Goal: Task Accomplishment & Management: Manage account settings

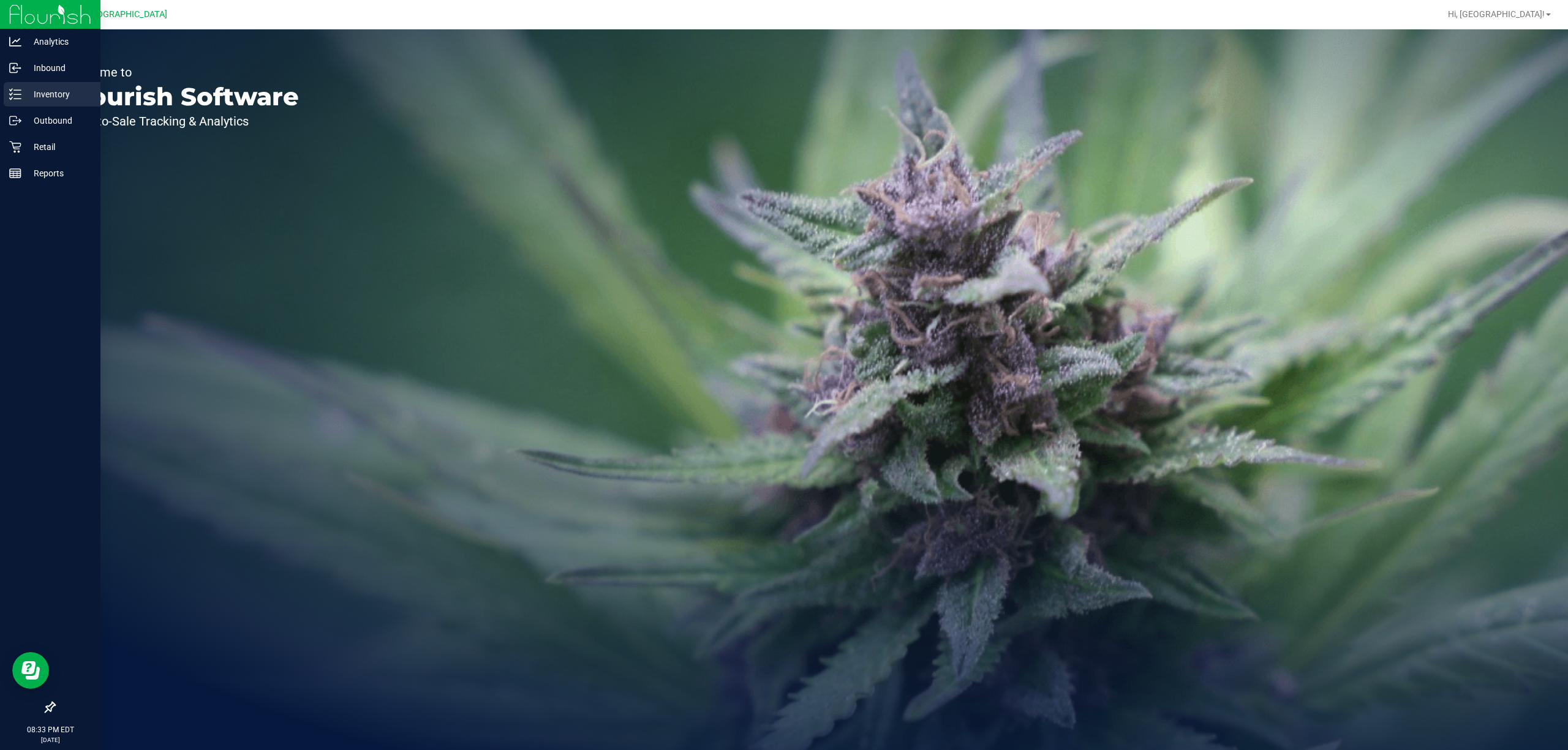
click at [65, 91] on p "Inventory" at bounding box center [58, 94] width 73 height 15
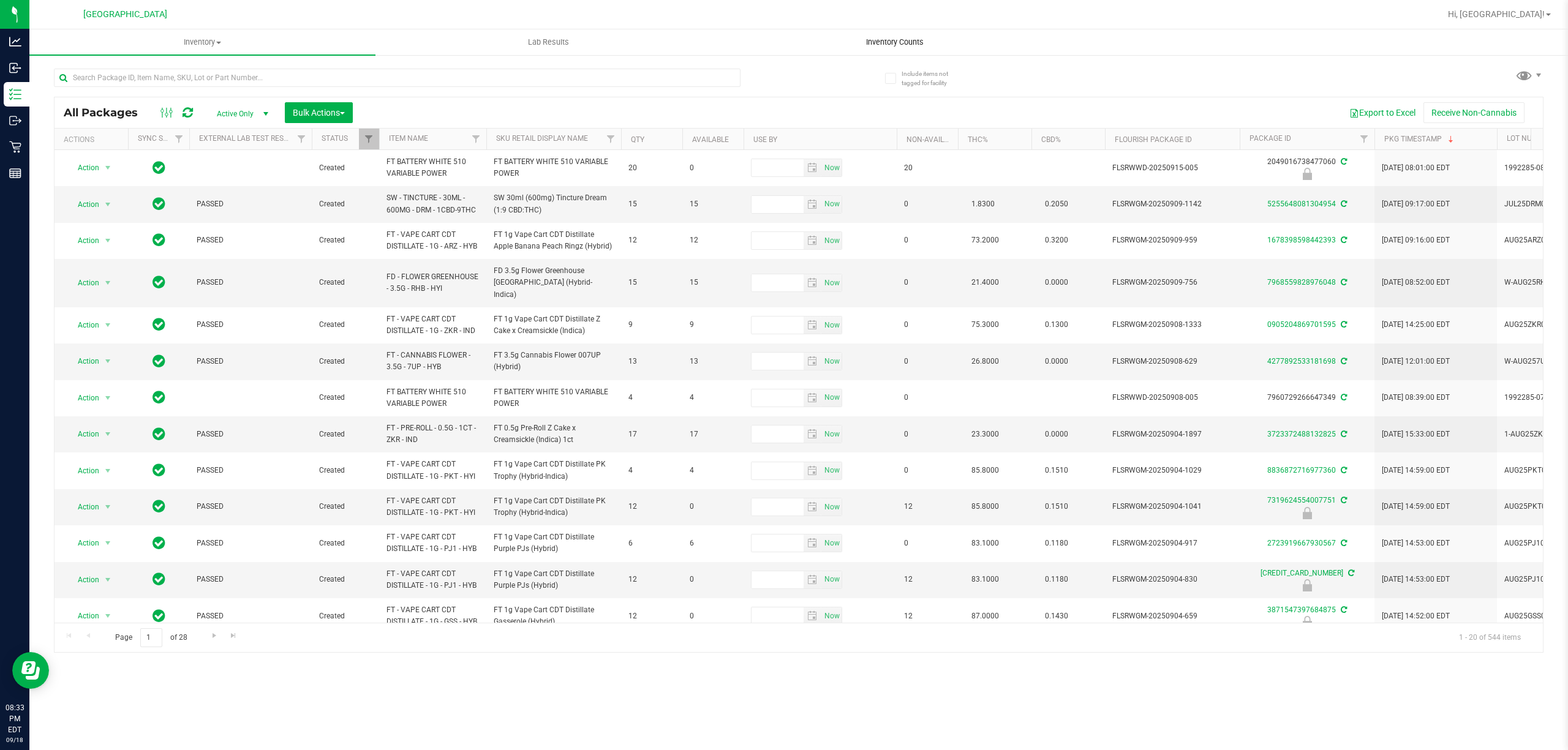
click at [908, 44] on span "Inventory Counts" at bounding box center [895, 42] width 91 height 11
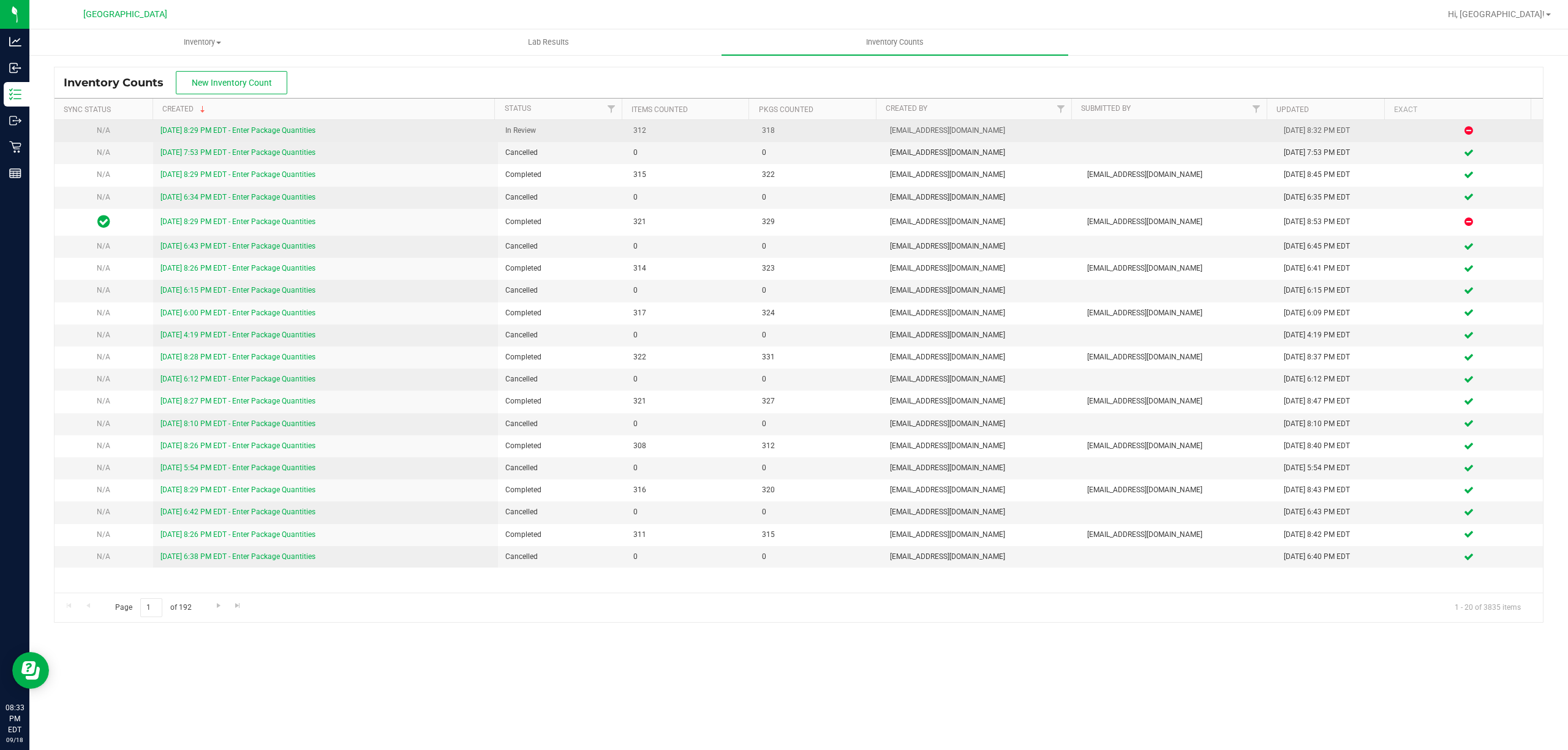
click at [224, 133] on link "[DATE] 8:29 PM EDT - Enter Package Quantities" at bounding box center [237, 130] width 155 height 8
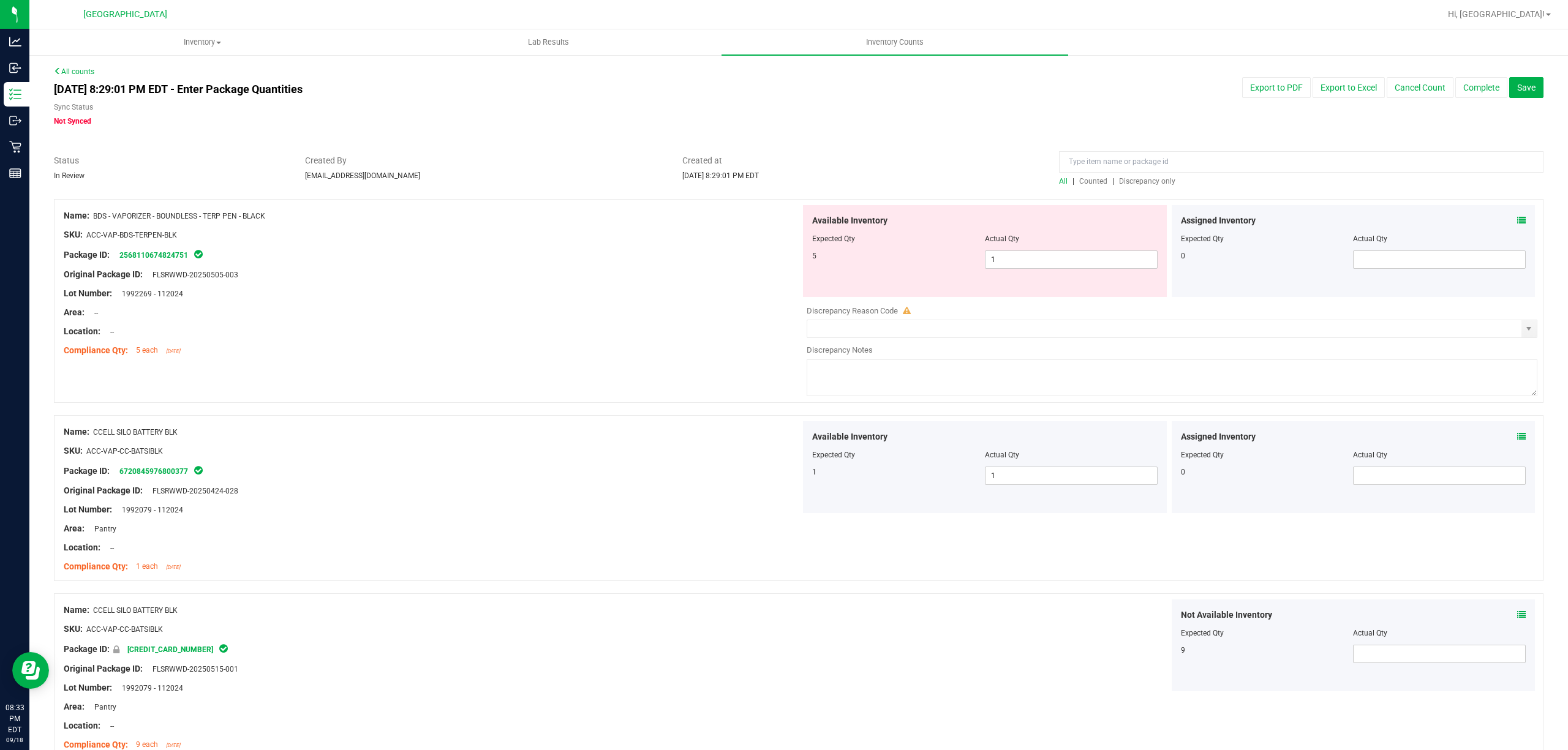
click at [1153, 180] on span "Discrepancy only" at bounding box center [1147, 181] width 56 height 8
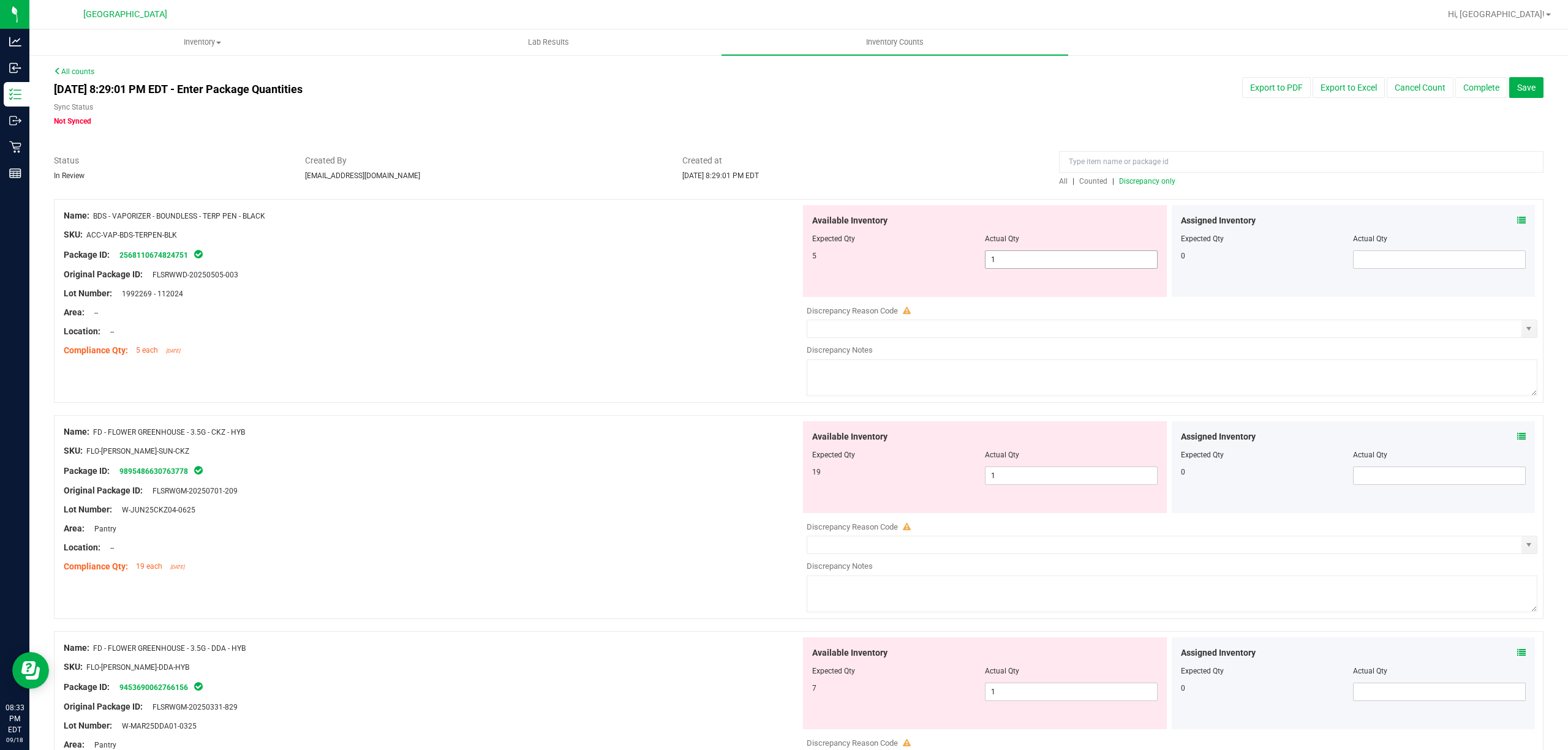
click at [1050, 263] on span "1 1" at bounding box center [1071, 259] width 172 height 18
click at [1050, 263] on input "1" at bounding box center [1071, 259] width 171 height 17
type input "5"
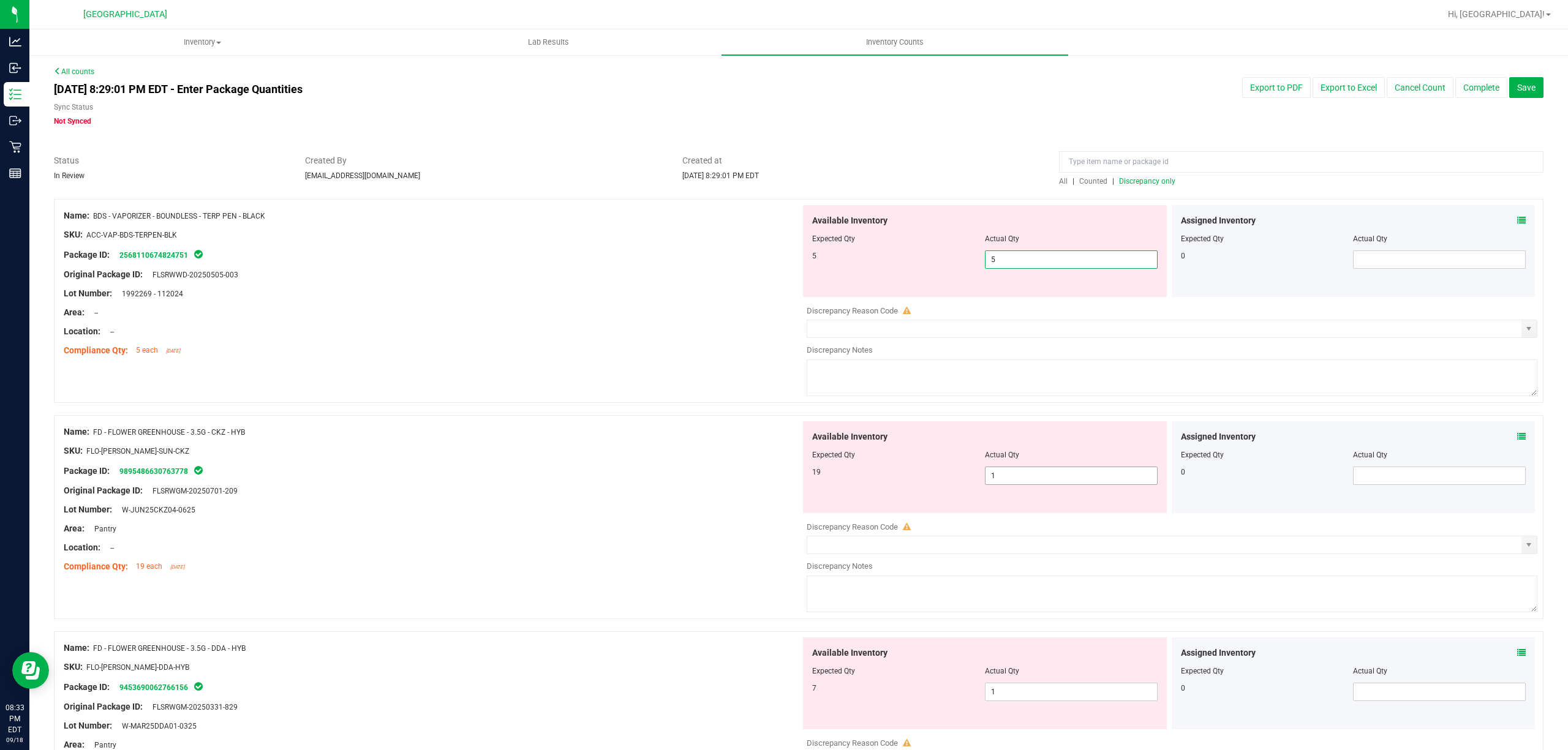
click at [1056, 476] on div "Available Inventory Expected Qty Actual Qty 19 1 1" at bounding box center [1169, 518] width 737 height 194
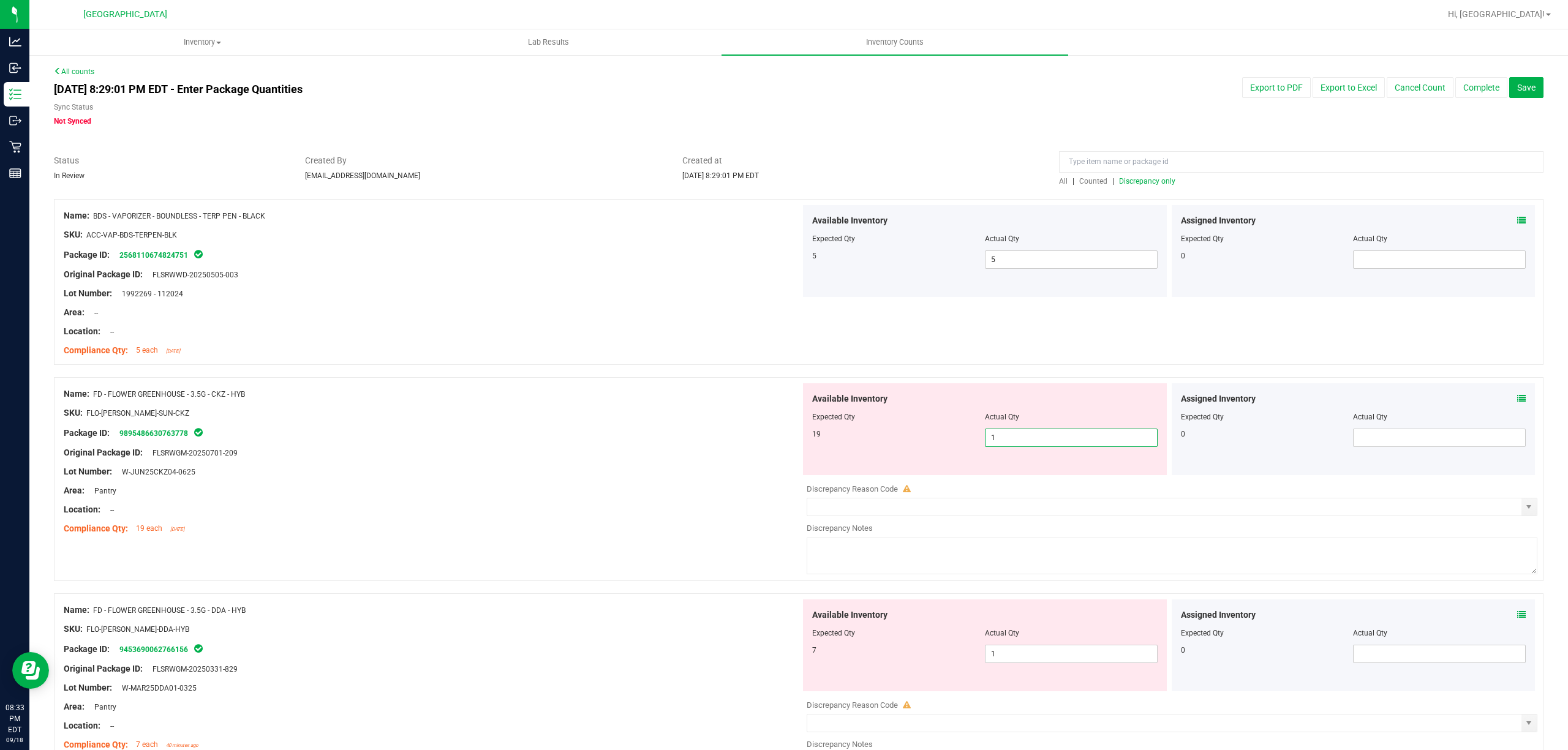
type input "19"
click at [1014, 652] on div "Available Inventory Expected Qty Actual Qty 7 1 1" at bounding box center [984, 646] width 364 height 92
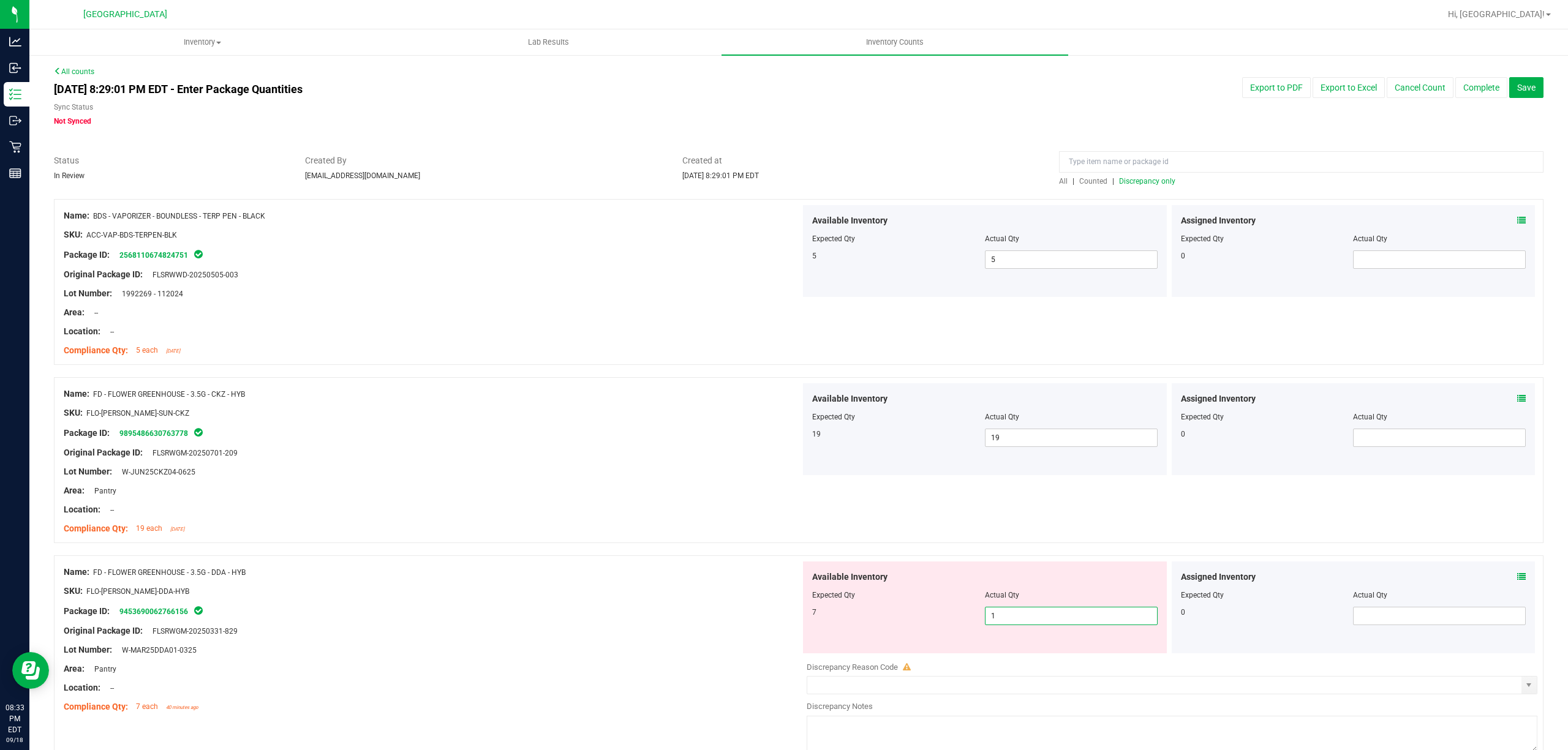
click at [1021, 622] on input "1" at bounding box center [1071, 616] width 171 height 17
type input "7"
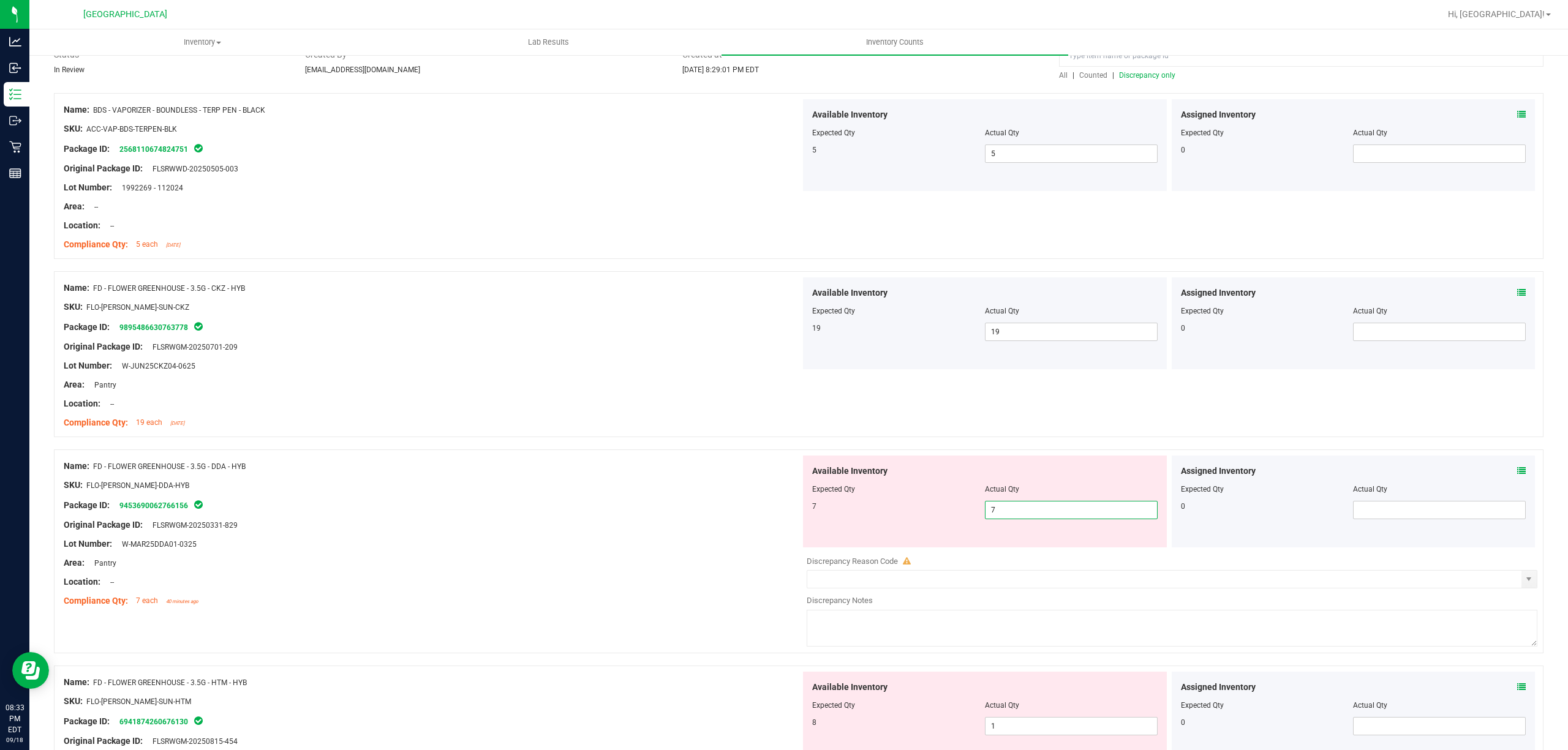
scroll to position [245, 0]
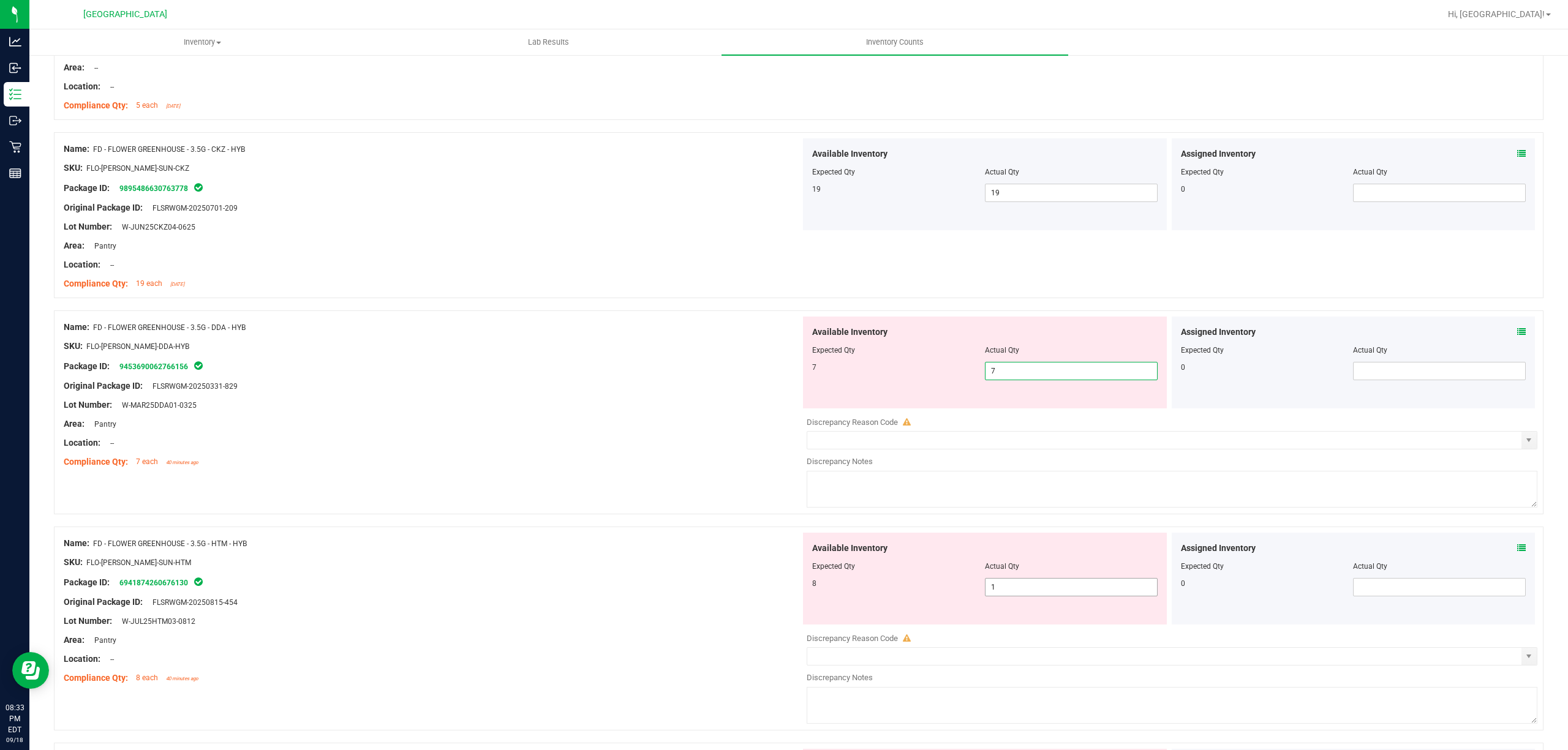
type input "7"
click at [1027, 596] on div "Available Inventory Expected Qty Actual Qty 8 1 1" at bounding box center [1169, 629] width 737 height 194
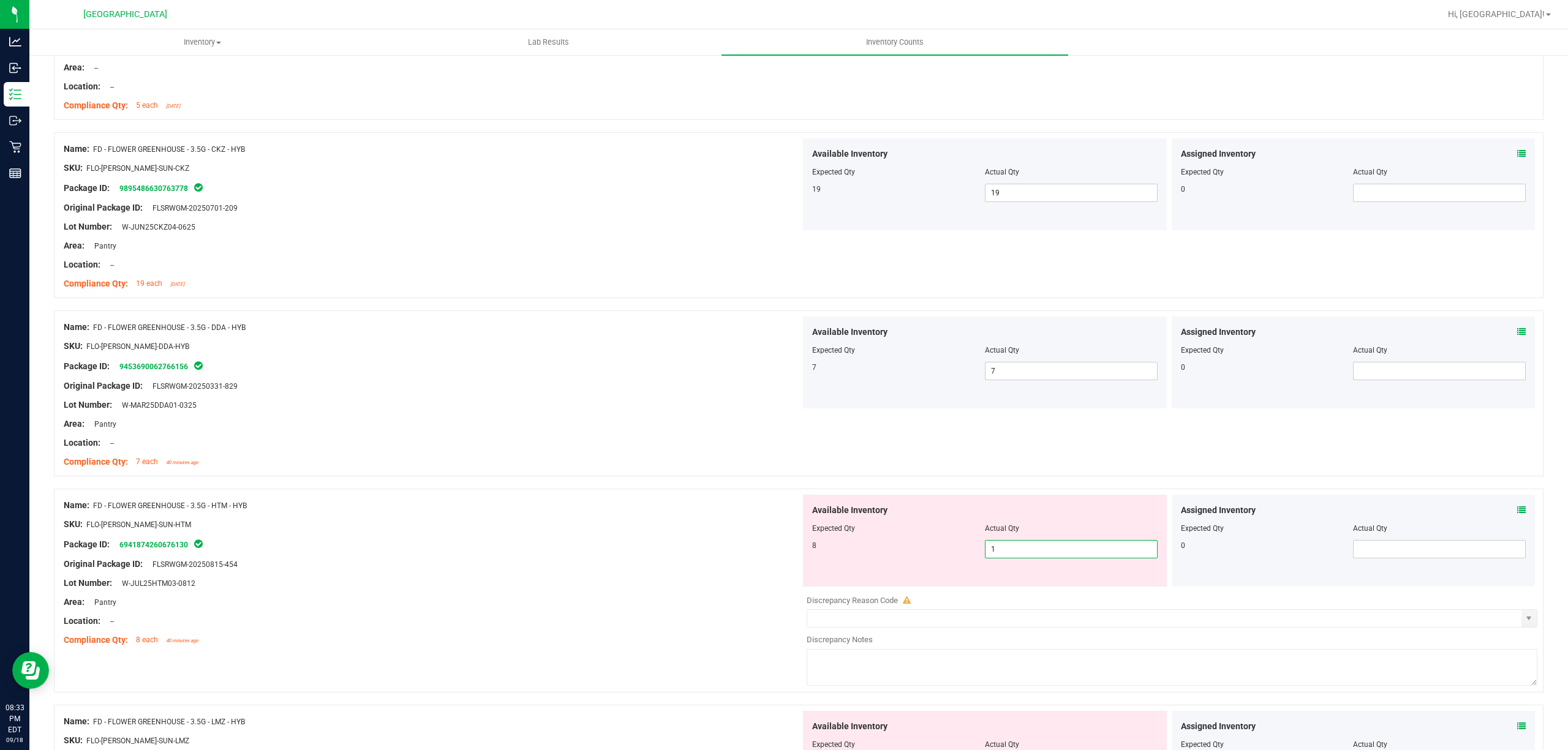
click at [1027, 557] on input "1" at bounding box center [1071, 549] width 171 height 17
type input "8"
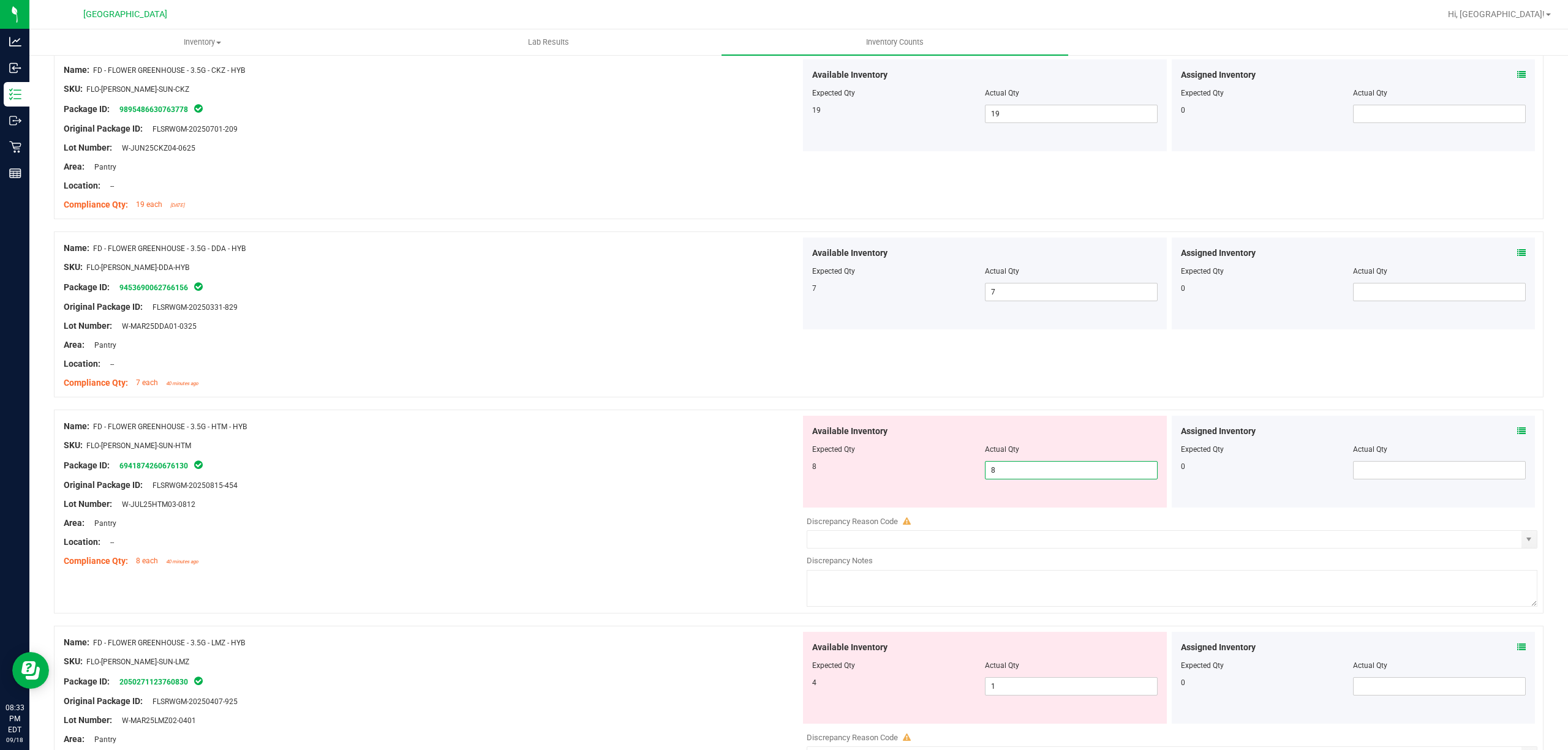
scroll to position [490, 0]
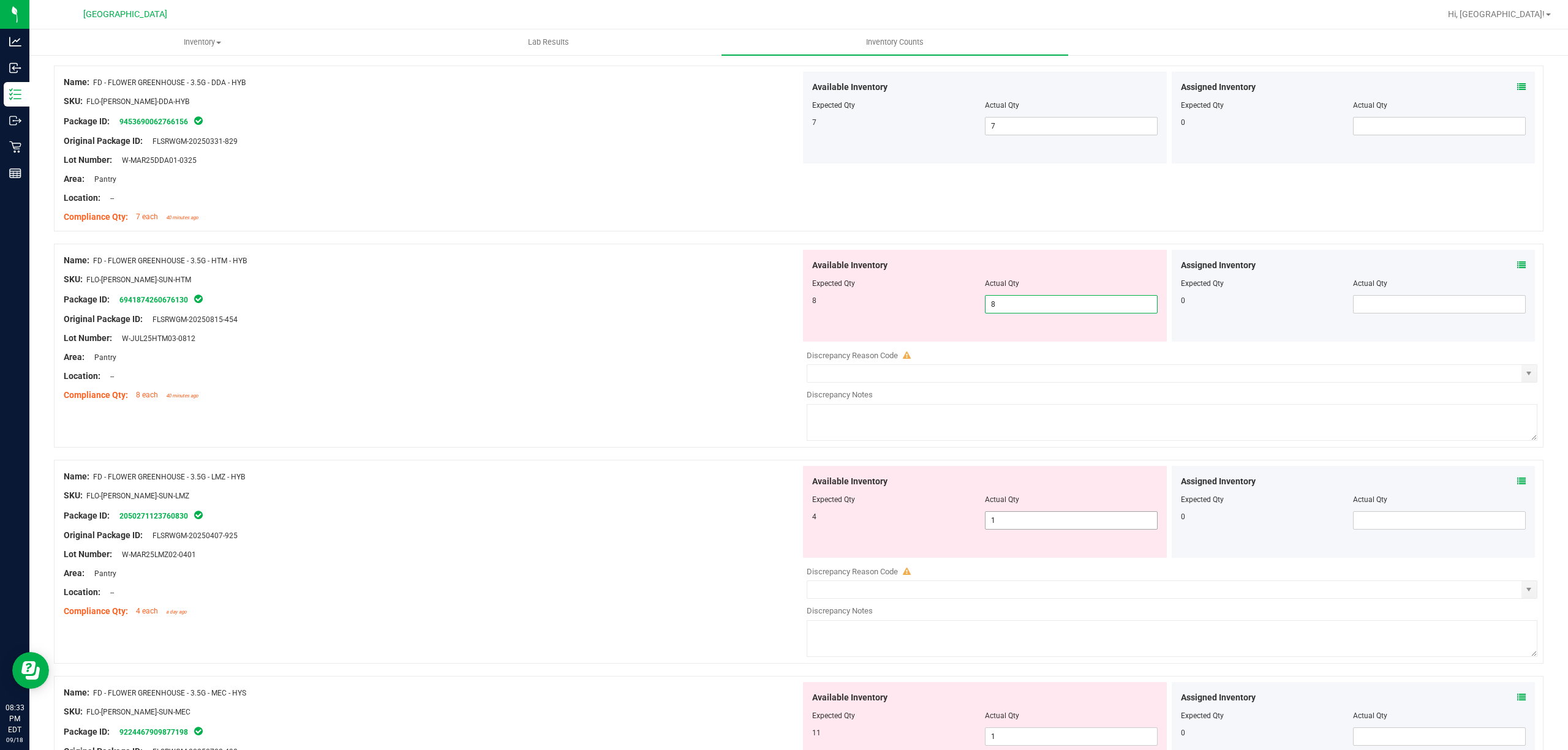
type input "8"
click at [1025, 514] on div "Available Inventory Expected Qty Actual Qty 4 1 1" at bounding box center [984, 512] width 364 height 92
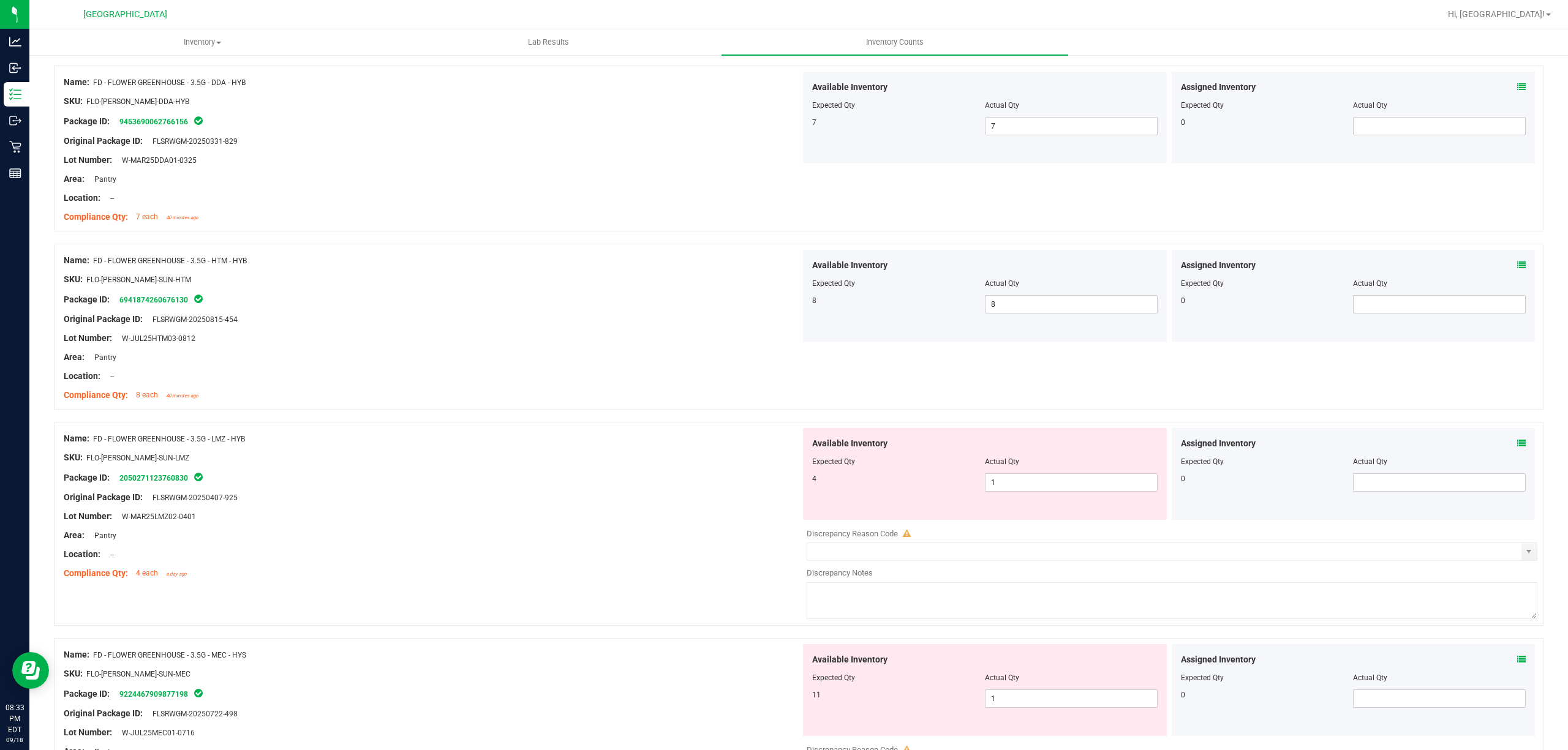
click at [1025, 514] on div "Available Inventory Expected Qty Actual Qty 4 1 1" at bounding box center [984, 474] width 364 height 92
click at [1025, 489] on span "1 1" at bounding box center [1071, 482] width 172 height 18
click at [1025, 489] on input "1" at bounding box center [1071, 482] width 171 height 17
type input "4"
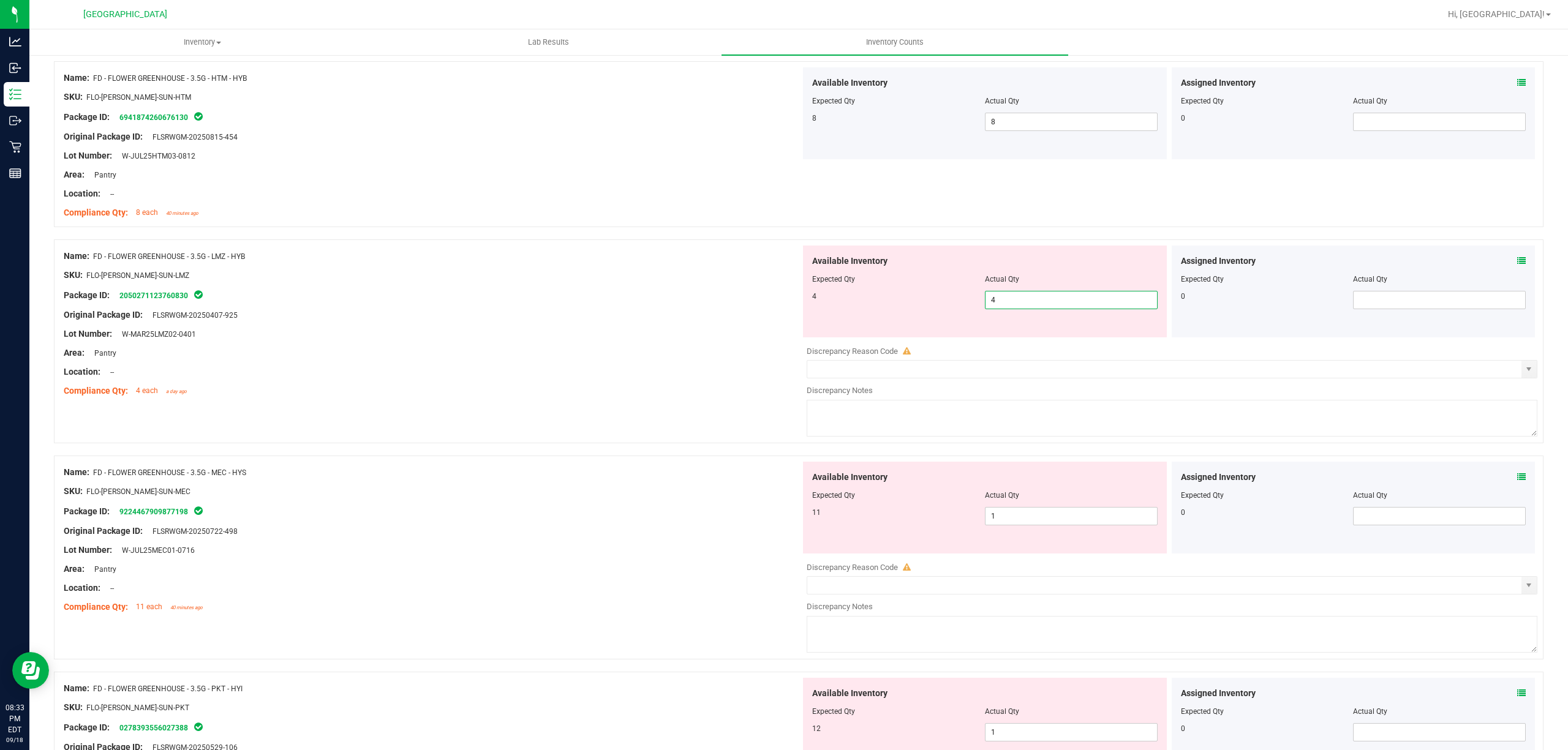
scroll to position [734, 0]
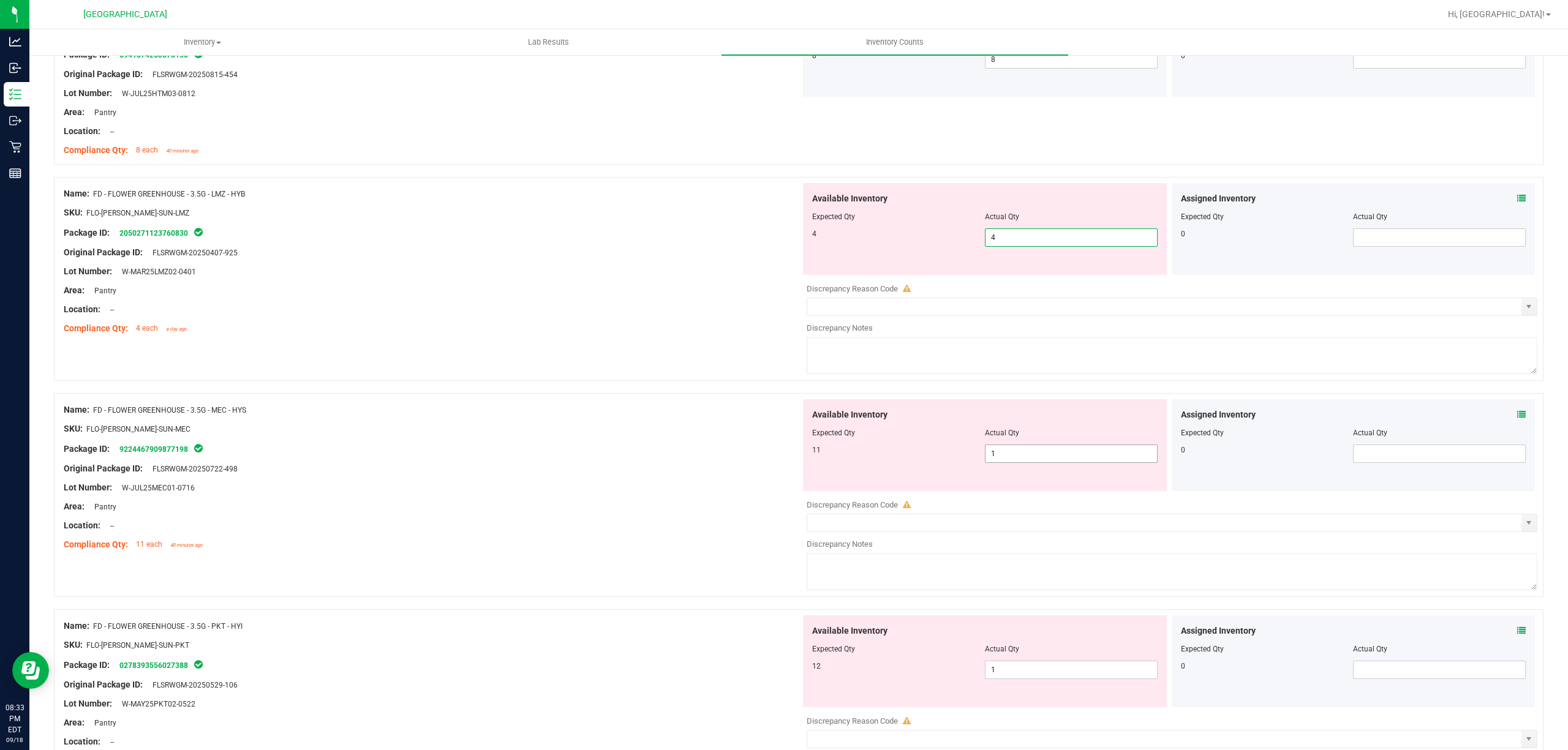
type input "4"
click at [1025, 458] on div "Available Inventory Expected Qty Actual Qty 11 1 1" at bounding box center [1169, 496] width 737 height 194
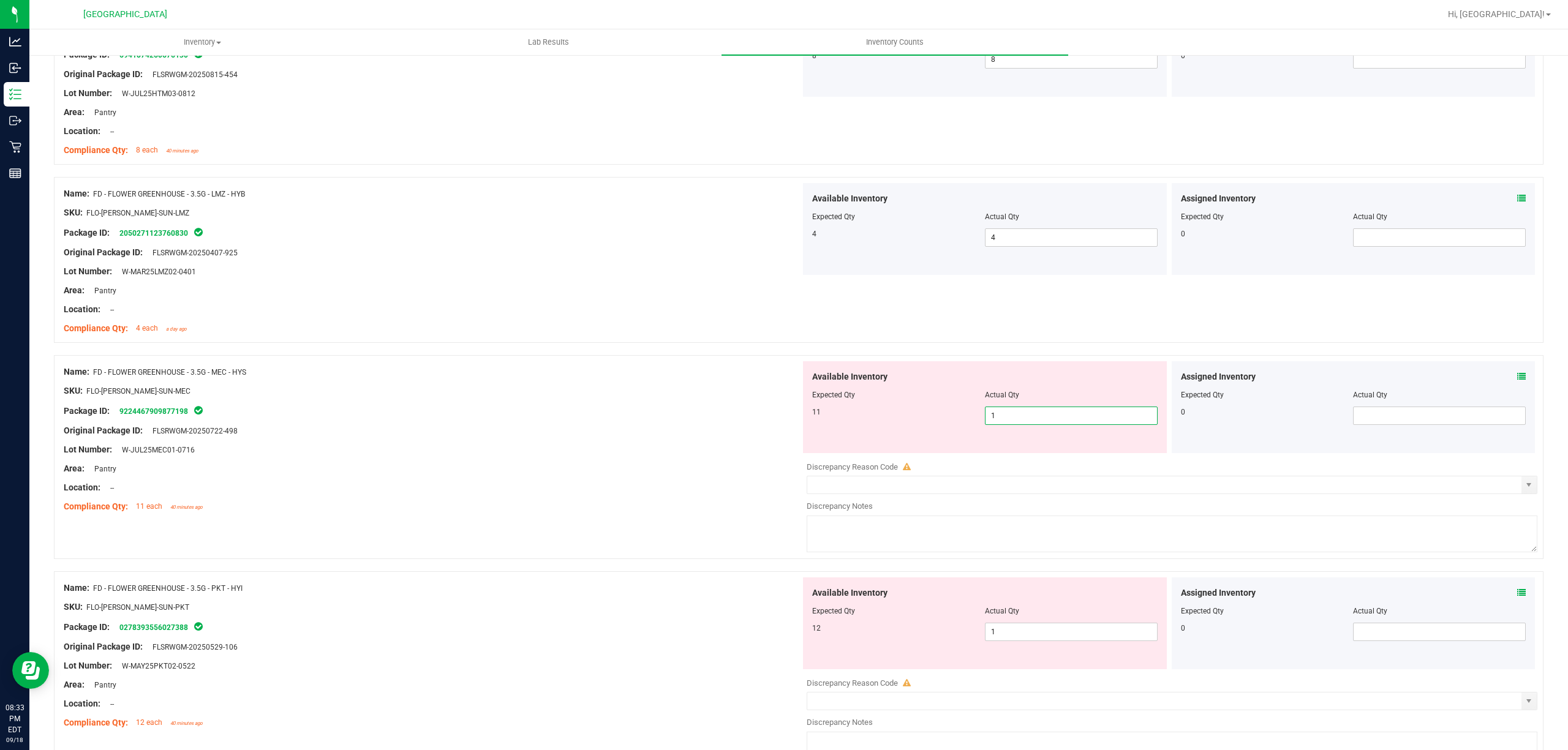
type input "11"
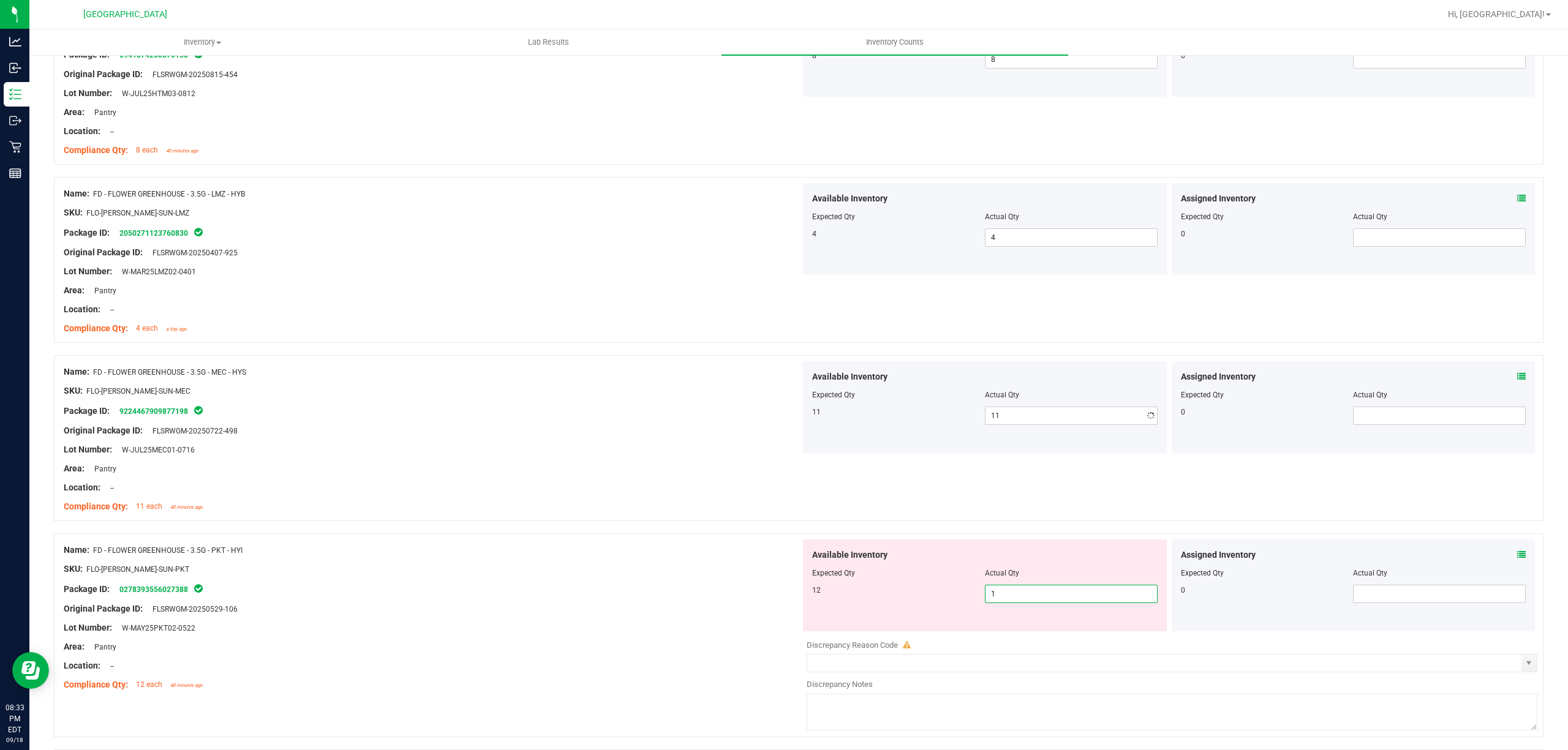
click at [1020, 630] on div "Available Inventory Expected Qty Actual Qty 12 1 1" at bounding box center [984, 585] width 364 height 92
type input "12"
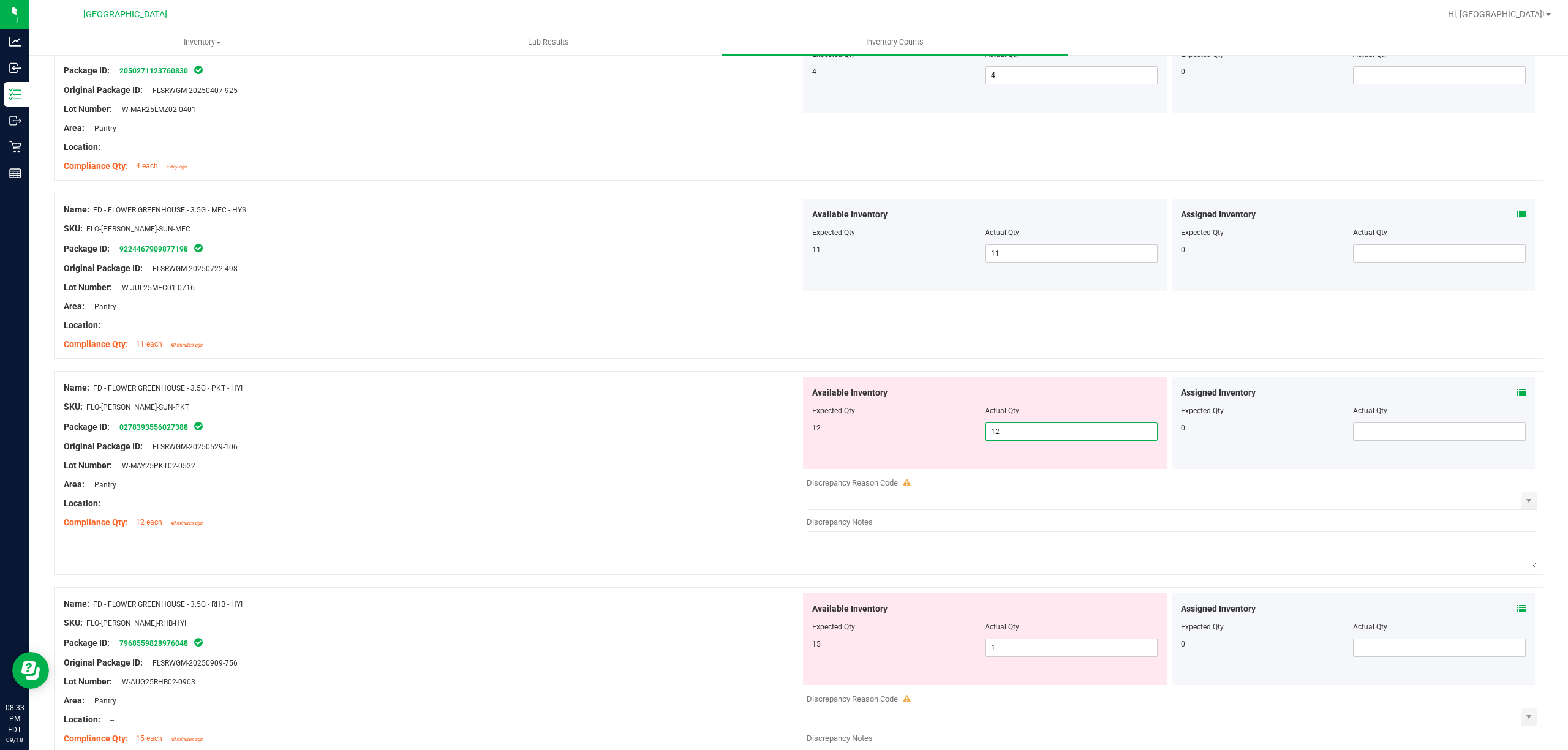
scroll to position [898, 0]
type input "12"
click at [1021, 637] on div "Available Inventory Expected Qty Actual Qty 15 1 1" at bounding box center [984, 639] width 364 height 92
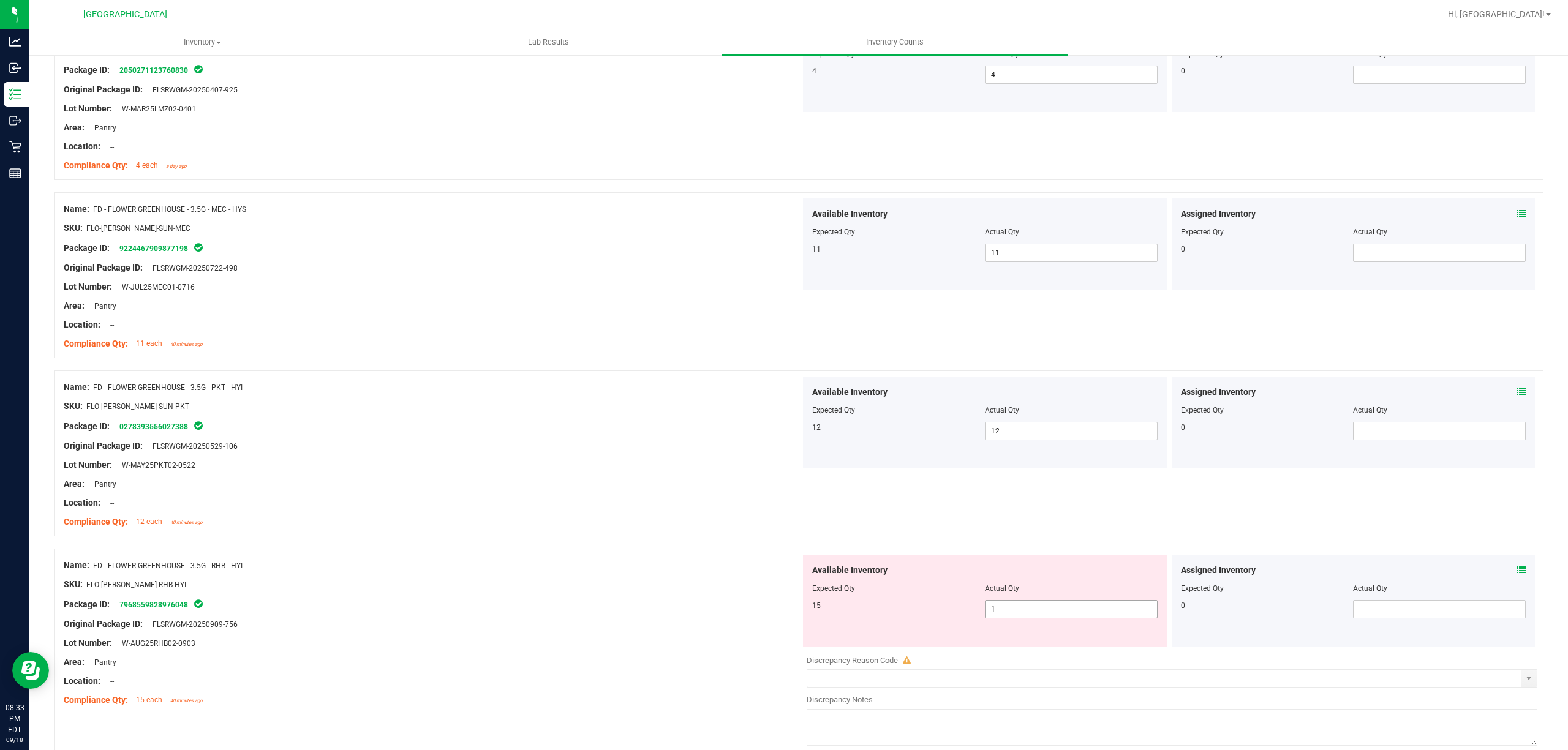
click at [1022, 613] on span "1 1" at bounding box center [1071, 609] width 172 height 18
type input "15"
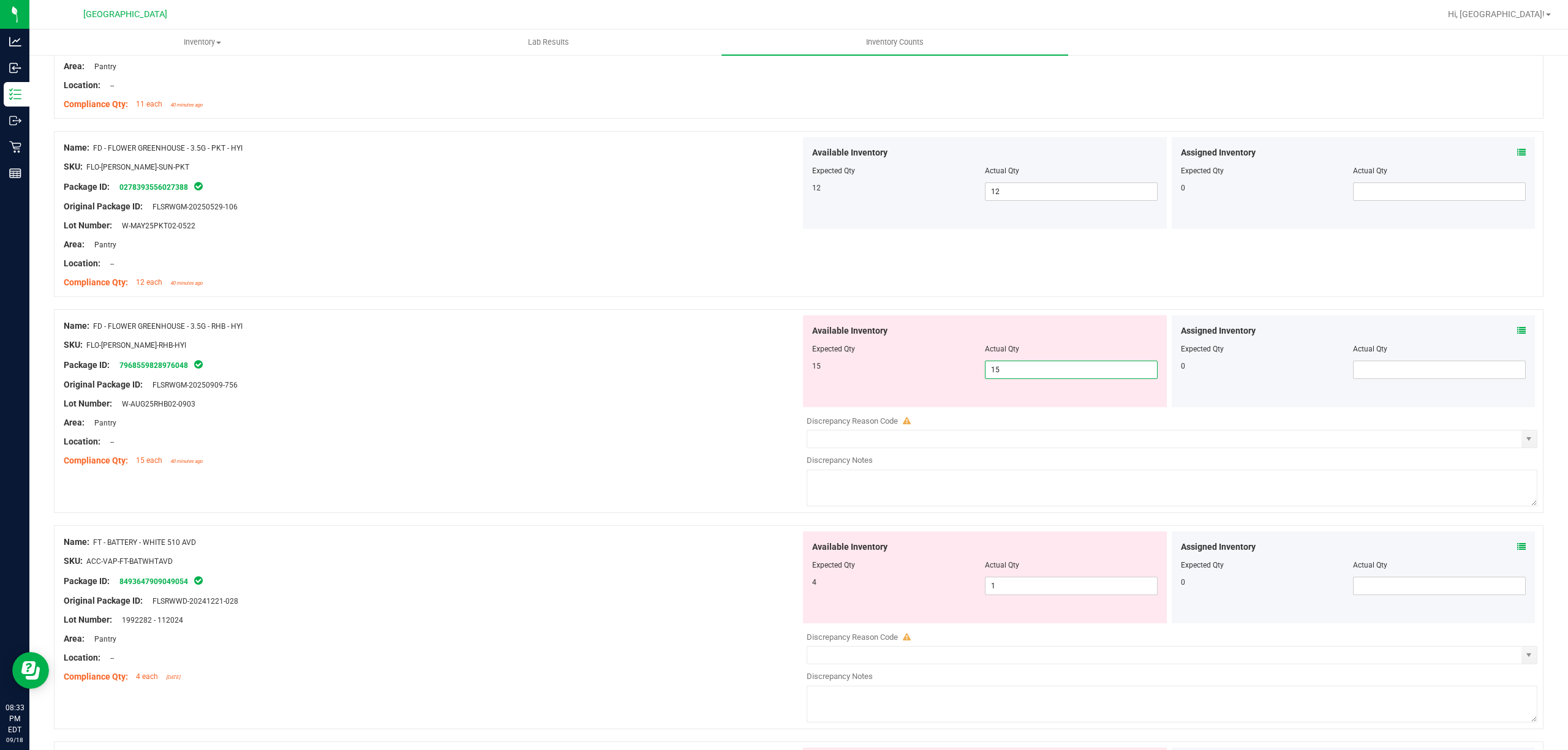
scroll to position [1142, 0]
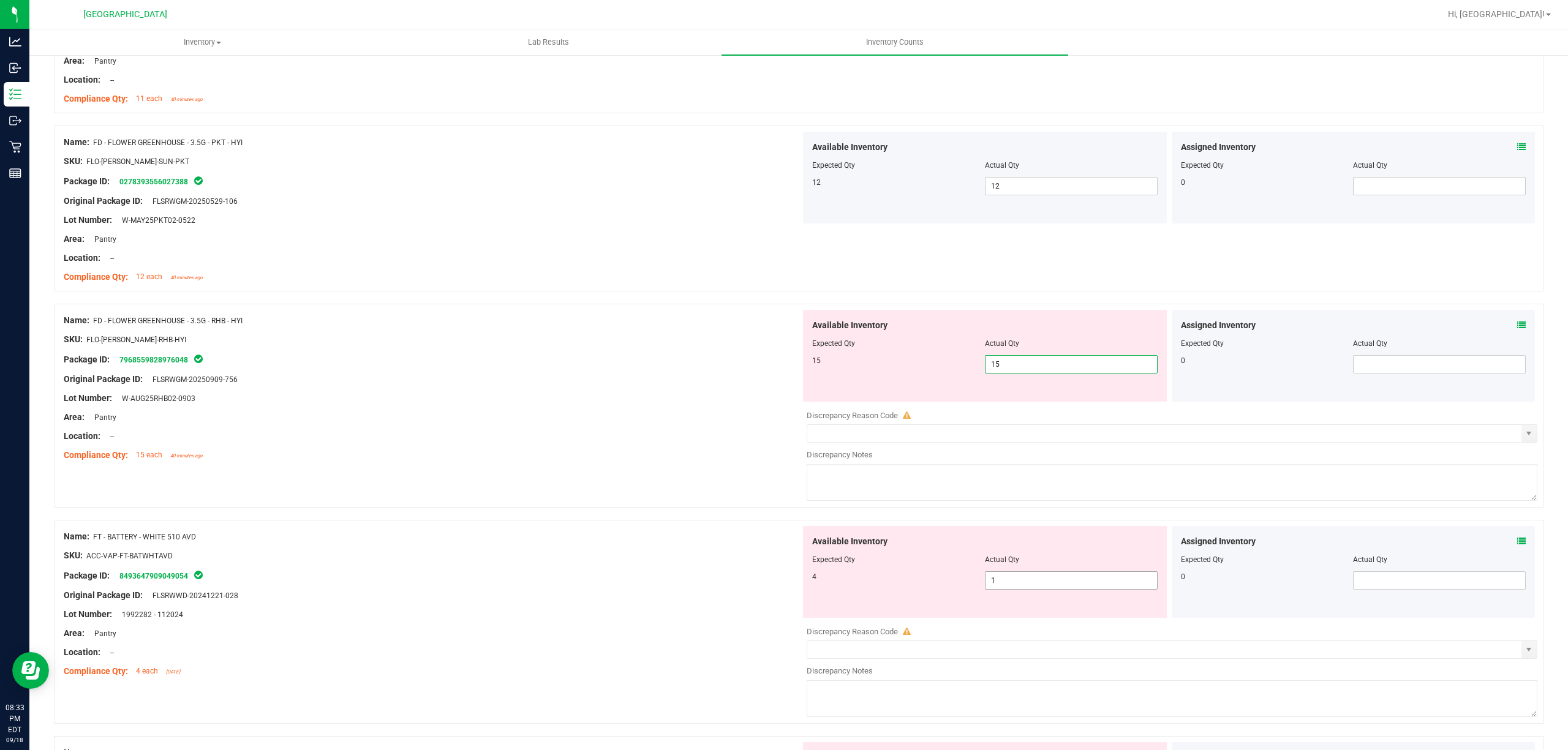
type input "15"
click at [1023, 585] on div "Available Inventory Expected Qty Actual Qty 4 1 1" at bounding box center [1169, 622] width 737 height 194
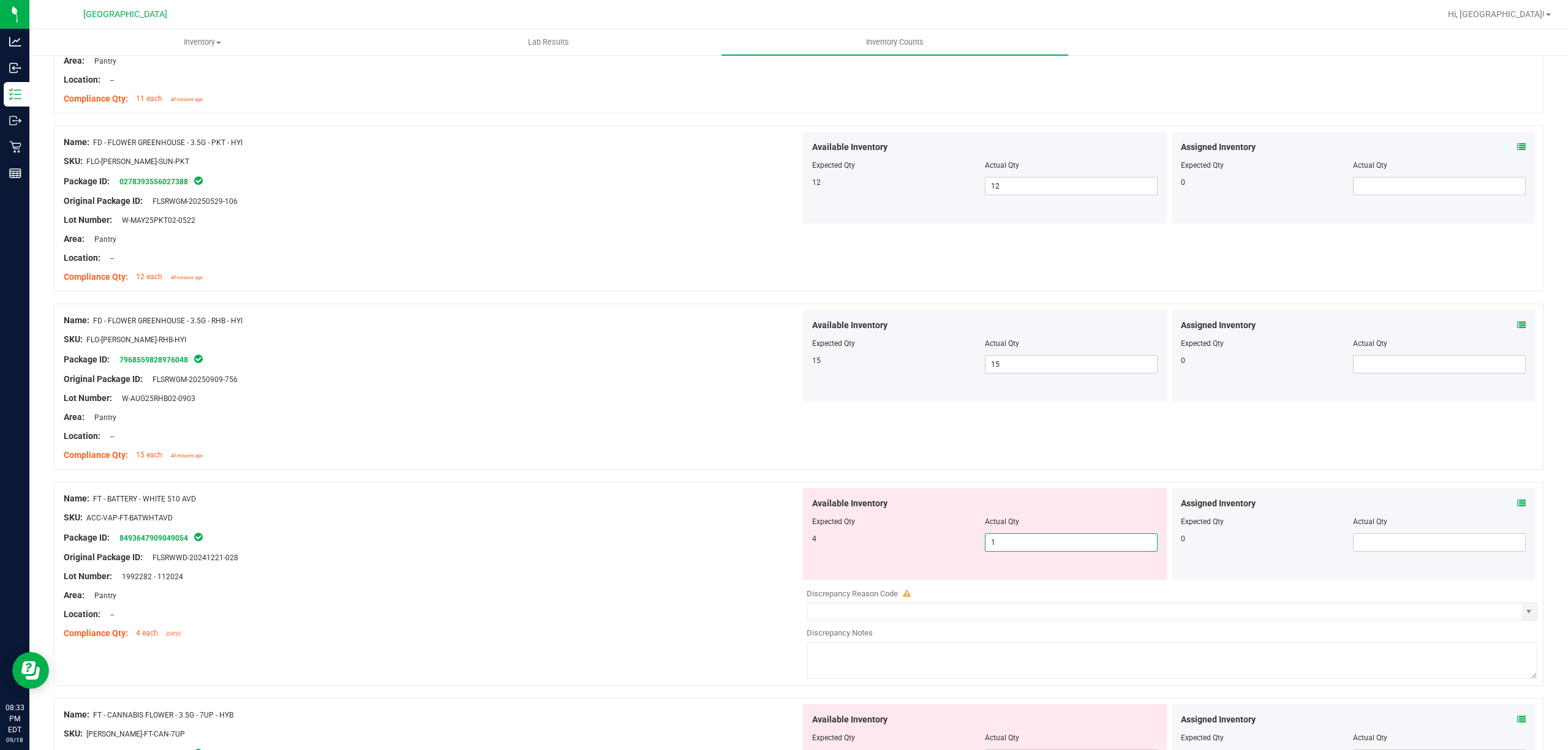
click at [1035, 537] on input "1" at bounding box center [1071, 543] width 171 height 17
click at [1036, 540] on input "1" at bounding box center [1071, 543] width 171 height 17
type input "4"
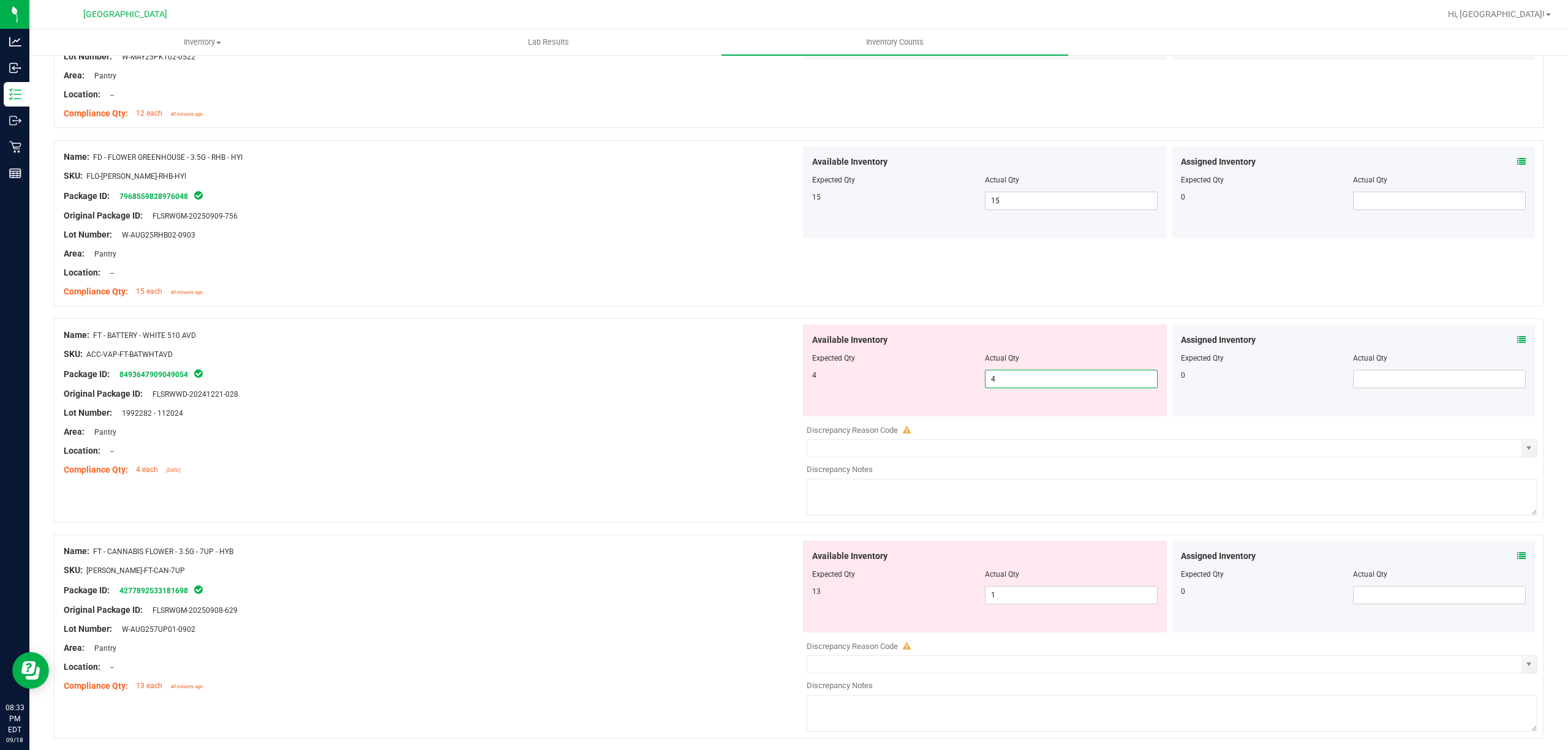
type input "4"
click at [1041, 583] on div "Available Inventory Expected Qty Actual Qty 13 1 1" at bounding box center [984, 587] width 364 height 92
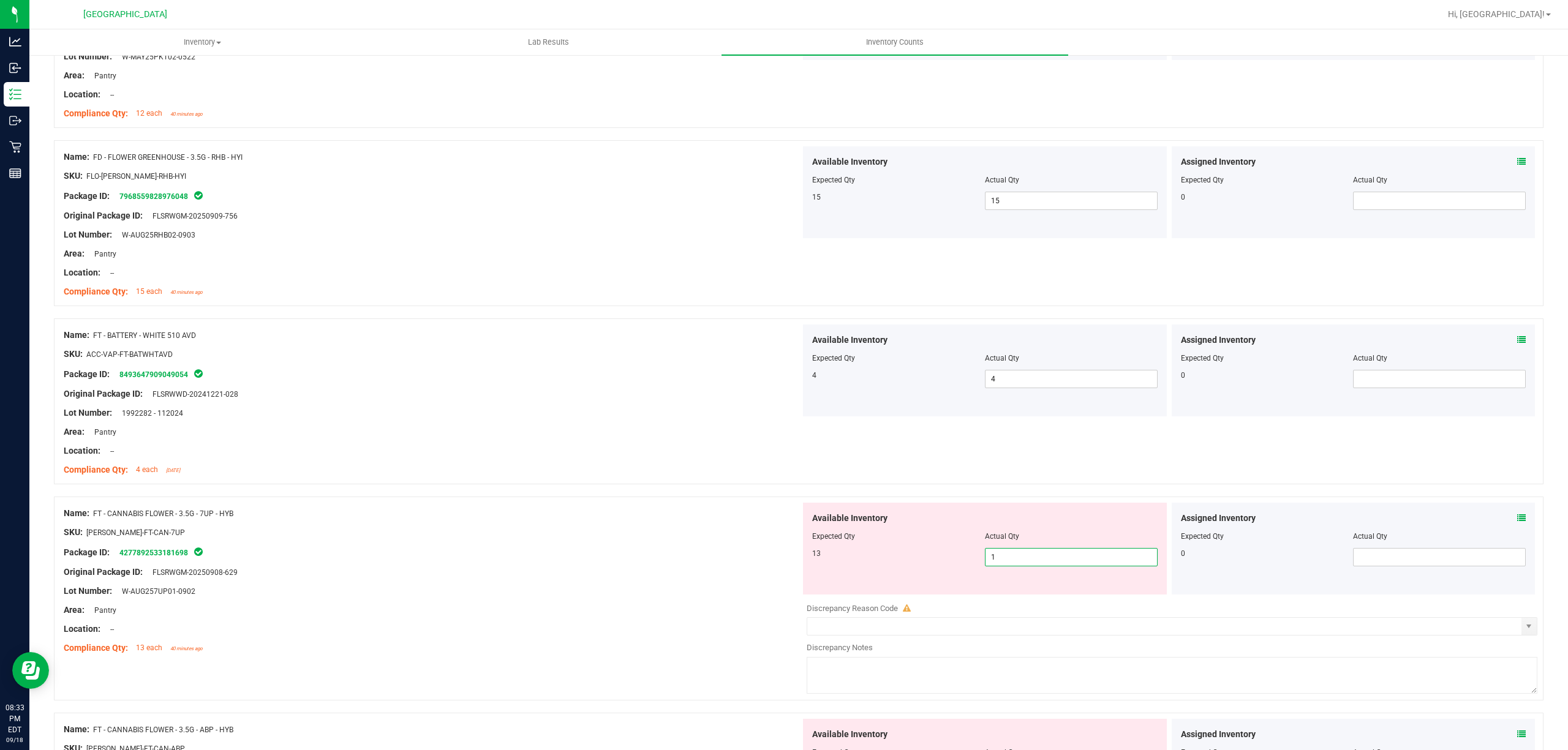
click at [1044, 561] on span "1 1" at bounding box center [1071, 557] width 172 height 18
type input "13"
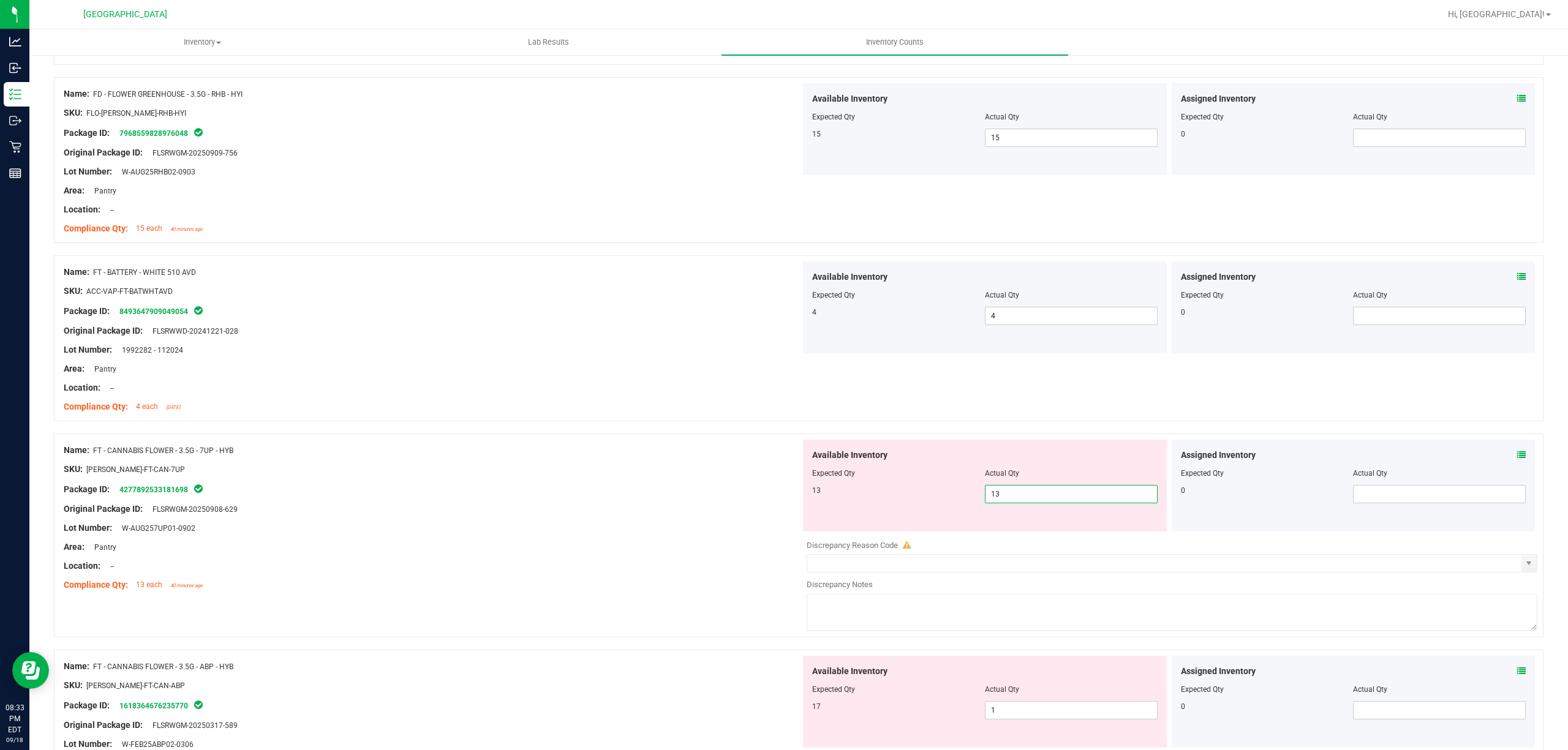
scroll to position [1470, 0]
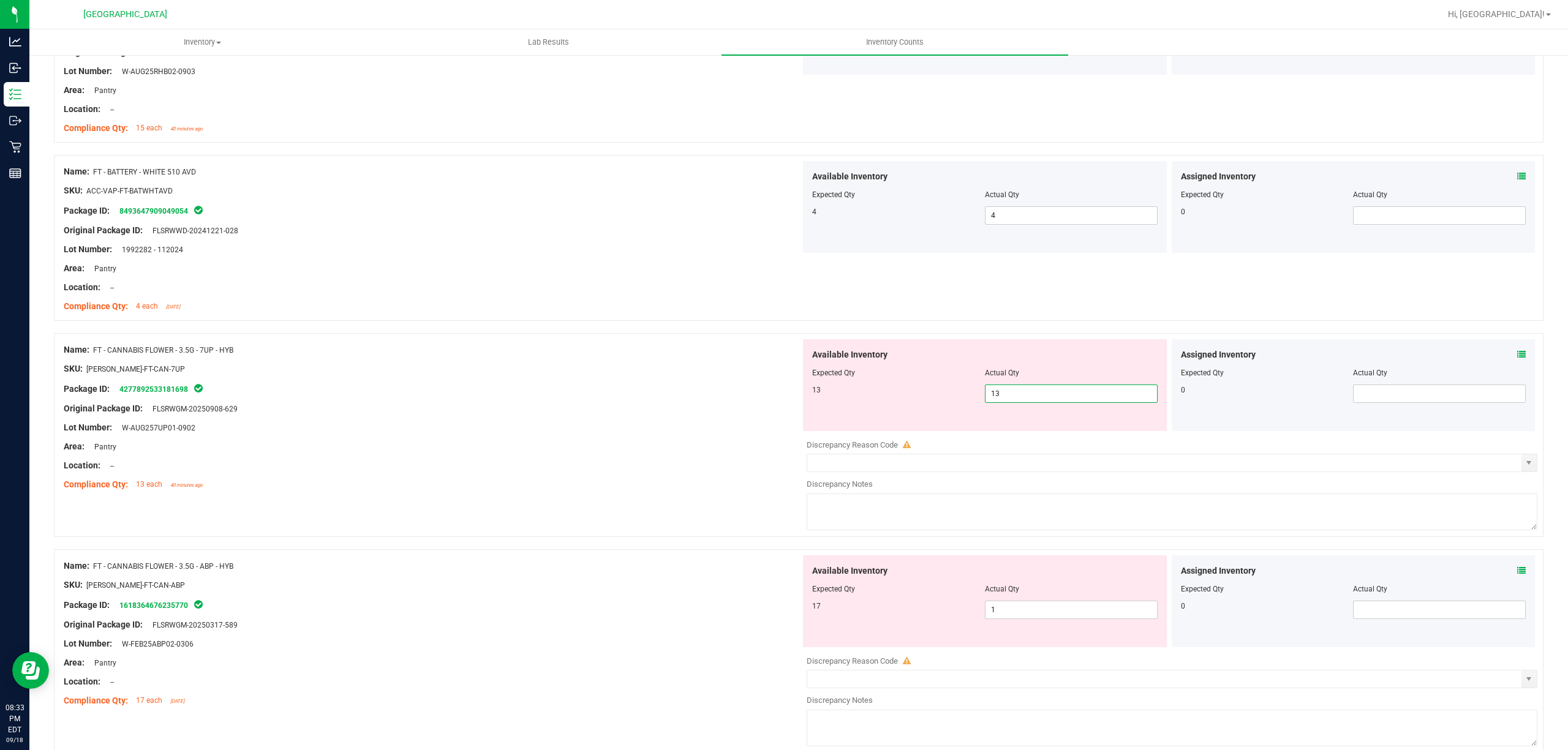
type input "13"
click at [1039, 591] on div "Available Inventory Expected Qty Actual Qty 17 1 1" at bounding box center [984, 602] width 364 height 92
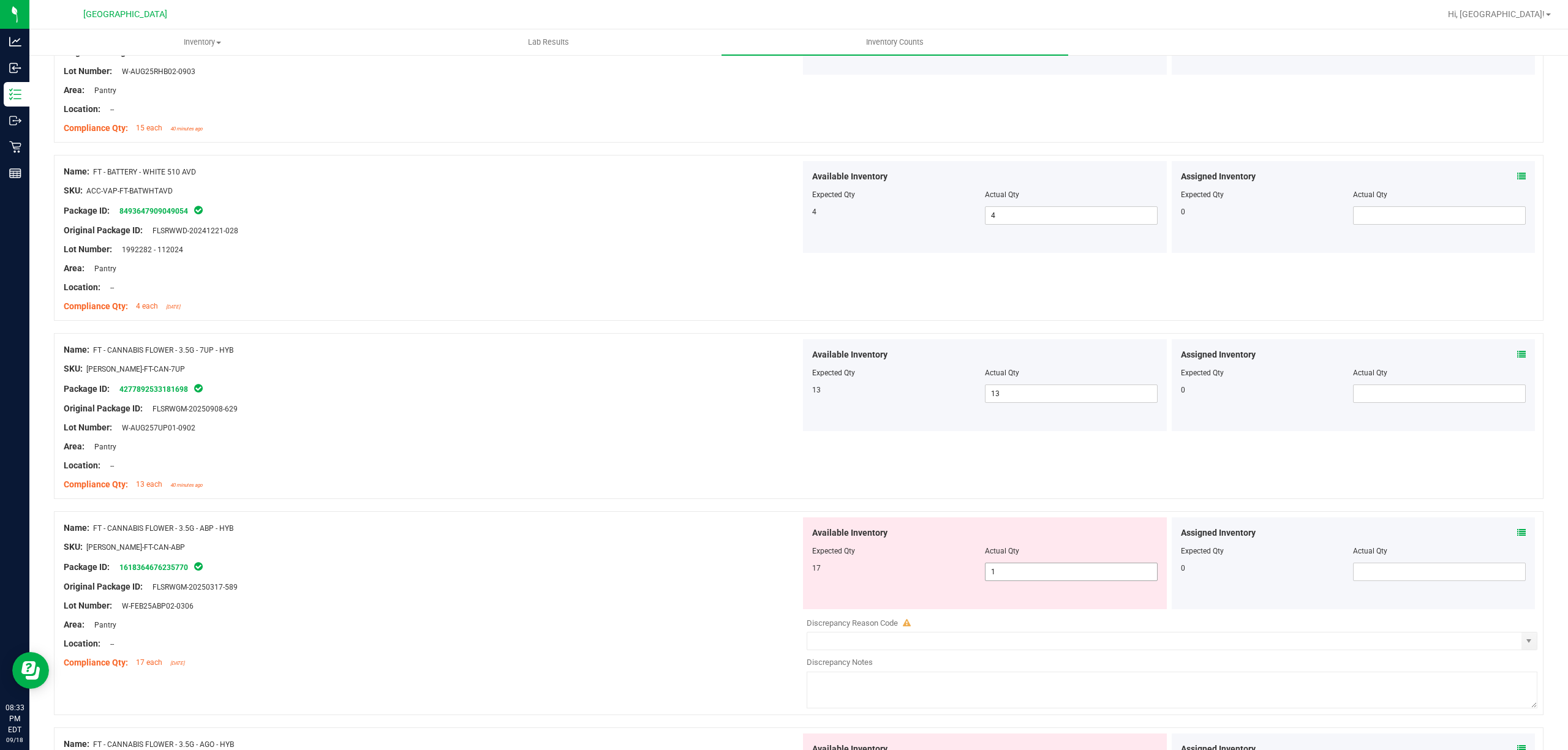
click at [1043, 576] on span "1 1" at bounding box center [1071, 572] width 172 height 18
type input "17"
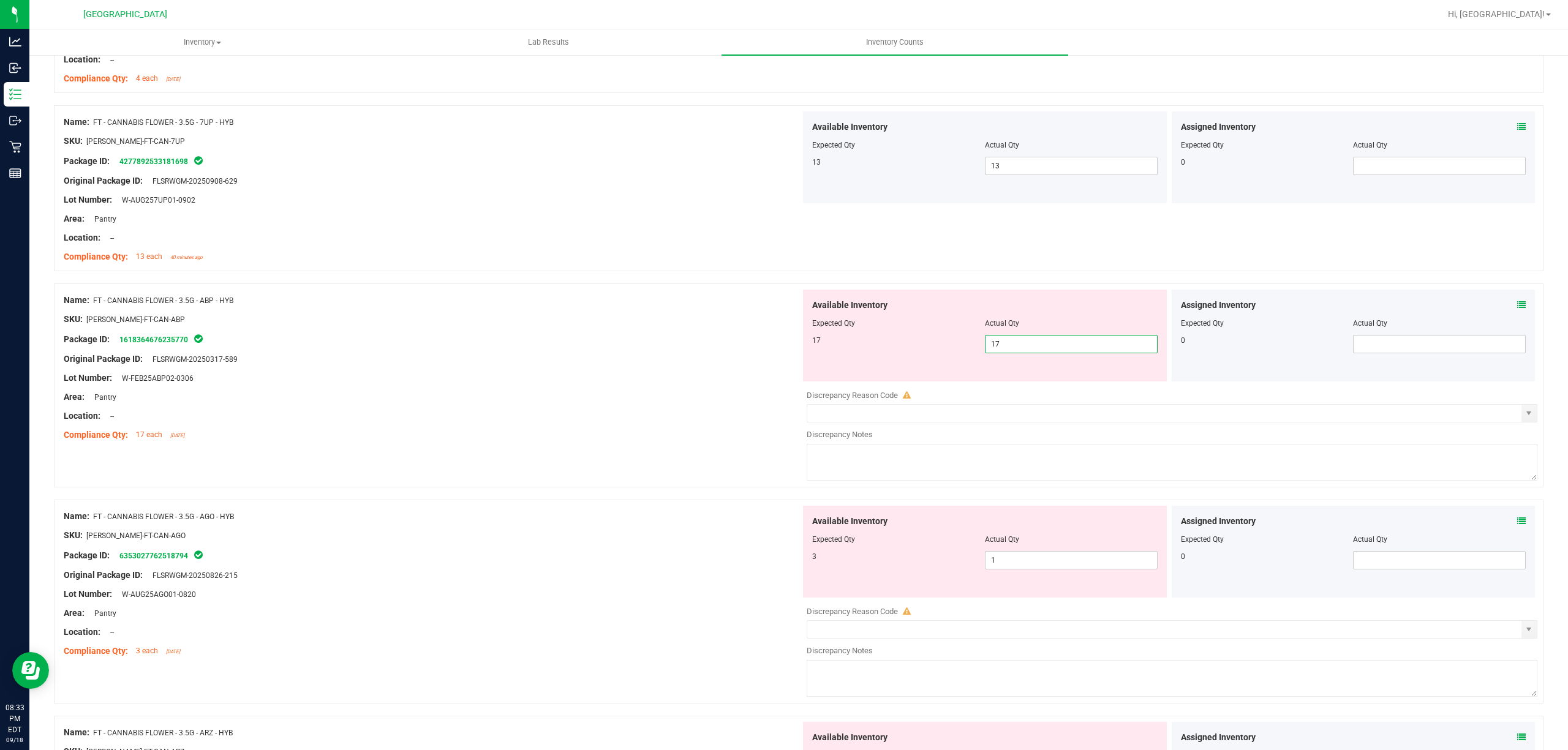
scroll to position [1715, 0]
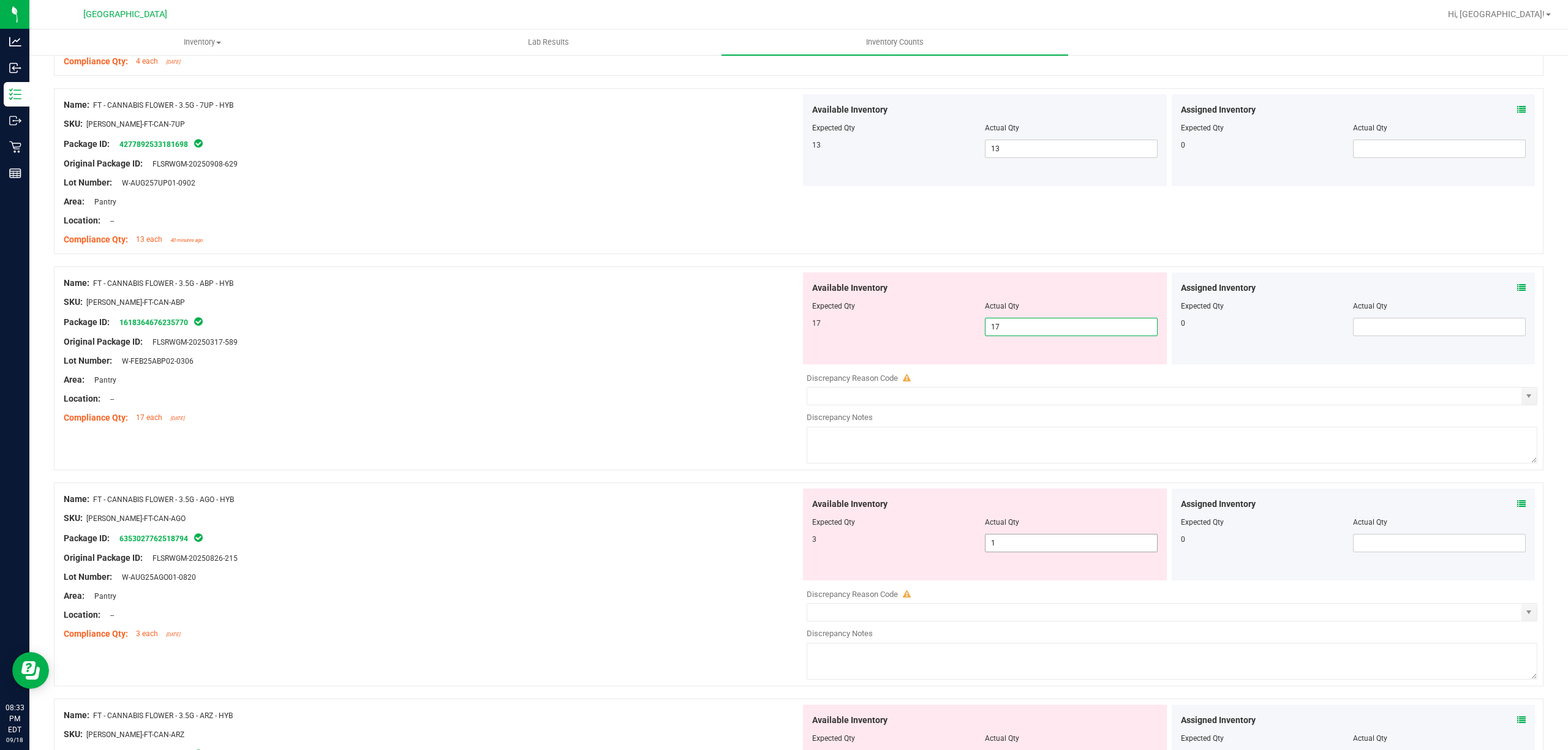
type input "17"
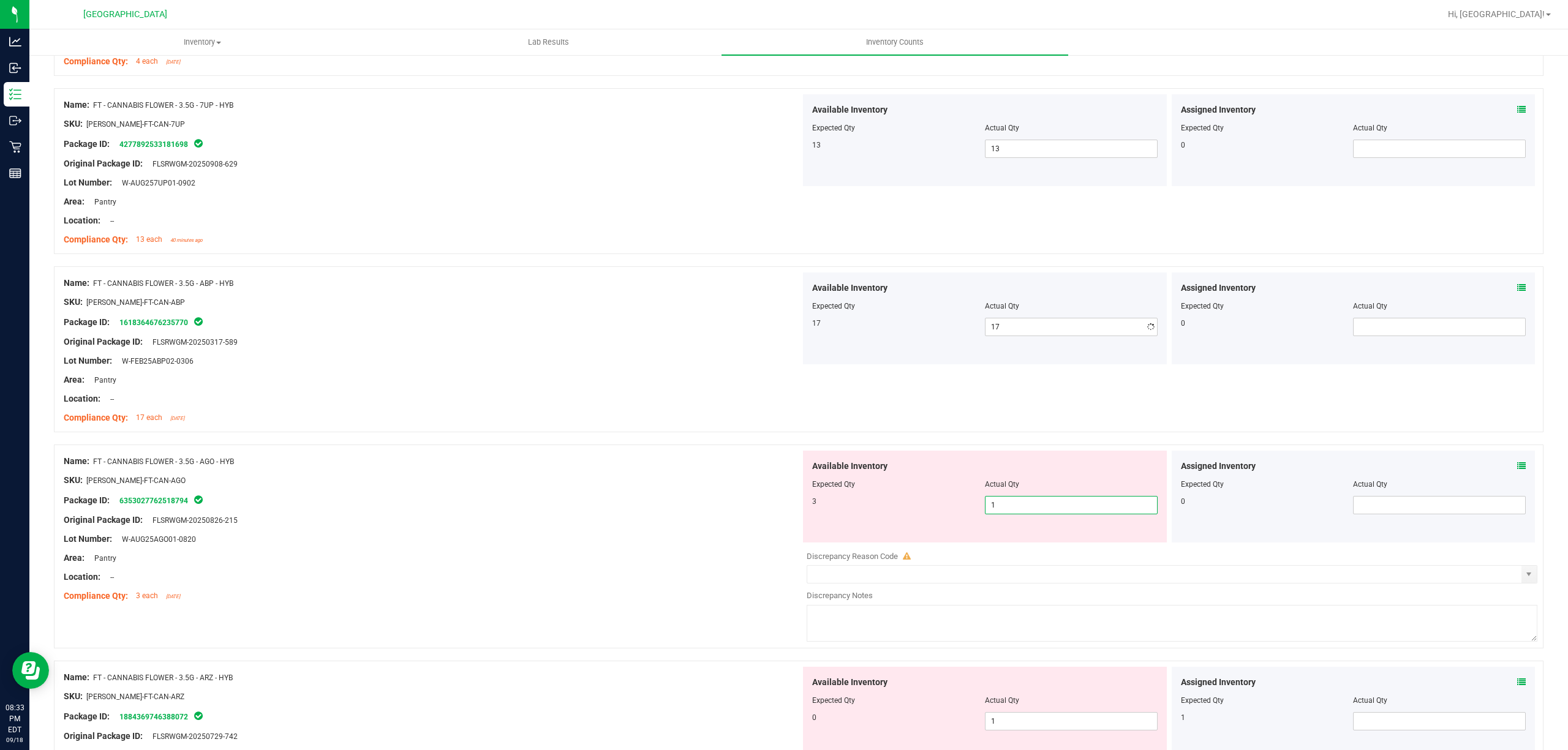
click at [1049, 543] on div "Available Inventory Expected Qty Actual Qty 3 1 1" at bounding box center [984, 497] width 364 height 92
click at [1052, 513] on input "1" at bounding box center [1071, 505] width 171 height 17
click at [1054, 513] on input "1" at bounding box center [1071, 505] width 171 height 17
type input "3"
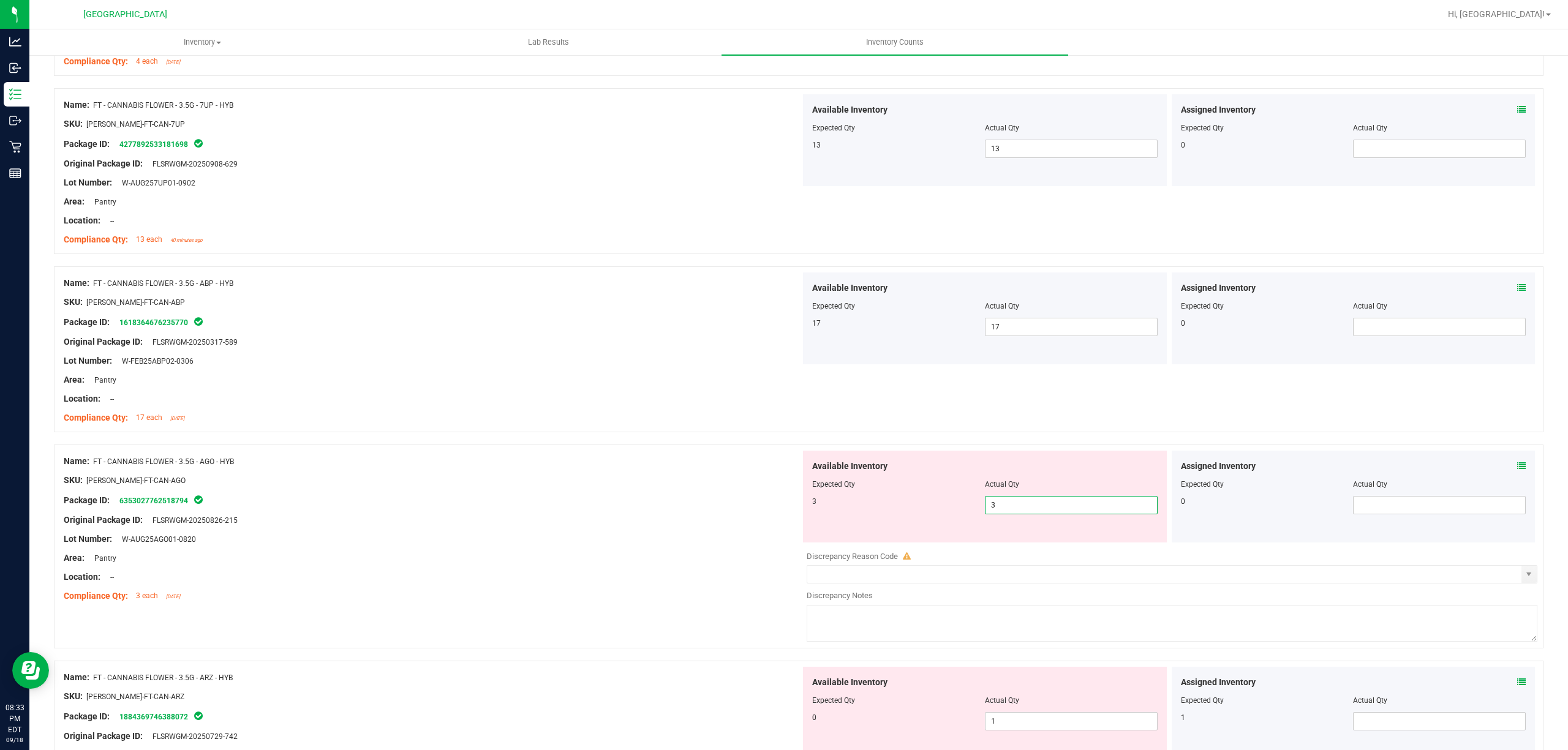
click at [1035, 706] on div "Available Inventory Expected Qty Actual Qty 0 1 1" at bounding box center [984, 713] width 364 height 92
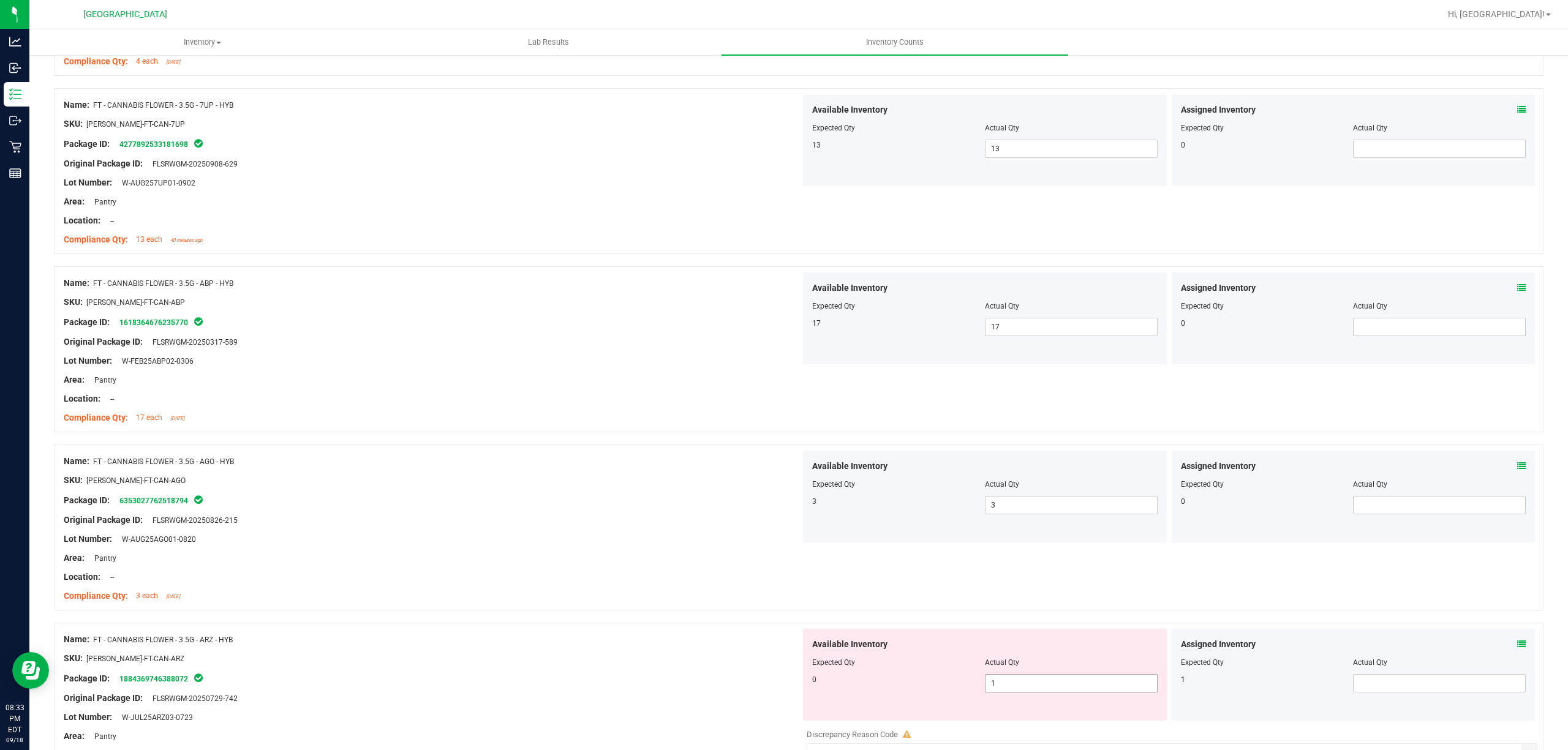
click at [1039, 674] on div at bounding box center [984, 670] width 346 height 6
click at [1042, 679] on div "Available Inventory Expected Qty Actual Qty 0 1 1" at bounding box center [984, 675] width 364 height 92
click at [1042, 689] on span "1 1" at bounding box center [1071, 683] width 172 height 18
click at [1042, 689] on input "1" at bounding box center [1071, 683] width 171 height 17
type input "0"
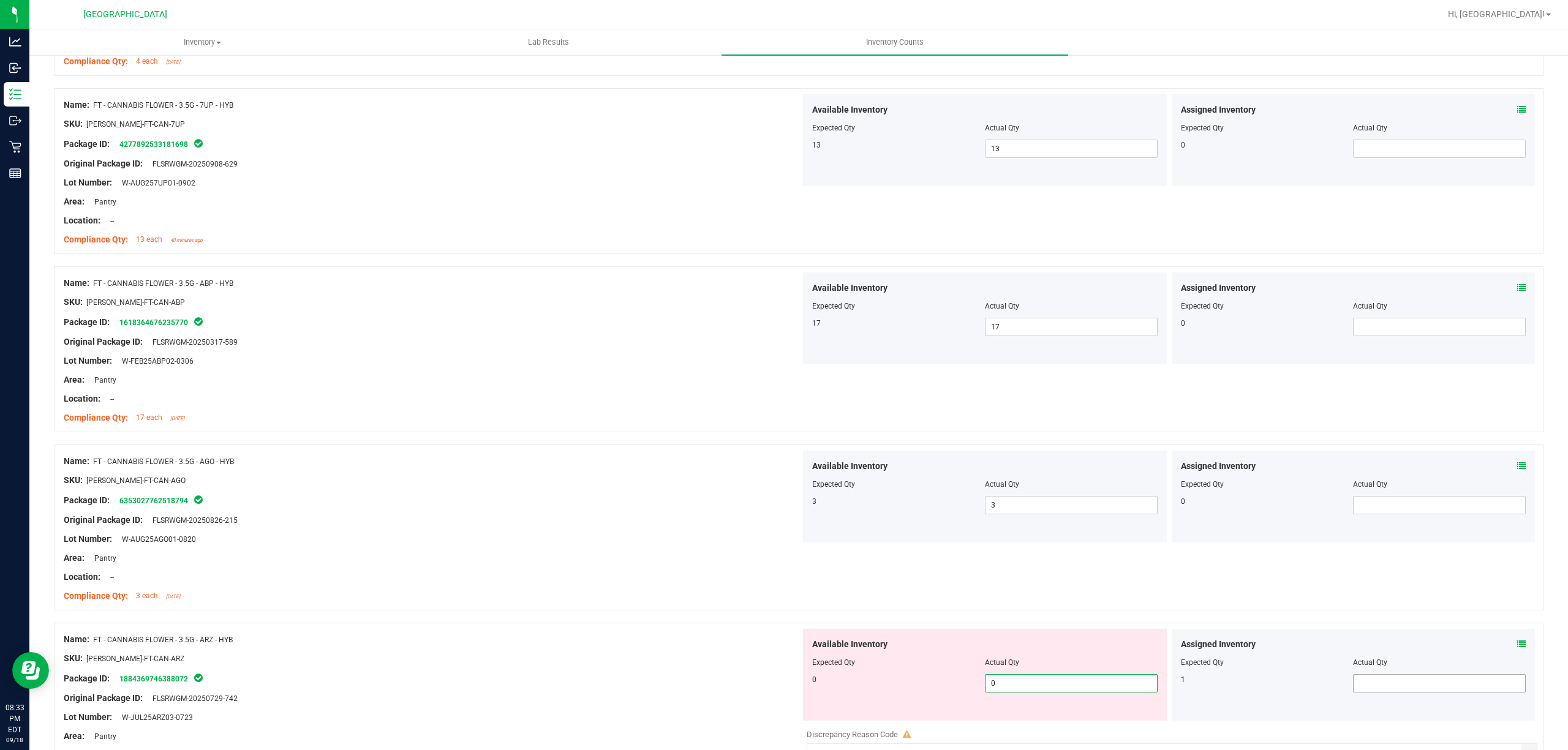
type input "0"
click at [1441, 691] on span at bounding box center [1439, 683] width 172 height 18
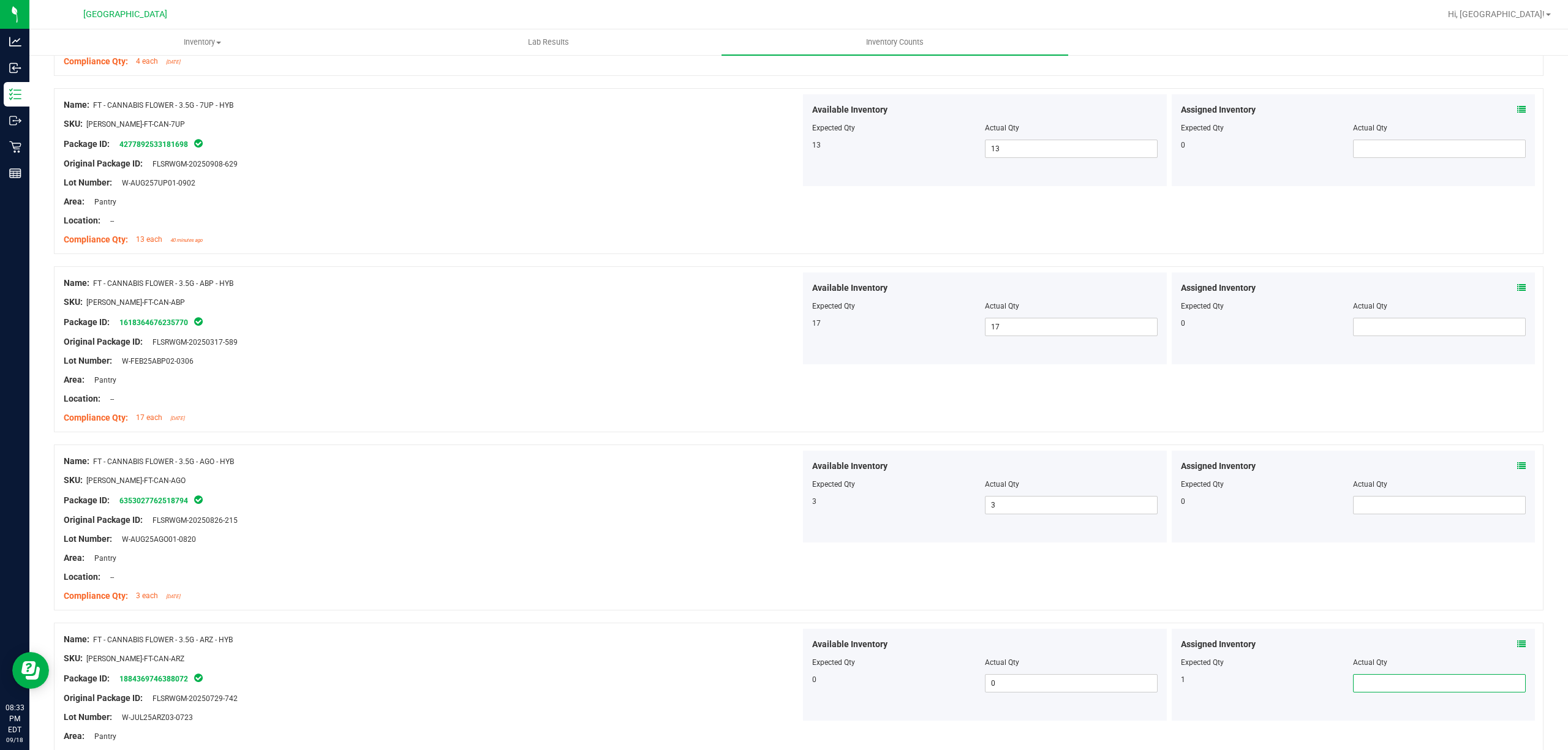
type input "1"
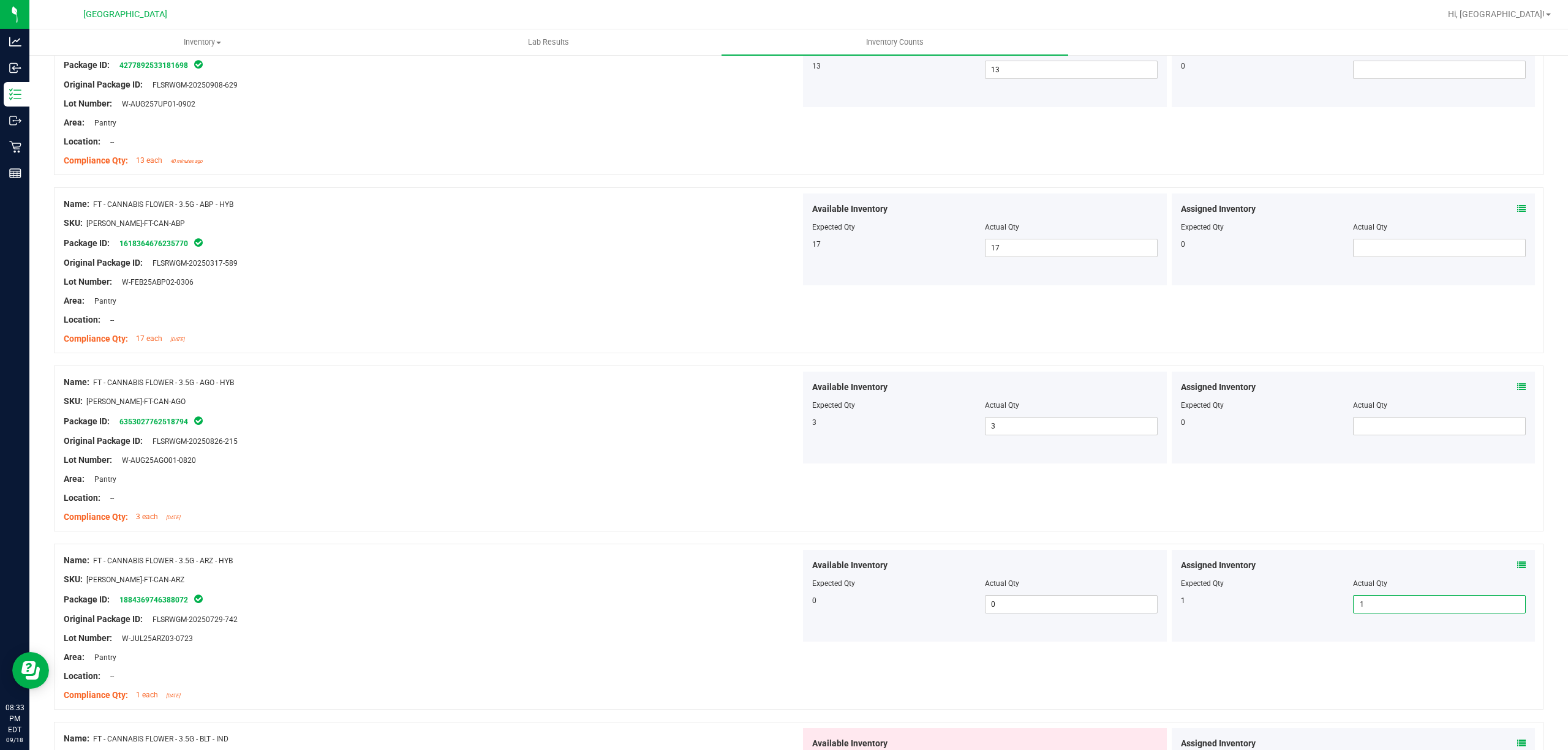
scroll to position [1959, 0]
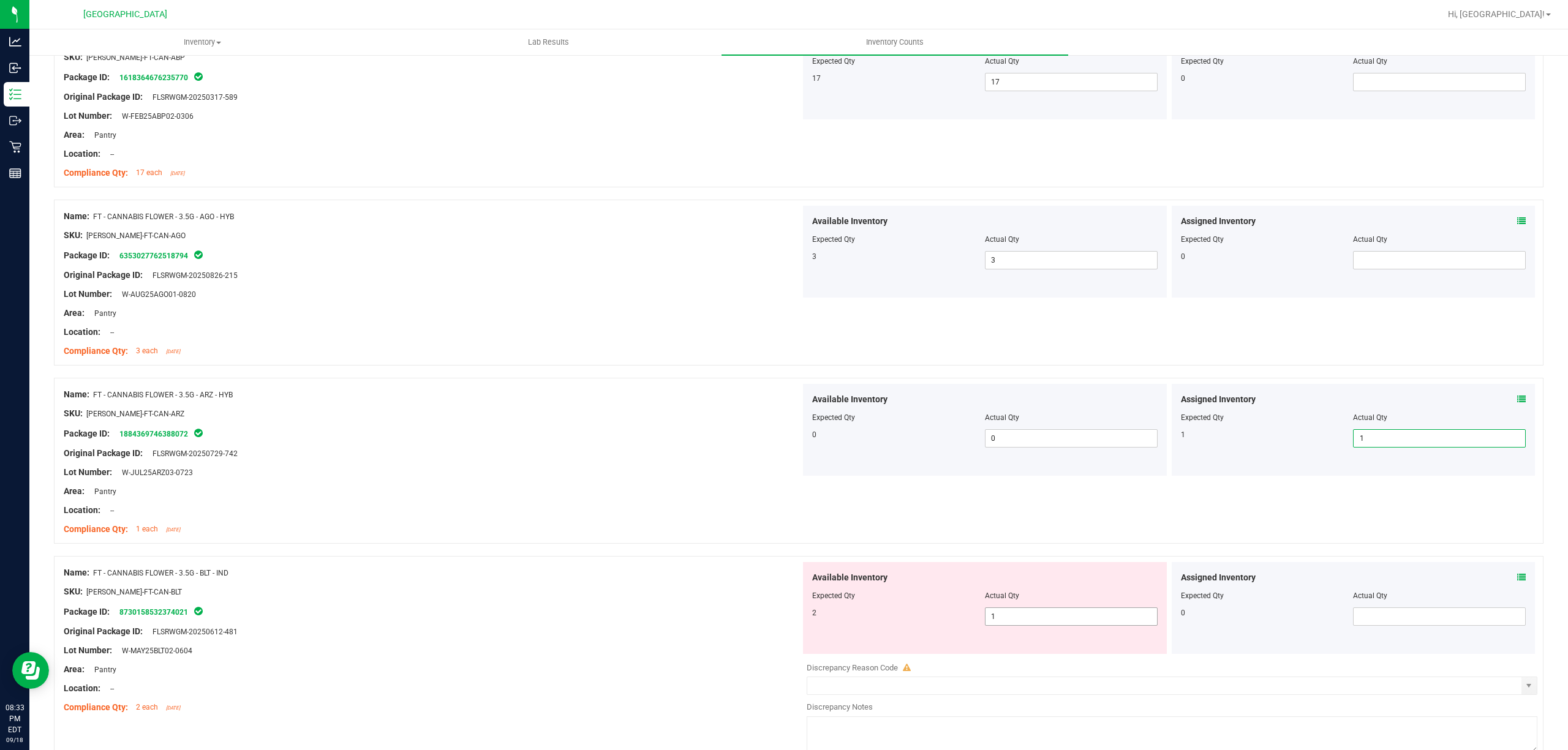
type input "1"
click at [1121, 626] on span "1 1" at bounding box center [1071, 616] width 172 height 18
click at [1119, 607] on div at bounding box center [984, 604] width 346 height 6
click at [1119, 632] on div "Available Inventory Expected Qty Actual Qty 2 1 1" at bounding box center [984, 608] width 364 height 92
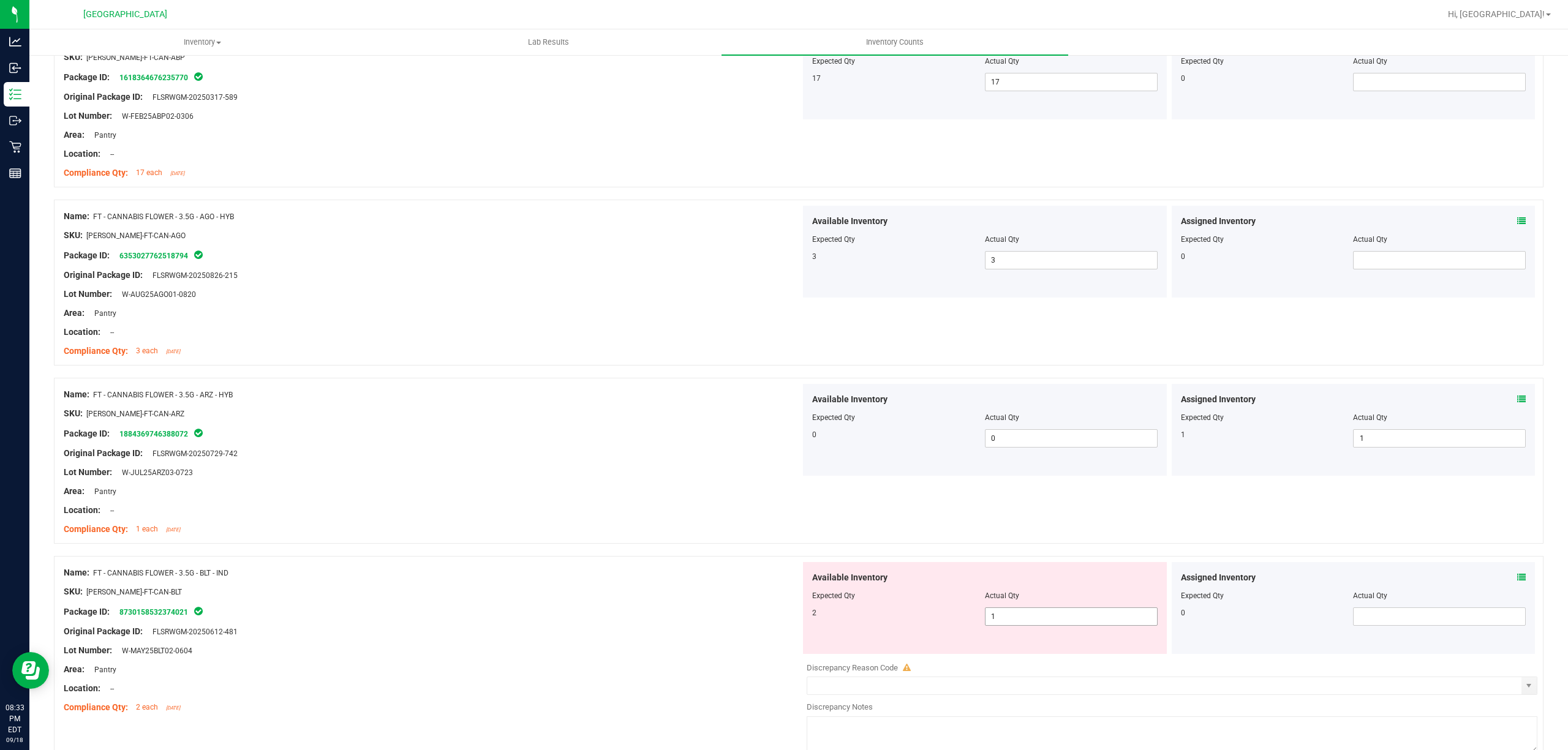
click at [1119, 626] on span "1 1" at bounding box center [1071, 616] width 172 height 18
click at [1121, 625] on input "1" at bounding box center [1071, 616] width 171 height 17
type input "2"
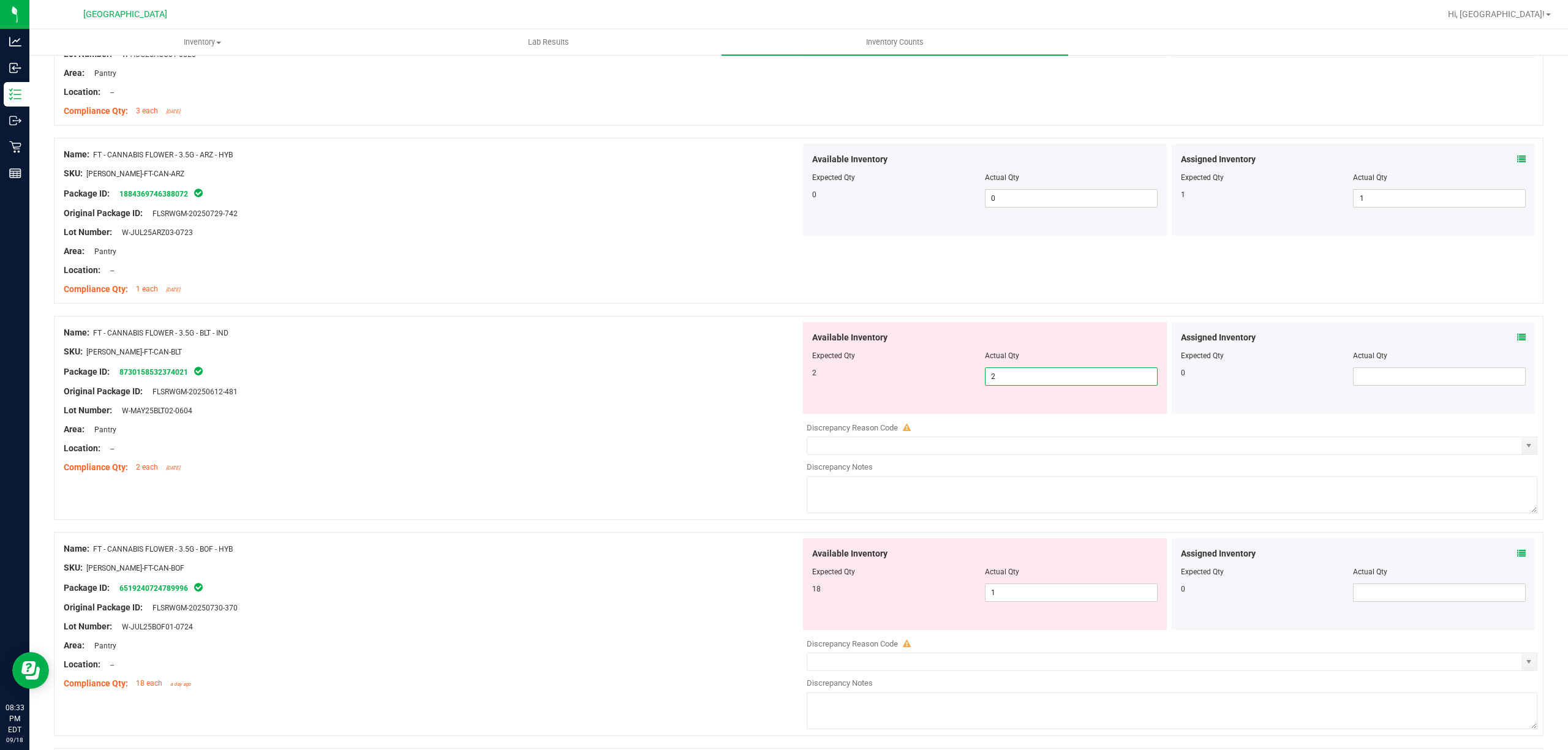
scroll to position [2204, 0]
type input "2"
click at [1058, 571] on div "Available Inventory Expected Qty Actual Qty 18 1 1" at bounding box center [984, 580] width 364 height 92
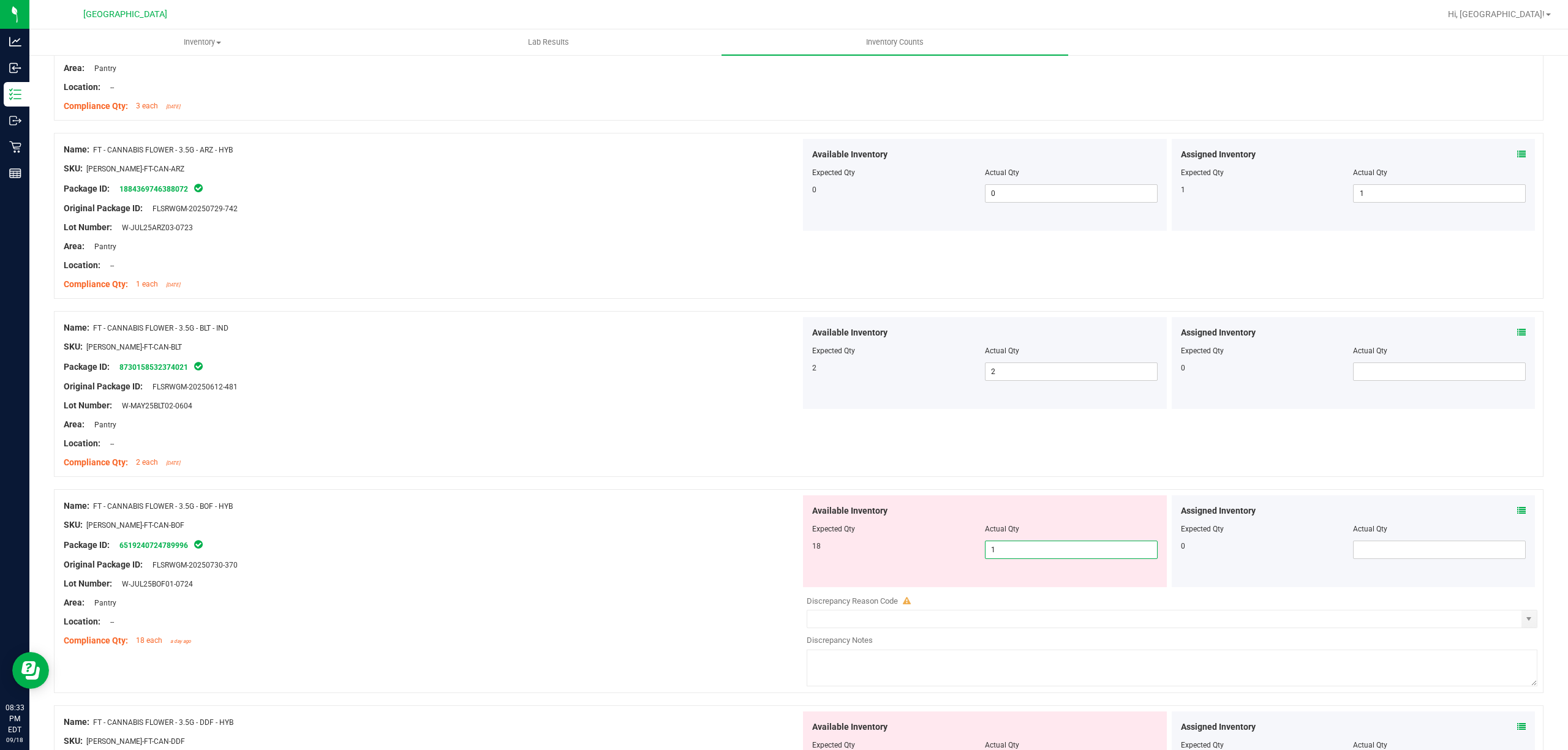
click at [1057, 559] on span "1 1" at bounding box center [1071, 550] width 172 height 18
type input "18"
click at [1057, 558] on input "18" at bounding box center [1071, 550] width 171 height 17
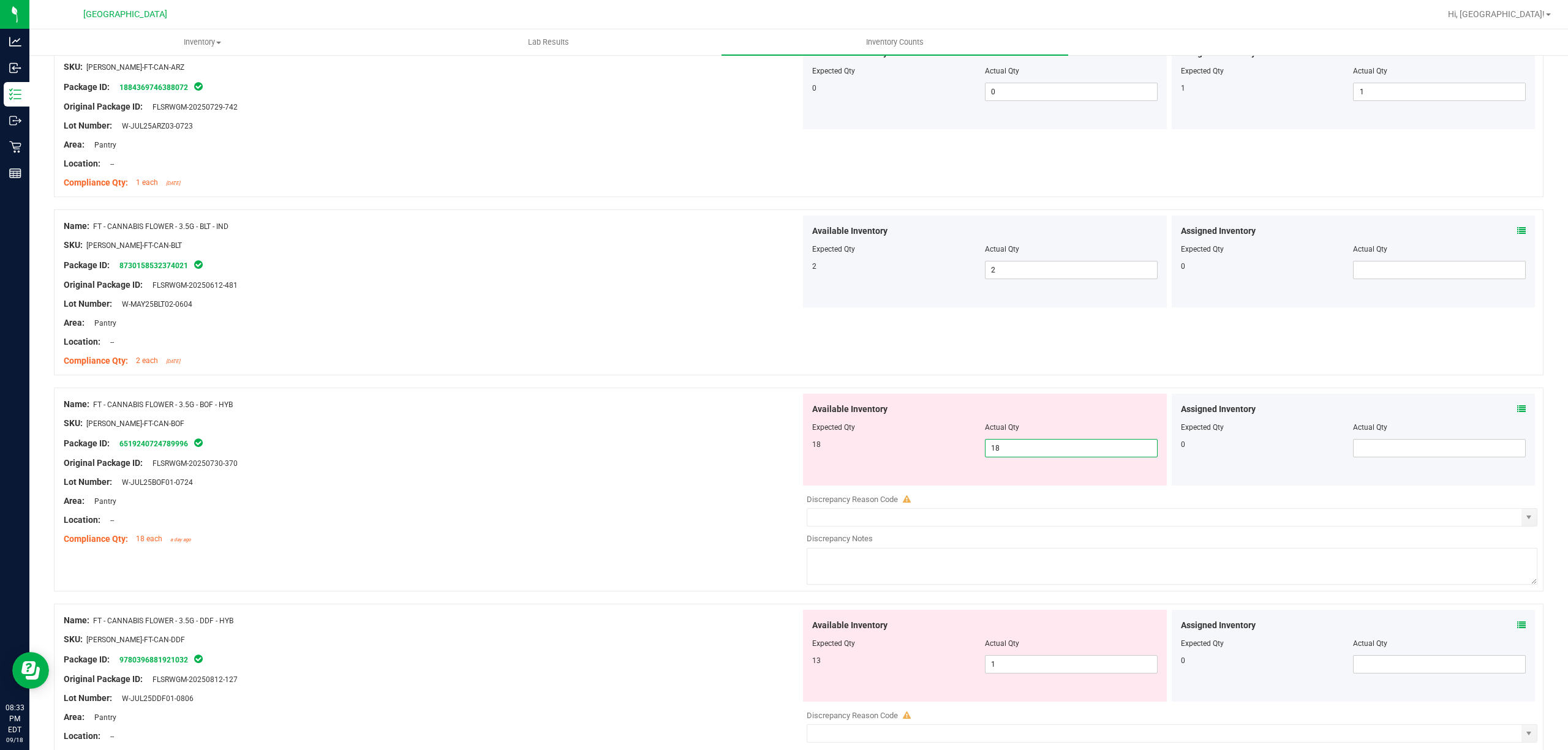
scroll to position [2449, 0]
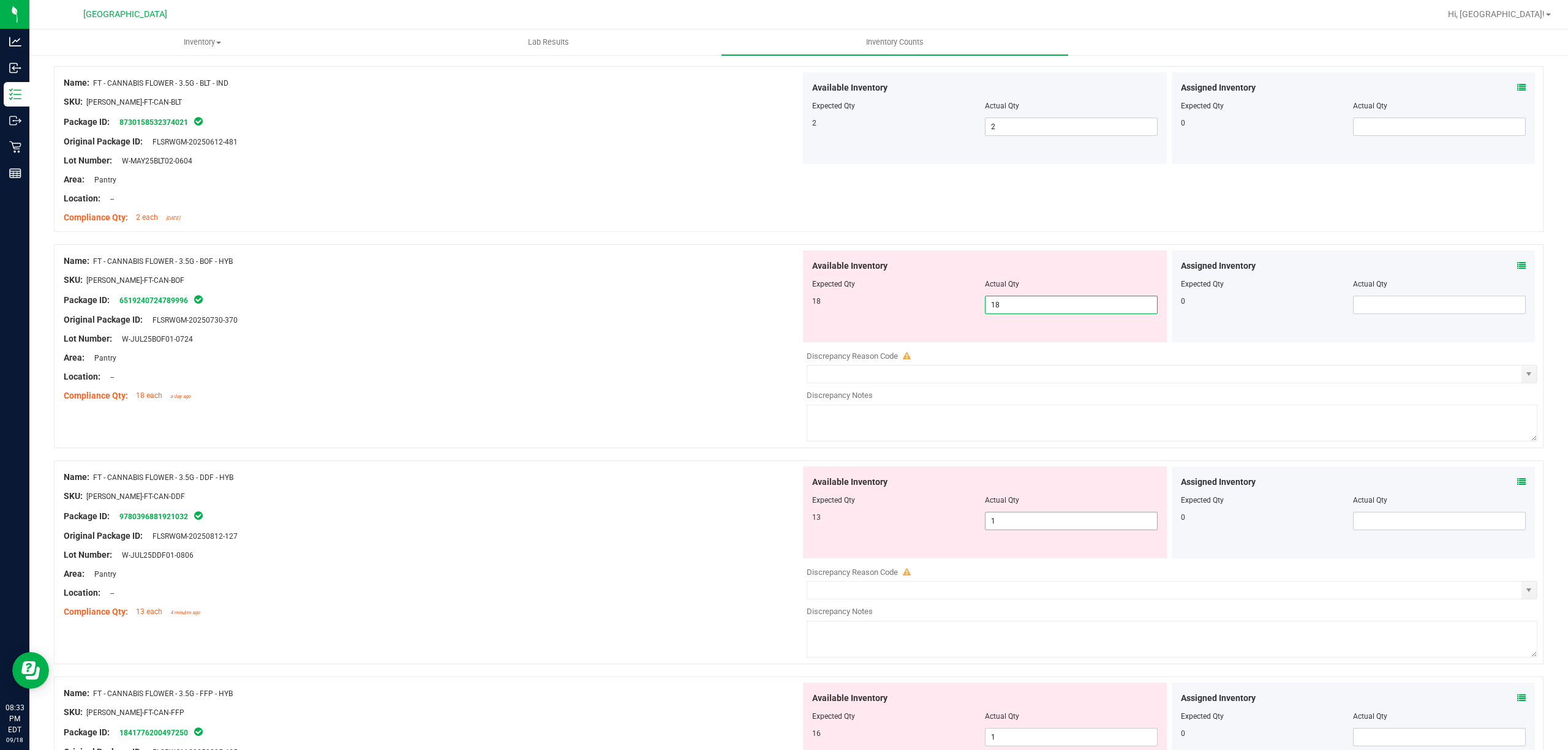
type input "18"
click at [1063, 530] on div "Available Inventory Expected Qty Actual Qty 13 1 1" at bounding box center [1169, 563] width 737 height 194
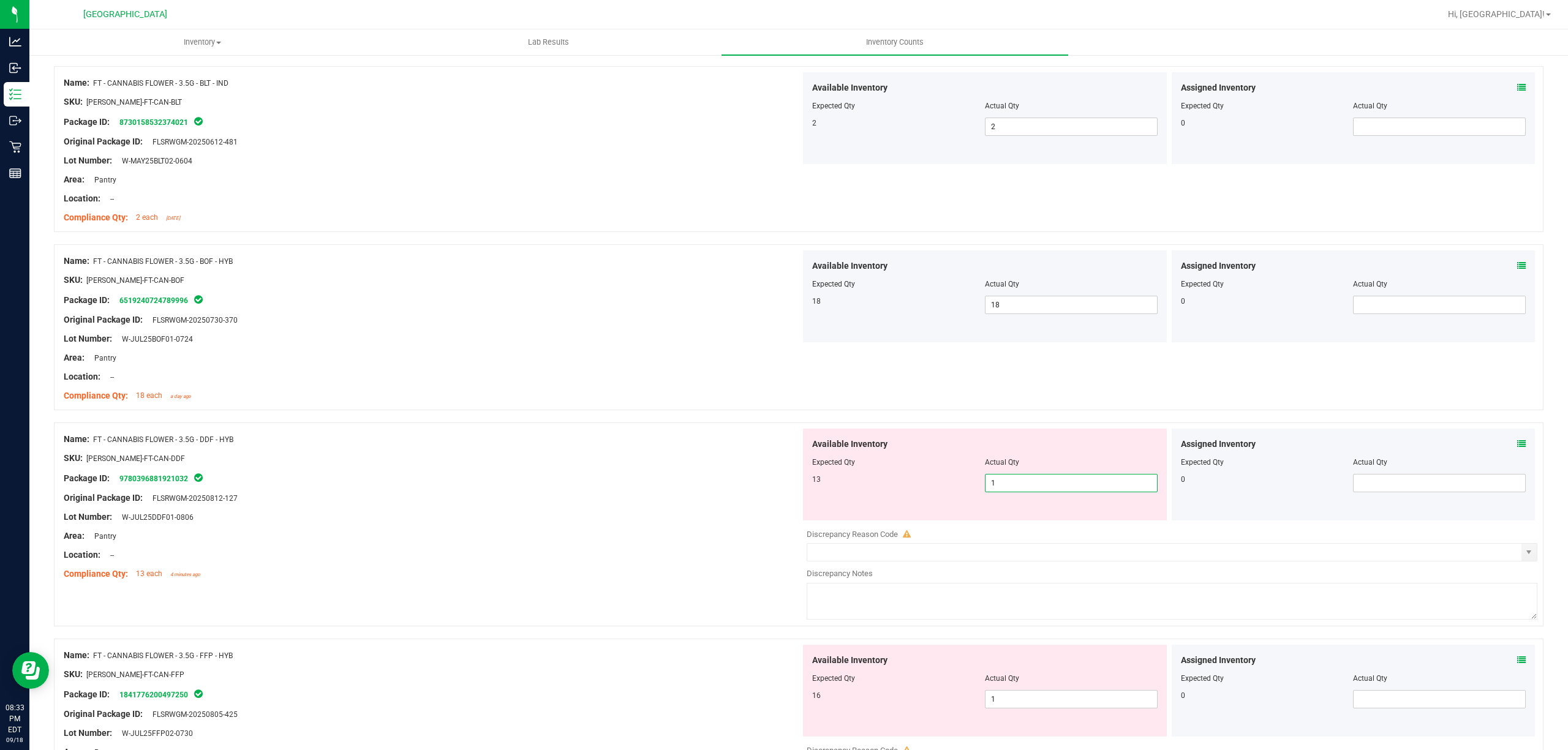
type input "13"
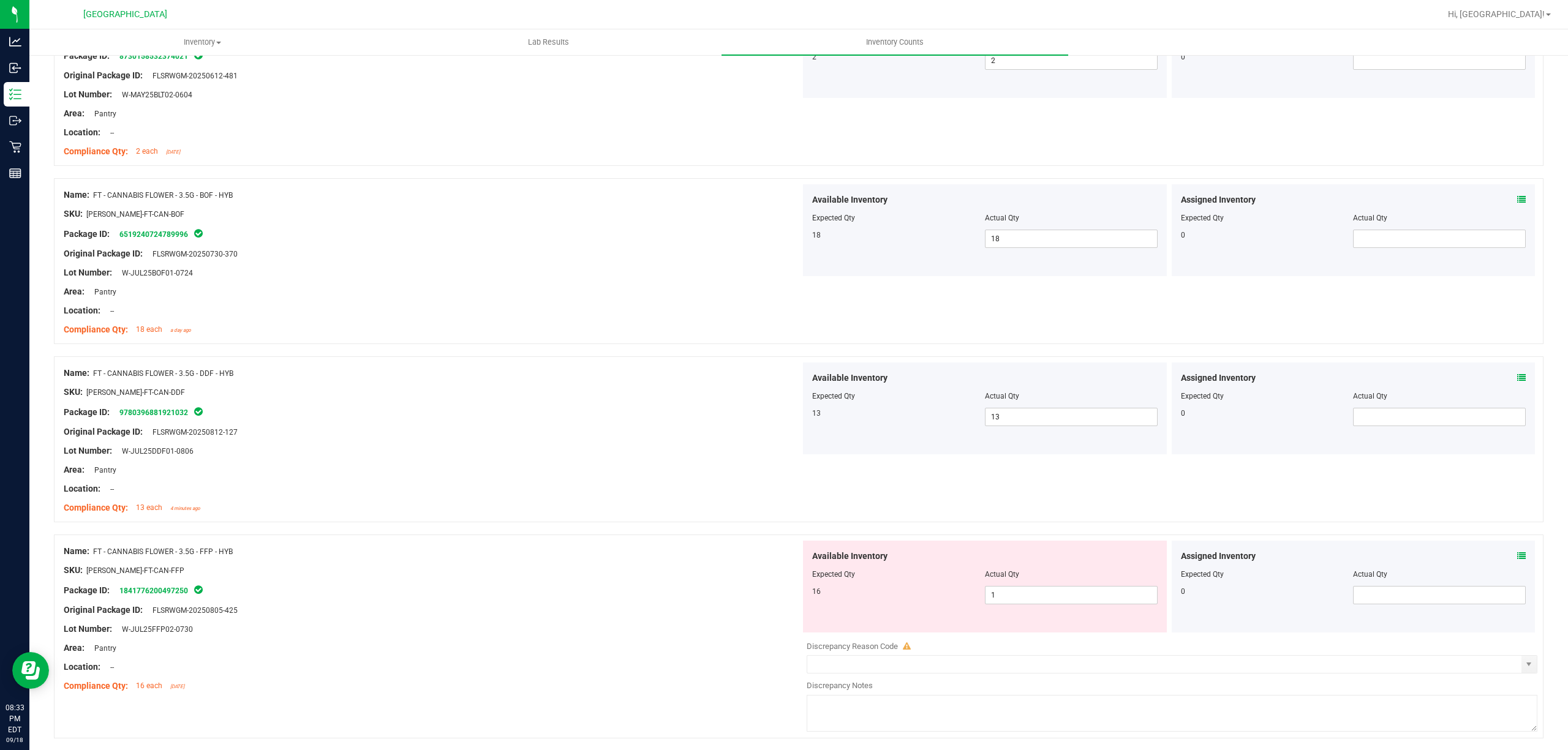
scroll to position [2612, 0]
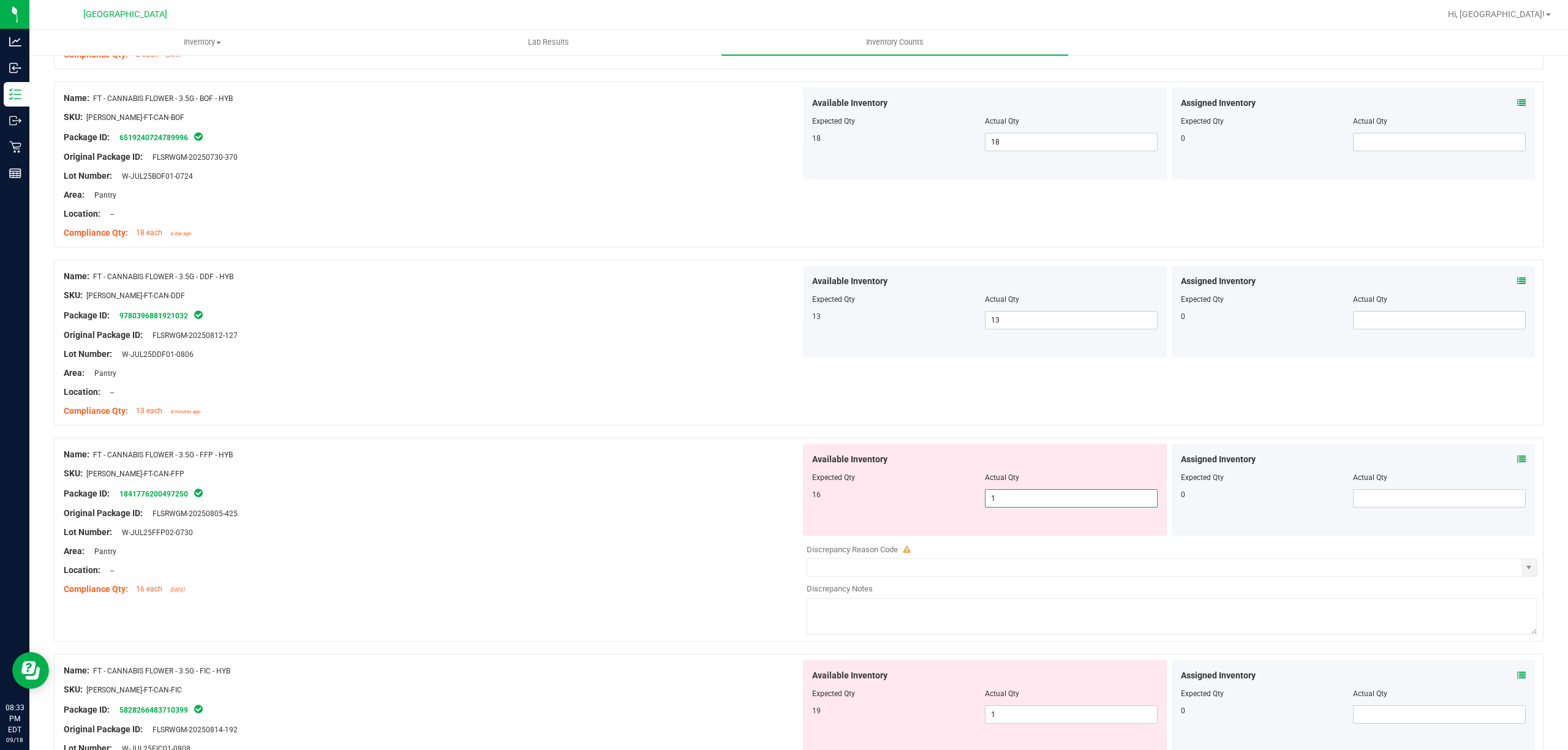
click at [1067, 508] on span "1 1" at bounding box center [1071, 498] width 172 height 18
type input "16"
click at [676, 375] on div "Area: Pantry" at bounding box center [432, 373] width 737 height 13
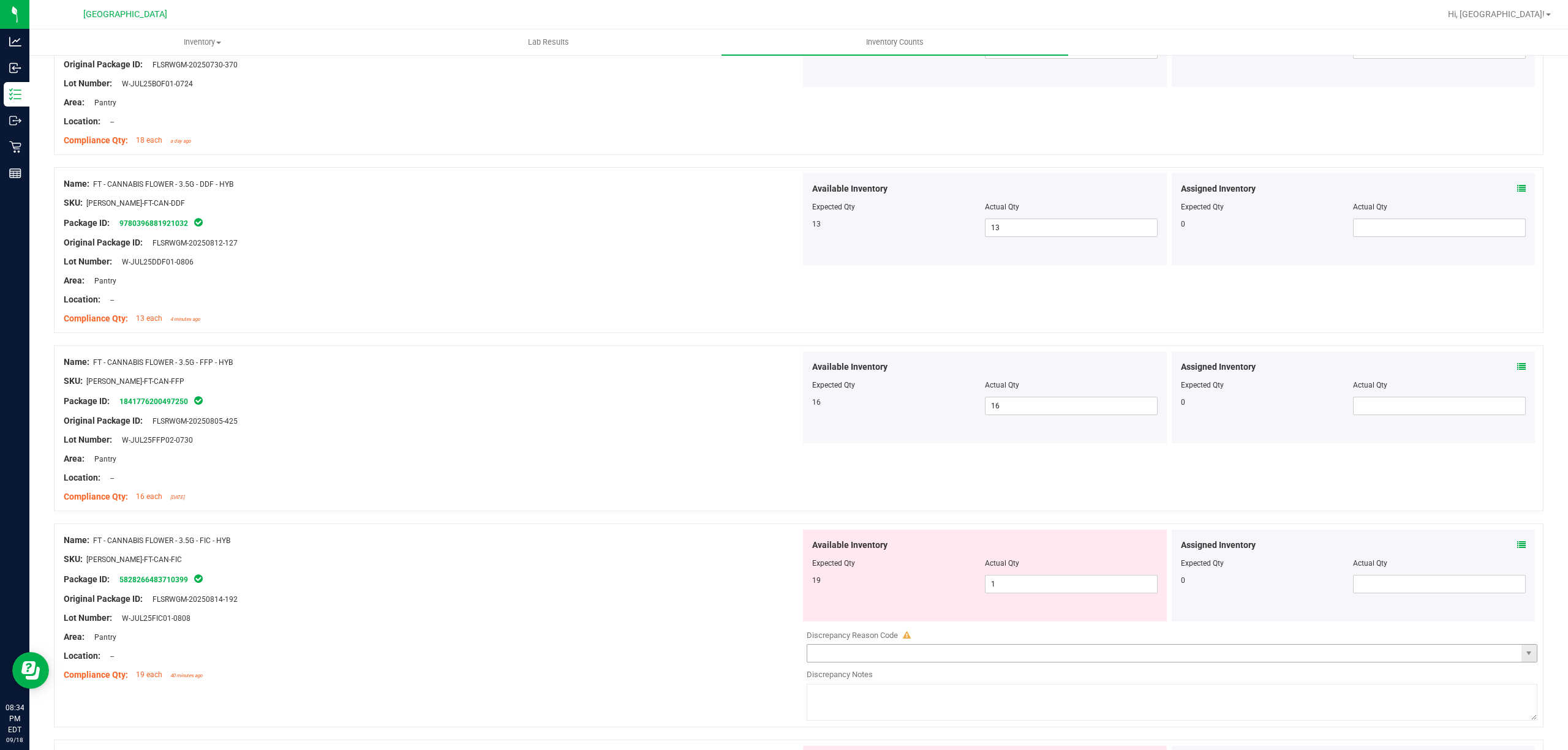
scroll to position [2857, 0]
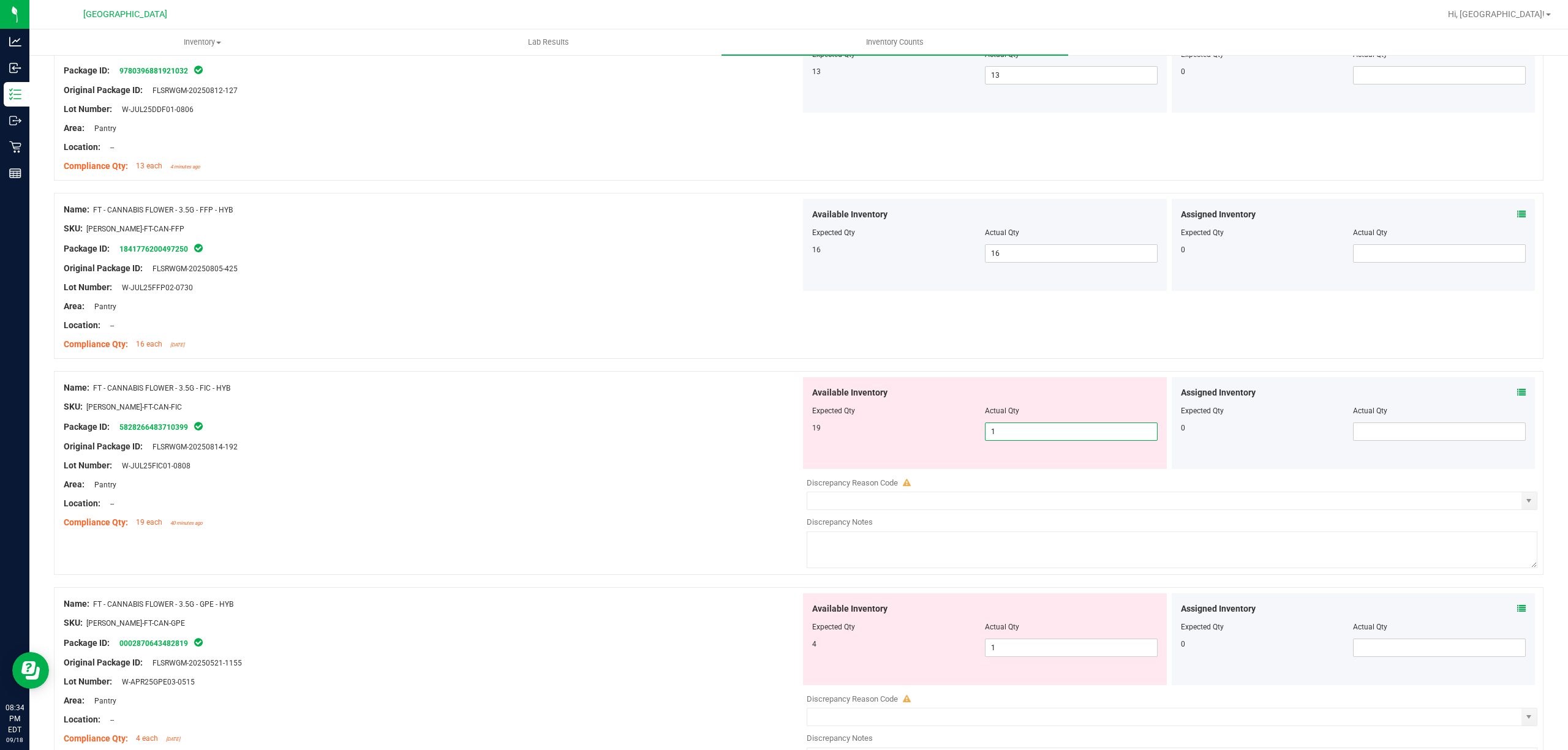
drag, startPoint x: 1080, startPoint y: 438, endPoint x: 1074, endPoint y: 436, distance: 6.3
click at [1074, 436] on span "1 1" at bounding box center [1071, 432] width 172 height 18
type input "19"
click at [598, 381] on div "Name: FT - CANNABIS FLOWER - 3.5G - FIC - HYB SKU: [PERSON_NAME]-FT-CAN-FIC Pac…" at bounding box center [798, 473] width 1490 height 204
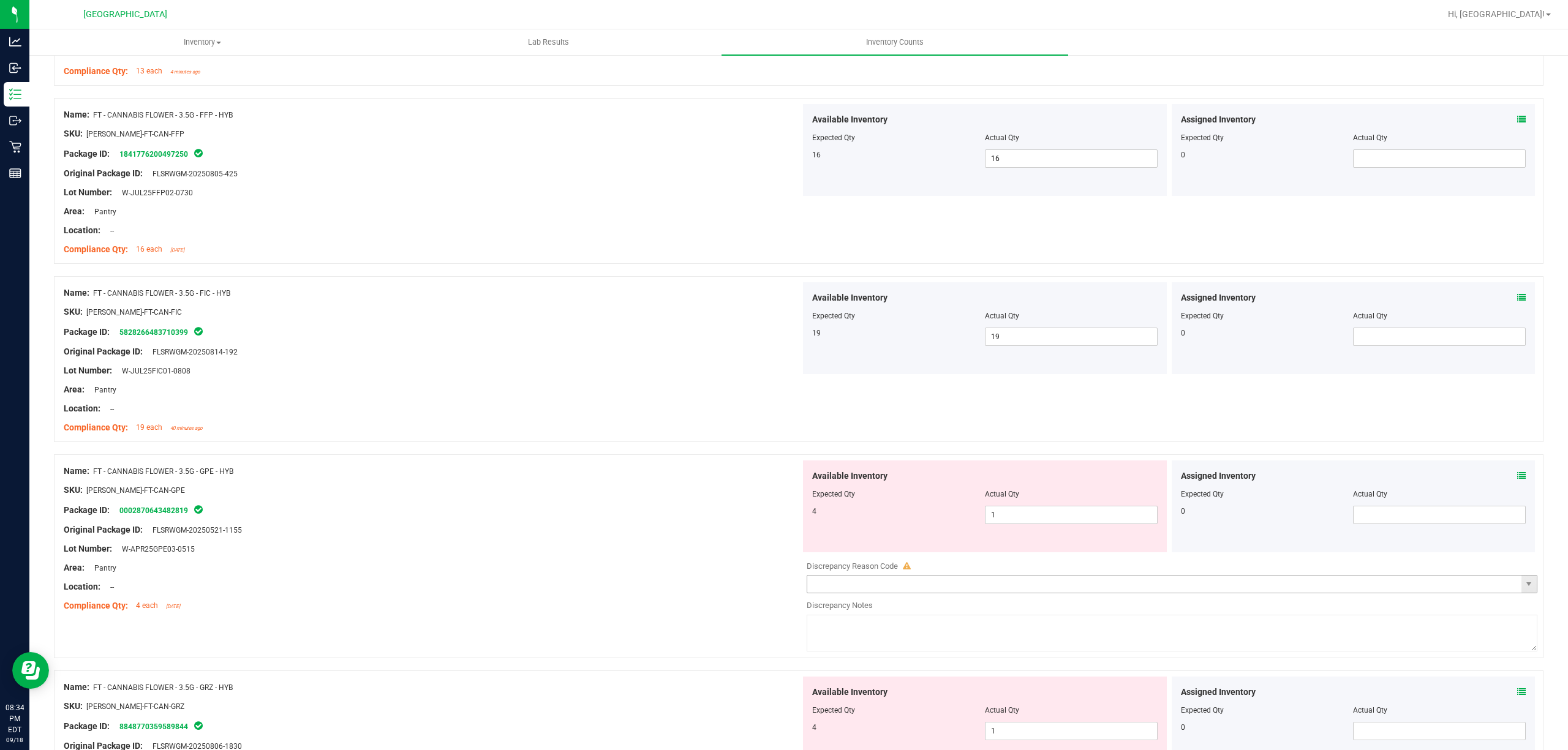
scroll to position [3102, 0]
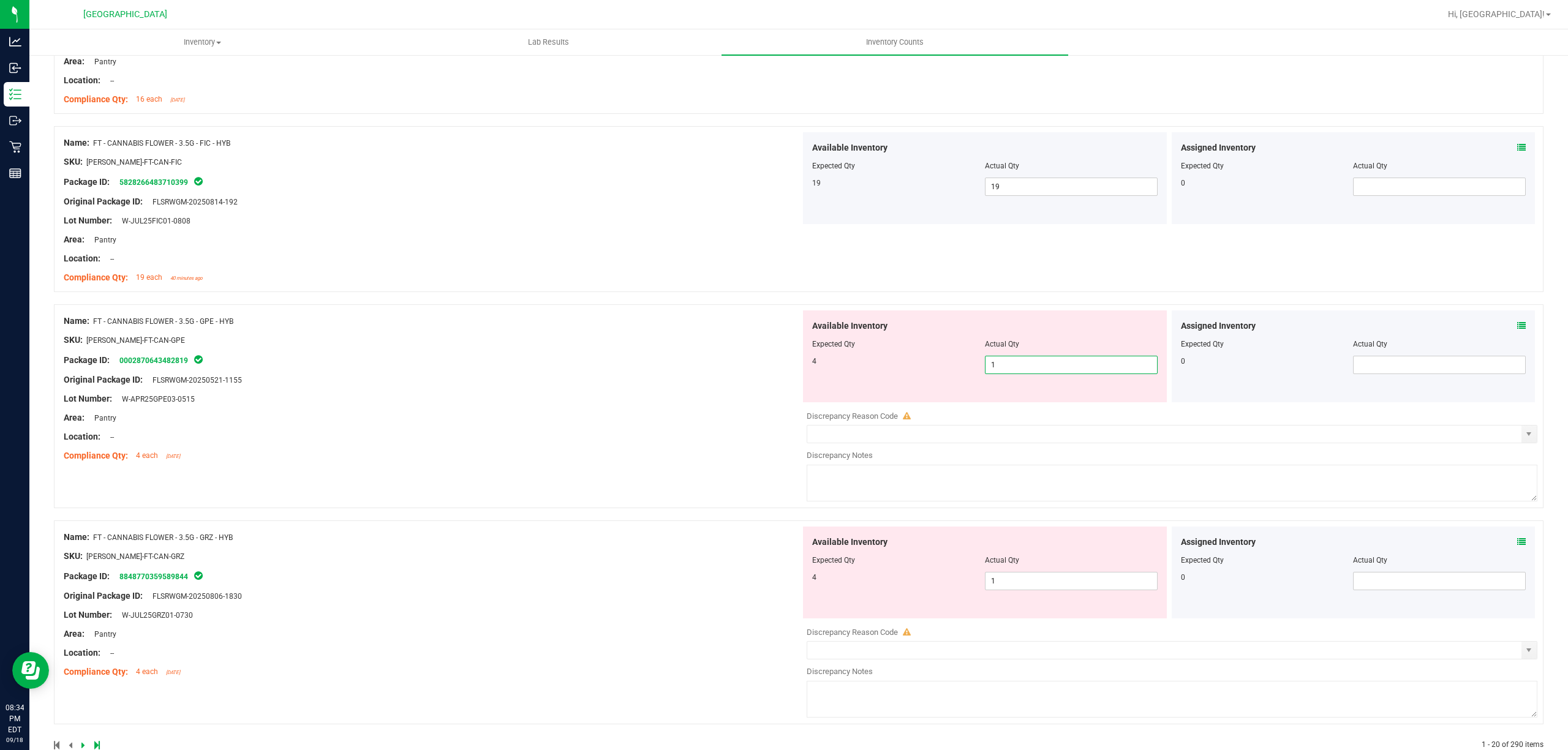
click at [1105, 373] on span "1 1" at bounding box center [1071, 365] width 172 height 18
click at [1105, 373] on input "1" at bounding box center [1071, 365] width 171 height 17
type input "4"
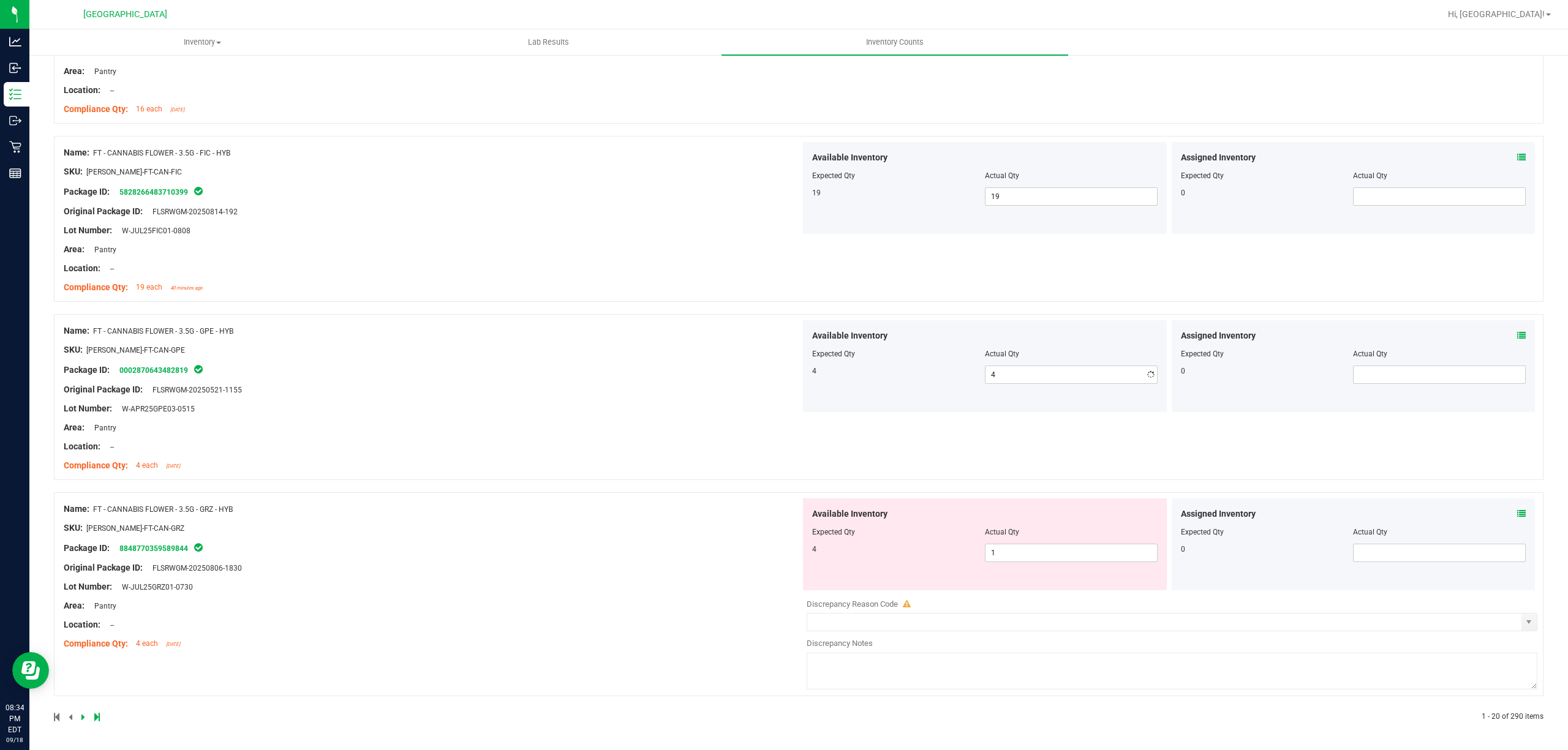
click at [532, 353] on ng-container "SKU: [PERSON_NAME]-FT-CAN-GPE" at bounding box center [432, 353] width 737 height 19
click at [1095, 547] on span "1 1" at bounding box center [1071, 553] width 172 height 18
click at [1096, 547] on input "1" at bounding box center [1071, 553] width 171 height 17
type input "4"
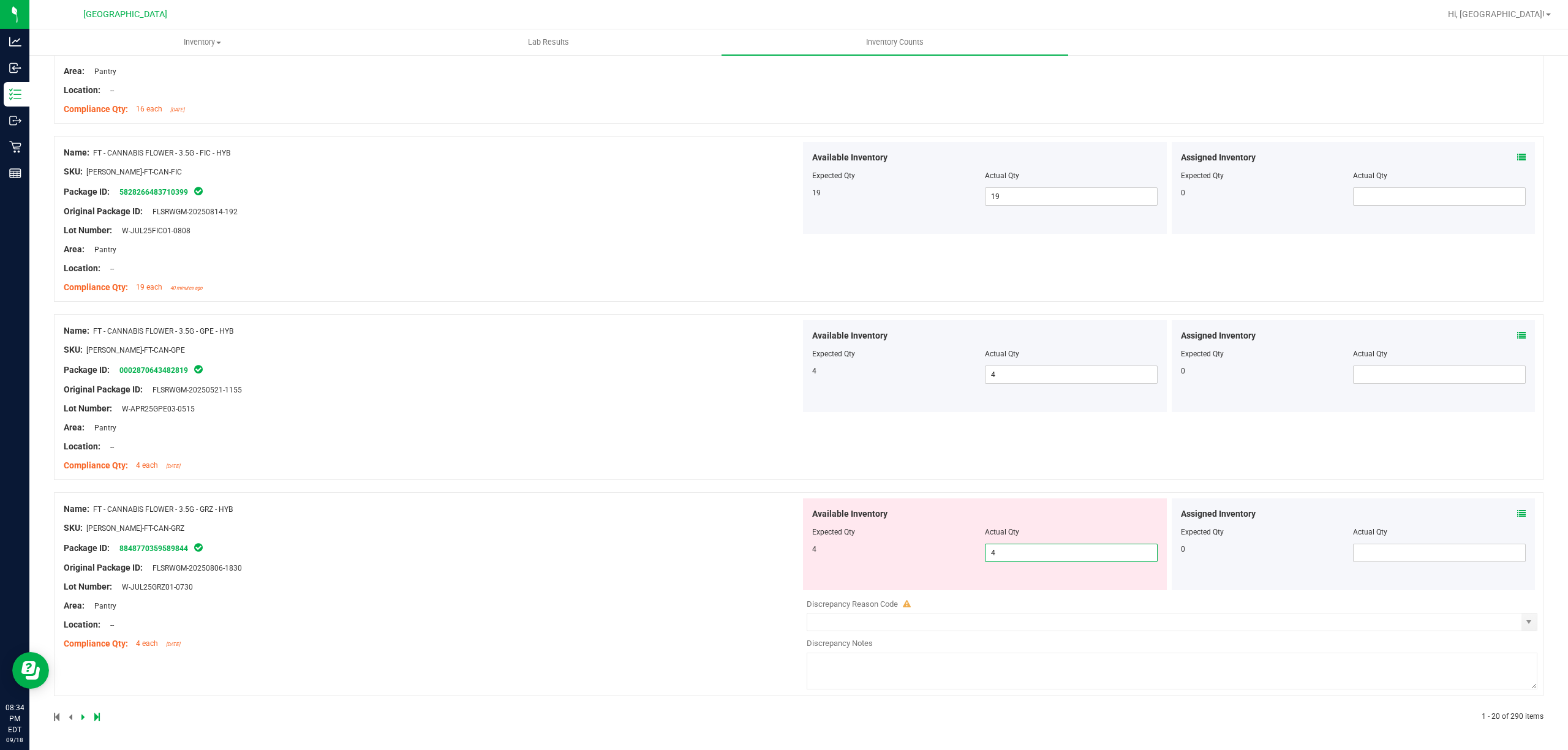
type input "4"
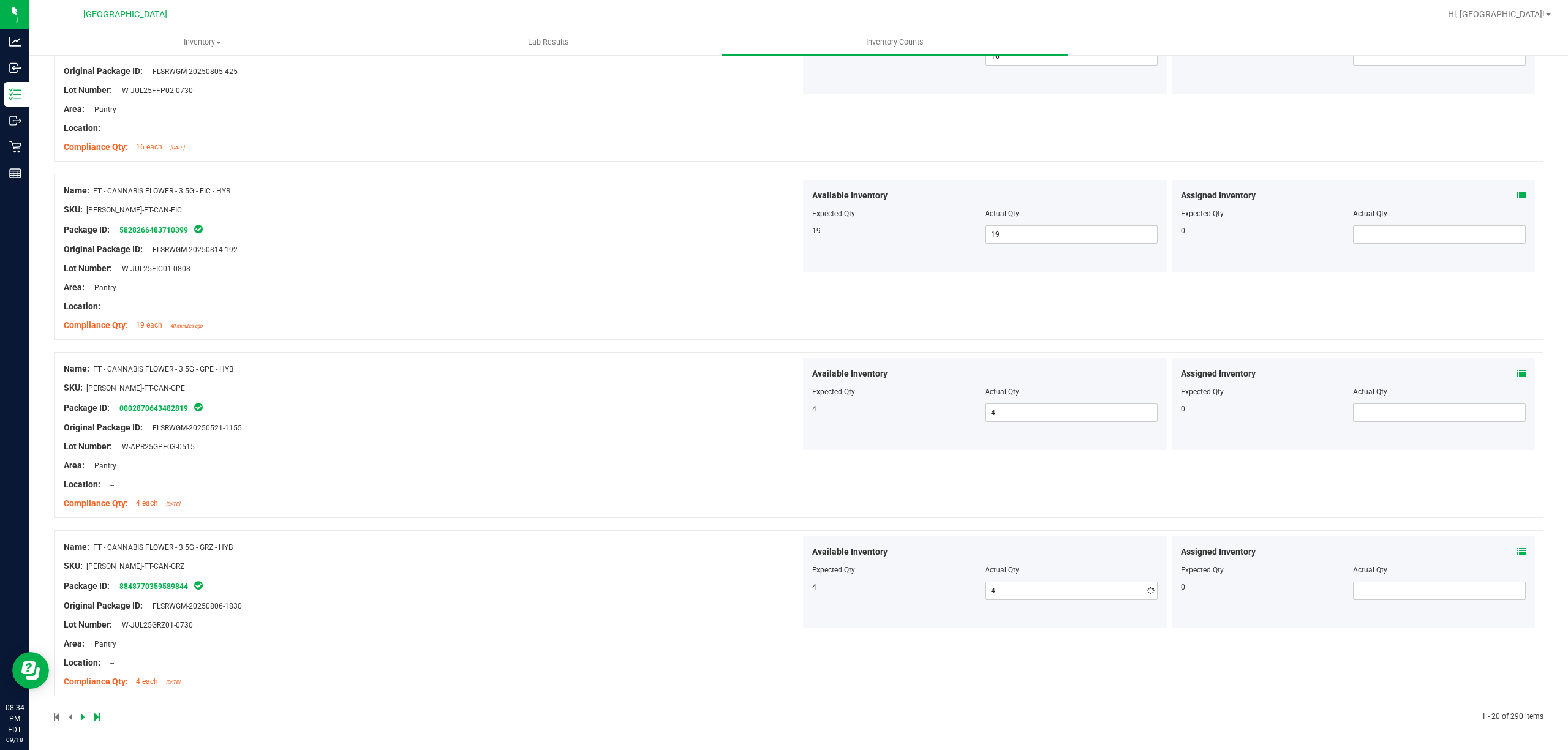
click at [486, 549] on div "Name: FT - CANNABIS FLOWER - 3.5G - GRZ - HYB SKU: [PERSON_NAME]-FT-CAN-GRZ Pac…" at bounding box center [432, 614] width 737 height 156
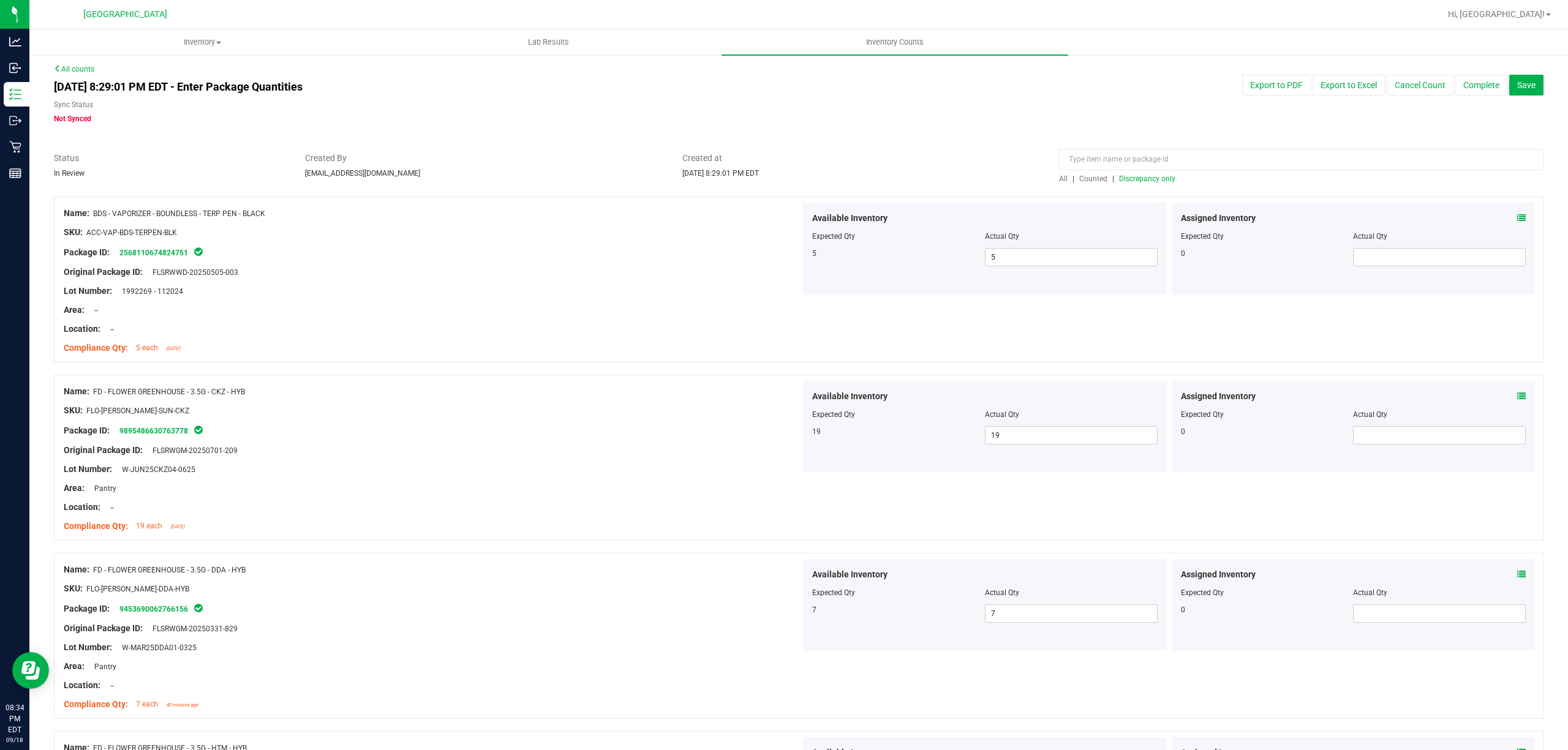
scroll to position [0, 0]
click at [1137, 177] on span "Discrepancy only" at bounding box center [1147, 181] width 56 height 8
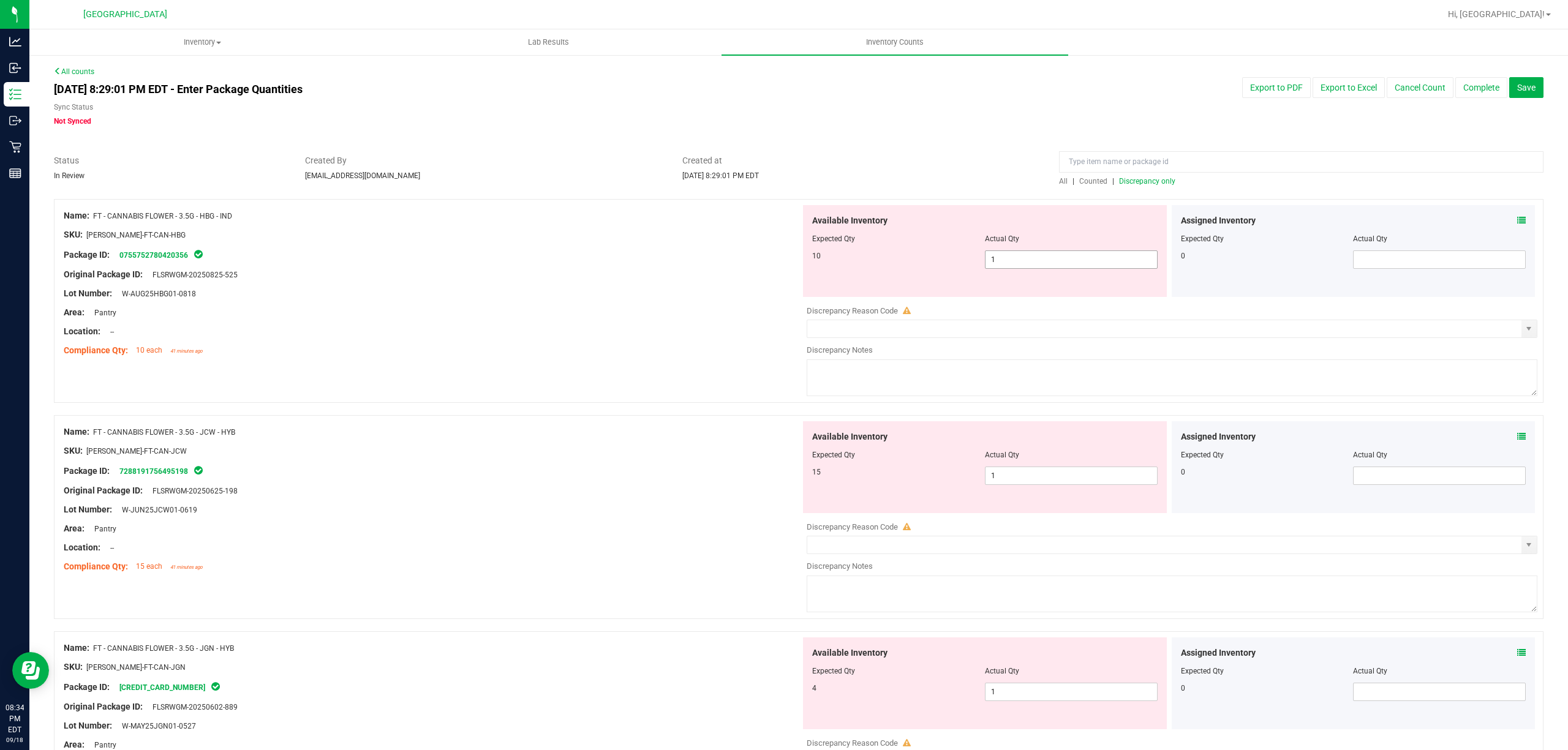
click at [1052, 257] on span "1 1" at bounding box center [1071, 259] width 172 height 18
click at [1052, 257] on input "1" at bounding box center [1071, 259] width 171 height 17
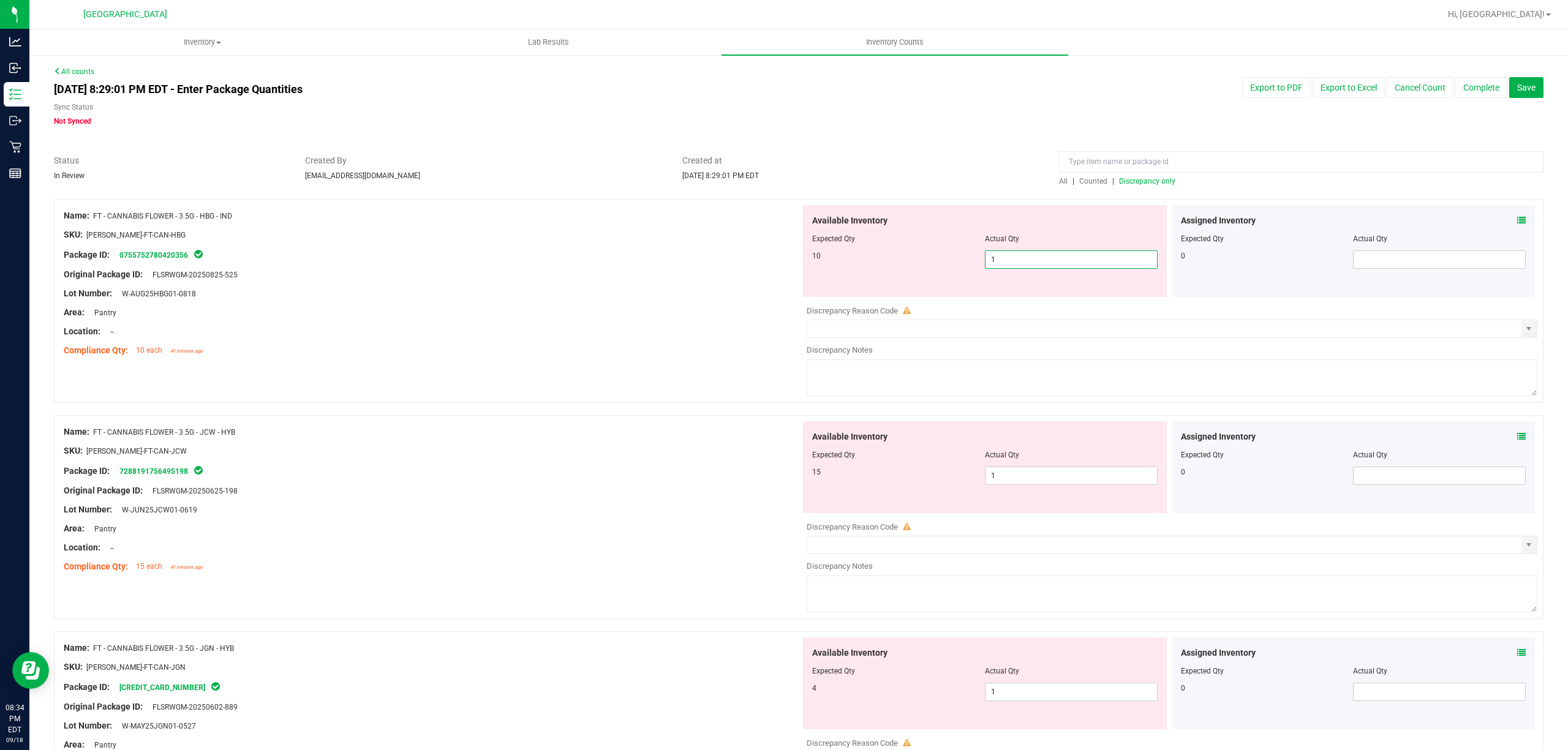
type input "10"
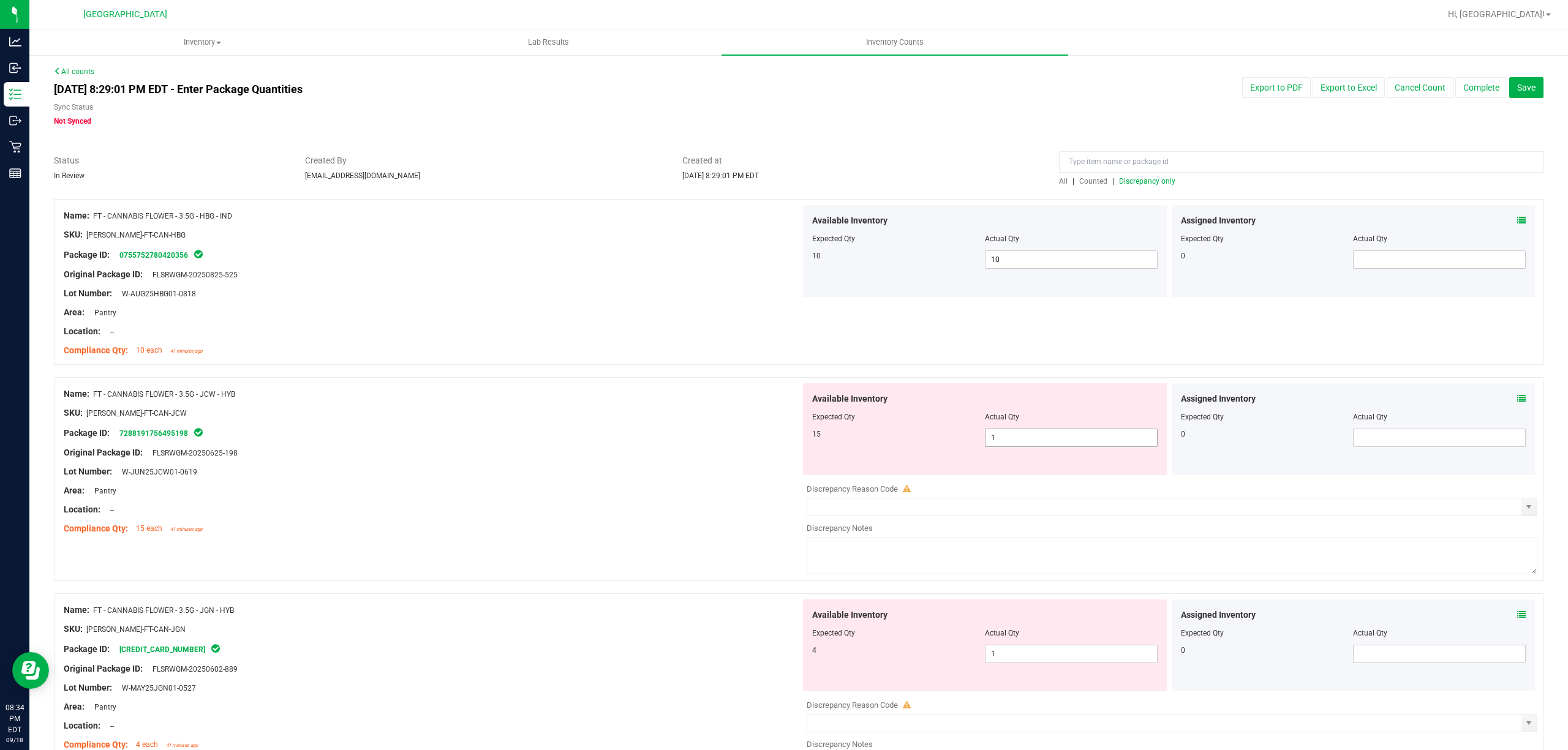
click at [1047, 437] on span "1 1" at bounding box center [1071, 438] width 172 height 18
type input "15"
click at [615, 378] on div "Name: FT - CANNABIS FLOWER - 3.5G - JCW - HYB SKU: [PERSON_NAME]-FT-CAN-JCW Pac…" at bounding box center [798, 479] width 1490 height 204
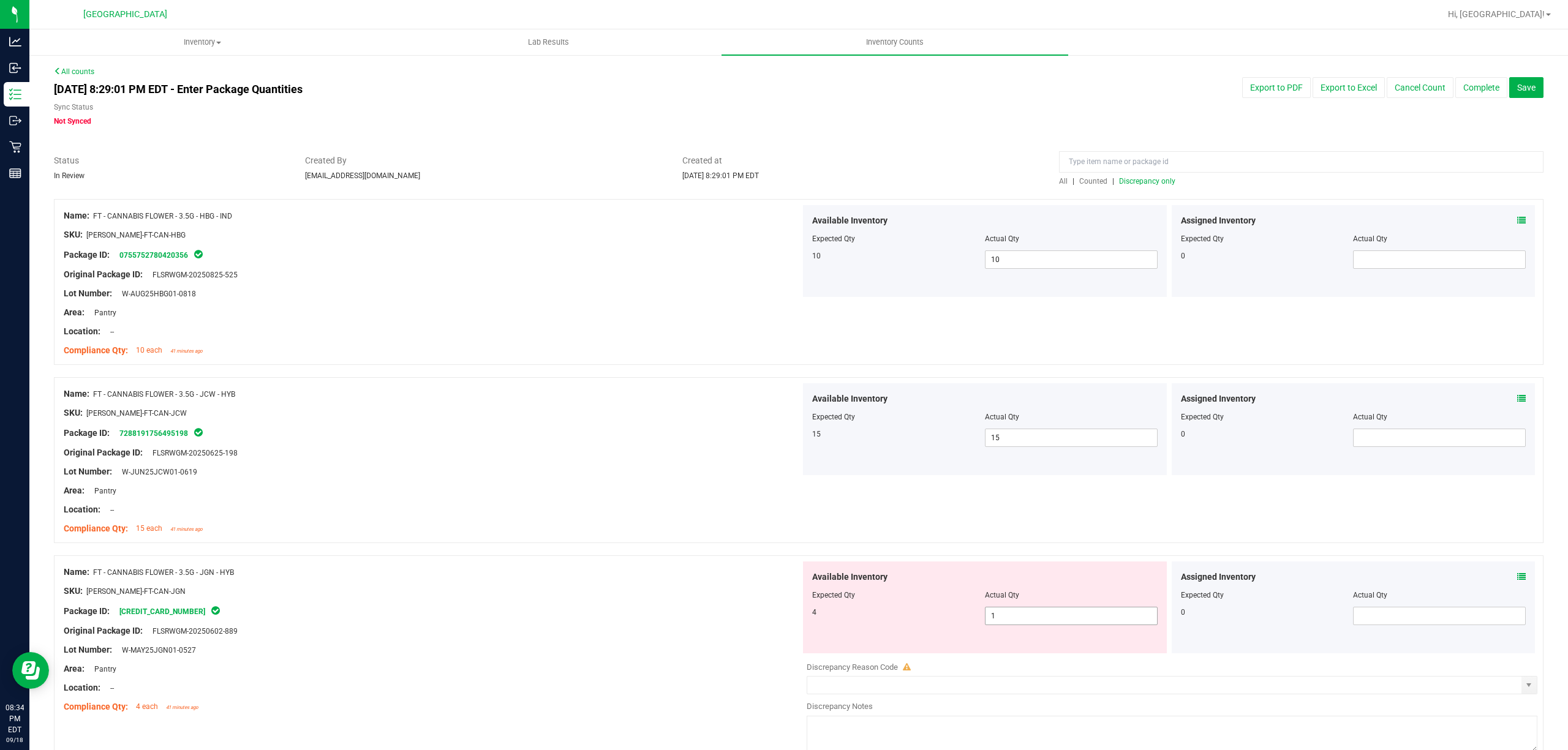
click at [1078, 623] on span "1 1" at bounding box center [1071, 616] width 172 height 18
click at [1078, 623] on input "1" at bounding box center [1071, 616] width 171 height 17
type input "4"
click at [517, 520] on div at bounding box center [432, 519] width 737 height 6
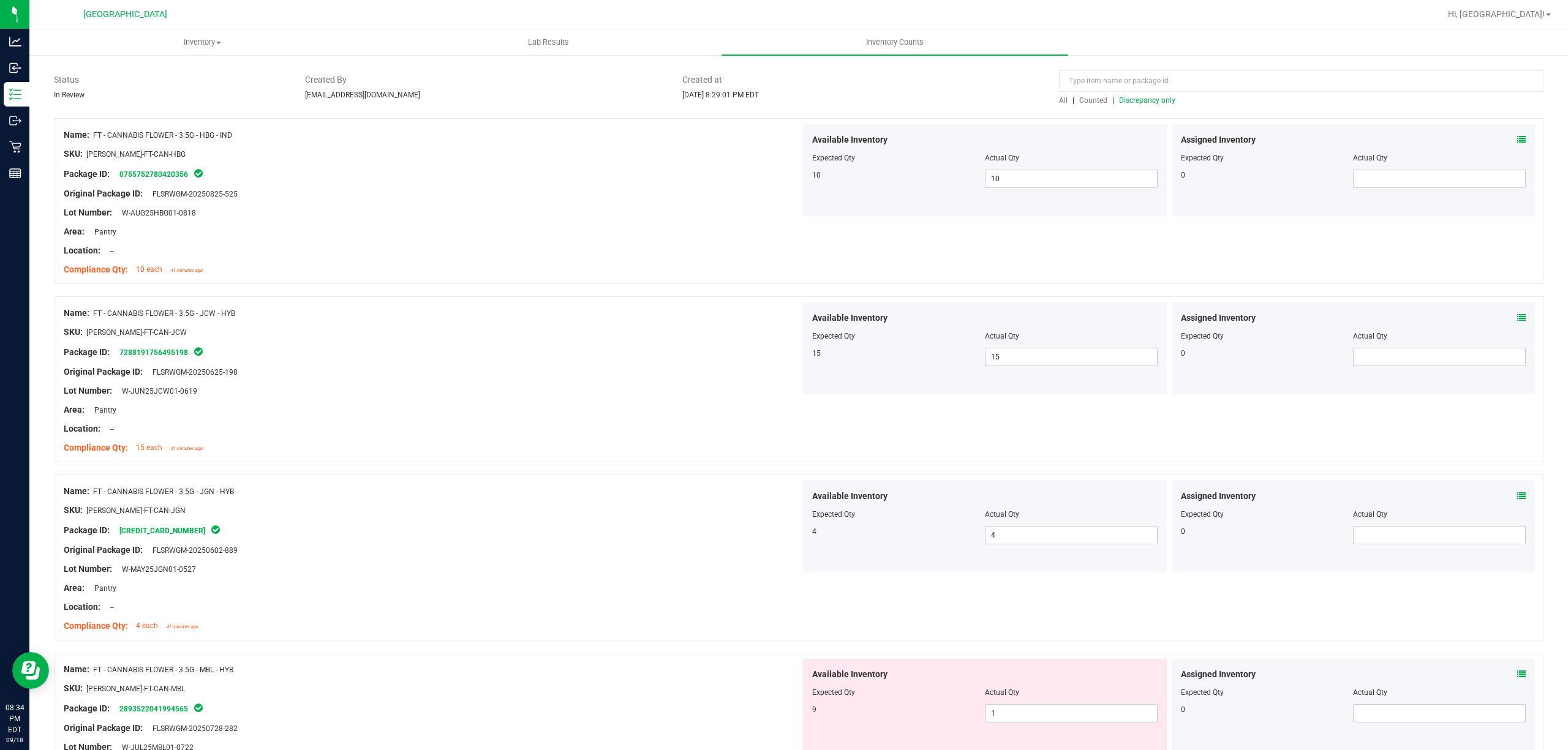
scroll to position [245, 0]
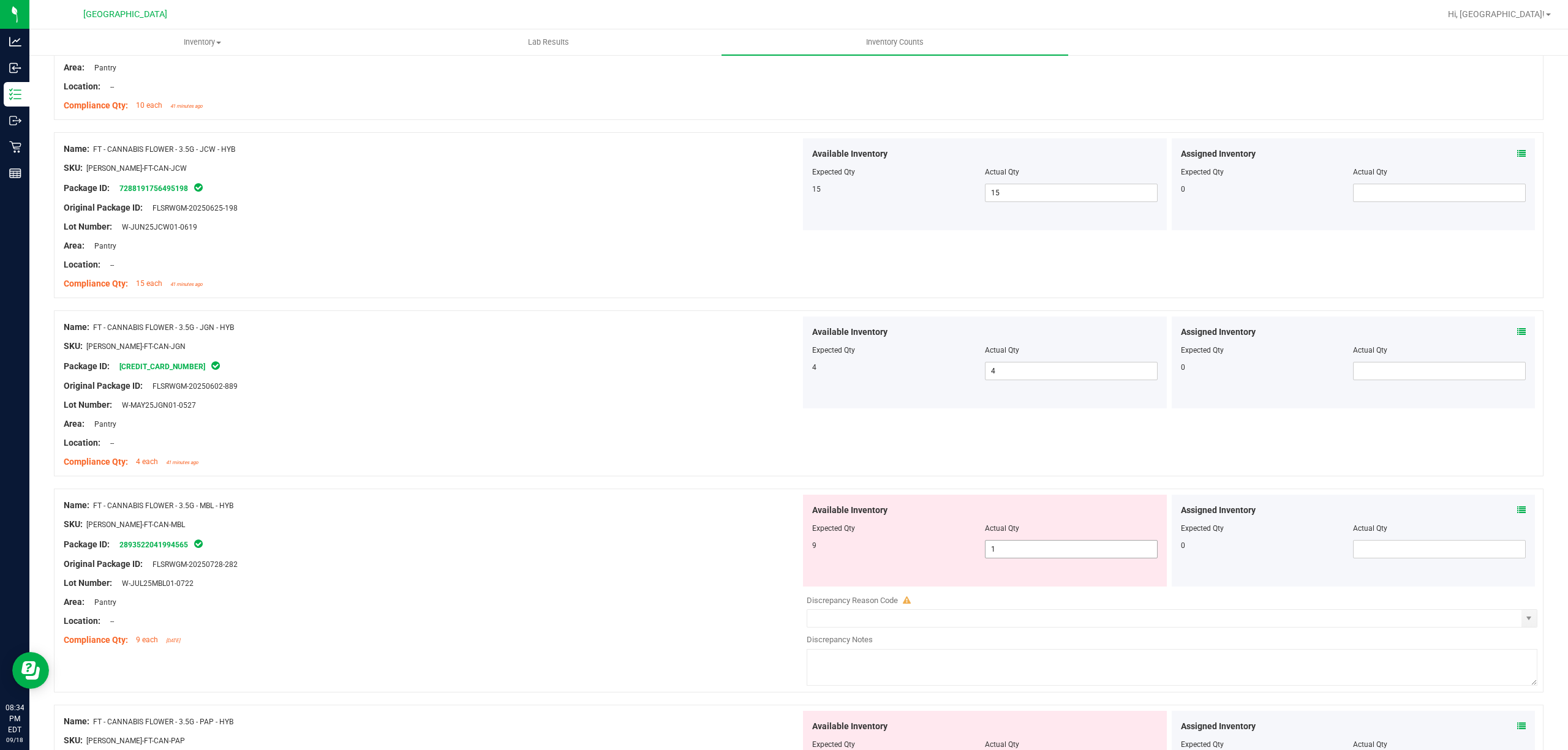
click at [1018, 549] on span "1 1" at bounding box center [1071, 549] width 172 height 18
click at [1018, 549] on input "1" at bounding box center [1071, 549] width 171 height 17
type input "9"
click at [756, 523] on div "SKU: [PERSON_NAME]-FT-CAN-MBL" at bounding box center [432, 524] width 737 height 13
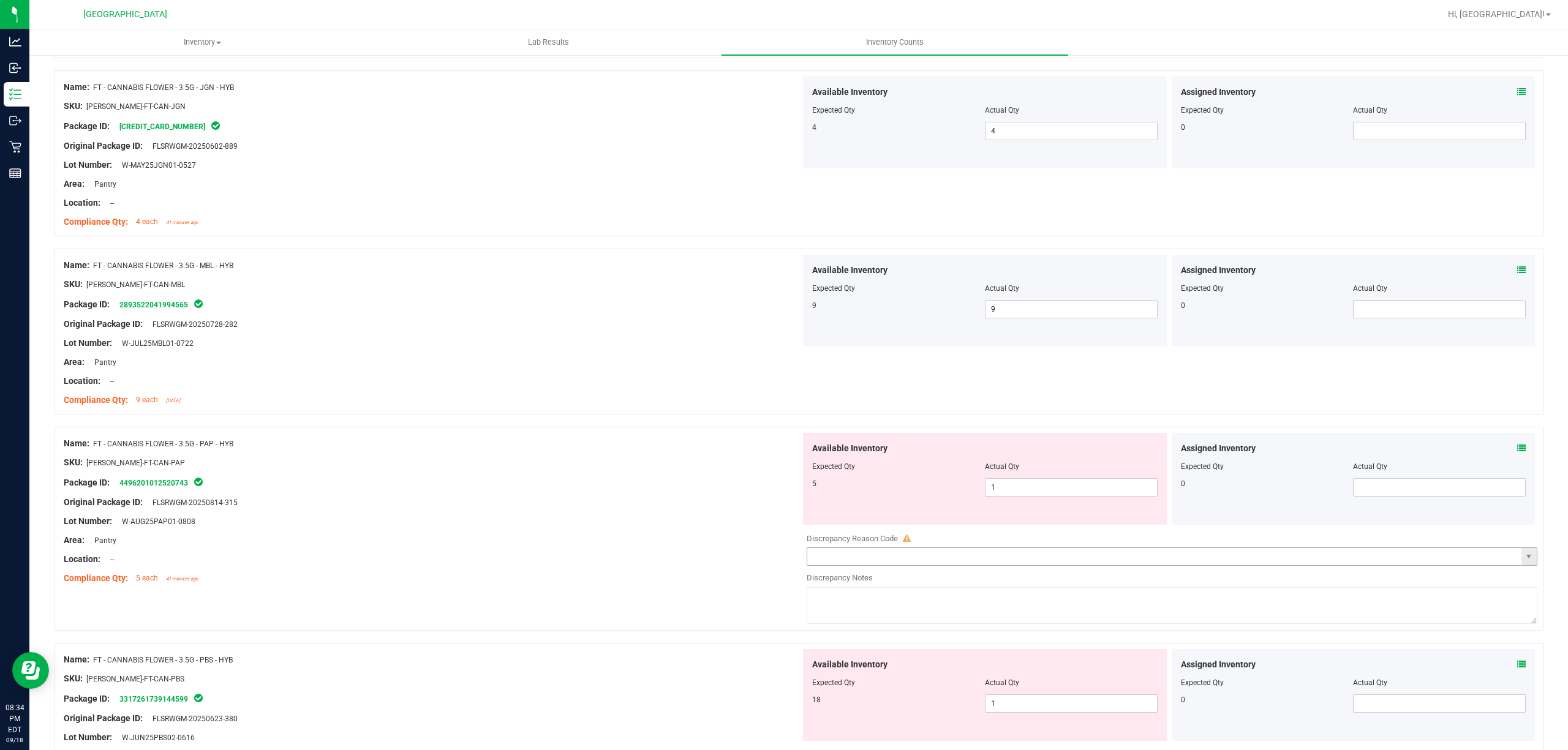
scroll to position [490, 0]
click at [1080, 473] on div at bounding box center [984, 470] width 346 height 6
drag, startPoint x: 1080, startPoint y: 473, endPoint x: 1080, endPoint y: 486, distance: 13.0
click at [1080, 476] on div "Available Inventory Expected Qty Actual Qty 5 1 1" at bounding box center [984, 474] width 364 height 92
click at [1079, 490] on span "1 1" at bounding box center [1071, 482] width 172 height 18
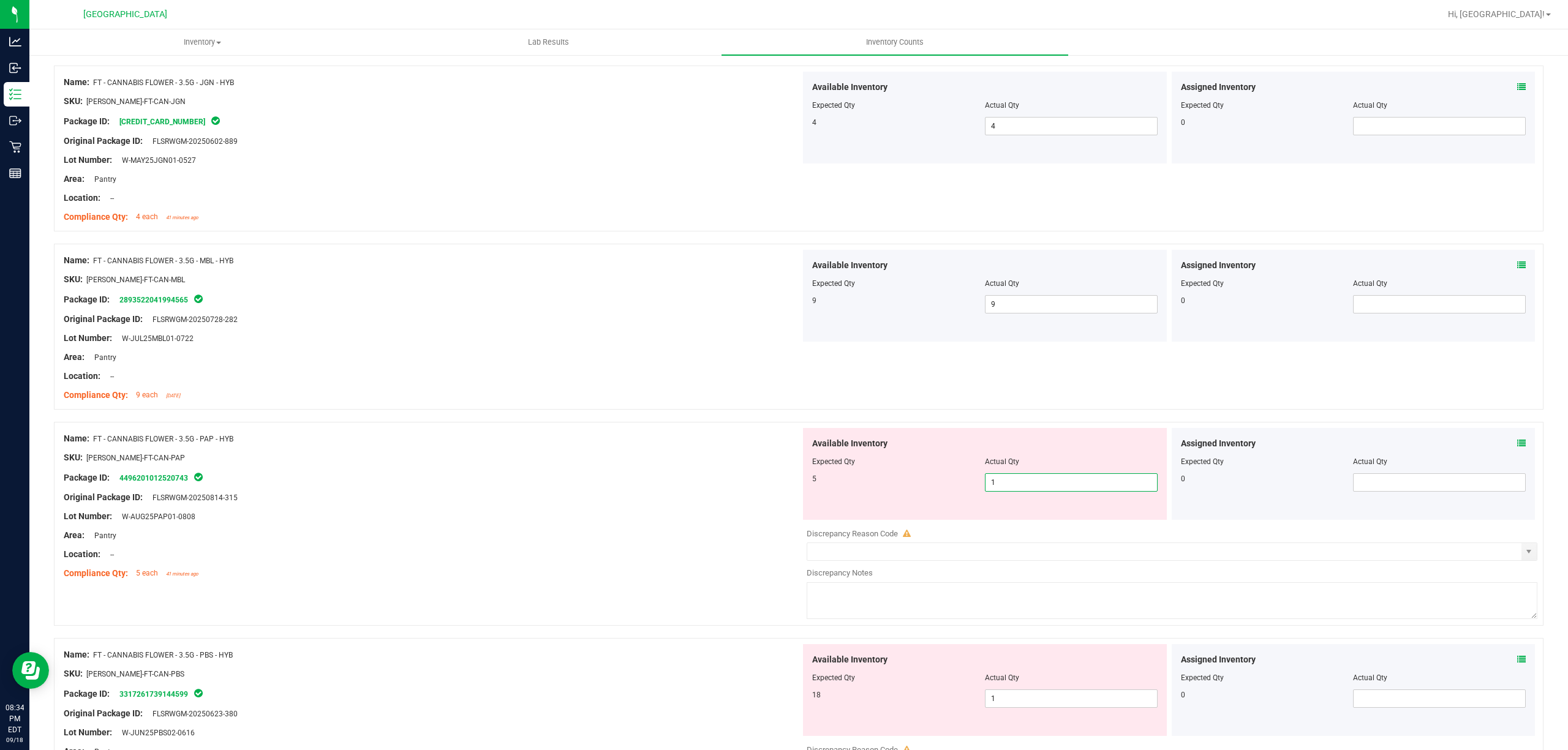
click at [1079, 491] on input "1" at bounding box center [1071, 482] width 171 height 17
click at [1073, 481] on input "8" at bounding box center [1071, 482] width 171 height 17
click at [1073, 480] on input "8" at bounding box center [1071, 482] width 171 height 17
type input "5"
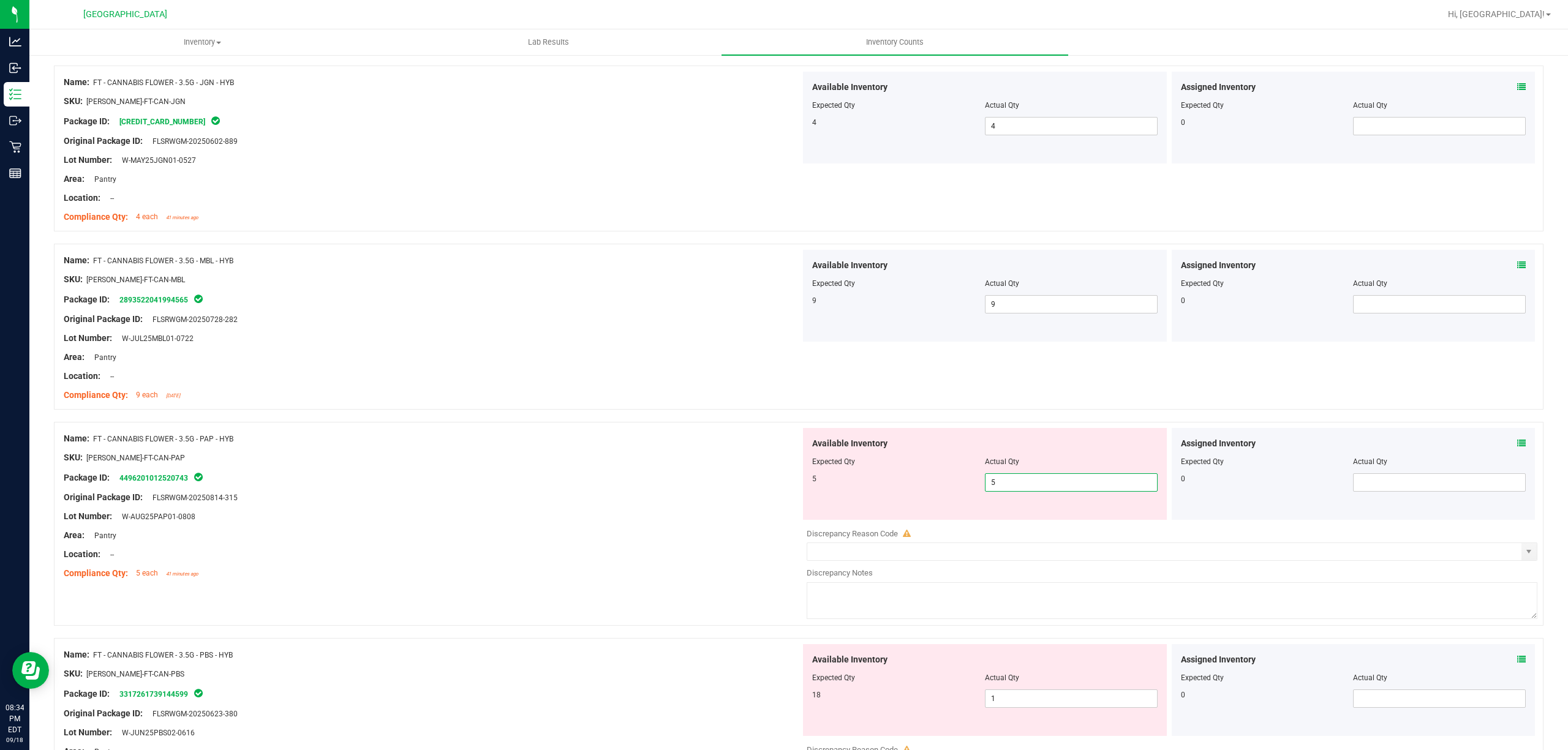
click at [672, 500] on div "Original Package ID: FLSRWGM-20250814-315" at bounding box center [432, 498] width 737 height 13
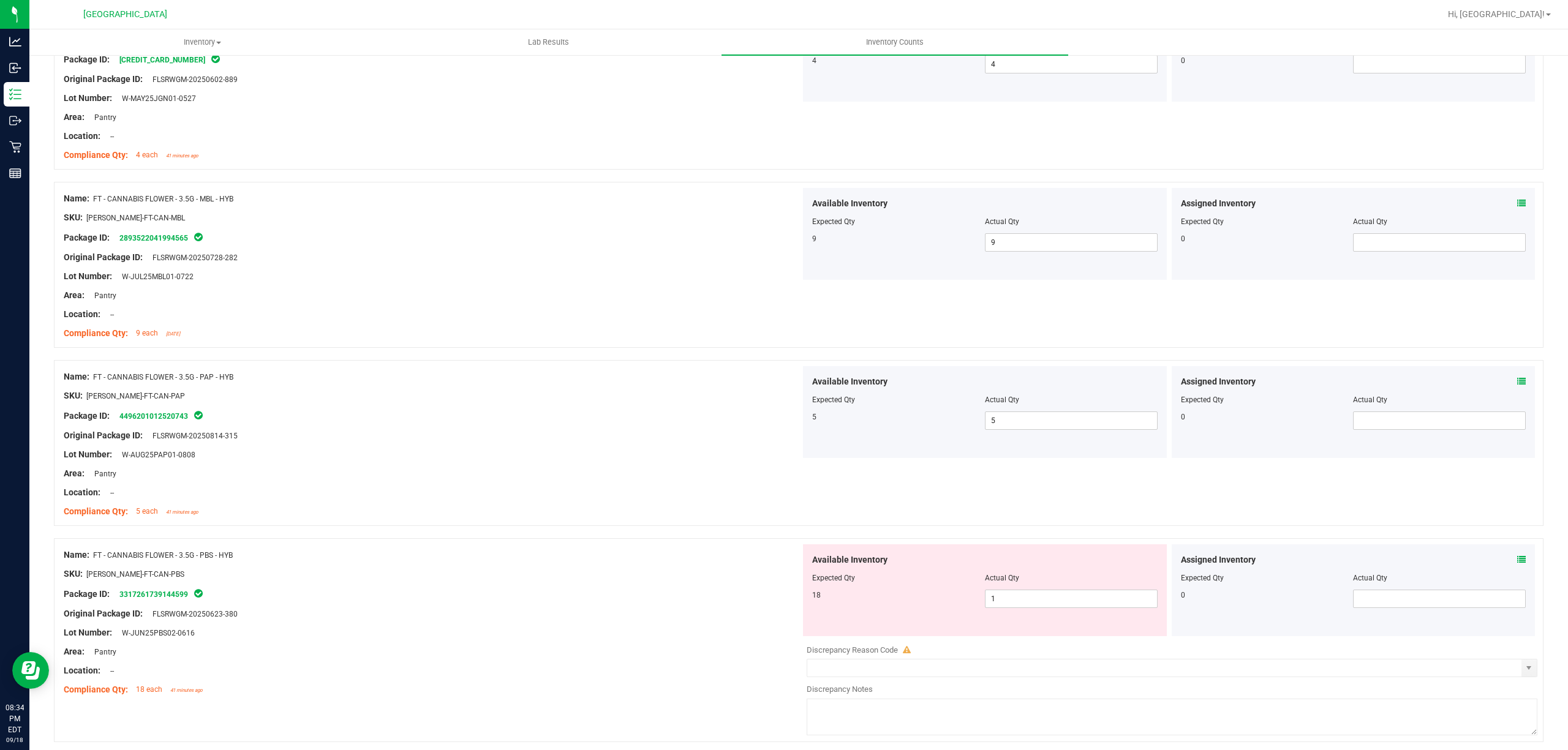
scroll to position [653, 0]
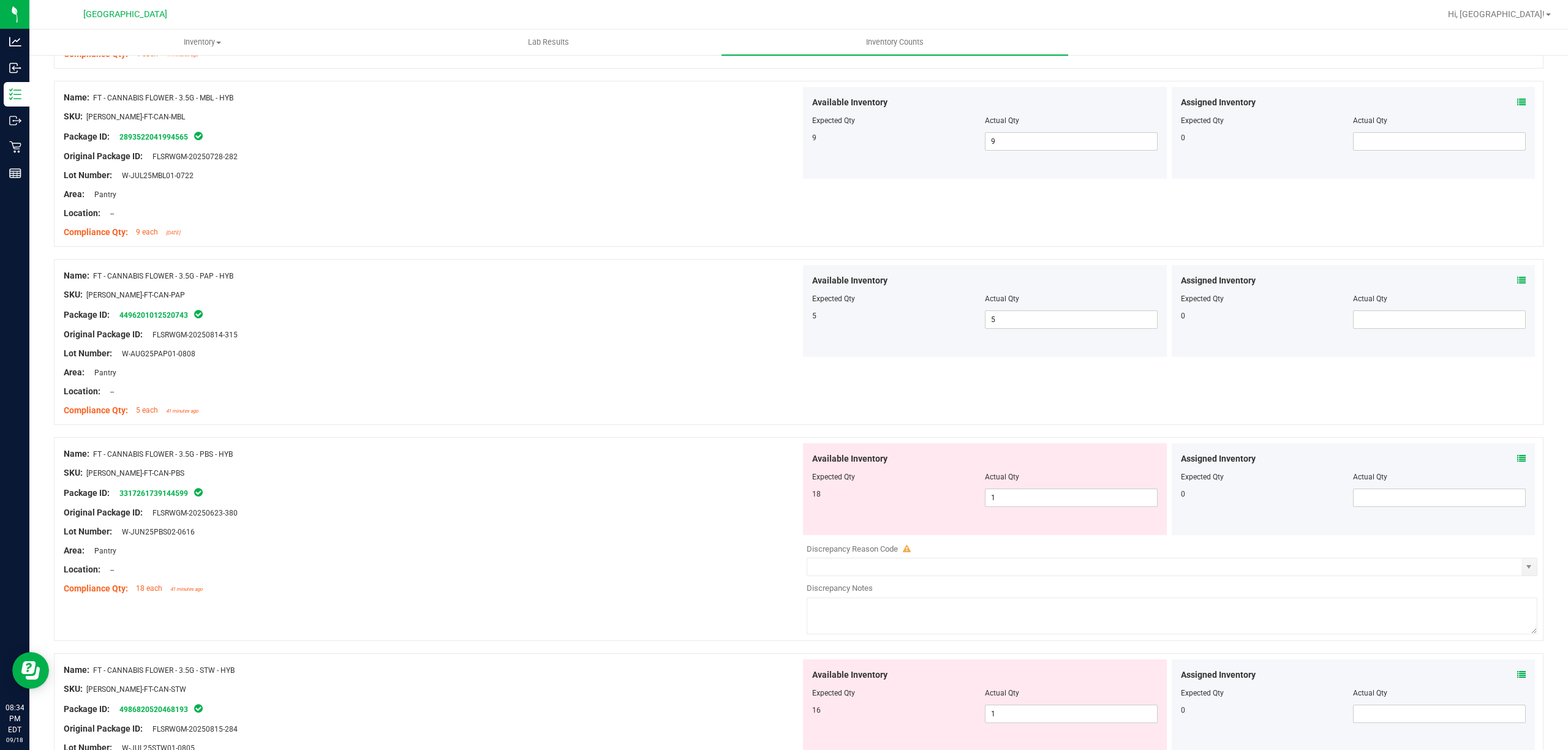
click at [1097, 511] on div "Available Inventory Expected Qty Actual Qty 18 1 1" at bounding box center [984, 489] width 364 height 92
click at [1099, 498] on span "1 1" at bounding box center [1071, 498] width 172 height 18
type input "18"
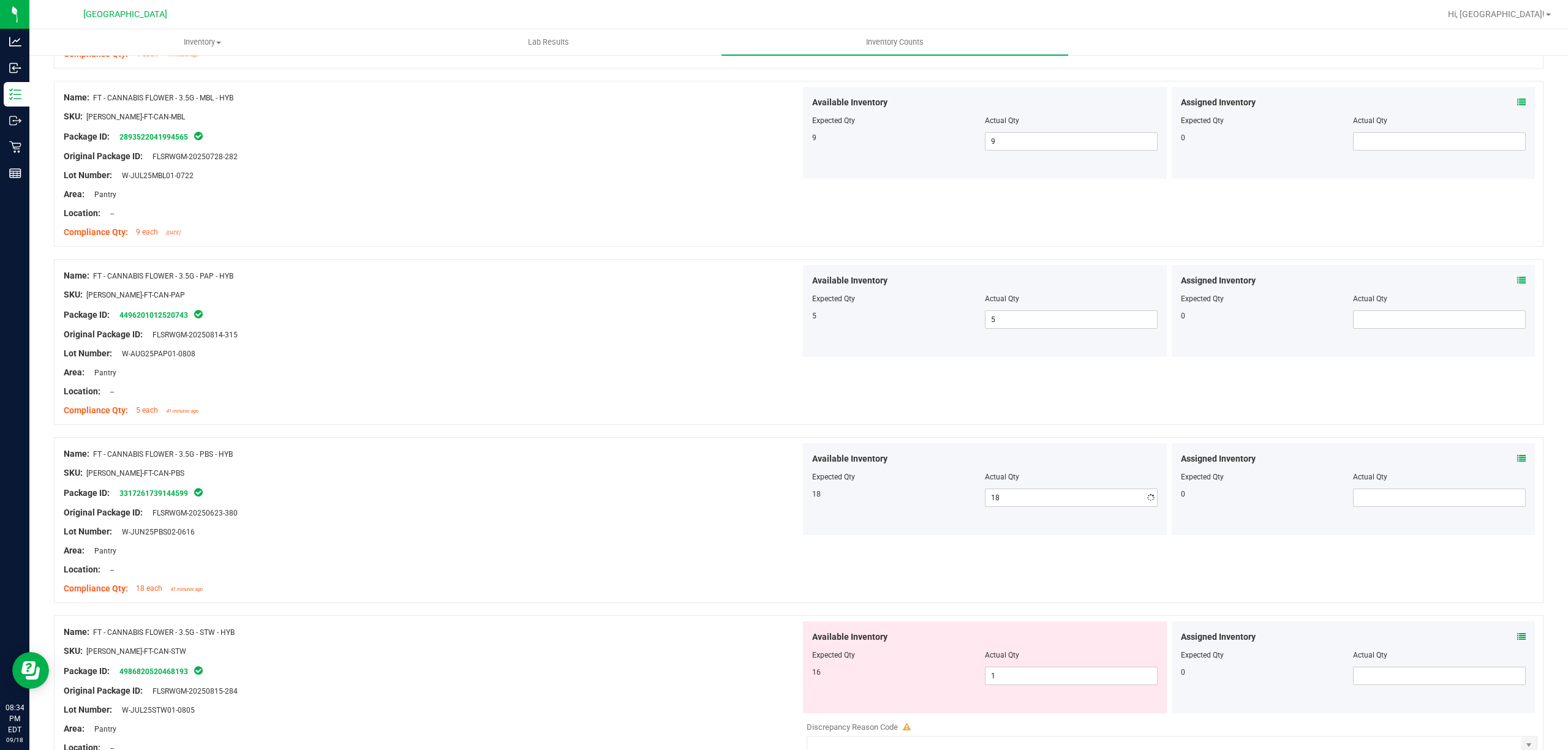
click at [576, 451] on div "Name: FT - CANNABIS FLOWER - 3.5G - PBS - HYB" at bounding box center [432, 454] width 737 height 13
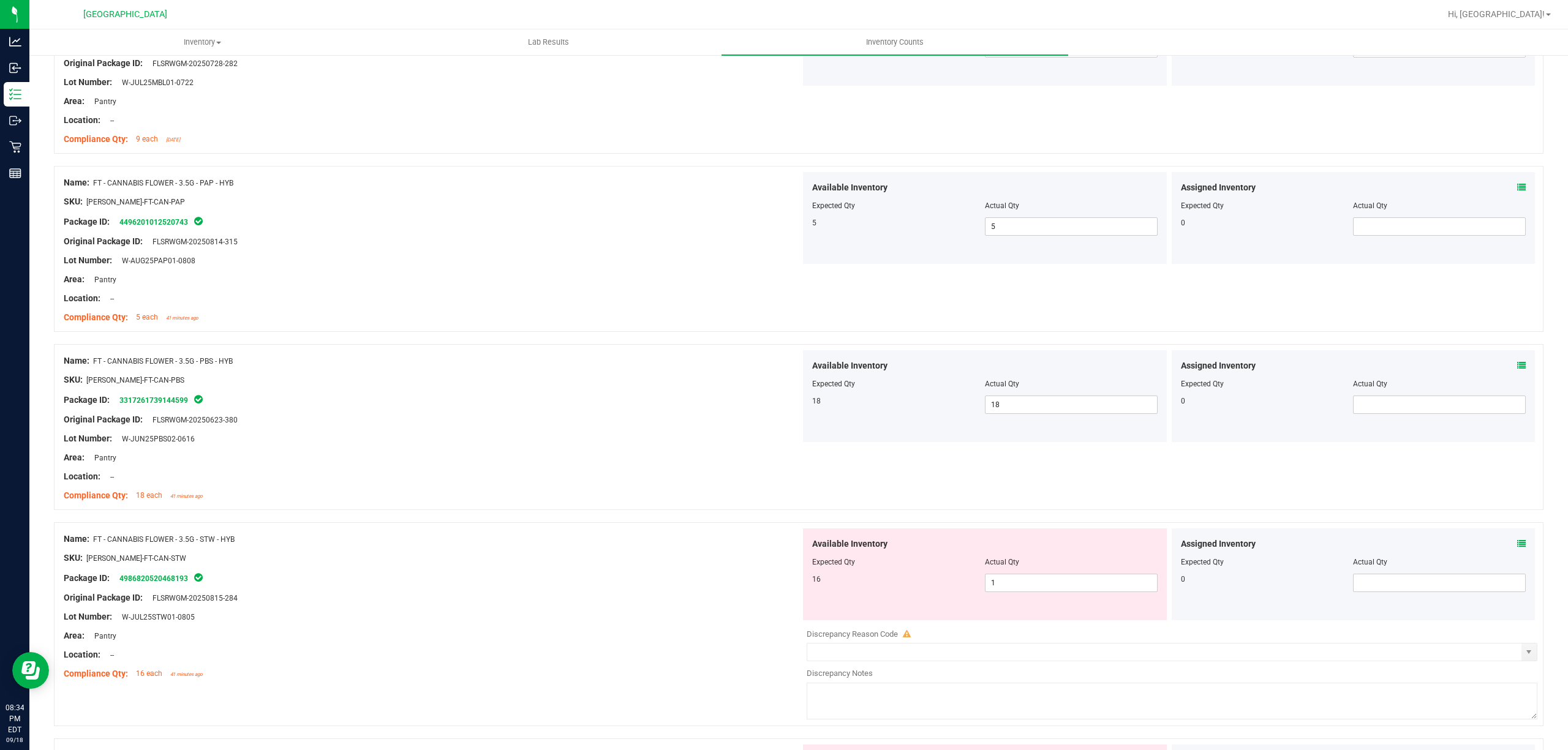
scroll to position [898, 0]
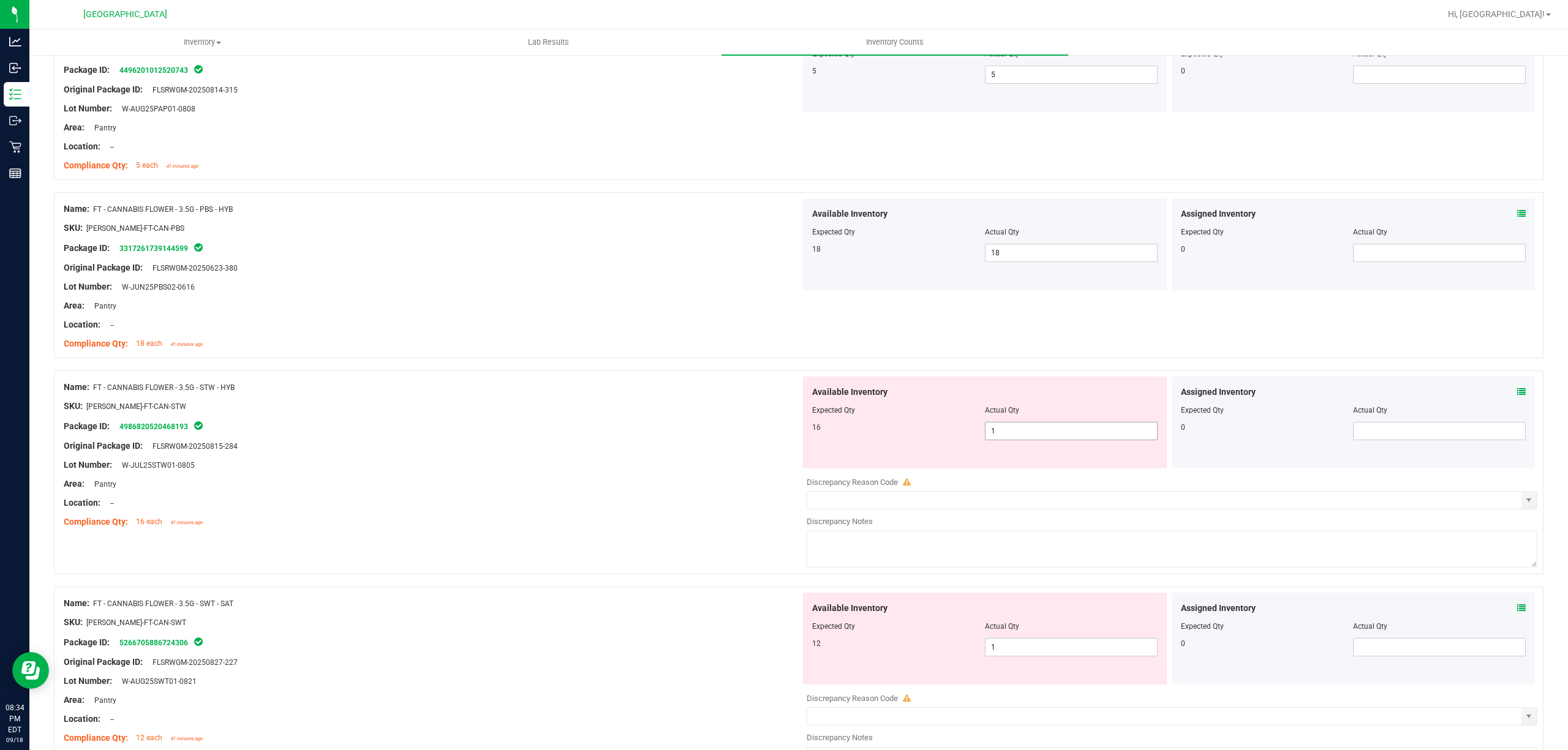
click at [1047, 425] on span "1 1" at bounding box center [1071, 431] width 172 height 18
type input "16"
click at [691, 397] on div at bounding box center [432, 396] width 737 height 6
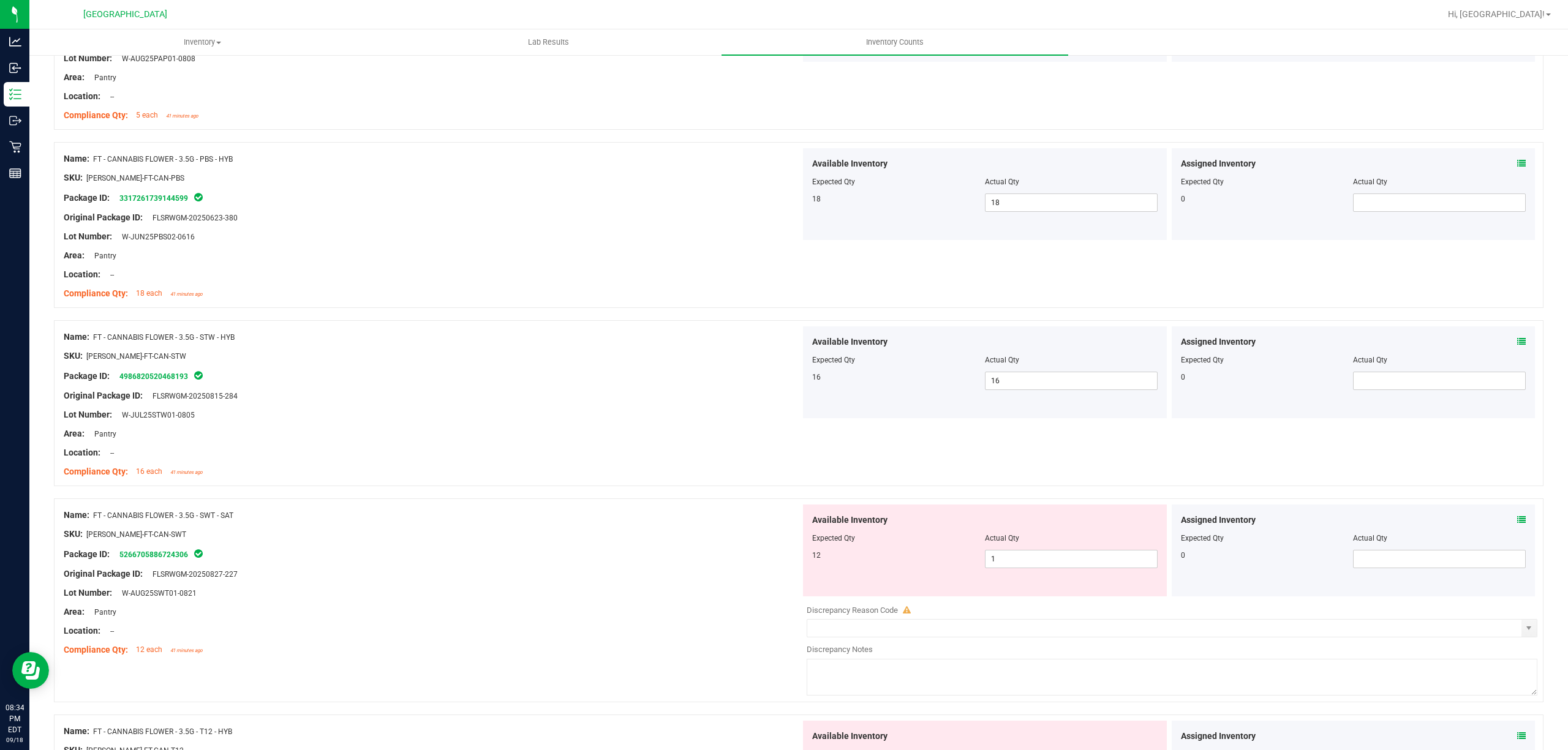
scroll to position [1061, 0]
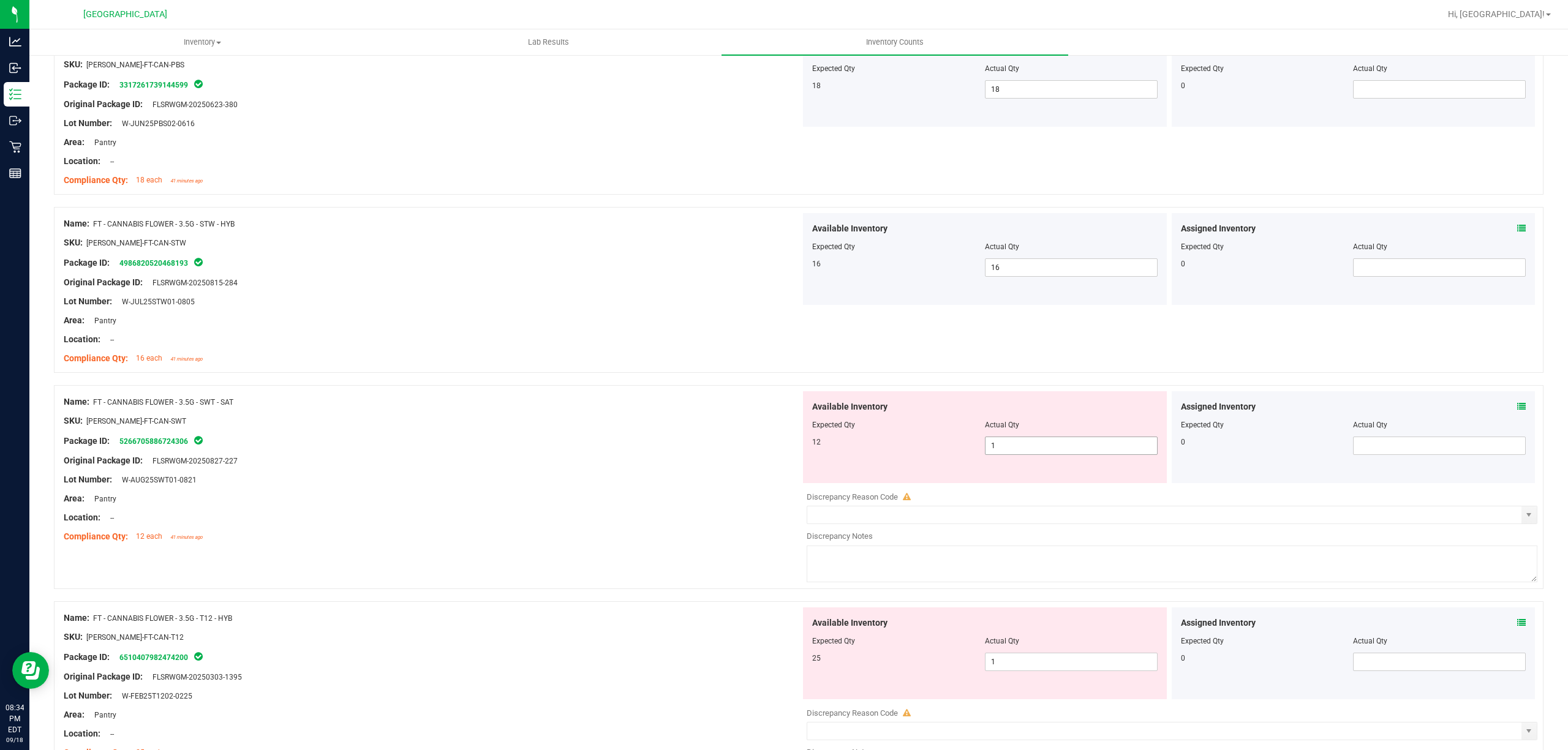
drag, startPoint x: 1046, startPoint y: 452, endPoint x: 1038, endPoint y: 460, distance: 11.3
click at [1045, 452] on span "1 1" at bounding box center [1071, 445] width 172 height 18
type input "12"
click at [555, 404] on div "Name: FT - CANNABIS FLOWER - 3.5G - SWT - SAT" at bounding box center [432, 402] width 737 height 13
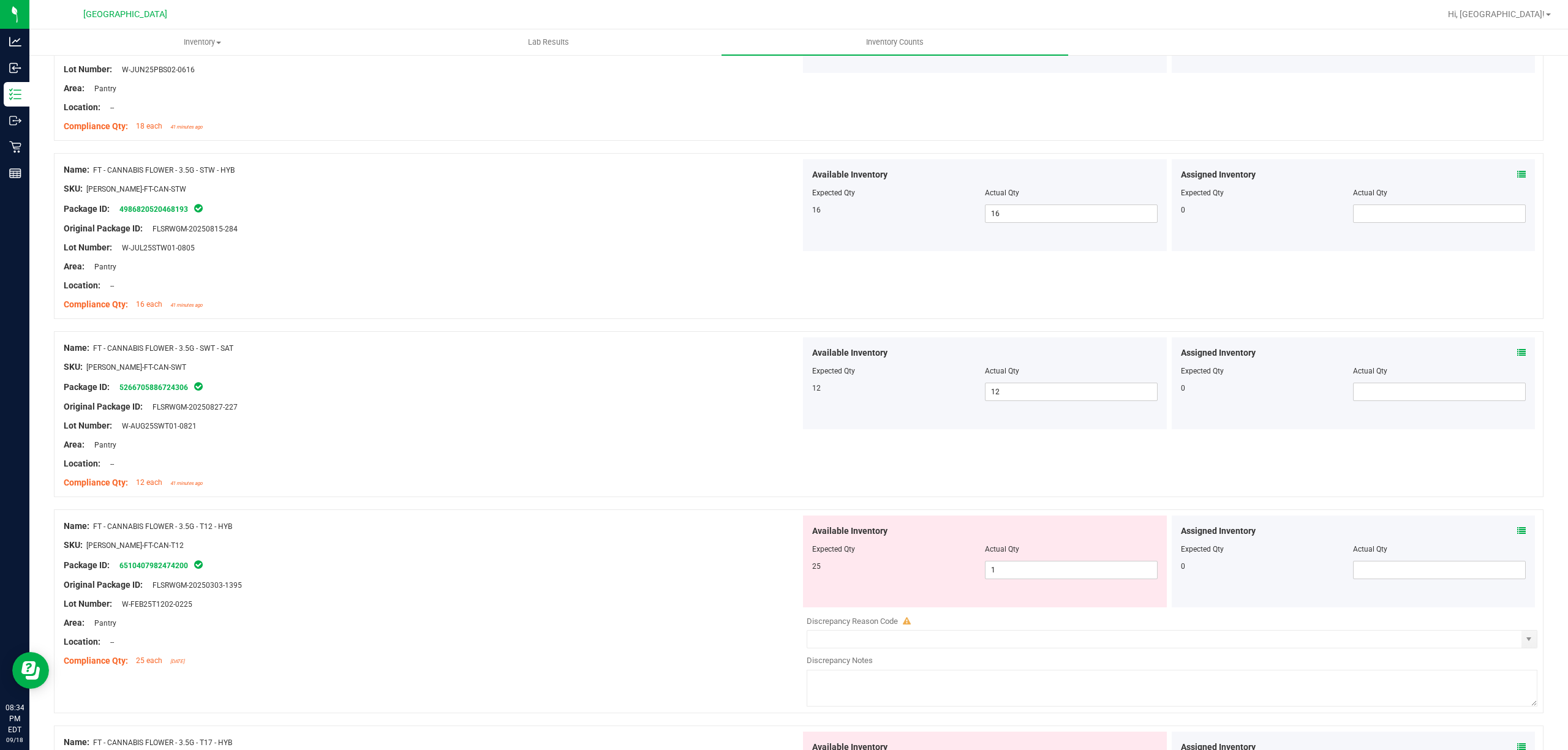
scroll to position [1225, 0]
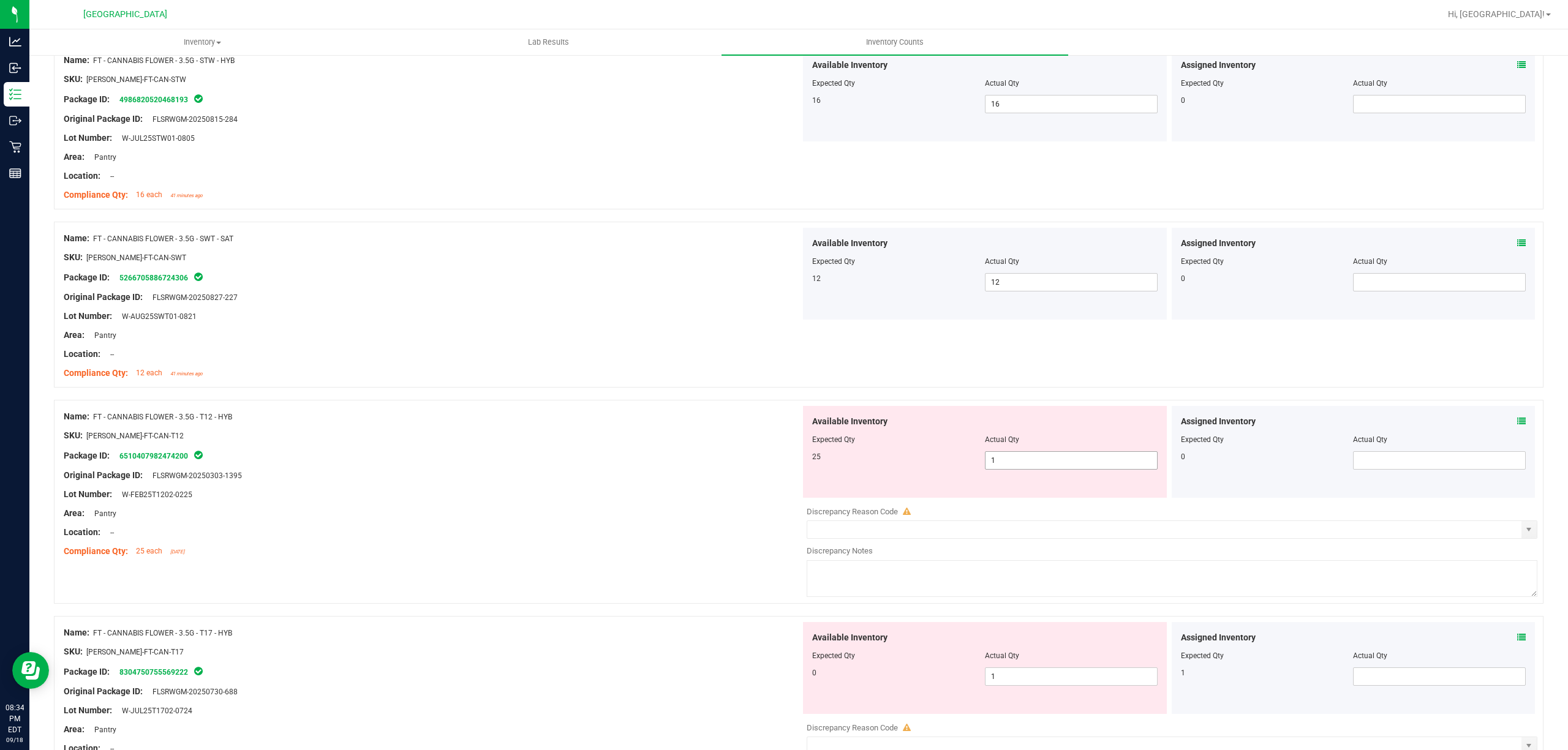
click at [1021, 457] on span "1 1" at bounding box center [1071, 460] width 172 height 18
click at [1021, 457] on input "1" at bounding box center [1071, 460] width 171 height 17
type input "25"
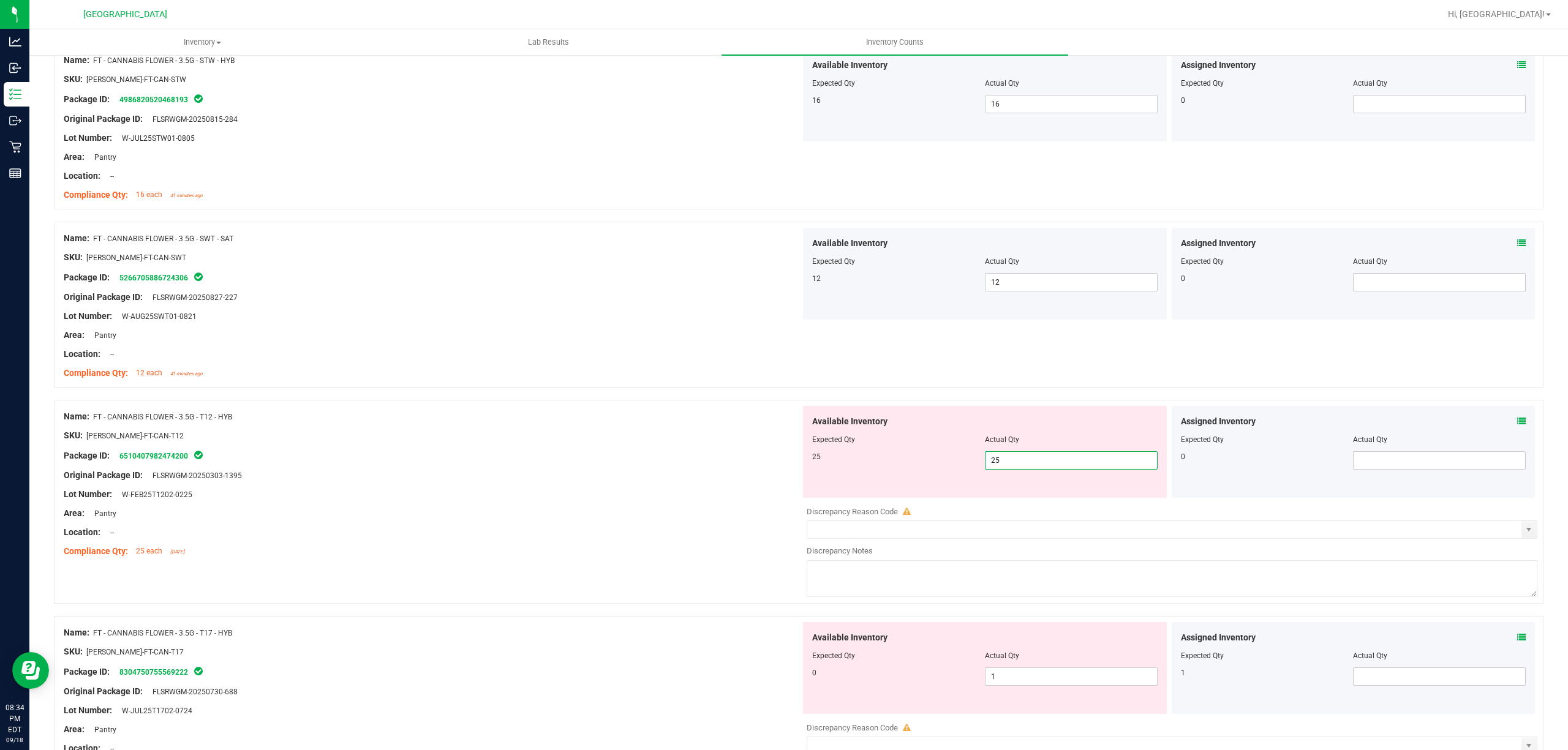
click at [583, 412] on div "Name: FT - CANNABIS FLOWER - 3.5G - T12 - HYB SKU: [PERSON_NAME]-FT-CAN-T12 Pac…" at bounding box center [432, 484] width 737 height 156
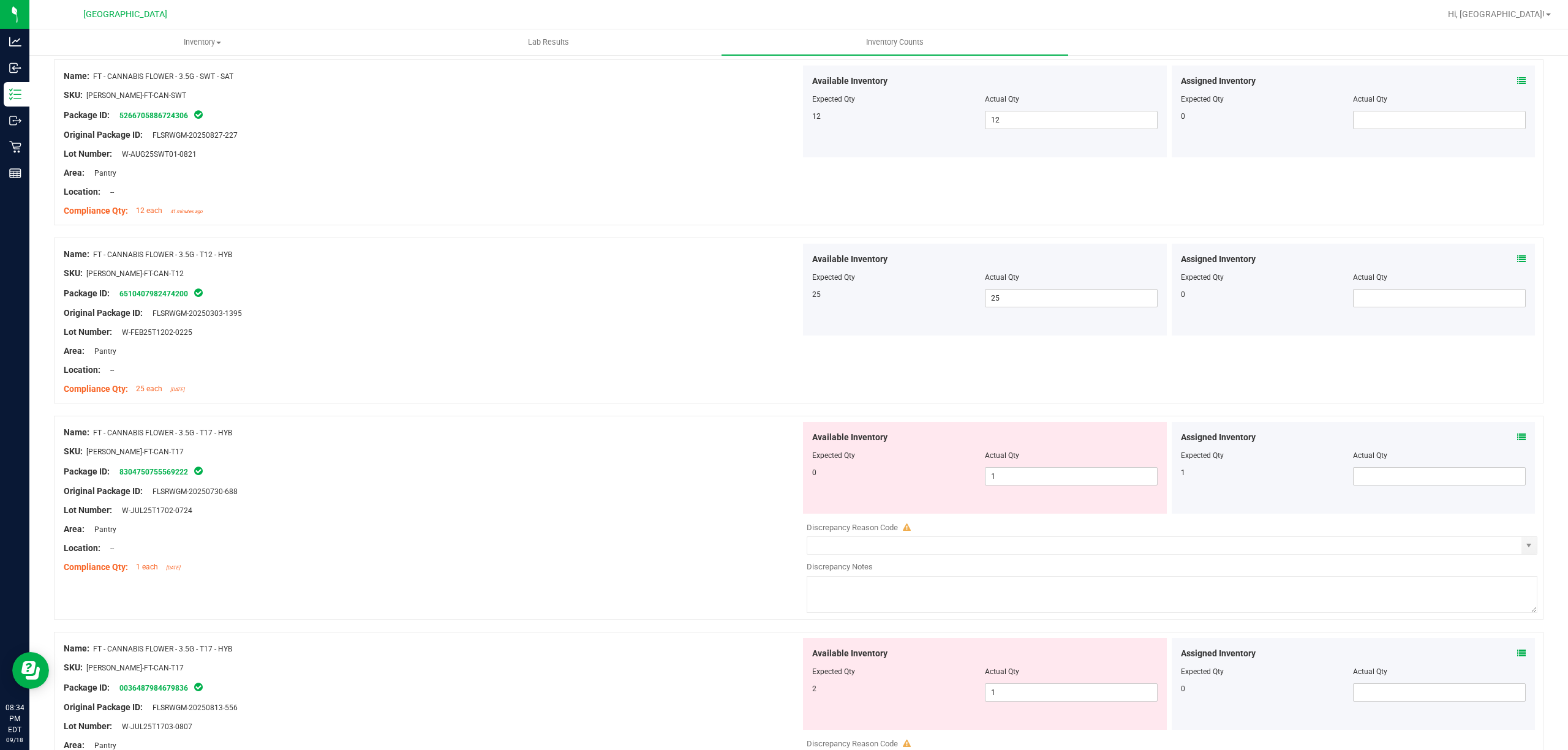
scroll to position [1387, 0]
click at [1030, 479] on span "1 1" at bounding box center [1071, 476] width 172 height 18
click at [1032, 480] on input "1" at bounding box center [1071, 476] width 171 height 17
click at [1032, 484] on input "10" at bounding box center [1071, 476] width 171 height 17
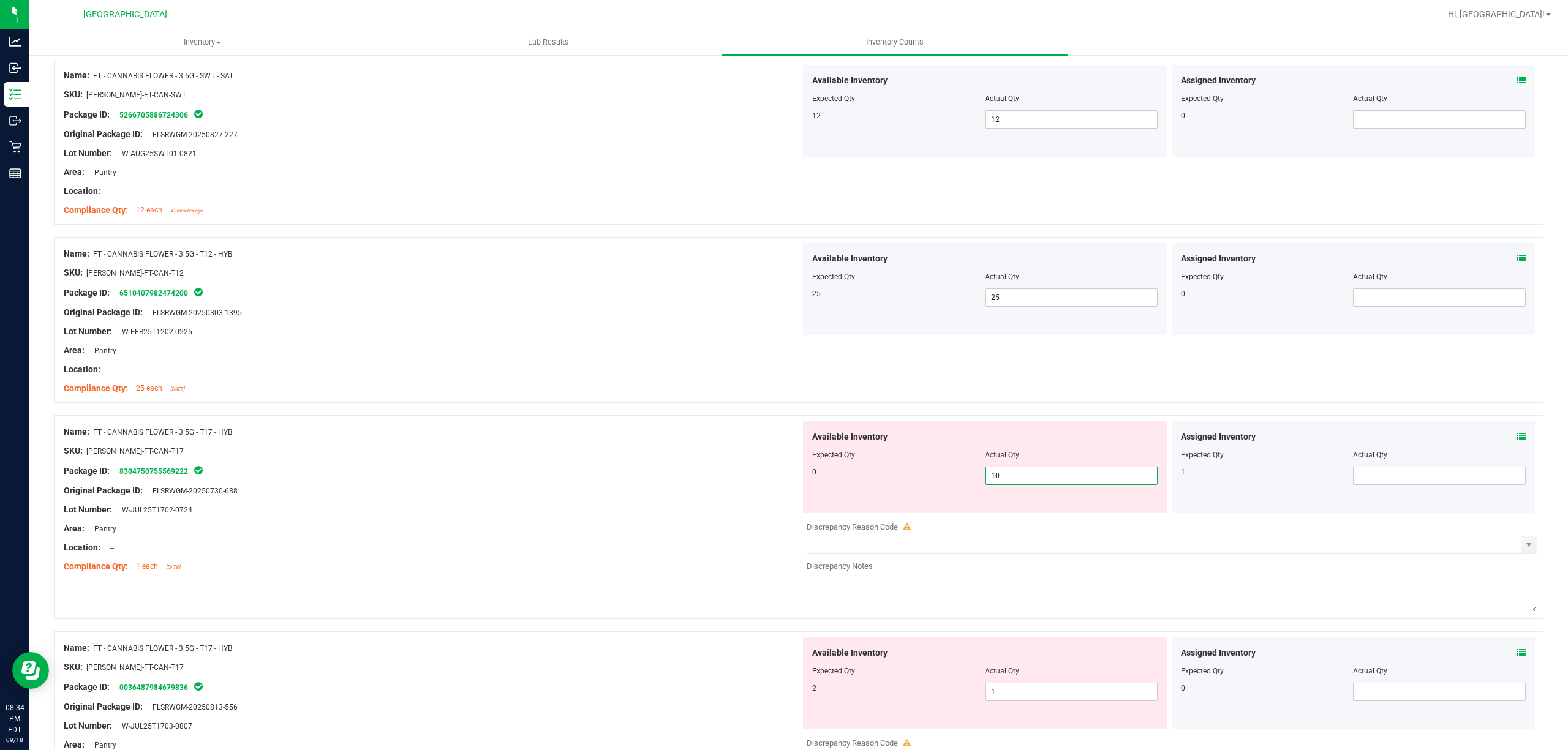
type input "0"
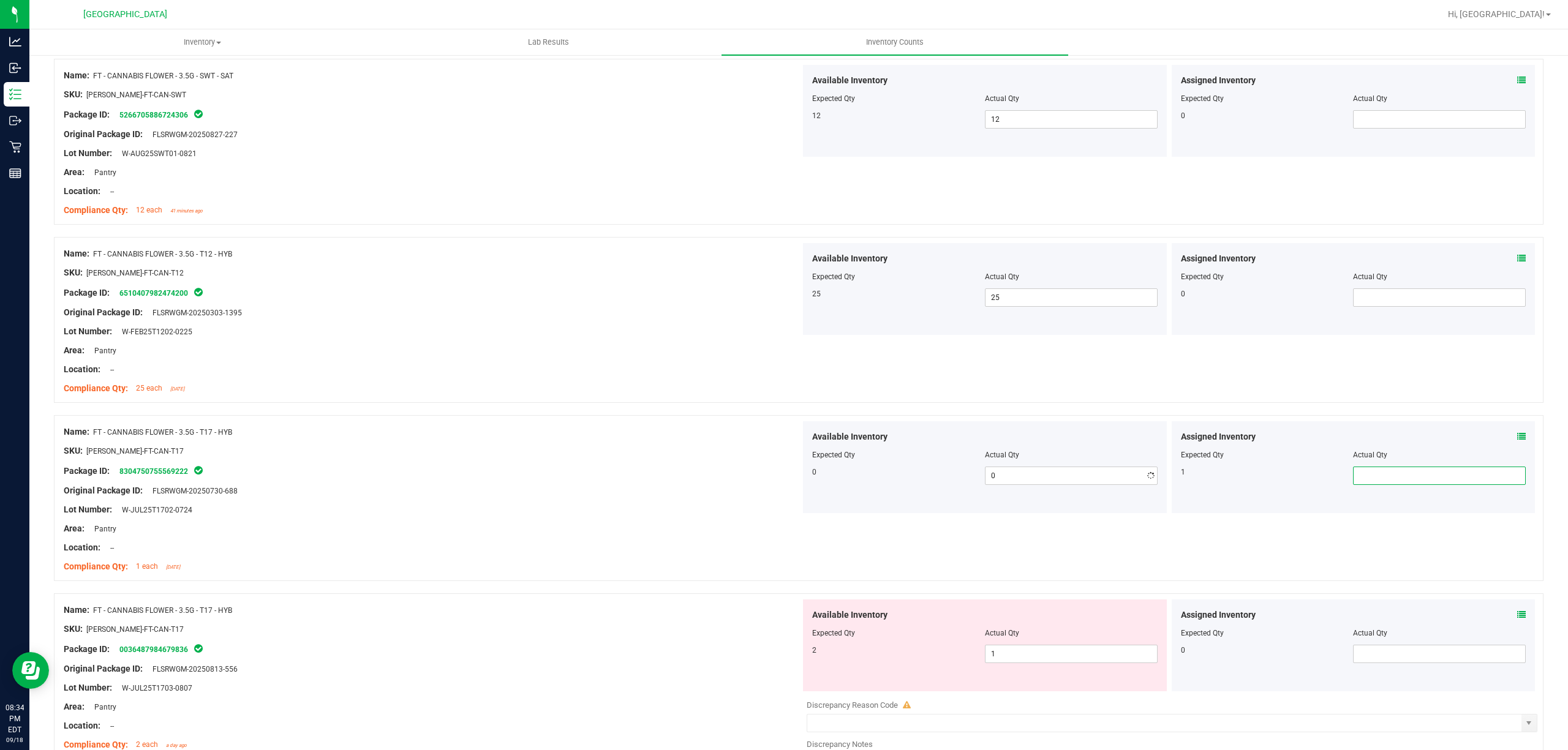
click at [1454, 482] on span at bounding box center [1439, 476] width 172 height 18
type input "1"
click at [610, 484] on div at bounding box center [432, 481] width 737 height 6
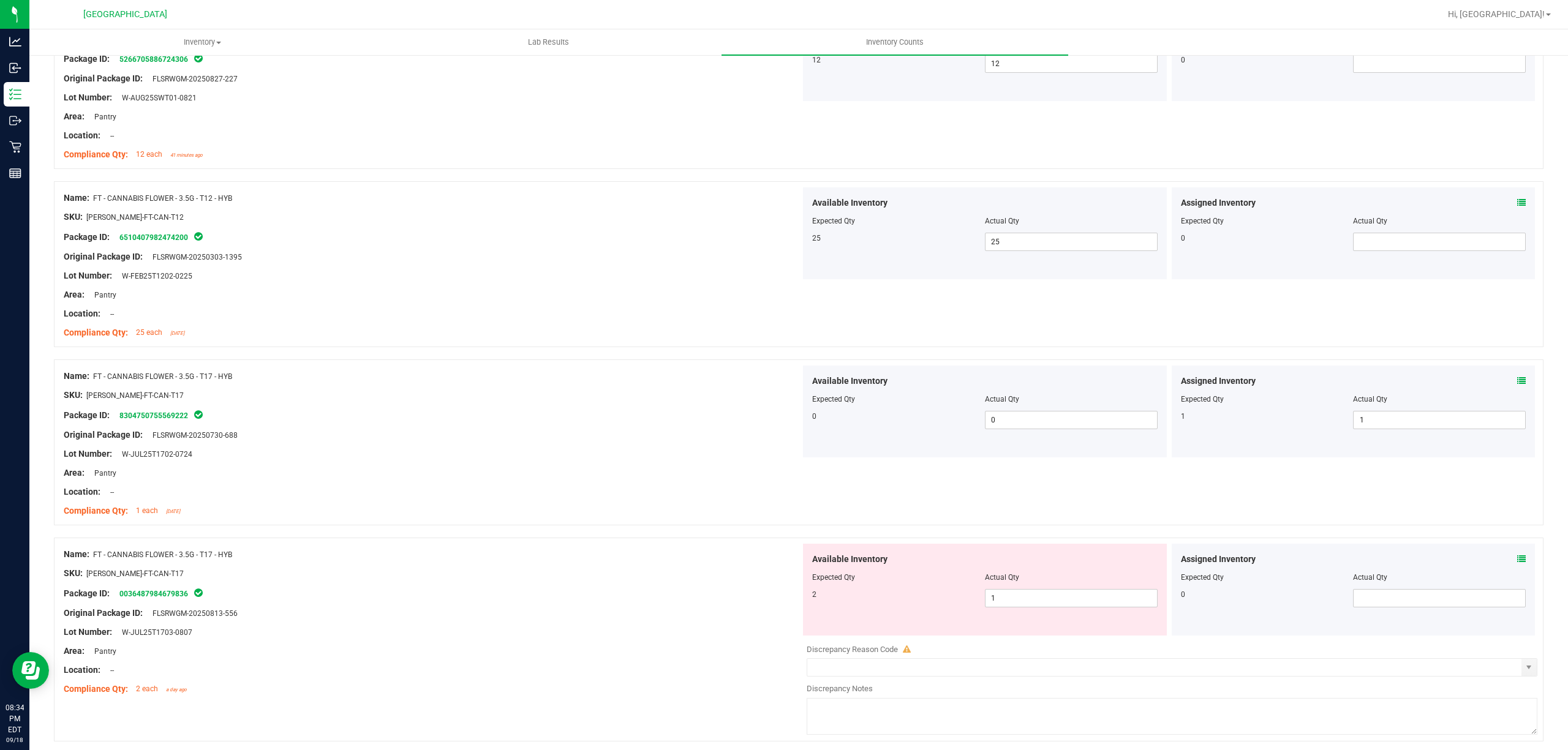
scroll to position [1551, 0]
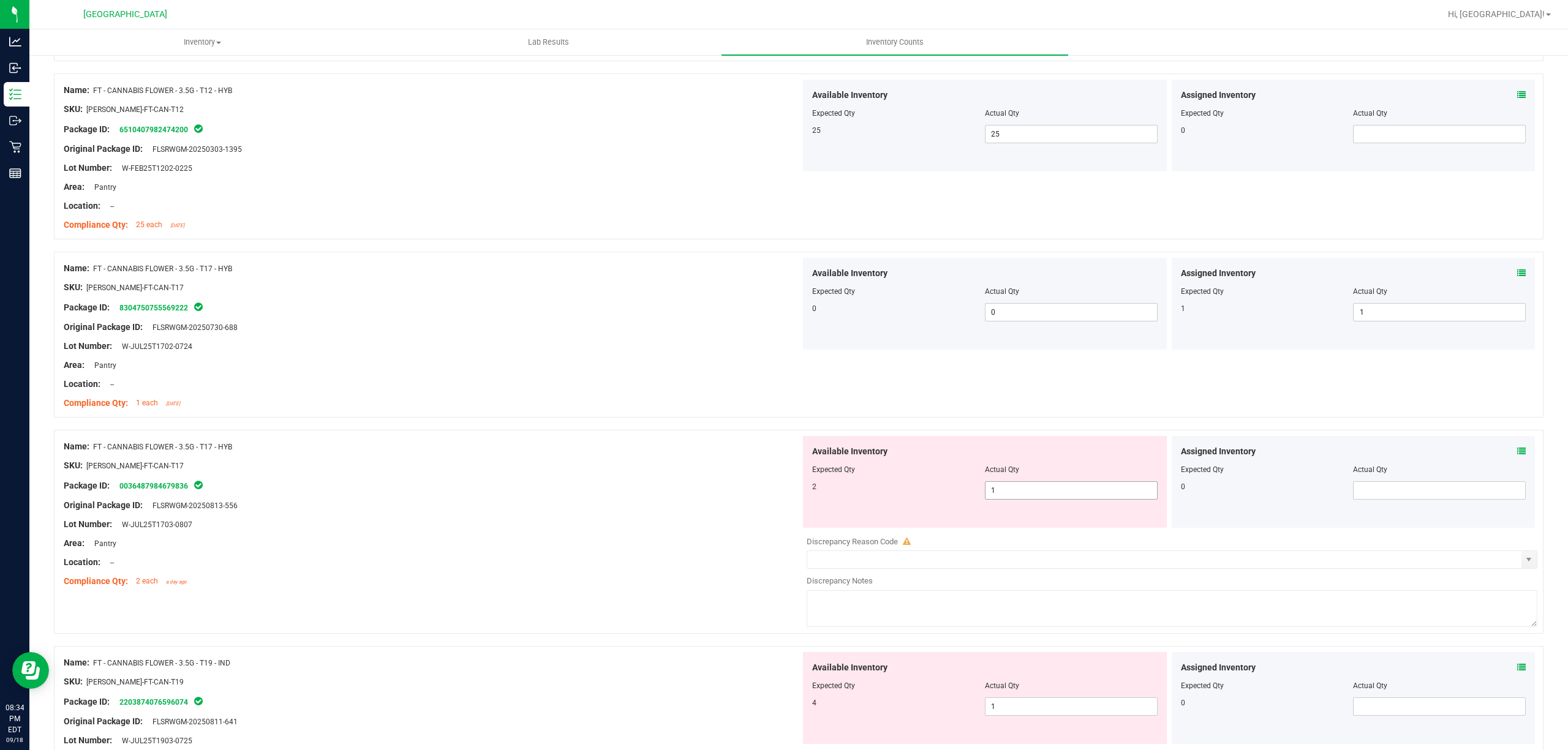
click at [993, 497] on span "1 1" at bounding box center [1071, 490] width 172 height 18
click at [995, 495] on input "1" at bounding box center [1071, 490] width 171 height 17
type input "2"
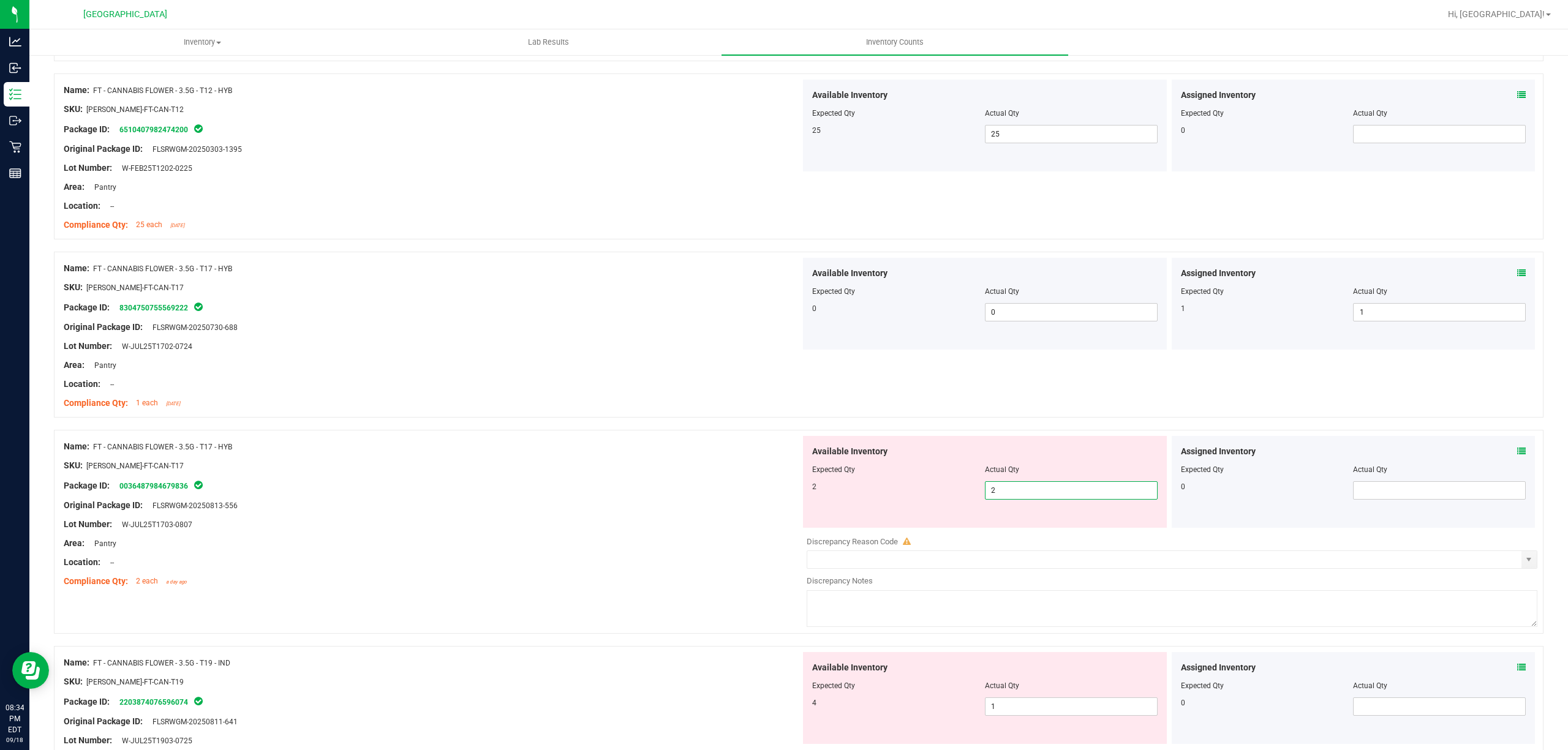
type input "2"
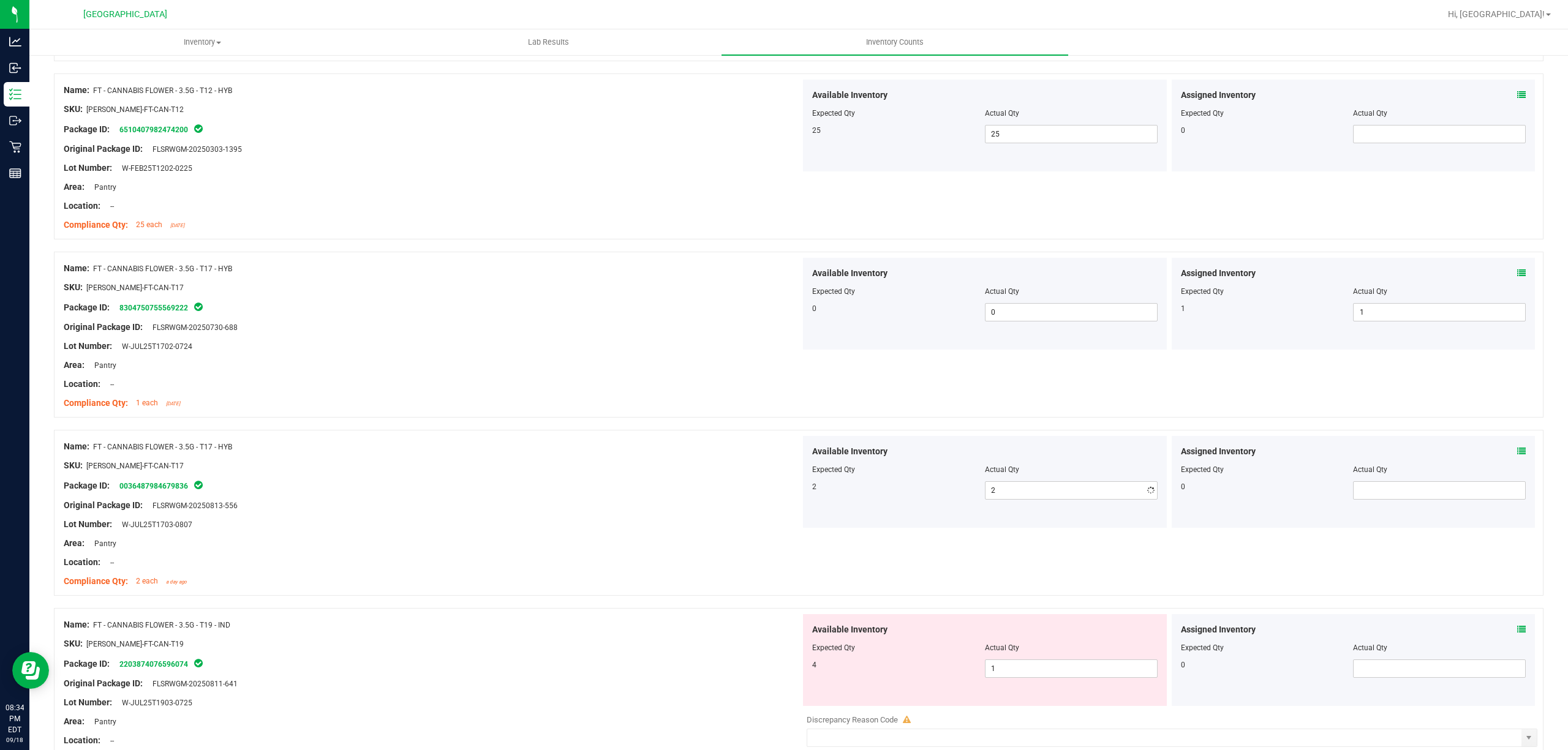
click at [515, 512] on div "Original Package ID: FLSRWGM-20250813-556" at bounding box center [432, 506] width 737 height 13
click at [1005, 675] on span "1 1" at bounding box center [1071, 668] width 172 height 18
click at [1005, 675] on input "1" at bounding box center [1071, 668] width 171 height 17
type input "4"
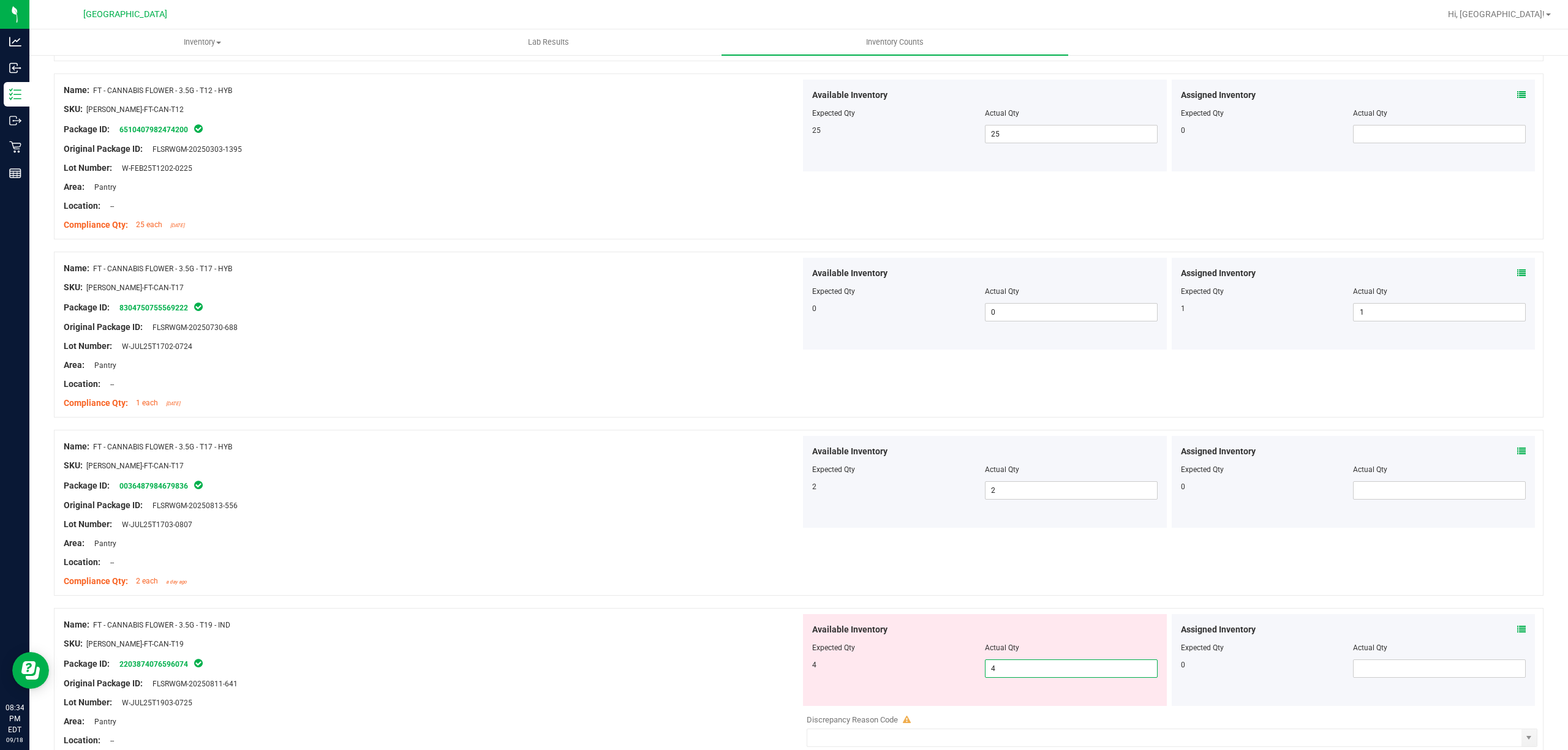
click at [653, 541] on div "Area: Pantry" at bounding box center [432, 543] width 737 height 13
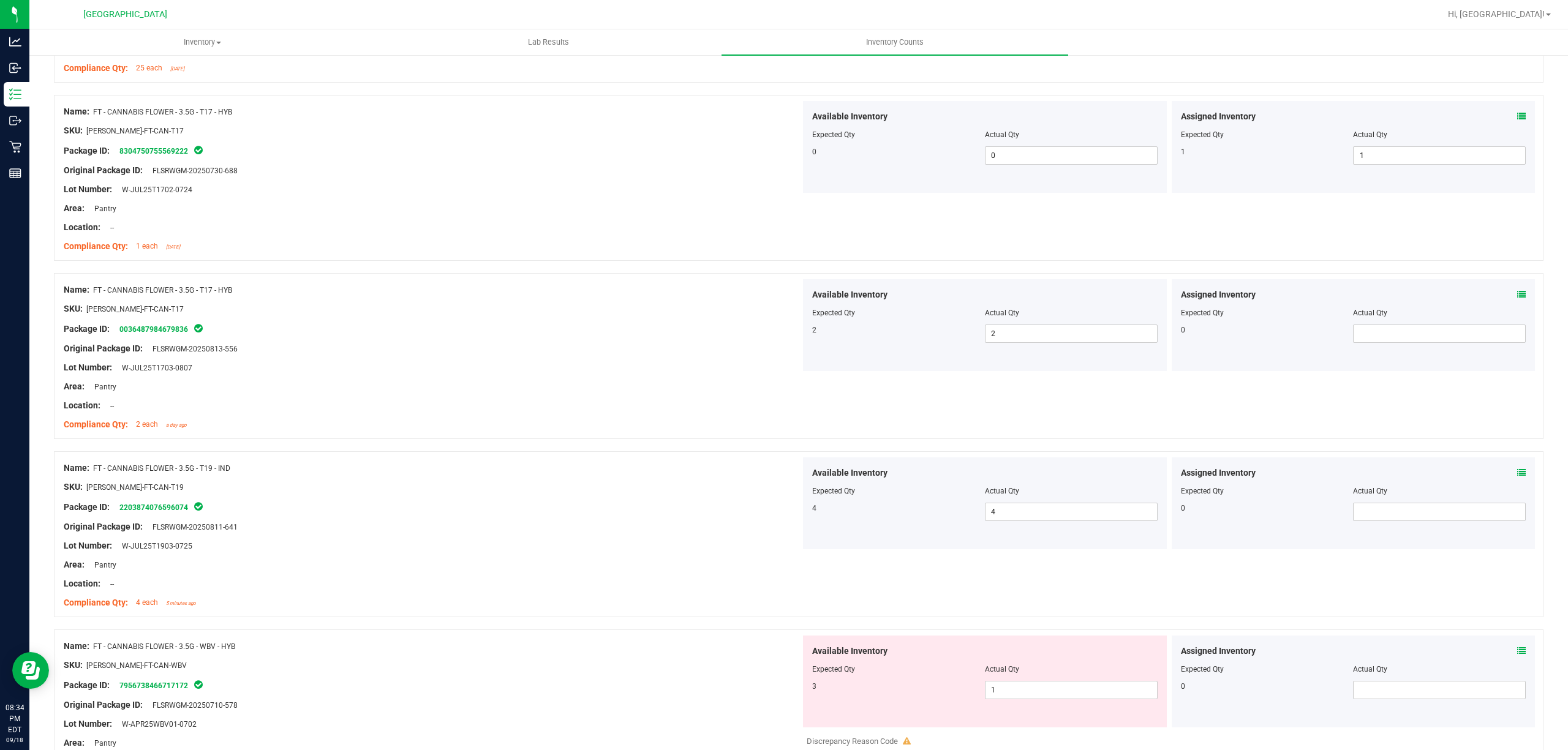
scroll to position [1715, 0]
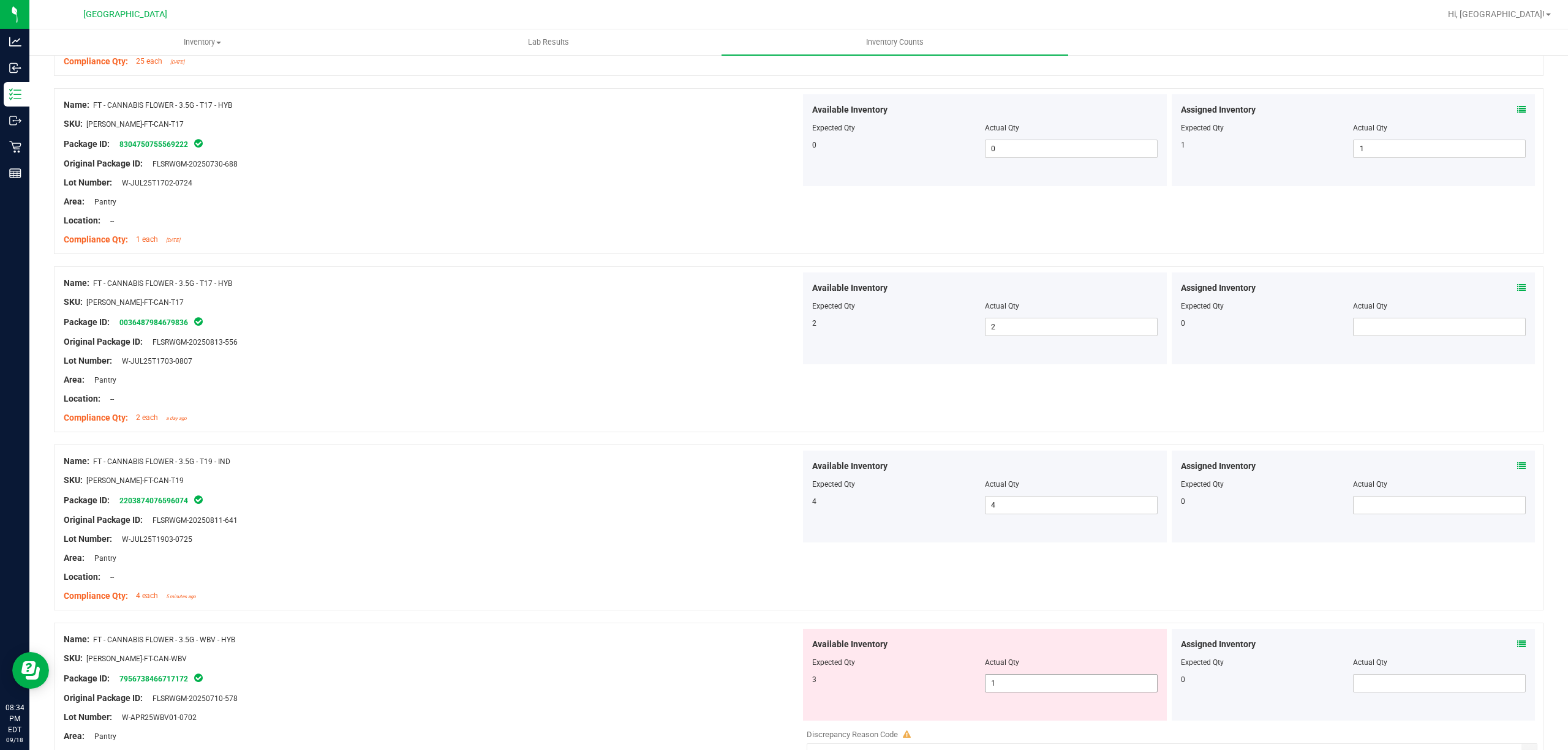
click at [1019, 679] on div "Available Inventory Expected Qty Actual Qty 3 1 1" at bounding box center [984, 675] width 364 height 92
click at [1020, 679] on span "1 1" at bounding box center [1071, 683] width 172 height 18
click at [1021, 681] on input "1" at bounding box center [1071, 683] width 171 height 17
type input "3"
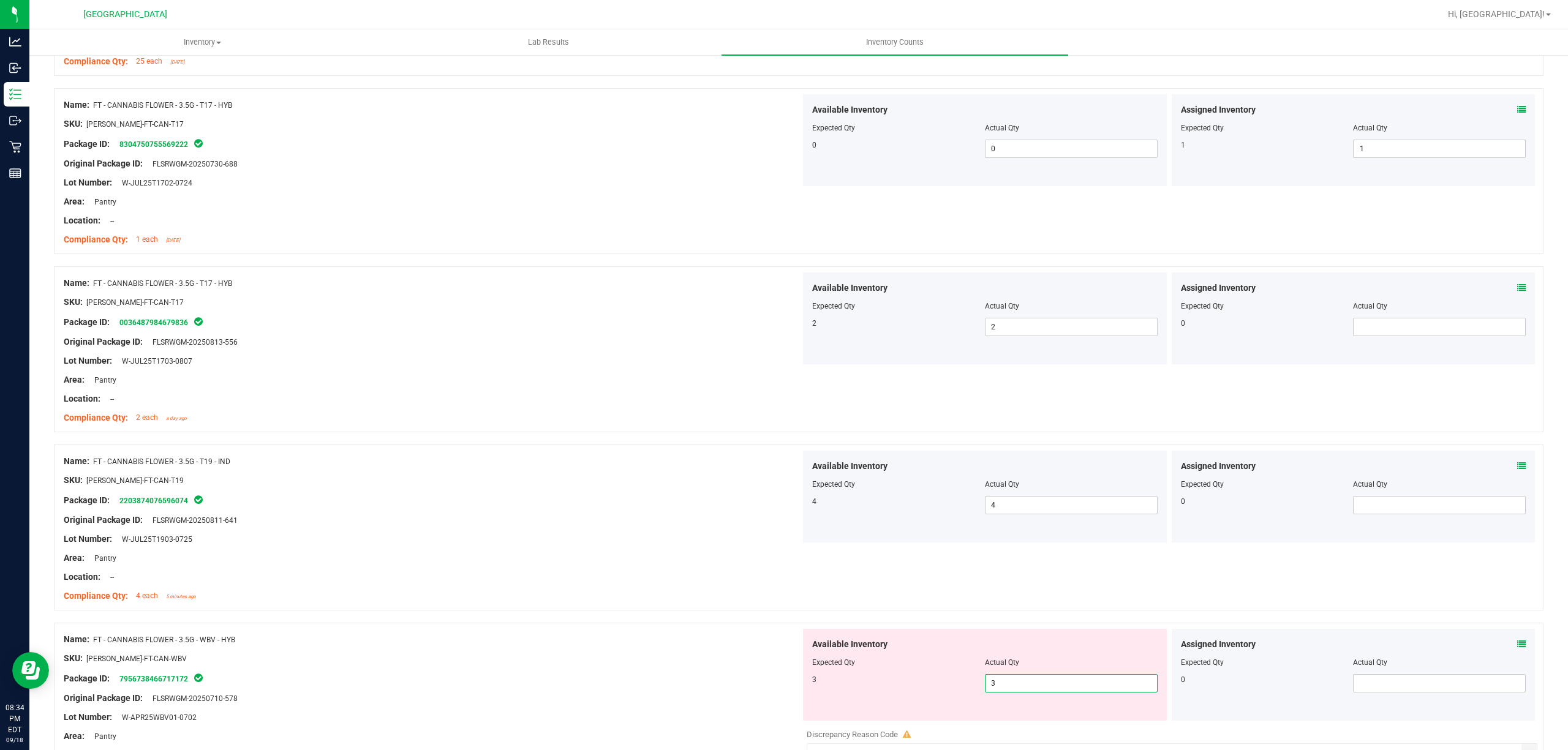
type input "3"
click at [649, 602] on div "Compliance Qty: 4 each 5 minutes ago" at bounding box center [432, 596] width 737 height 13
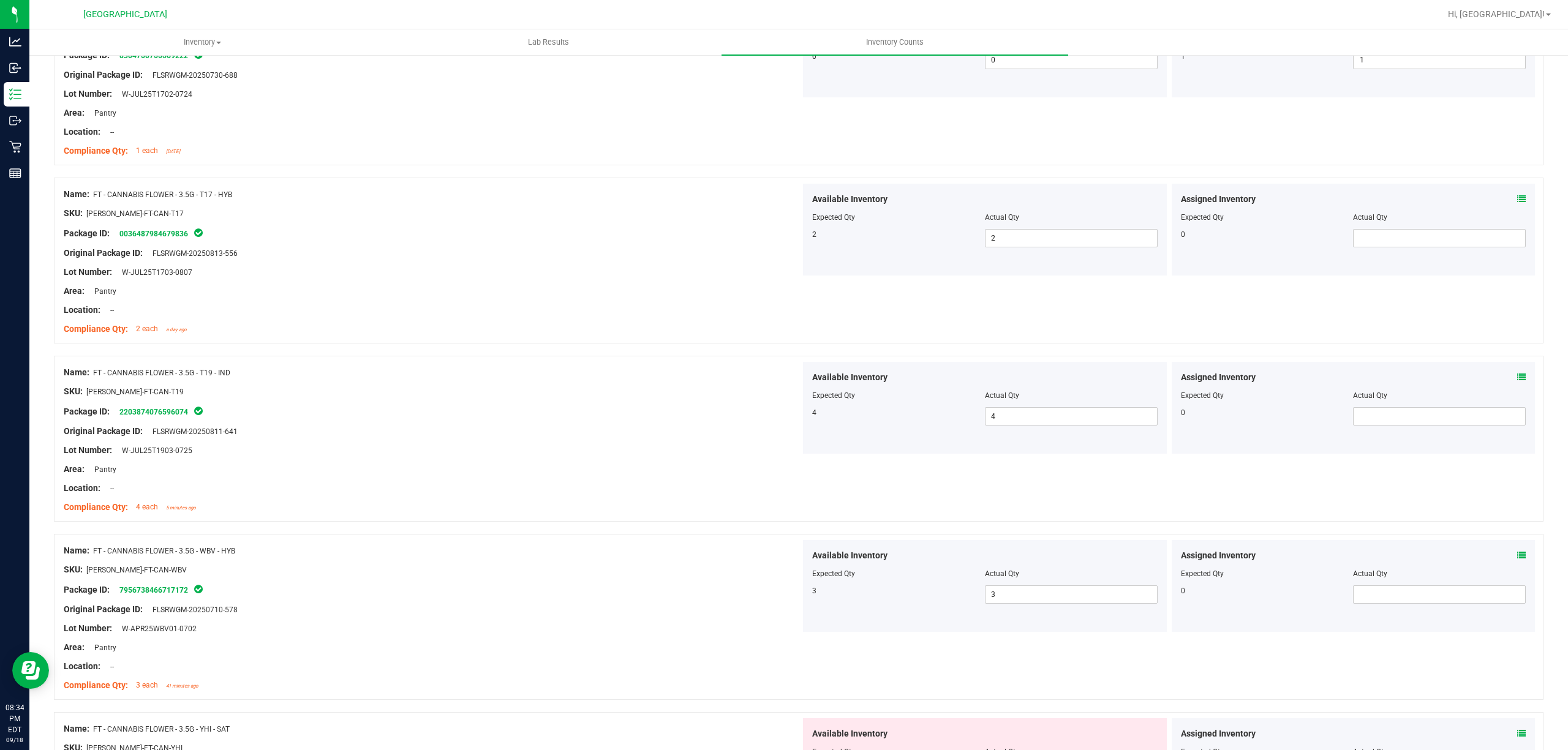
scroll to position [1877, 0]
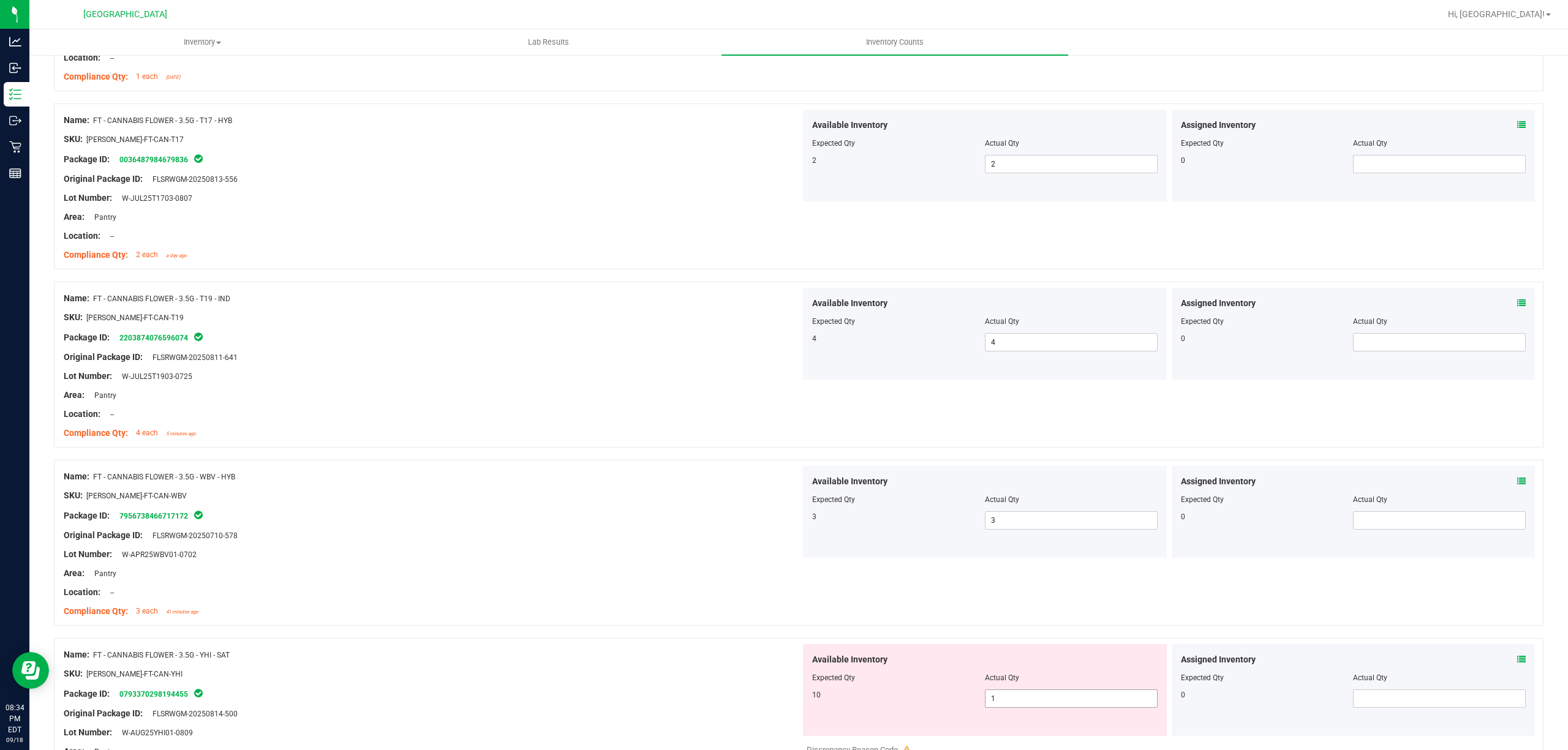
click at [1008, 708] on span "1 1" at bounding box center [1071, 699] width 172 height 18
type input "10"
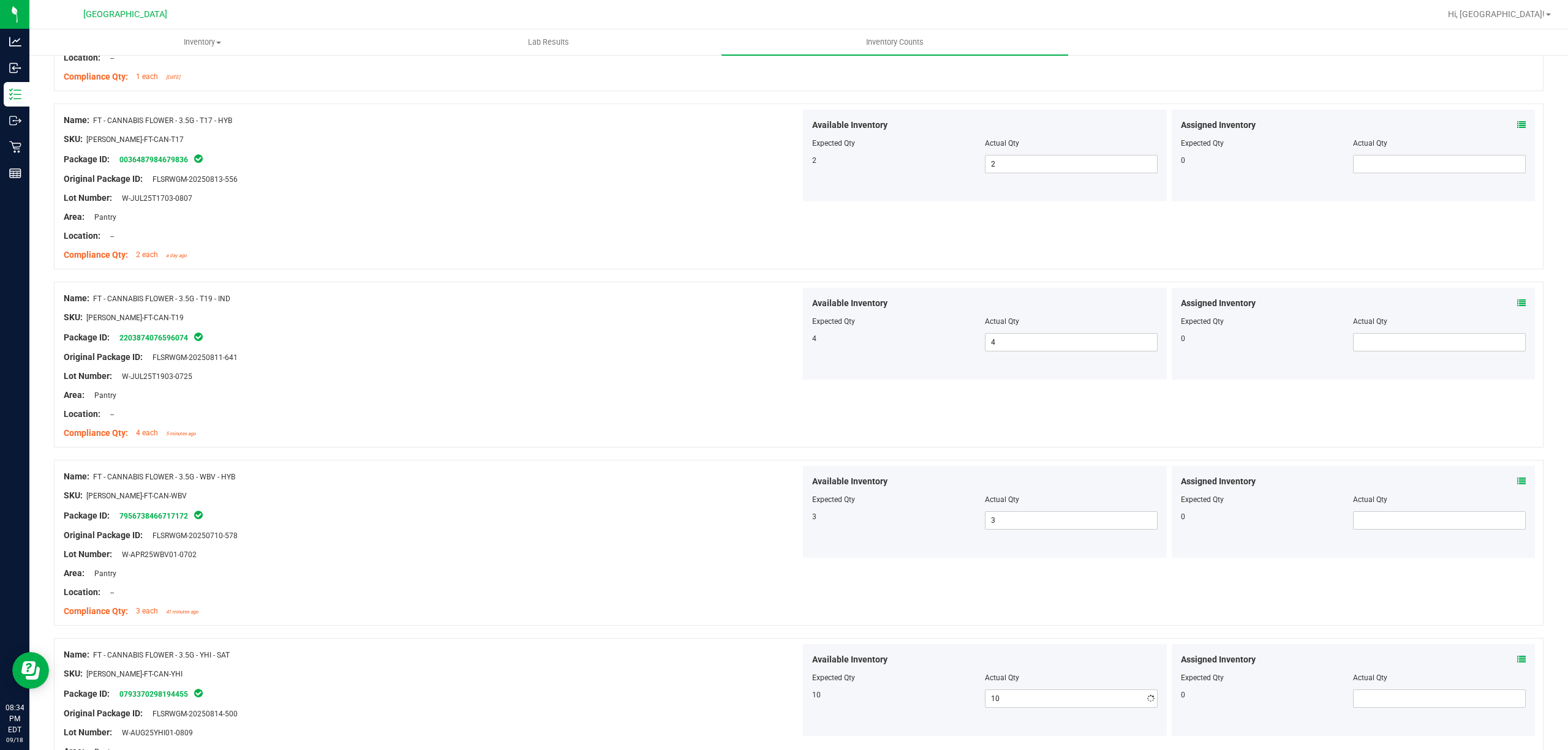
click at [591, 679] on div "SKU: [PERSON_NAME]-FT-CAN-YHI" at bounding box center [432, 674] width 737 height 13
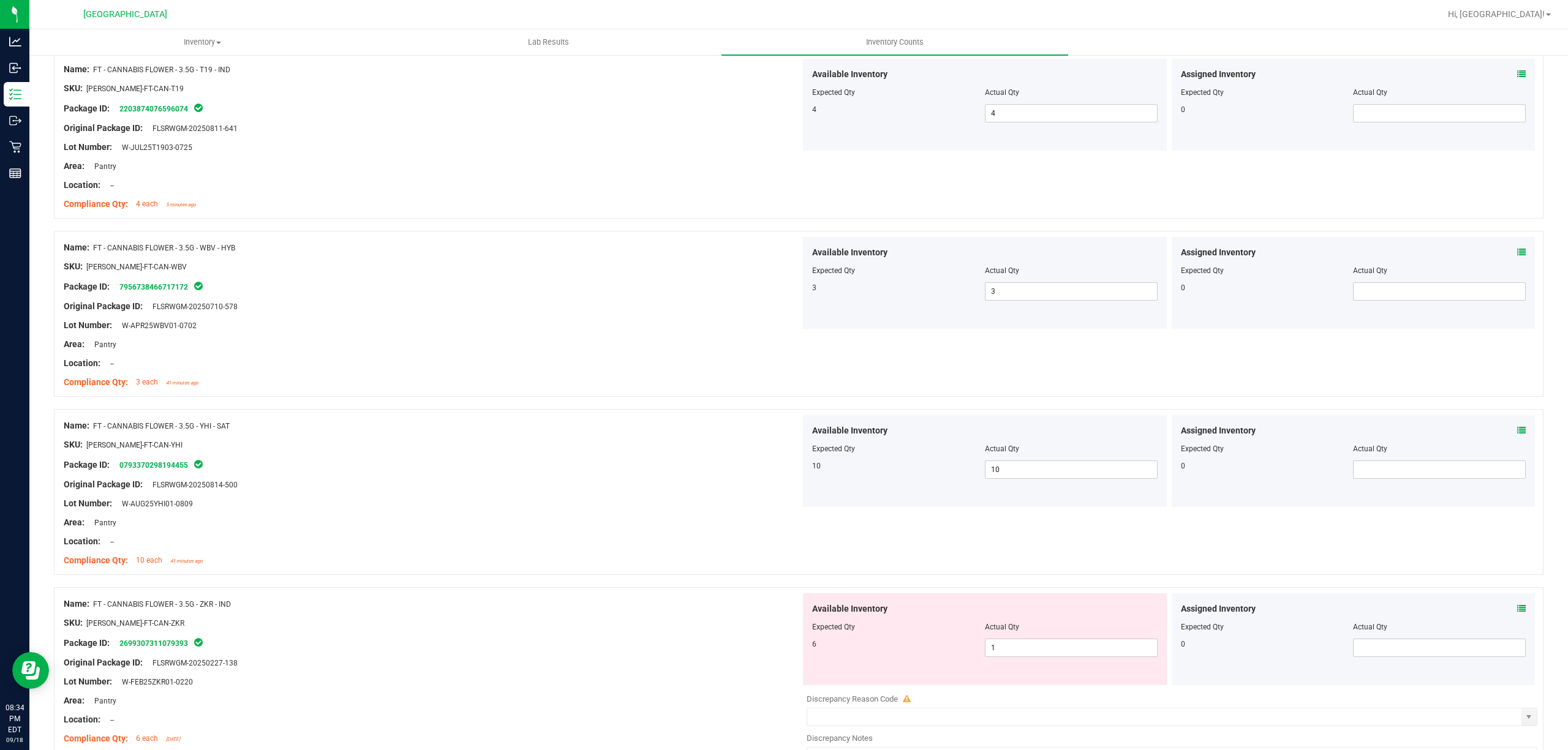
scroll to position [2122, 0]
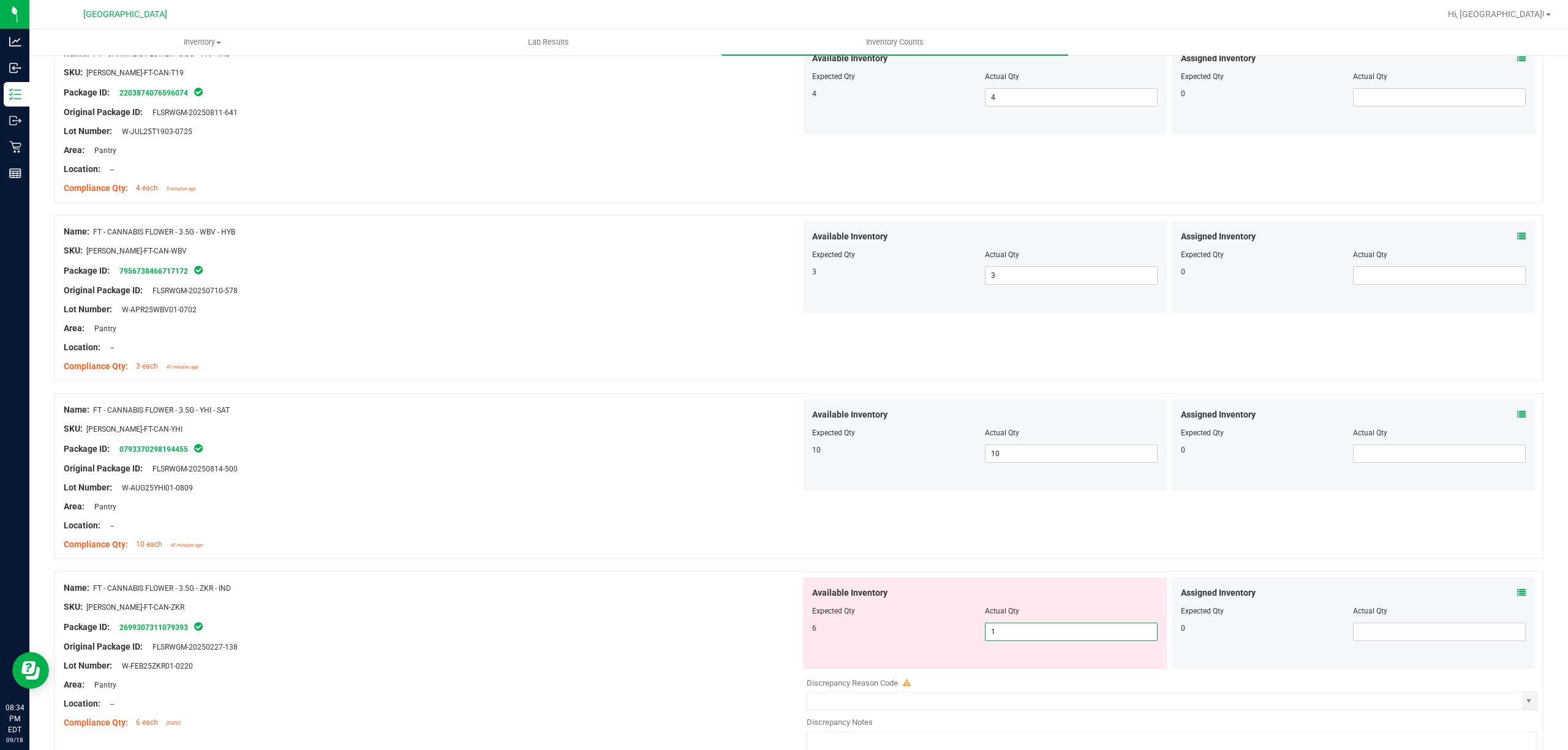
click at [1025, 635] on span "1 1" at bounding box center [1071, 632] width 172 height 18
click at [1027, 635] on input "1" at bounding box center [1071, 632] width 171 height 17
type input "6"
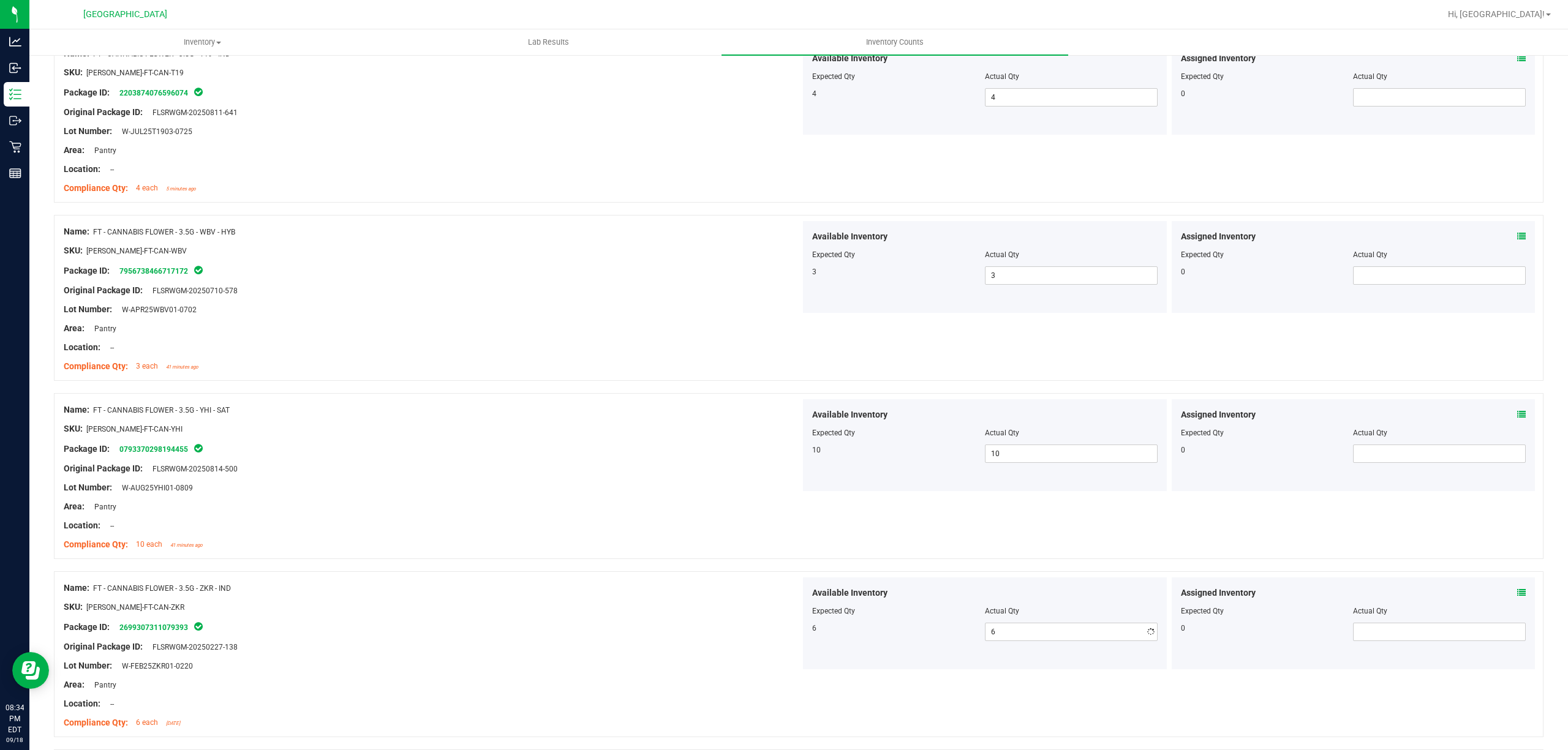
drag, startPoint x: 466, startPoint y: 507, endPoint x: 481, endPoint y: 508, distance: 15.0
click at [469, 508] on div "Area: Pantry" at bounding box center [432, 507] width 737 height 13
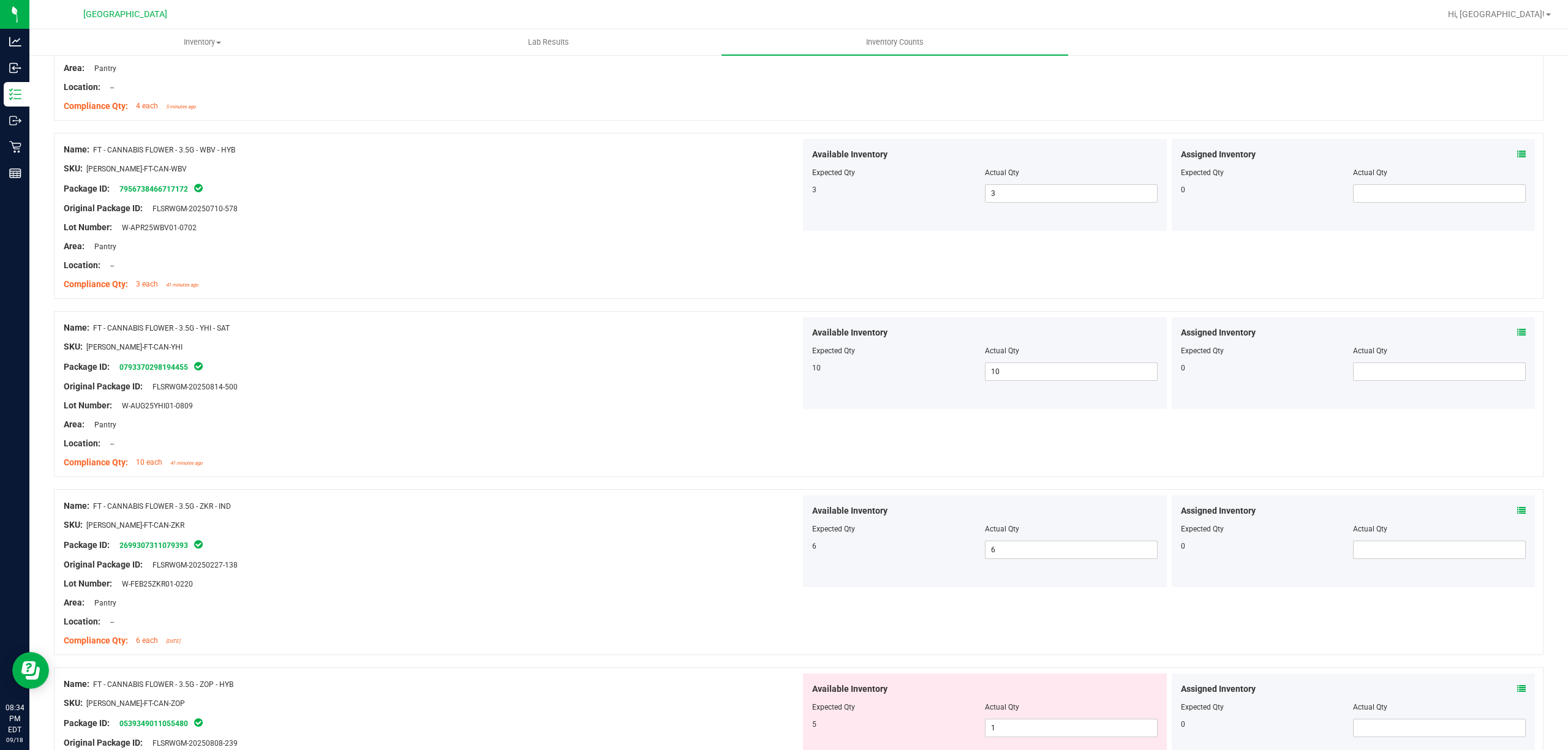
scroll to position [2367, 0]
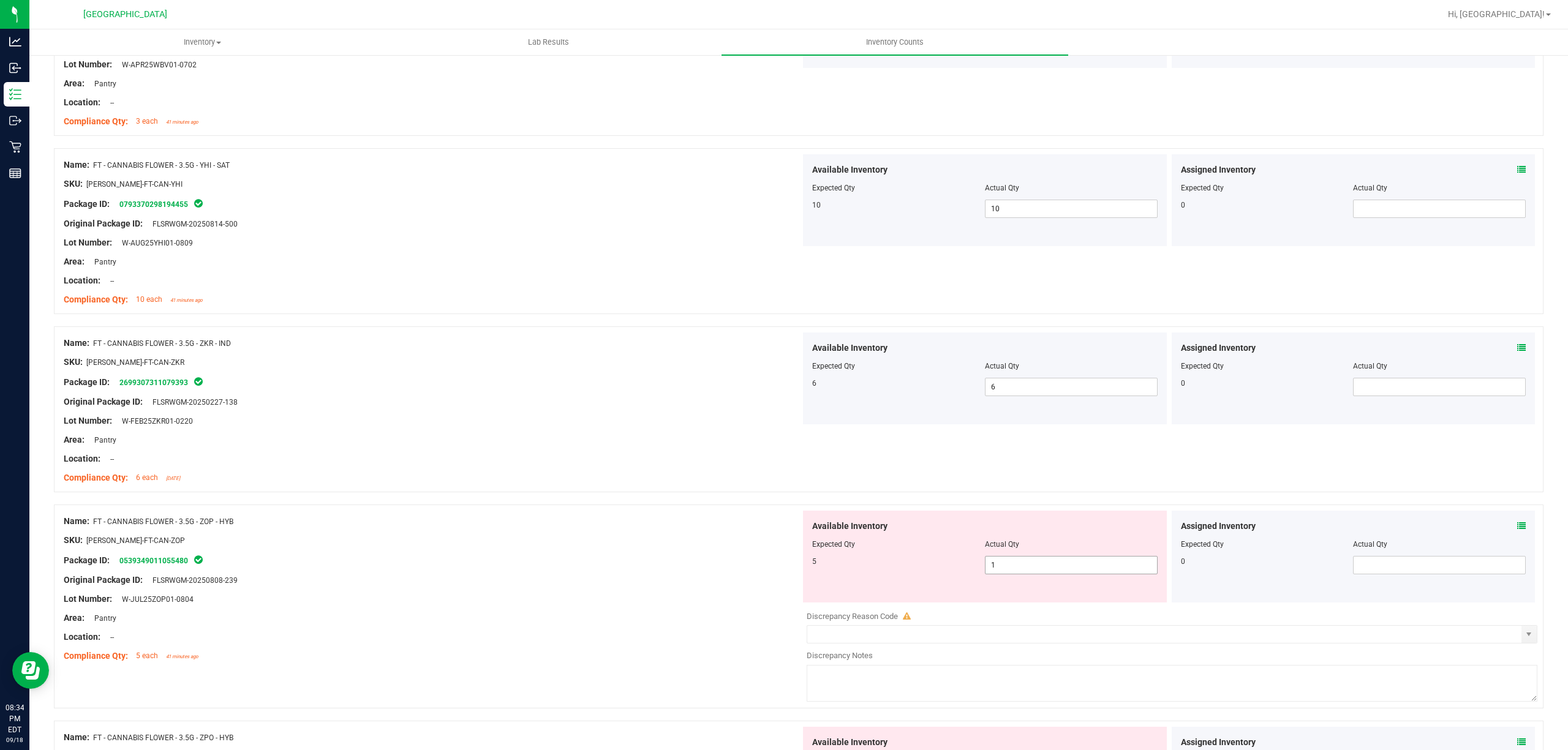
click at [1040, 571] on span "1 1" at bounding box center [1071, 565] width 172 height 18
click at [1040, 571] on input "1" at bounding box center [1071, 565] width 171 height 17
type input "5"
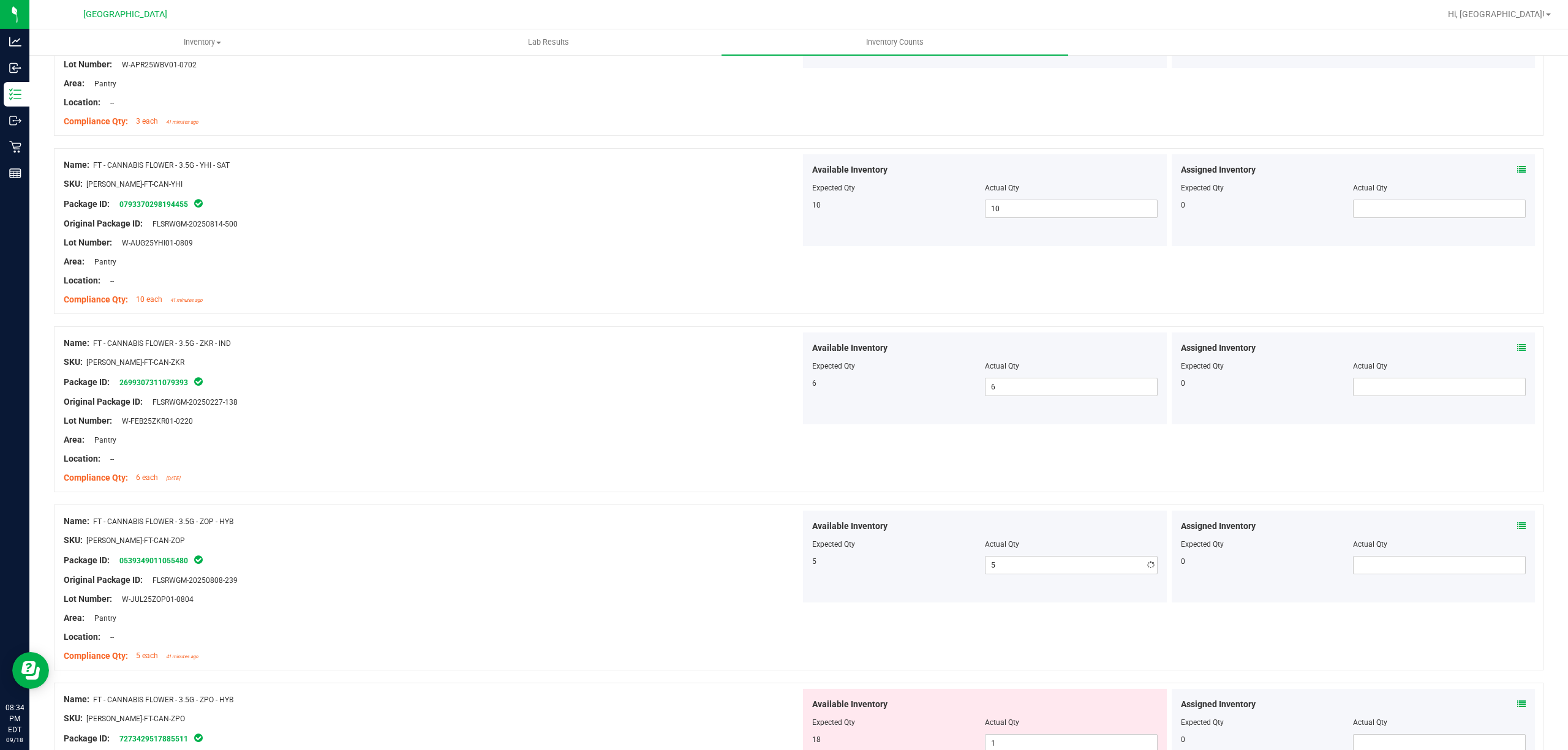
click at [528, 520] on div "Name: FT - CANNABIS FLOWER - 3.5G - ZOP - HYB" at bounding box center [432, 521] width 737 height 13
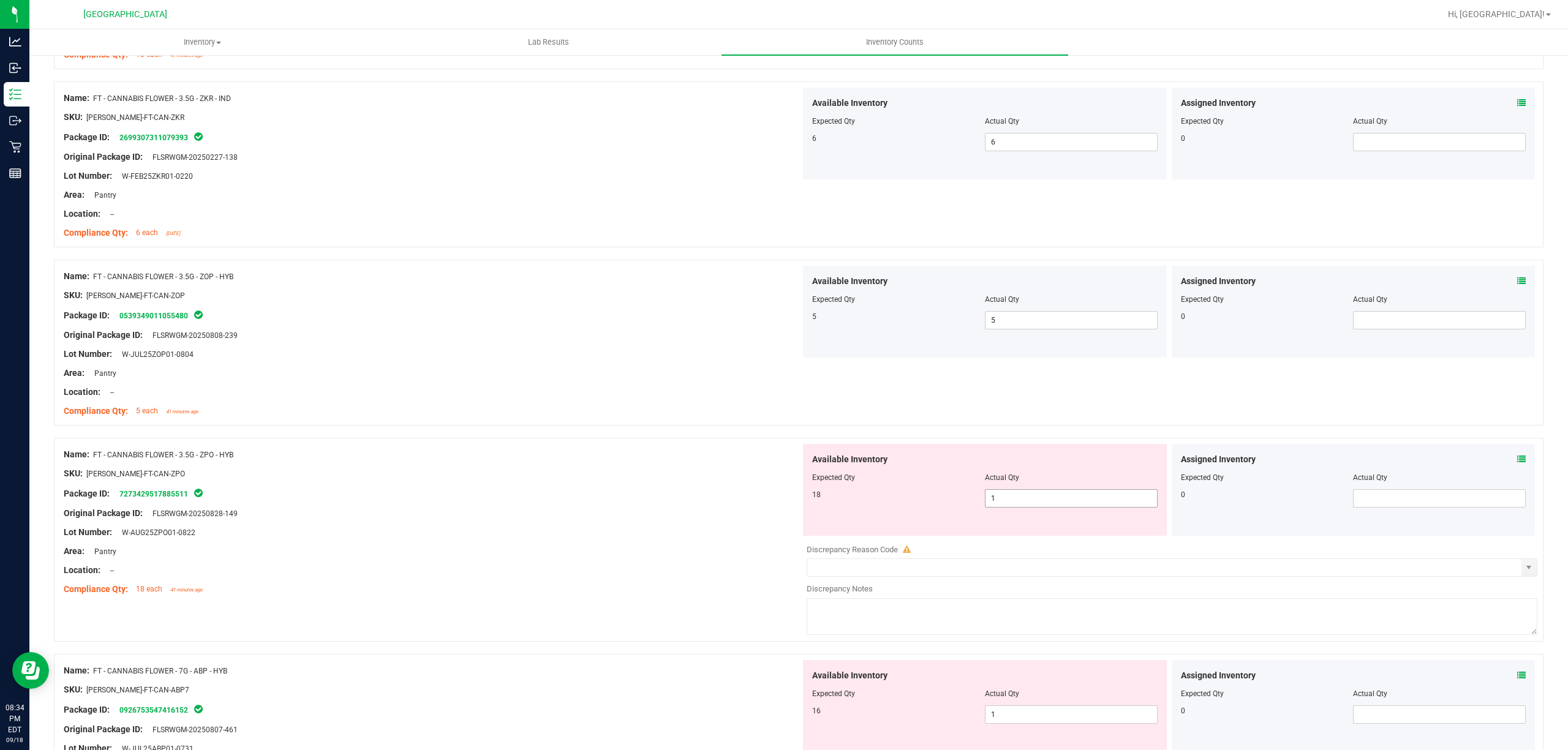
drag, startPoint x: 1035, startPoint y: 515, endPoint x: 1022, endPoint y: 506, distance: 15.8
click at [1024, 507] on div "Available Inventory Expected Qty Actual Qty 18 1 1" at bounding box center [984, 490] width 364 height 92
click at [1021, 505] on span "1 1" at bounding box center [1071, 498] width 172 height 18
type input "18"
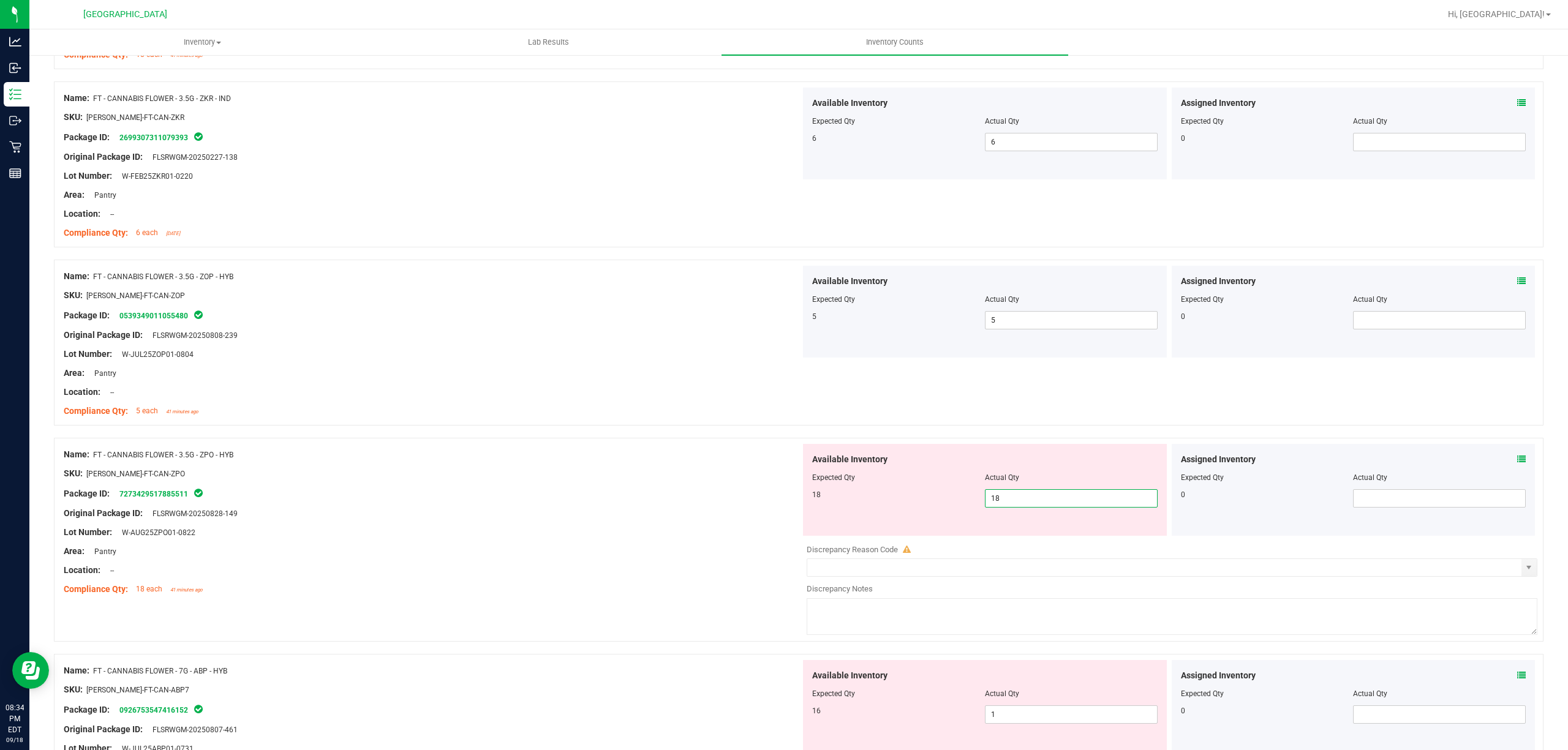
click at [722, 414] on div "Compliance Qty: 5 each 41 minutes ago" at bounding box center [432, 411] width 737 height 13
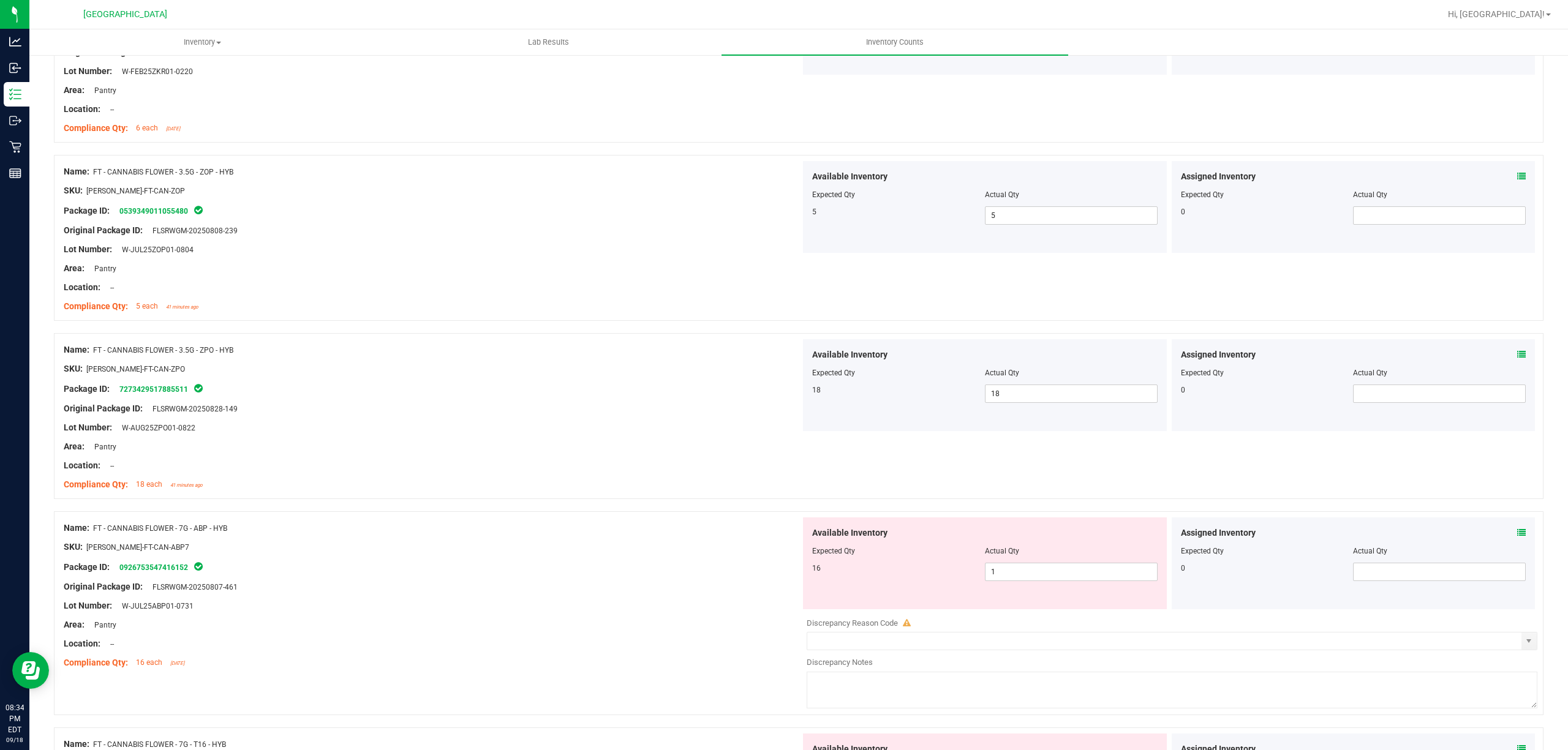
scroll to position [2857, 0]
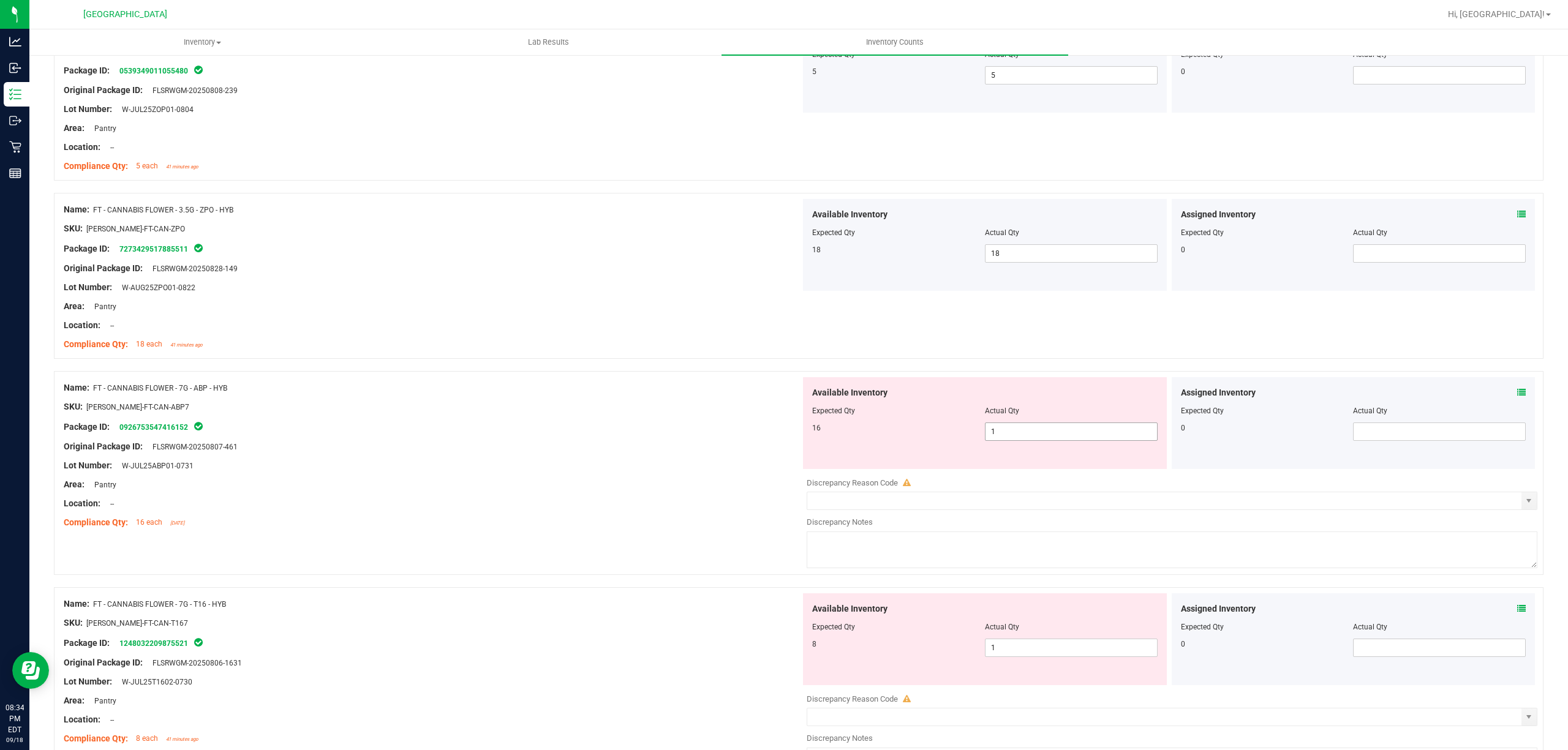
click at [1091, 441] on span "1 1" at bounding box center [1071, 432] width 172 height 18
click at [1076, 430] on span "1 1" at bounding box center [1071, 432] width 172 height 18
type input "16"
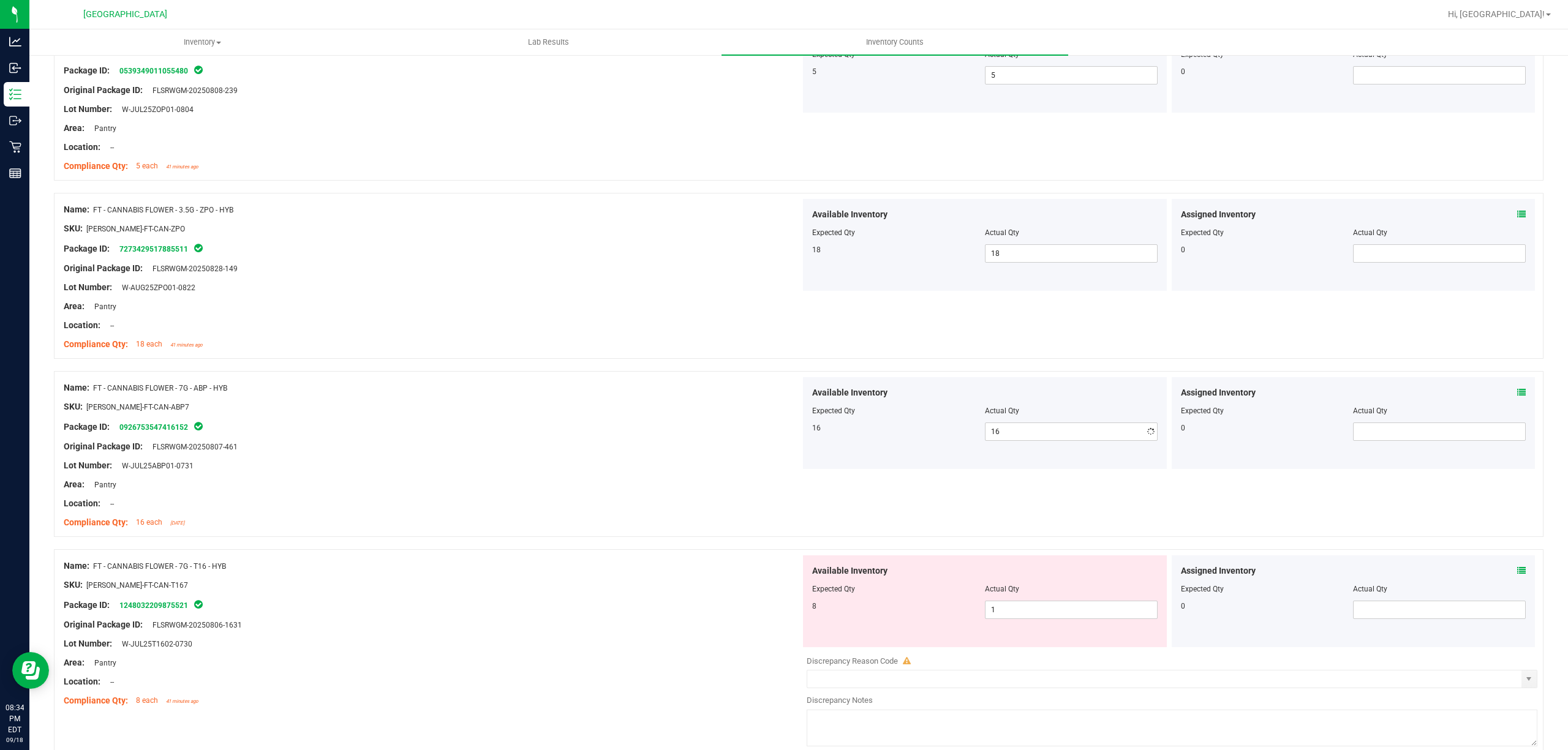
click at [695, 371] on div at bounding box center [798, 364] width 1490 height 12
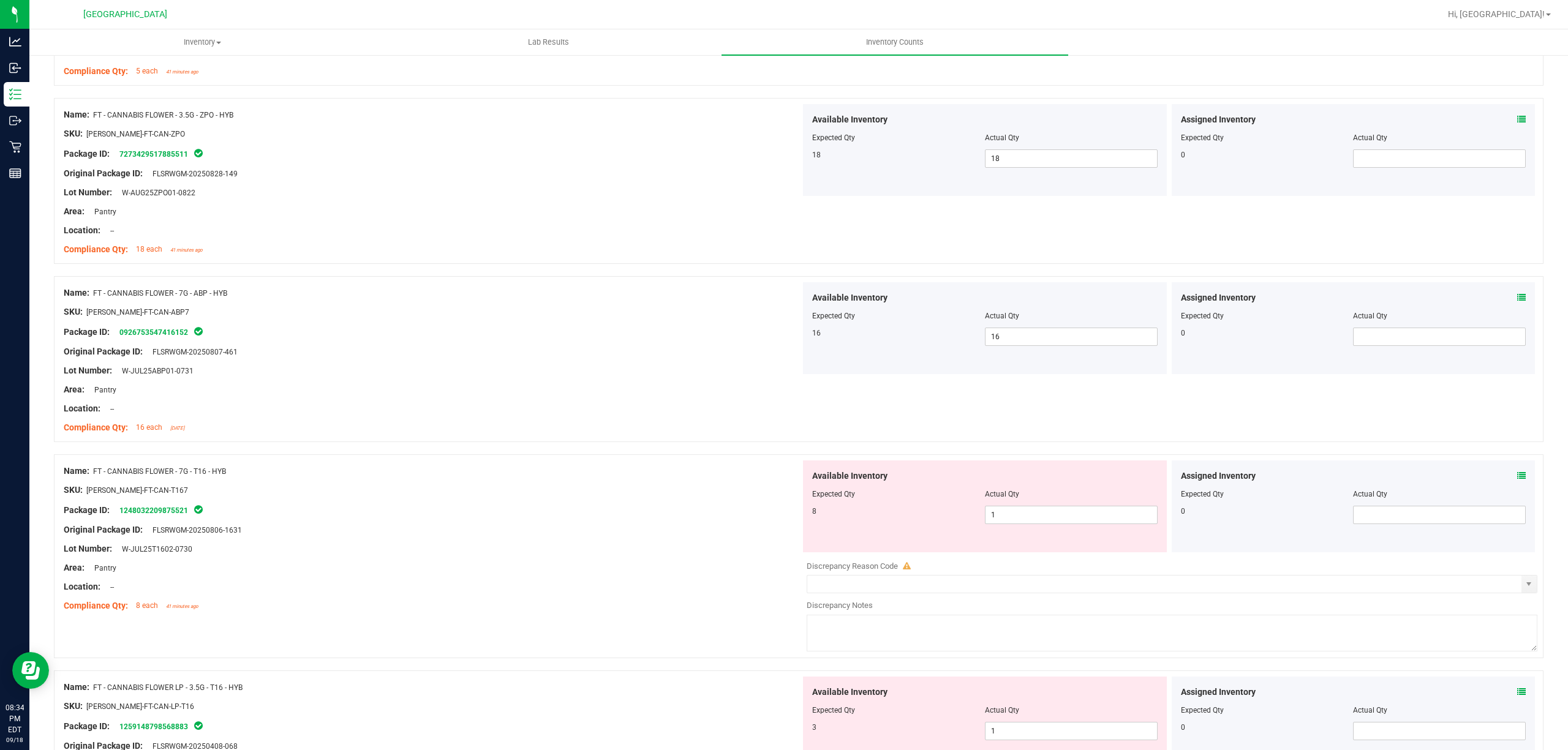
scroll to position [3020, 0]
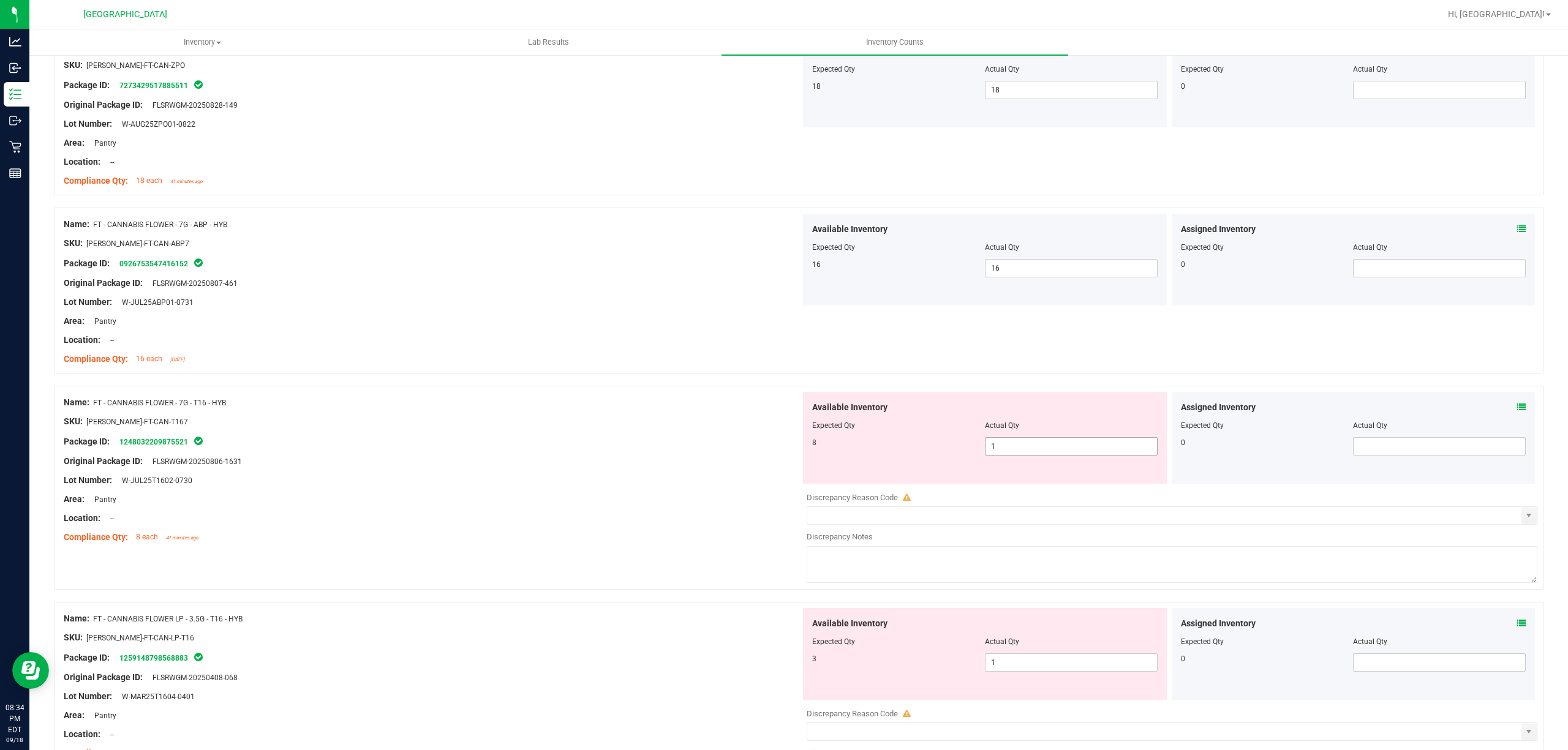
click at [1047, 451] on span "1 1" at bounding box center [1071, 446] width 172 height 18
click at [1047, 451] on input "1" at bounding box center [1071, 446] width 171 height 17
type input "8"
click at [573, 327] on div "Area: Pantry" at bounding box center [432, 321] width 737 height 13
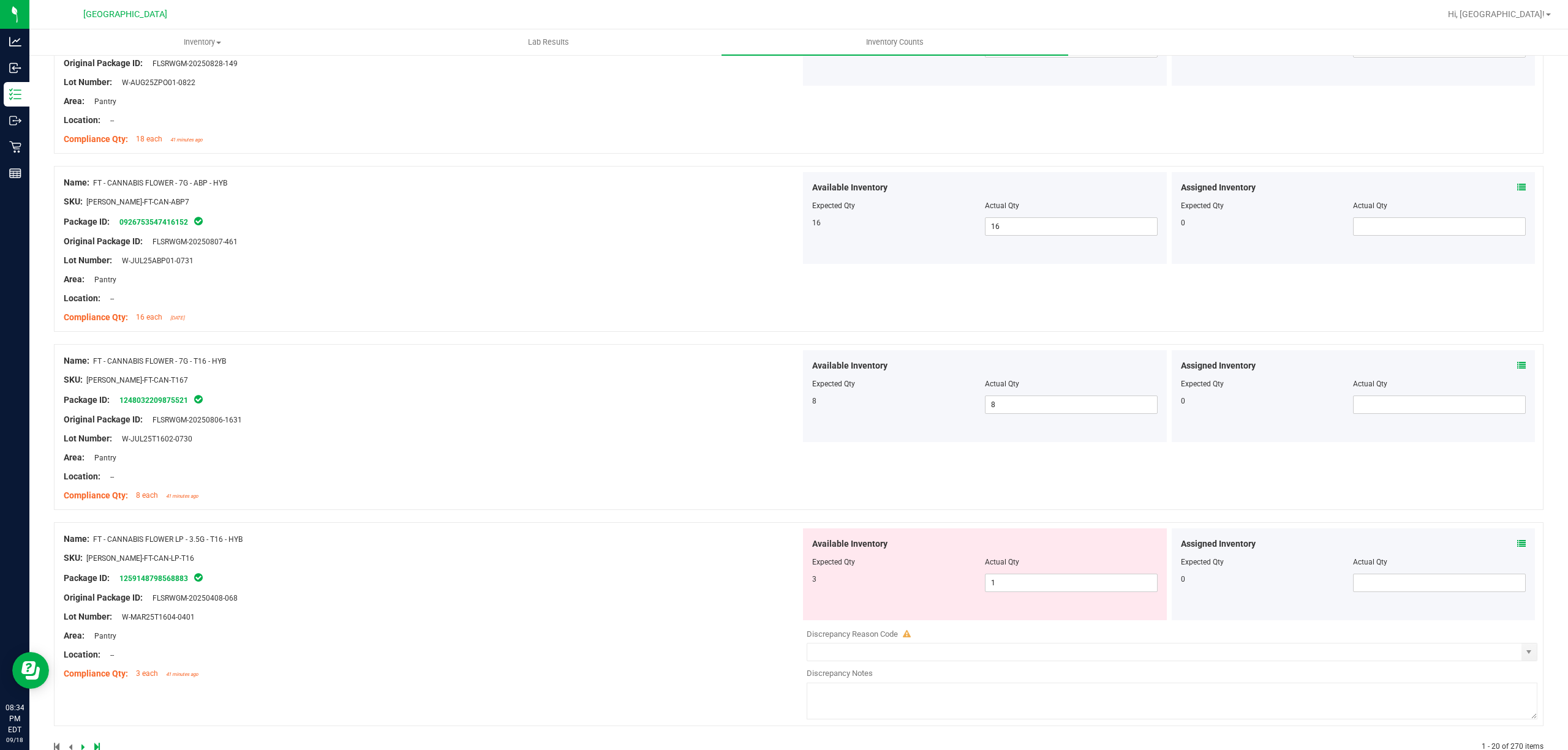
scroll to position [3099, 0]
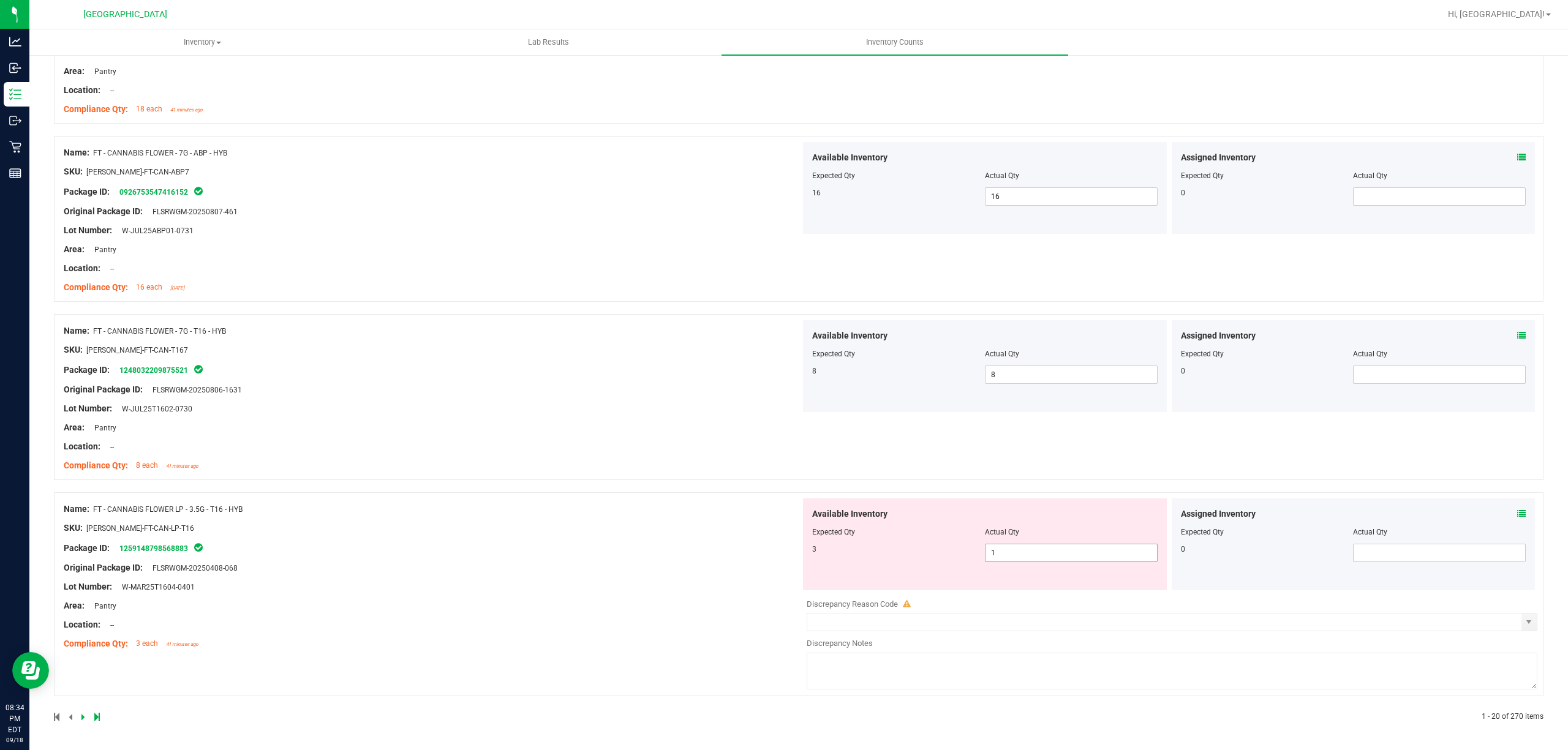
click at [1043, 558] on span "1 1" at bounding box center [1071, 553] width 172 height 18
click at [1043, 558] on input "1" at bounding box center [1071, 553] width 171 height 17
type input "3"
click at [712, 444] on div "Name: FT - CANNABIS FLOWER - 7G - T16 - HYB SKU: [PERSON_NAME]-FT-CAN-T167 Pack…" at bounding box center [432, 398] width 737 height 156
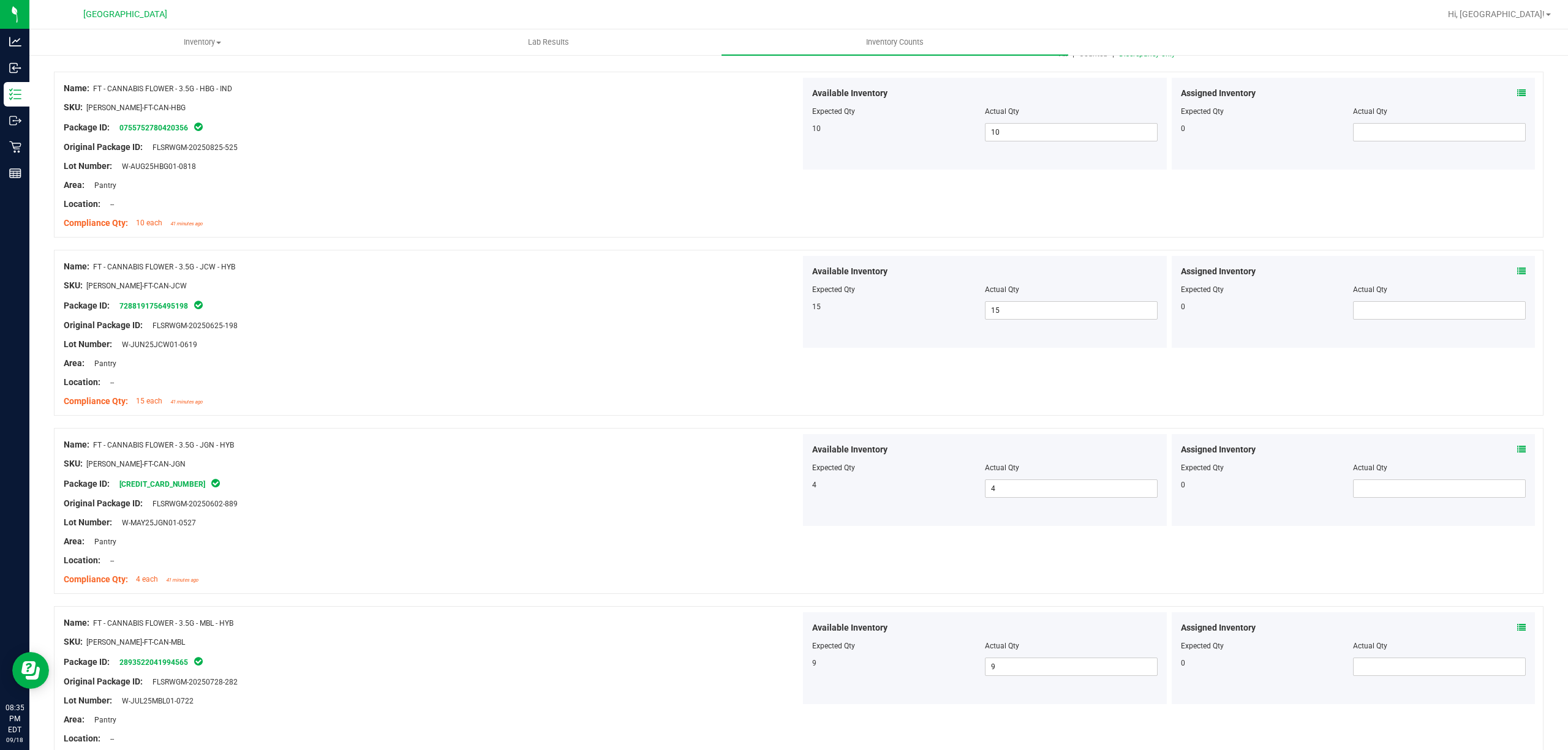
scroll to position [0, 0]
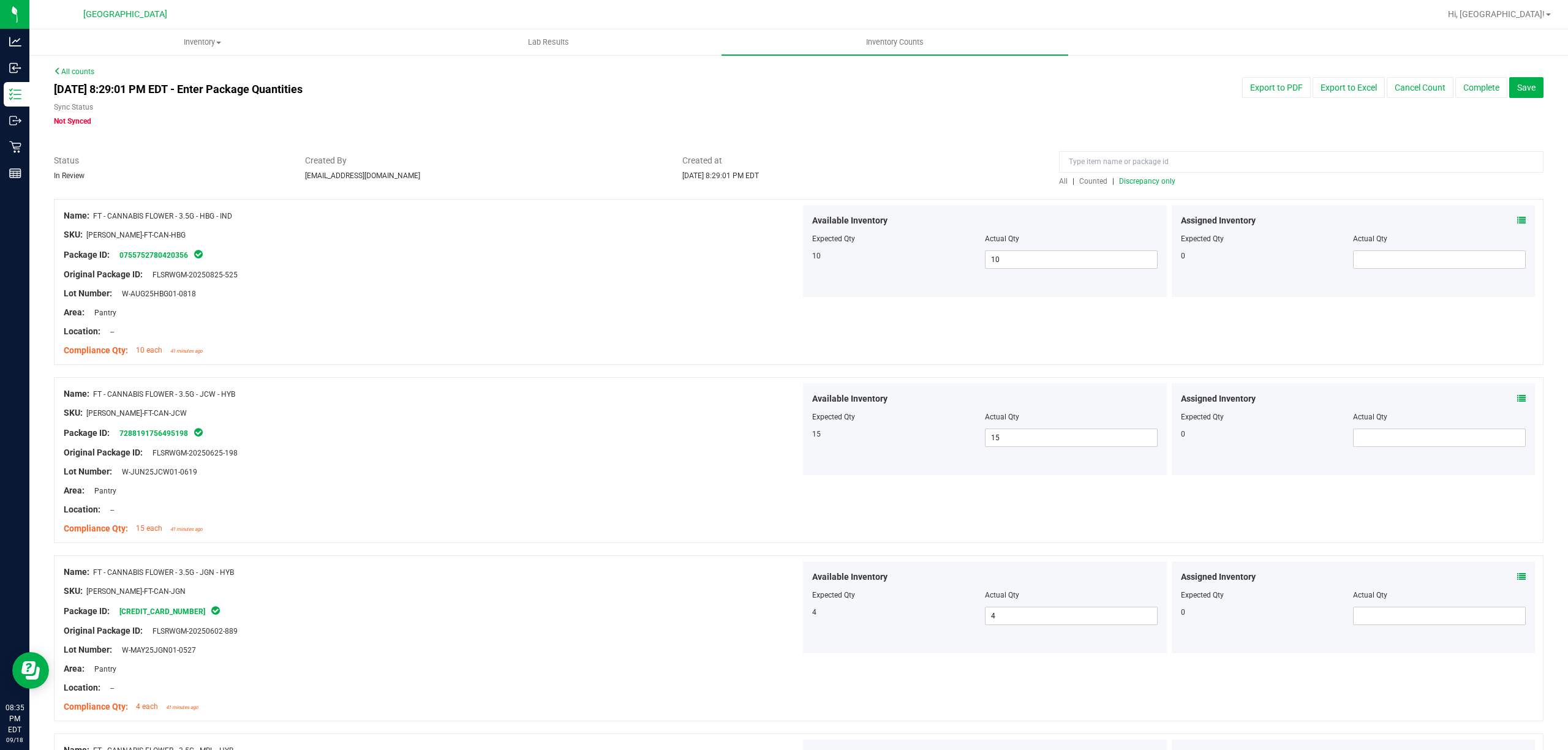
click at [1159, 185] on span "Discrepancy only" at bounding box center [1147, 181] width 56 height 8
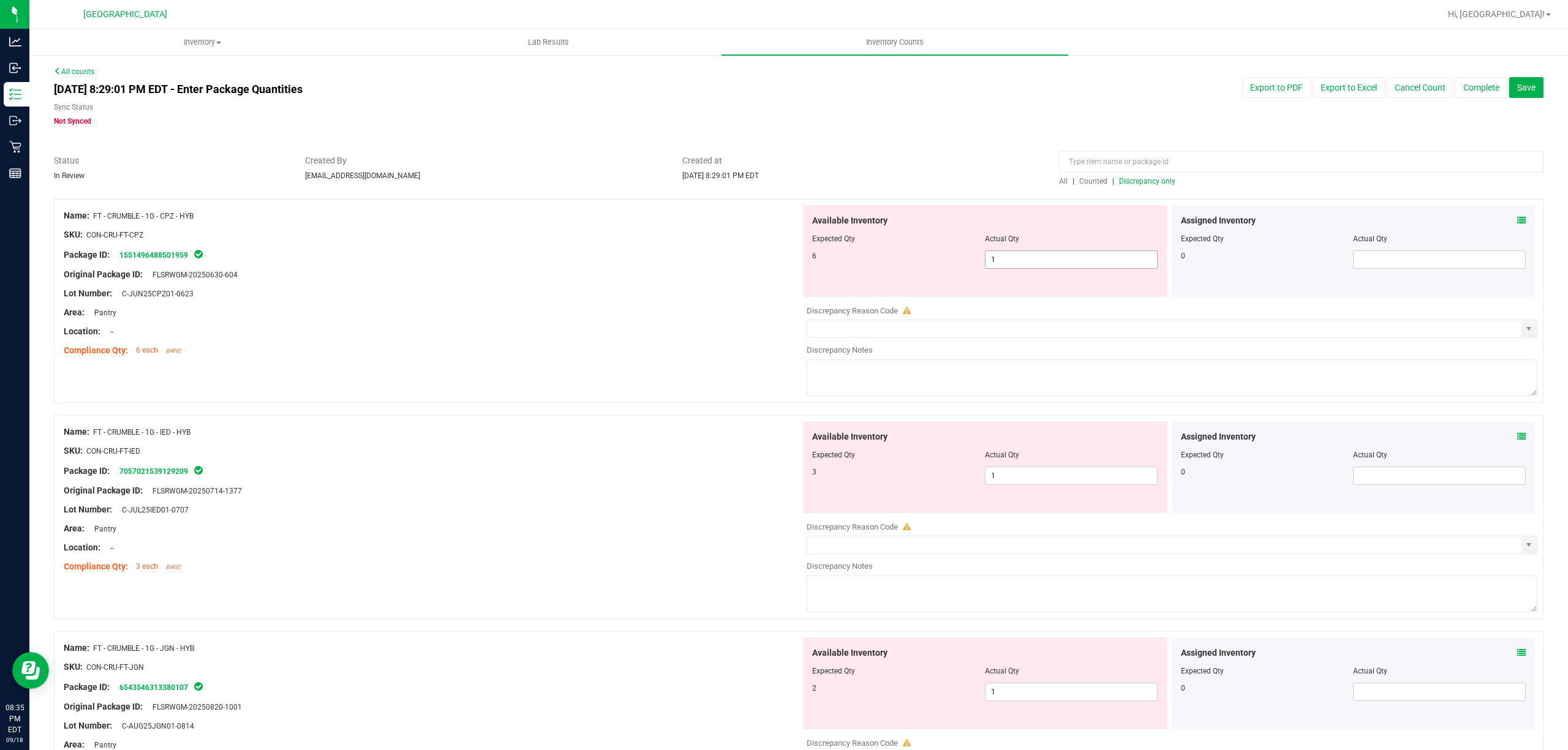
click at [1014, 257] on span "1 1" at bounding box center [1071, 259] width 172 height 18
click at [1014, 257] on input "1" at bounding box center [1071, 259] width 171 height 17
type input "6"
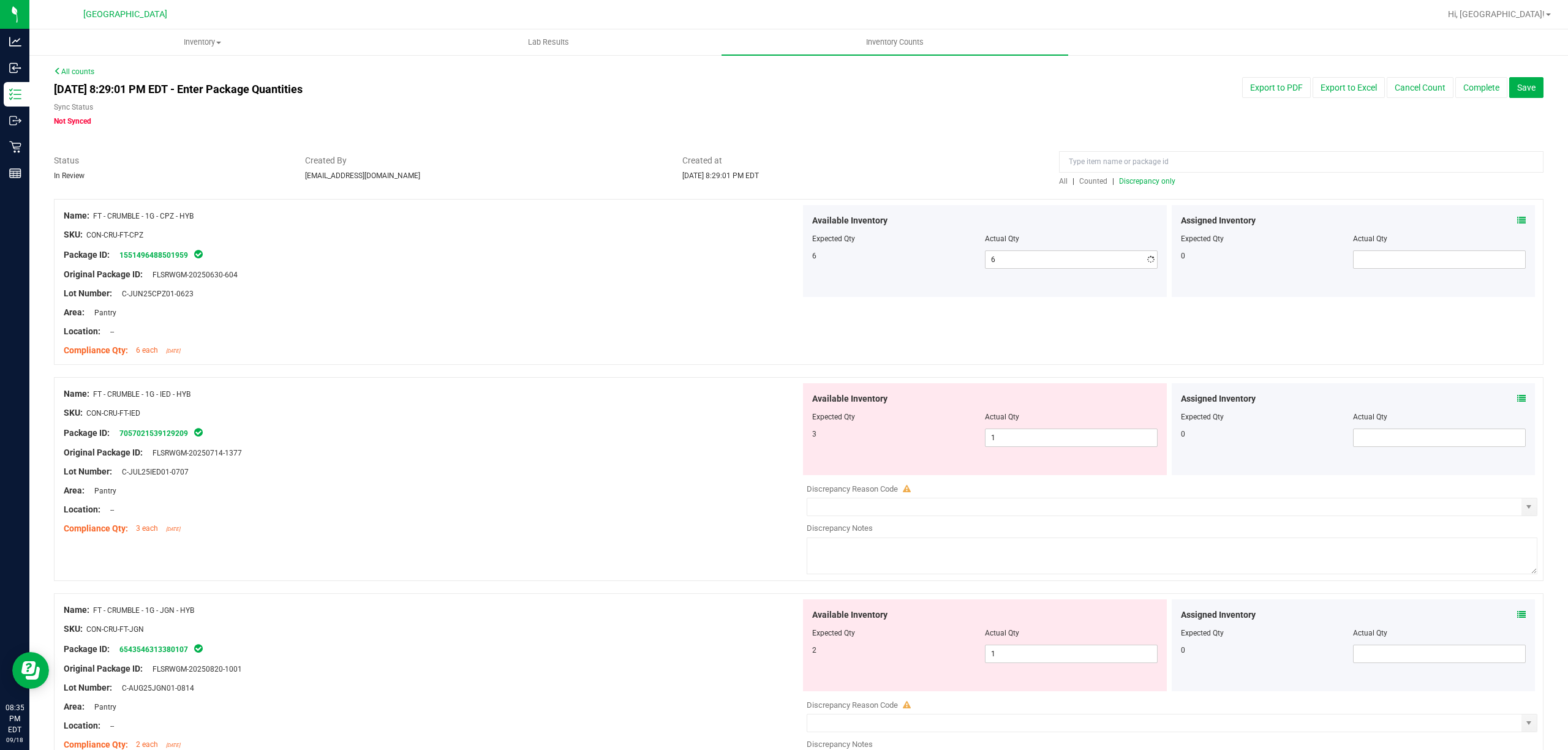
click at [1043, 451] on div "Available Inventory Expected Qty Actual Qty 3 1 1" at bounding box center [984, 429] width 364 height 92
click at [1051, 441] on span "1 1" at bounding box center [1071, 438] width 172 height 18
click at [1051, 441] on input "1" at bounding box center [1071, 438] width 171 height 17
type input "3"
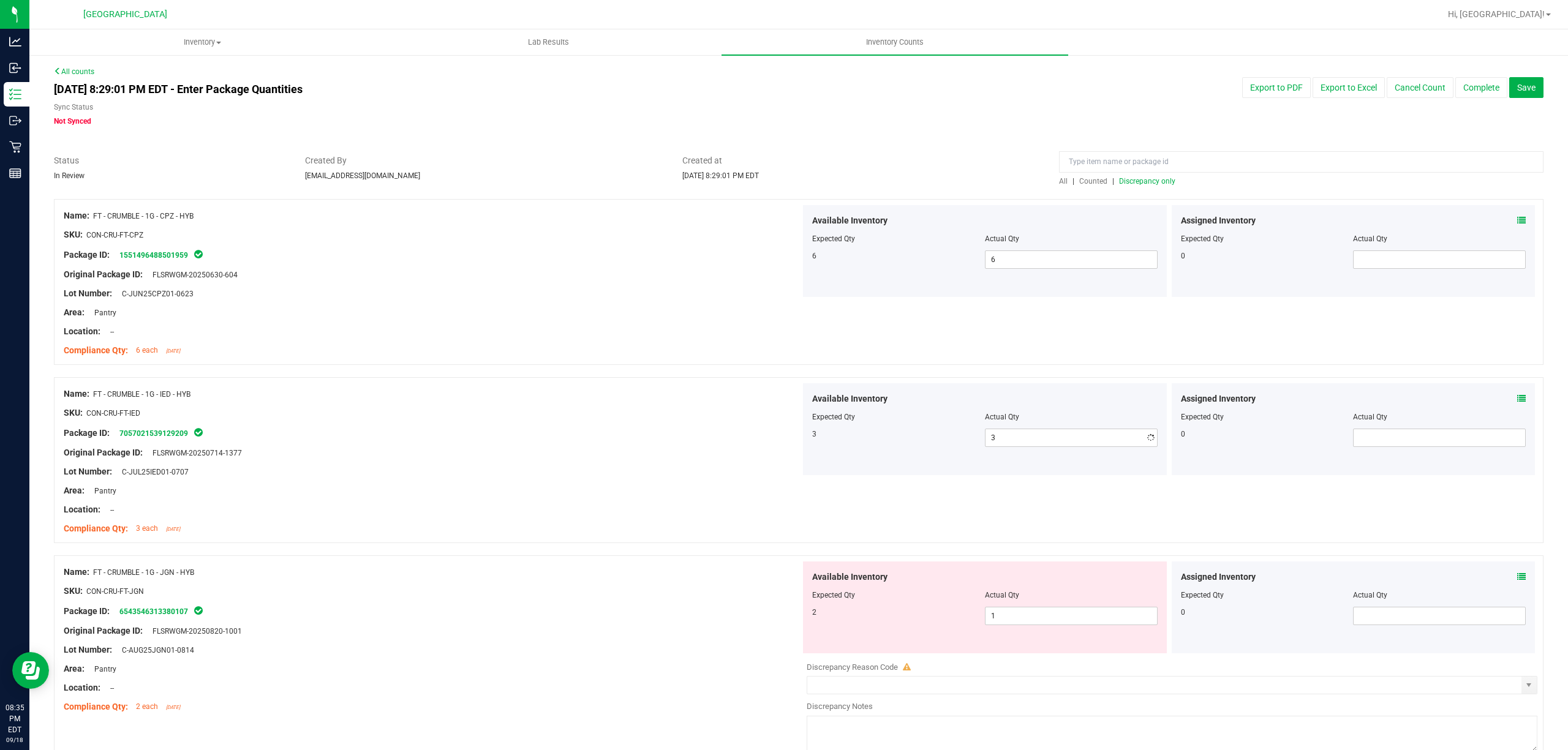
click at [615, 502] on div at bounding box center [432, 500] width 737 height 6
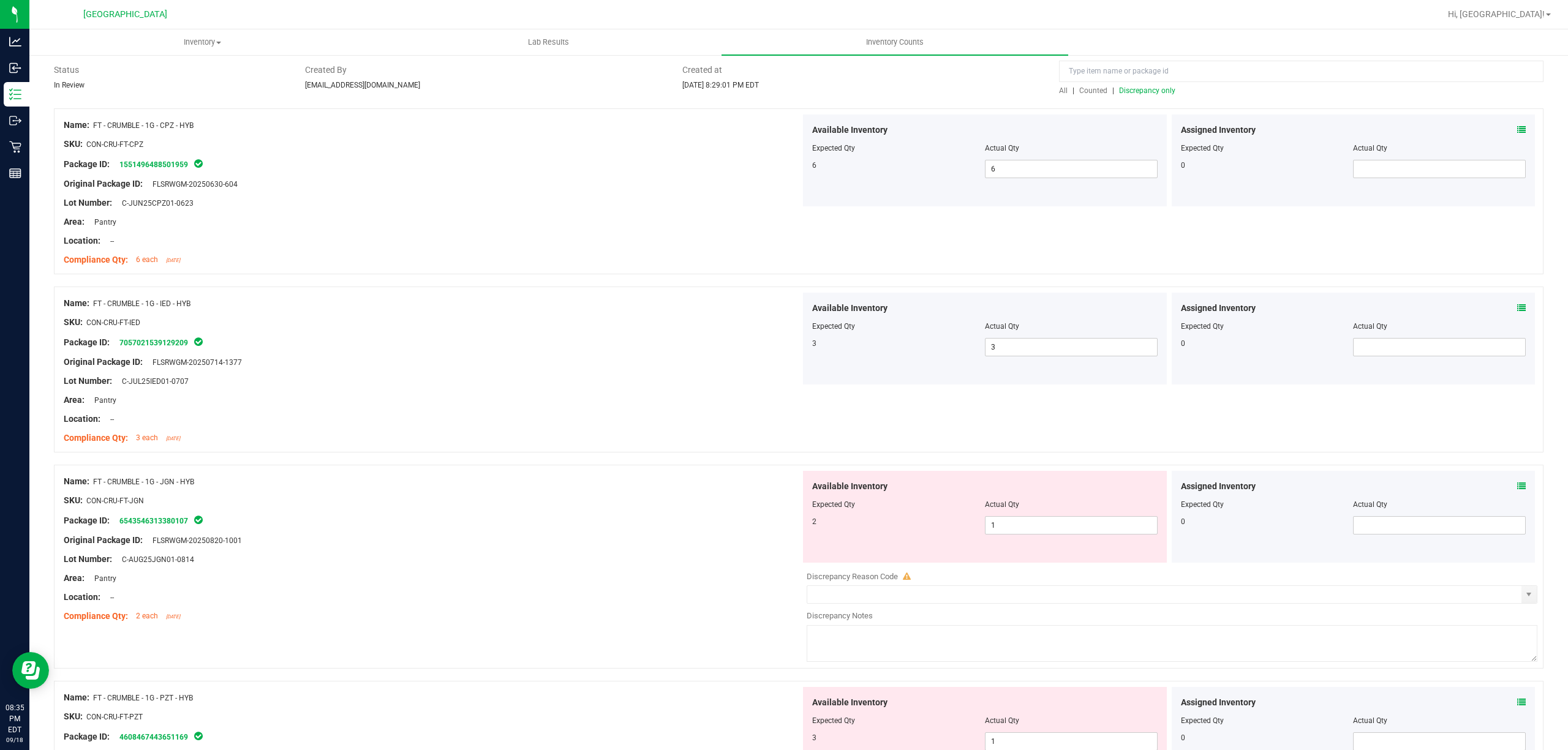
scroll to position [163, 0]
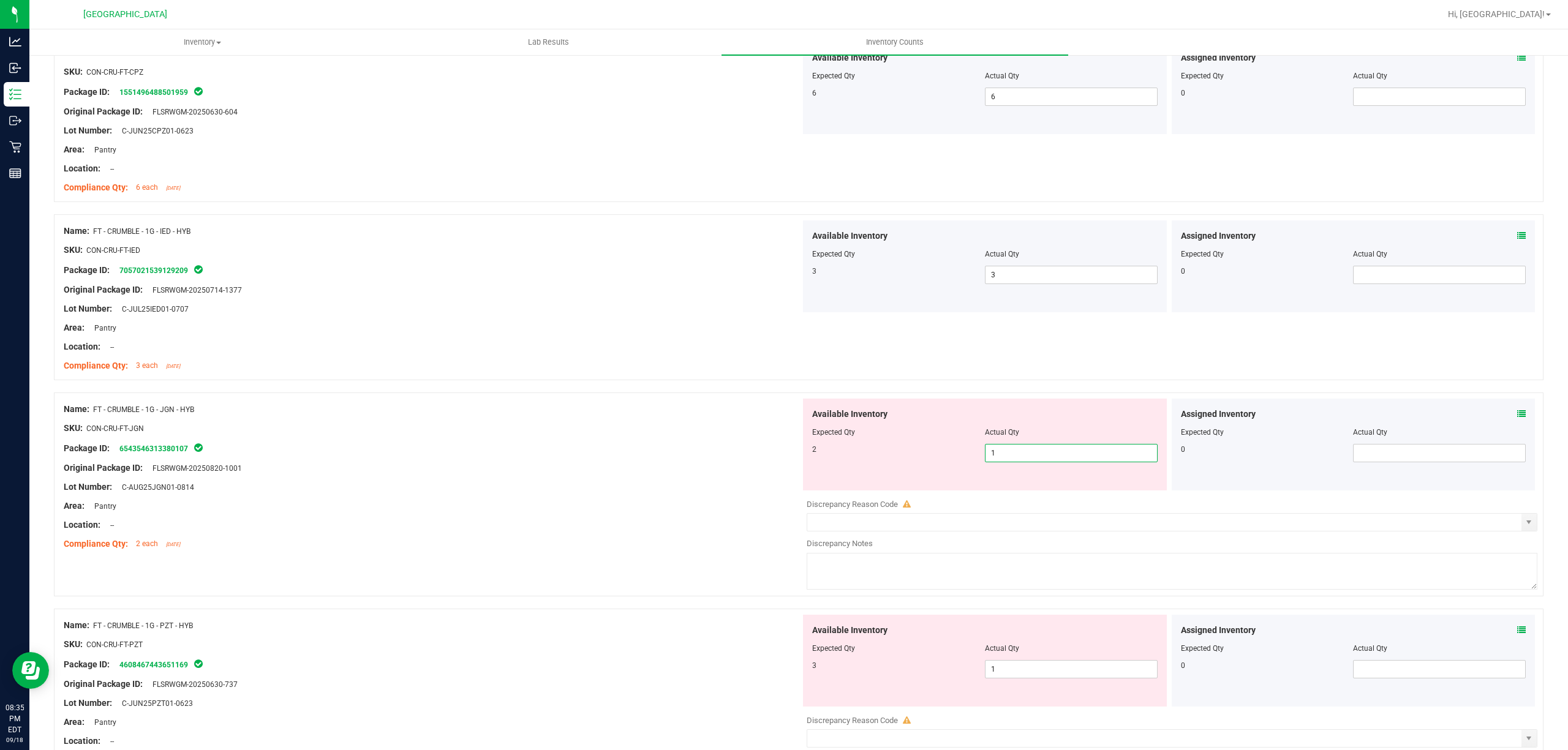
click at [1032, 458] on span "1 1" at bounding box center [1071, 453] width 172 height 18
click at [1032, 458] on input "1" at bounding box center [1071, 453] width 171 height 17
type input "2"
click at [689, 405] on div "Name: FT - CRUMBLE - 1G - JGN - HYB" at bounding box center [432, 409] width 737 height 13
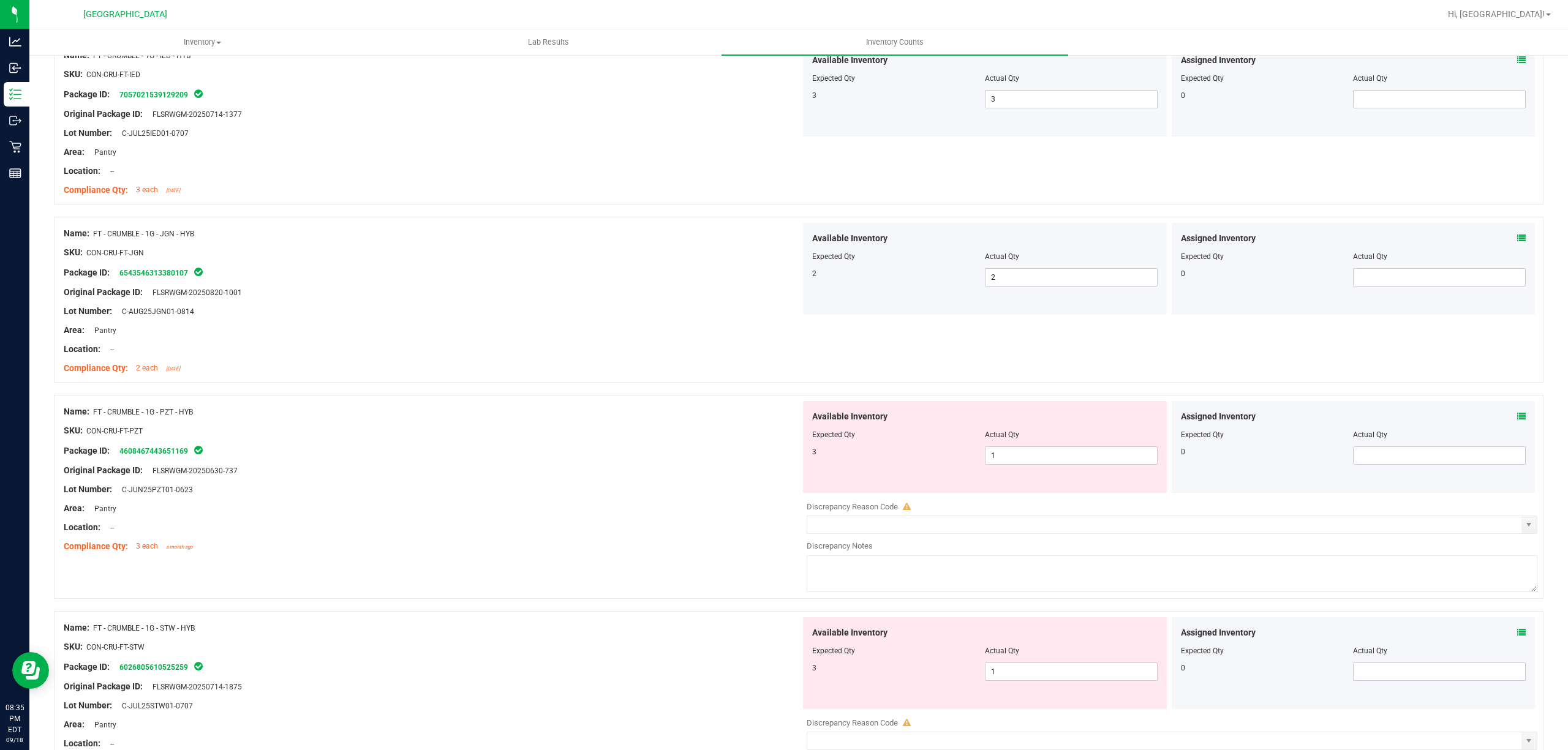
scroll to position [490, 0]
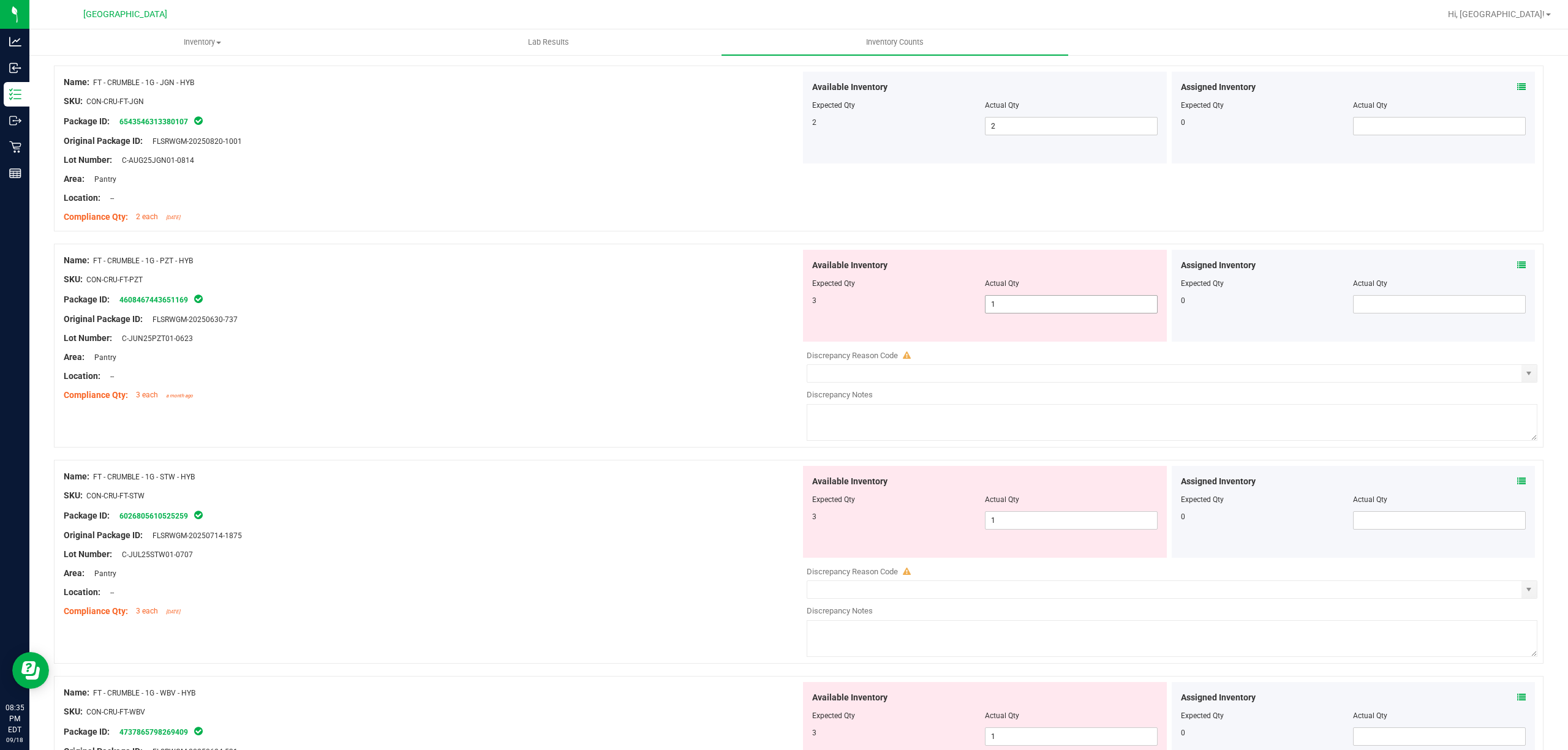
click at [1062, 297] on span "1 1" at bounding box center [1071, 304] width 172 height 18
click at [1062, 297] on input "1" at bounding box center [1071, 304] width 171 height 17
type input "3"
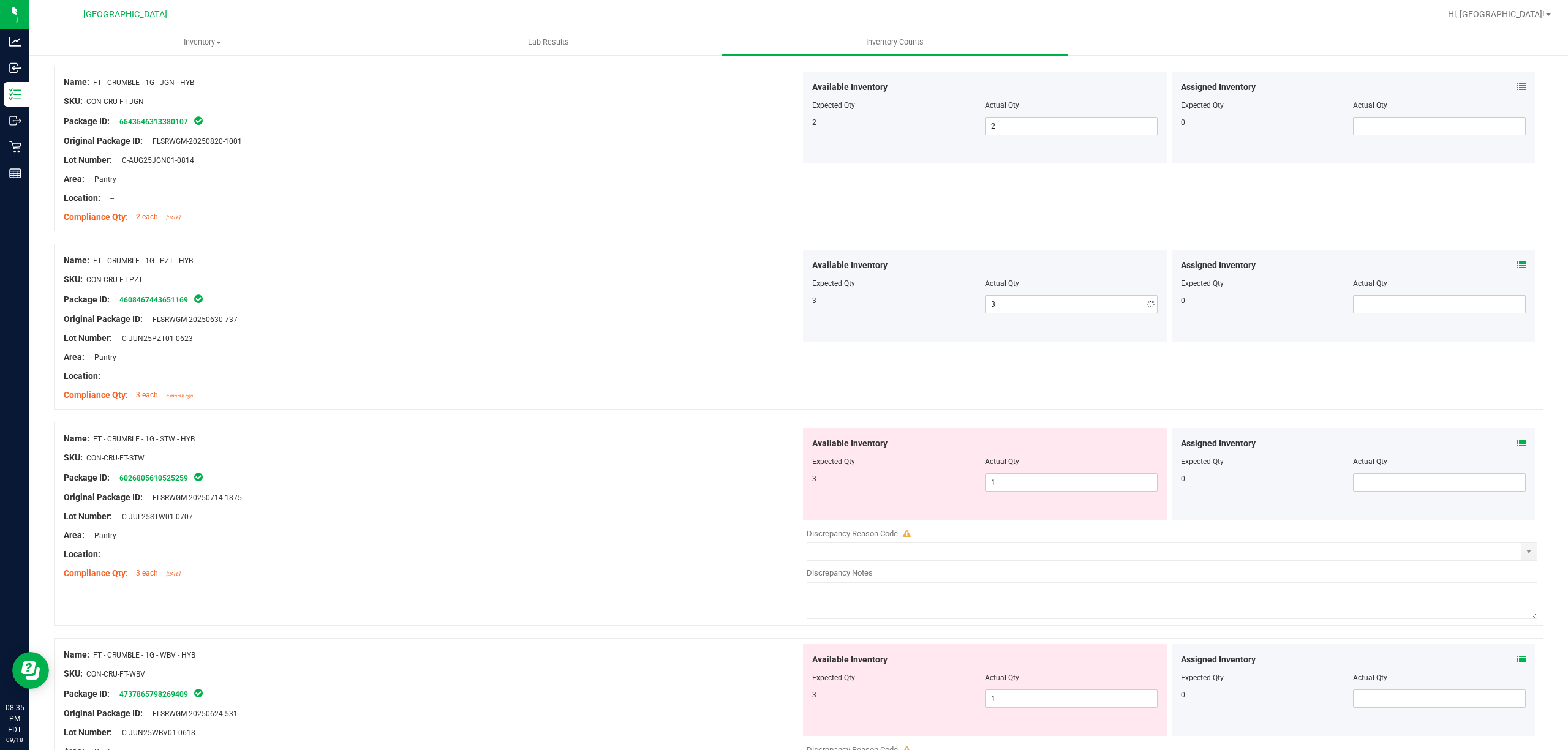
click at [525, 224] on div "Name: FT - CRUMBLE - 1G - JGN - HYB SKU: CON-CRU-FT-JGN Package ID: 65435463133…" at bounding box center [432, 150] width 737 height 156
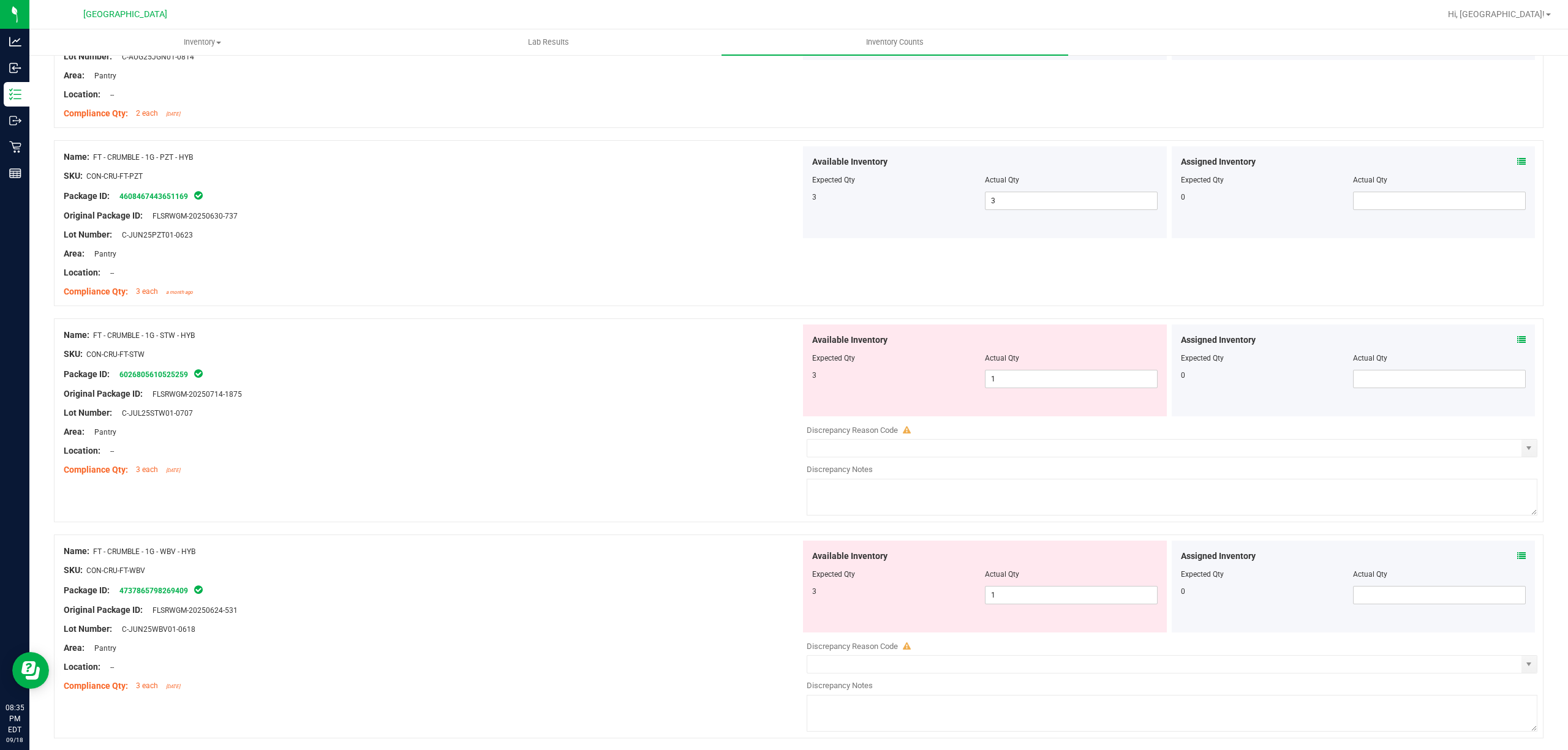
scroll to position [653, 0]
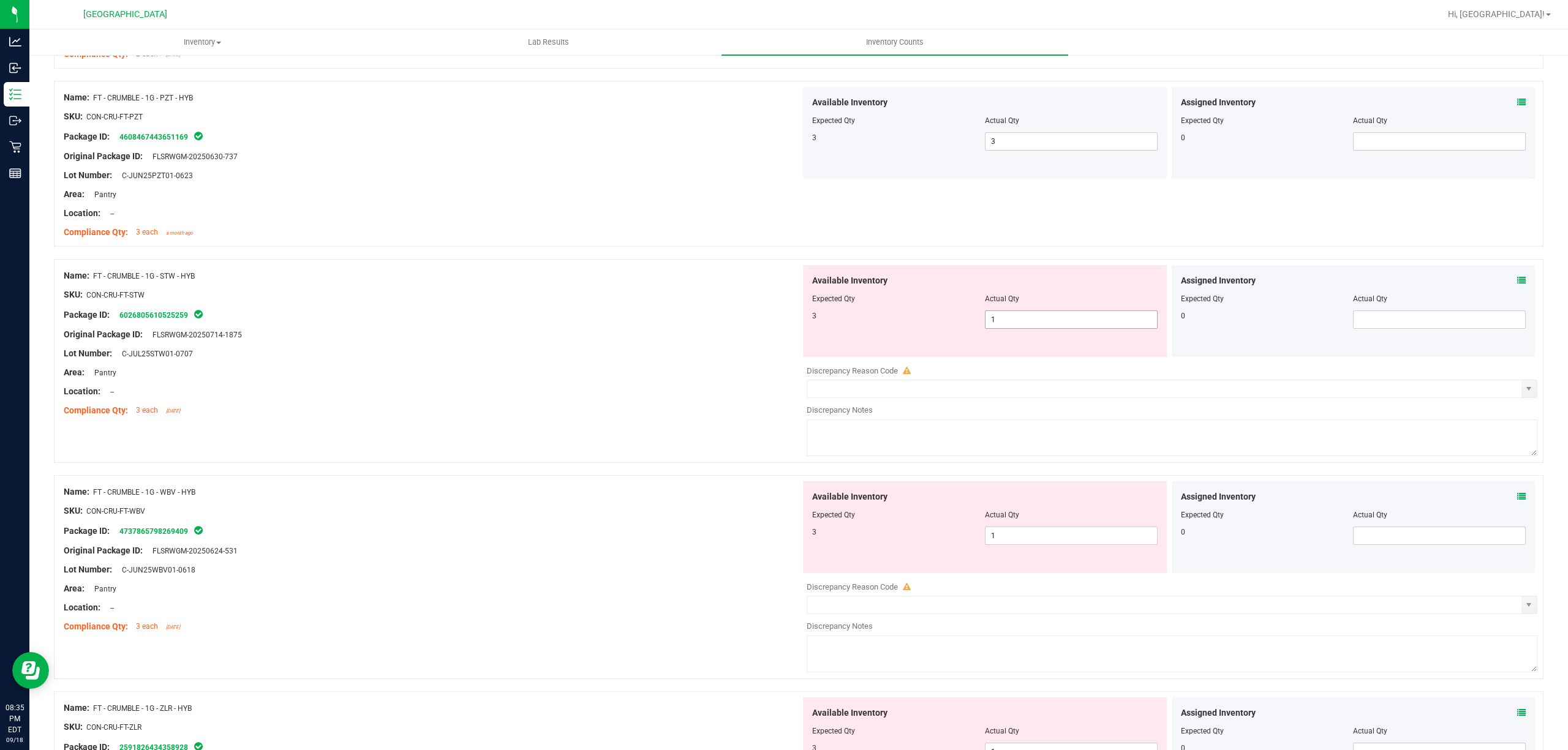
click at [1051, 325] on span "1 1" at bounding box center [1071, 320] width 172 height 18
click at [1051, 325] on input "1" at bounding box center [1071, 320] width 171 height 17
type input "3"
click at [630, 331] on div "Original Package ID: FLSRWGM-20250714-1875" at bounding box center [432, 334] width 737 height 13
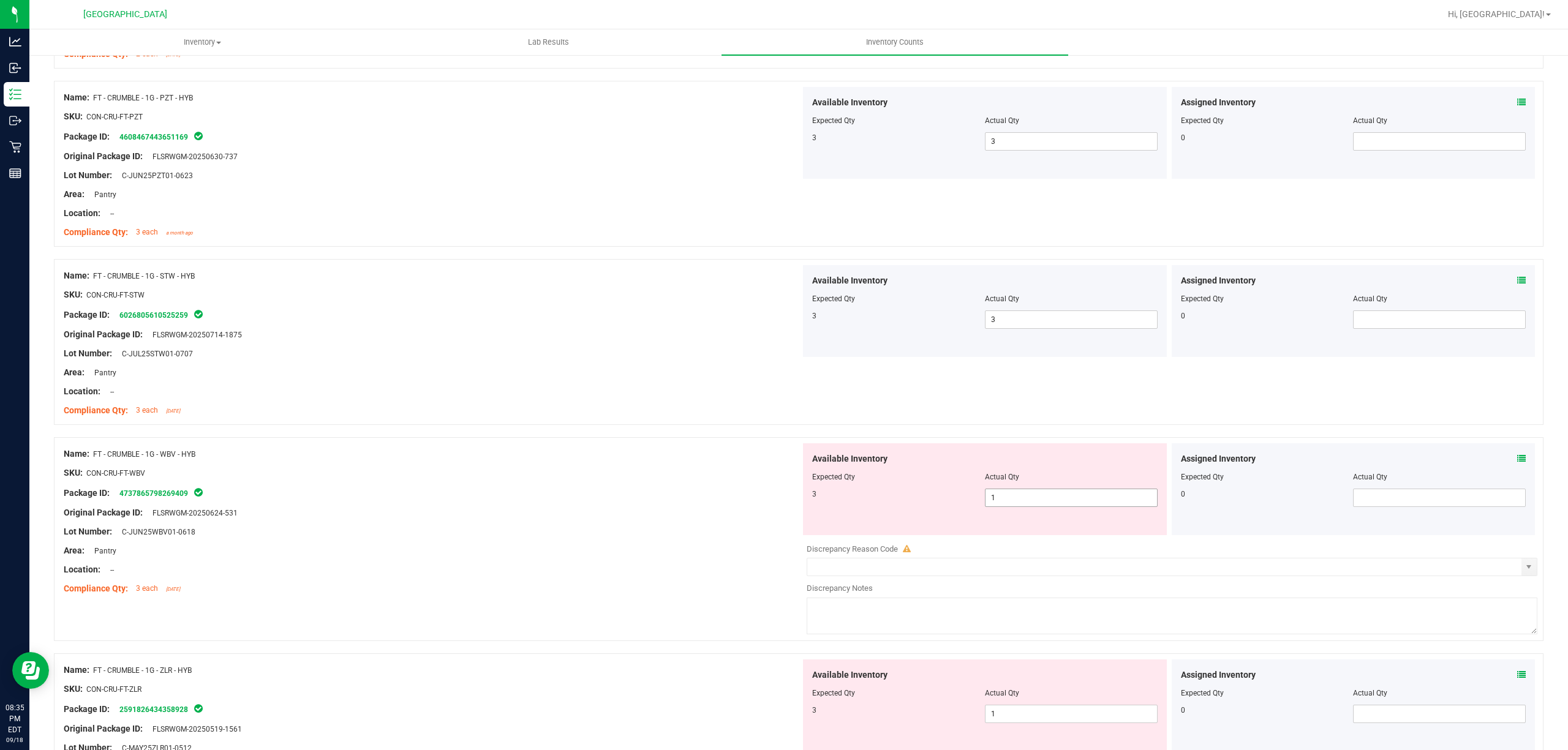
click at [1078, 506] on span "1 1" at bounding box center [1071, 498] width 172 height 18
click at [1078, 506] on input "1" at bounding box center [1071, 498] width 171 height 17
type input "3"
click at [693, 470] on div "SKU: CON-CRU-FT-WBV" at bounding box center [432, 473] width 737 height 13
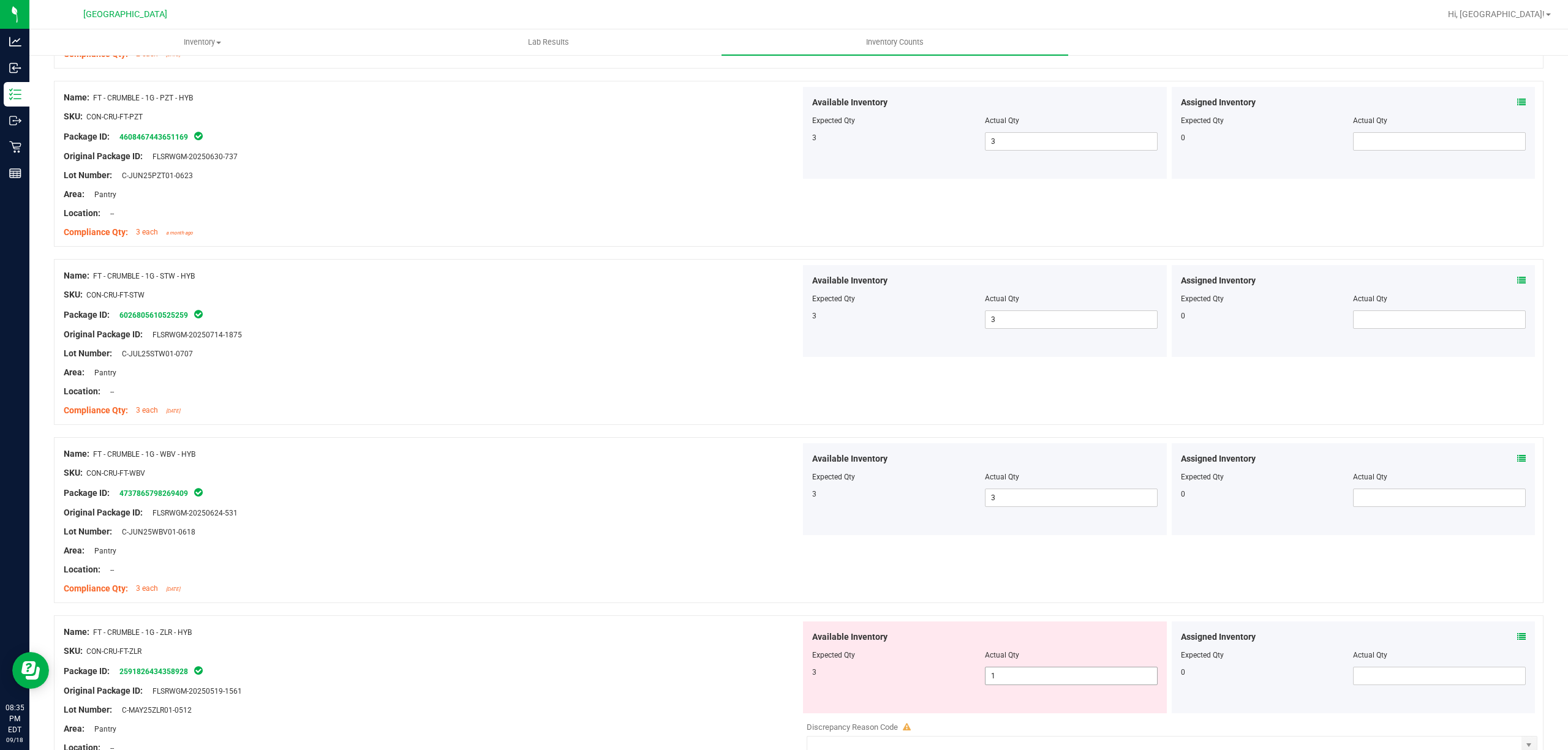
click at [1065, 681] on span "1 1" at bounding box center [1071, 676] width 172 height 18
click at [1065, 681] on input "1" at bounding box center [1071, 676] width 171 height 17
type input "3"
click at [569, 586] on div "Compliance Qty: 3 each [DATE]" at bounding box center [432, 589] width 737 height 13
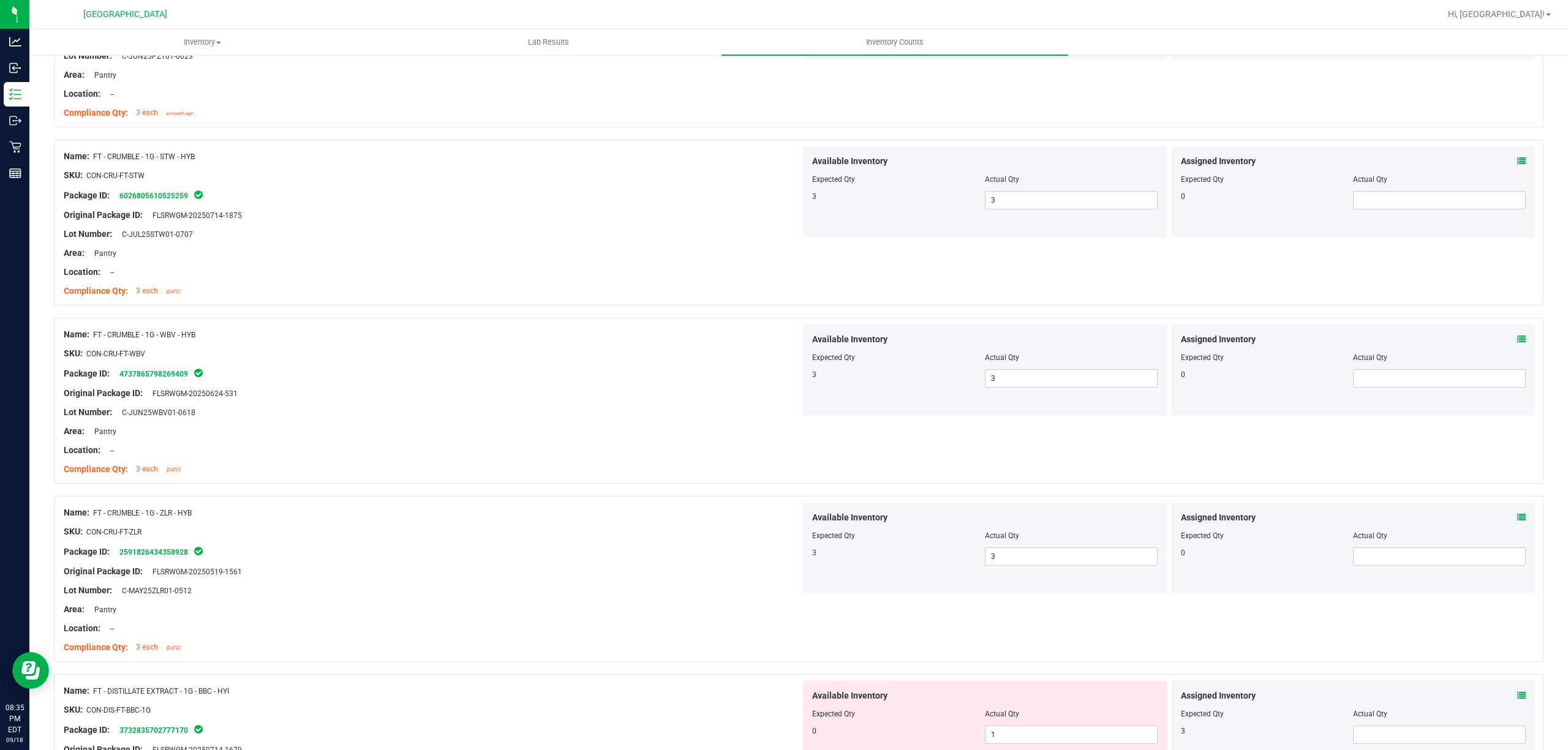
scroll to position [979, 0]
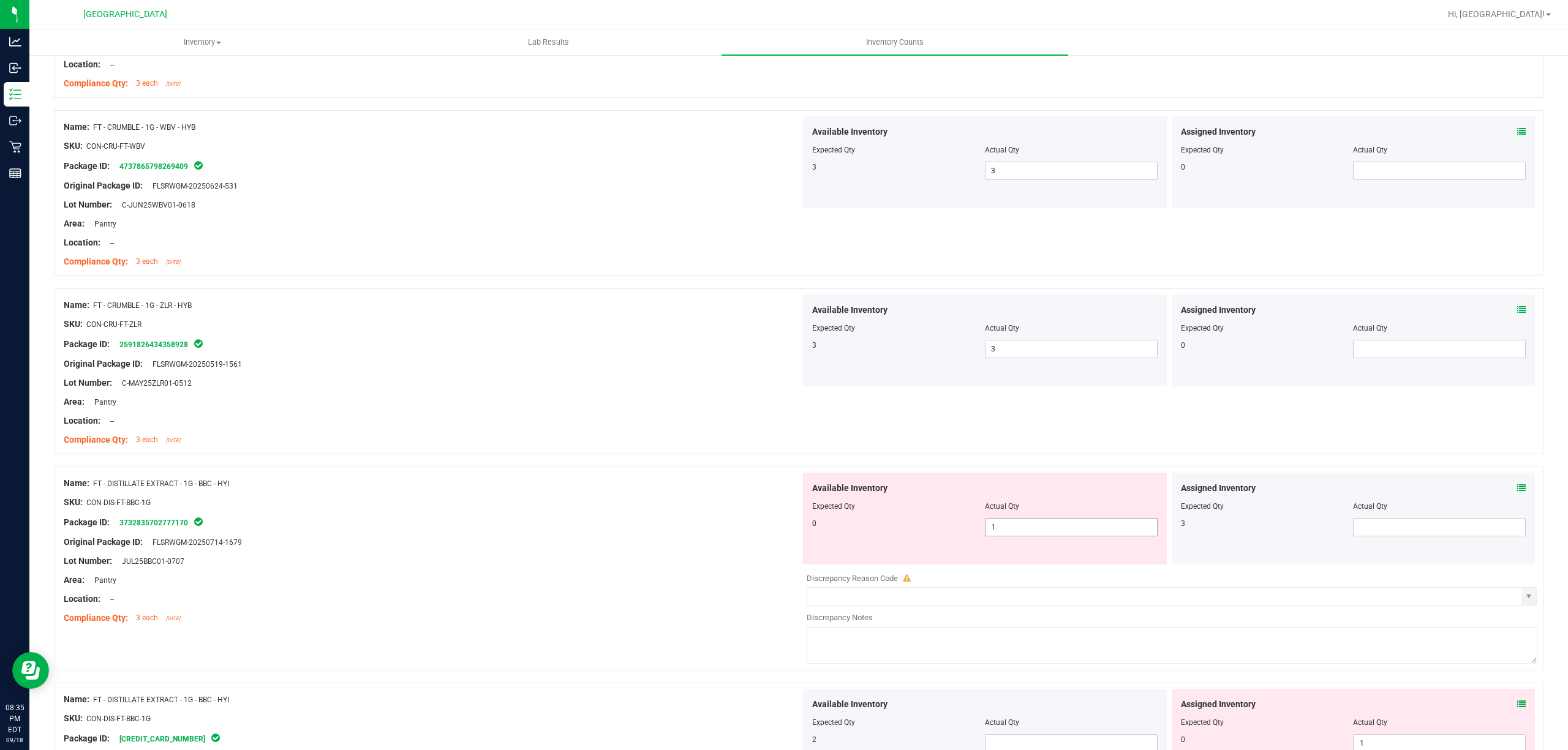
click at [1067, 532] on span "1 1" at bounding box center [1071, 527] width 172 height 18
click at [1067, 532] on input "1" at bounding box center [1071, 527] width 171 height 17
type input "0"
click at [1471, 530] on span at bounding box center [1439, 527] width 172 height 18
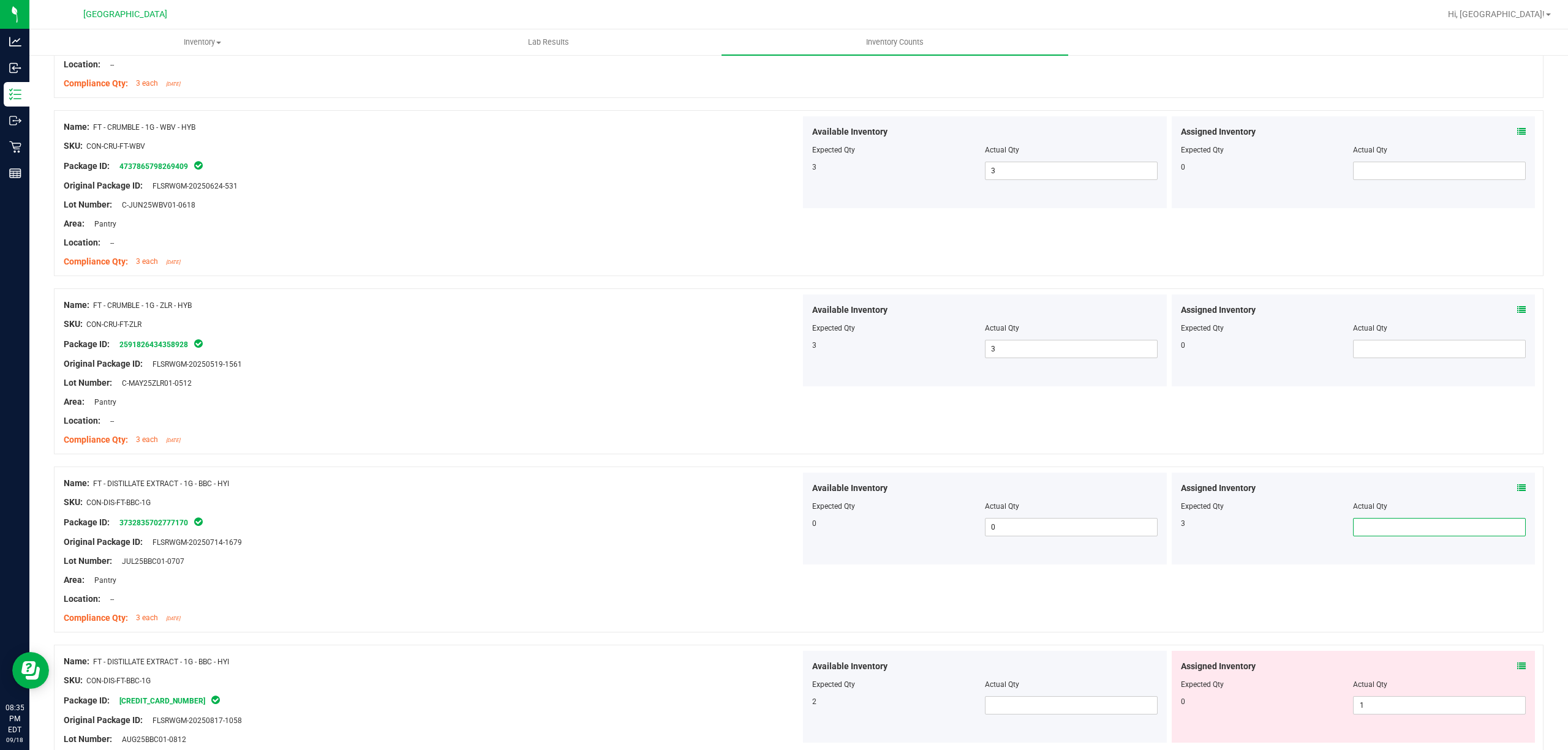
click at [1471, 530] on input "text" at bounding box center [1439, 527] width 171 height 17
type input "3"
click at [503, 458] on div at bounding box center [798, 460] width 1490 height 12
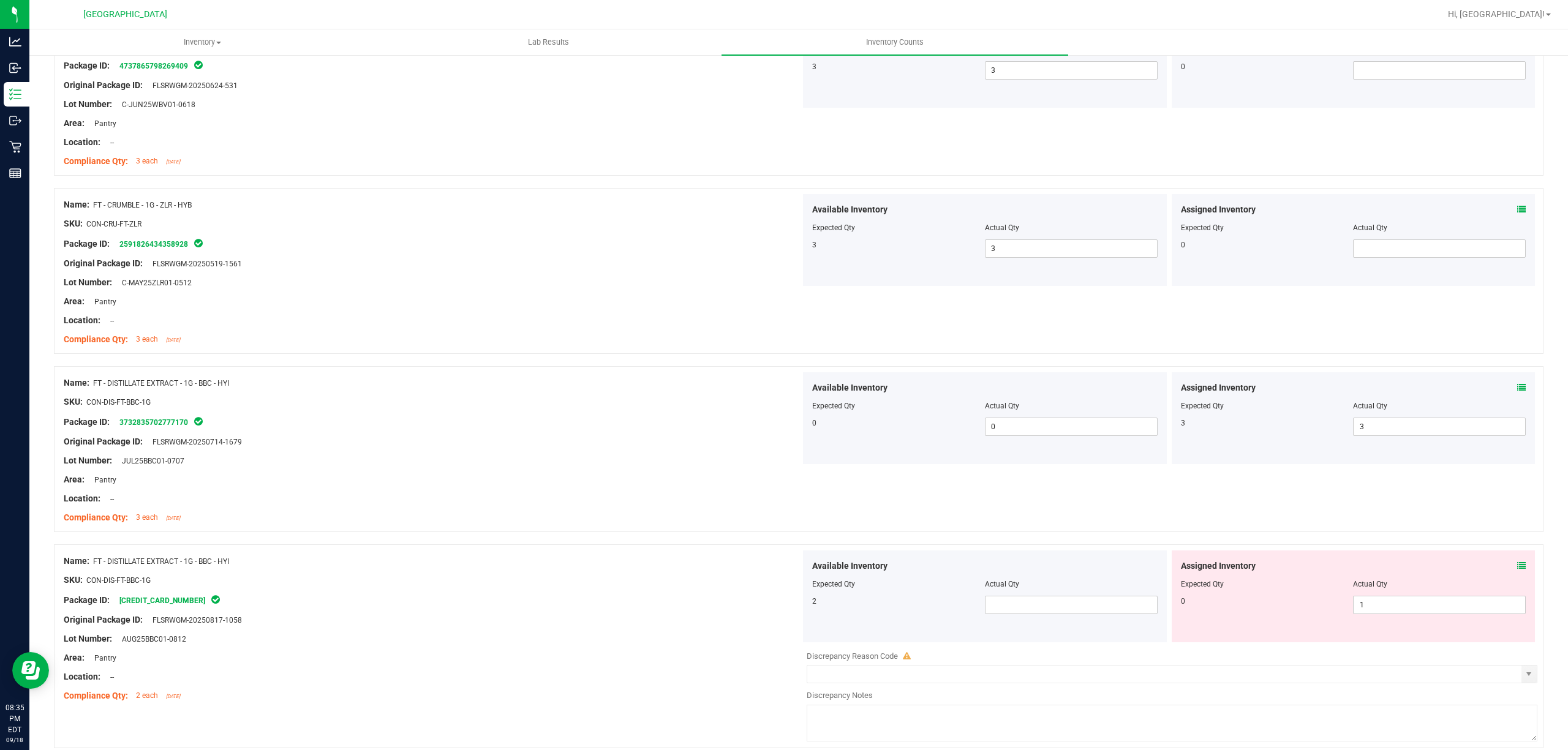
scroll to position [1306, 0]
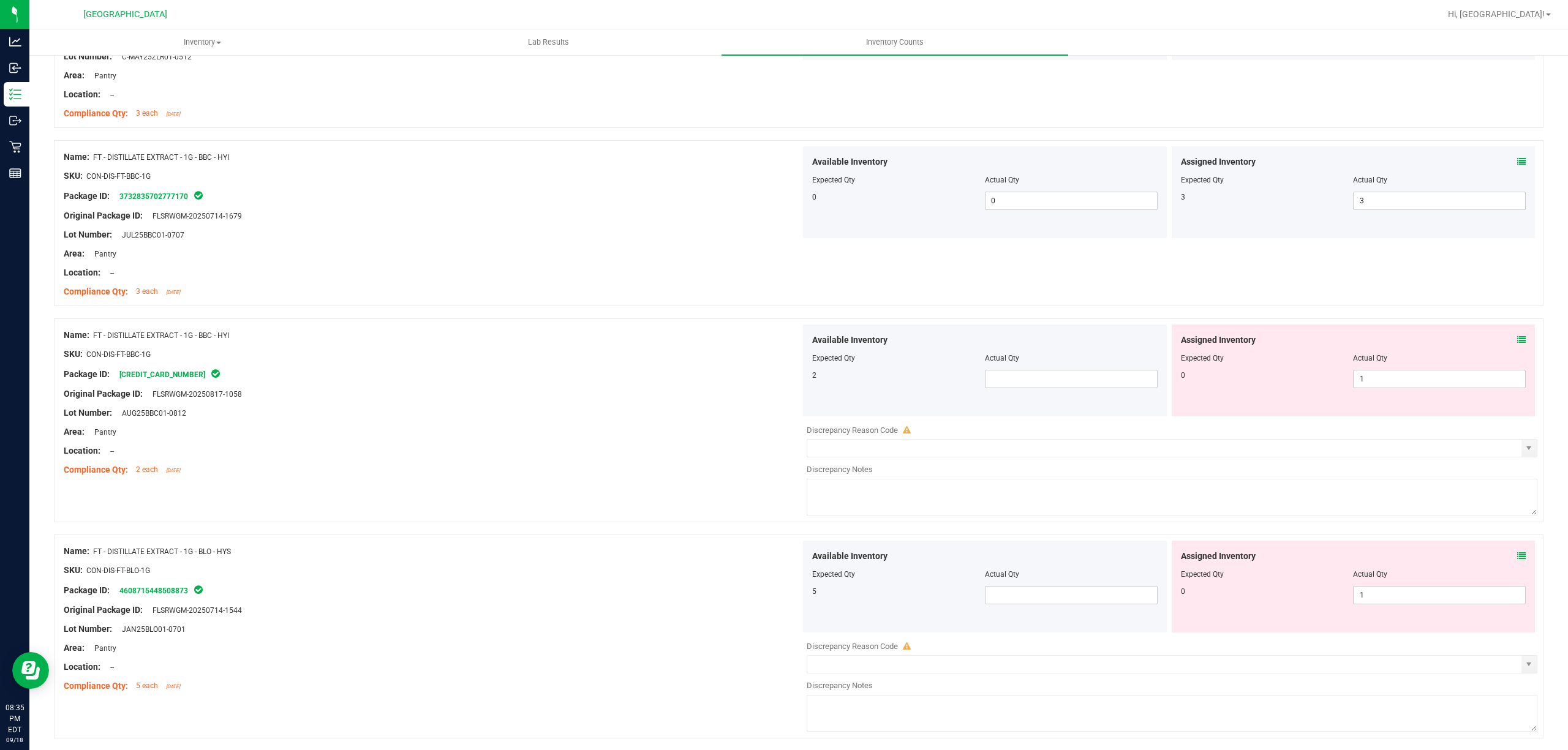
click at [1028, 392] on div "Available Inventory Expected Qty Actual Qty 2" at bounding box center [984, 371] width 364 height 92
drag, startPoint x: 1034, startPoint y: 387, endPoint x: 1054, endPoint y: 385, distance: 20.1
click at [1037, 385] on span at bounding box center [1071, 379] width 172 height 18
type input "2"
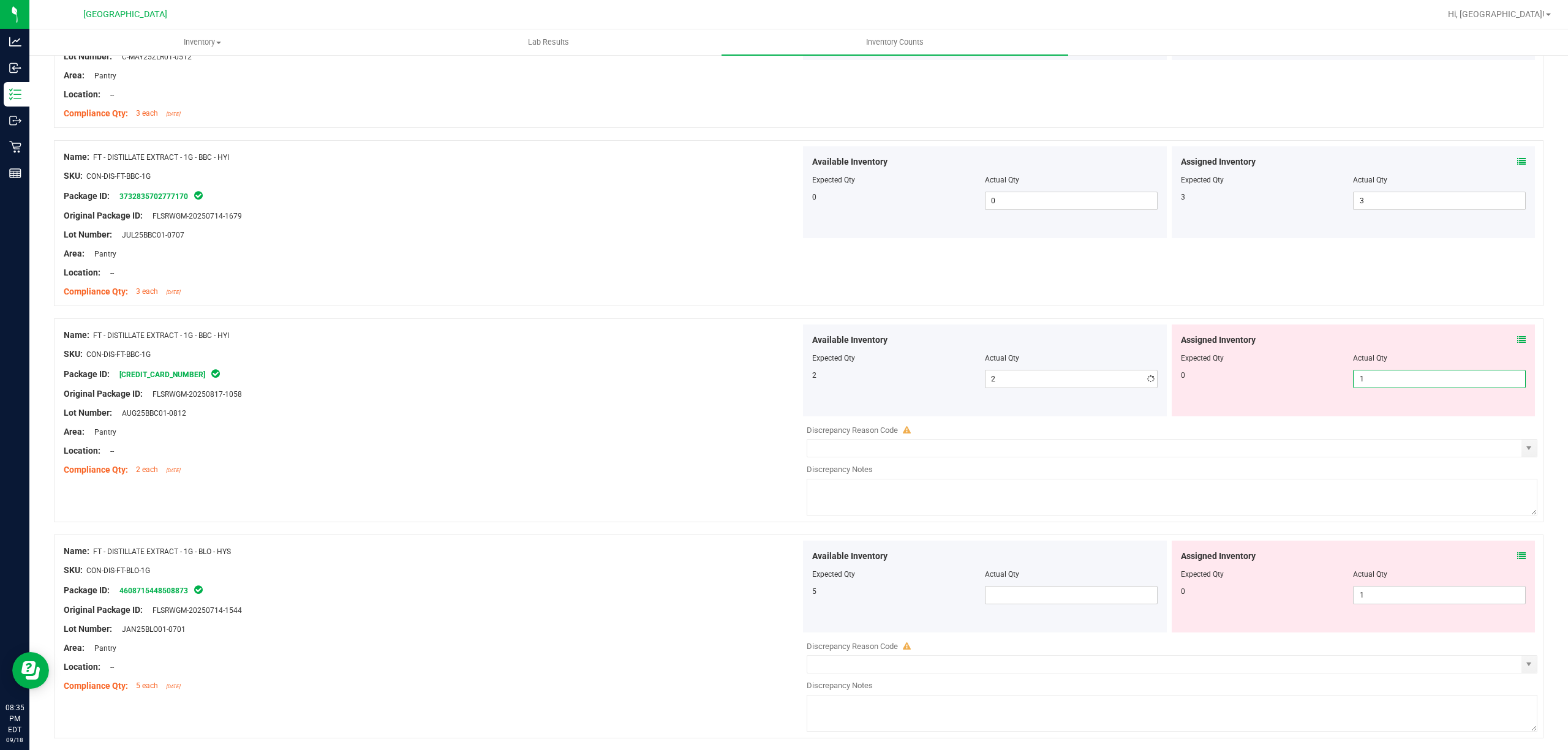
click at [1421, 381] on span "1 1" at bounding box center [1439, 379] width 172 height 18
click at [1421, 381] on input "1" at bounding box center [1439, 379] width 171 height 17
type input "0"
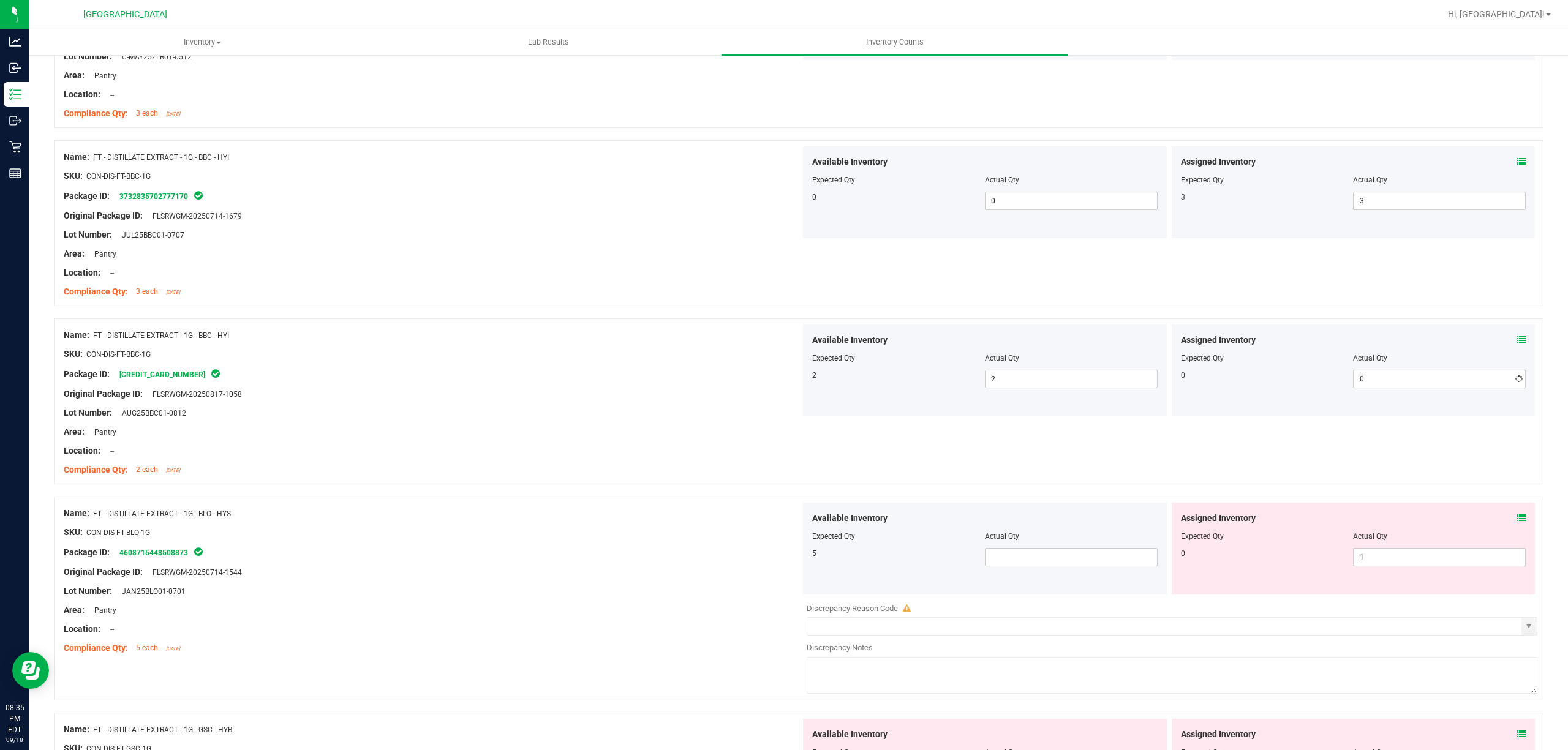
drag, startPoint x: 383, startPoint y: 314, endPoint x: 483, endPoint y: 314, distance: 100.0
click at [392, 314] on div at bounding box center [798, 312] width 1490 height 12
click at [1037, 557] on span at bounding box center [1071, 557] width 172 height 18
type input "5"
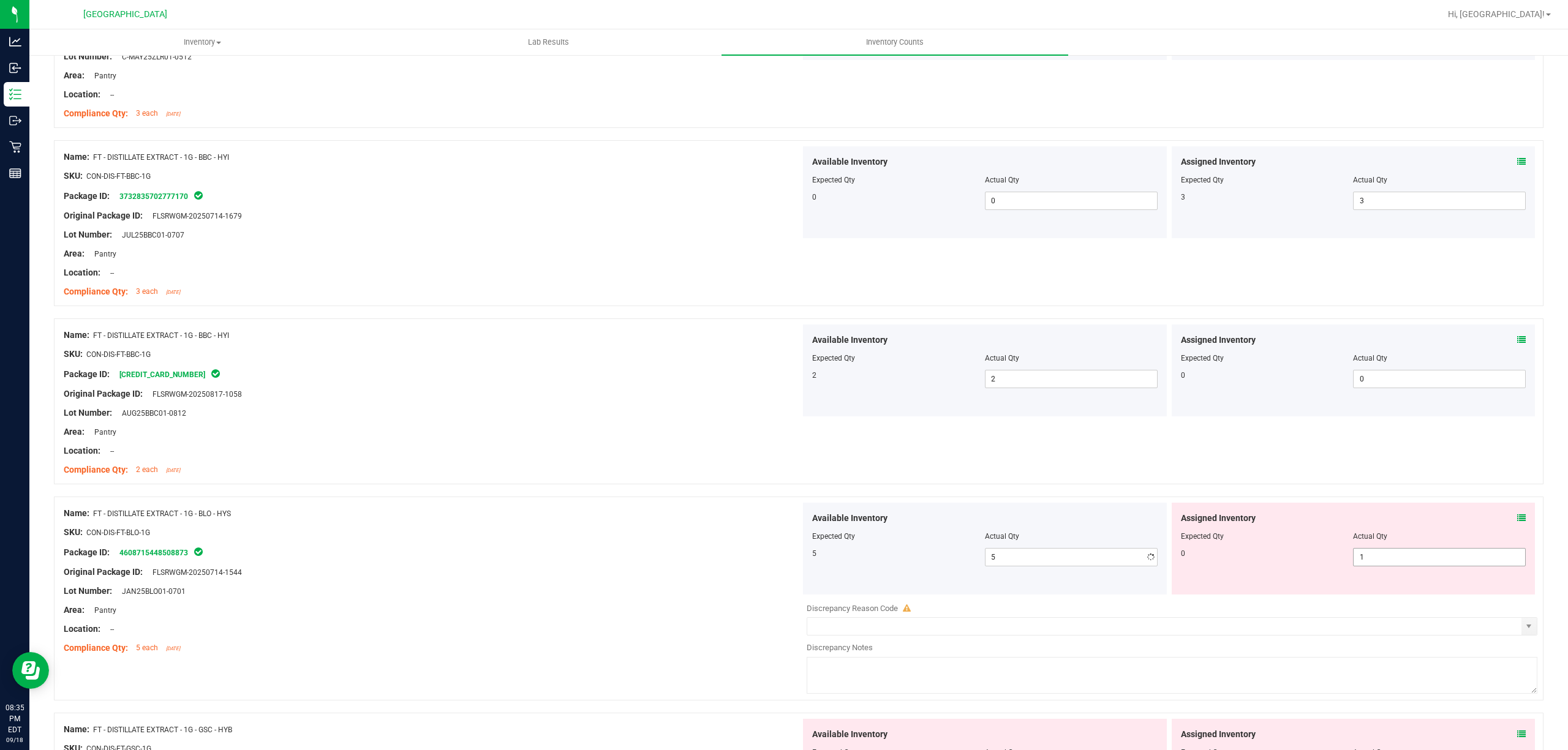
drag, startPoint x: 1401, startPoint y: 573, endPoint x: 1431, endPoint y: 565, distance: 31.0
click at [1408, 572] on div "Assigned Inventory Expected Qty Actual Qty 0 1 1" at bounding box center [1353, 548] width 364 height 92
click at [1431, 565] on span "1 1" at bounding box center [1439, 557] width 172 height 18
click at [1431, 565] on input "1" at bounding box center [1439, 557] width 171 height 17
type input "0"
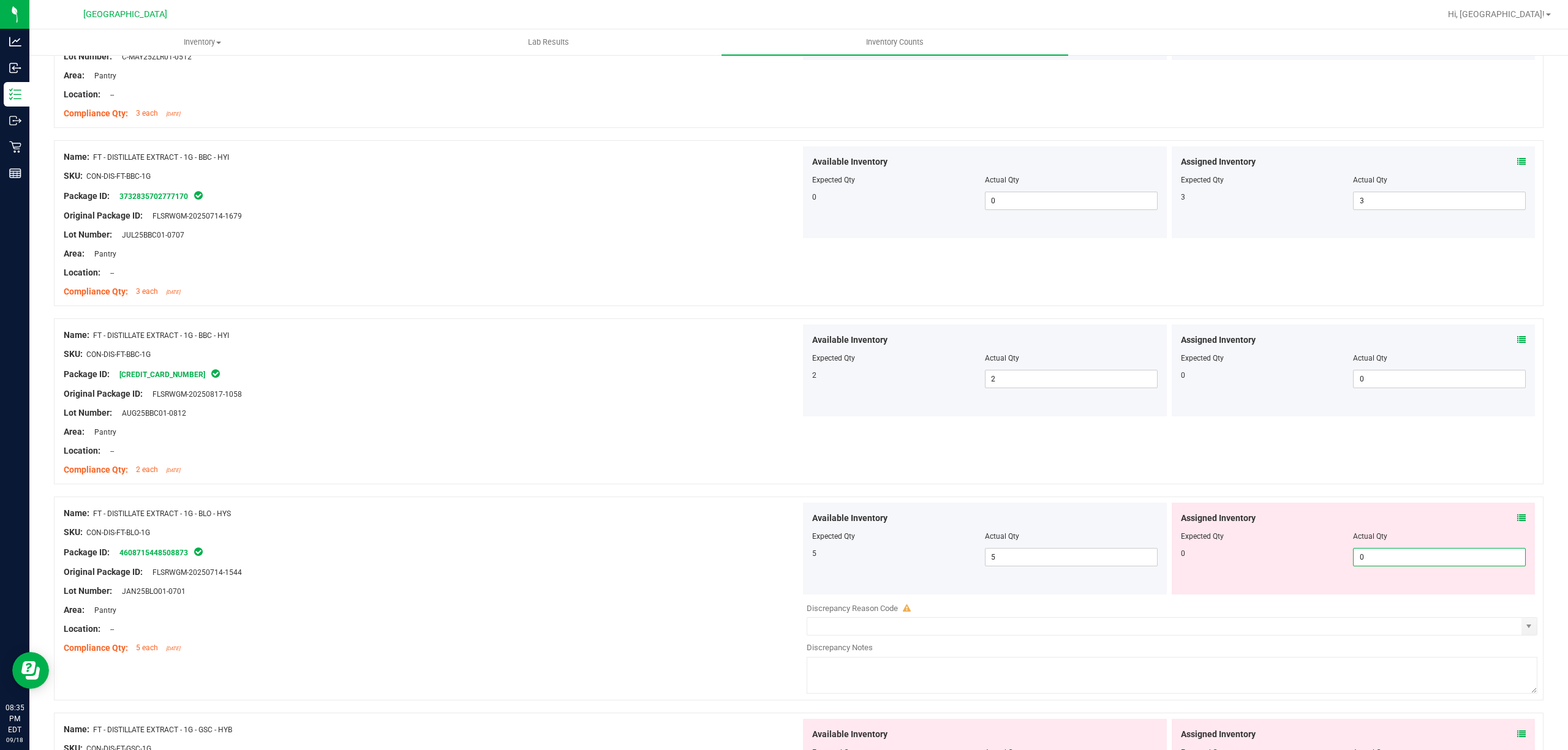
type input "0"
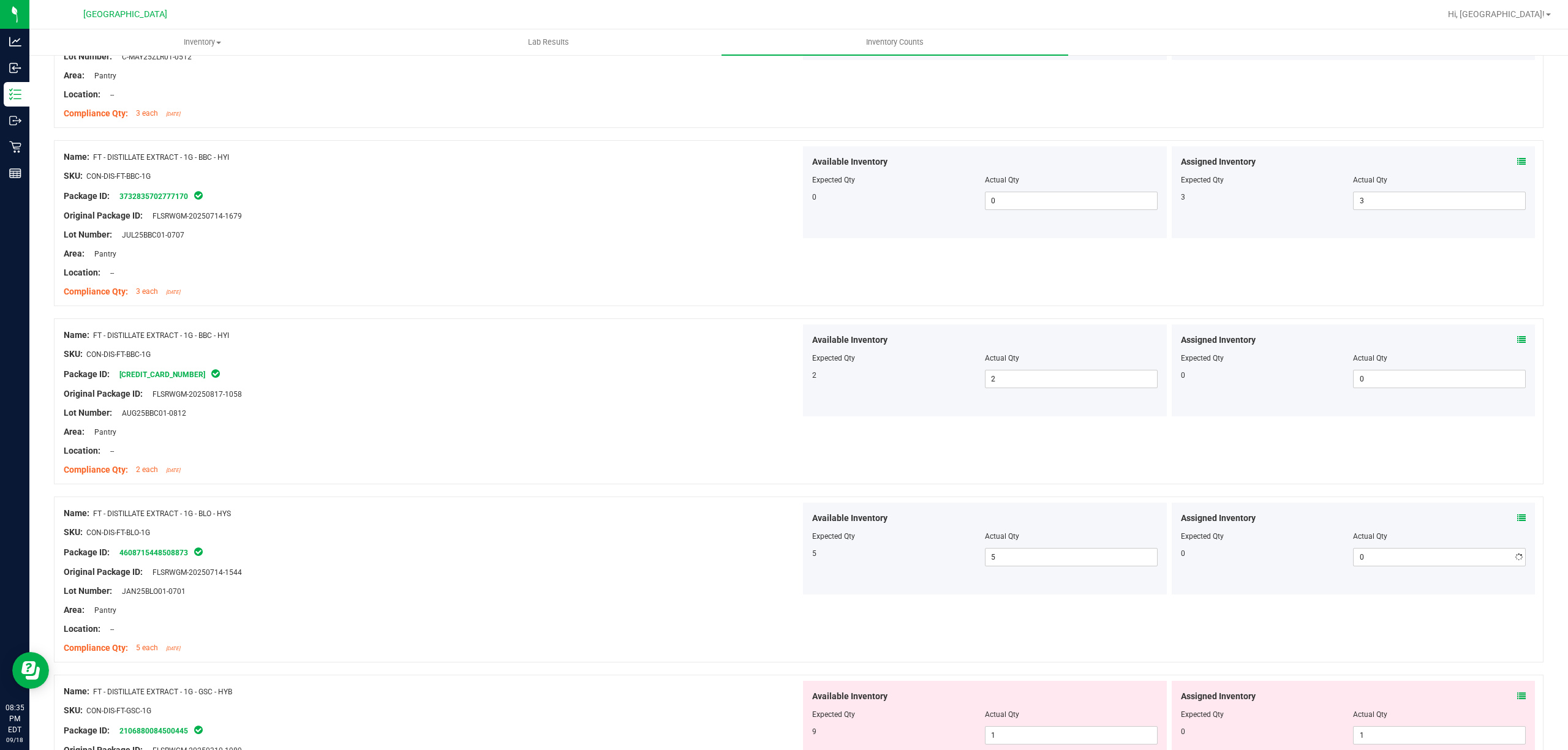
click at [545, 466] on div "Compliance Qty: 2 each [DATE]" at bounding box center [432, 470] width 737 height 13
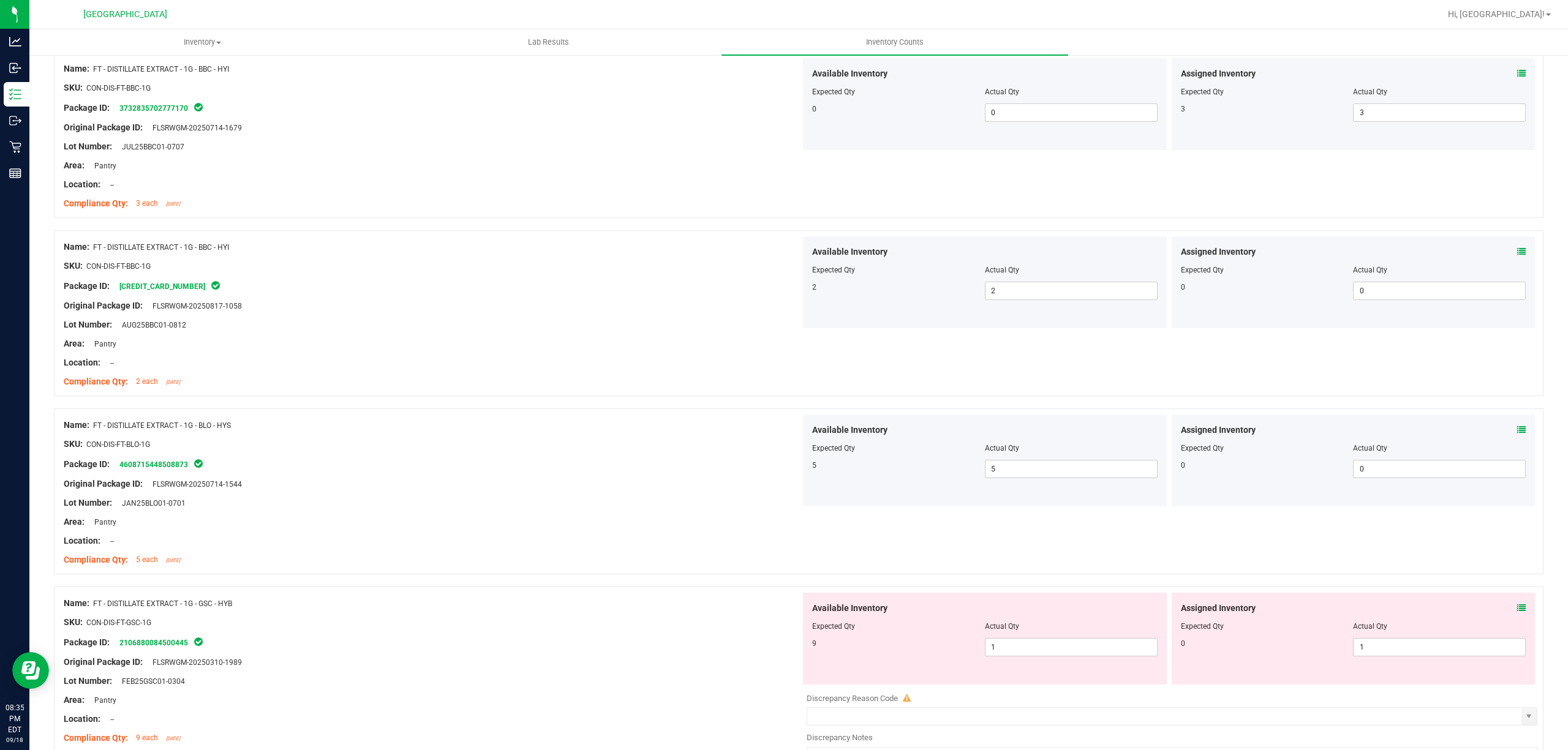
scroll to position [1470, 0]
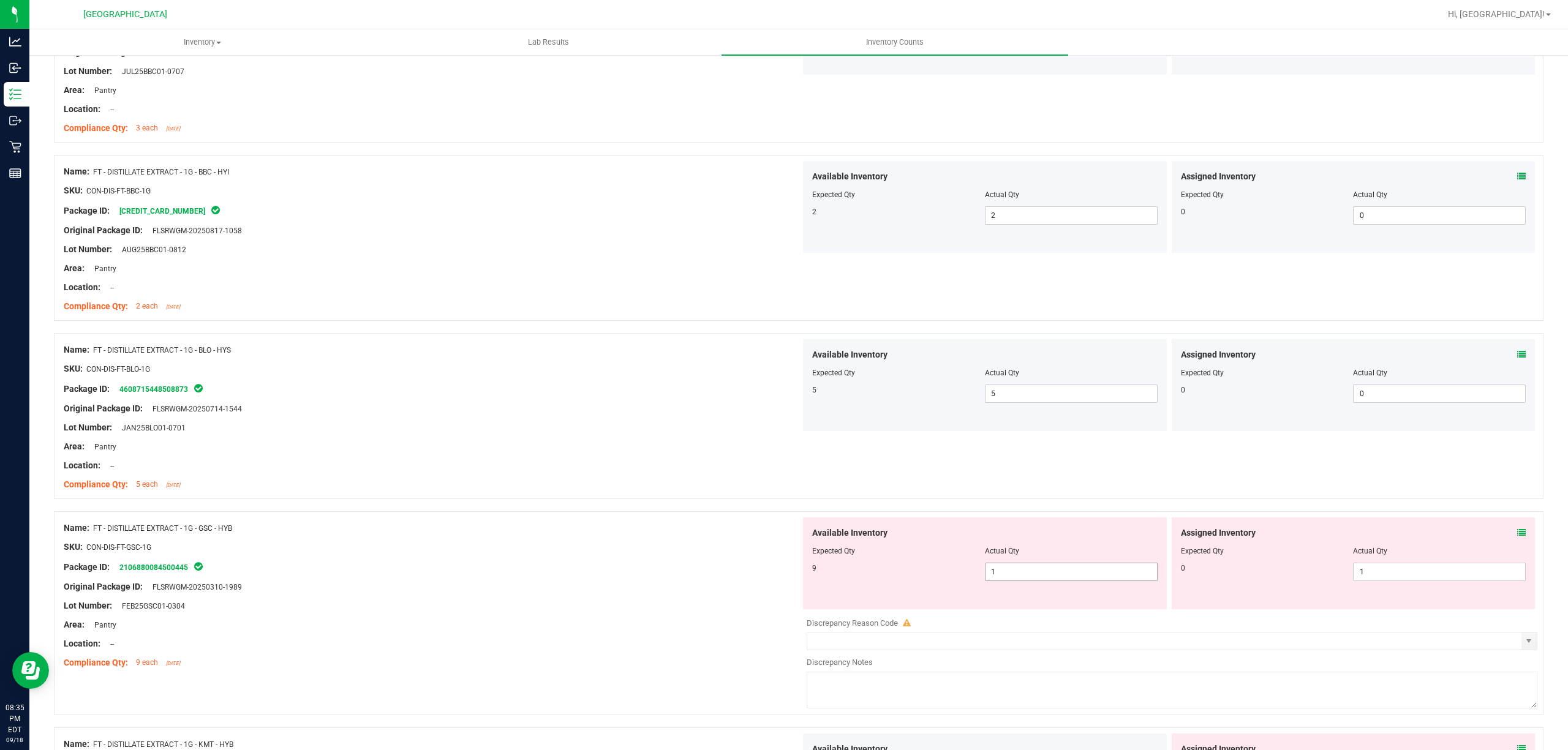
click at [1062, 567] on span "1 1" at bounding box center [1071, 572] width 172 height 18
click at [1060, 576] on span "1 1" at bounding box center [1071, 572] width 172 height 18
click at [1060, 578] on input "1" at bounding box center [1071, 572] width 171 height 17
click at [1032, 576] on input "19" at bounding box center [1071, 572] width 171 height 17
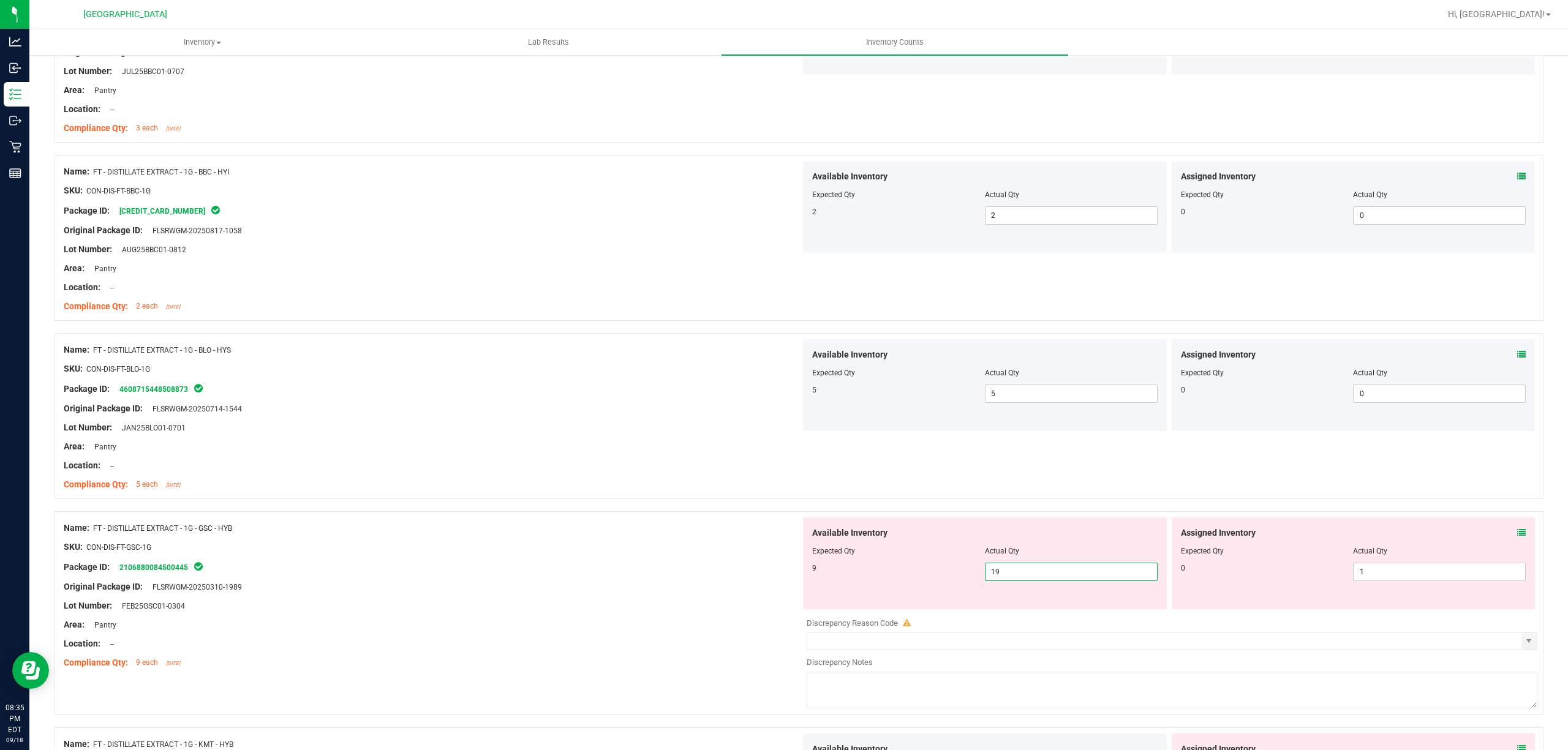
click at [1032, 576] on input "19" at bounding box center [1071, 572] width 171 height 17
type input "9"
click at [1424, 576] on span "1 1" at bounding box center [1439, 572] width 172 height 18
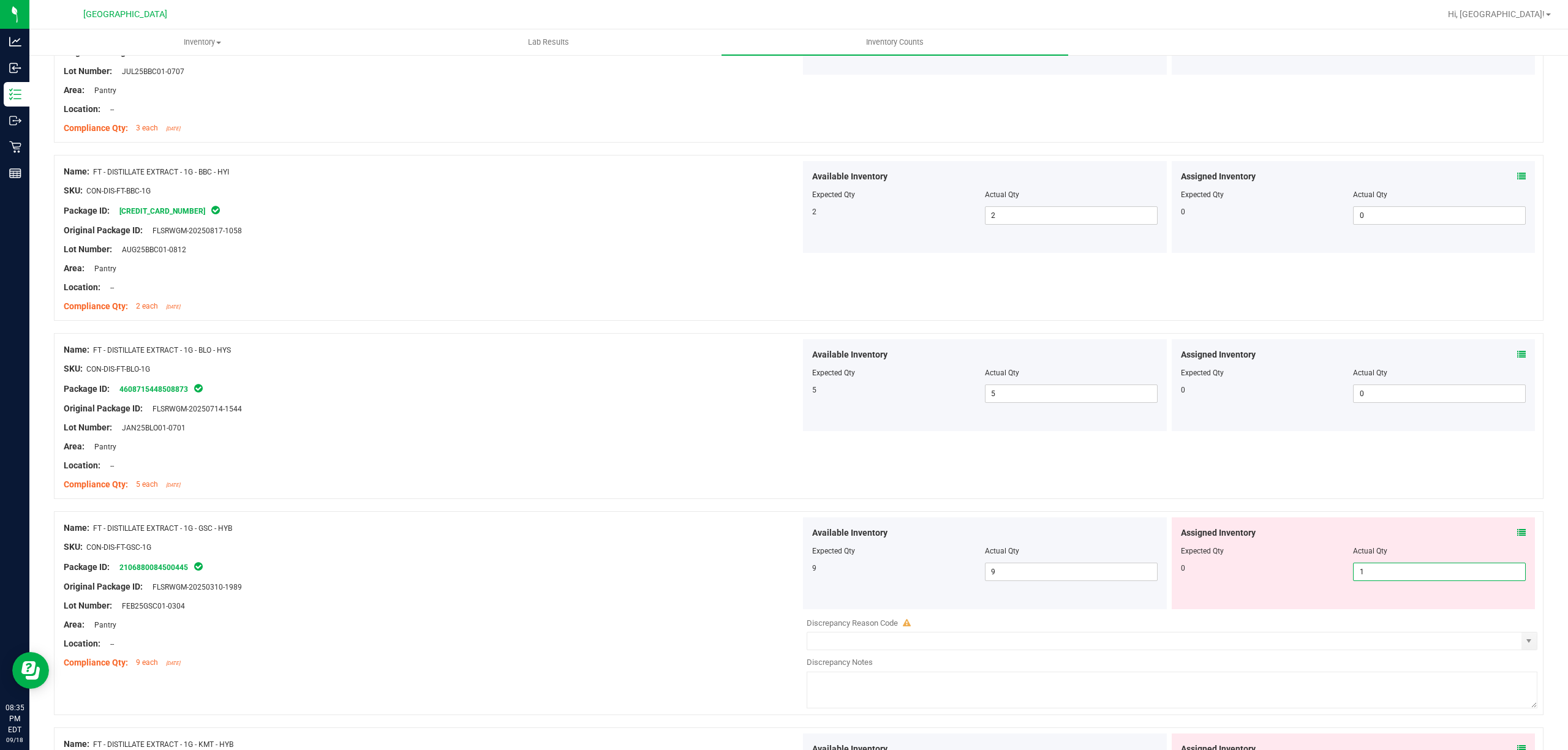
click at [1425, 576] on input "1" at bounding box center [1439, 572] width 171 height 17
type input "0"
click at [551, 519] on div "Name: FT - DISTILLATE EXTRACT - 1G - GSC - HYB SKU: CON-DIS-FT-GSC-1G Package I…" at bounding box center [798, 613] width 1490 height 204
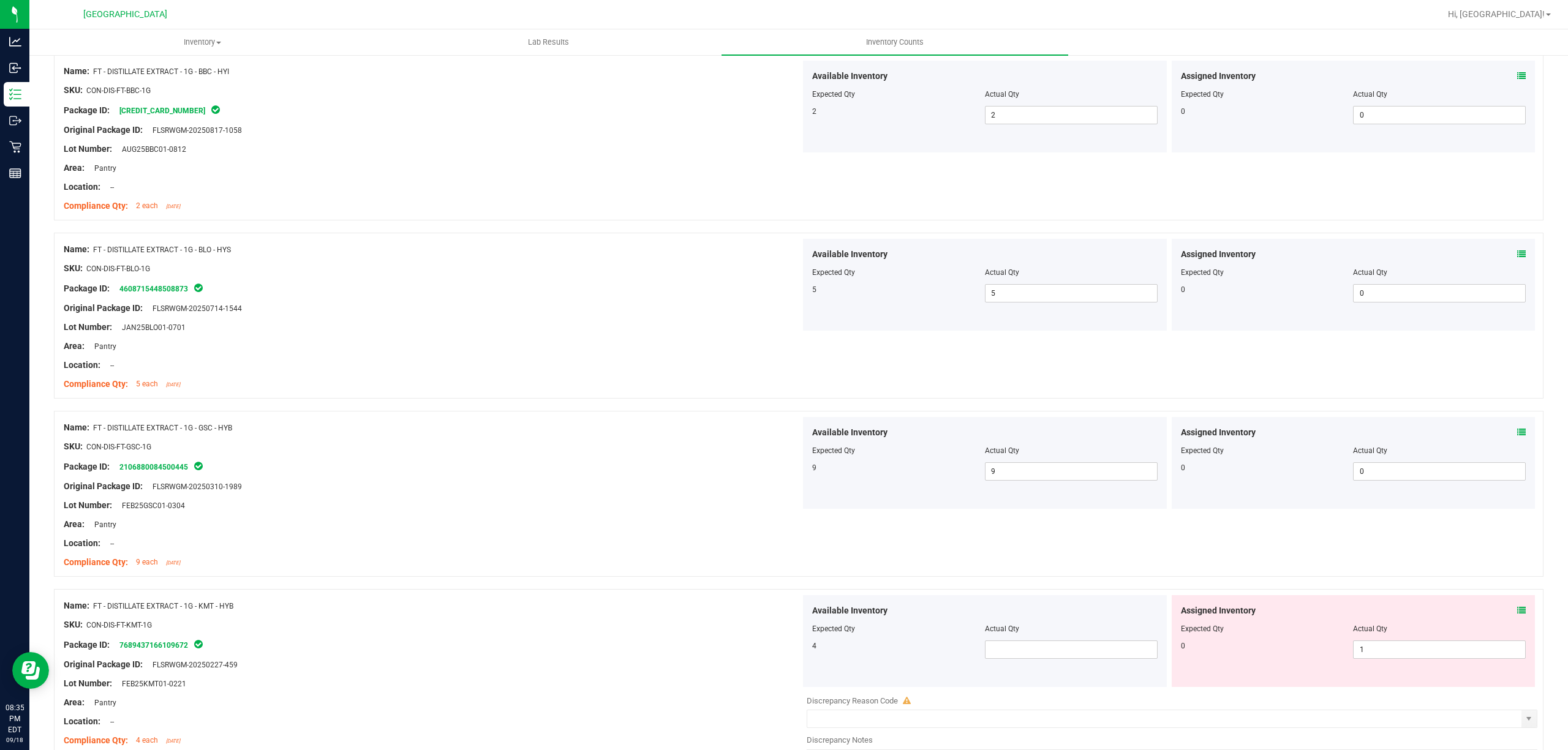
scroll to position [1715, 0]
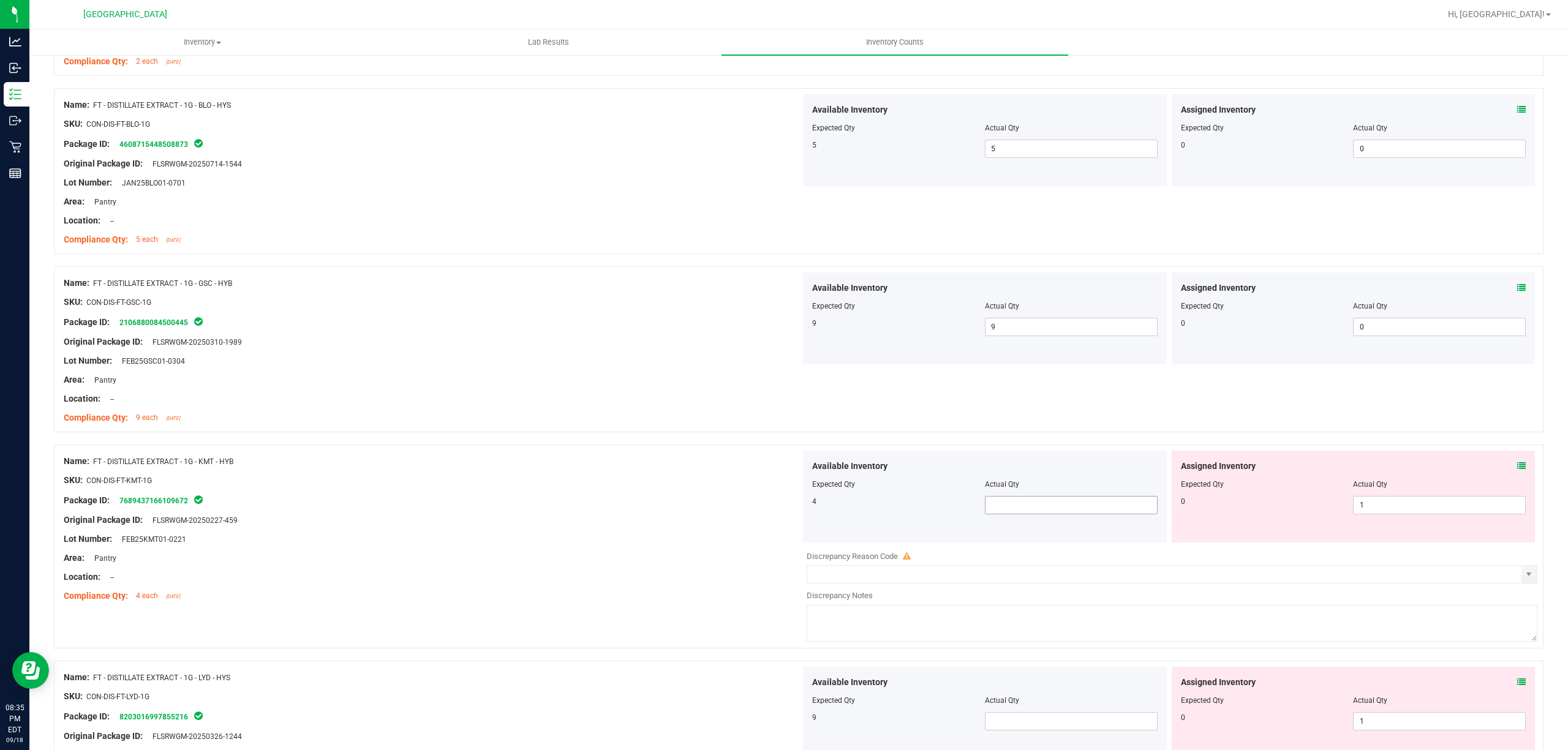
click at [1069, 510] on span at bounding box center [1071, 505] width 172 height 18
type input "4"
click at [1421, 513] on span "1 1" at bounding box center [1439, 505] width 172 height 18
click at [1421, 513] on input "1" at bounding box center [1439, 505] width 171 height 17
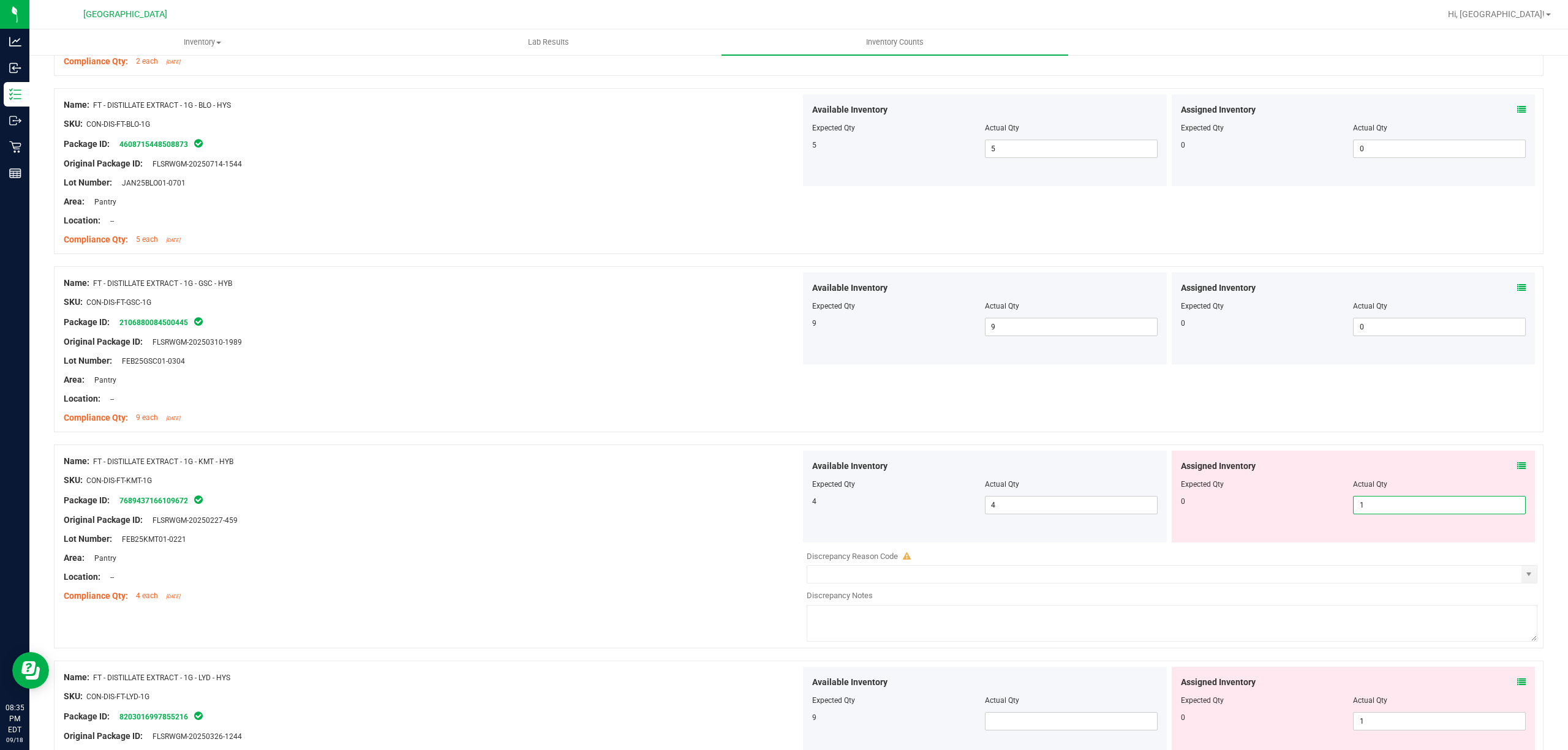
type input "0"
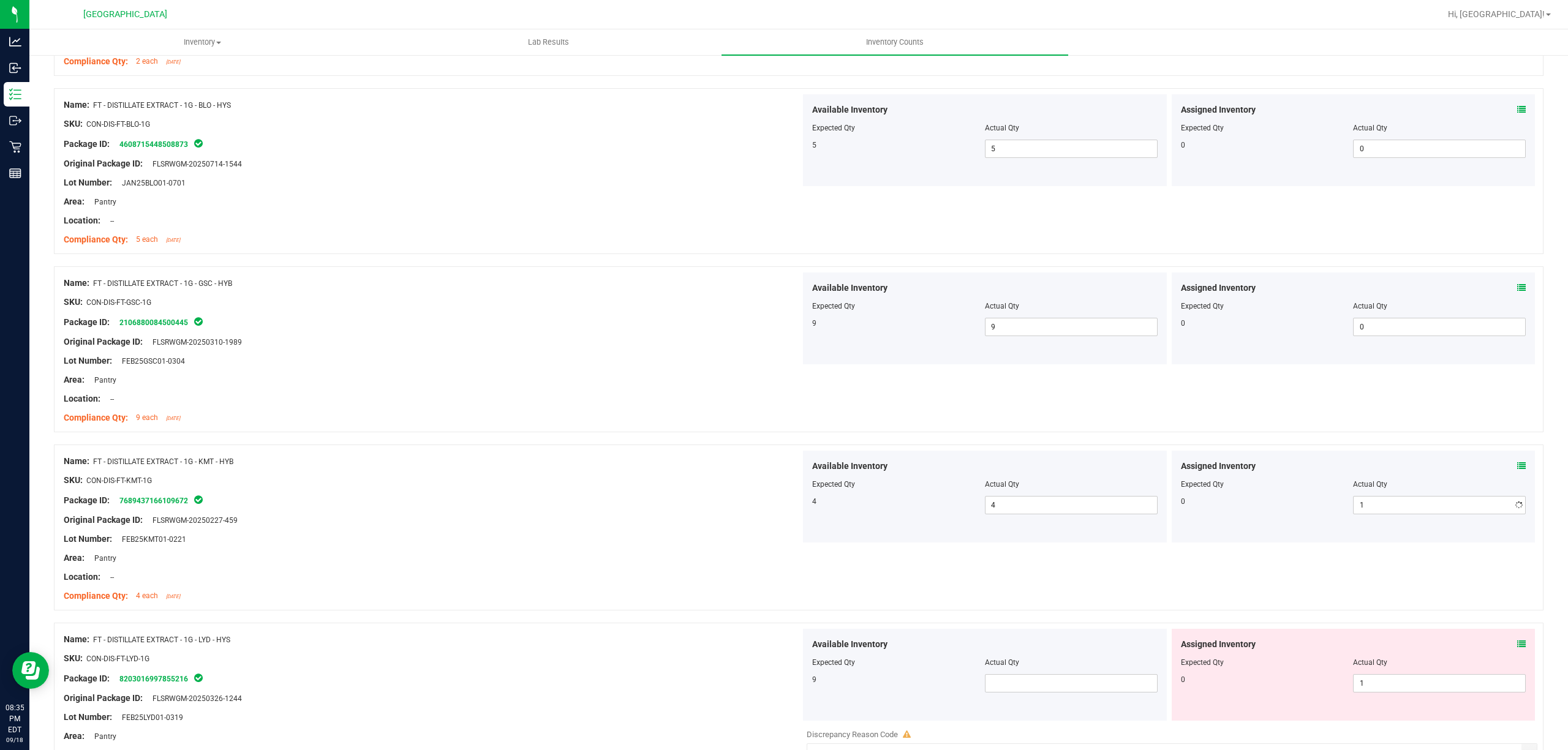
type input "0"
click at [584, 445] on div at bounding box center [798, 438] width 1490 height 12
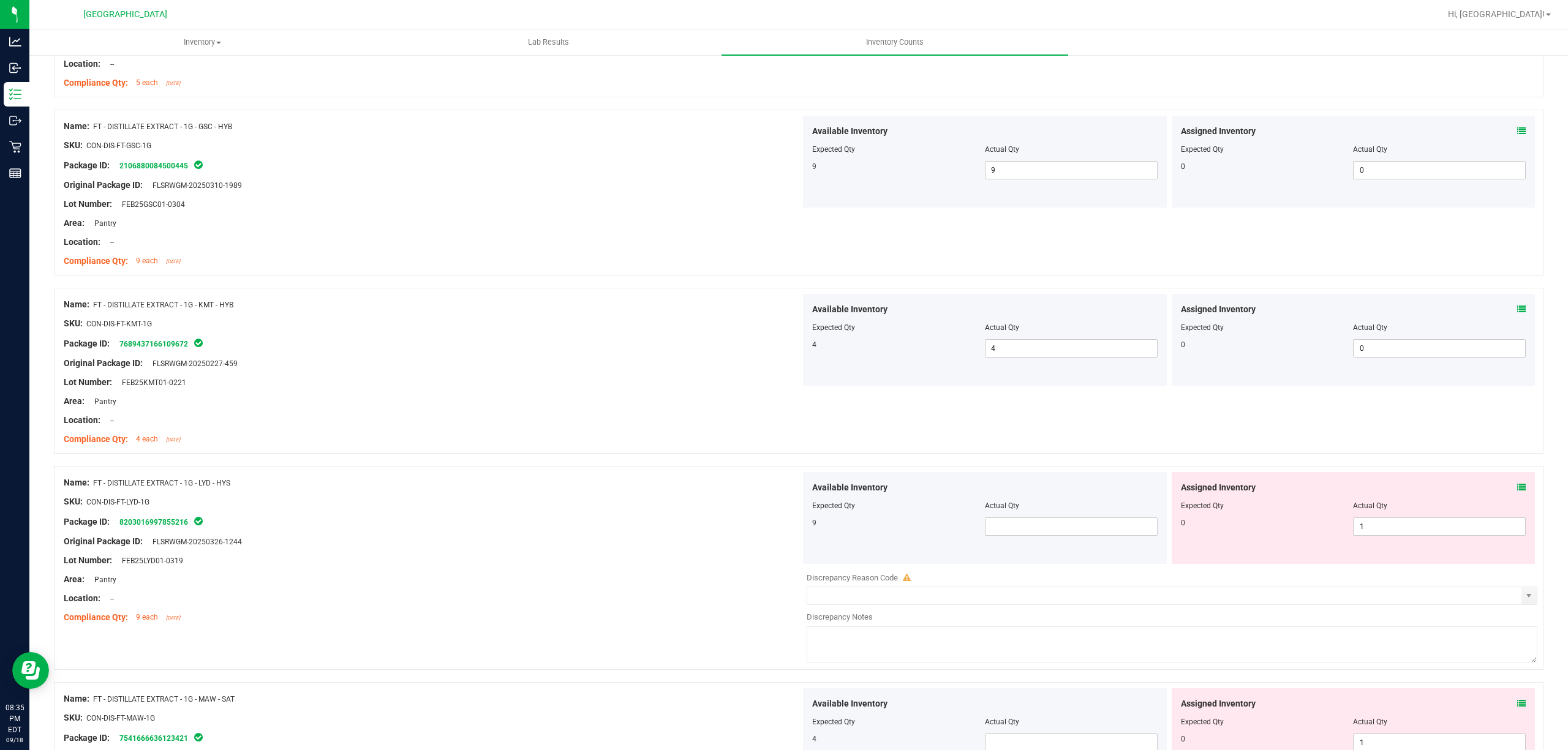
scroll to position [1877, 0]
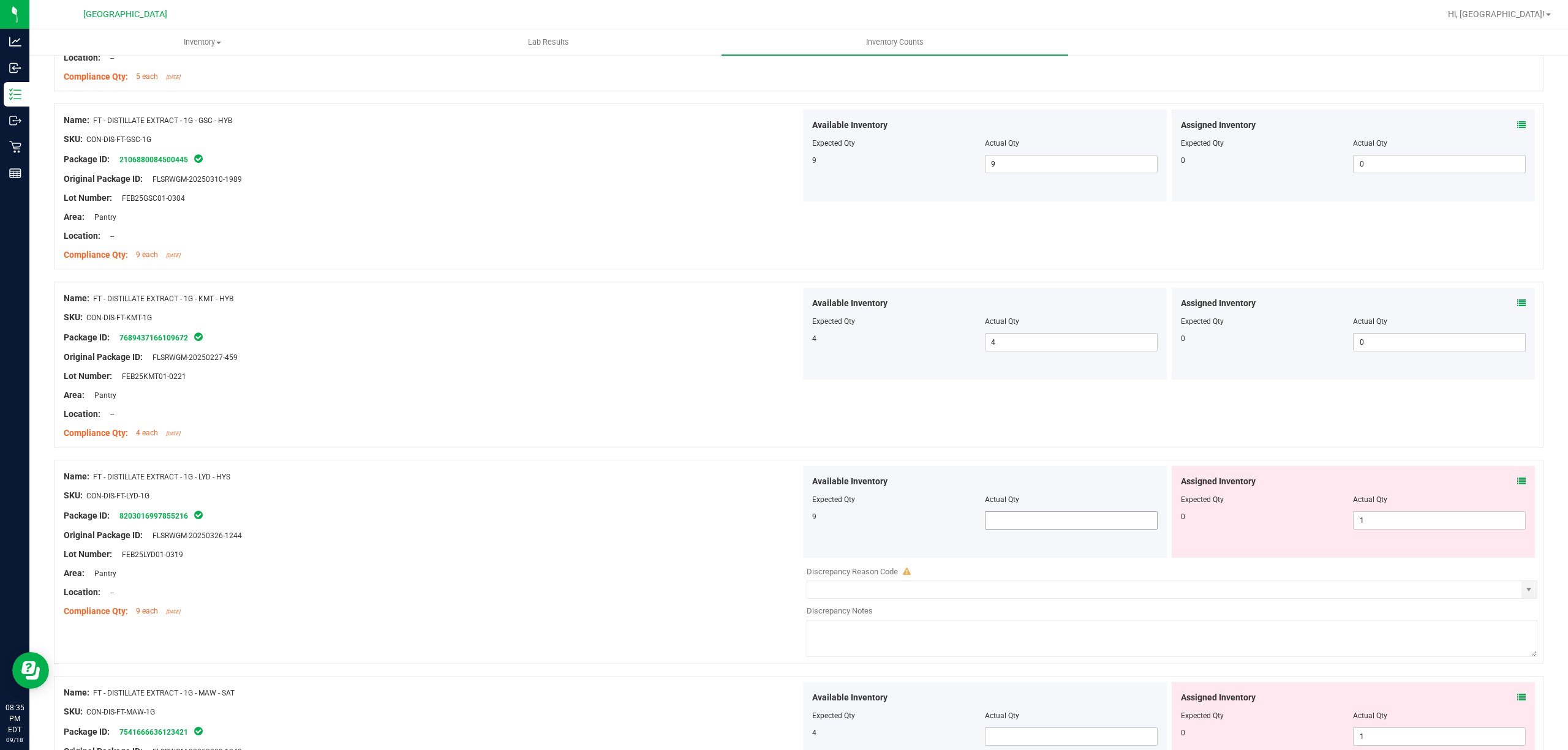
click at [1076, 530] on span at bounding box center [1071, 521] width 172 height 18
click at [1076, 530] on span at bounding box center [1071, 521] width 172 height 18
click at [1117, 525] on span at bounding box center [1071, 521] width 172 height 18
type input "9"
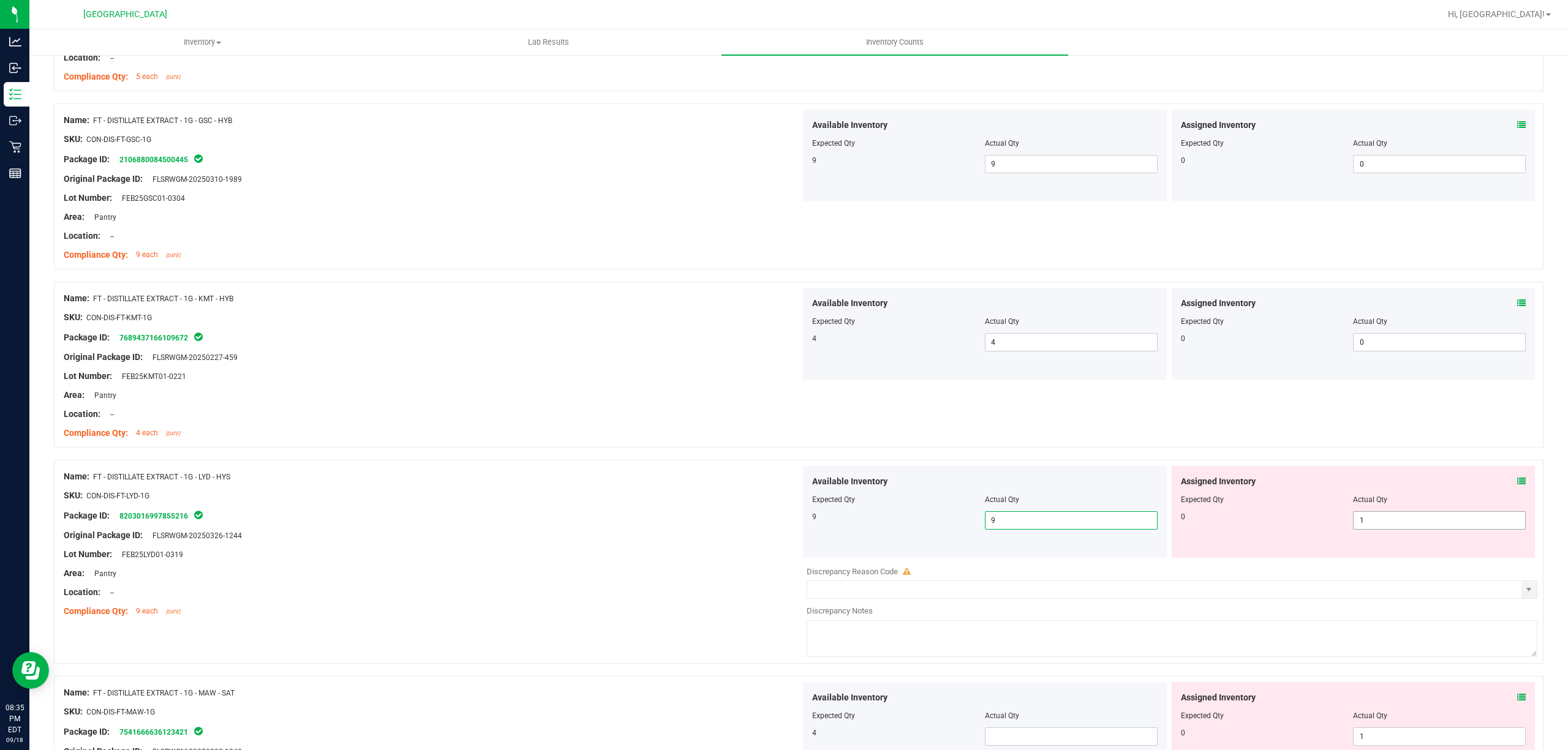
click at [1407, 517] on span "1 1" at bounding box center [1439, 521] width 172 height 18
click at [1407, 522] on input "1" at bounding box center [1439, 521] width 171 height 17
type input "0"
click at [652, 528] on div at bounding box center [432, 526] width 737 height 6
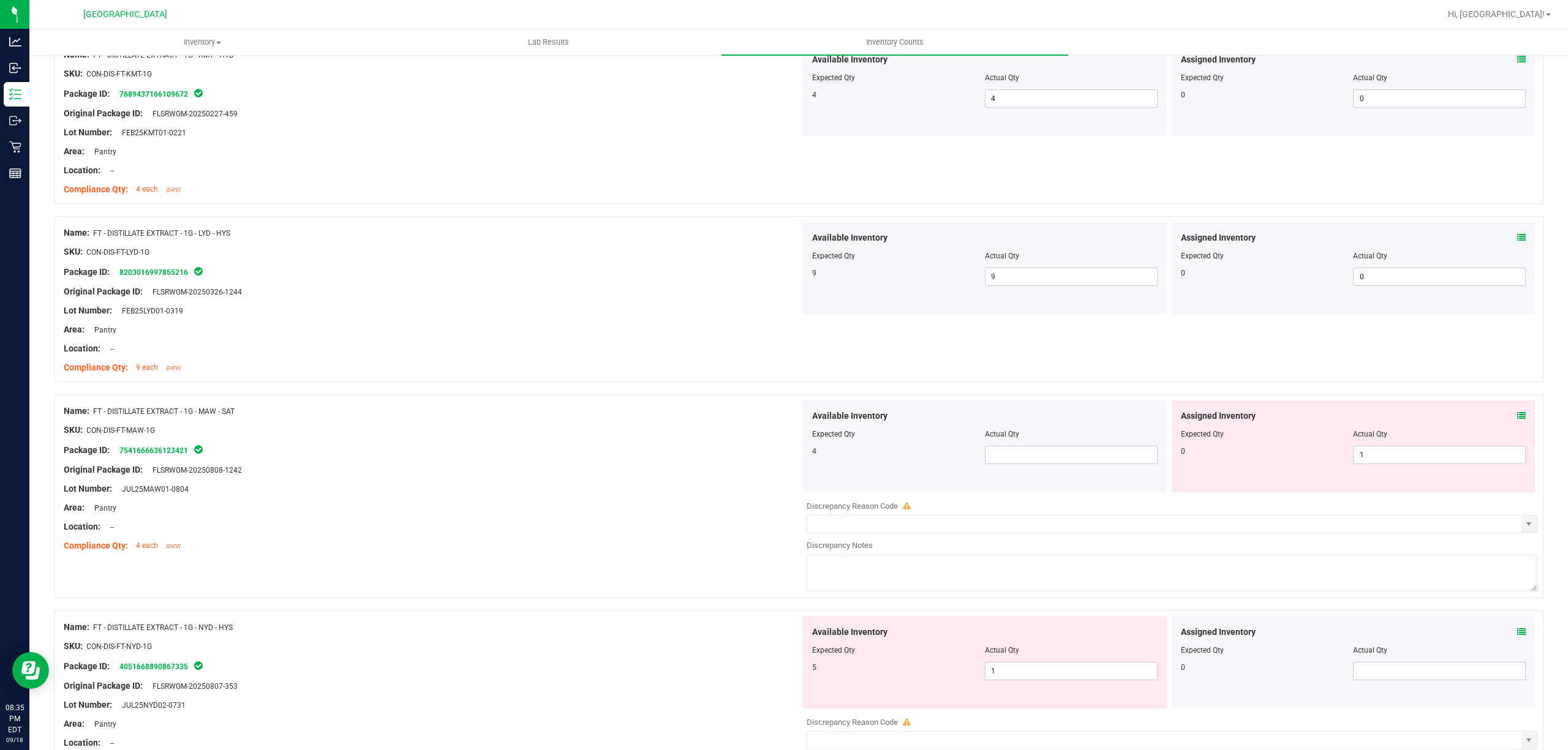
scroll to position [2122, 0]
click at [1078, 453] on span at bounding box center [1071, 454] width 172 height 18
type input "4"
click at [1463, 471] on div "Assigned Inventory Expected Qty Actual Qty 0 1 1" at bounding box center [1353, 445] width 364 height 92
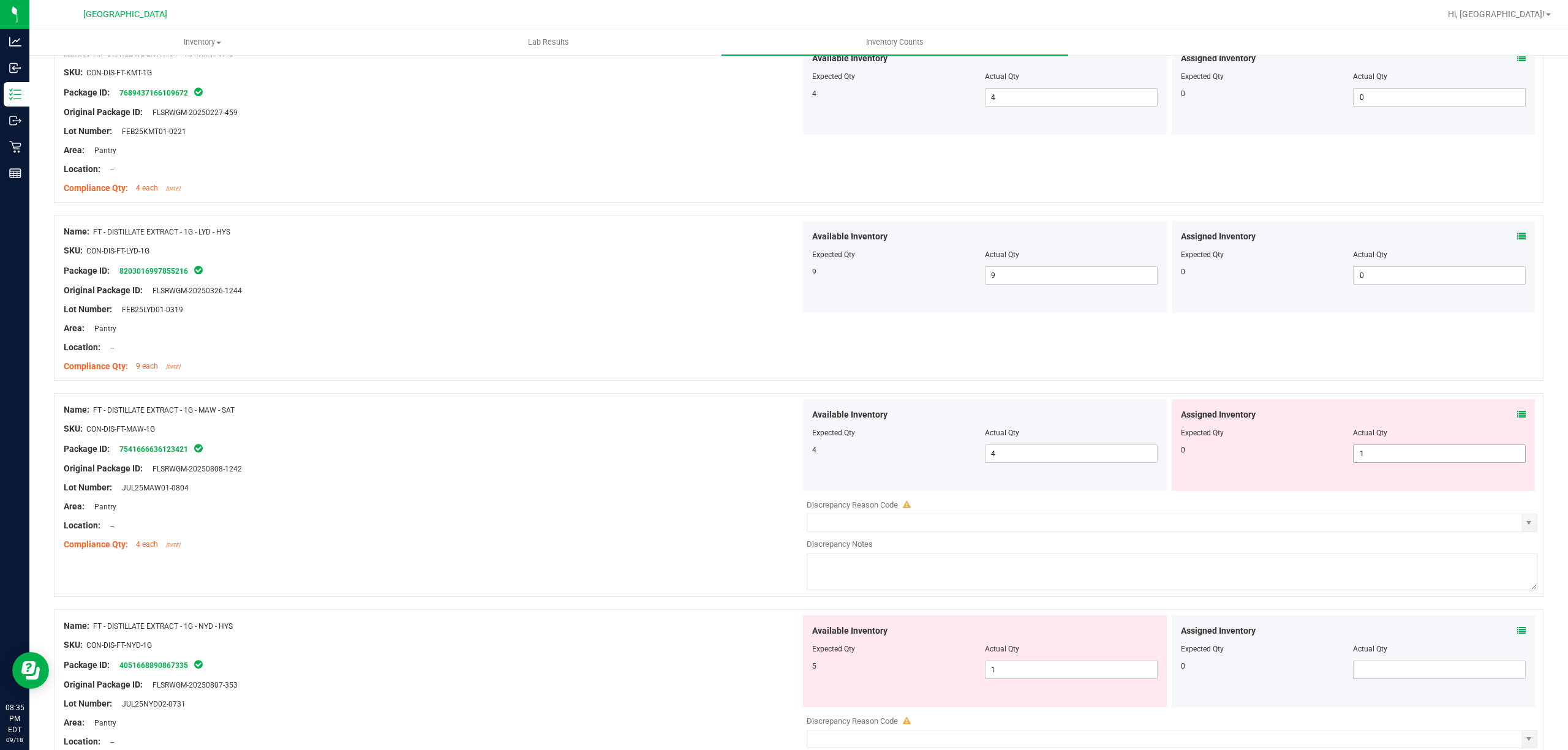
click at [1440, 460] on span "1 1" at bounding box center [1439, 454] width 172 height 18
click at [1440, 460] on input "1" at bounding box center [1439, 454] width 171 height 17
type input "0"
click at [635, 494] on div "Lot Number: JUL25MAW01-0804" at bounding box center [432, 487] width 737 height 13
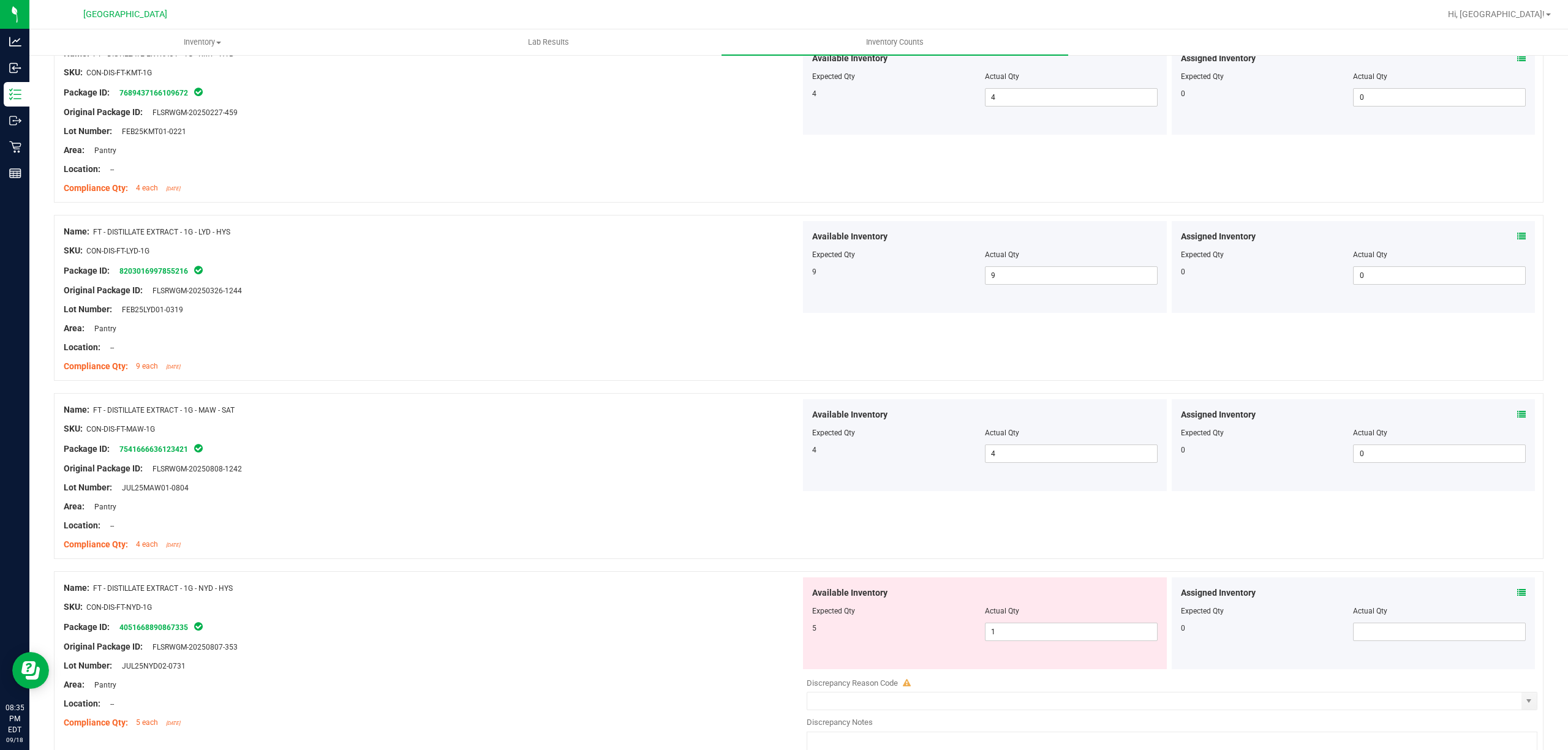
scroll to position [2286, 0]
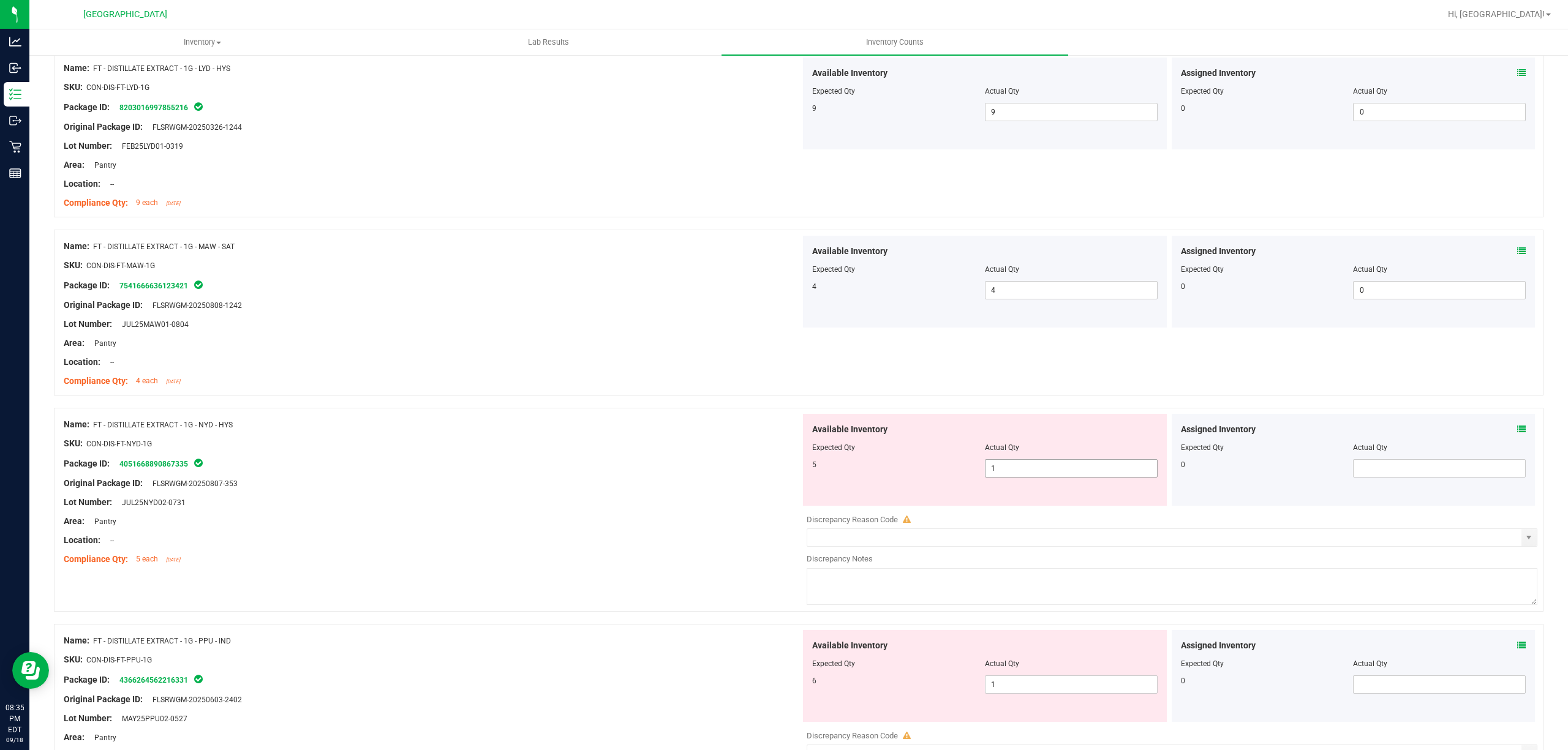
click at [1052, 476] on span "1 1" at bounding box center [1071, 468] width 172 height 18
click at [1052, 476] on input "1" at bounding box center [1071, 468] width 171 height 17
type input "5"
click at [1386, 473] on span at bounding box center [1439, 468] width 172 height 18
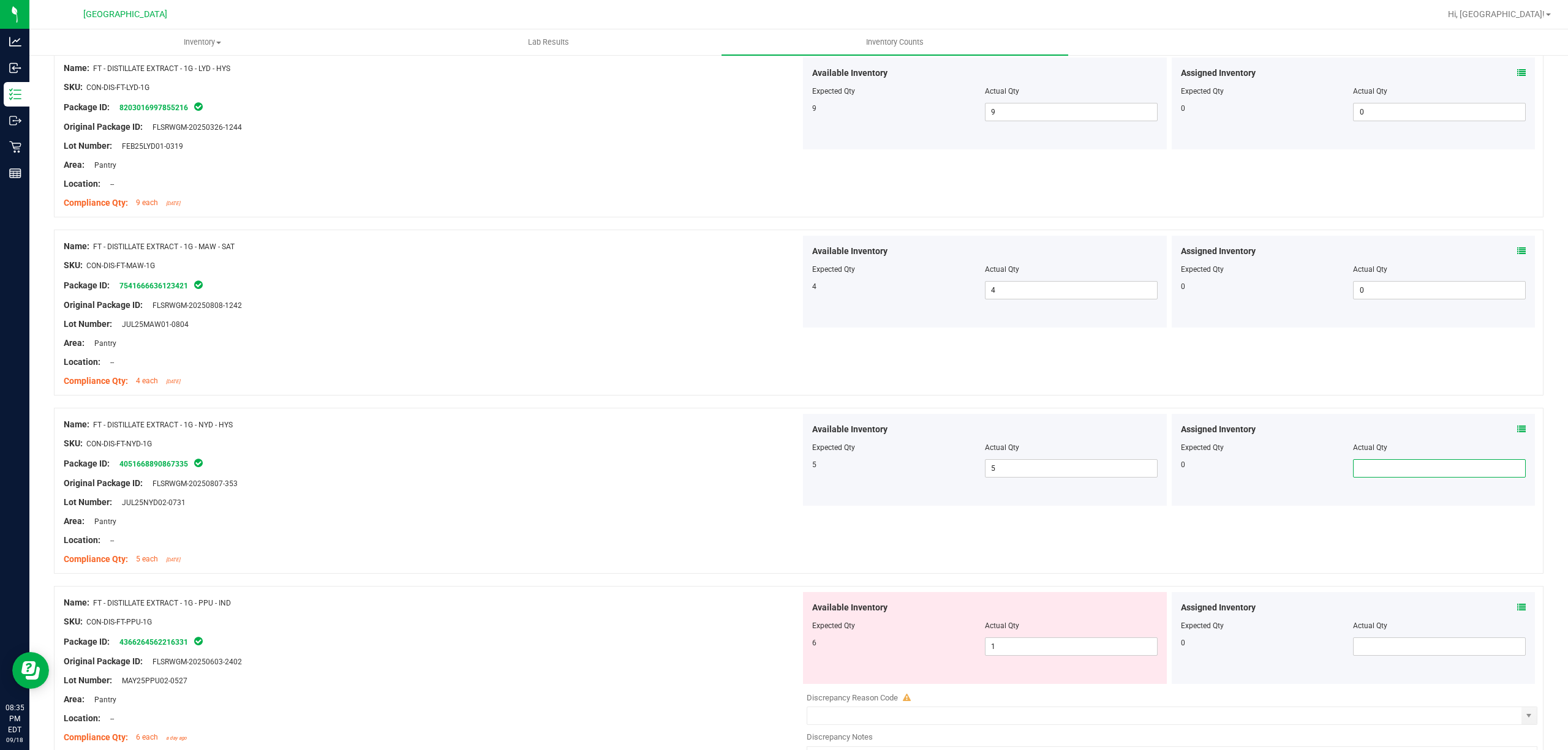
drag, startPoint x: 599, startPoint y: 482, endPoint x: 616, endPoint y: 484, distance: 17.1
click at [608, 482] on div "Original Package ID: FLSRWGM-20250807-353" at bounding box center [432, 484] width 737 height 13
click at [1037, 650] on span "1 1" at bounding box center [1071, 646] width 172 height 18
click at [1037, 650] on input "1" at bounding box center [1071, 646] width 171 height 17
type input "6"
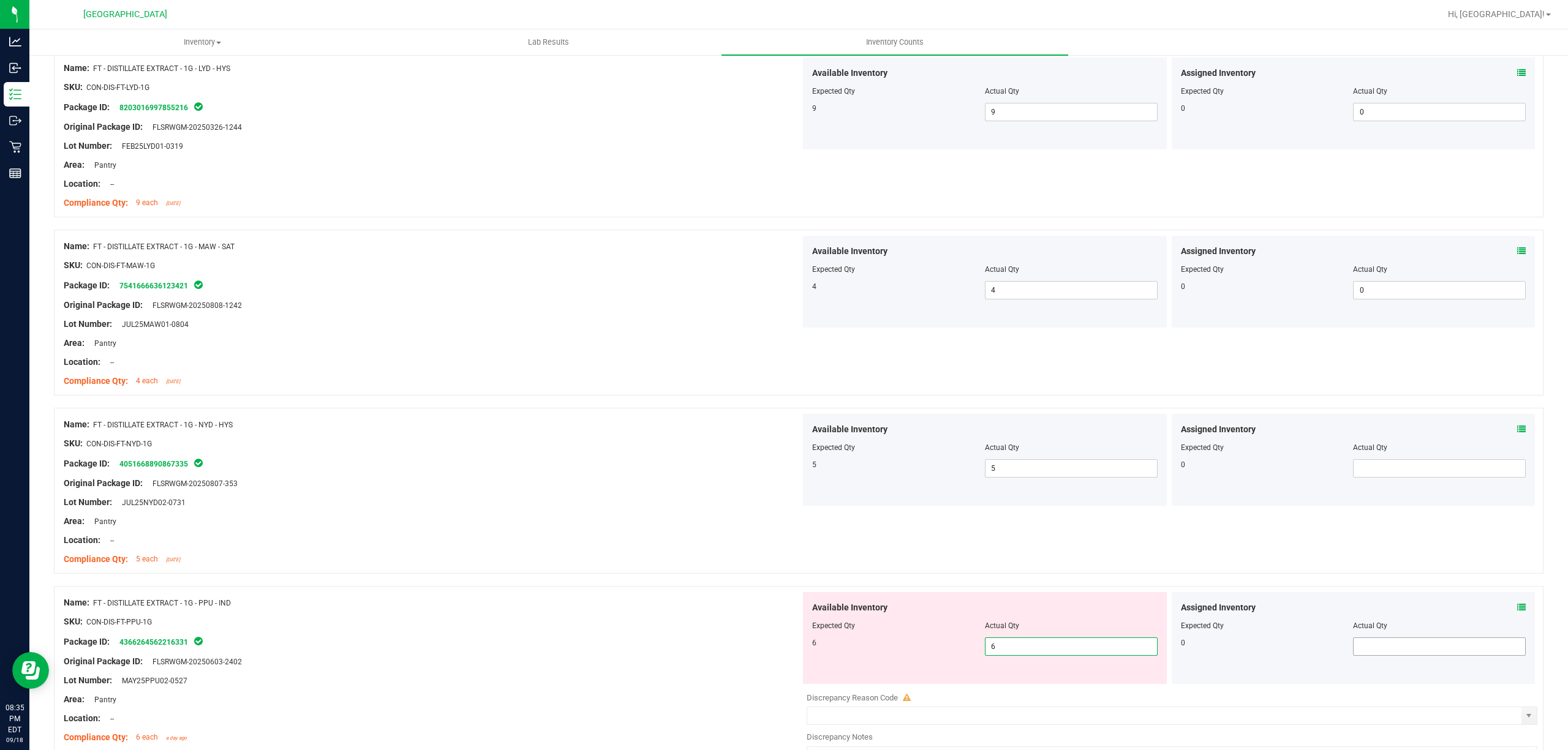
type input "6"
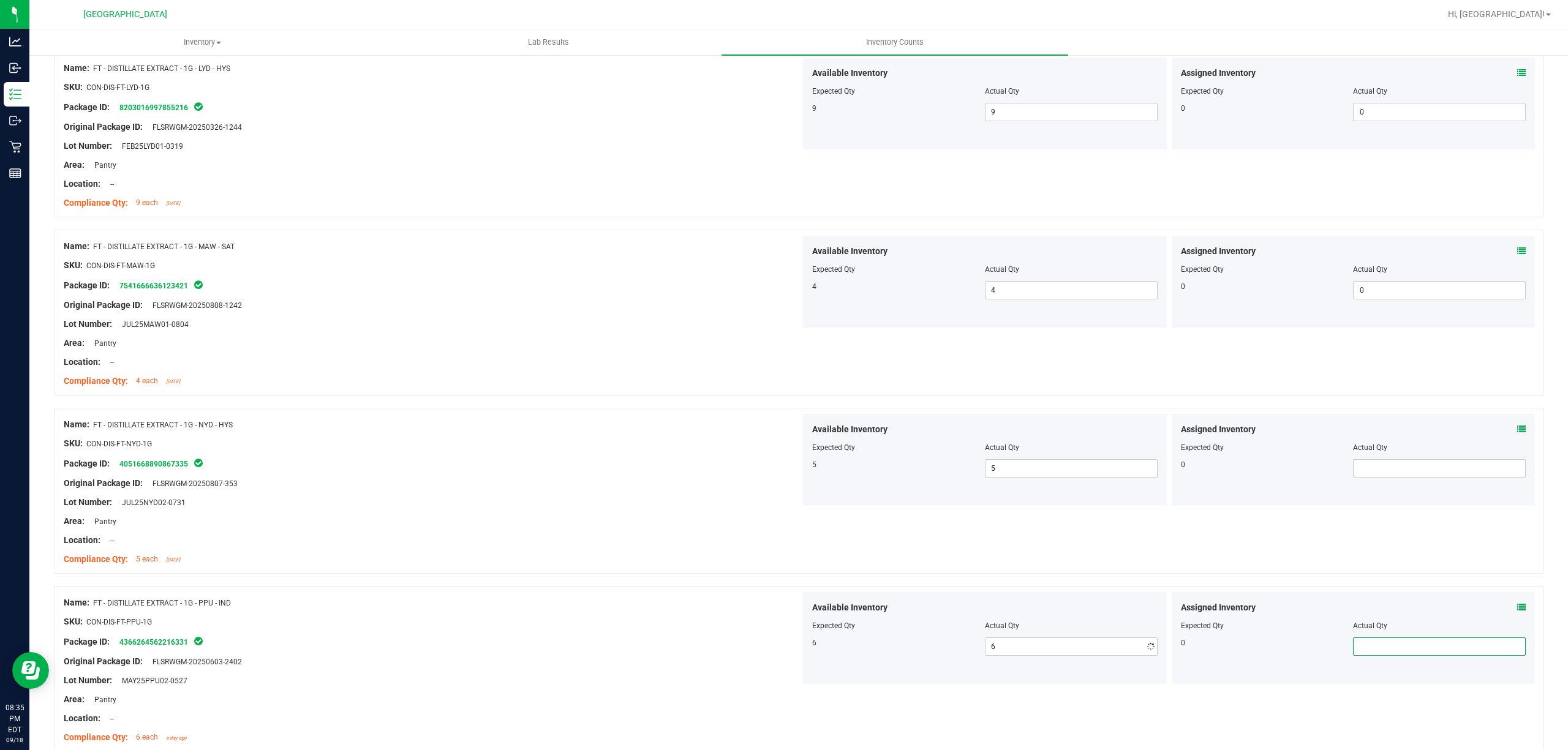
drag, startPoint x: 1385, startPoint y: 644, endPoint x: 1377, endPoint y: 646, distance: 8.2
click at [1383, 644] on span at bounding box center [1439, 646] width 172 height 18
click at [623, 502] on div "Lot Number: JUL25NYD02-0731" at bounding box center [432, 502] width 737 height 13
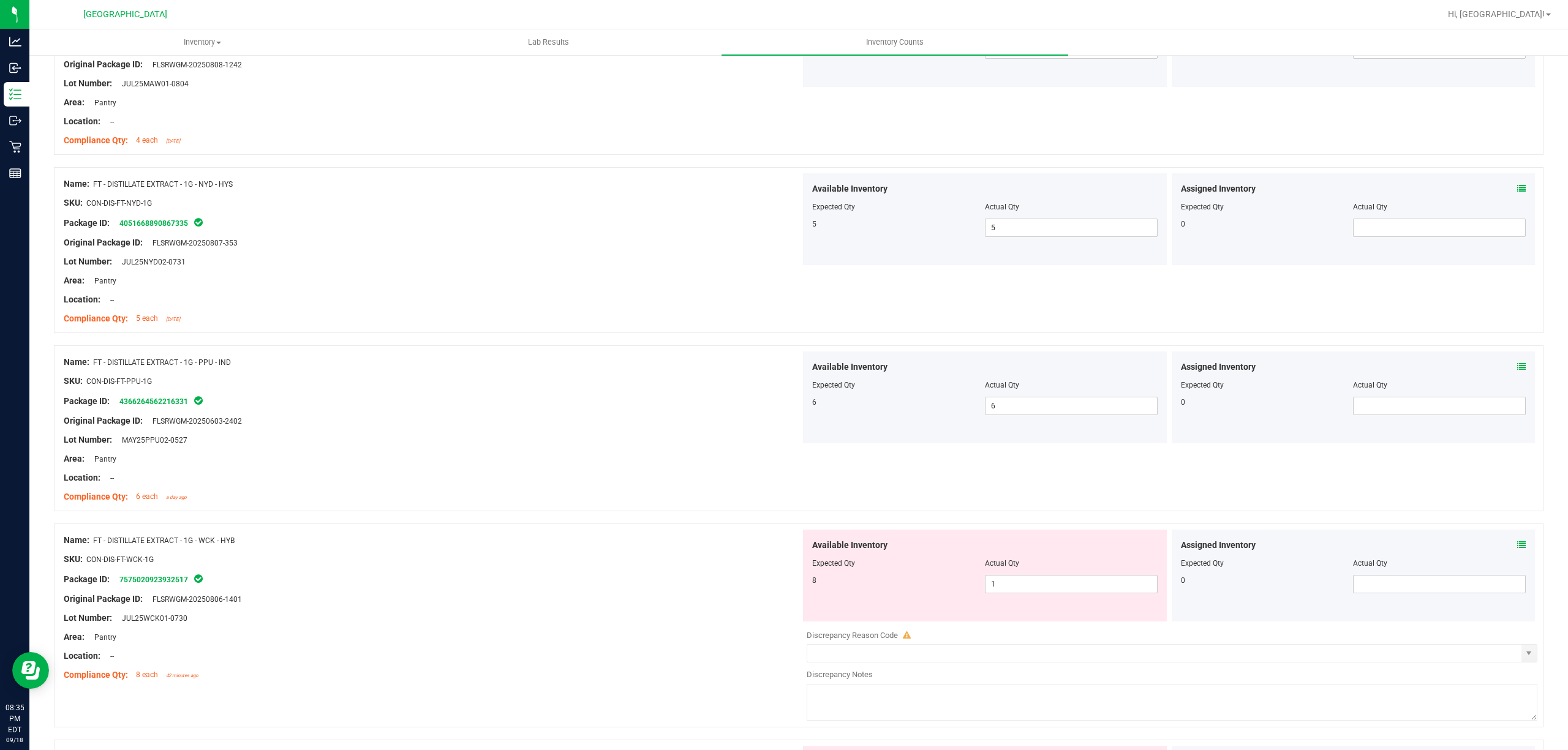
scroll to position [2531, 0]
click at [999, 579] on span "1 1" at bounding box center [1071, 580] width 172 height 18
click at [999, 579] on input "1" at bounding box center [1071, 580] width 171 height 17
type input "8"
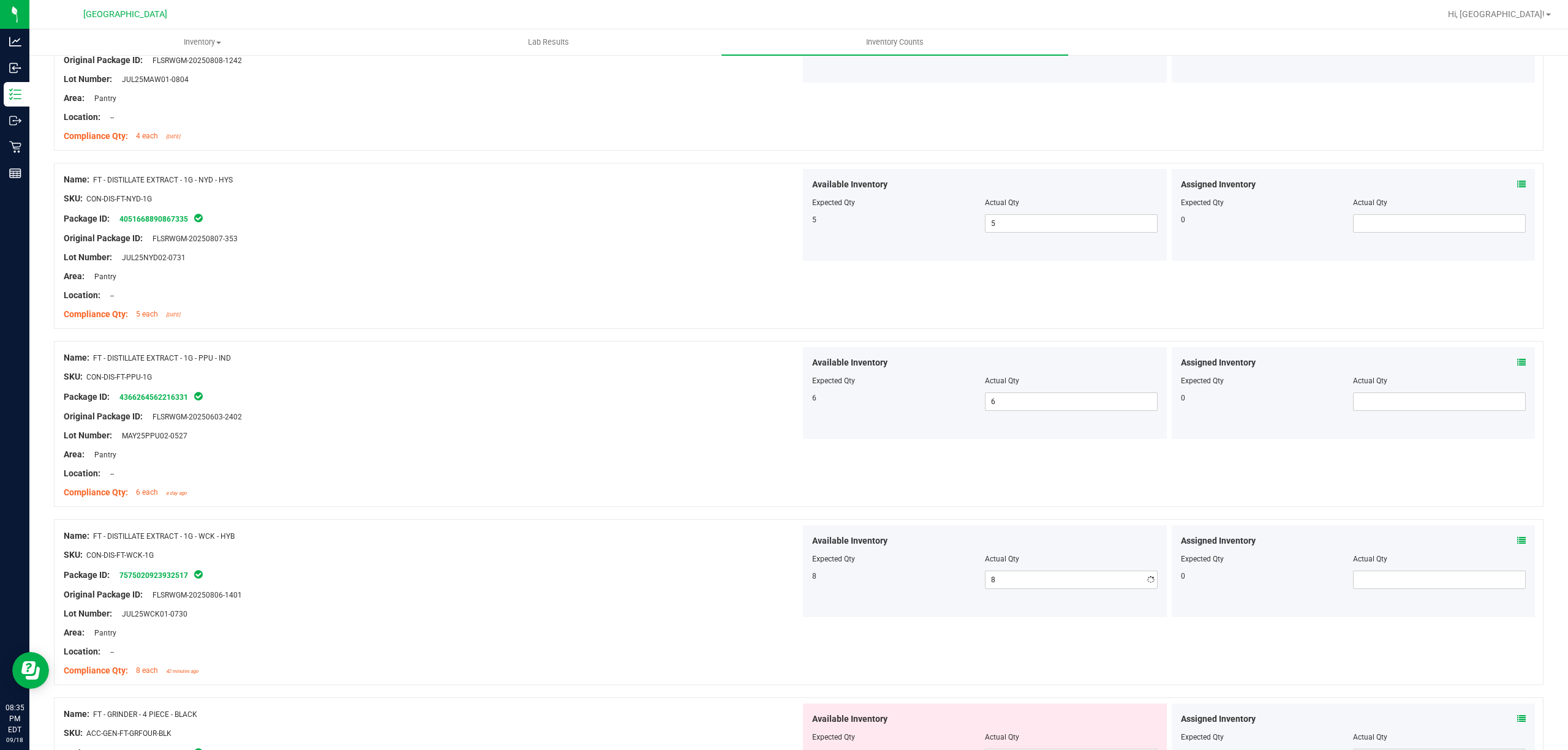
click at [661, 589] on div at bounding box center [432, 585] width 737 height 6
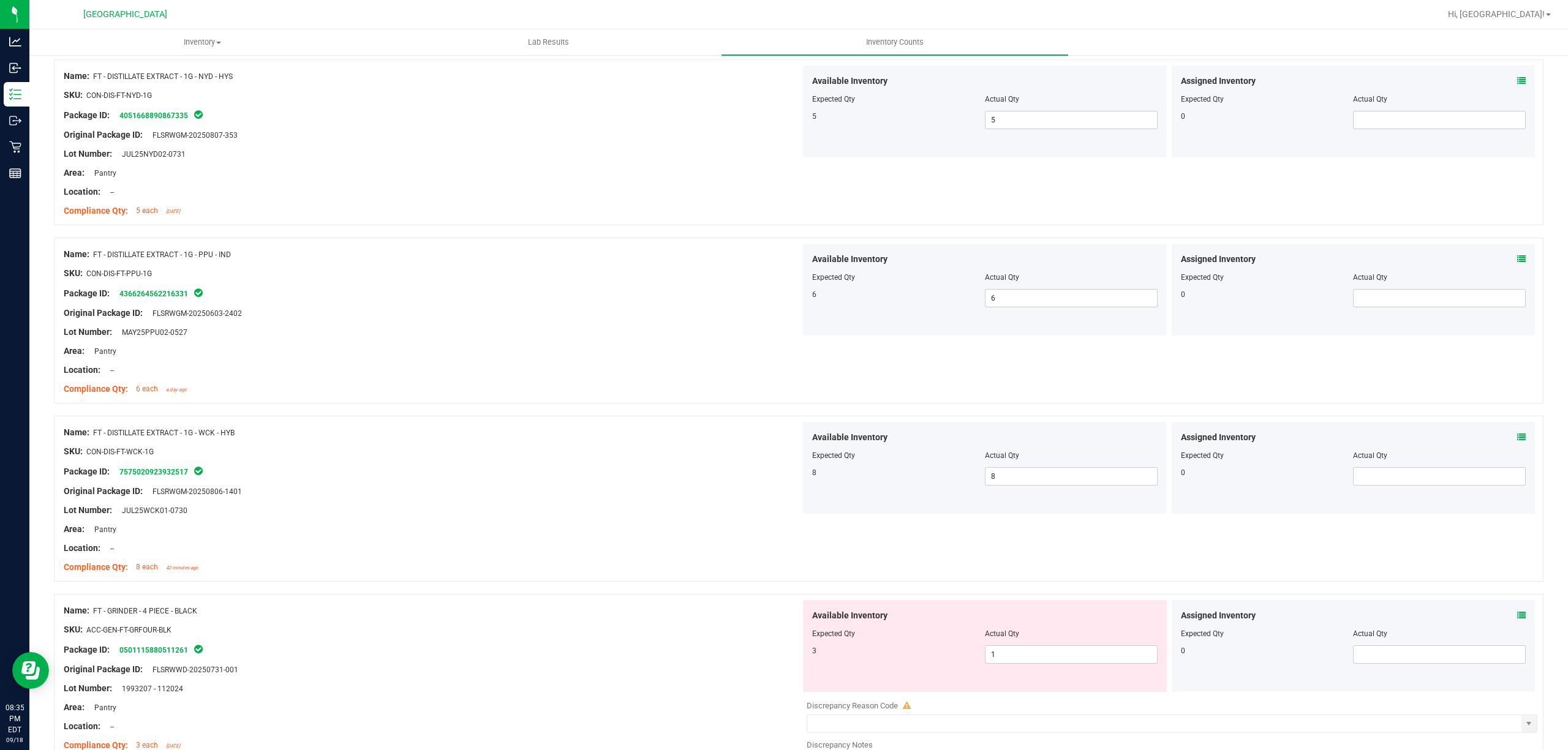
scroll to position [2776, 0]
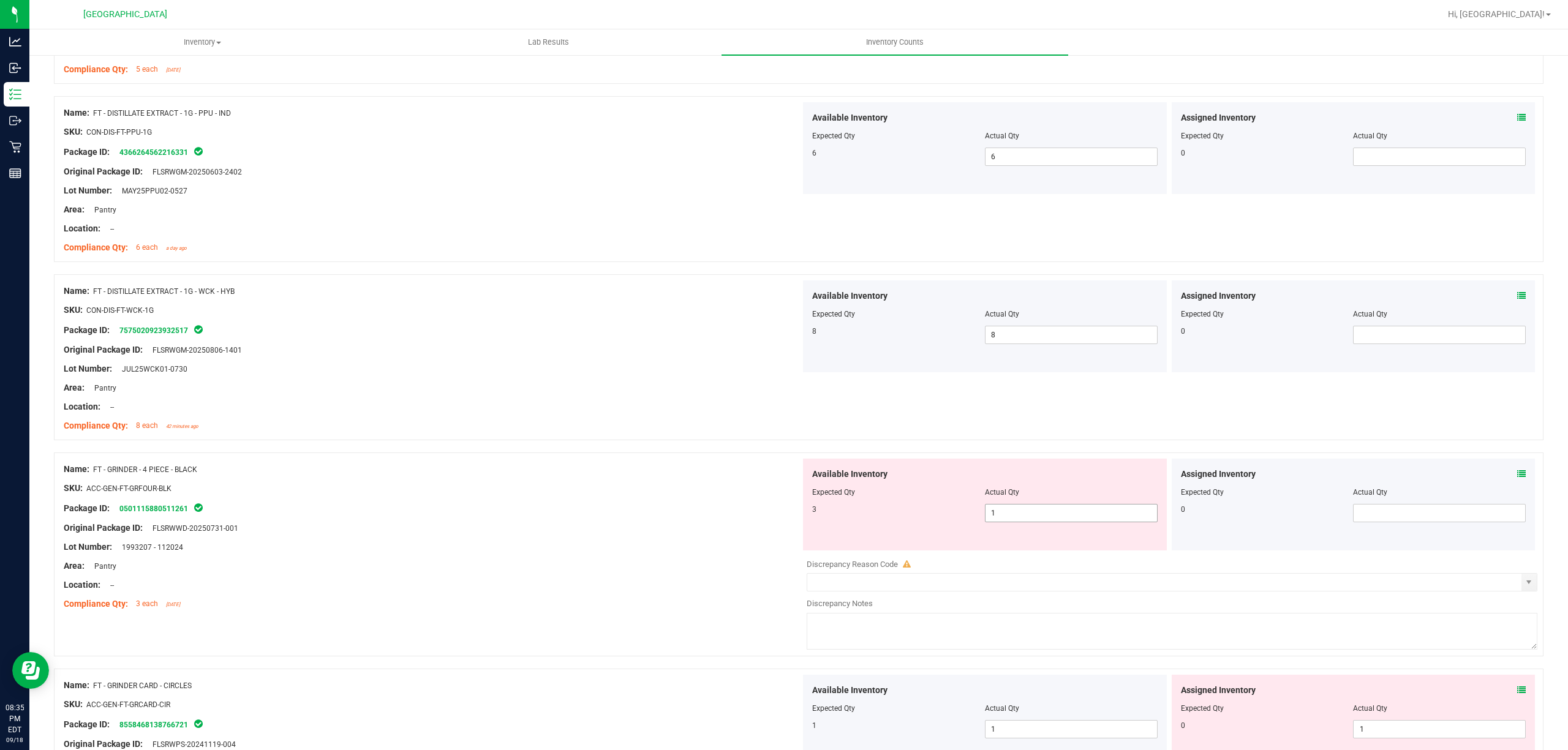
click at [1020, 513] on span "1 1" at bounding box center [1071, 513] width 172 height 18
click at [1020, 513] on input "1" at bounding box center [1071, 513] width 171 height 17
type input "3"
click at [527, 394] on div "Area: Pantry" at bounding box center [432, 388] width 737 height 13
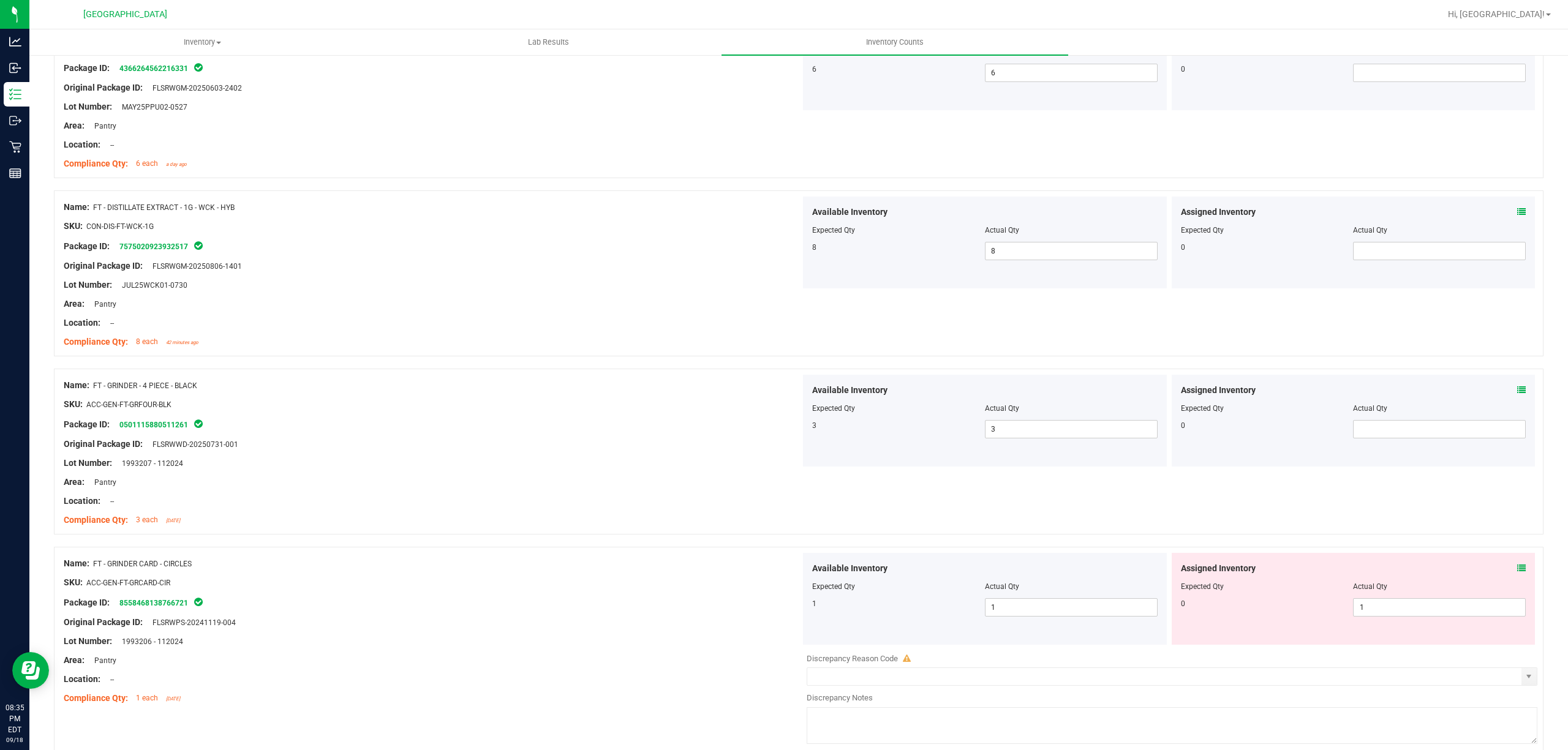
scroll to position [2939, 0]
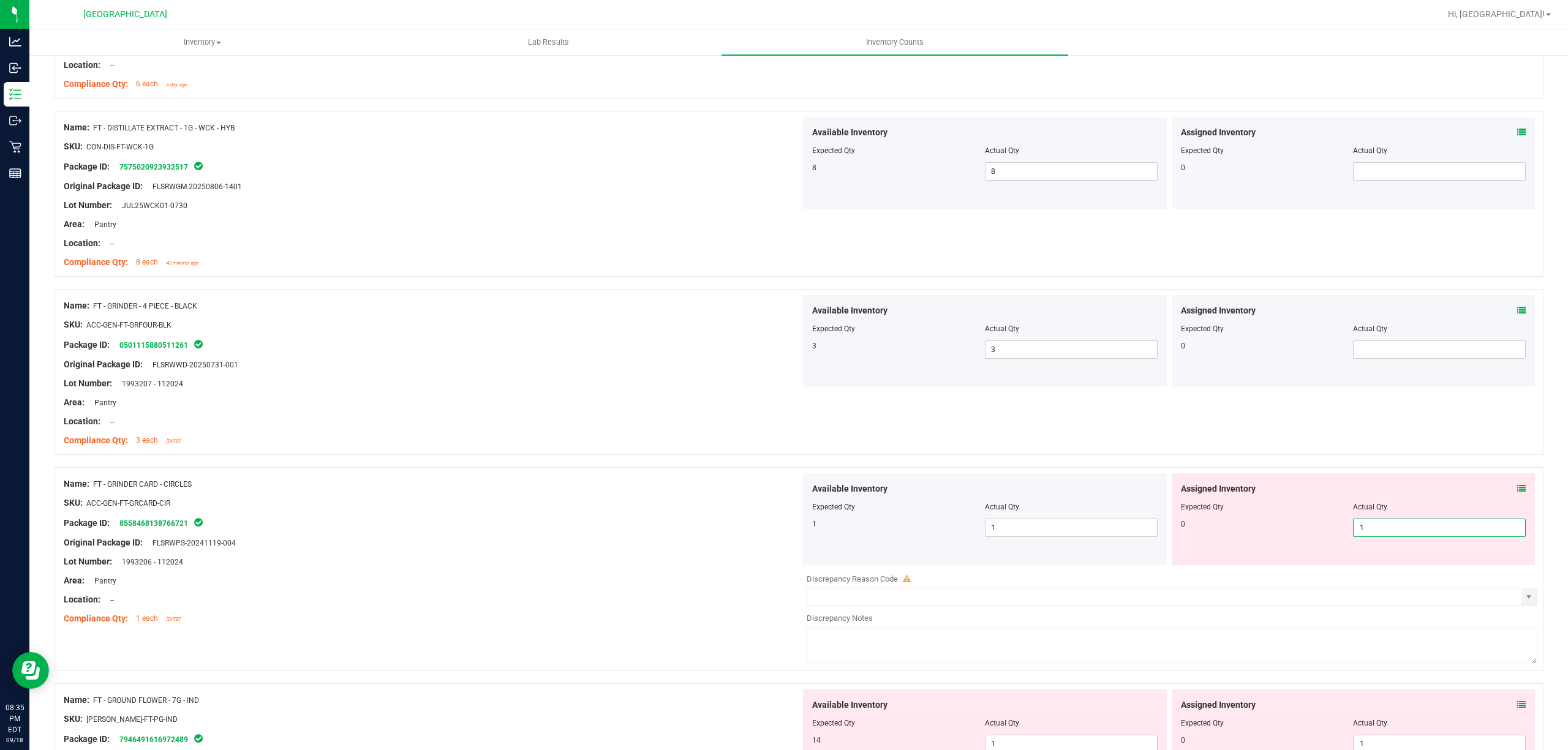
click at [1392, 528] on span "1 1" at bounding box center [1439, 528] width 172 height 18
click at [1394, 528] on input "1" at bounding box center [1439, 528] width 171 height 17
type input "0"
click at [1073, 530] on span "1 1" at bounding box center [1071, 528] width 172 height 18
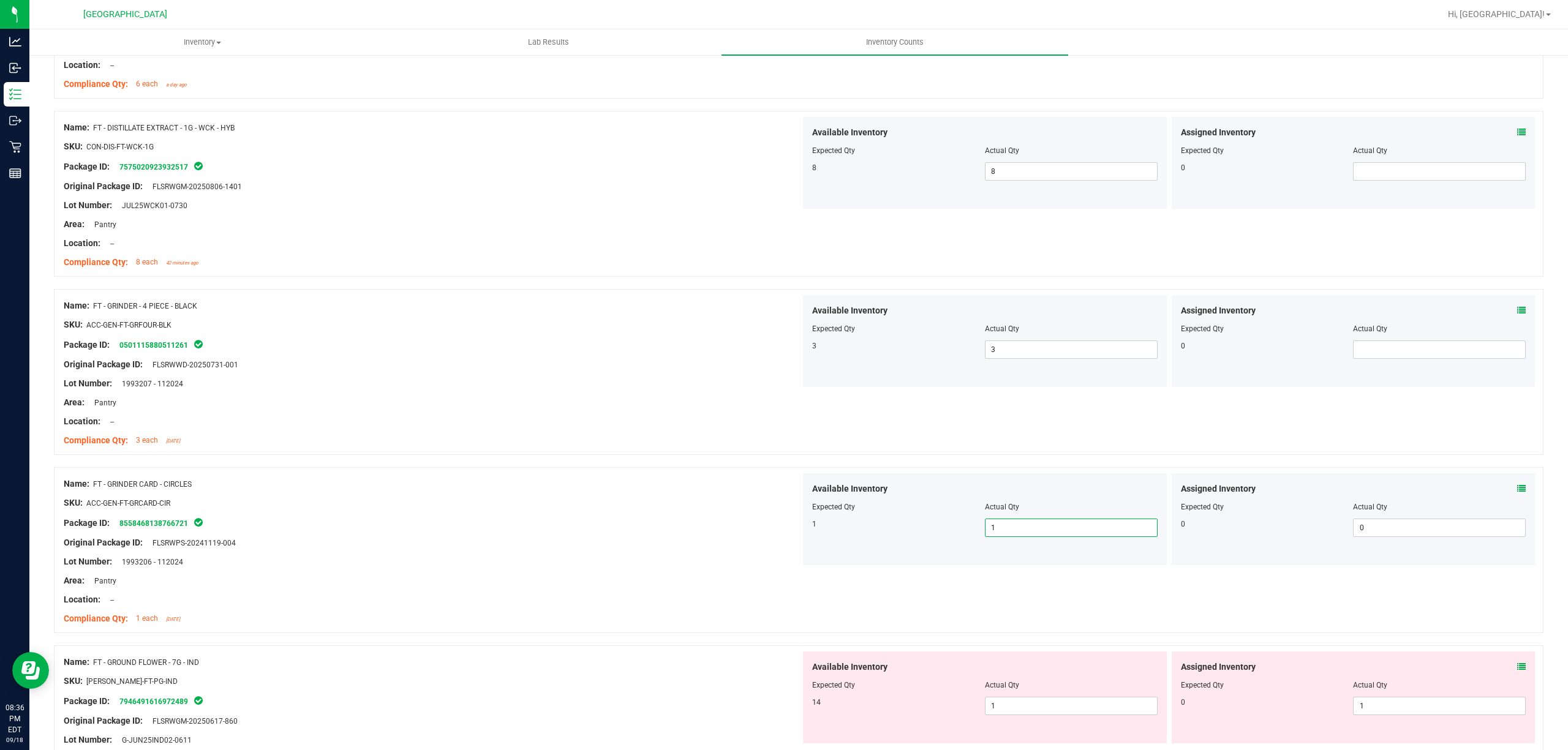
click at [527, 479] on div "Name: FT - GRINDER CARD - CIRCLES SKU: ACC-GEN-FT-GRCARD-CIR Package ID: 855846…" at bounding box center [798, 550] width 1490 height 166
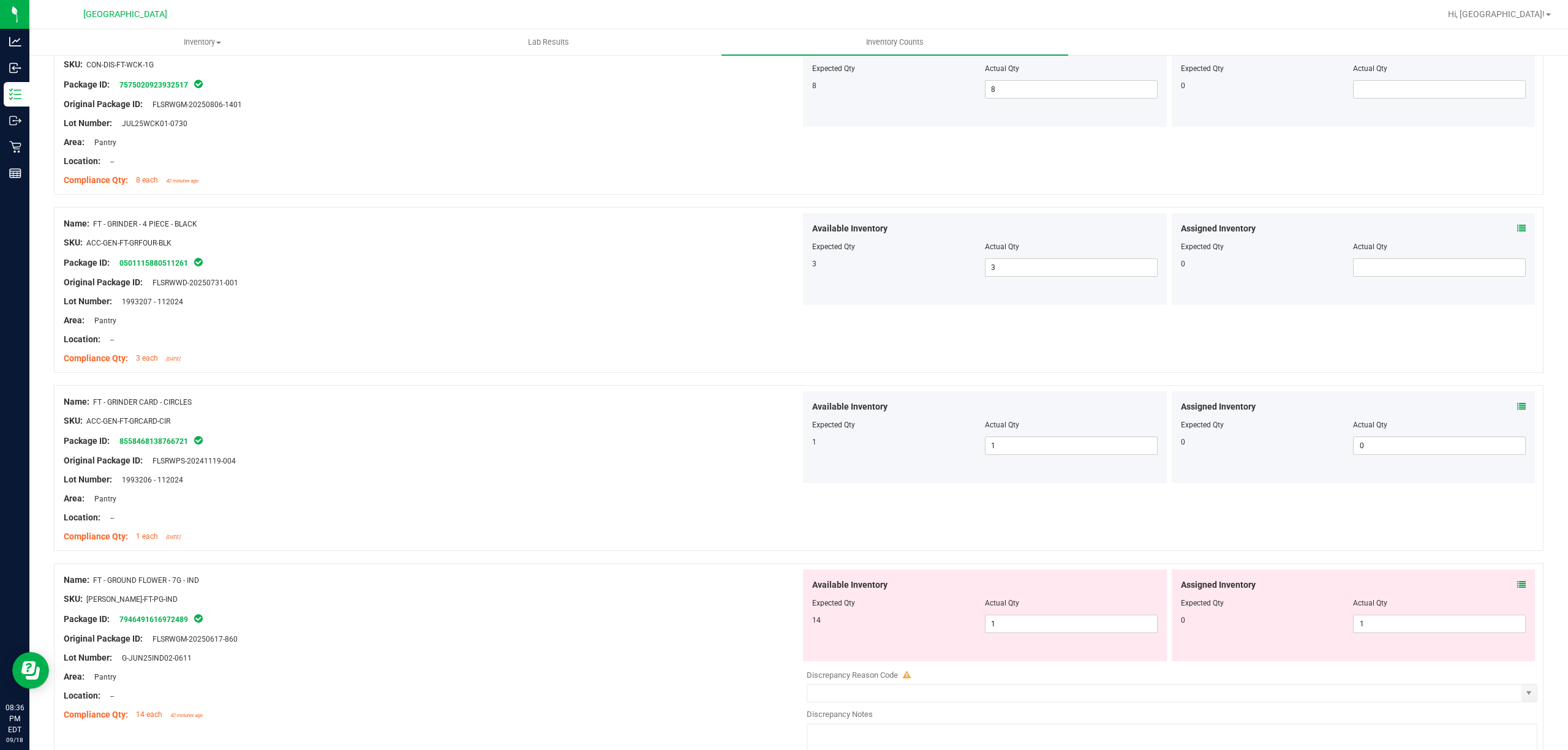
scroll to position [3099, 0]
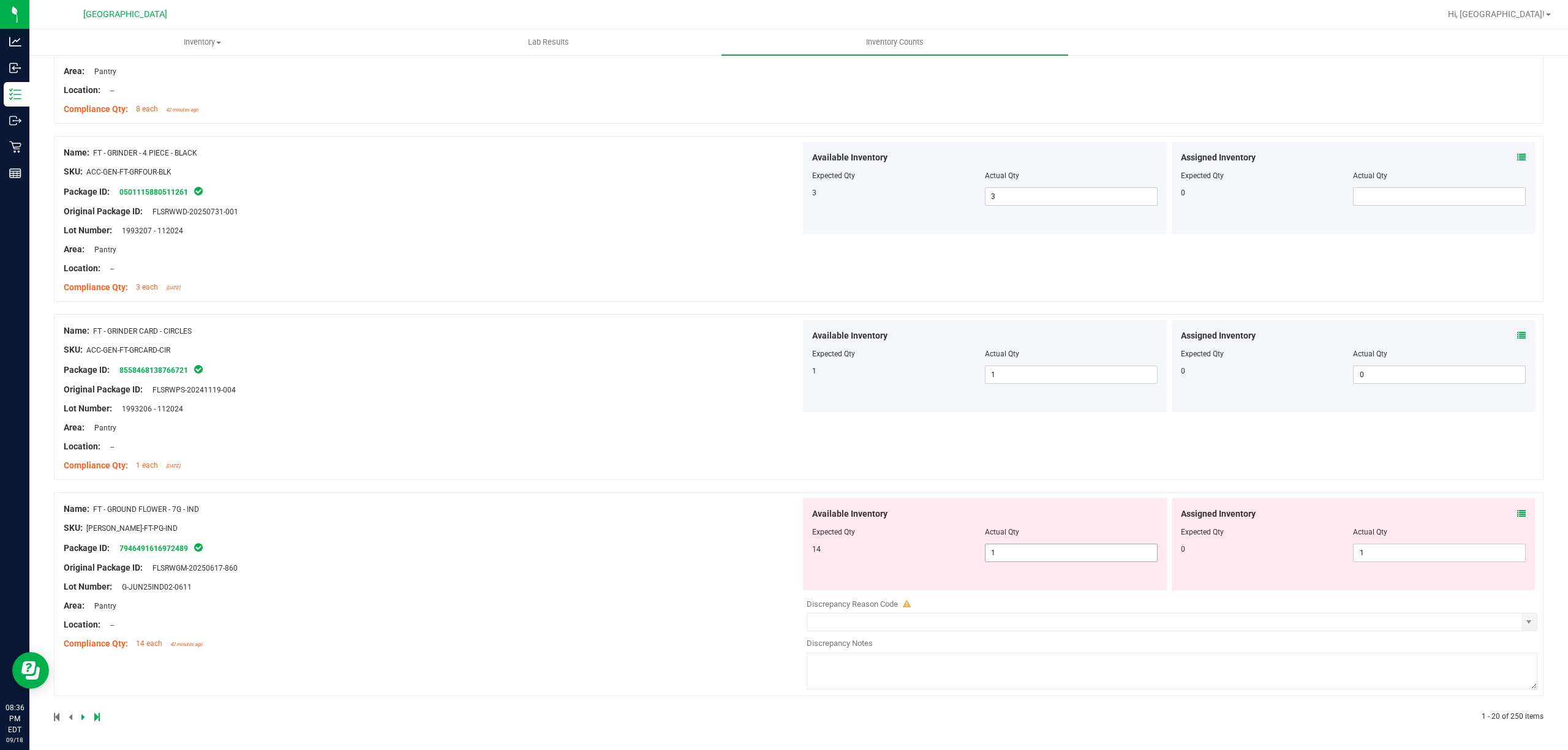
click at [1032, 548] on span "1 1" at bounding box center [1071, 553] width 172 height 18
click at [1032, 548] on input "1" at bounding box center [1071, 553] width 171 height 17
click at [1032, 550] on input "1" at bounding box center [1071, 553] width 171 height 17
type input "14"
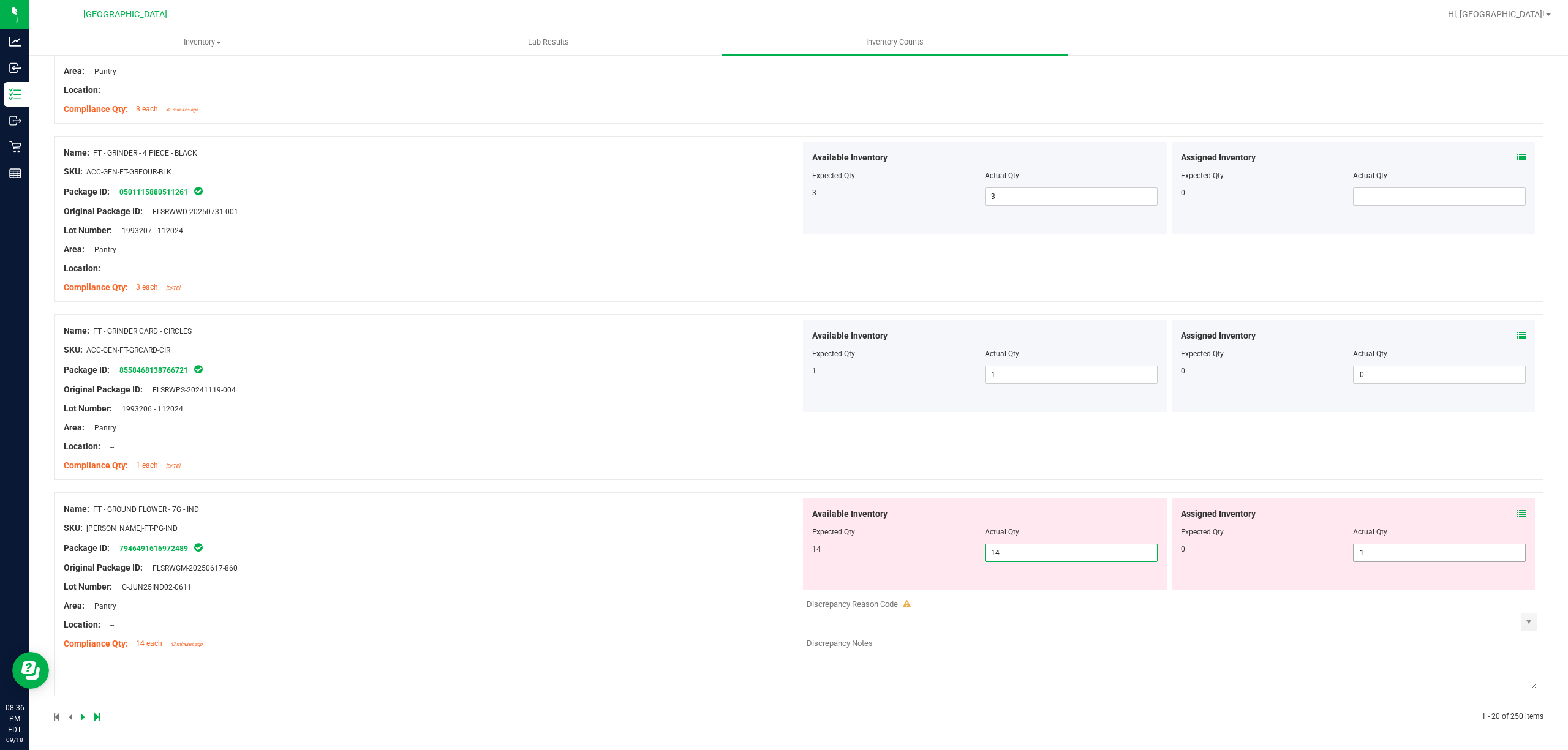
click at [1407, 559] on span "1 1" at bounding box center [1439, 553] width 172 height 18
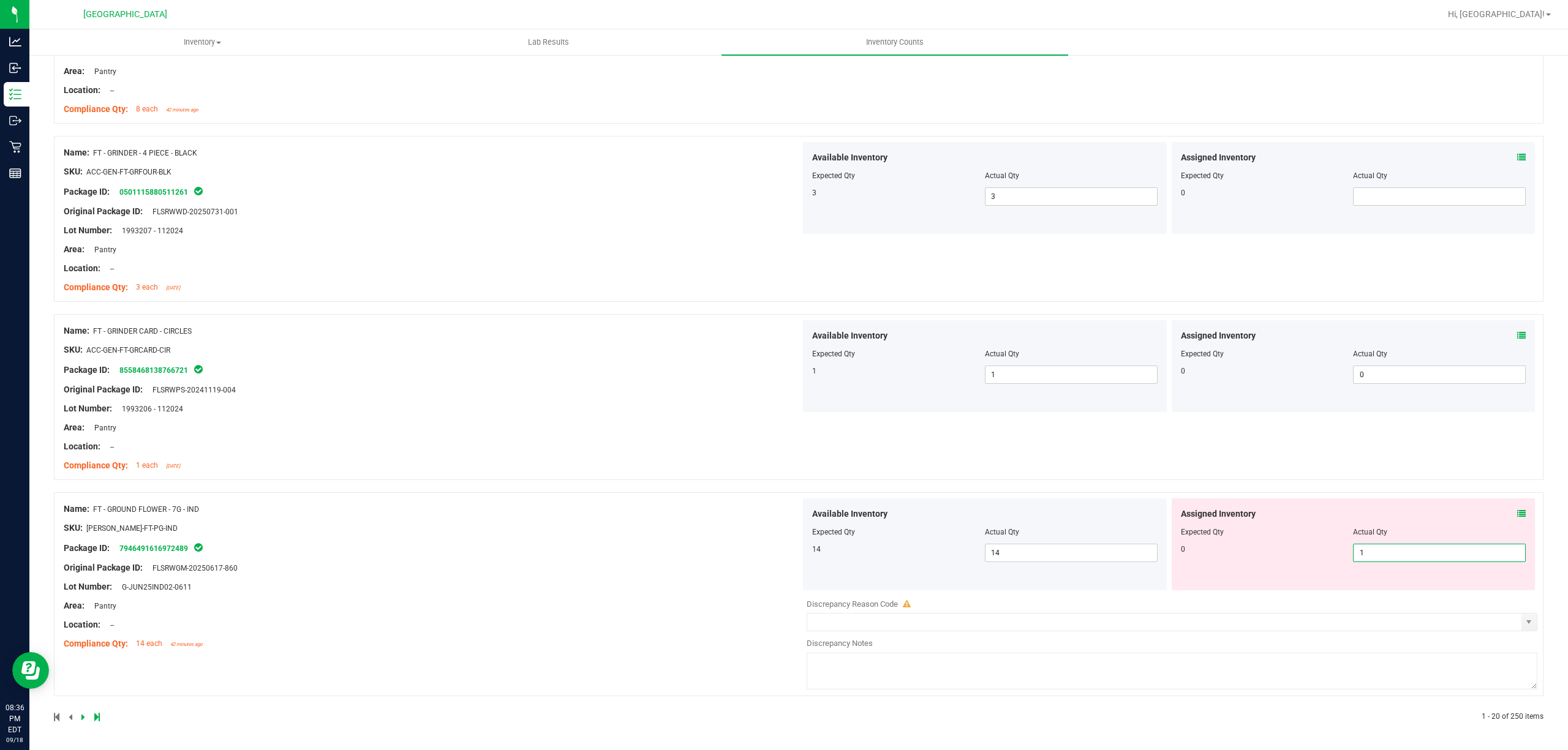
click at [1407, 559] on input "1" at bounding box center [1439, 553] width 171 height 17
type input "0"
click at [447, 442] on div "Name: FT - GRINDER CARD - CIRCLES SKU: ACC-GEN-FT-GRCARD-CIR Package ID: 855846…" at bounding box center [432, 398] width 737 height 156
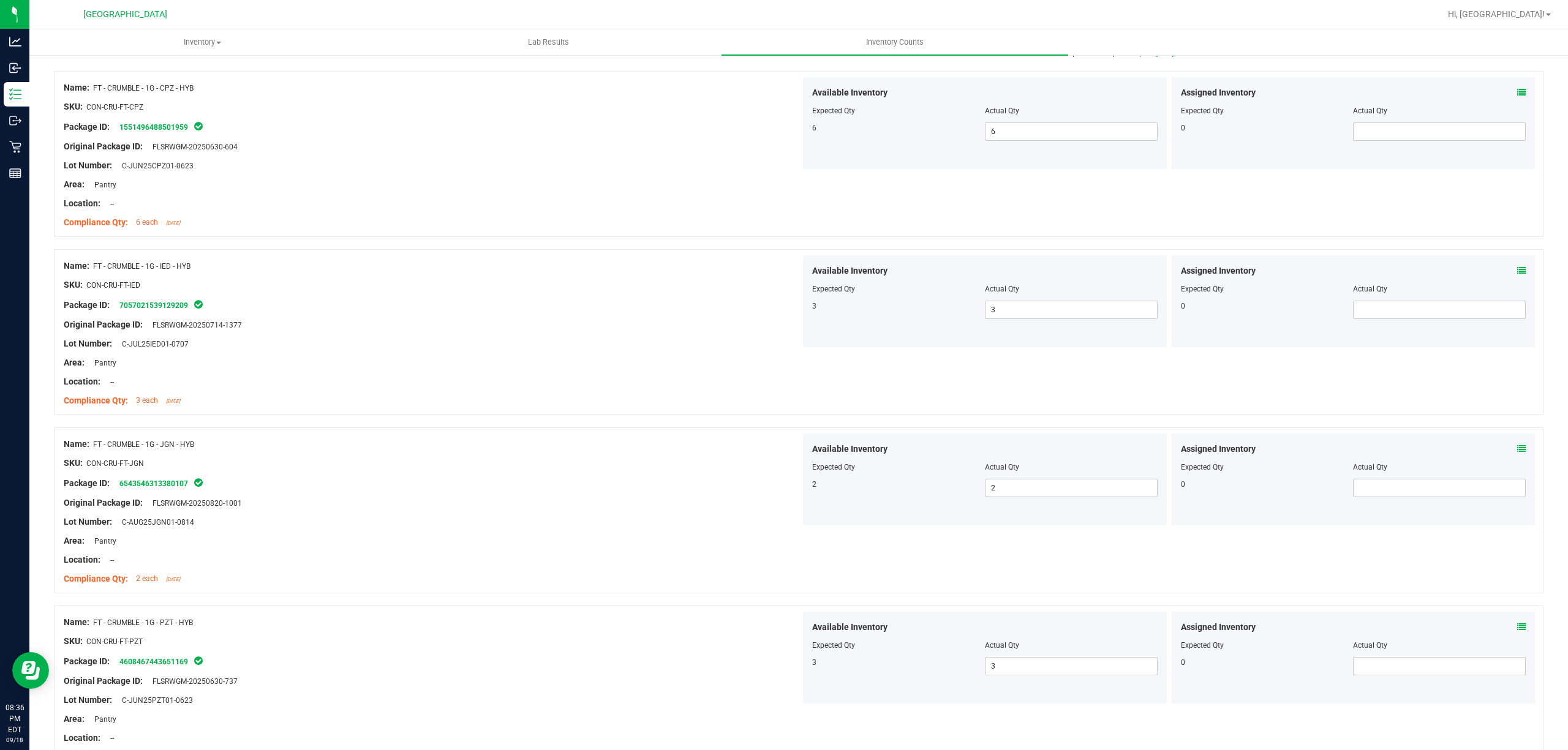
scroll to position [0, 0]
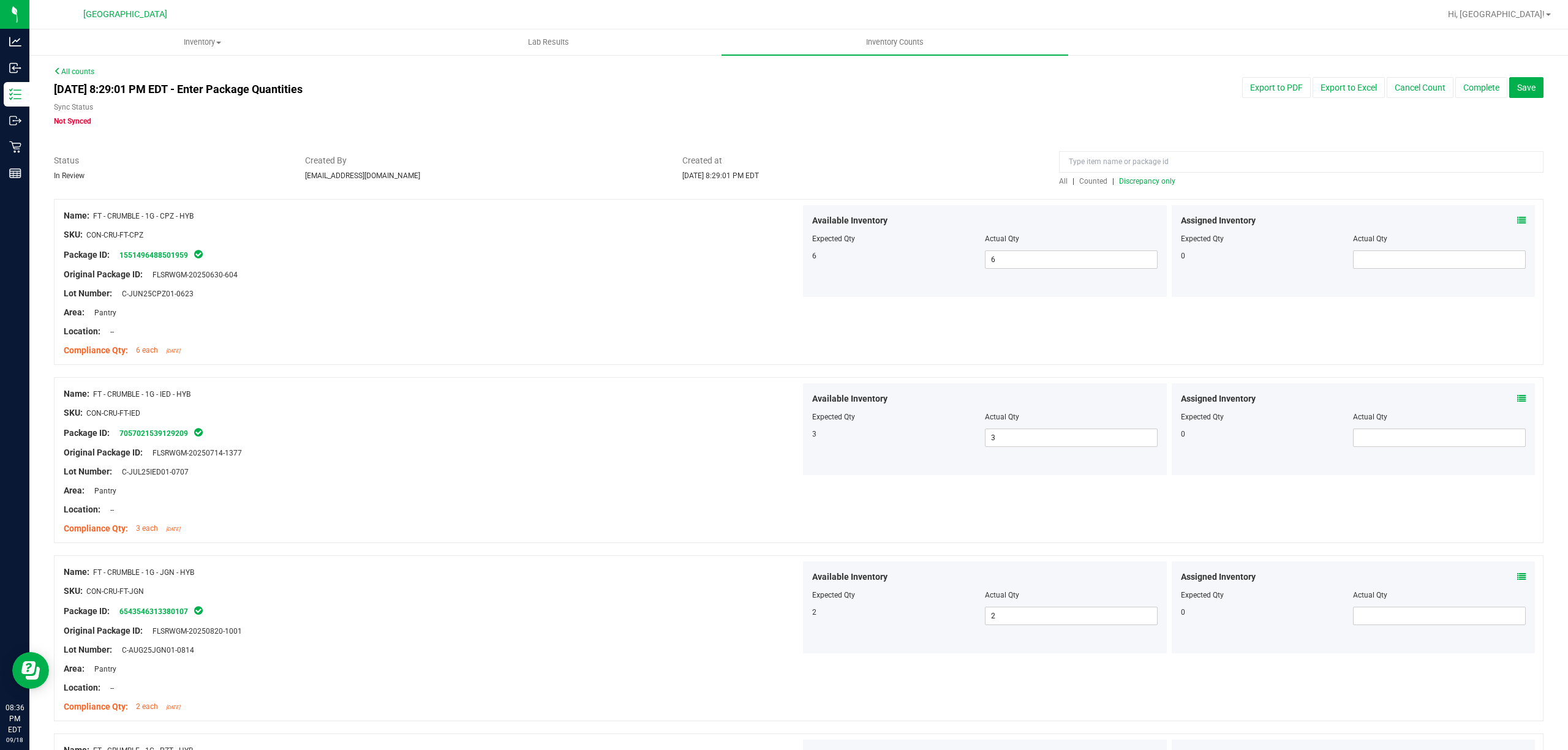
click at [1193, 193] on div at bounding box center [798, 193] width 1490 height 12
click at [1137, 183] on span "Discrepancy only" at bounding box center [1147, 181] width 56 height 8
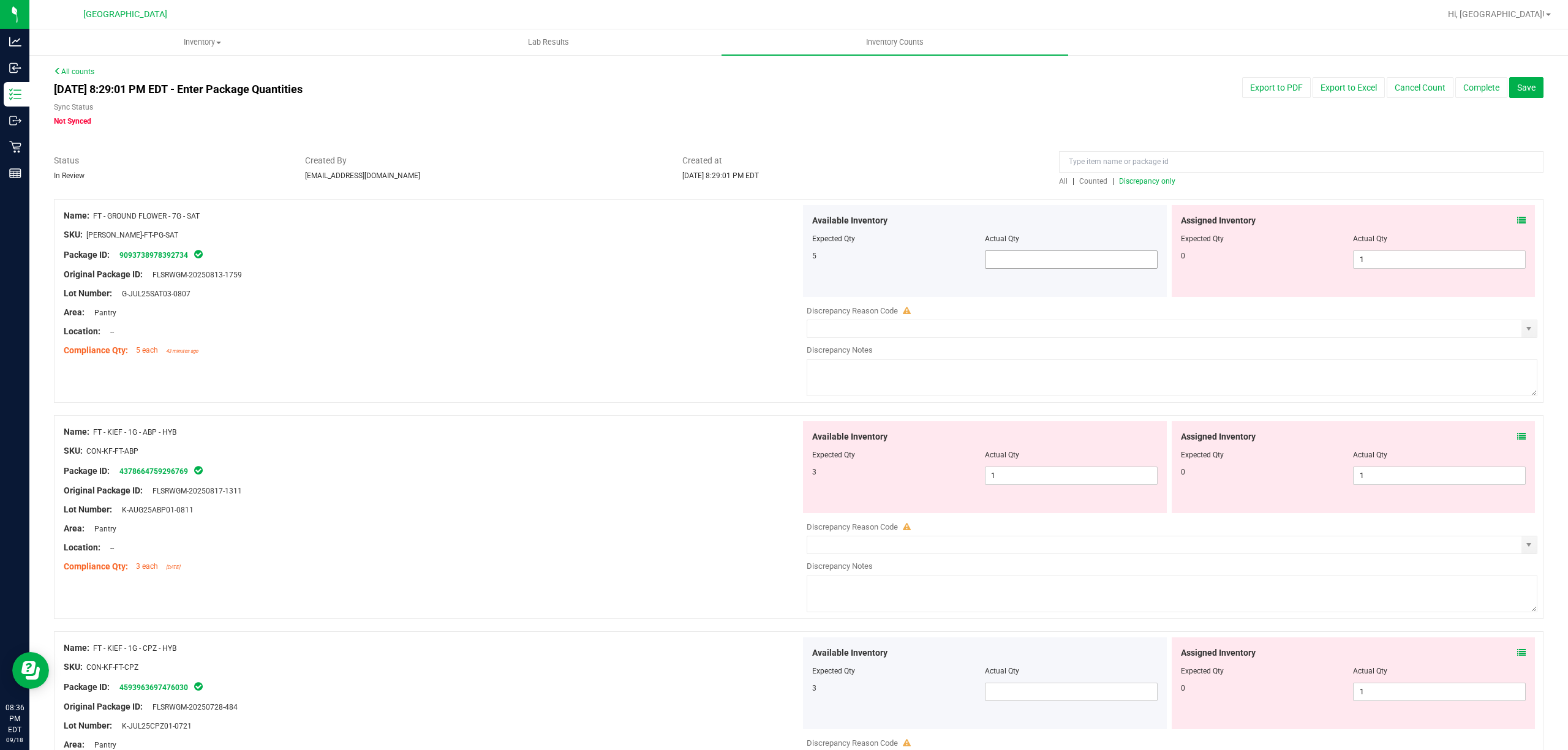
click at [1039, 257] on span at bounding box center [1071, 259] width 172 height 18
click at [1039, 258] on input "text" at bounding box center [1071, 259] width 171 height 17
type input "5"
click at [1456, 260] on span "1 1" at bounding box center [1439, 259] width 172 height 18
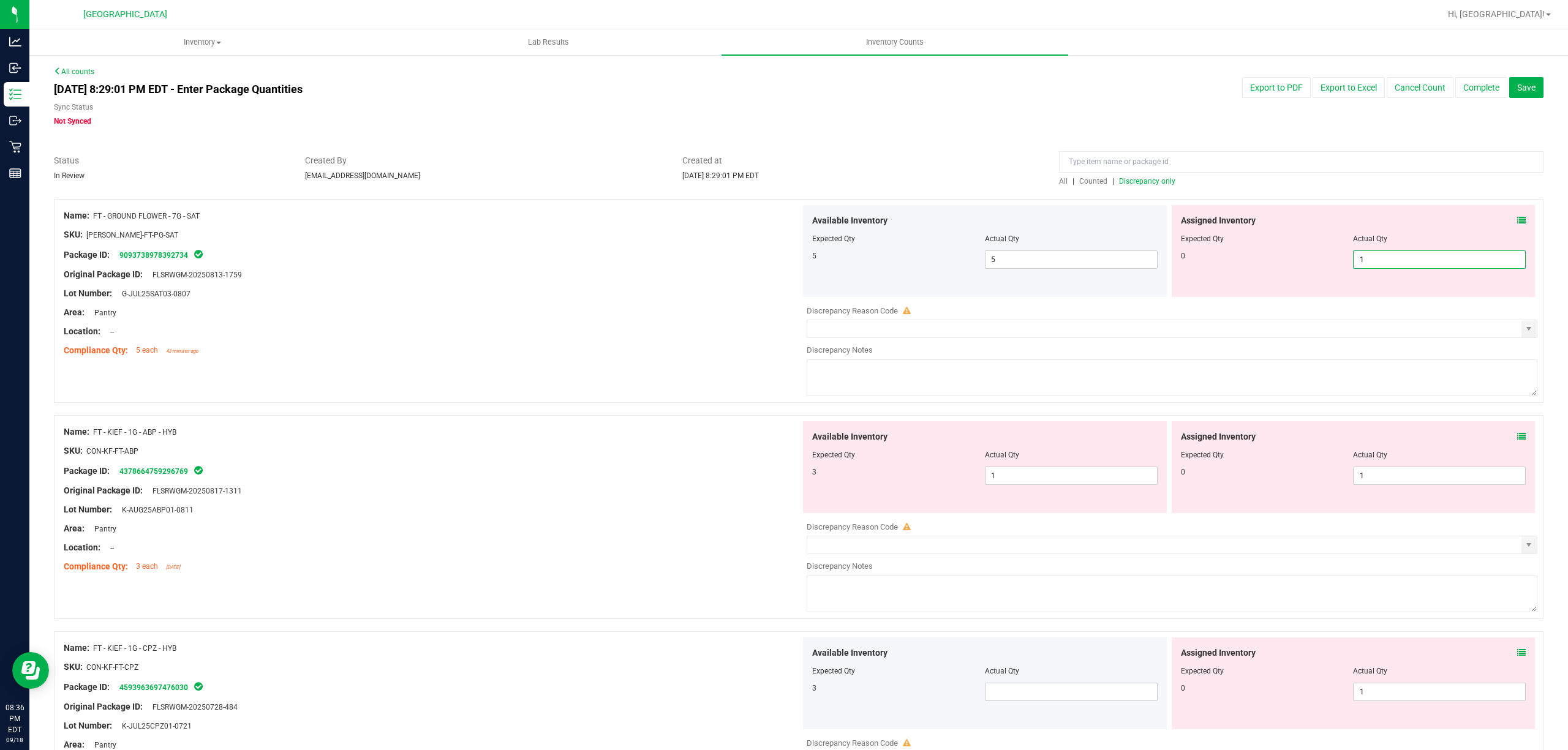
click at [1456, 260] on input "1" at bounding box center [1439, 259] width 171 height 17
click at [1425, 265] on input "10" at bounding box center [1439, 259] width 171 height 17
type input "0"
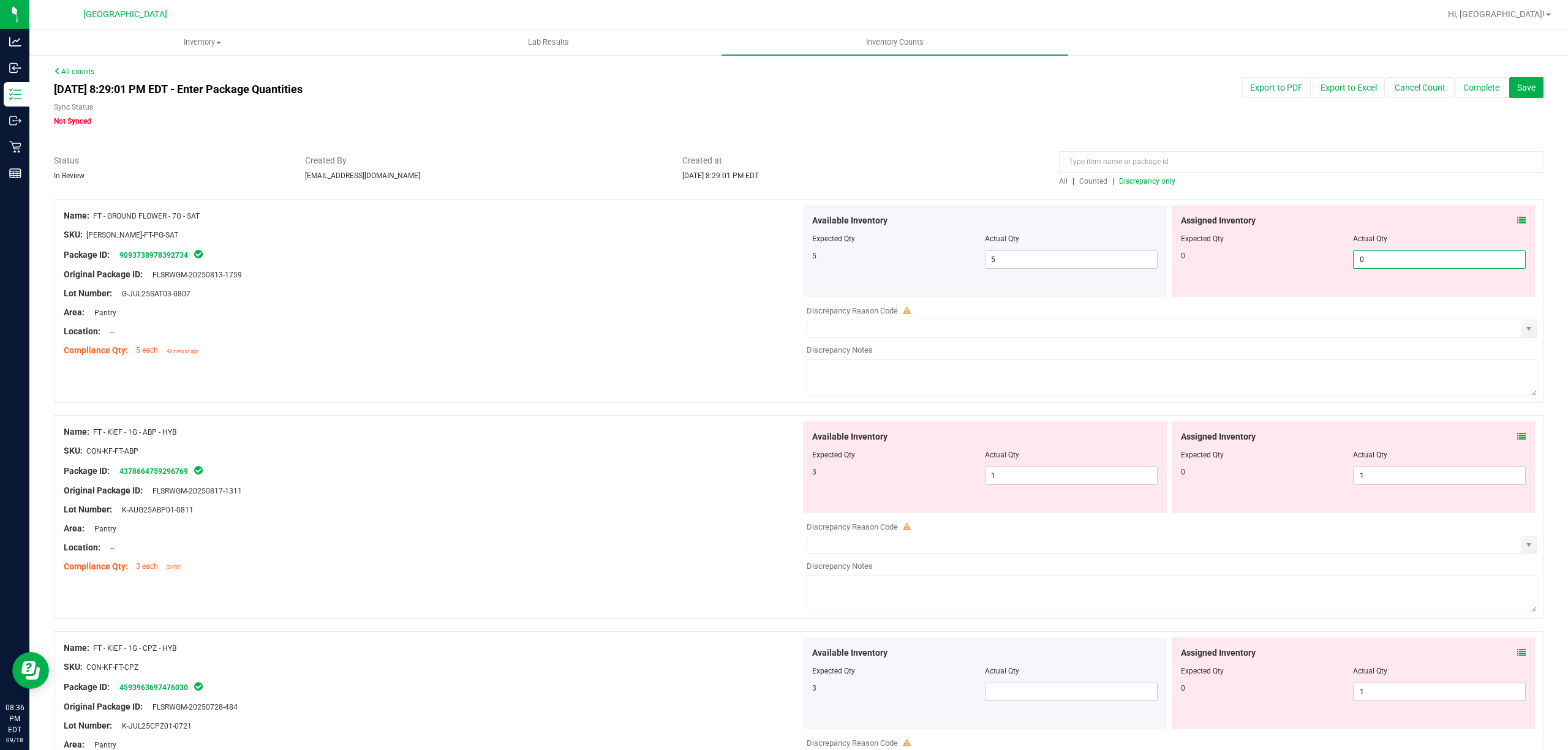
type input "0"
click at [1098, 480] on div "Available Inventory Expected Qty Actual Qty 3 1 1" at bounding box center [1169, 518] width 737 height 194
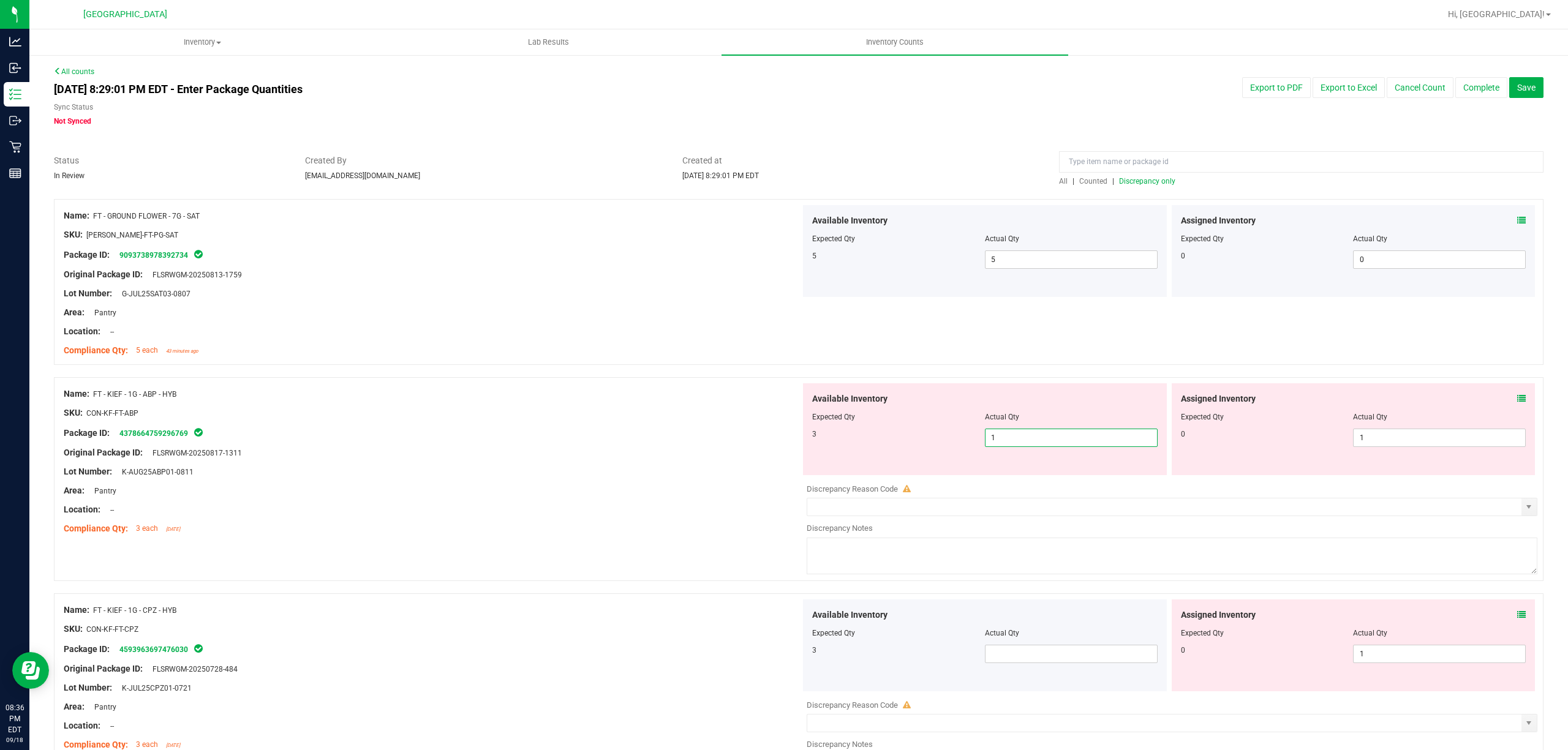
click at [1087, 442] on input "1" at bounding box center [1071, 438] width 171 height 17
type input "3"
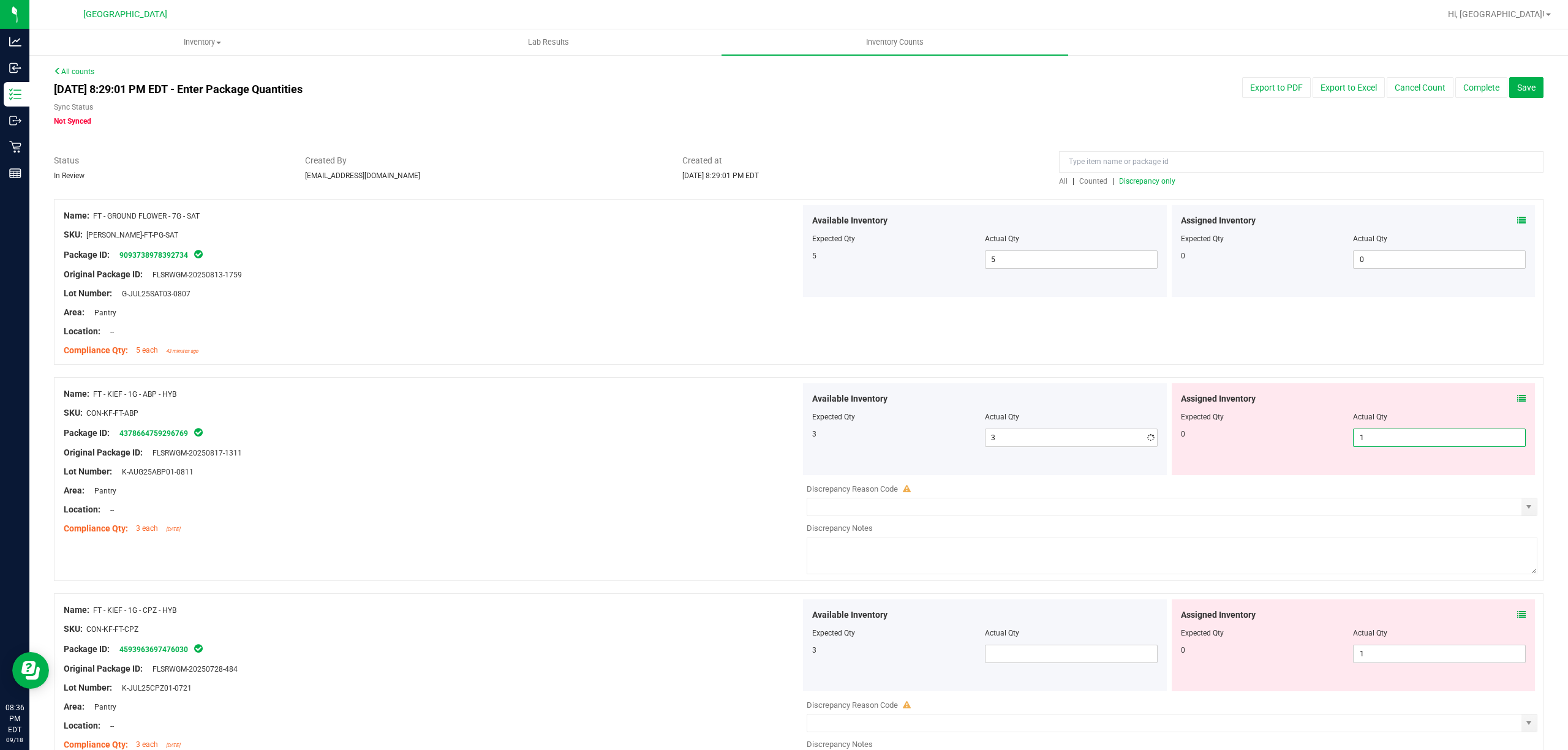
click at [1463, 441] on span "1 1" at bounding box center [1439, 438] width 172 height 18
click at [1458, 436] on input "1" at bounding box center [1439, 438] width 171 height 17
type input "0"
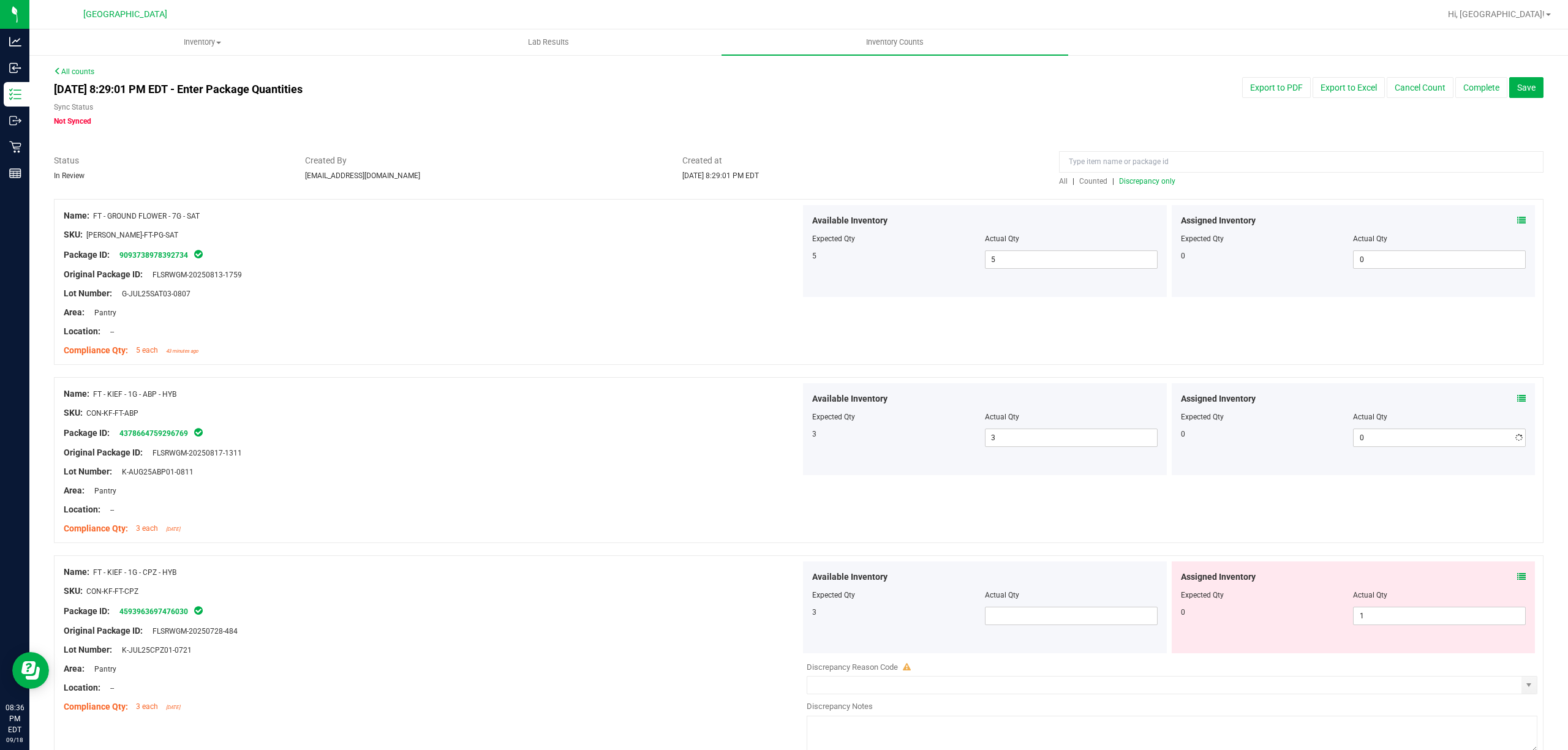
drag, startPoint x: 993, startPoint y: 627, endPoint x: 996, endPoint y: 639, distance: 12.4
click at [993, 633] on div "Available Inventory Expected Qty Actual Qty 3" at bounding box center [984, 607] width 364 height 92
click at [1034, 605] on div at bounding box center [984, 604] width 346 height 6
click at [1034, 607] on div "Available Inventory Expected Qty Actual Qty 3" at bounding box center [984, 607] width 364 height 92
click at [1034, 613] on span at bounding box center [1071, 616] width 172 height 18
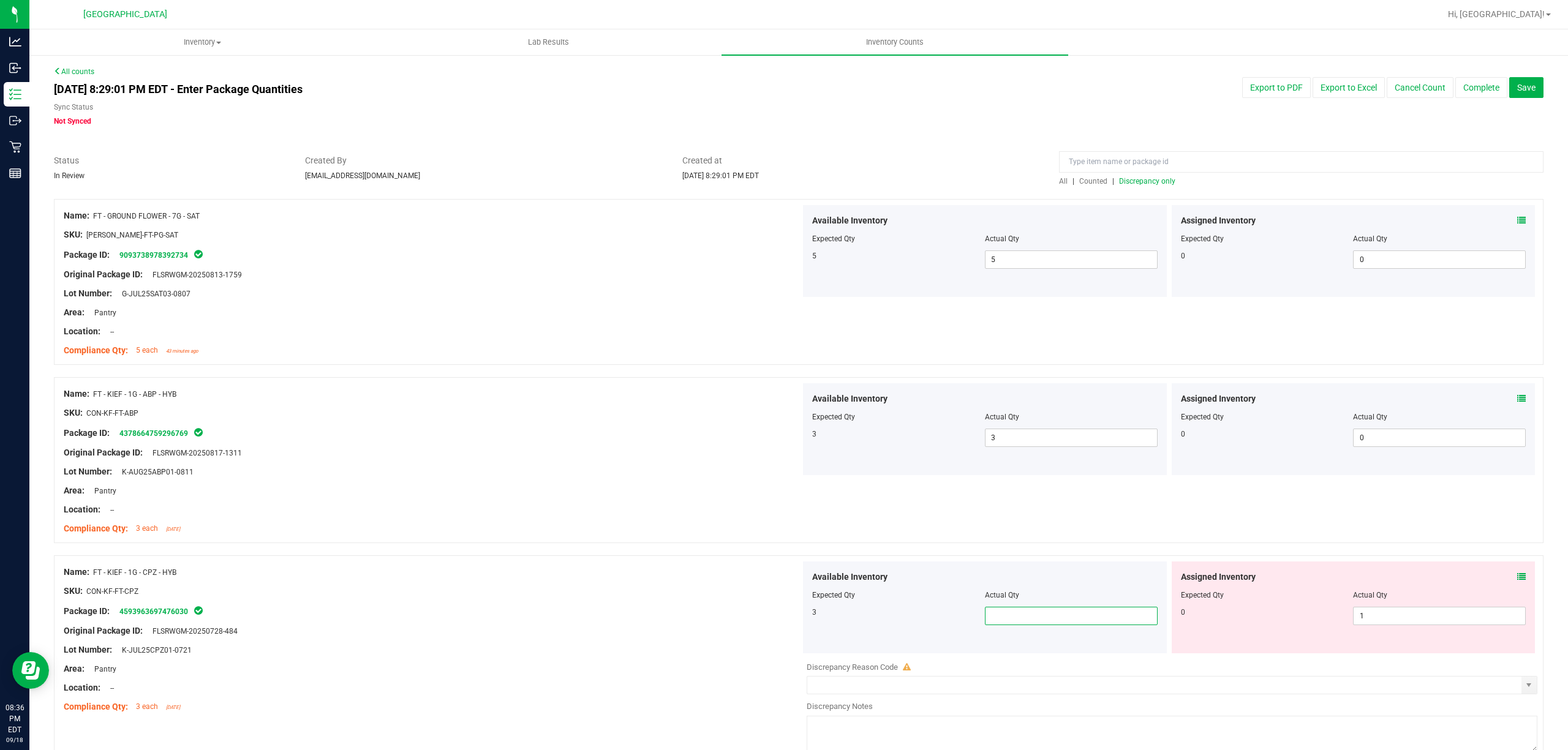
type input "3"
drag, startPoint x: 1392, startPoint y: 628, endPoint x: 1407, endPoint y: 627, distance: 15.0
click at [1393, 628] on div "Assigned Inventory Expected Qty Actual Qty 0 1 1" at bounding box center [1353, 607] width 364 height 92
click at [1420, 624] on span "1 1" at bounding box center [1439, 616] width 172 height 18
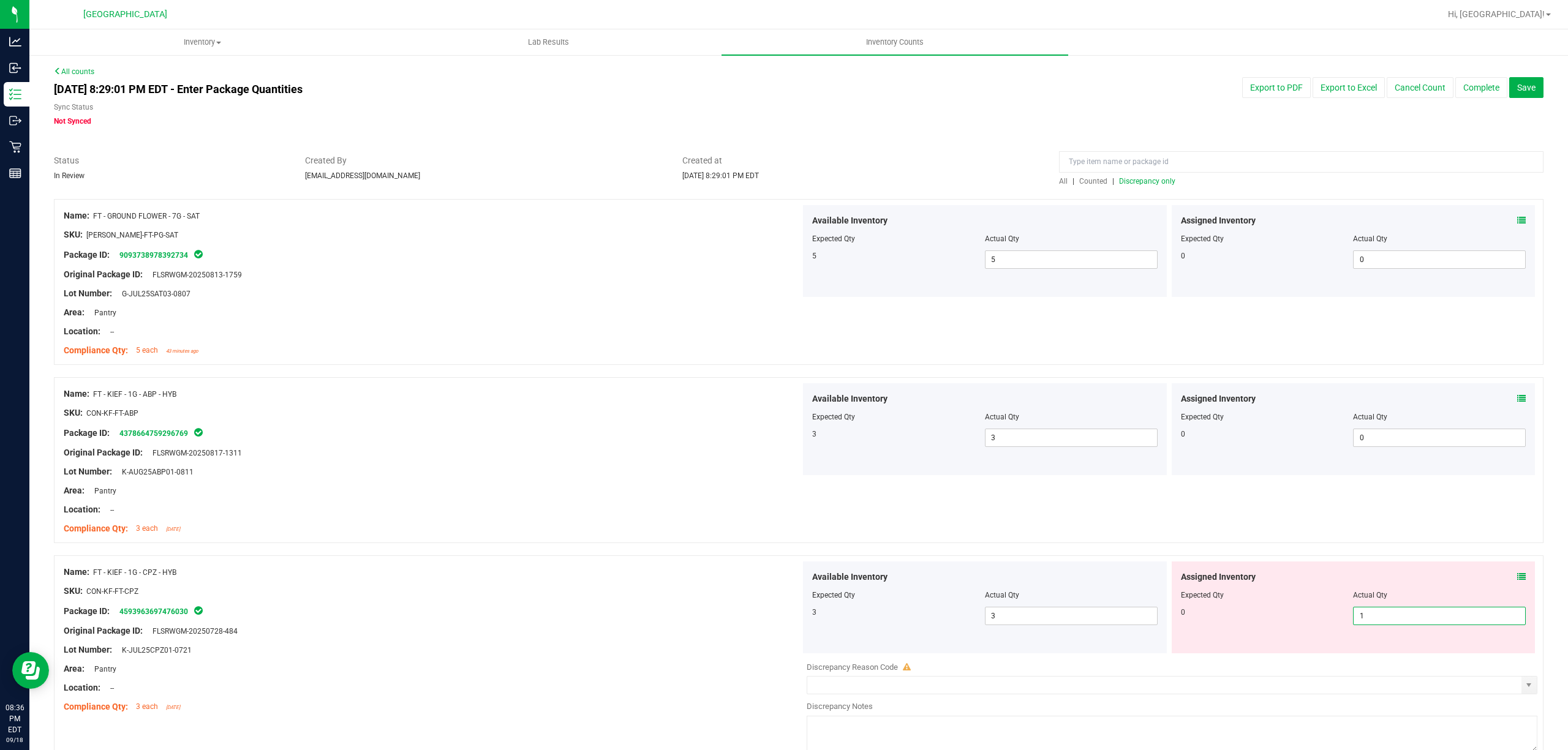
click at [1420, 624] on input "1" at bounding box center [1439, 616] width 171 height 17
type input "0"
drag, startPoint x: 1339, startPoint y: 615, endPoint x: 1327, endPoint y: 613, distance: 12.2
click at [1331, 613] on div "0" at bounding box center [1267, 612] width 172 height 11
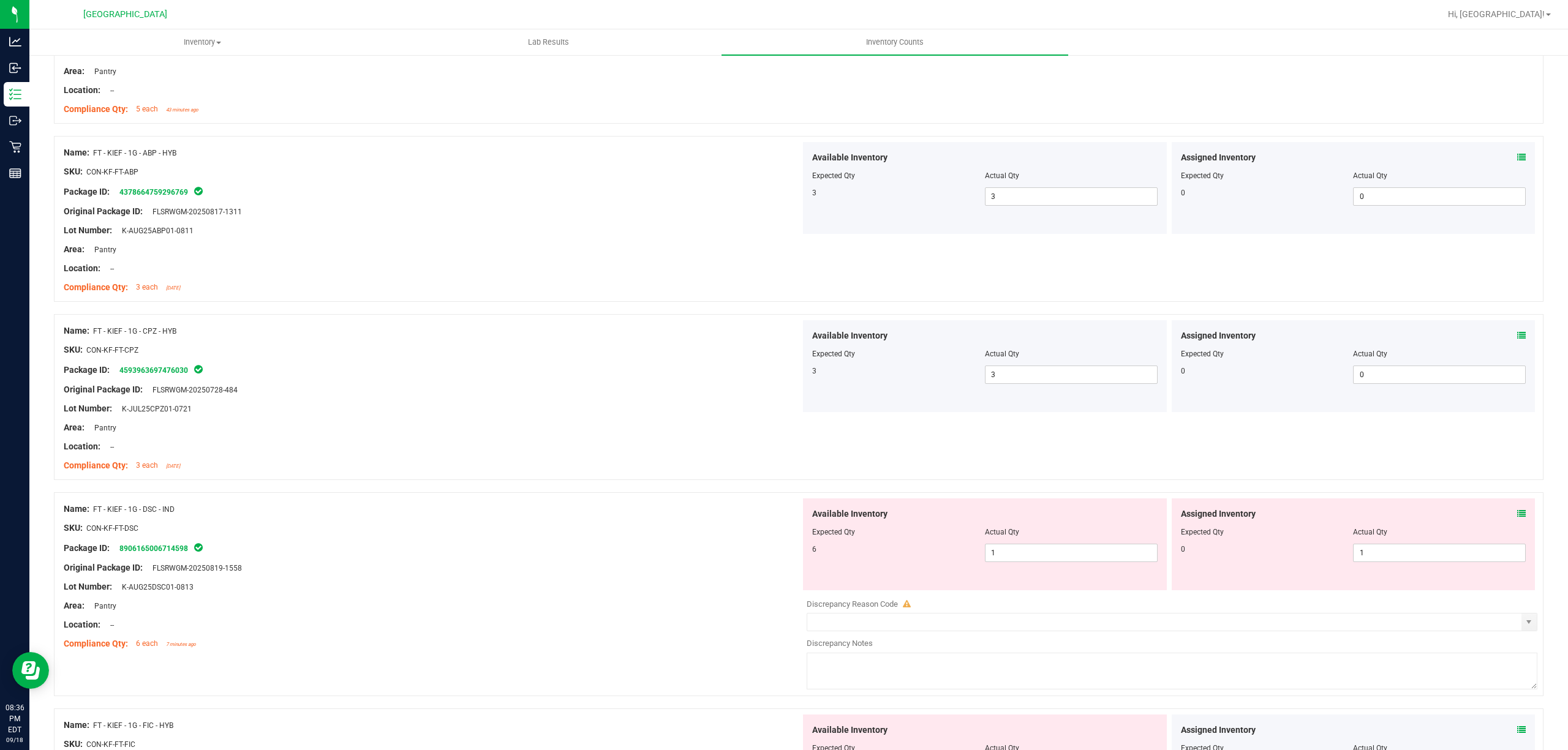
scroll to position [245, 0]
click at [1069, 536] on div at bounding box center [984, 537] width 346 height 6
click at [1054, 558] on span "1 1" at bounding box center [1071, 549] width 172 height 18
click at [1054, 557] on input "1" at bounding box center [1071, 549] width 171 height 17
type input "6"
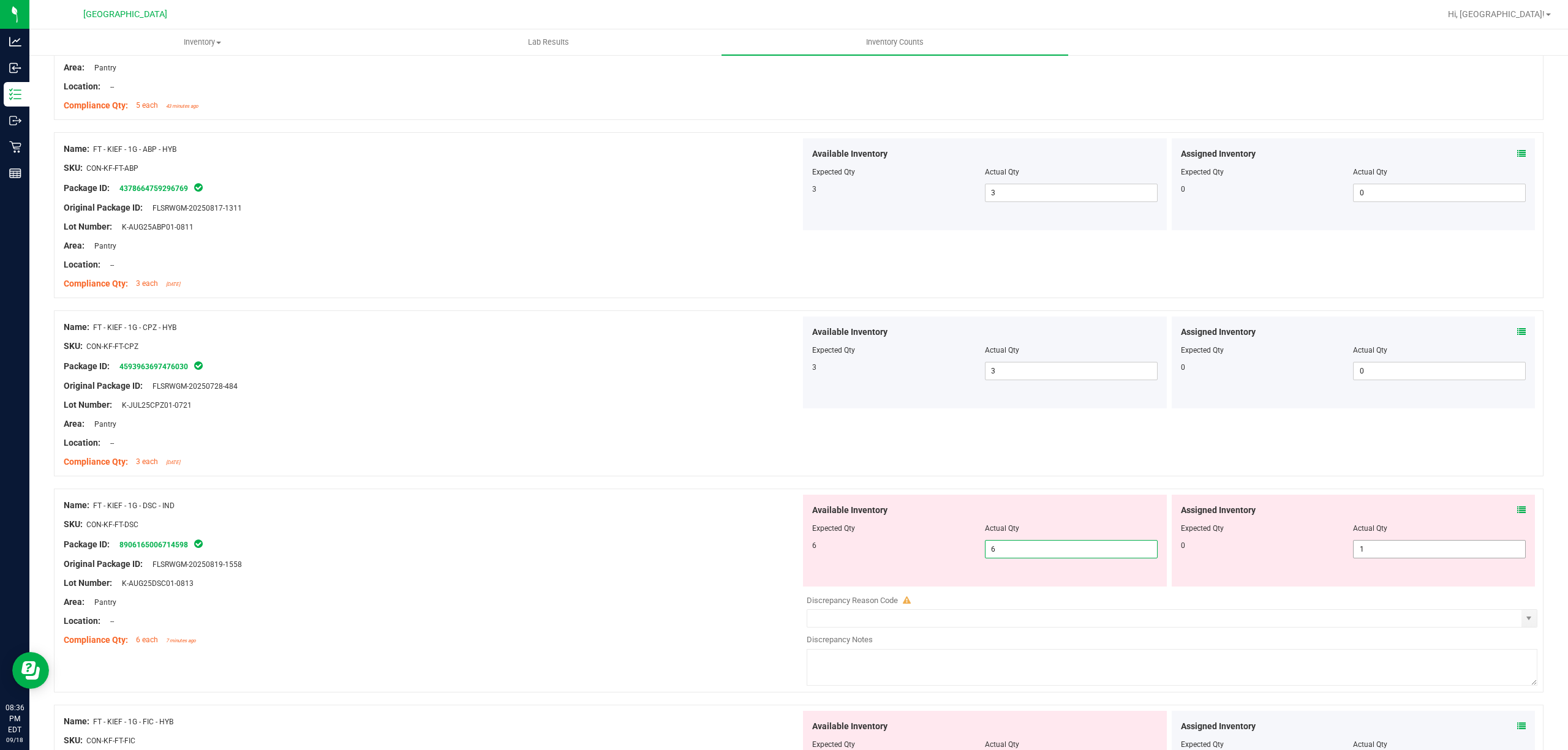
type input "6"
click at [1421, 554] on span "1 1" at bounding box center [1439, 549] width 172 height 18
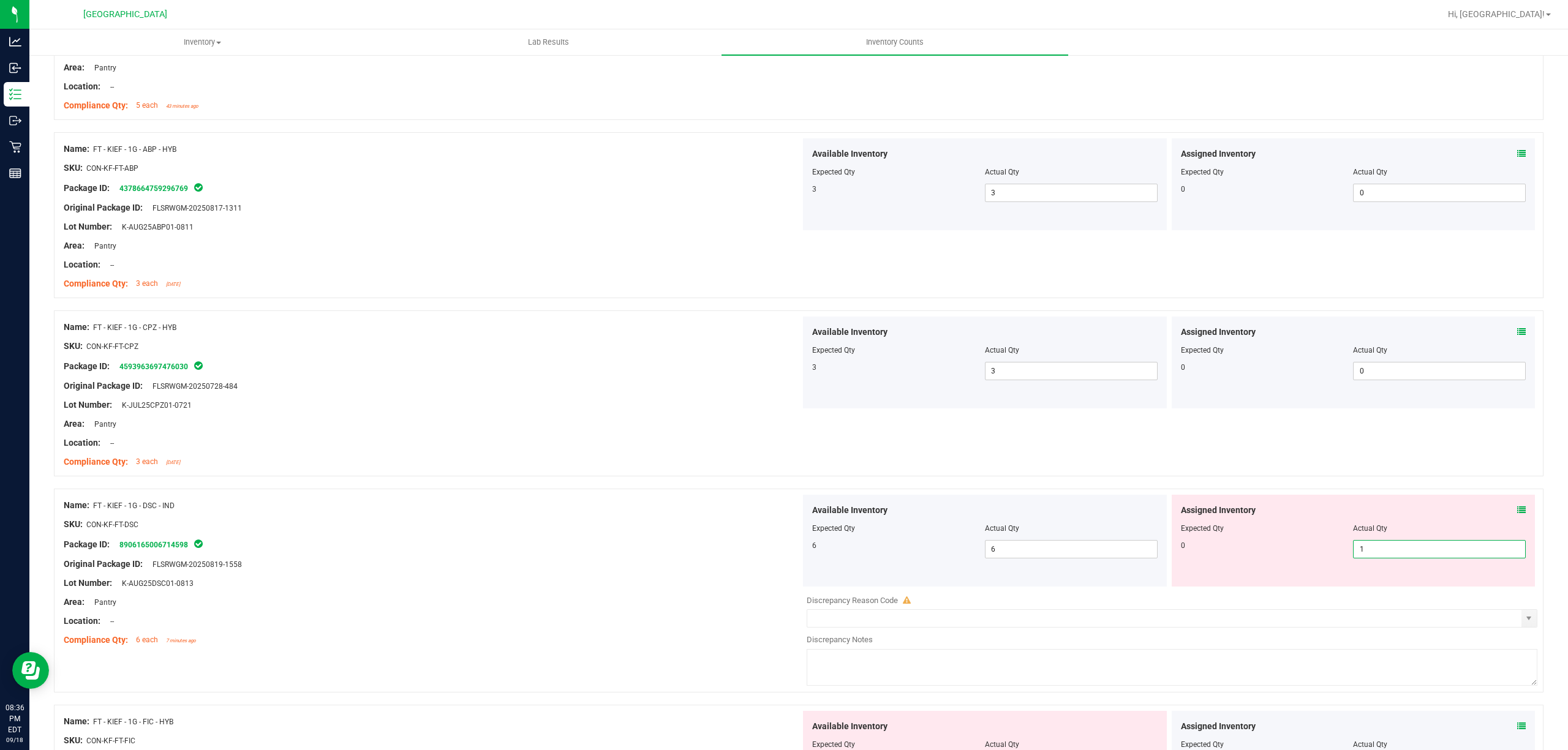
click at [1421, 554] on input "1" at bounding box center [1439, 549] width 171 height 17
type input "0"
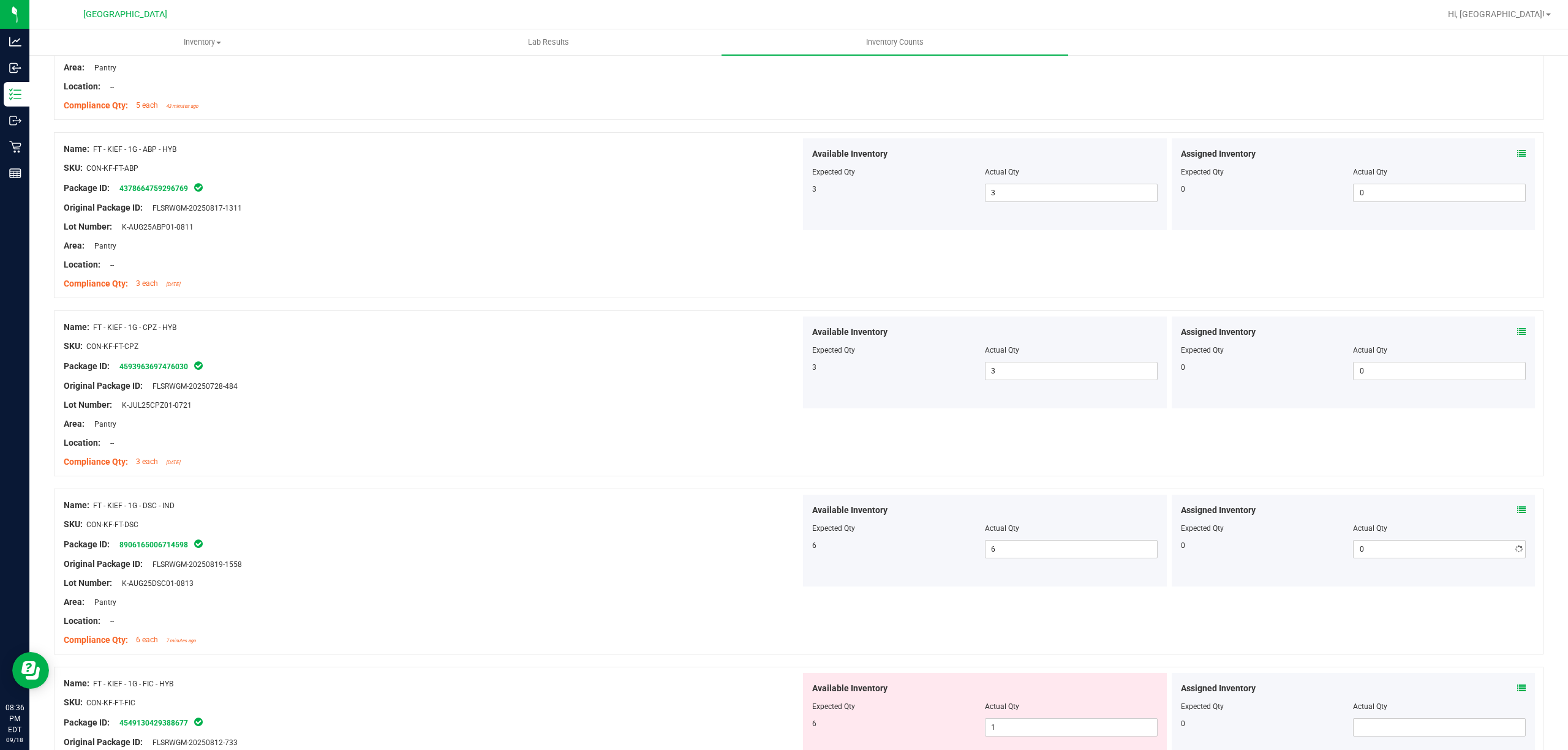
click at [1143, 514] on div "Available Inventory" at bounding box center [984, 510] width 346 height 13
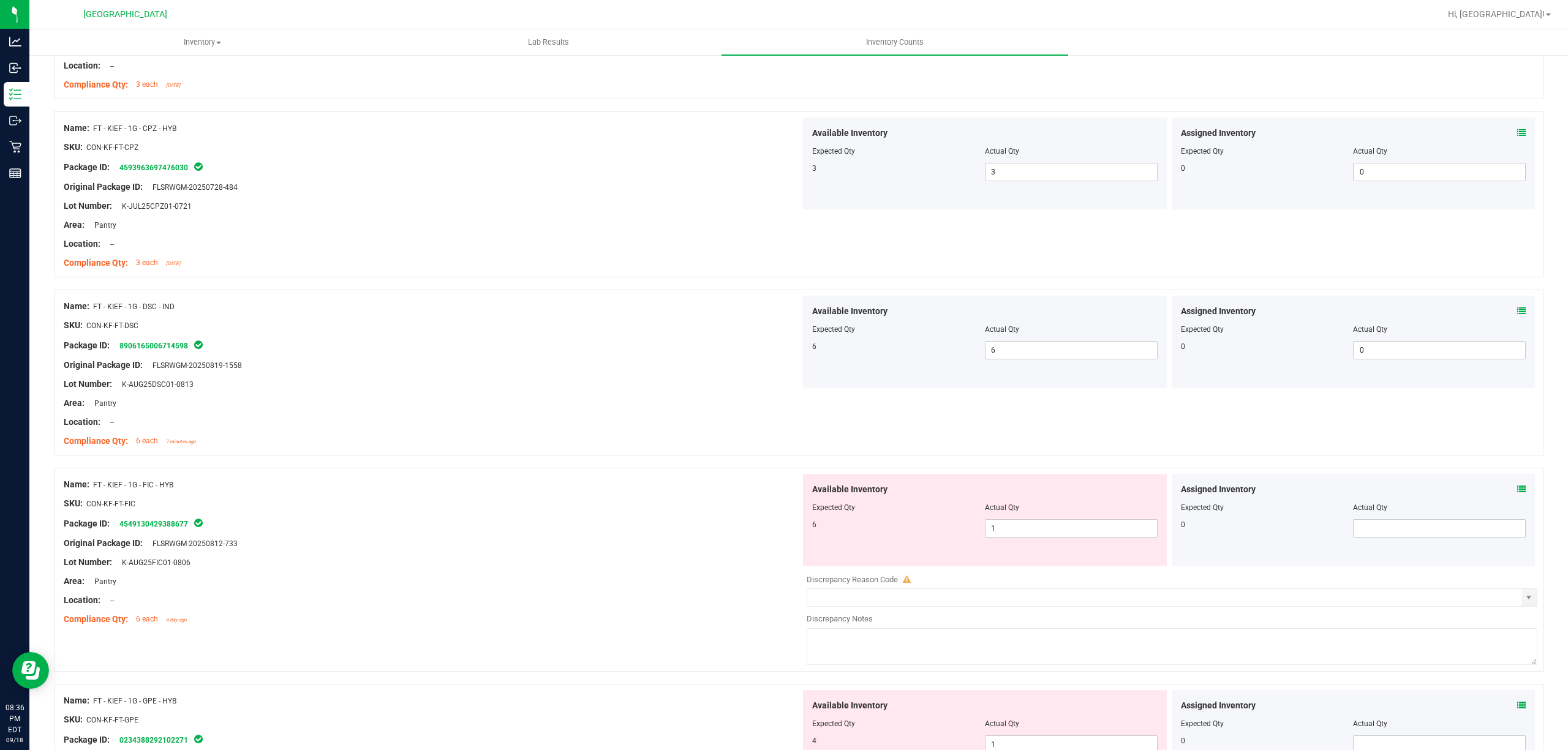
scroll to position [490, 0]
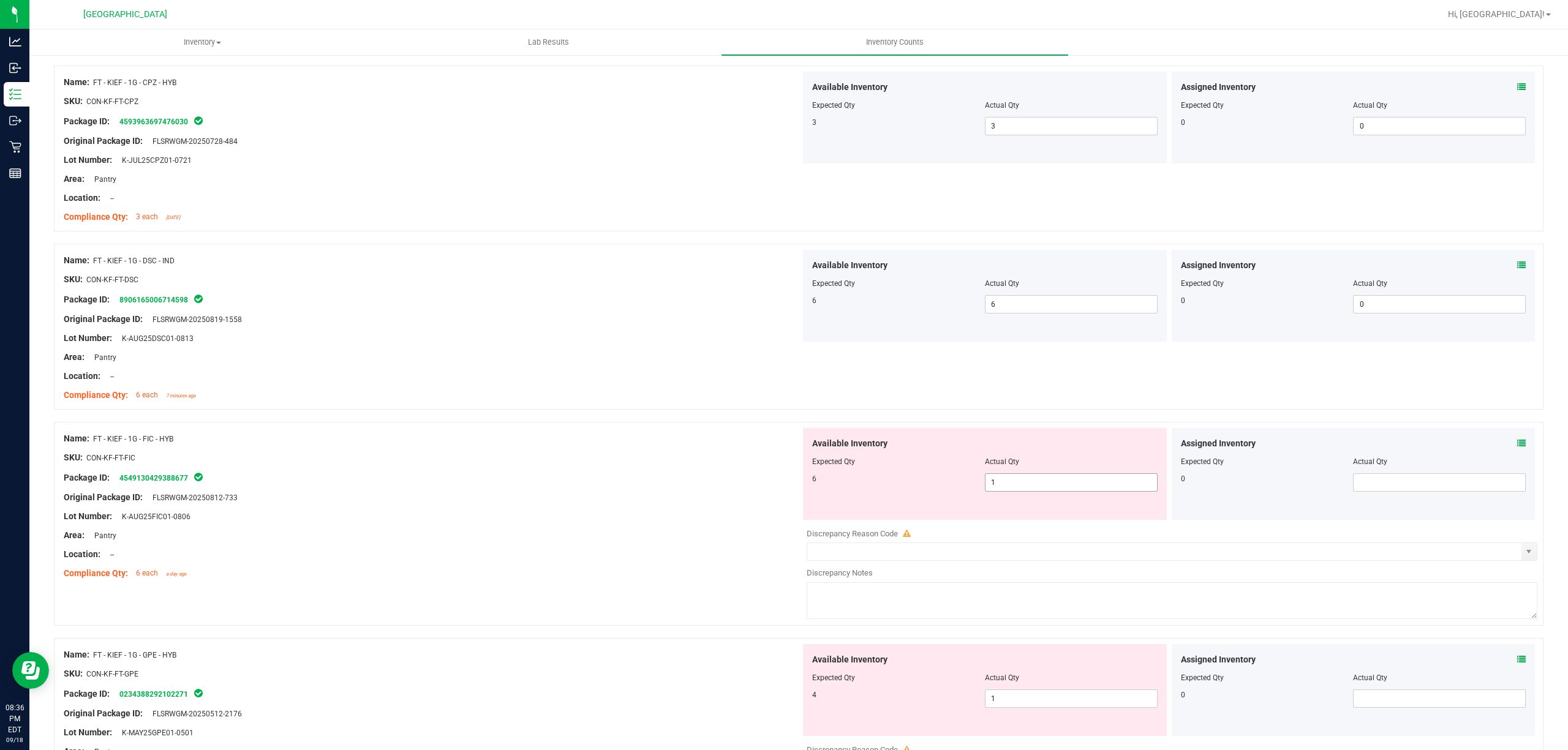
click at [1108, 486] on span "1 1" at bounding box center [1071, 482] width 172 height 18
click at [0, 0] on input "1" at bounding box center [0, 0] width 0 height 0
type input "6"
click at [1355, 478] on span at bounding box center [1439, 482] width 172 height 18
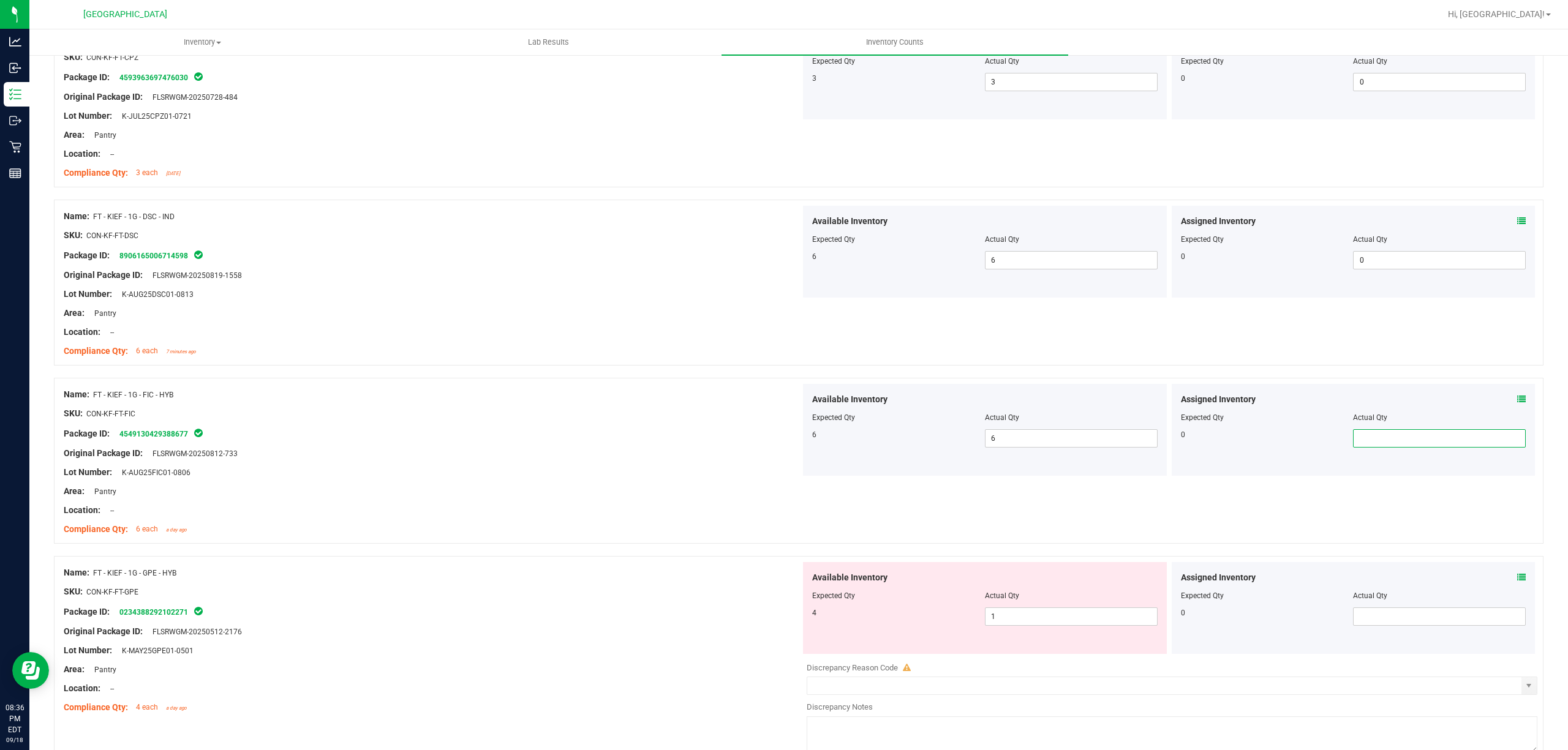
scroll to position [571, 0]
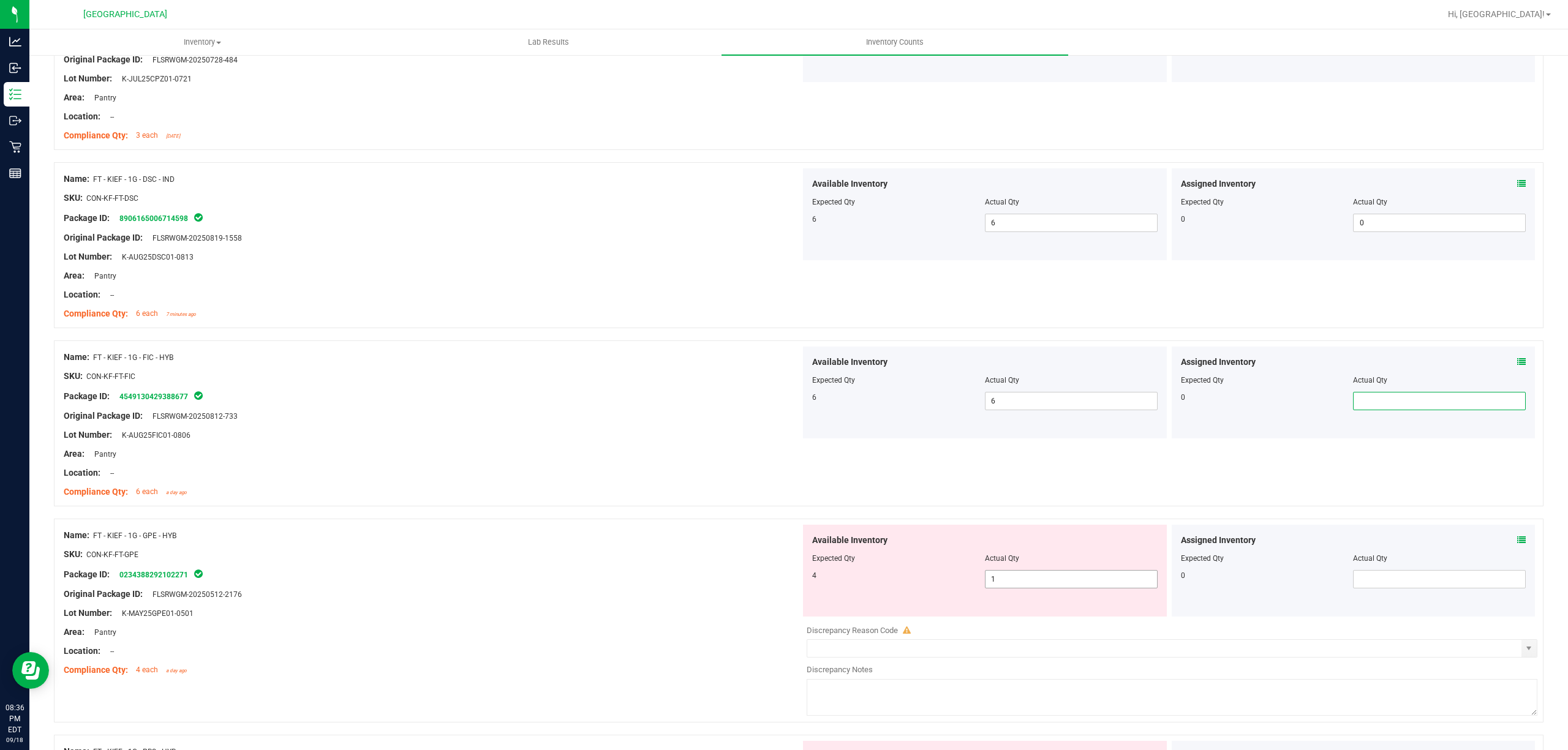
click at [1091, 583] on span "1 1" at bounding box center [1071, 579] width 172 height 18
click at [1091, 583] on input "1" at bounding box center [1071, 579] width 171 height 17
type input "4"
click at [1091, 583] on input "4" at bounding box center [1071, 579] width 171 height 17
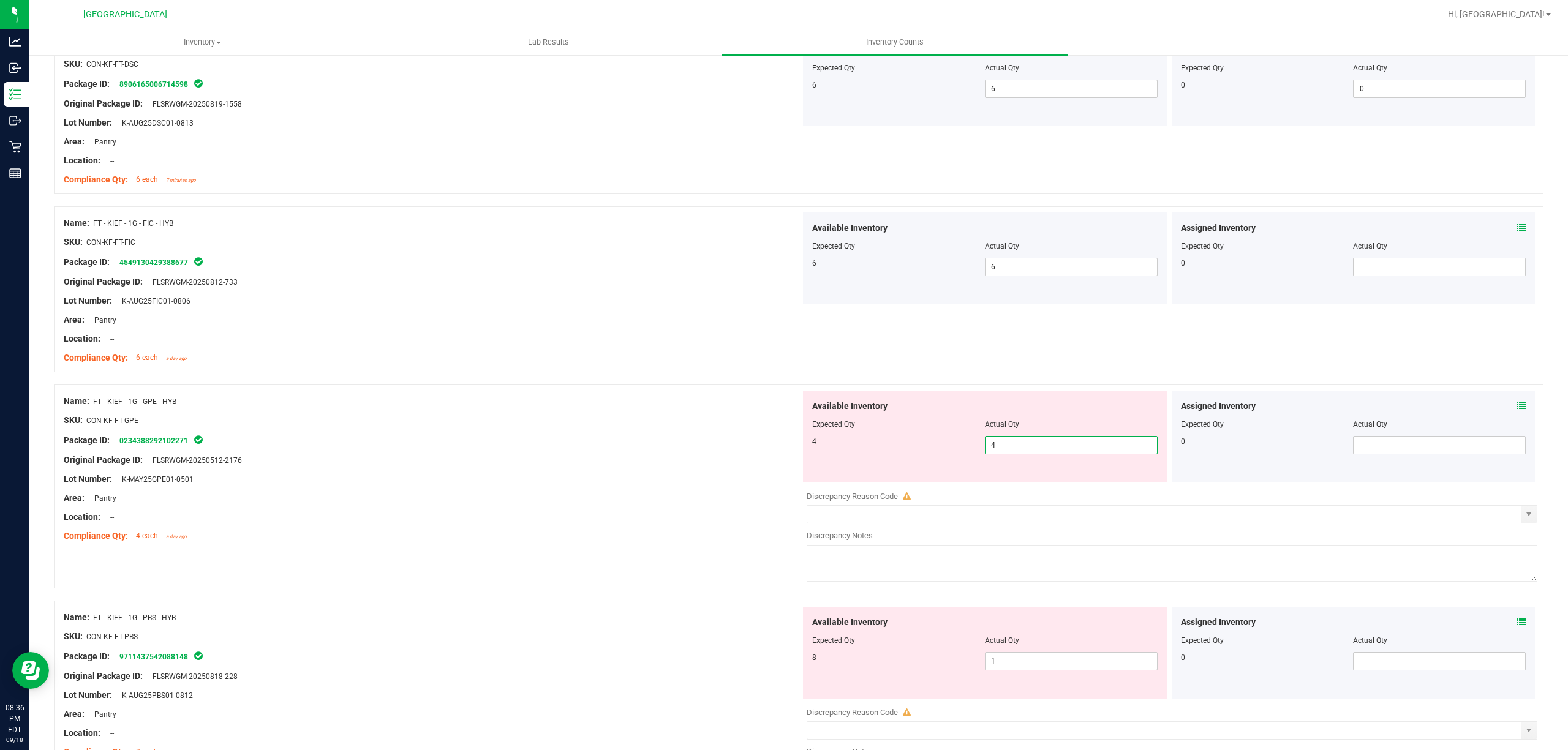
scroll to position [734, 0]
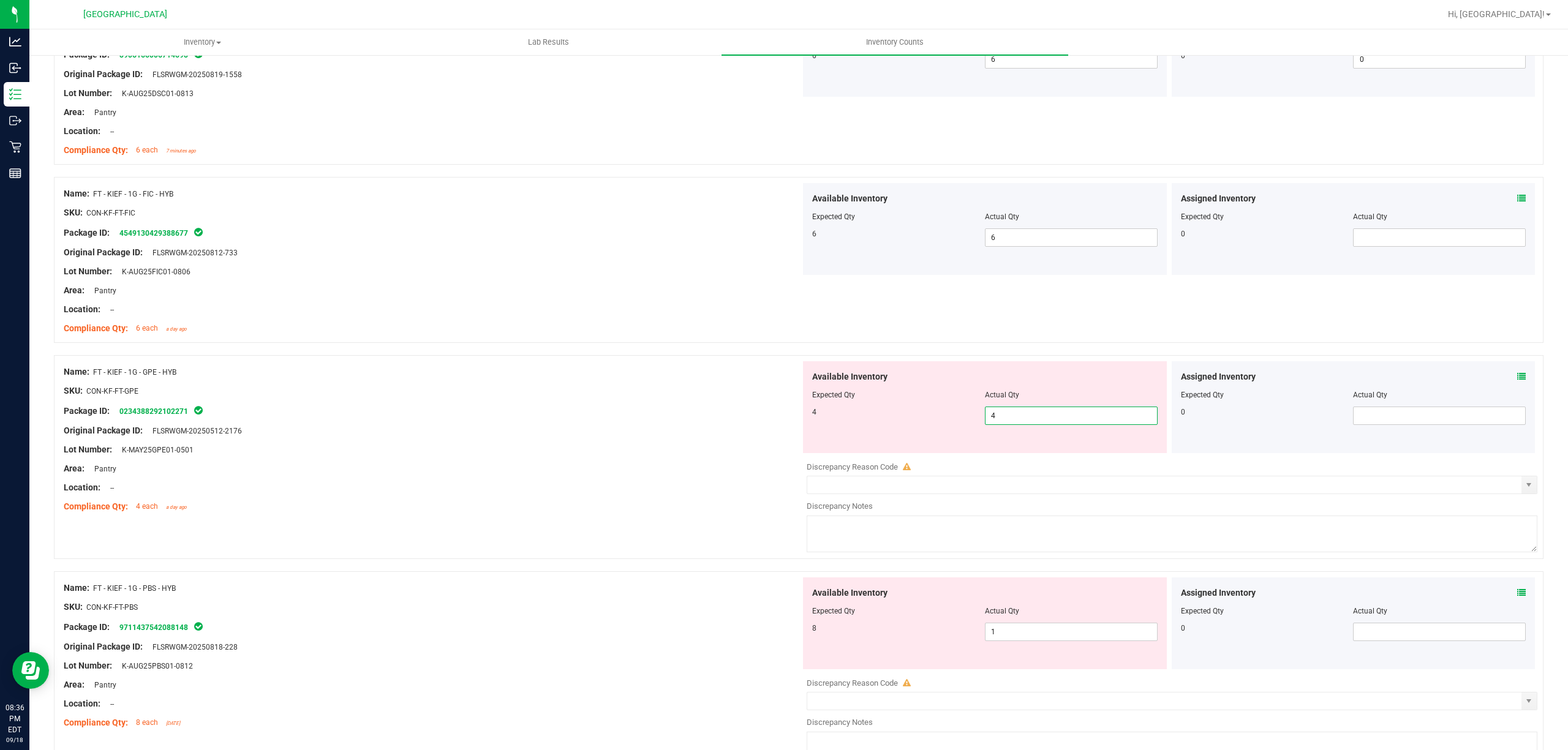
type input "4"
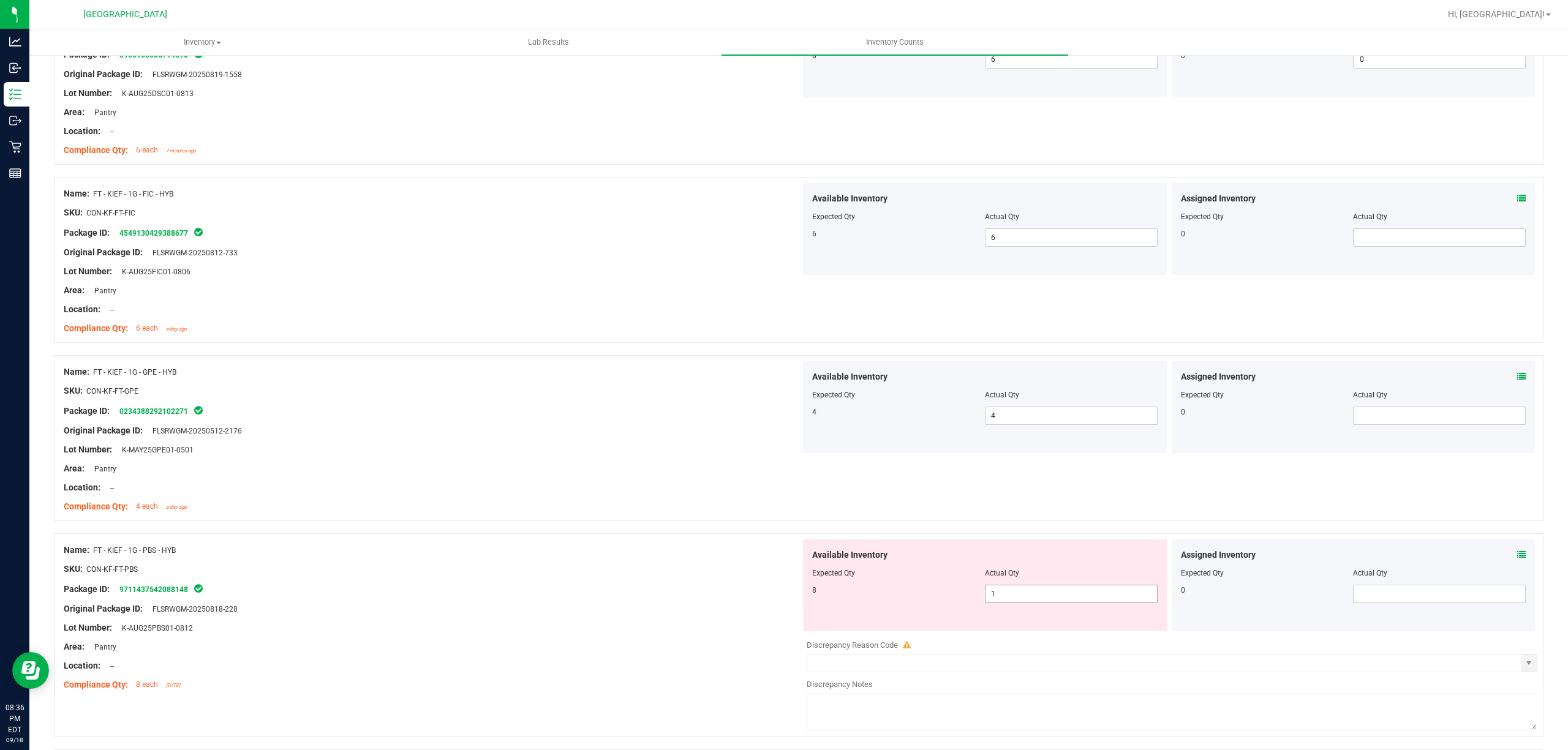
click at [1017, 592] on span "1 1" at bounding box center [1071, 594] width 172 height 18
click at [1017, 592] on input "1" at bounding box center [1071, 594] width 171 height 17
type input "8"
click at [1017, 592] on input "8" at bounding box center [1071, 594] width 171 height 17
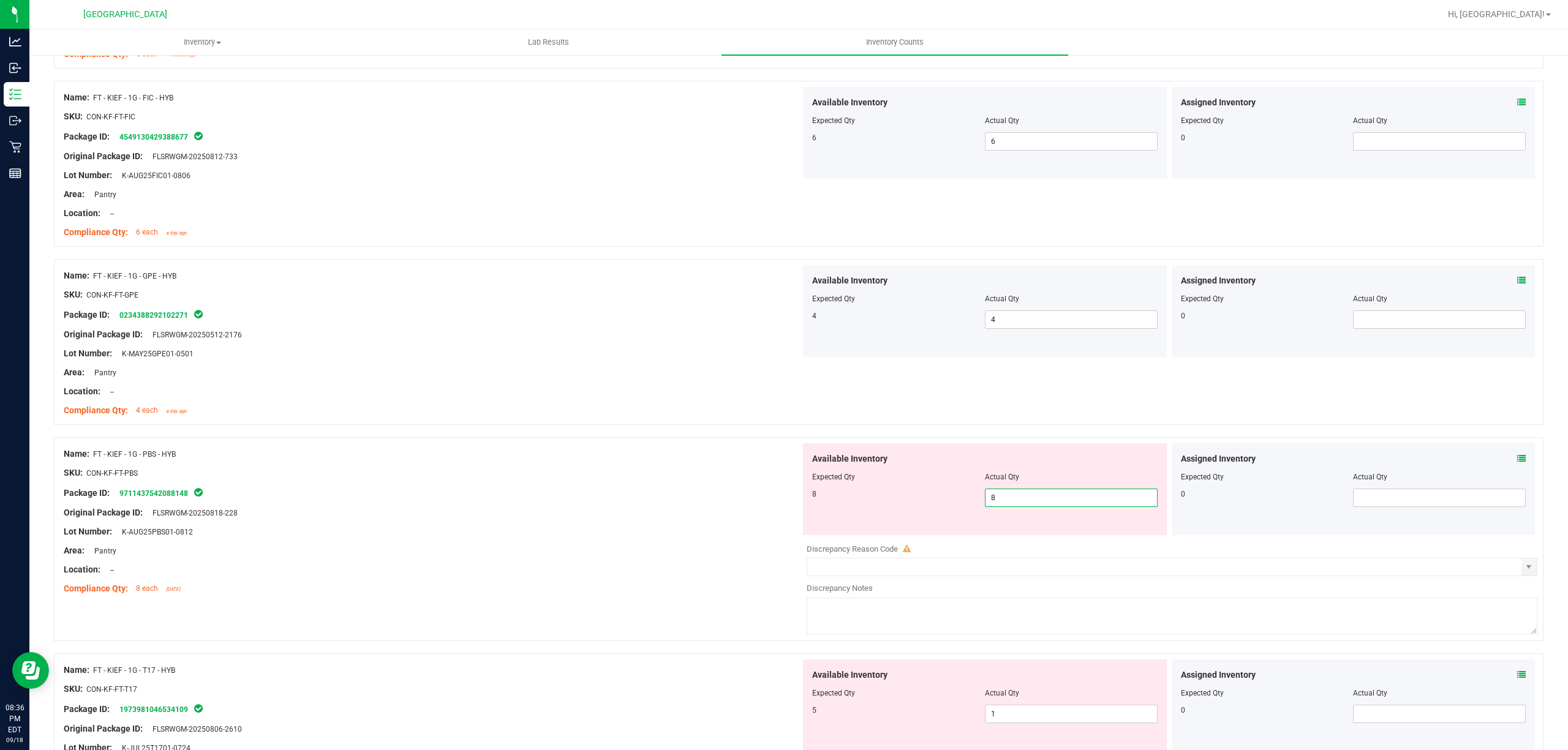
scroll to position [979, 0]
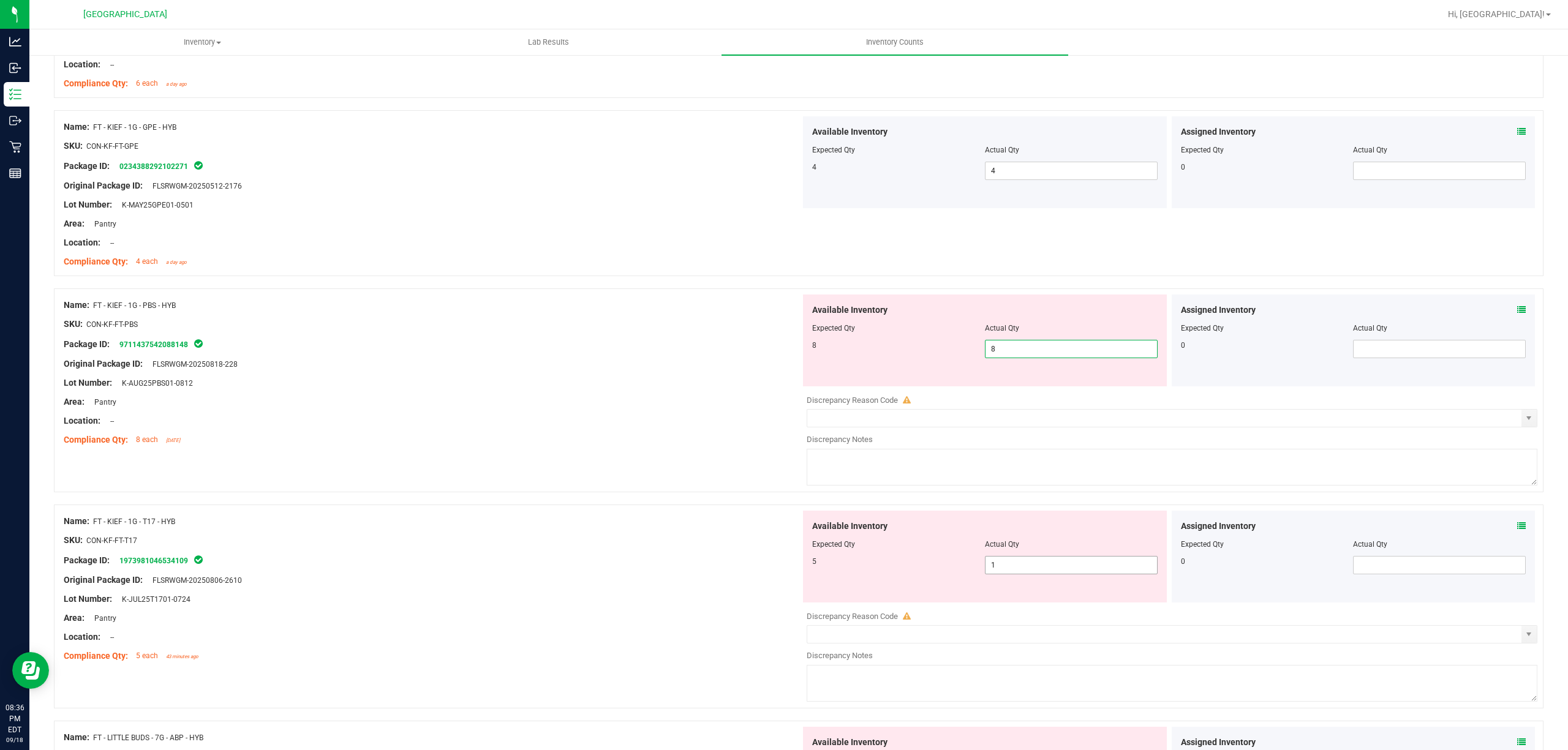
type input "8"
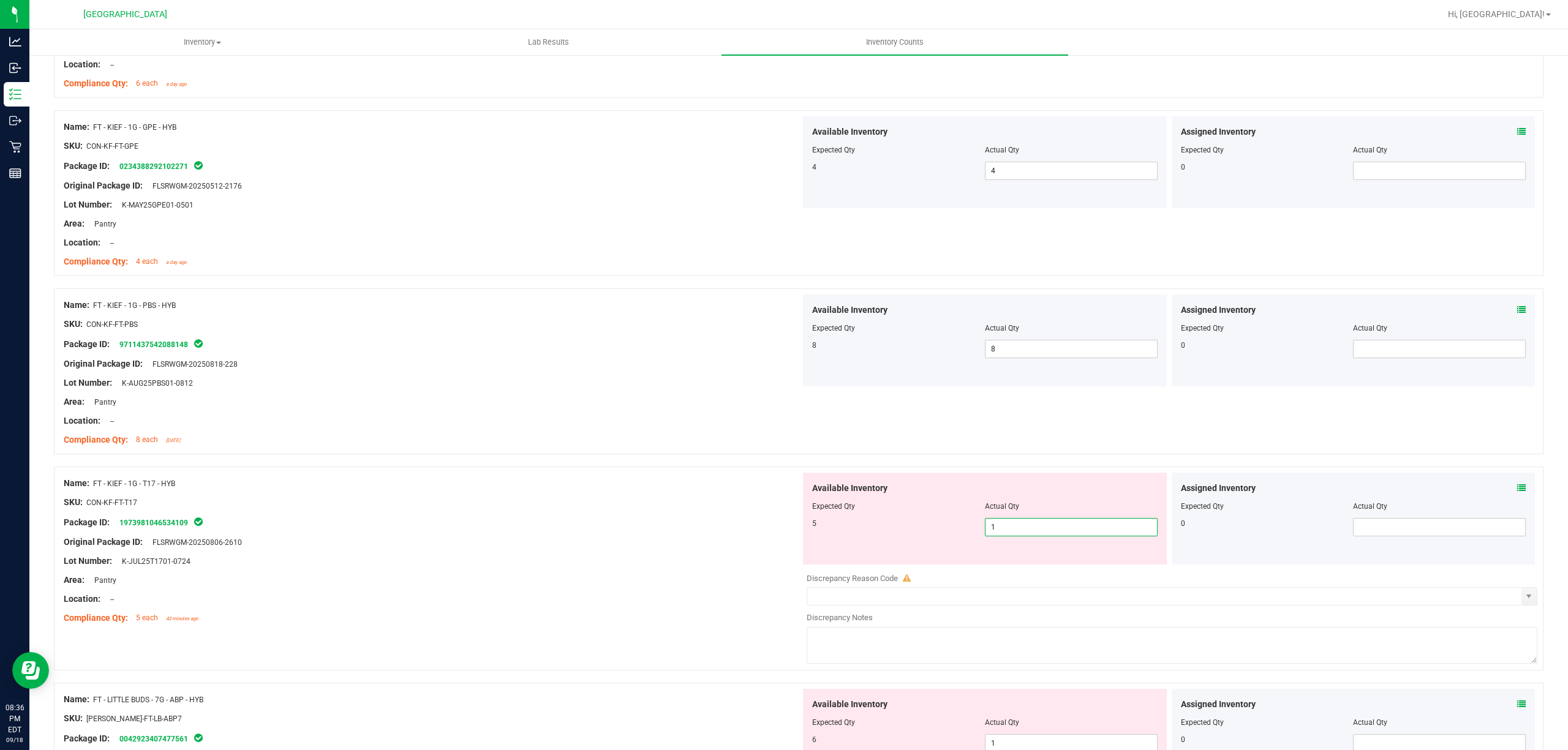
click at [1025, 576] on div "Available Inventory Expected Qty Actual Qty 5 1 1" at bounding box center [1169, 569] width 737 height 194
click at [1054, 504] on div "Actual Qty" at bounding box center [1071, 506] width 172 height 11
click at [1049, 522] on span "1 1" at bounding box center [1071, 527] width 172 height 18
click at [1049, 522] on input "1" at bounding box center [1071, 527] width 171 height 17
type input "5"
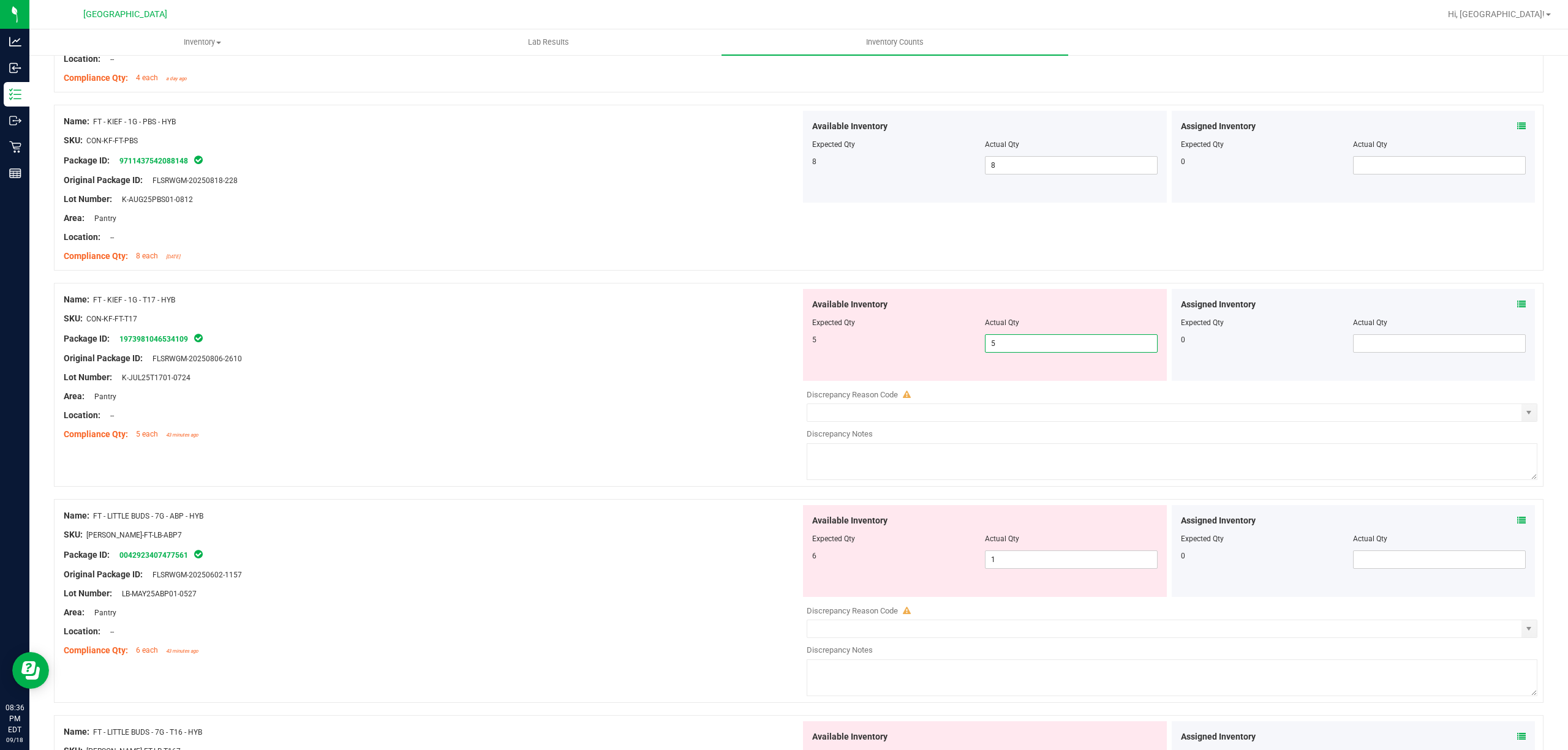
scroll to position [1225, 0]
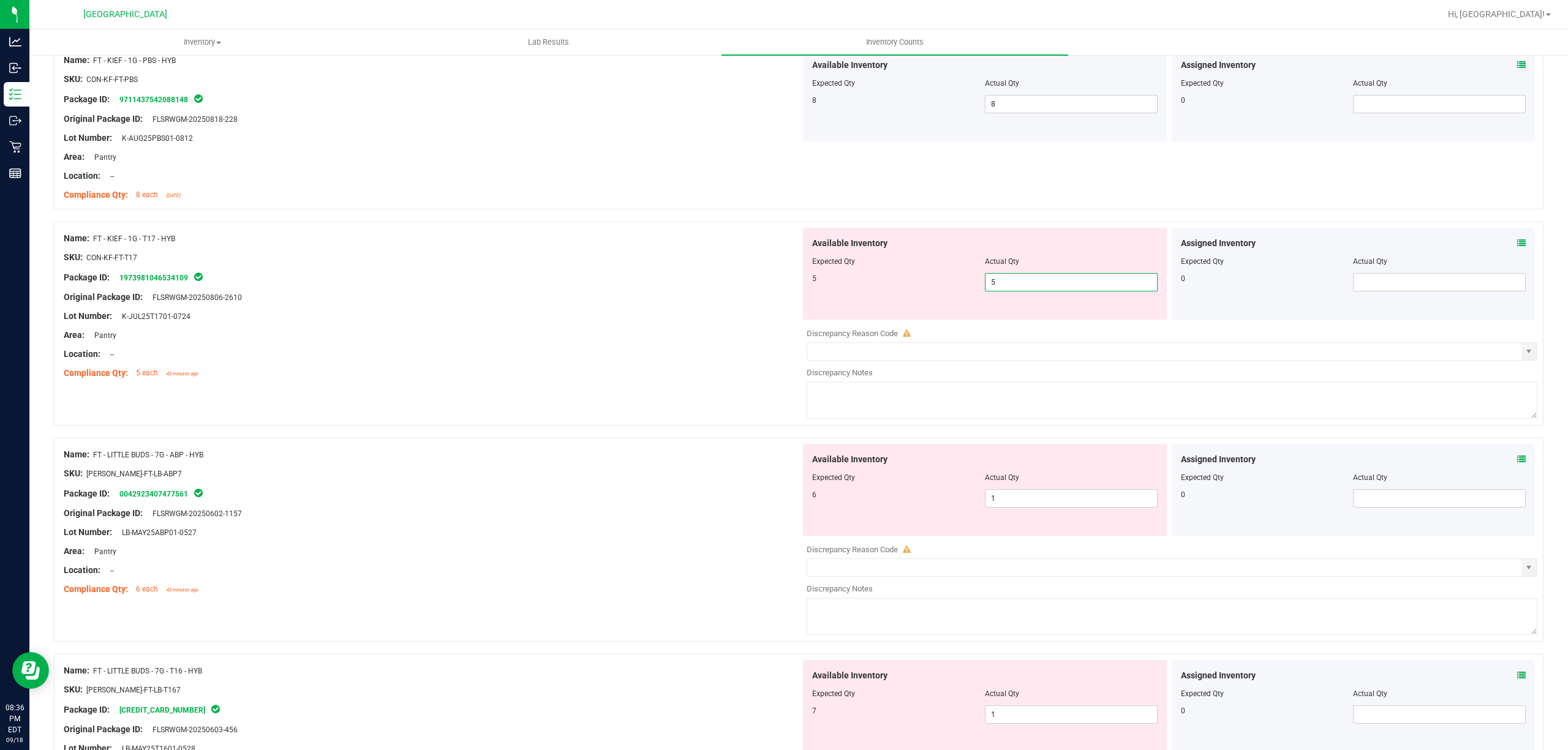
type input "5"
click at [1061, 491] on div "Available Inventory Expected Qty Actual Qty 6 1 1" at bounding box center [984, 490] width 364 height 92
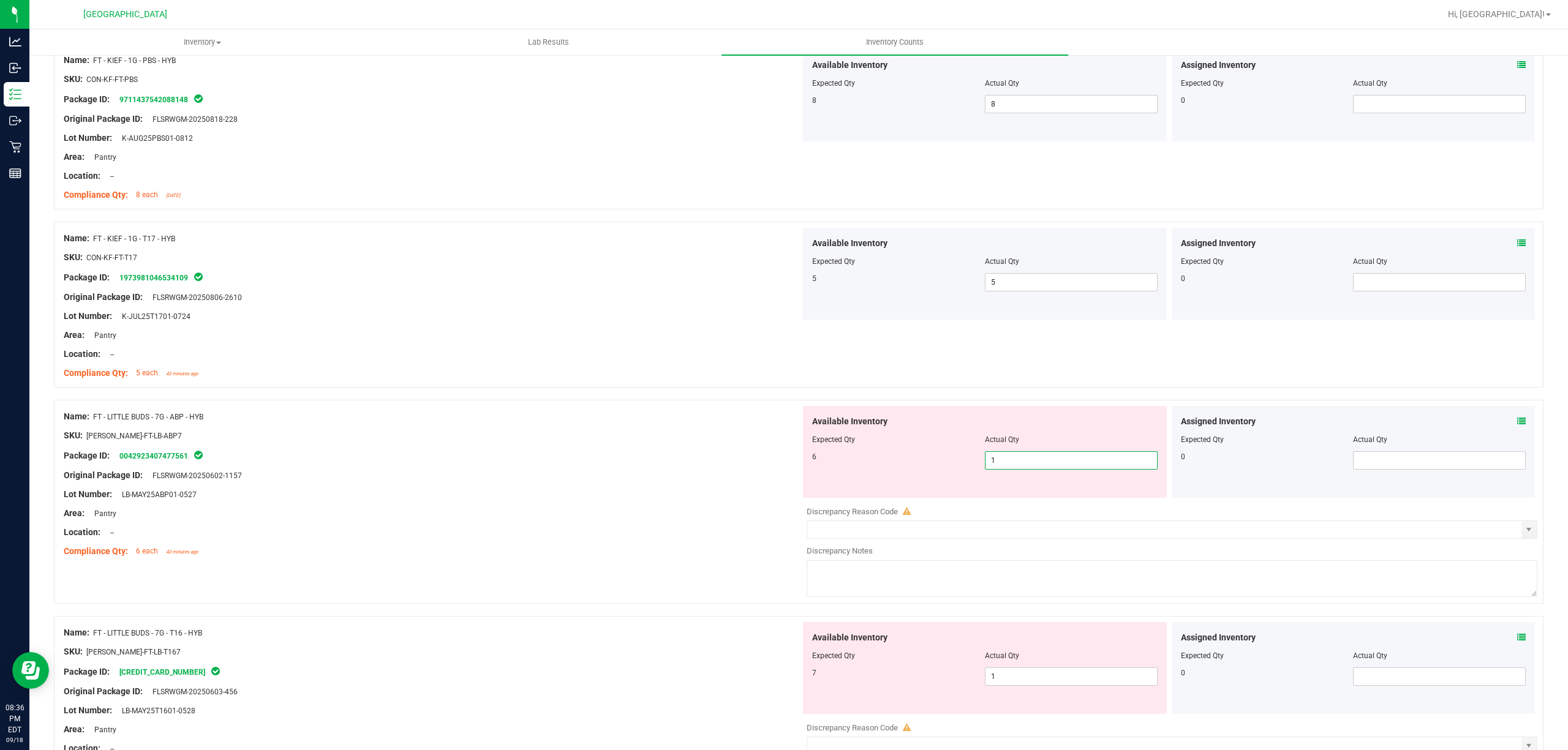
click at [1066, 462] on span "1 1" at bounding box center [1071, 460] width 172 height 18
click at [1066, 462] on input "1" at bounding box center [1071, 460] width 171 height 17
type input "6"
click at [1056, 683] on div "Available Inventory Expected Qty Actual Qty 7 1 1" at bounding box center [1169, 719] width 737 height 194
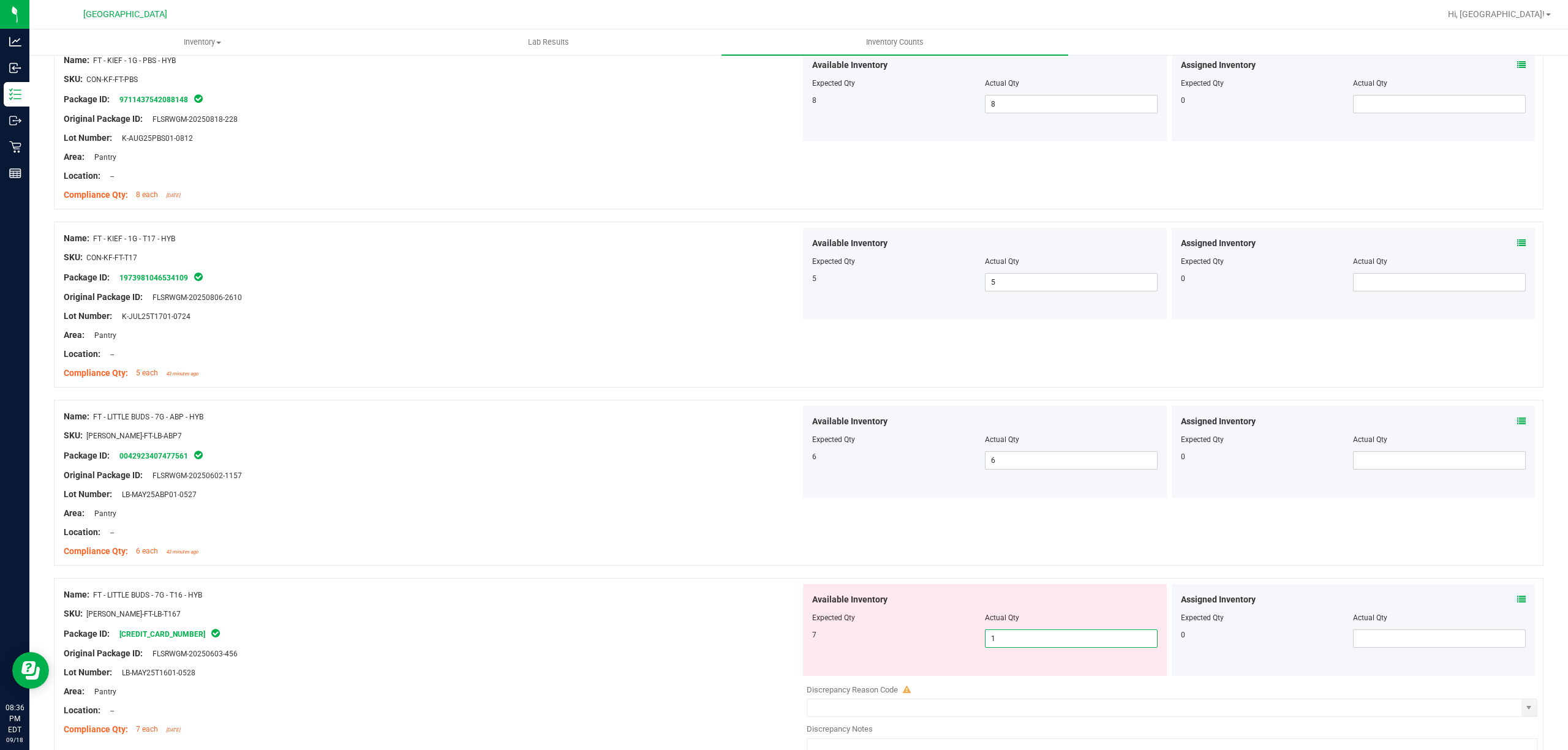
click at [1058, 642] on input "1" at bounding box center [1071, 639] width 171 height 17
click at [1058, 640] on input "1" at bounding box center [1071, 639] width 171 height 17
type input "7"
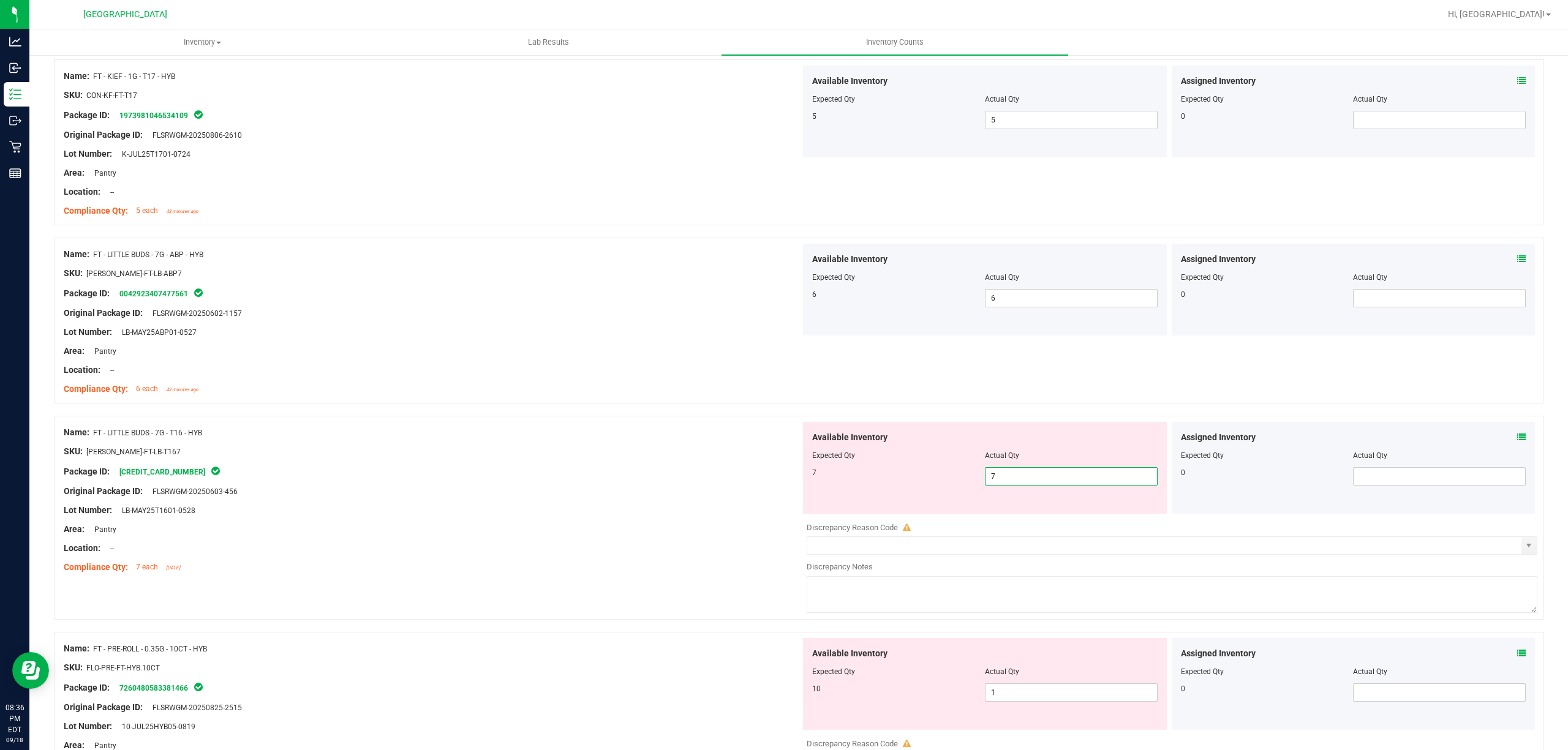
scroll to position [1387, 0]
type input "7"
click at [1066, 699] on div "Available Inventory Expected Qty Actual Qty 10 1 1" at bounding box center [1169, 734] width 737 height 194
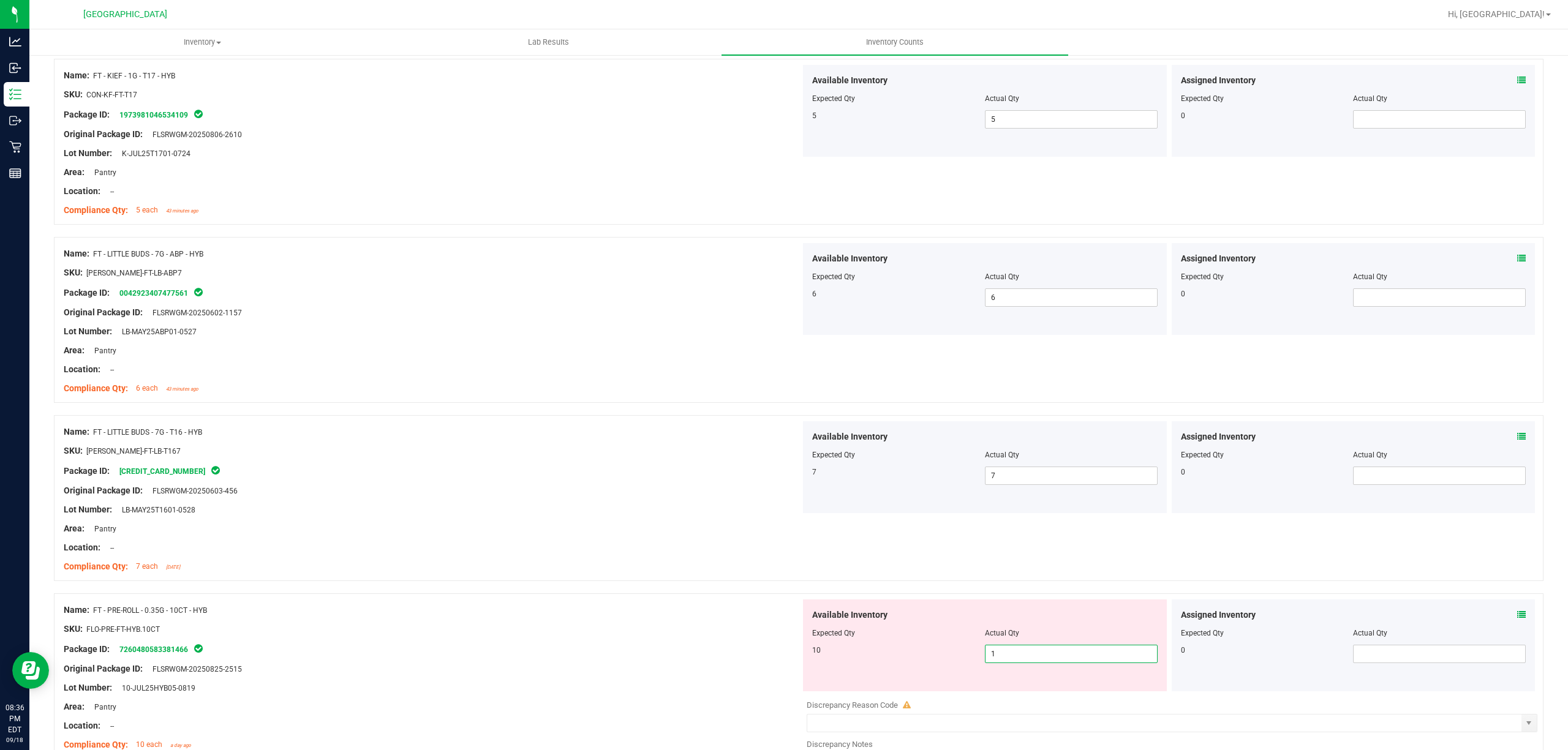
click at [1073, 662] on input "1" at bounding box center [1071, 654] width 171 height 17
type input "10"
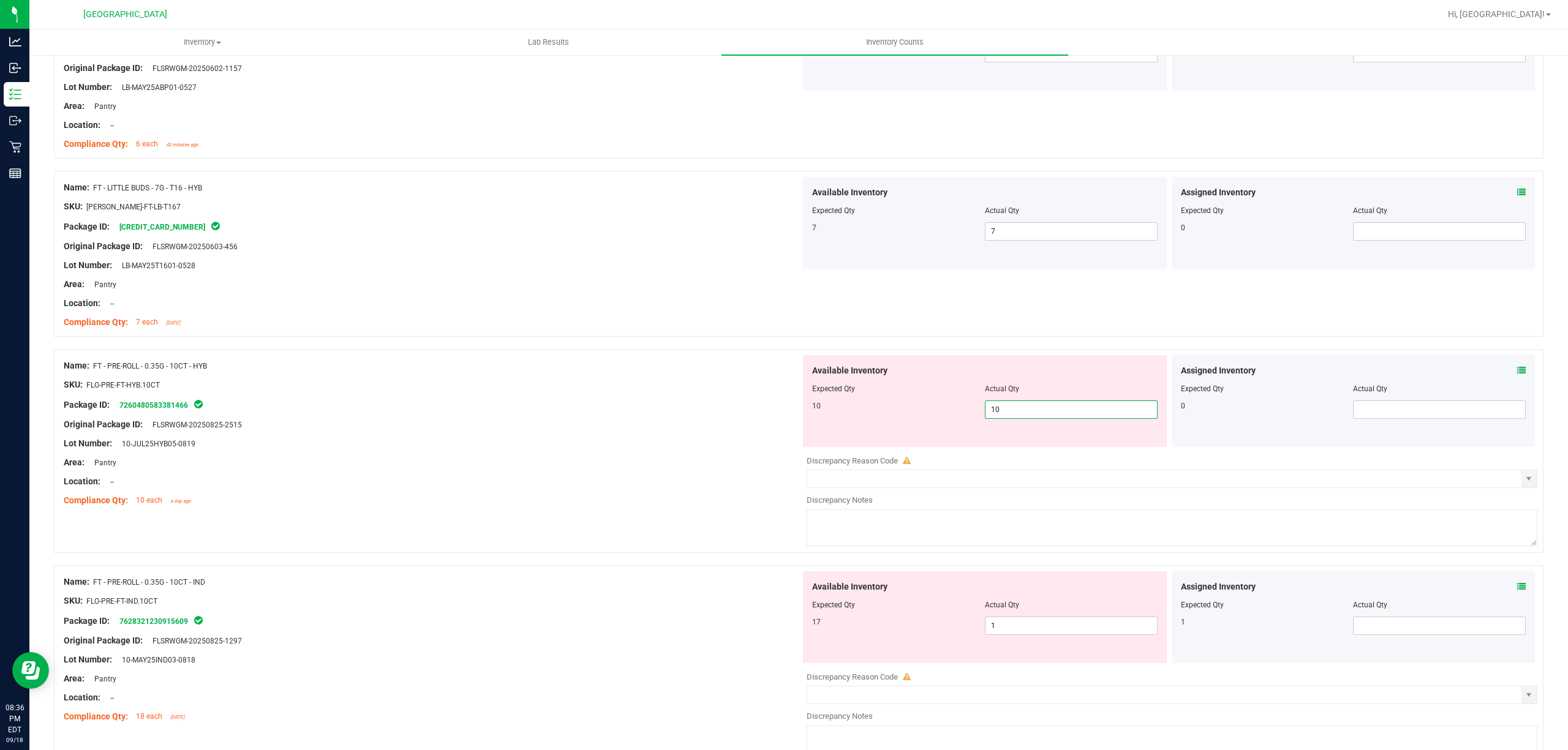
scroll to position [1632, 0]
type input "10"
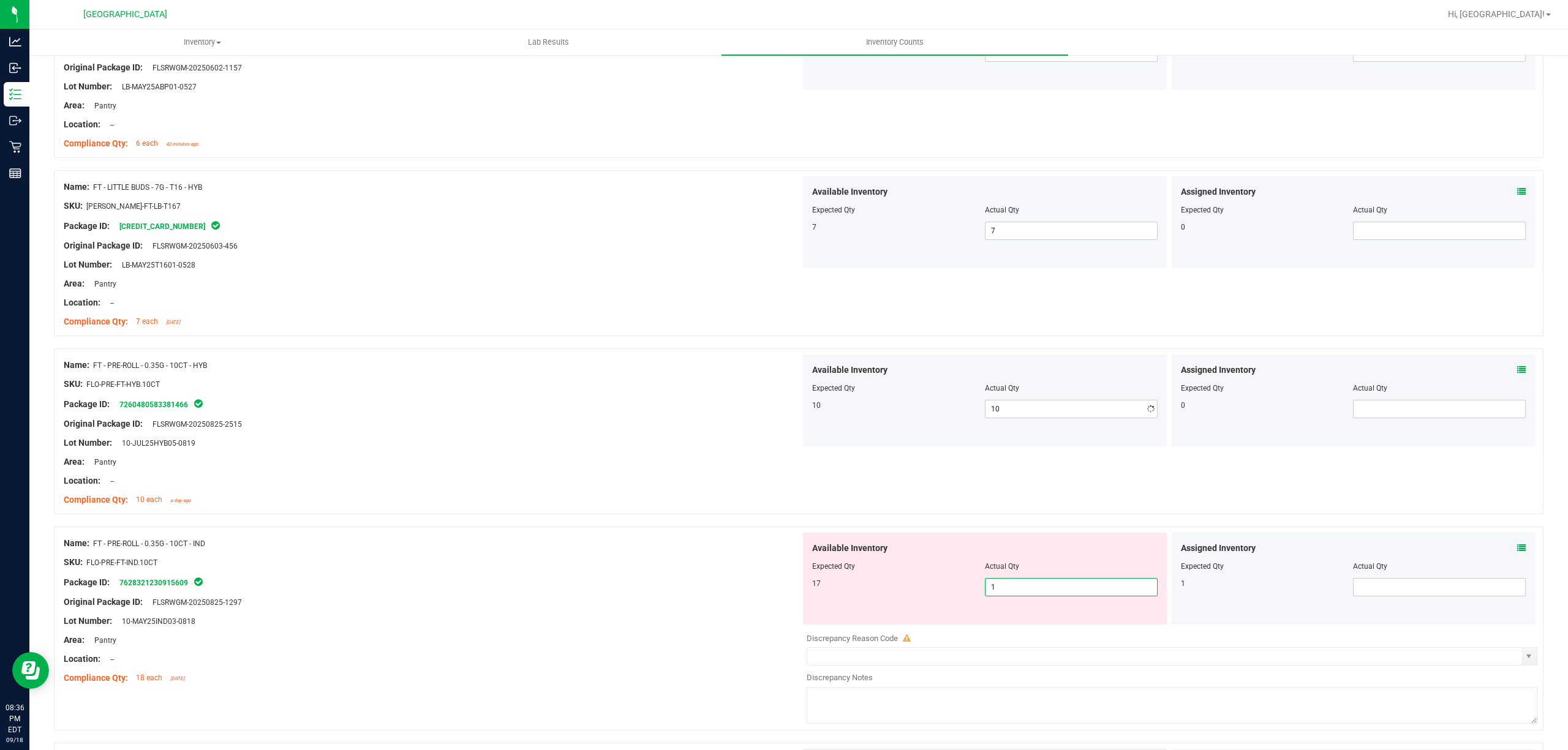
click at [1076, 624] on div "Available Inventory Expected Qty Actual Qty 17 1 1" at bounding box center [984, 579] width 364 height 92
type input "17"
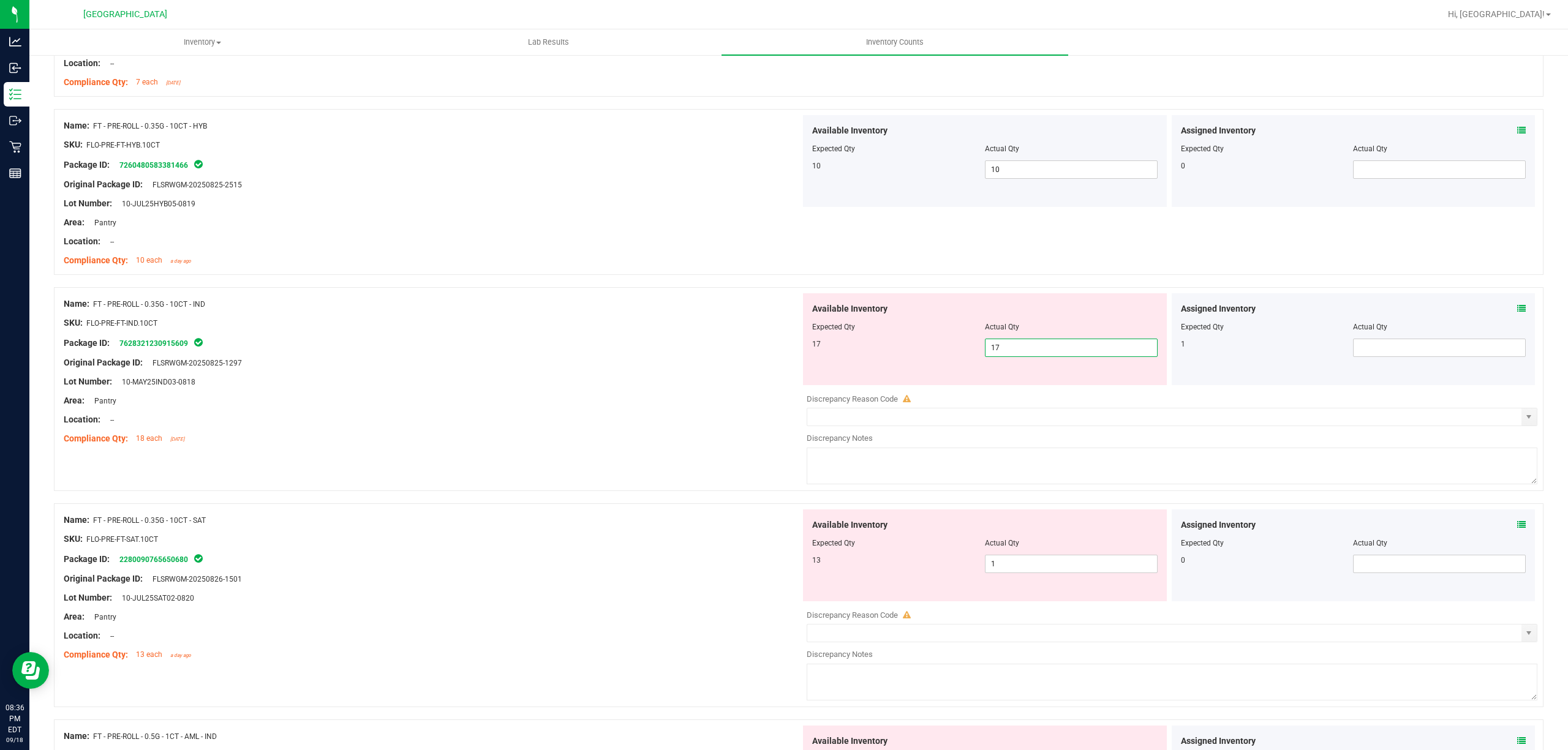
scroll to position [1877, 0]
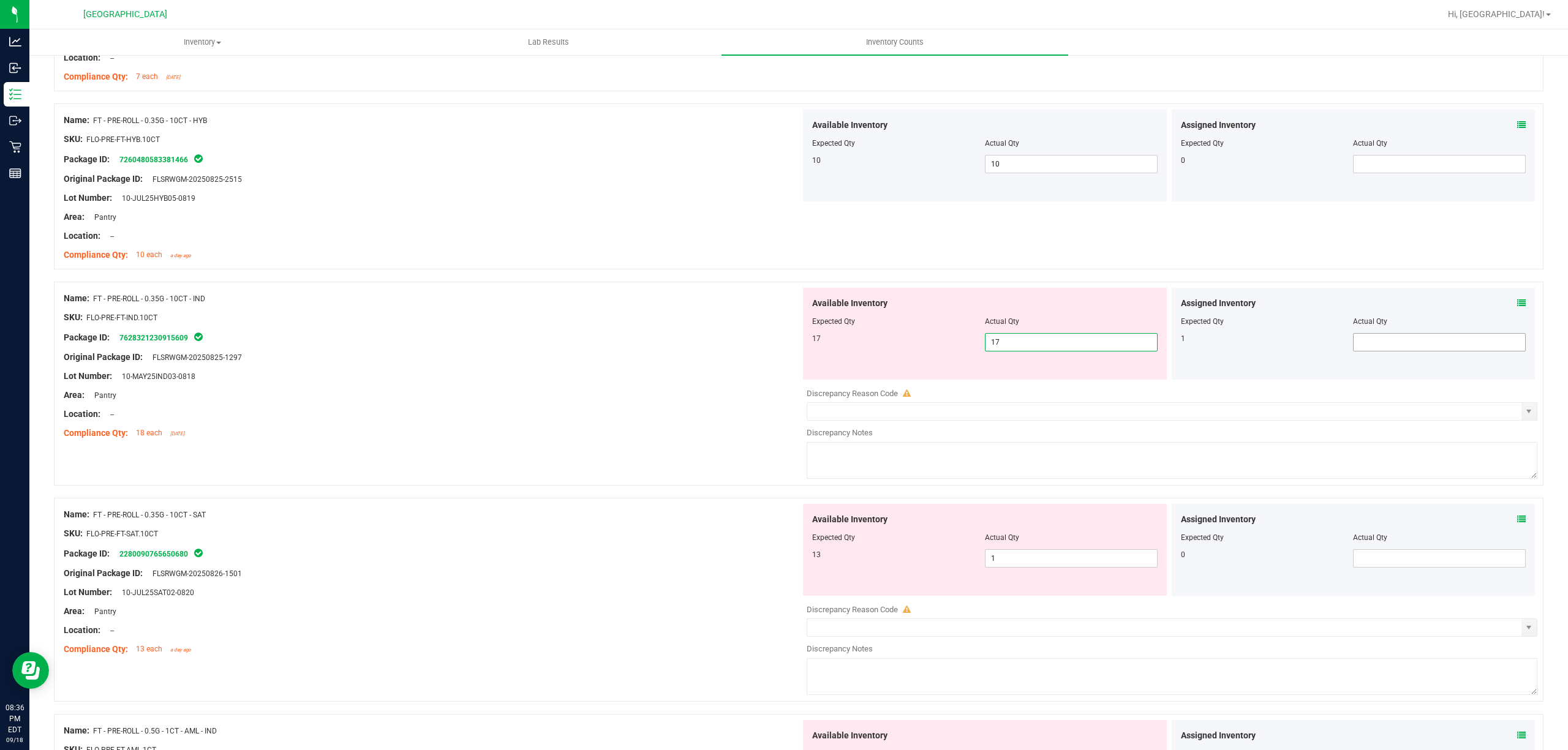
type input "17"
click at [1364, 342] on span at bounding box center [1439, 342] width 172 height 18
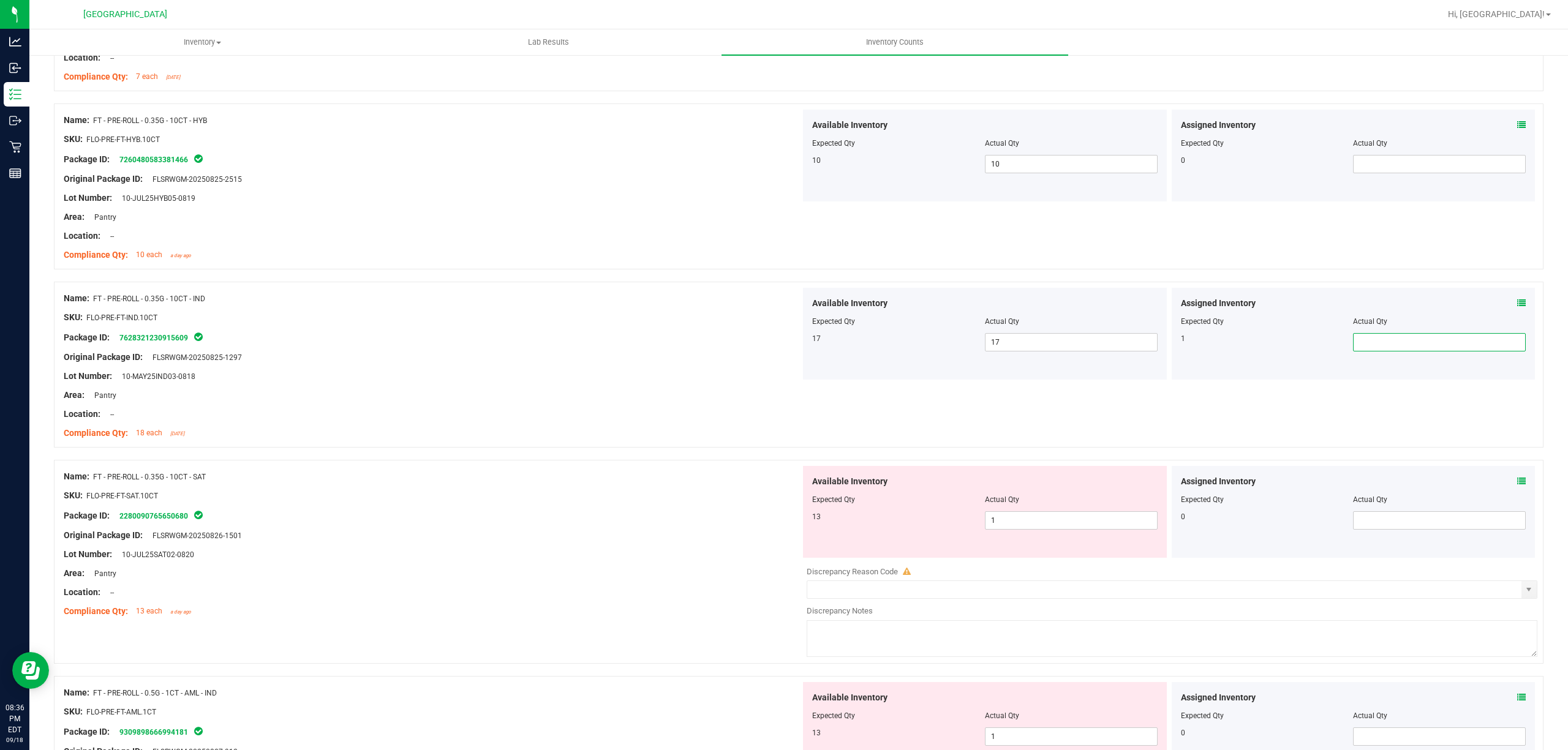
click at [1415, 347] on input "text" at bounding box center [1439, 342] width 171 height 17
type input "1"
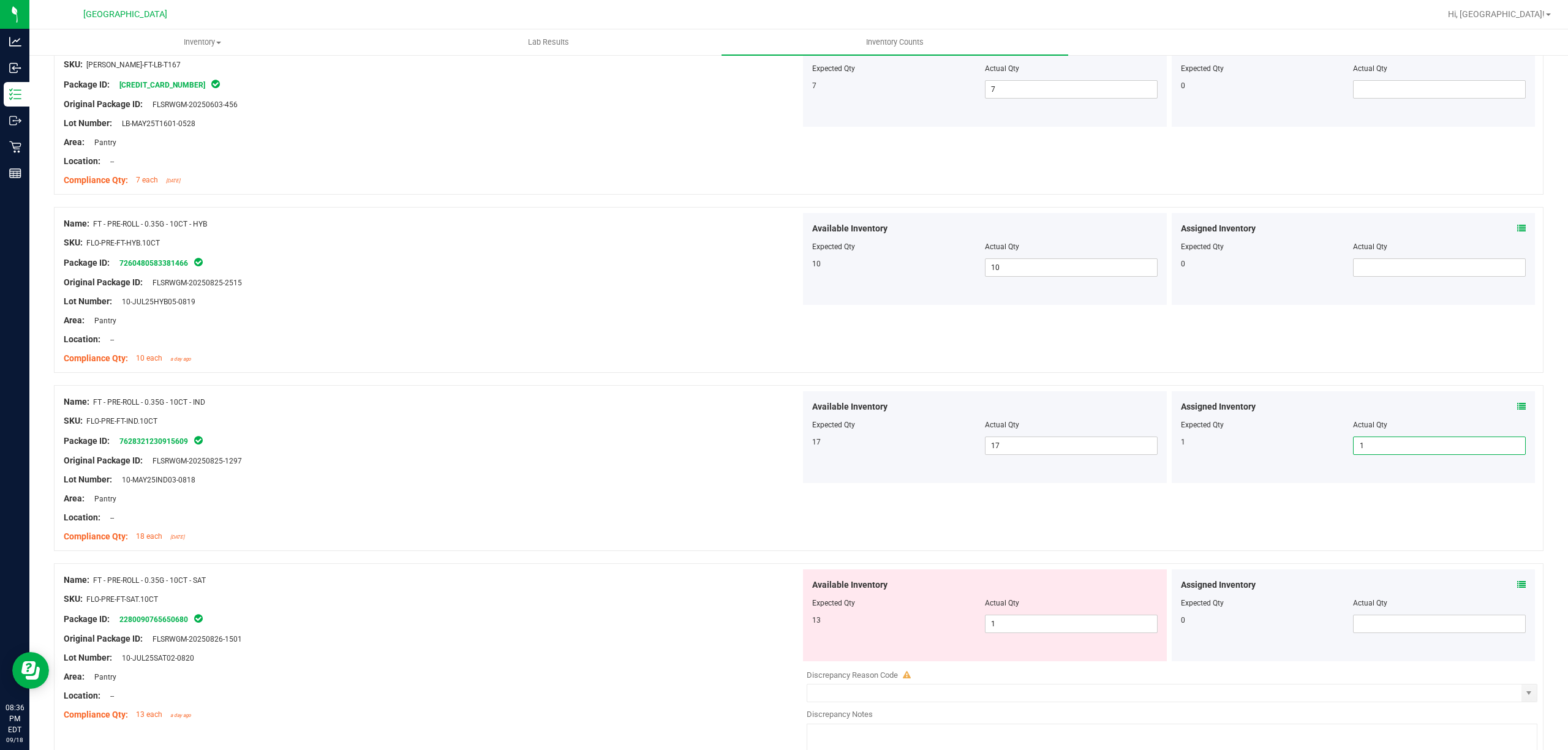
scroll to position [1632, 0]
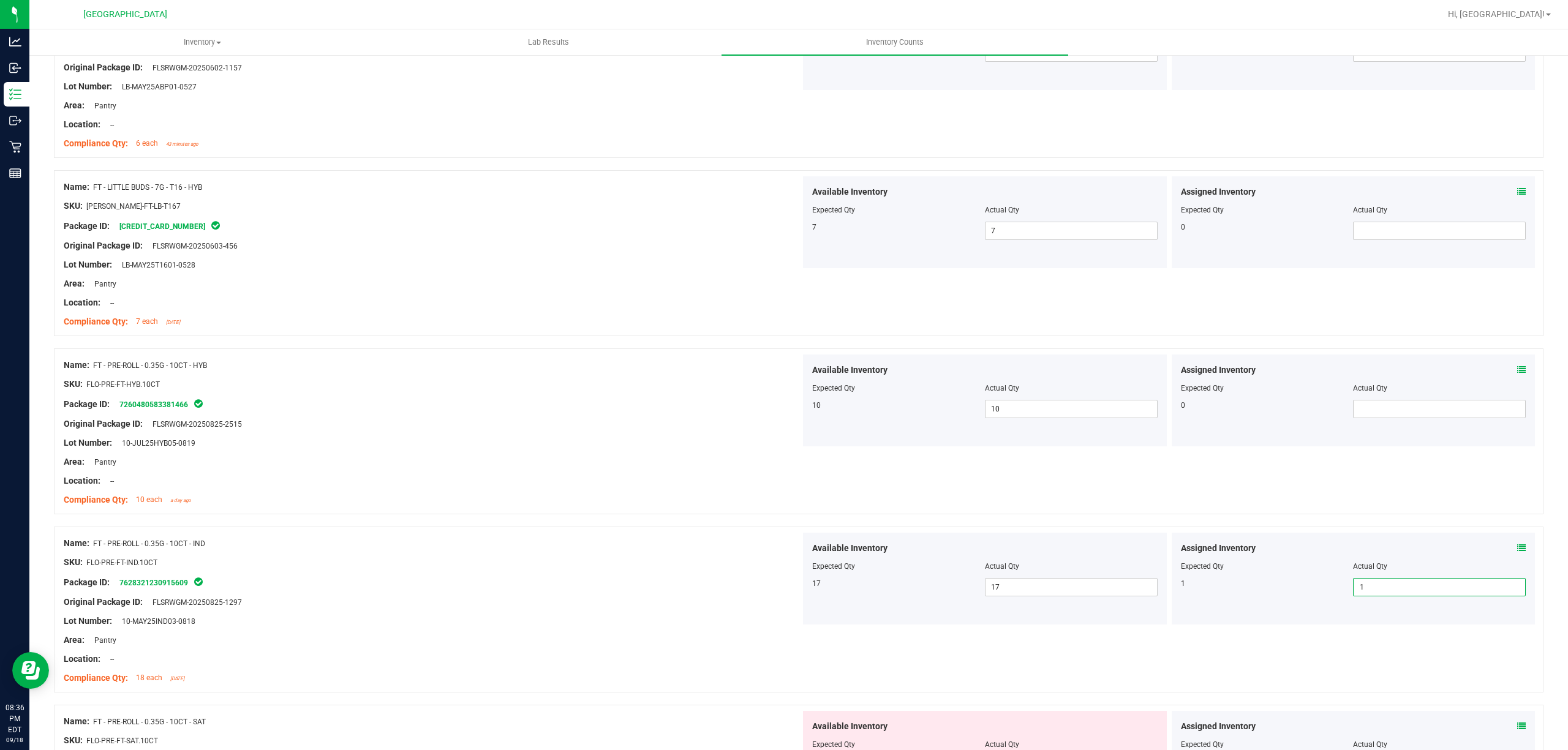
type input "1"
click at [733, 511] on div "Name: FT - PRE-ROLL - 0.35G - 10CT - HYB SKU: FLO-PRE-FT-HYB.10CT Package ID: 7…" at bounding box center [432, 432] width 737 height 156
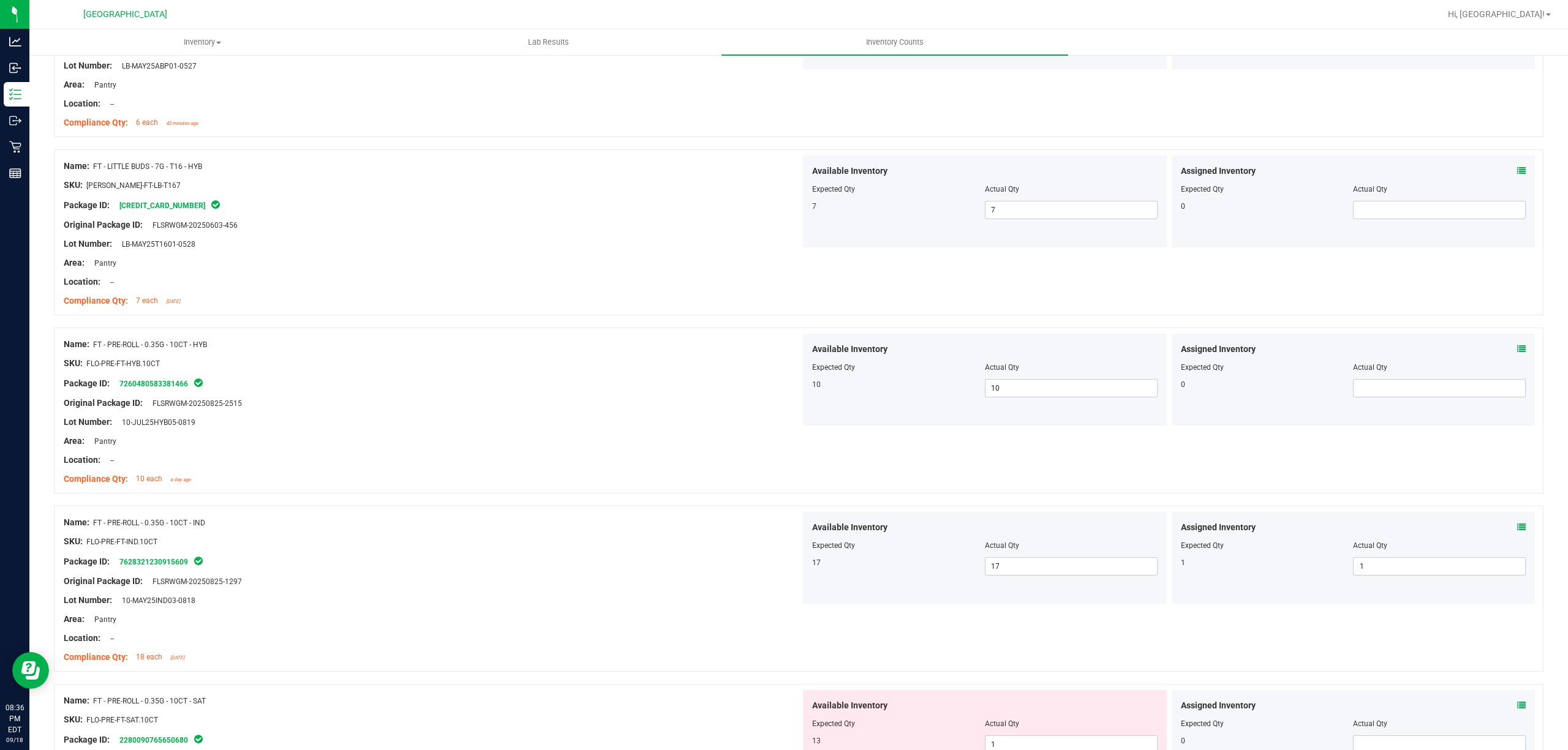
scroll to position [1877, 0]
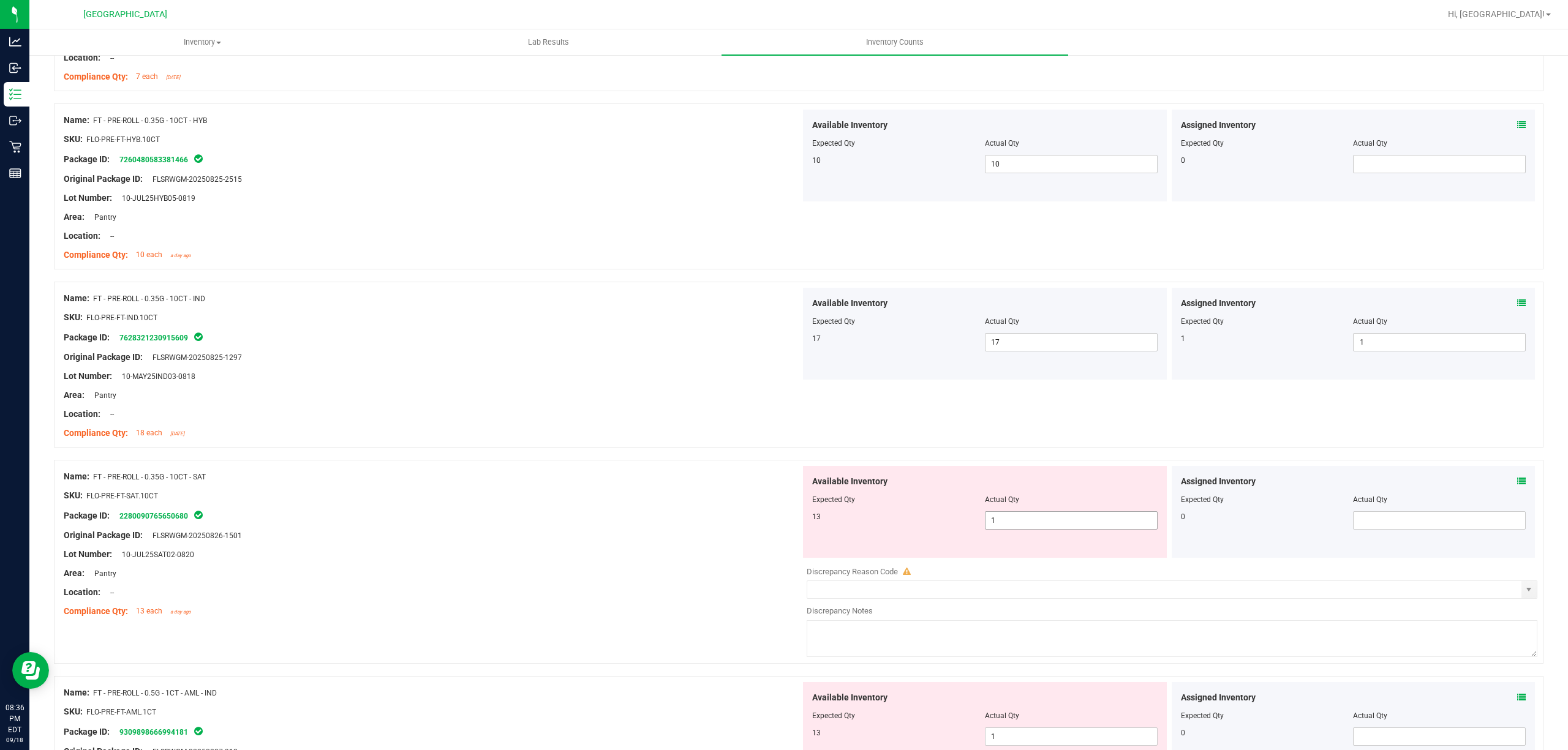
click at [1054, 526] on span "1 1" at bounding box center [1071, 521] width 172 height 18
type input "13"
click at [545, 478] on div "Name: FT - PRE-ROLL - 0.35G - 10CT - SAT" at bounding box center [432, 476] width 737 height 13
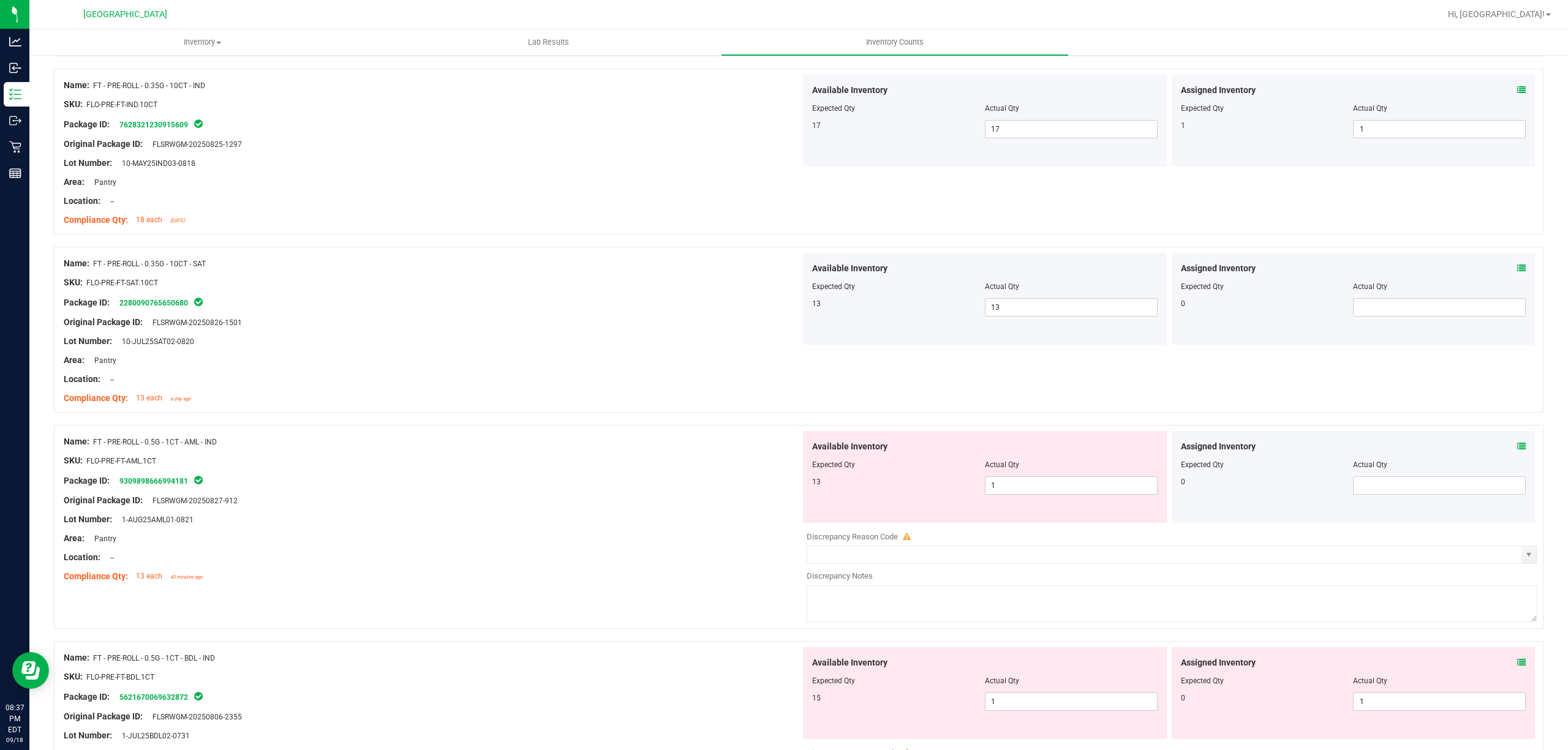
scroll to position [2122, 0]
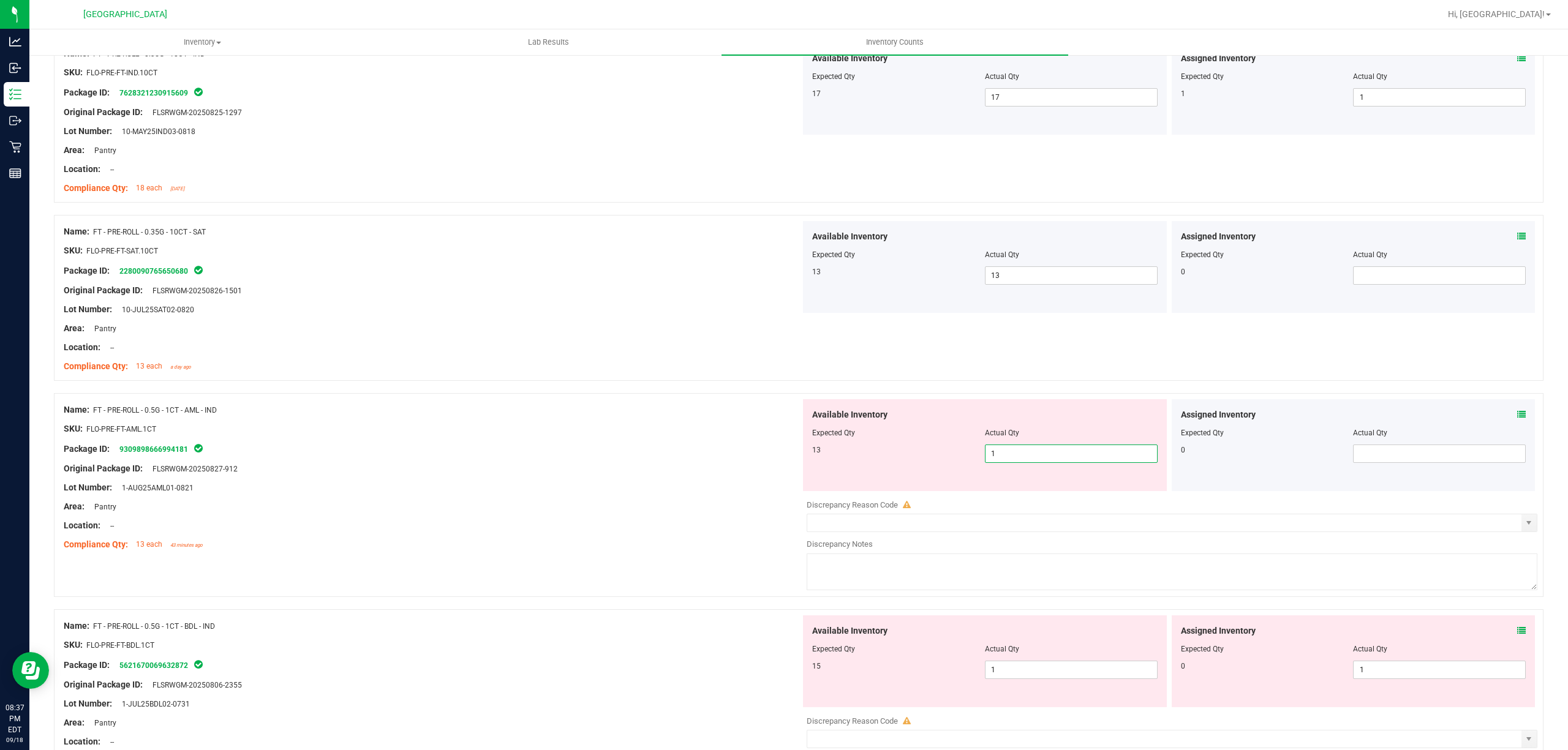
click at [1013, 454] on span "1 1" at bounding box center [1071, 454] width 172 height 18
type input "13"
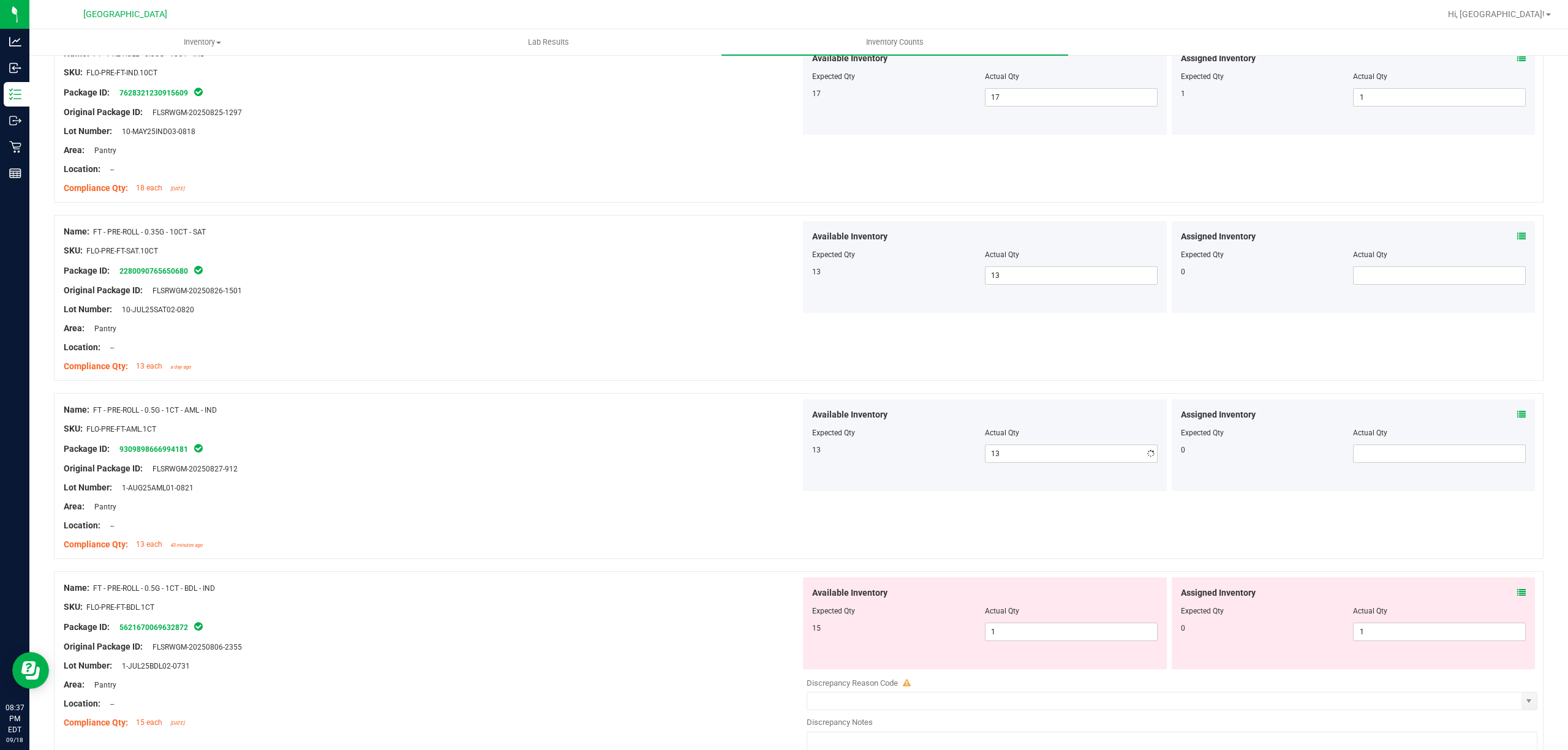
click at [608, 409] on div "Name: FT - PRE-ROLL - 0.5G - 1CT - AML - IND" at bounding box center [432, 410] width 737 height 13
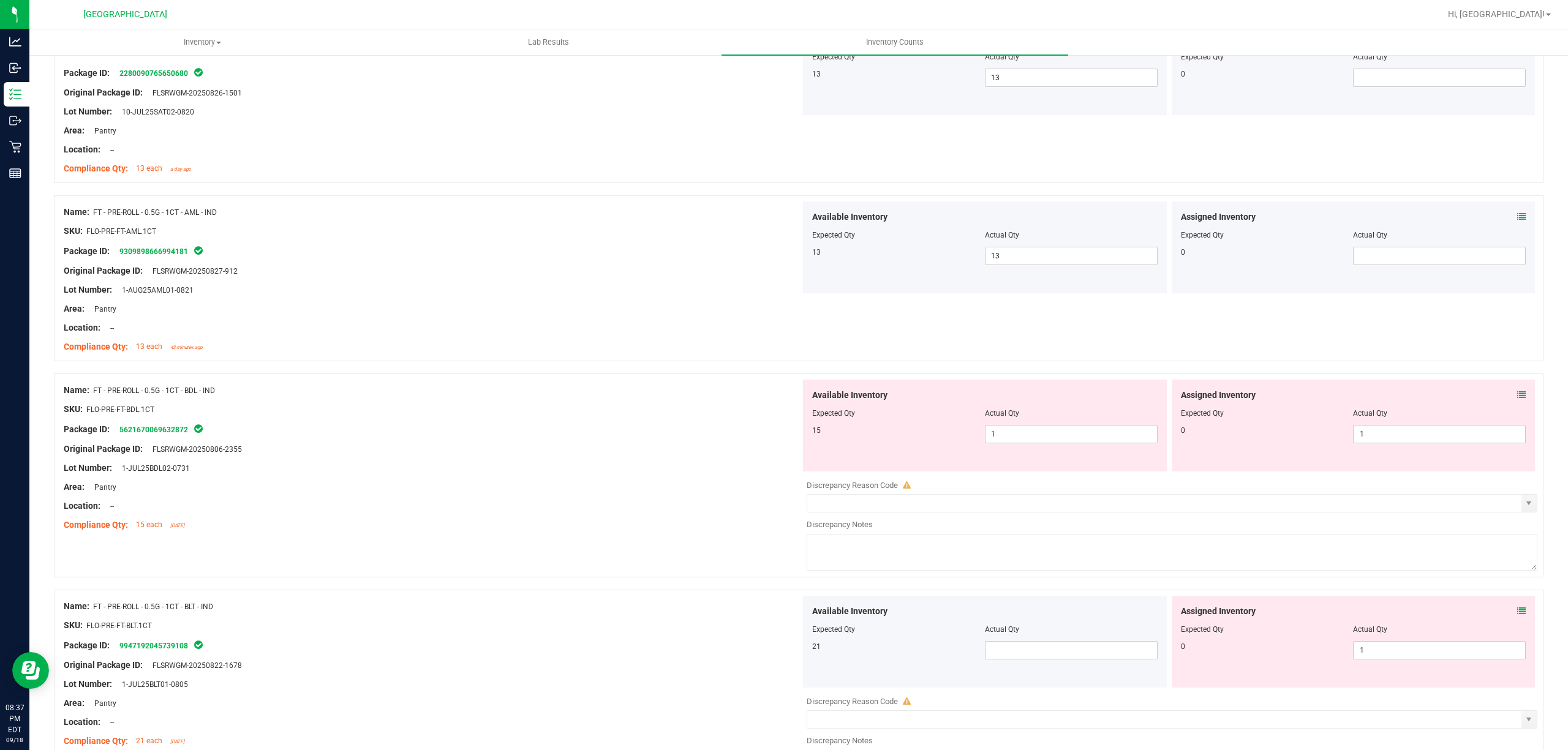
scroll to position [2367, 0]
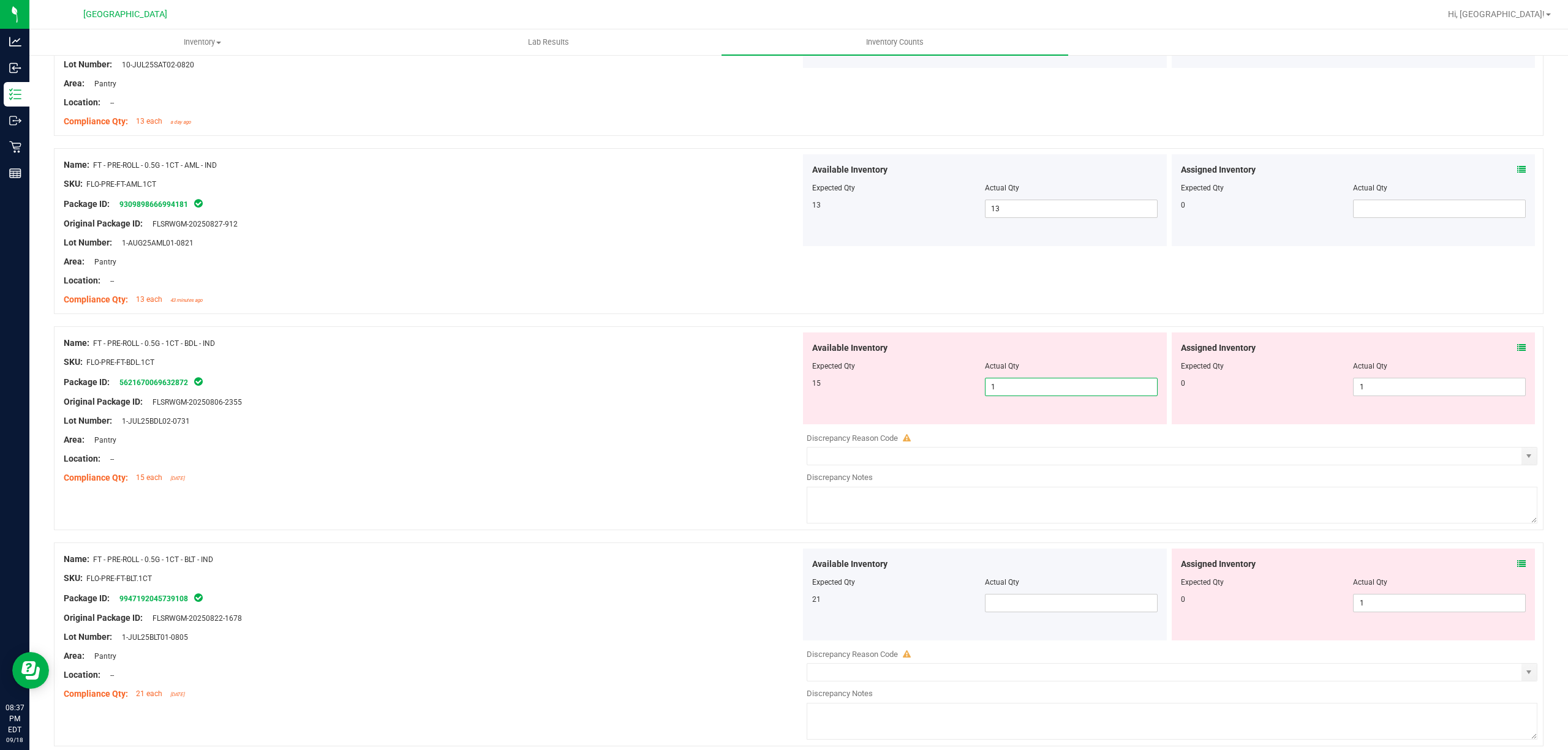
click at [1060, 395] on span "1 1" at bounding box center [1071, 387] width 172 height 18
type input "15"
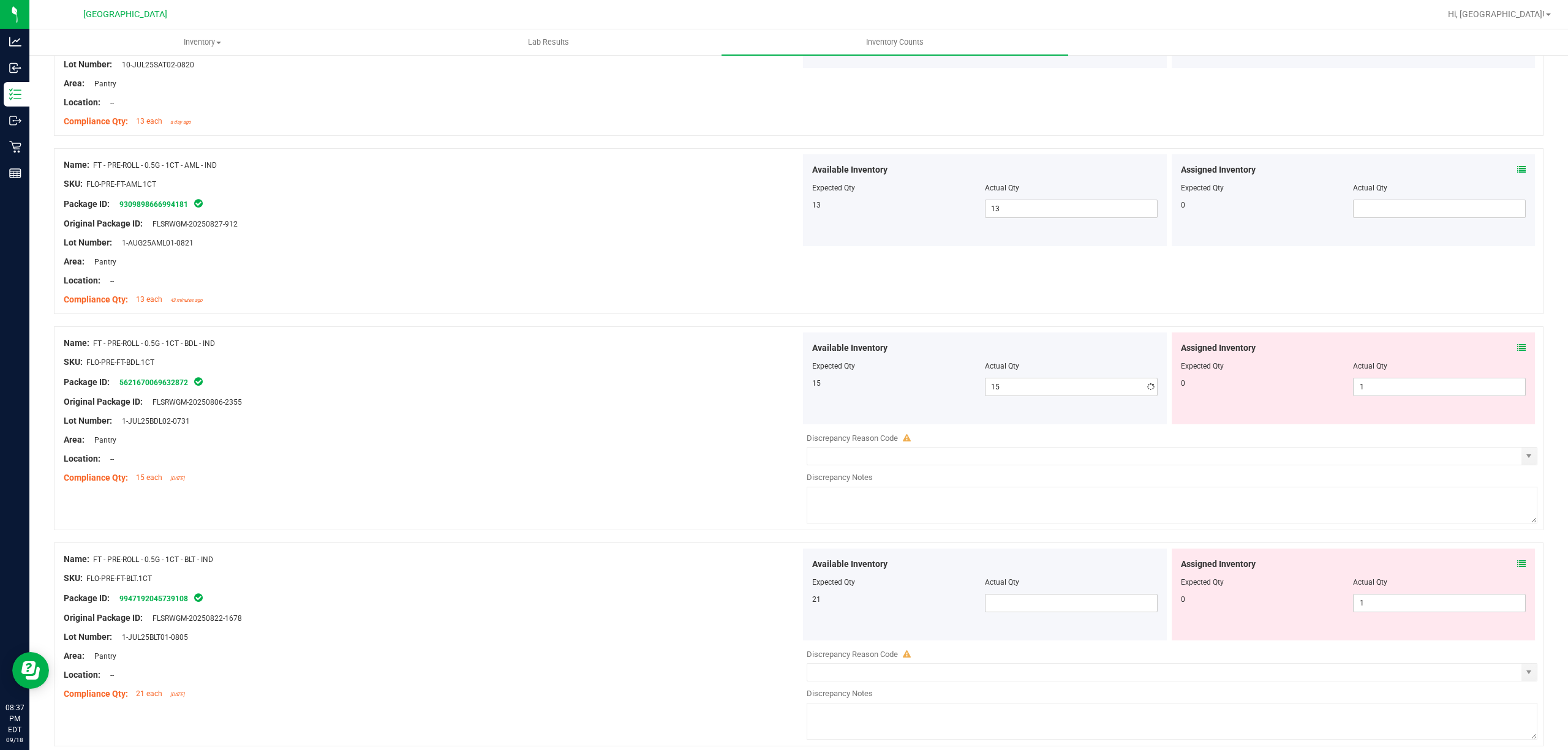
click at [632, 259] on div "Area: Pantry" at bounding box center [432, 262] width 737 height 13
click at [1471, 395] on span "1 1" at bounding box center [1439, 387] width 172 height 18
click at [1471, 394] on input "1" at bounding box center [1439, 387] width 171 height 17
type input "10"
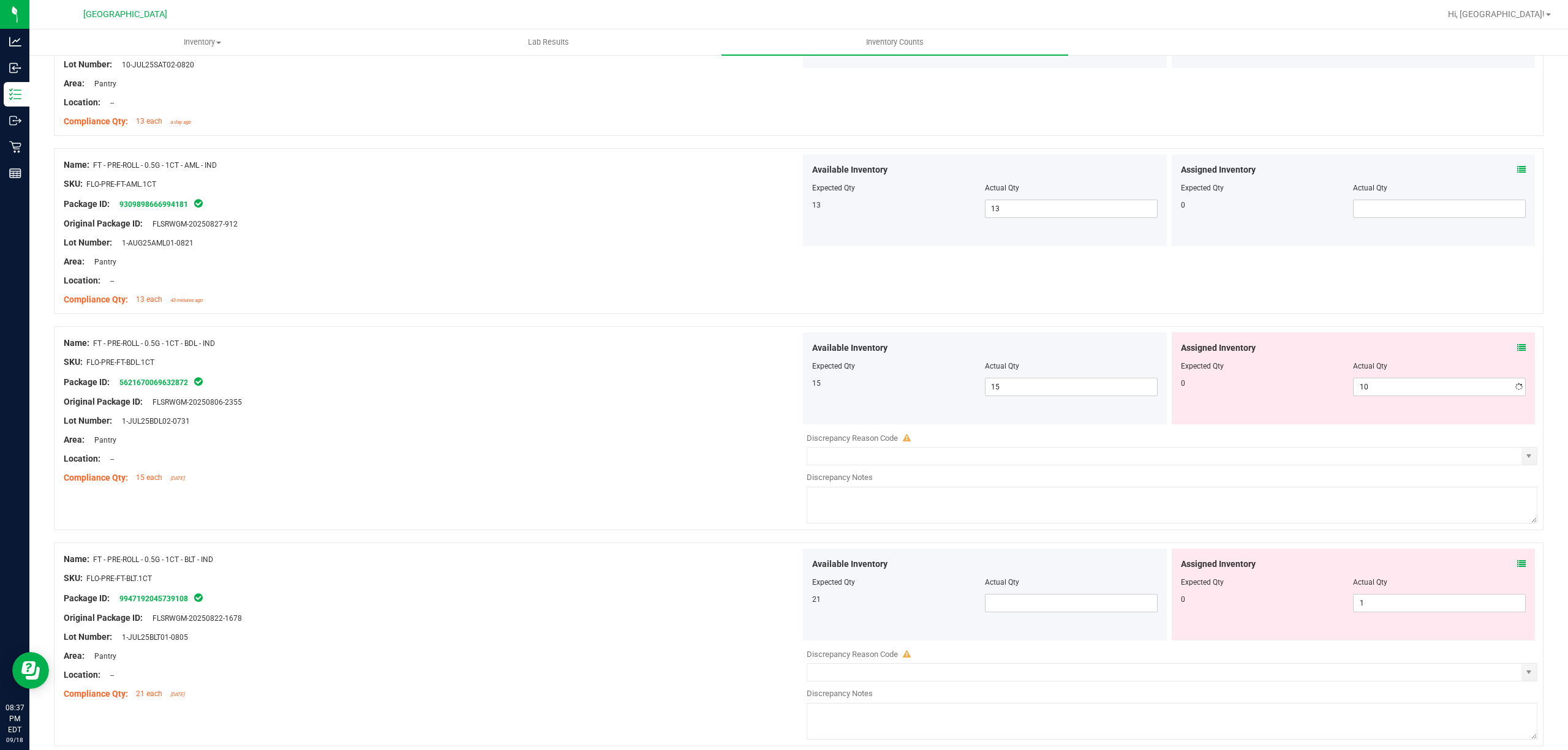
click at [1373, 378] on div at bounding box center [1353, 374] width 346 height 6
click at [1373, 388] on span "10 10" at bounding box center [1439, 387] width 172 height 18
click at [1373, 388] on input "10" at bounding box center [1439, 387] width 171 height 17
type input "0"
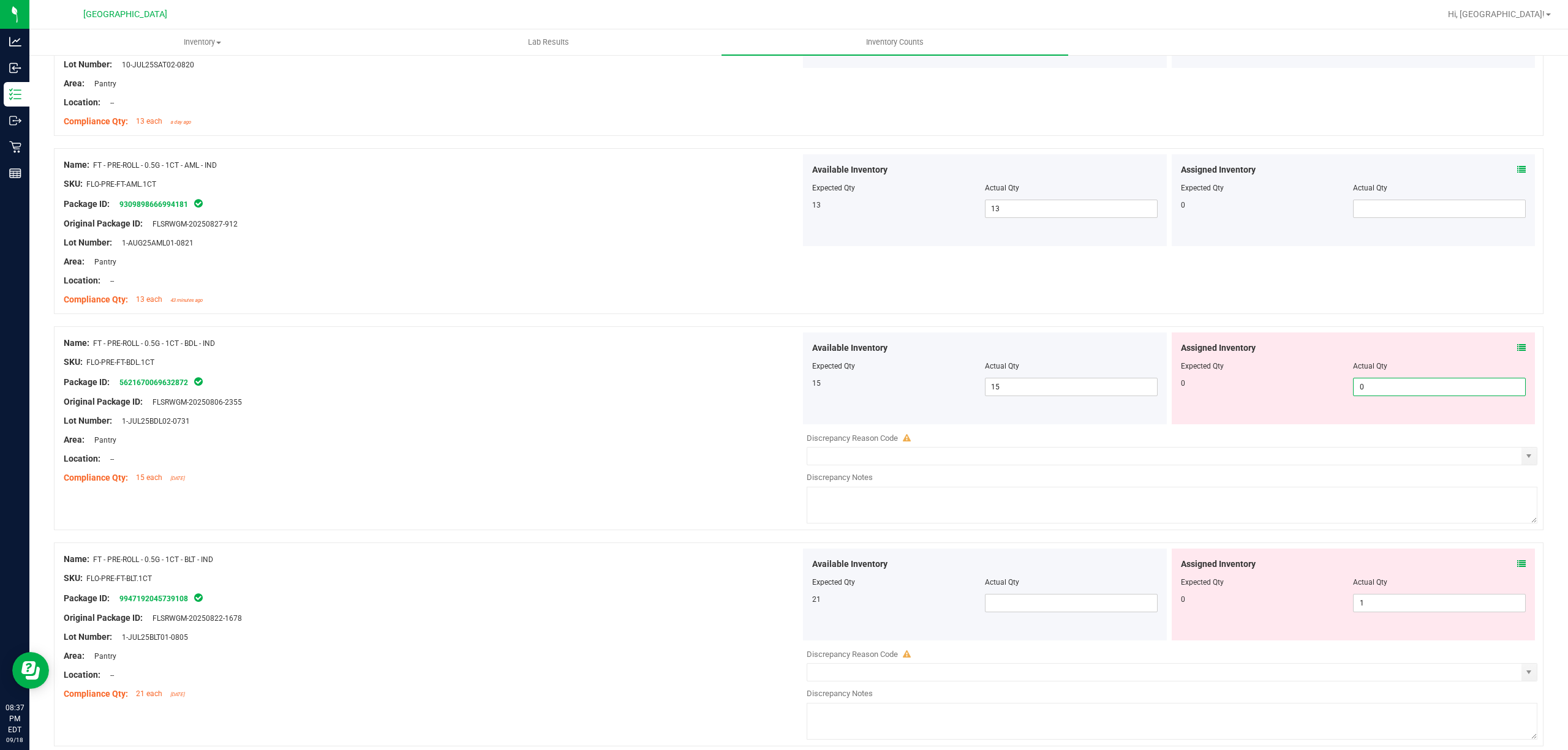
type input "0"
click at [536, 347] on div "Name: FT - PRE-ROLL - 0.5G - 1CT - BDL - IND" at bounding box center [432, 343] width 737 height 13
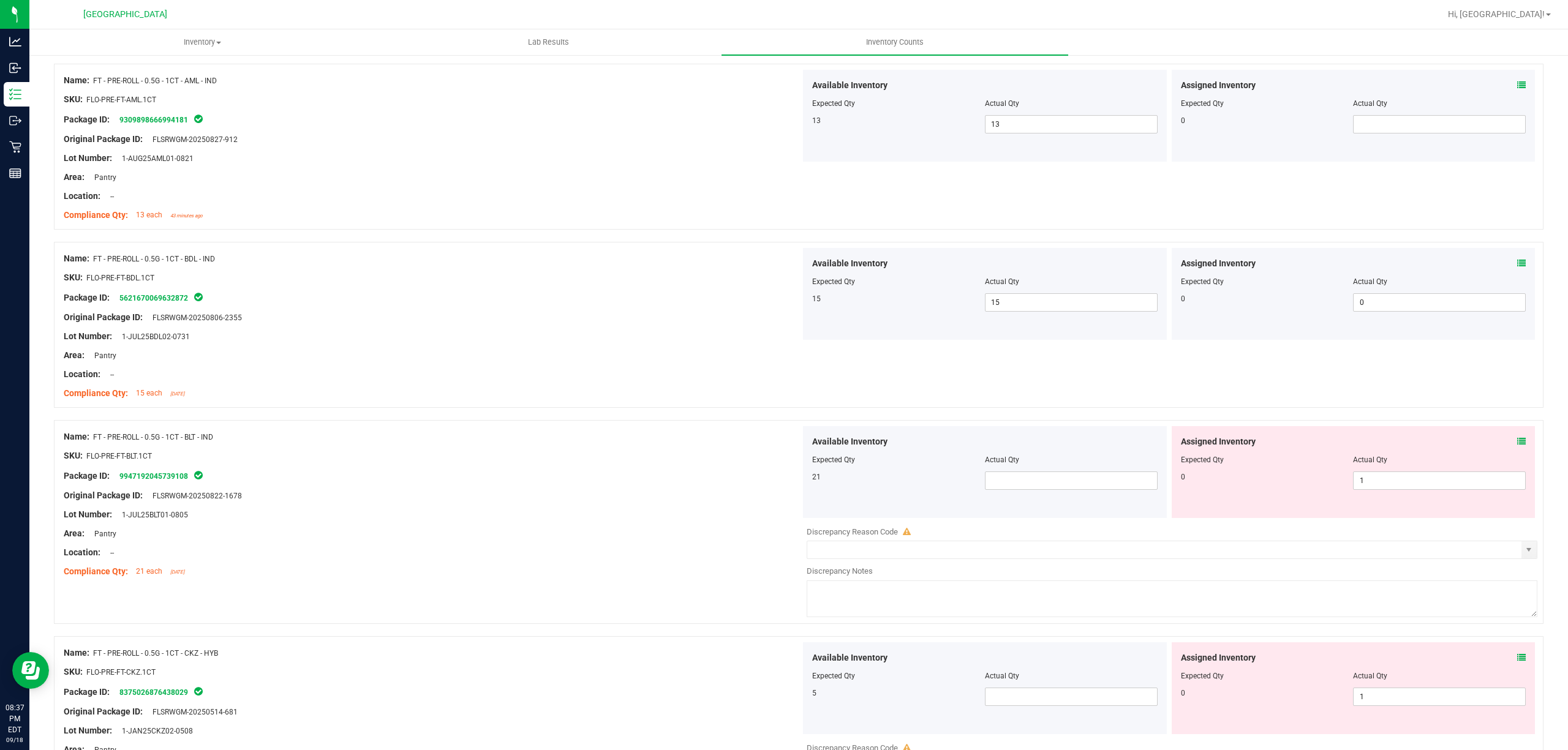
scroll to position [2531, 0]
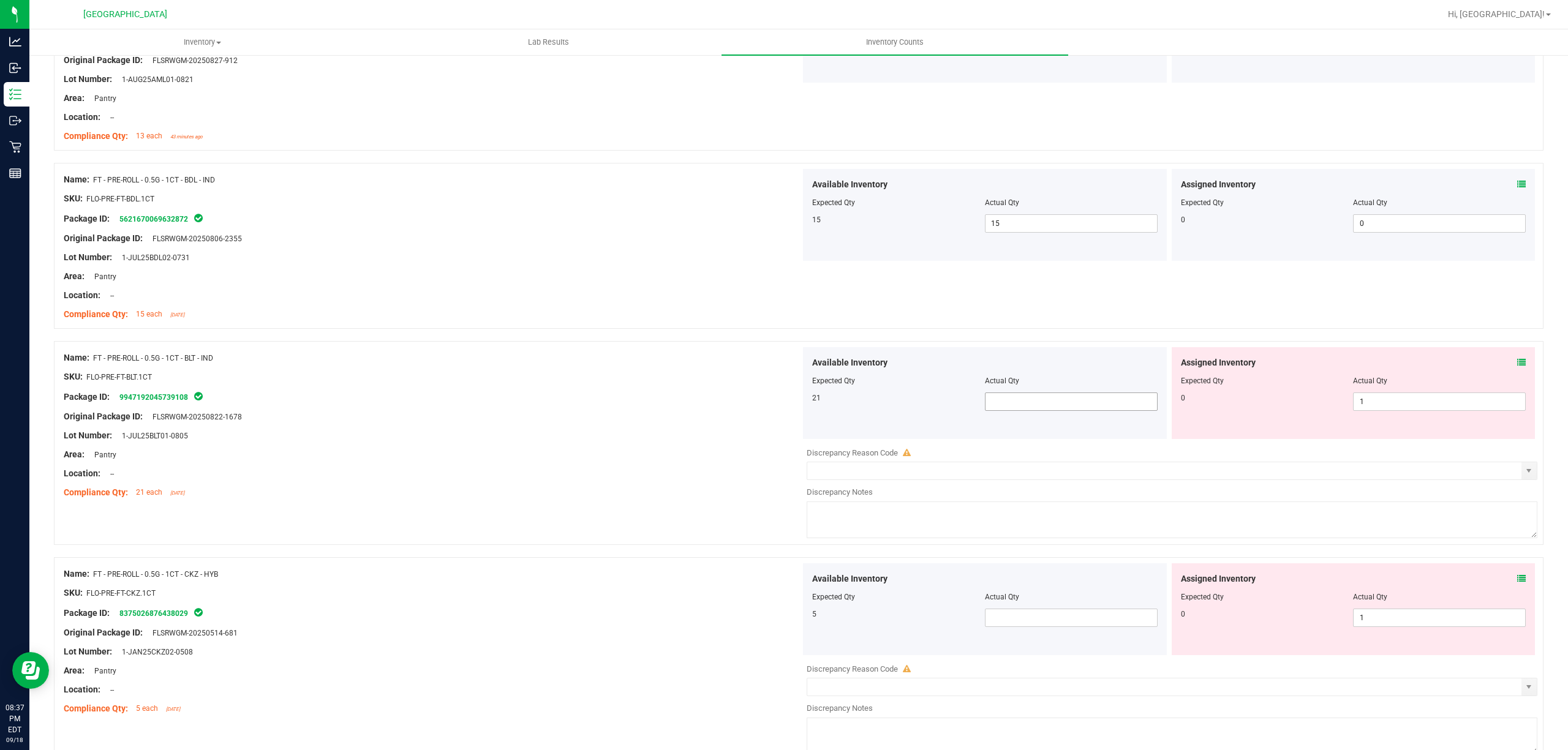
click at [1010, 411] on span at bounding box center [1071, 401] width 172 height 18
type input "21"
click at [1429, 411] on span "1 1" at bounding box center [1439, 401] width 172 height 18
click at [1429, 410] on input "1" at bounding box center [1439, 401] width 171 height 17
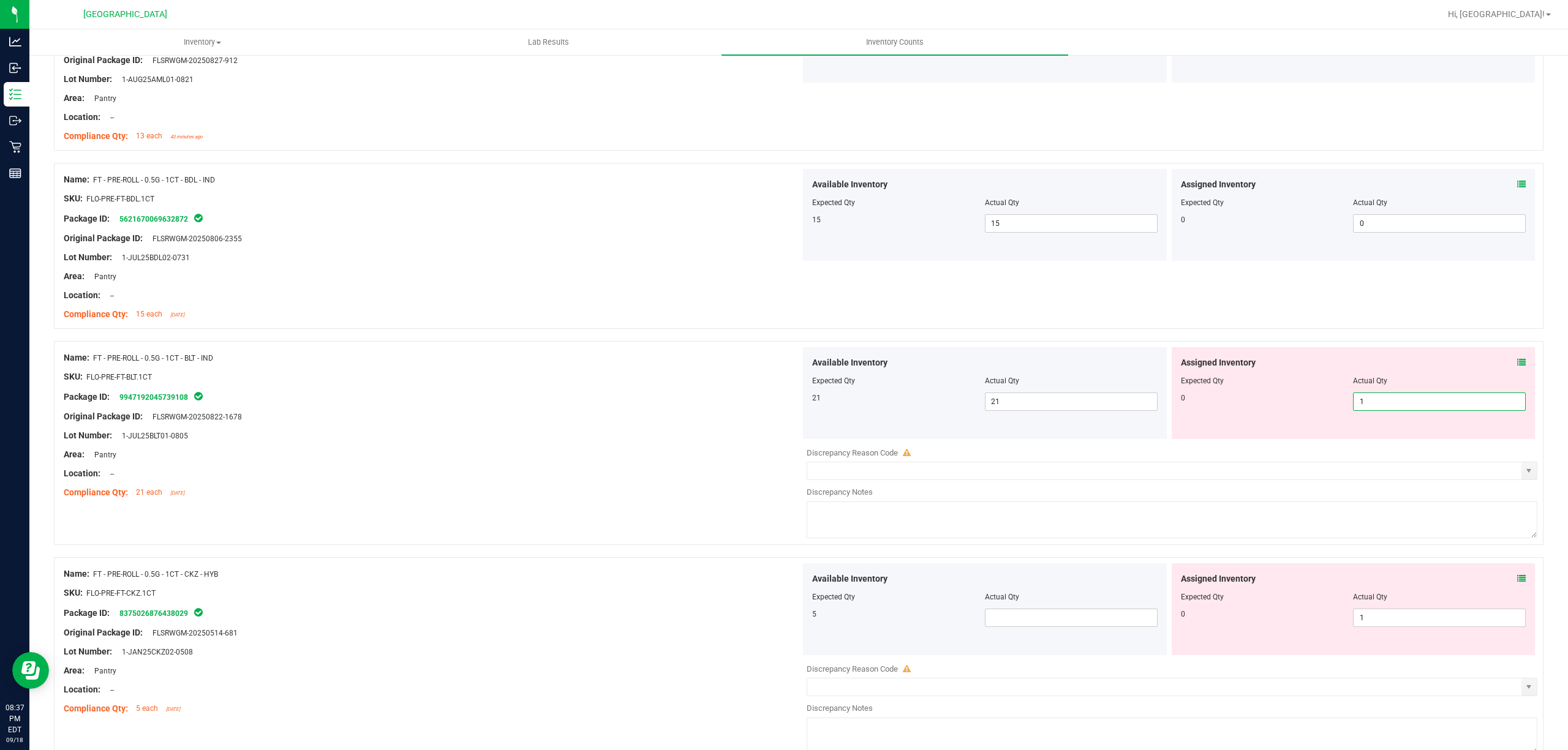
type input "0"
click at [461, 498] on div "Compliance Qty: 21 each [DATE]" at bounding box center [432, 493] width 737 height 13
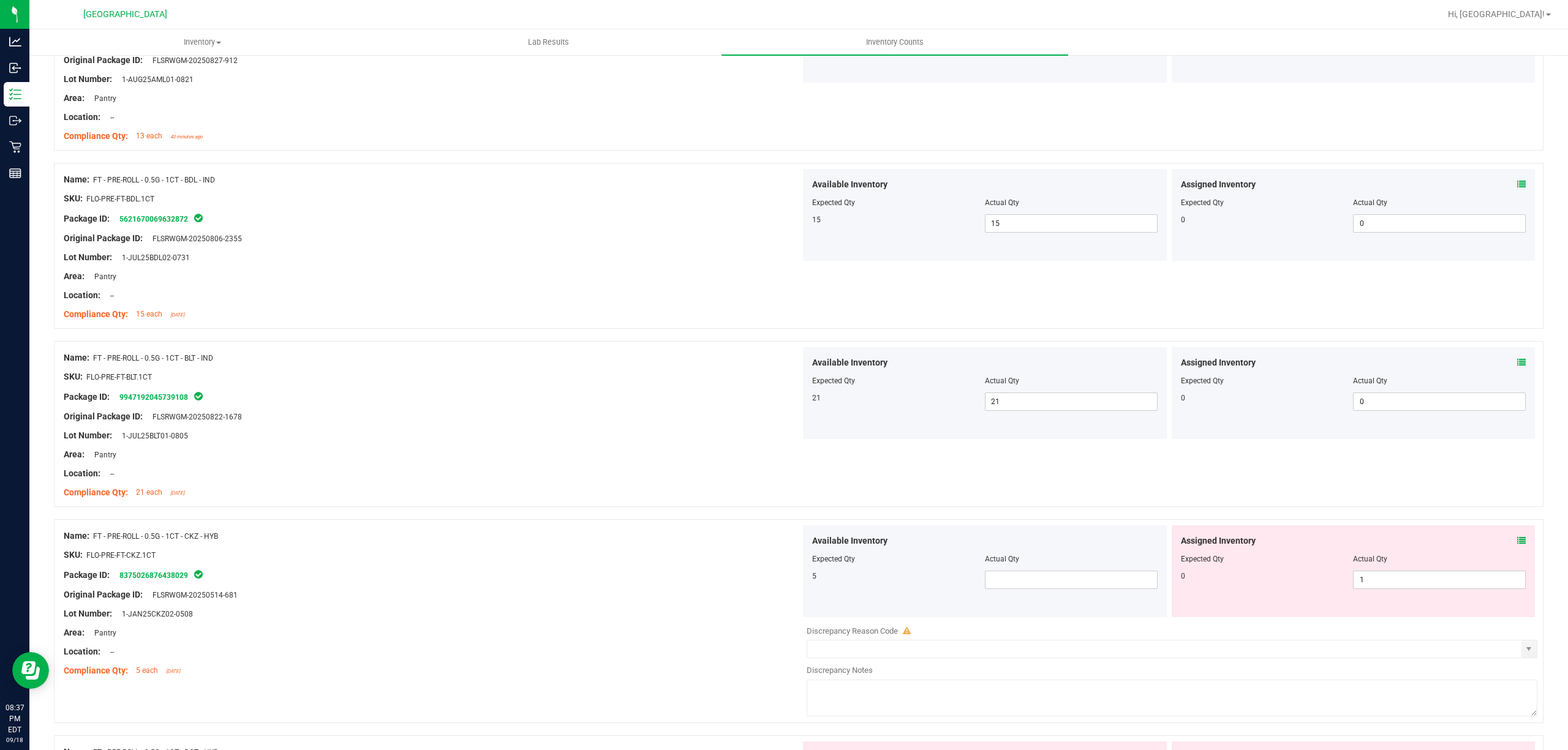
click at [1058, 603] on div "Available Inventory Expected Qty Actual Qty 5" at bounding box center [984, 571] width 364 height 92
click at [1069, 589] on span at bounding box center [1071, 580] width 172 height 18
type input "5"
click at [1412, 589] on span "1 1" at bounding box center [1439, 580] width 172 height 18
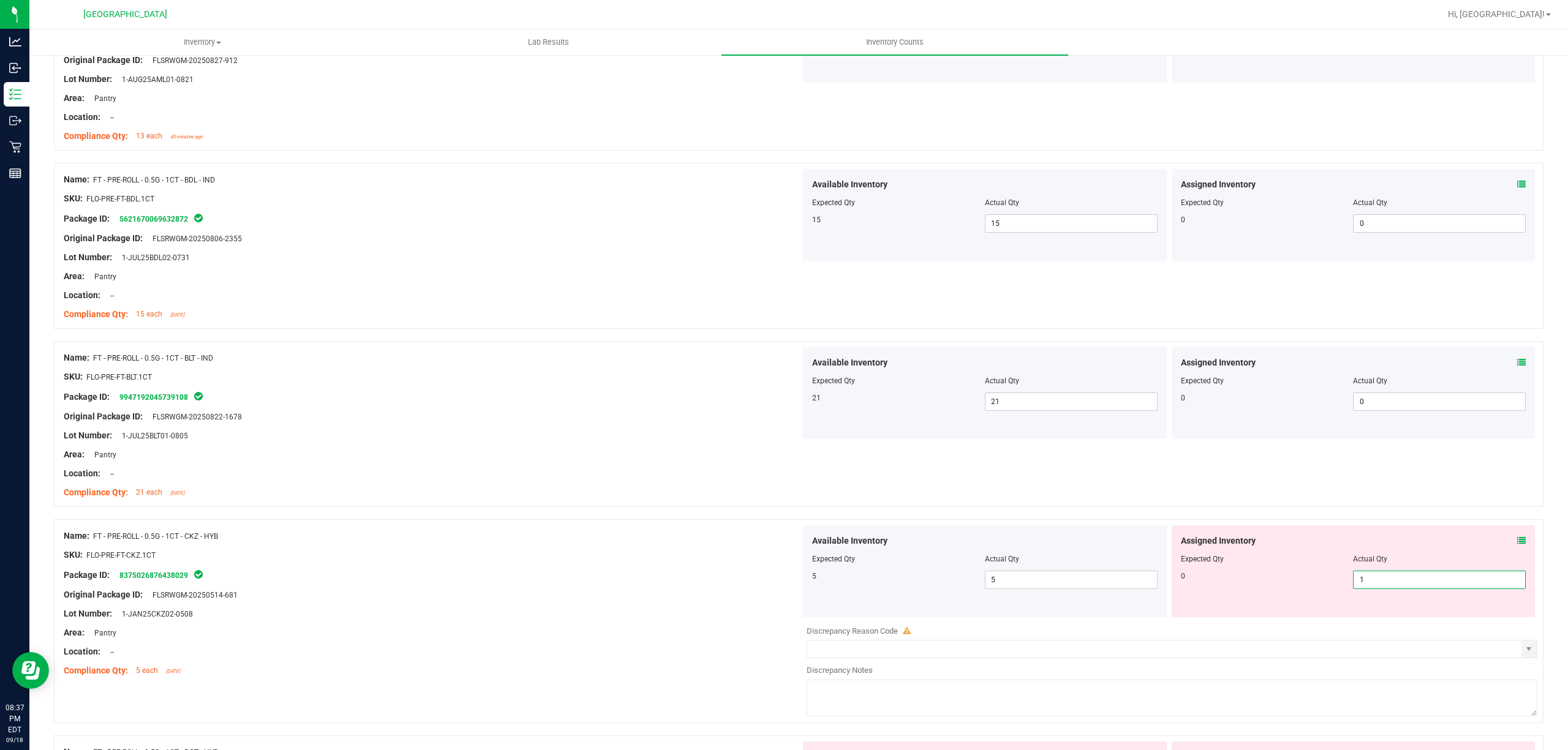
click at [1412, 589] on input "1" at bounding box center [1439, 580] width 171 height 17
type input "0"
click at [430, 437] on div "Lot Number: 1-JUL25BLT01-0805" at bounding box center [432, 436] width 737 height 13
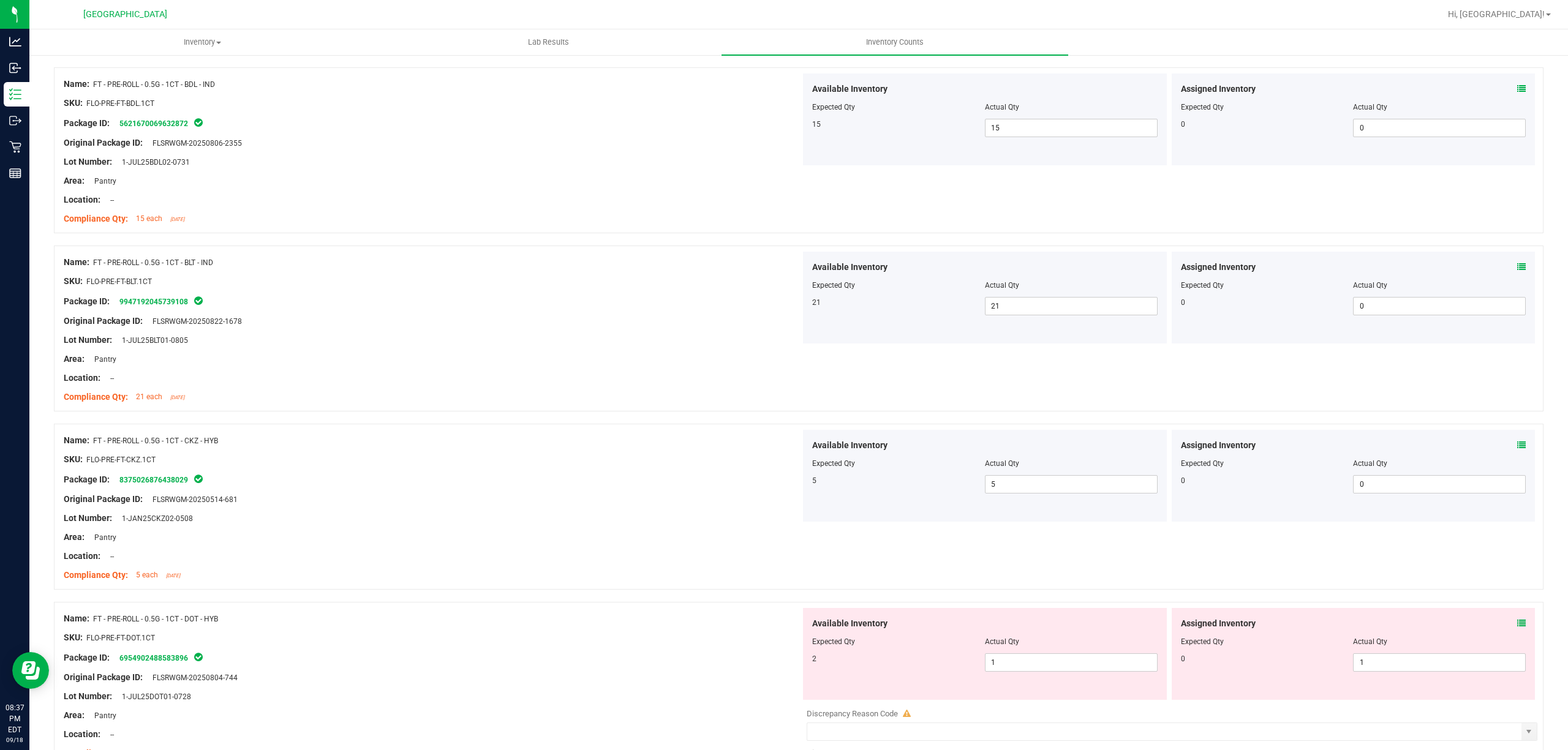
scroll to position [2857, 0]
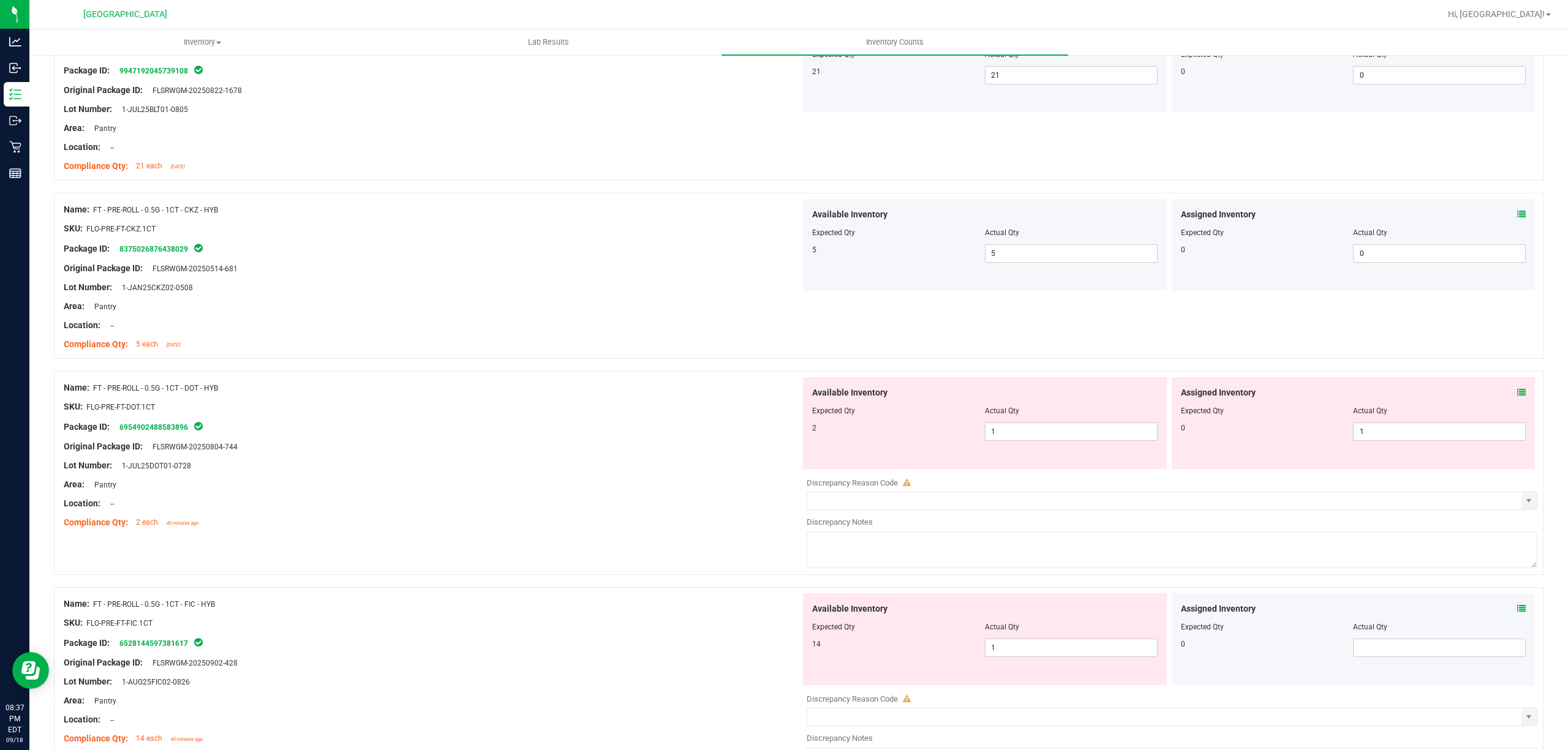
click at [1049, 448] on div "Available Inventory Expected Qty Actual Qty 2 1 1" at bounding box center [984, 423] width 364 height 92
click at [1056, 441] on span "1 1" at bounding box center [1071, 432] width 172 height 18
click at [1056, 440] on input "51" at bounding box center [1071, 432] width 171 height 17
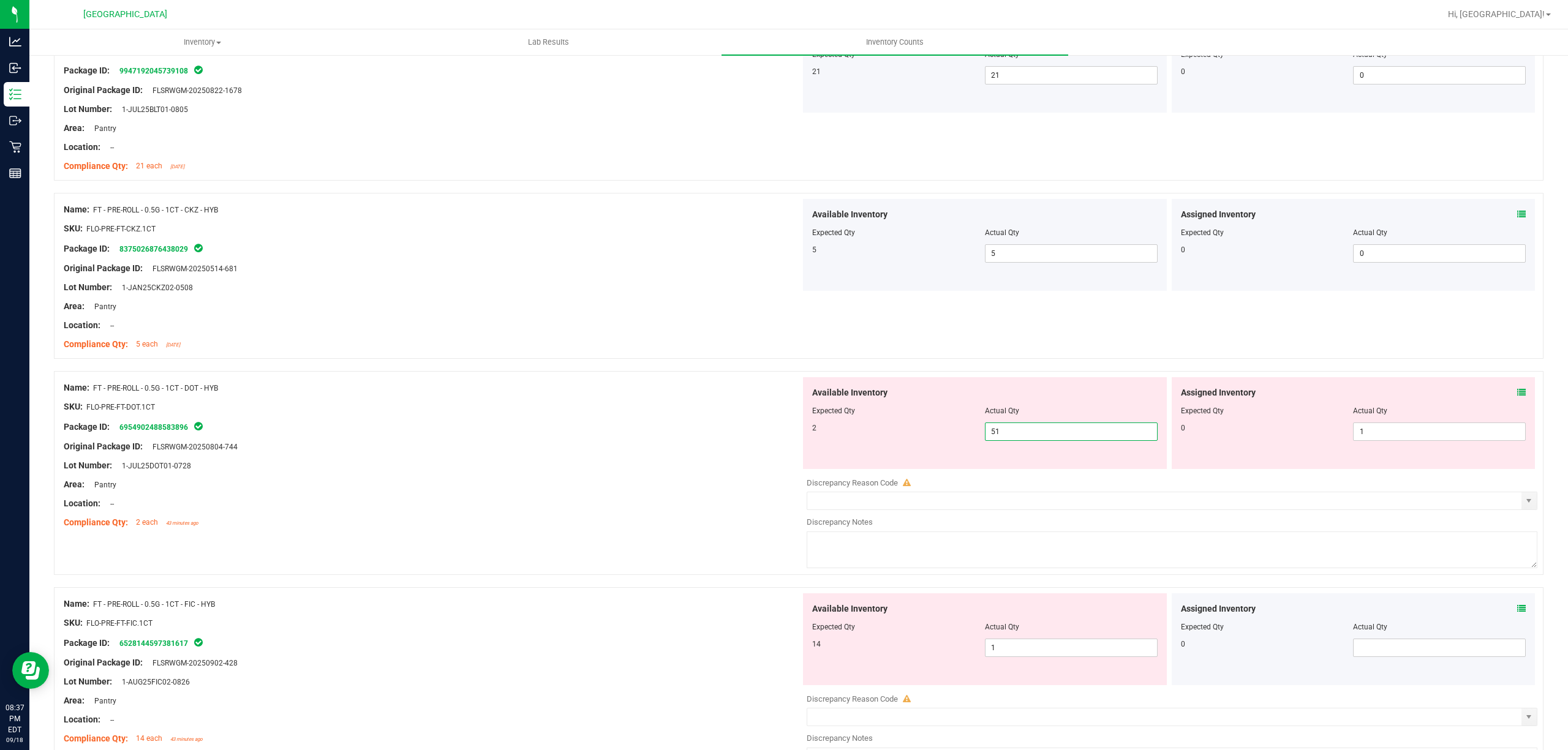
click at [1056, 440] on input "51" at bounding box center [1071, 432] width 171 height 17
type input "2"
click at [1379, 439] on span "1 1" at bounding box center [1439, 432] width 172 height 18
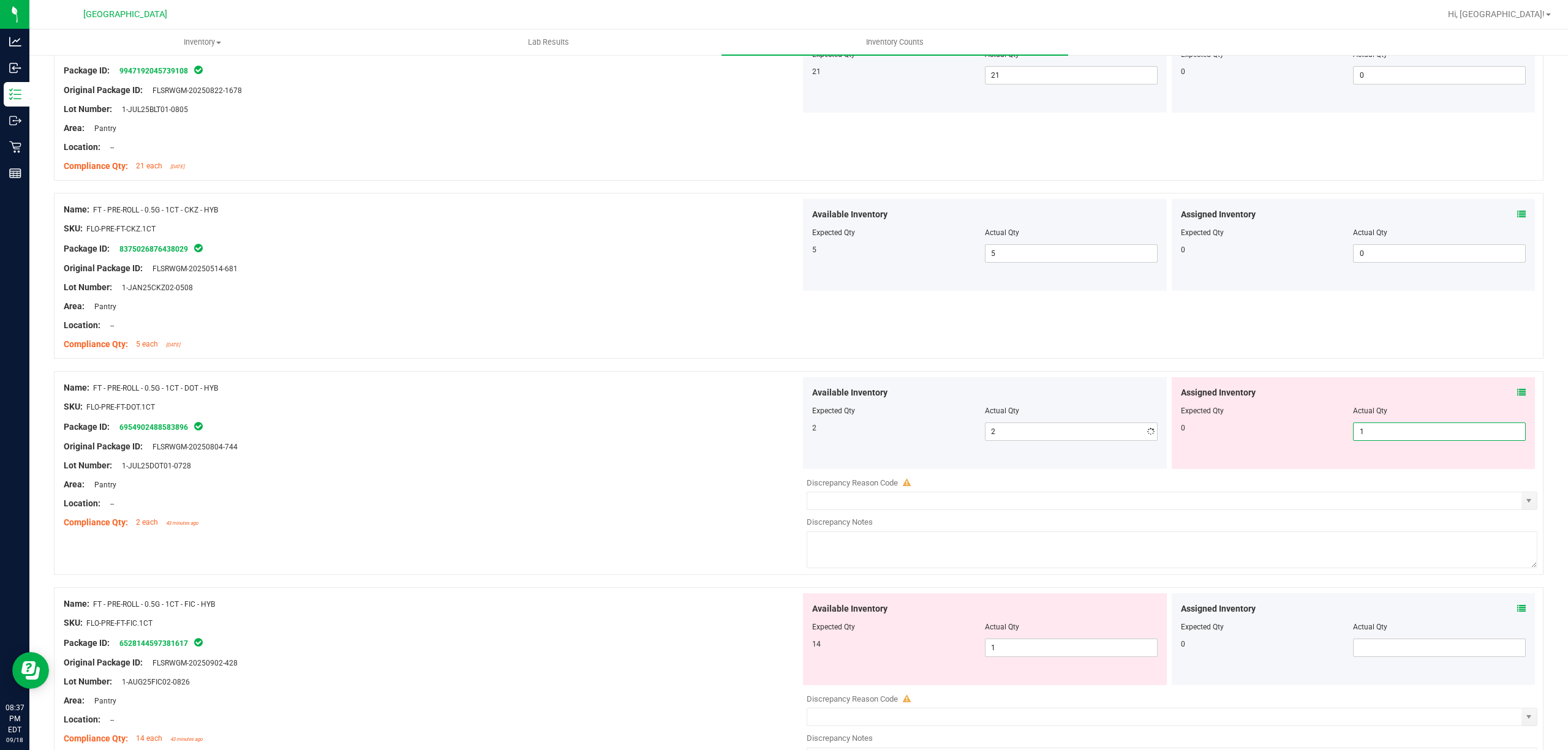
click at [1379, 439] on input "1" at bounding box center [1439, 432] width 171 height 17
type input "0"
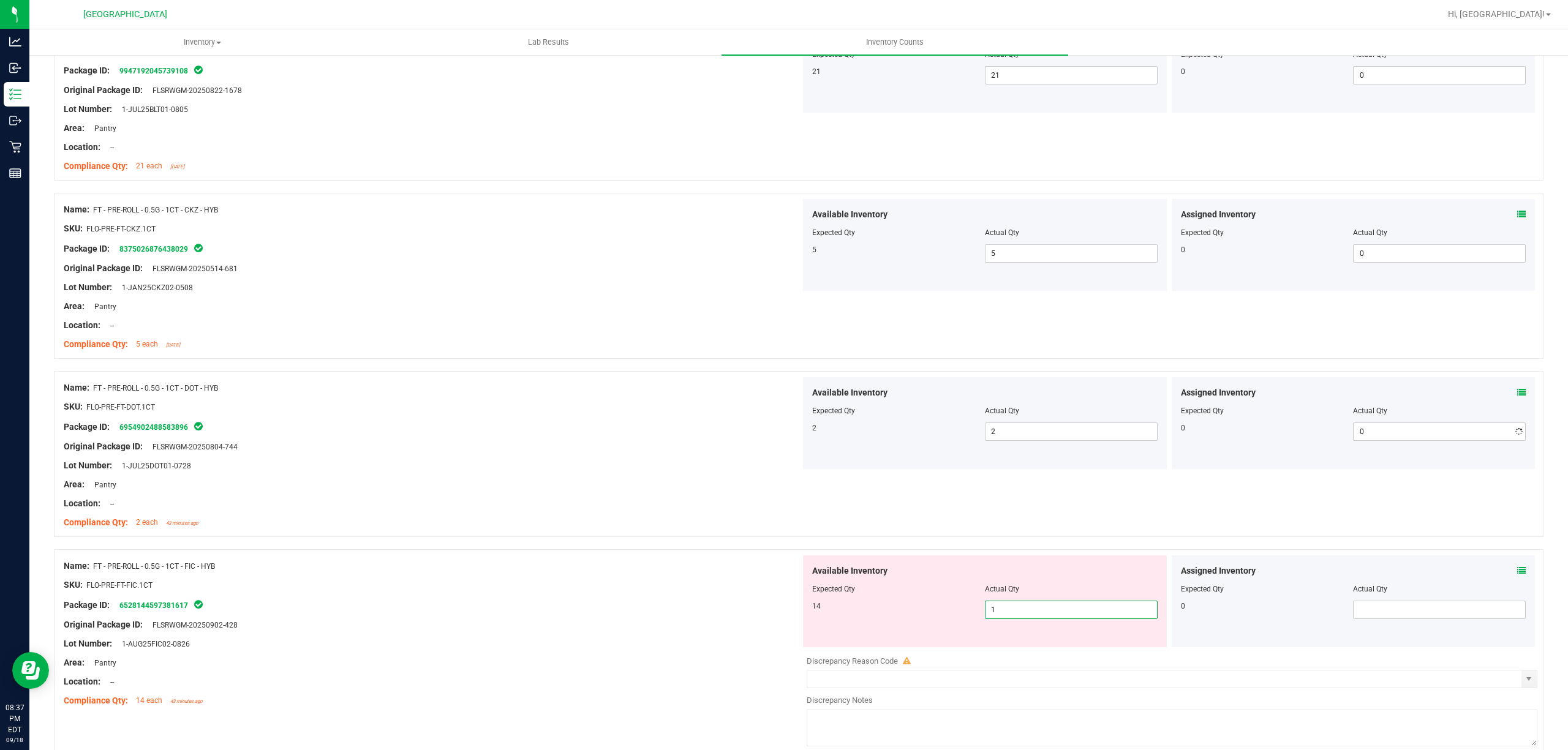
click at [1063, 647] on div "Available Inventory Expected Qty Actual Qty 14 1 1" at bounding box center [984, 602] width 364 height 92
type input "14"
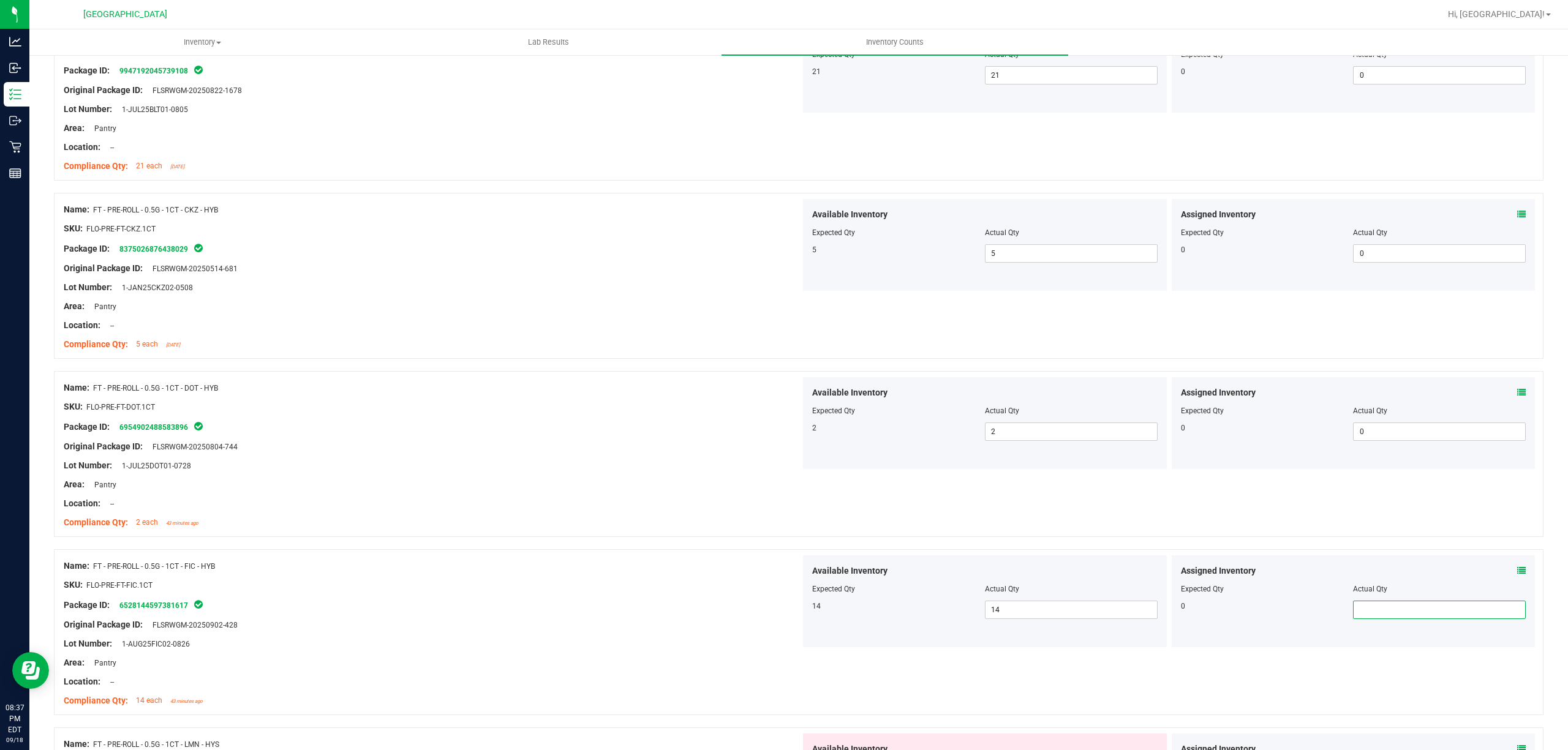
click at [1375, 613] on span at bounding box center [1439, 610] width 172 height 18
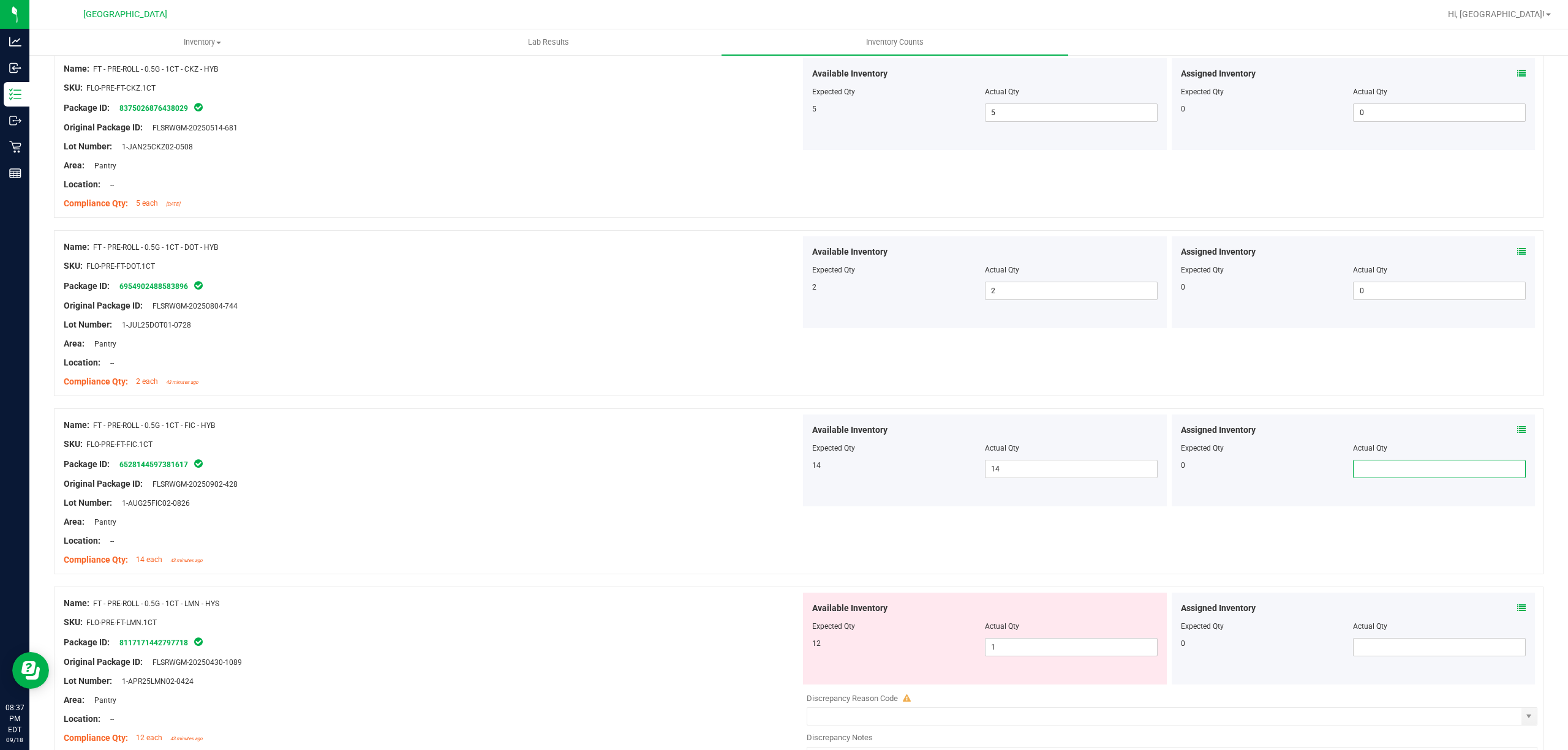
scroll to position [3099, 0]
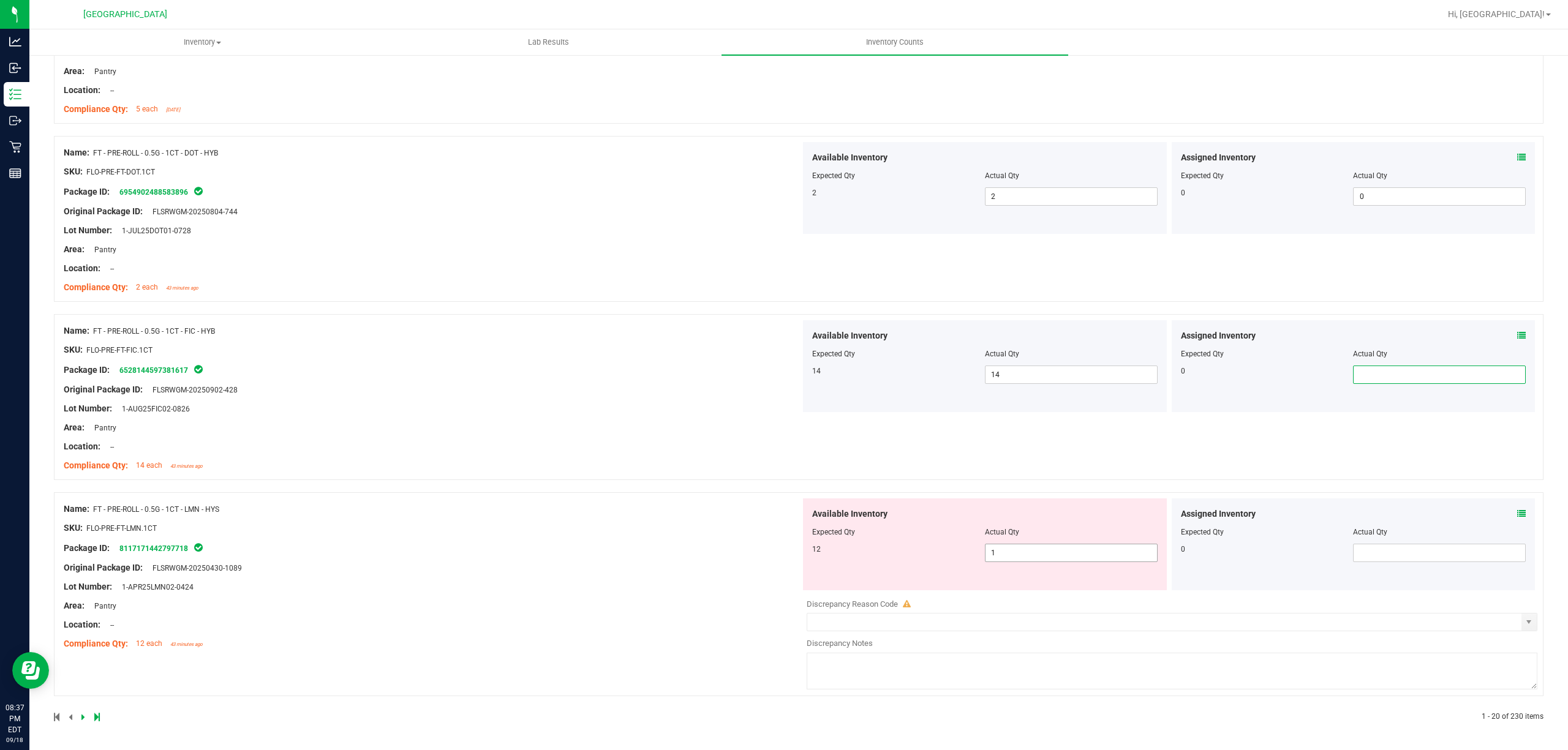
click at [1007, 559] on span "1 1" at bounding box center [1071, 553] width 172 height 18
type input "12"
click at [545, 484] on div "Name: FT - PRE-ROLL - 0.5G - 1CT - FIC - HYB SKU: FLO-PRE-FT-FIC.1CT Package ID…" at bounding box center [798, 403] width 1490 height 178
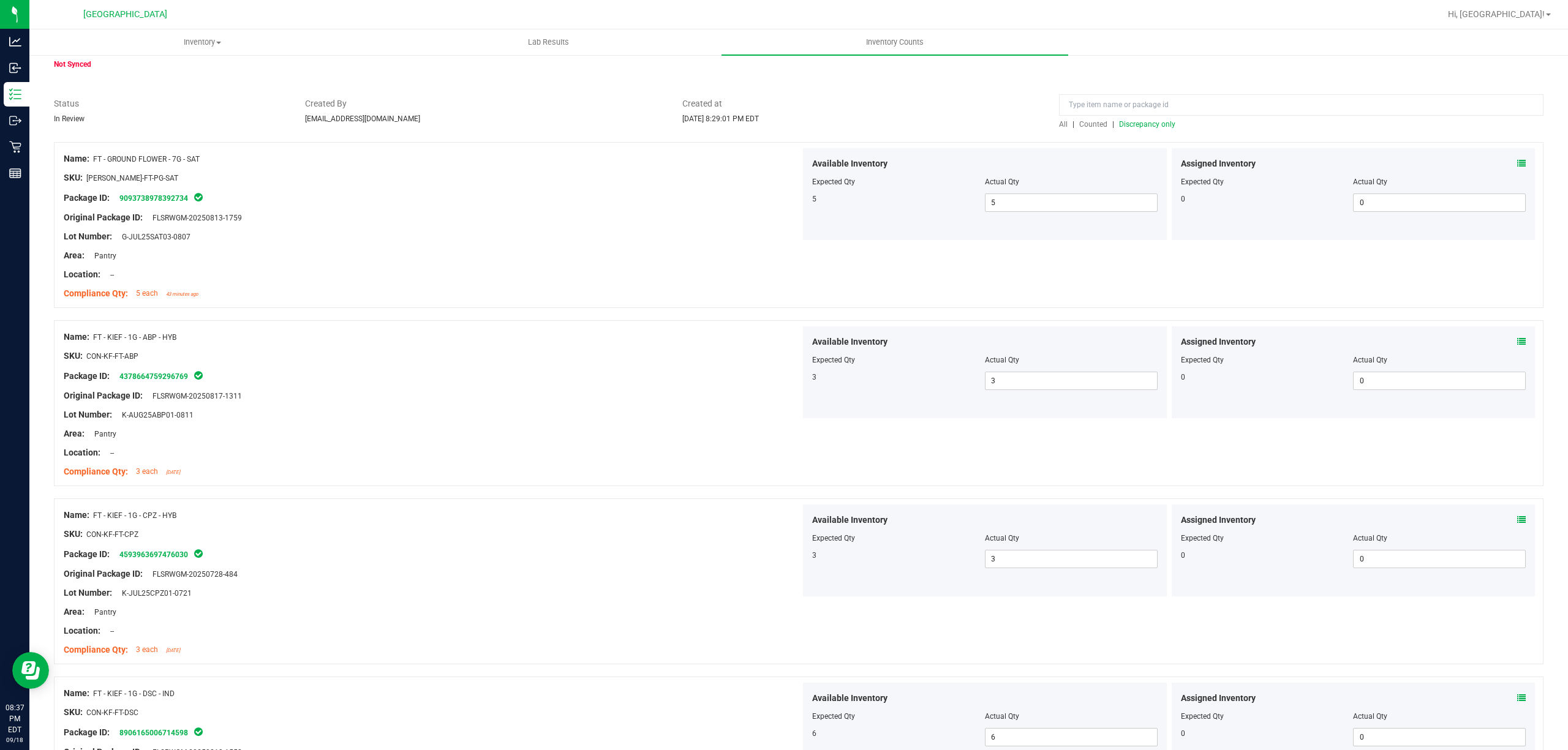
scroll to position [0, 0]
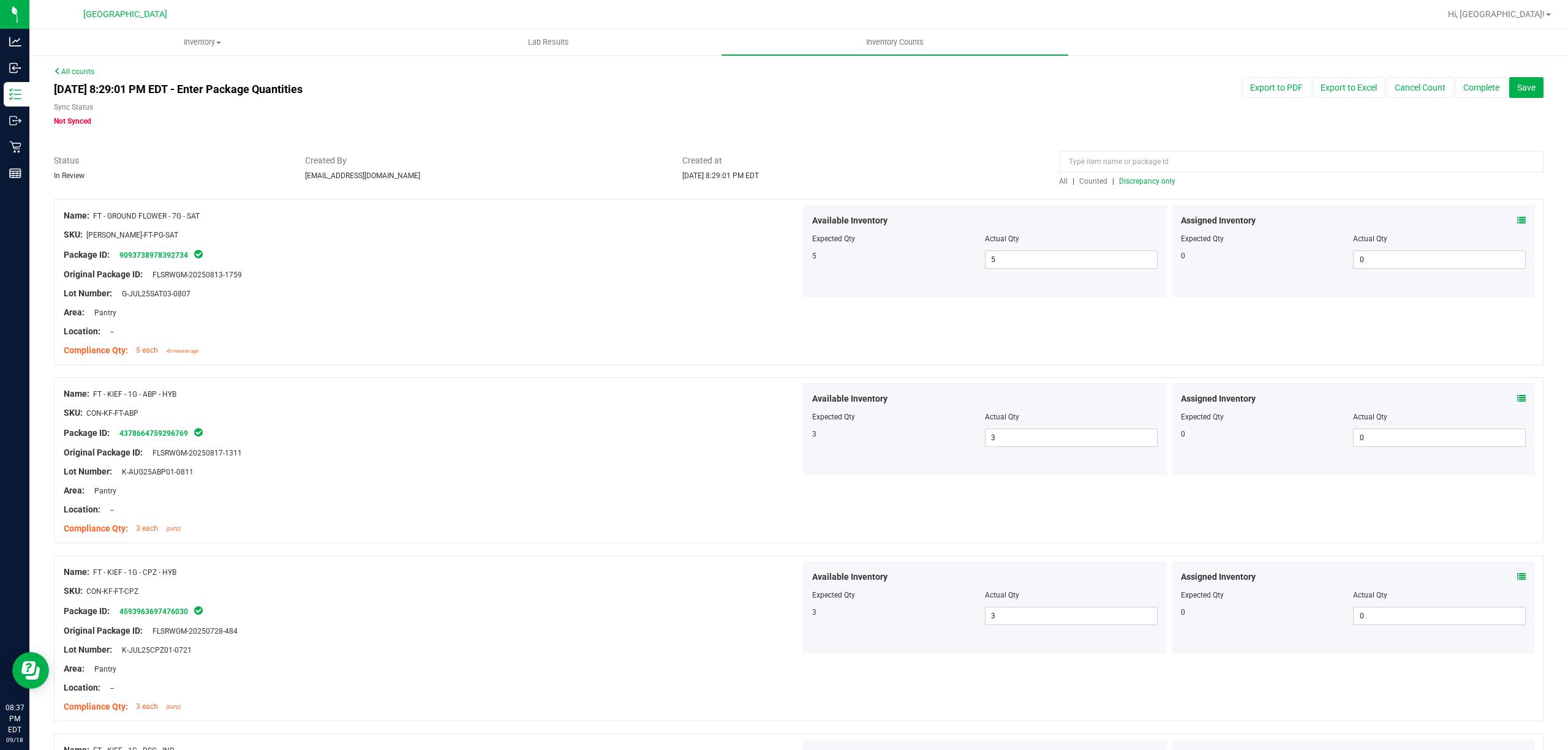
click at [1167, 182] on div "All | Counted | Discrepancy only" at bounding box center [1301, 181] width 484 height 11
click at [1150, 182] on span "Discrepancy only" at bounding box center [1147, 181] width 56 height 8
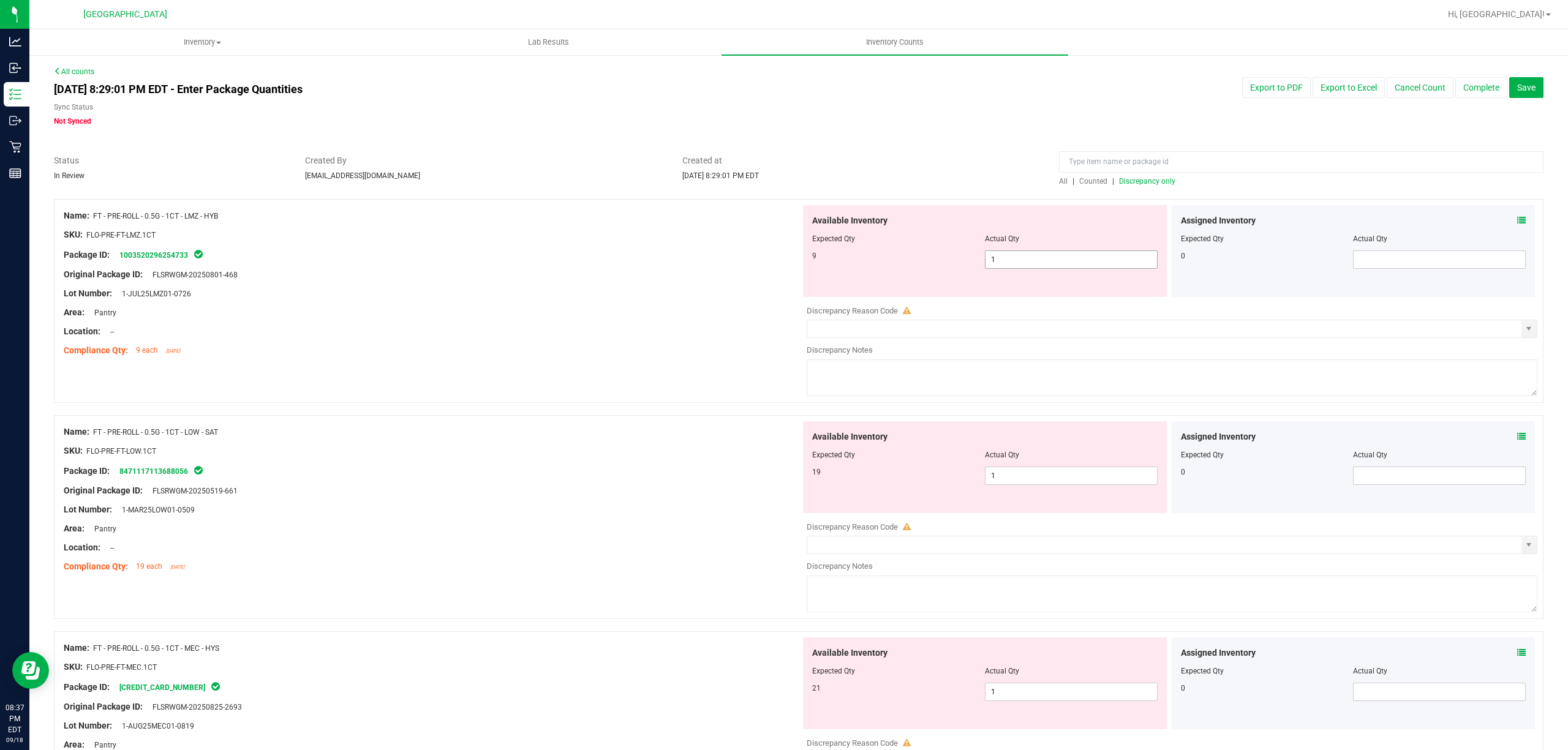
click at [1054, 262] on span "1 1" at bounding box center [1071, 259] width 172 height 18
click at [1054, 262] on input "1" at bounding box center [1071, 259] width 171 height 17
click at [1421, 270] on div "Assigned Inventory Expected Qty Actual Qty 0" at bounding box center [1353, 251] width 364 height 92
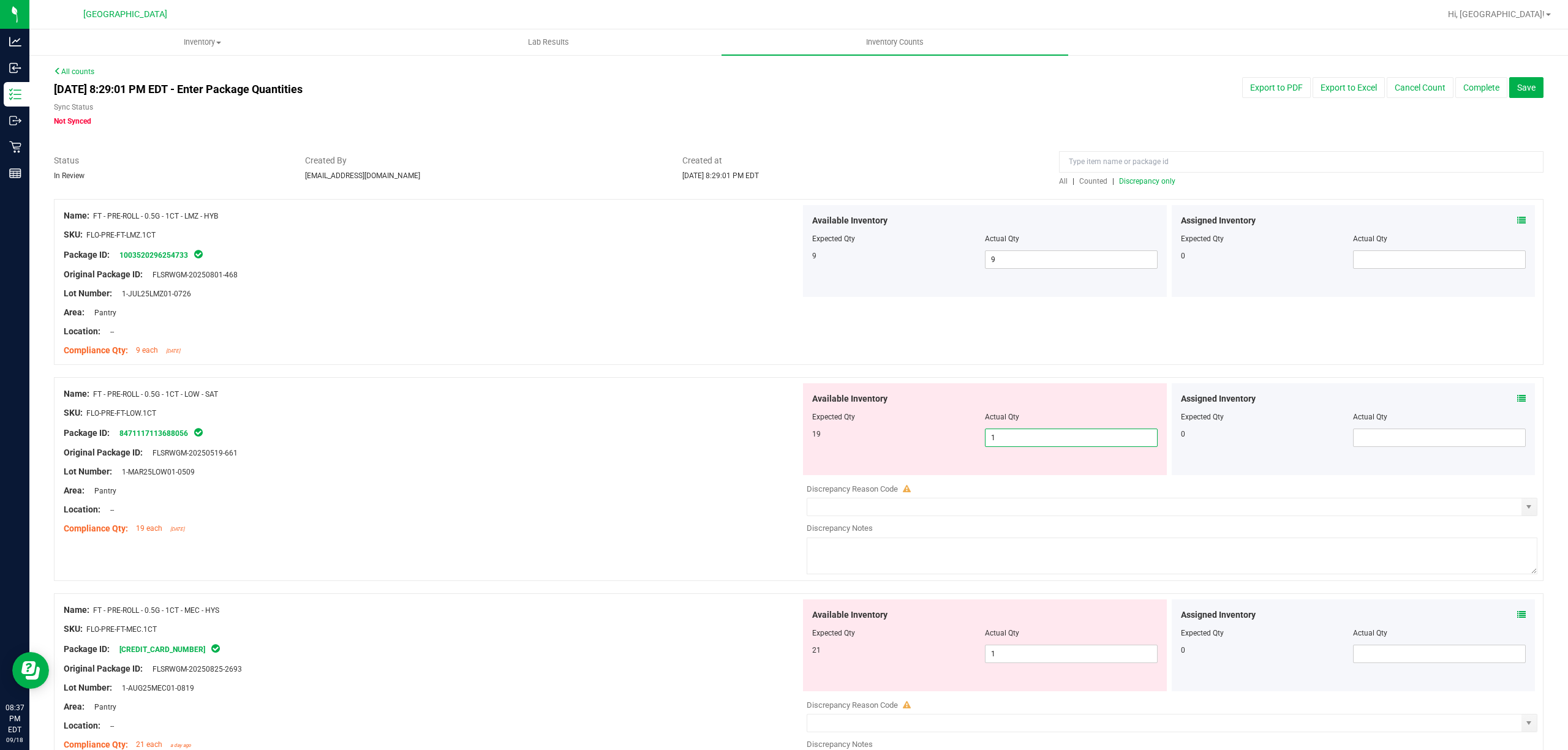
click at [1028, 444] on span "1 1" at bounding box center [1071, 438] width 172 height 18
click at [522, 430] on div "Package ID: 8471117113688056" at bounding box center [432, 432] width 737 height 15
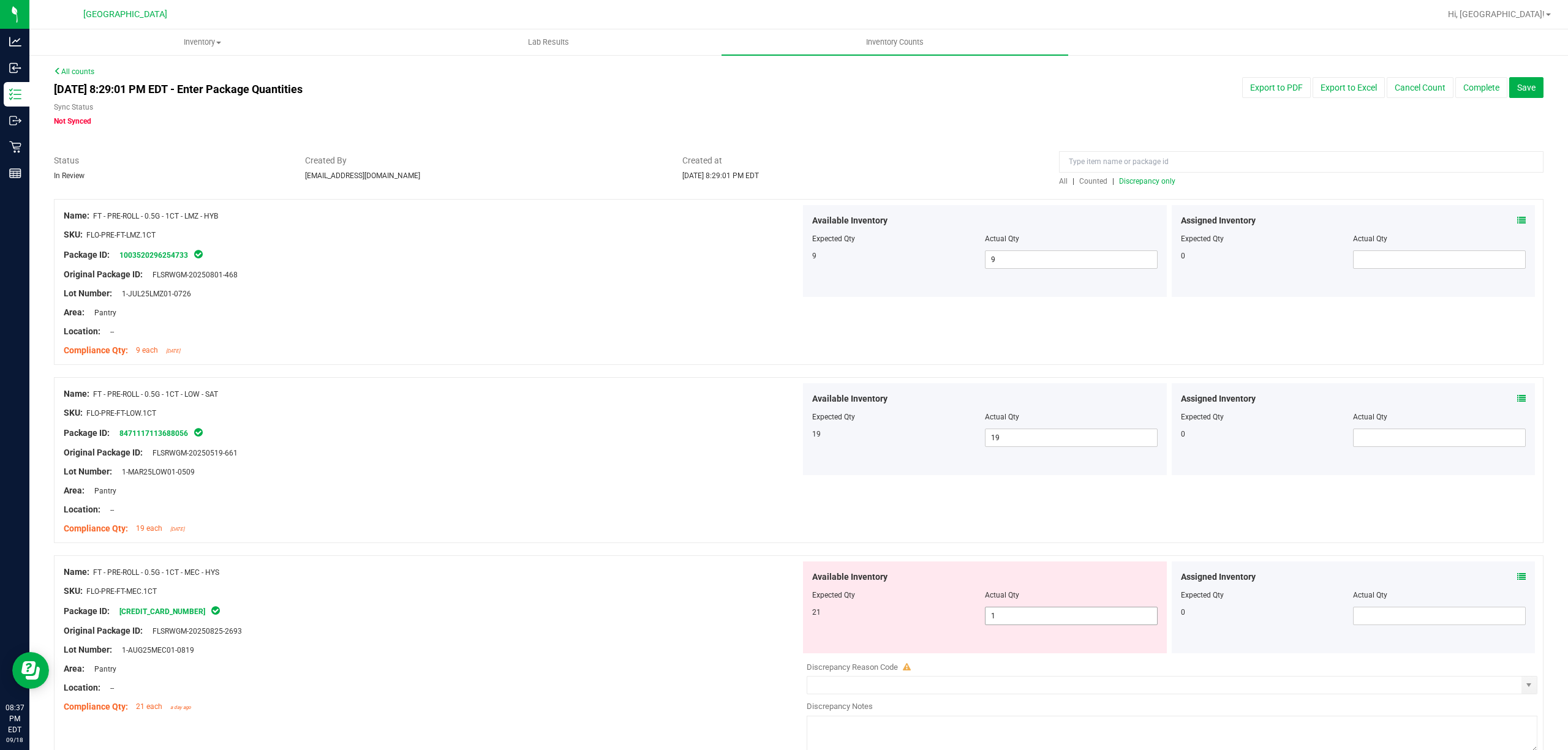
click at [1121, 618] on span "1 1" at bounding box center [1071, 616] width 172 height 18
click at [1121, 618] on input "1" at bounding box center [1071, 616] width 171 height 17
click at [1113, 616] on input "1" at bounding box center [1071, 616] width 171 height 17
click at [1047, 616] on input "121" at bounding box center [1071, 616] width 171 height 17
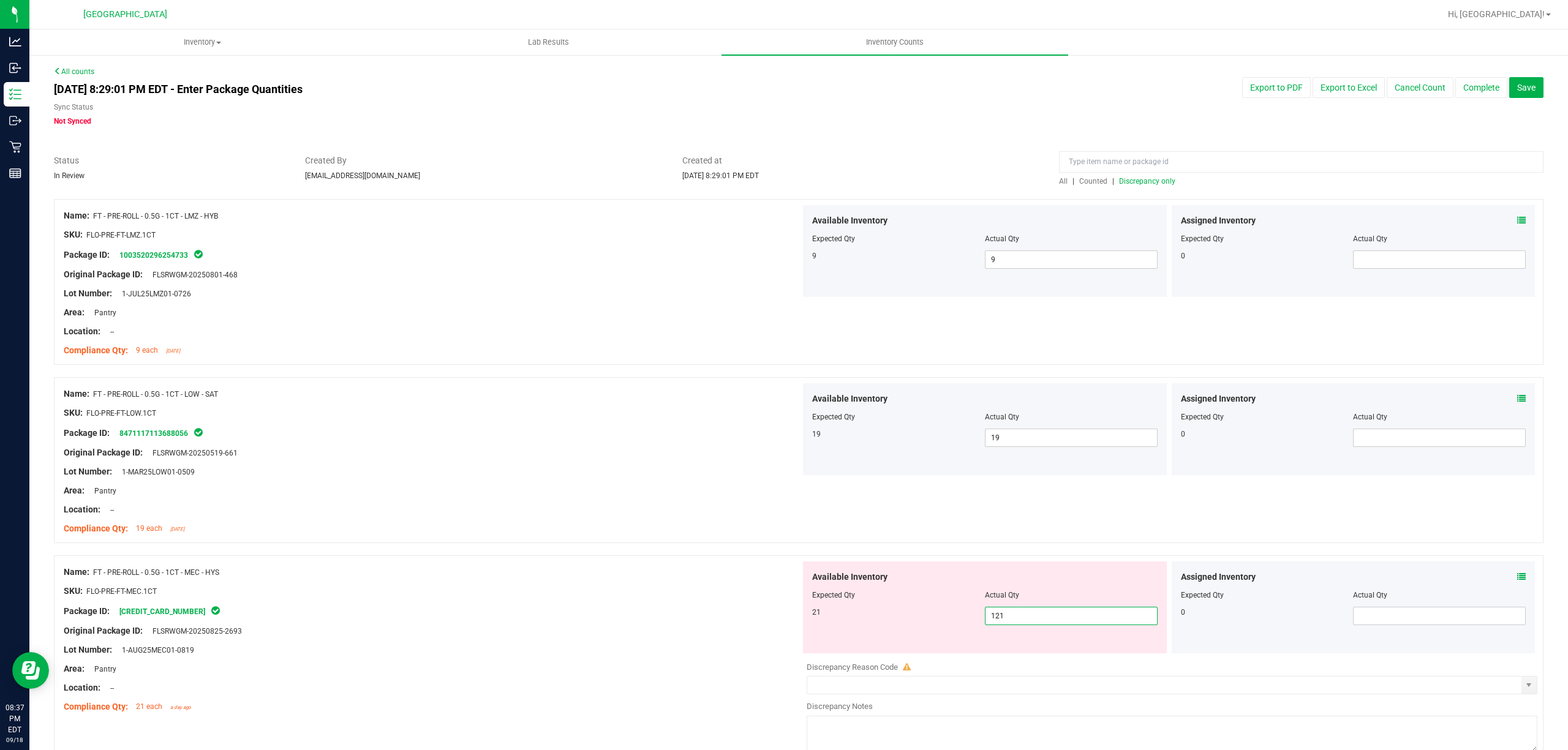
click at [1047, 616] on input "121" at bounding box center [1071, 616] width 171 height 17
click at [658, 613] on div "Package ID: [CREDIT_CARD_NUMBER]" at bounding box center [432, 611] width 737 height 15
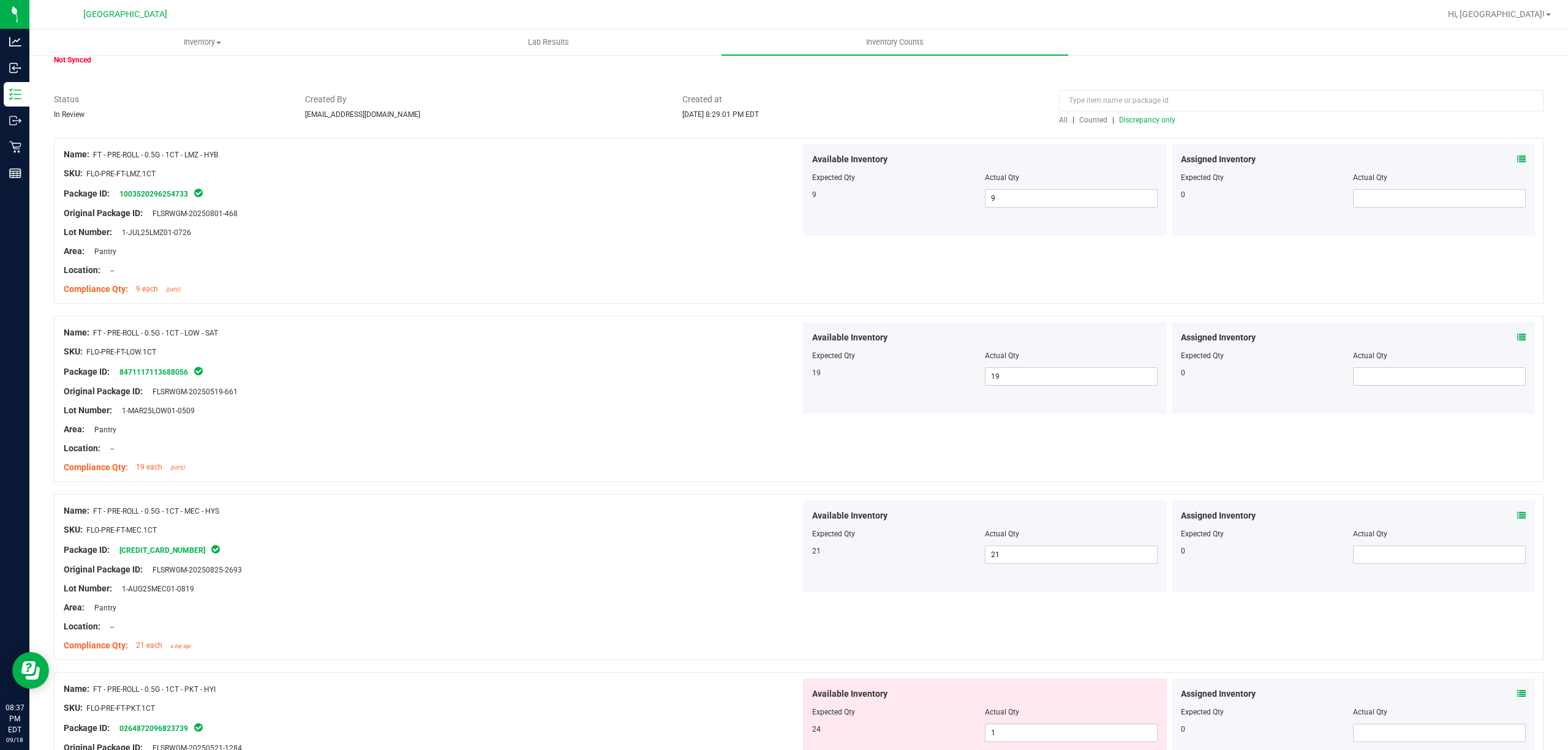
scroll to position [163, 0]
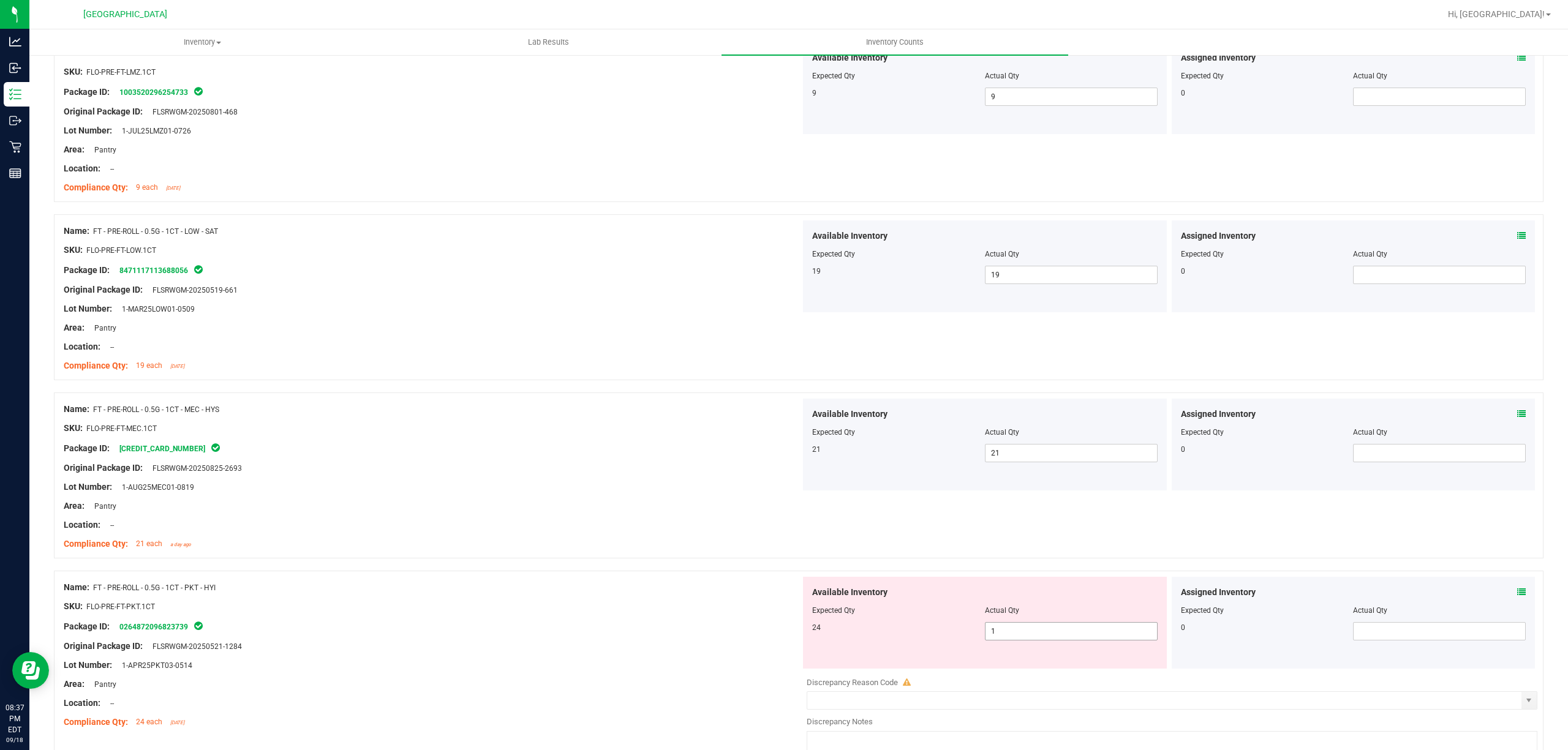
click at [1012, 625] on span "1 1" at bounding box center [1071, 631] width 172 height 18
click at [1014, 625] on input "1" at bounding box center [1071, 631] width 171 height 17
click at [677, 609] on div "SKU: FLO-PRE-FT-PKT.1CT" at bounding box center [432, 607] width 737 height 13
click at [1084, 640] on span "124 124" at bounding box center [1071, 631] width 172 height 18
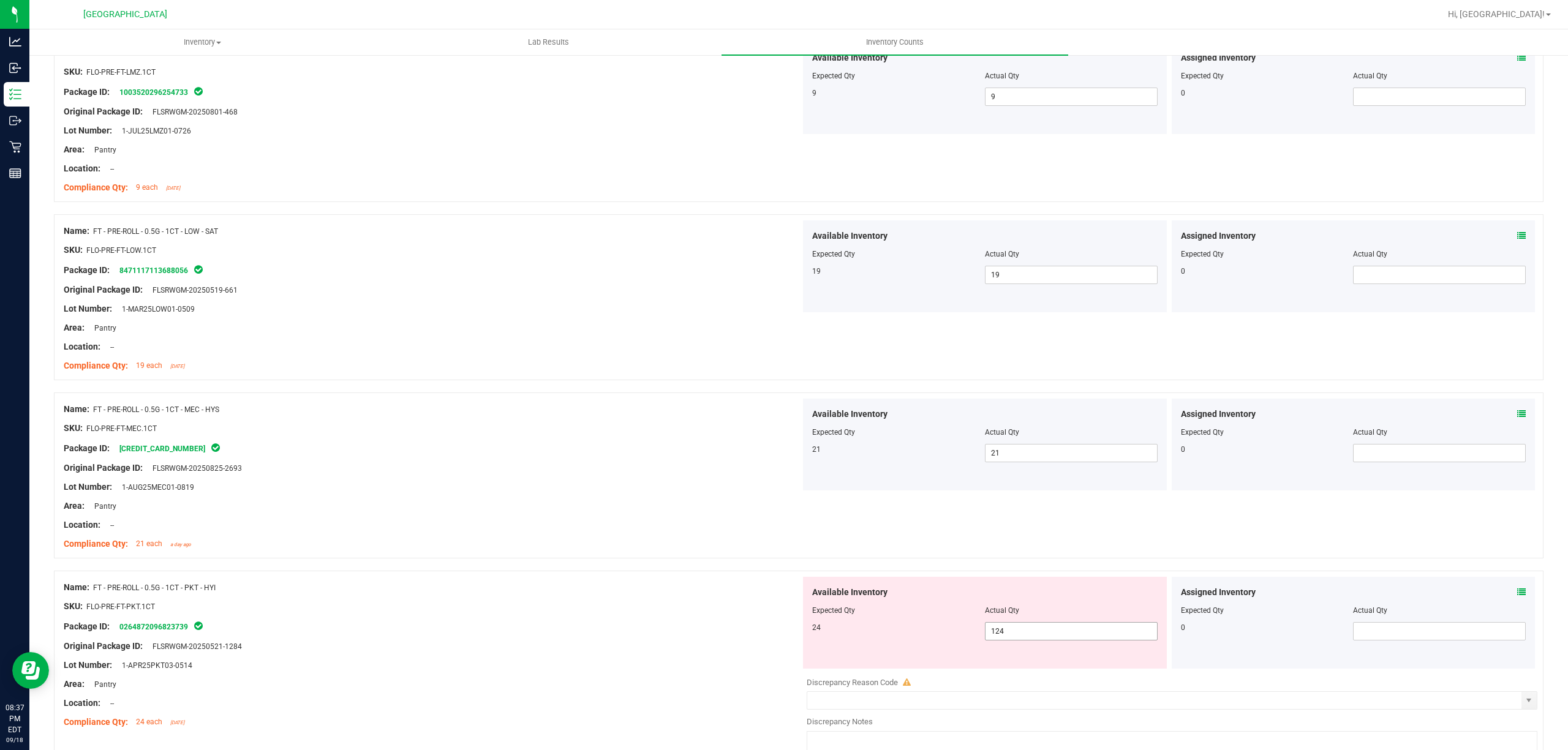
click at [1084, 640] on span "124 124" at bounding box center [1071, 631] width 172 height 18
click at [1086, 635] on input "124" at bounding box center [1071, 631] width 171 height 17
click at [1083, 635] on input "124" at bounding box center [1071, 631] width 171 height 17
click at [1081, 635] on input "124" at bounding box center [1071, 631] width 171 height 17
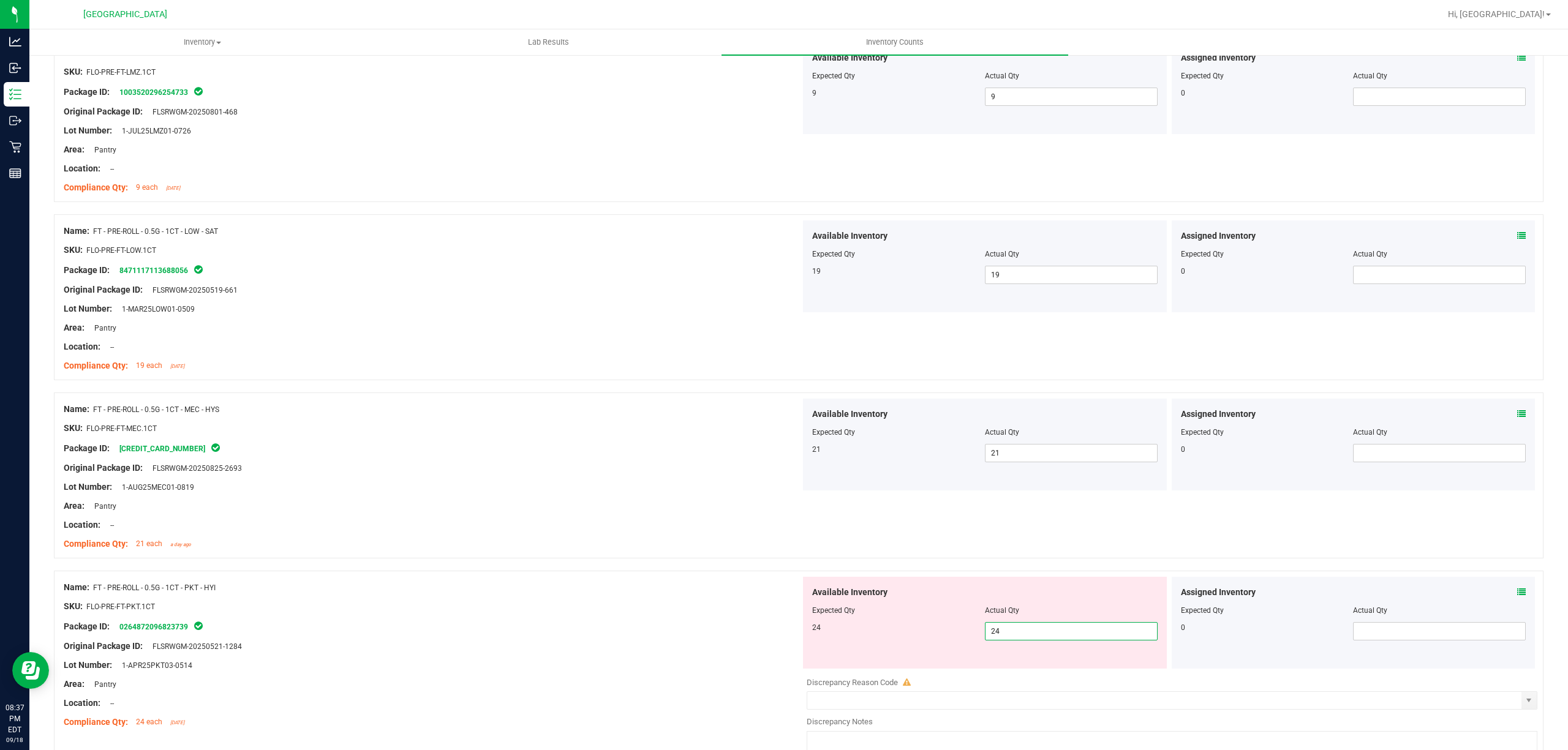
click at [633, 635] on div at bounding box center [432, 637] width 737 height 6
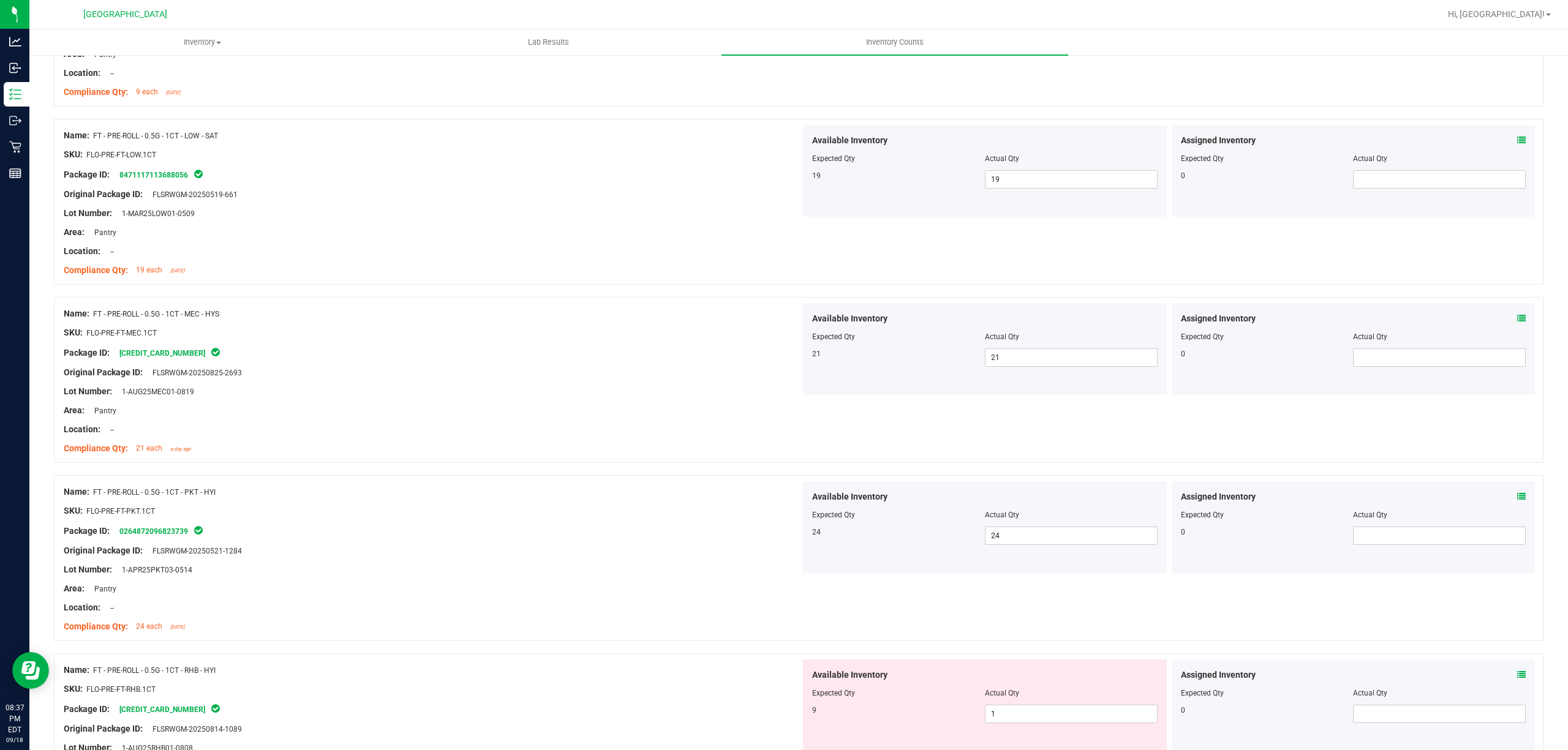
scroll to position [408, 0]
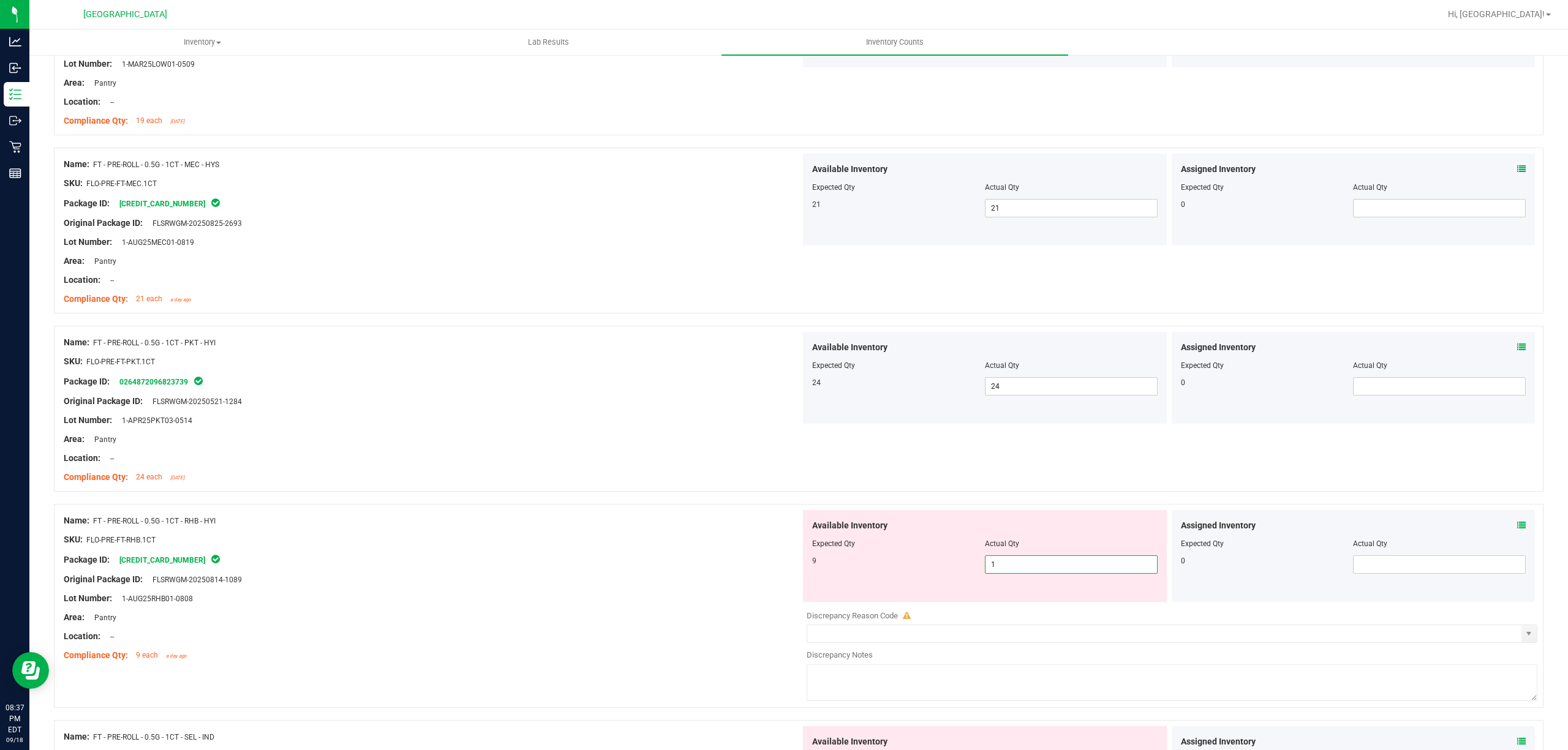
drag, startPoint x: 985, startPoint y: 561, endPoint x: 998, endPoint y: 561, distance: 13.0
click at [995, 561] on span "1 1" at bounding box center [1071, 565] width 172 height 18
click at [1003, 562] on input "1" at bounding box center [1071, 565] width 171 height 17
click at [1003, 563] on input "1" at bounding box center [1071, 565] width 171 height 17
click at [663, 561] on div "Package ID: [CREDIT_CARD_NUMBER]" at bounding box center [432, 559] width 737 height 15
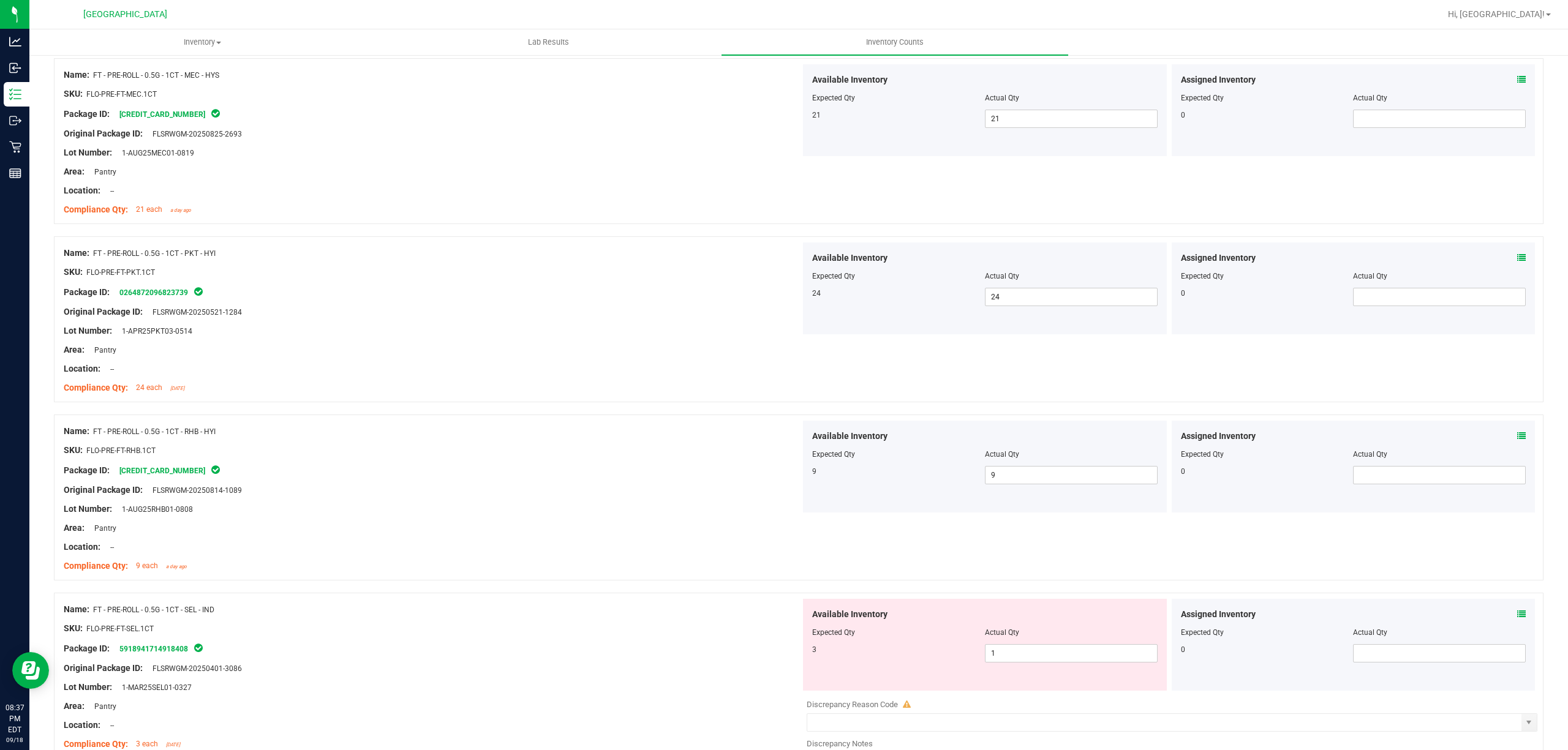
scroll to position [653, 0]
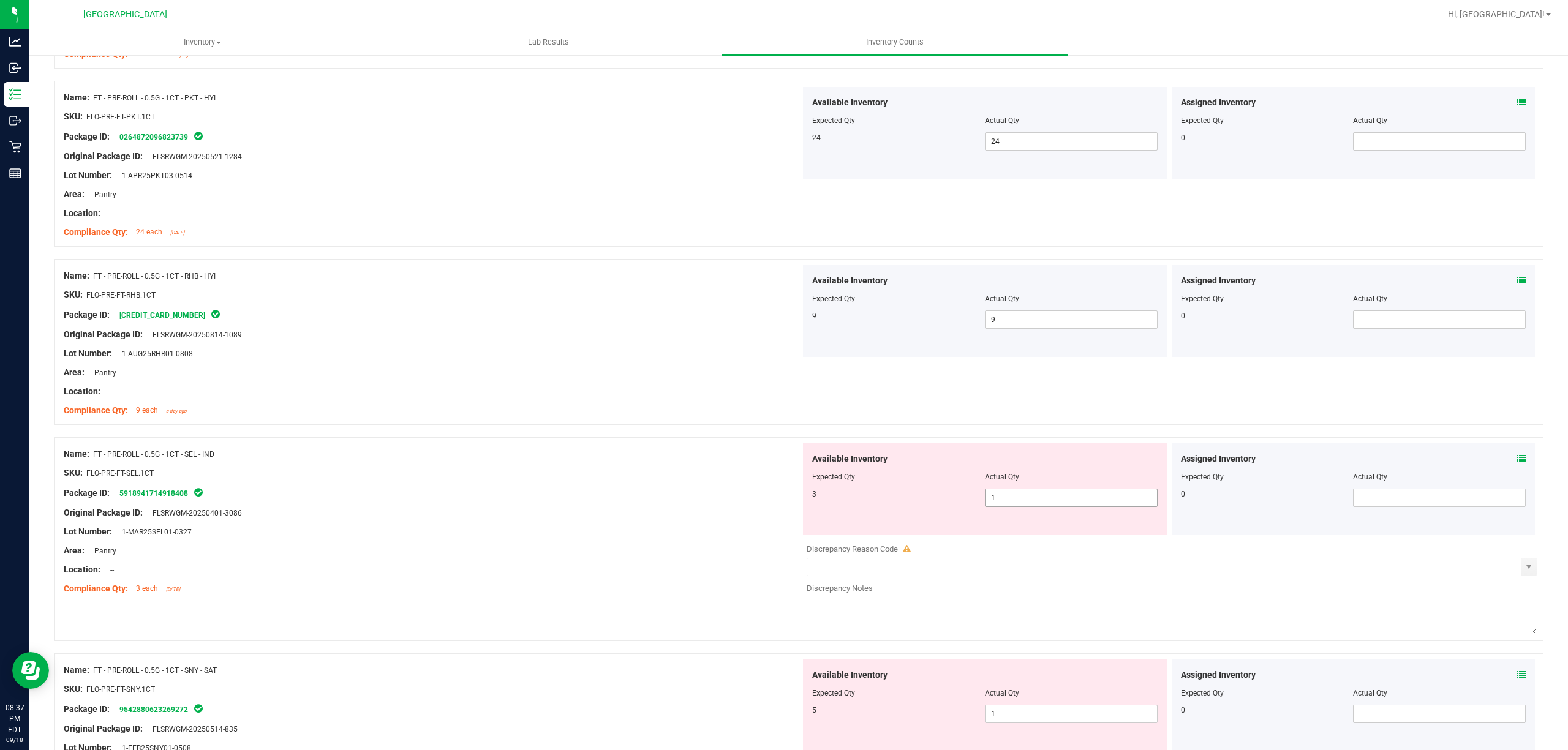
click at [996, 507] on span "1 1" at bounding box center [1071, 498] width 172 height 18
click at [996, 506] on input "1" at bounding box center [1071, 498] width 171 height 17
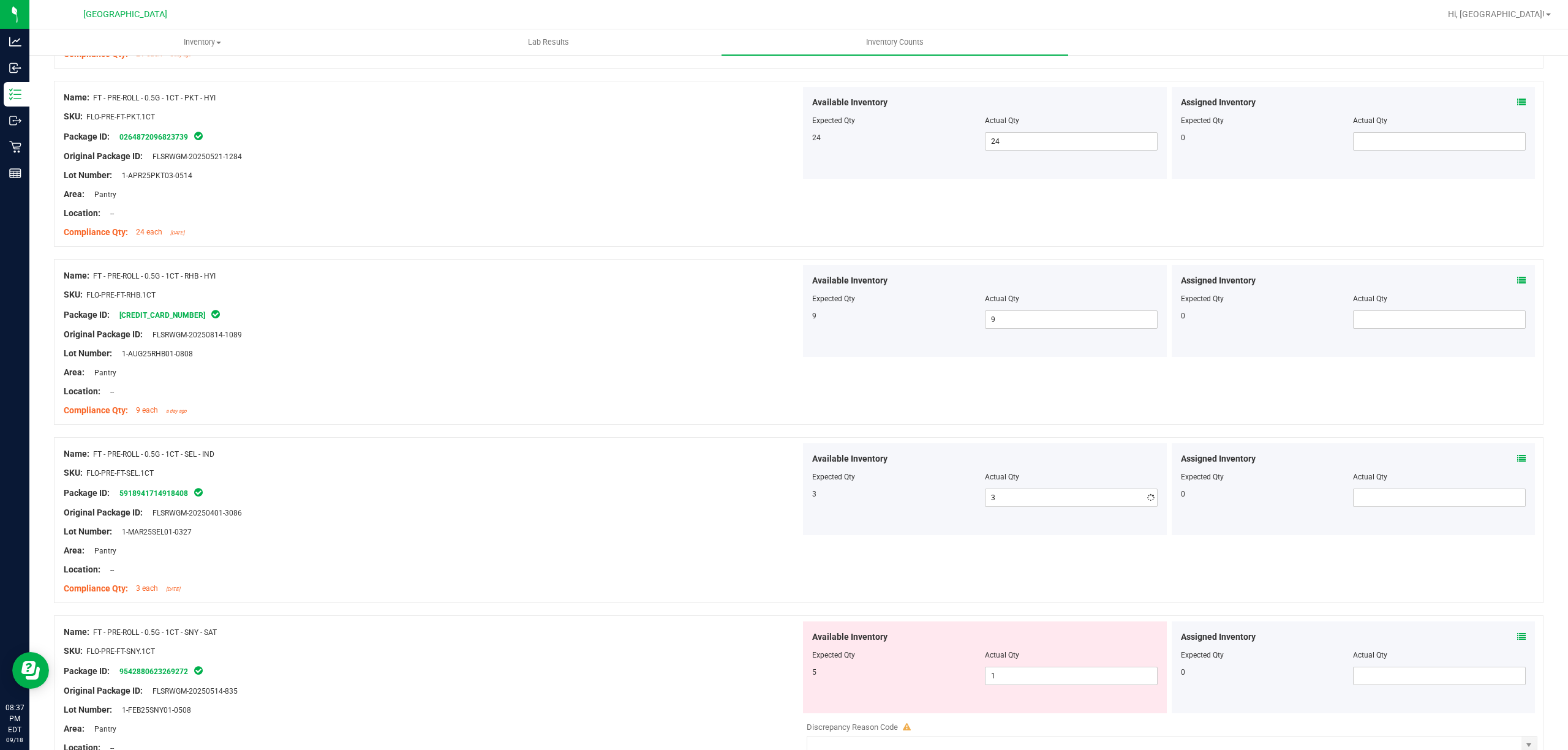
click at [672, 478] on div "SKU: FLO-PRE-FT-SEL.1CT" at bounding box center [432, 473] width 737 height 13
click at [1044, 681] on span "1 1" at bounding box center [1071, 676] width 172 height 18
click at [1044, 681] on input "1" at bounding box center [1071, 676] width 171 height 17
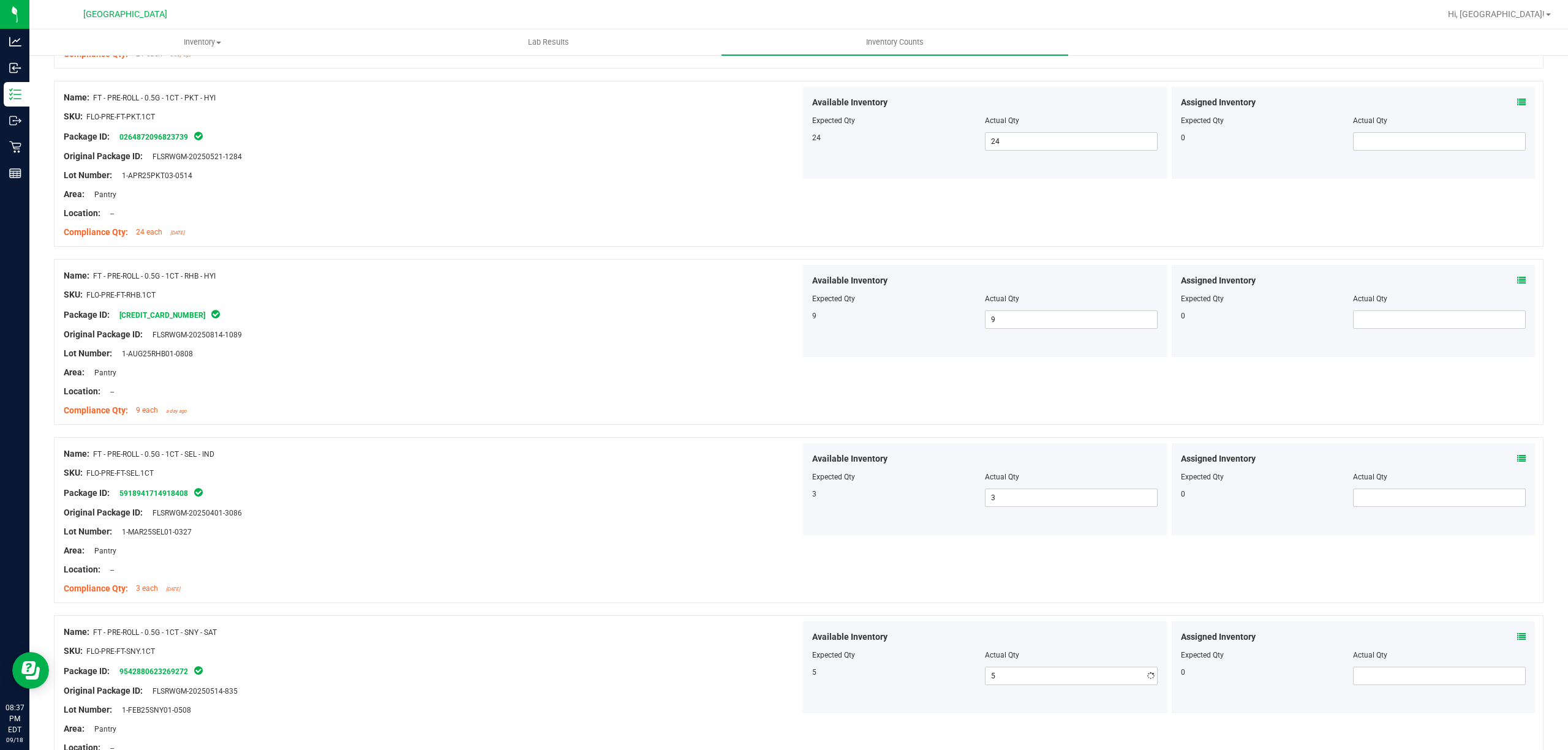
click at [520, 510] on div "Original Package ID: FLSRWGM-20250401-3086" at bounding box center [432, 513] width 737 height 13
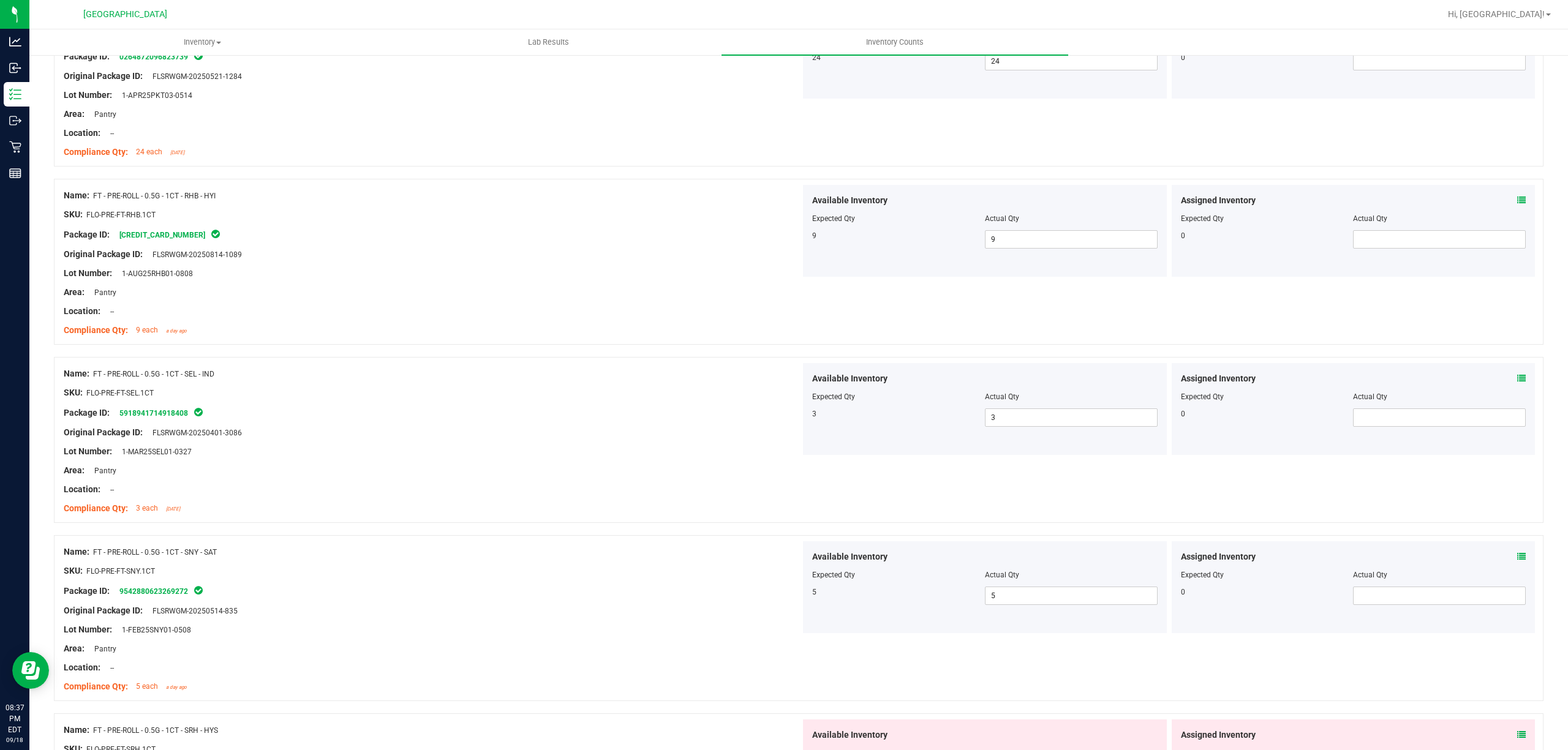
scroll to position [898, 0]
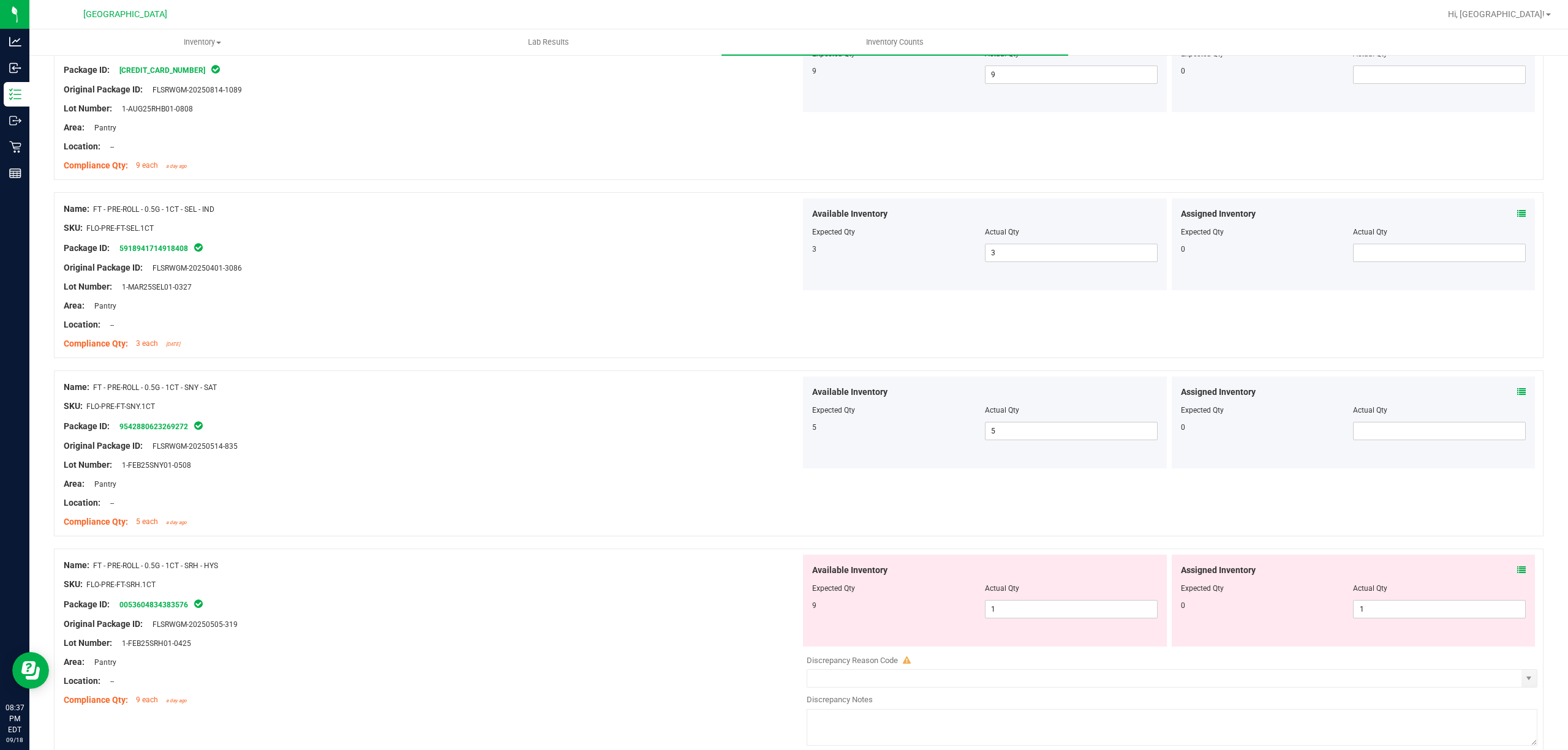
click at [991, 600] on div at bounding box center [984, 596] width 346 height 6
click at [985, 605] on span "1 1" at bounding box center [1071, 609] width 172 height 18
click at [986, 618] on input "1" at bounding box center [1071, 609] width 171 height 17
drag, startPoint x: 663, startPoint y: 576, endPoint x: 671, endPoint y: 576, distance: 8.0
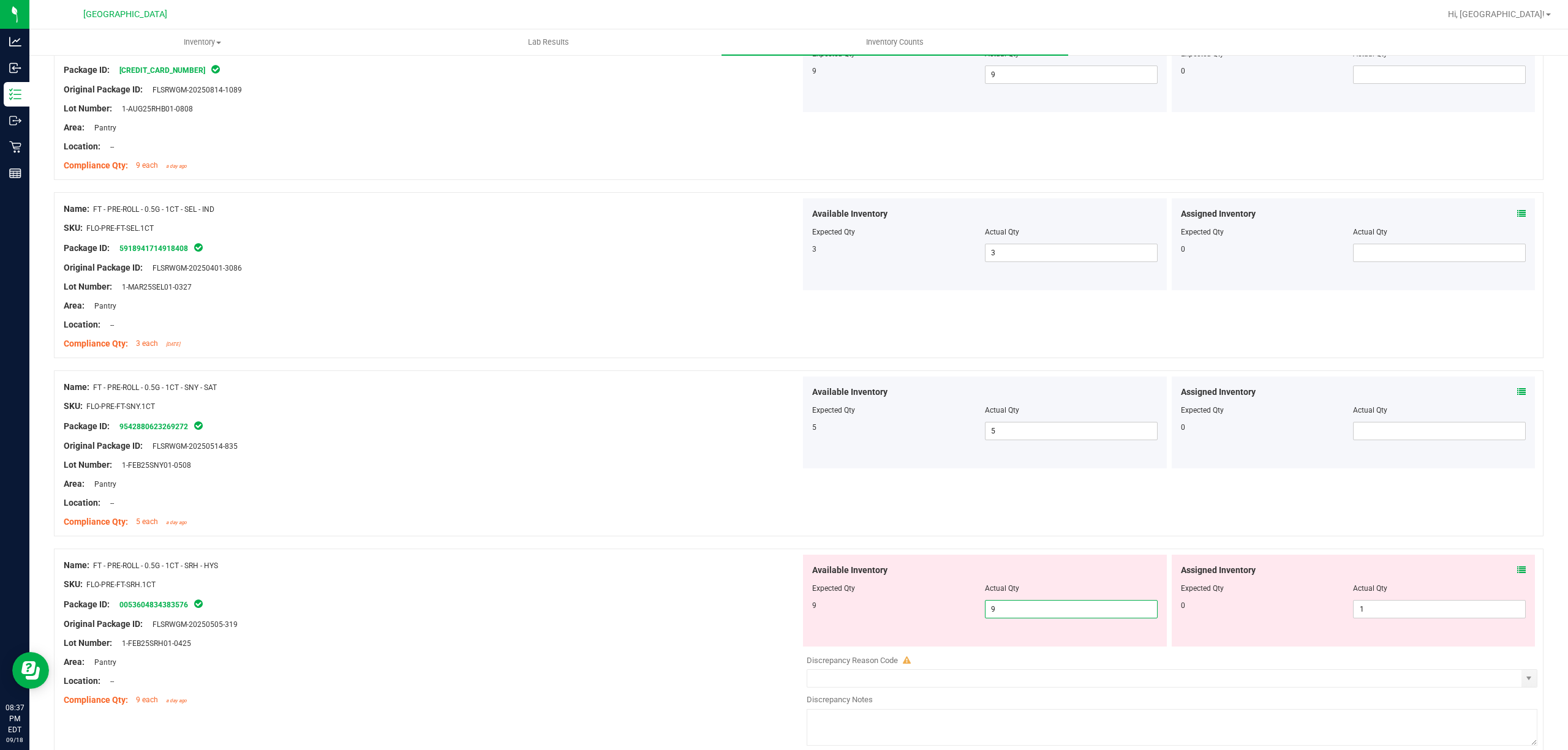
click at [662, 576] on div at bounding box center [432, 574] width 737 height 6
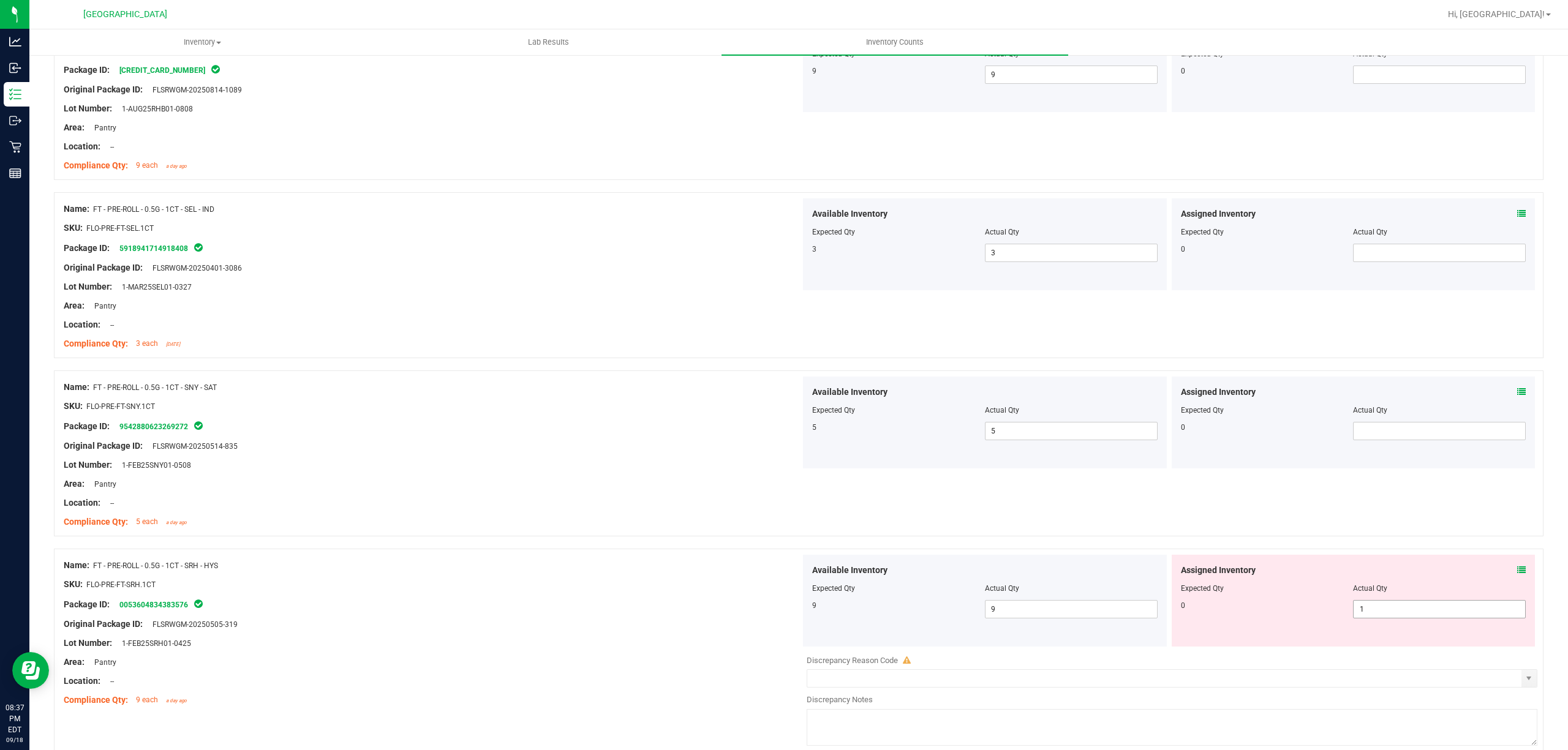
click at [1429, 618] on span "1 1" at bounding box center [1439, 609] width 172 height 18
click at [1412, 615] on span "1 1" at bounding box center [1439, 609] width 172 height 18
click at [0, 0] on input "1" at bounding box center [0, 0] width 0 height 0
click at [1452, 608] on input "10" at bounding box center [1439, 609] width 171 height 17
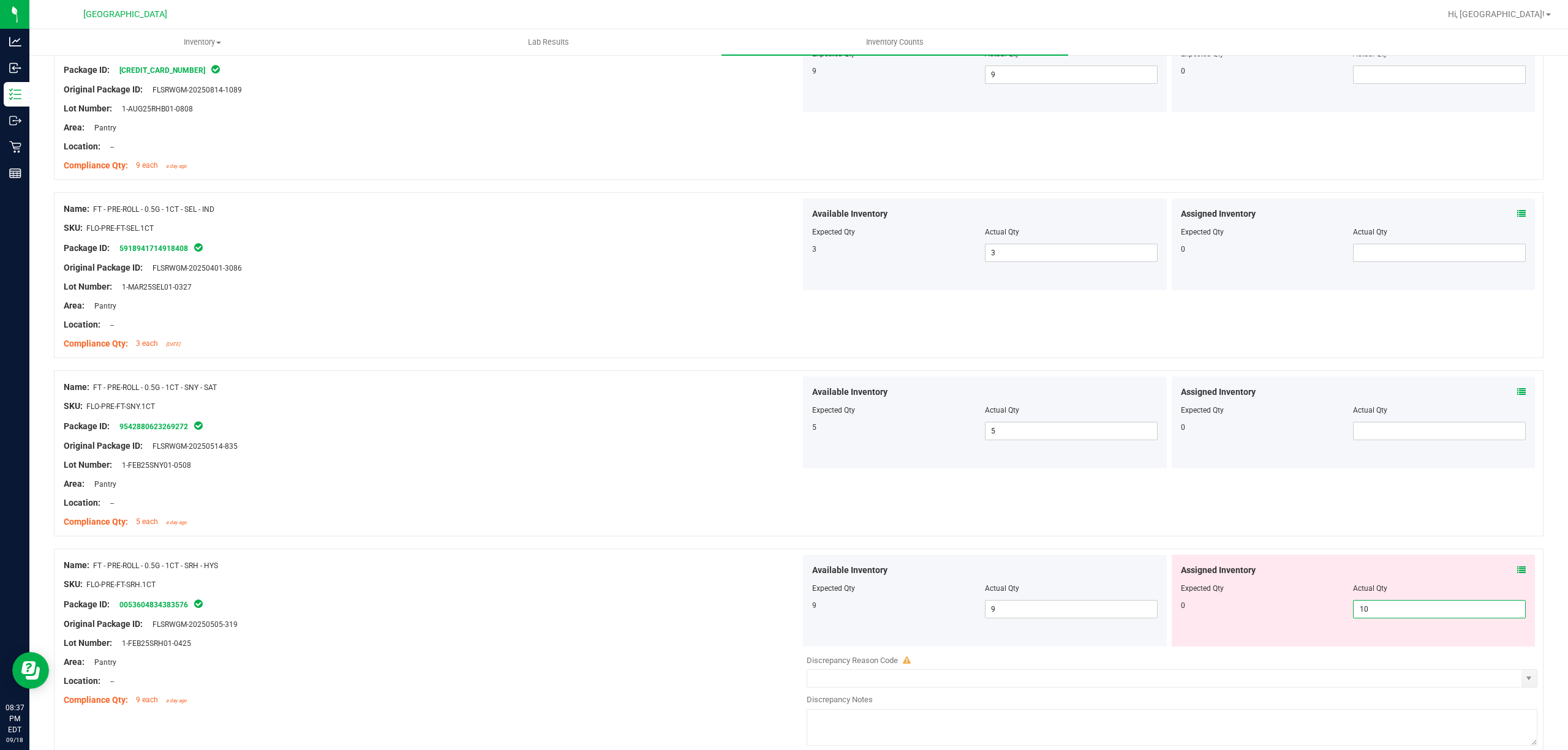
click at [1452, 608] on input "10" at bounding box center [1439, 609] width 171 height 17
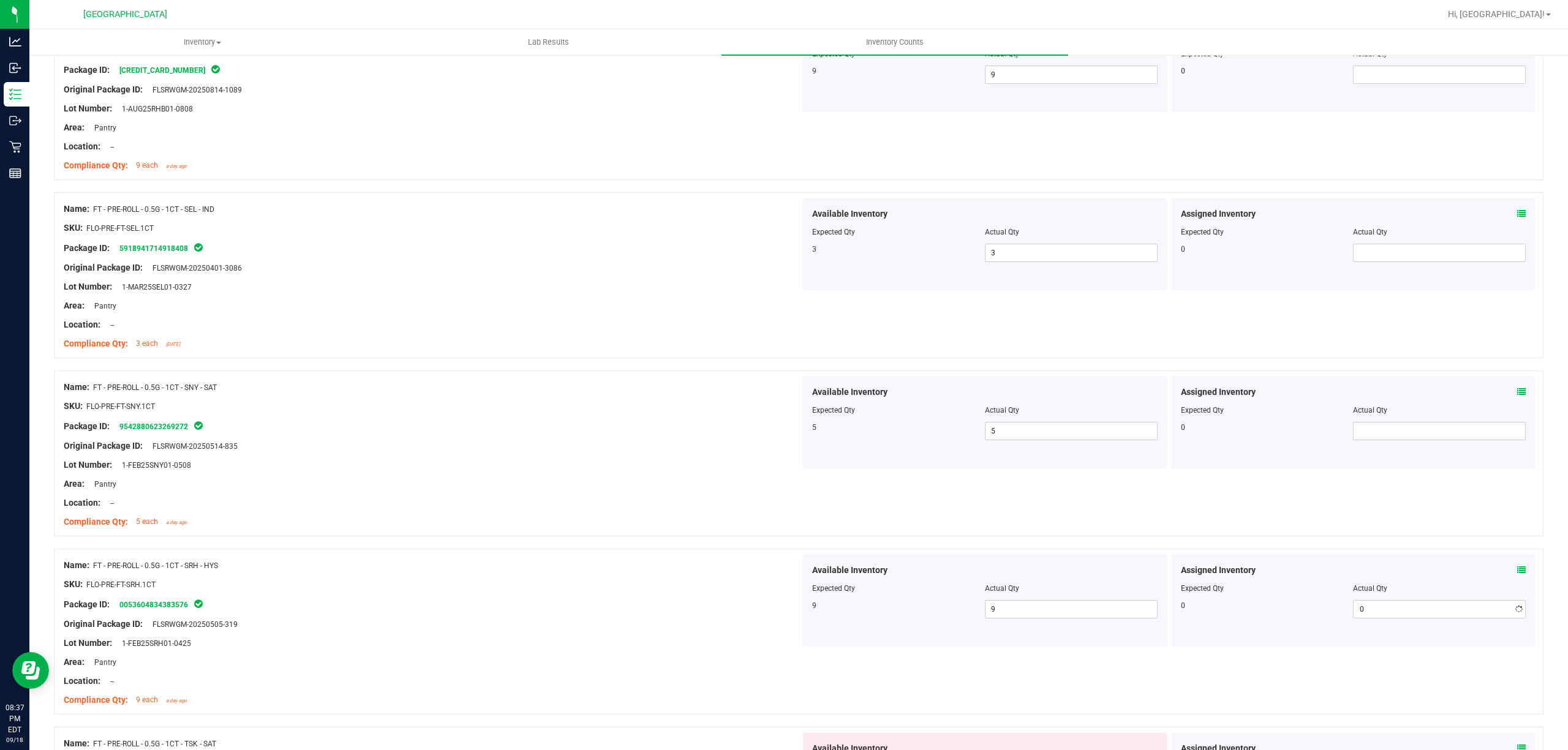
click at [615, 539] on div at bounding box center [798, 542] width 1490 height 12
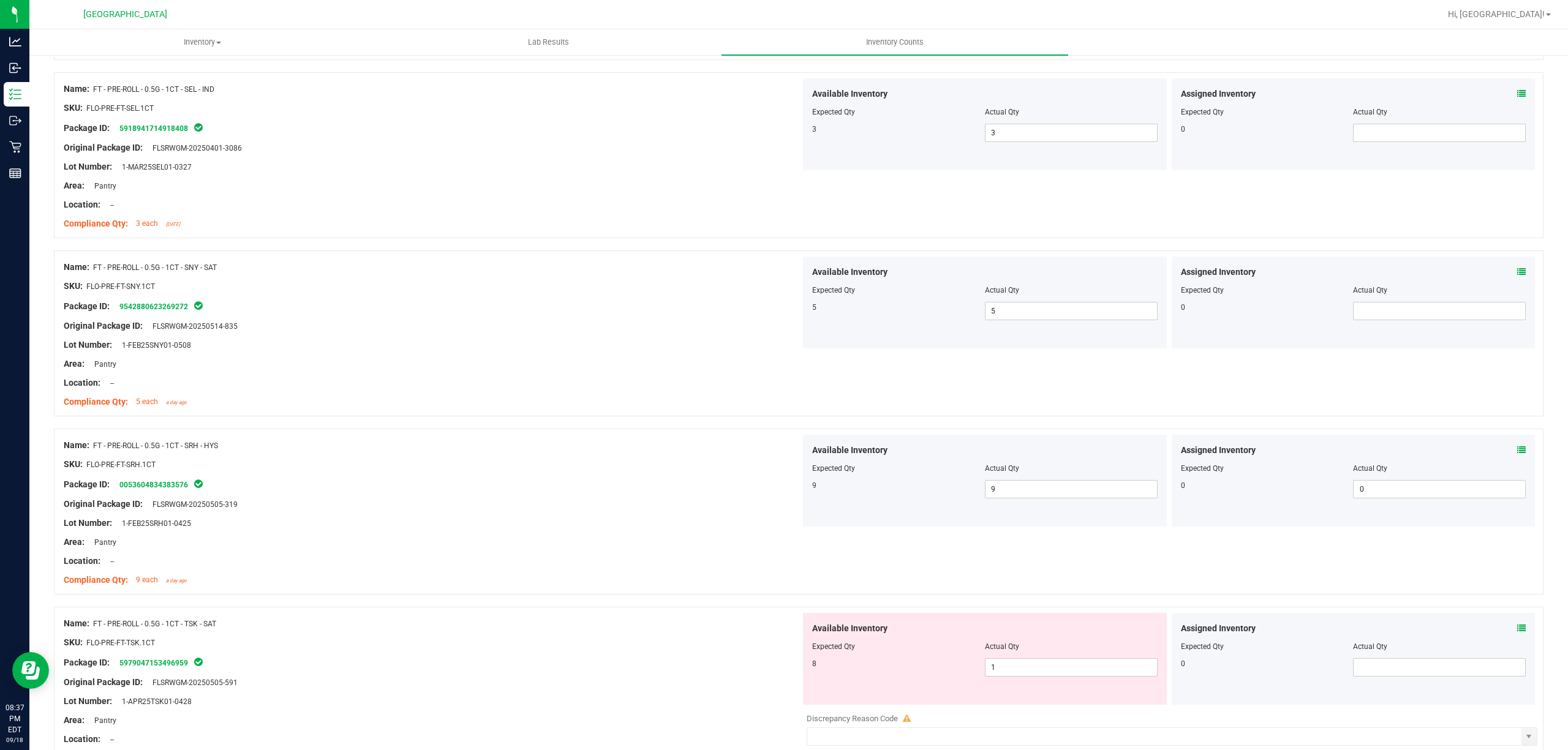
scroll to position [1142, 0]
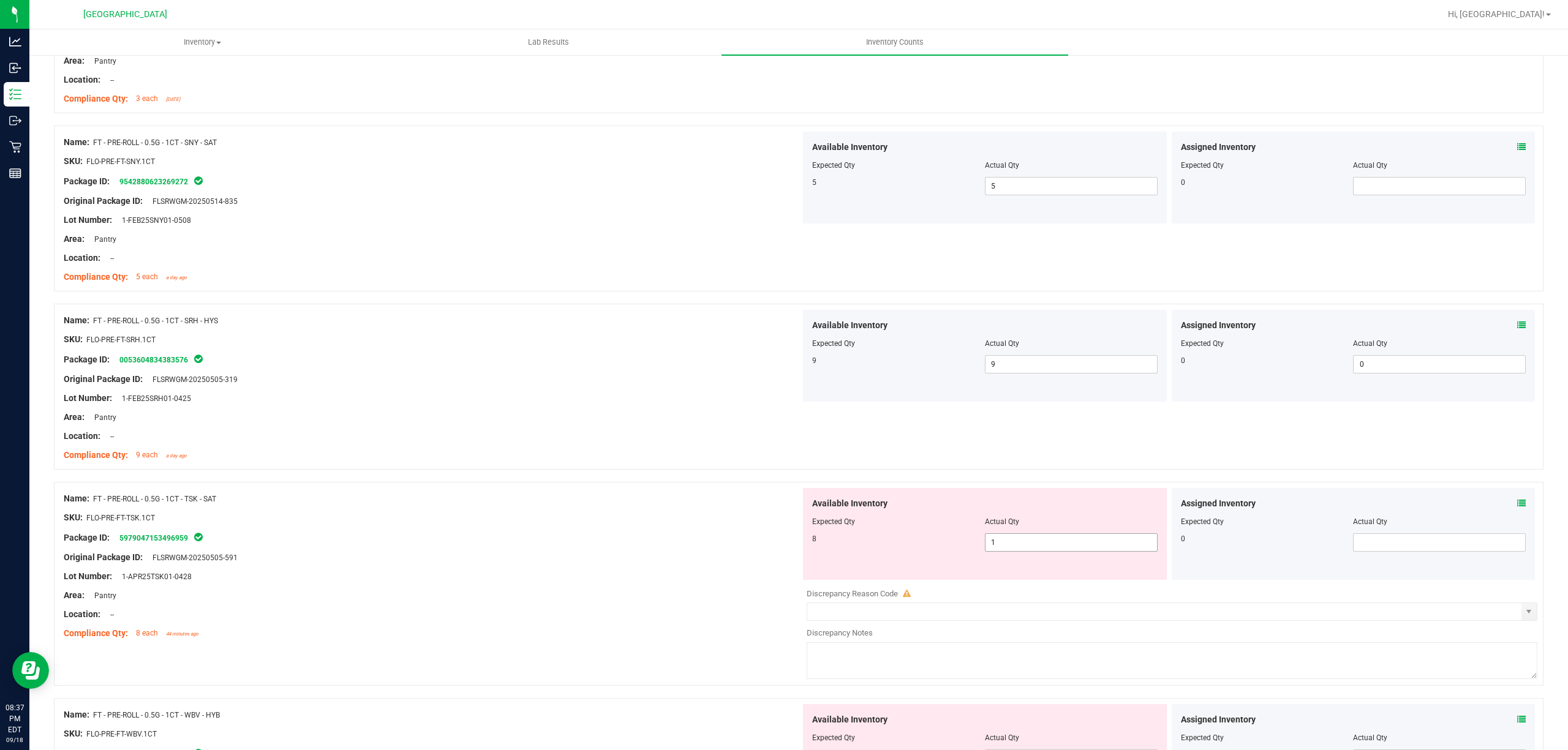
click at [1086, 552] on span "1 1" at bounding box center [1071, 543] width 172 height 18
click at [1080, 551] on input "1" at bounding box center [1071, 543] width 171 height 17
click at [1079, 551] on input "1" at bounding box center [1071, 543] width 171 height 17
click at [1078, 551] on input "1" at bounding box center [1071, 543] width 171 height 17
click at [1076, 551] on input "1" at bounding box center [1071, 543] width 171 height 17
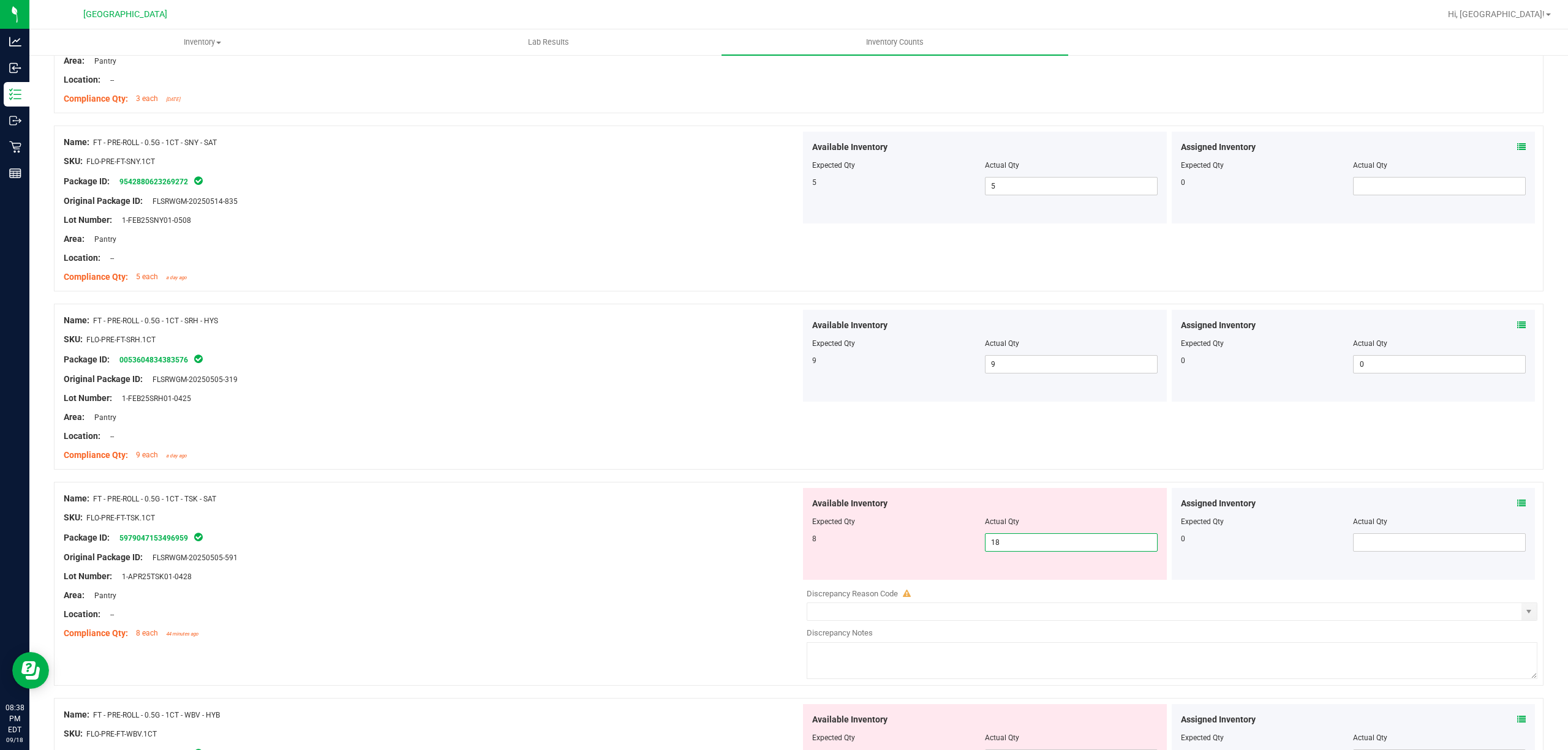
click at [1054, 548] on input "18" at bounding box center [1071, 543] width 171 height 17
click at [1050, 546] on input "18" at bounding box center [1071, 543] width 171 height 17
click at [1049, 545] on input "18" at bounding box center [1071, 543] width 171 height 17
click at [486, 536] on div "Package ID: 5979047153496959" at bounding box center [432, 537] width 737 height 15
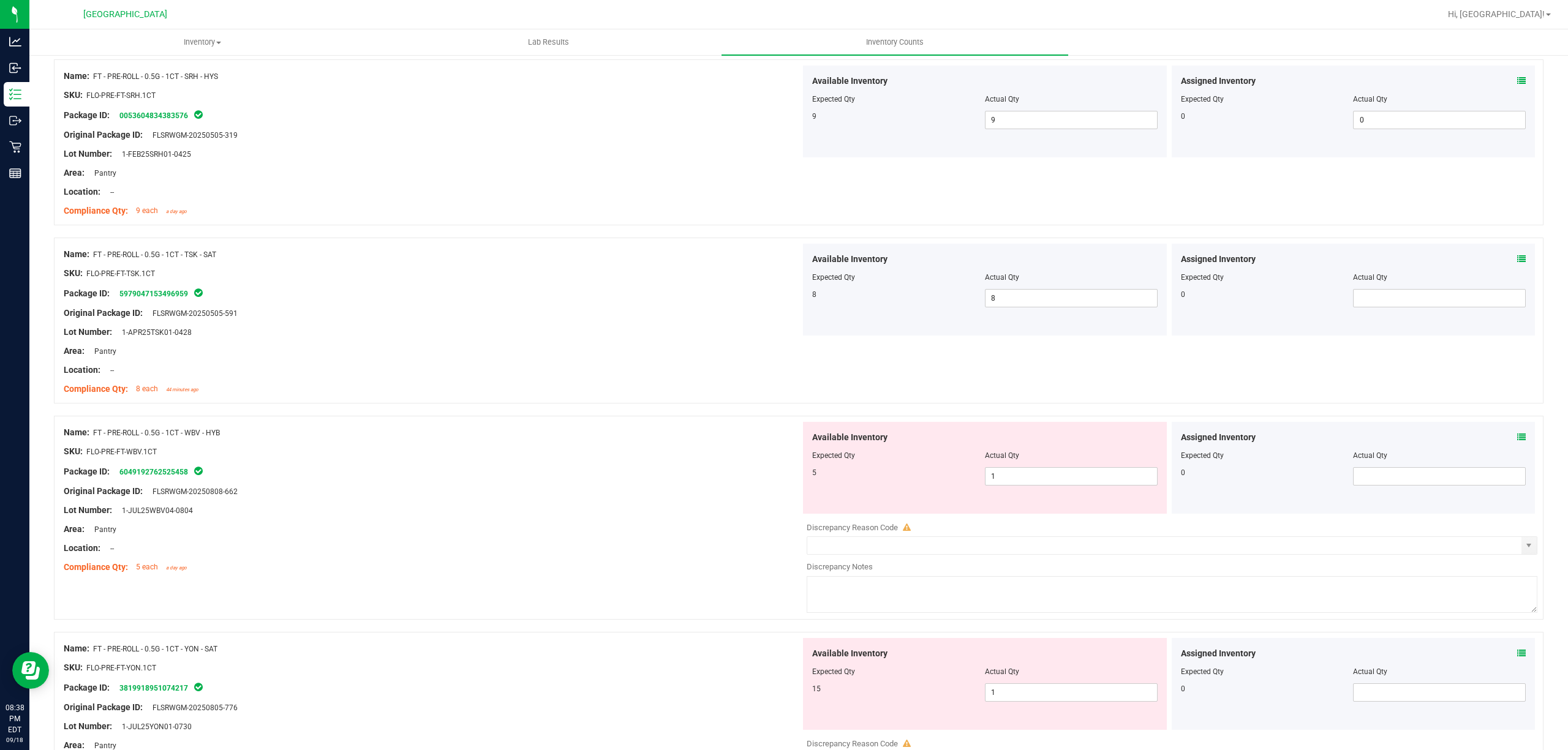
scroll to position [1387, 0]
click at [1062, 488] on div "Available Inventory Expected Qty Actual Qty 5 1 1" at bounding box center [984, 467] width 364 height 92
click at [1043, 482] on span "1 1" at bounding box center [1071, 476] width 172 height 18
click at [1043, 482] on input "1" at bounding box center [1071, 476] width 171 height 17
click at [1042, 482] on input "1" at bounding box center [1071, 476] width 171 height 17
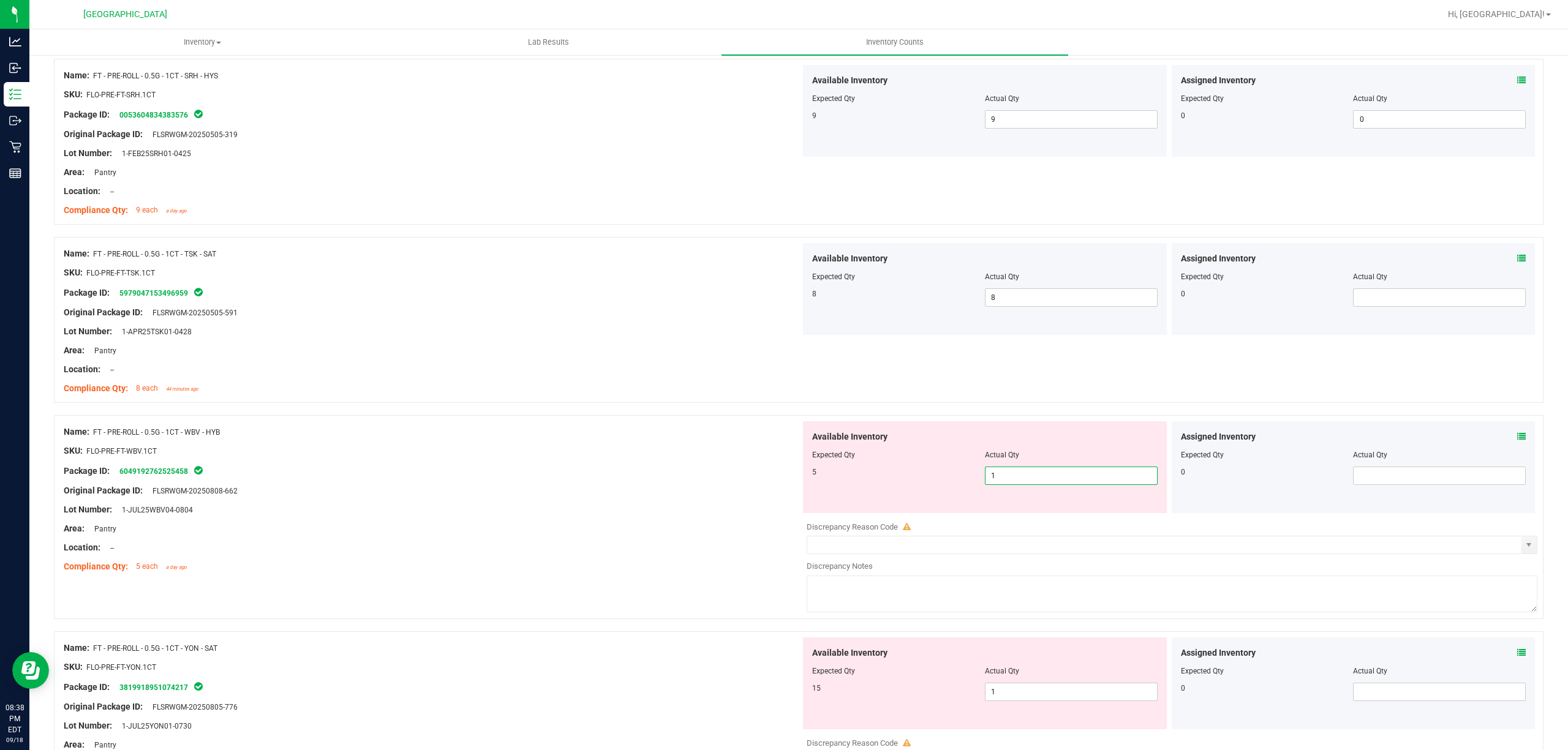
click at [1042, 482] on input "1" at bounding box center [1071, 476] width 171 height 17
click at [426, 478] on div "Package ID: 6049192762525458" at bounding box center [432, 471] width 737 height 15
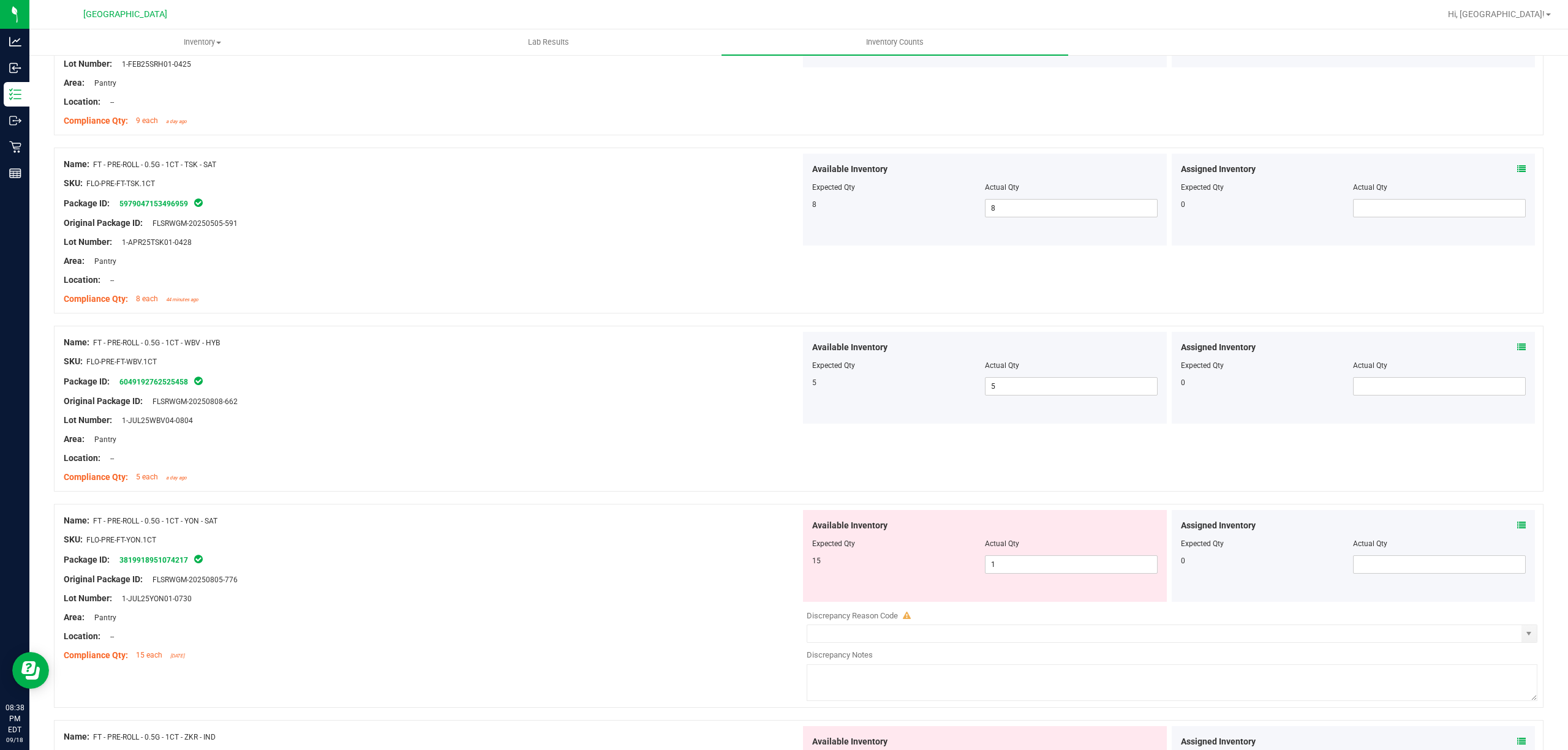
scroll to position [1632, 0]
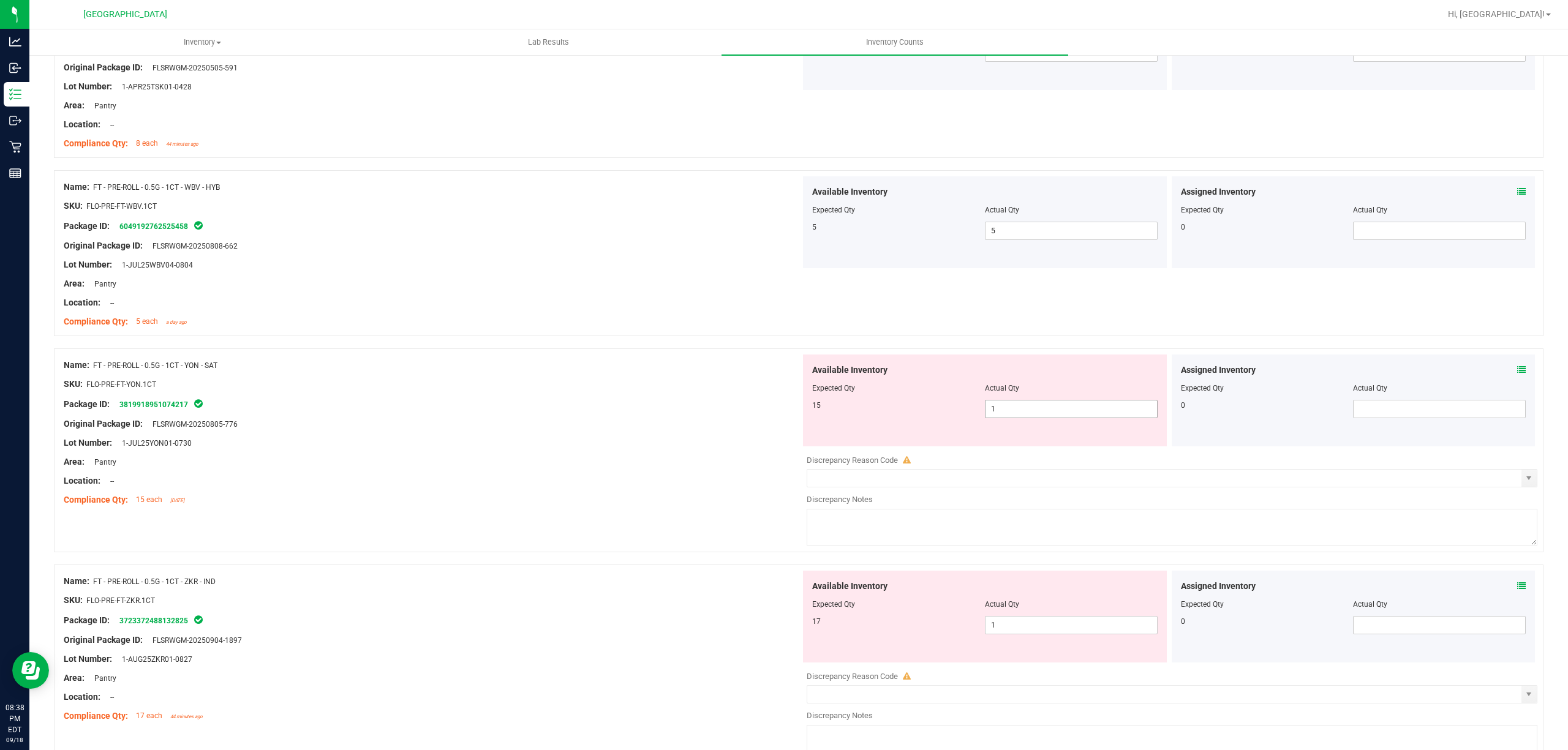
click at [1093, 413] on span "1 1" at bounding box center [1071, 409] width 172 height 18
click at [662, 409] on div "Package ID: 3819918951074217" at bounding box center [432, 404] width 737 height 15
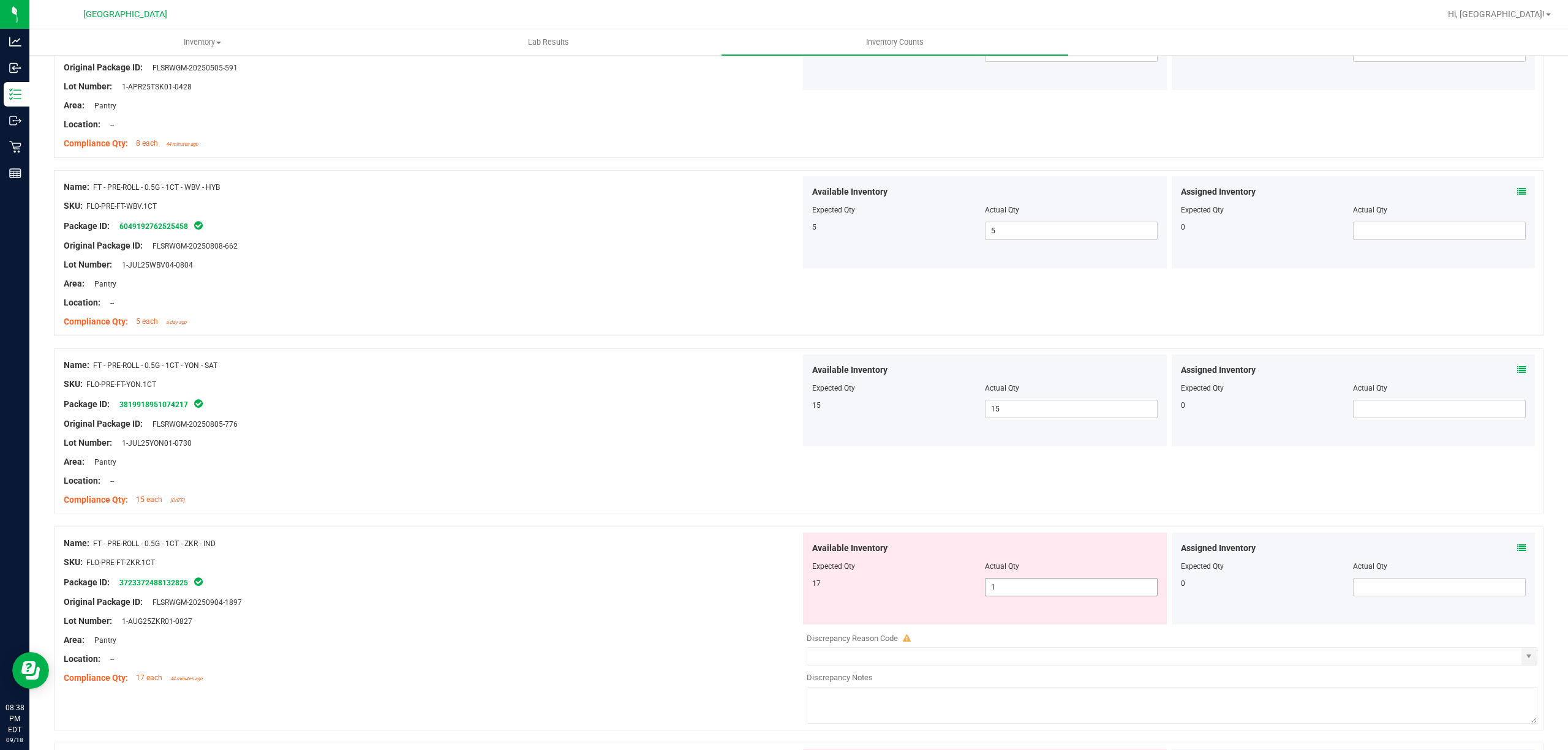
click at [1024, 594] on span "1 1" at bounding box center [1071, 587] width 172 height 18
click at [550, 468] on div "Area: Pantry" at bounding box center [432, 462] width 737 height 13
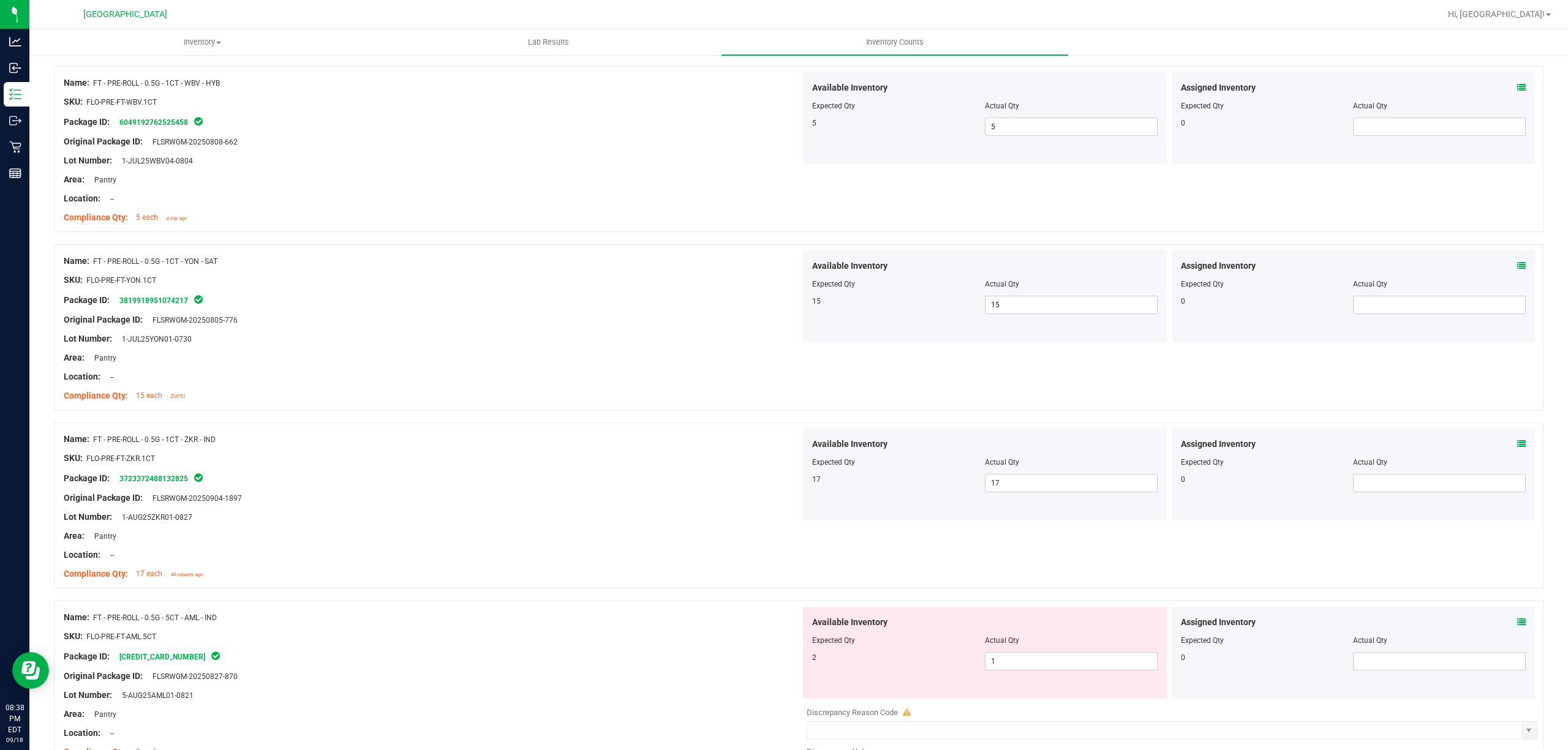
scroll to position [1877, 0]
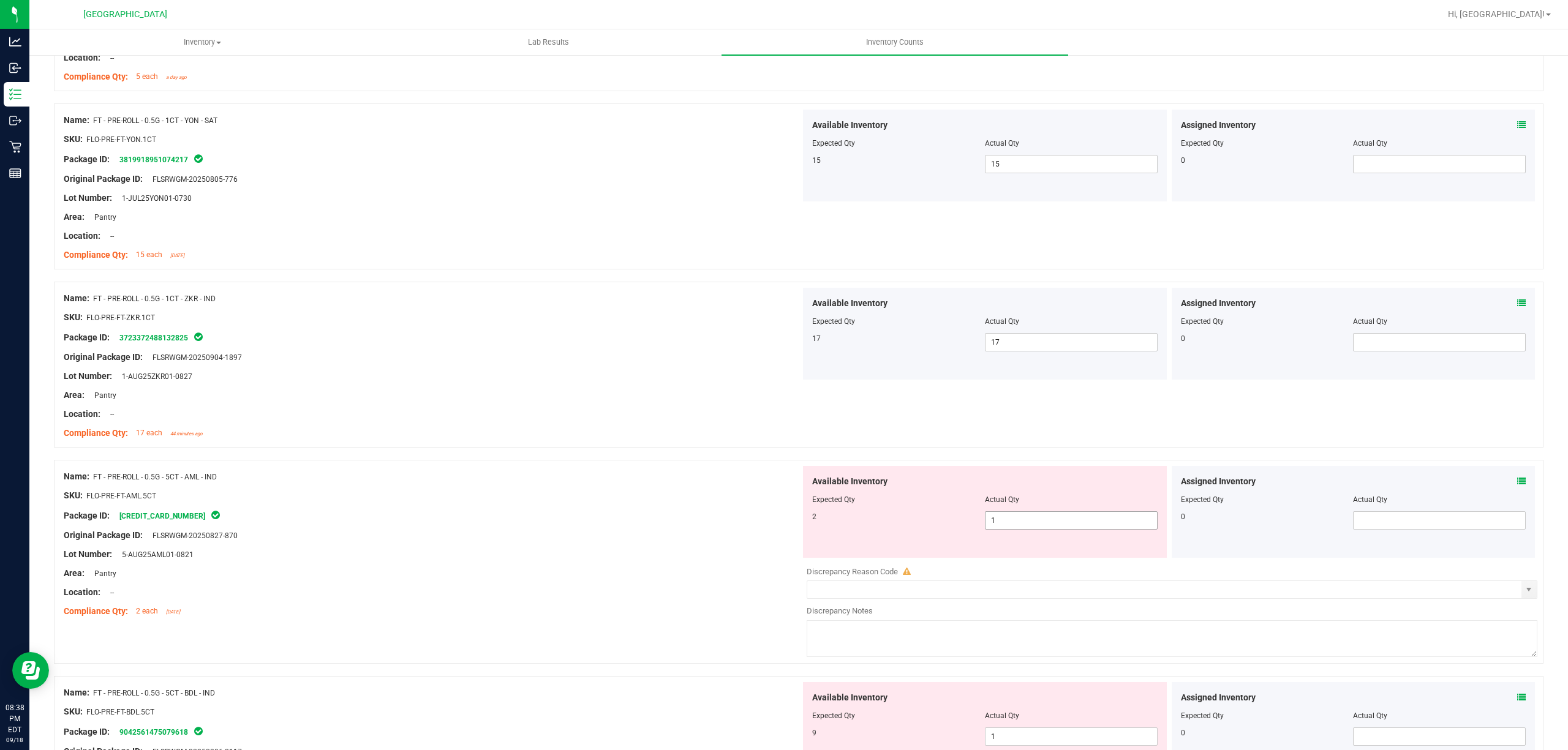
click at [1035, 523] on span "1 1" at bounding box center [1071, 521] width 172 height 18
click at [1035, 523] on input "1" at bounding box center [1071, 521] width 171 height 17
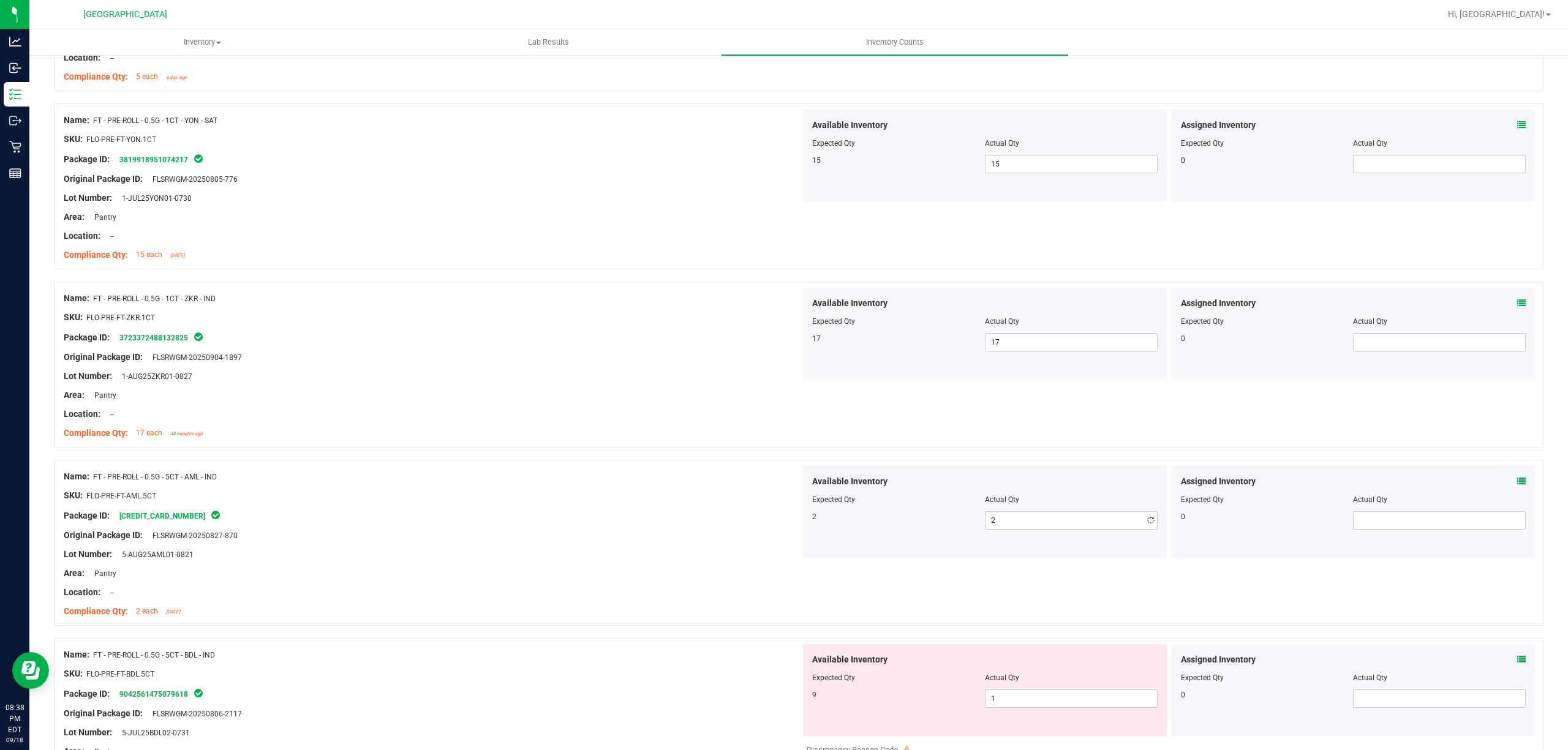
click at [686, 508] on div at bounding box center [432, 505] width 737 height 6
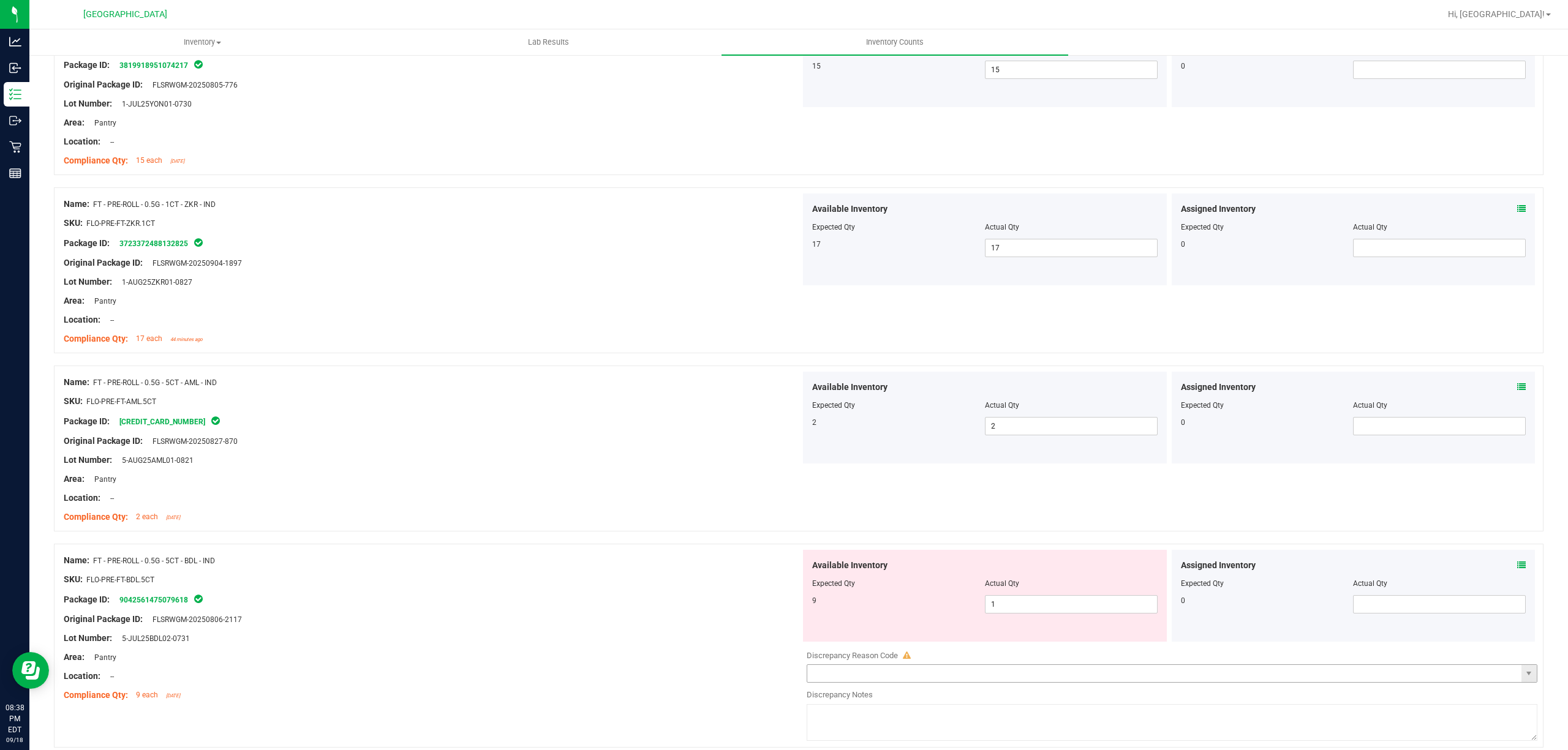
scroll to position [2122, 0]
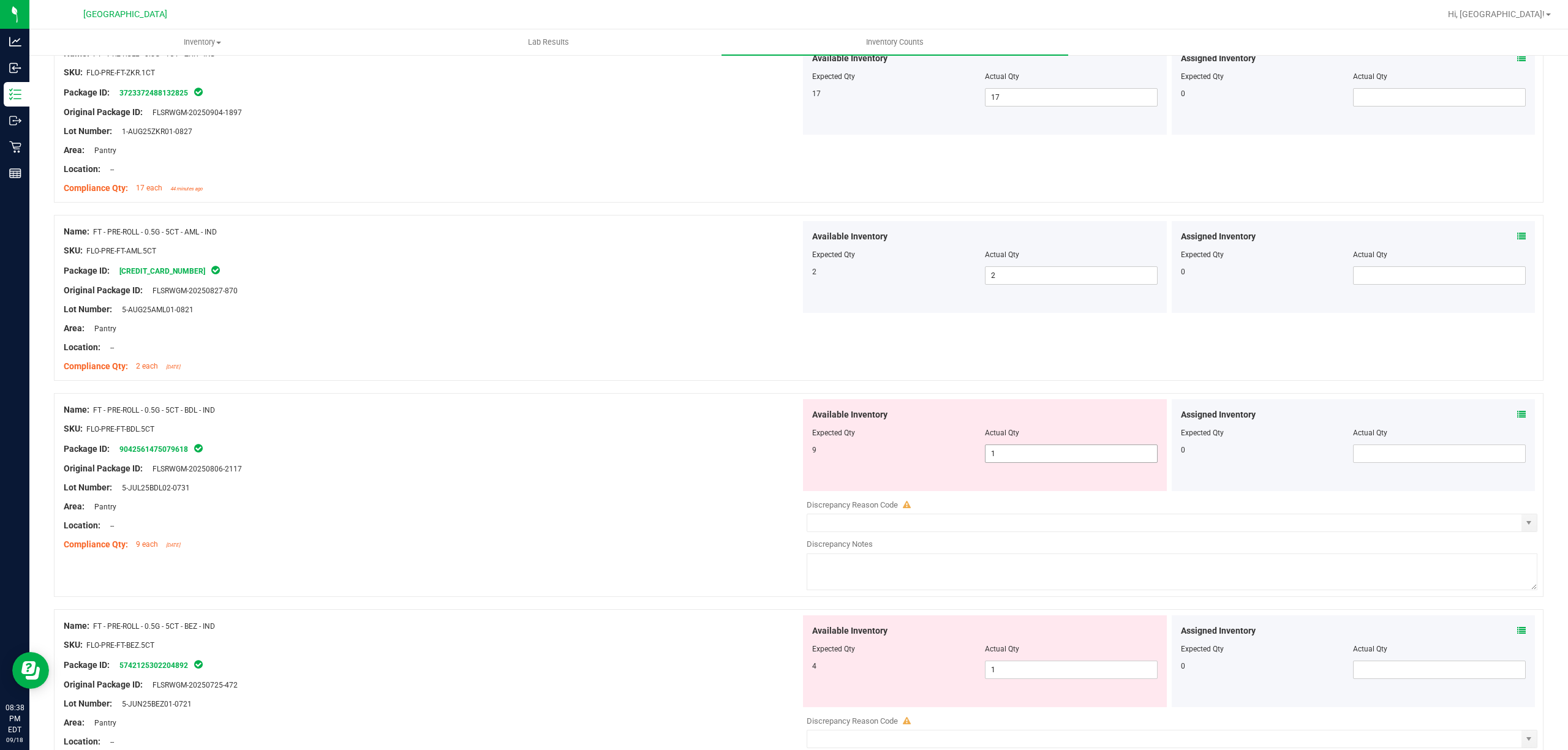
click at [1081, 461] on span "1 1" at bounding box center [1071, 454] width 172 height 18
click at [1081, 461] on input "1" at bounding box center [1071, 454] width 171 height 17
drag, startPoint x: 501, startPoint y: 383, endPoint x: 593, endPoint y: 392, distance: 92.4
click at [503, 381] on div "Name: FT - PRE-ROLL - 0.5G - 5CT - AML - IND SKU: FLO-PRE-FT-AML.5CT Package ID…" at bounding box center [798, 298] width 1490 height 166
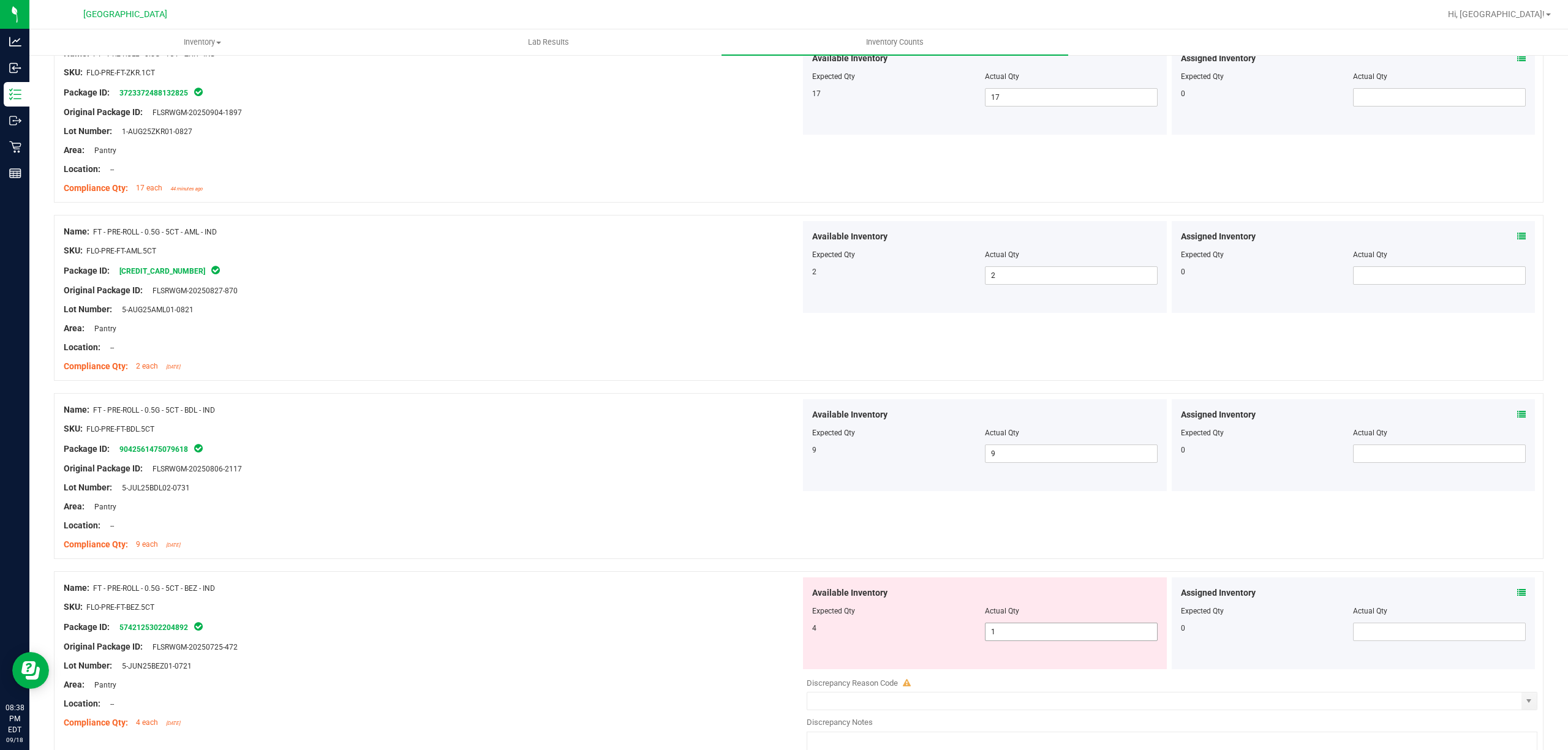
click at [1047, 631] on span "1 1" at bounding box center [1071, 632] width 172 height 18
click at [1047, 631] on input "1" at bounding box center [1071, 632] width 171 height 17
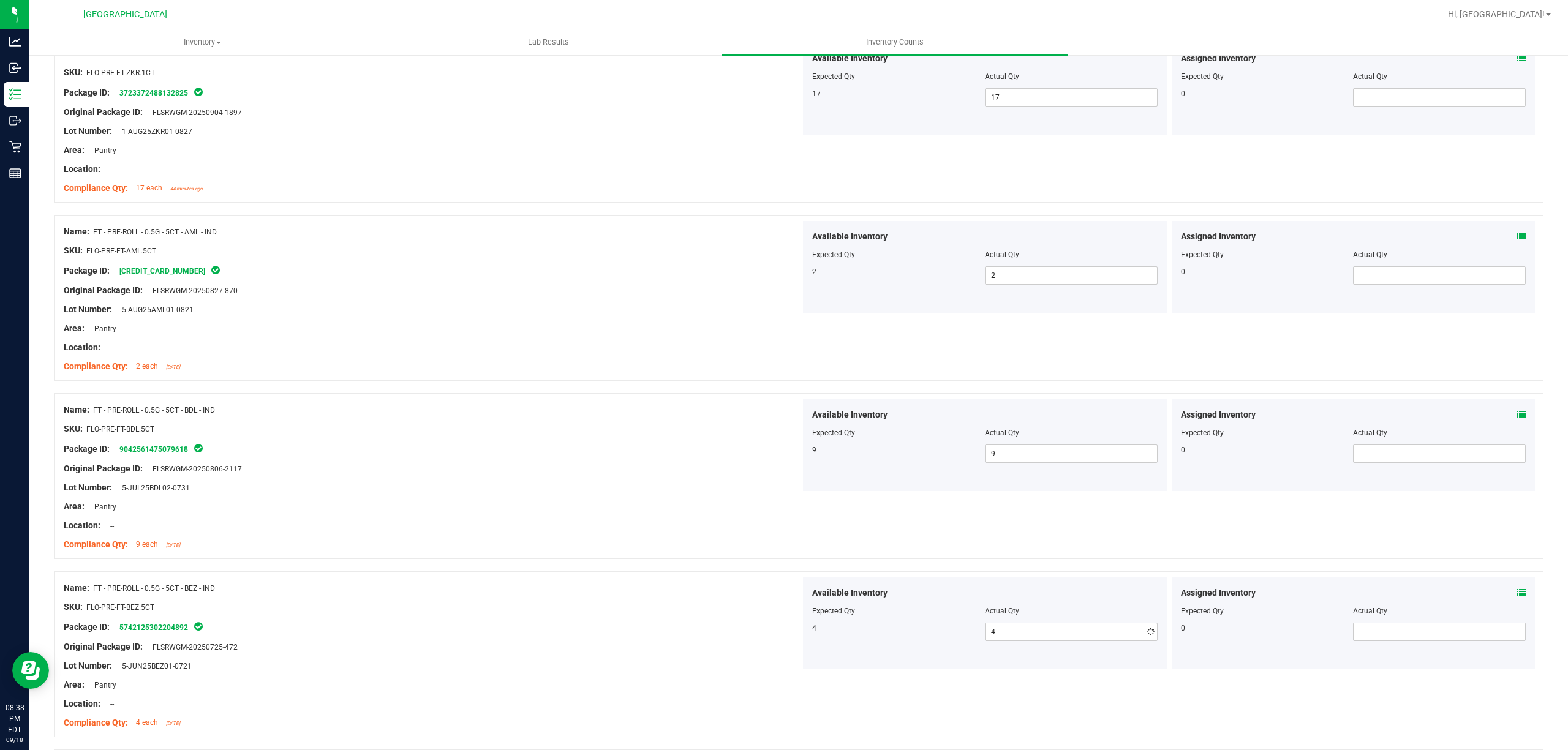
click at [309, 527] on div "Location: --" at bounding box center [432, 526] width 737 height 13
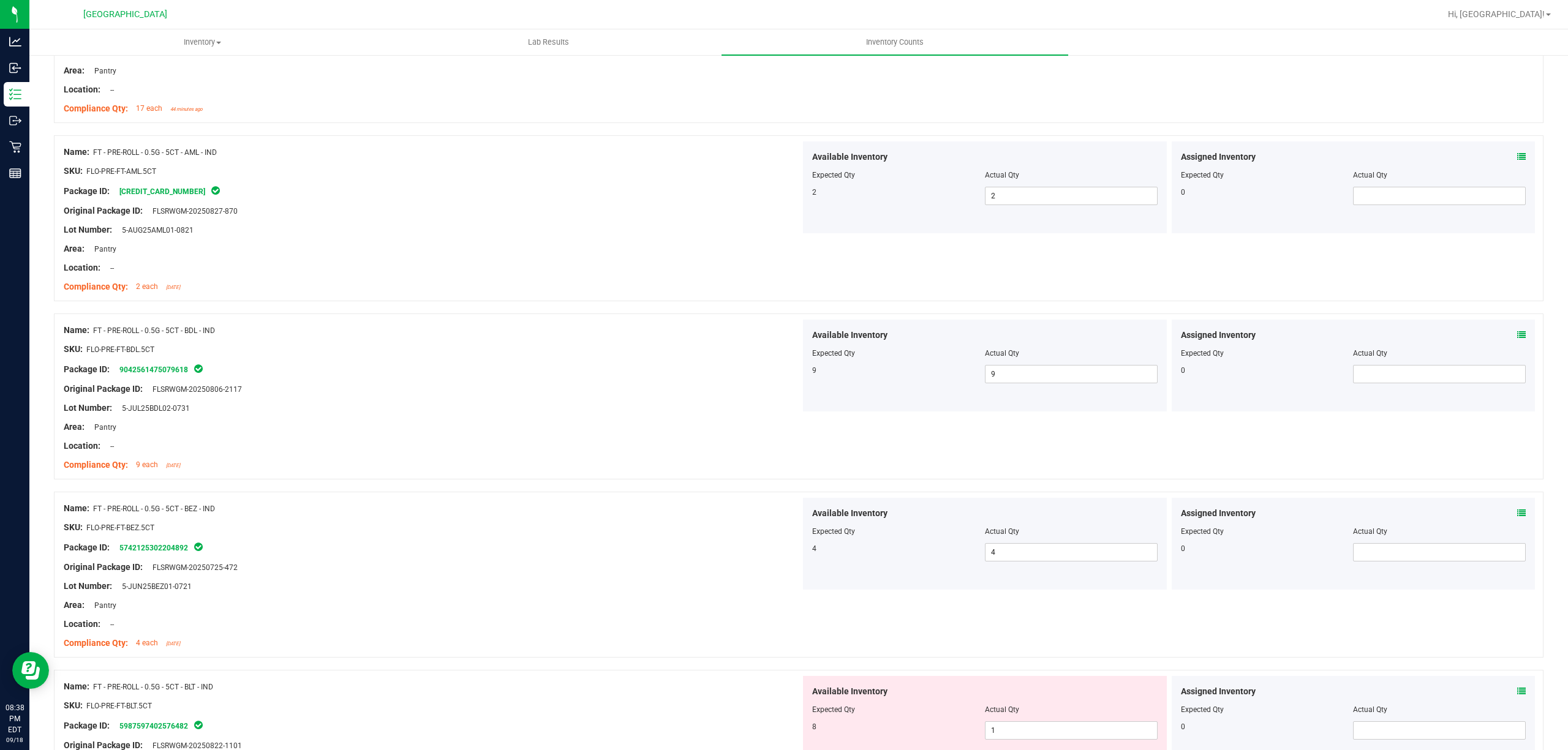
scroll to position [2367, 0]
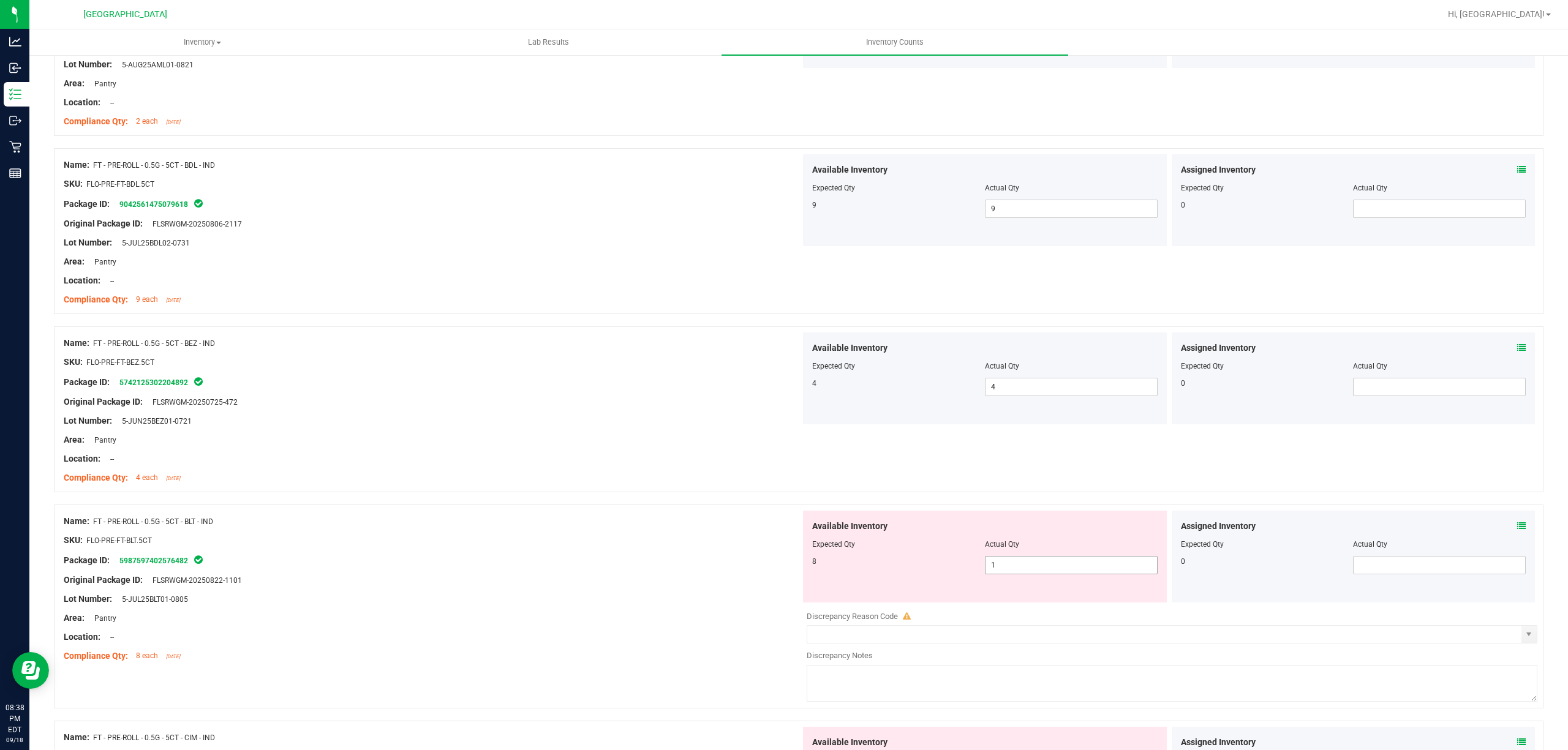
click at [1020, 573] on span "1 1" at bounding box center [1071, 565] width 172 height 18
click at [1020, 573] on input "1" at bounding box center [1071, 565] width 171 height 17
click at [687, 504] on div at bounding box center [798, 498] width 1490 height 12
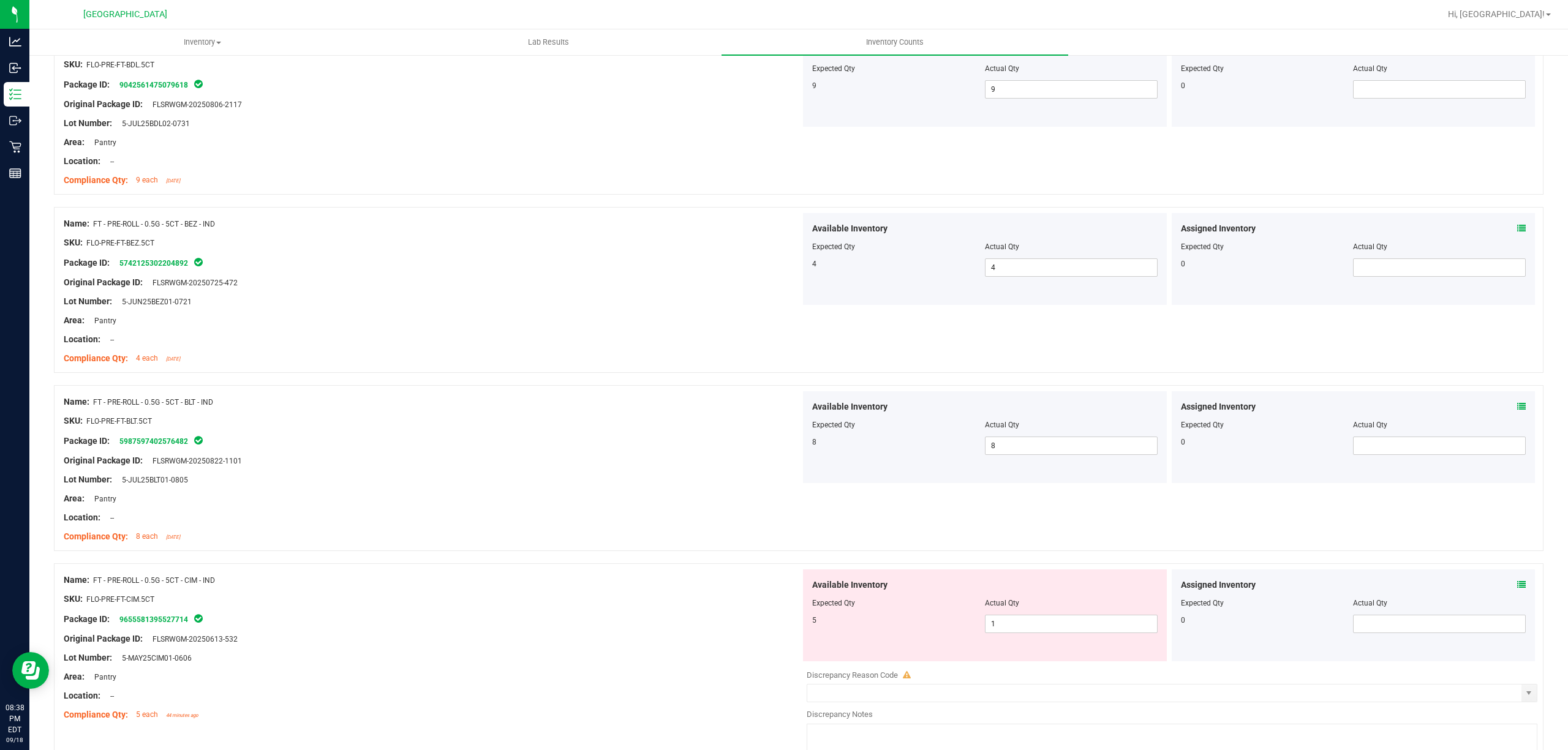
scroll to position [2612, 0]
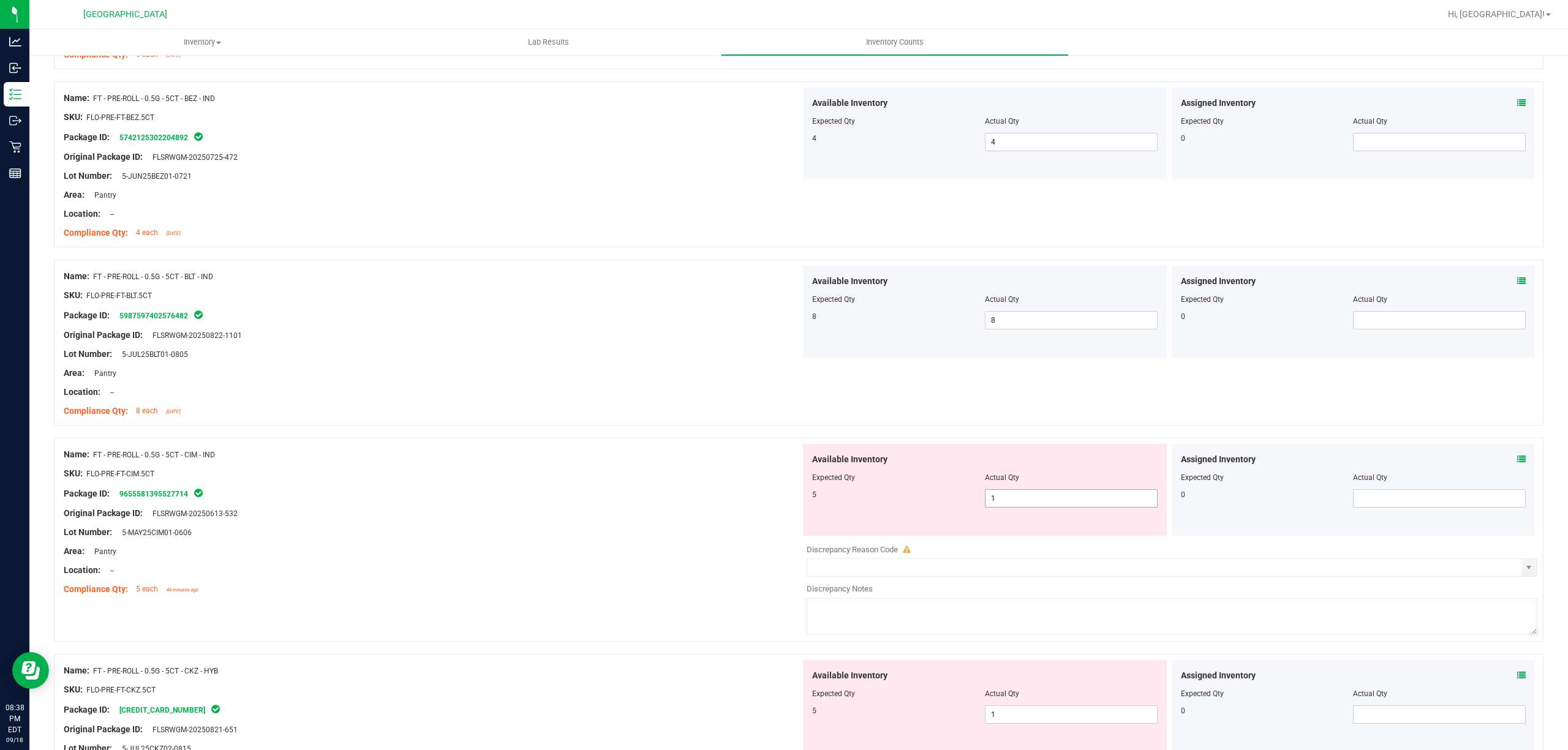
click at [1047, 496] on span "1 1" at bounding box center [1071, 498] width 172 height 18
click at [1047, 496] on input "1" at bounding box center [1071, 498] width 171 height 17
click at [527, 451] on div "Name: FT - PRE-ROLL - 0.5G - 5CT - CIM - IND SKU: FLO-PRE-FT-CIM.5CT Package ID…" at bounding box center [432, 522] width 737 height 156
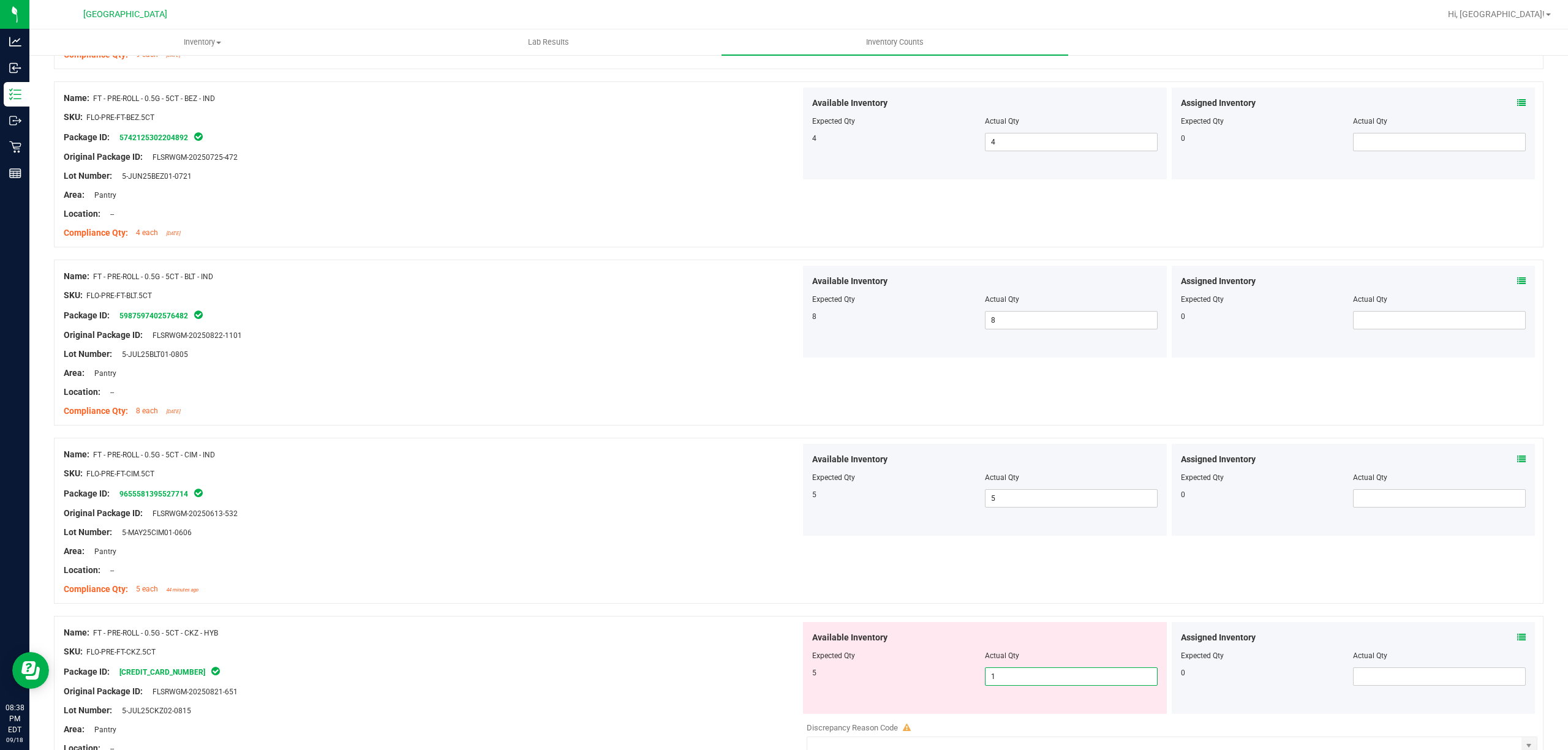
click at [1020, 684] on span "1 1" at bounding box center [1071, 677] width 172 height 18
click at [1020, 684] on input "1" at bounding box center [1071, 676] width 171 height 17
click at [586, 613] on div at bounding box center [798, 609] width 1490 height 12
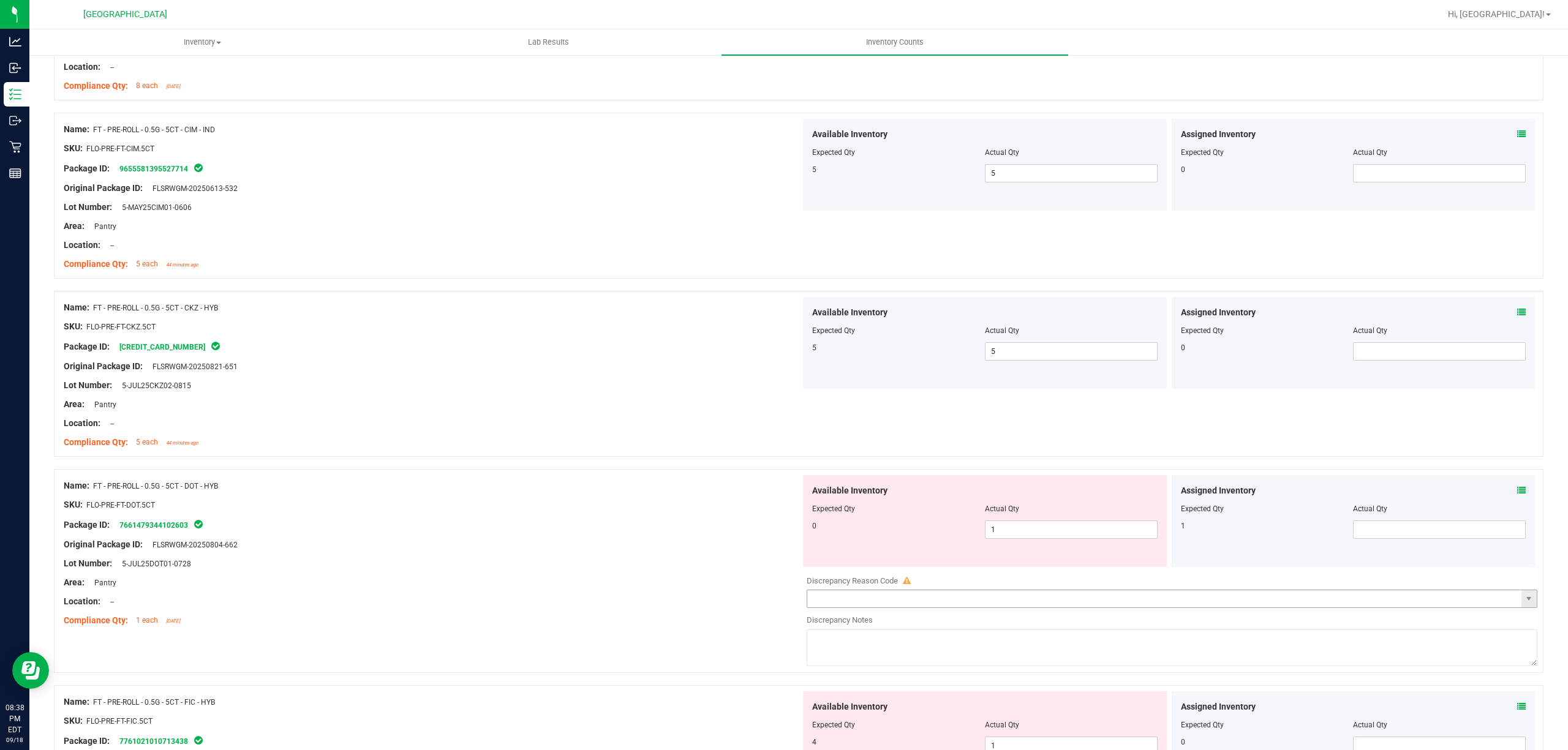
scroll to position [2939, 0]
click at [1065, 519] on div at bounding box center [984, 515] width 346 height 6
click at [1050, 534] on span "1 1" at bounding box center [1071, 528] width 172 height 18
click at [1050, 536] on input "1" at bounding box center [1071, 528] width 171 height 17
click at [1396, 537] on span at bounding box center [1439, 528] width 172 height 18
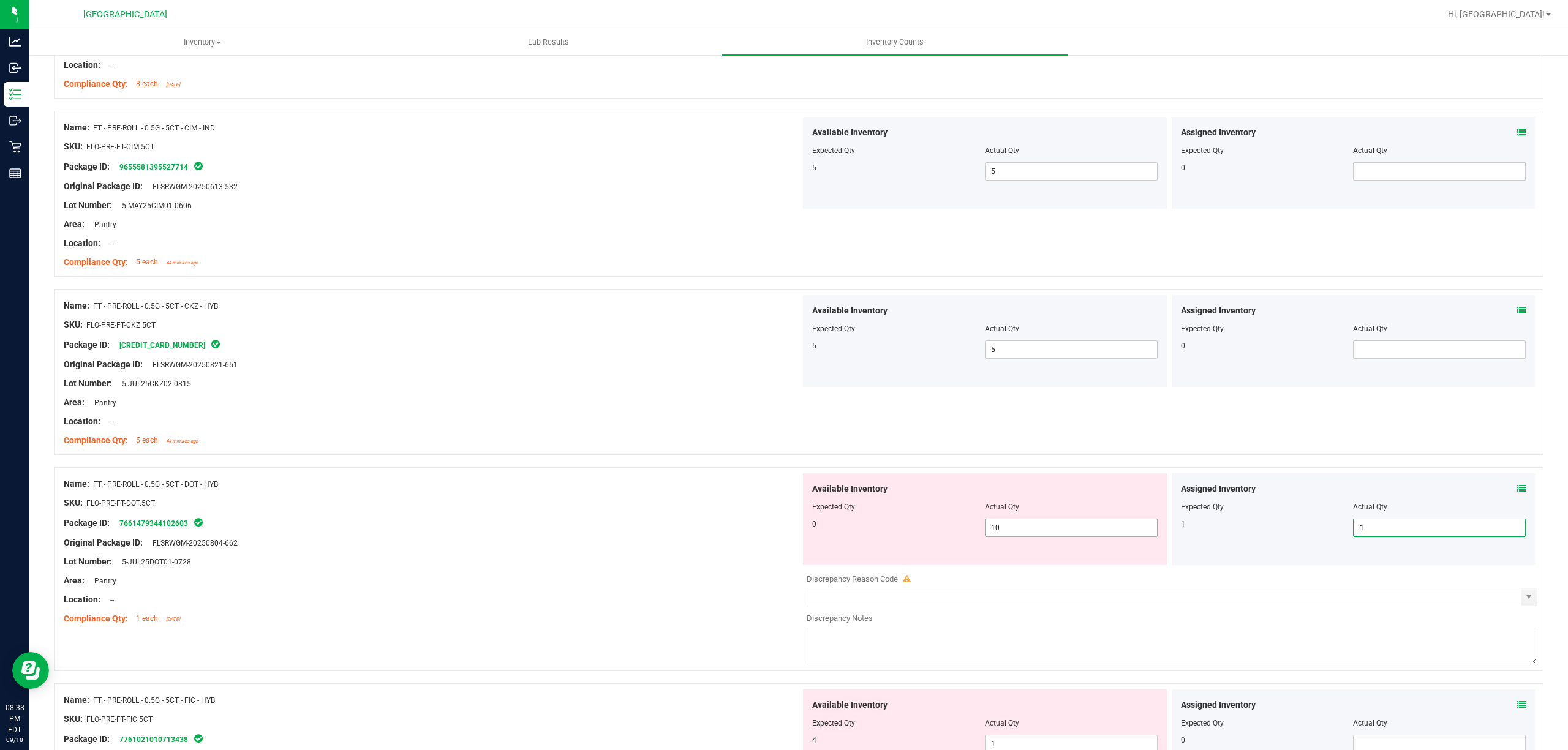
click at [1017, 537] on span "10 10" at bounding box center [1071, 528] width 172 height 18
click at [1017, 536] on input "10" at bounding box center [1071, 528] width 171 height 17
click at [593, 546] on div "Original Package ID: FLSRWGM-20250804-662" at bounding box center [432, 543] width 737 height 13
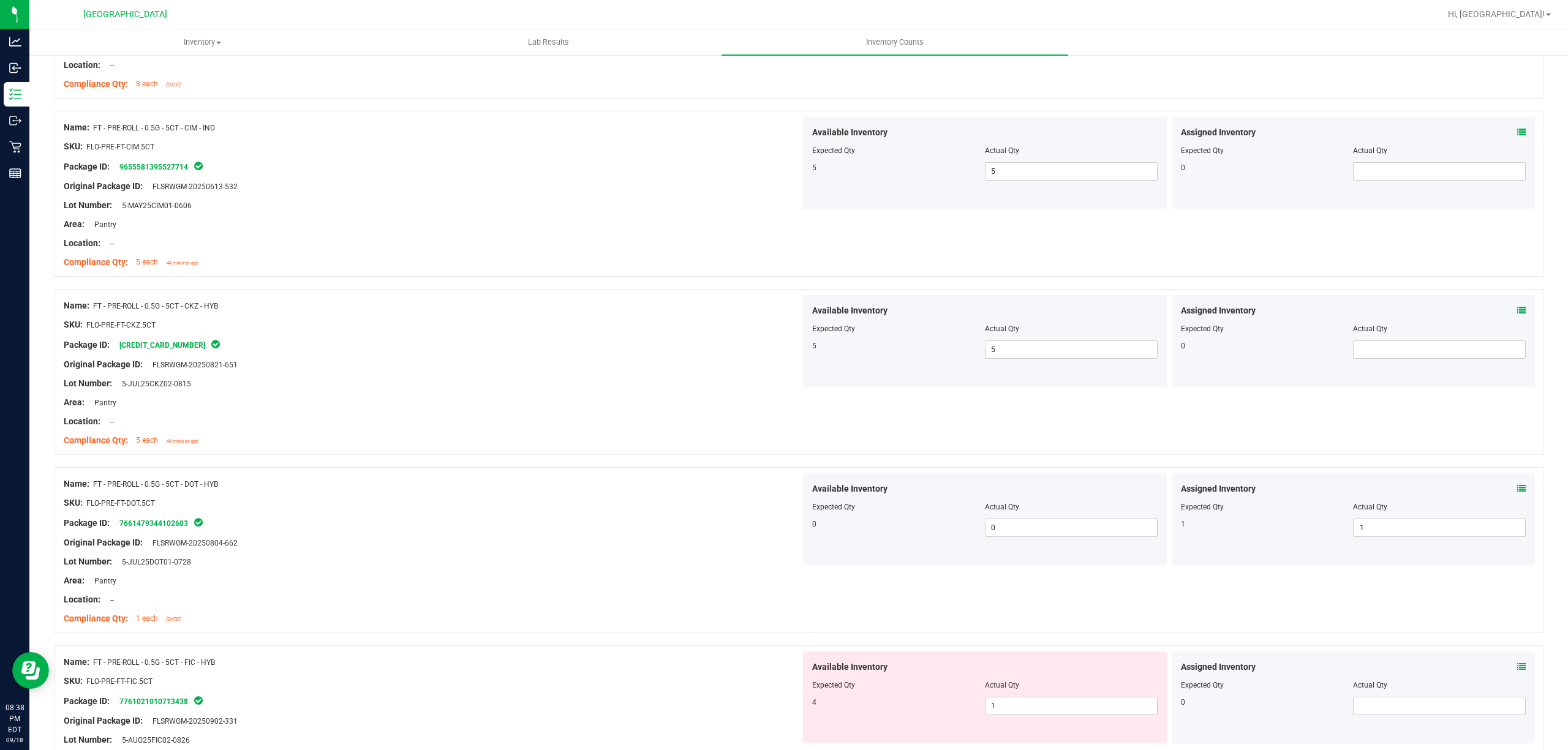
scroll to position [3099, 0]
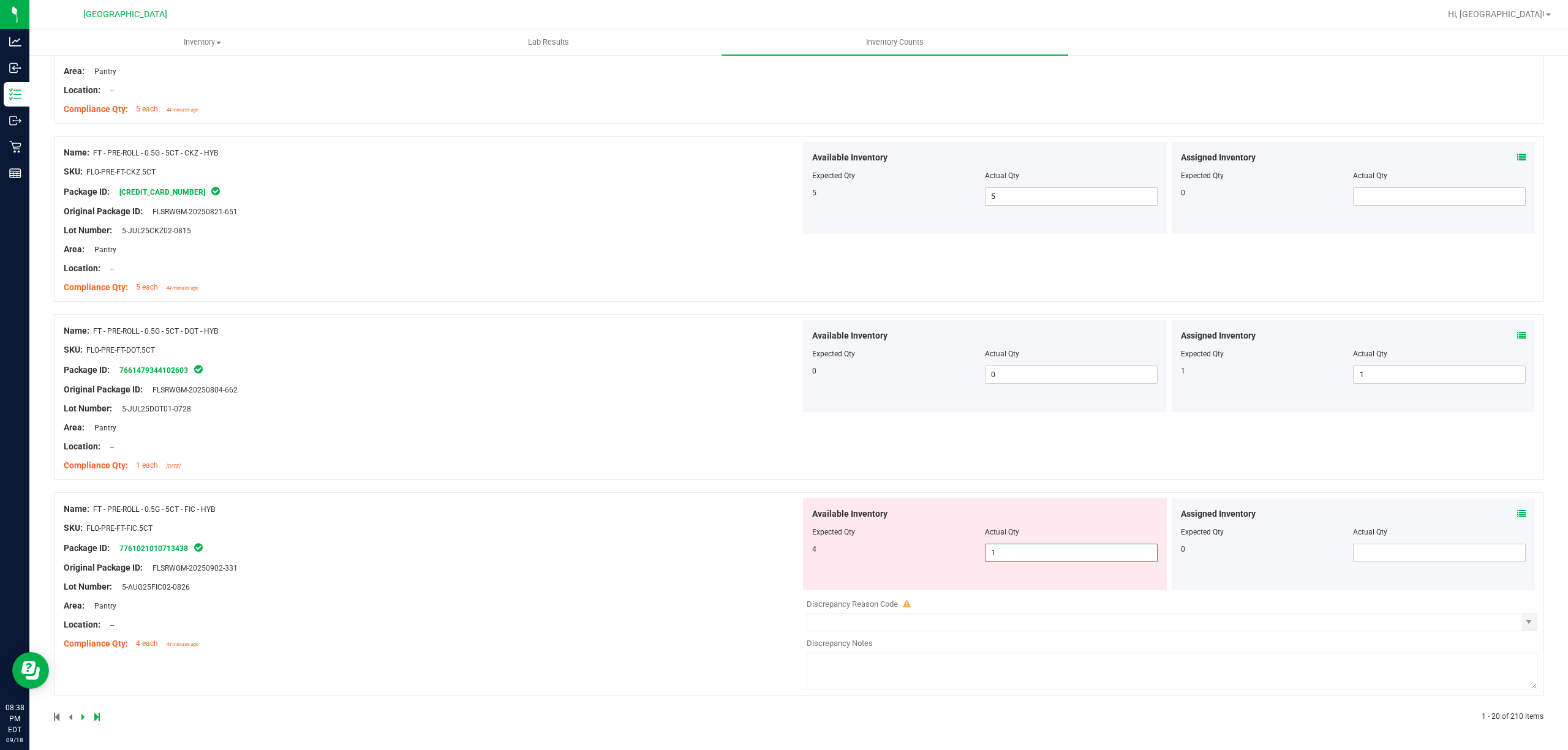
click at [1007, 559] on span "1 1" at bounding box center [1071, 553] width 172 height 18
click at [1007, 559] on input "1" at bounding box center [1071, 553] width 171 height 17
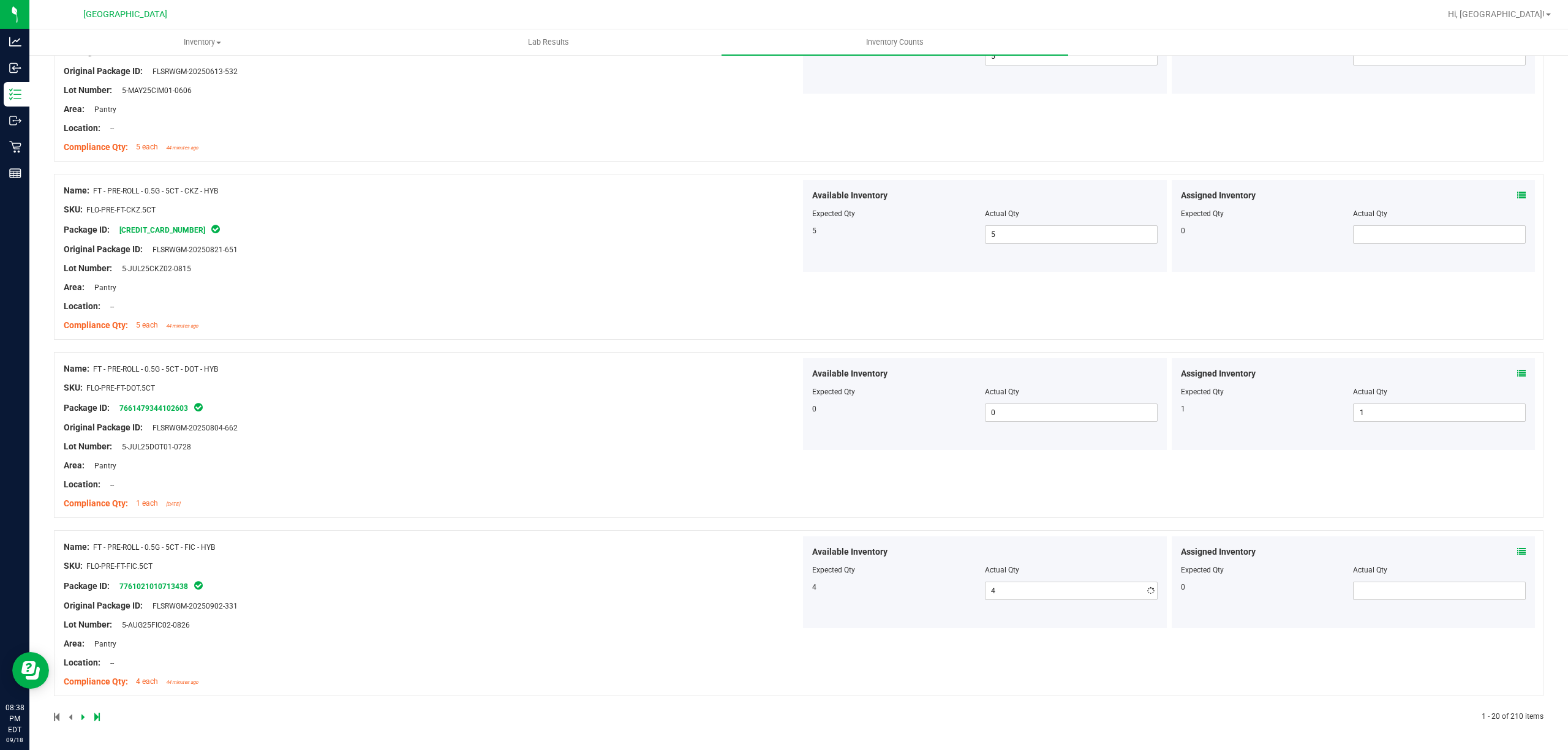
click at [656, 567] on div "Name: FT - PRE-ROLL - 0.5G - 5CT - FIC - HYB SKU: FLO-PRE-FT-FIC.5CT Package ID…" at bounding box center [432, 614] width 737 height 156
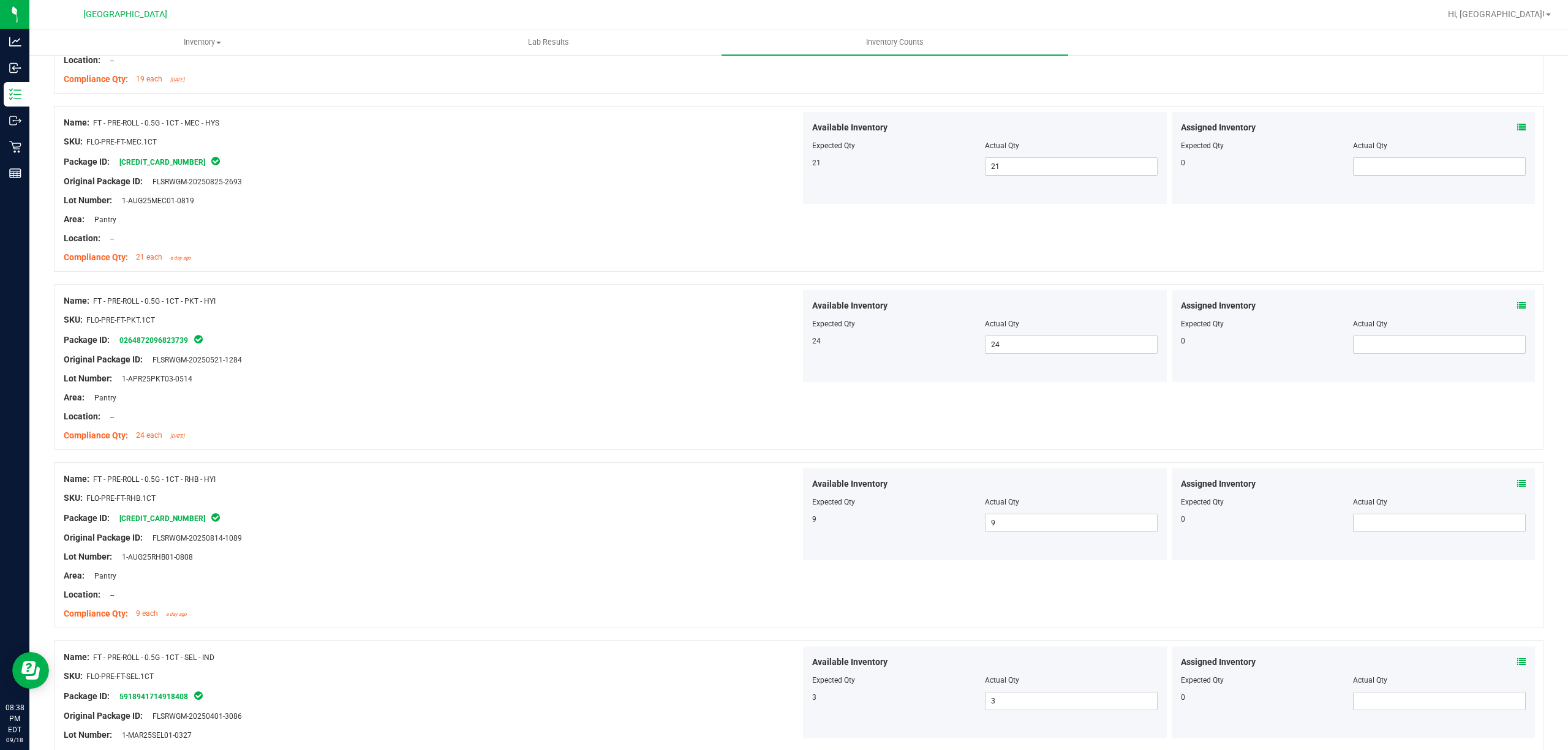
scroll to position [0, 0]
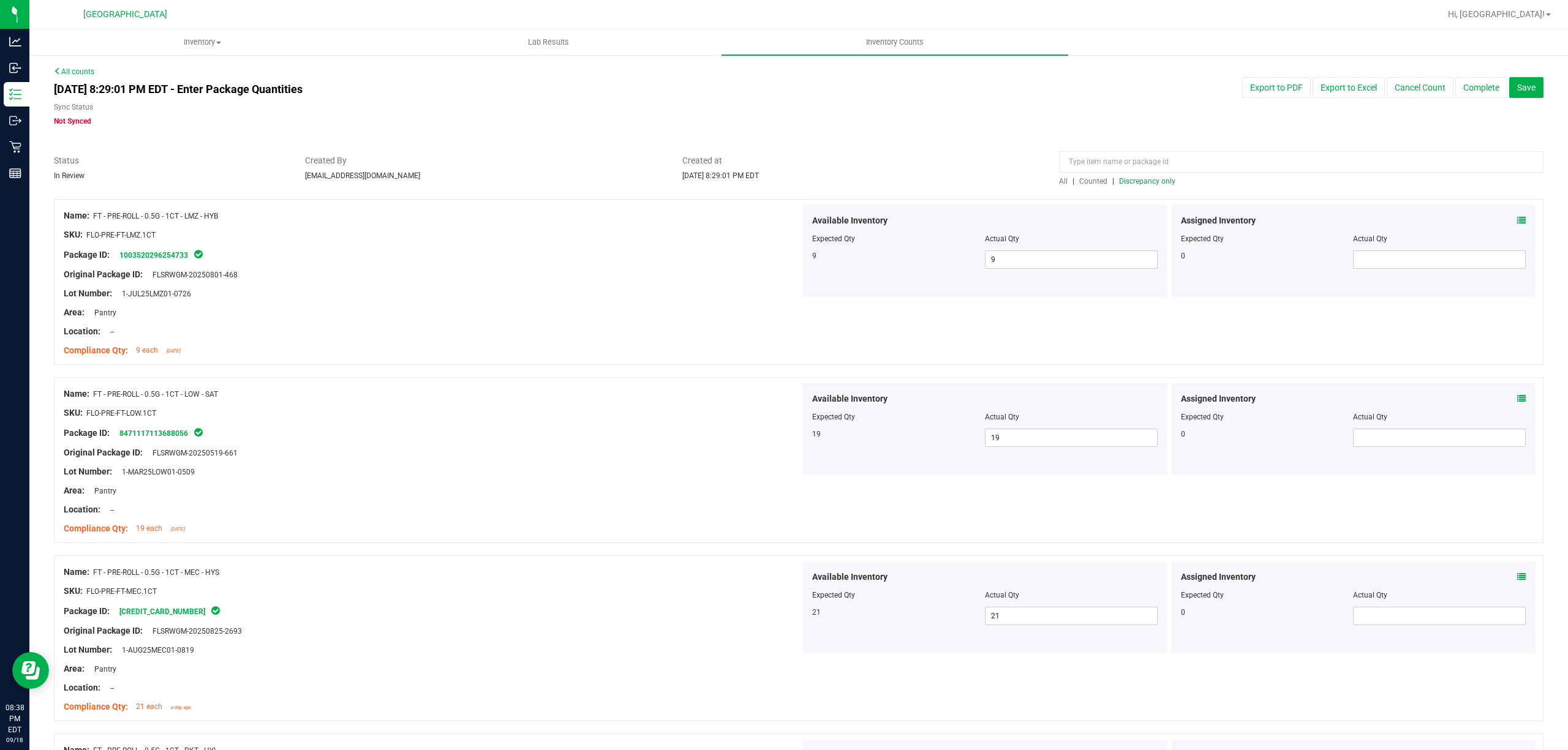
click at [1146, 183] on span "Discrepancy only" at bounding box center [1147, 181] width 56 height 8
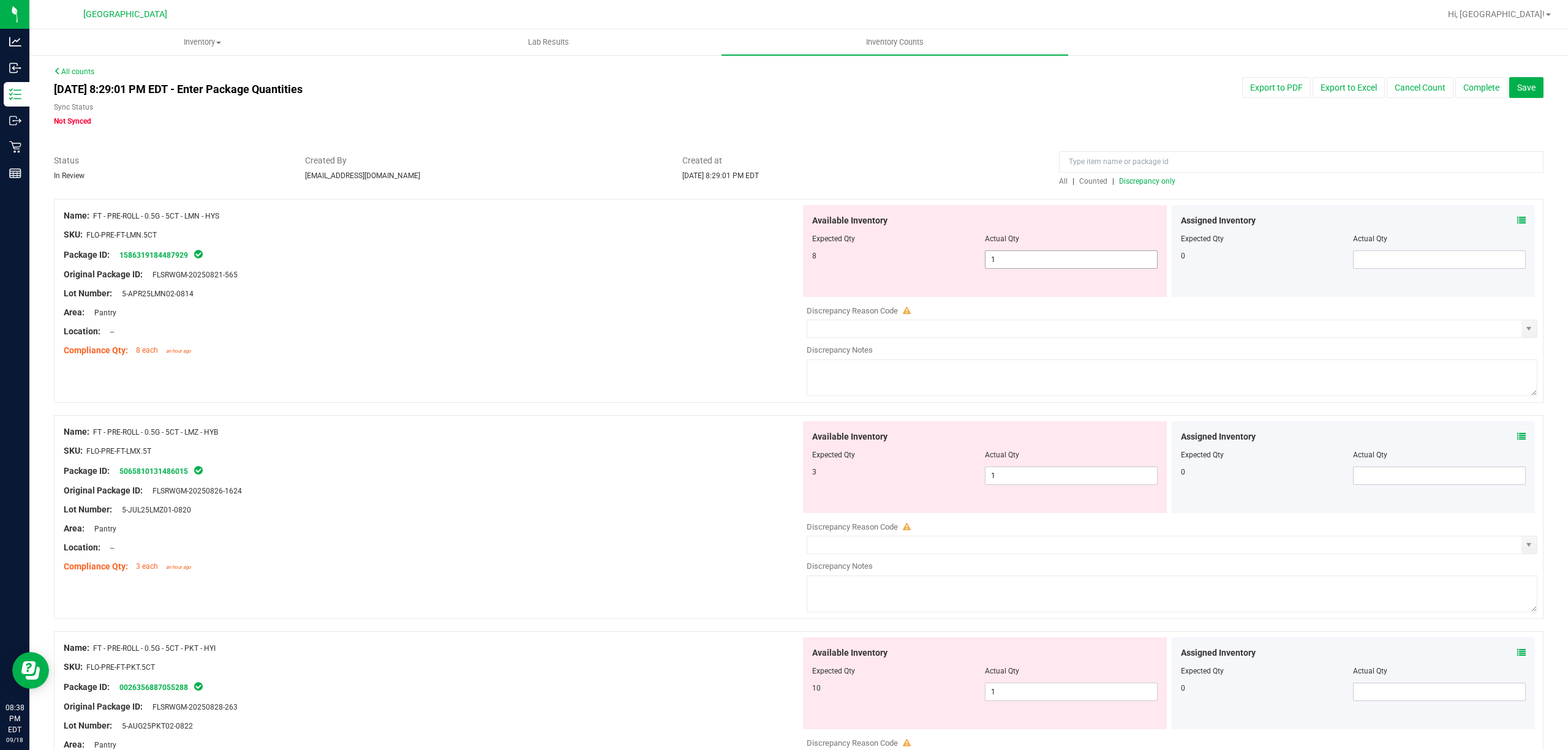
click at [1030, 266] on span "1 1" at bounding box center [1071, 259] width 172 height 18
click at [1030, 266] on input "1" at bounding box center [1071, 259] width 171 height 17
click at [1385, 252] on span at bounding box center [1439, 259] width 172 height 18
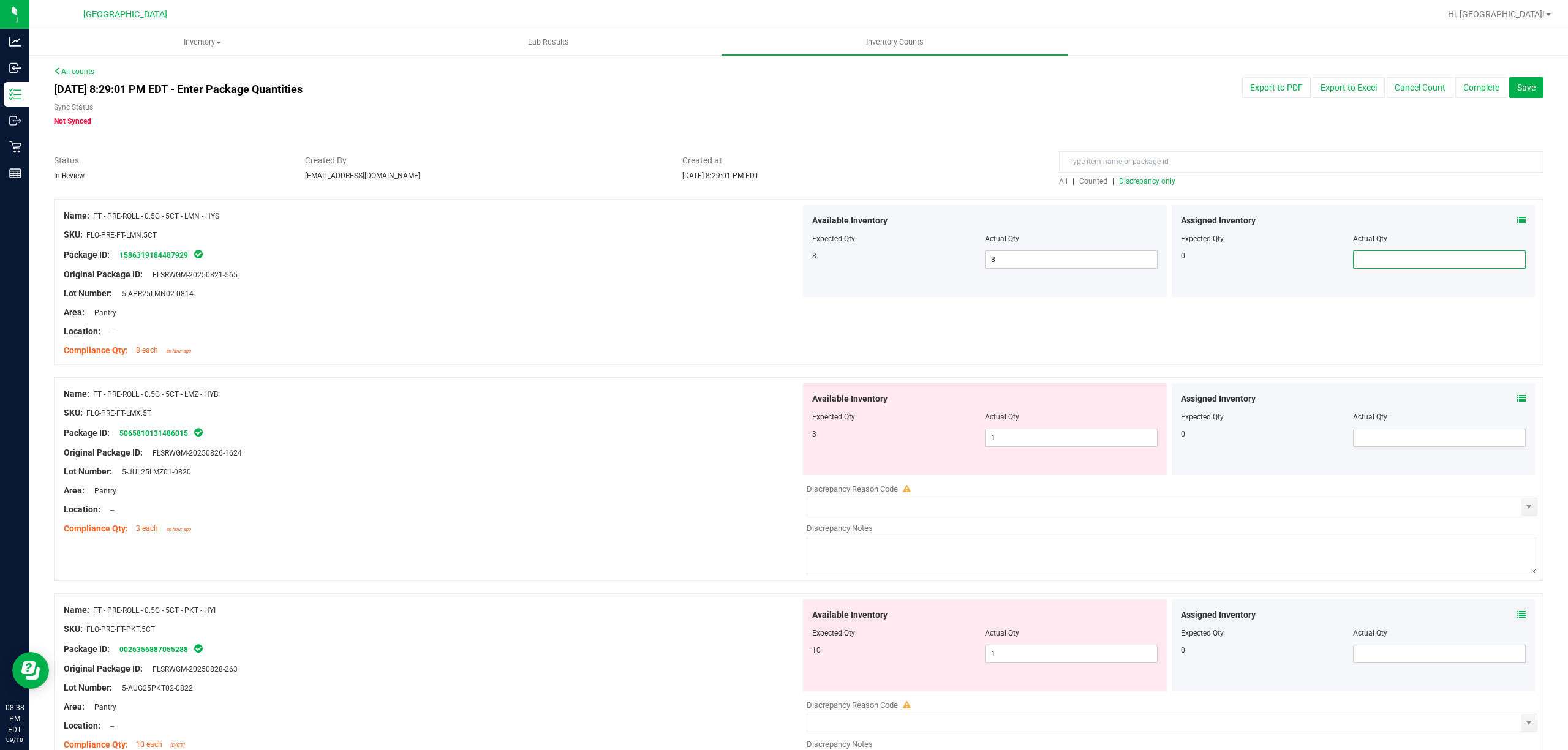
click at [1021, 473] on div "Available Inventory Expected Qty Actual Qty 3 1 1" at bounding box center [984, 429] width 364 height 92
click at [1082, 427] on div at bounding box center [984, 425] width 346 height 6
click at [1081, 427] on div at bounding box center [984, 425] width 346 height 6
click at [1068, 434] on span "1 1" at bounding box center [1071, 438] width 172 height 18
click at [1068, 434] on input "1" at bounding box center [1071, 438] width 171 height 17
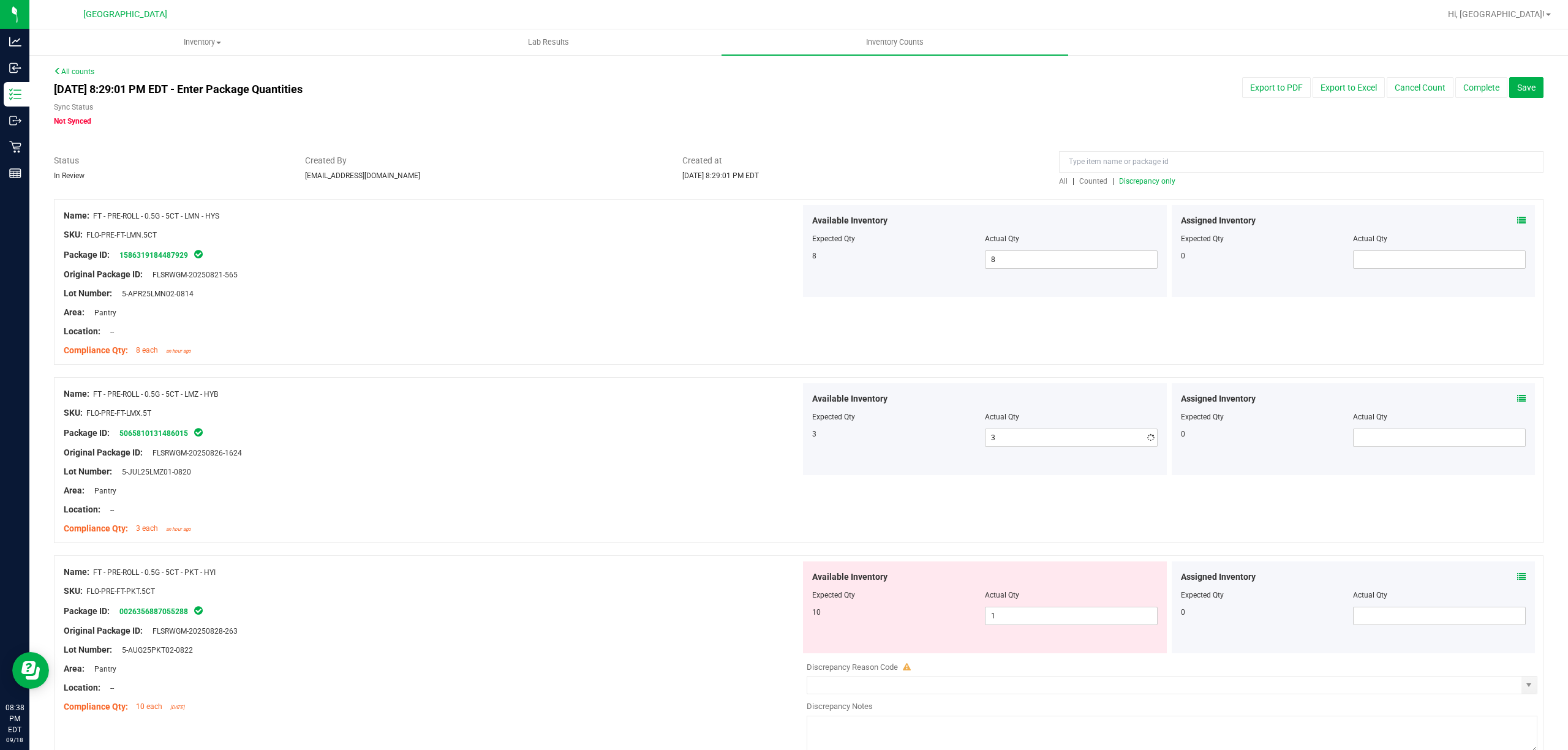
click at [685, 439] on div "Package ID: 5065810131486015" at bounding box center [432, 432] width 737 height 15
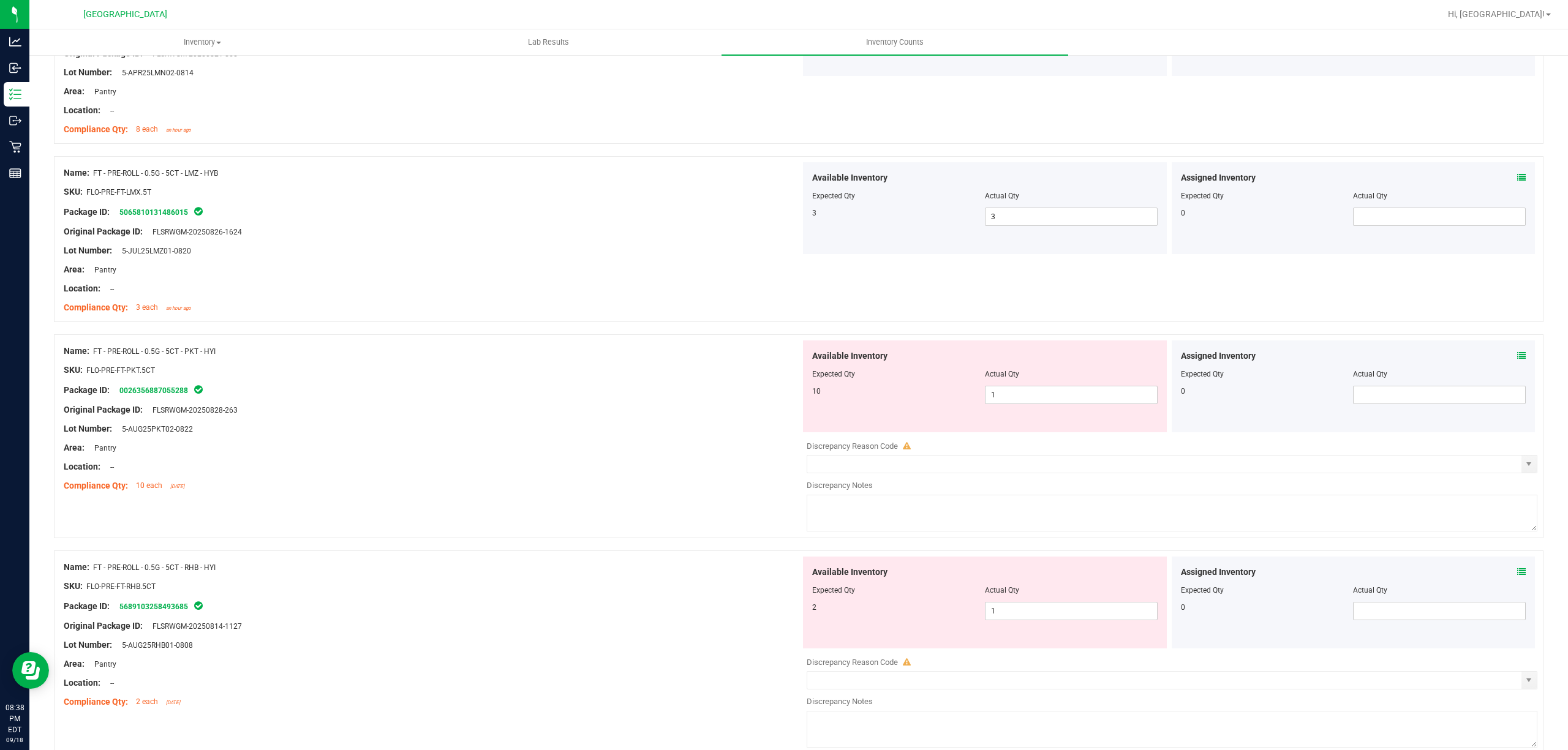
scroll to position [245, 0]
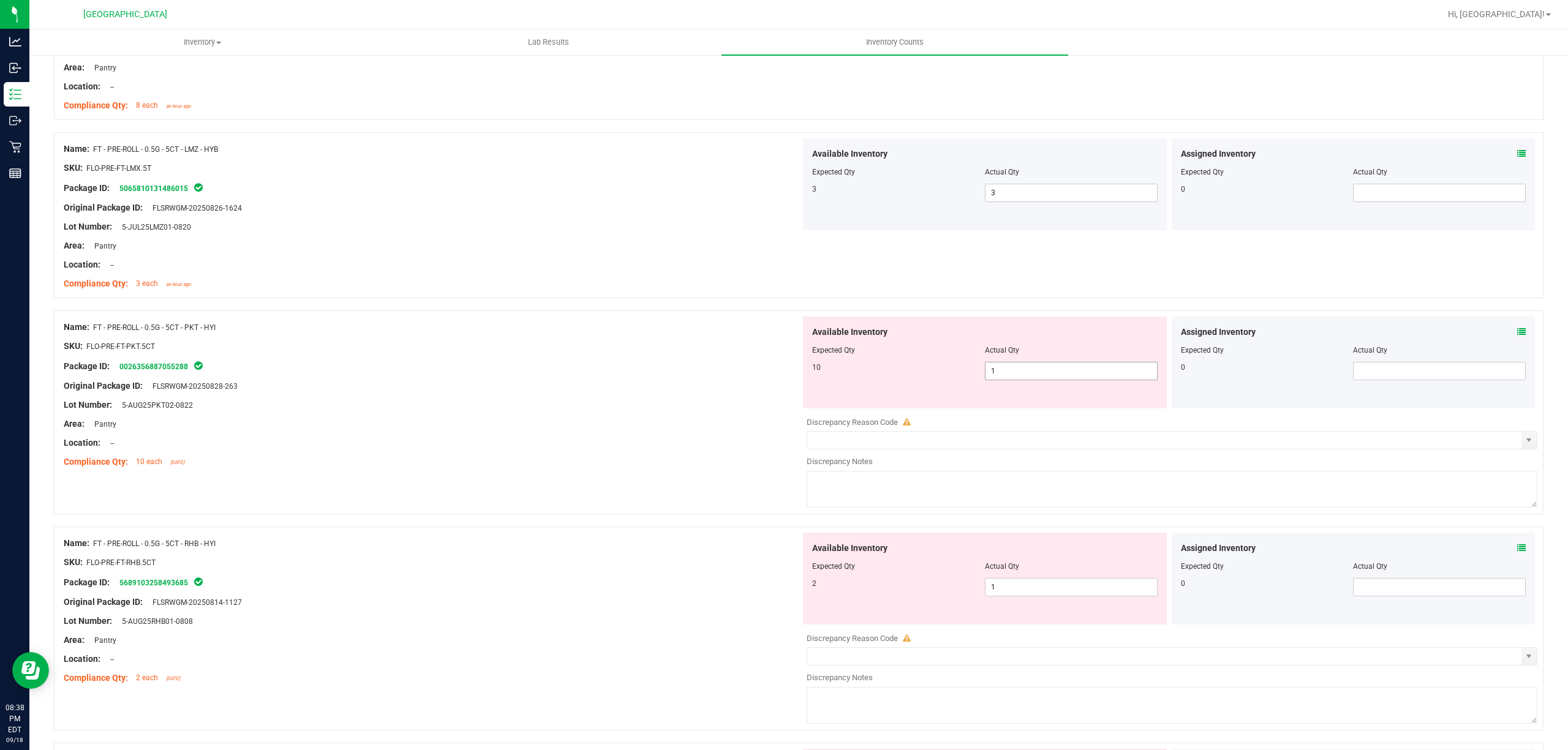
drag, startPoint x: 1086, startPoint y: 371, endPoint x: 1076, endPoint y: 369, distance: 10.2
click at [1080, 369] on span "1 1" at bounding box center [1071, 371] width 172 height 18
click at [1076, 369] on input "1" at bounding box center [1071, 371] width 171 height 17
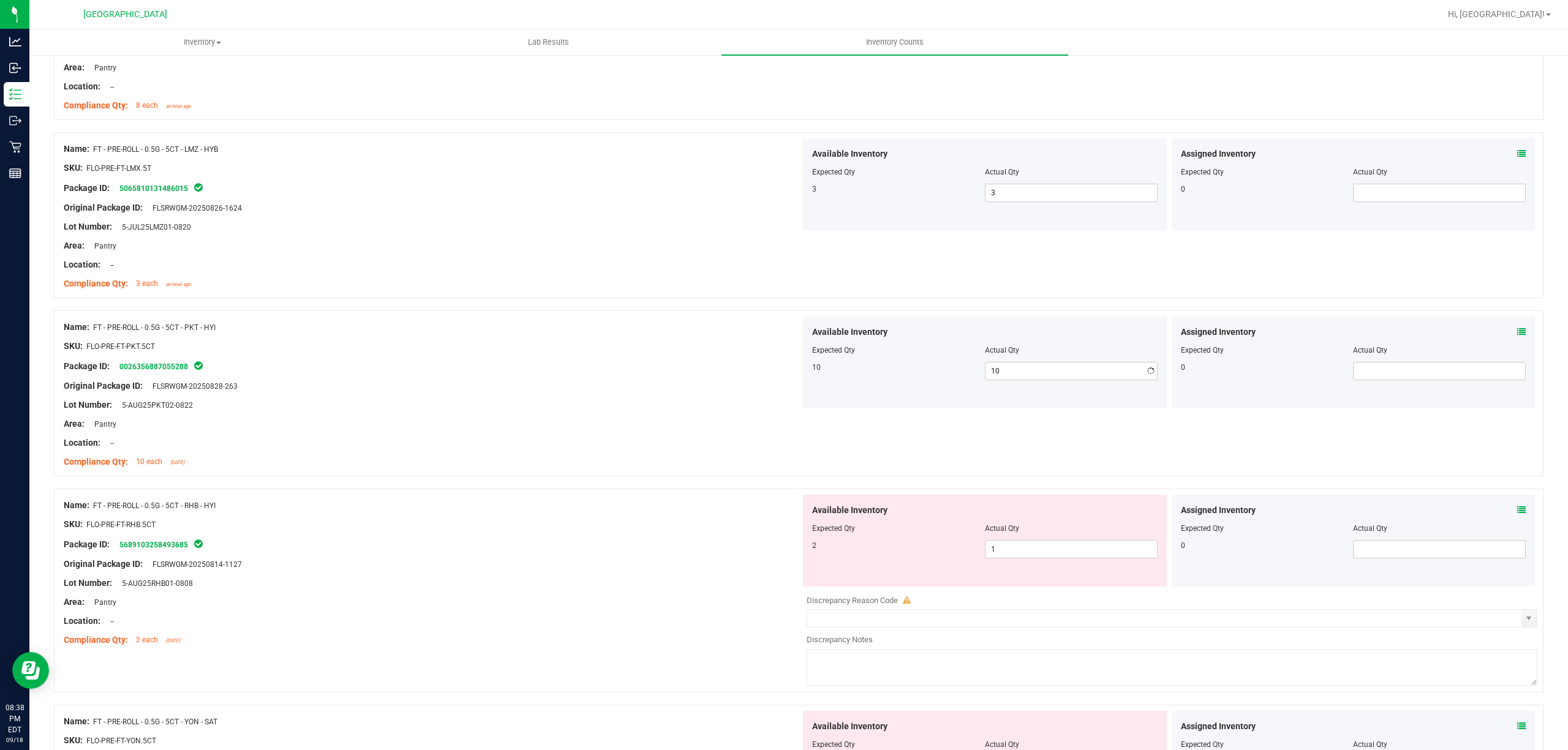
drag, startPoint x: 623, startPoint y: 486, endPoint x: 765, endPoint y: 476, distance: 142.4
click at [637, 486] on div "Name: FT - PRE-ROLL - 0.5G - 5CT - PKT - HYI SKU: FLO-PRE-FT-PKT.5CT Package ID…" at bounding box center [798, 399] width 1490 height 178
click at [1108, 555] on span "1 1" at bounding box center [1071, 549] width 172 height 18
click at [1108, 555] on input "1" at bounding box center [1071, 549] width 171 height 17
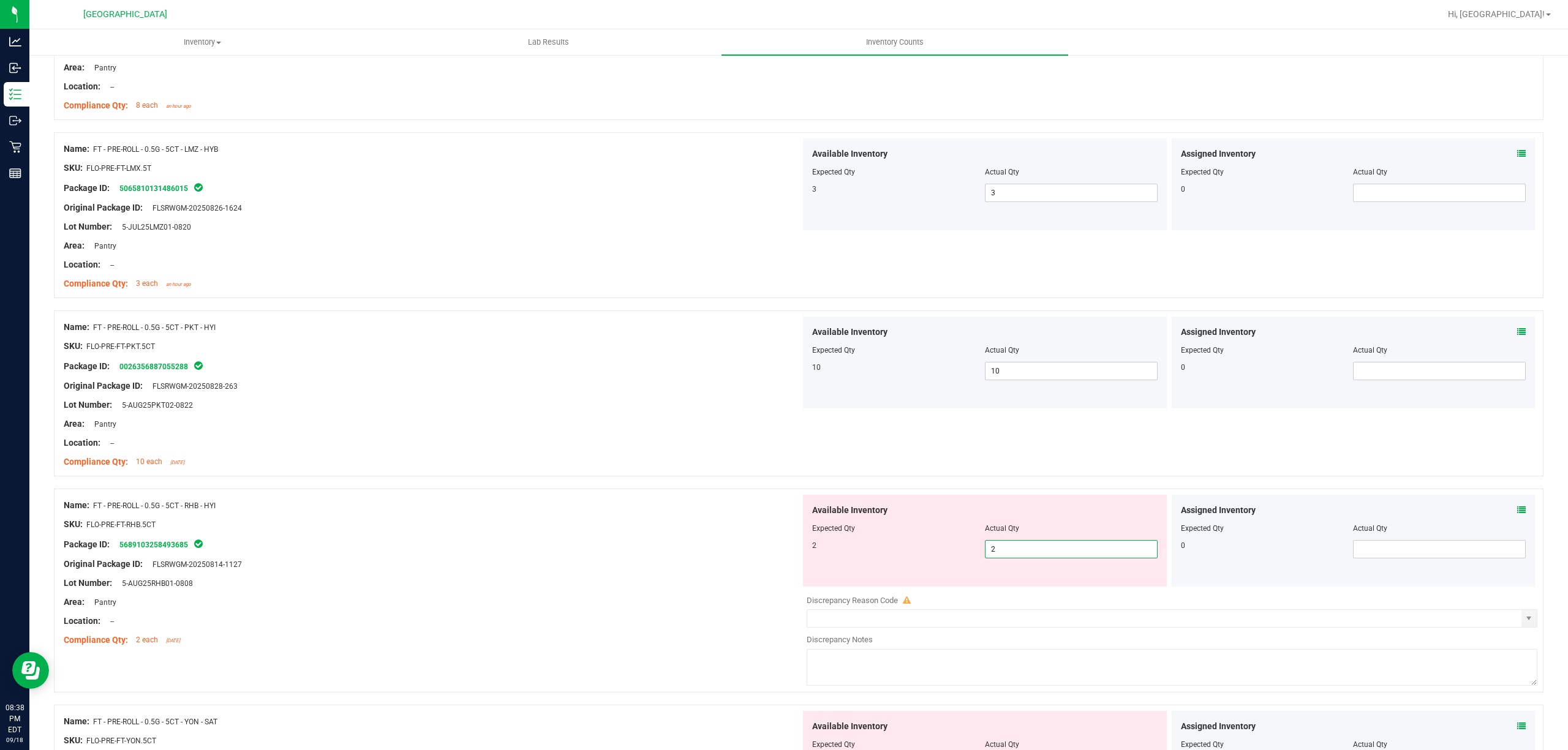
click at [733, 539] on div "Package ID: 5689103258493685" at bounding box center [432, 544] width 737 height 15
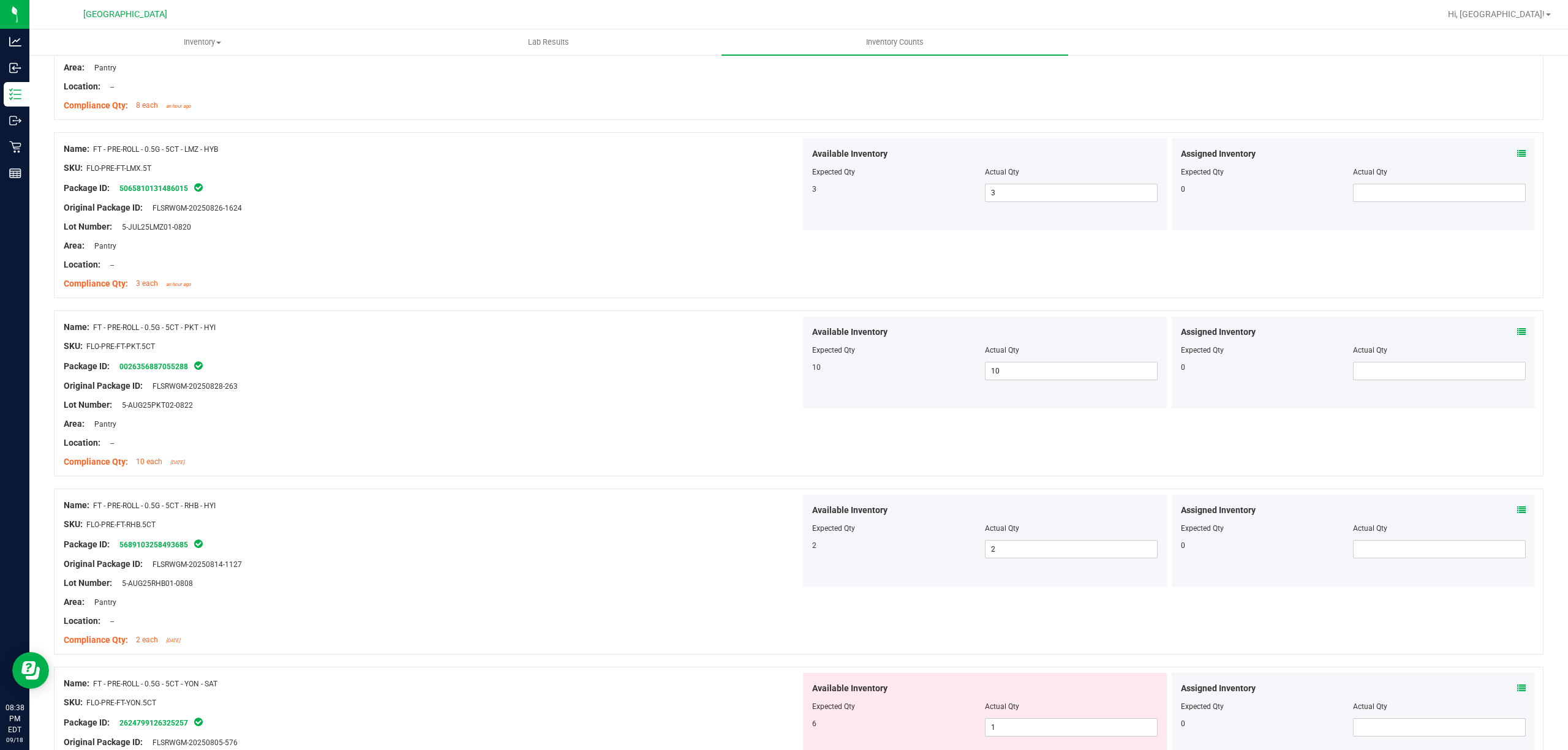
scroll to position [490, 0]
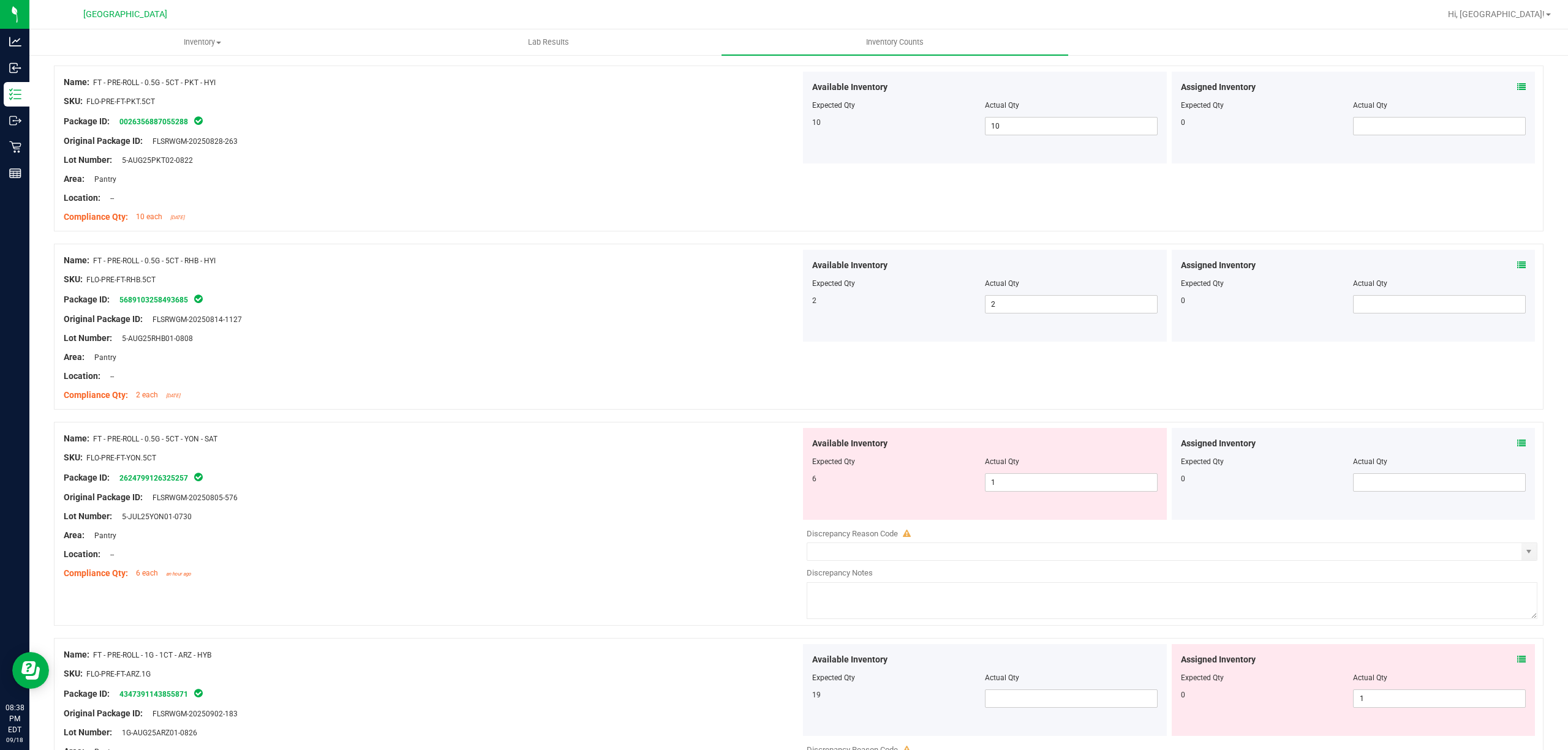
click at [1057, 473] on div at bounding box center [984, 470] width 346 height 6
click at [1054, 486] on span "1 1" at bounding box center [1071, 482] width 172 height 18
click at [1054, 486] on input "1" at bounding box center [1071, 482] width 171 height 17
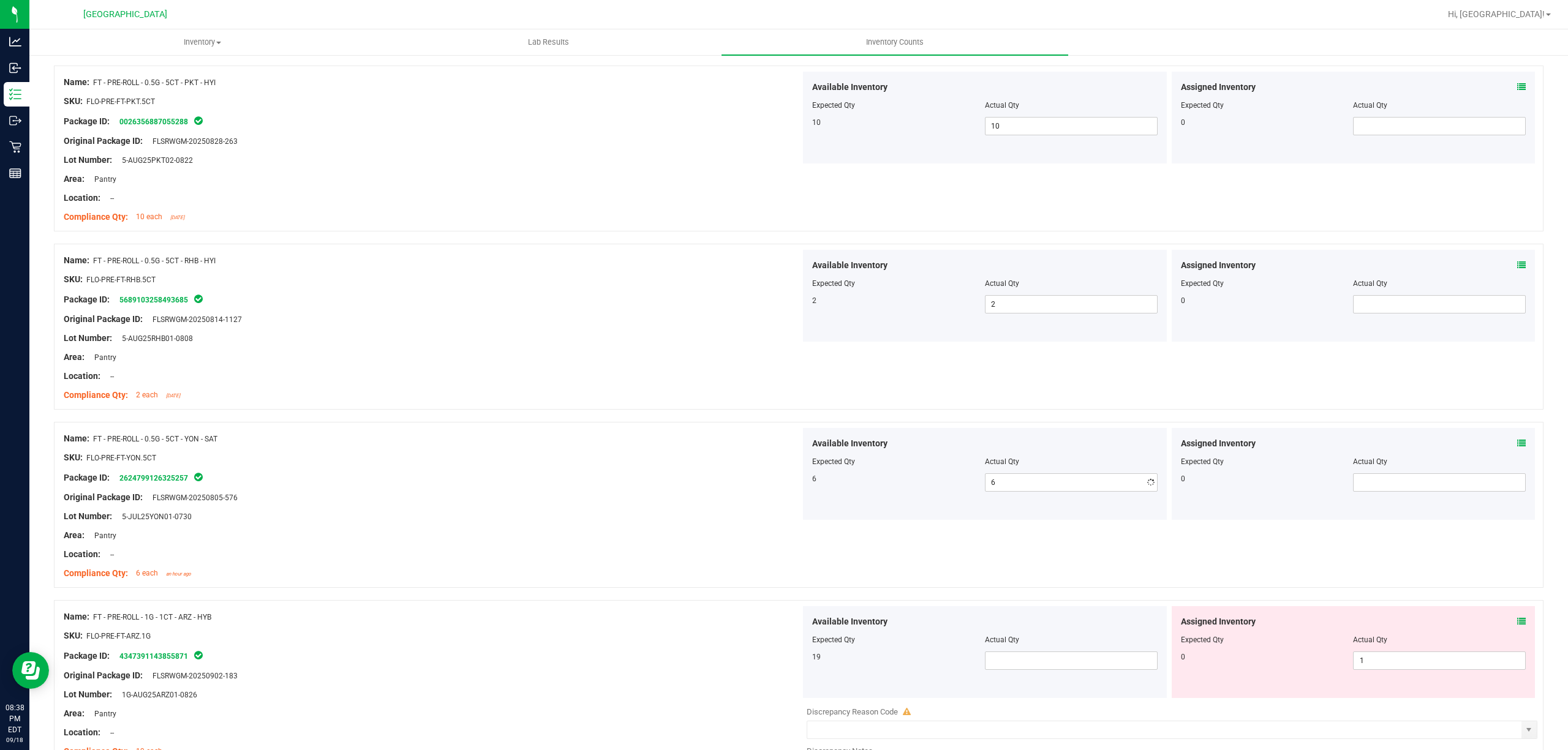
click at [689, 473] on div "Package ID: 2624799126325257" at bounding box center [432, 477] width 737 height 15
click at [1087, 669] on span at bounding box center [1071, 661] width 172 height 18
click at [1443, 657] on span "1 1" at bounding box center [1439, 661] width 172 height 18
click at [1433, 662] on input "1" at bounding box center [1439, 661] width 171 height 17
click at [1429, 664] on input "10" at bounding box center [1439, 661] width 171 height 17
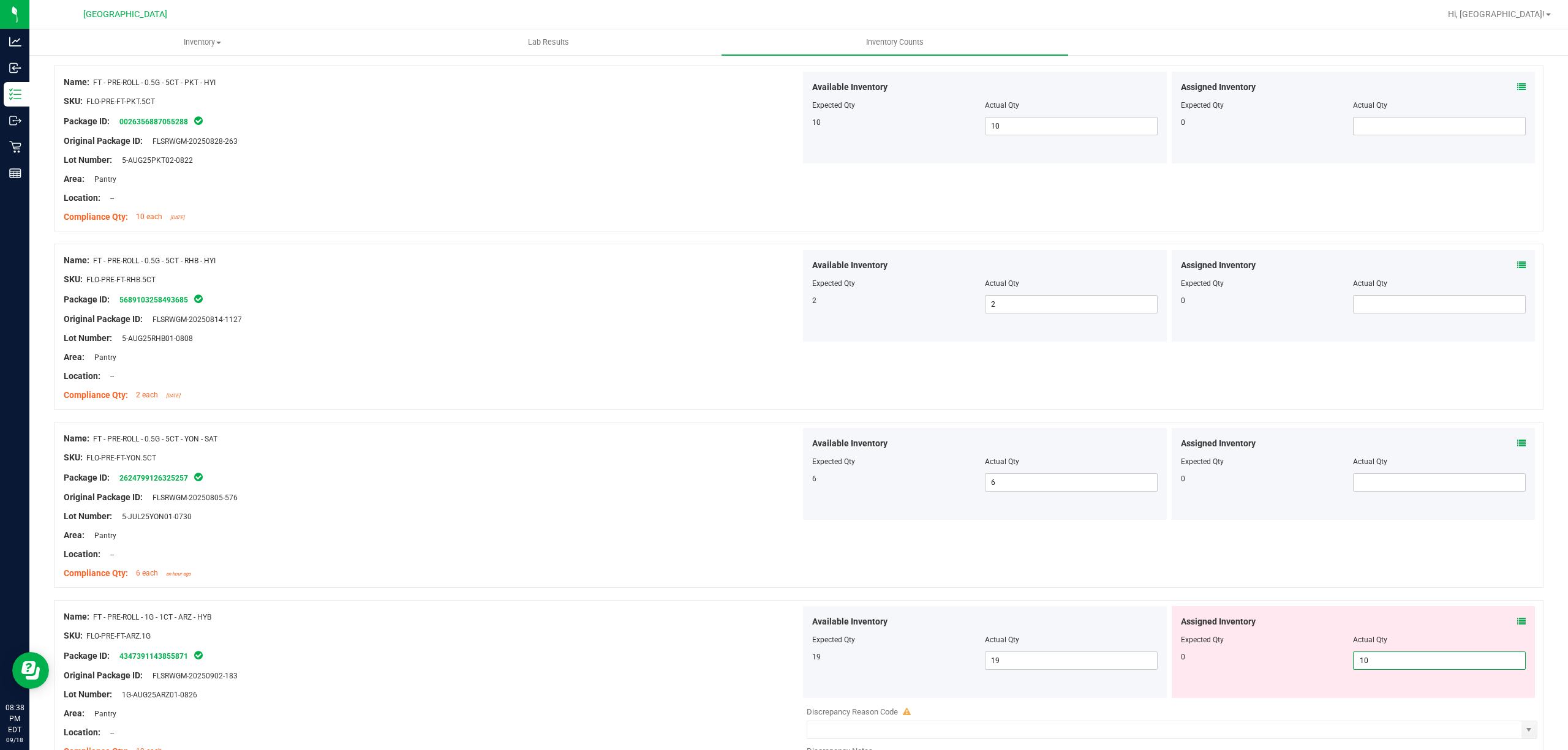
click at [1429, 664] on input "10" at bounding box center [1439, 661] width 171 height 17
click at [678, 631] on div "SKU: FLO-PRE-FT-ARZ.1G" at bounding box center [432, 636] width 737 height 13
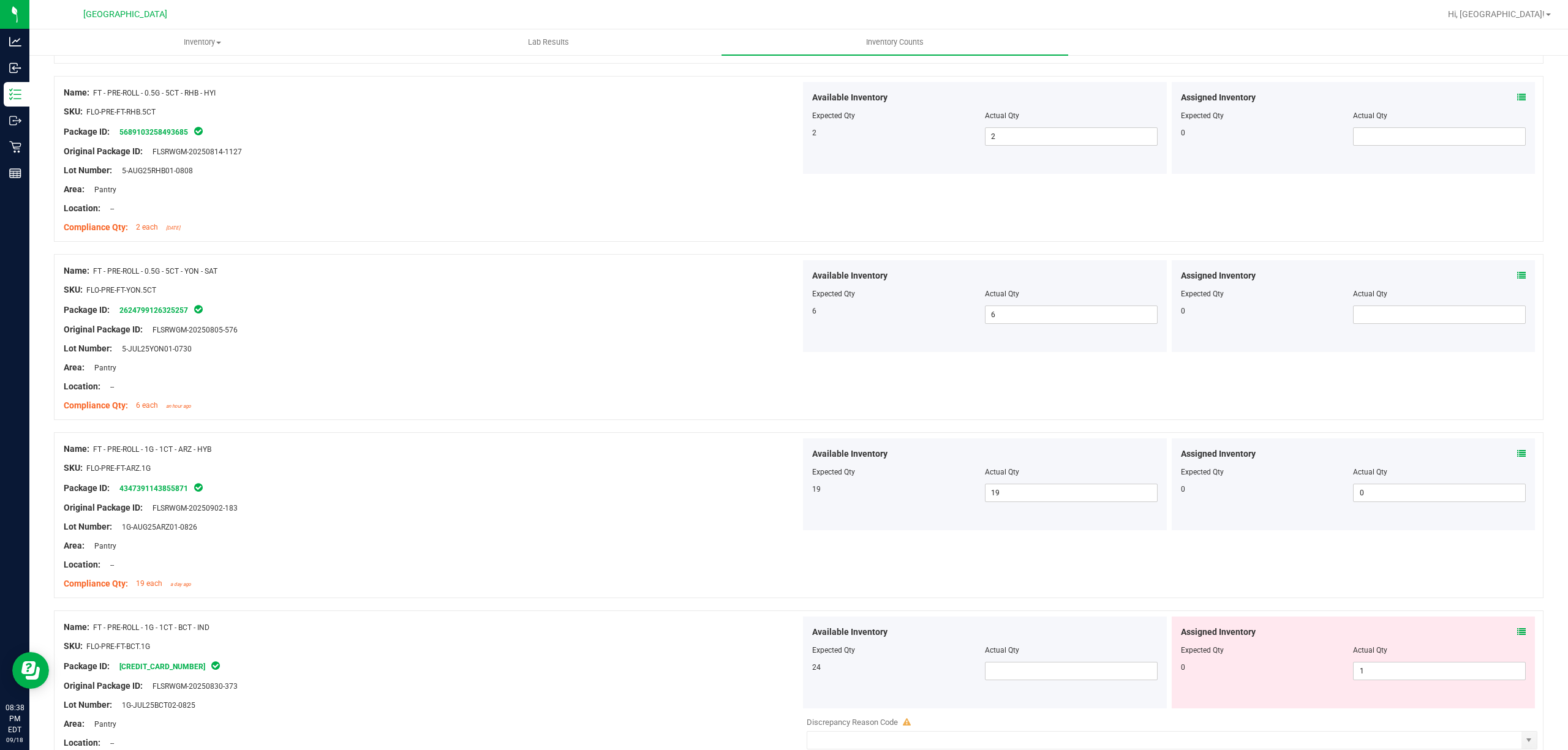
scroll to position [816, 0]
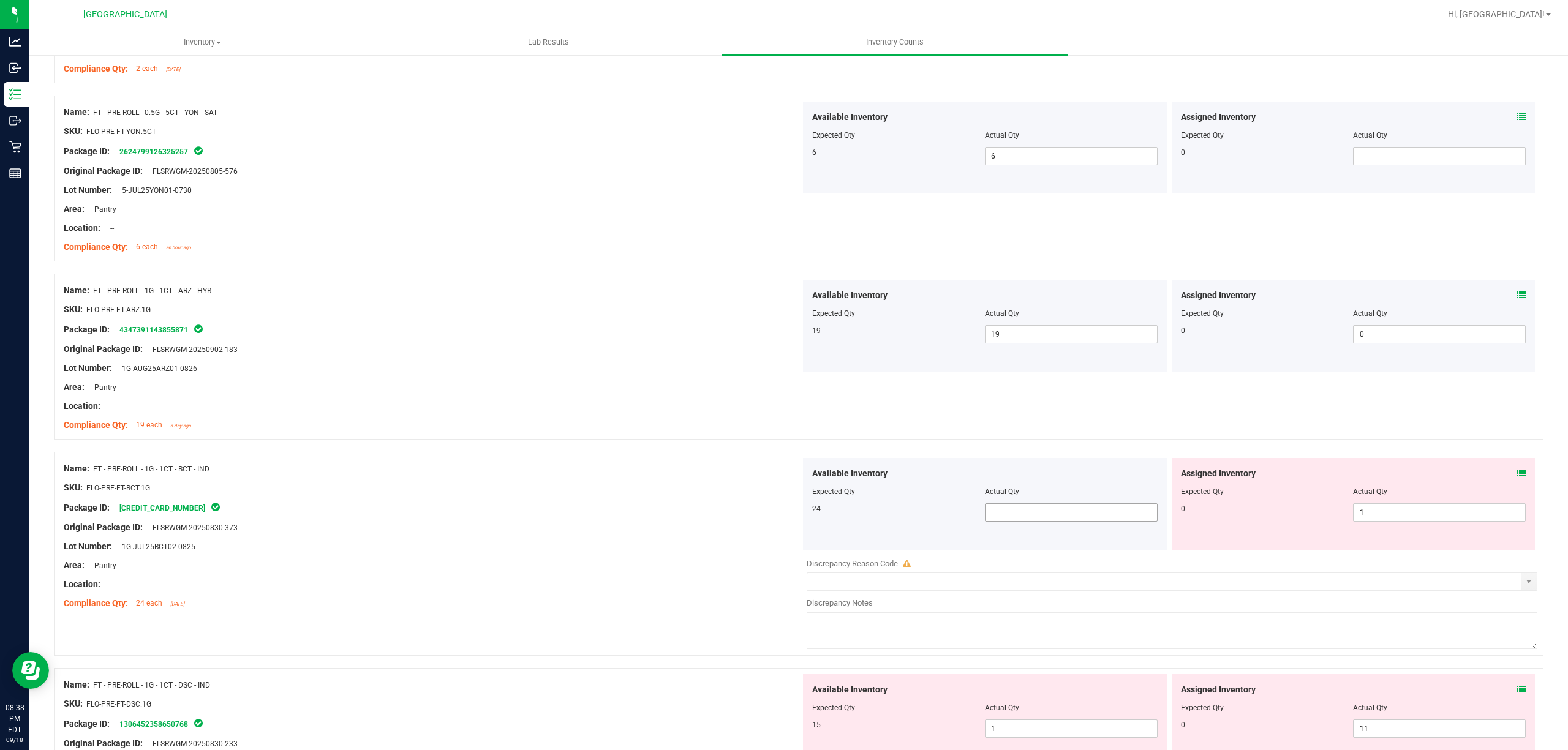
click at [1012, 505] on span at bounding box center [1071, 512] width 172 height 18
click at [1010, 515] on span at bounding box center [1071, 512] width 172 height 18
click at [1010, 515] on input "text" at bounding box center [1071, 512] width 171 height 17
drag, startPoint x: 1442, startPoint y: 507, endPoint x: 1443, endPoint y: 521, distance: 14.0
click at [1443, 514] on span "1 1" at bounding box center [1439, 512] width 172 height 18
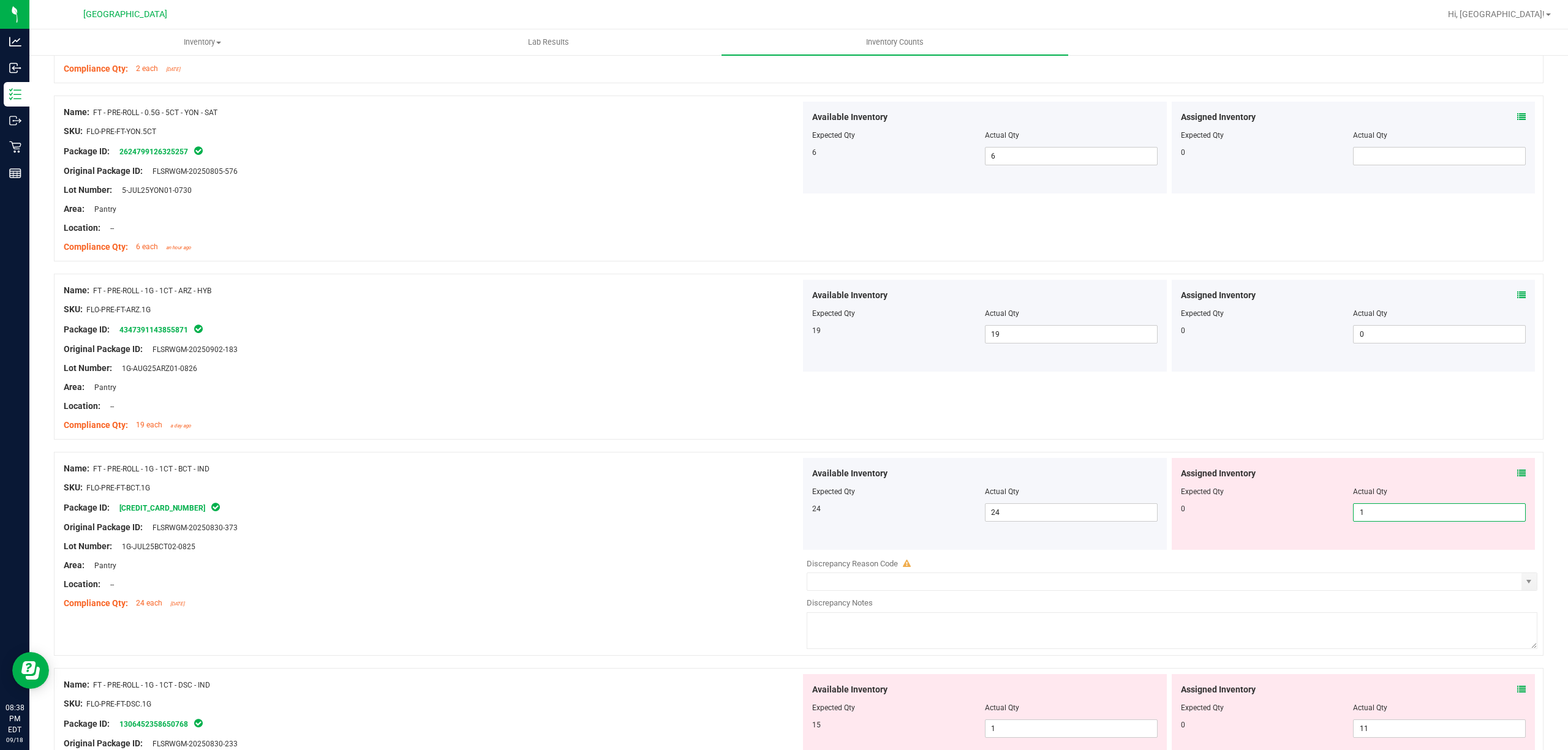
click at [1443, 521] on input "1" at bounding box center [1439, 512] width 171 height 17
click at [600, 569] on div "Area: Pantry" at bounding box center [432, 565] width 737 height 13
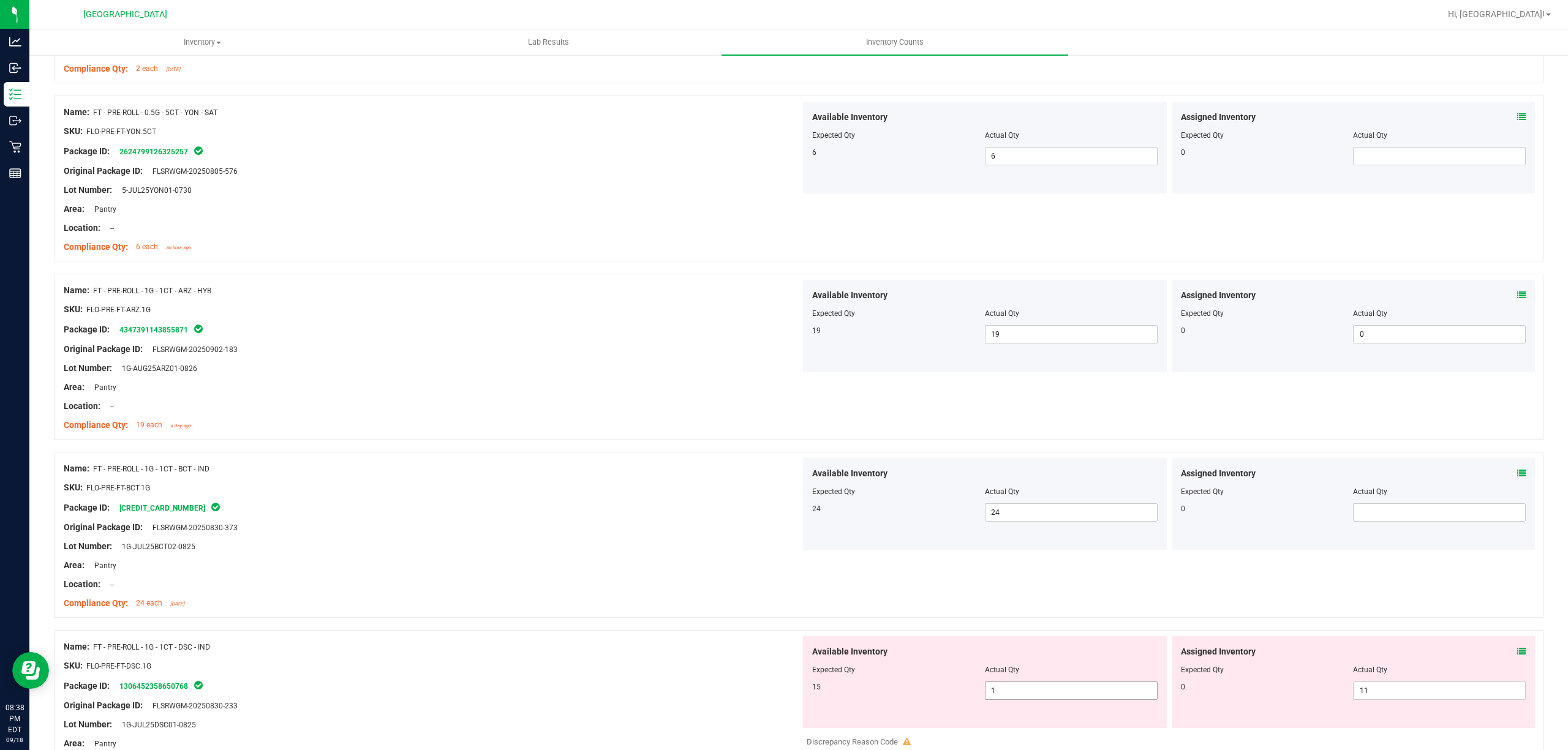
click at [1069, 696] on span "1 1" at bounding box center [1071, 690] width 172 height 18
click at [1454, 700] on span "11 11" at bounding box center [1439, 690] width 172 height 18
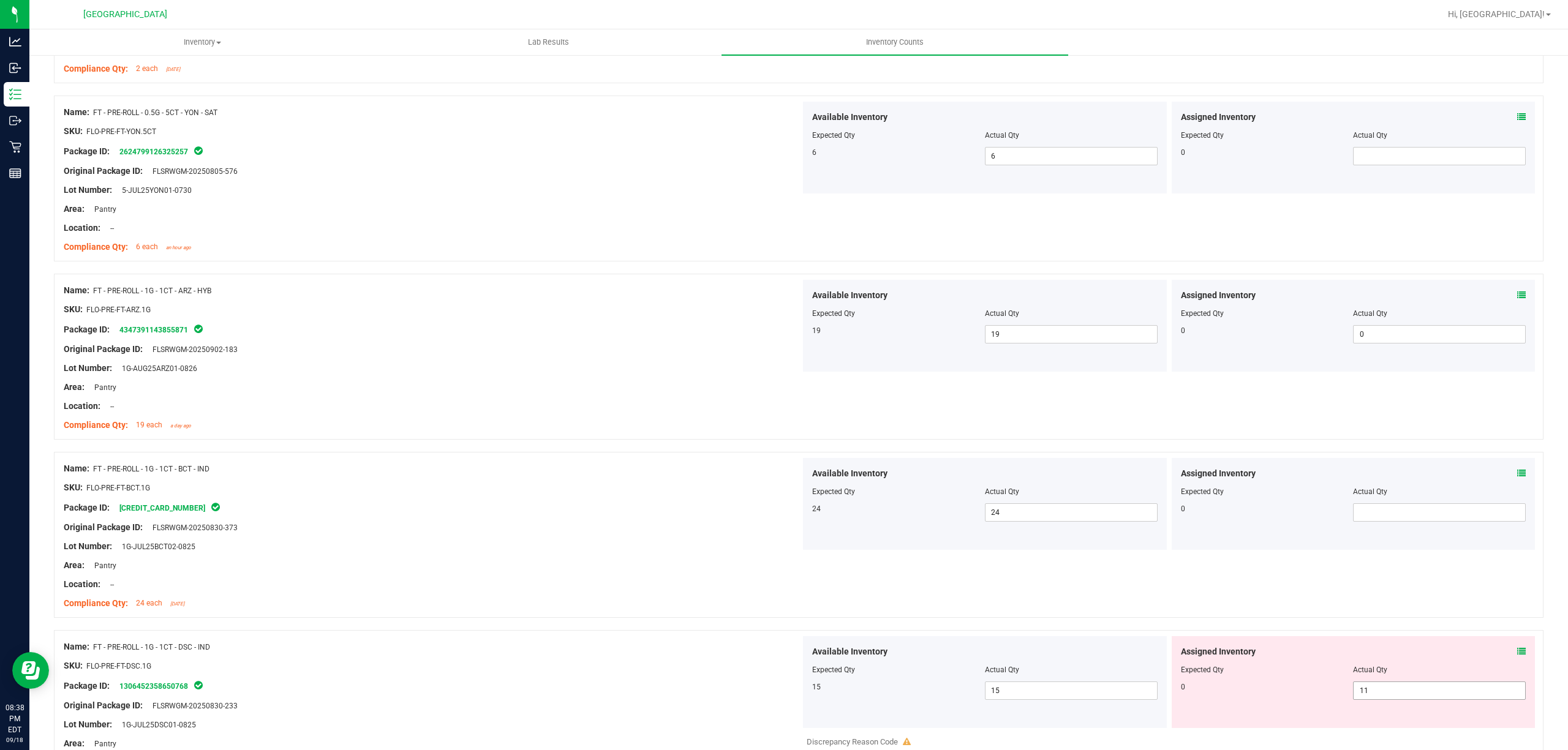
click at [1452, 689] on span "11 11" at bounding box center [1439, 690] width 172 height 18
click at [1452, 688] on input "11" at bounding box center [1439, 690] width 171 height 17
click at [488, 476] on div at bounding box center [432, 478] width 737 height 6
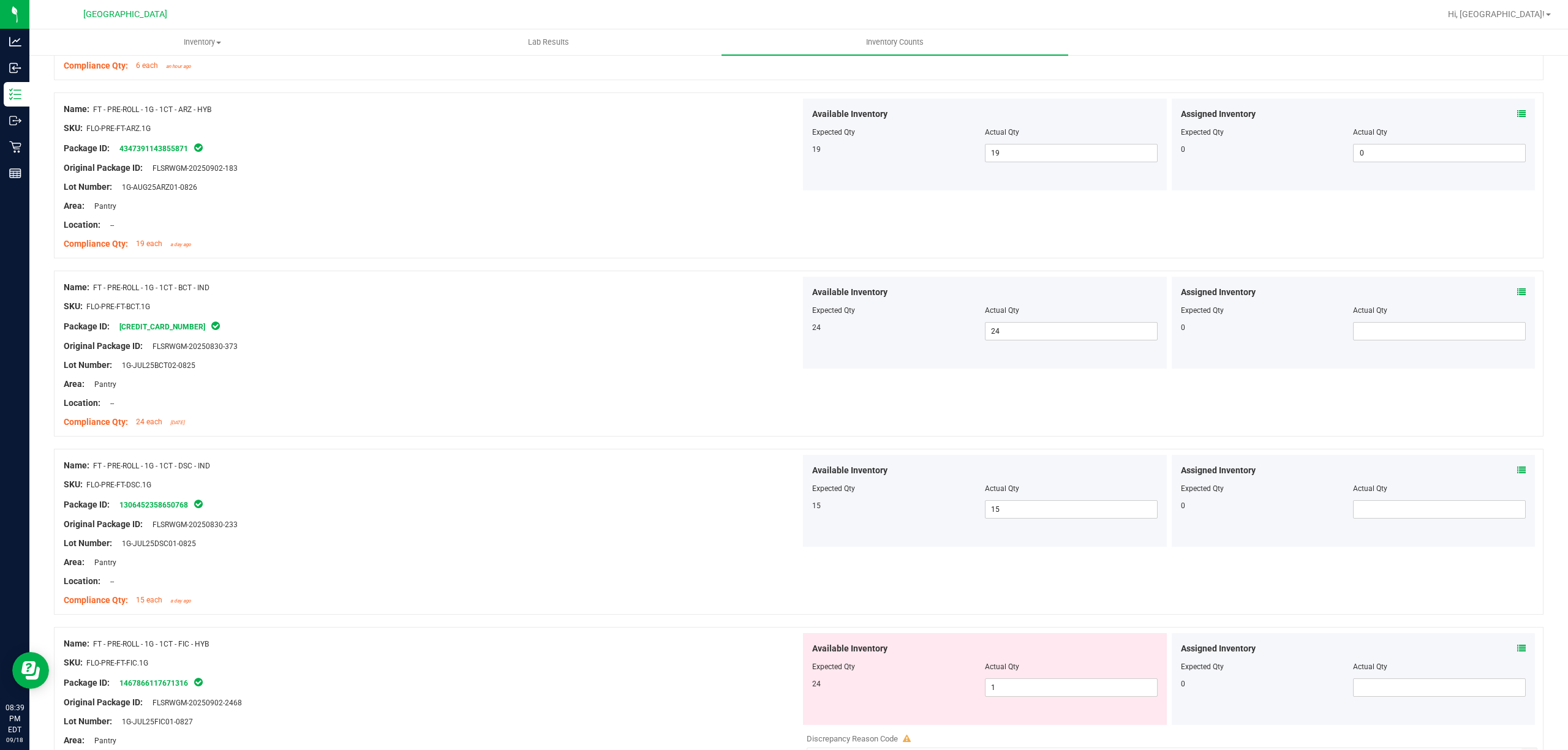
scroll to position [1061, 0]
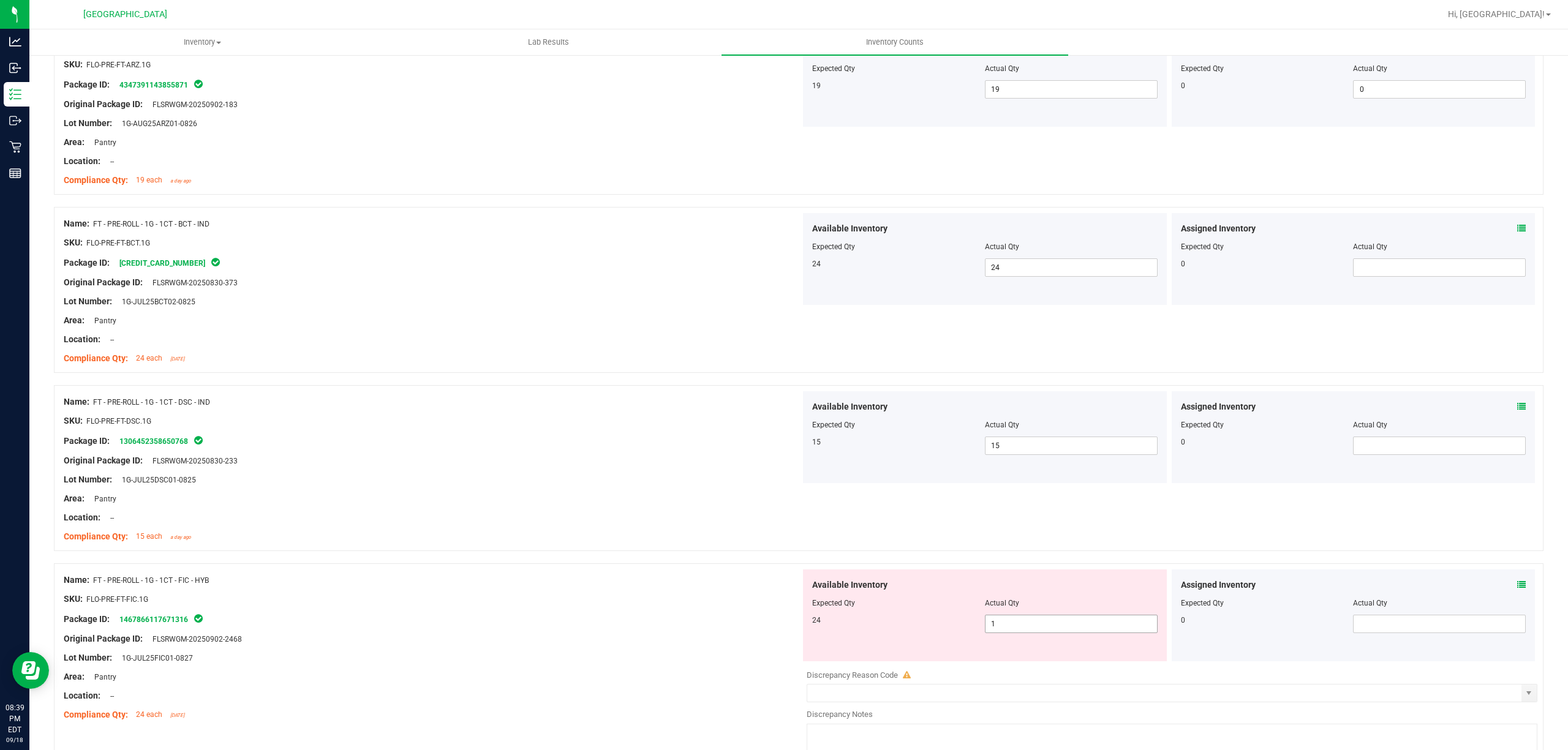
click at [1084, 620] on span "1 1" at bounding box center [1071, 624] width 172 height 18
click at [1081, 629] on input "1" at bounding box center [1071, 624] width 171 height 17
click at [449, 488] on div at bounding box center [432, 489] width 737 height 6
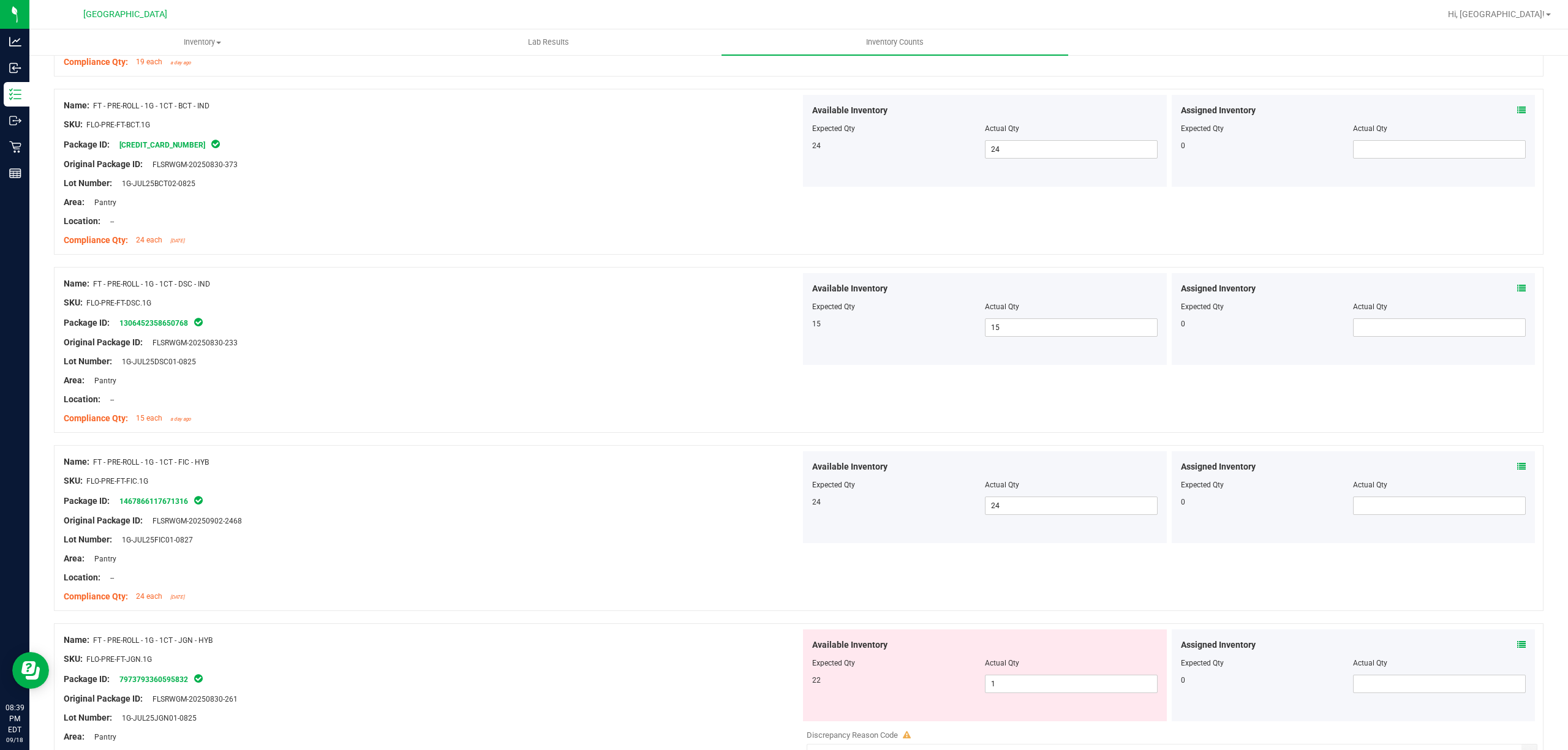
scroll to position [1306, 0]
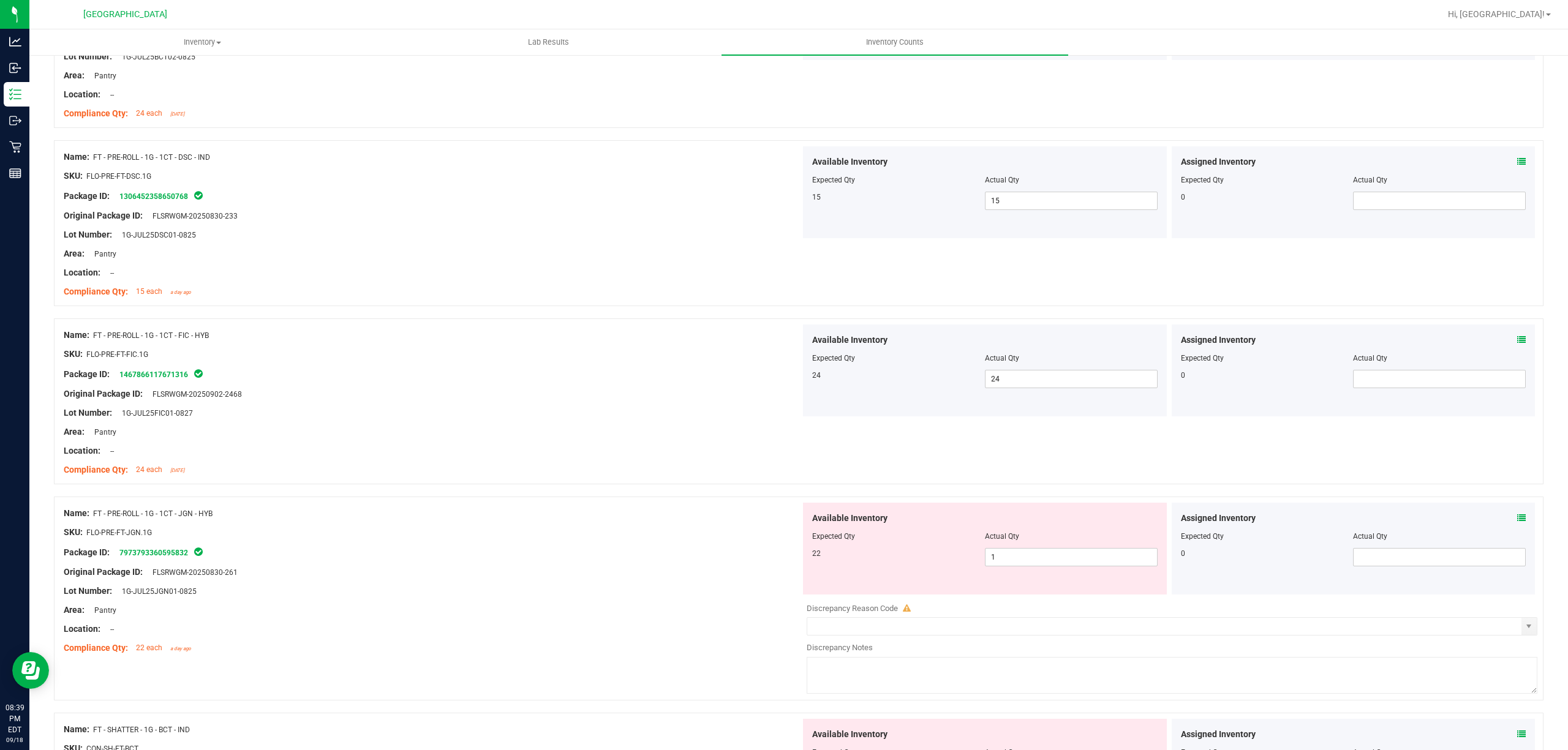
click at [1044, 570] on div "Available Inventory Expected Qty Actual Qty 22 1 1" at bounding box center [984, 548] width 364 height 92
click at [1063, 562] on span "1 1" at bounding box center [1071, 557] width 172 height 18
click at [1063, 562] on input "1" at bounding box center [1071, 557] width 171 height 17
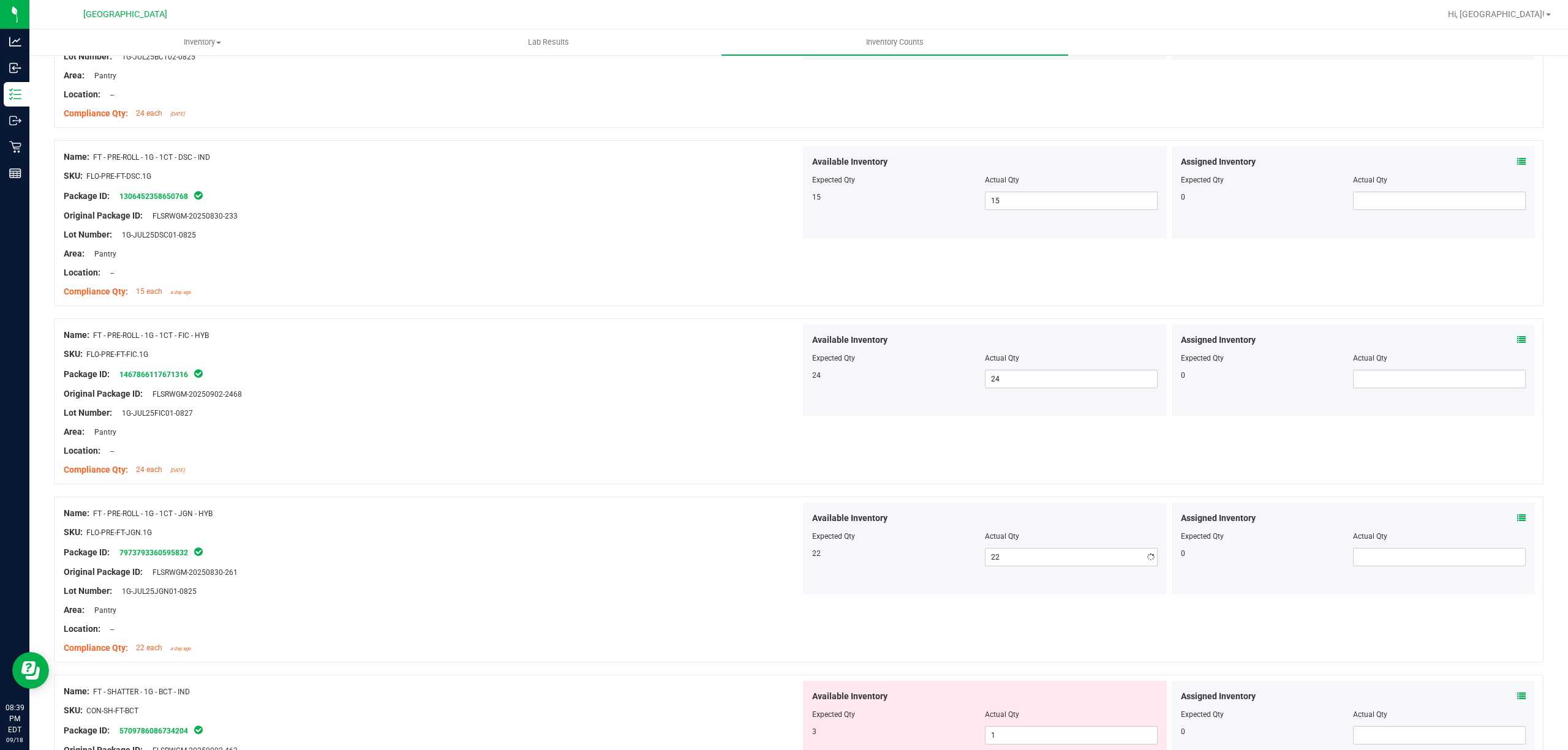
click at [659, 514] on div "Name: FT - PRE-ROLL - 1G - 1CT - JGN - HYB" at bounding box center [432, 513] width 737 height 13
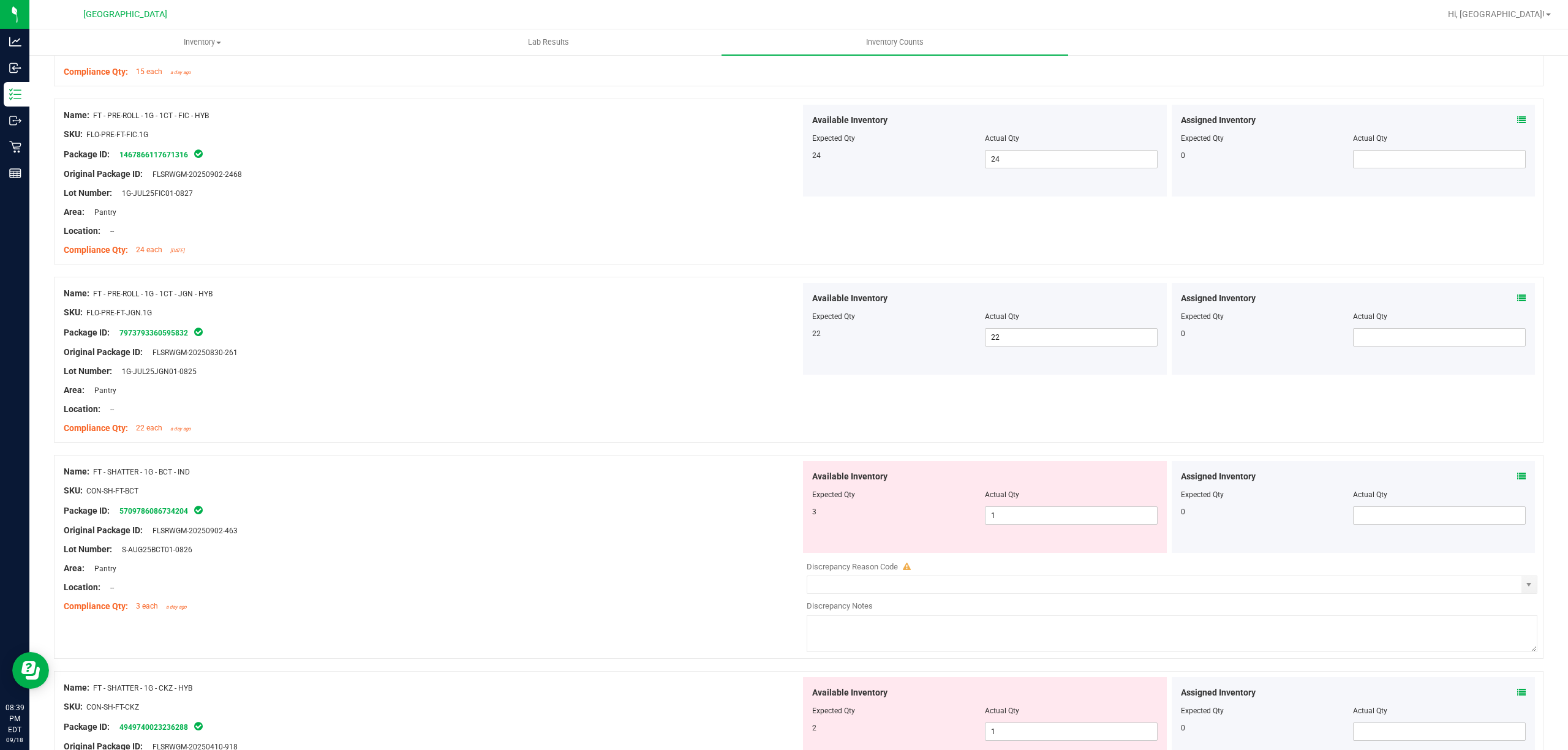
scroll to position [1551, 0]
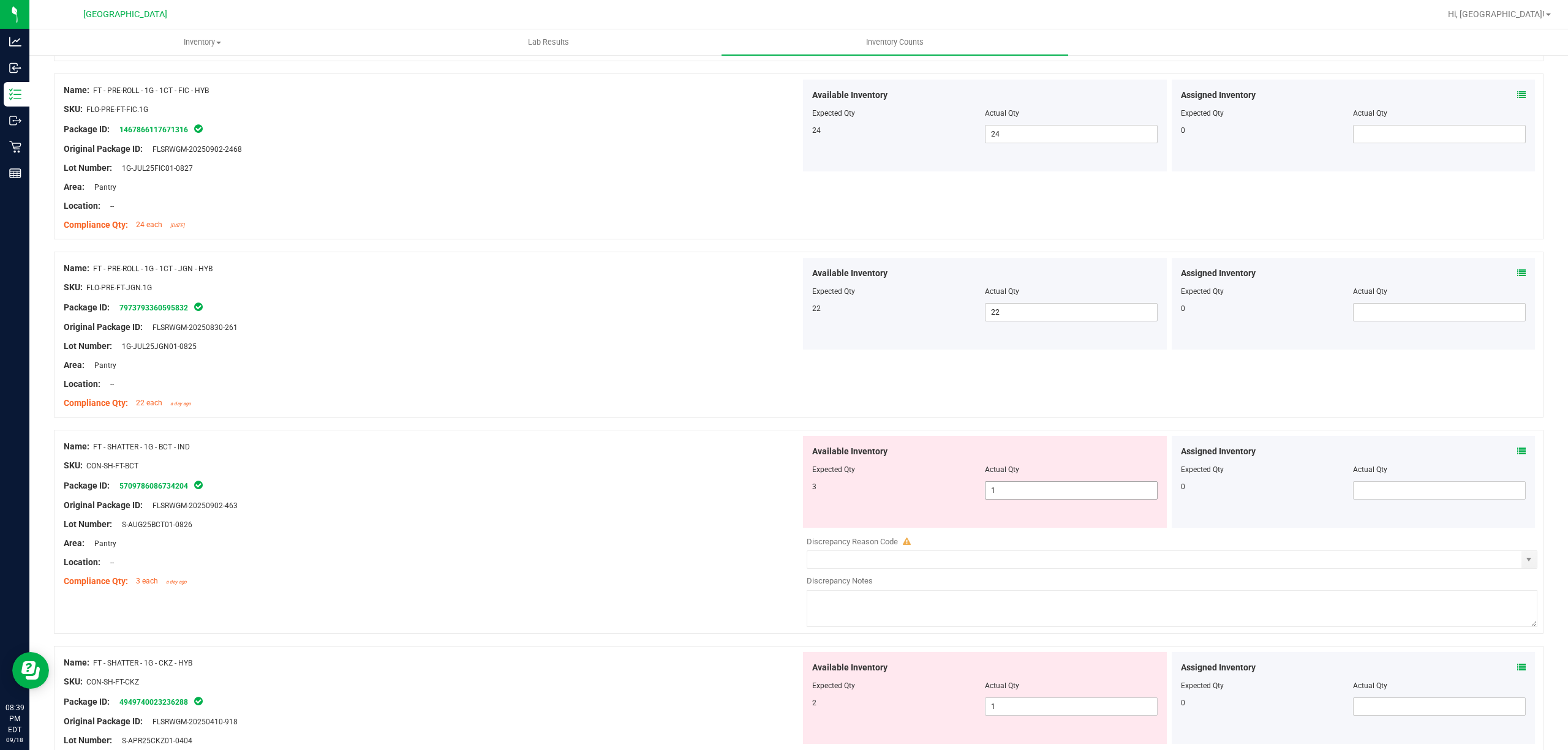
click at [1004, 491] on span "1 1" at bounding box center [1071, 490] width 172 height 18
click at [1005, 492] on input "1" at bounding box center [1071, 490] width 171 height 17
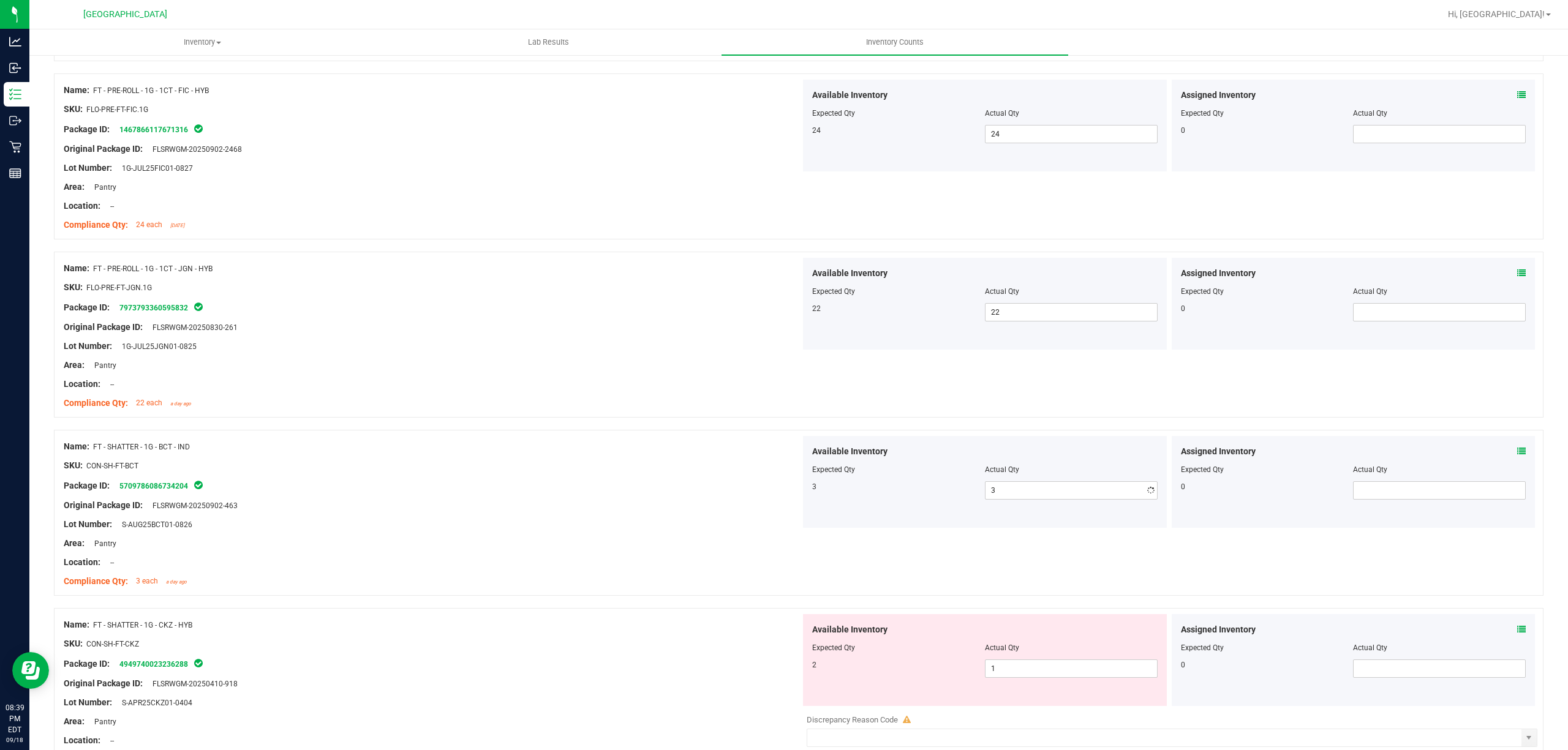
click at [691, 451] on div "Name: FT - SHATTER - 1G - BCT - IND" at bounding box center [432, 447] width 737 height 13
click at [1013, 668] on span "1 1" at bounding box center [1071, 668] width 172 height 18
click at [1014, 668] on input "1" at bounding box center [1071, 668] width 171 height 17
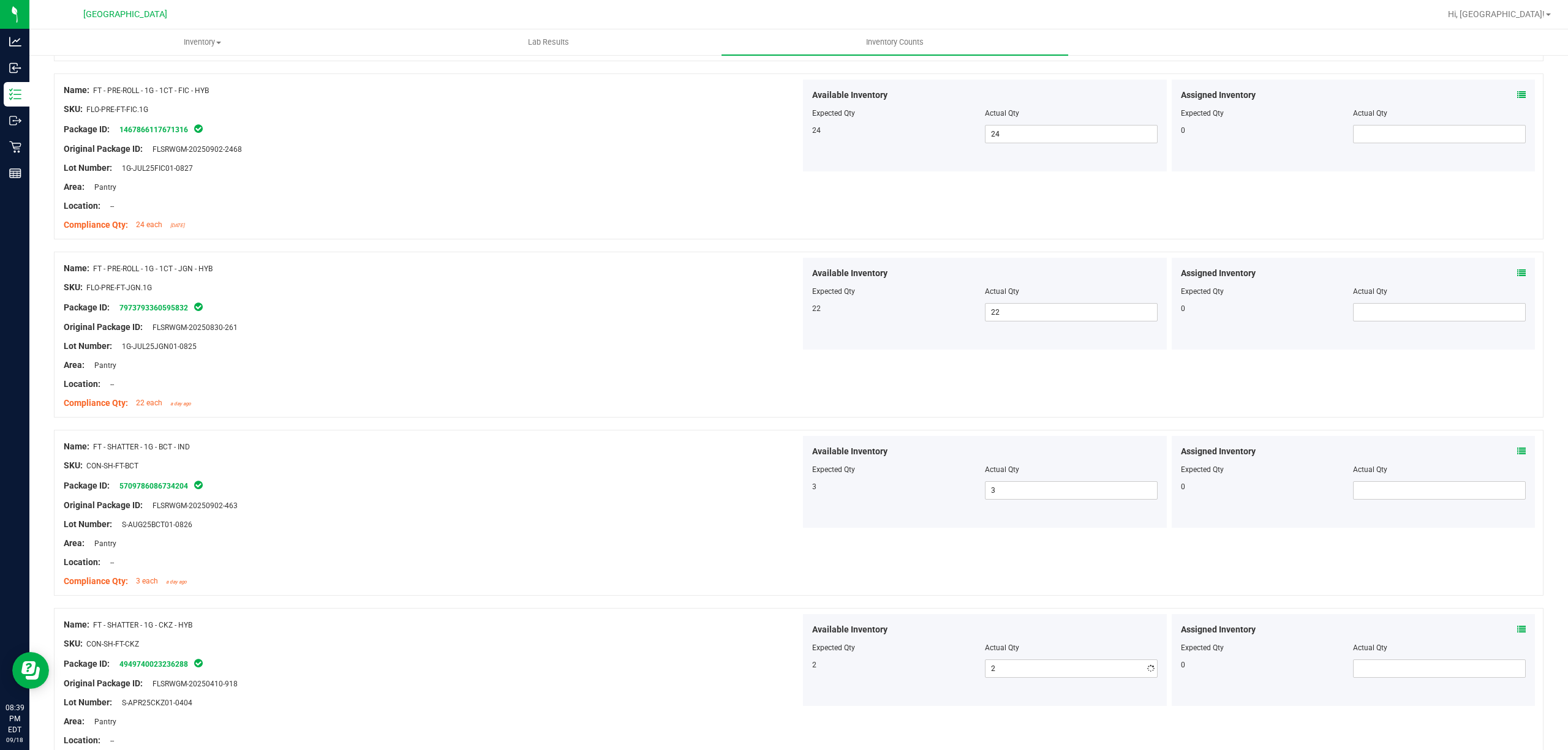
click at [422, 584] on div "Compliance Qty: 3 each a day ago" at bounding box center [432, 581] width 737 height 13
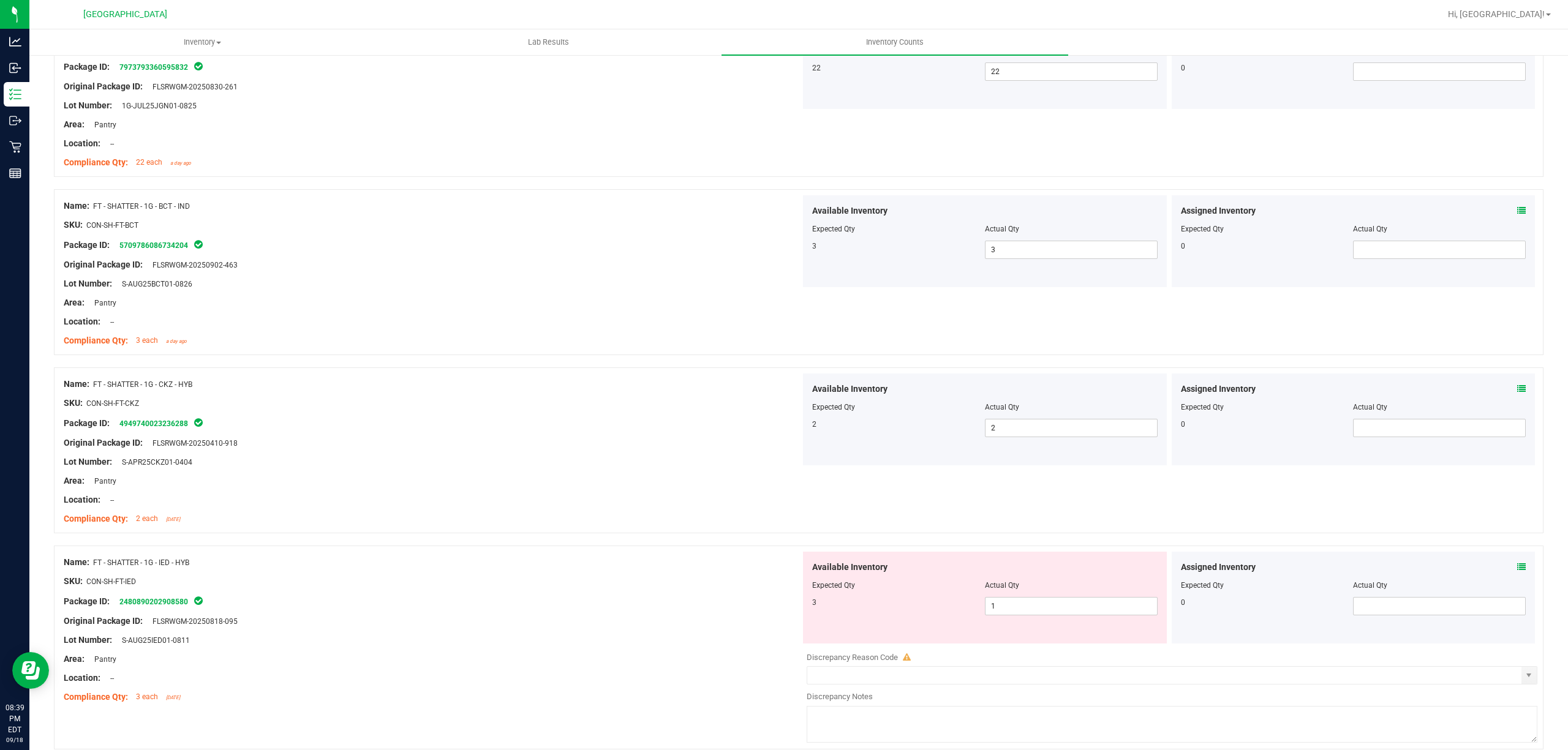
scroll to position [1796, 0]
click at [1121, 622] on div "Available Inventory Expected Qty Actual Qty 3 1 1" at bounding box center [984, 593] width 364 height 92
click at [1138, 609] on span "1 1" at bounding box center [1071, 602] width 172 height 18
click at [1138, 609] on input "1" at bounding box center [1071, 602] width 171 height 17
click at [425, 445] on div "Original Package ID: FLSRWGM-20250410-918" at bounding box center [432, 439] width 737 height 13
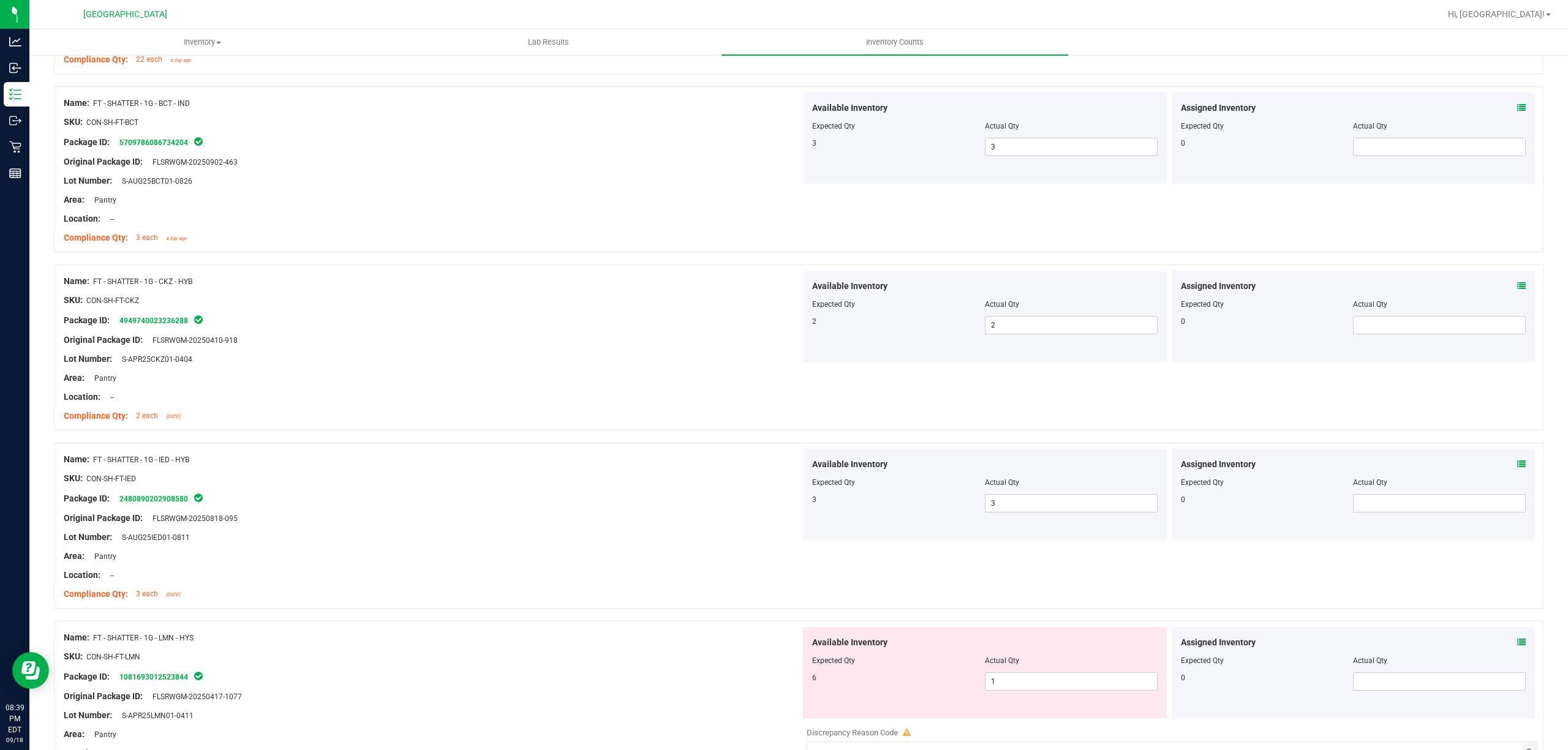
scroll to position [2041, 0]
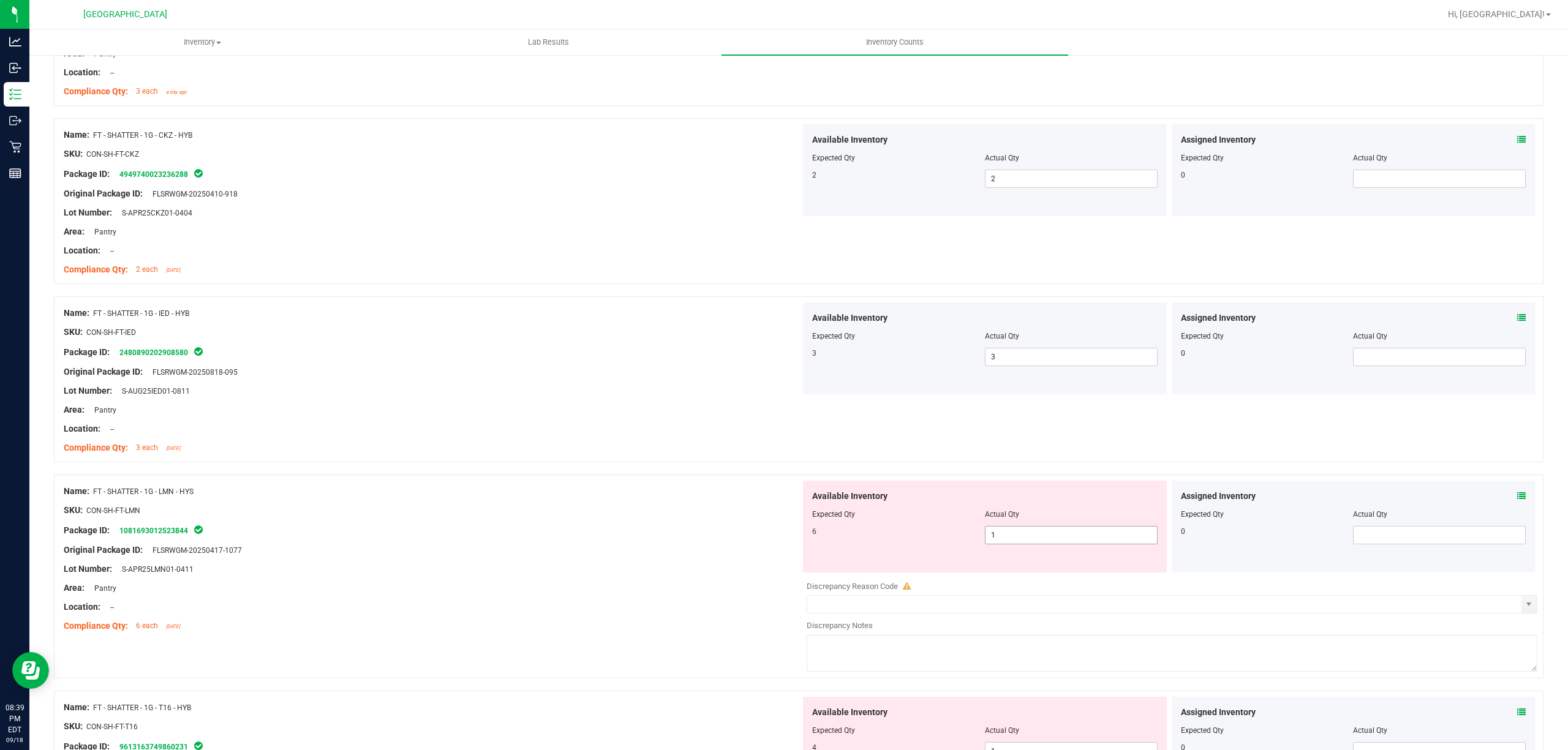
click at [1086, 530] on span "1 1" at bounding box center [1071, 535] width 172 height 18
click at [1072, 535] on span "1 1" at bounding box center [1071, 535] width 172 height 18
click at [1072, 535] on input "1" at bounding box center [1071, 535] width 171 height 17
click at [479, 523] on div at bounding box center [432, 519] width 737 height 6
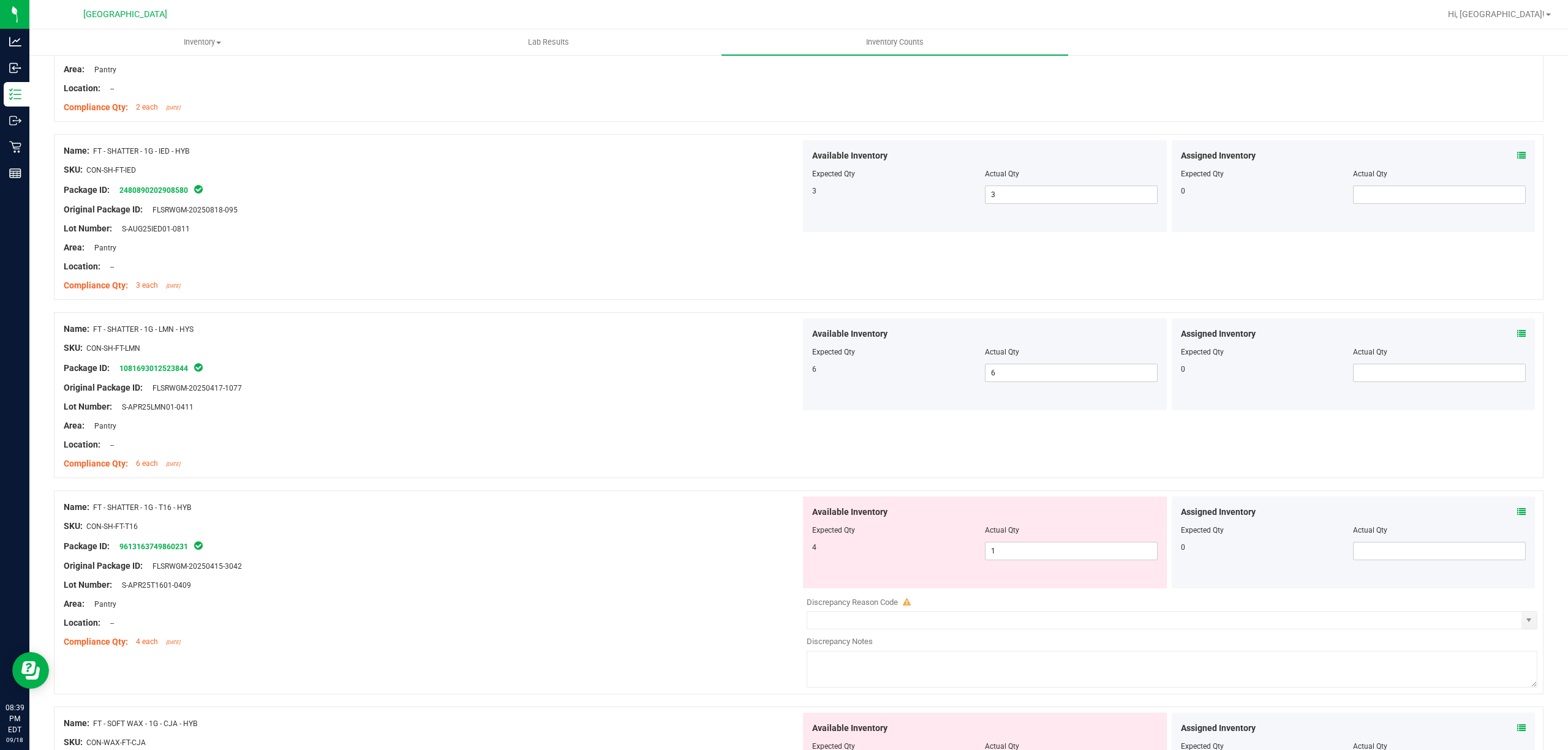
scroll to position [2204, 0]
click at [1069, 559] on span "1 1" at bounding box center [1071, 550] width 172 height 18
click at [1069, 558] on input "1" at bounding box center [1071, 550] width 171 height 17
click at [530, 477] on div "Name: FT - SHATTER - 1G - LMN - HYS SKU: CON-SH-FT-LMN Package ID: 108169301252…" at bounding box center [798, 394] width 1490 height 166
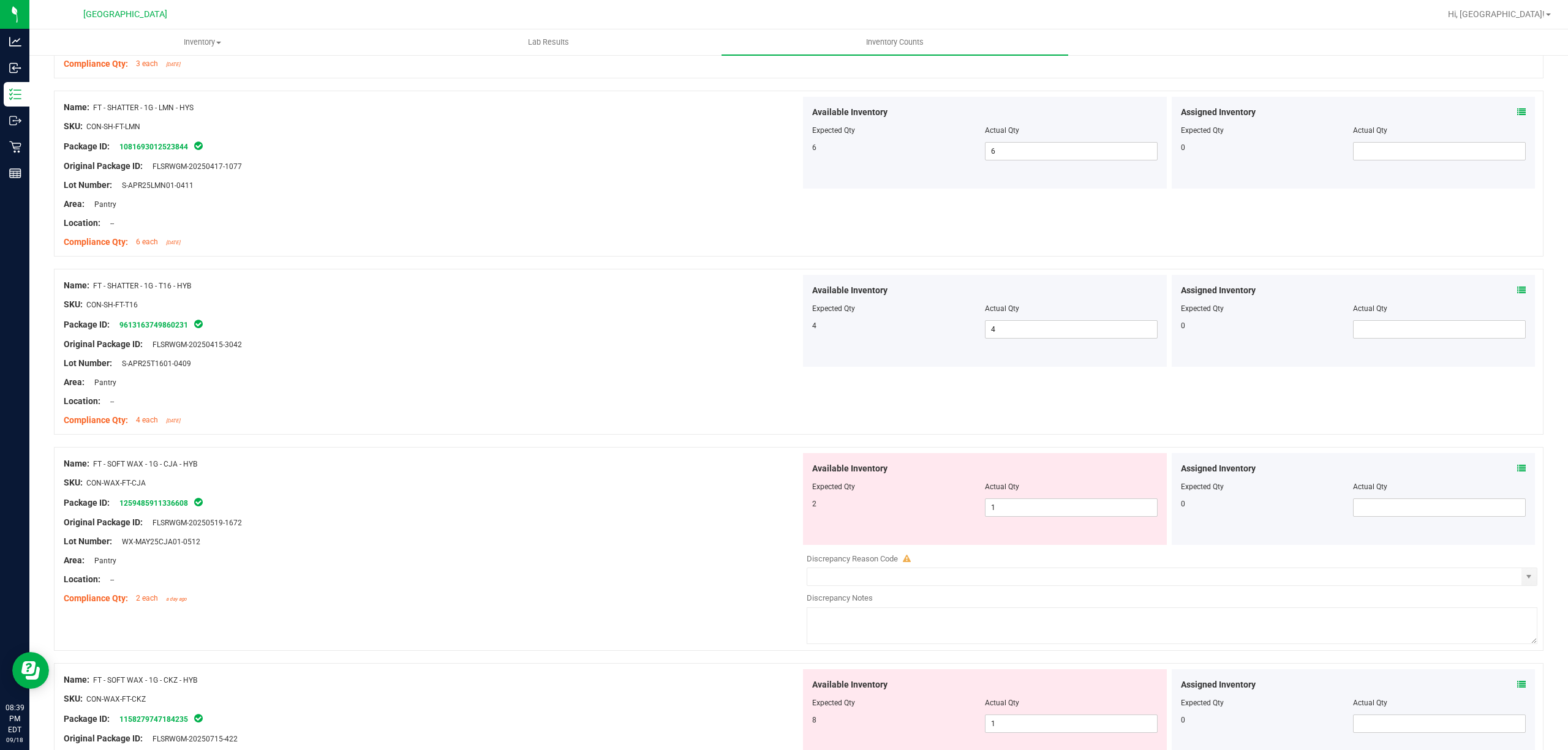
scroll to position [2449, 0]
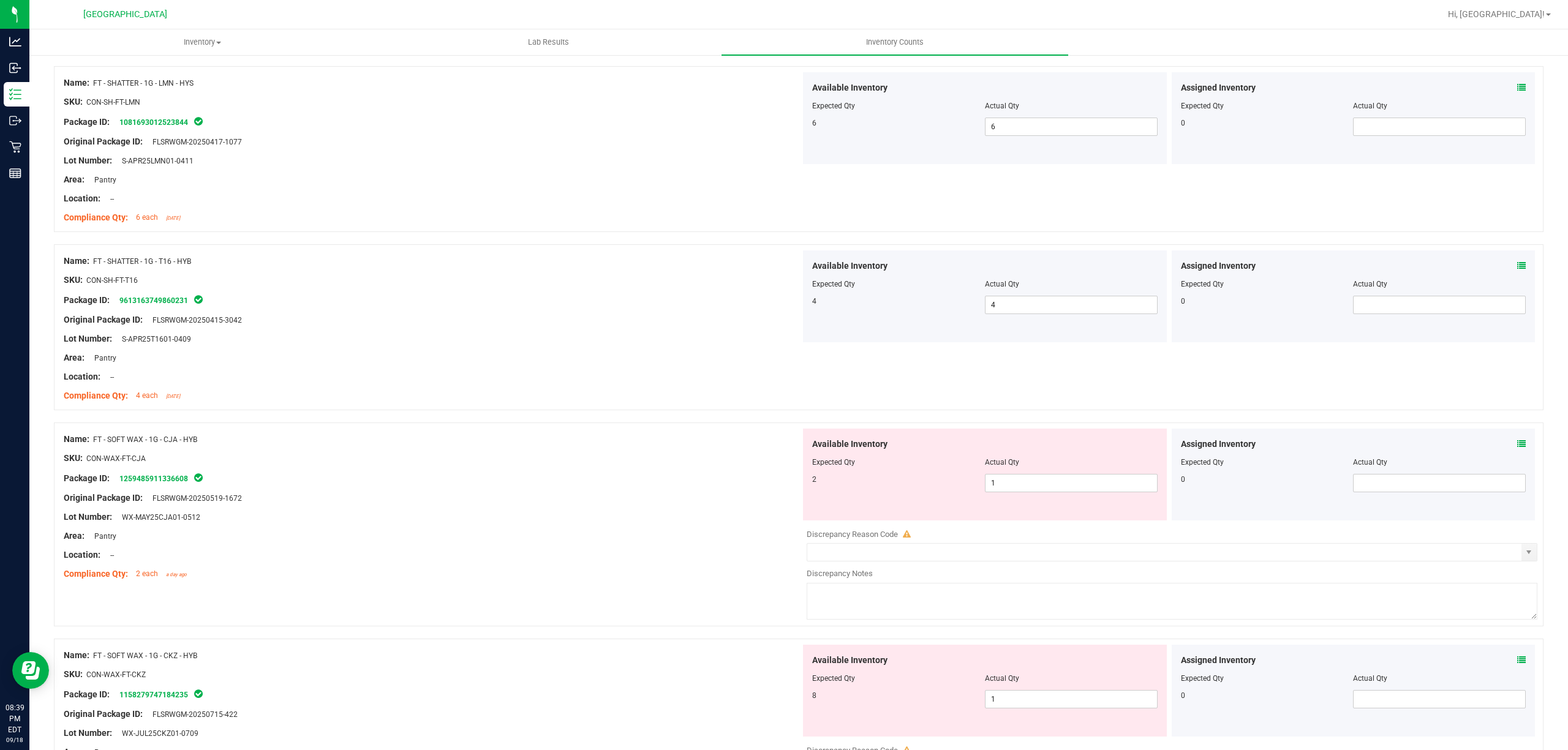
click at [1051, 502] on div "Available Inventory Expected Qty Actual Qty 2 1 1" at bounding box center [984, 475] width 364 height 92
click at [1072, 492] on span "1 1" at bounding box center [1071, 483] width 172 height 18
click at [1072, 491] on input "1" at bounding box center [1071, 483] width 171 height 17
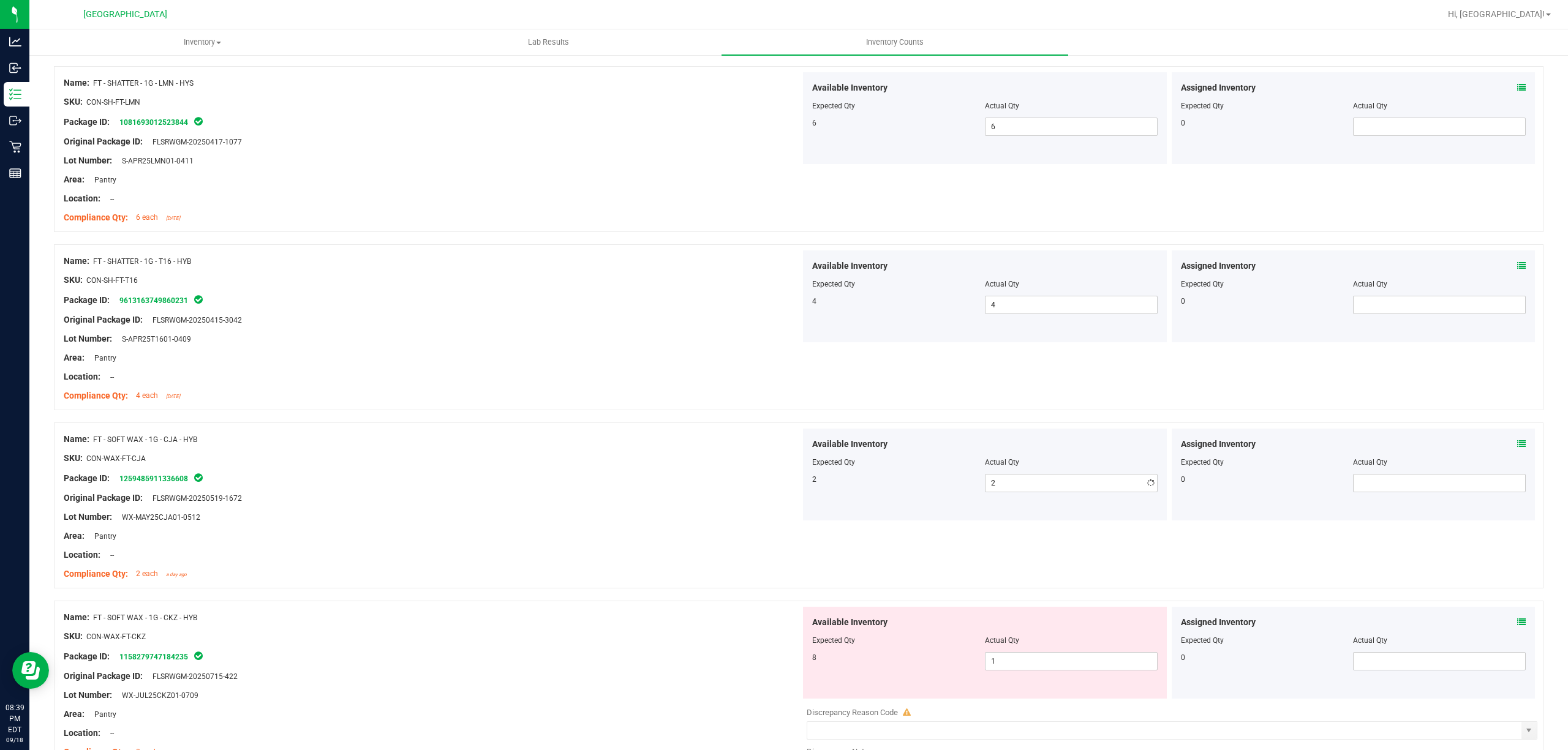
click at [706, 445] on div "Name: FT - SOFT WAX - 1G - CJA - HYB" at bounding box center [432, 439] width 737 height 13
click at [1027, 666] on span "1 1" at bounding box center [1071, 661] width 172 height 18
click at [1027, 666] on input "1" at bounding box center [1071, 661] width 171 height 17
click at [515, 598] on div at bounding box center [798, 594] width 1490 height 12
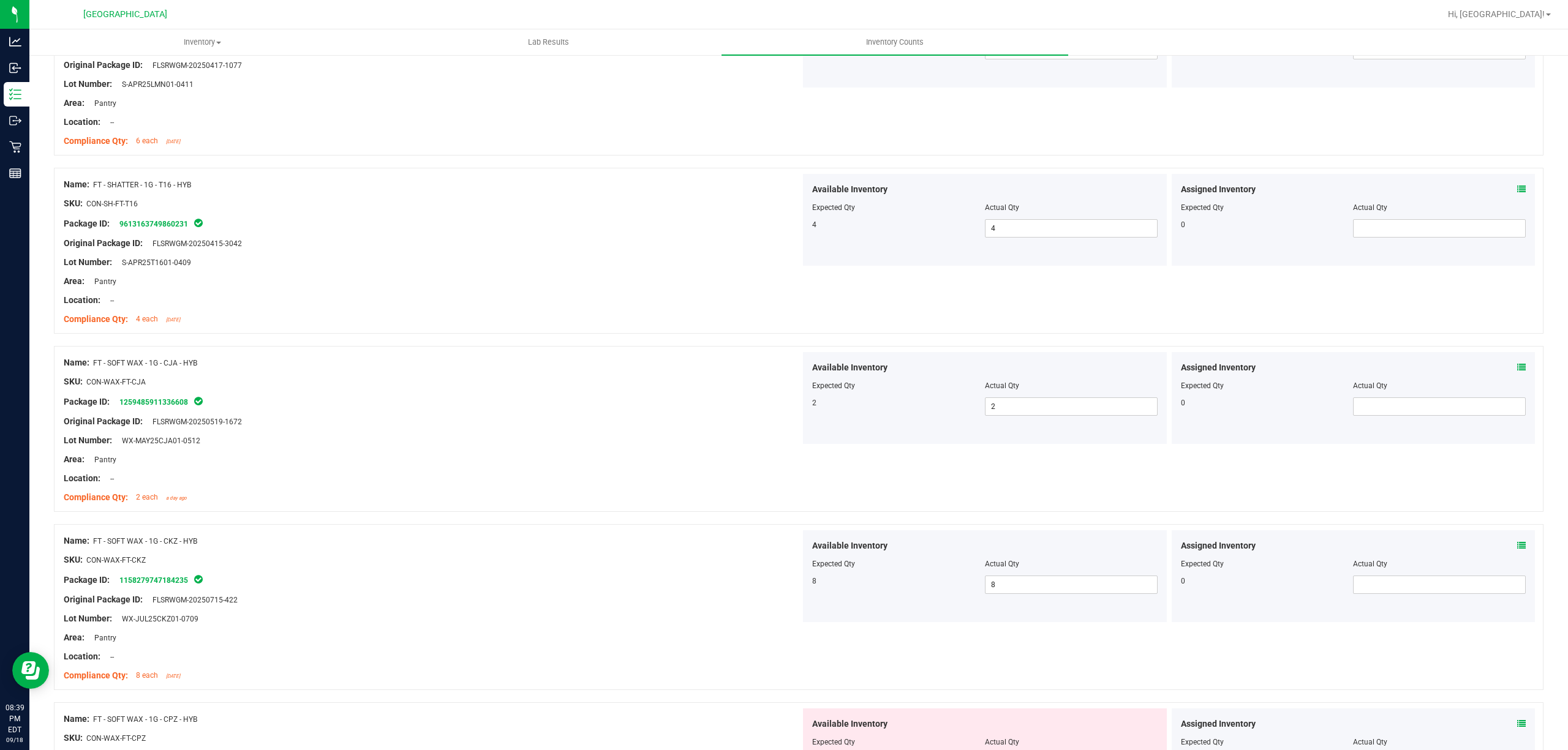
scroll to position [2694, 0]
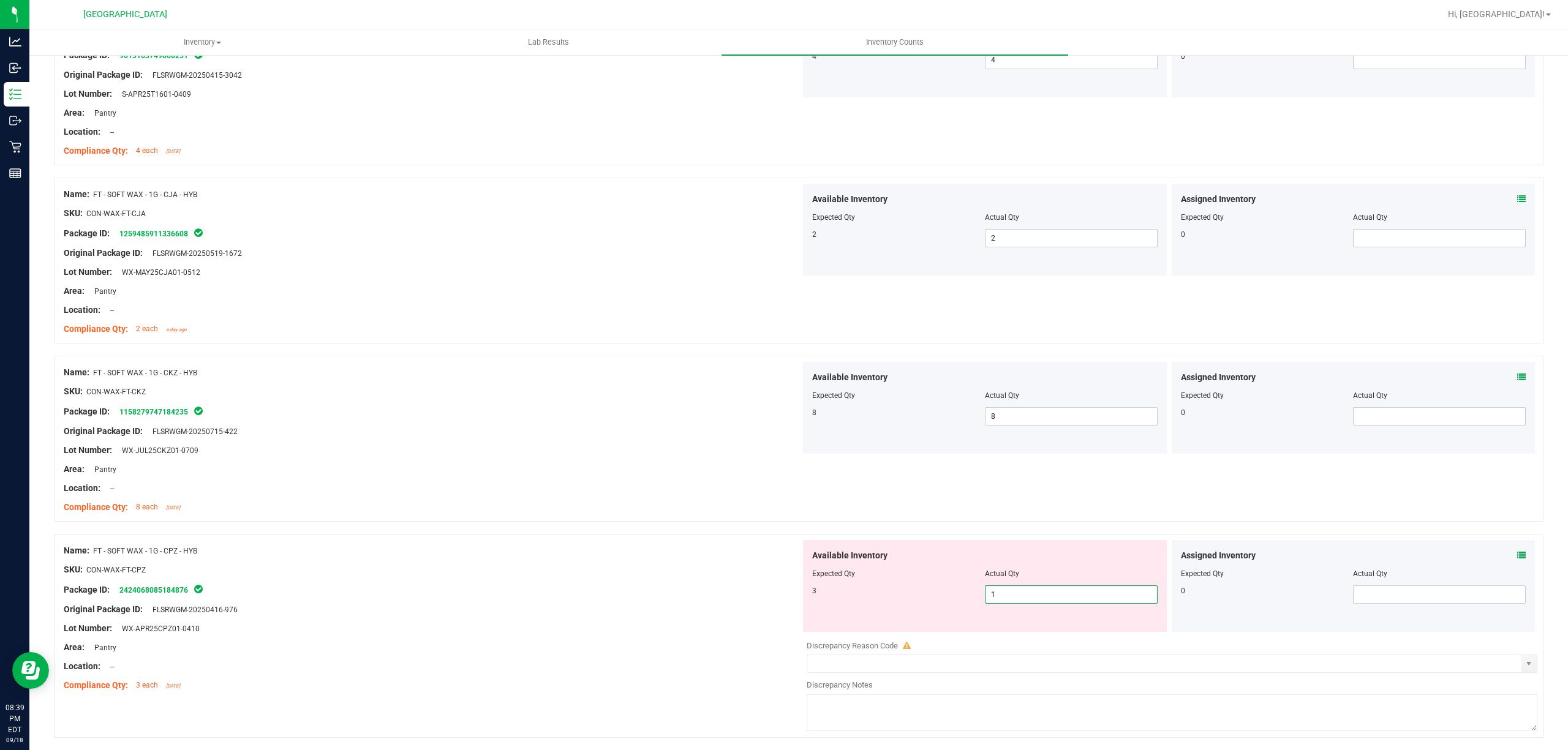
click at [999, 596] on span "1 1" at bounding box center [1071, 594] width 172 height 18
click at [999, 598] on input "1" at bounding box center [1071, 594] width 171 height 17
click at [642, 576] on div "SKU: CON-WAX-FT-CPZ" at bounding box center [432, 570] width 737 height 13
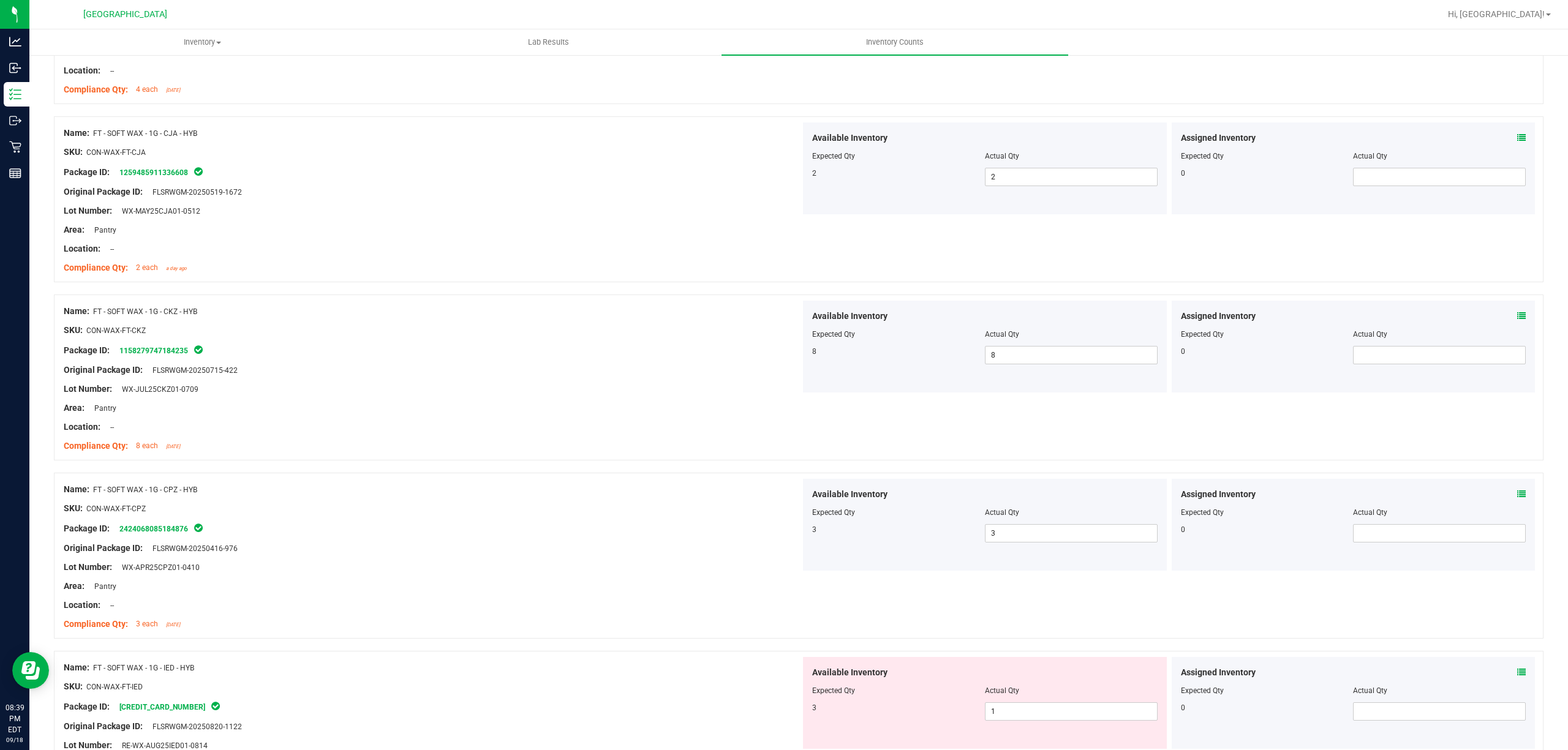
scroll to position [2857, 0]
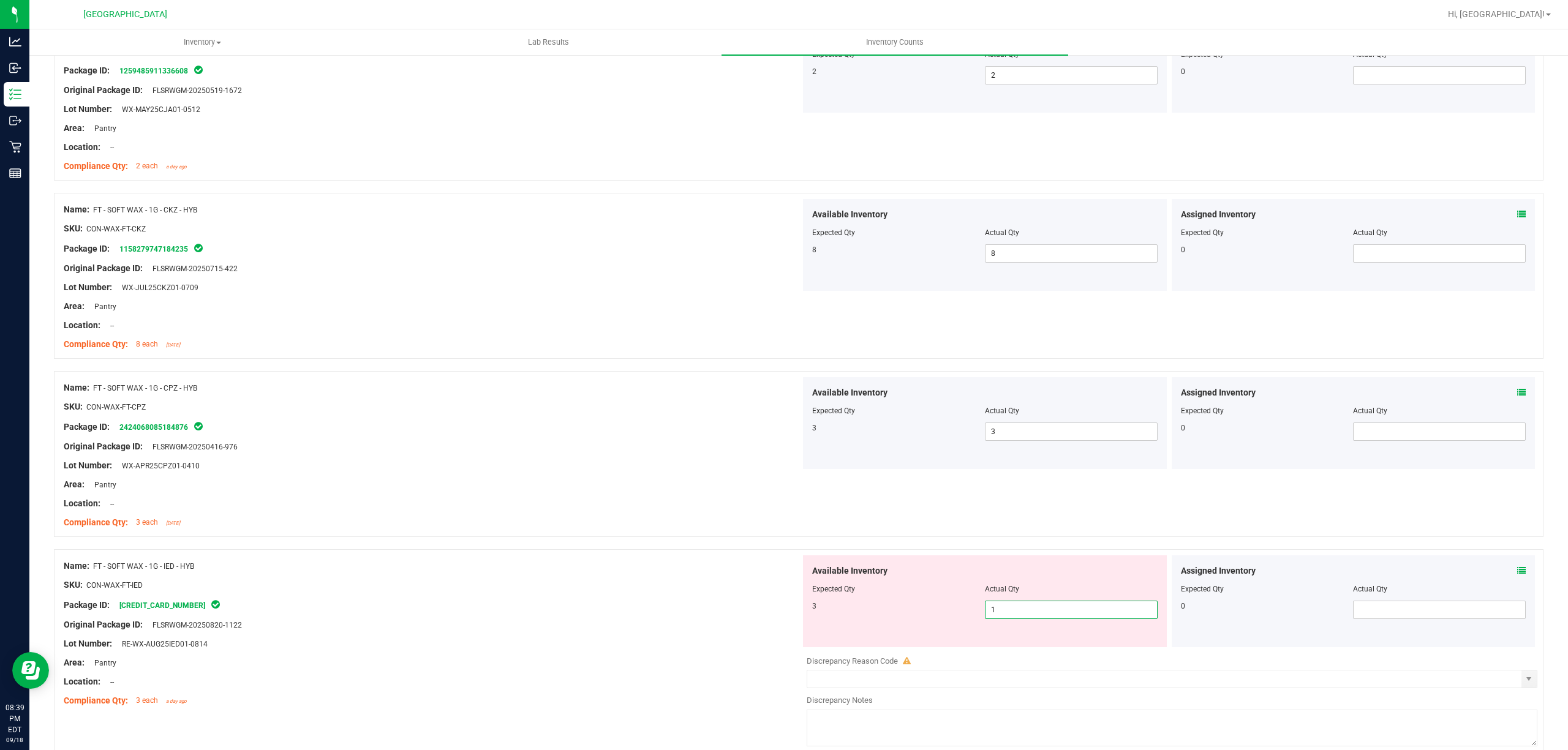
click at [1035, 619] on span "1 1" at bounding box center [1071, 610] width 172 height 18
click at [1035, 618] on input "1" at bounding box center [1071, 610] width 171 height 17
click at [584, 559] on div "Name: FT - SOFT WAX - 1G - IED - HYB SKU: CON-WAX-FT-IED Package ID: [CREDIT_CA…" at bounding box center [798, 651] width 1490 height 204
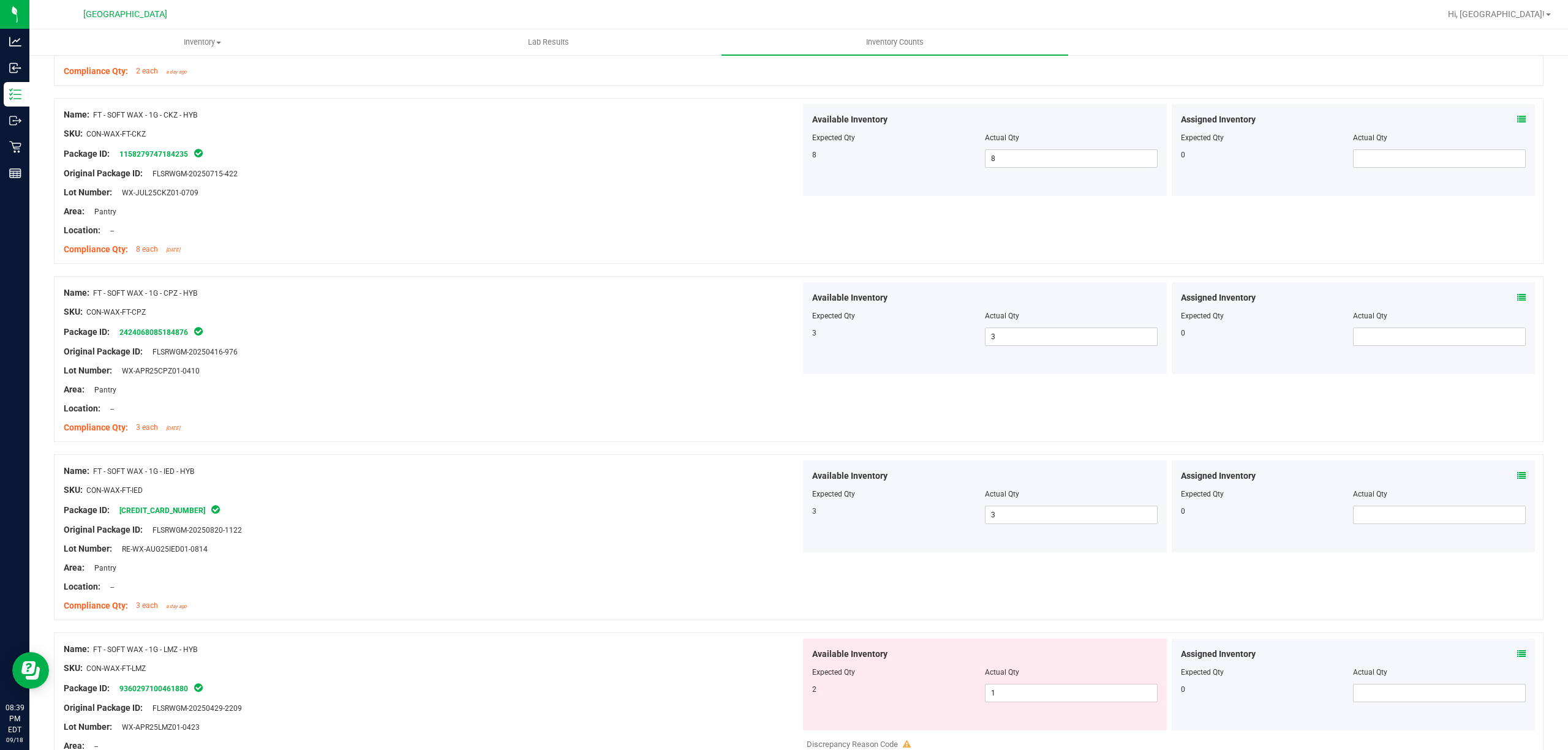
scroll to position [3099, 0]
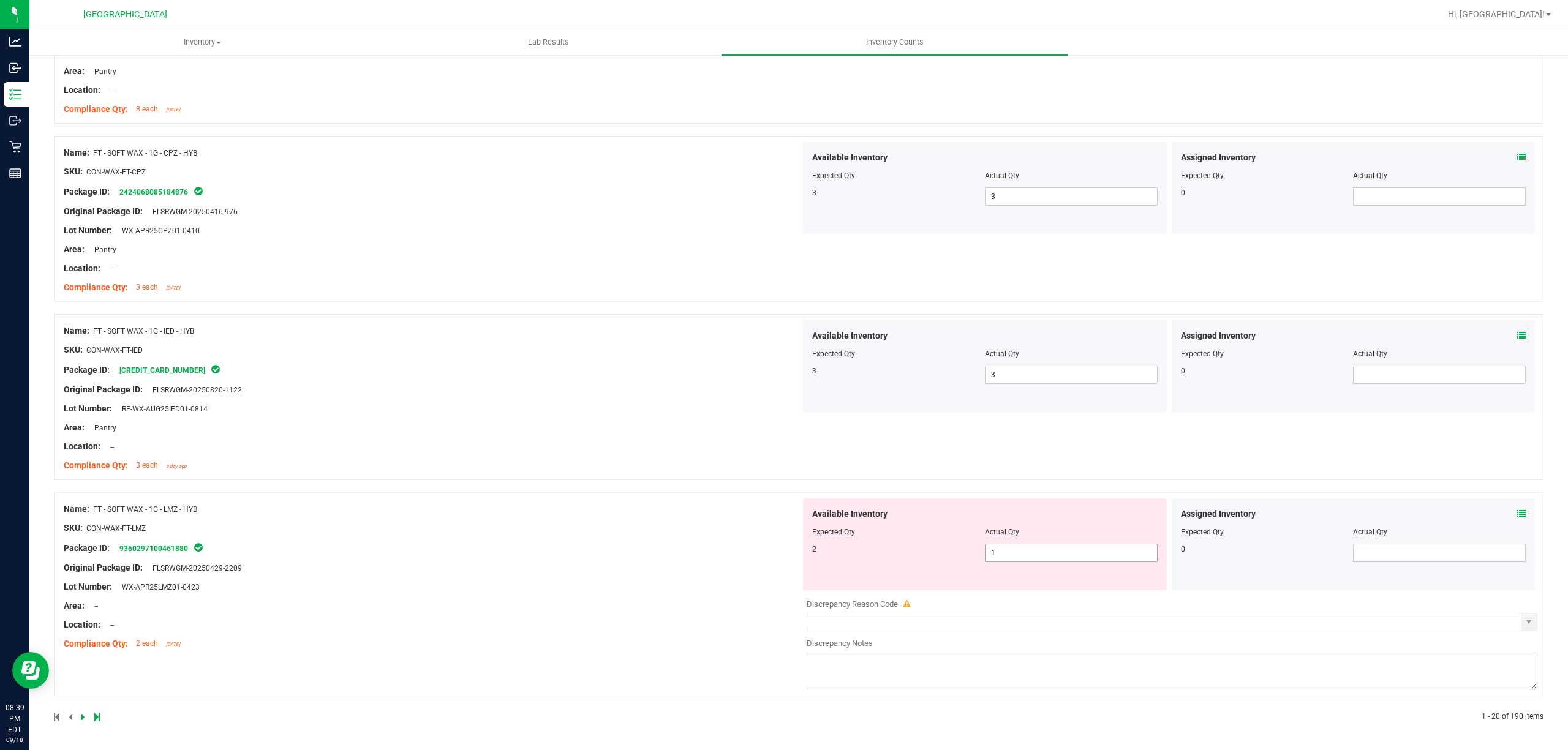
click at [1030, 563] on div "Available Inventory Expected Qty Actual Qty 2 1 1" at bounding box center [984, 545] width 364 height 92
click at [1030, 566] on div "Available Inventory Expected Qty Actual Qty 2 1 1" at bounding box center [984, 545] width 364 height 92
click at [1032, 558] on span "1 1" at bounding box center [1071, 553] width 172 height 18
click at [1032, 558] on input "1" at bounding box center [1071, 553] width 171 height 17
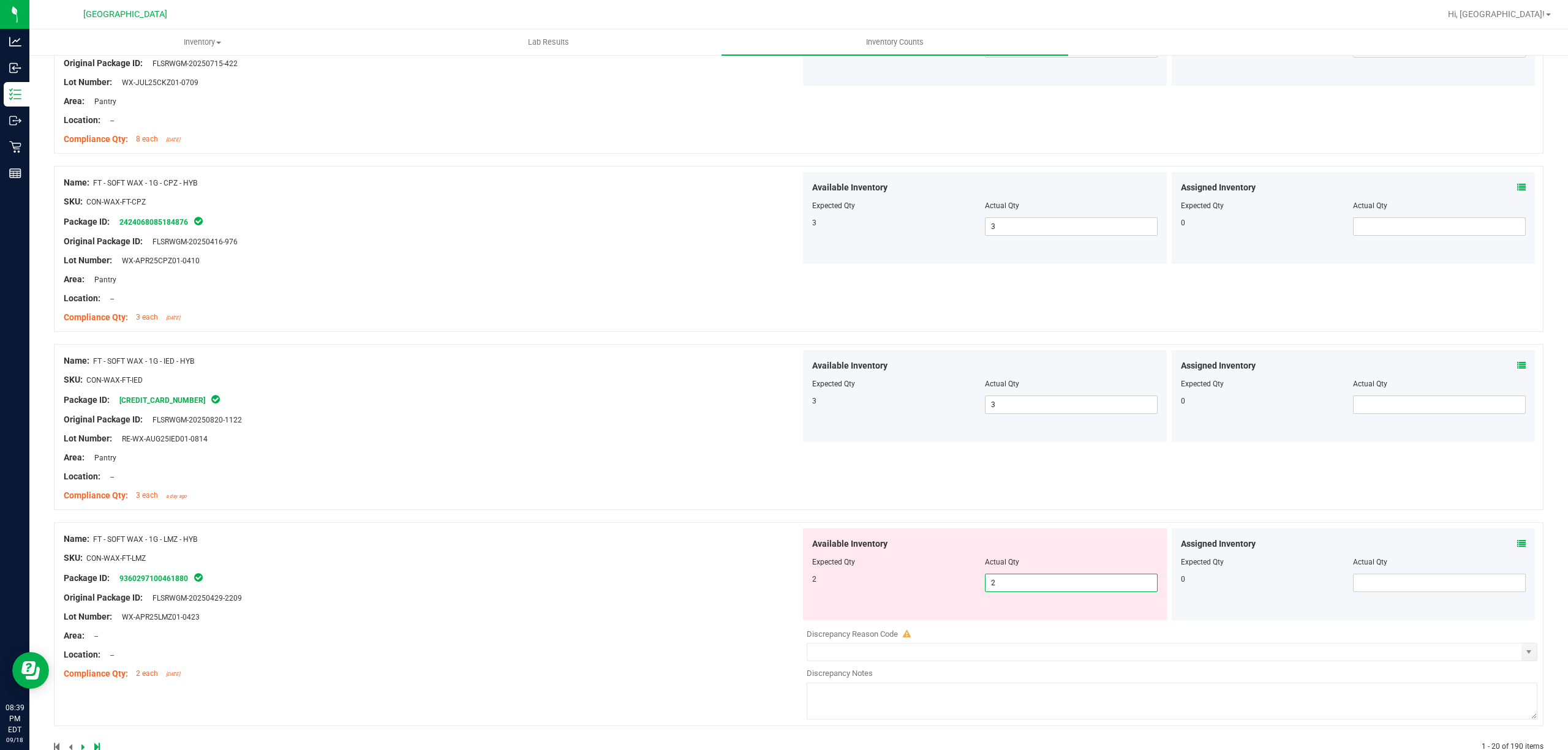
drag, startPoint x: 523, startPoint y: 563, endPoint x: 536, endPoint y: 557, distance: 14.3
click at [523, 561] on div "Name: FT - SOFT WAX - 1G - LMZ - HYB SKU: CON-WAX-FT-LMZ Package ID: 9360297100…" at bounding box center [432, 606] width 737 height 156
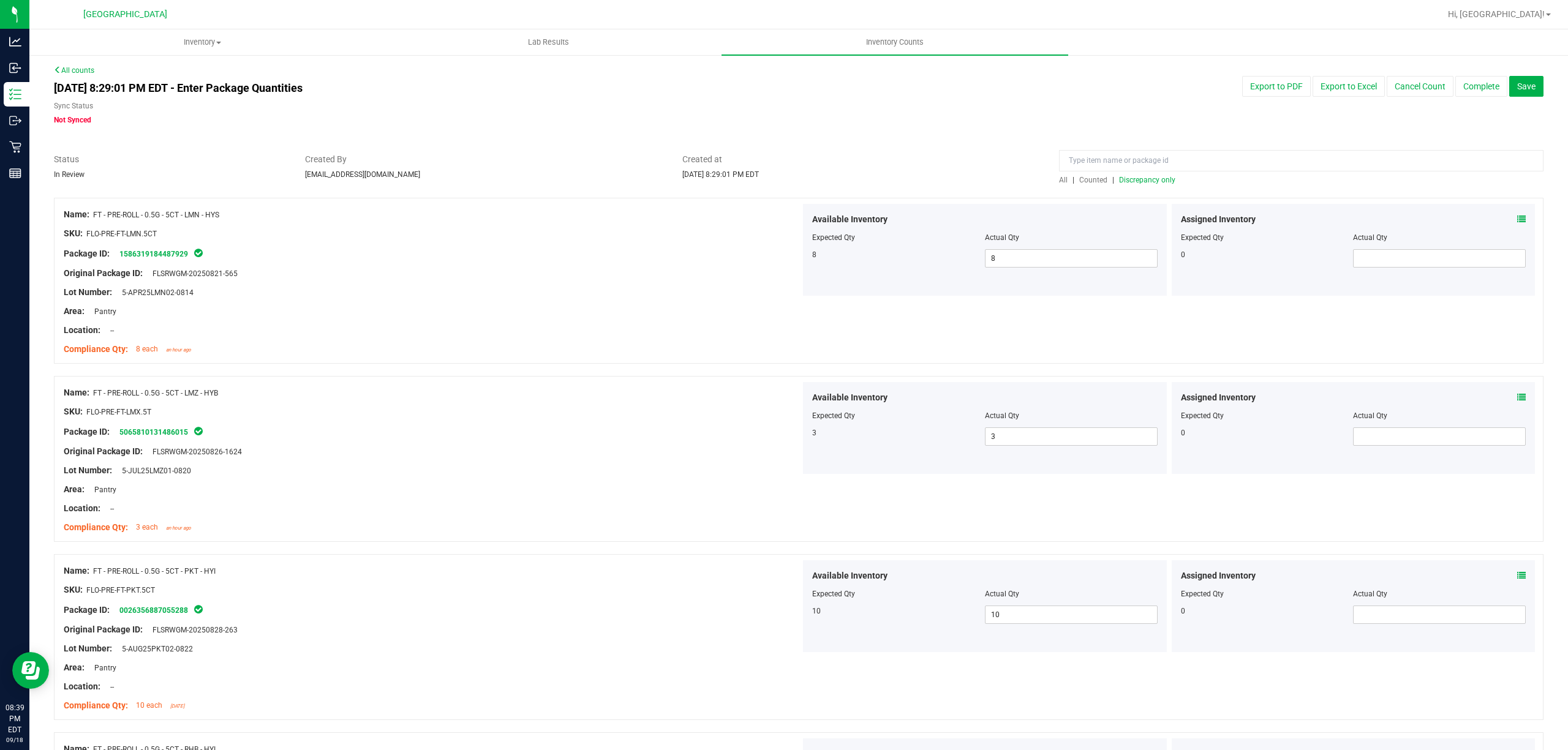
scroll to position [0, 0]
click at [1144, 176] on div "All | Counted | Discrepancy only" at bounding box center [1301, 181] width 484 height 11
click at [1142, 184] on span "Discrepancy only" at bounding box center [1147, 181] width 56 height 8
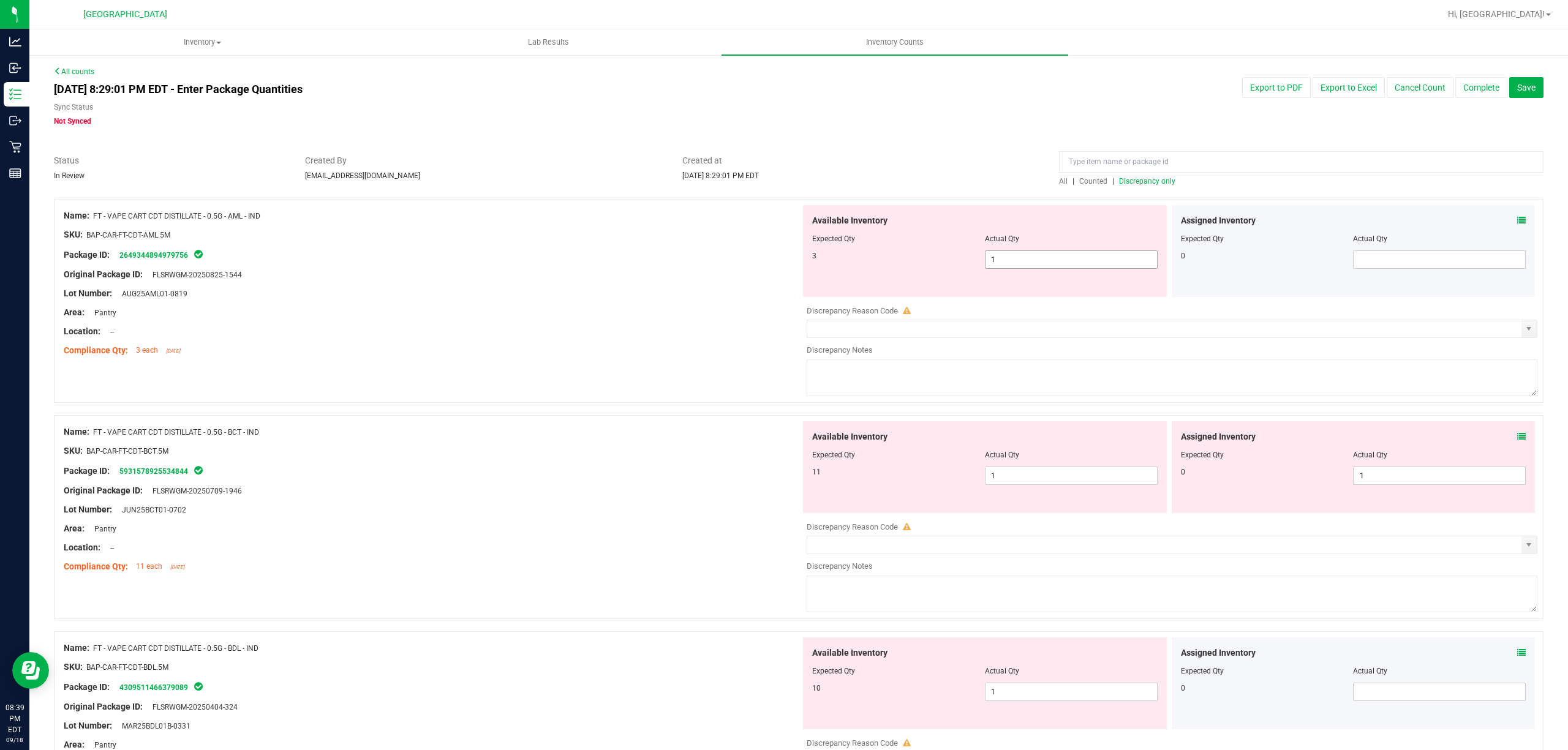
click at [1027, 253] on span "1 1" at bounding box center [1071, 259] width 172 height 18
click at [1027, 253] on input "1" at bounding box center [1071, 259] width 171 height 17
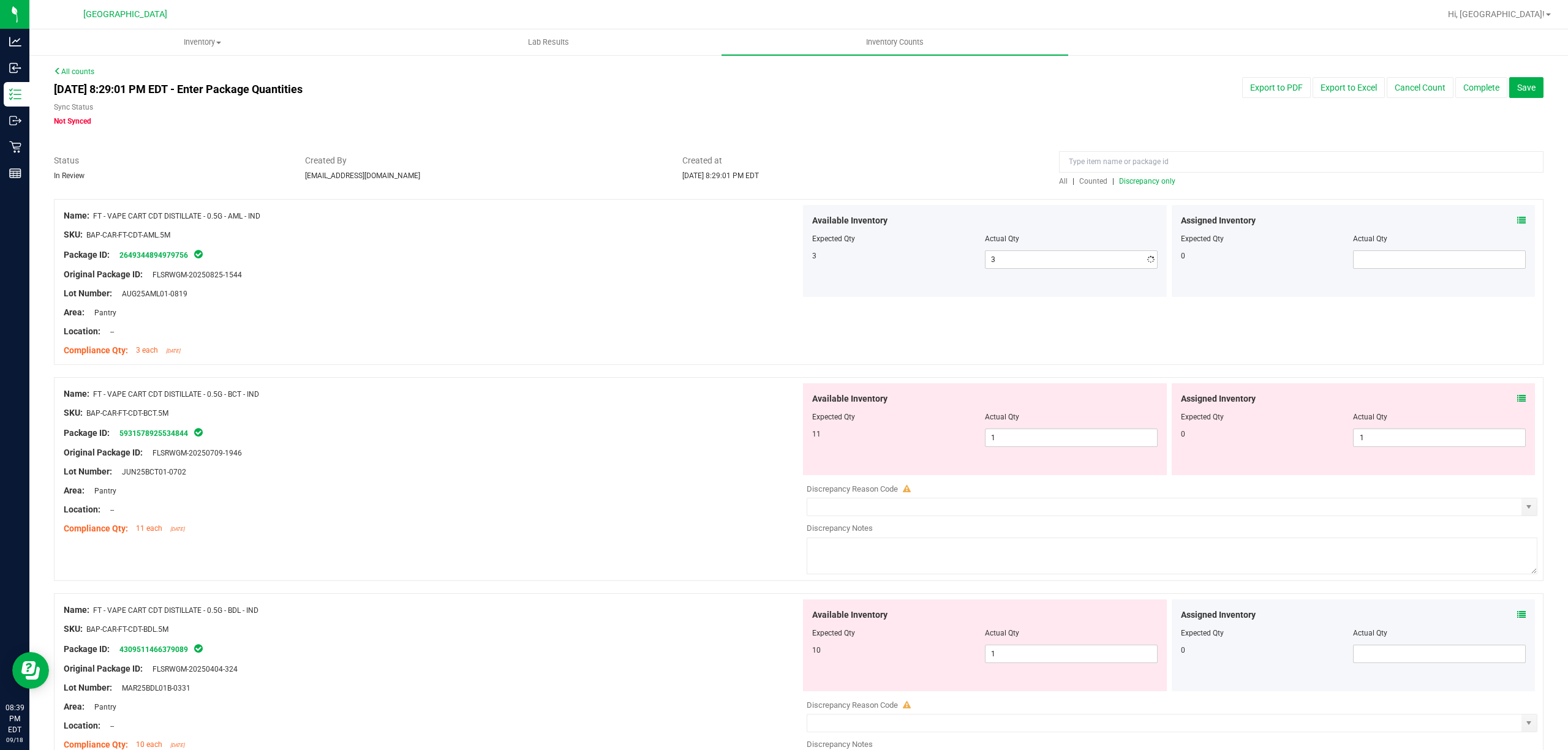
click at [638, 263] on div at bounding box center [432, 264] width 737 height 6
click at [1028, 439] on span "1 1" at bounding box center [1071, 438] width 172 height 18
drag, startPoint x: 1468, startPoint y: 436, endPoint x: 1466, endPoint y: 443, distance: 7.3
click at [1468, 436] on span "1 1" at bounding box center [1439, 438] width 172 height 18
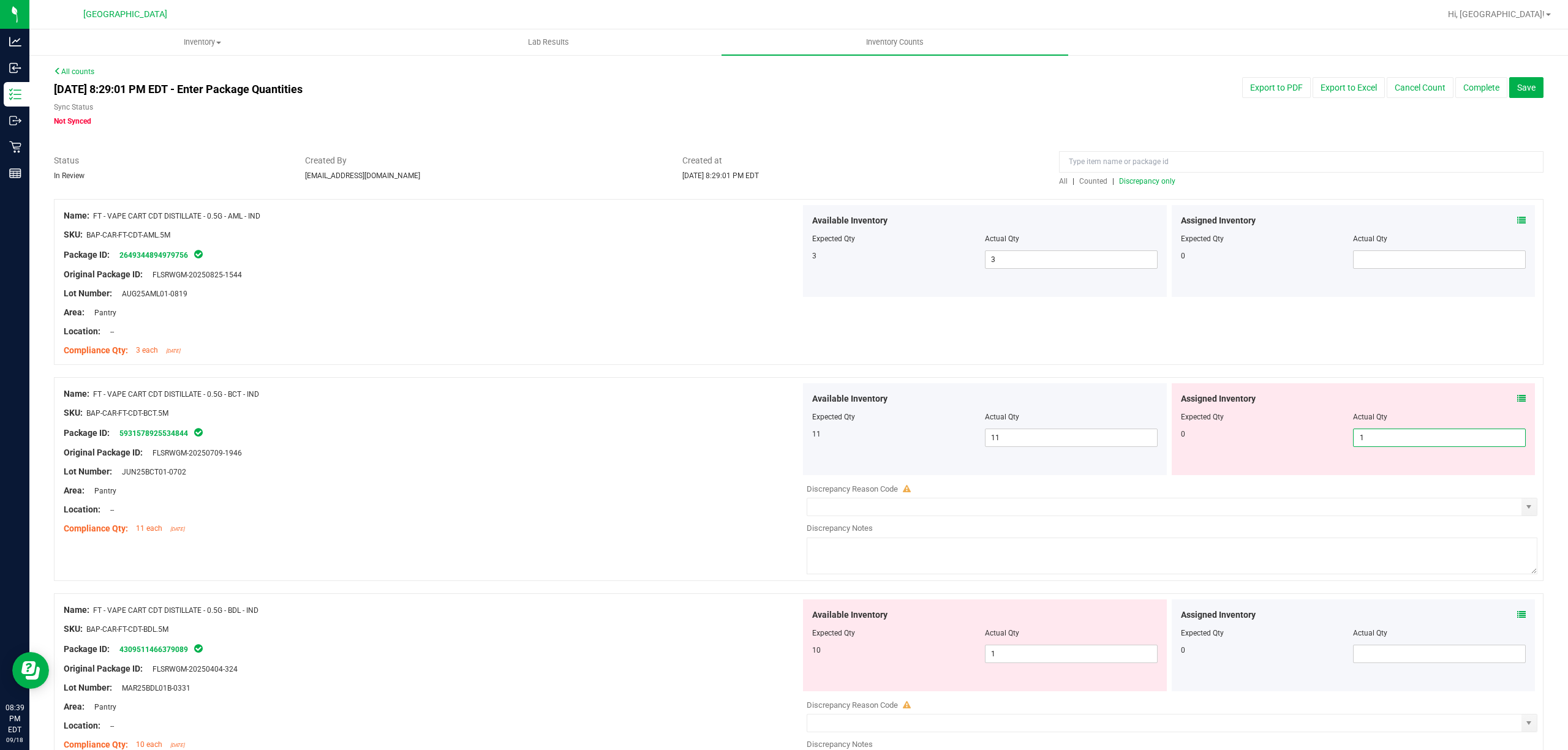
click at [1465, 446] on input "1" at bounding box center [1439, 438] width 171 height 17
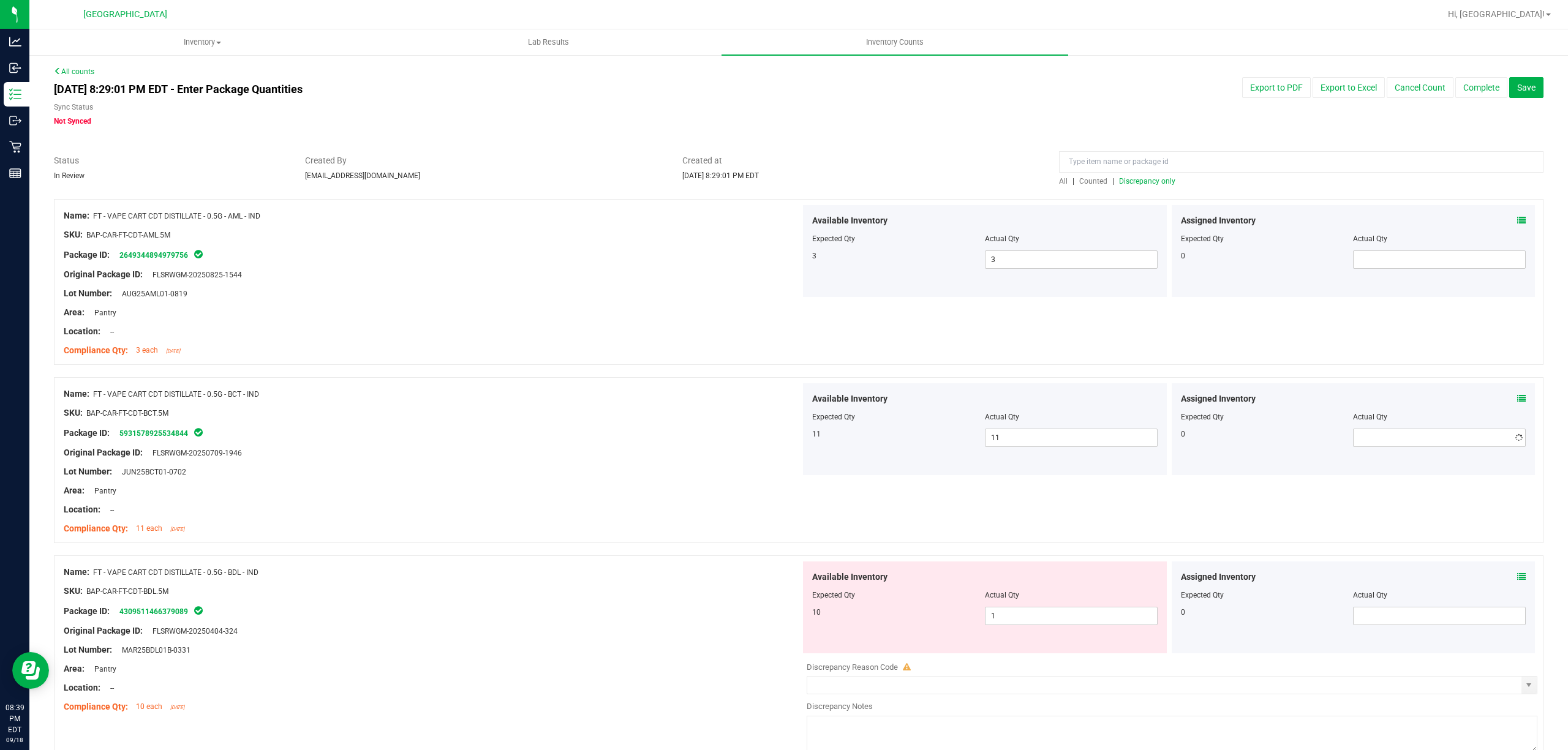
click at [696, 412] on div "SKU: BAP-CAR-FT-CDT-BCT.5M" at bounding box center [432, 413] width 737 height 13
click at [1021, 615] on span "1 1" at bounding box center [1071, 616] width 172 height 18
click at [539, 546] on div at bounding box center [798, 549] width 1490 height 12
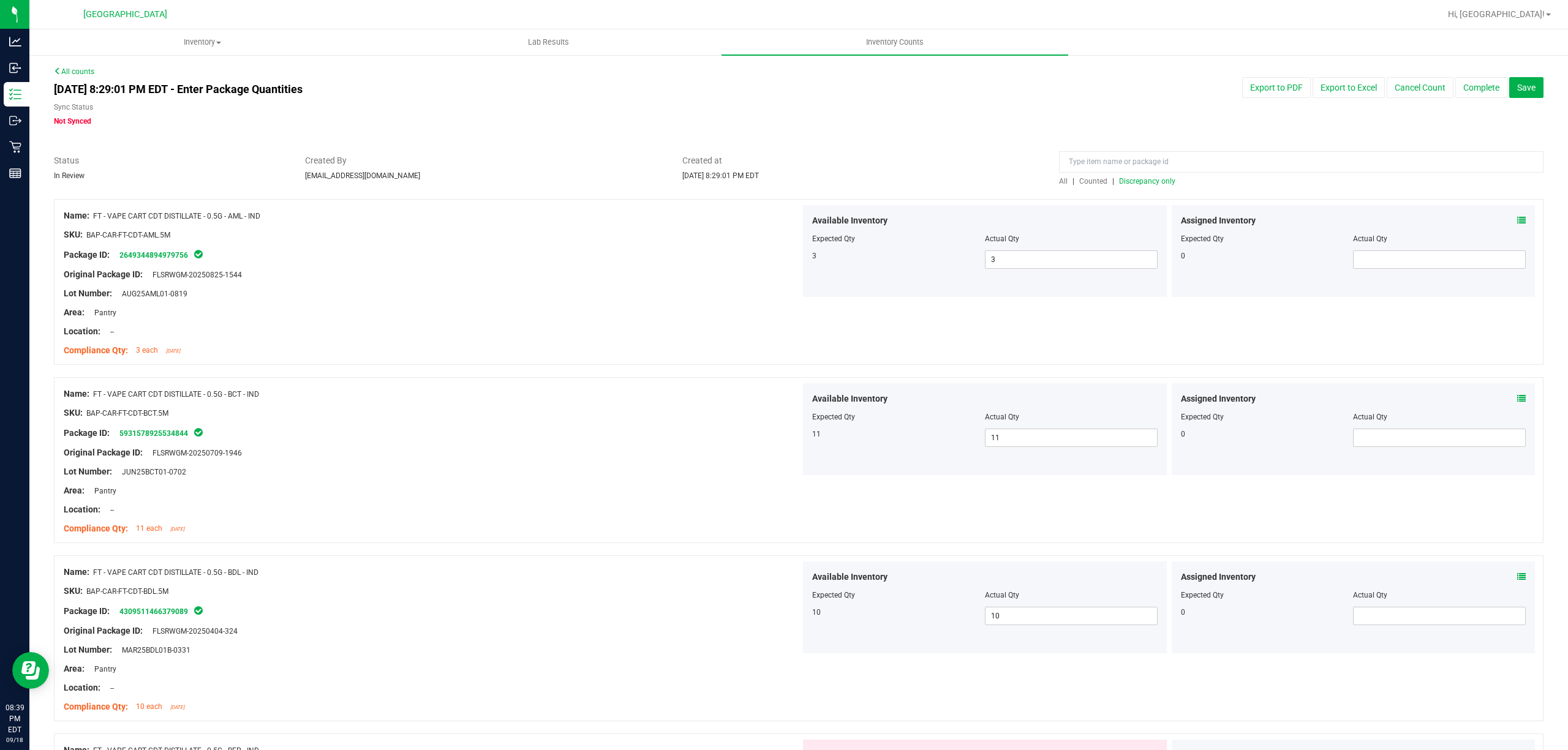
scroll to position [163, 0]
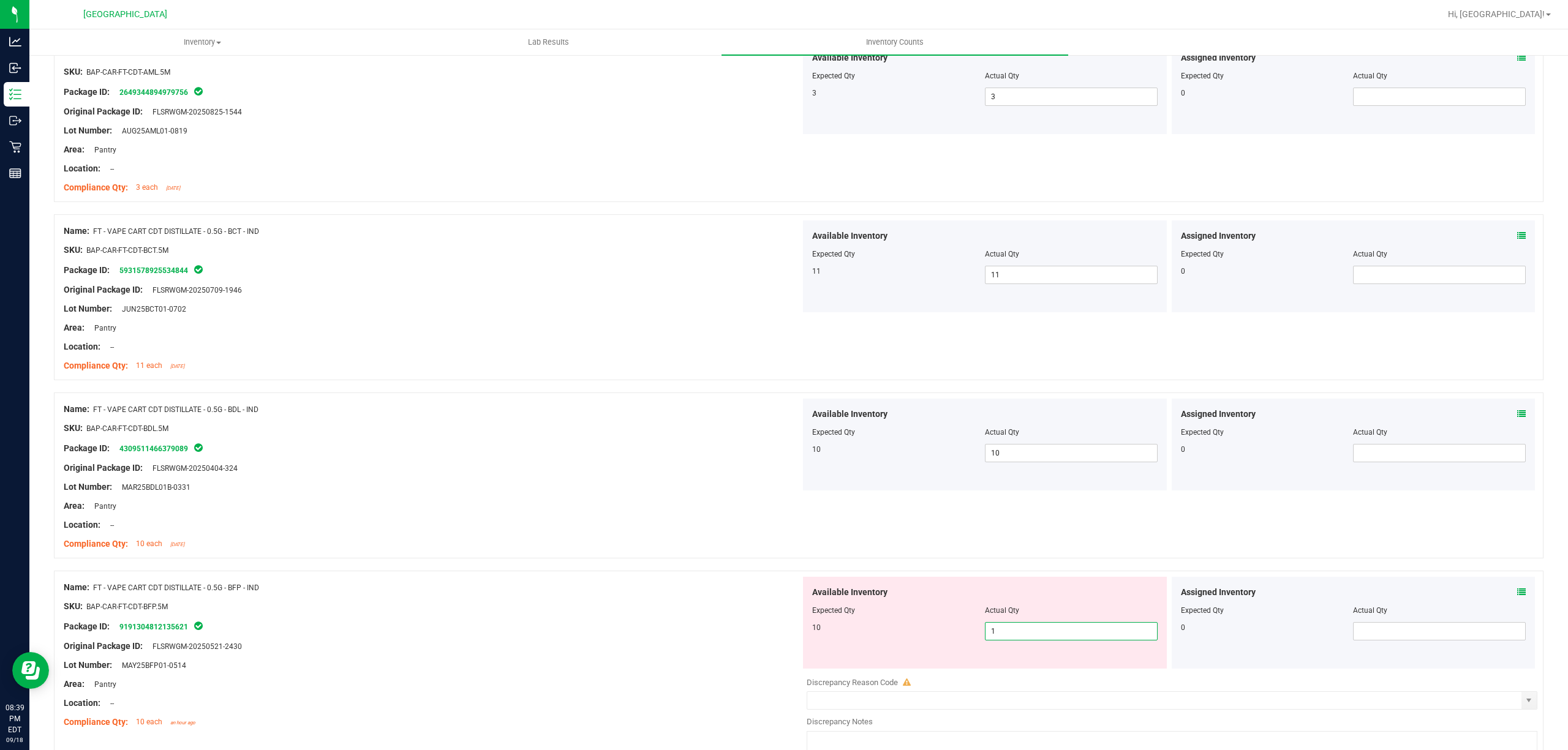
click at [1051, 624] on span "1 1" at bounding box center [1071, 631] width 172 height 18
click at [630, 568] on div at bounding box center [798, 564] width 1490 height 12
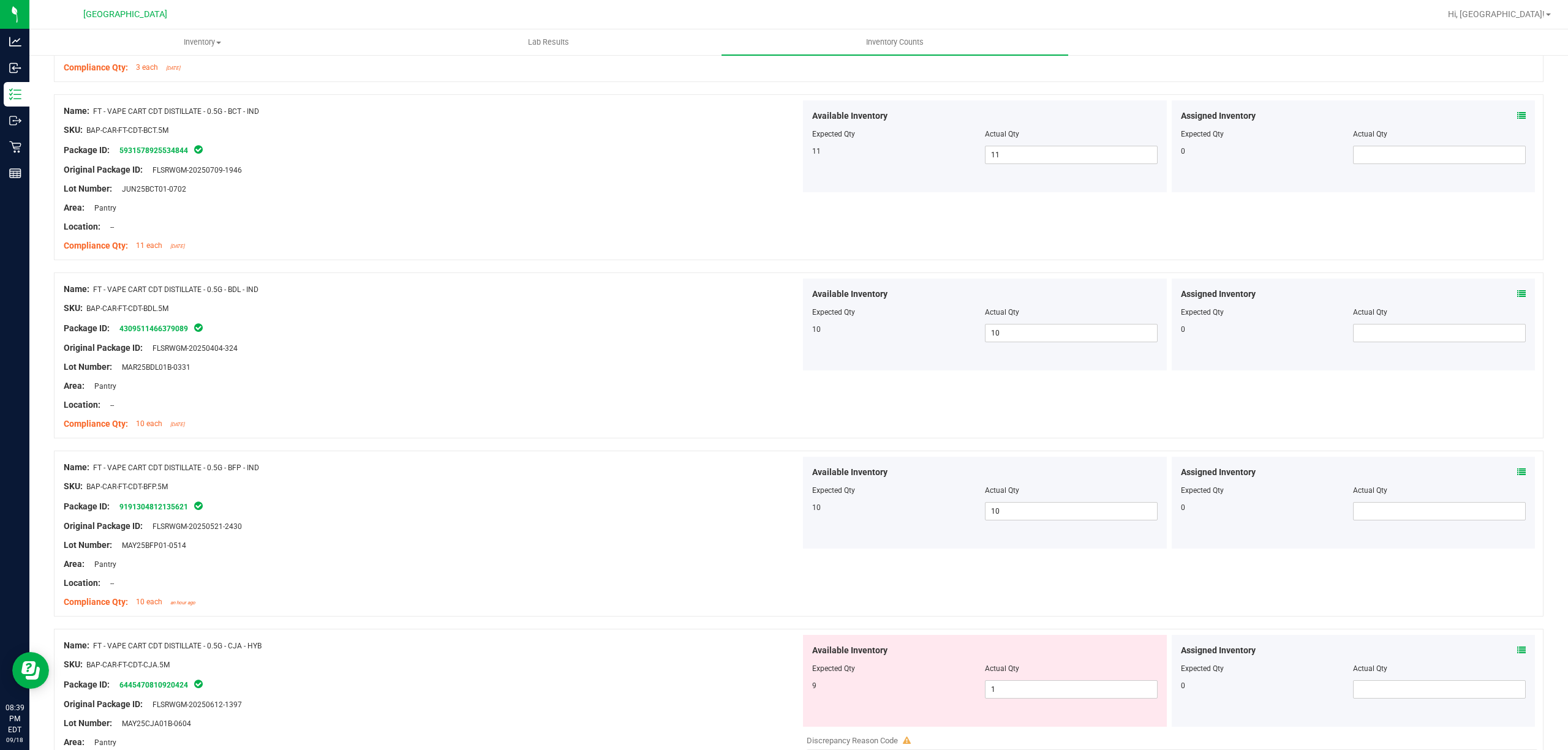
scroll to position [490, 0]
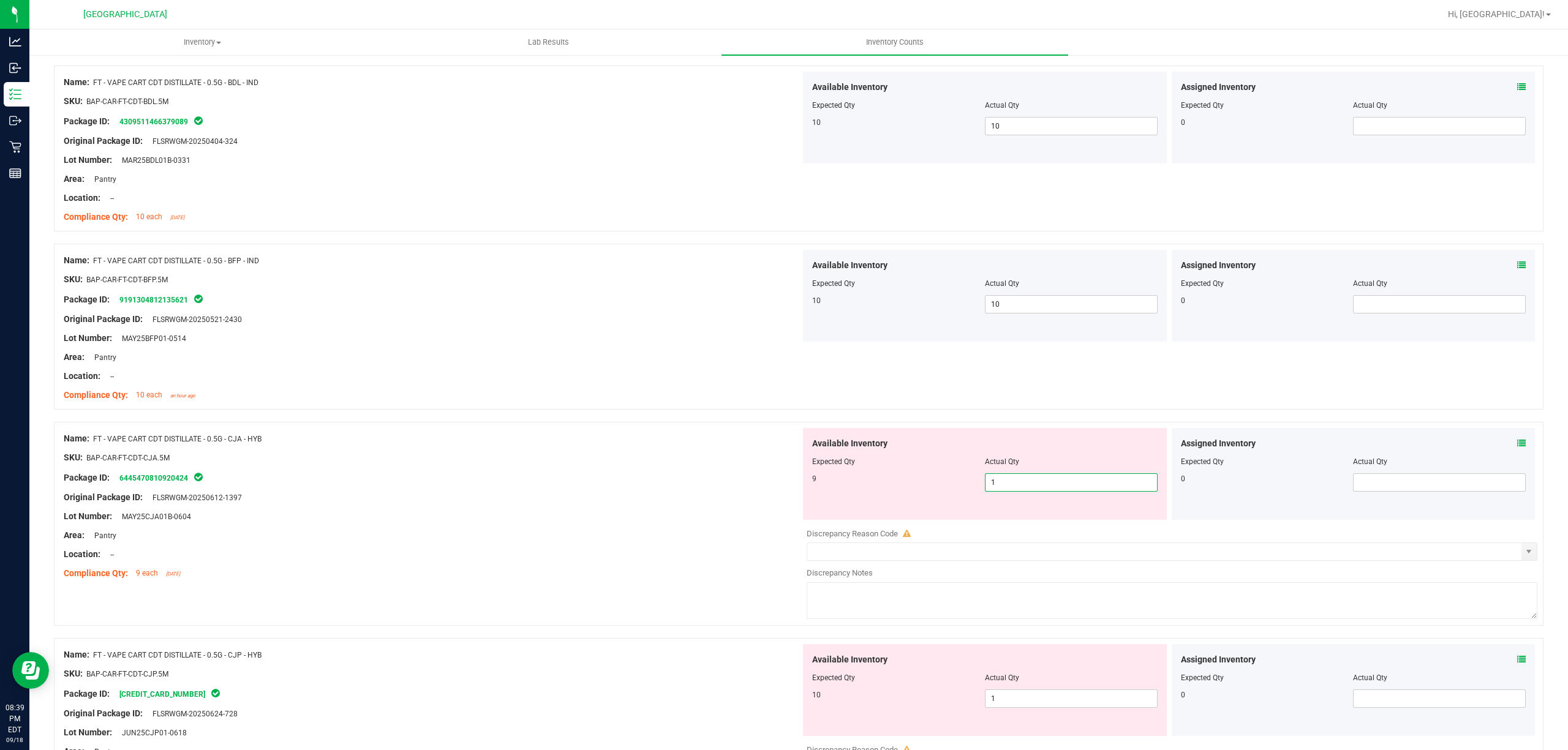
click at [1082, 486] on span "1 1" at bounding box center [1071, 482] width 172 height 18
click at [1082, 485] on input "1" at bounding box center [1071, 482] width 171 height 17
click at [1081, 485] on input "1" at bounding box center [1071, 482] width 171 height 17
click at [469, 373] on div "Location: --" at bounding box center [432, 376] width 737 height 13
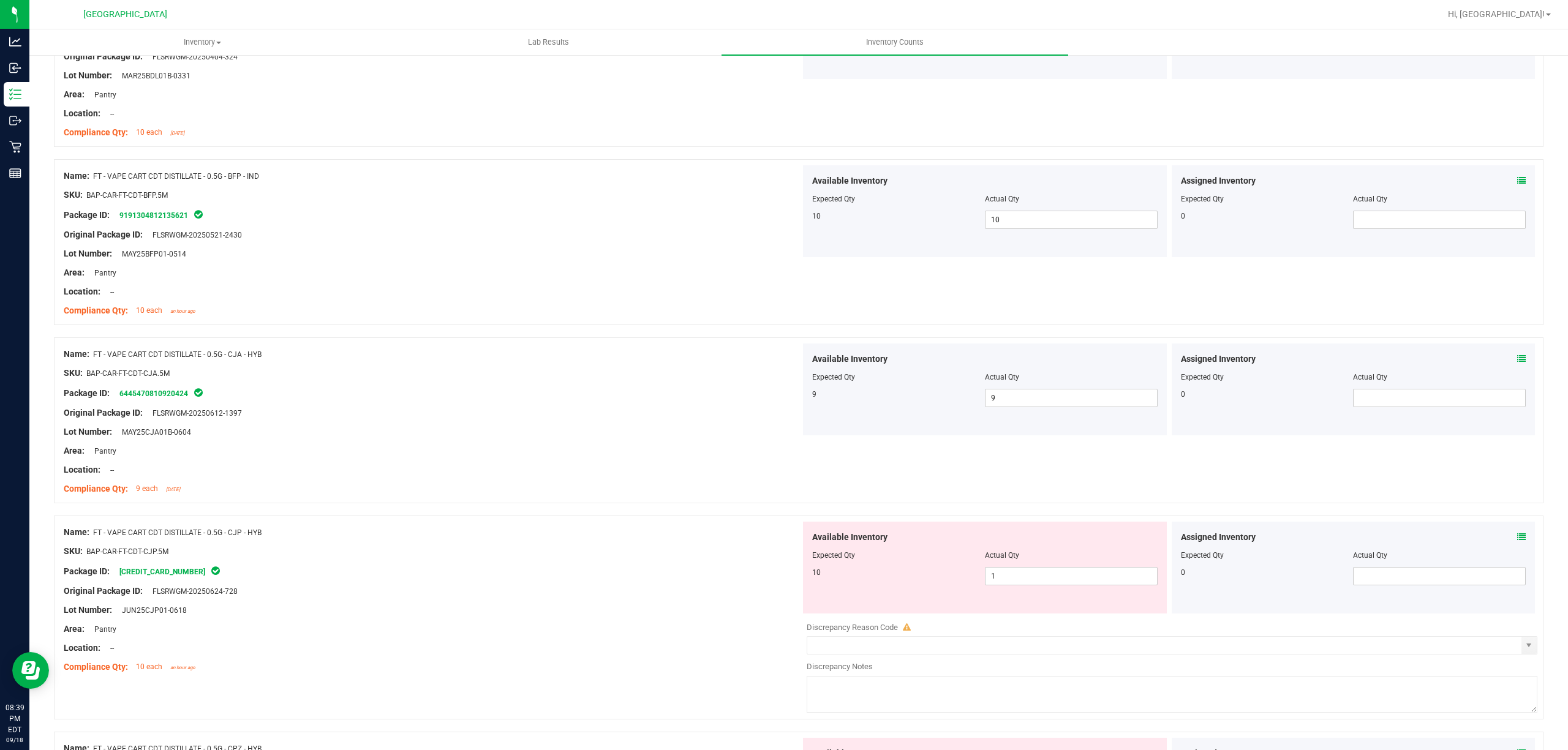
scroll to position [734, 0]
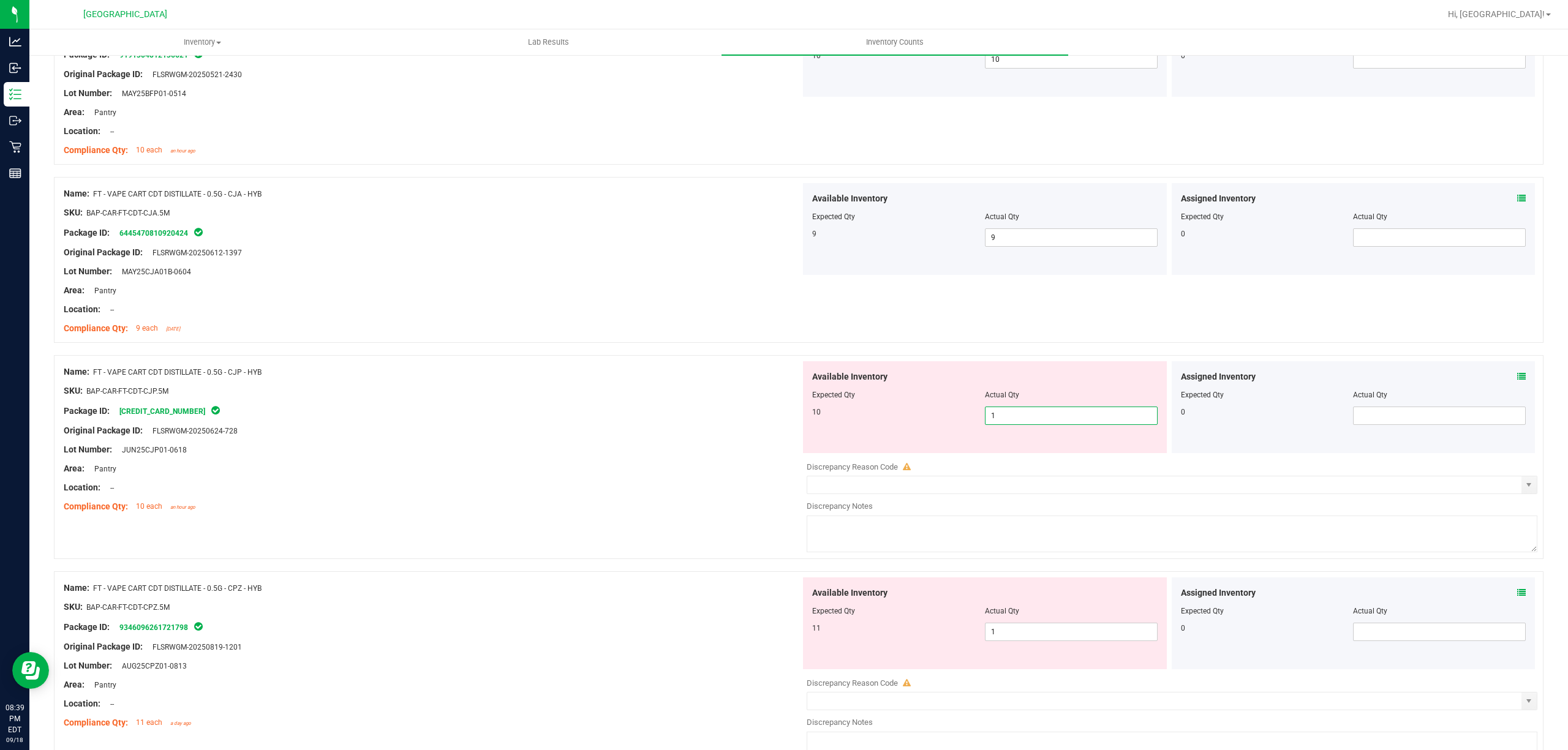
click at [1062, 417] on span "1 1" at bounding box center [1071, 416] width 172 height 18
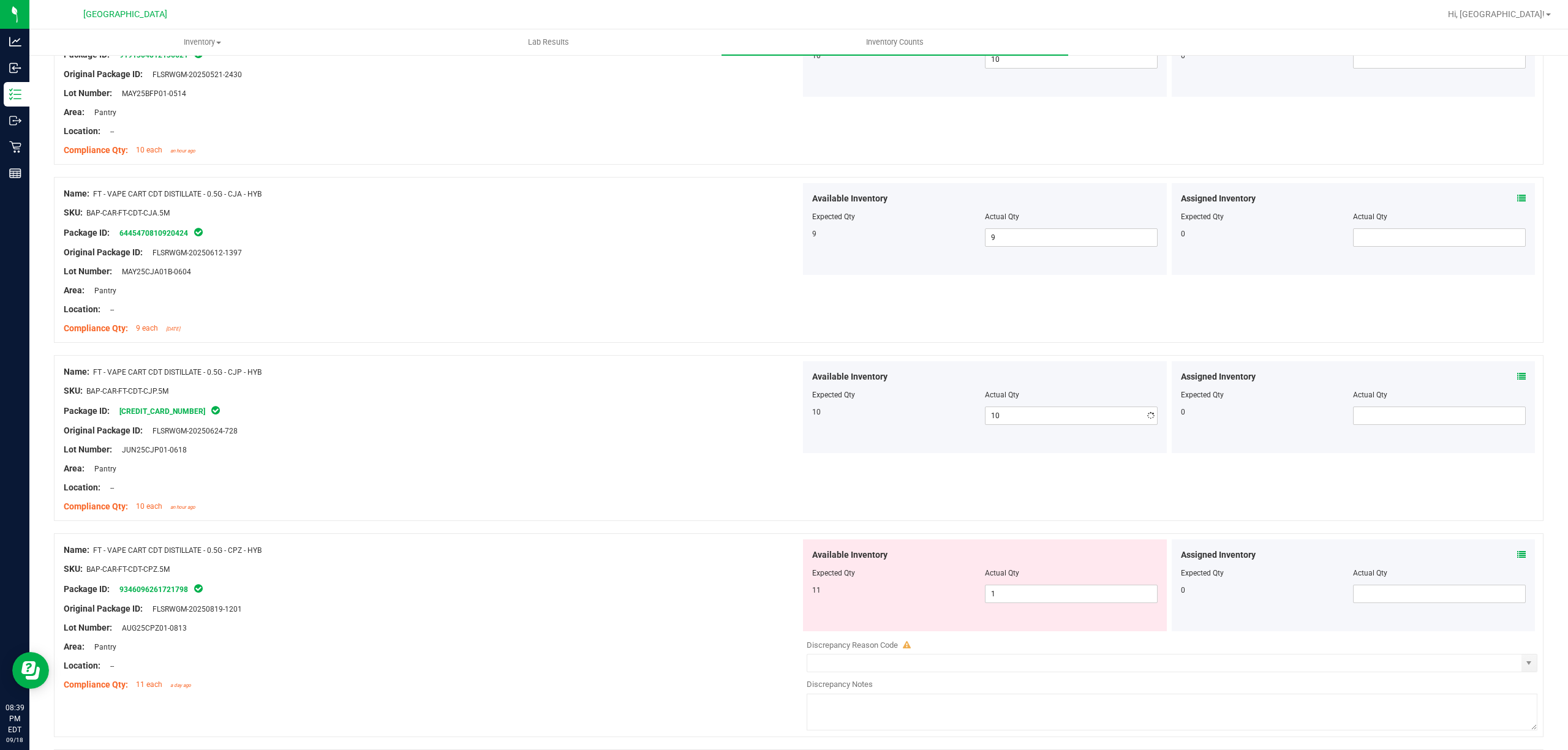
drag, startPoint x: 422, startPoint y: 425, endPoint x: 469, endPoint y: 425, distance: 47.0
click at [422, 425] on div at bounding box center [432, 421] width 737 height 6
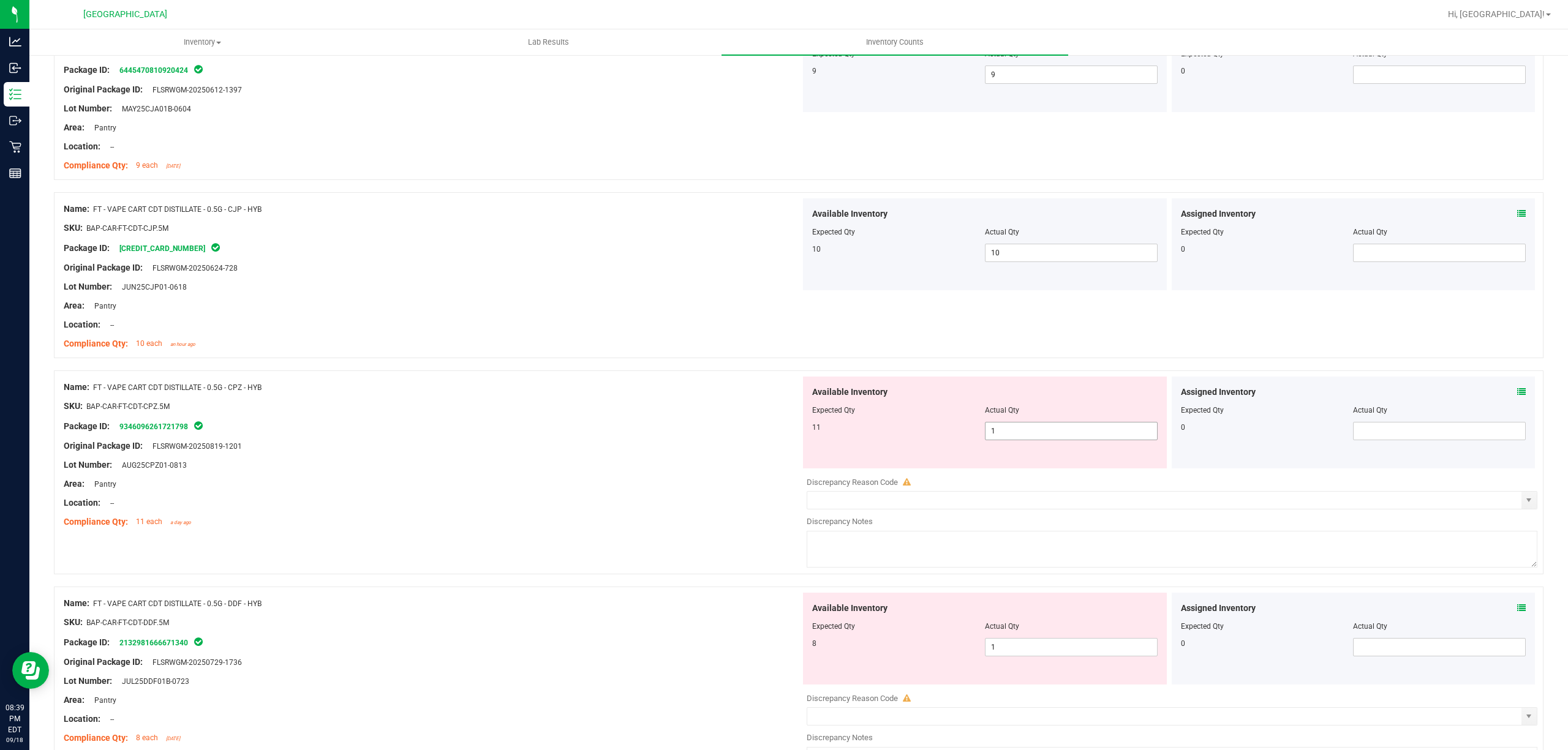
click at [1052, 437] on span "1 1" at bounding box center [1071, 431] width 172 height 18
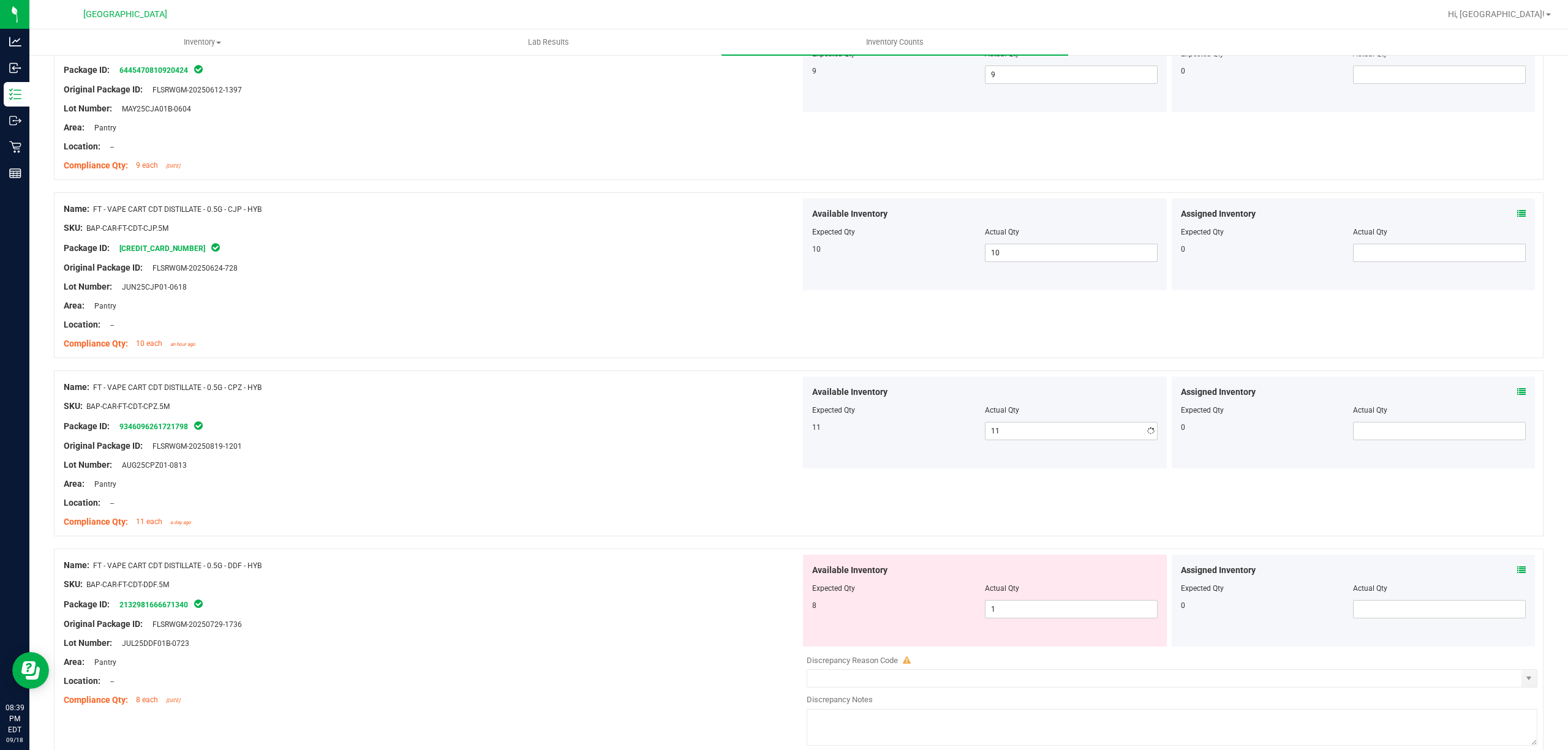
click at [682, 427] on div "Package ID: 9346096261721798" at bounding box center [432, 426] width 737 height 15
drag, startPoint x: 1065, startPoint y: 596, endPoint x: 1063, endPoint y: 603, distance: 7.3
click at [1065, 596] on div "Available Inventory Expected Qty Actual Qty 8 1 1" at bounding box center [984, 601] width 364 height 92
click at [1062, 609] on span "1 1" at bounding box center [1071, 609] width 172 height 18
click at [1062, 609] on input "1" at bounding box center [1071, 609] width 171 height 17
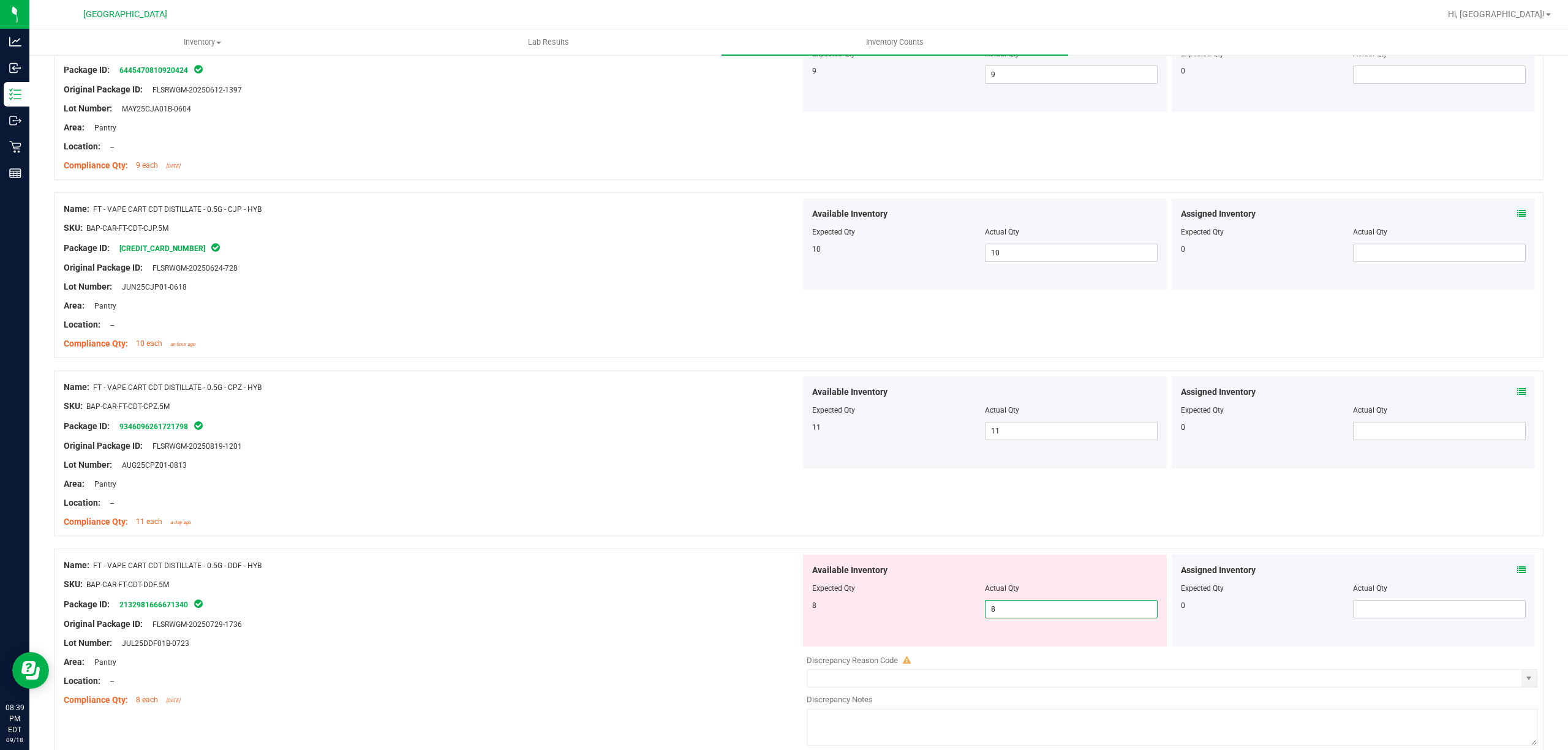
click at [510, 505] on div "Location: --" at bounding box center [432, 503] width 737 height 13
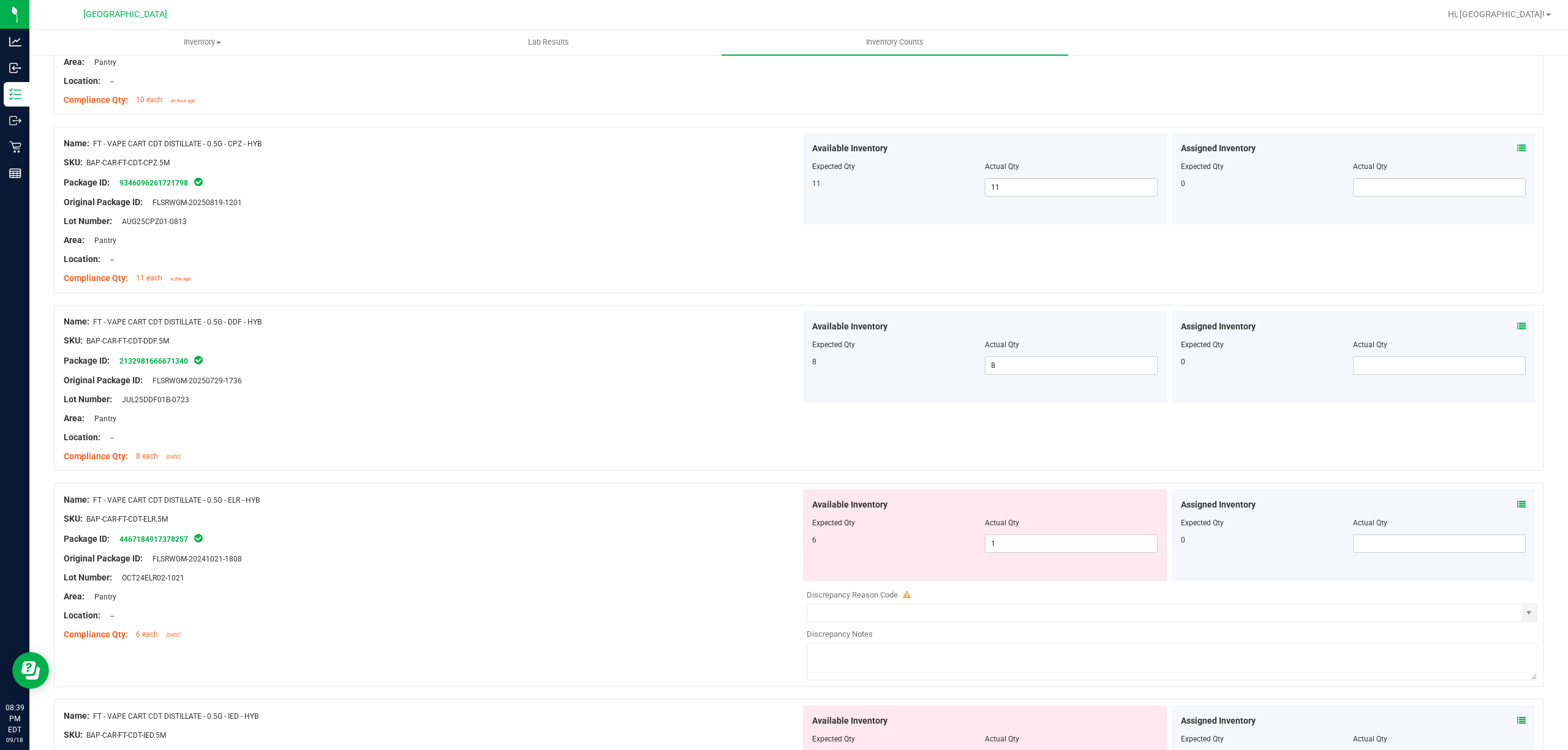
scroll to position [1142, 0]
click at [1128, 541] on span "1 1" at bounding box center [1071, 543] width 172 height 18
click at [1128, 541] on input "1" at bounding box center [1071, 543] width 171 height 17
click at [674, 498] on div "Name: FT - VAPE CART CDT DISTILLATE - 0.5G - ELR - HYB" at bounding box center [432, 498] width 737 height 13
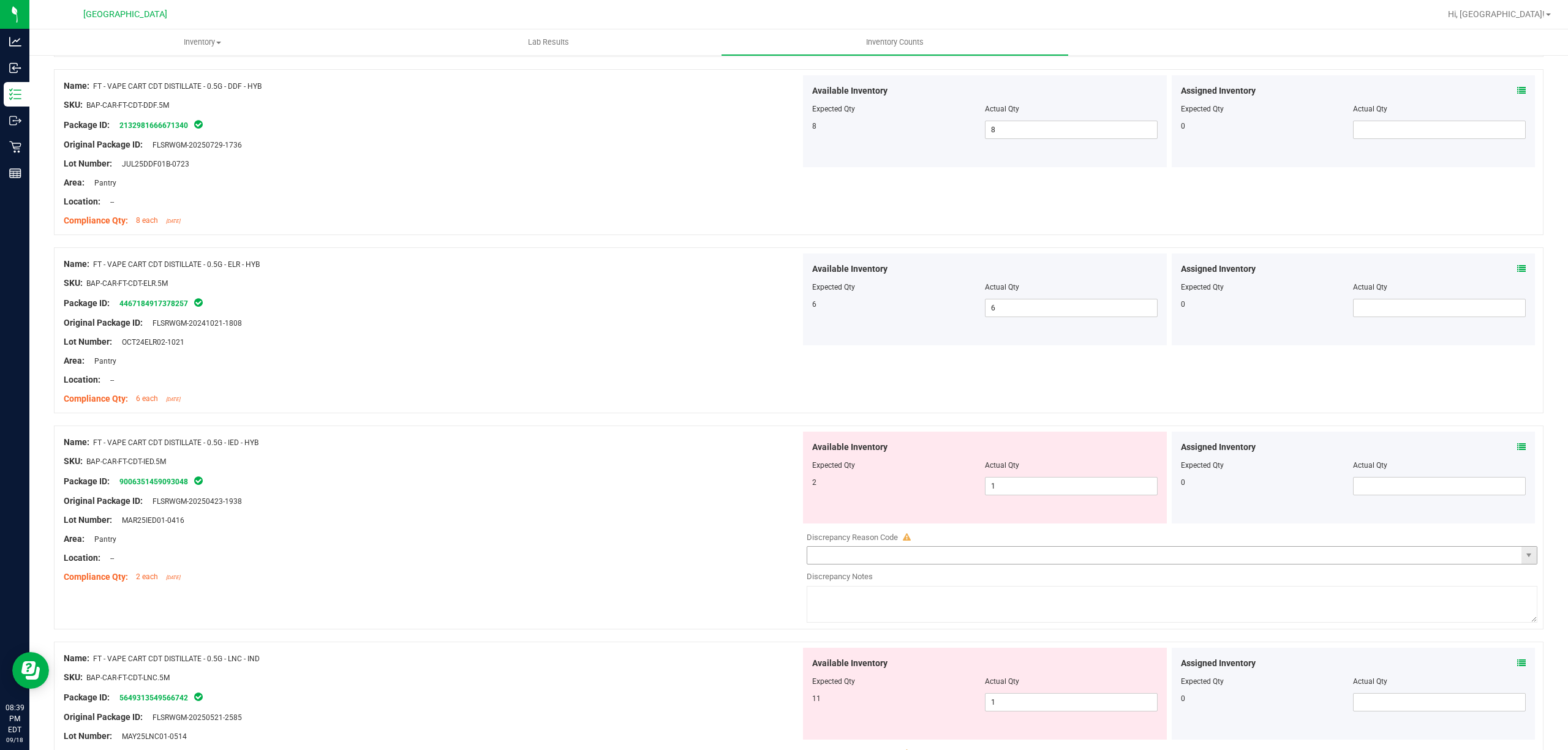
scroll to position [1387, 0]
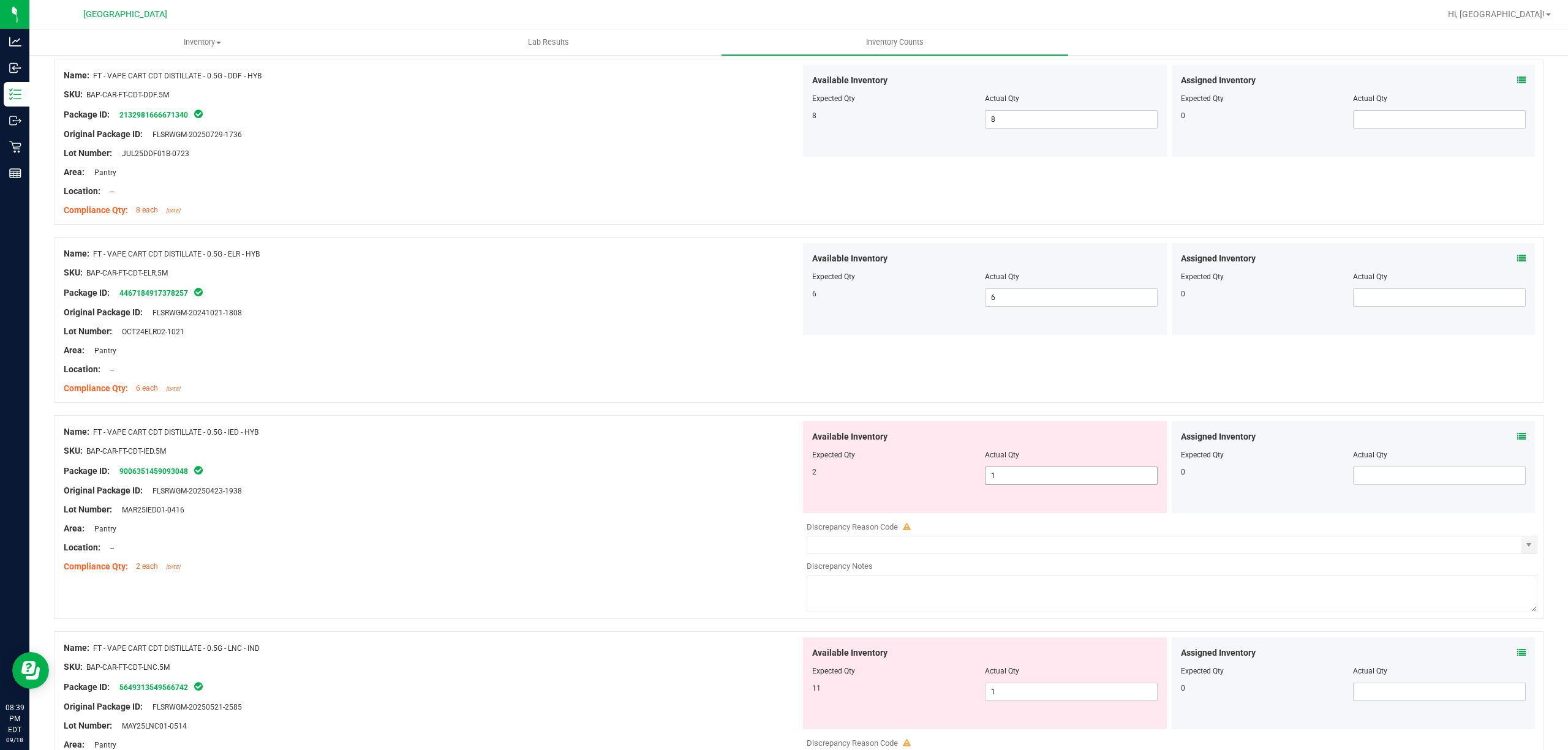
click at [1100, 478] on span "1 1" at bounding box center [1071, 476] width 172 height 18
click at [1099, 478] on input "1" at bounding box center [1071, 476] width 171 height 17
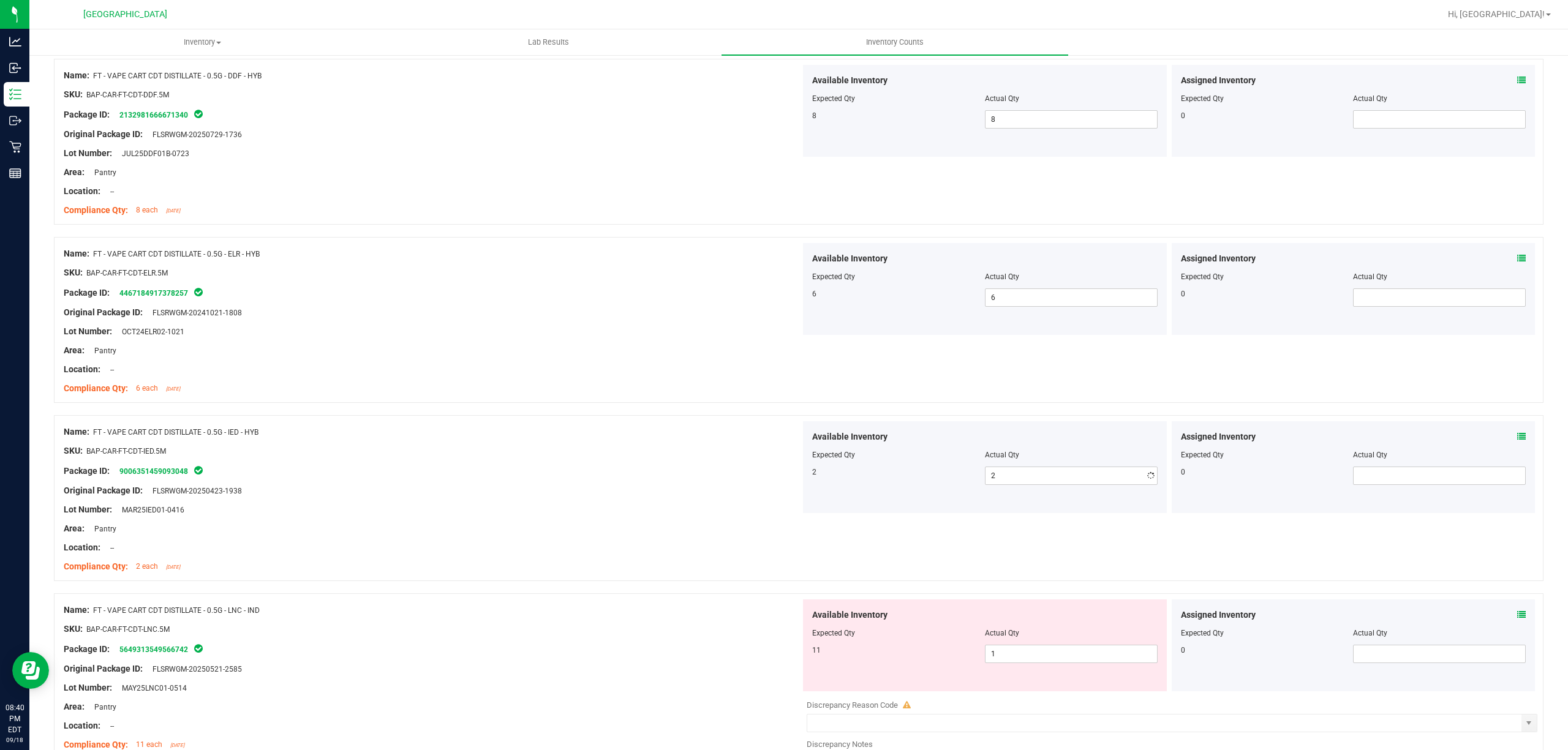
click at [812, 447] on div at bounding box center [984, 446] width 346 height 6
click at [1091, 663] on span "1 1" at bounding box center [1071, 654] width 172 height 18
click at [468, 598] on div "Name: FT - VAPE CART CDT DISTILLATE - 0.5G - LNC - IND SKU: BAP-CAR-FT-CDT-LNC.…" at bounding box center [798, 695] width 1490 height 204
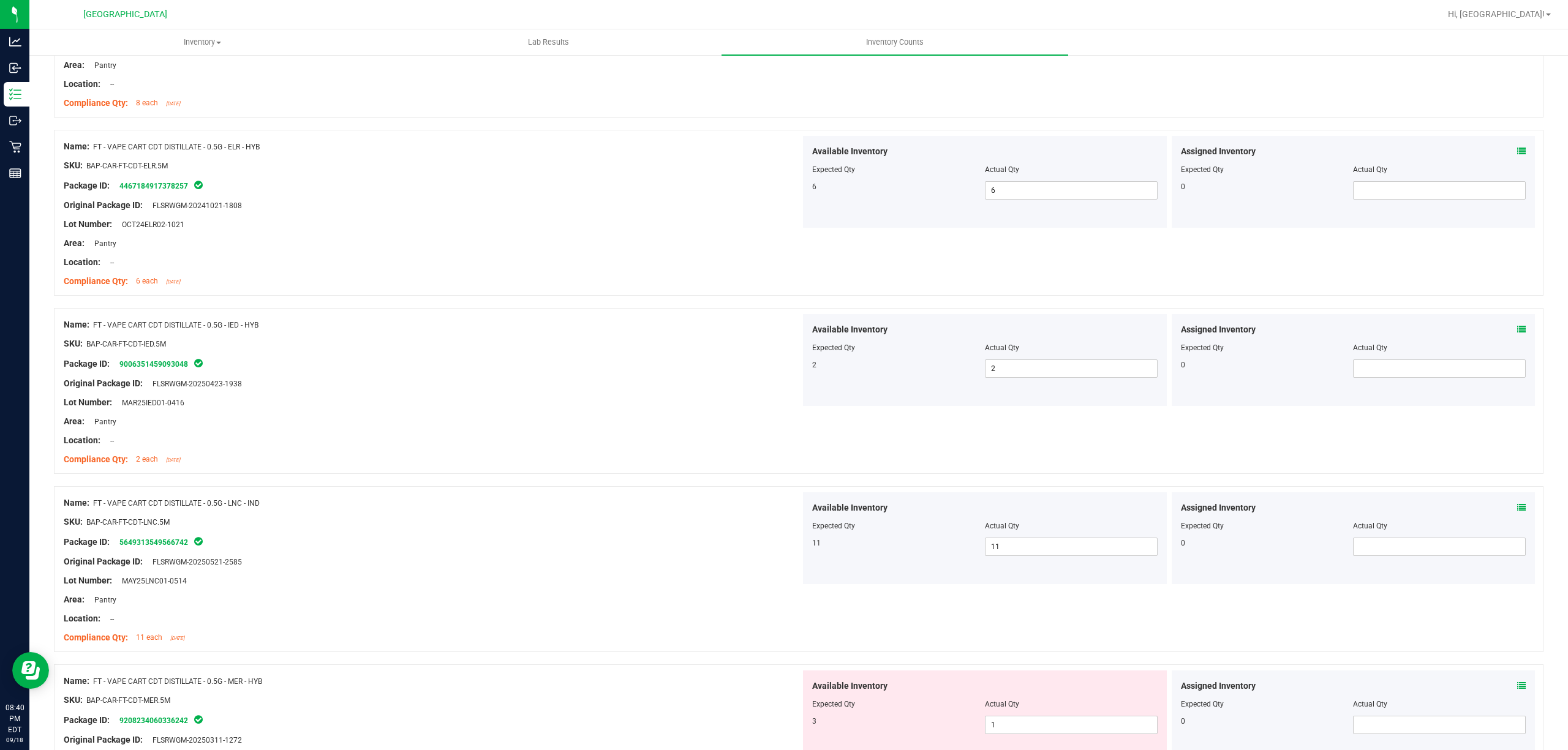
scroll to position [1632, 0]
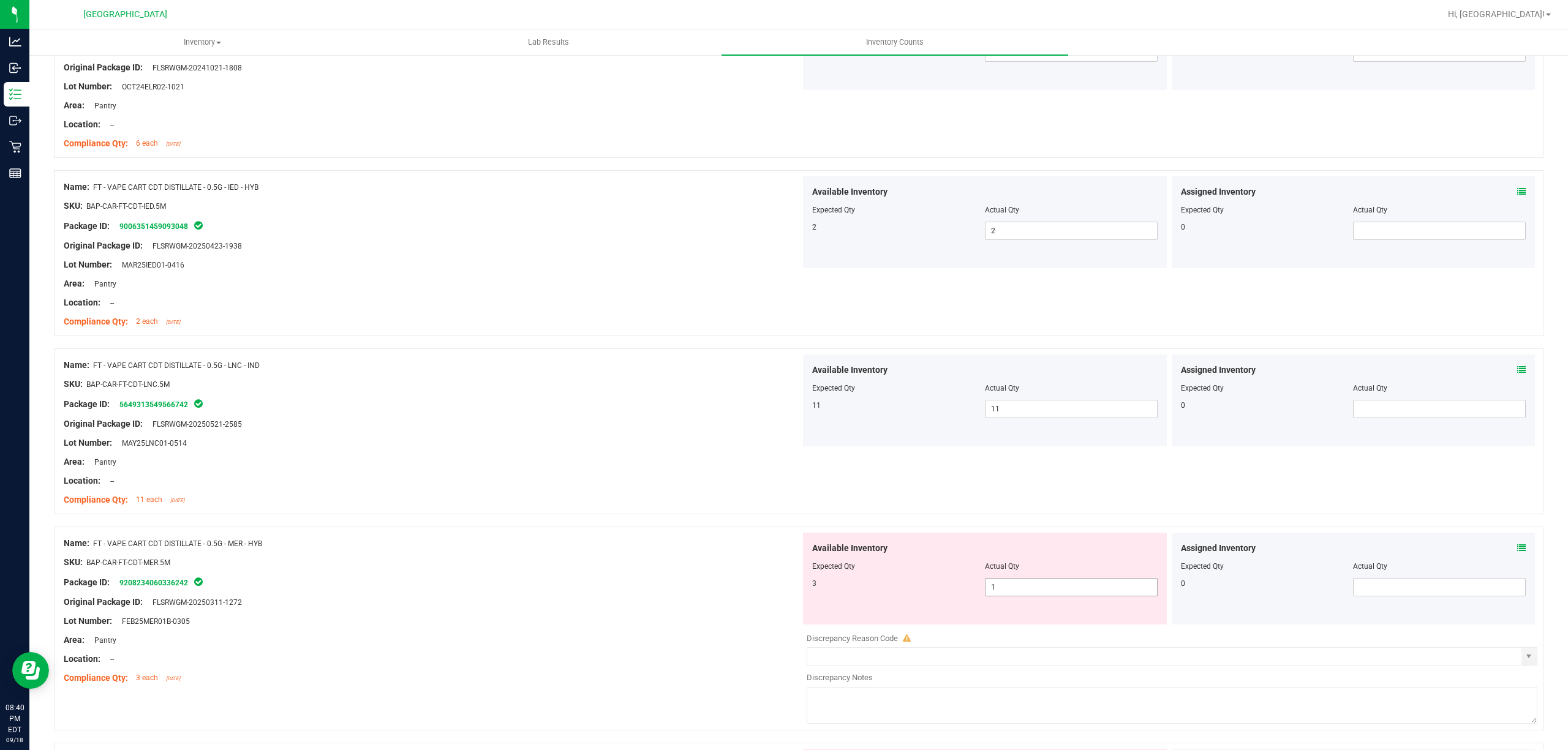
click at [1010, 596] on span "1 1" at bounding box center [1071, 587] width 172 height 18
click at [1010, 596] on input "1" at bounding box center [1071, 587] width 171 height 17
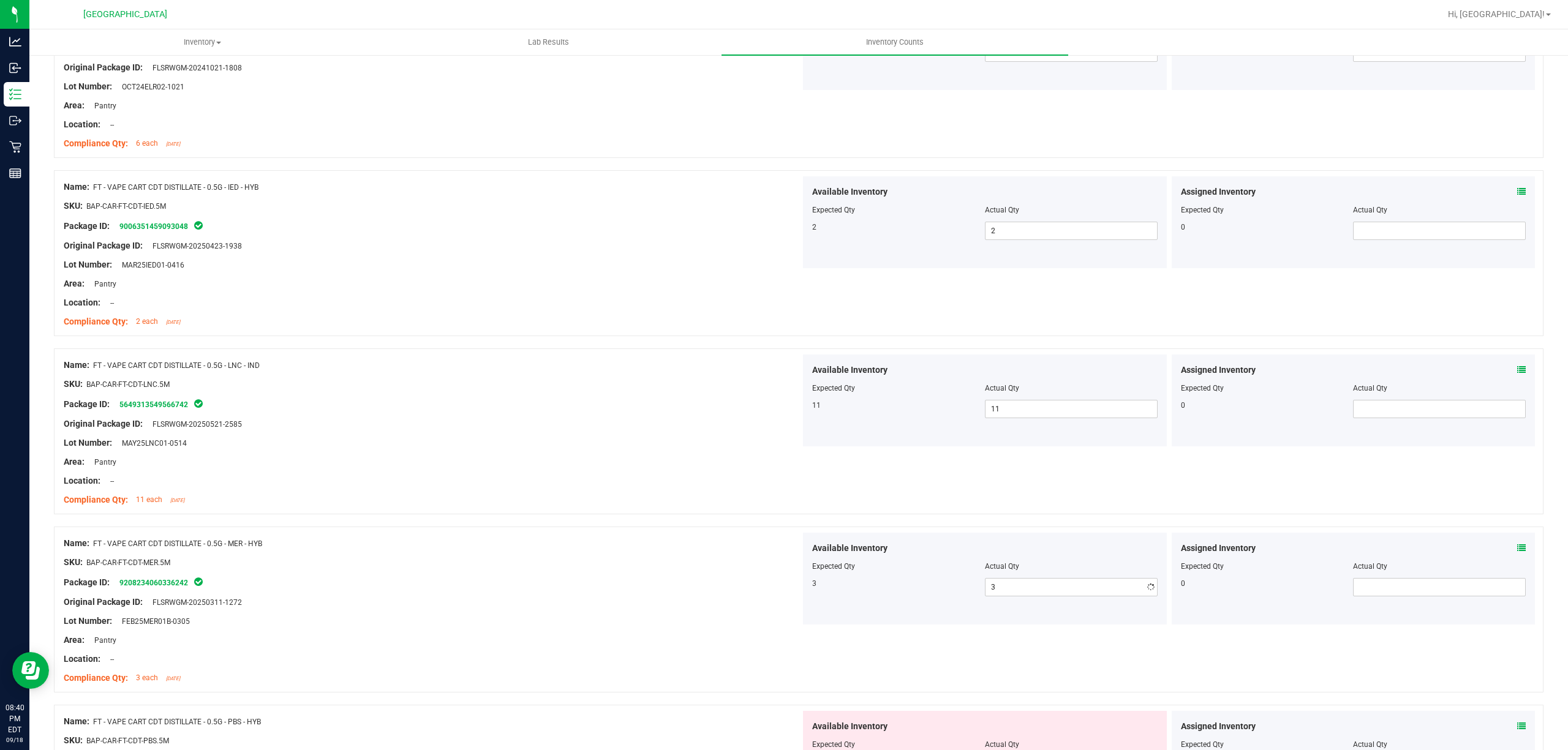
click at [481, 583] on div "Package ID: 9208234060336242" at bounding box center [432, 582] width 737 height 15
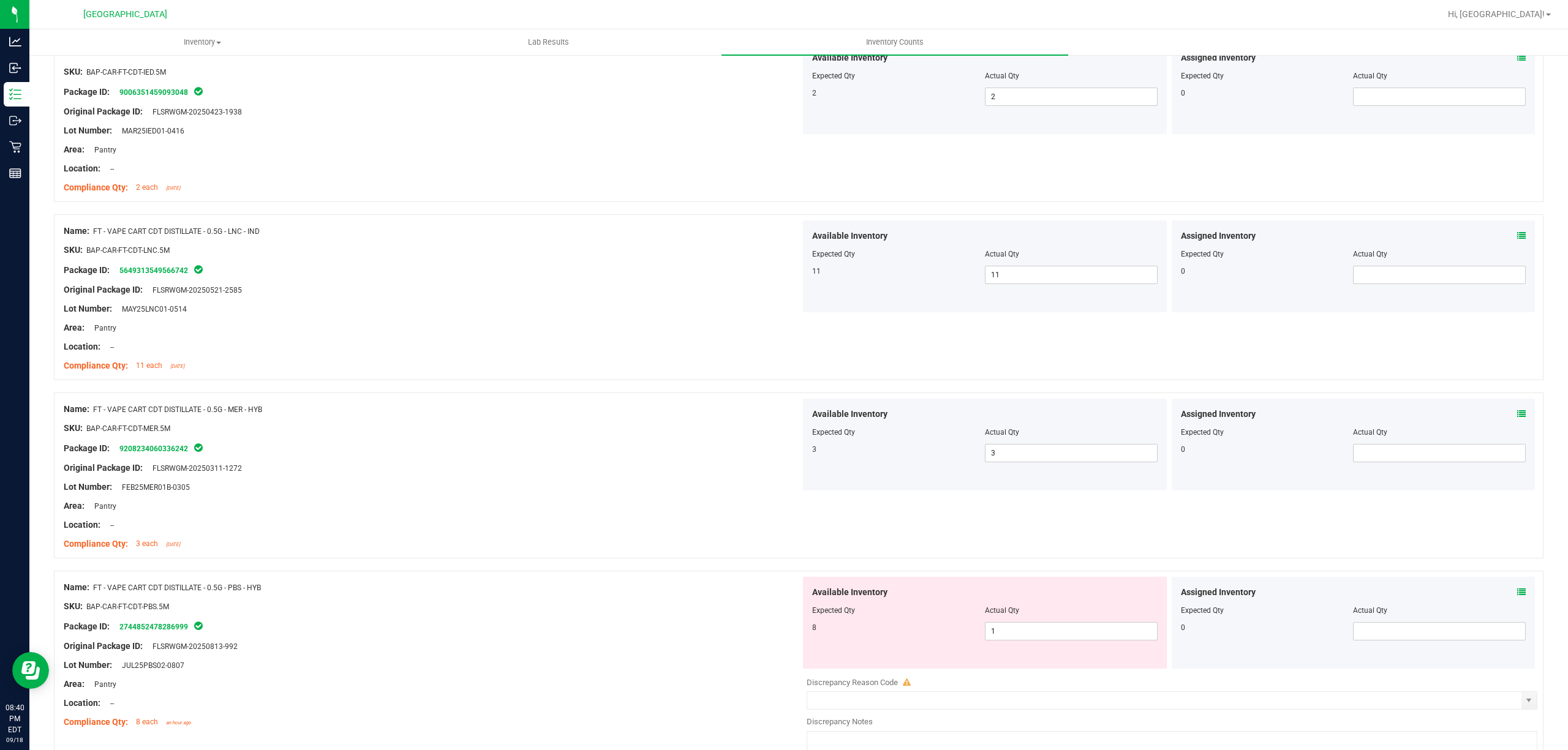
scroll to position [1877, 0]
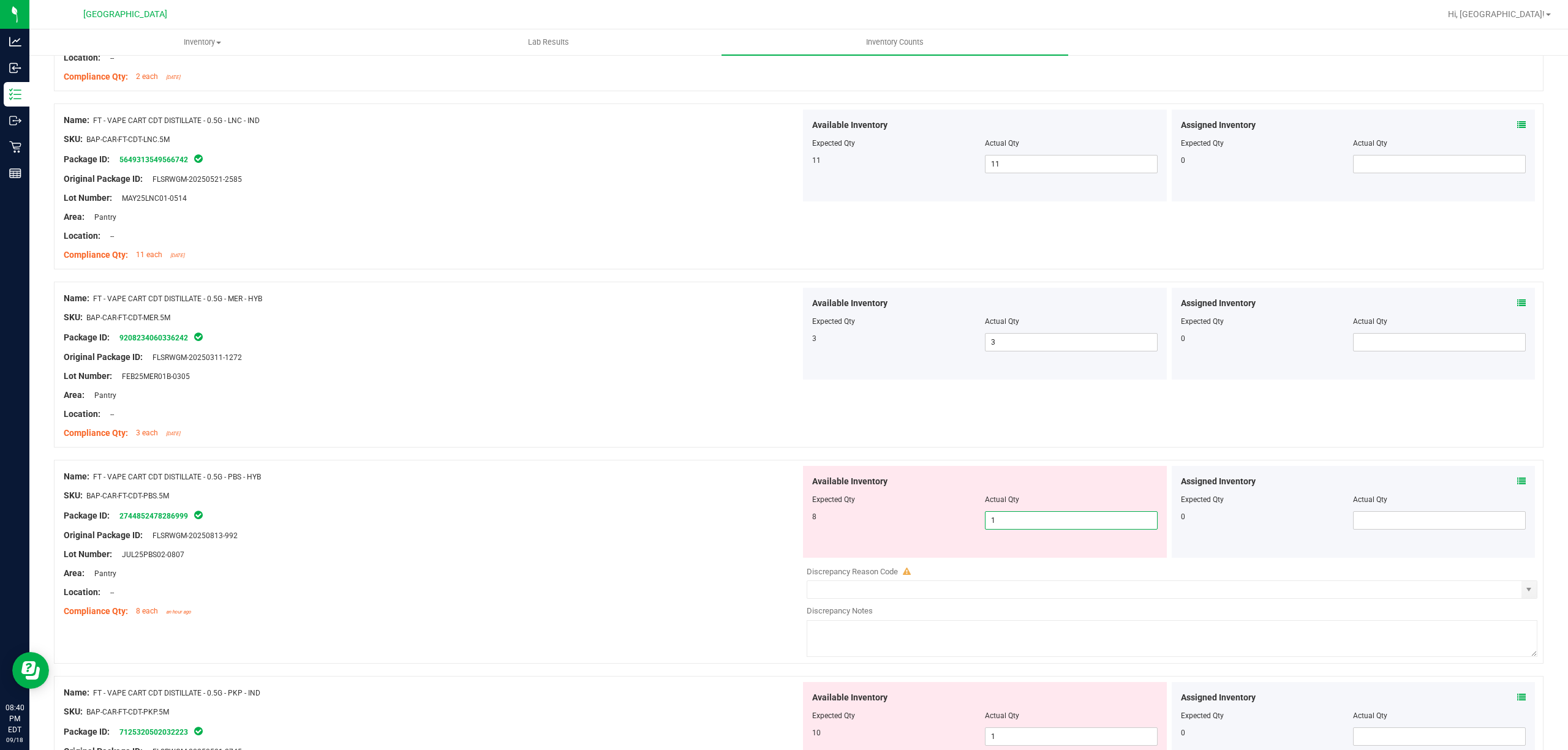
click at [1110, 521] on span "1 1" at bounding box center [1071, 521] width 172 height 18
click at [1109, 521] on input "1" at bounding box center [1071, 521] width 171 height 17
click at [635, 529] on div at bounding box center [432, 526] width 737 height 6
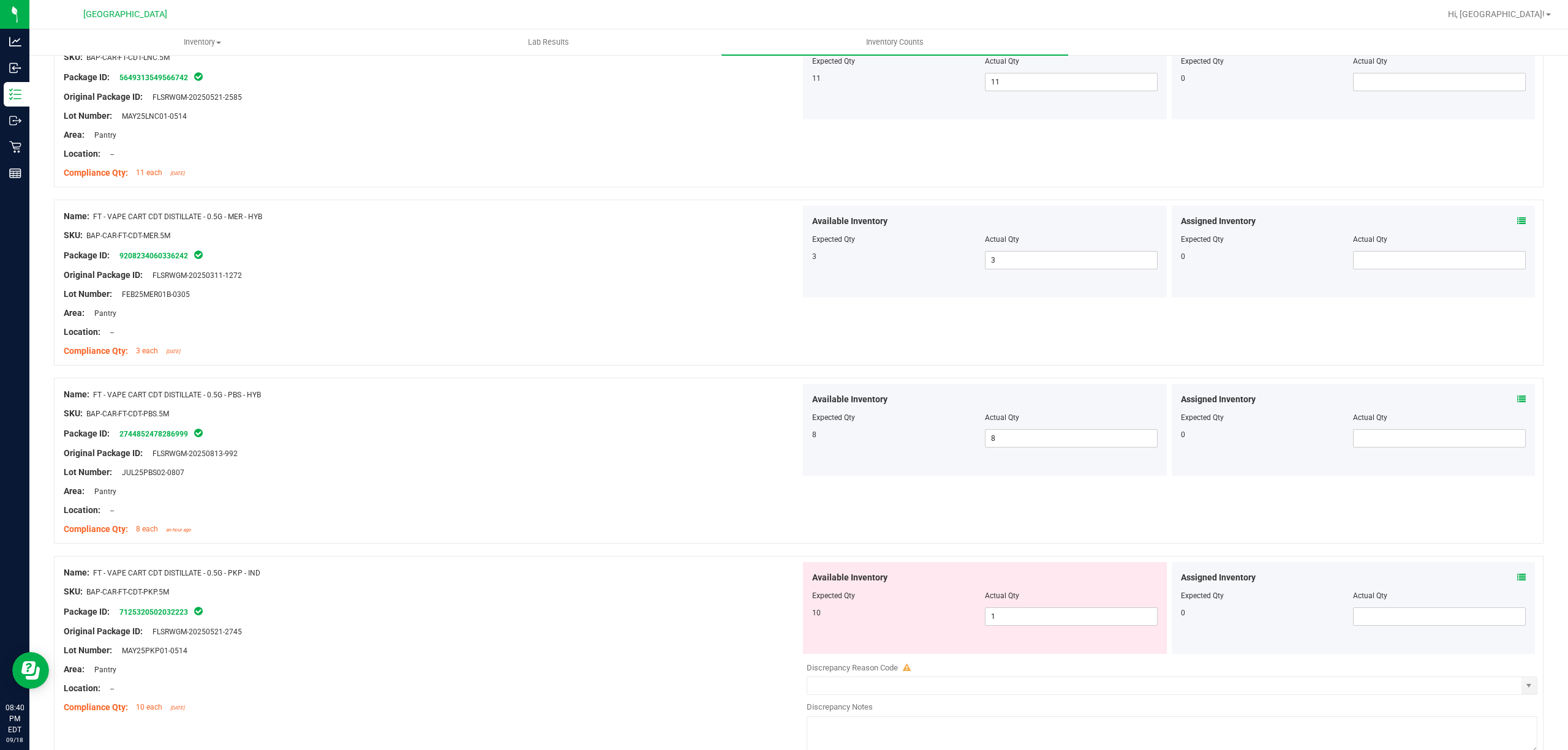
scroll to position [2122, 0]
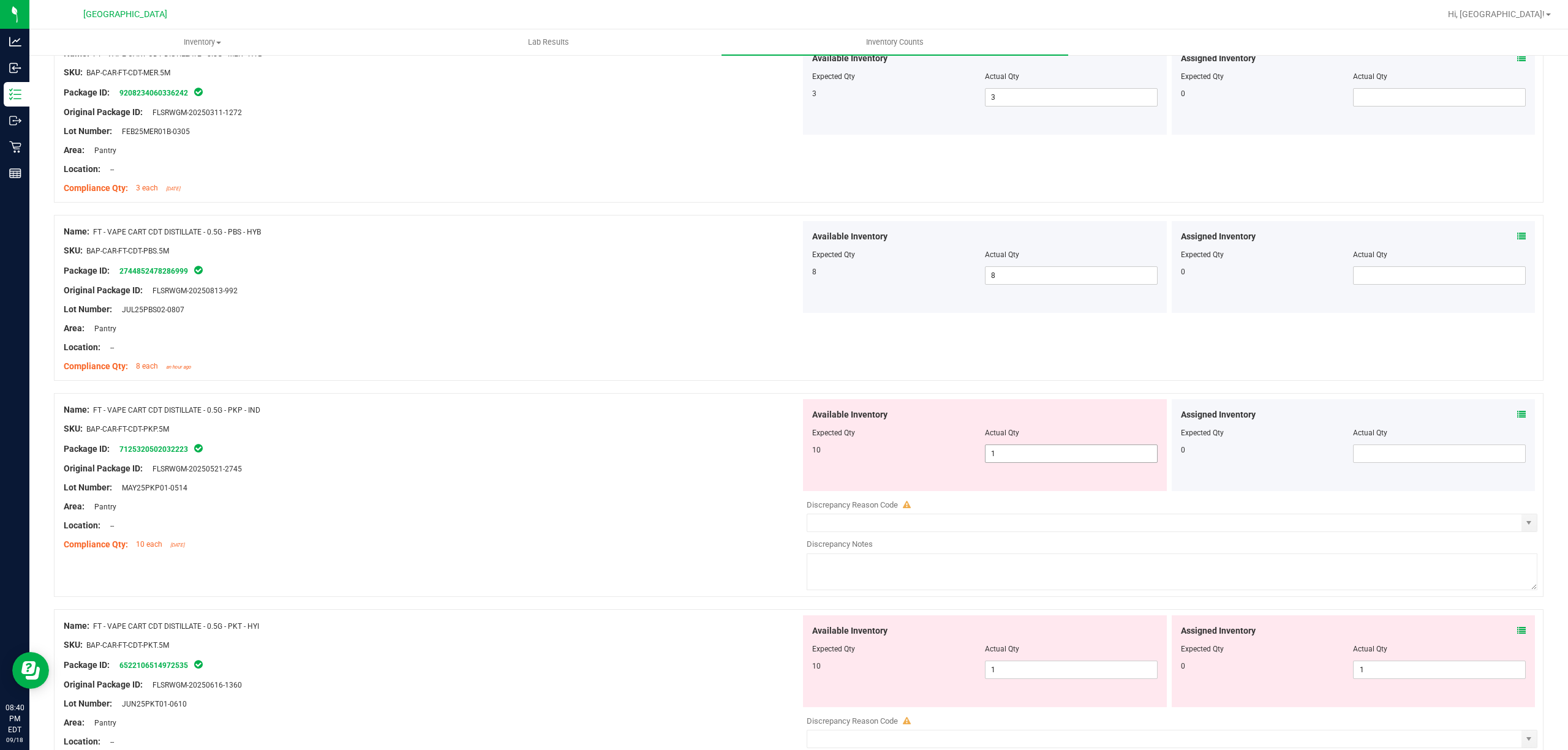
click at [1064, 458] on span "1 1" at bounding box center [1071, 454] width 172 height 18
drag, startPoint x: 659, startPoint y: 495, endPoint x: 687, endPoint y: 498, distance: 28.2
click at [659, 494] on div "Lot Number: MAY25PKP01-0514" at bounding box center [432, 487] width 737 height 13
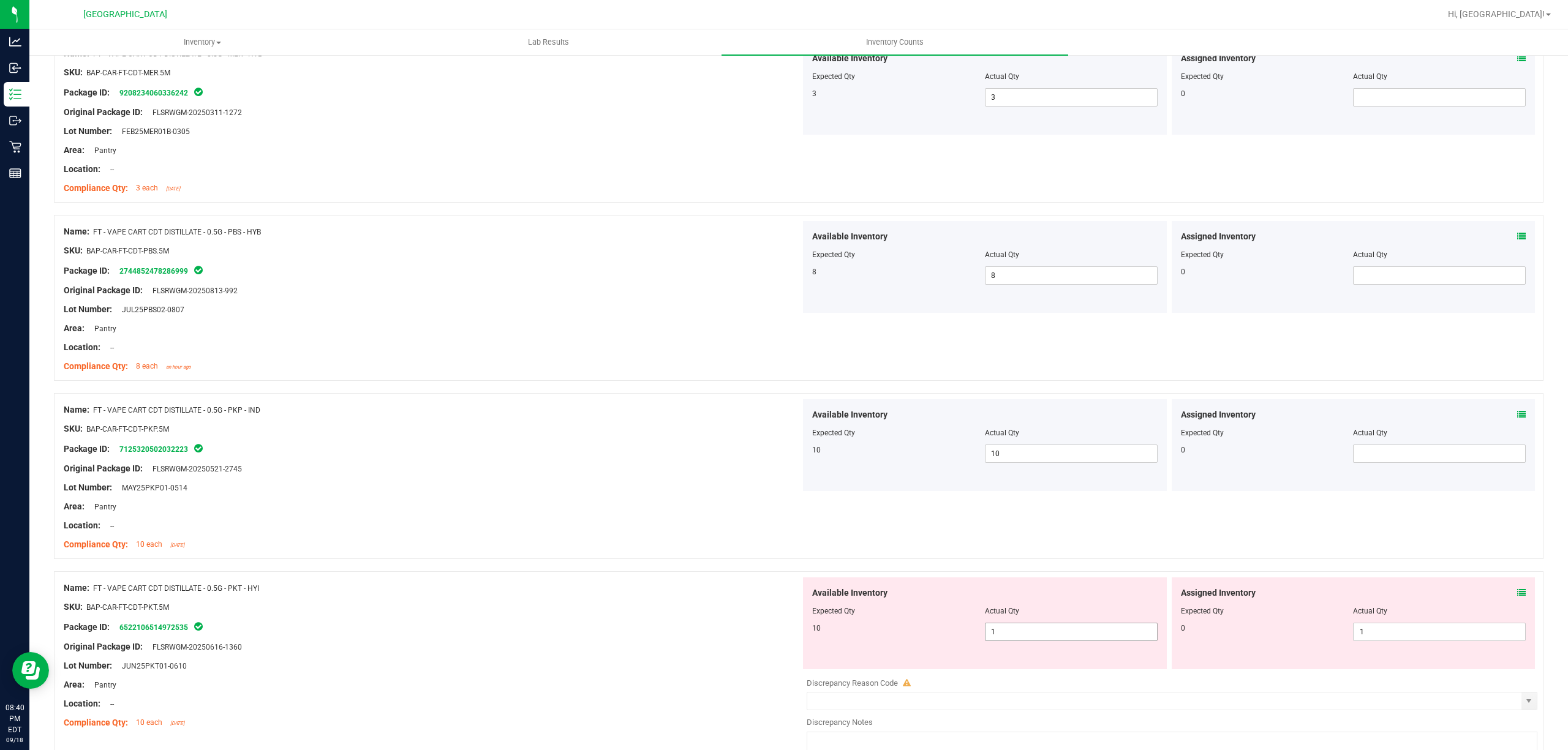
click at [1017, 639] on span "1 1" at bounding box center [1071, 632] width 172 height 18
click at [1017, 639] on input "1" at bounding box center [1071, 632] width 171 height 17
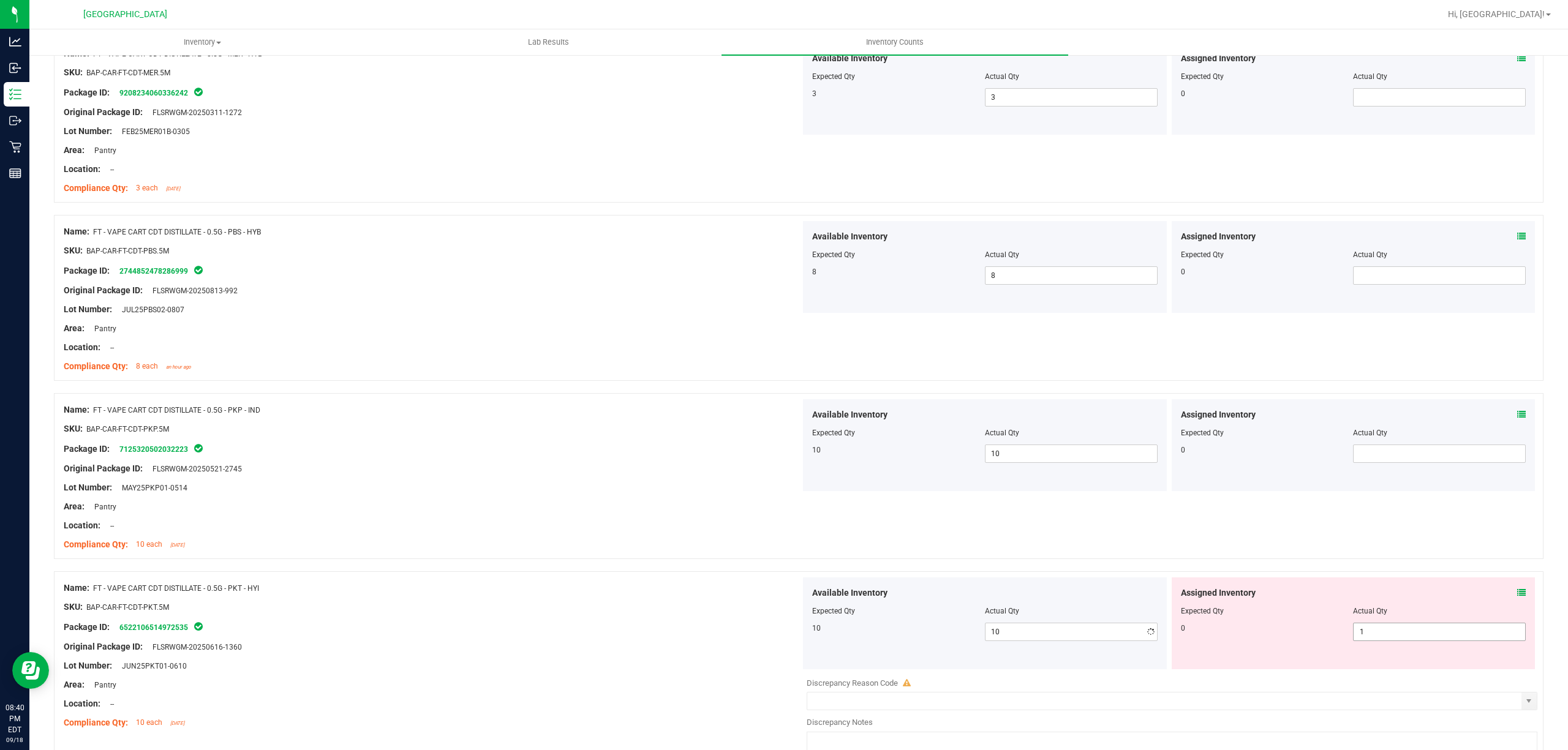
drag, startPoint x: 1551, startPoint y: 627, endPoint x: 1480, endPoint y: 646, distance: 73.5
click at [1476, 641] on span "1 1" at bounding box center [1439, 632] width 172 height 18
click at [1476, 640] on input "1" at bounding box center [1439, 632] width 171 height 17
click at [429, 639] on div at bounding box center [432, 637] width 737 height 6
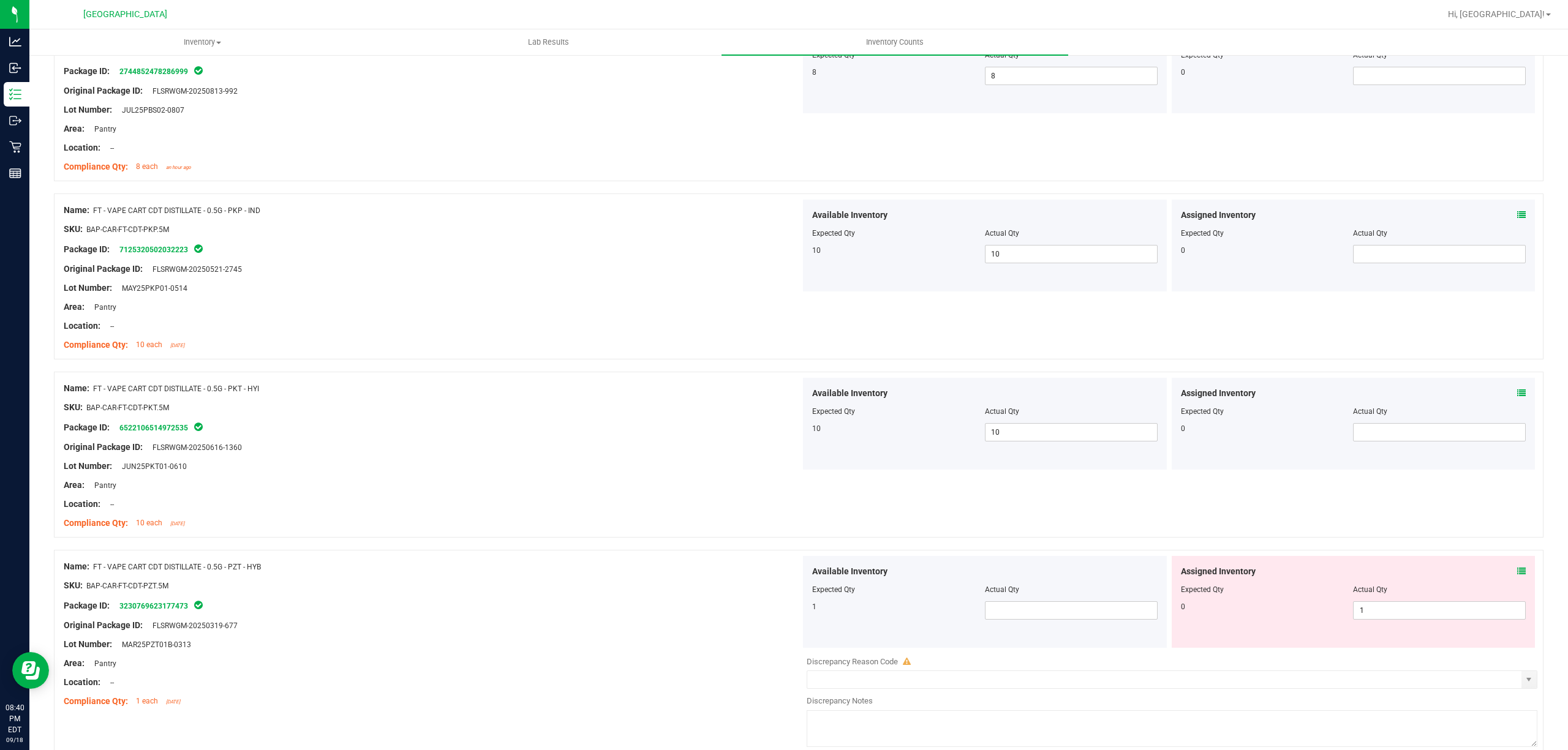
scroll to position [2367, 0]
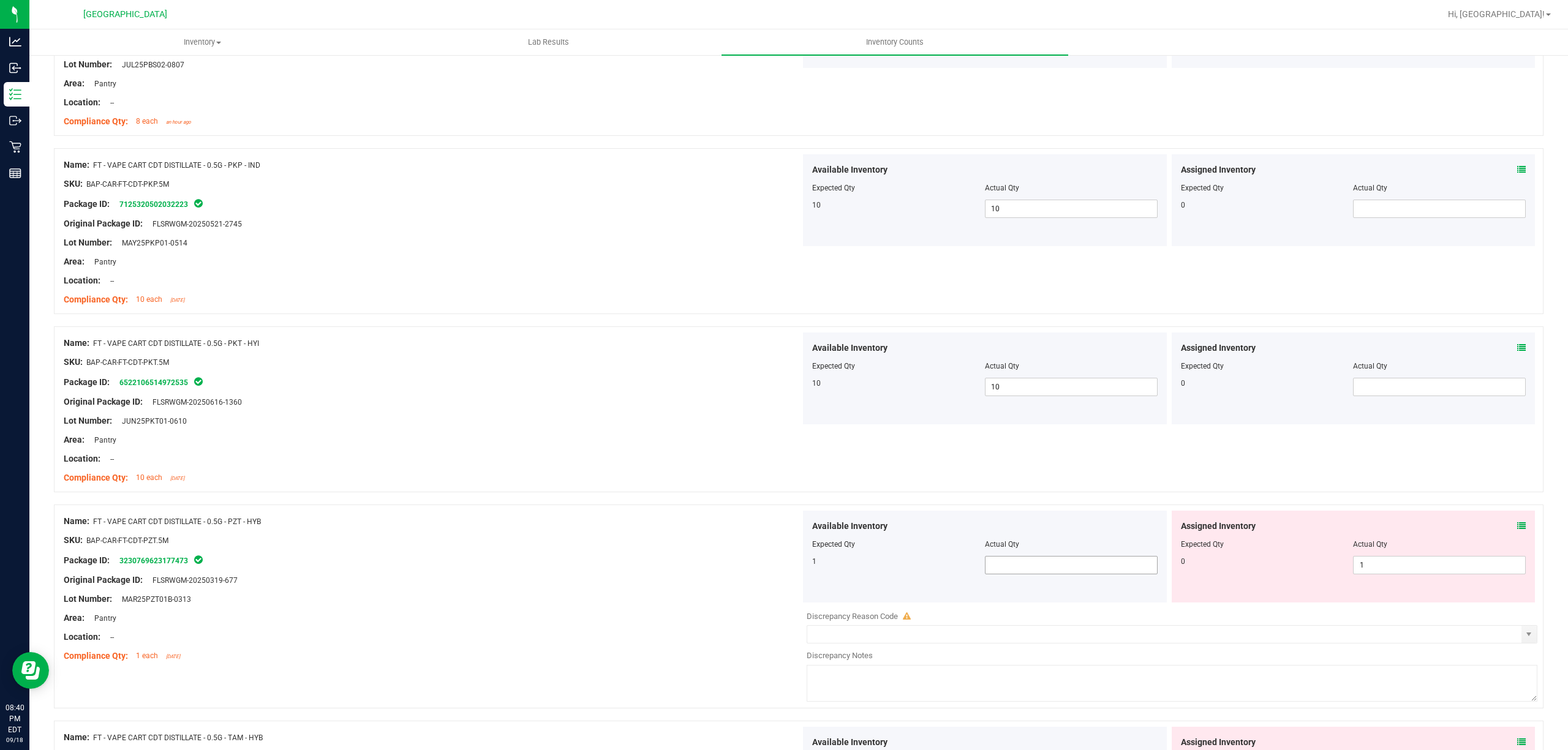
click at [985, 570] on span at bounding box center [1071, 565] width 172 height 18
click at [1380, 574] on span "1 1" at bounding box center [1439, 565] width 172 height 18
click at [1380, 574] on input "1" at bounding box center [1439, 565] width 171 height 17
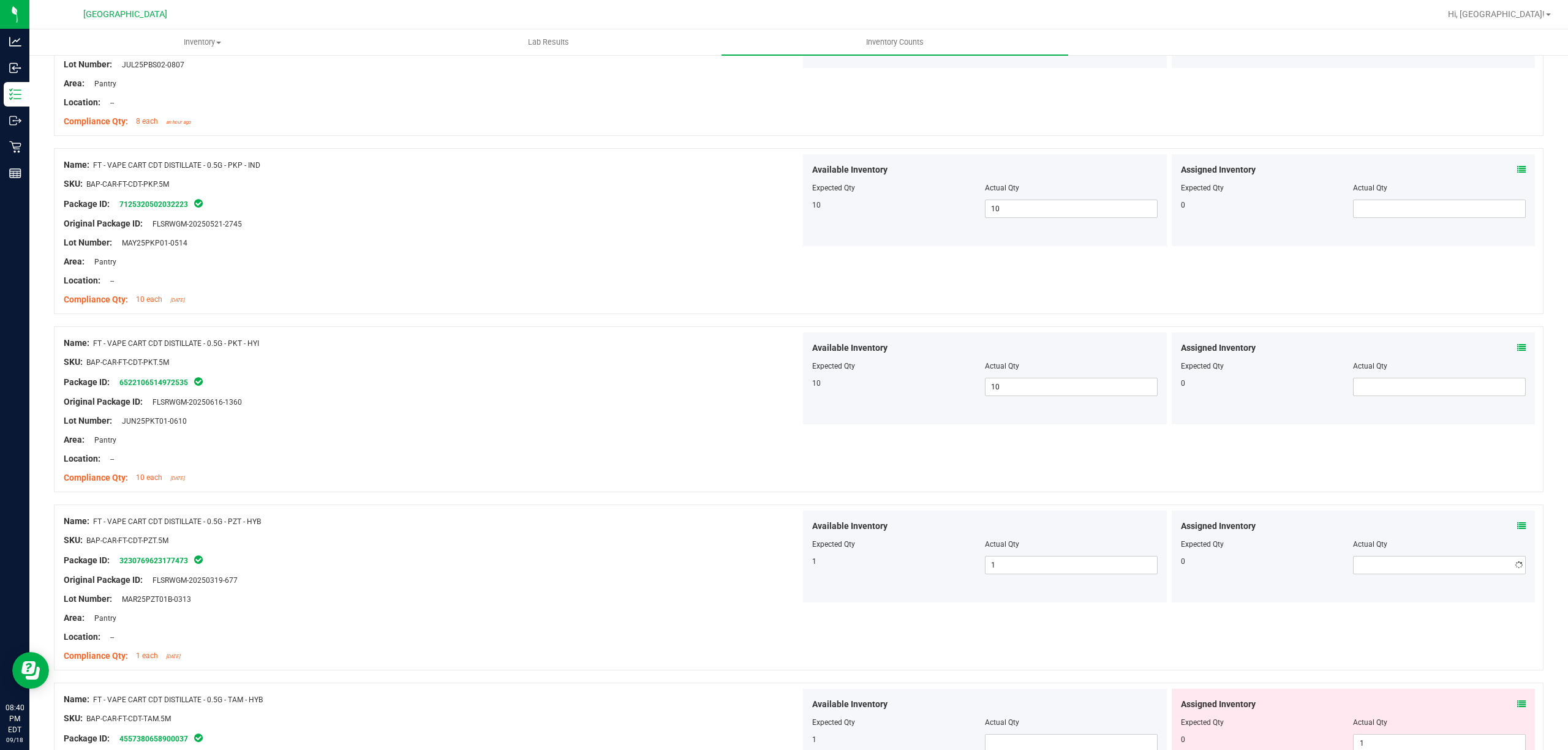
click at [543, 574] on div at bounding box center [432, 570] width 737 height 6
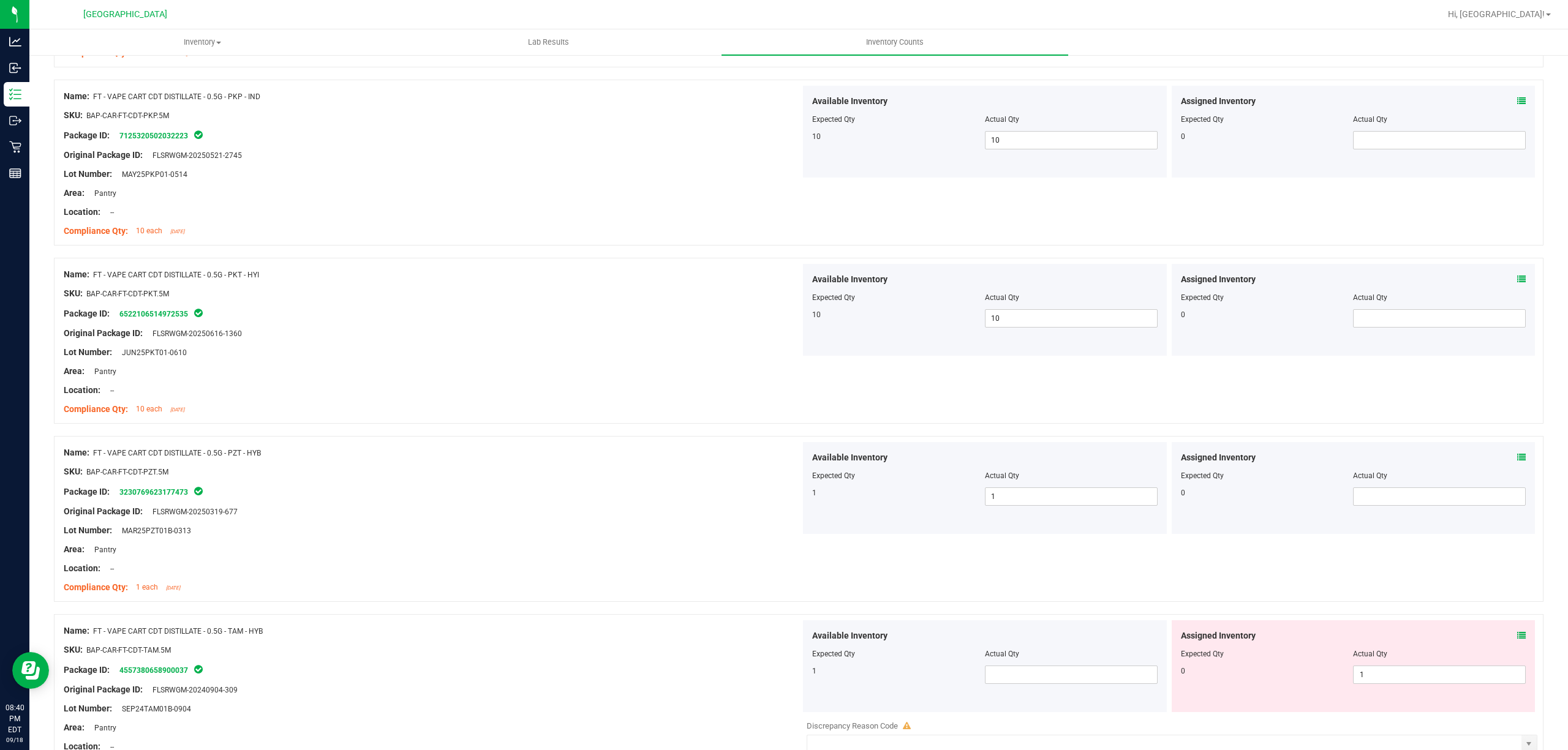
scroll to position [2531, 0]
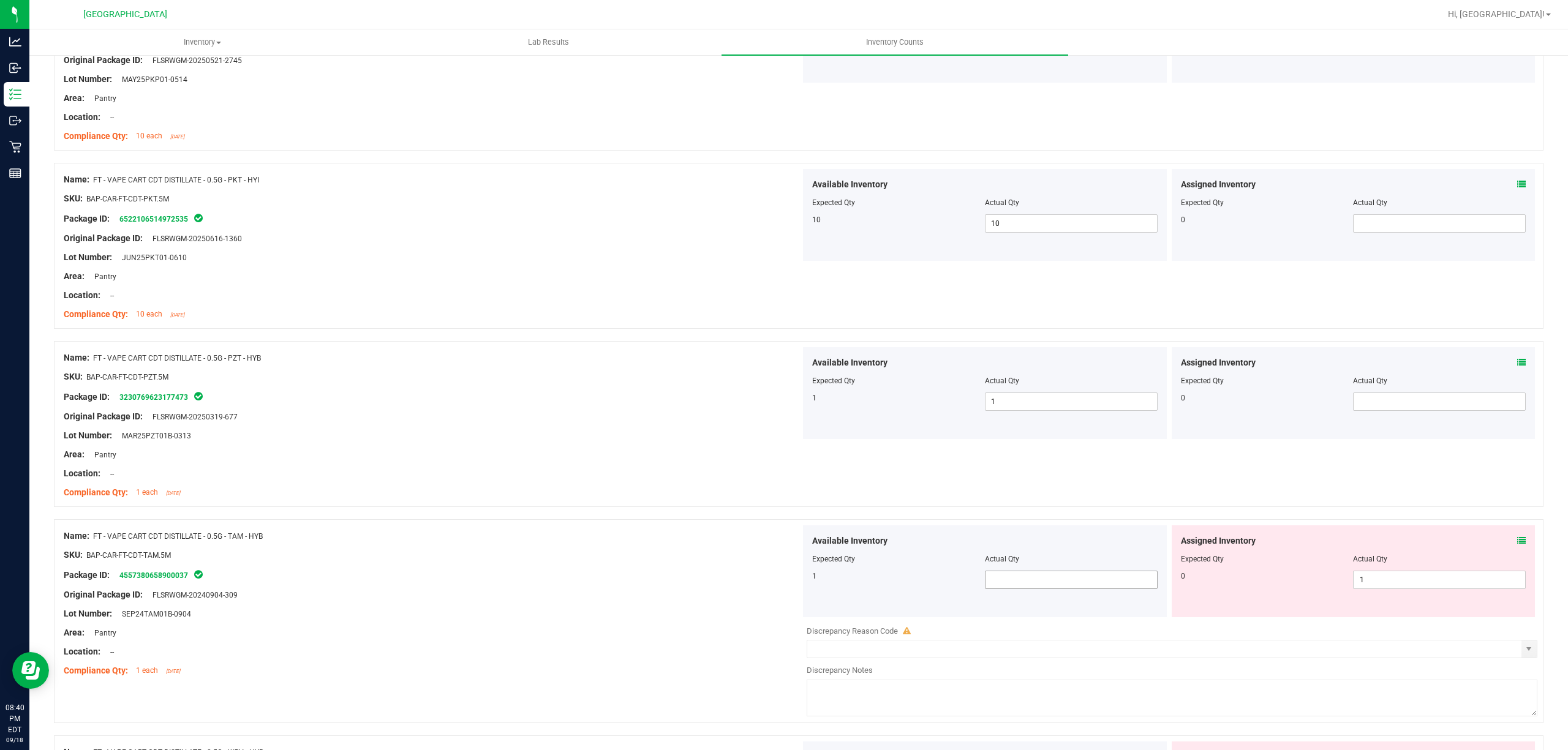
click at [1017, 587] on span at bounding box center [1071, 580] width 172 height 18
click at [1367, 589] on span "1 1" at bounding box center [1439, 580] width 172 height 18
click at [1367, 589] on input "1" at bounding box center [1439, 580] width 171 height 17
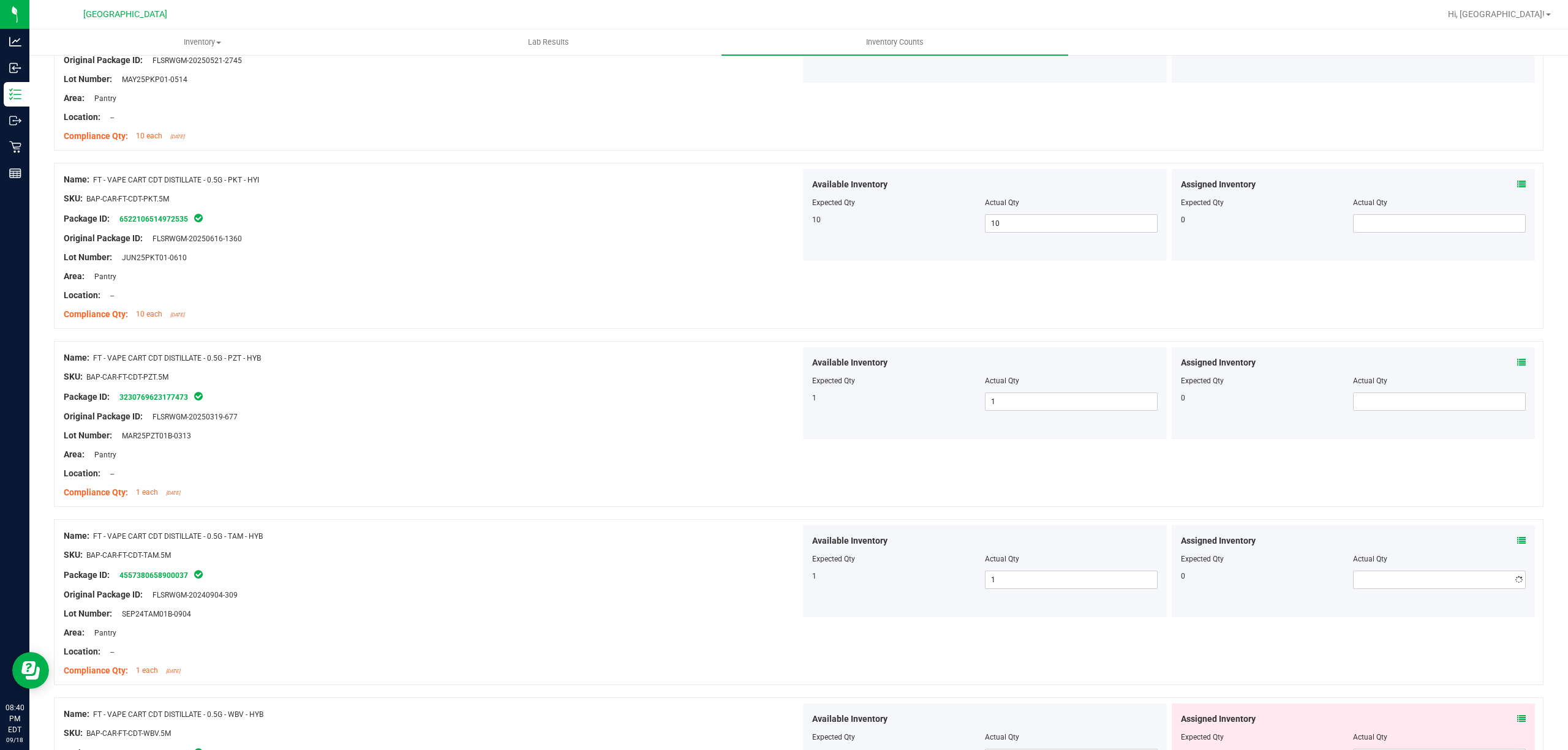
click at [263, 442] on div "Lot Number: MAR25PZT01B-0313" at bounding box center [432, 436] width 737 height 13
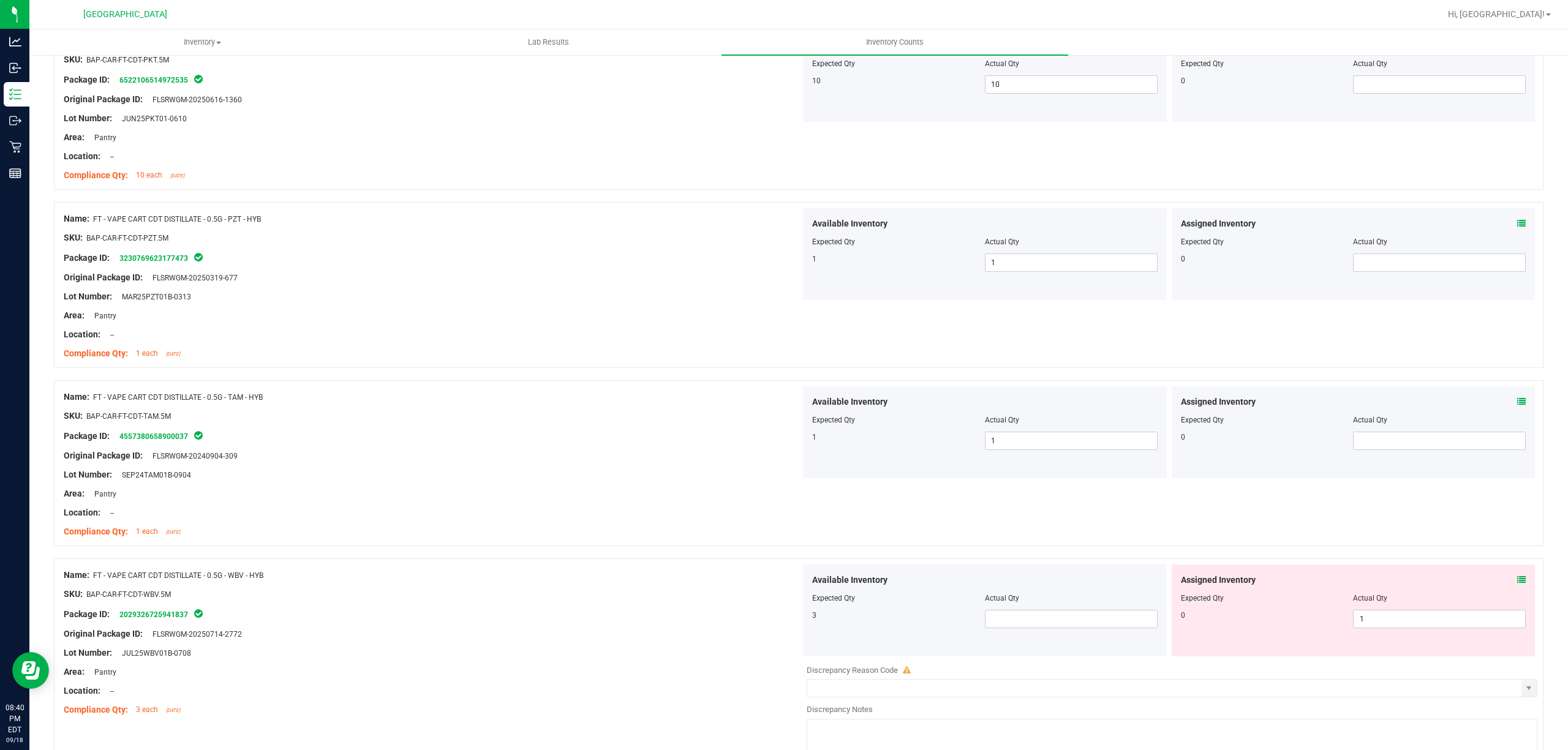
scroll to position [2776, 0]
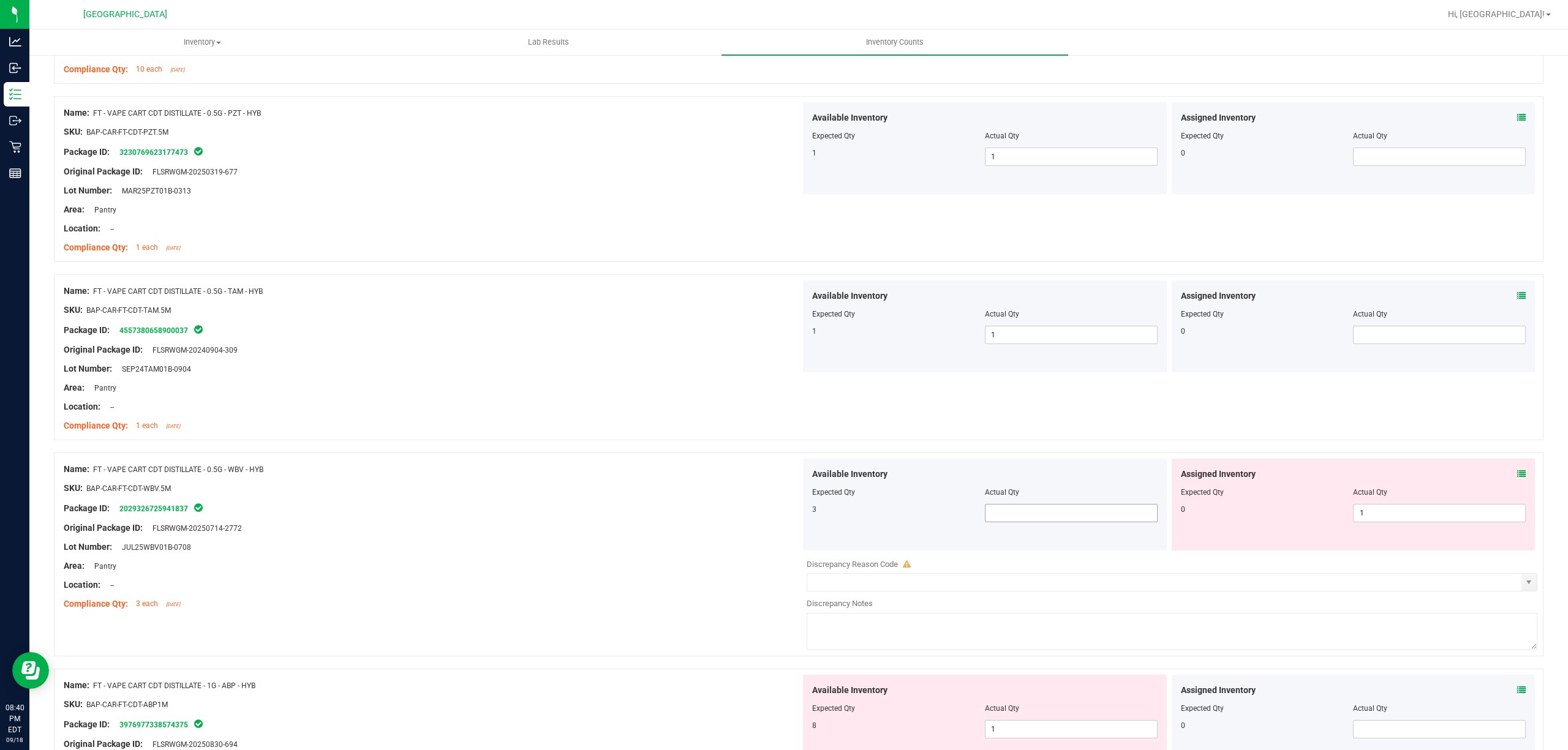
click at [1000, 522] on span at bounding box center [1071, 513] width 172 height 18
click at [1000, 522] on input "text" at bounding box center [1071, 513] width 171 height 17
click at [1399, 522] on span "1 1" at bounding box center [1439, 513] width 172 height 18
click at [1399, 522] on input "1" at bounding box center [1439, 513] width 171 height 17
drag, startPoint x: 593, startPoint y: 513, endPoint x: 624, endPoint y: 510, distance: 31.1
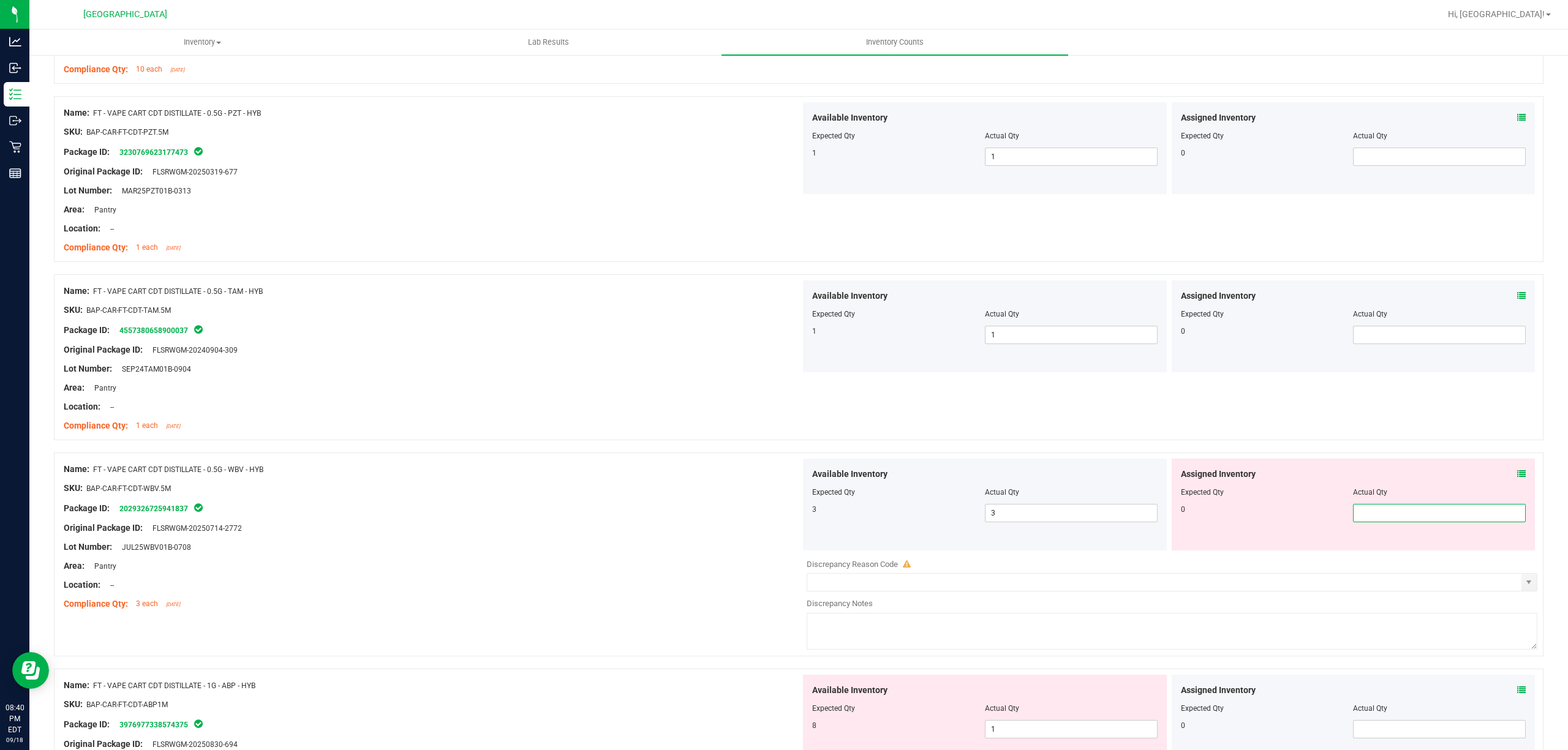
click at [588, 510] on div "Package ID: 2029326725941837" at bounding box center [432, 508] width 737 height 15
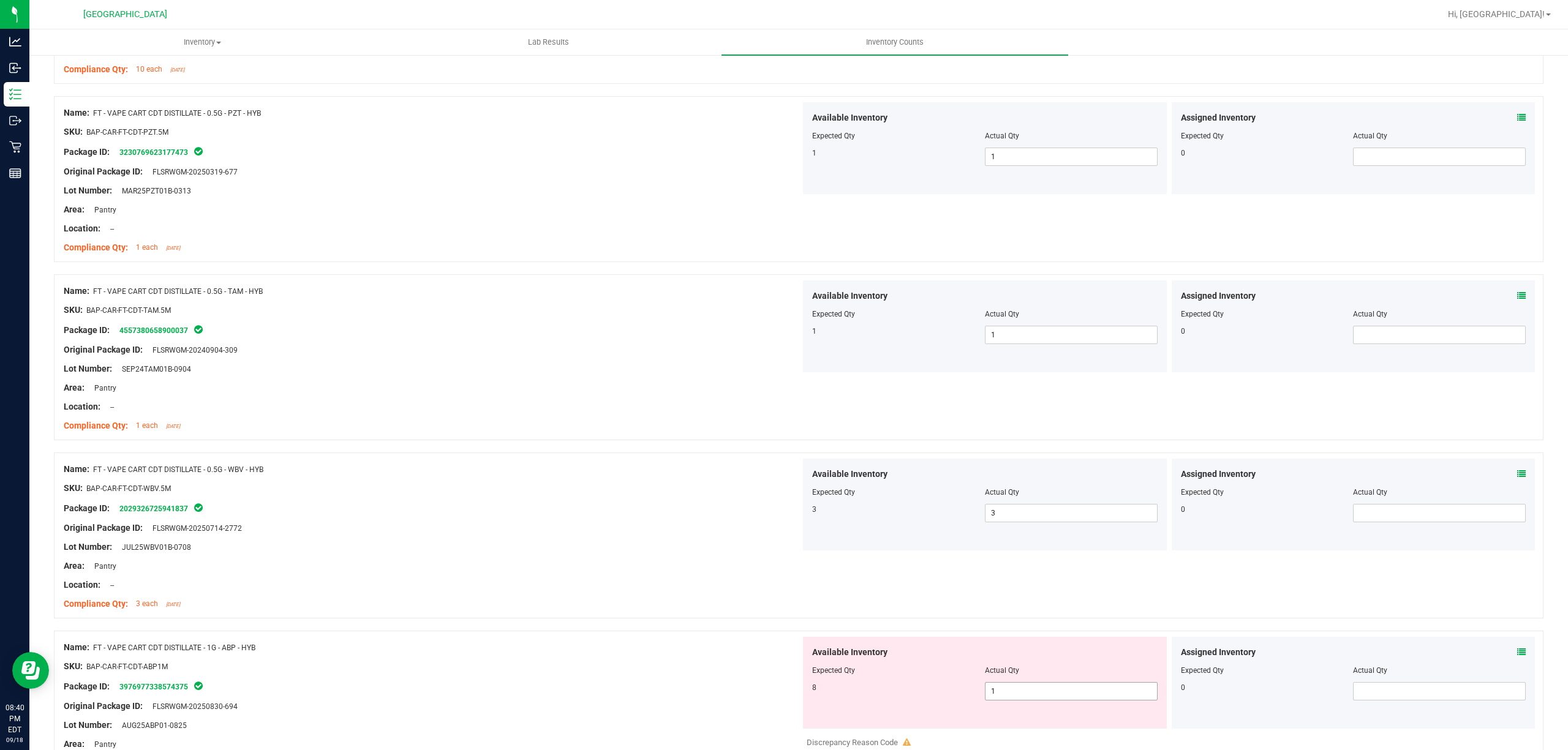
click at [1101, 691] on span "1 1" at bounding box center [1071, 691] width 172 height 18
click at [1101, 691] on input "1" at bounding box center [1071, 691] width 171 height 17
click at [1339, 693] on div "0" at bounding box center [1267, 687] width 172 height 11
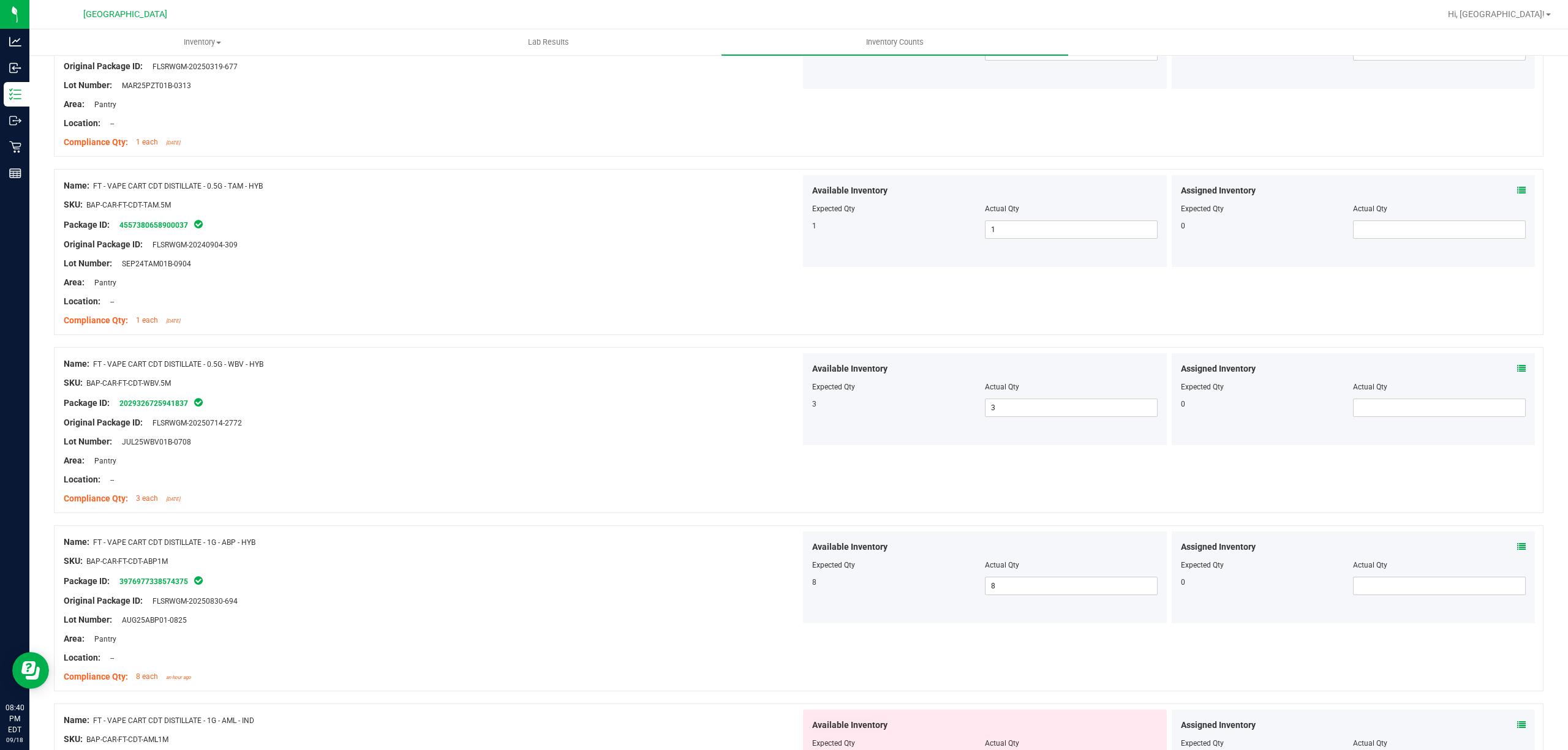
scroll to position [3020, 0]
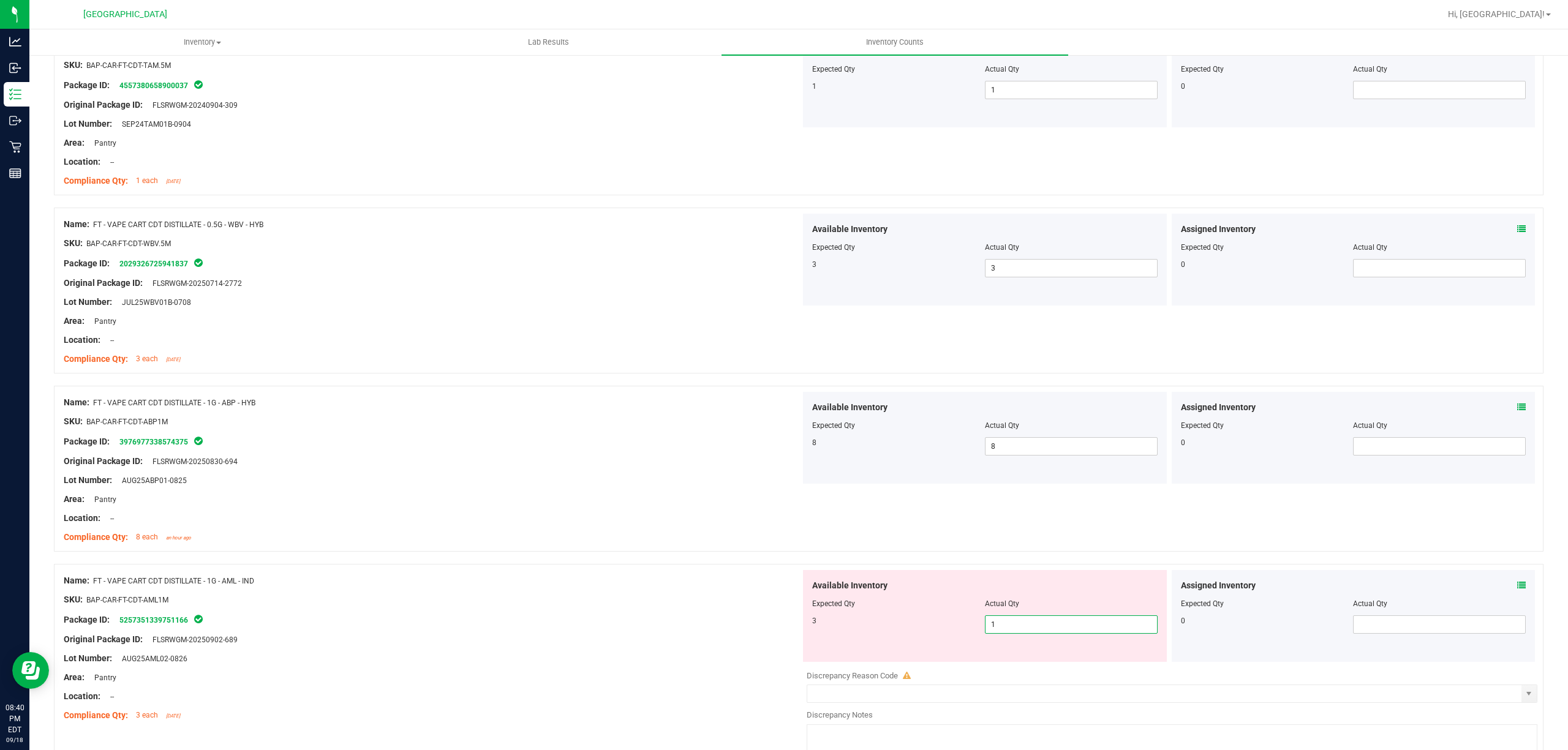
drag, startPoint x: 1060, startPoint y: 635, endPoint x: 1050, endPoint y: 633, distance: 10.2
click at [1050, 633] on span "1 1" at bounding box center [1071, 624] width 172 height 18
click at [1050, 632] on input "1" at bounding box center [1071, 624] width 171 height 17
click at [558, 552] on div "Name: FT - VAPE CART CDT DISTILLATE - 1G - ABP - HYB SKU: BAP-CAR-FT-CDT-ABP1M …" at bounding box center [798, 469] width 1490 height 166
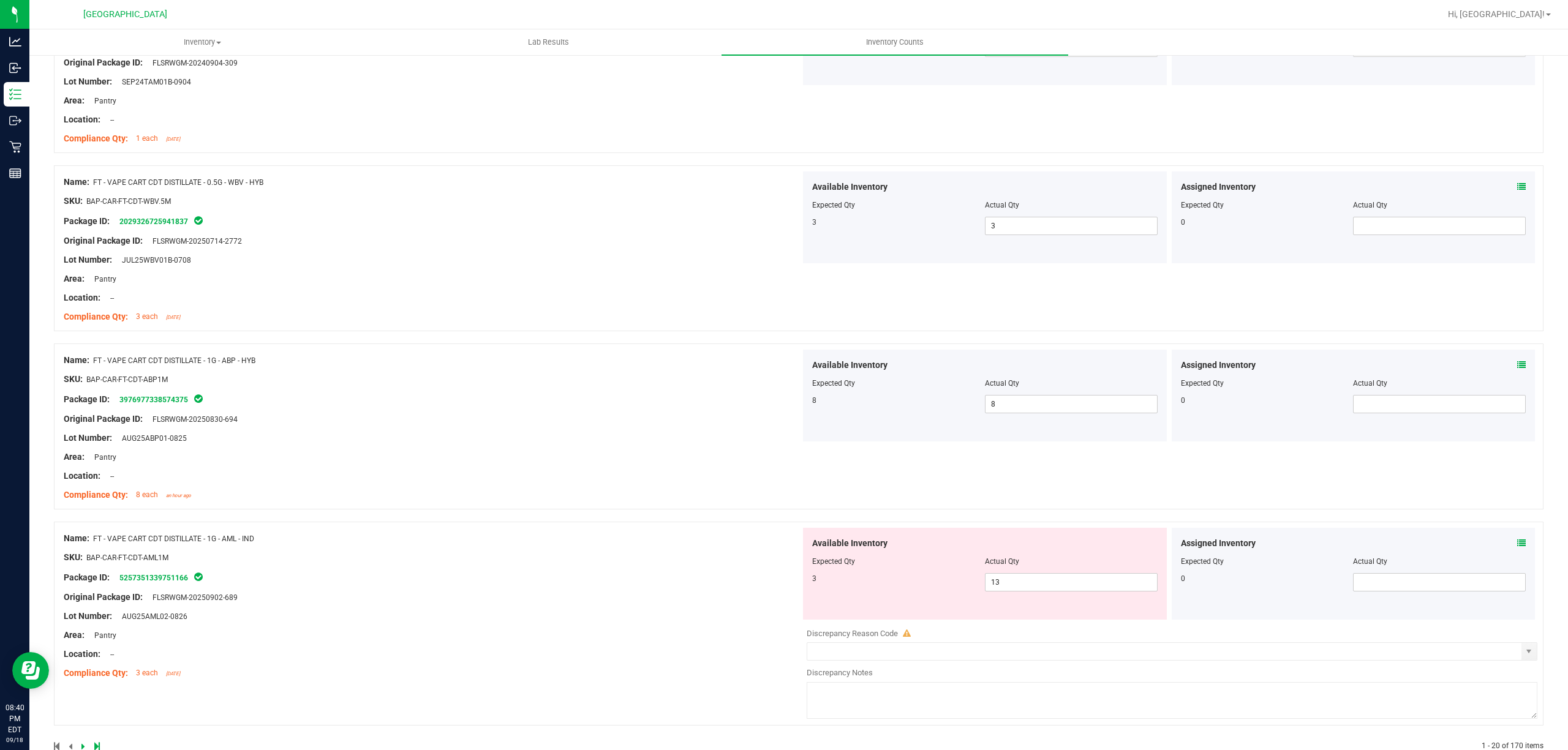
scroll to position [3099, 0]
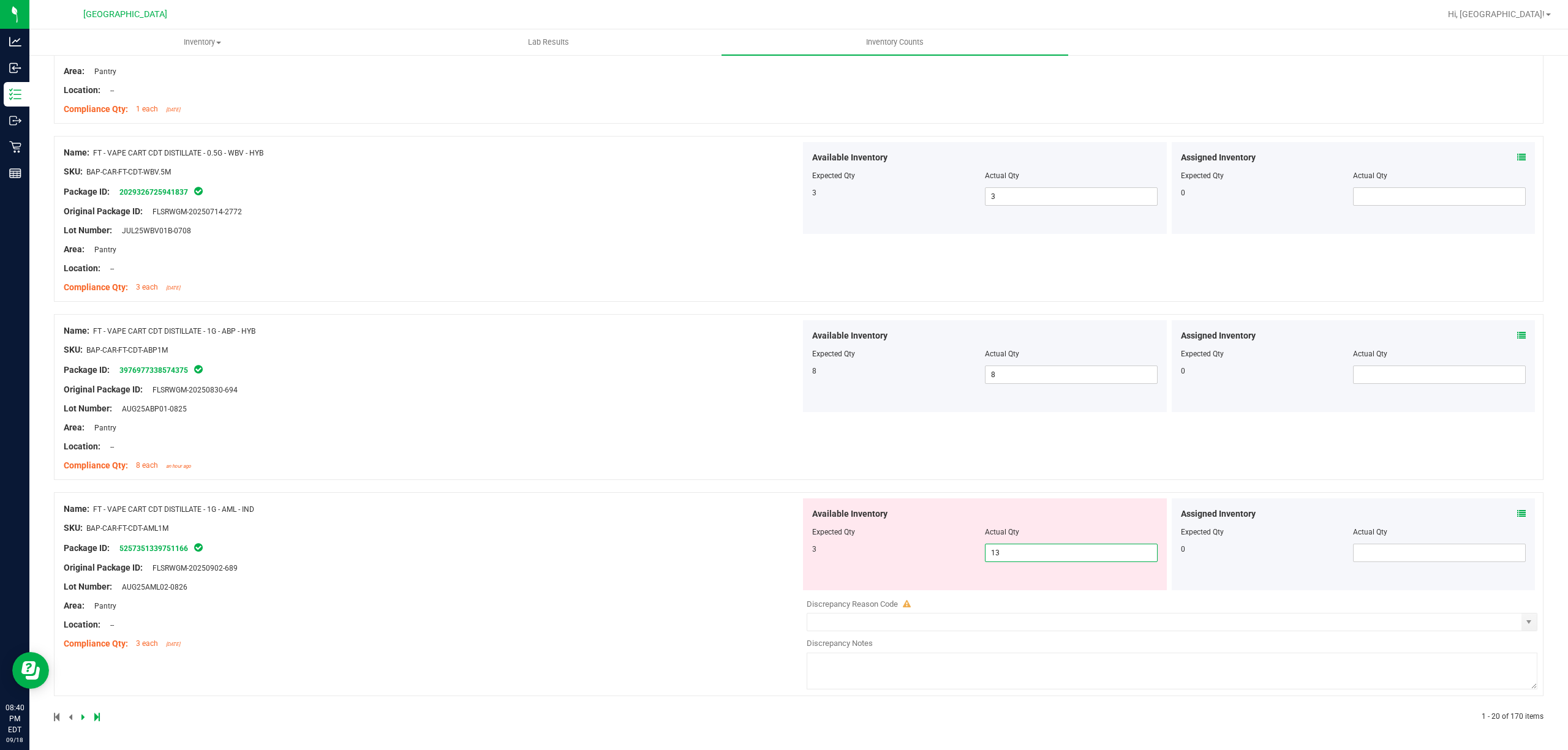
click at [996, 552] on span "13 13" at bounding box center [1071, 553] width 172 height 18
click at [996, 552] on input "13" at bounding box center [1071, 553] width 171 height 17
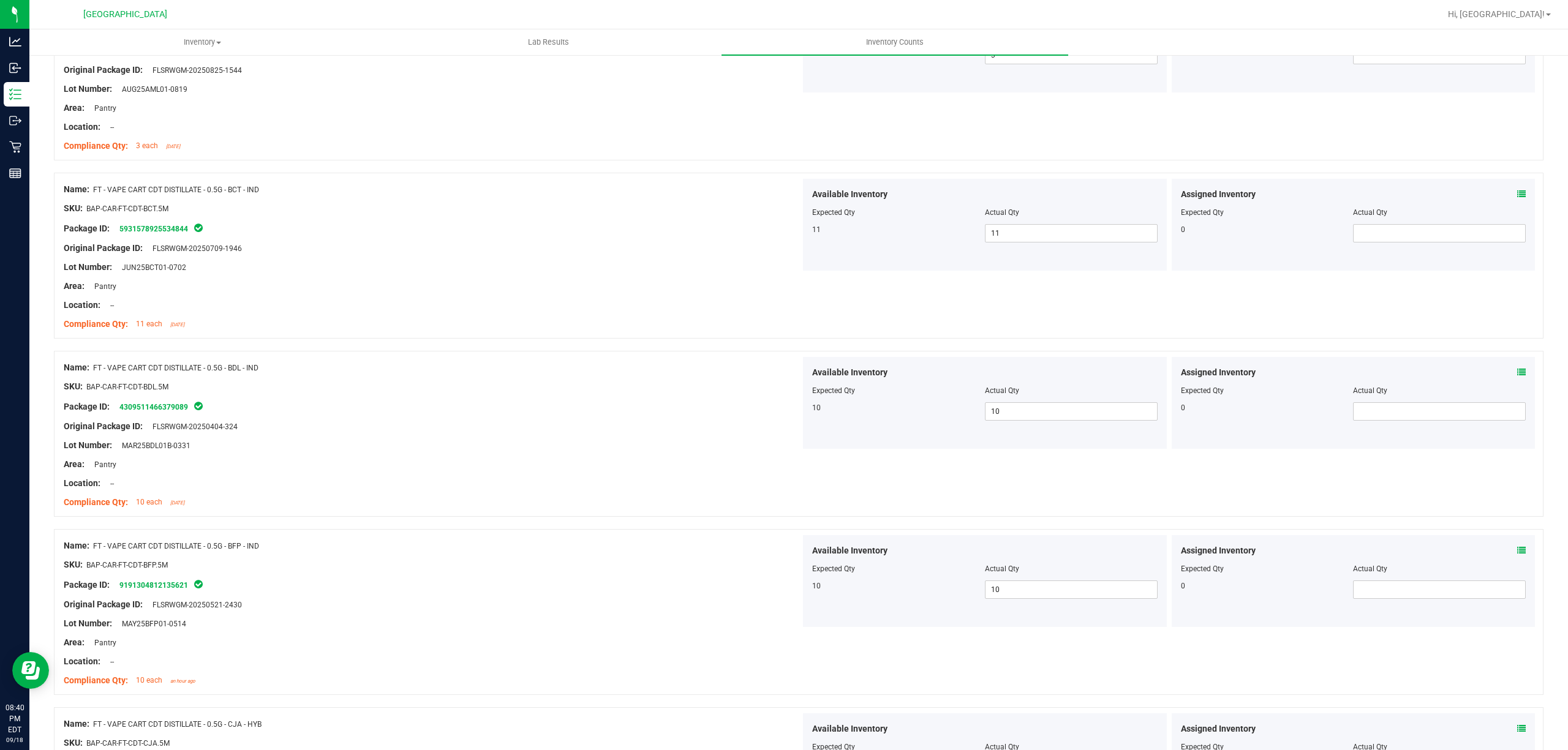
scroll to position [0, 0]
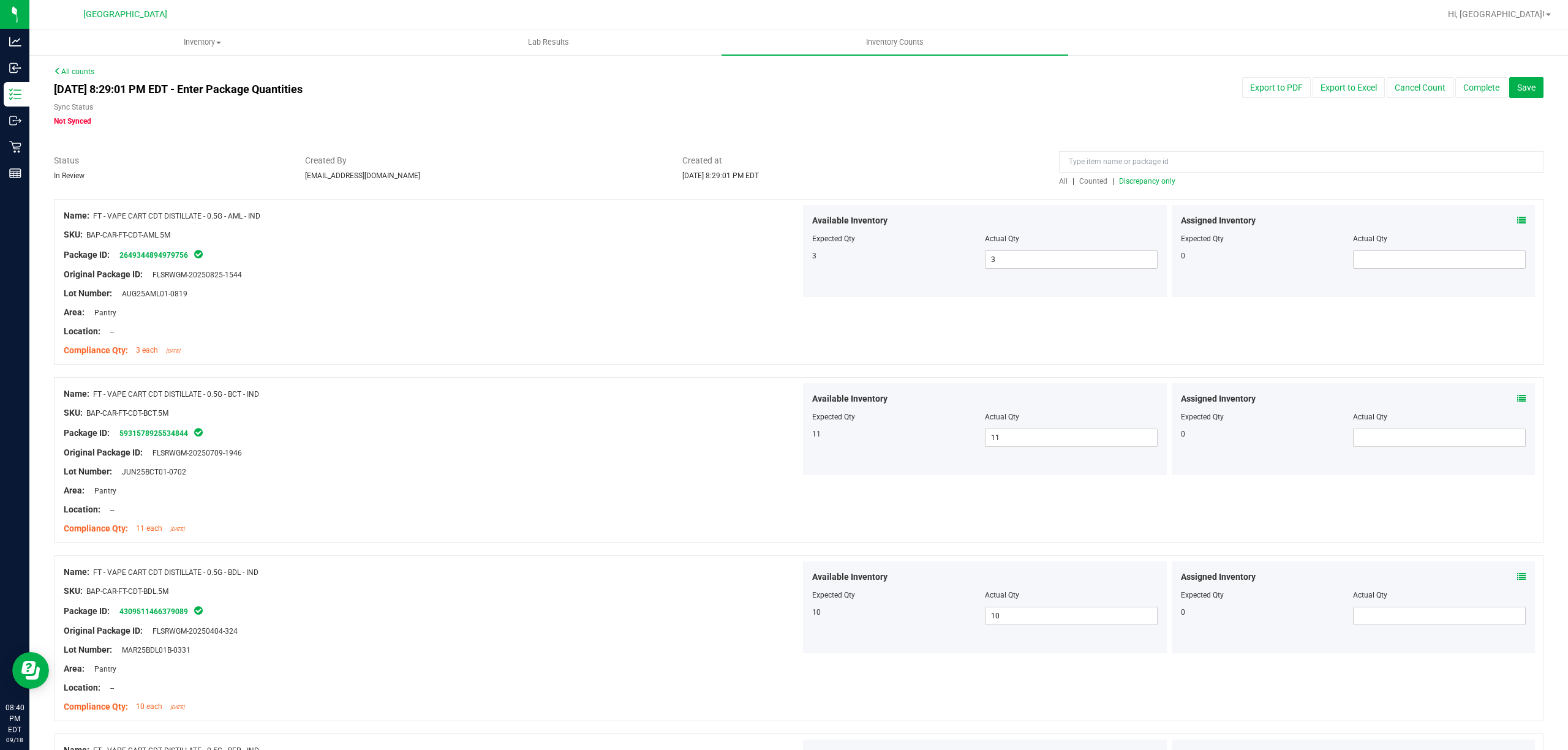
click at [1154, 178] on span "Discrepancy only" at bounding box center [1147, 181] width 56 height 8
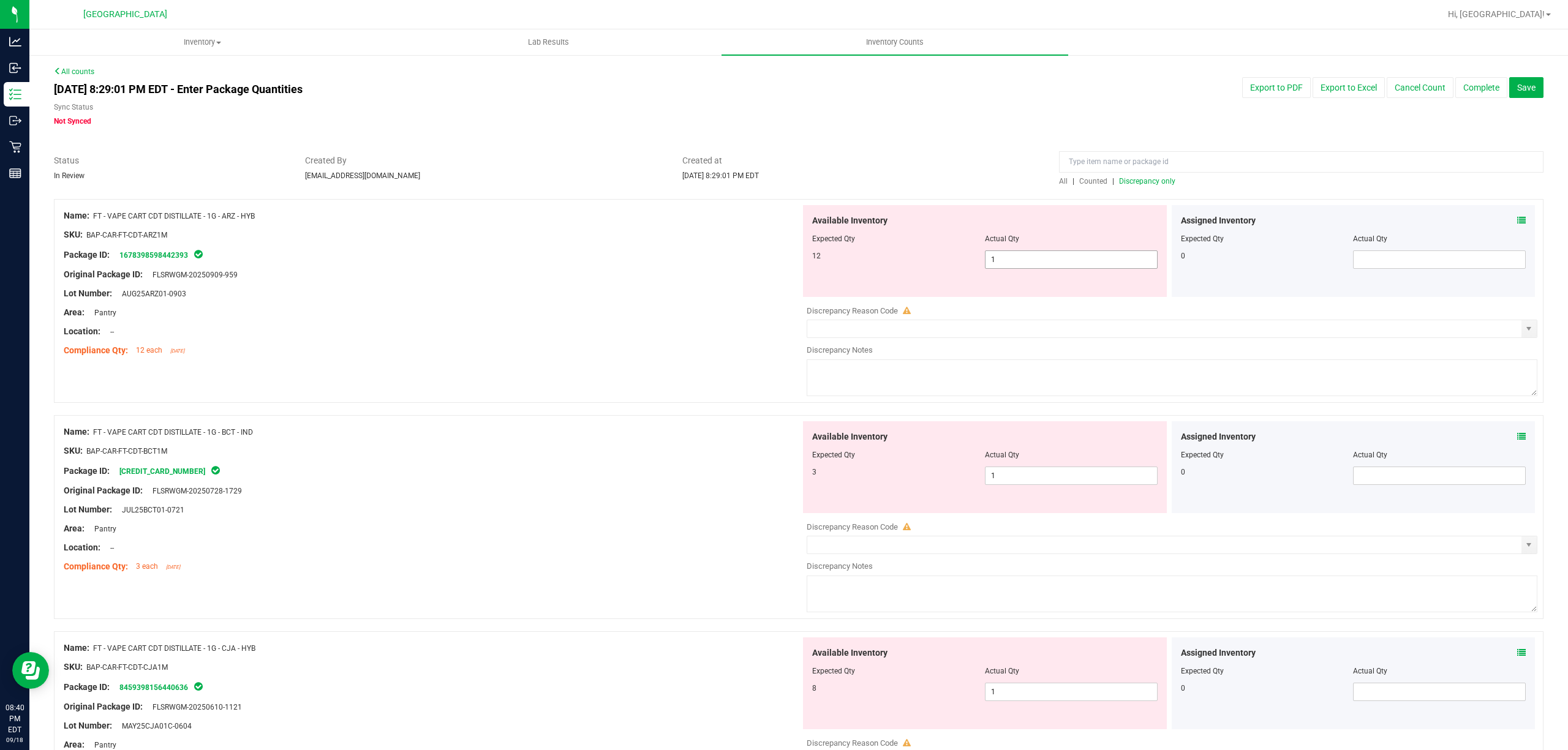
click at [1003, 266] on span "1 1" at bounding box center [1071, 259] width 172 height 18
click at [1003, 266] on input "1" at bounding box center [1071, 259] width 171 height 17
drag, startPoint x: 1052, startPoint y: 454, endPoint x: 1052, endPoint y: 465, distance: 11.0
click at [1052, 460] on div "Available Inventory Expected Qty Actual Qty 3 1 1" at bounding box center [984, 467] width 364 height 92
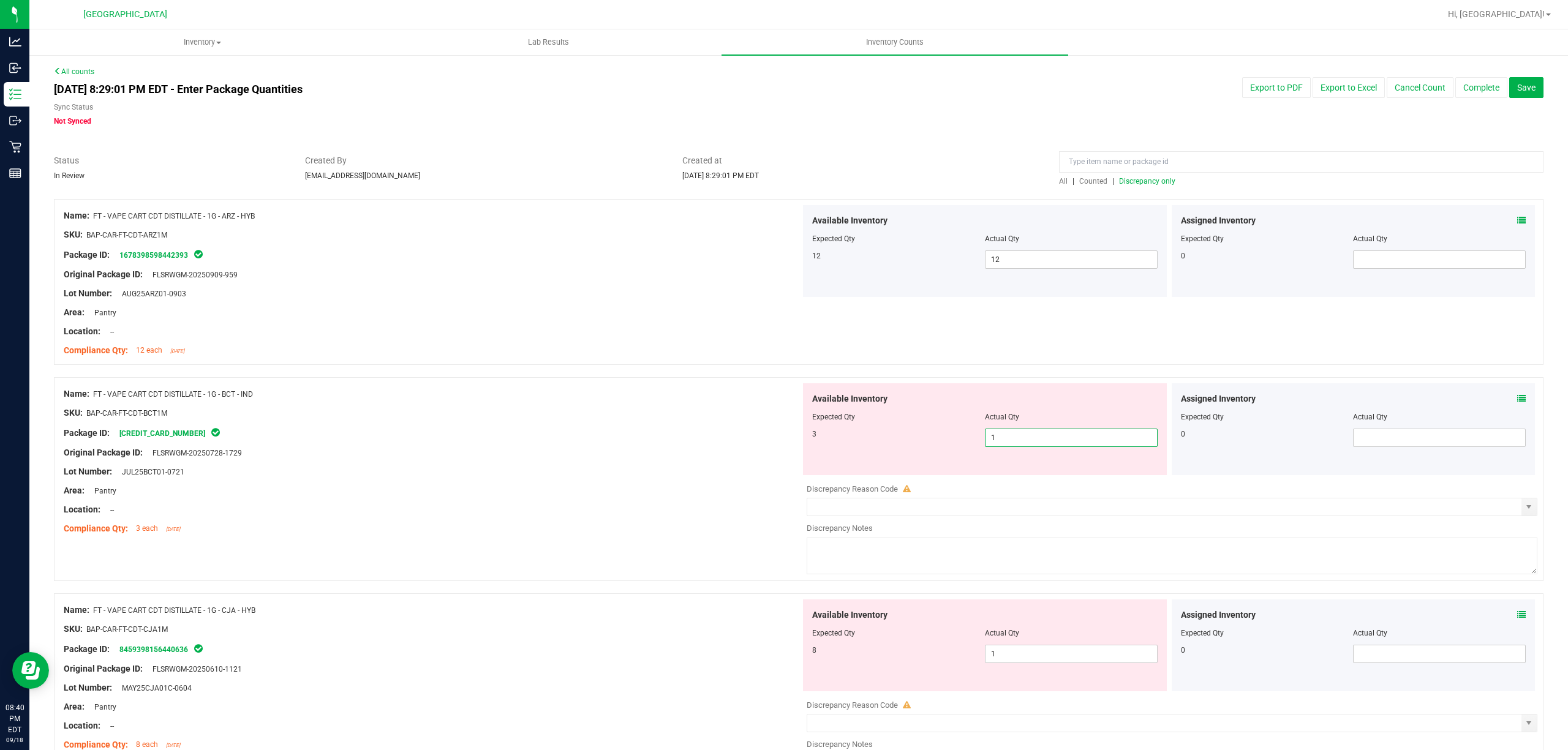
click at [1051, 431] on span "1 1" at bounding box center [1071, 438] width 172 height 18
click at [1051, 431] on input "1" at bounding box center [1071, 438] width 171 height 17
click at [1010, 655] on div "Available Inventory Expected Qty Actual Qty 8 1 1" at bounding box center [1169, 696] width 737 height 194
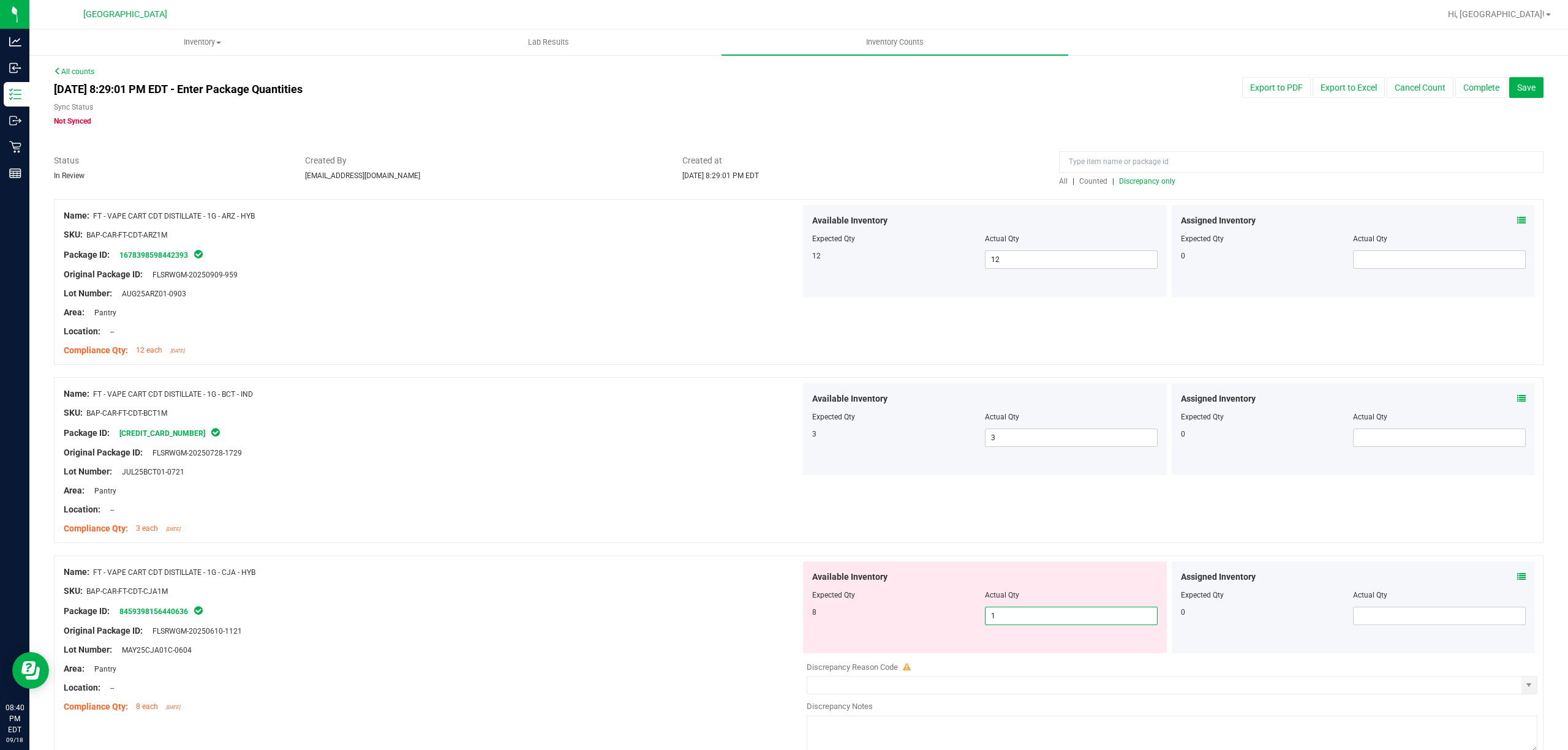
click at [1013, 621] on input "1" at bounding box center [1071, 616] width 171 height 17
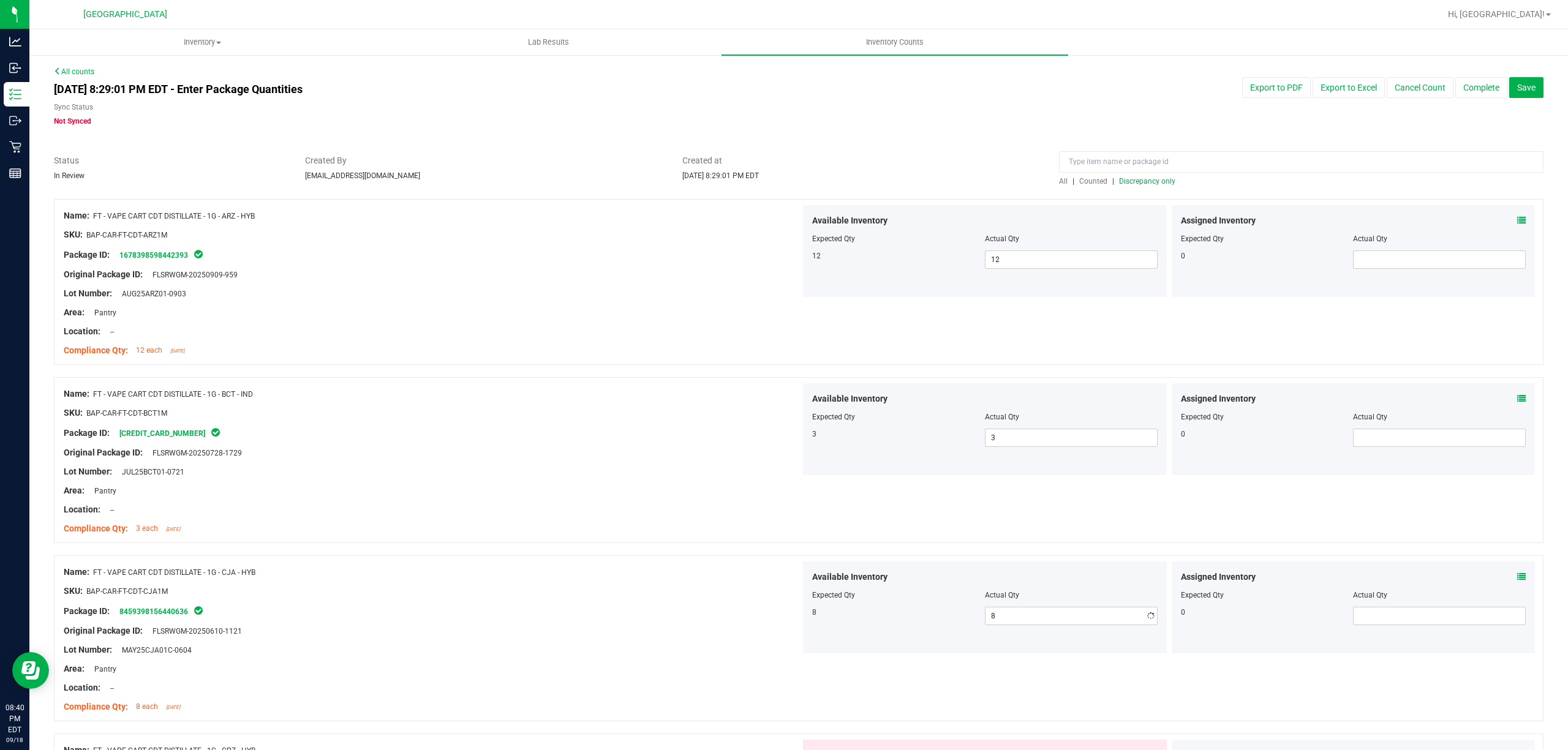
click at [735, 598] on div "SKU: BAP-CAR-FT-CDT-CJA1M" at bounding box center [432, 591] width 737 height 13
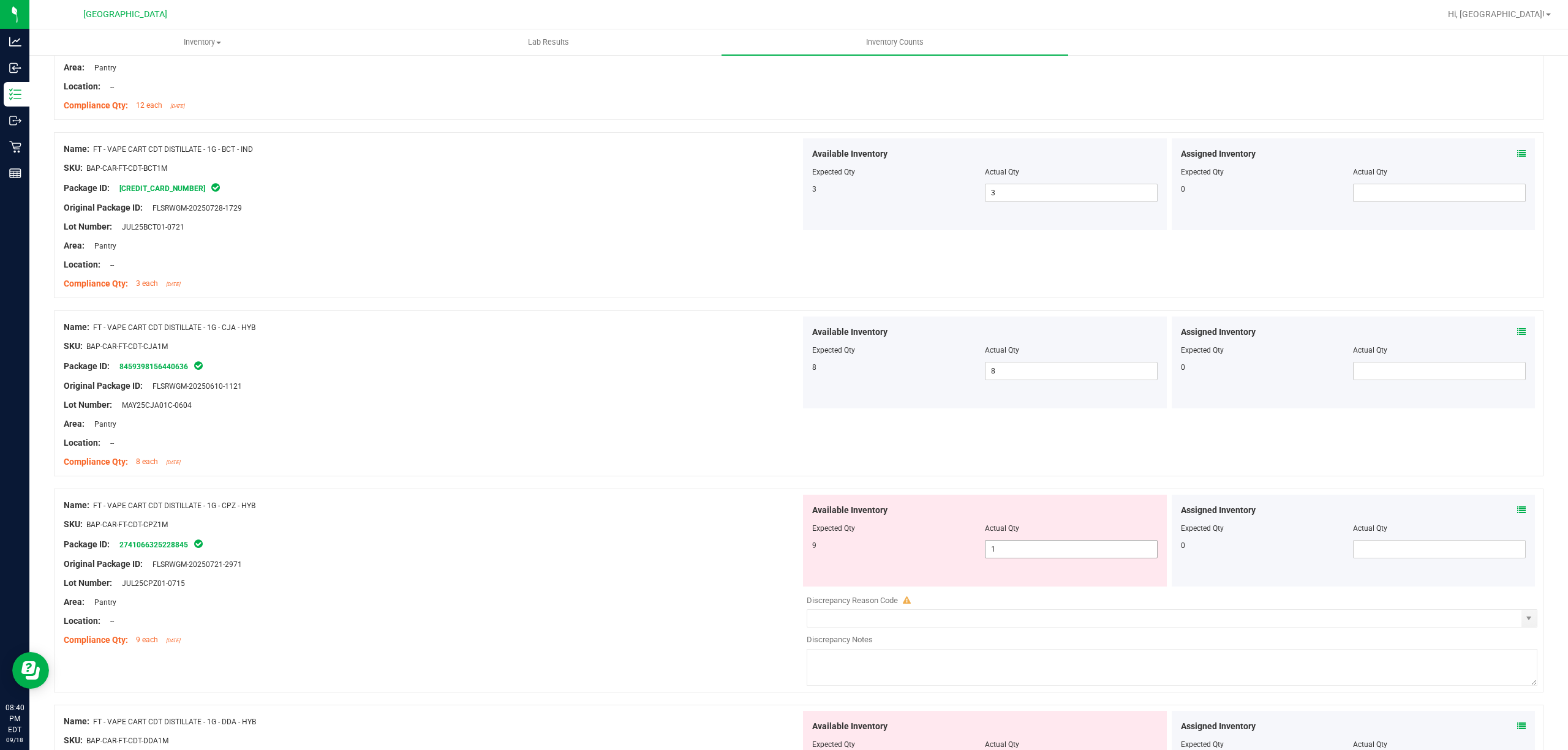
click at [1112, 550] on span "1 1" at bounding box center [1071, 549] width 172 height 18
click at [1112, 550] on input "1" at bounding box center [1071, 549] width 171 height 17
click at [597, 479] on div at bounding box center [798, 482] width 1490 height 12
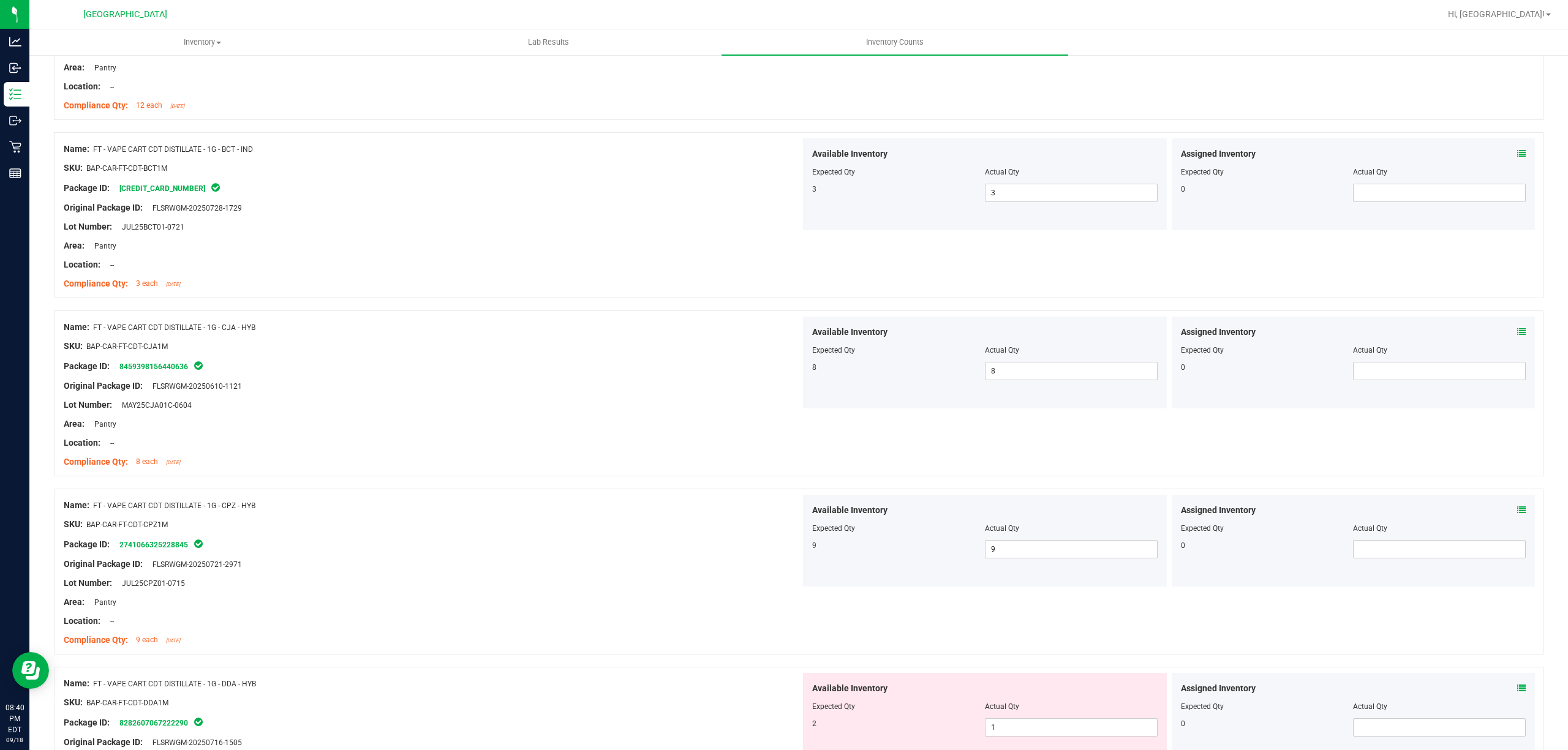
scroll to position [490, 0]
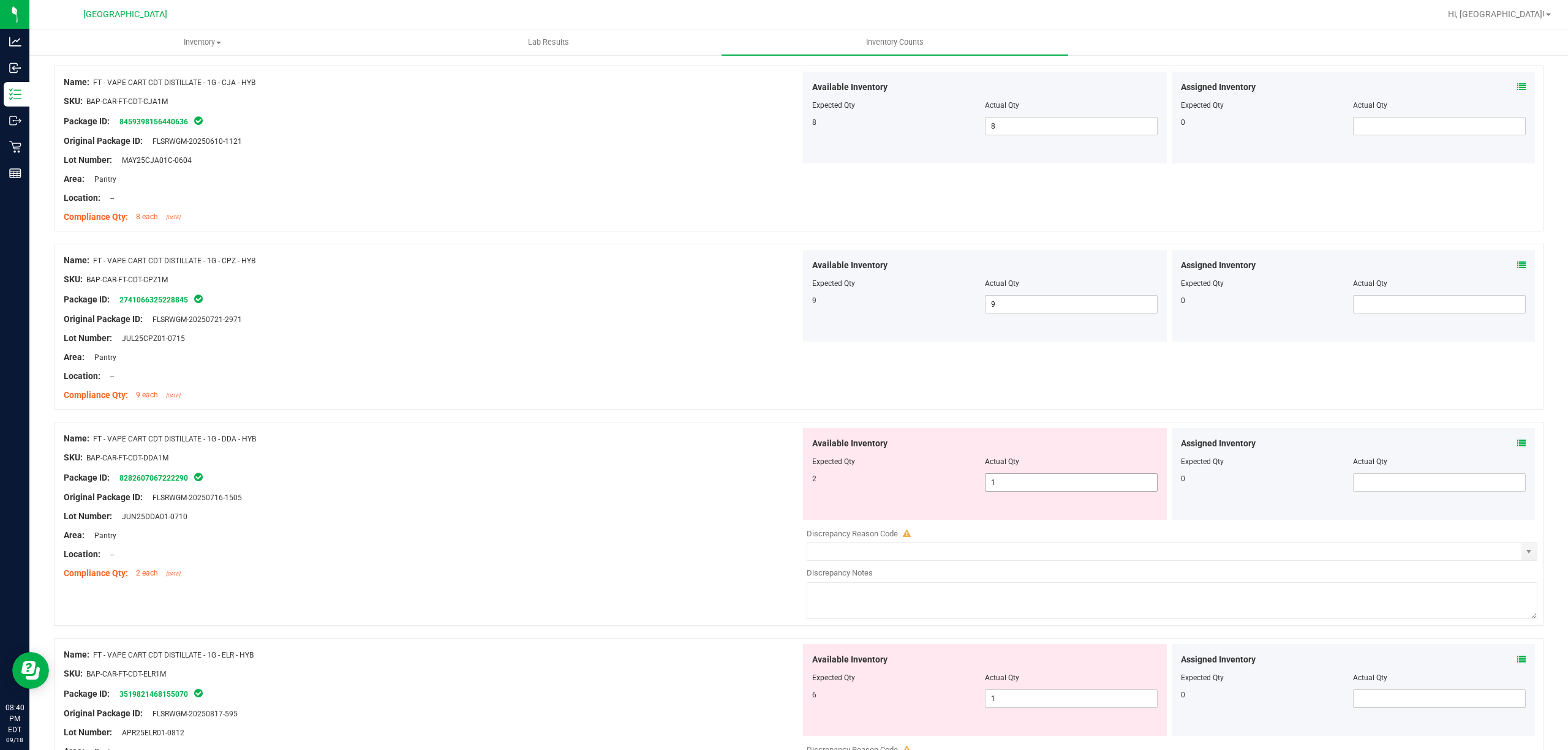
drag, startPoint x: 1125, startPoint y: 471, endPoint x: 1116, endPoint y: 493, distance: 23.8
click at [1121, 478] on div "Available Inventory Expected Qty Actual Qty 2 1 1" at bounding box center [984, 474] width 364 height 92
click at [1115, 495] on div "Available Inventory Expected Qty Actual Qty 2 1 1" at bounding box center [984, 474] width 364 height 92
click at [1113, 485] on span "1 1" at bounding box center [1071, 482] width 172 height 18
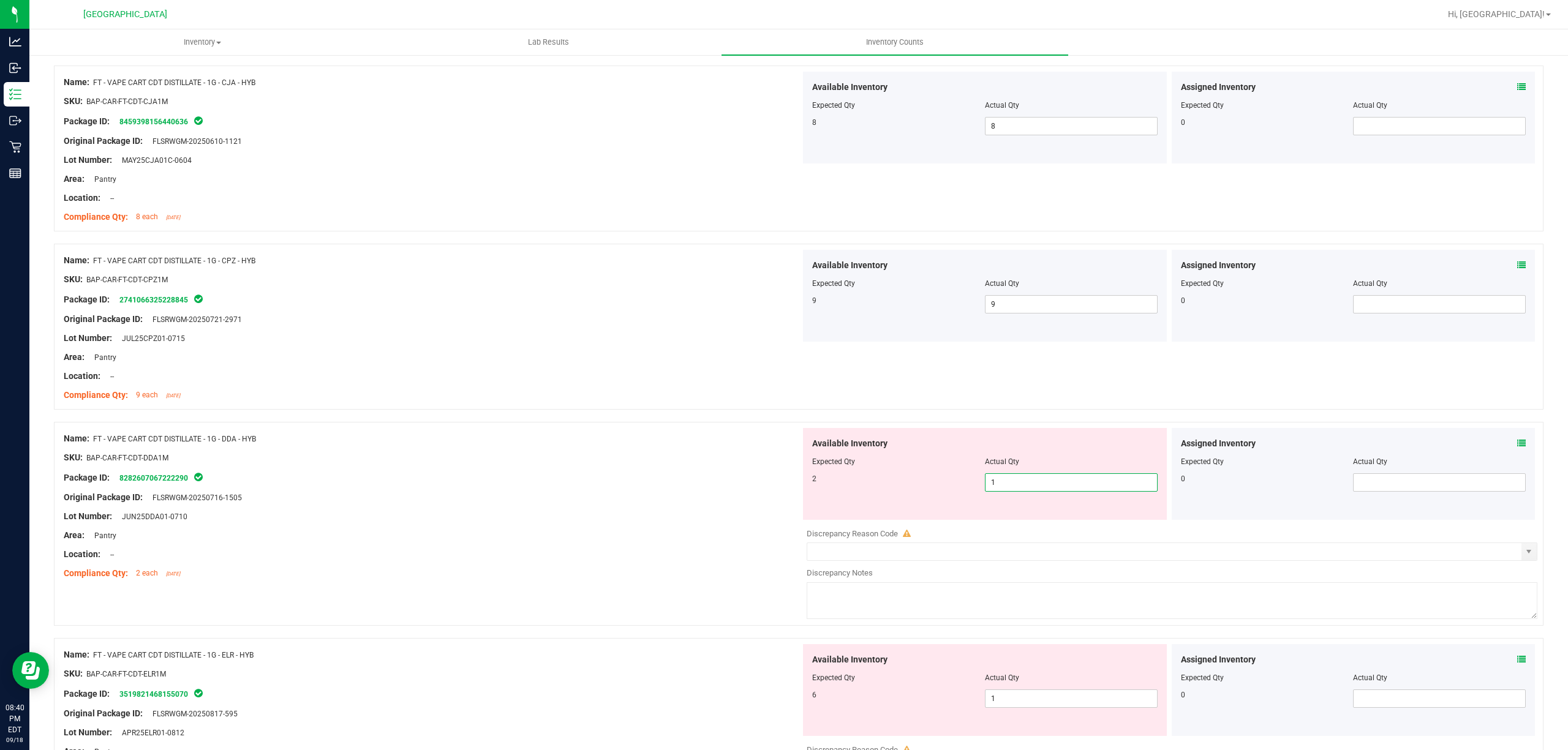
click at [1113, 485] on input "1" at bounding box center [1071, 482] width 171 height 17
click at [550, 473] on div "Package ID: 8282607067222290" at bounding box center [432, 477] width 737 height 15
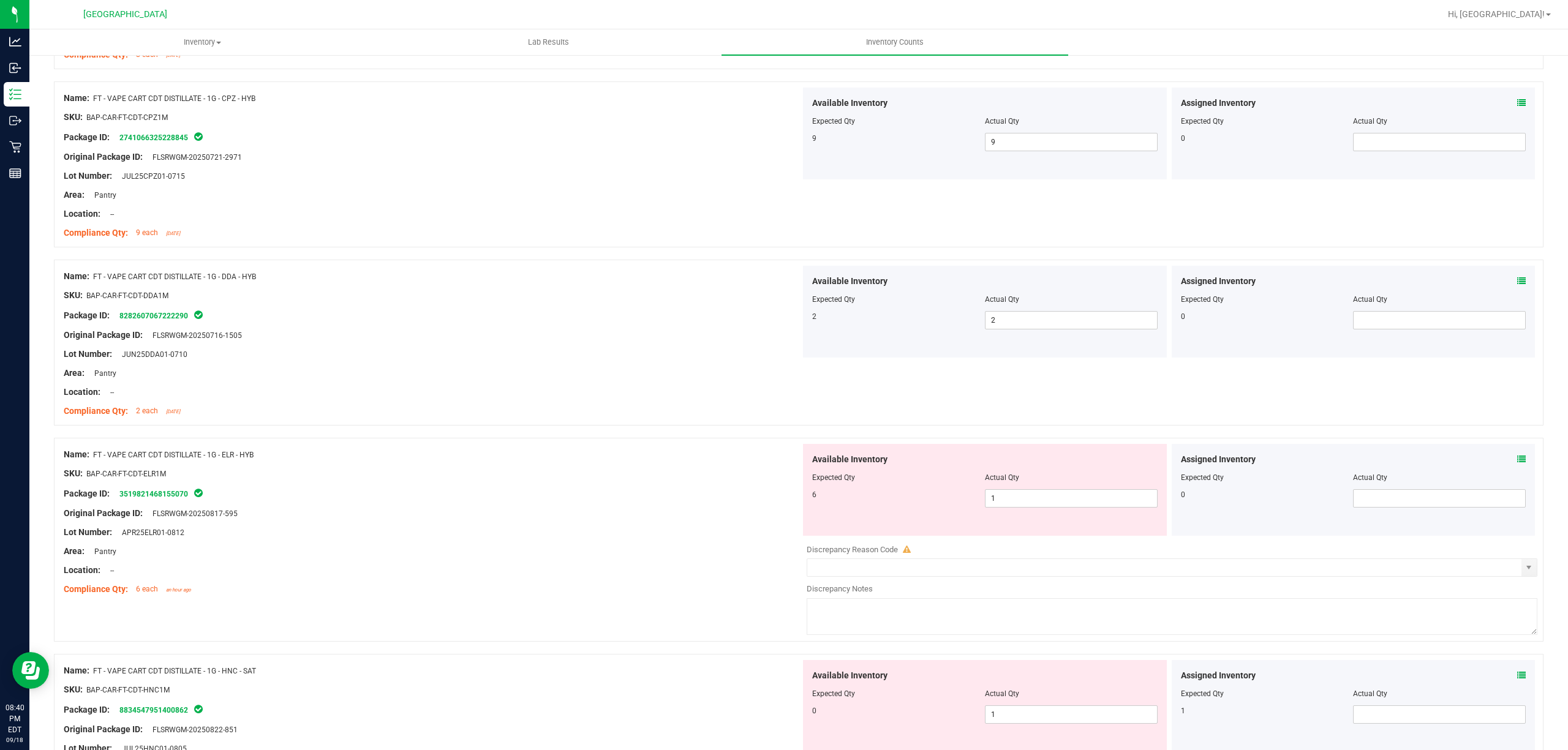
scroll to position [653, 0]
click at [1041, 504] on span "1 1" at bounding box center [1071, 498] width 172 height 18
click at [1042, 504] on input "1" at bounding box center [1071, 498] width 171 height 17
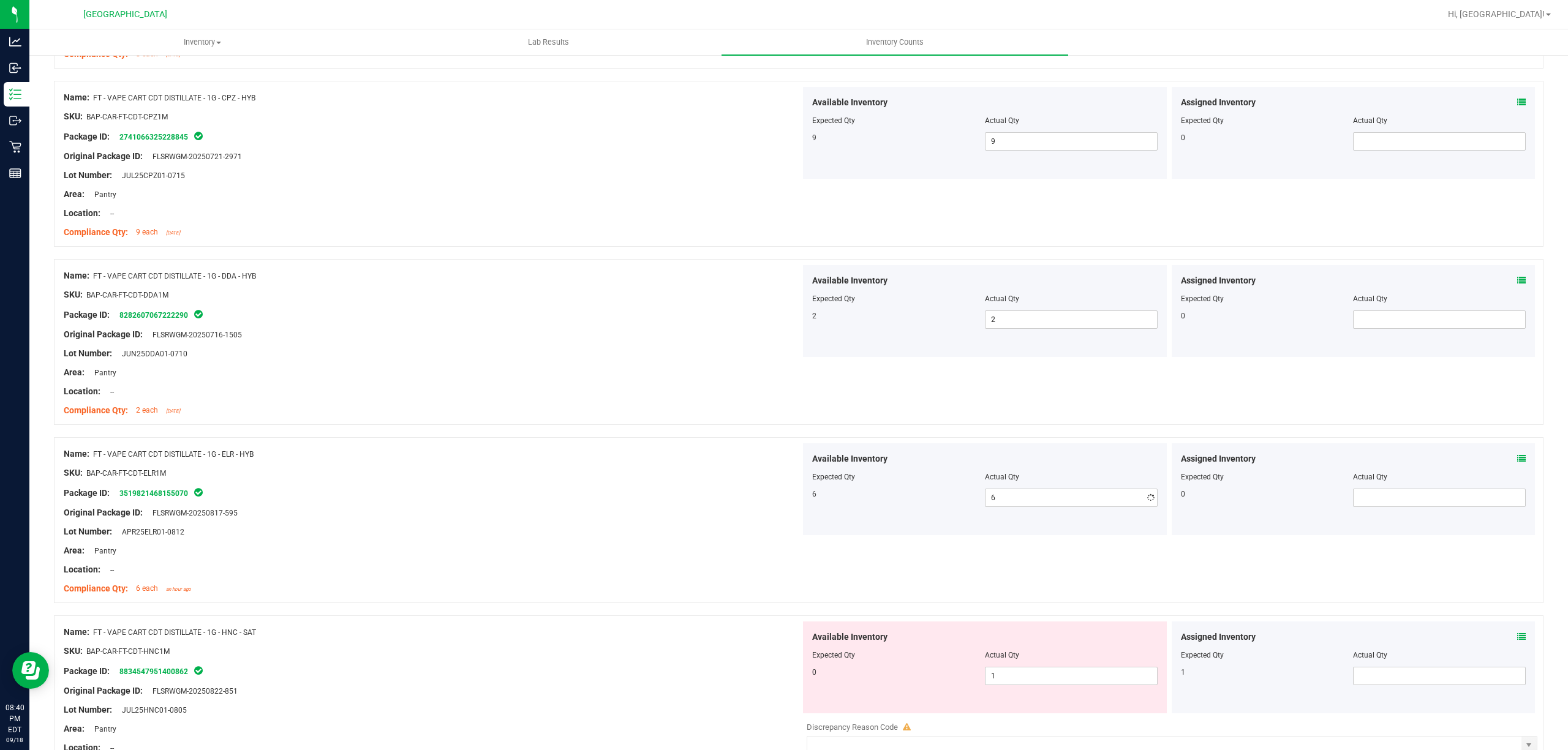
click at [613, 476] on div "SKU: BAP-CAR-FT-CDT-ELR1M" at bounding box center [432, 473] width 737 height 13
click at [1065, 709] on div "Available Inventory Expected Qty Actual Qty 0 1 1" at bounding box center [984, 668] width 364 height 92
click at [1067, 683] on span "1 1" at bounding box center [1071, 676] width 172 height 18
drag, startPoint x: 1067, startPoint y: 683, endPoint x: 1073, endPoint y: 684, distance: 6.1
click at [1068, 683] on input "1" at bounding box center [1071, 676] width 171 height 17
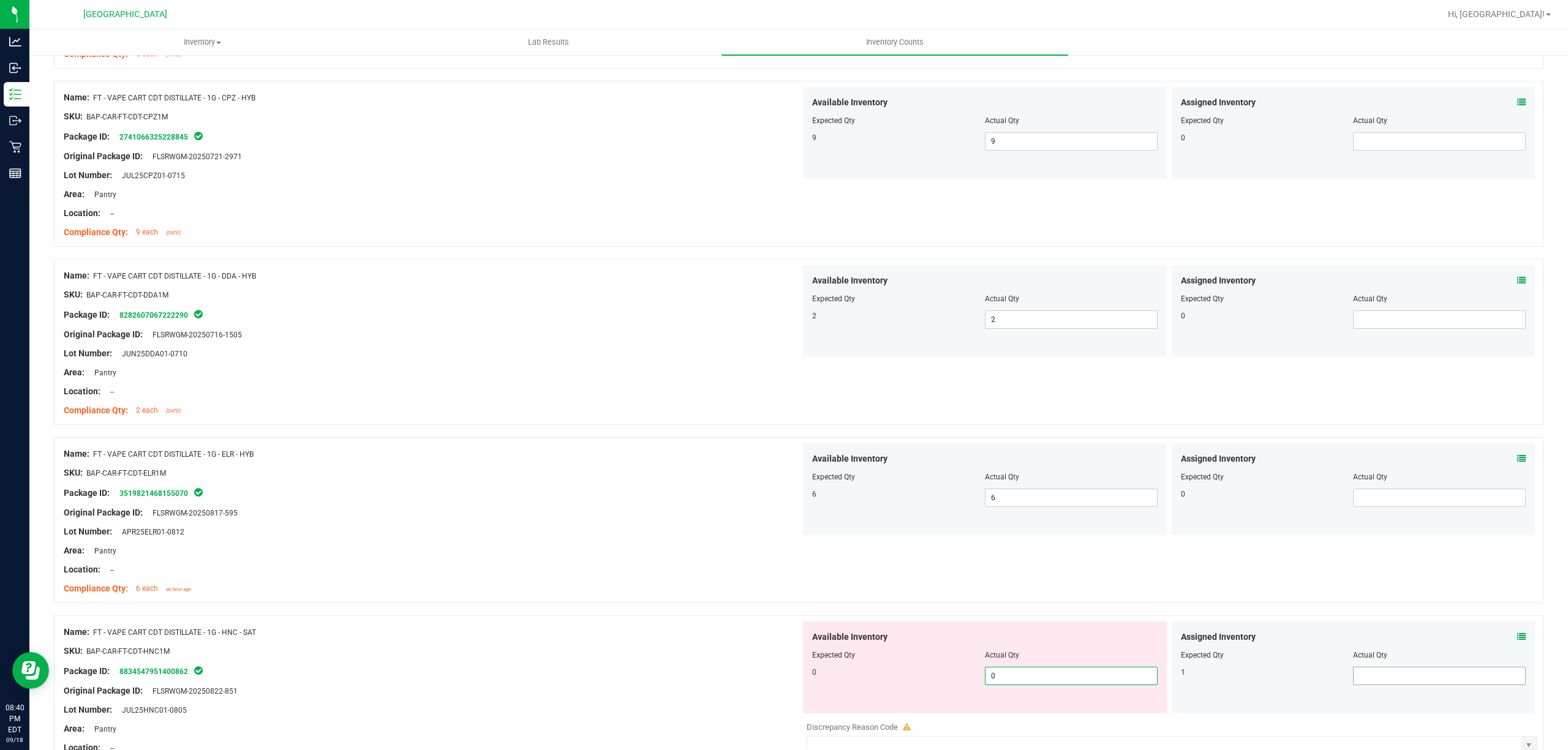
click at [1504, 682] on span at bounding box center [1439, 676] width 172 height 18
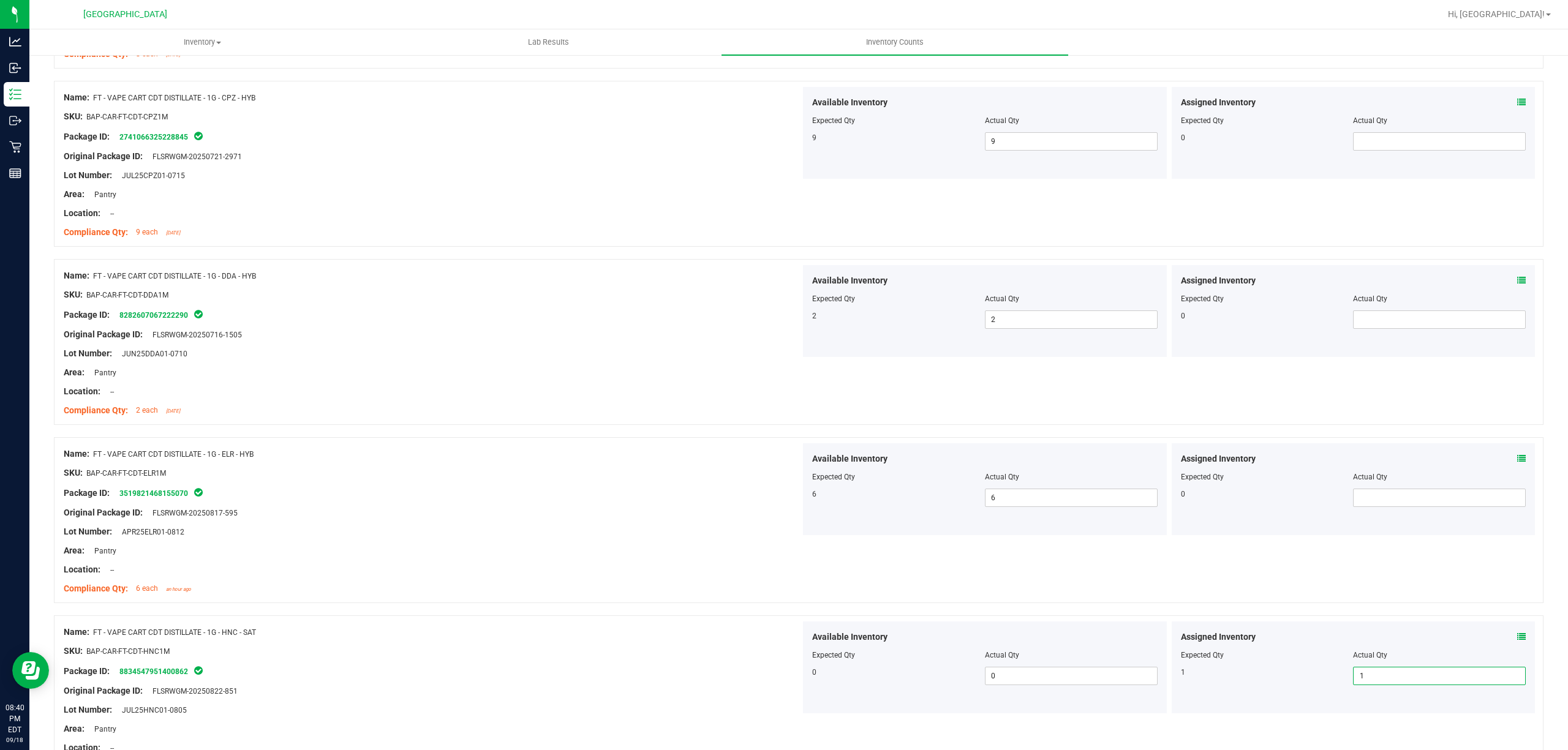
click at [557, 585] on div "Compliance Qty: 6 each an hour ago" at bounding box center [432, 589] width 737 height 13
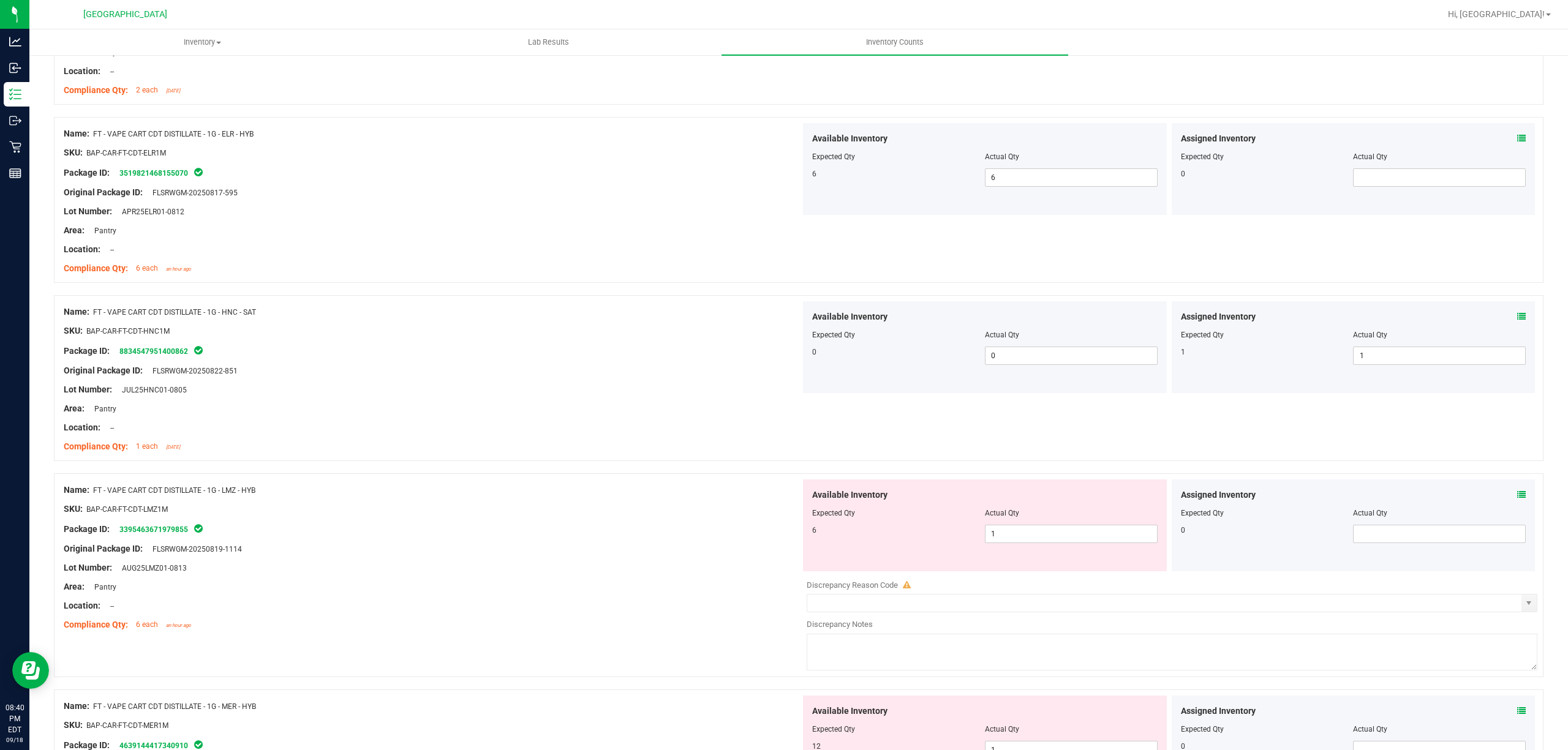
scroll to position [979, 0]
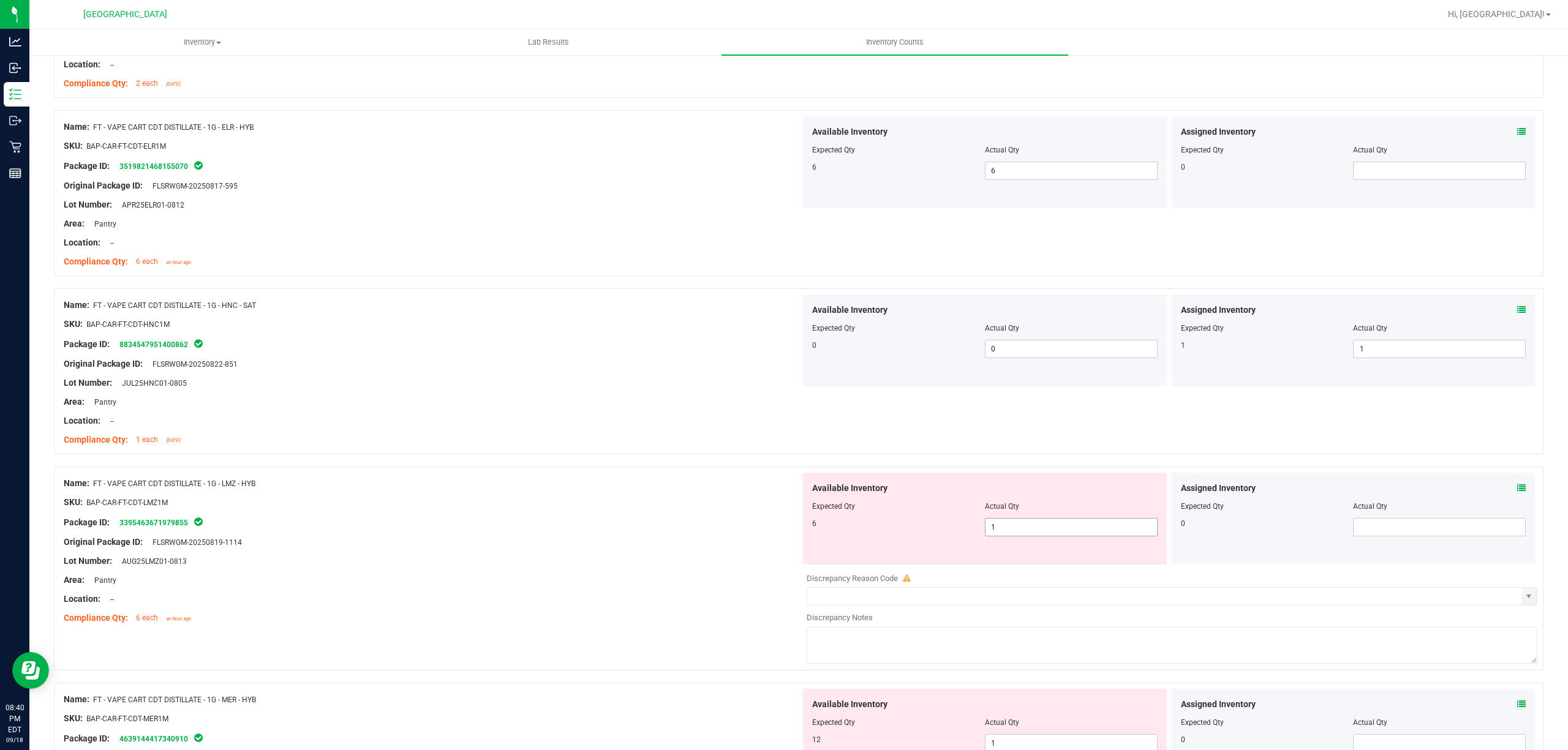
drag, startPoint x: 1032, startPoint y: 523, endPoint x: 1030, endPoint y: 534, distance: 11.2
click at [1030, 533] on span "1 1" at bounding box center [1071, 527] width 172 height 18
click at [1028, 535] on input "1" at bounding box center [1071, 527] width 171 height 17
click at [1334, 534] on div "0" at bounding box center [1353, 527] width 346 height 18
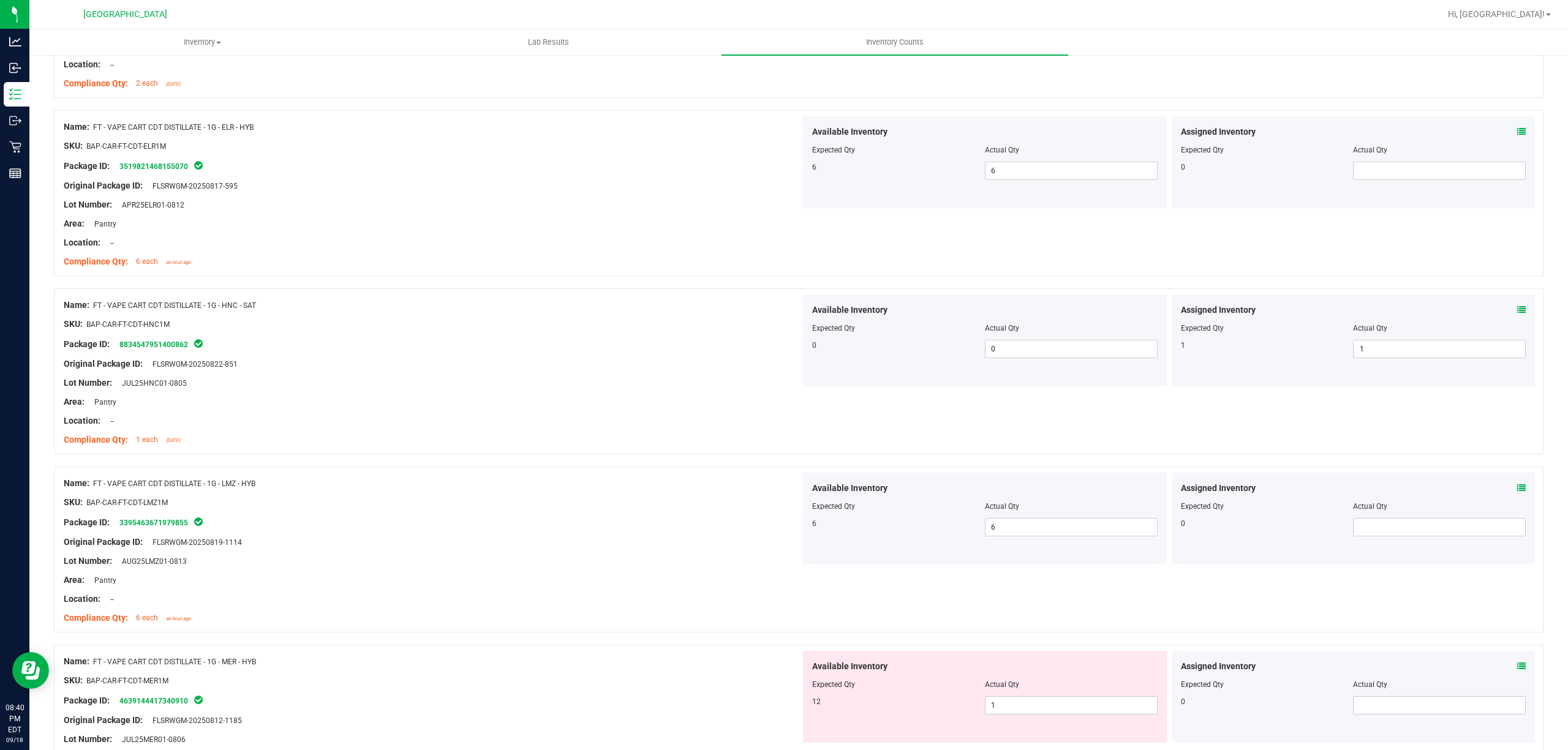
click at [469, 548] on div "Original Package ID: FLSRWGM-20250819-1114" at bounding box center [432, 542] width 737 height 13
click at [1056, 696] on div at bounding box center [984, 692] width 346 height 6
click at [1054, 709] on span "1 1" at bounding box center [1071, 705] width 172 height 18
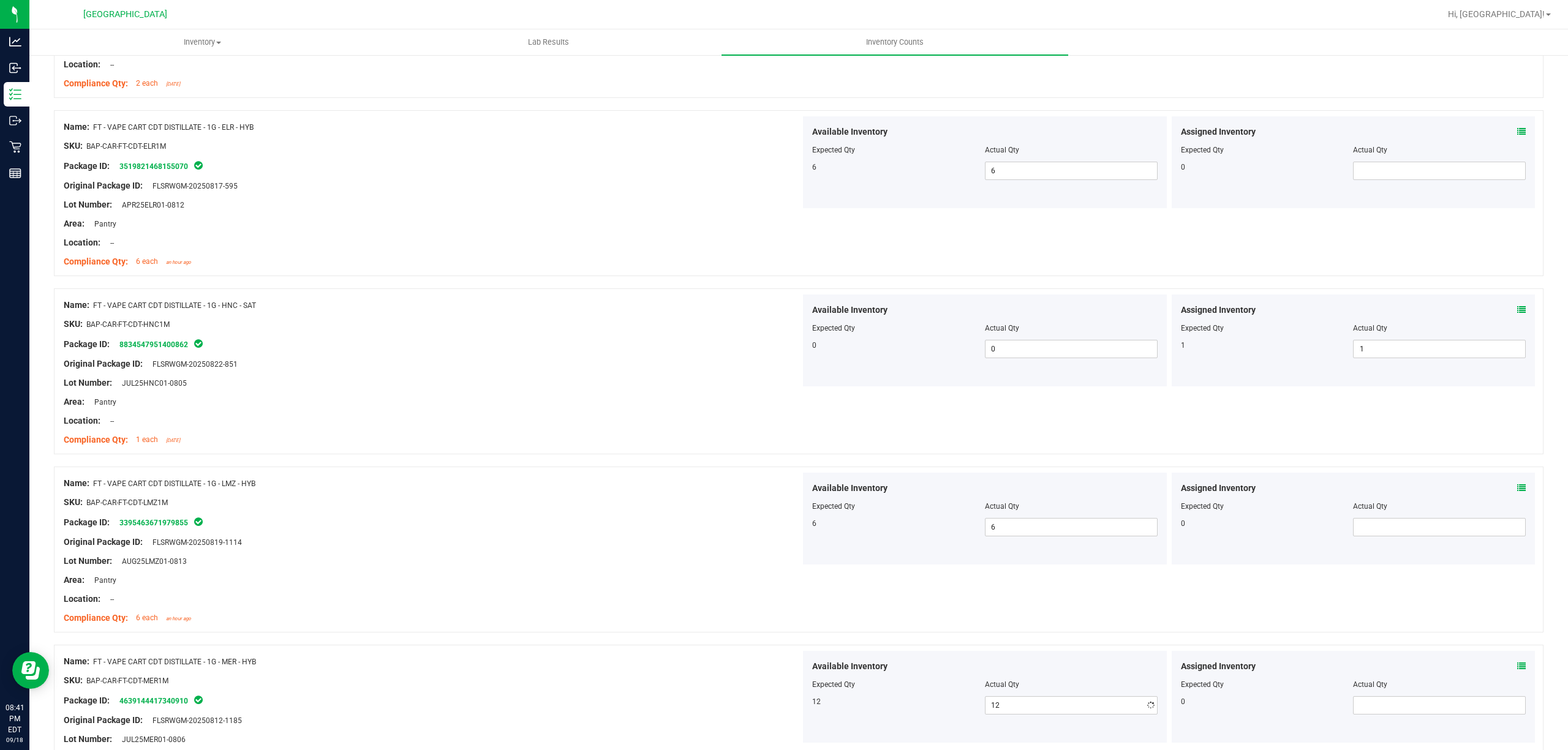
click at [584, 562] on div "Lot Number: AUG25LMZ01-0813" at bounding box center [432, 561] width 737 height 13
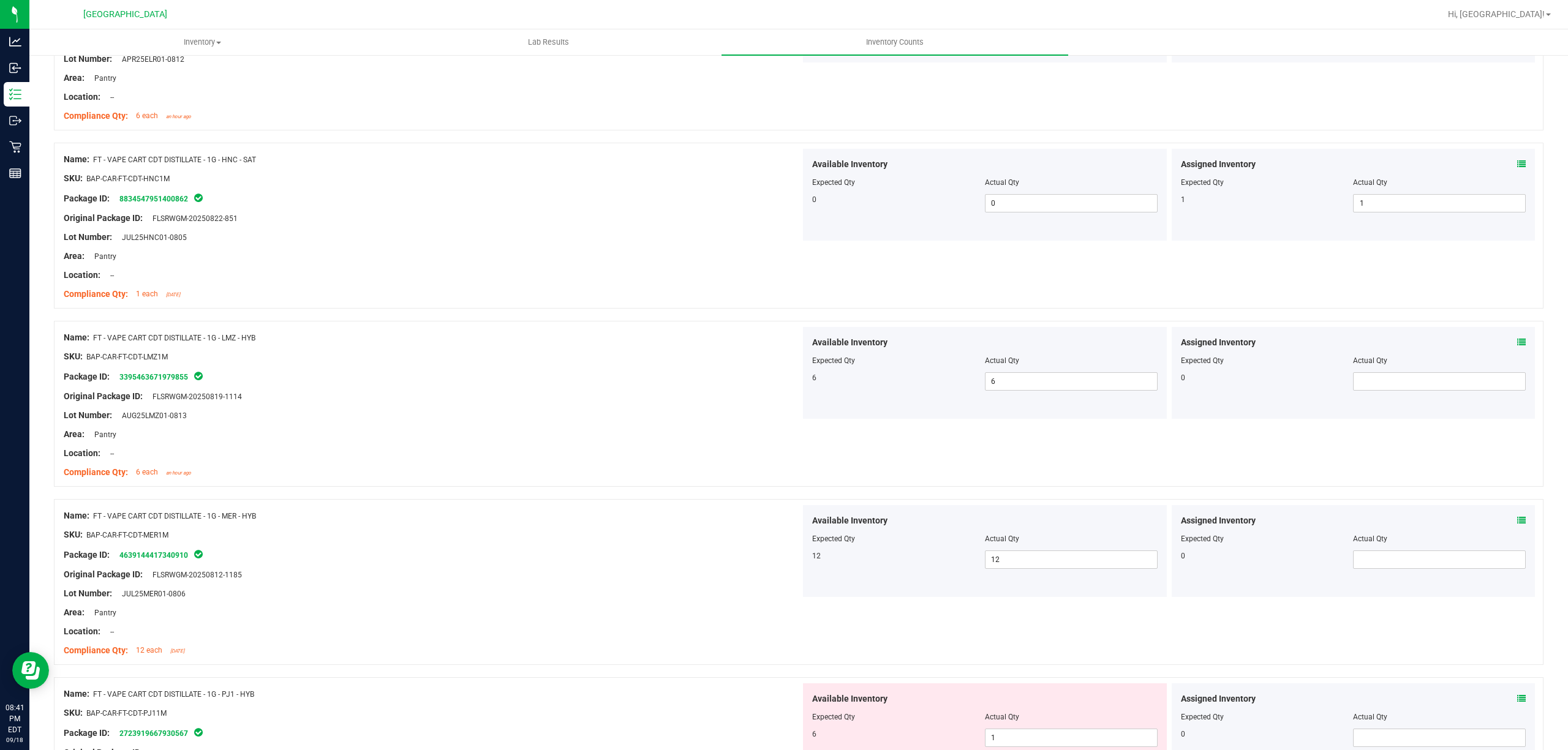
scroll to position [1306, 0]
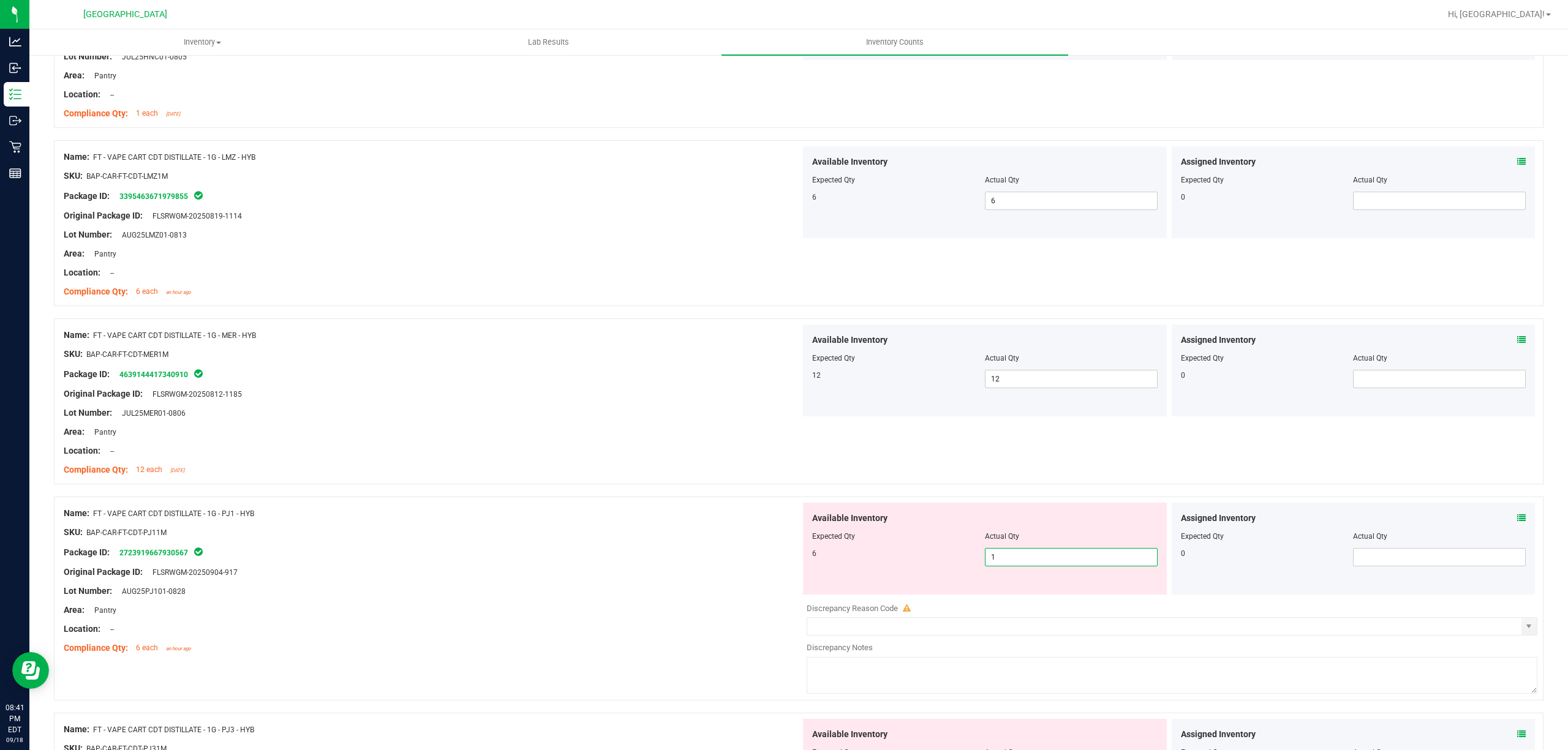
click at [1063, 565] on span "1 1" at bounding box center [1071, 557] width 172 height 18
click at [1063, 565] on input "1" at bounding box center [1071, 557] width 171 height 17
click at [760, 496] on div at bounding box center [798, 490] width 1490 height 12
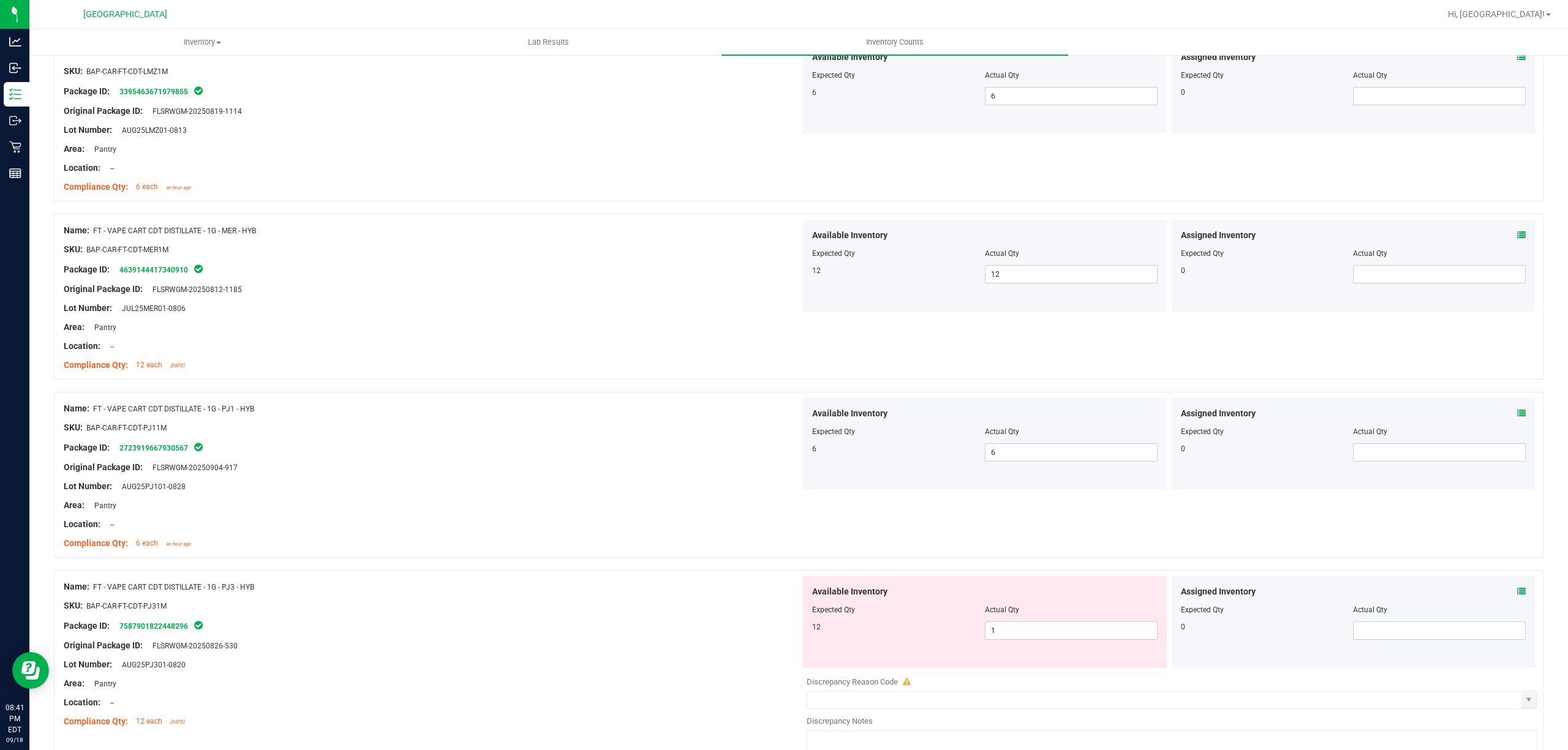
scroll to position [1632, 0]
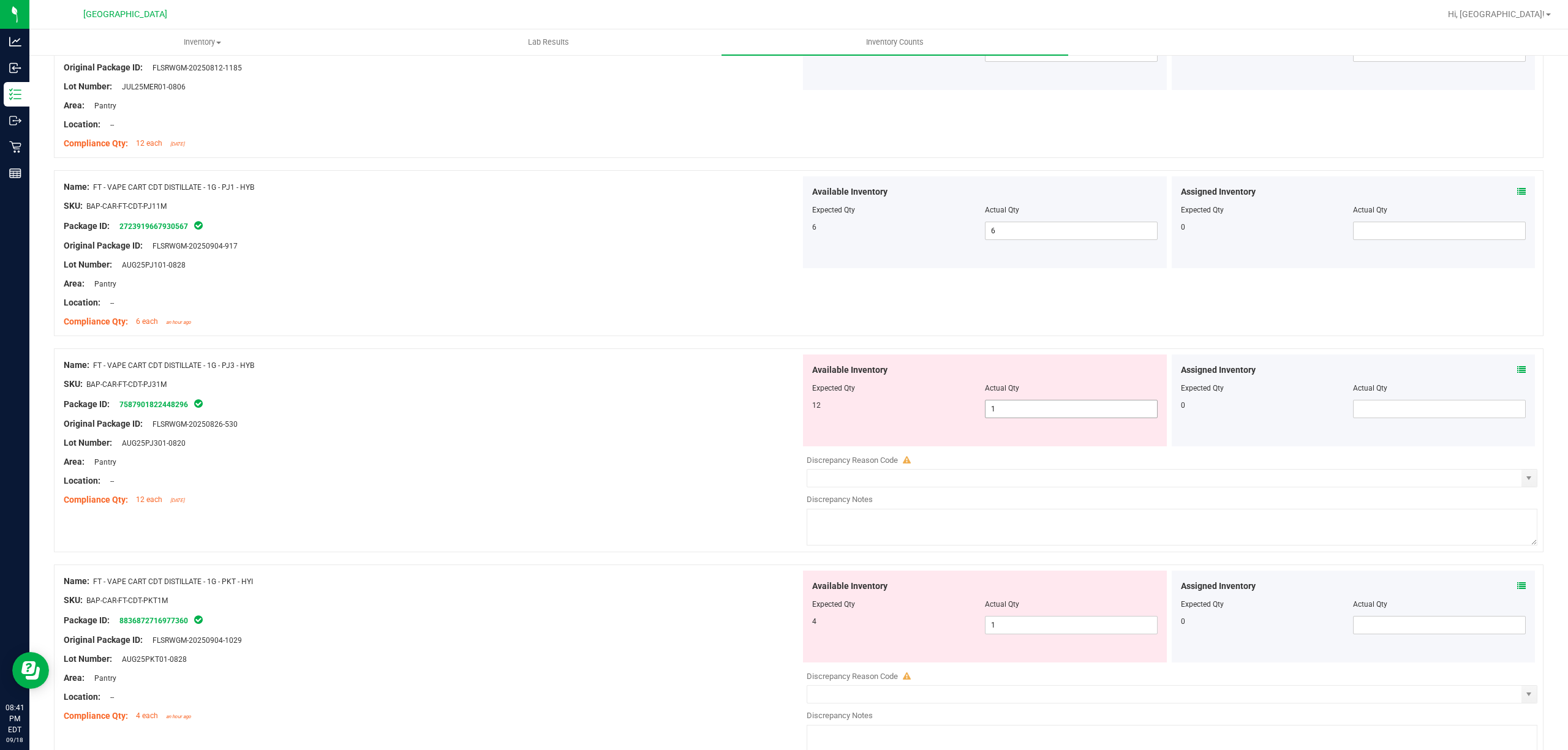
click at [1087, 417] on span "1 1" at bounding box center [1071, 409] width 172 height 18
click at [628, 441] on div "Lot Number: AUG25PJ301-0820" at bounding box center [432, 443] width 737 height 13
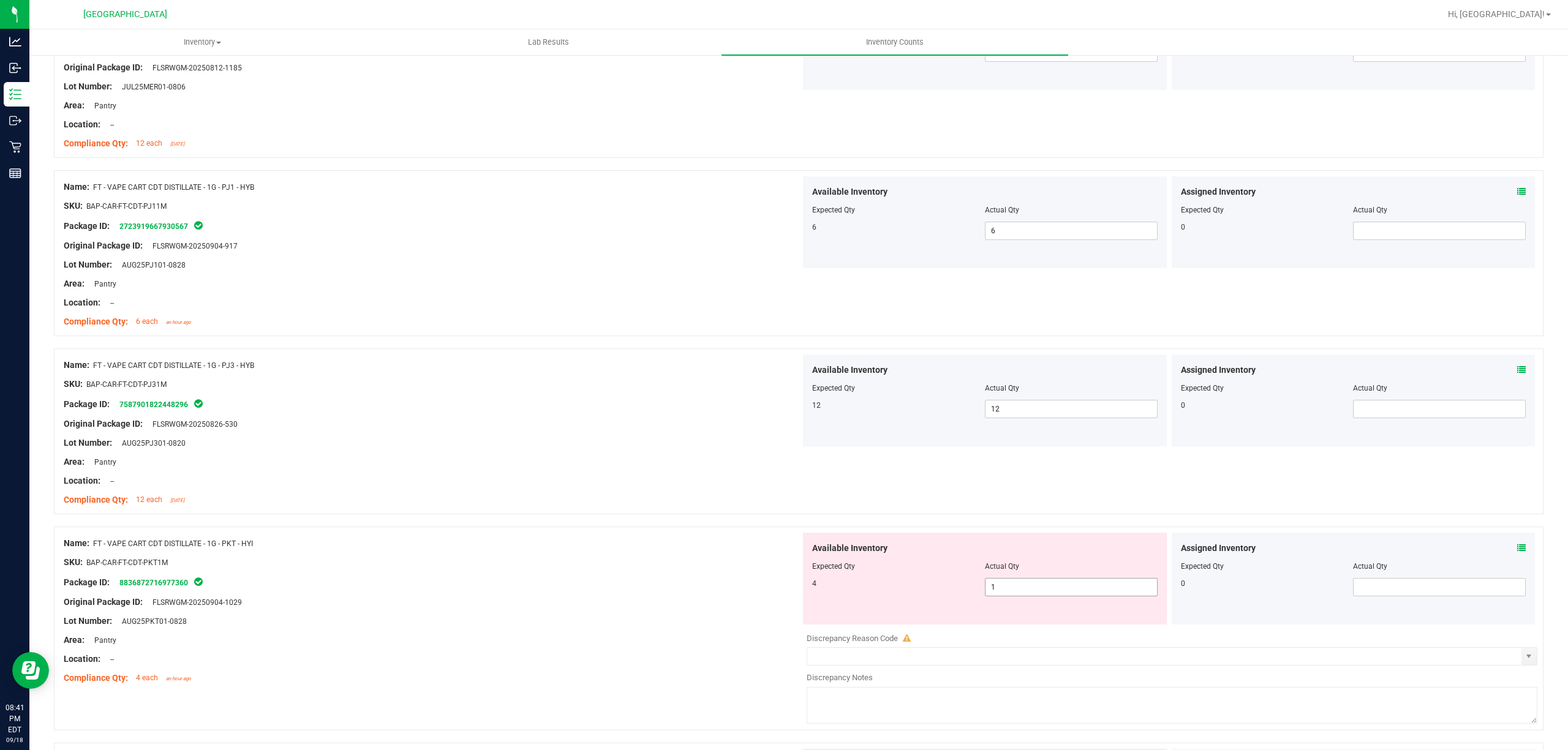
click at [1004, 591] on span "1 1" at bounding box center [1071, 587] width 172 height 18
click at [1005, 591] on input "1" at bounding box center [1071, 587] width 171 height 17
click at [599, 479] on div "Location: --" at bounding box center [432, 481] width 737 height 13
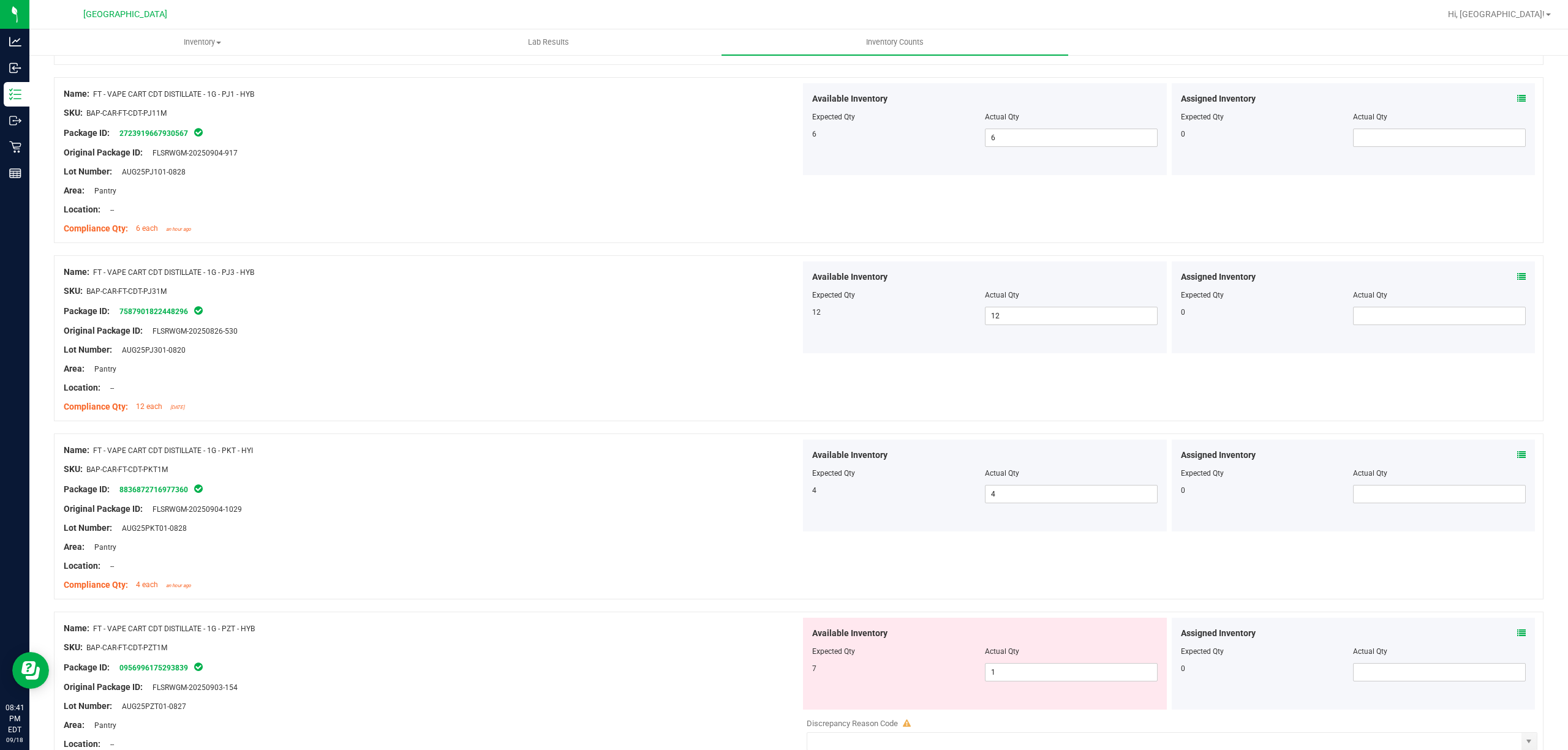
scroll to position [1877, 0]
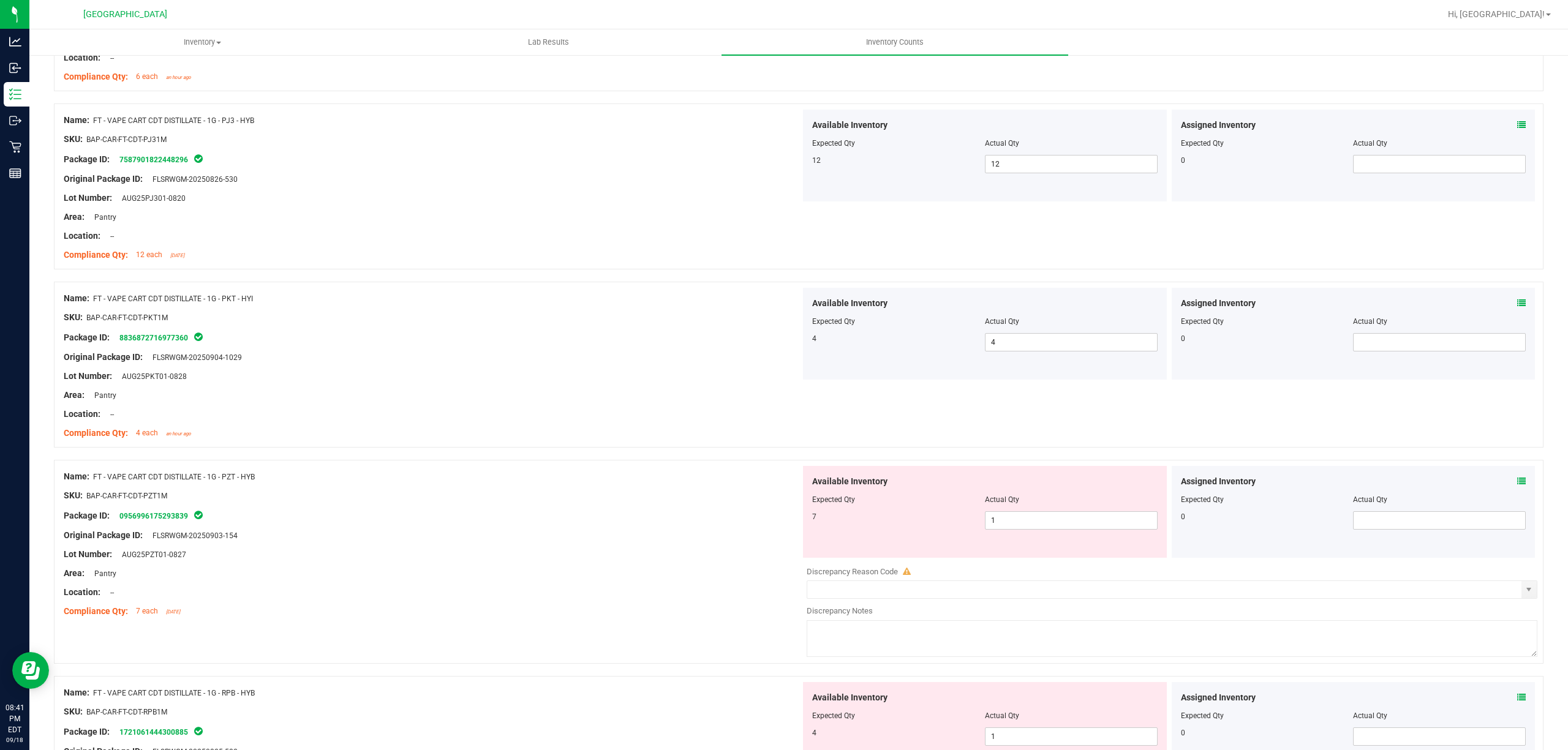
click at [1150, 528] on div "Available Inventory Expected Qty Actual Qty 7 1 1" at bounding box center [984, 512] width 364 height 92
click at [1149, 529] on div "Available Inventory Expected Qty Actual Qty 7 1 1" at bounding box center [984, 512] width 364 height 92
click at [1125, 530] on span "1 1" at bounding box center [1071, 521] width 172 height 18
click at [1125, 529] on input "1" at bounding box center [1071, 521] width 171 height 17
click at [714, 453] on div at bounding box center [798, 453] width 1490 height 12
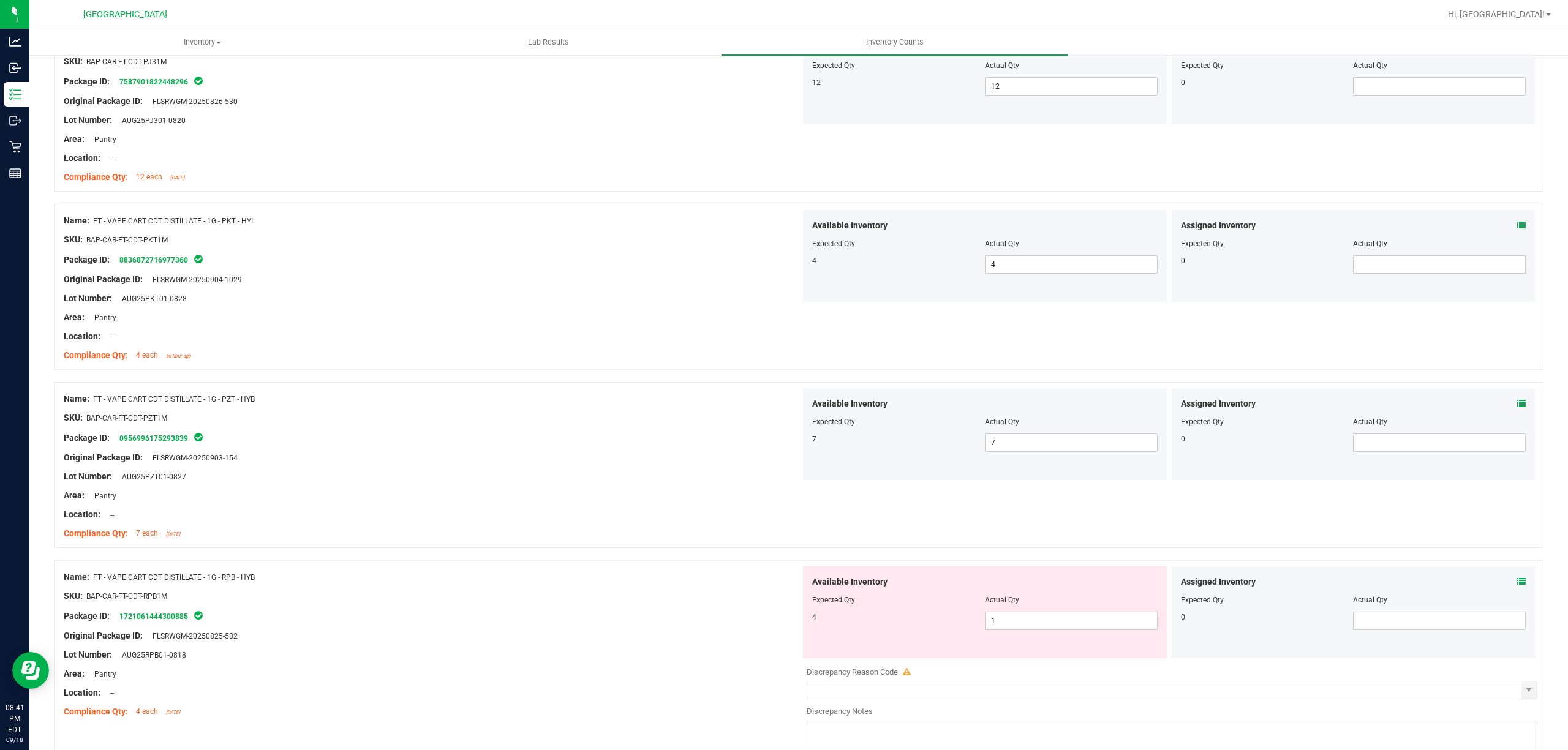
scroll to position [2041, 0]
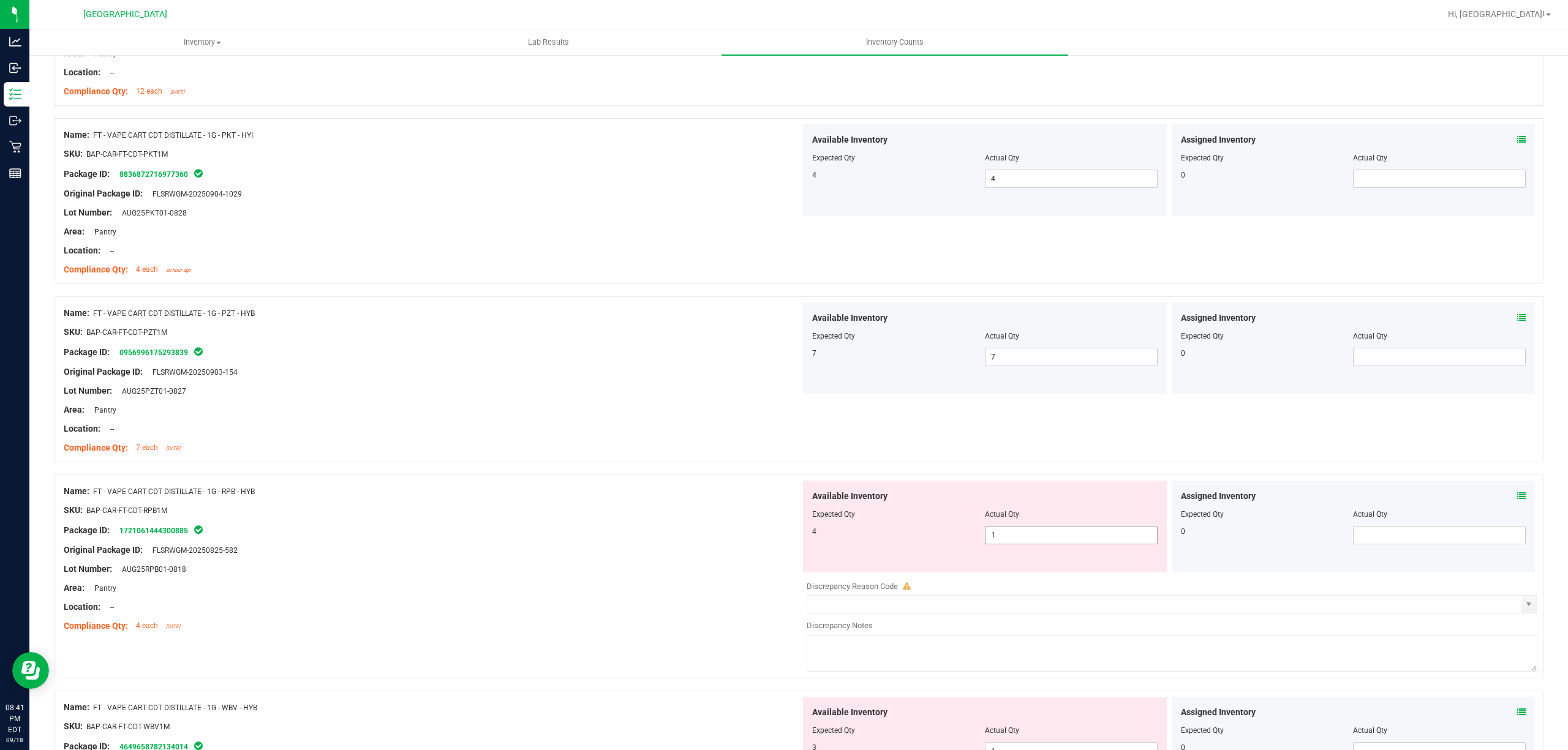
click at [1062, 537] on span "1 1" at bounding box center [1071, 535] width 172 height 18
click at [1062, 537] on input "1" at bounding box center [1071, 535] width 171 height 17
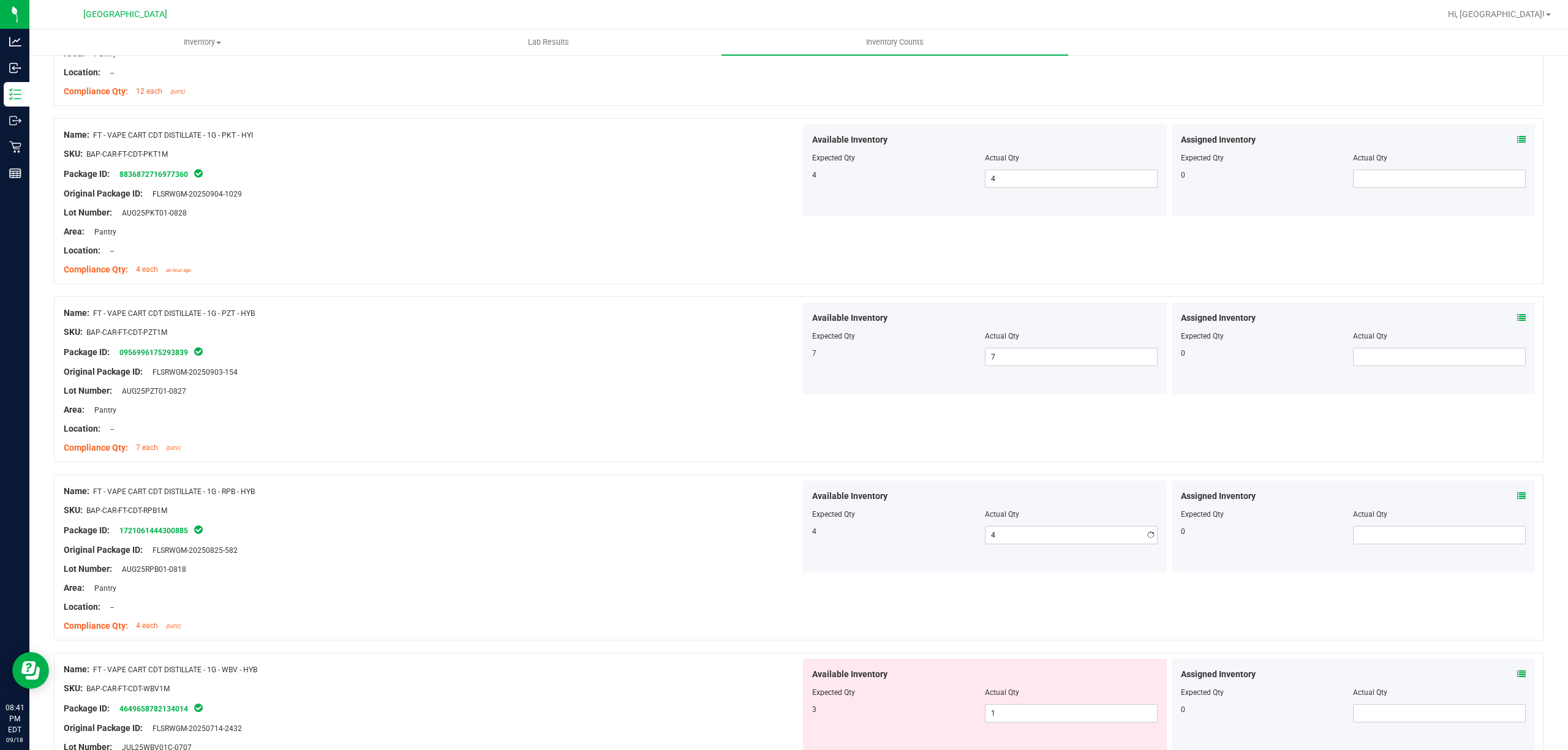
click at [621, 486] on div "Name: FT - VAPE CART CDT DISTILLATE - 1G - RPB - HYB SKU: BAP-CAR-FT-CDT-RPB1M …" at bounding box center [432, 558] width 737 height 156
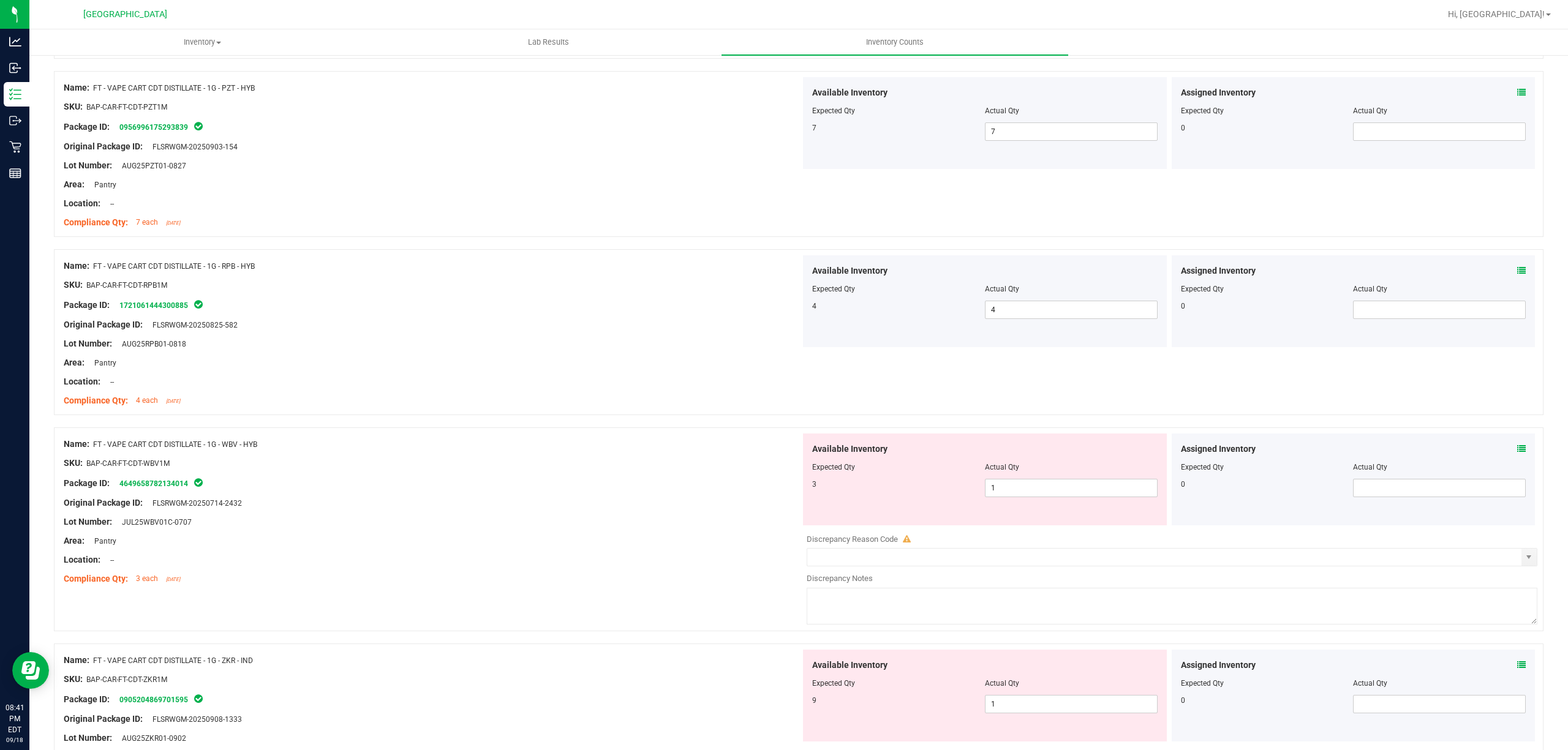
scroll to position [2286, 0]
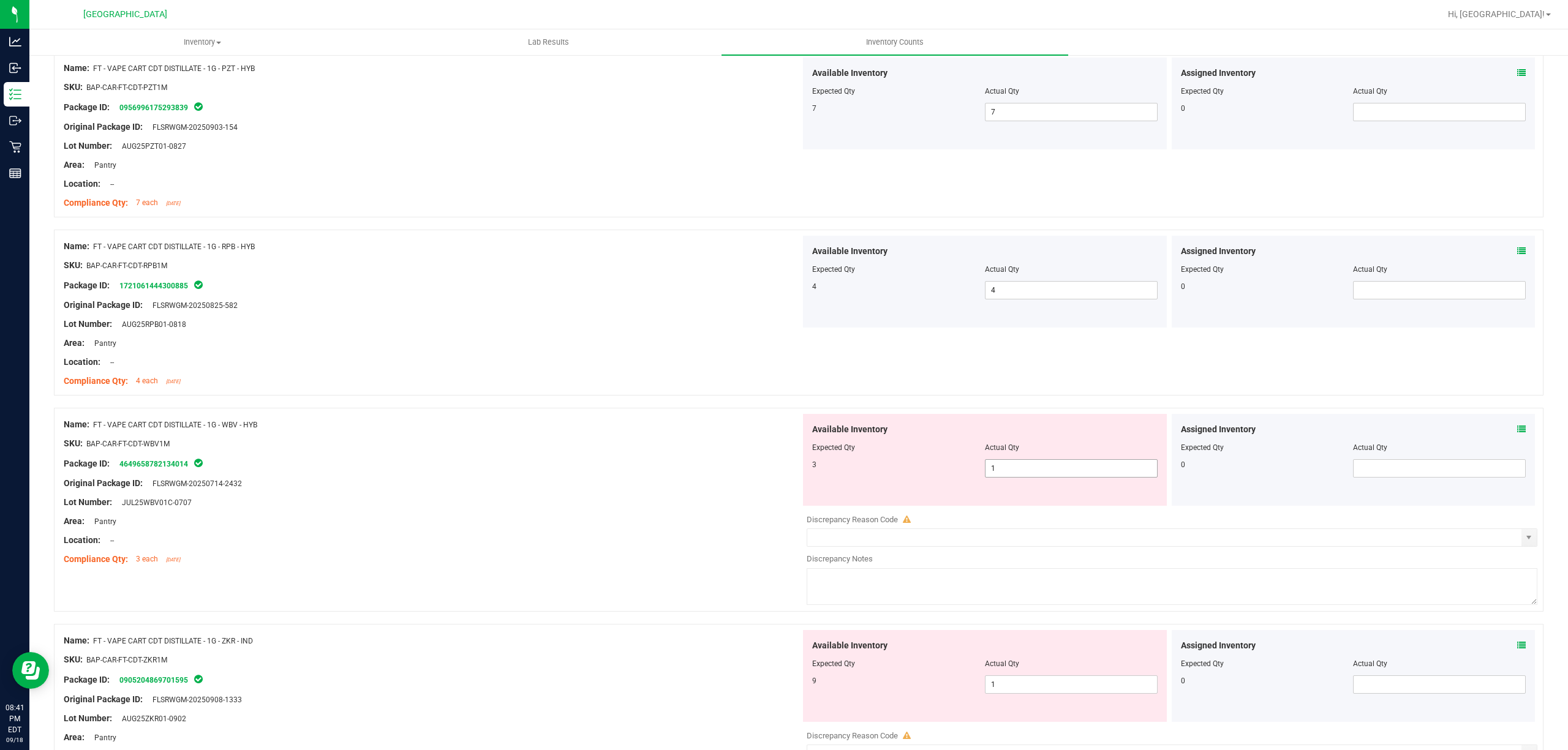
click at [1032, 473] on span "1 1" at bounding box center [1071, 468] width 172 height 18
click at [1032, 474] on input "1" at bounding box center [1071, 468] width 171 height 17
click at [506, 404] on div at bounding box center [798, 401] width 1490 height 12
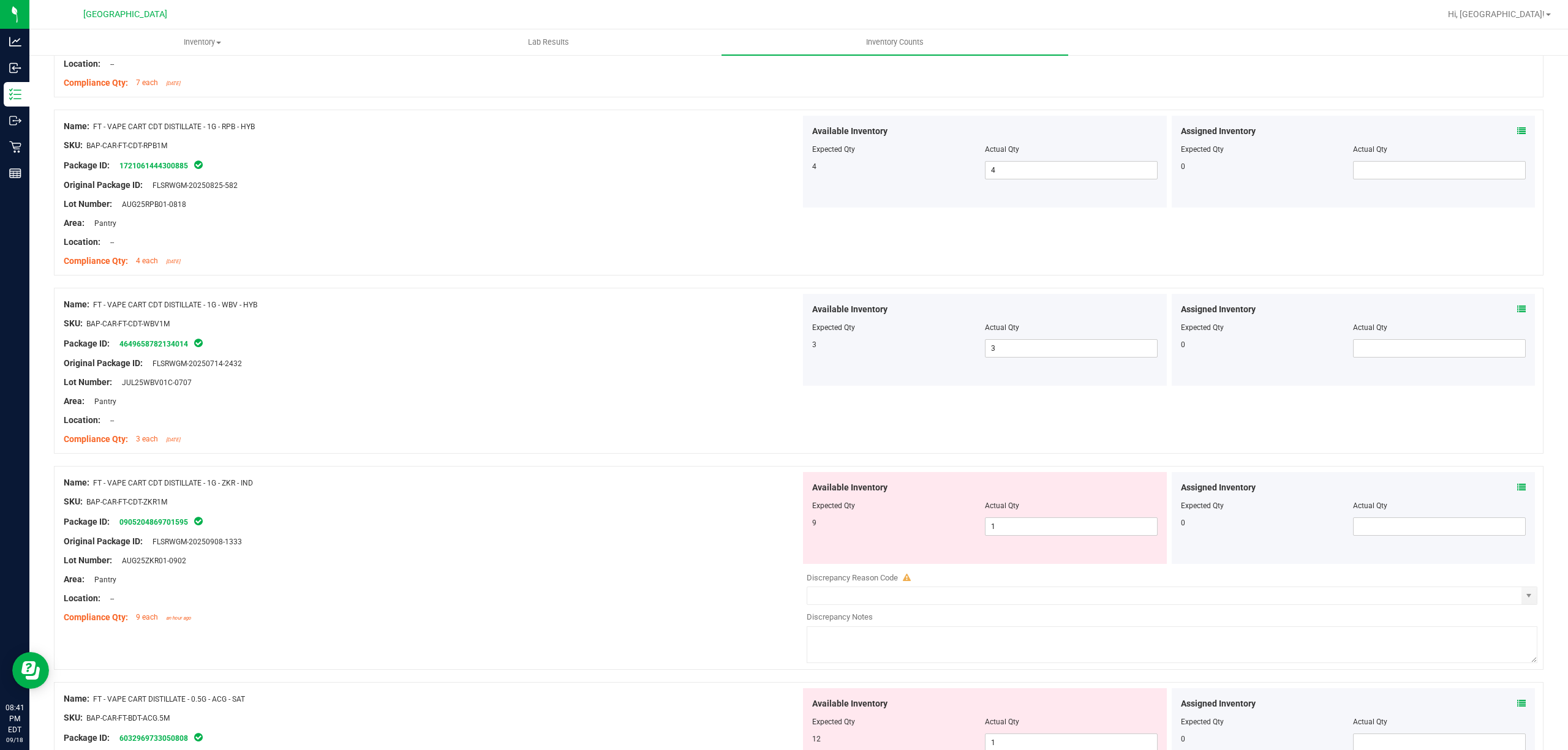
scroll to position [2449, 0]
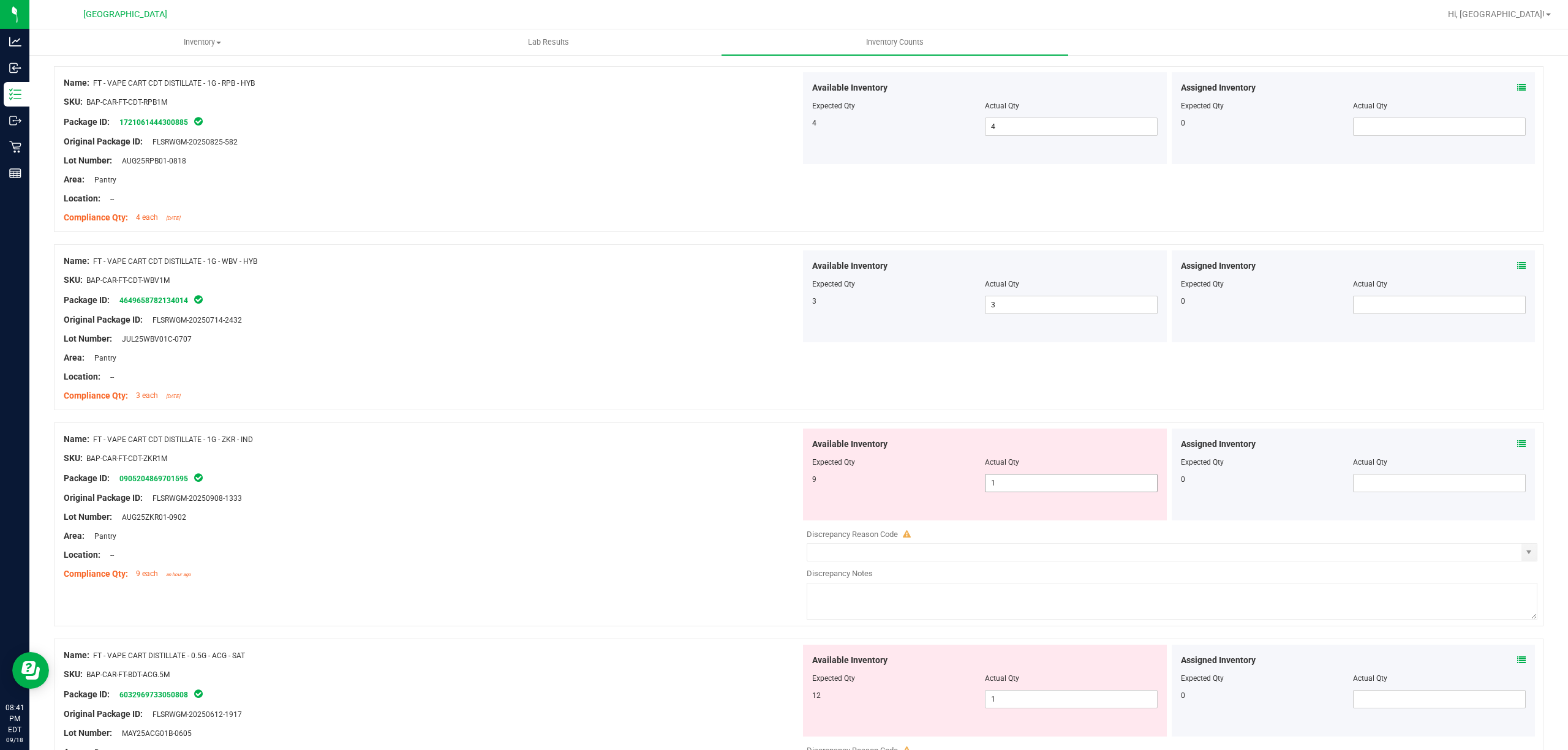
click at [1113, 474] on div at bounding box center [984, 471] width 346 height 6
drag, startPoint x: 1111, startPoint y: 482, endPoint x: 1110, endPoint y: 490, distance: 8.1
click at [1110, 490] on span "1 1" at bounding box center [1071, 483] width 172 height 18
click at [1110, 491] on input "1" at bounding box center [1071, 483] width 171 height 17
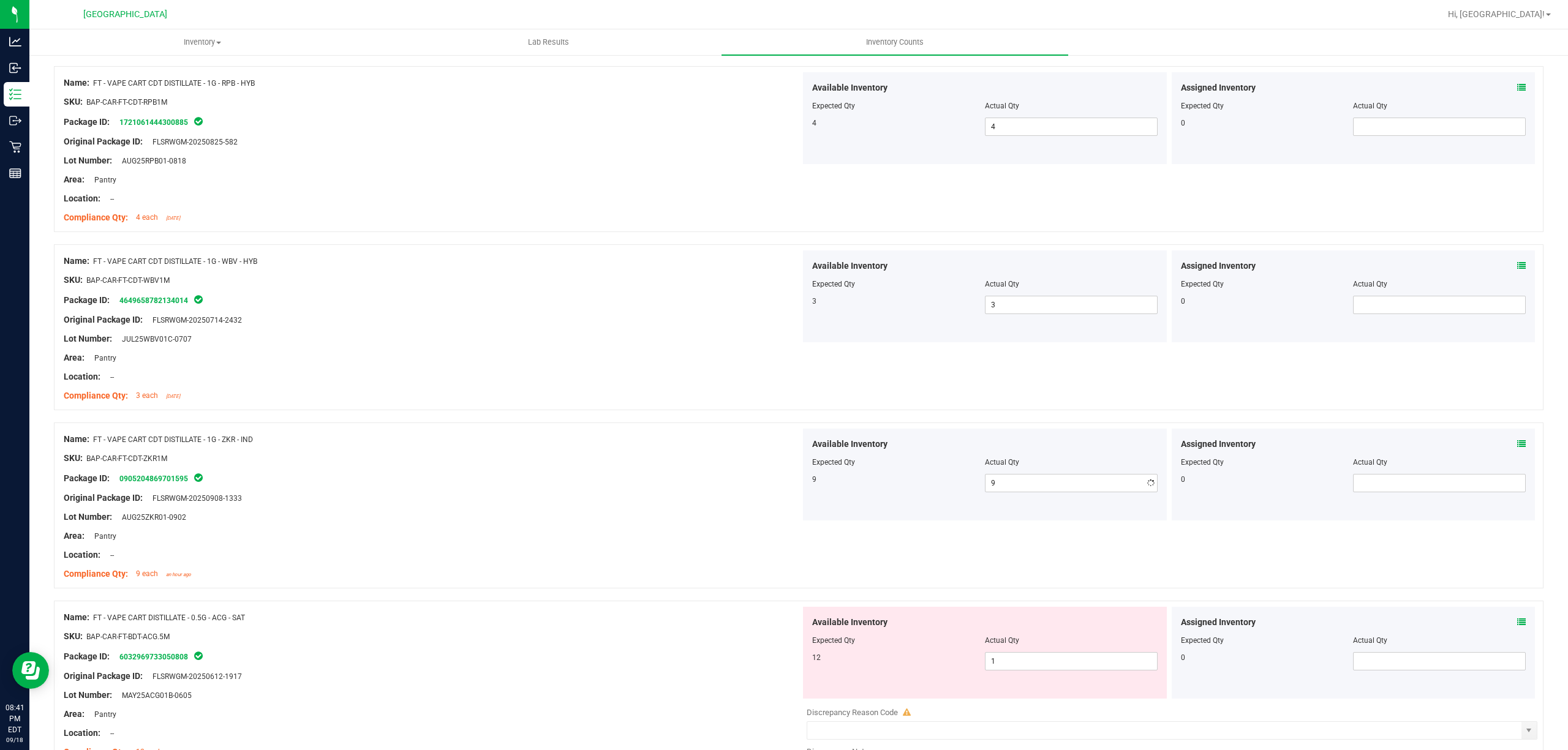
click at [717, 452] on div at bounding box center [432, 449] width 737 height 6
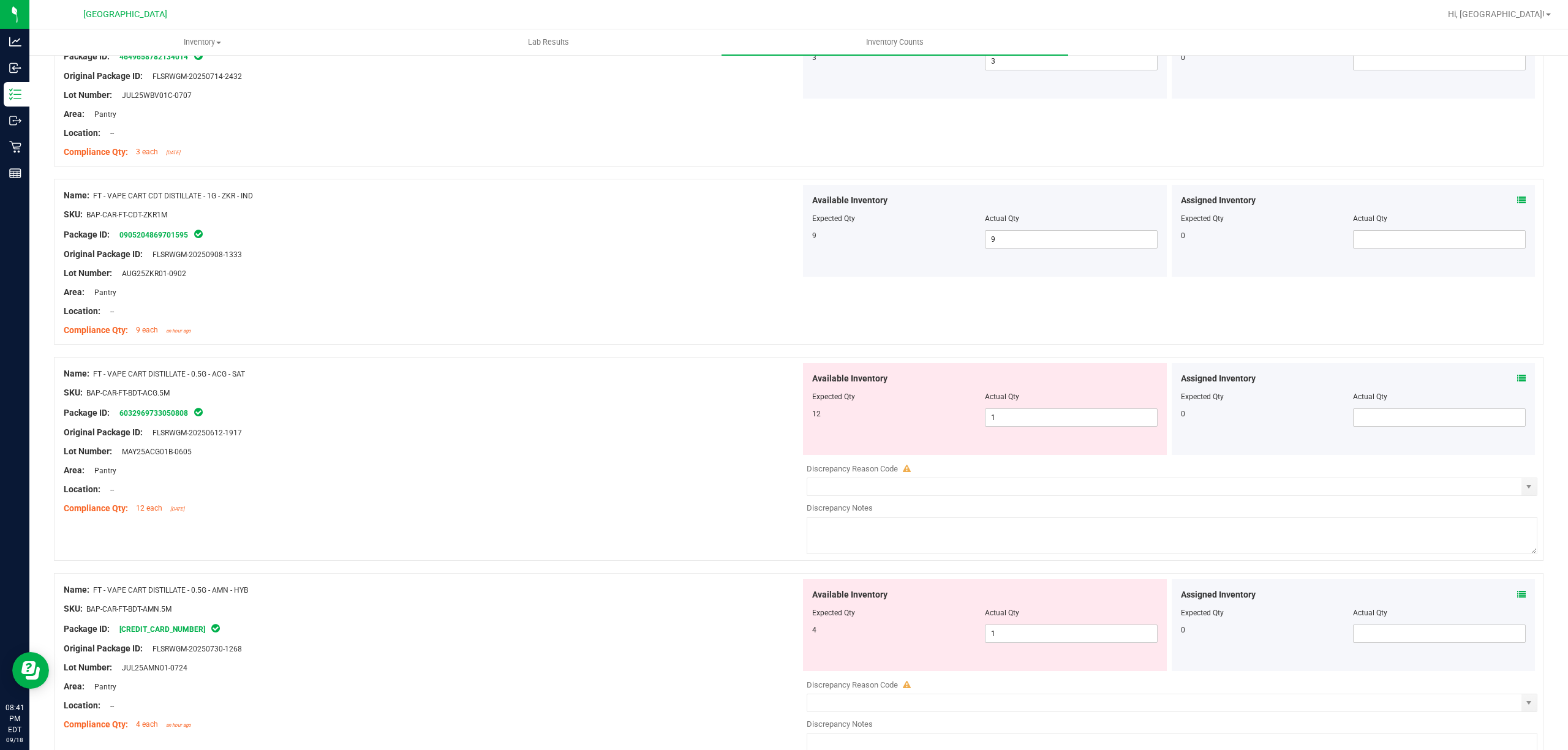
scroll to position [2694, 0]
click at [1039, 425] on span "1 1" at bounding box center [1071, 416] width 172 height 18
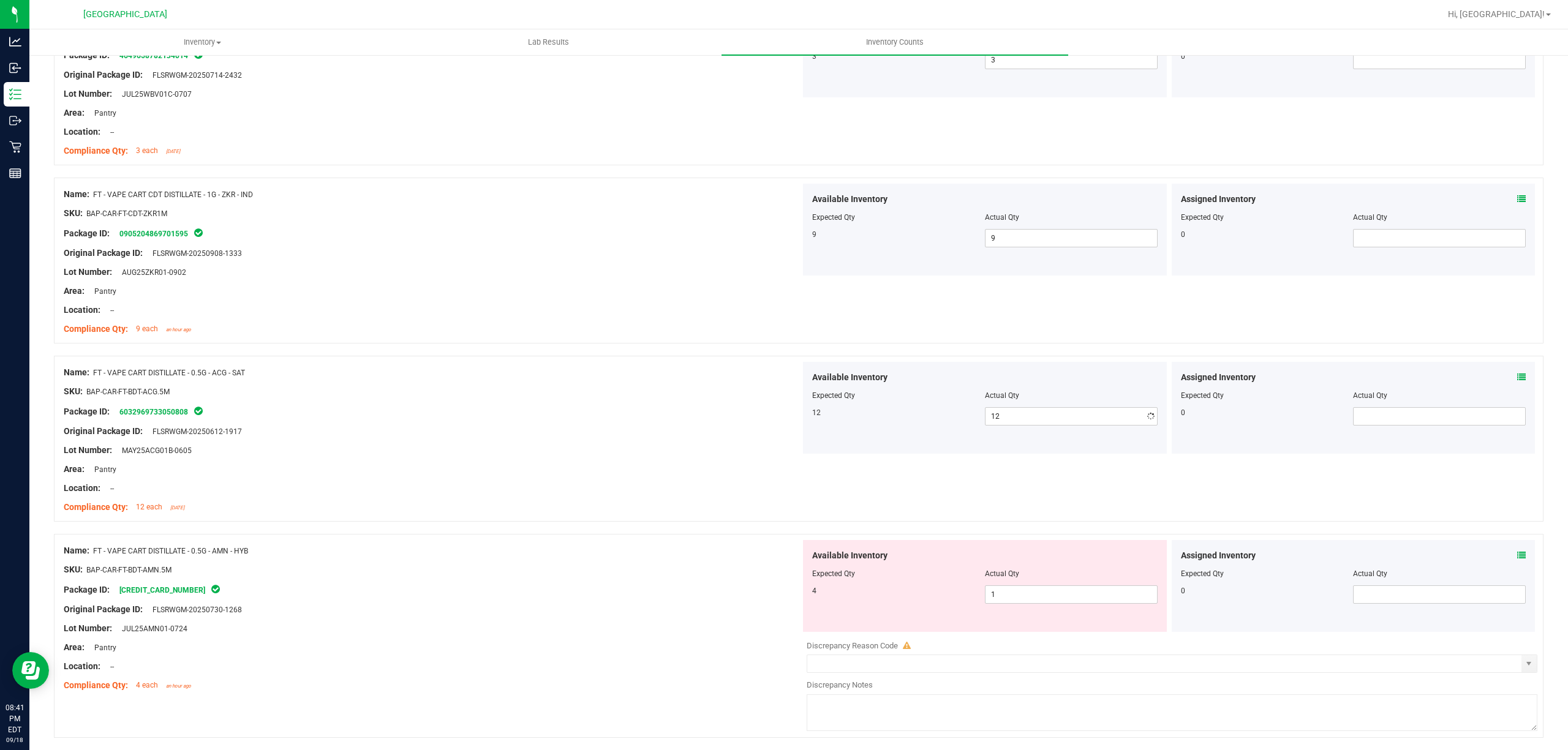
click at [670, 379] on div "Name: FT - VAPE CART DISTILLATE - 0.5G - ACG - SAT" at bounding box center [432, 373] width 737 height 13
click at [1043, 601] on span "1 1" at bounding box center [1071, 594] width 172 height 18
click at [1044, 602] on input "1" at bounding box center [1071, 594] width 171 height 17
click at [586, 534] on div at bounding box center [798, 528] width 1490 height 12
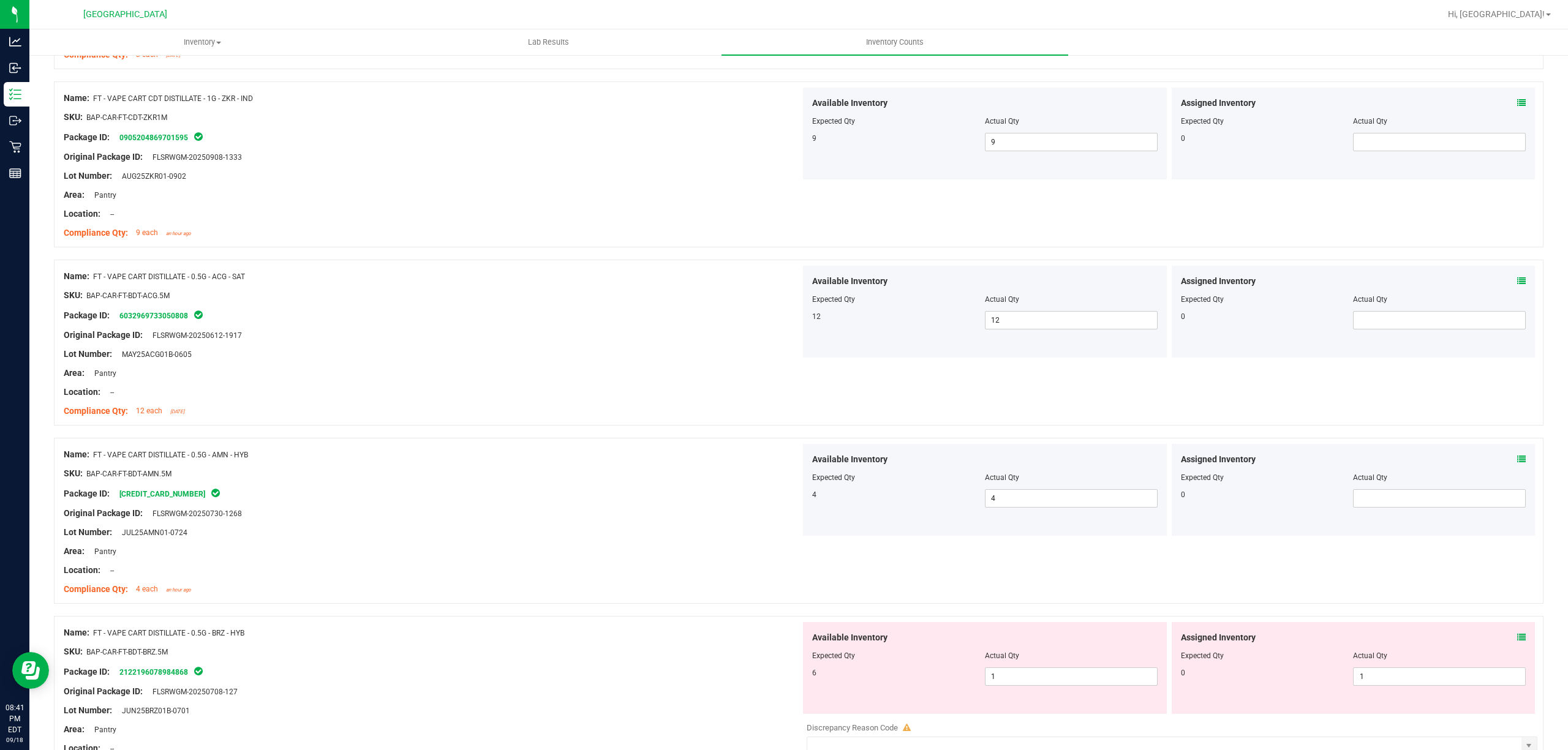
scroll to position [2939, 0]
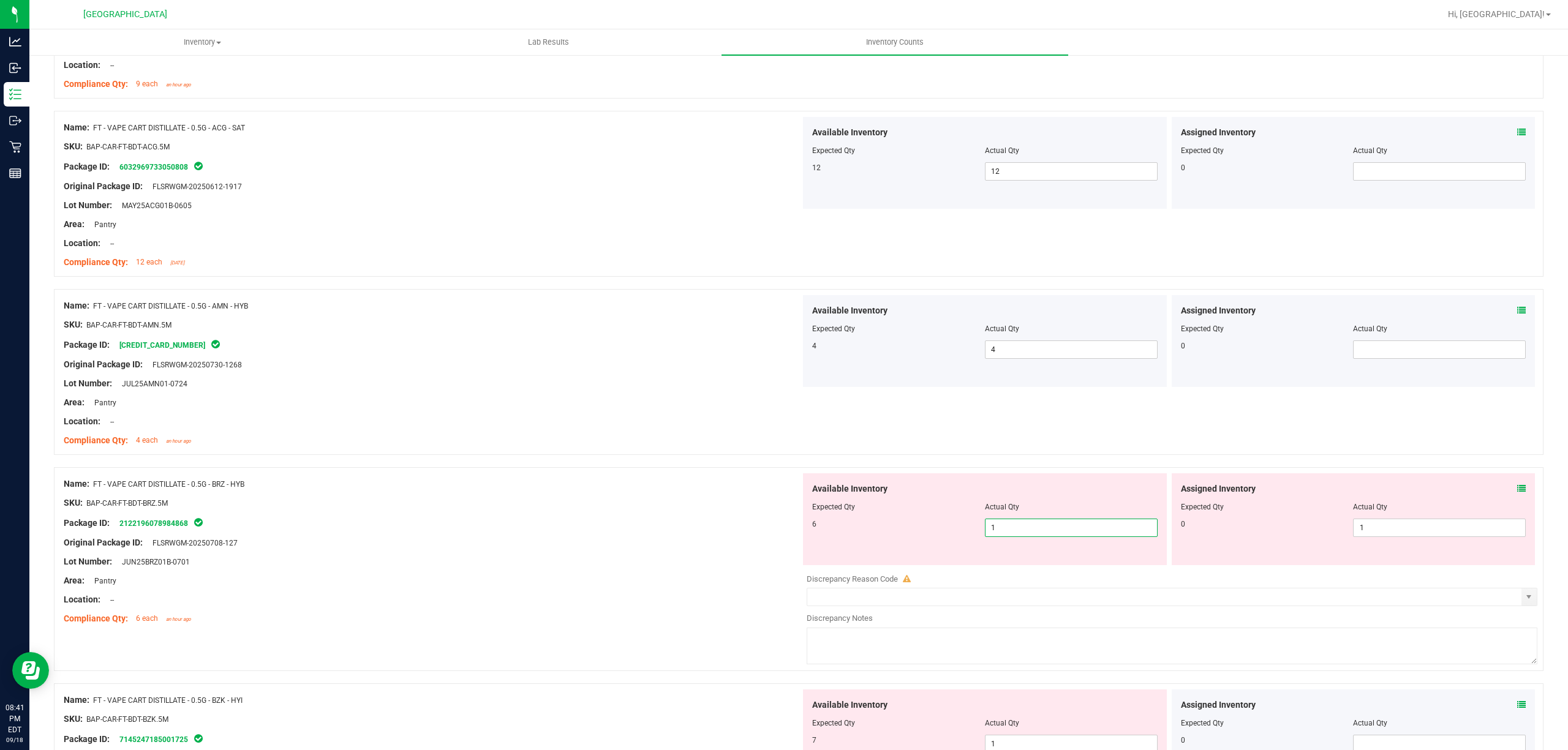
click at [1000, 536] on span "1 1" at bounding box center [1071, 528] width 172 height 18
click at [1000, 536] on input "1" at bounding box center [1071, 528] width 171 height 17
click at [544, 447] on div "Compliance Qty: 4 each an hour ago" at bounding box center [432, 441] width 737 height 13
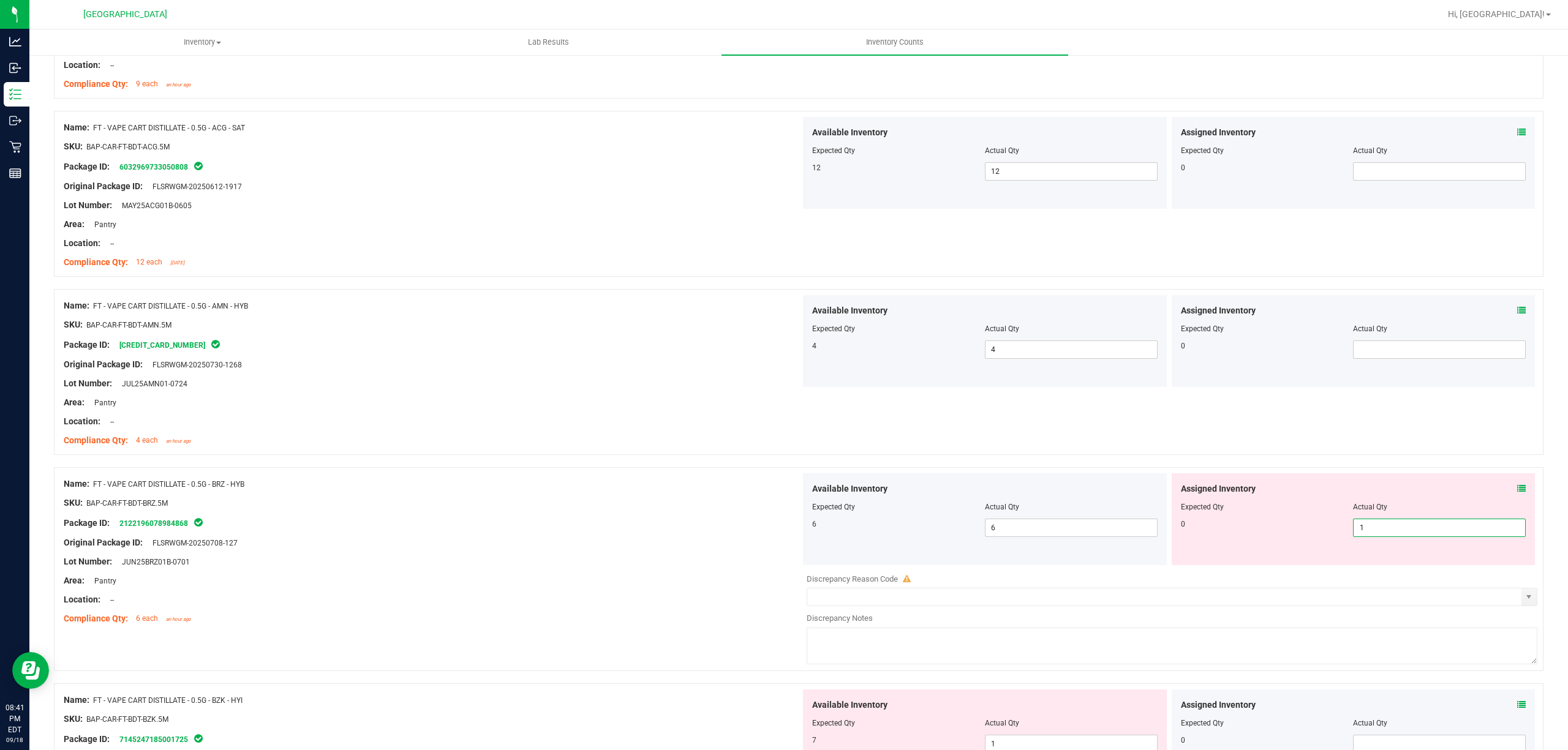
click at [1397, 537] on span "1 1" at bounding box center [1439, 528] width 172 height 18
click at [1397, 536] on input "1" at bounding box center [1439, 528] width 171 height 17
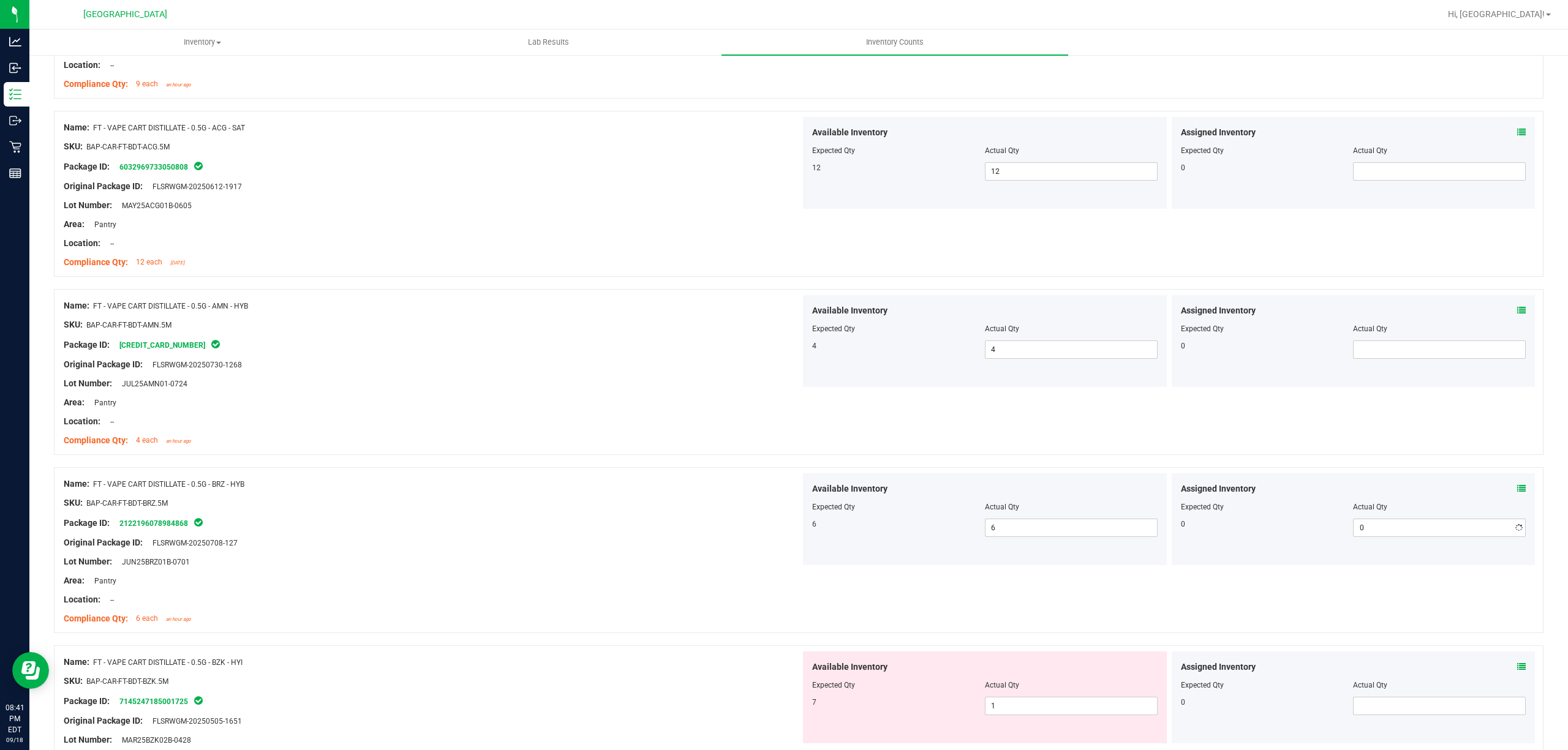
click at [403, 530] on div "Package ID: 2122196078984868" at bounding box center [432, 522] width 737 height 15
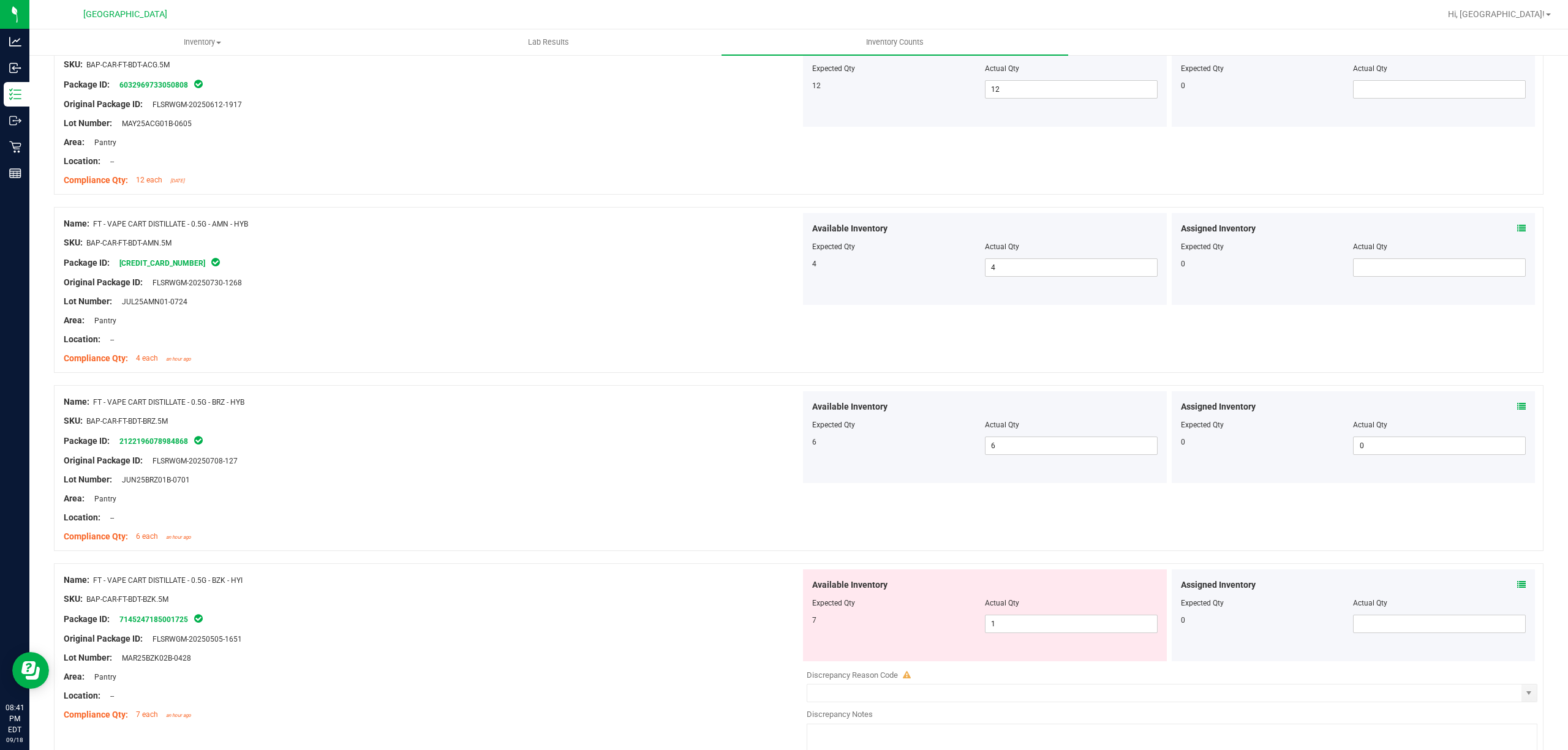
scroll to position [3099, 0]
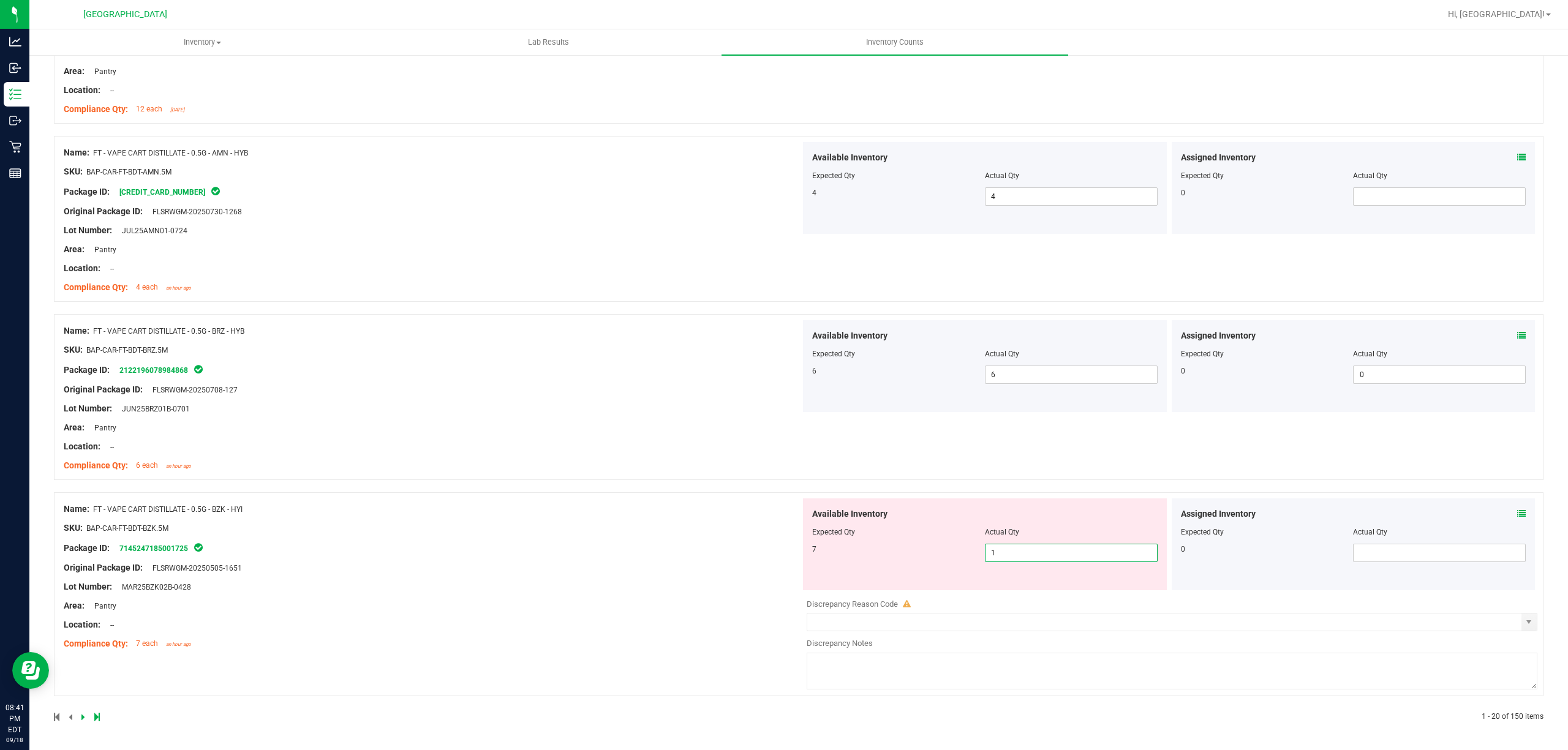
click at [1142, 552] on span "1 1" at bounding box center [1071, 553] width 172 height 18
click at [1141, 554] on input "1" at bounding box center [1071, 553] width 171 height 17
click at [499, 568] on div "Name: FT - VAPE CART DISTILLATE - 0.5G - BZK - HYI SKU: BAP-CAR-FT-BDT-BZK.5M P…" at bounding box center [432, 576] width 737 height 156
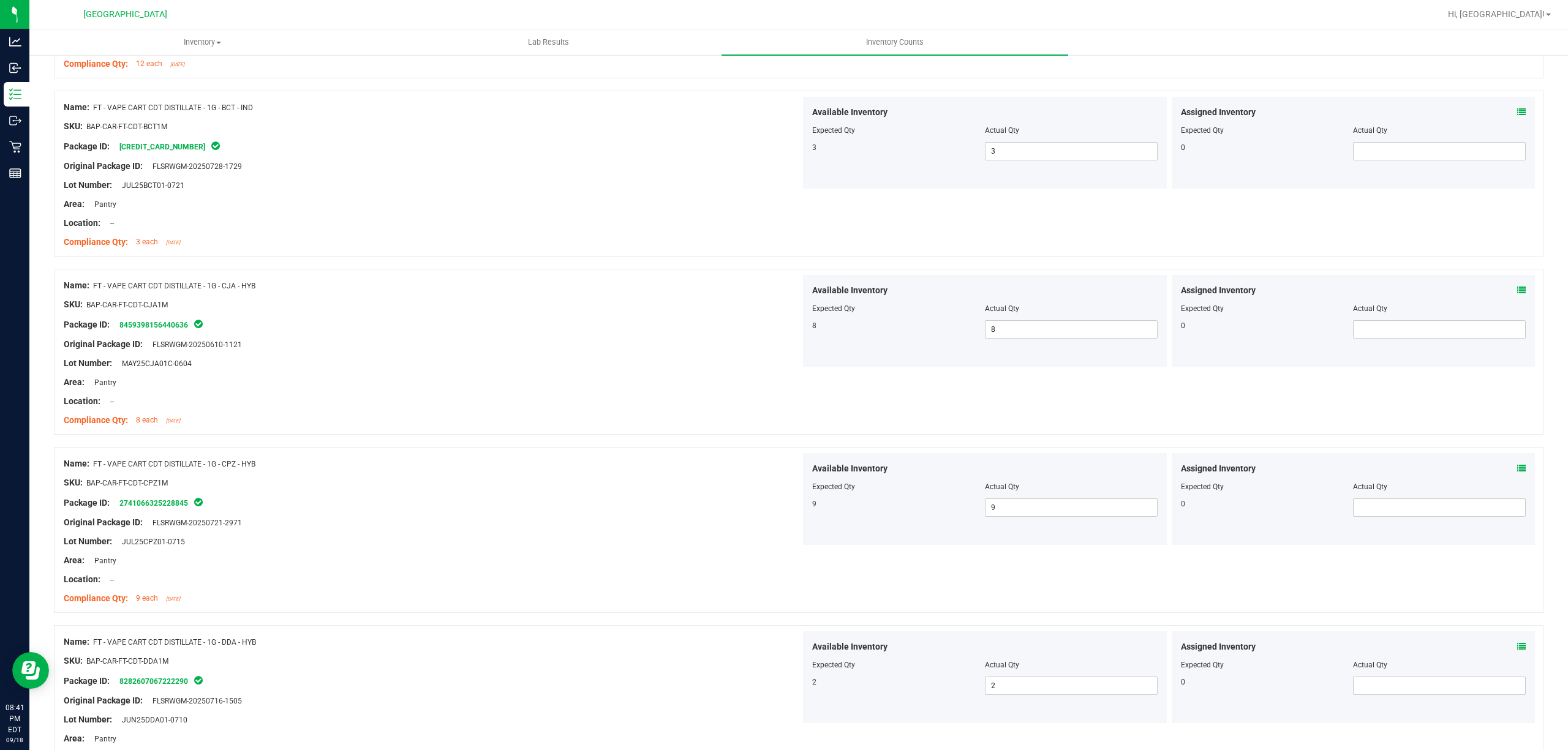
scroll to position [0, 0]
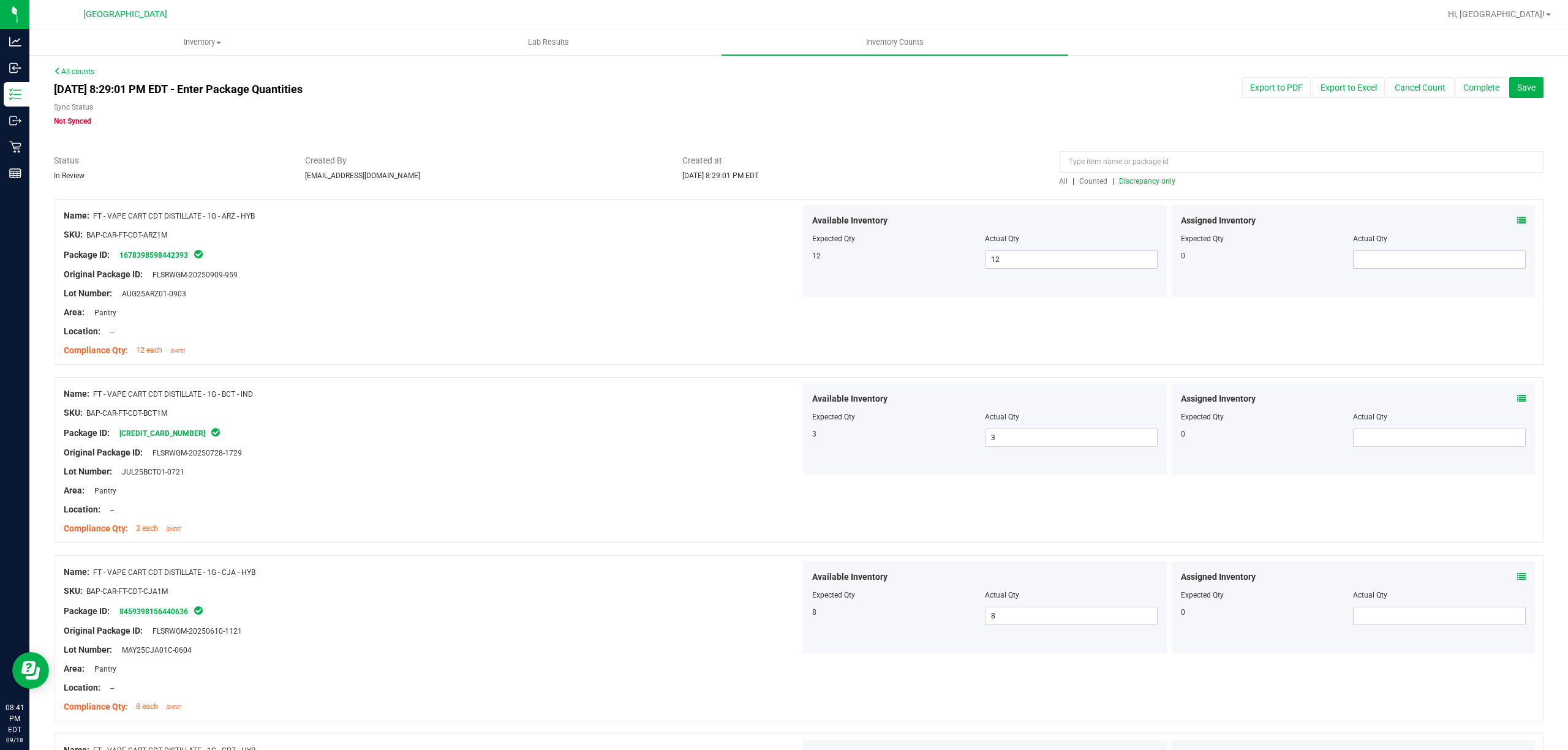
click at [1138, 182] on span "Discrepancy only" at bounding box center [1147, 181] width 56 height 8
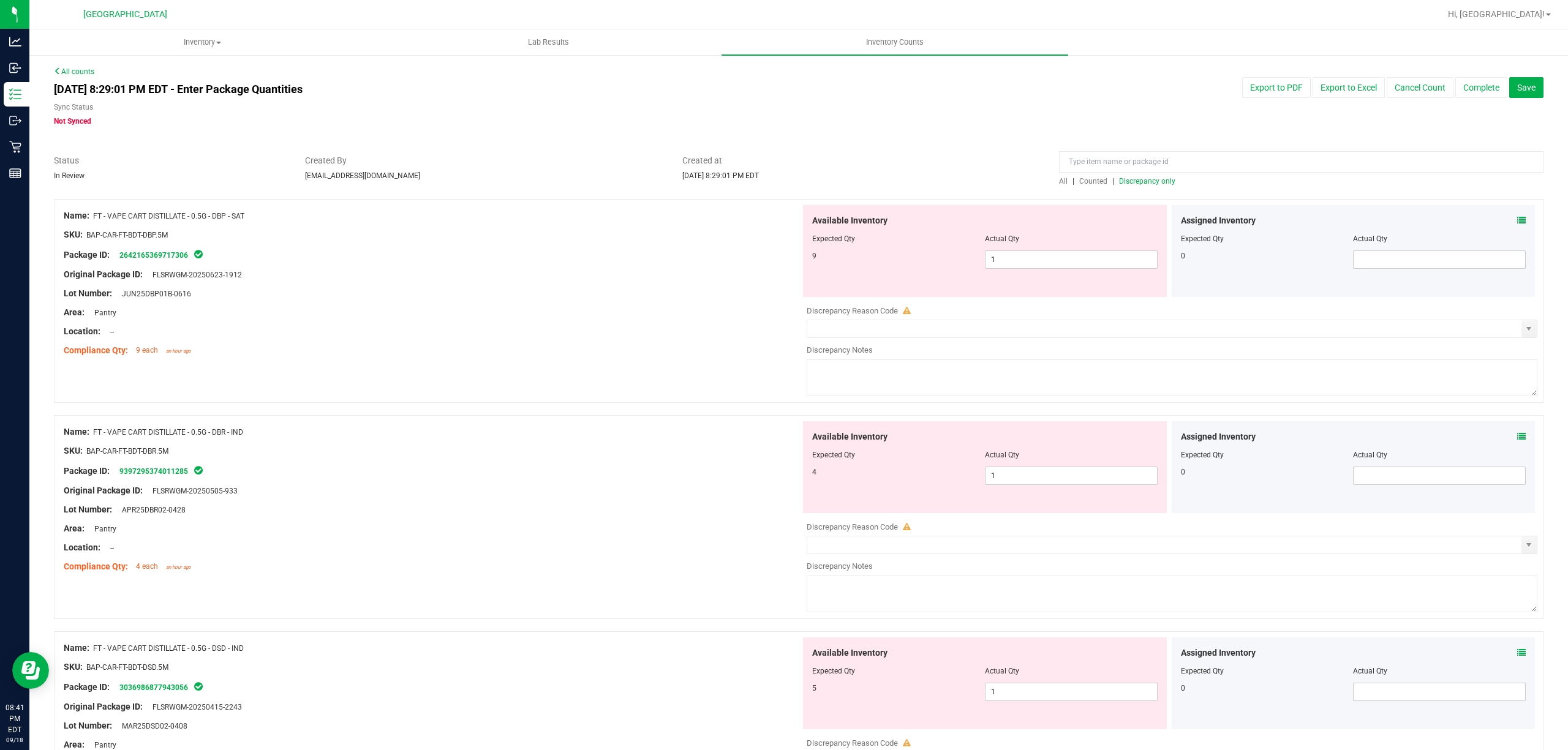
click at [1086, 270] on div "Available Inventory Expected Qty Actual Qty 9 1 1" at bounding box center [984, 251] width 364 height 92
click at [1086, 272] on div "Available Inventory Expected Qty Actual Qty 9 1 1" at bounding box center [984, 251] width 364 height 92
click at [1091, 261] on span "1 1" at bounding box center [1071, 259] width 172 height 18
click at [1091, 261] on input "1" at bounding box center [1071, 259] width 171 height 17
drag, startPoint x: 506, startPoint y: 324, endPoint x: 822, endPoint y: 386, distance: 322.0
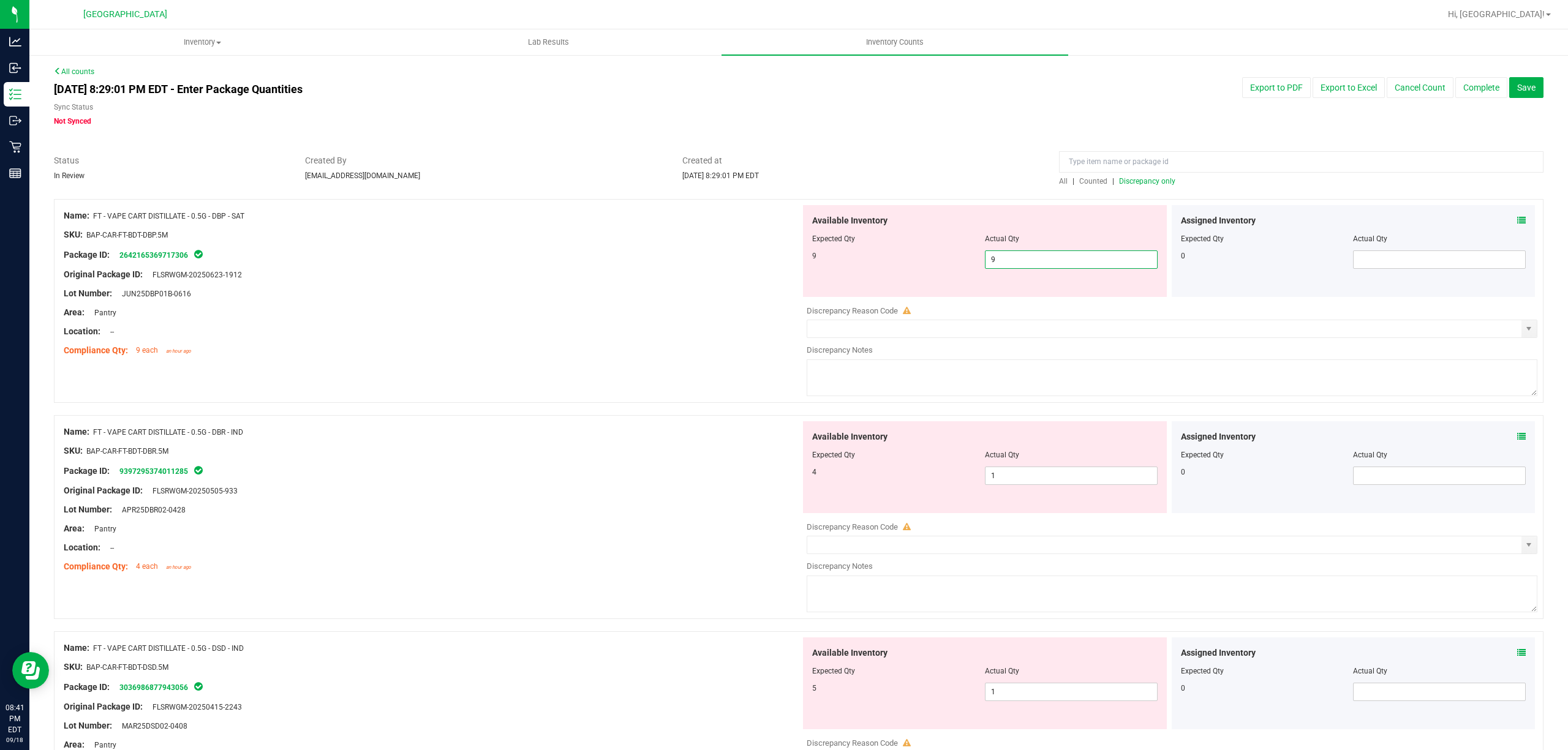
click at [515, 324] on div at bounding box center [432, 322] width 737 height 6
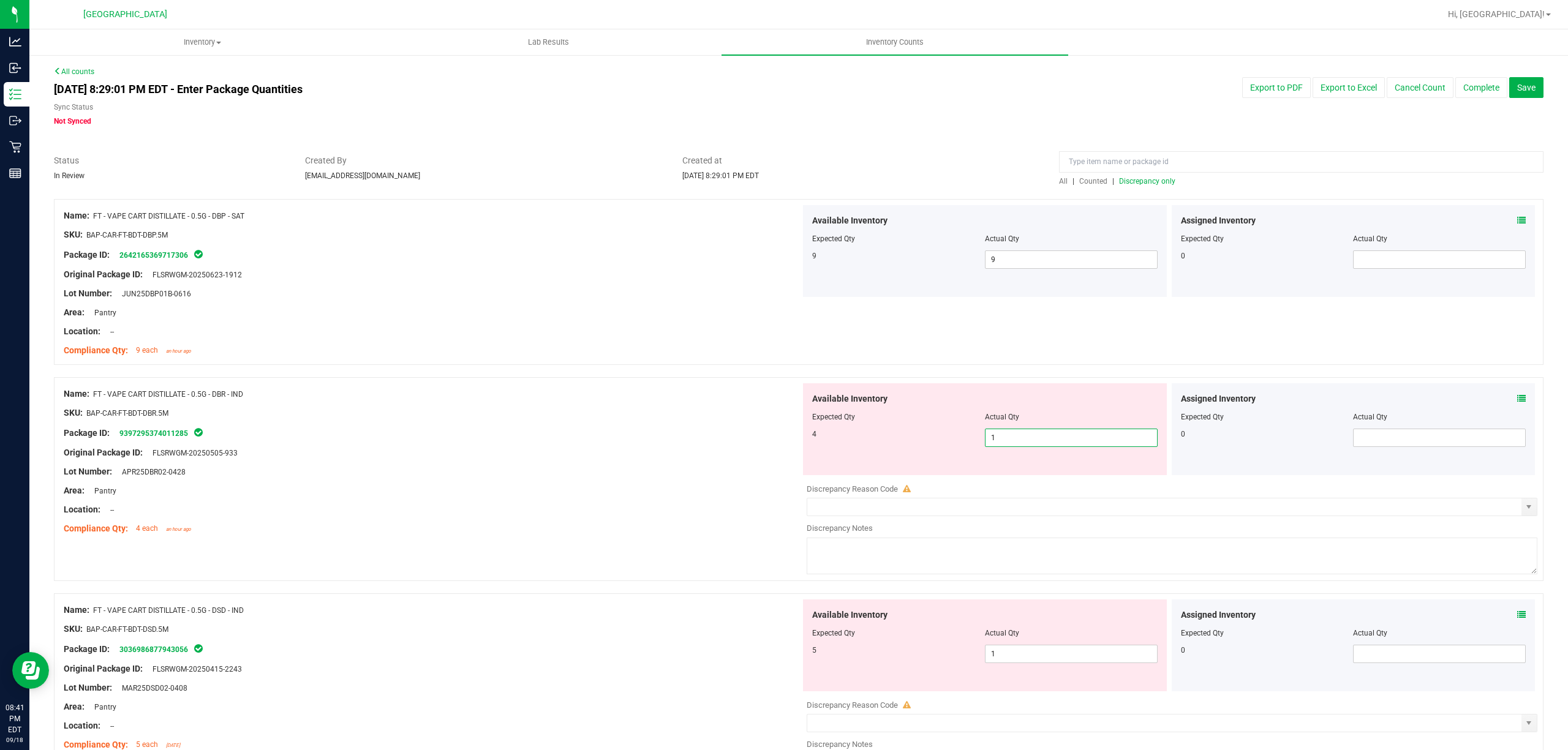
click at [1000, 442] on span "1 1" at bounding box center [1071, 438] width 172 height 18
click at [1000, 442] on input "1" at bounding box center [1071, 438] width 171 height 17
click at [1004, 443] on input "1" at bounding box center [1071, 438] width 171 height 17
drag, startPoint x: 613, startPoint y: 443, endPoint x: 650, endPoint y: 445, distance: 37.1
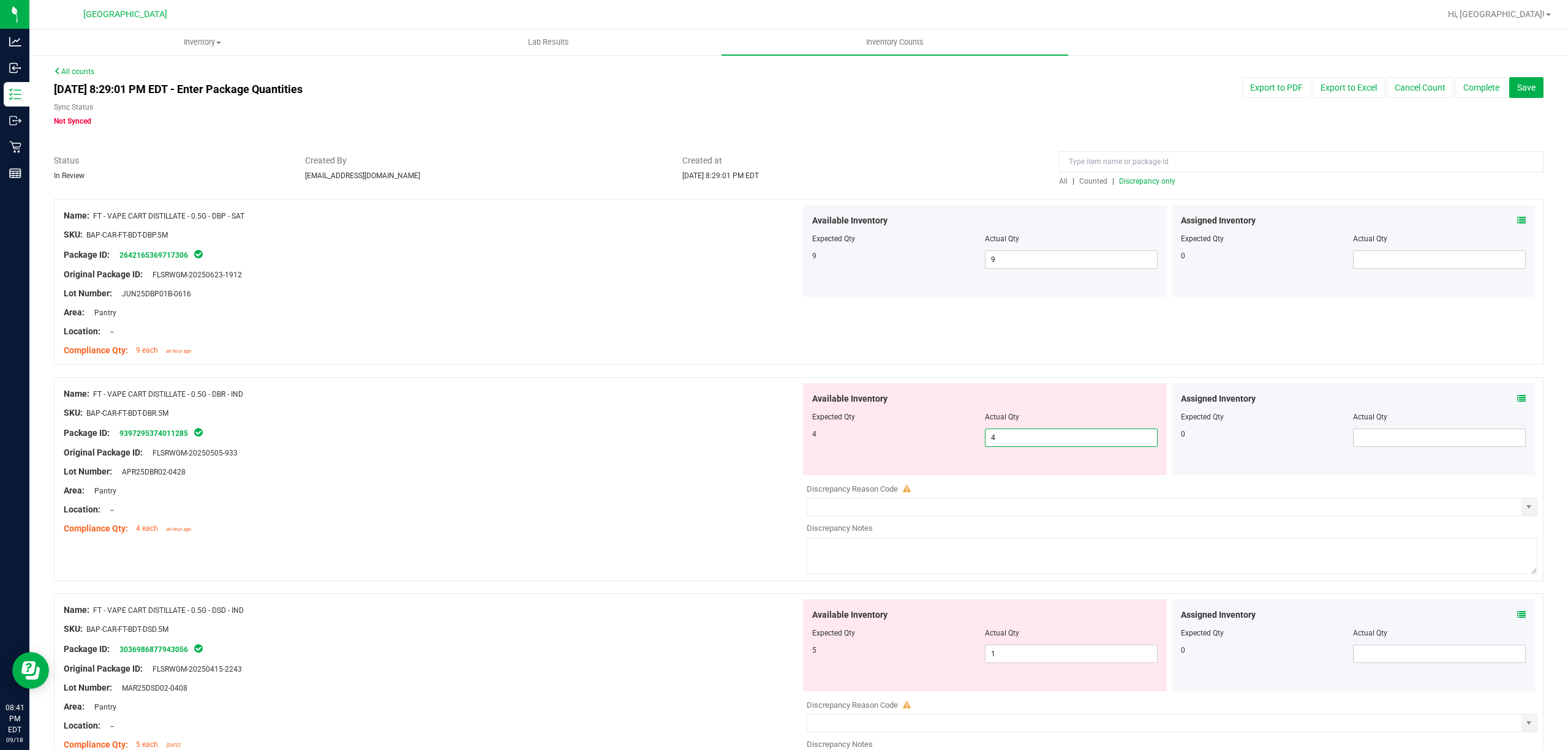
click at [613, 443] on div at bounding box center [432, 443] width 737 height 6
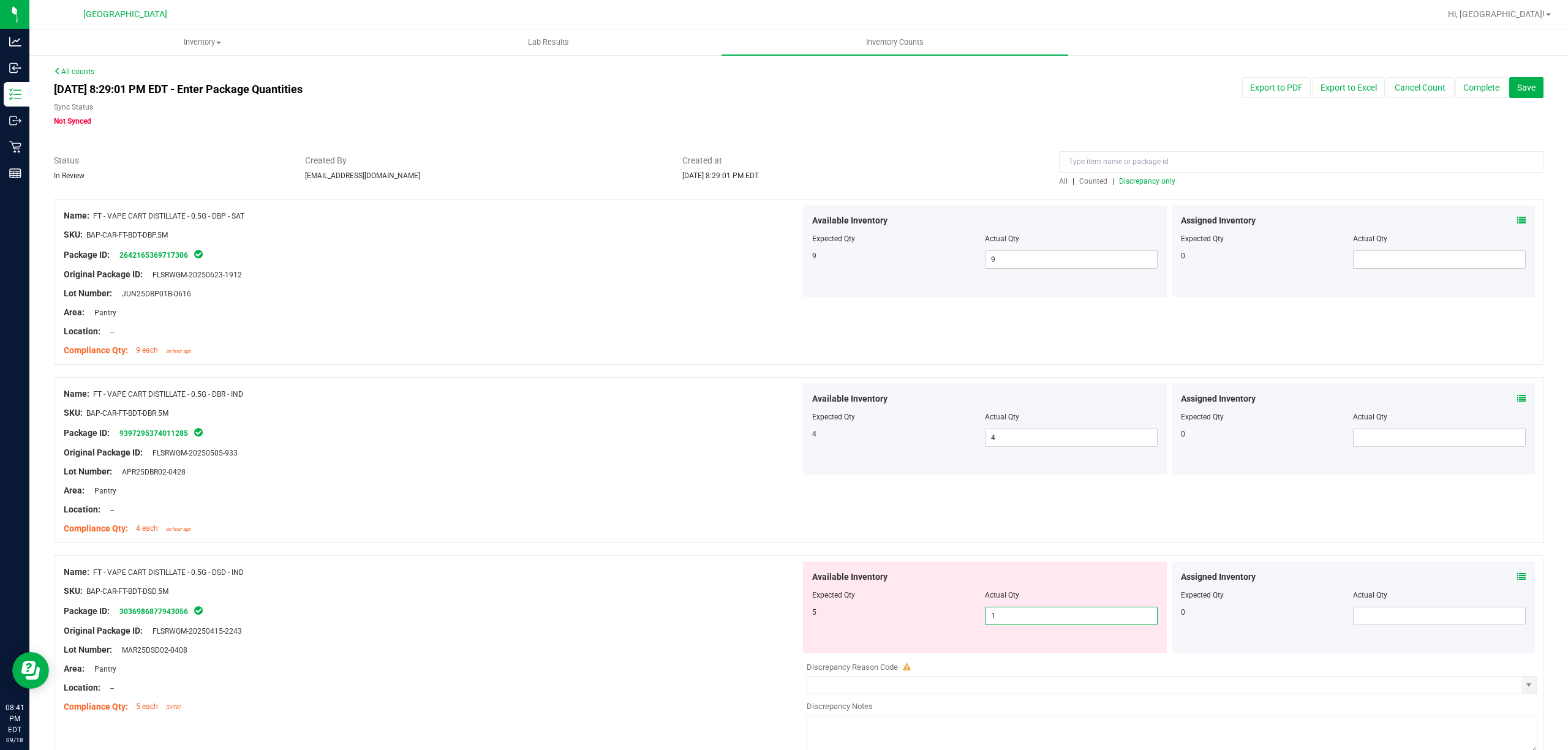
click at [1065, 622] on span "1 1" at bounding box center [1071, 616] width 172 height 18
click at [1065, 622] on input "1" at bounding box center [1071, 616] width 171 height 17
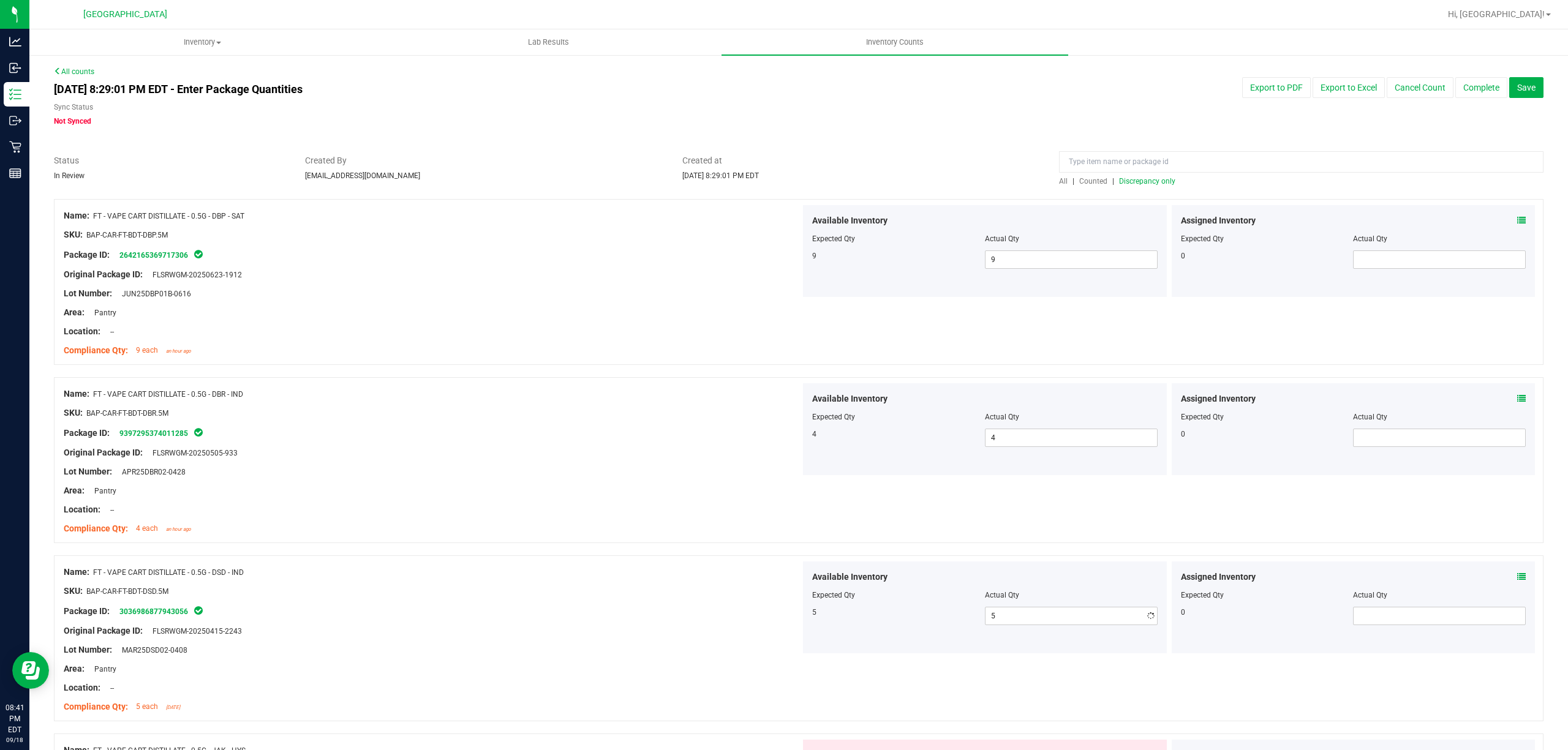
click at [781, 591] on div "SKU: BAP-CAR-FT-BDT-DSD.5M" at bounding box center [432, 591] width 737 height 13
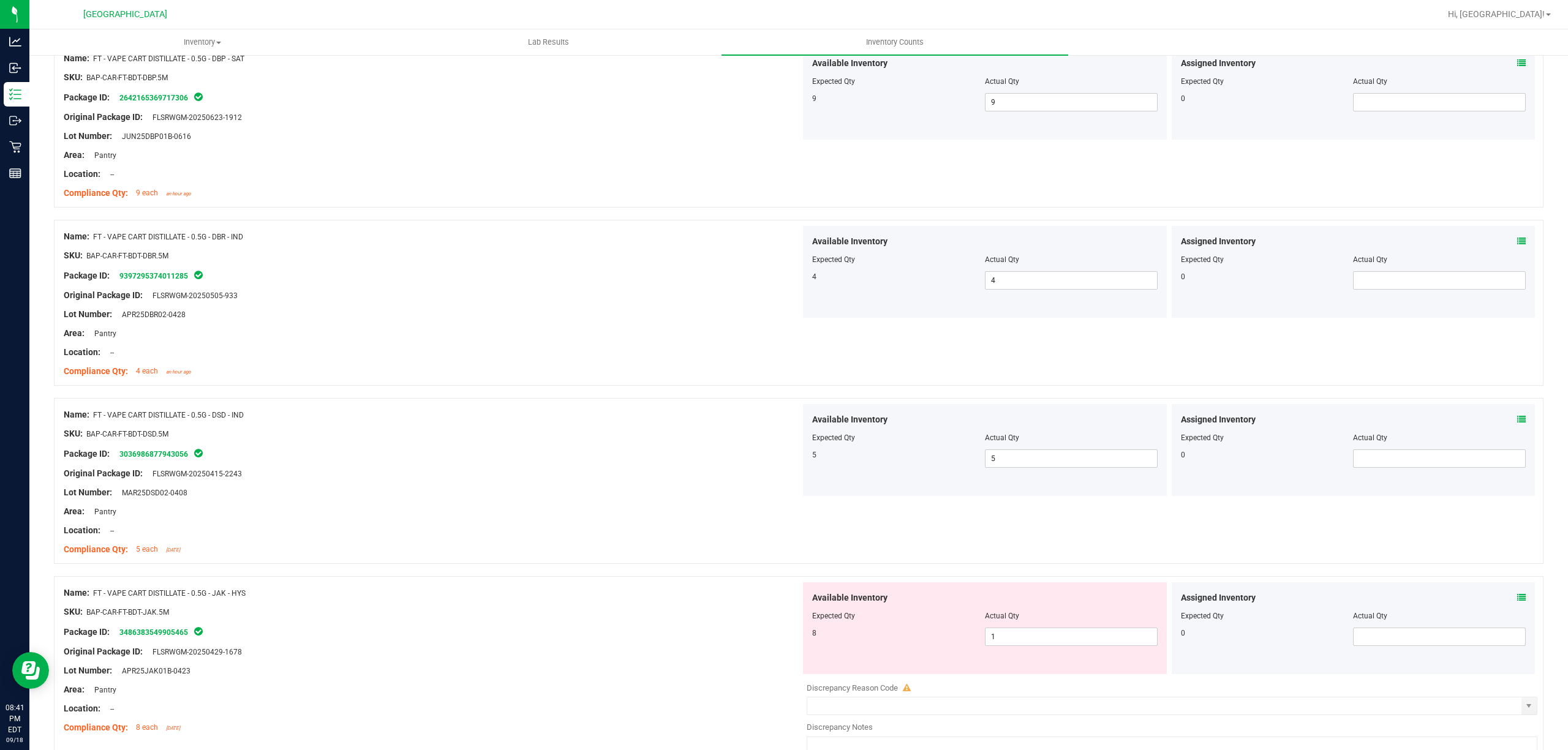
scroll to position [163, 0]
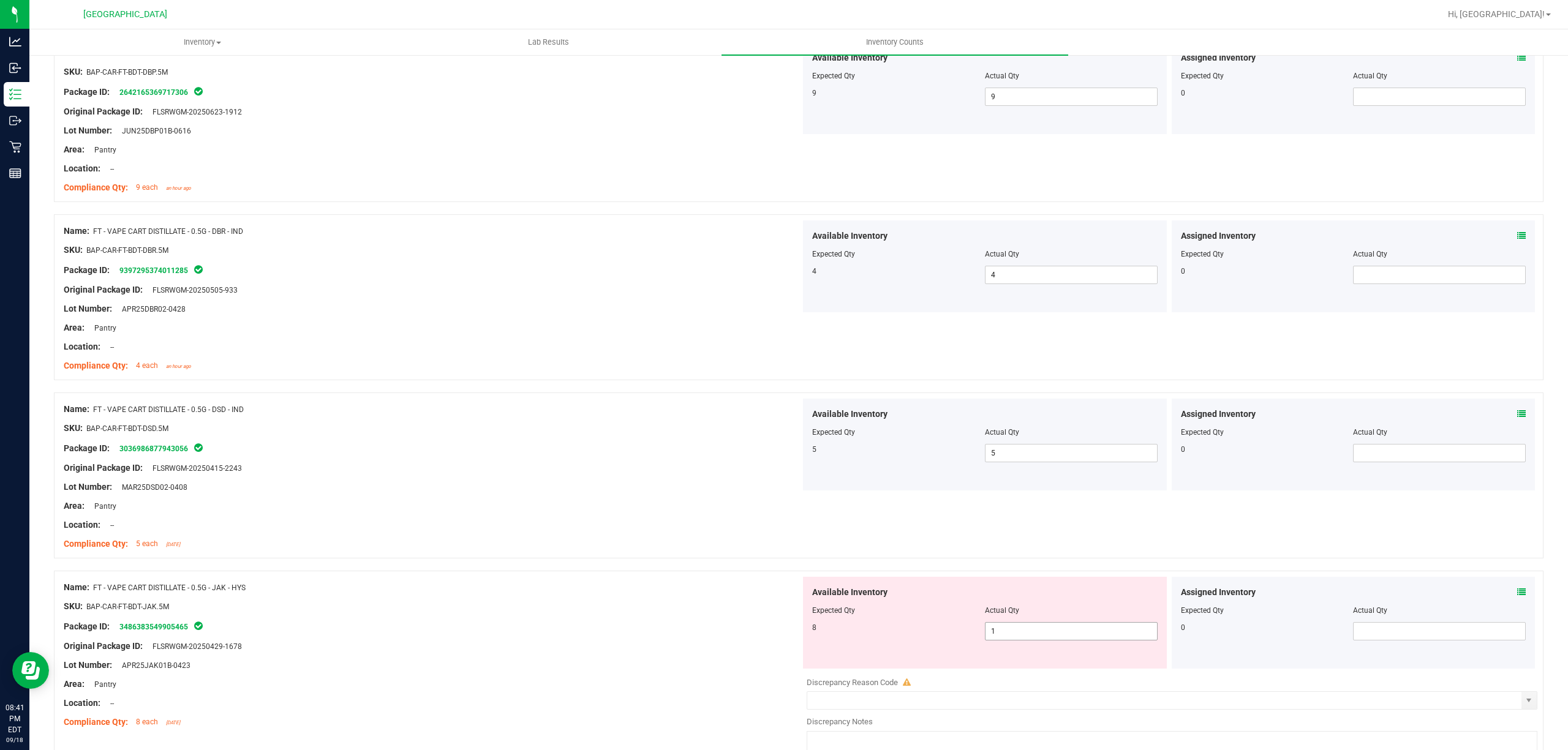
click at [1022, 637] on span "1 1" at bounding box center [1071, 631] width 172 height 18
click at [1023, 632] on input "1" at bounding box center [1071, 631] width 171 height 17
click at [743, 574] on div "Name: FT - VAPE CART DISTILLATE - 0.5G - JAK - HYS SKU: BAP-CAR-FT-BDT-JAK.5M P…" at bounding box center [798, 672] width 1490 height 204
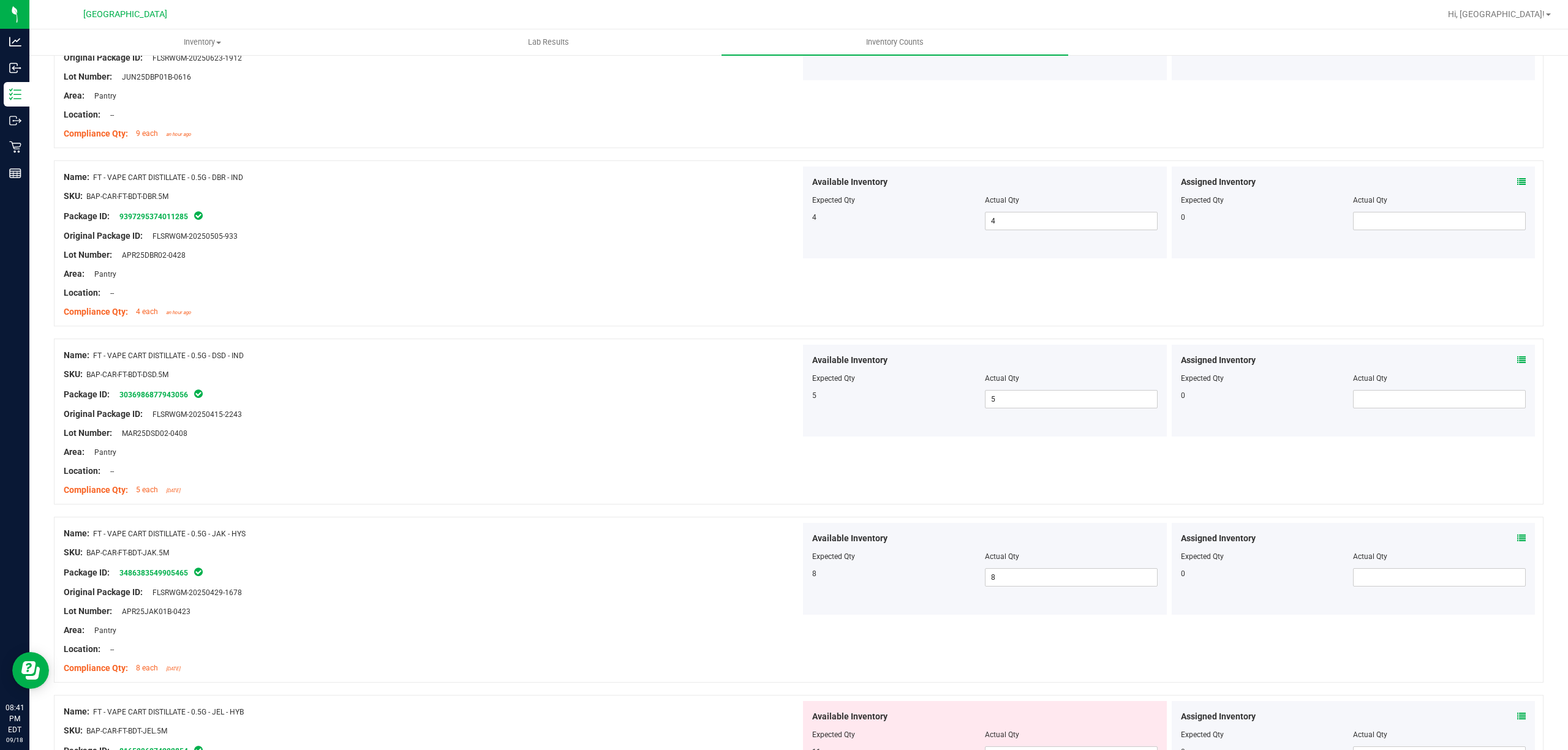
scroll to position [408, 0]
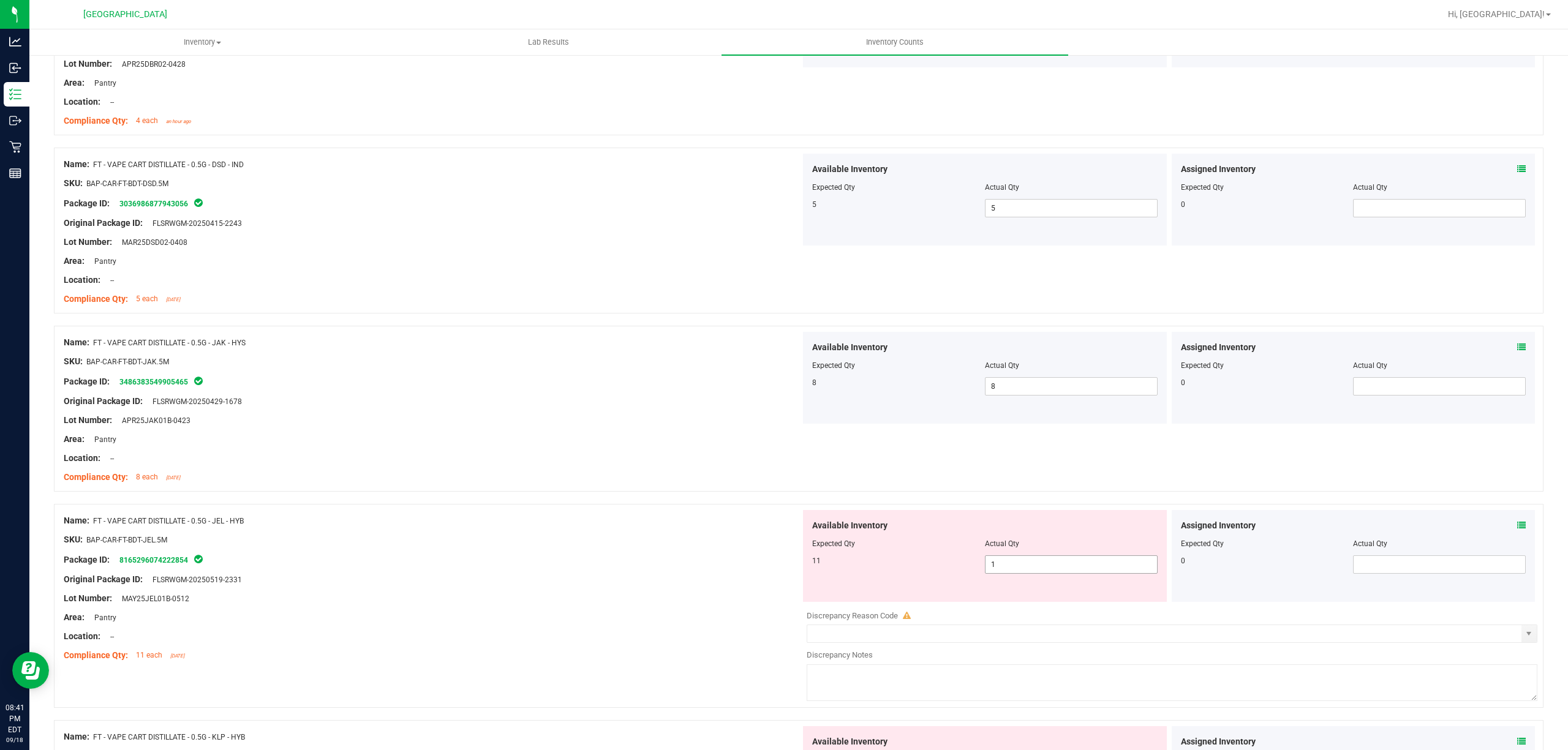
click at [1037, 561] on span "1 1" at bounding box center [1071, 565] width 172 height 18
click at [528, 500] on div at bounding box center [798, 497] width 1490 height 12
click at [1039, 572] on span "14 14" at bounding box center [1071, 565] width 172 height 18
click at [1039, 572] on input "14" at bounding box center [1071, 565] width 171 height 17
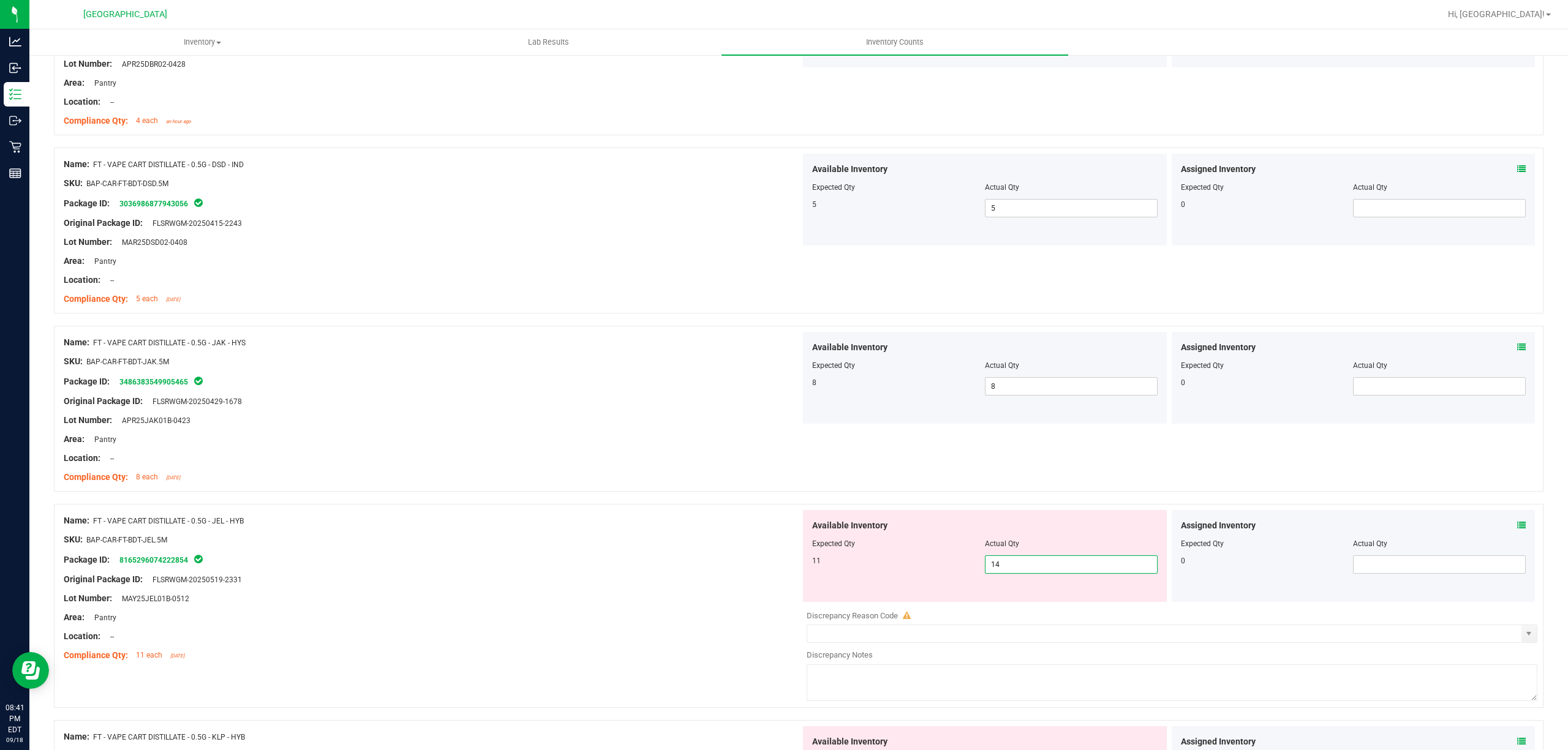
click at [1039, 572] on input "14" at bounding box center [1071, 565] width 171 height 17
click at [733, 591] on div at bounding box center [432, 589] width 737 height 6
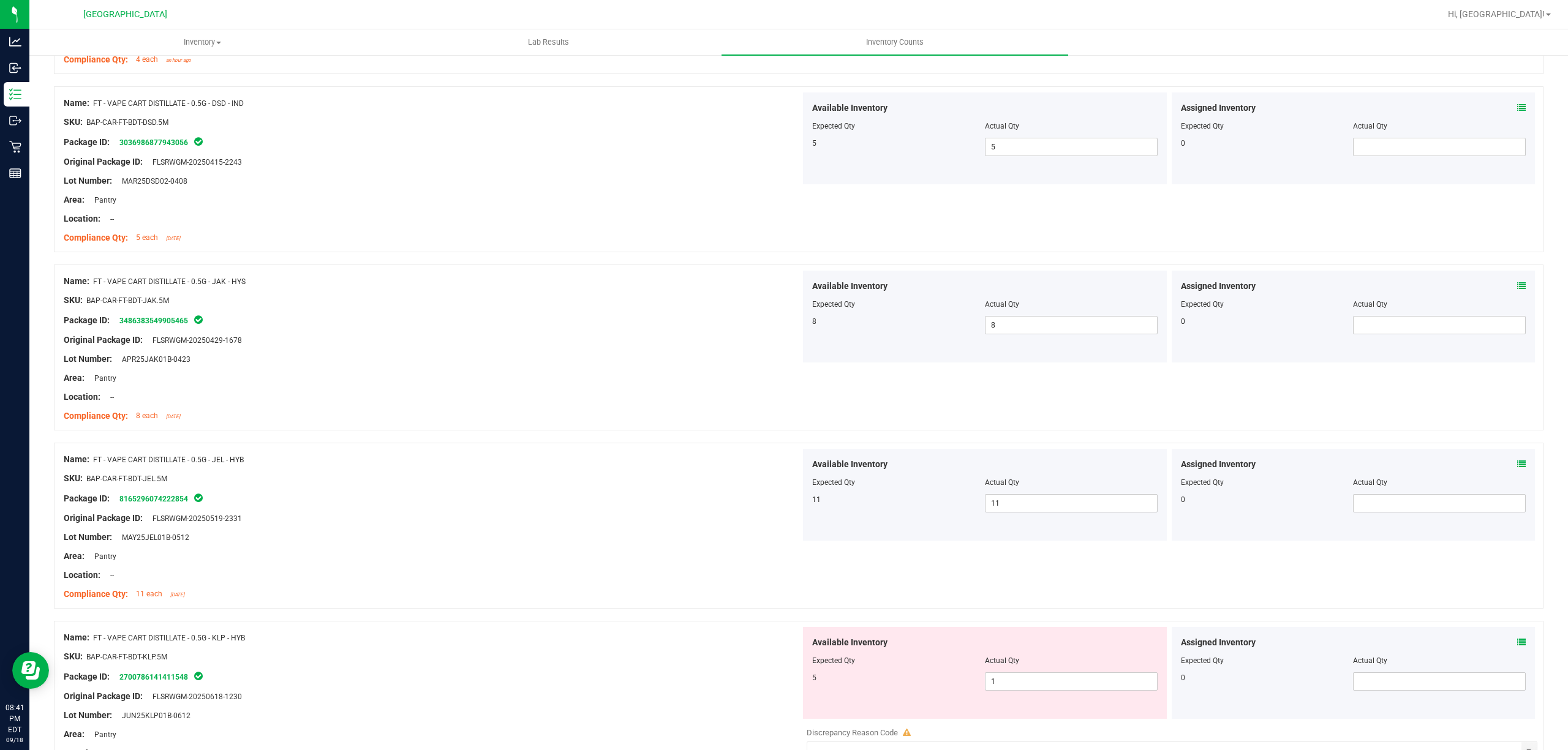
scroll to position [571, 0]
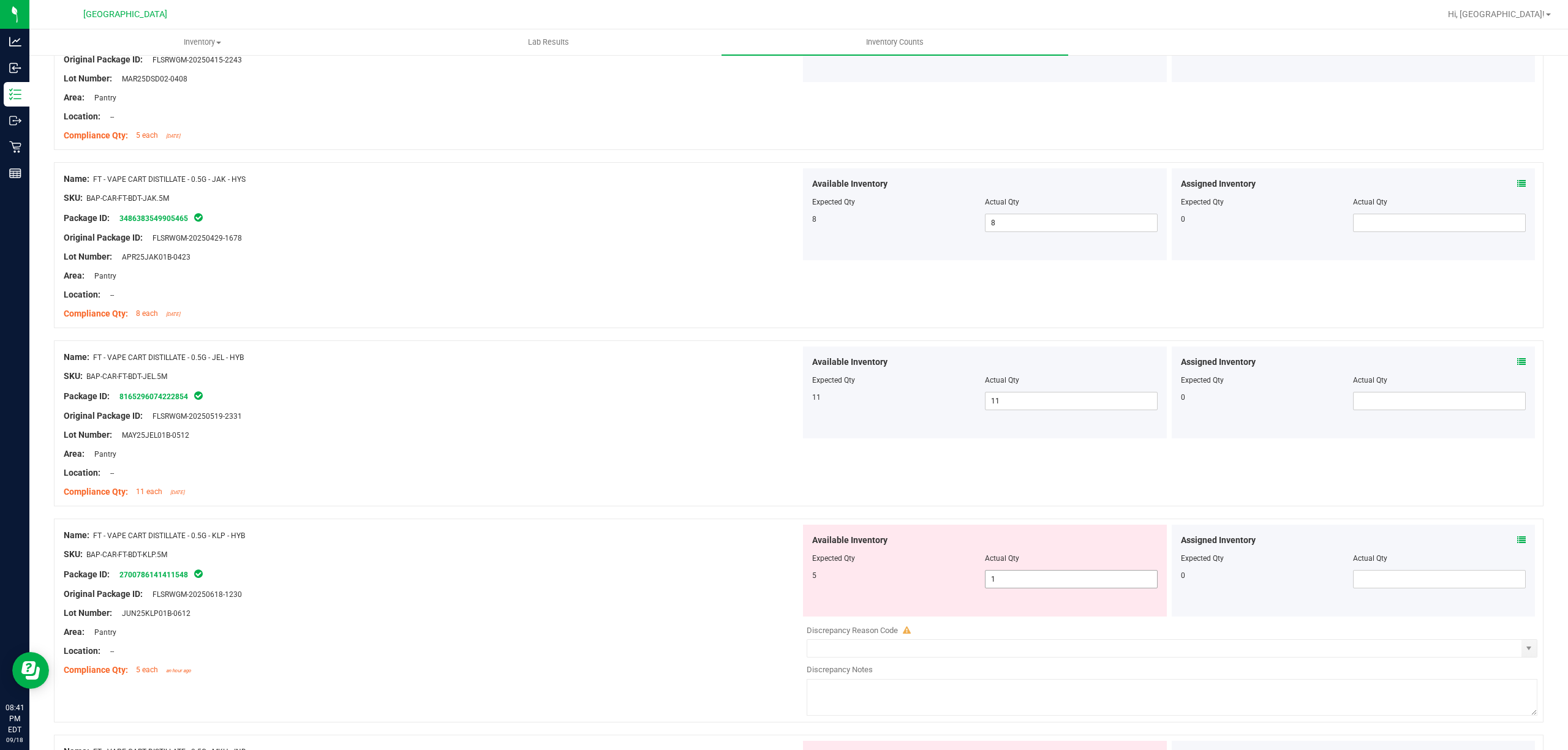
click at [985, 585] on span "1 1" at bounding box center [1071, 579] width 172 height 18
click at [986, 585] on input "1" at bounding box center [1071, 579] width 171 height 17
click at [726, 530] on div "Name: FT - VAPE CART DISTILLATE - 0.5G - KLP - HYB SKU: BAP-CAR-FT-BDT-KLP.5M P…" at bounding box center [432, 602] width 737 height 156
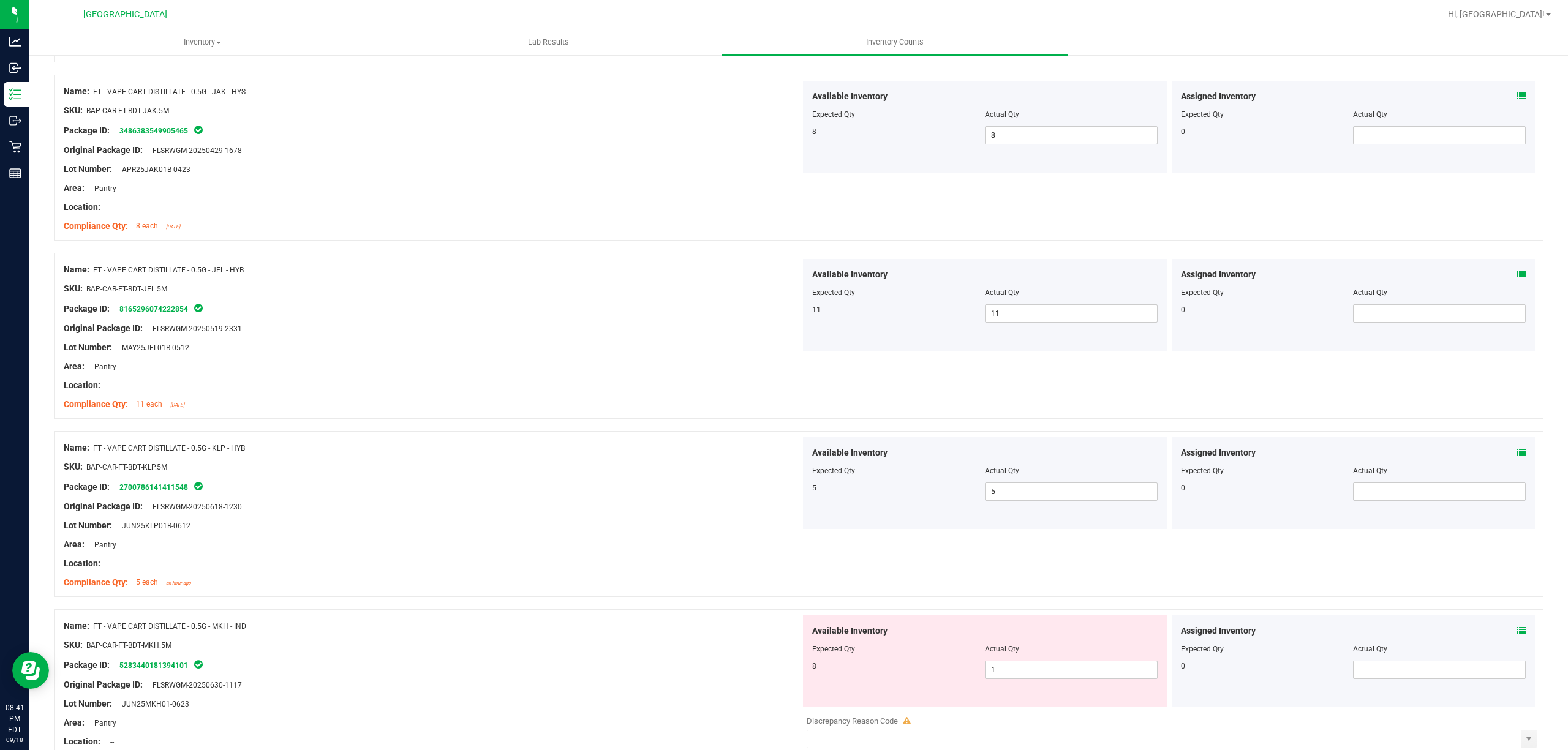
scroll to position [816, 0]
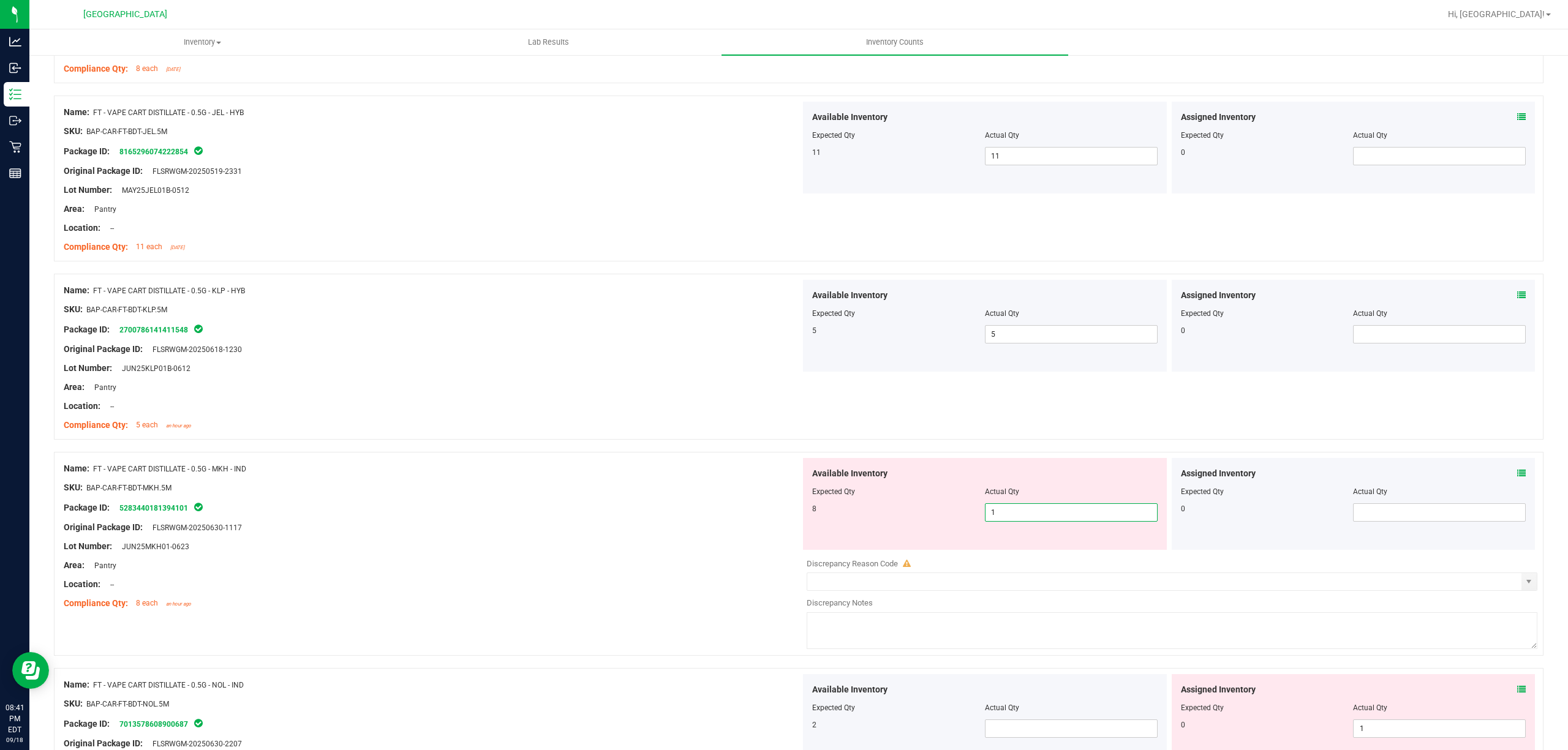
click at [1060, 518] on span "1 1" at bounding box center [1071, 512] width 172 height 18
click at [1060, 518] on input "1" at bounding box center [1071, 512] width 171 height 17
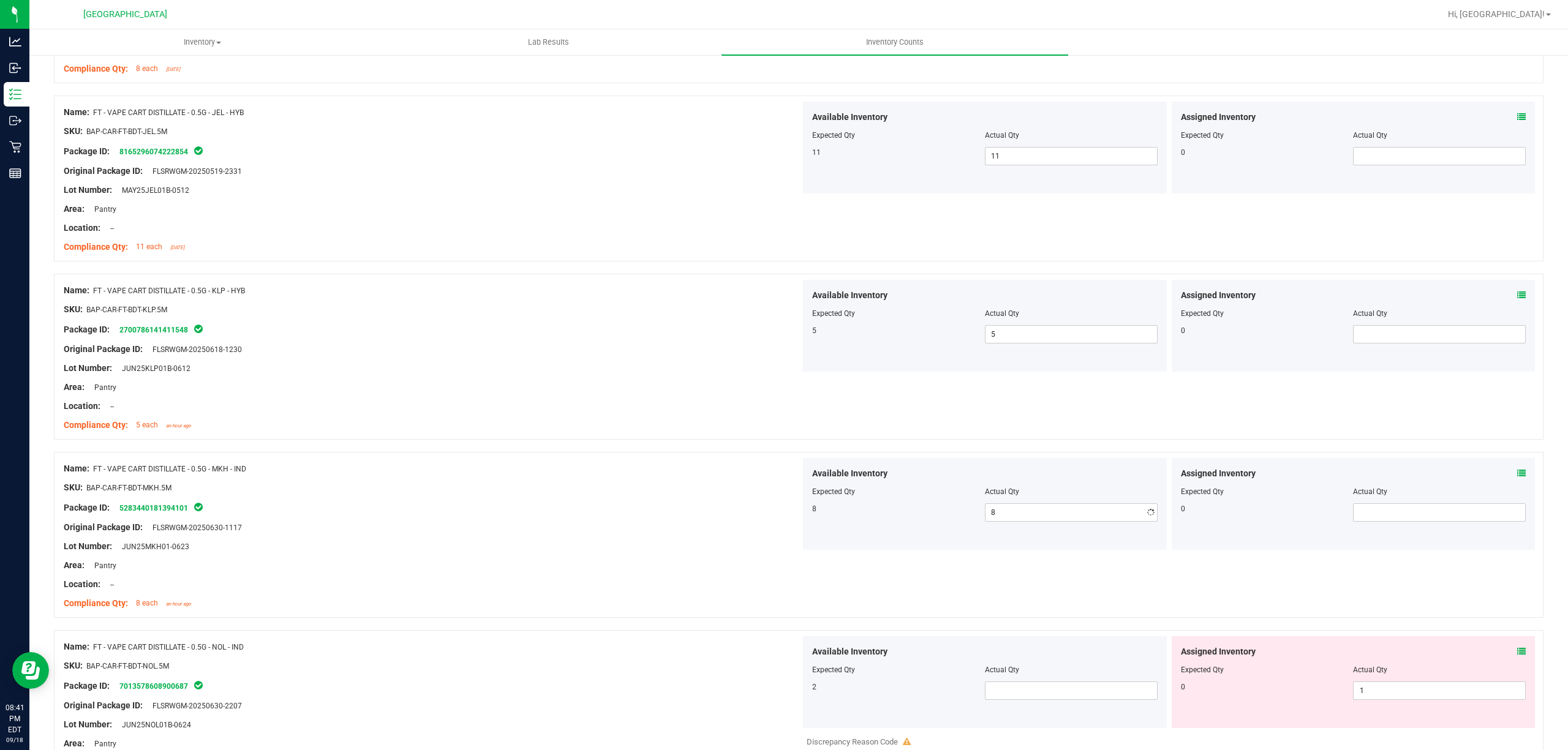
click at [731, 492] on div "SKU: BAP-CAR-FT-BDT-MKH.5M" at bounding box center [432, 487] width 737 height 13
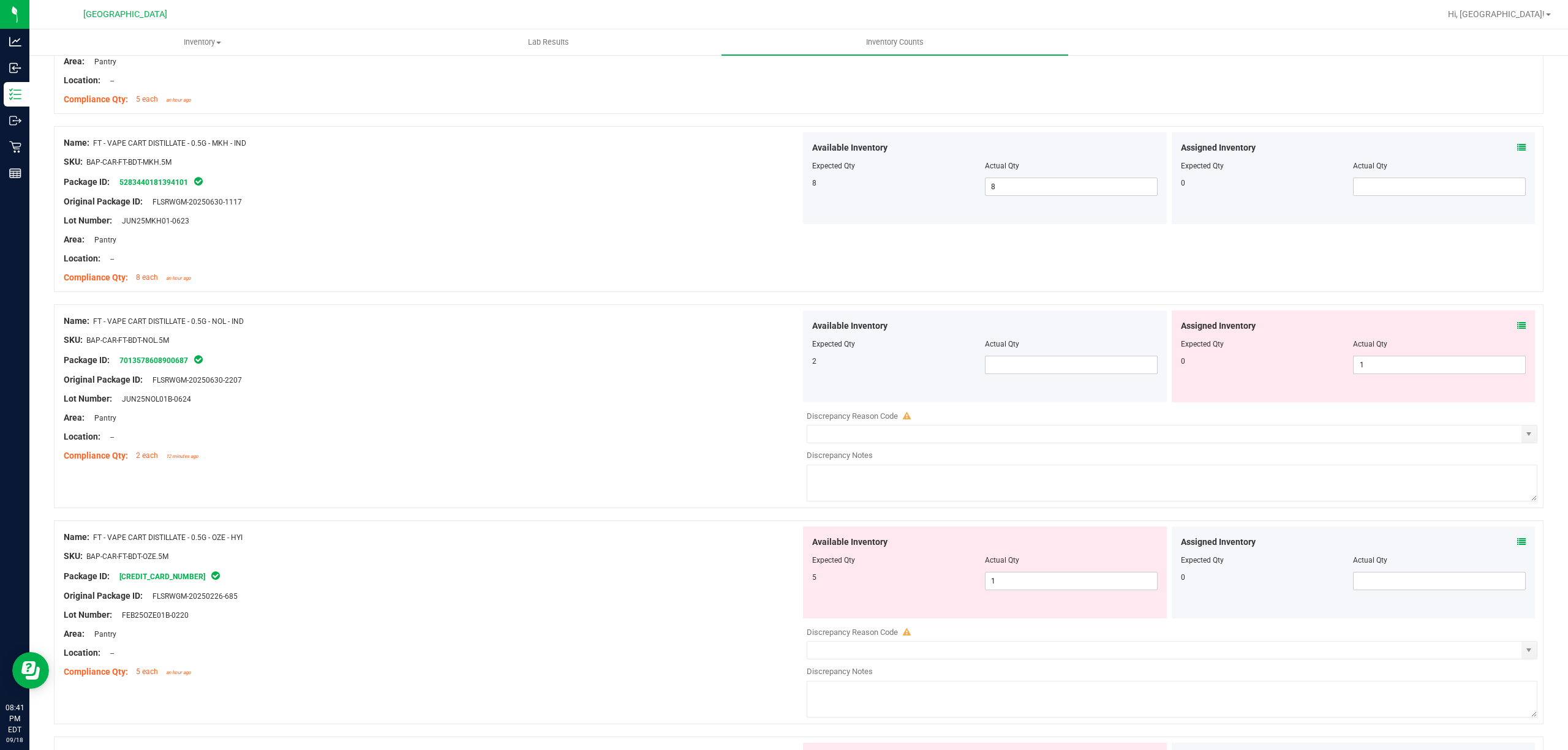
scroll to position [1142, 0]
click at [1425, 373] on span "1 1" at bounding box center [1439, 364] width 172 height 18
click at [1400, 373] on span "1 1" at bounding box center [1439, 364] width 172 height 18
click at [1400, 373] on input "1" at bounding box center [1439, 364] width 171 height 17
click at [1426, 366] on input "10" at bounding box center [1439, 364] width 171 height 17
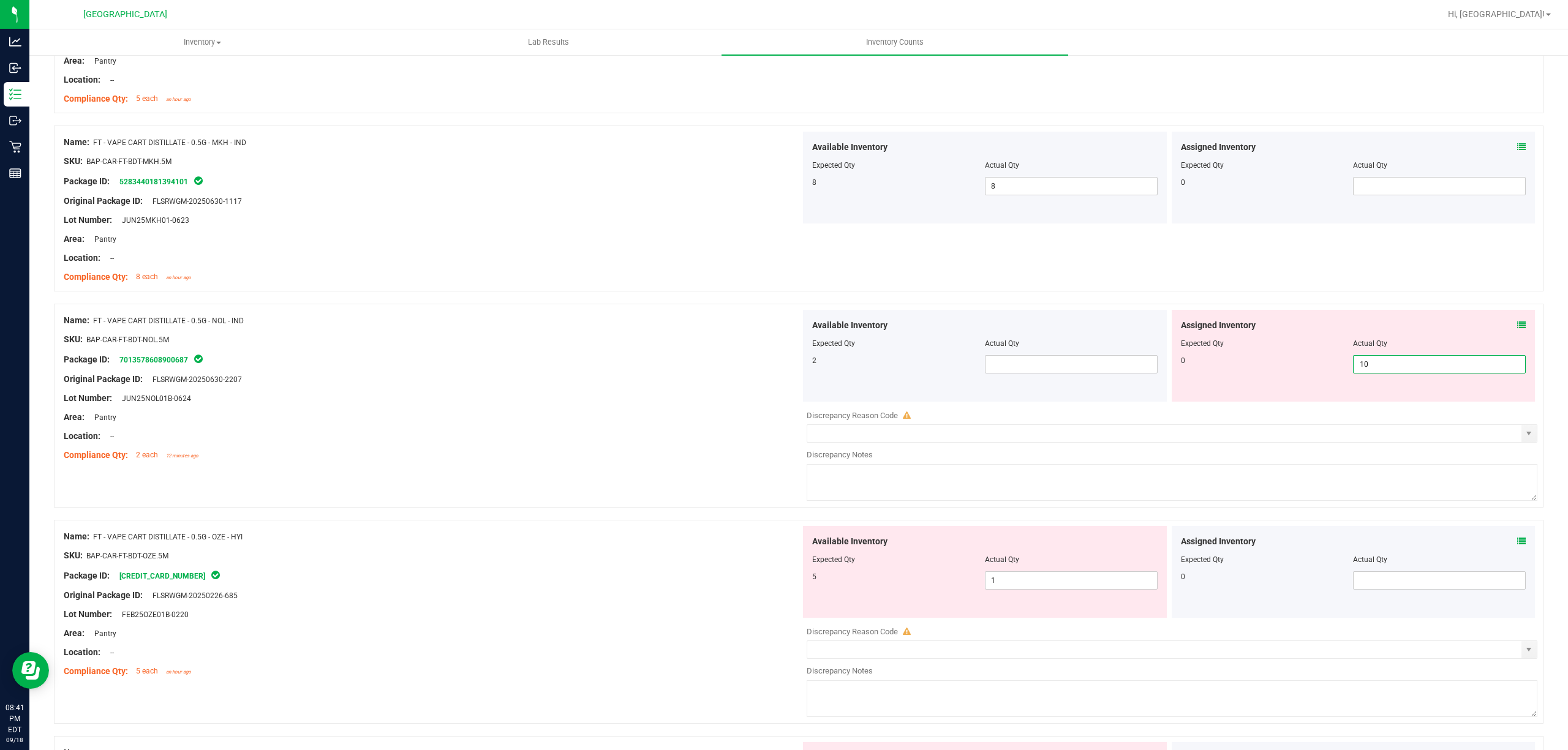
click at [1426, 366] on input "10" at bounding box center [1439, 364] width 171 height 17
click at [1100, 373] on span at bounding box center [1071, 364] width 172 height 18
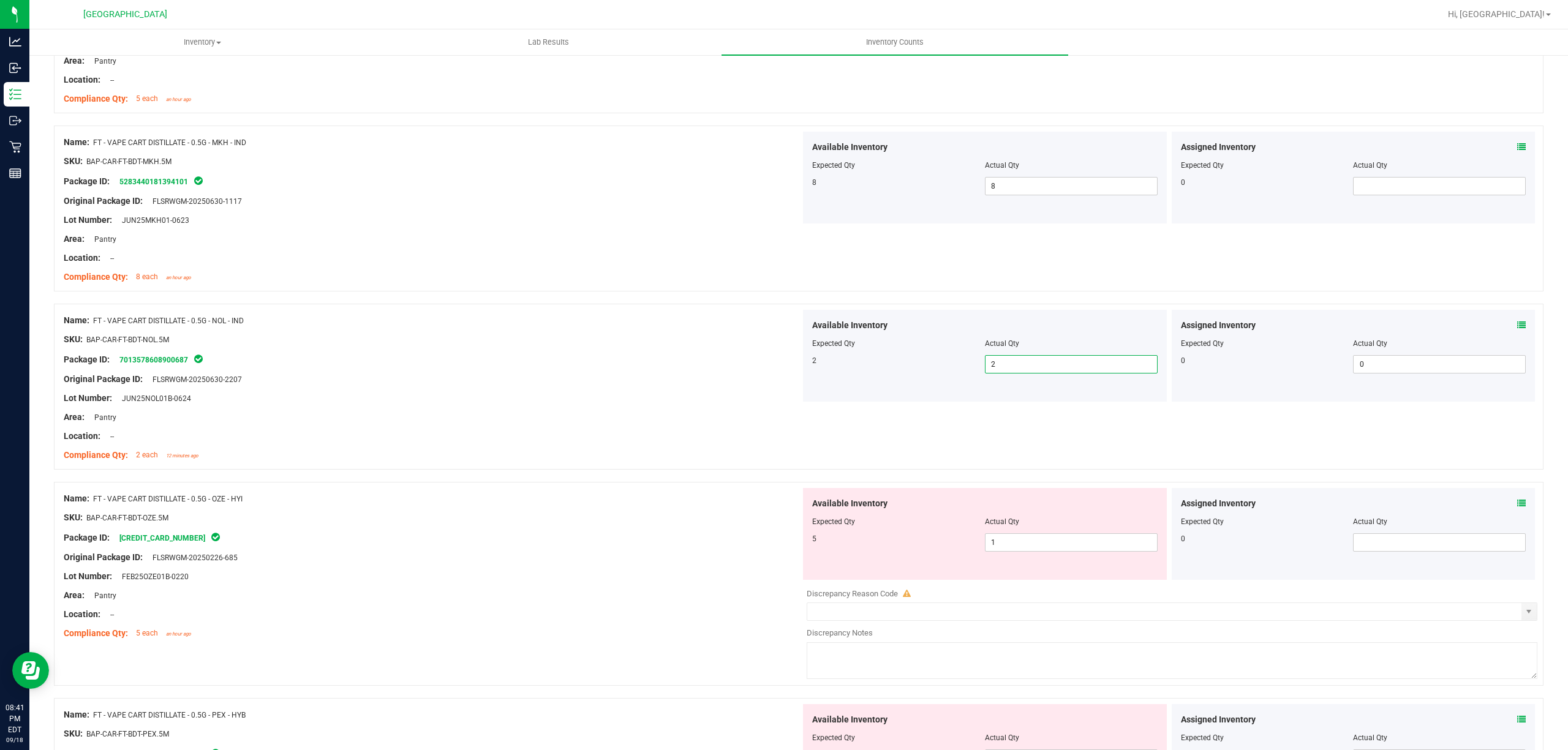
click at [704, 336] on div "SKU: BAP-CAR-FT-BDT-NOL.5M" at bounding box center [432, 340] width 737 height 13
click at [1110, 542] on span "1 1" at bounding box center [1071, 543] width 172 height 18
click at [1108, 542] on input "1" at bounding box center [1071, 543] width 171 height 17
click at [769, 545] on div "Package ID: [CREDIT_CARD_NUMBER]" at bounding box center [432, 537] width 737 height 15
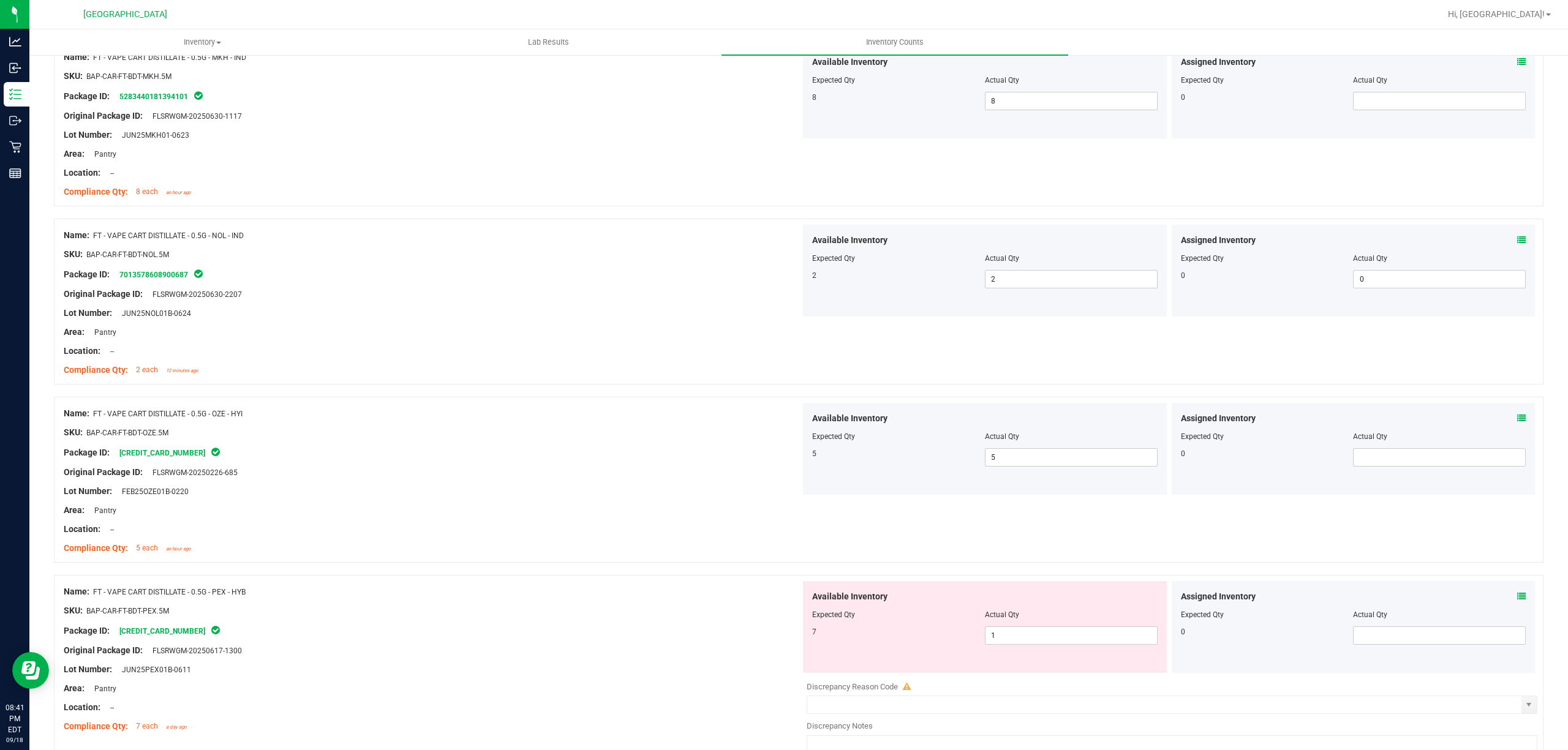
scroll to position [1306, 0]
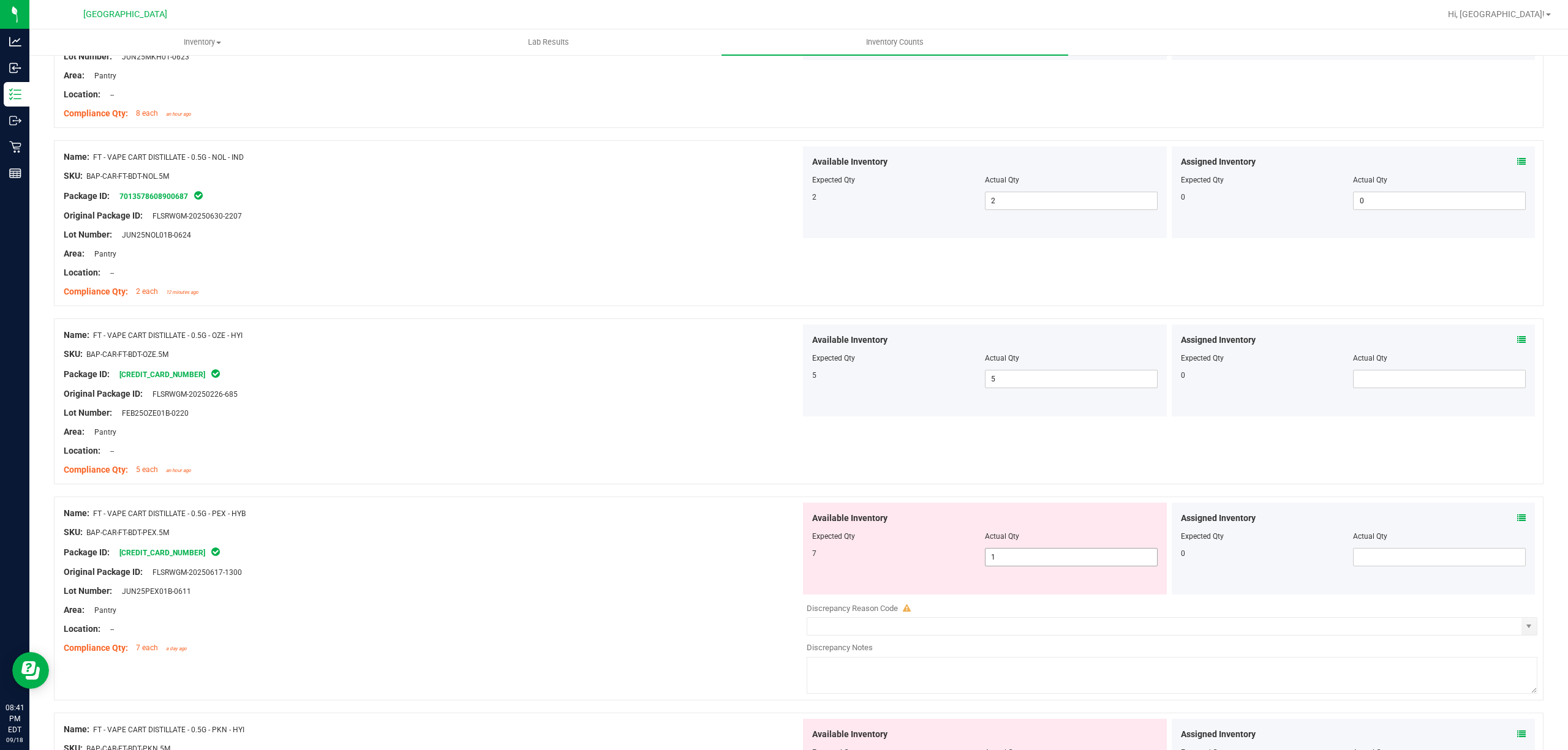
click at [1075, 567] on span "1 1" at bounding box center [1071, 557] width 172 height 18
click at [1075, 566] on input "1" at bounding box center [1071, 557] width 171 height 17
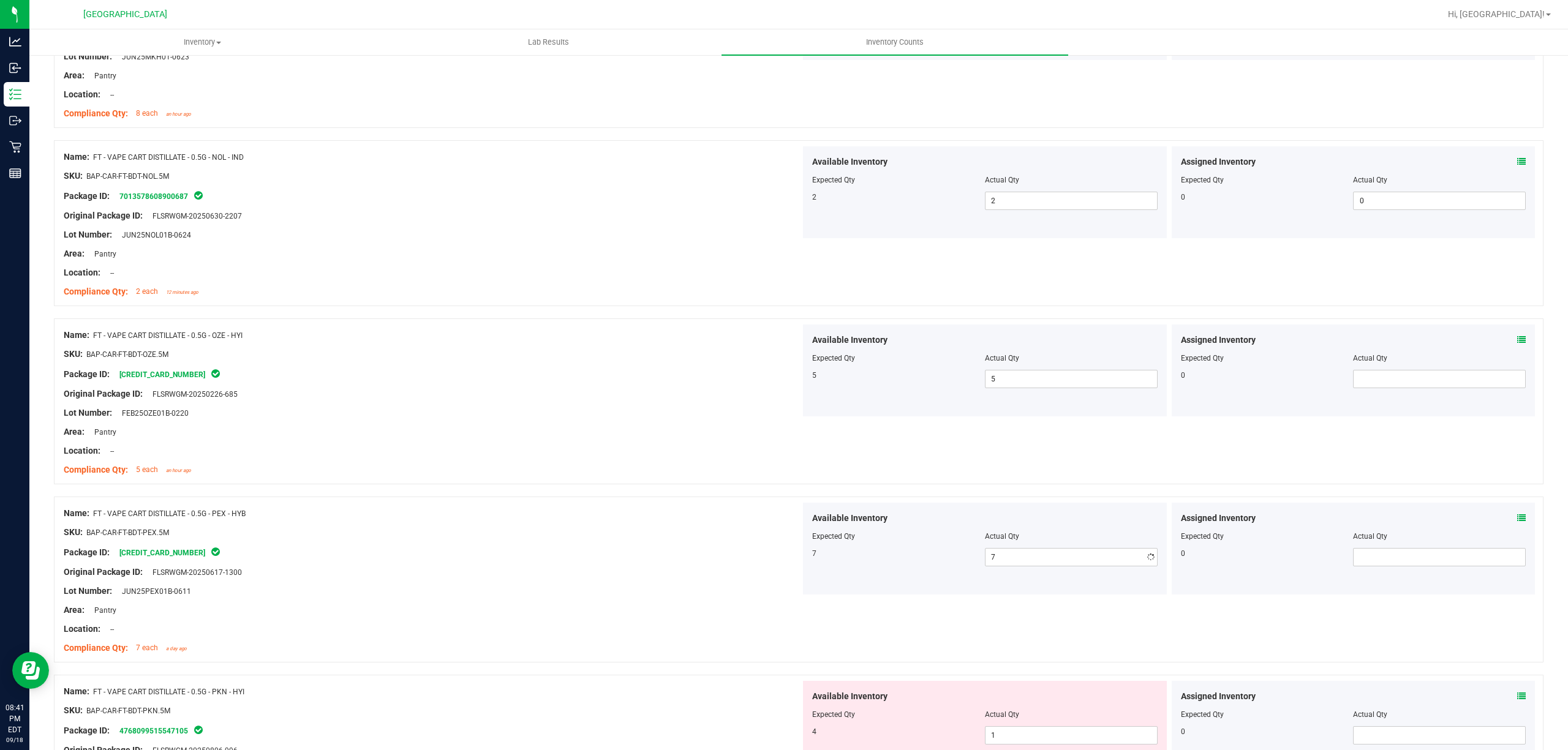
click at [657, 473] on div "Compliance Qty: 5 each an hour ago" at bounding box center [432, 470] width 737 height 13
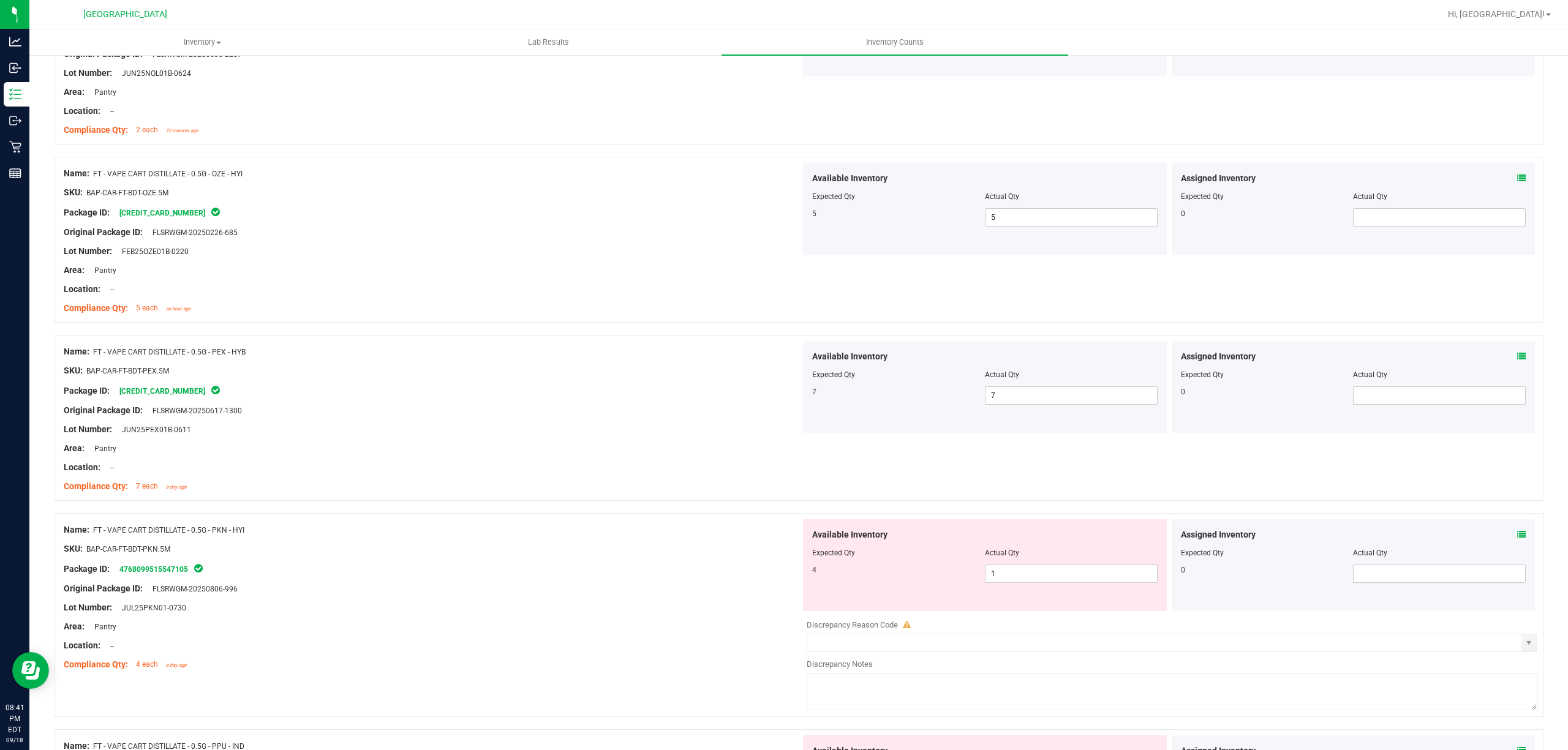
scroll to position [1470, 0]
drag, startPoint x: 1061, startPoint y: 566, endPoint x: 1061, endPoint y: 574, distance: 8.0
click at [1061, 567] on div "Available Inventory Expected Qty Actual Qty 4 1 1" at bounding box center [984, 563] width 364 height 92
click at [1061, 574] on span "1 1" at bounding box center [1071, 572] width 172 height 18
click at [1060, 577] on span "1 1" at bounding box center [1071, 572] width 172 height 18
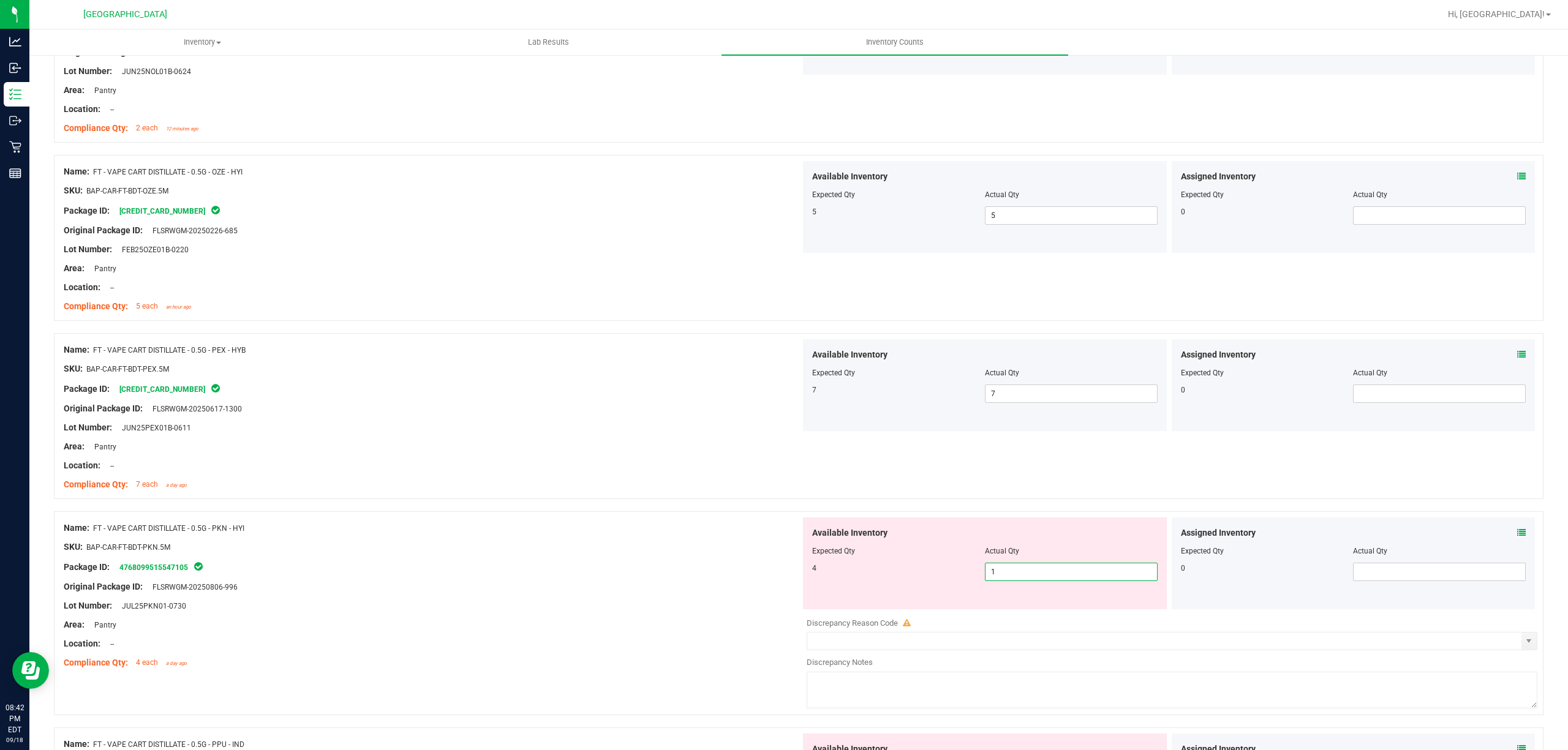
click at [1060, 577] on input "1" at bounding box center [1071, 572] width 171 height 17
click at [597, 463] on div "Location: --" at bounding box center [432, 465] width 737 height 13
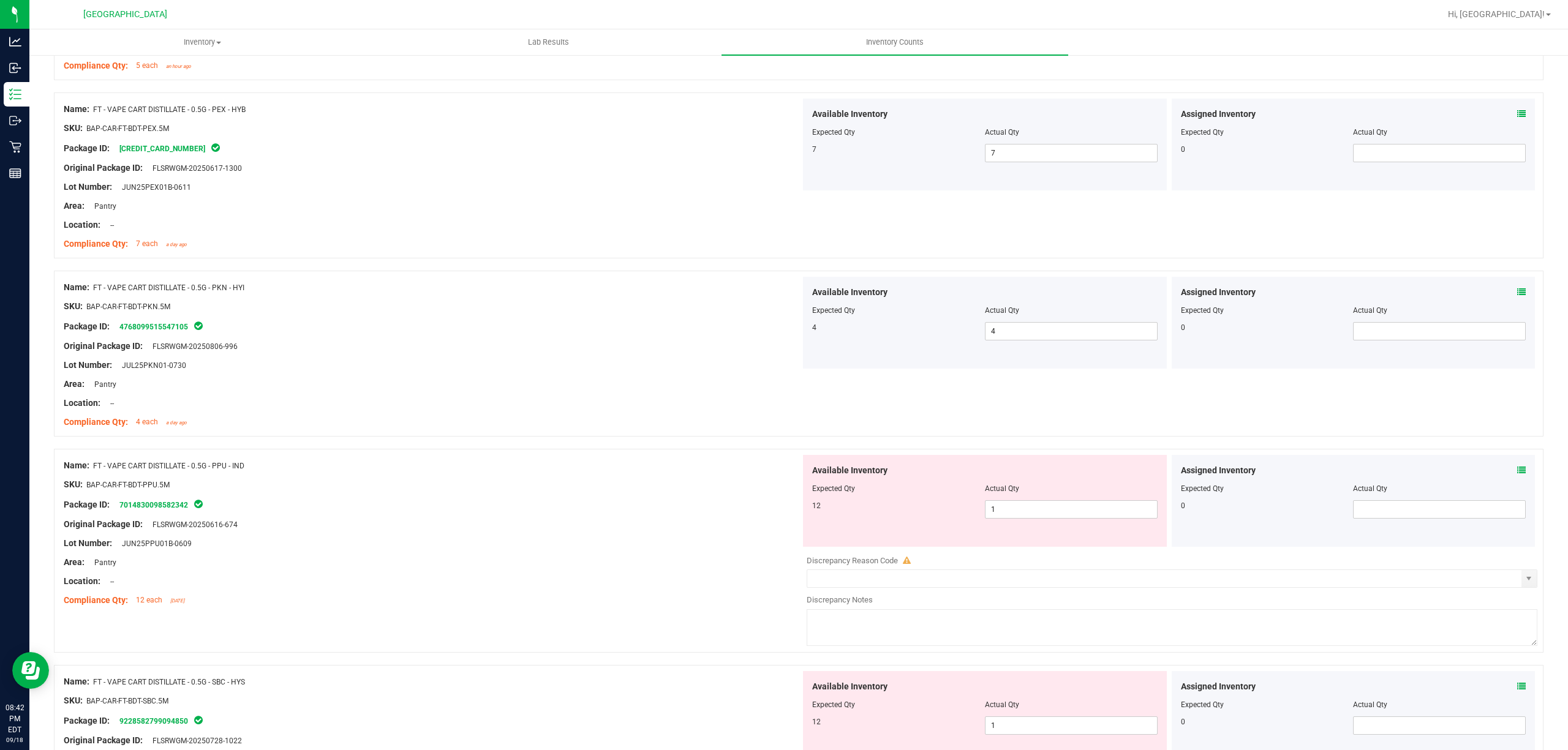
scroll to position [1715, 0]
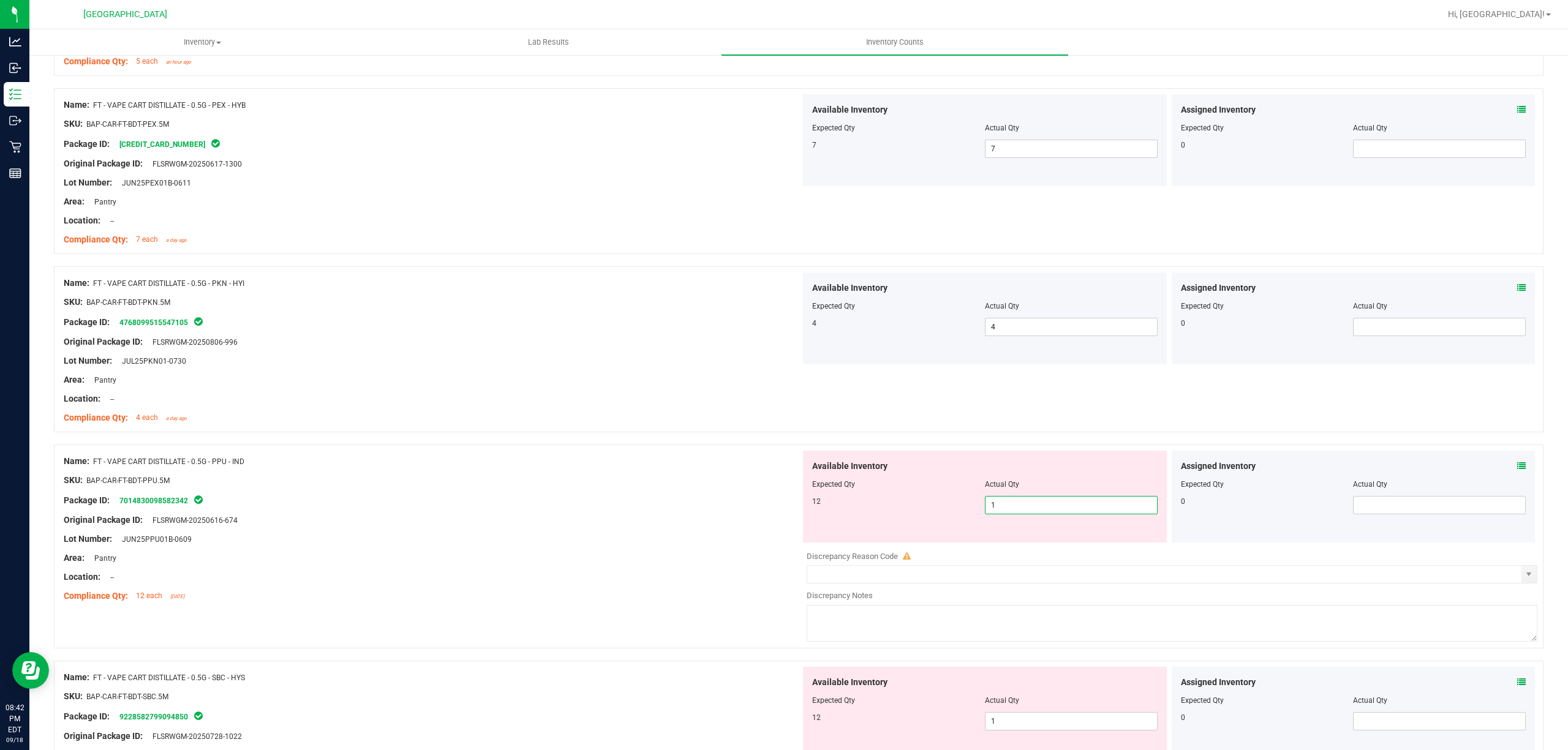
click at [1111, 514] on span "1 1" at bounding box center [1071, 505] width 172 height 18
click at [599, 441] on div at bounding box center [798, 438] width 1490 height 12
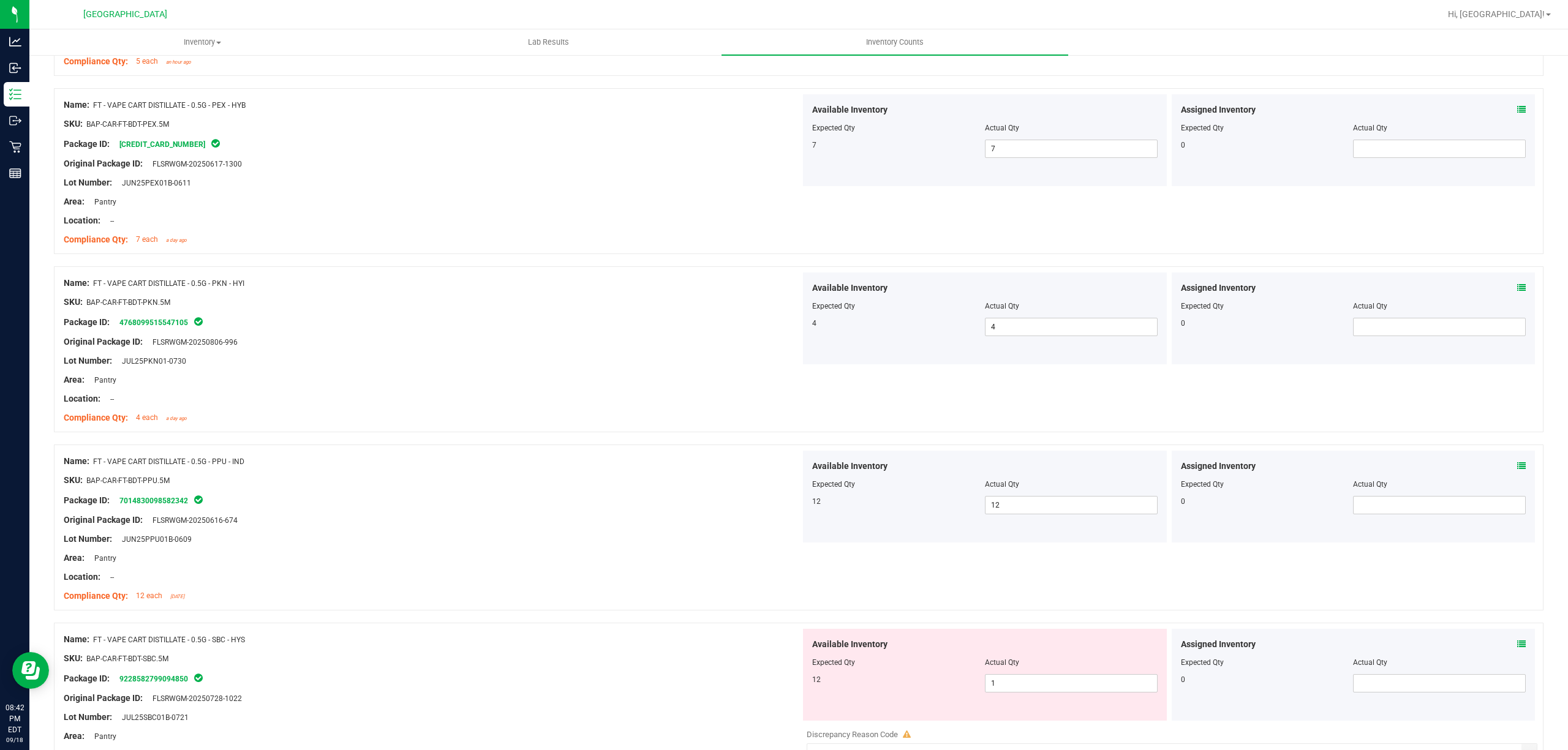
scroll to position [1877, 0]
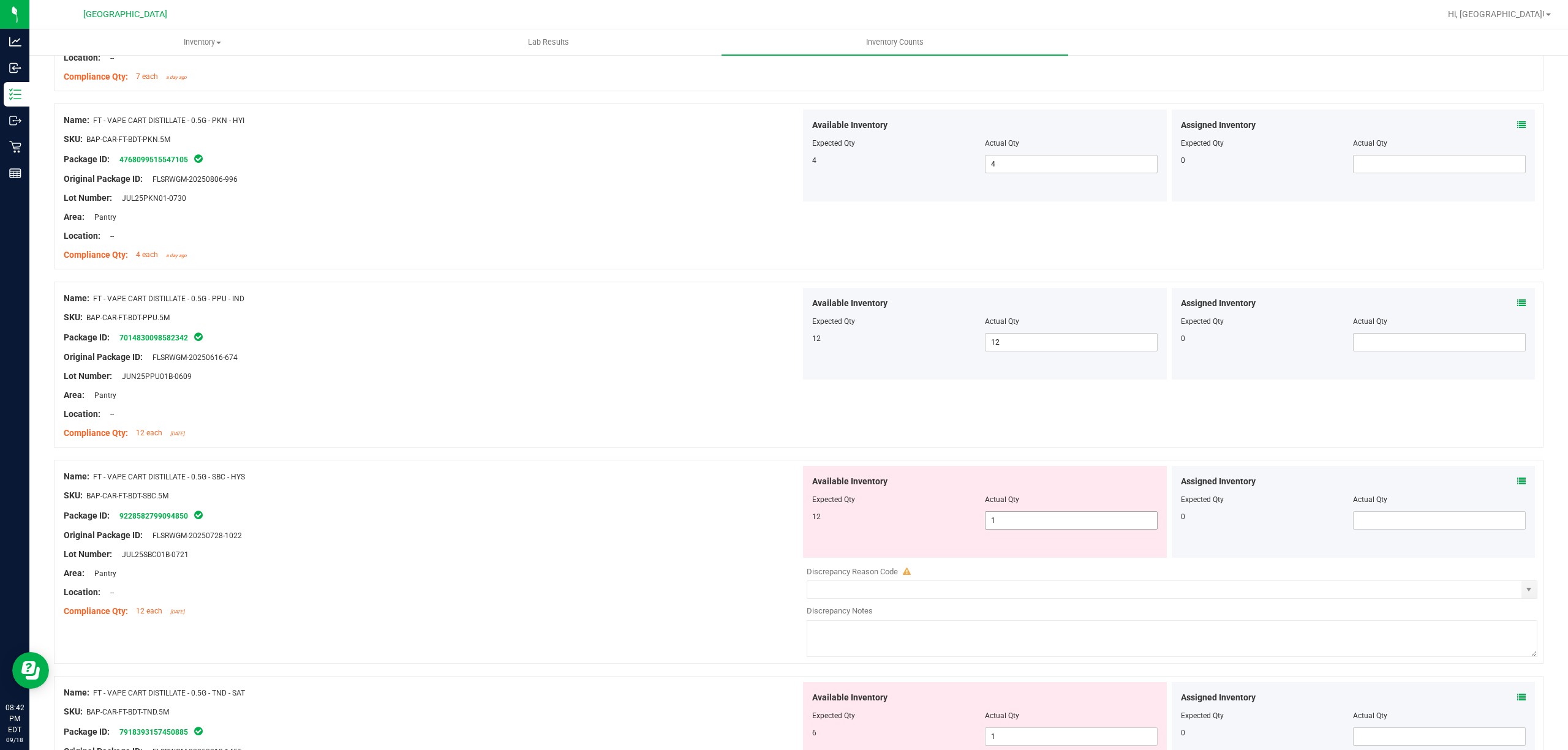
click at [1054, 530] on span "1 1" at bounding box center [1071, 521] width 172 height 18
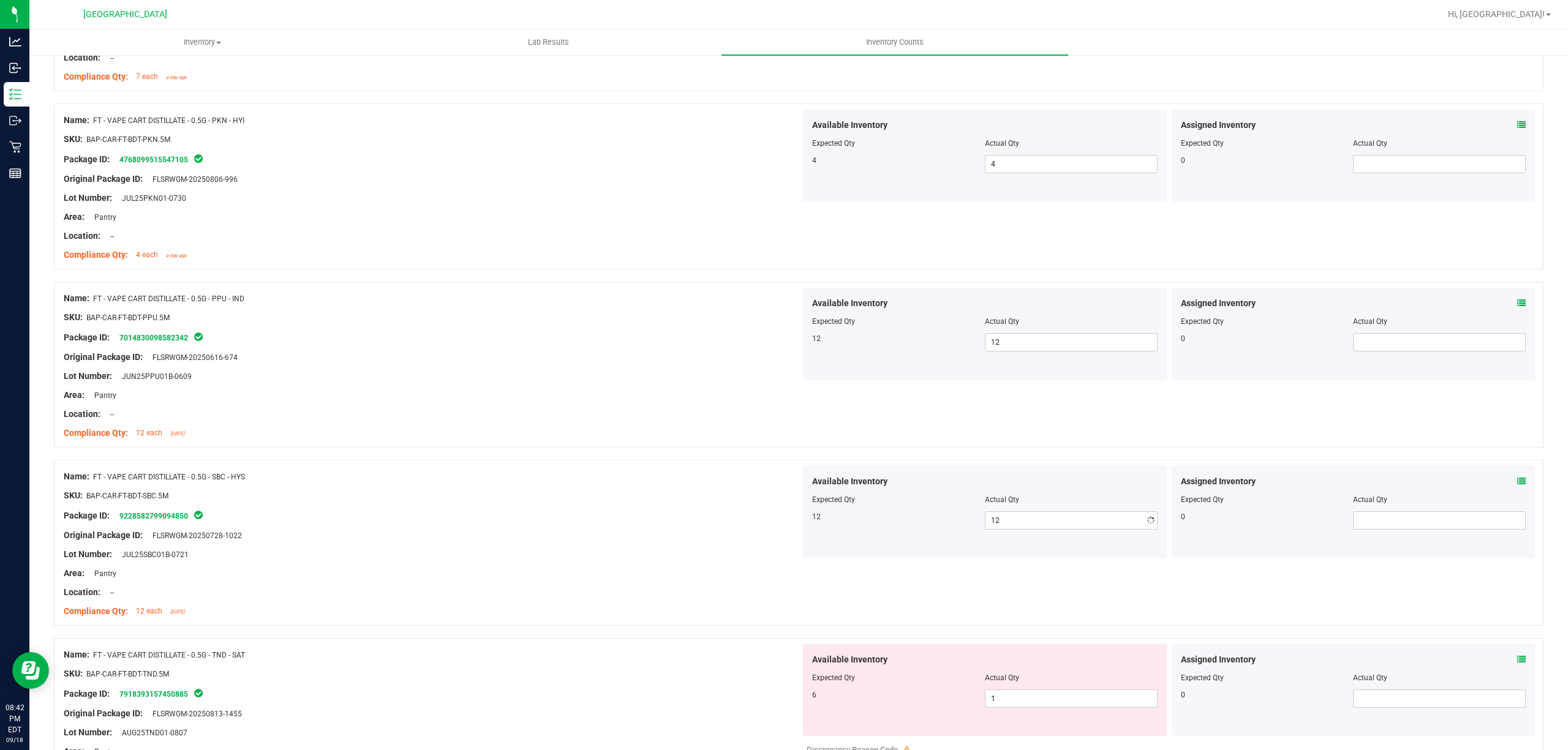
drag, startPoint x: 331, startPoint y: 466, endPoint x: 549, endPoint y: 500, distance: 220.6
click at [332, 466] on div "Name: FT - VAPE CART DISTILLATE - 0.5G - SBC - HYS SKU: BAP-CAR-FT-BDT-SBC.5M P…" at bounding box center [798, 543] width 1490 height 166
drag, startPoint x: 1008, startPoint y: 697, endPoint x: 1007, endPoint y: 706, distance: 9.1
click at [1008, 698] on span "1 1" at bounding box center [1071, 699] width 172 height 18
click at [1007, 706] on input "1" at bounding box center [1071, 698] width 171 height 17
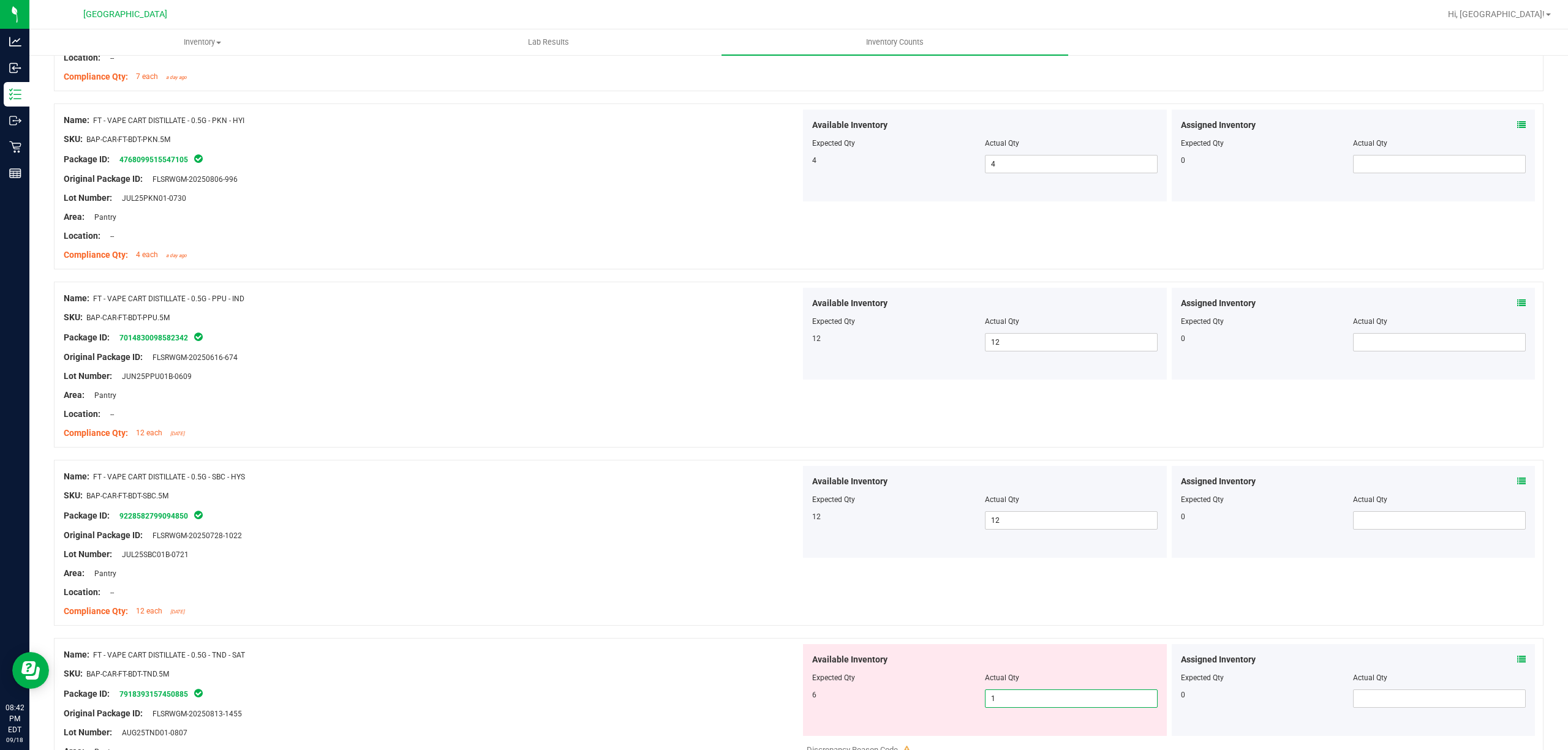
click at [1007, 706] on input "1" at bounding box center [1071, 698] width 171 height 17
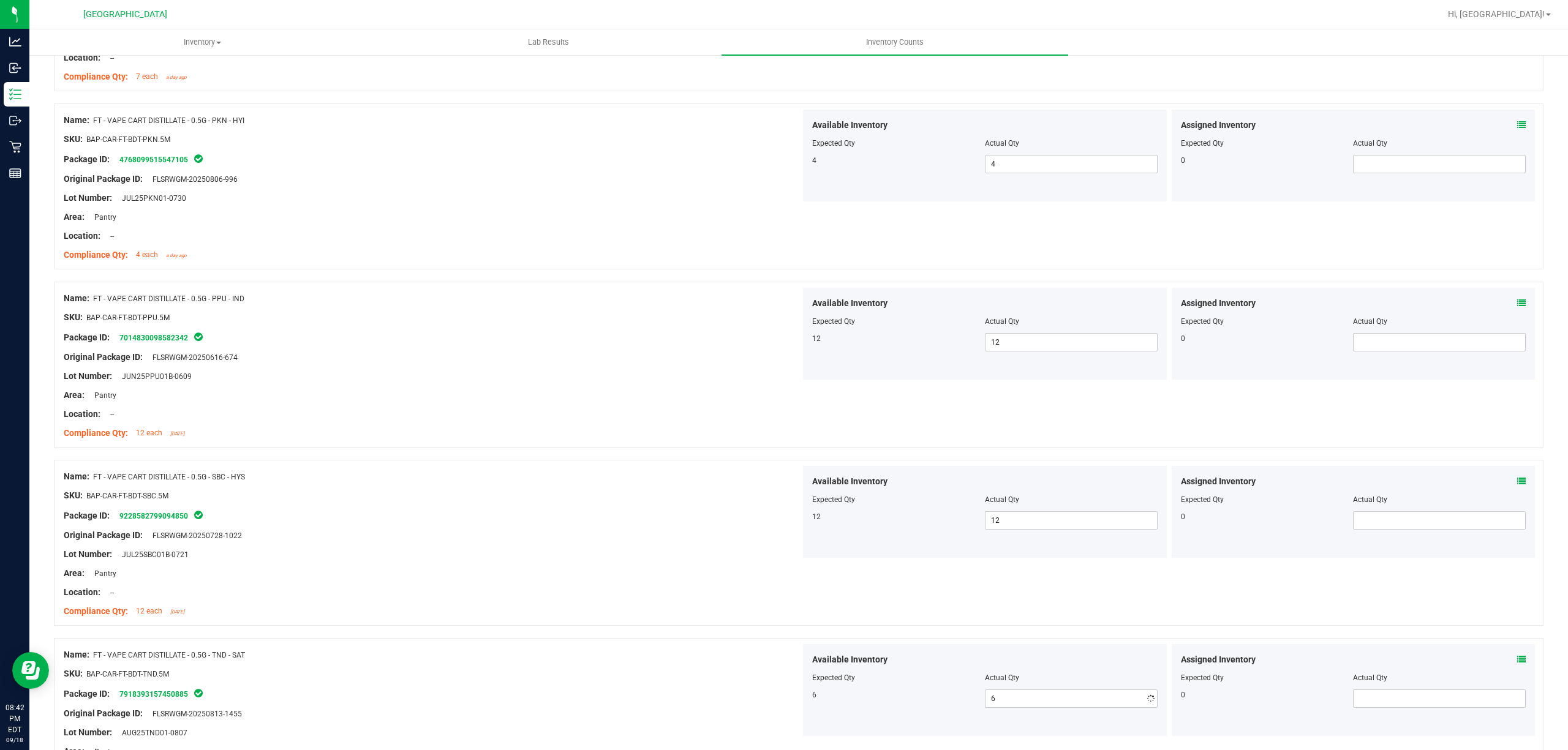
click at [686, 598] on div "Location: --" at bounding box center [432, 592] width 737 height 13
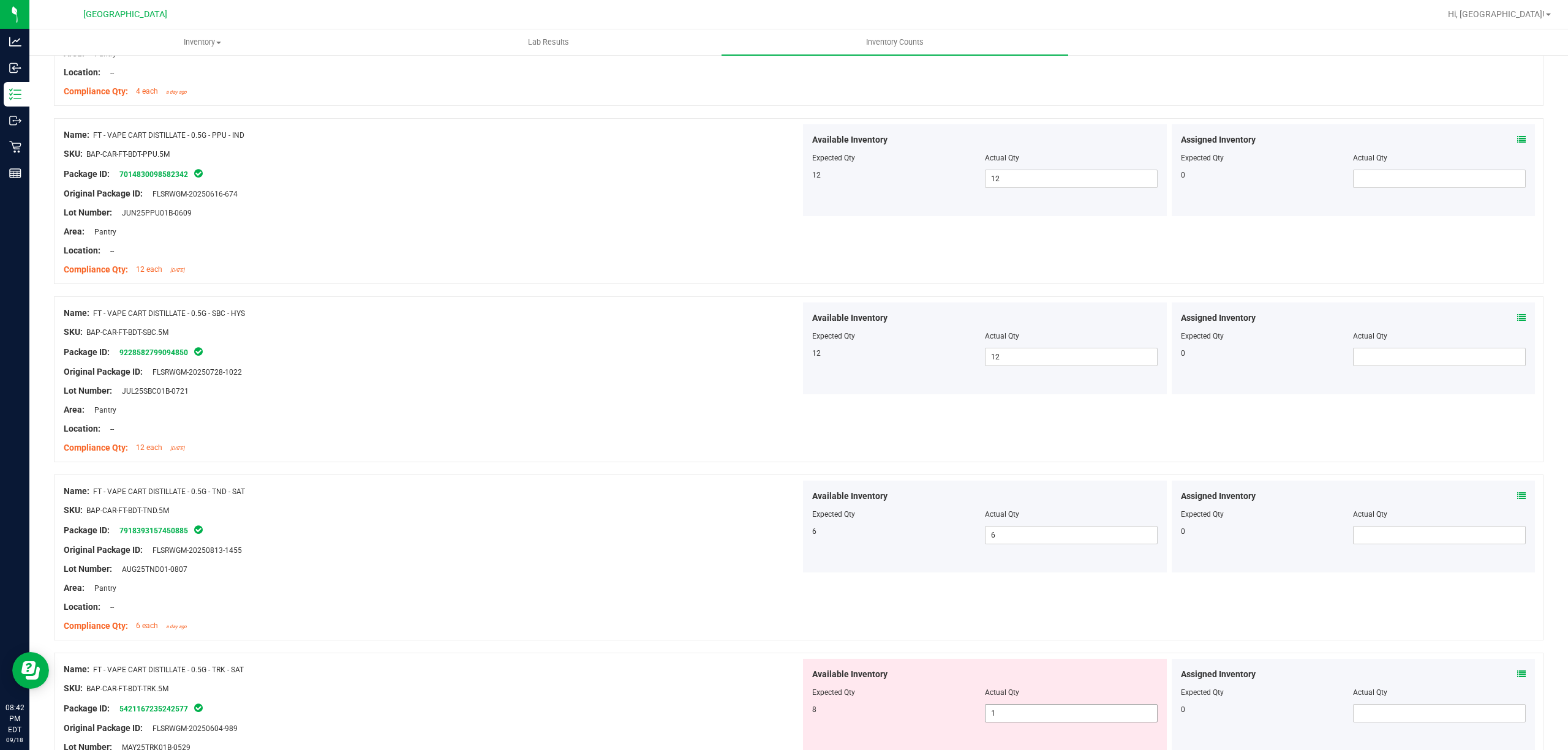
click at [1012, 710] on span "1 1" at bounding box center [1071, 713] width 172 height 18
click at [1012, 710] on input "1" at bounding box center [1071, 713] width 171 height 17
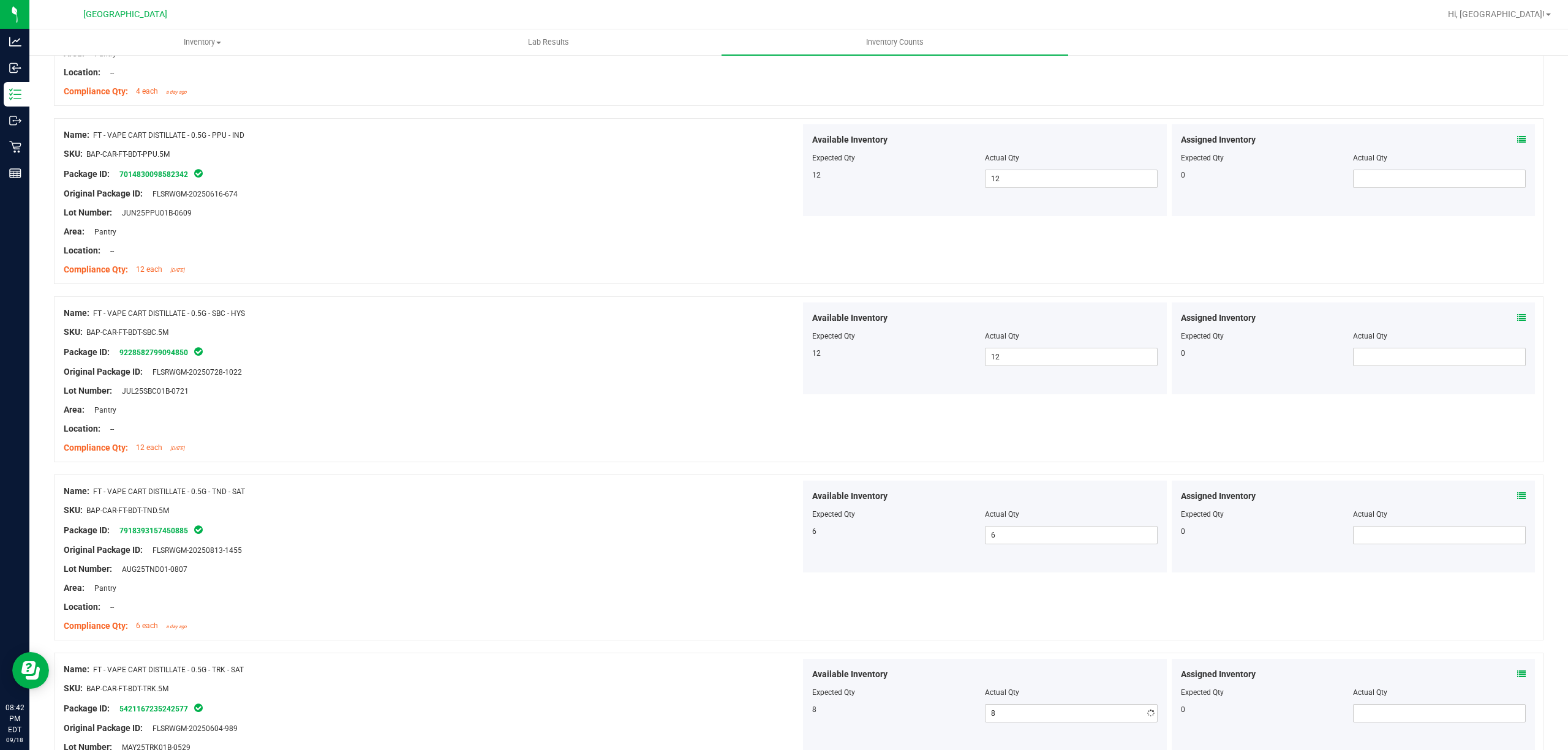
click at [628, 659] on div "Name: FT - VAPE CART DISTILLATE - 0.5G - TRK - SAT SKU: BAP-CAR-FT-BDT-TRK.5M P…" at bounding box center [798, 736] width 1490 height 166
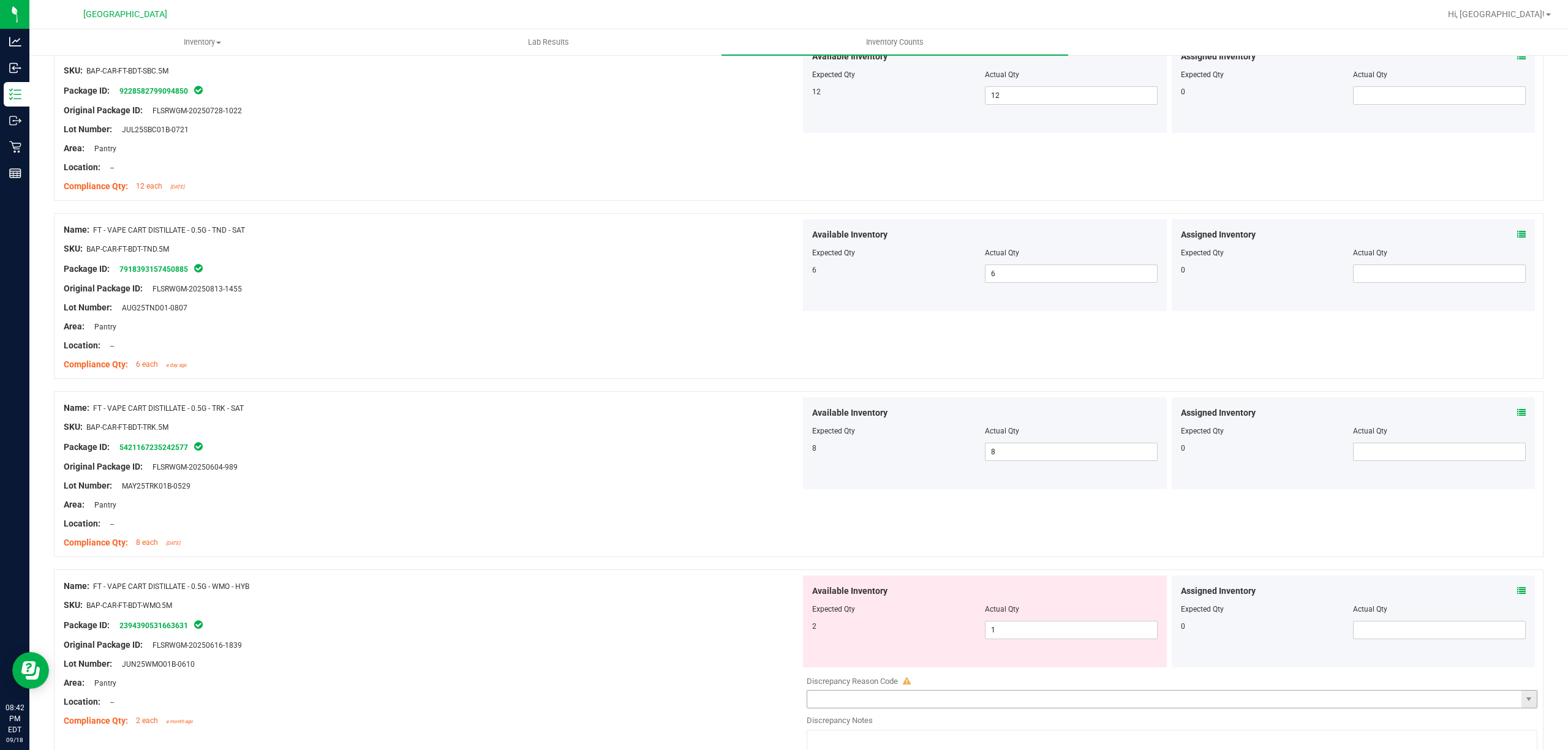
scroll to position [2367, 0]
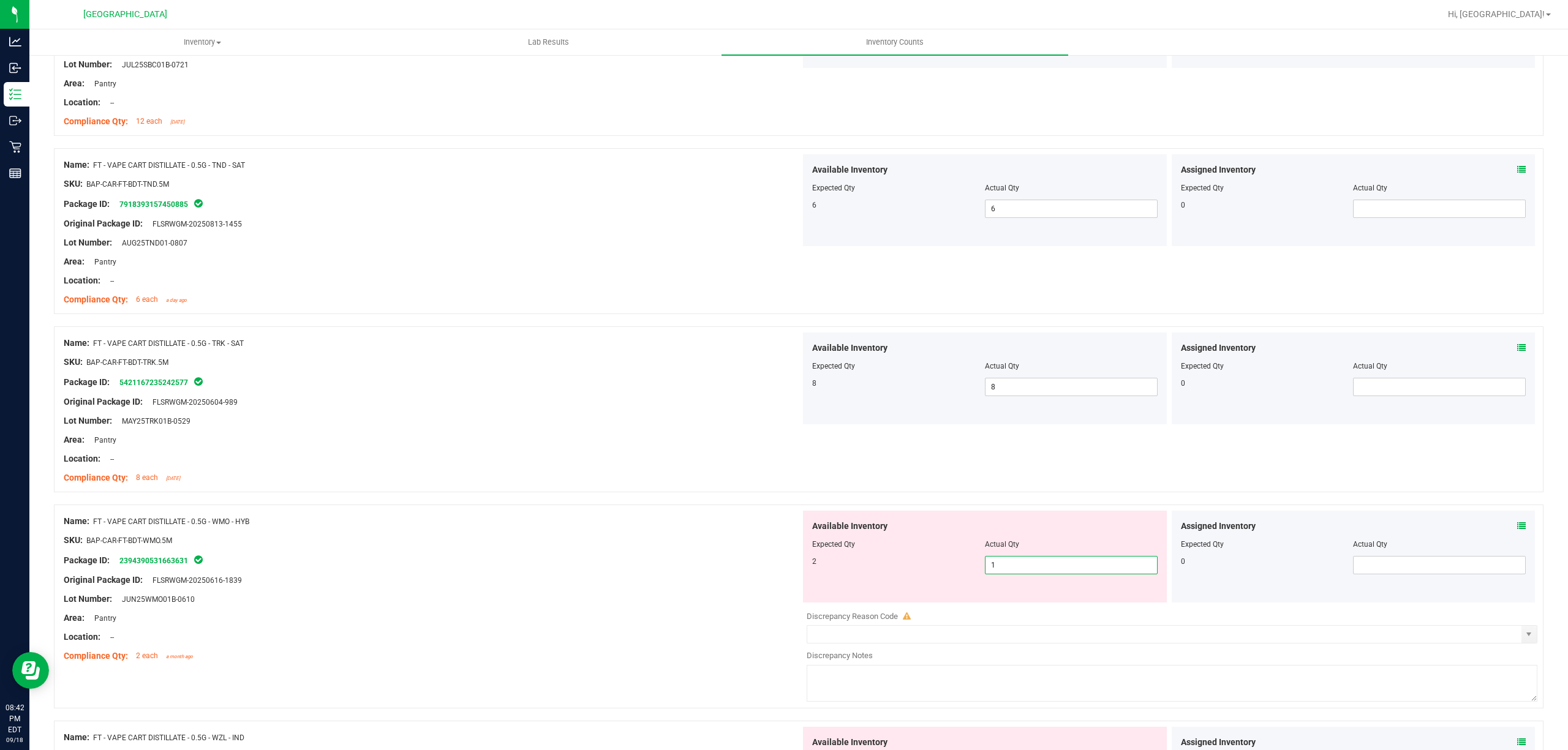
click at [1028, 570] on span "1 1" at bounding box center [1071, 565] width 172 height 18
click at [1028, 570] on input "1" at bounding box center [1071, 565] width 171 height 17
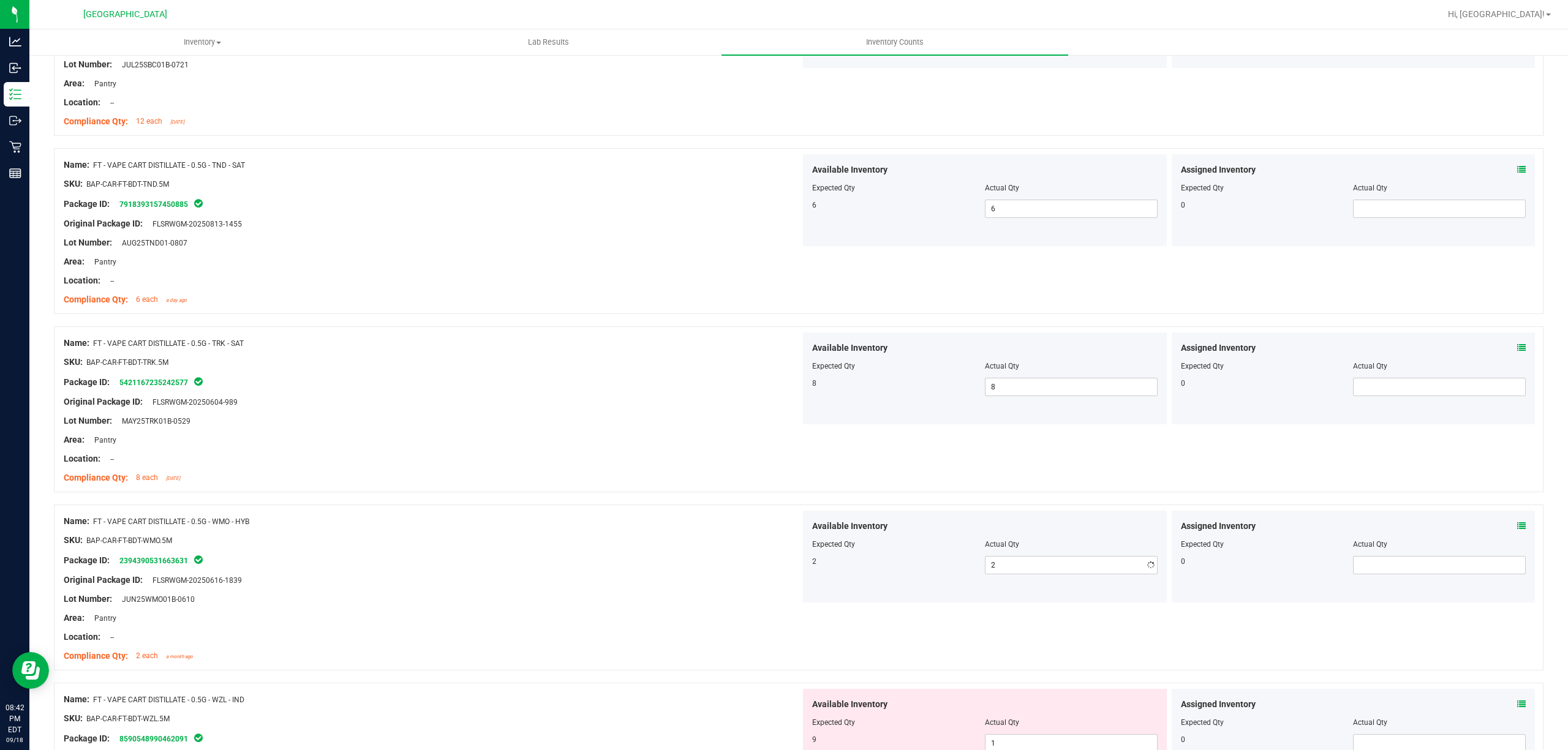
click at [599, 504] on div at bounding box center [798, 498] width 1490 height 12
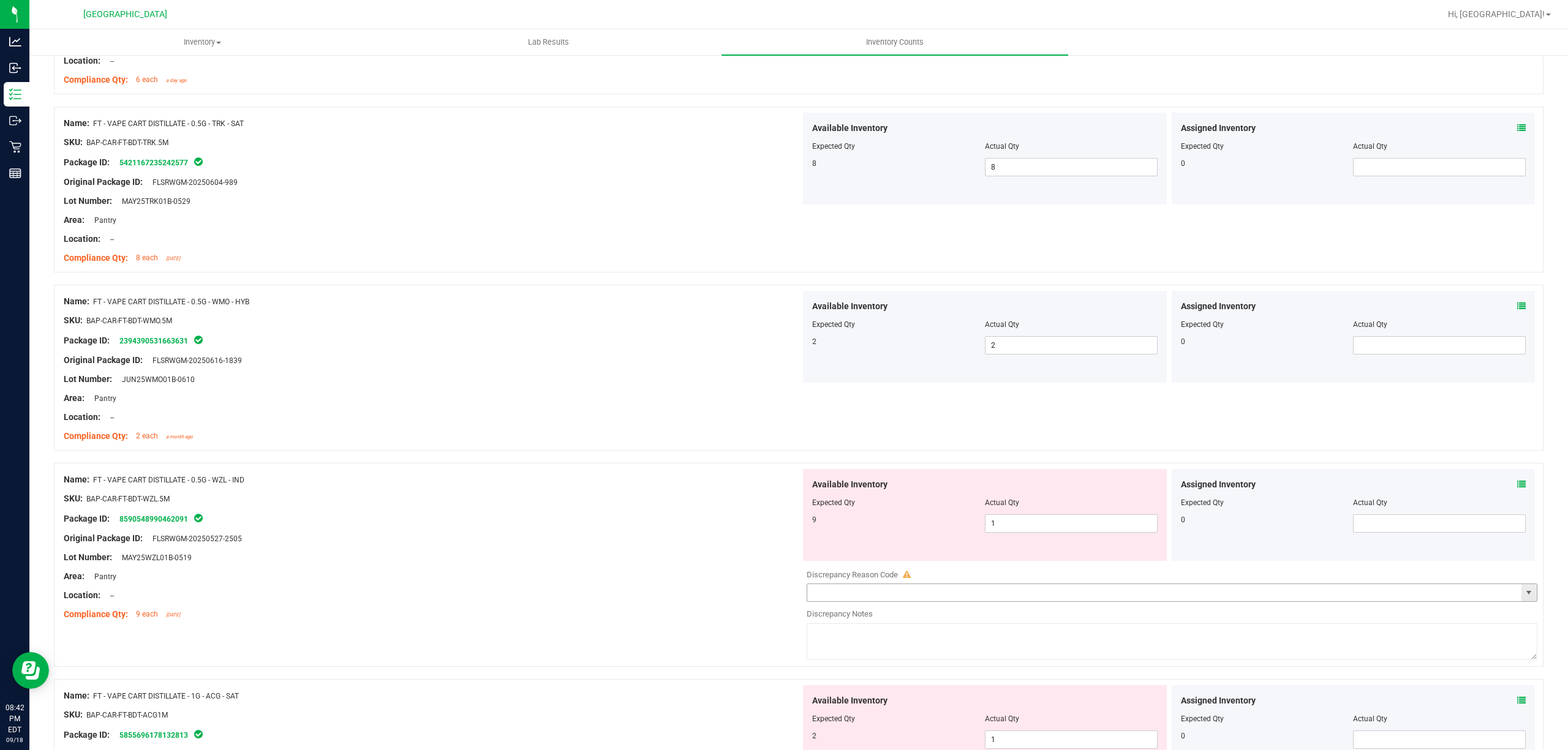
scroll to position [2612, 0]
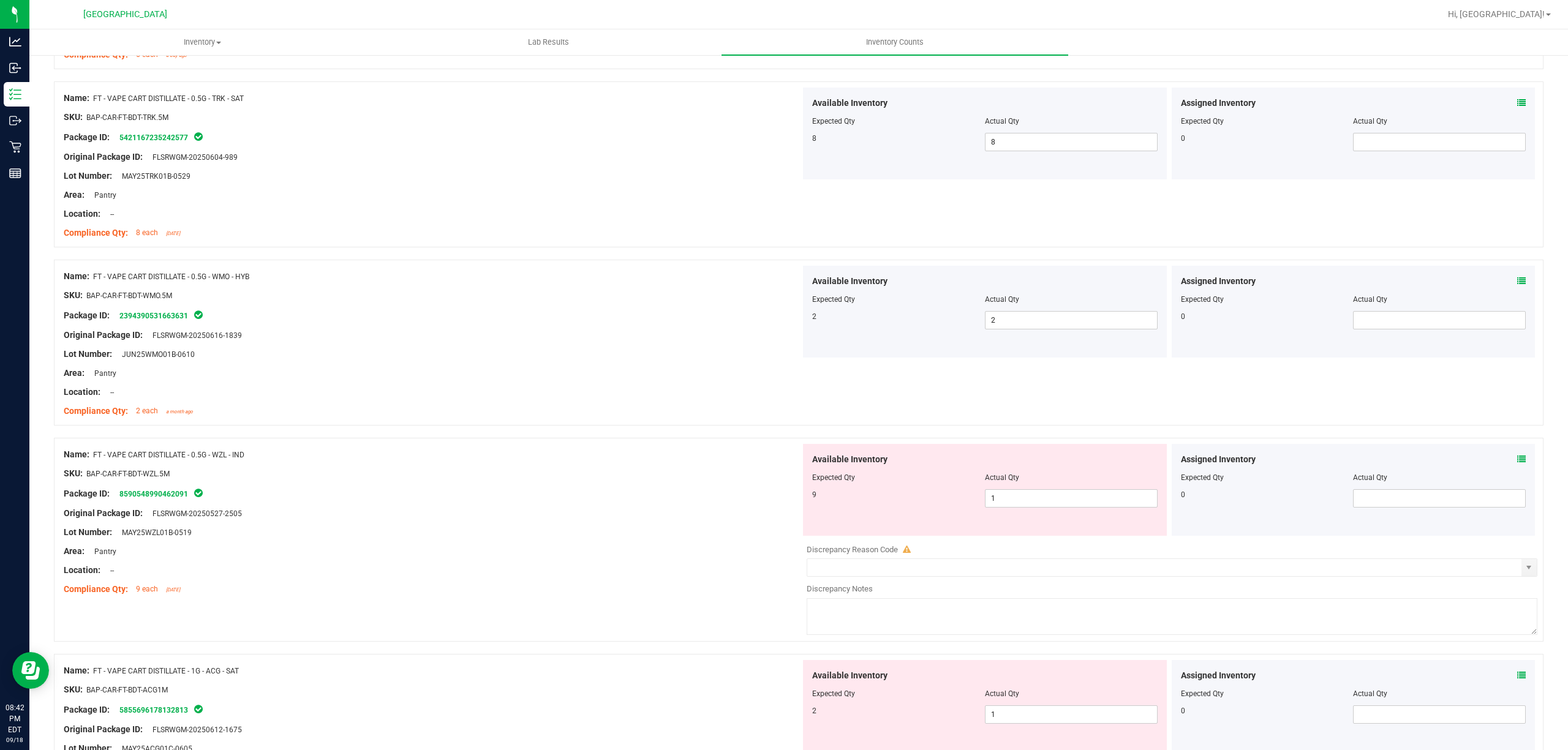
click at [993, 515] on div "Available Inventory Expected Qty Actual Qty 9 1 1" at bounding box center [984, 490] width 364 height 92
click at [993, 506] on span "1 1" at bounding box center [1071, 498] width 172 height 18
click at [993, 506] on input "1" at bounding box center [1071, 498] width 171 height 17
click at [663, 501] on div "Package ID: 8590548990462091" at bounding box center [432, 493] width 737 height 15
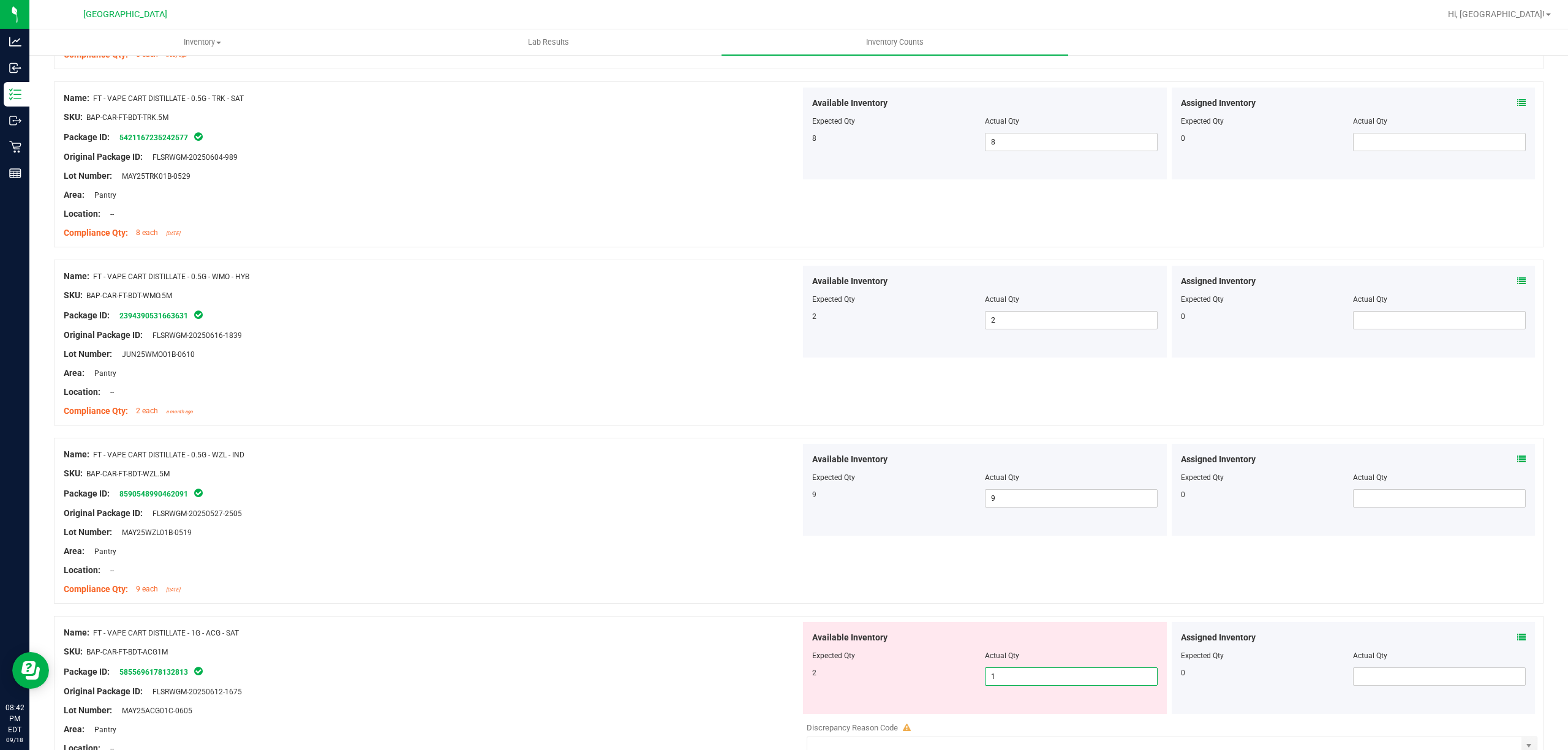
click at [1093, 686] on span "1 1" at bounding box center [1071, 677] width 172 height 18
click at [1093, 685] on input "1" at bounding box center [1071, 676] width 171 height 17
click at [674, 635] on div "Name: FT - VAPE CART DISTILLATE - 1G - ACG - SAT" at bounding box center [432, 633] width 737 height 13
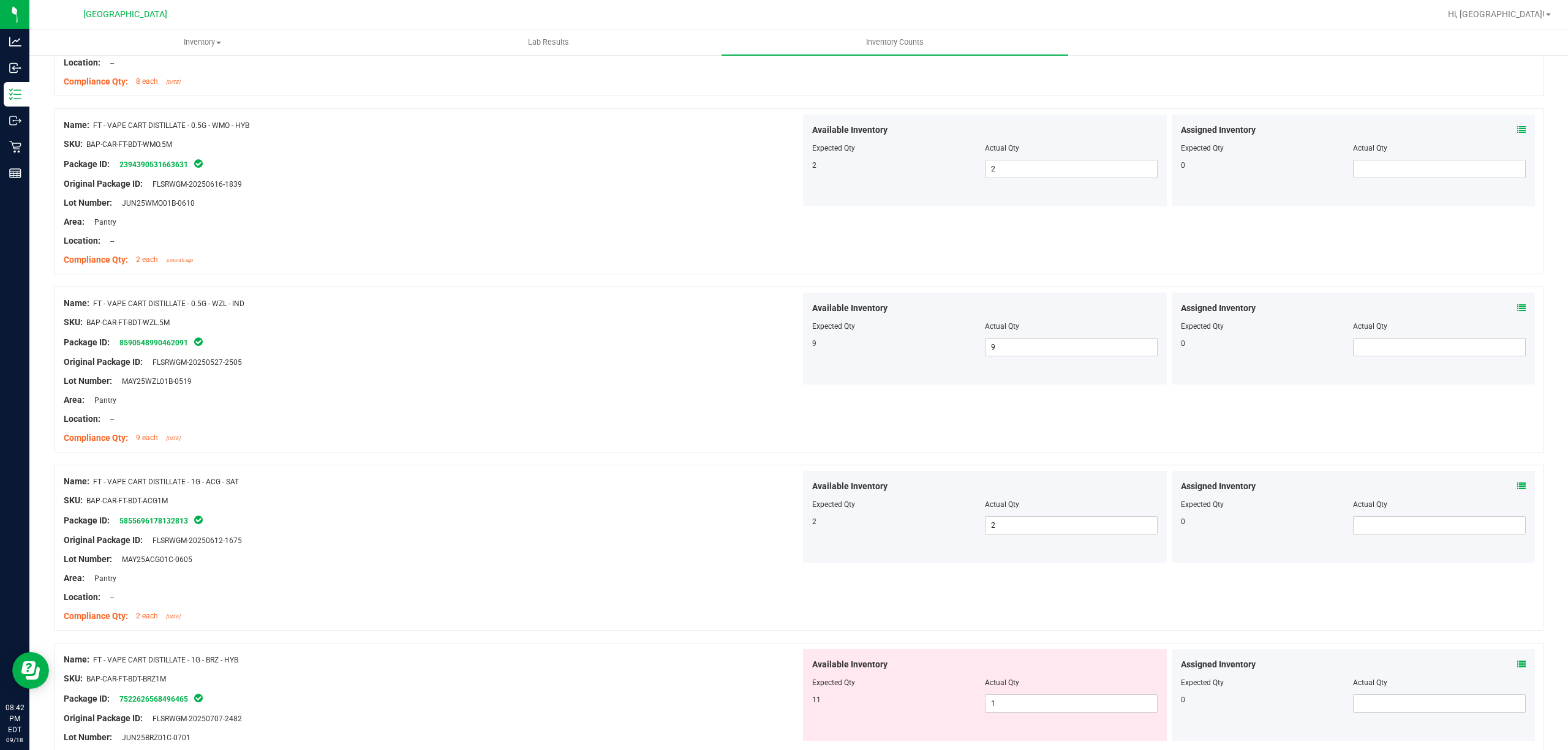
scroll to position [2939, 0]
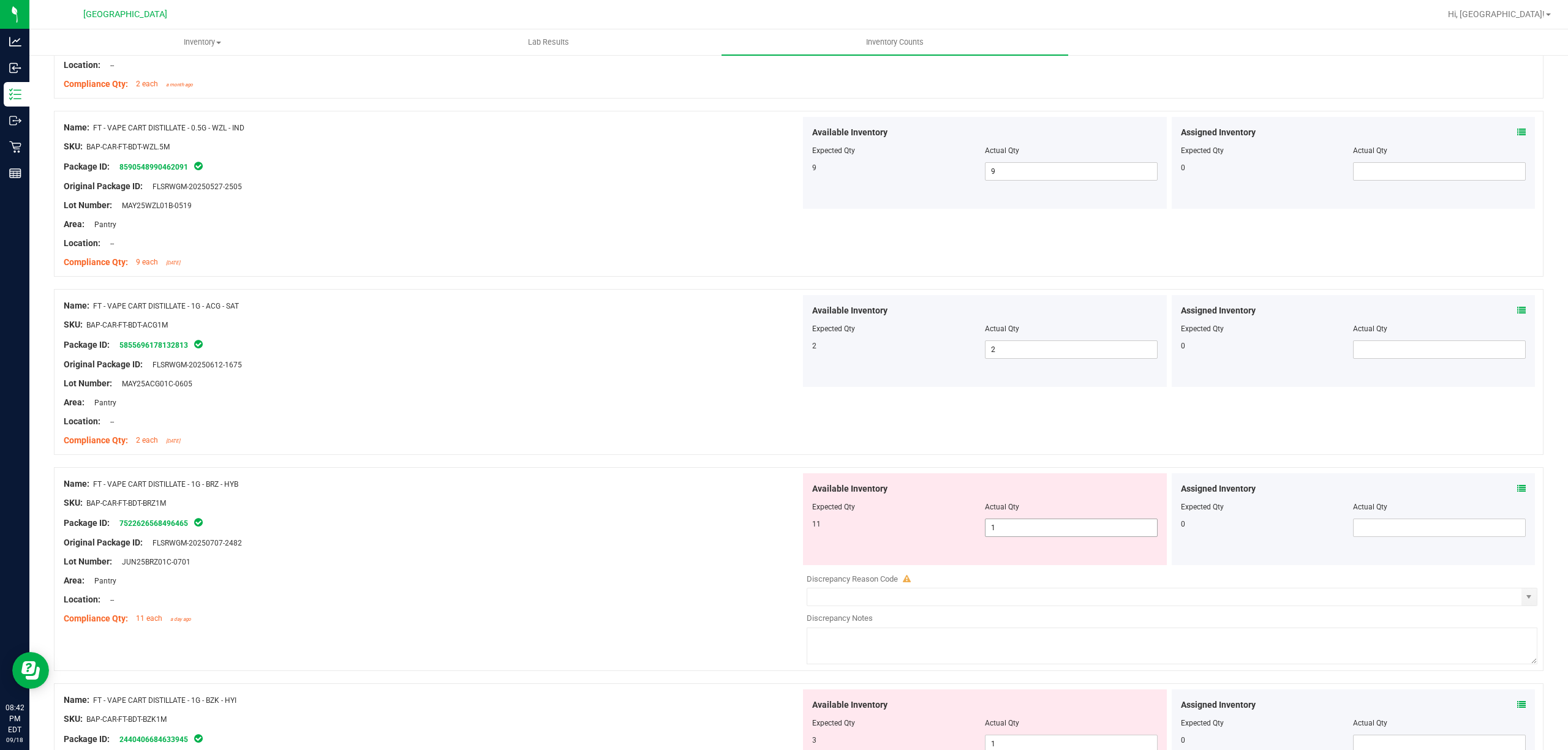
click at [1018, 535] on span "1 1" at bounding box center [1071, 528] width 172 height 18
drag, startPoint x: 647, startPoint y: 520, endPoint x: 661, endPoint y: 520, distance: 14.0
click at [652, 515] on div at bounding box center [432, 512] width 737 height 6
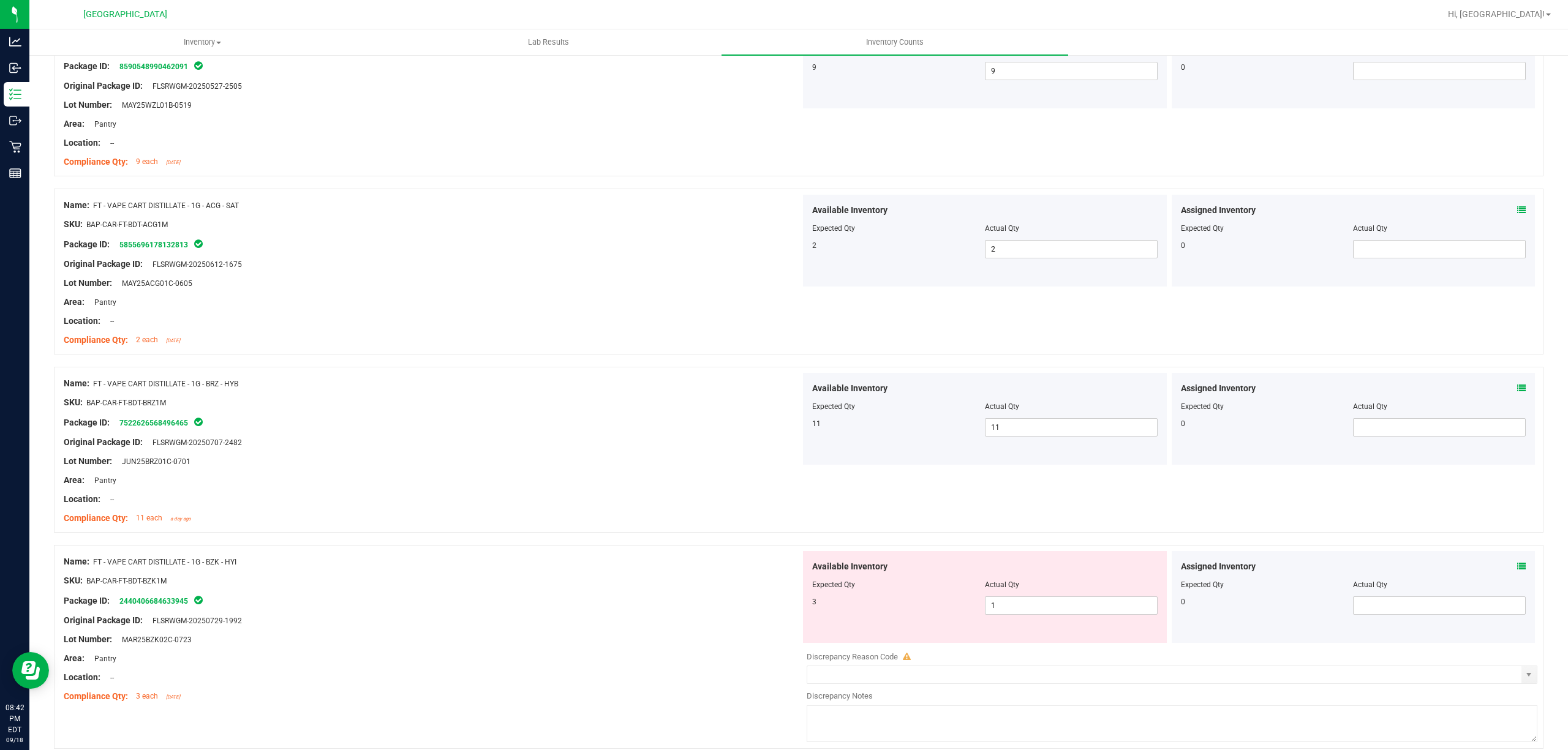
scroll to position [3099, 0]
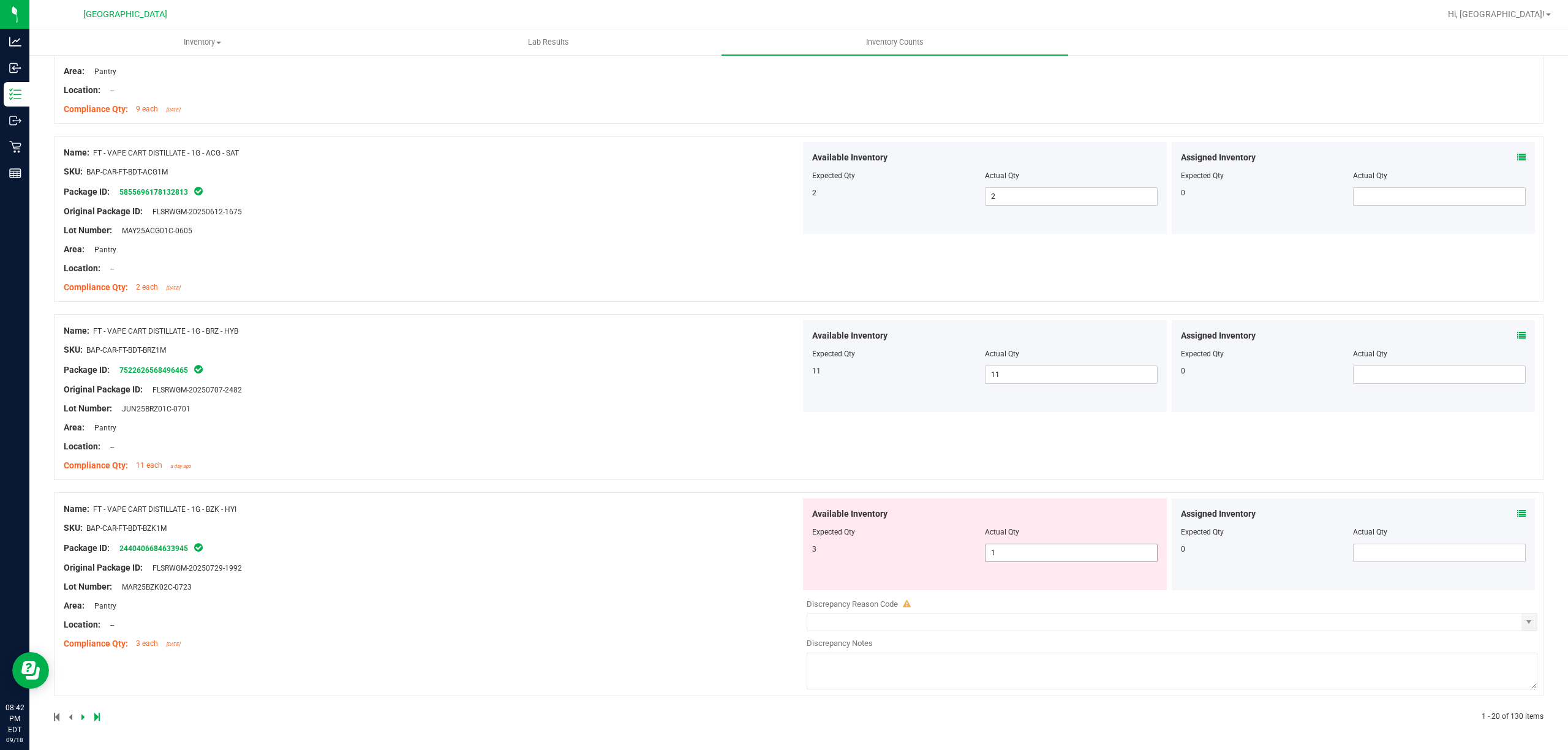
click at [1041, 557] on span "1 1" at bounding box center [1071, 553] width 172 height 18
click at [1042, 557] on input "1" at bounding box center [1071, 553] width 171 height 17
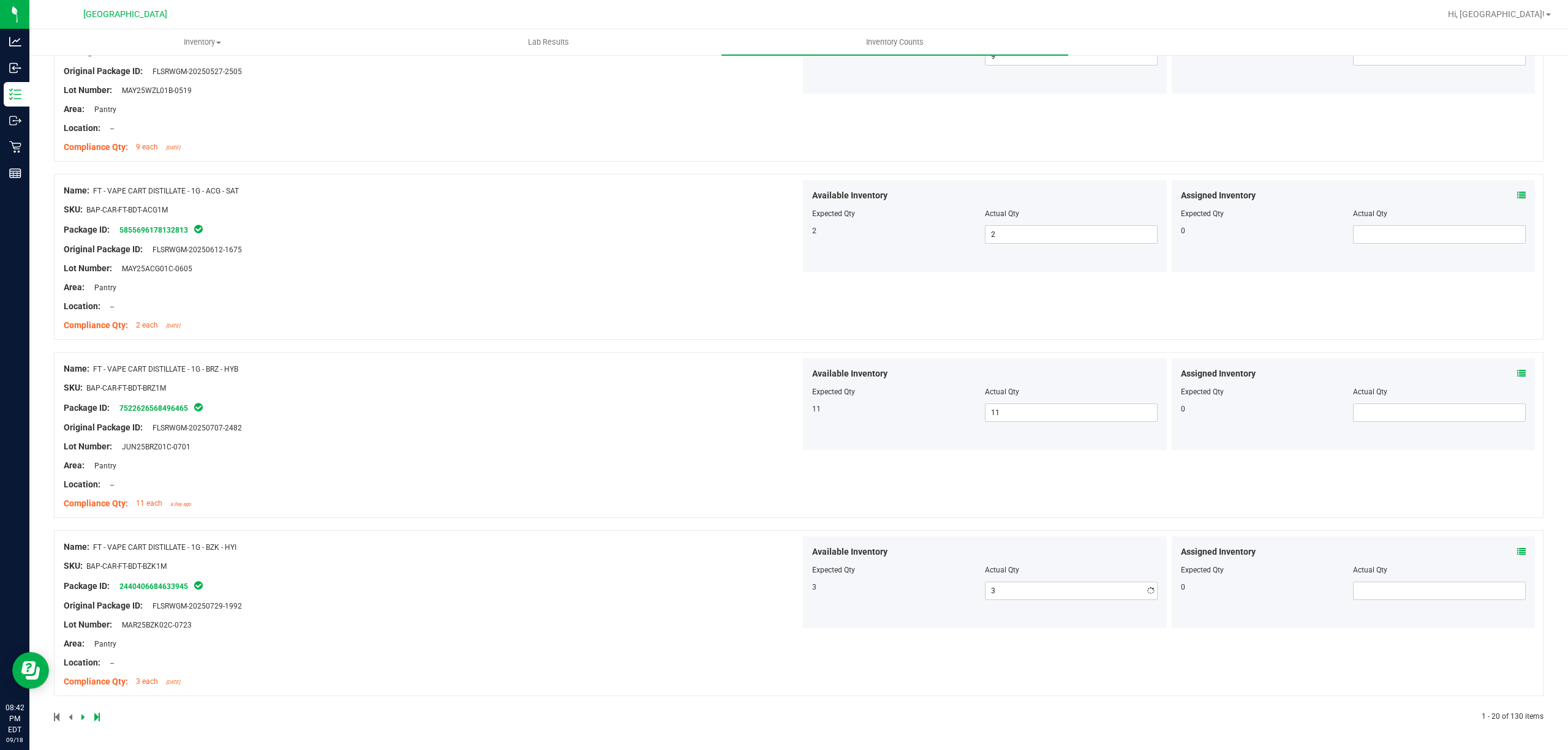
click at [669, 548] on div "Name: FT - VAPE CART DISTILLATE - 1G - BZK - HYI SKU: BAP-CAR-FT-BDT-BZK1M Pack…" at bounding box center [432, 614] width 737 height 156
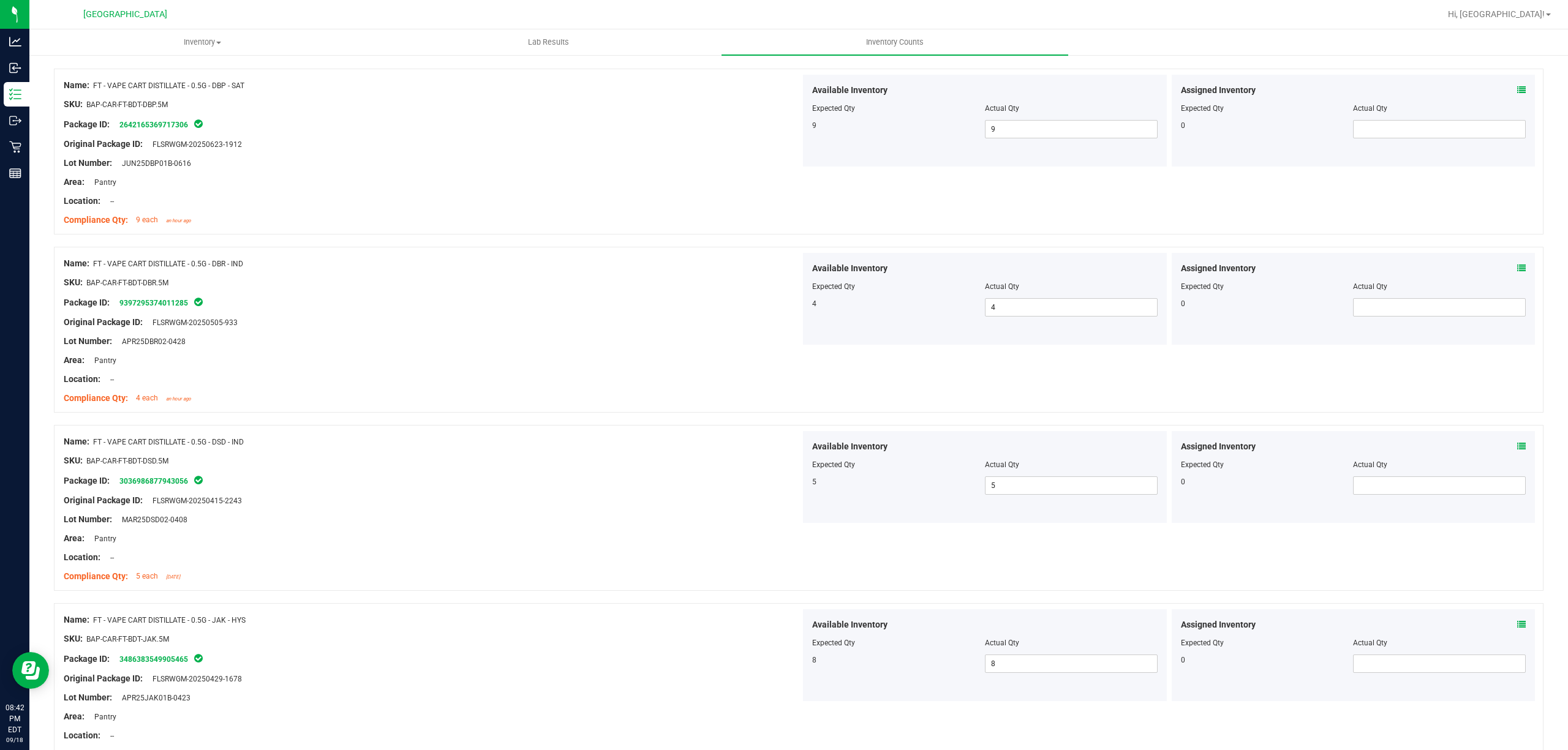
scroll to position [0, 0]
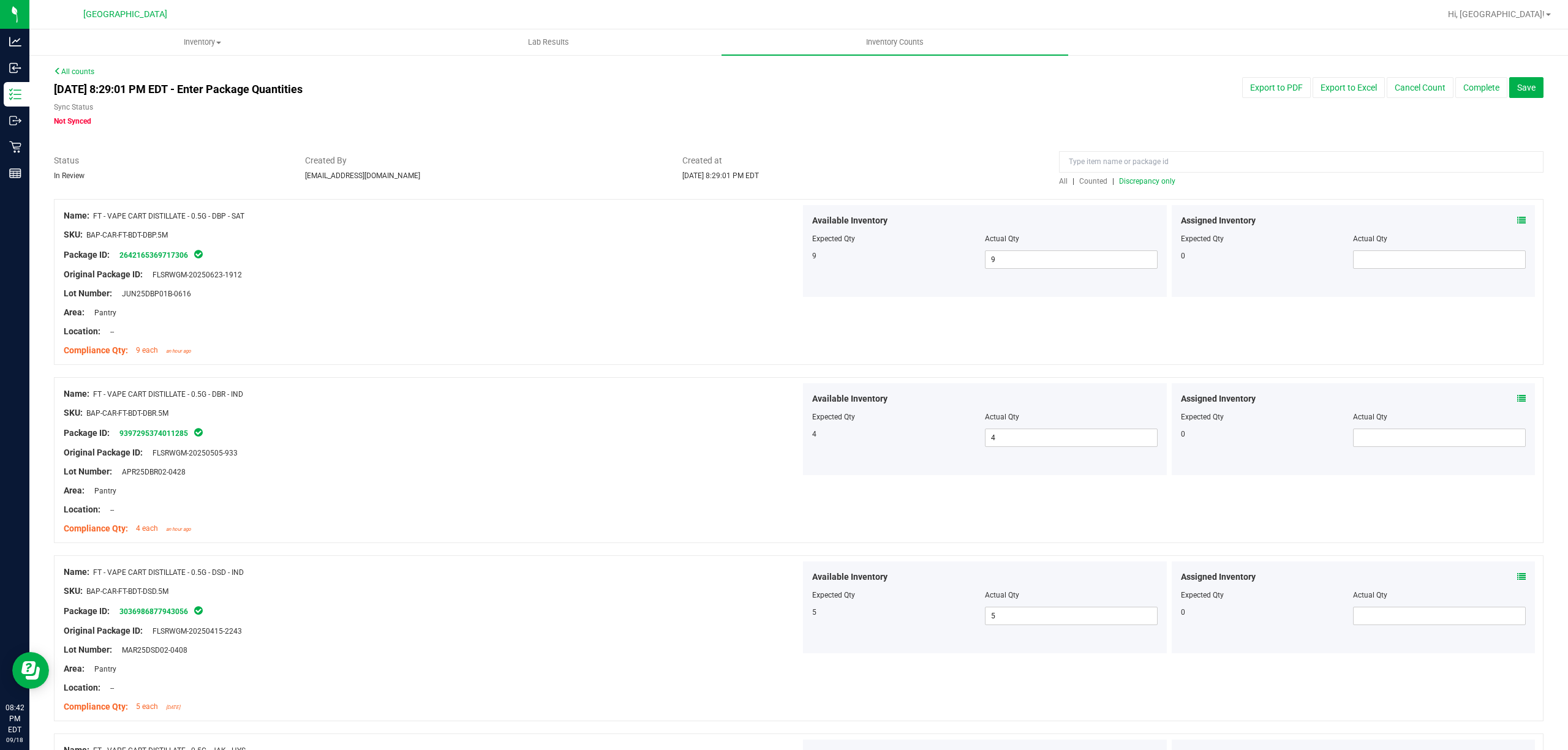
click at [1145, 185] on span "Discrepancy only" at bounding box center [1147, 181] width 56 height 8
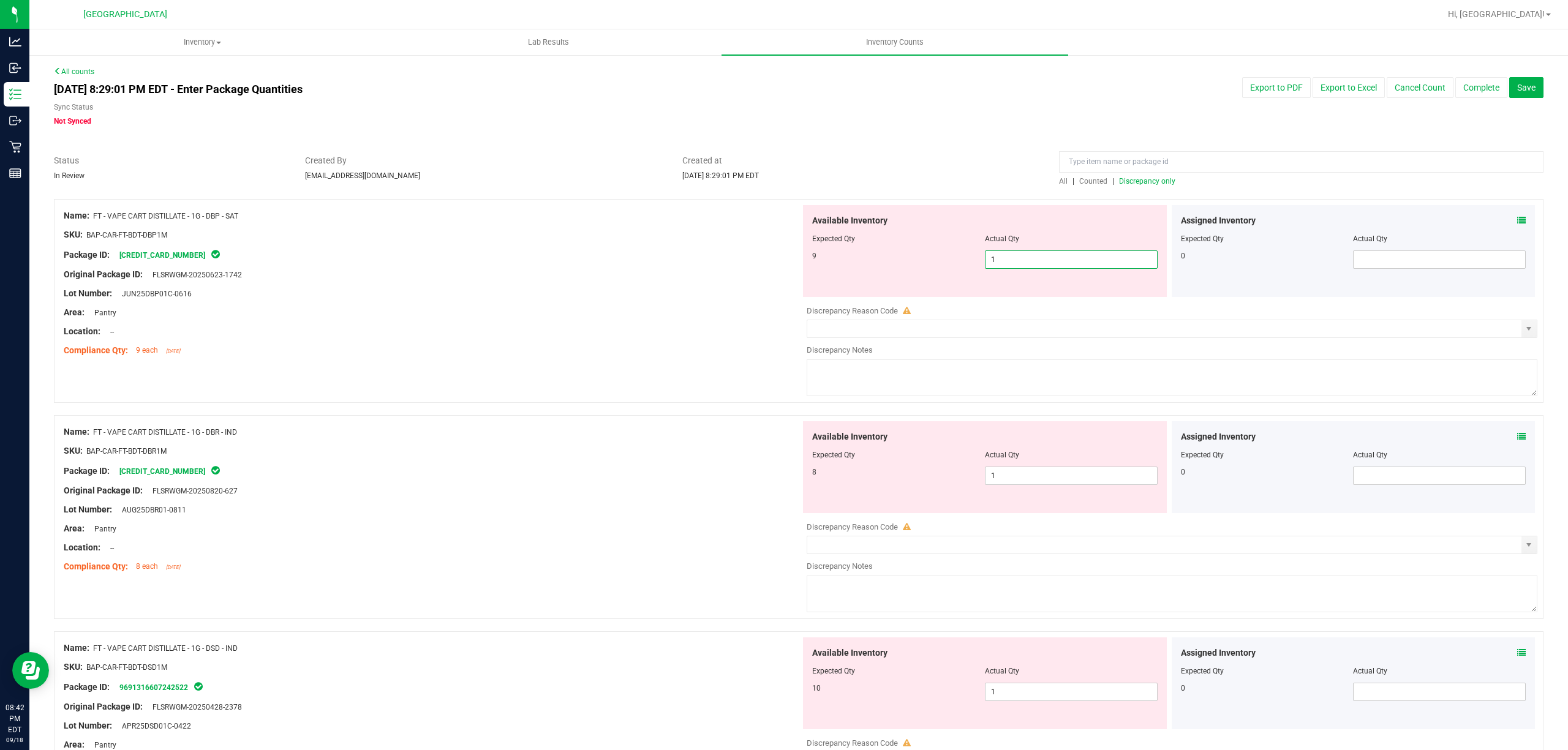
click at [1034, 261] on span "1 1" at bounding box center [1071, 259] width 172 height 18
click at [1034, 261] on input "1" at bounding box center [1071, 259] width 171 height 17
click at [1063, 449] on div "Available Inventory Expected Qty Actual Qty 8 1 1" at bounding box center [984, 467] width 364 height 92
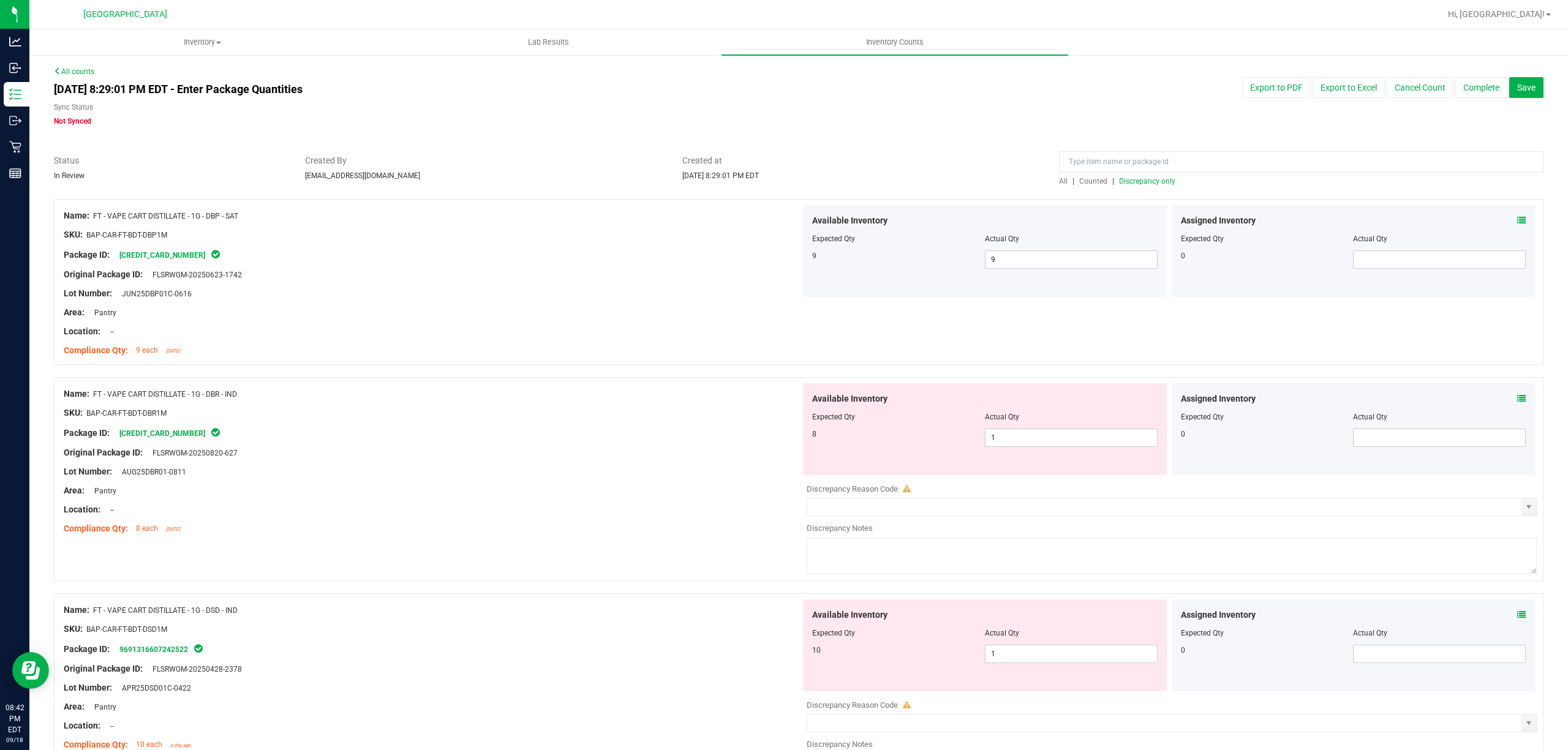
click at [1064, 451] on div "Available Inventory Expected Qty Actual Qty 8 1 1" at bounding box center [984, 429] width 364 height 92
drag, startPoint x: 1065, startPoint y: 422, endPoint x: 1064, endPoint y: 438, distance: 16.0
click at [1065, 426] on div "Available Inventory Expected Qty Actual Qty 8 1 1" at bounding box center [984, 429] width 364 height 92
click at [1064, 438] on span "1 1" at bounding box center [1071, 438] width 172 height 18
click at [1064, 438] on input "1" at bounding box center [1071, 438] width 171 height 17
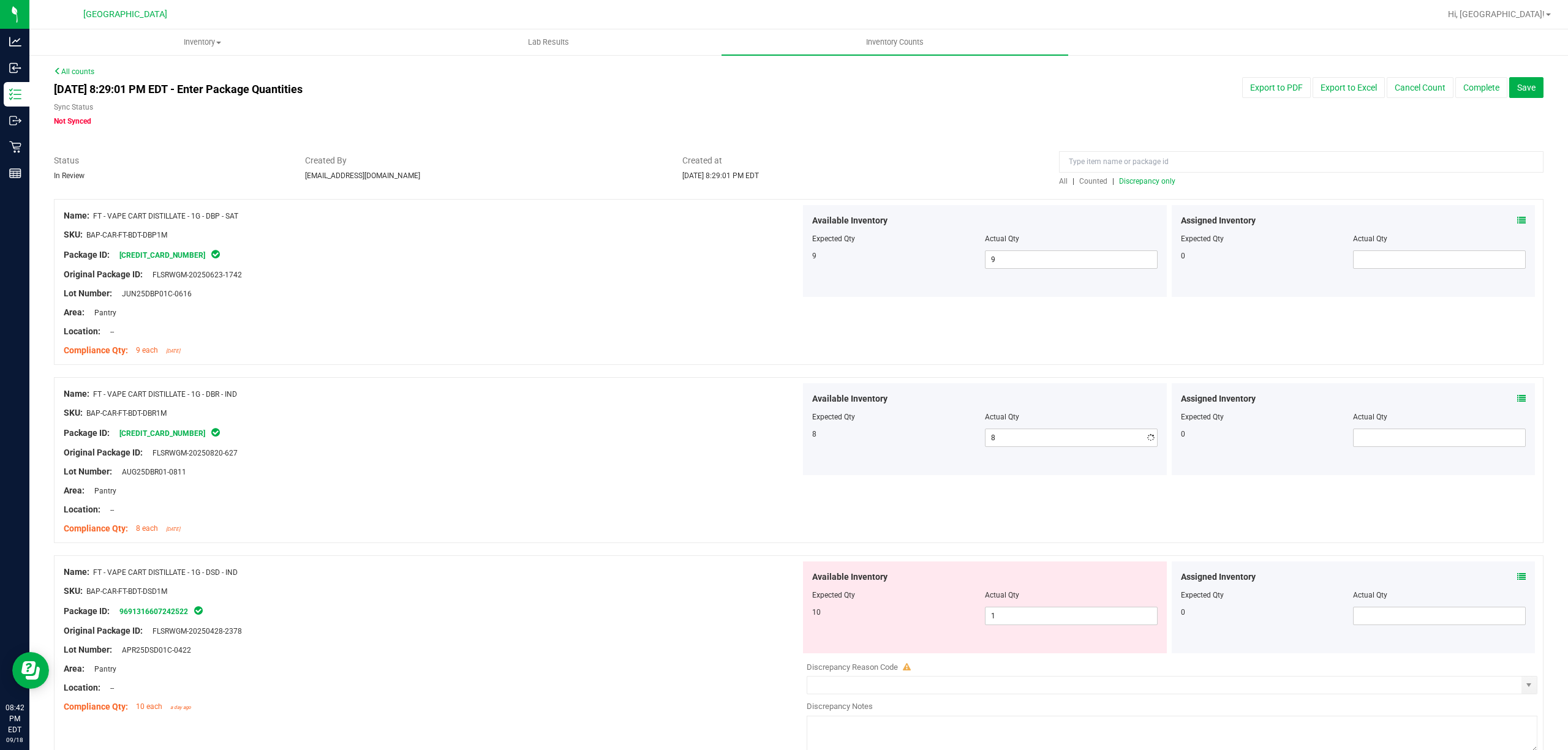
click at [1063, 640] on div "Available Inventory Expected Qty Actual Qty 10 1 1" at bounding box center [984, 607] width 364 height 92
click at [1072, 618] on span "1 1" at bounding box center [1071, 616] width 172 height 18
click at [1072, 618] on input "1" at bounding box center [1071, 616] width 171 height 17
click at [1073, 613] on input "1" at bounding box center [1071, 616] width 171 height 17
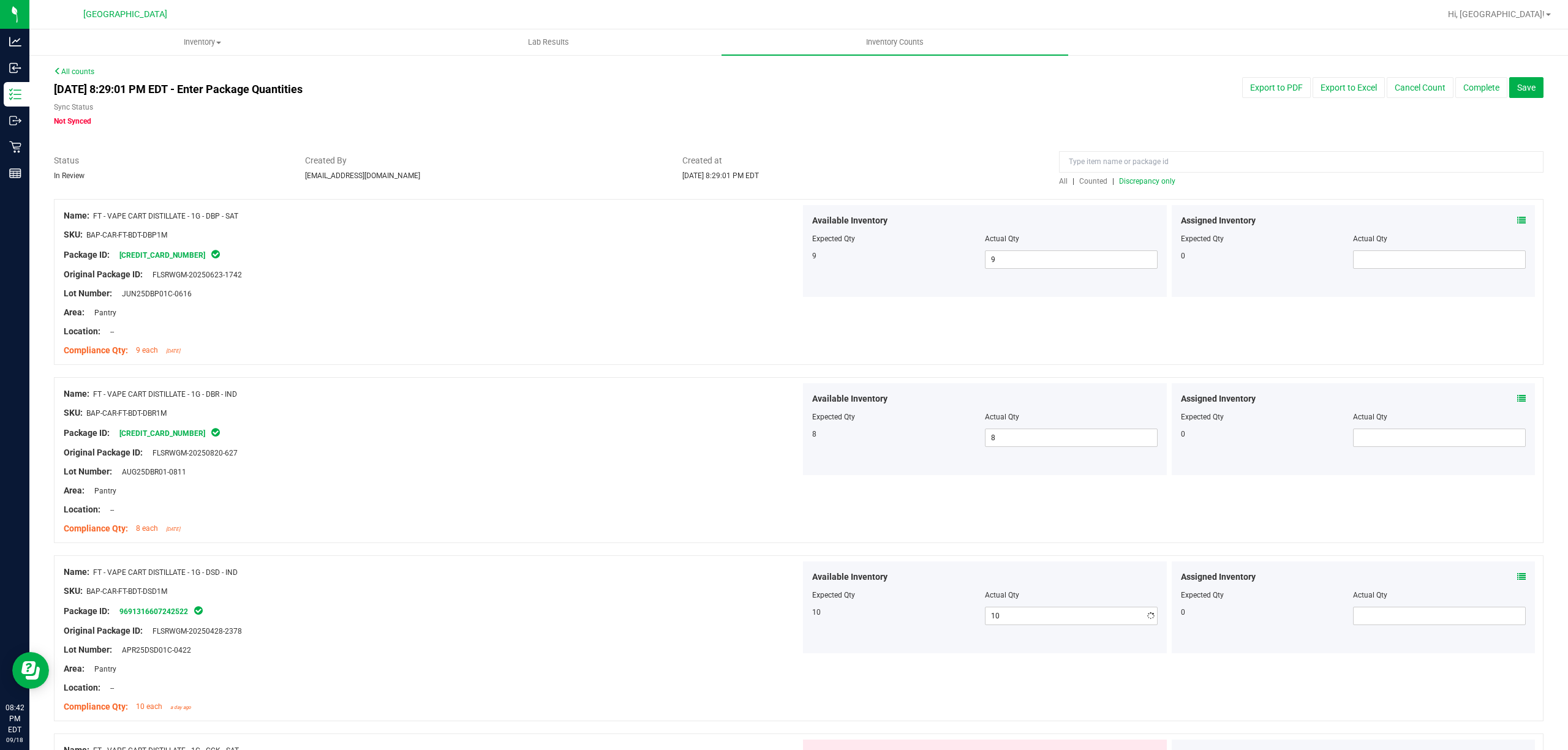
click at [1064, 633] on div "Available Inventory Expected Qty Actual Qty 10 10 10" at bounding box center [984, 607] width 364 height 92
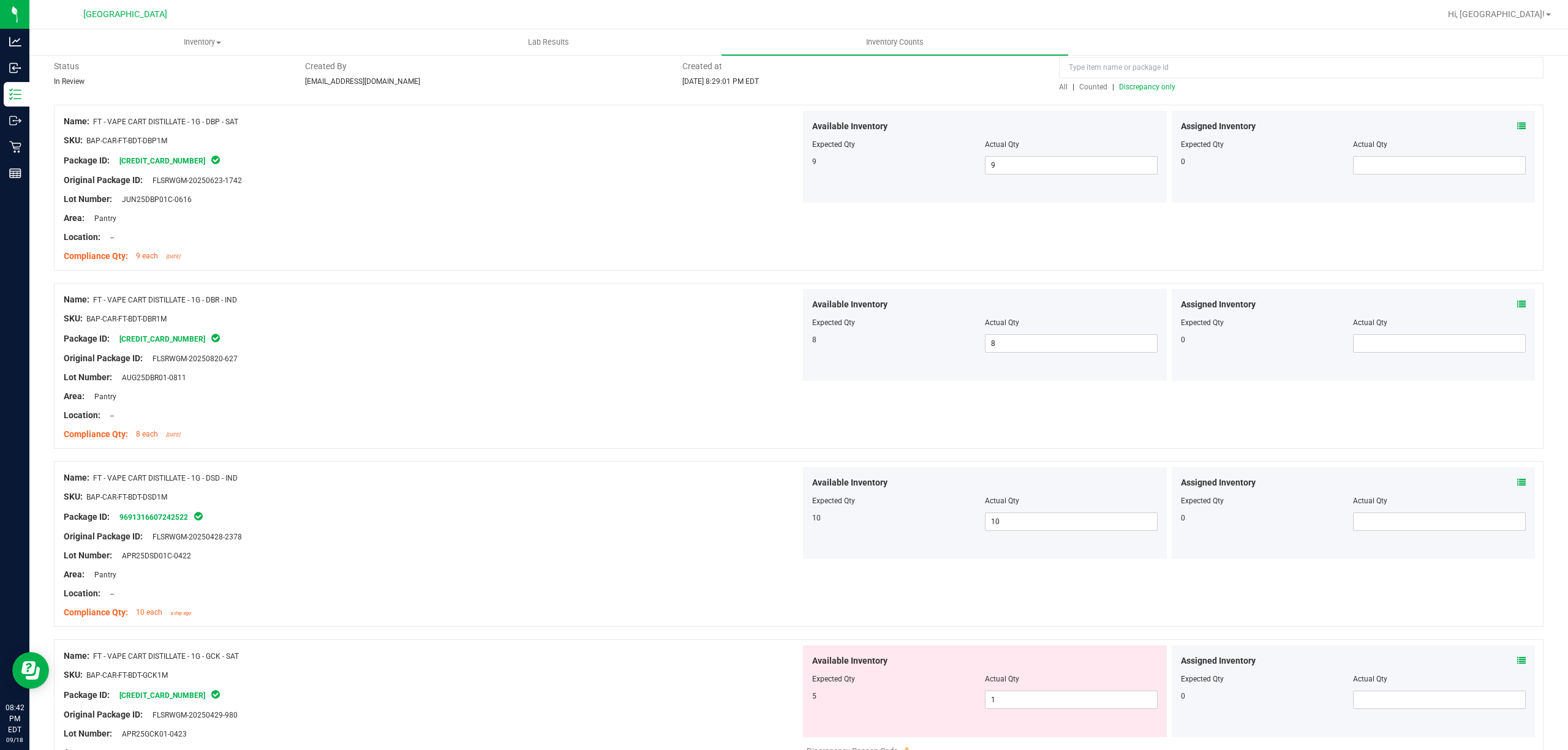
scroll to position [245, 0]
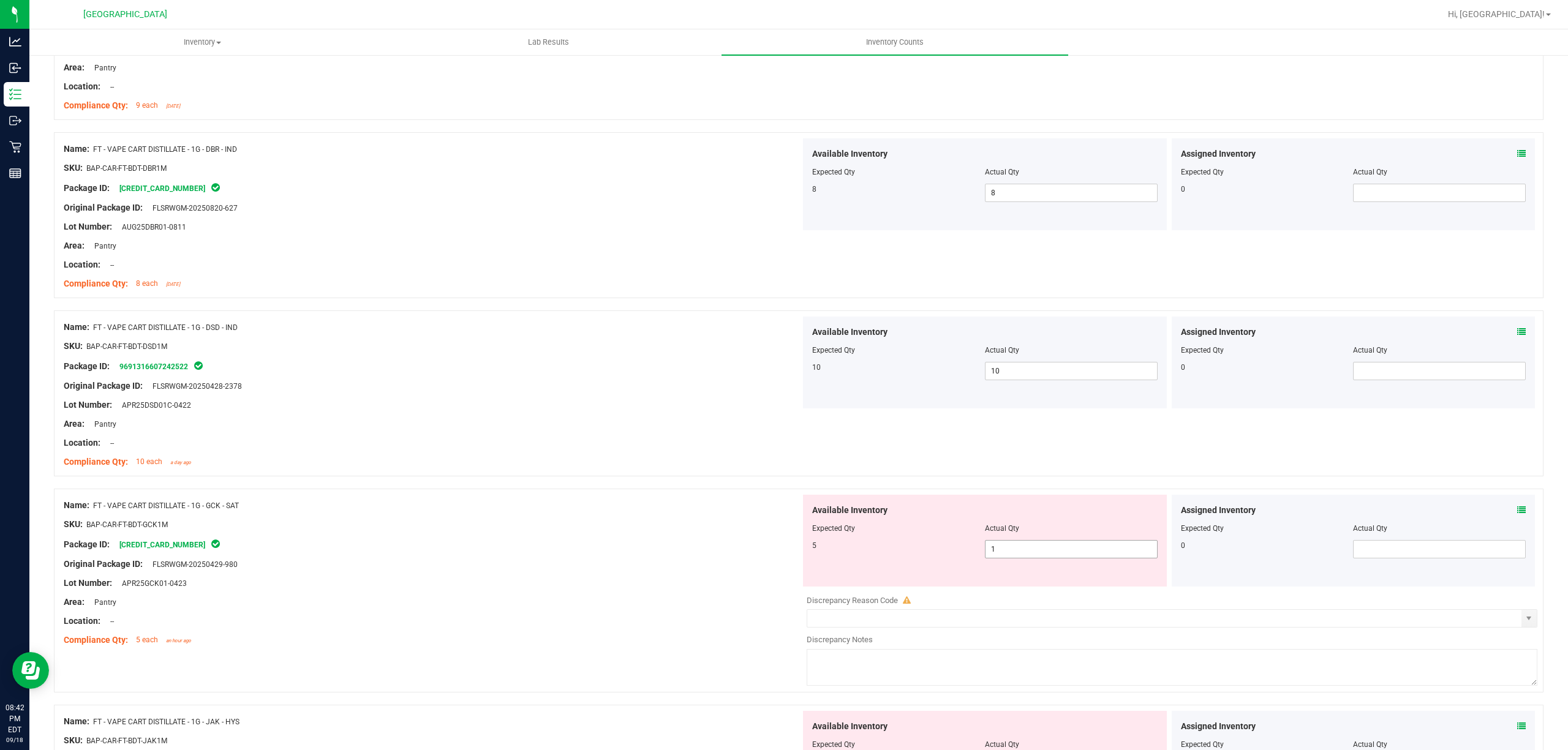
click at [1067, 555] on span "1 1" at bounding box center [1071, 549] width 172 height 18
click at [1067, 555] on input "1" at bounding box center [1071, 549] width 171 height 17
click at [963, 576] on div "Available Inventory Expected Qty Actual Qty 5 5 5" at bounding box center [984, 541] width 364 height 92
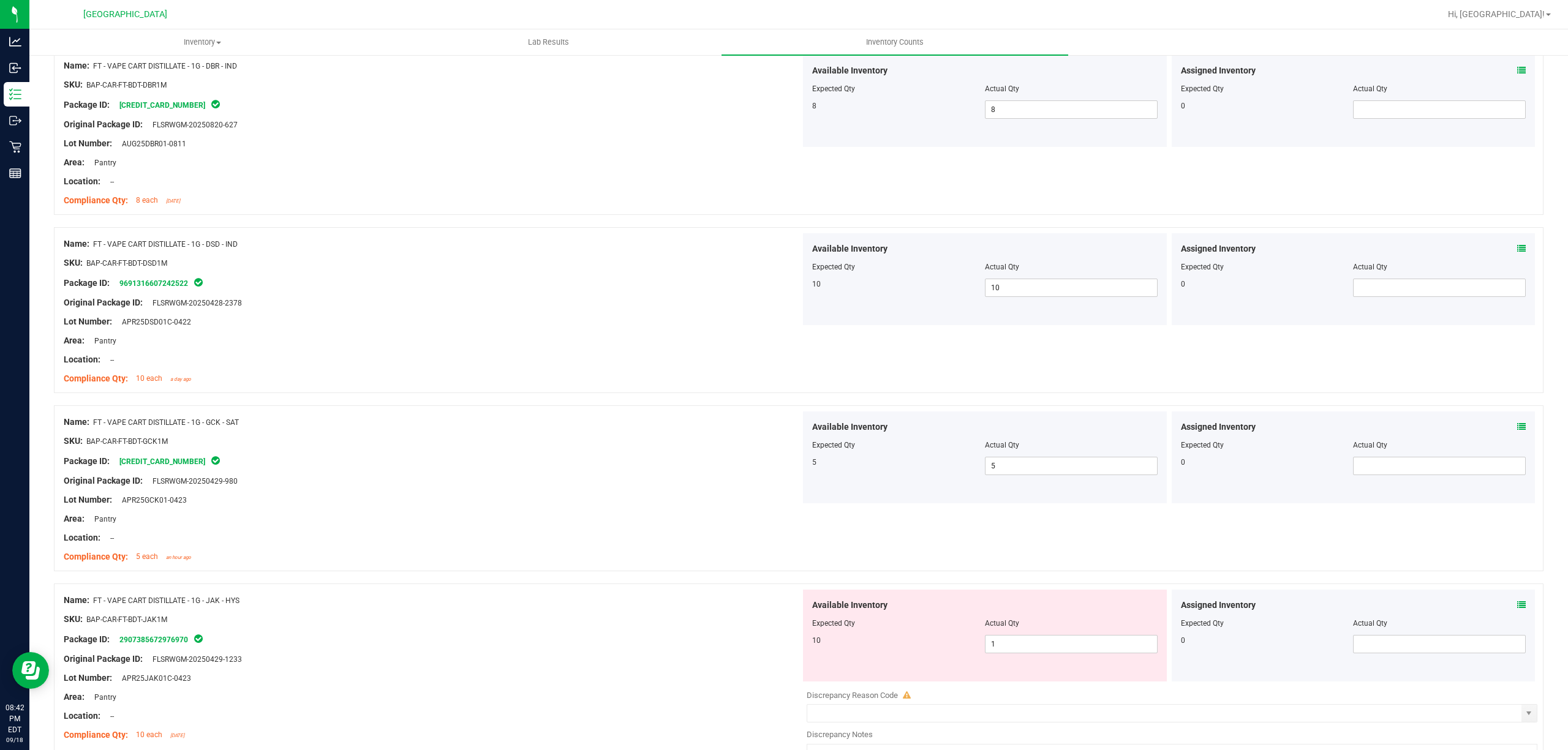
scroll to position [408, 0]
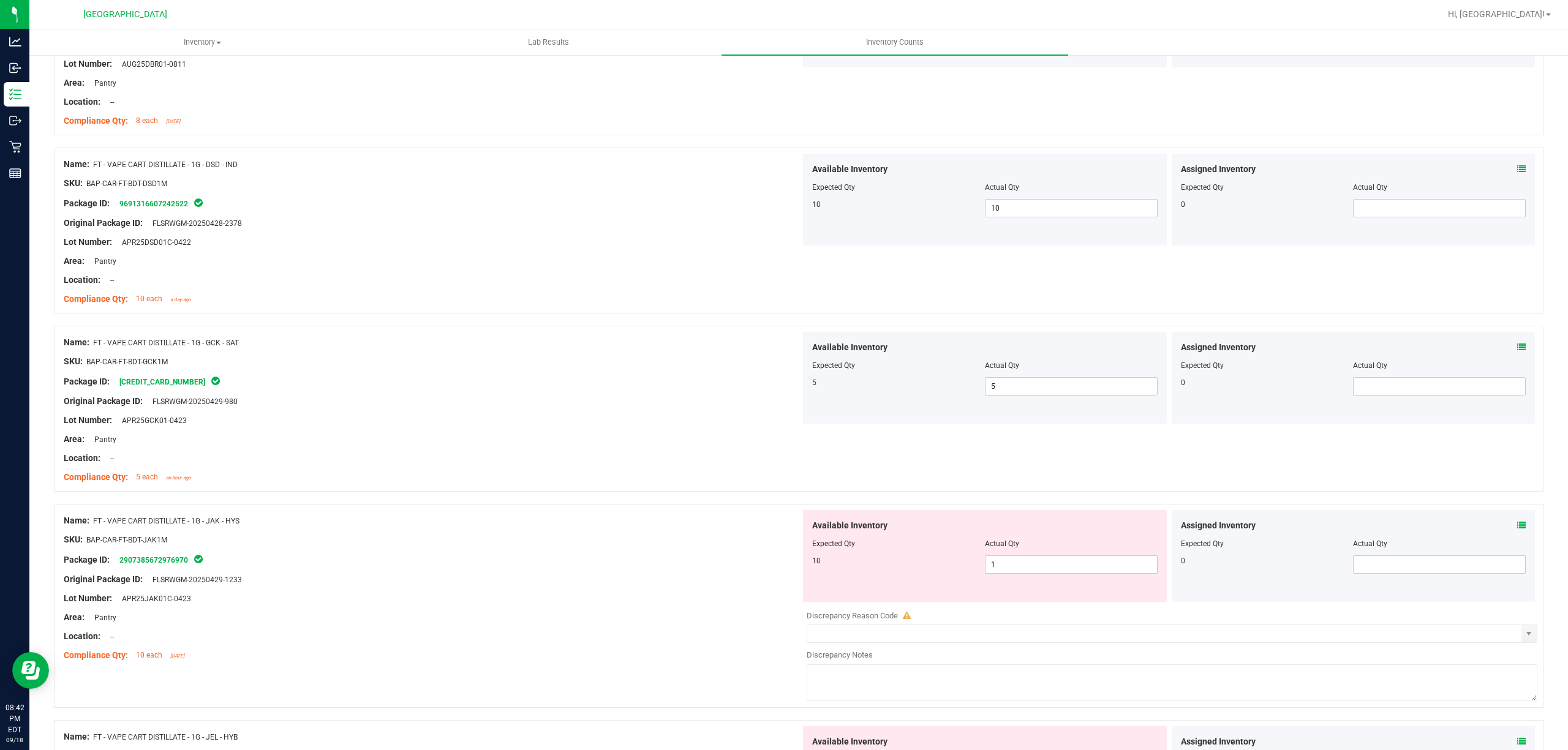
click at [1007, 578] on div "Available Inventory Expected Qty Actual Qty 10 1 1" at bounding box center [984, 556] width 364 height 92
click at [1007, 568] on span "1 1" at bounding box center [1071, 565] width 172 height 18
click at [1003, 570] on input "10" at bounding box center [1071, 565] width 171 height 17
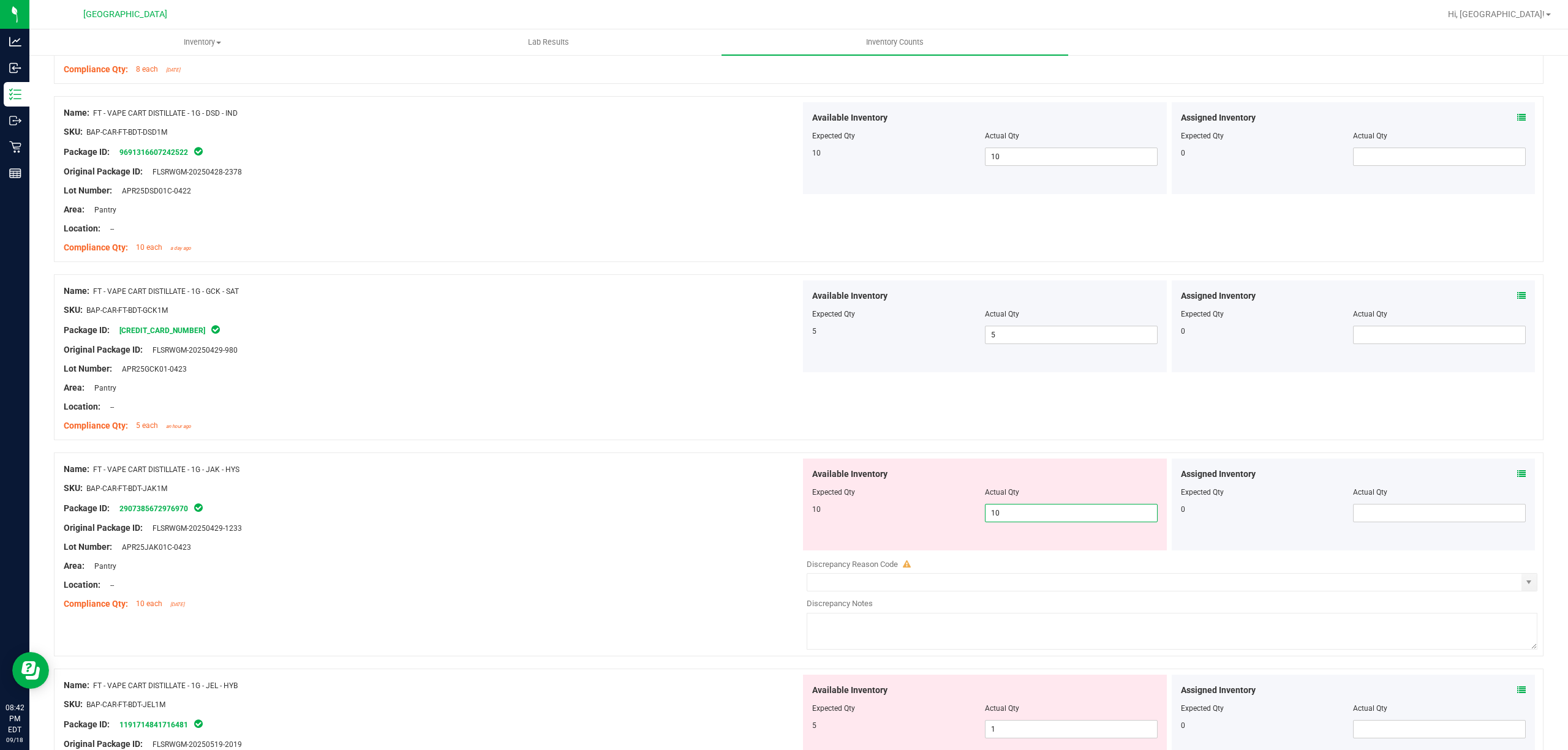
scroll to position [571, 0]
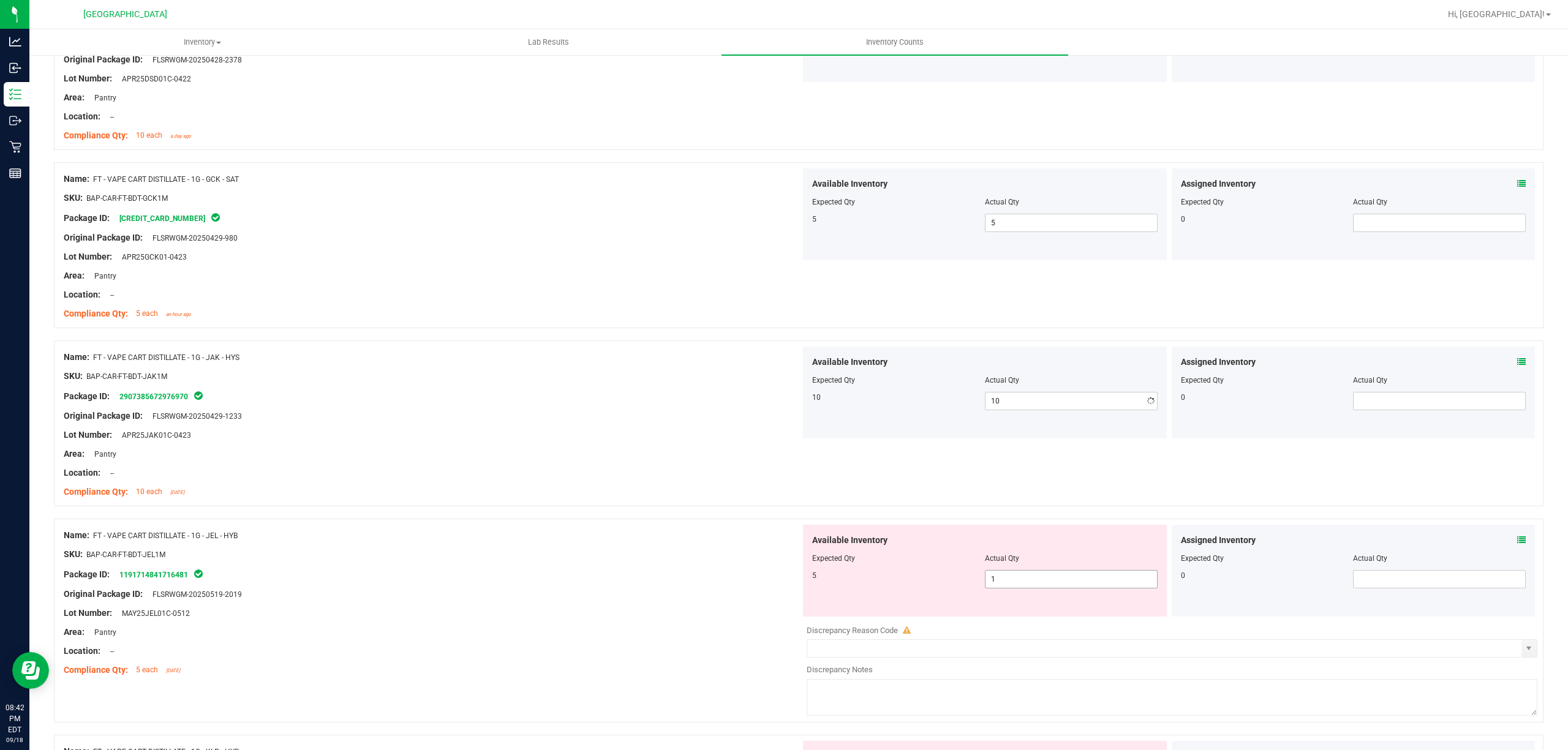
click at [996, 610] on div "Available Inventory Expected Qty Actual Qty 5 1 1" at bounding box center [984, 570] width 364 height 92
click at [1003, 588] on span "1 1" at bounding box center [1071, 579] width 172 height 18
click at [1003, 588] on input "1" at bounding box center [1071, 579] width 171 height 17
click at [1003, 588] on input "5" at bounding box center [1071, 579] width 171 height 17
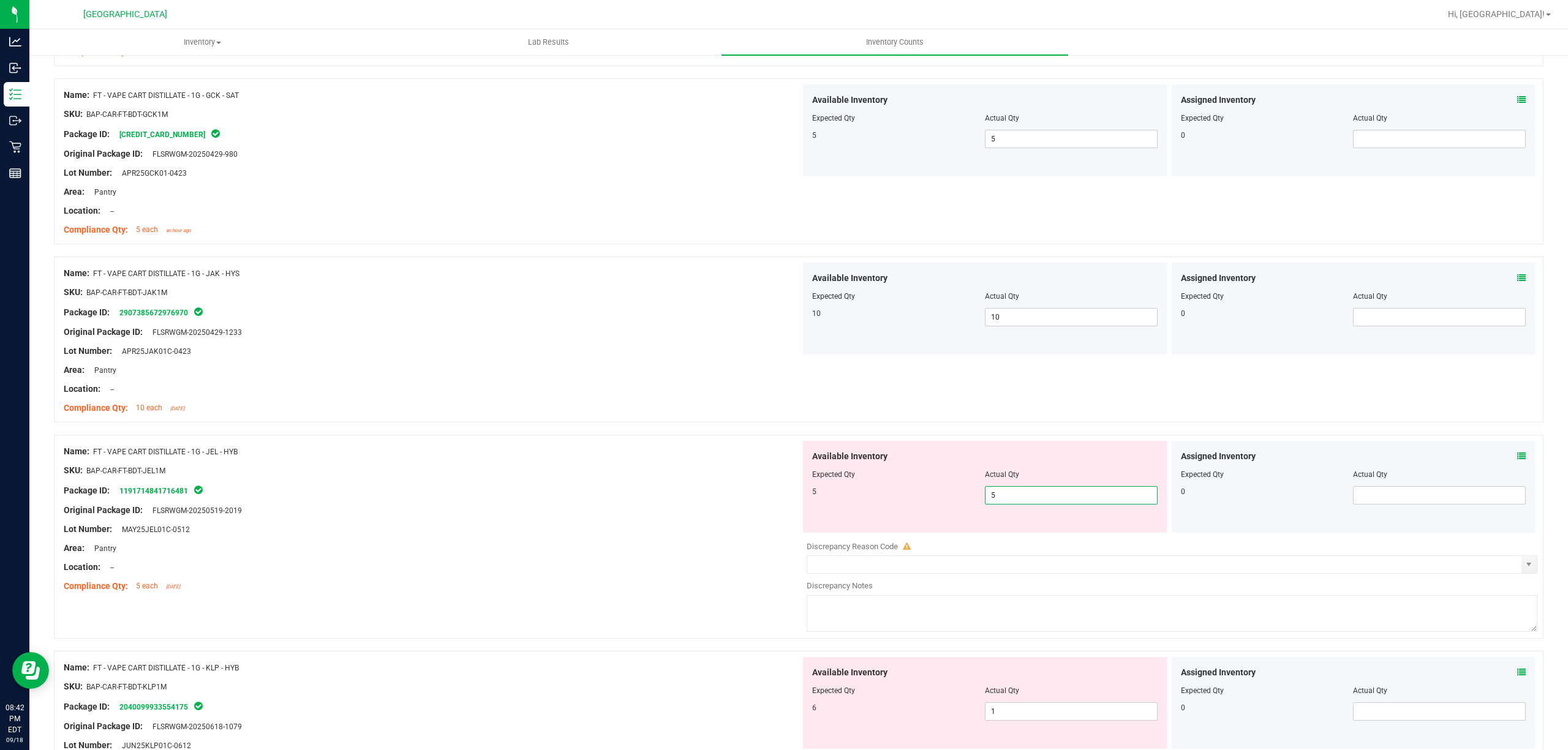
scroll to position [734, 0]
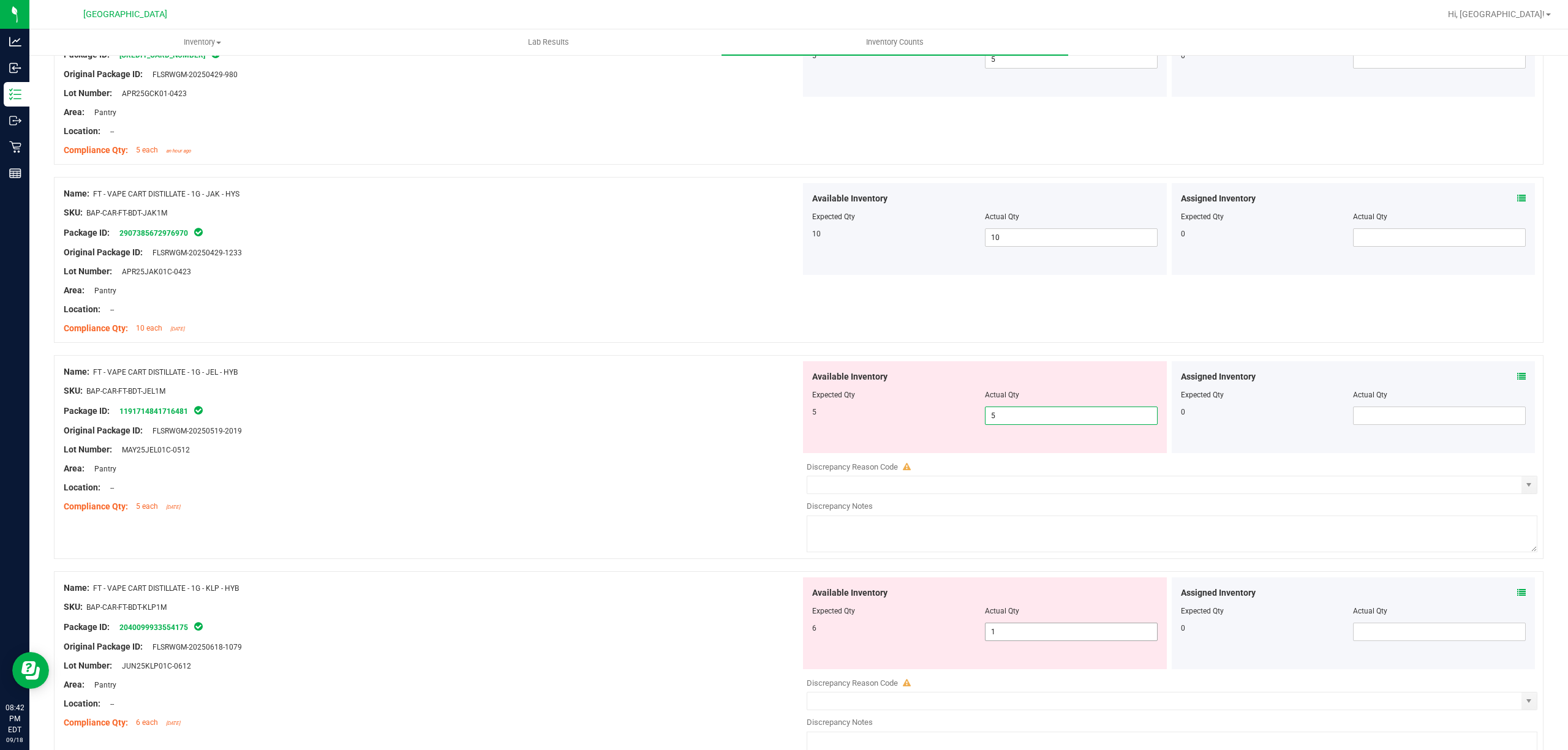
click at [999, 637] on div "Available Inventory Expected Qty Actual Qty 6 1 1" at bounding box center [1169, 674] width 737 height 194
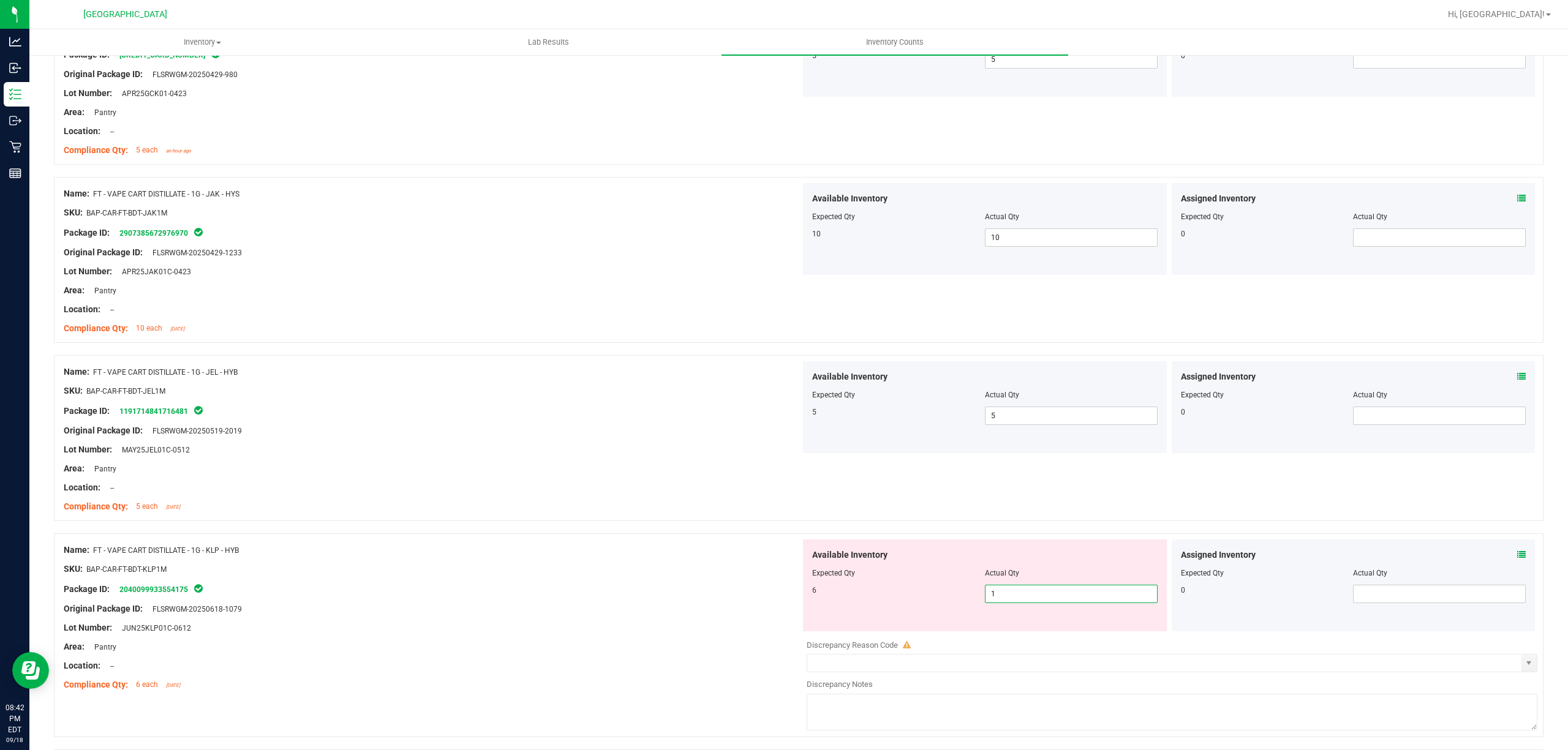
click at [999, 637] on div at bounding box center [1172, 636] width 731 height 6
click at [1003, 596] on span "1 1" at bounding box center [1071, 594] width 172 height 18
click at [1003, 596] on input "1" at bounding box center [1071, 594] width 171 height 17
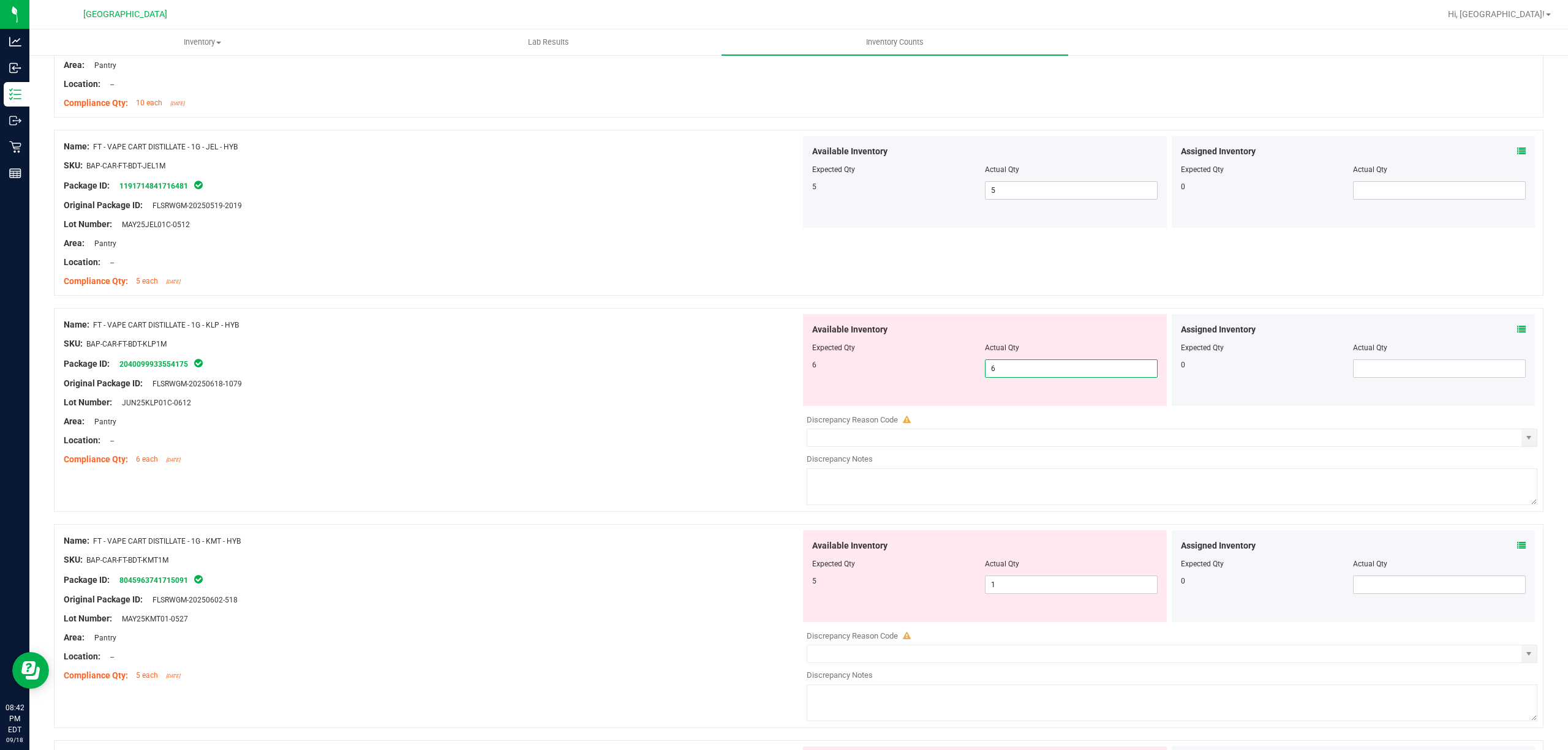
scroll to position [979, 0]
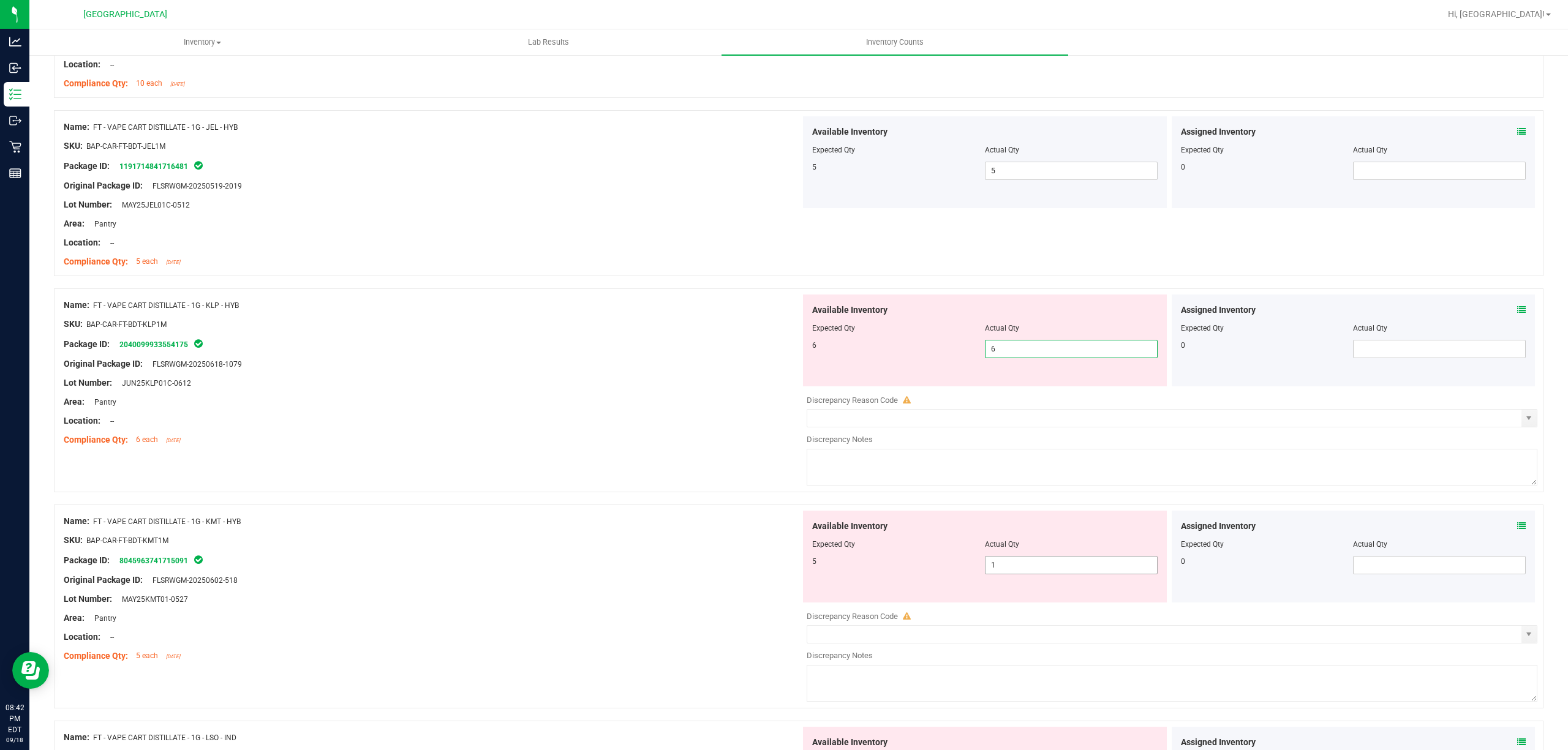
click at [1005, 571] on div "Available Inventory Expected Qty Actual Qty 5 1 1" at bounding box center [1169, 607] width 737 height 194
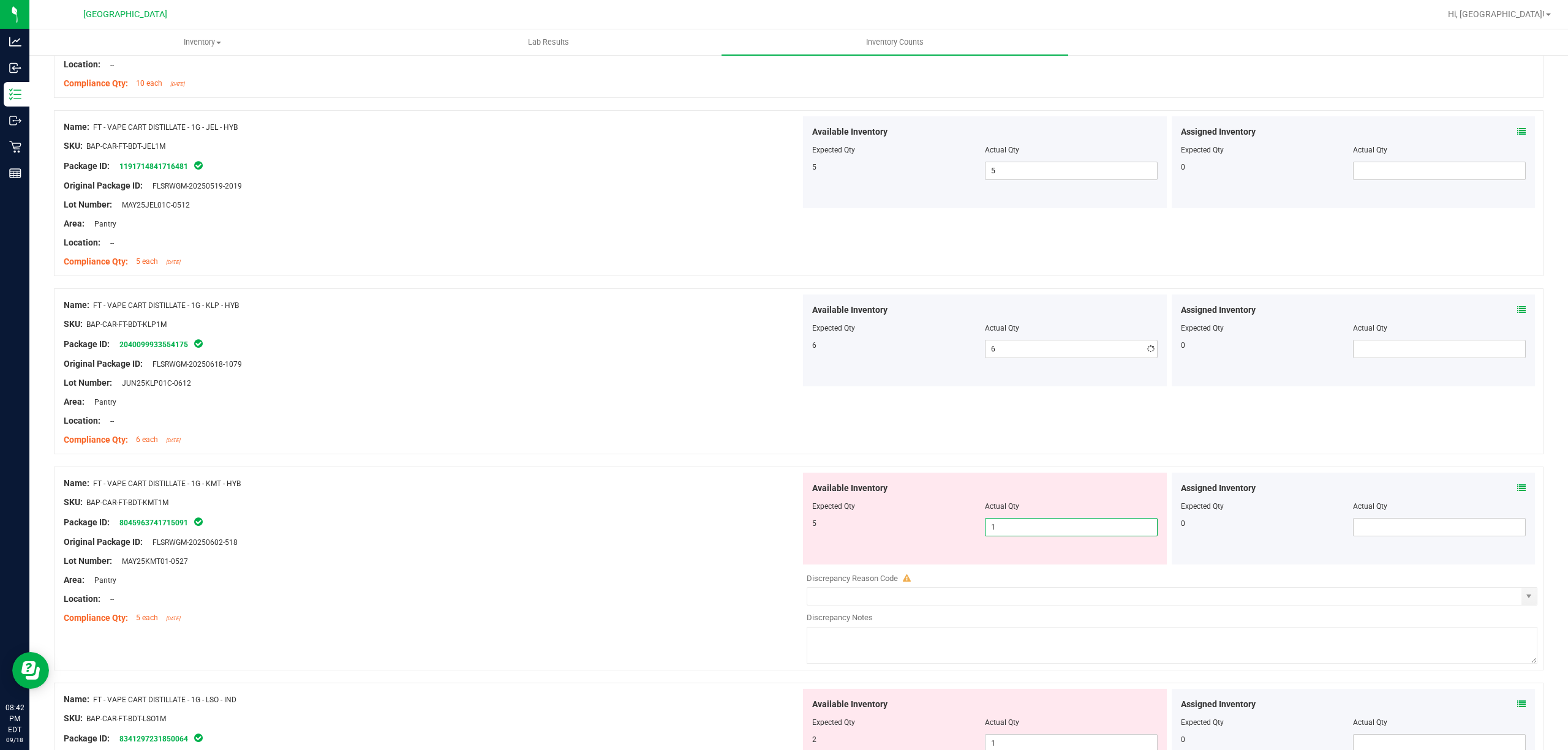
click at [1005, 571] on div at bounding box center [1172, 569] width 731 height 6
click at [1004, 533] on span "1 1" at bounding box center [1071, 527] width 172 height 18
click at [1004, 533] on input "1" at bounding box center [1071, 527] width 171 height 17
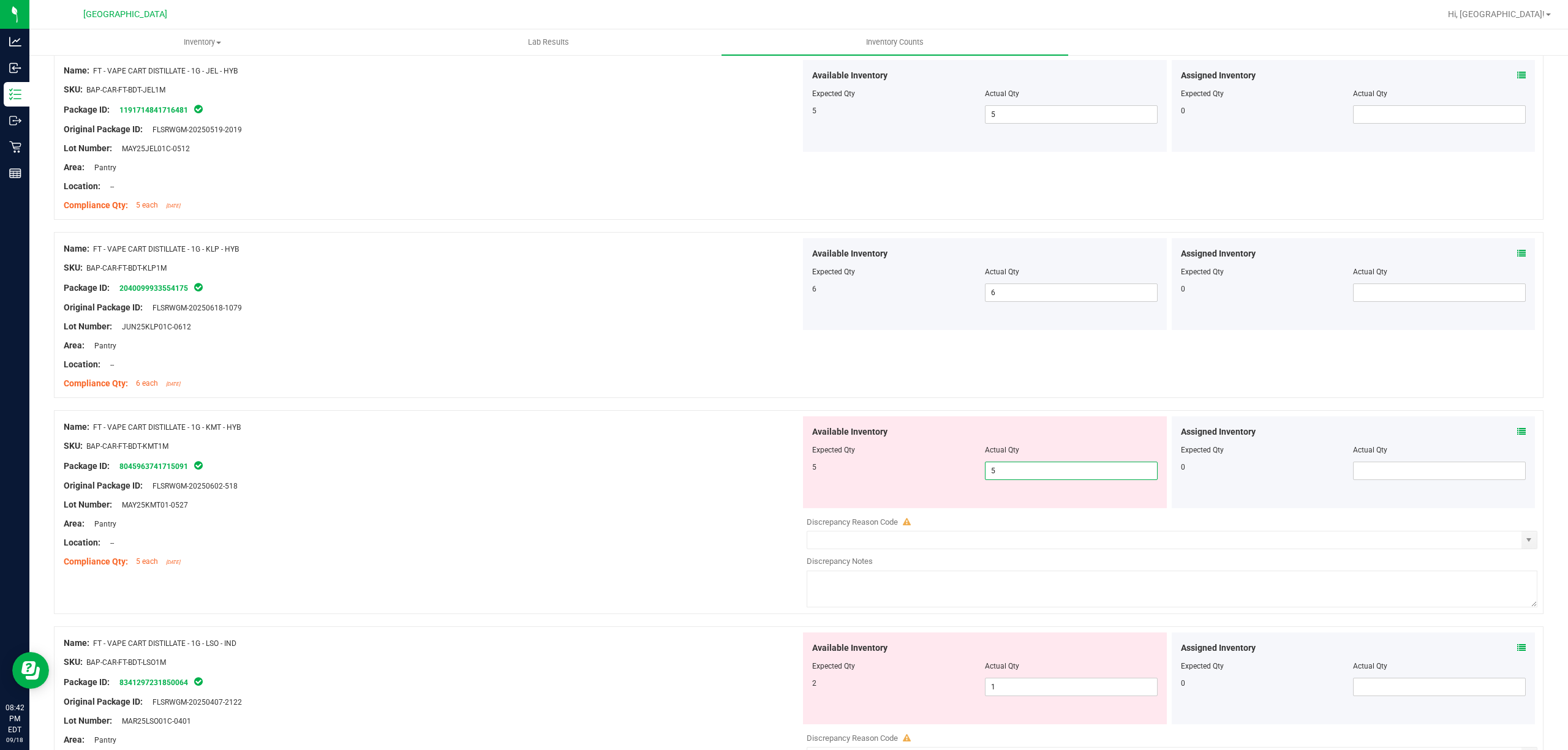
scroll to position [1225, 0]
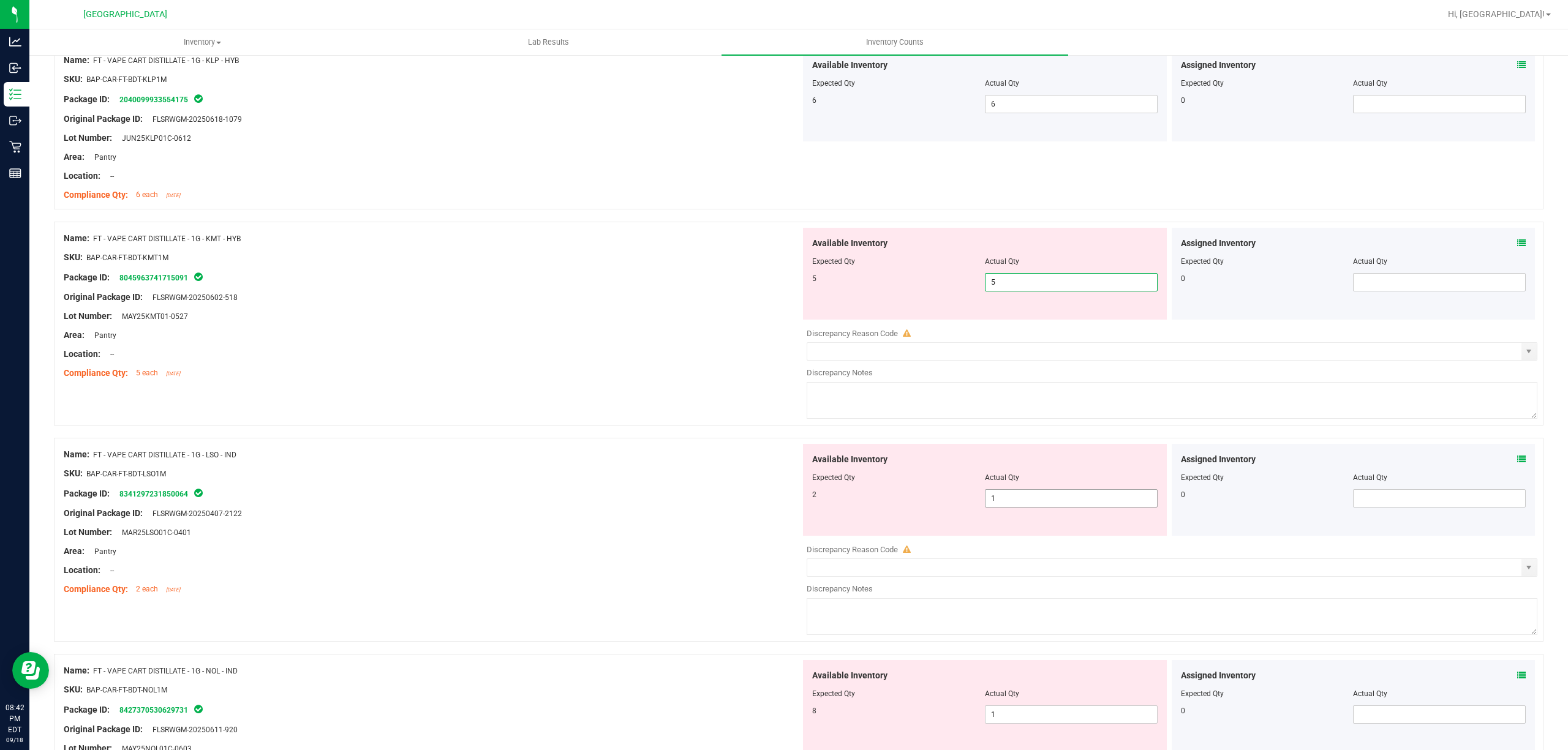
click at [1007, 502] on div "Available Inventory Expected Qty Actual Qty 2 1 1" at bounding box center [1169, 541] width 737 height 194
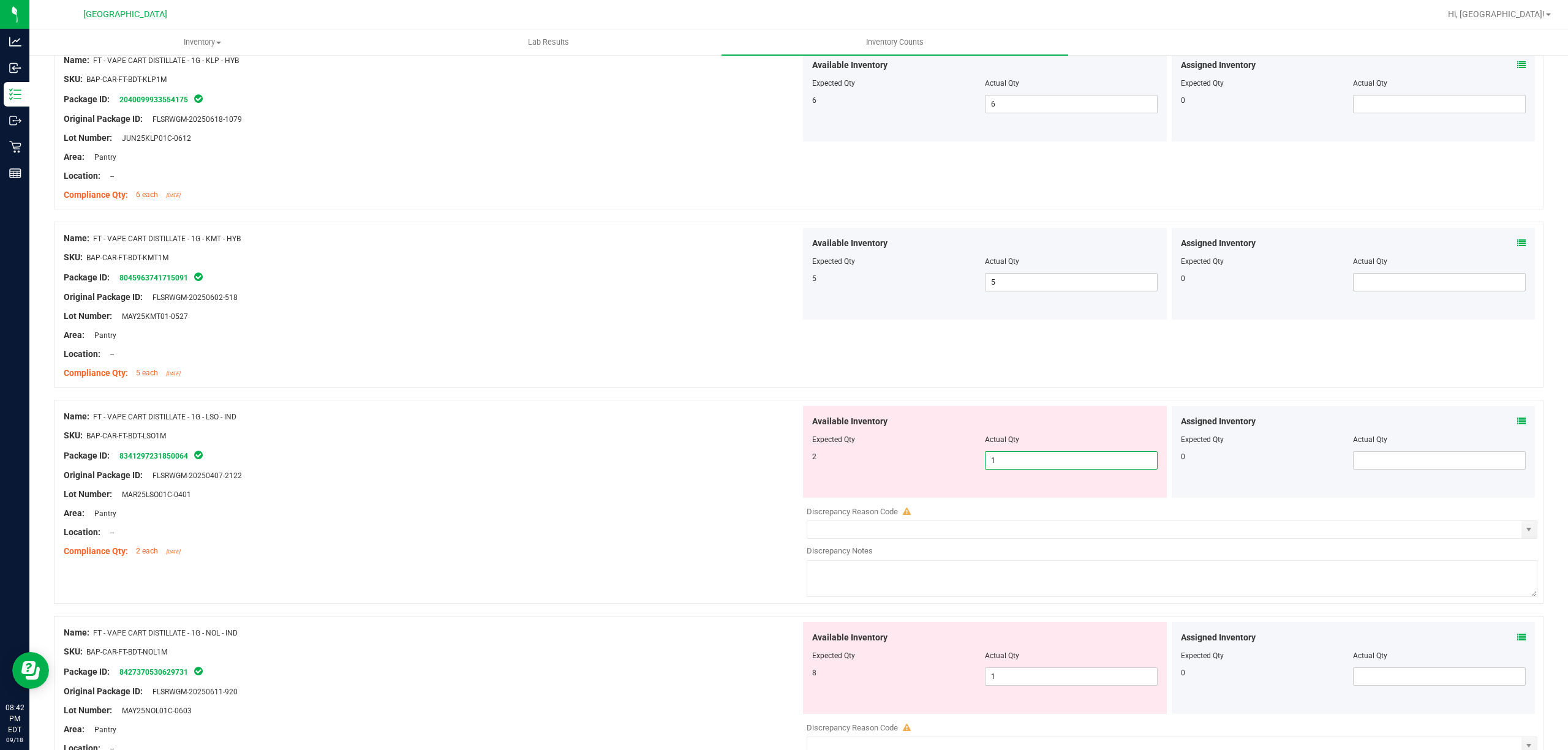
click at [1012, 465] on input "1" at bounding box center [1071, 460] width 171 height 17
click at [1012, 467] on input "1" at bounding box center [1071, 460] width 171 height 17
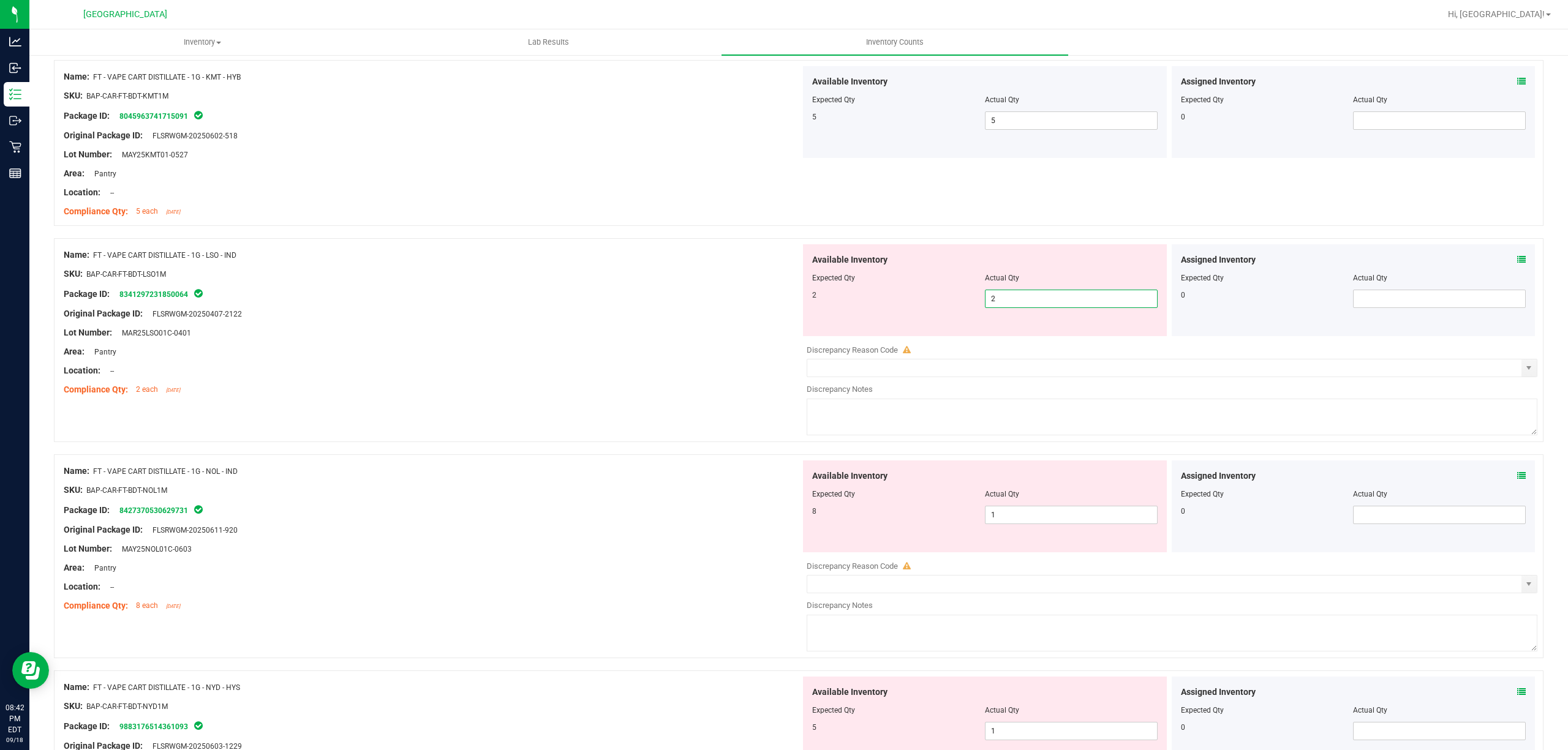
scroll to position [1387, 0]
click at [1071, 510] on div "Available Inventory Expected Qty Actual Qty 8 1 1" at bounding box center [984, 505] width 364 height 92
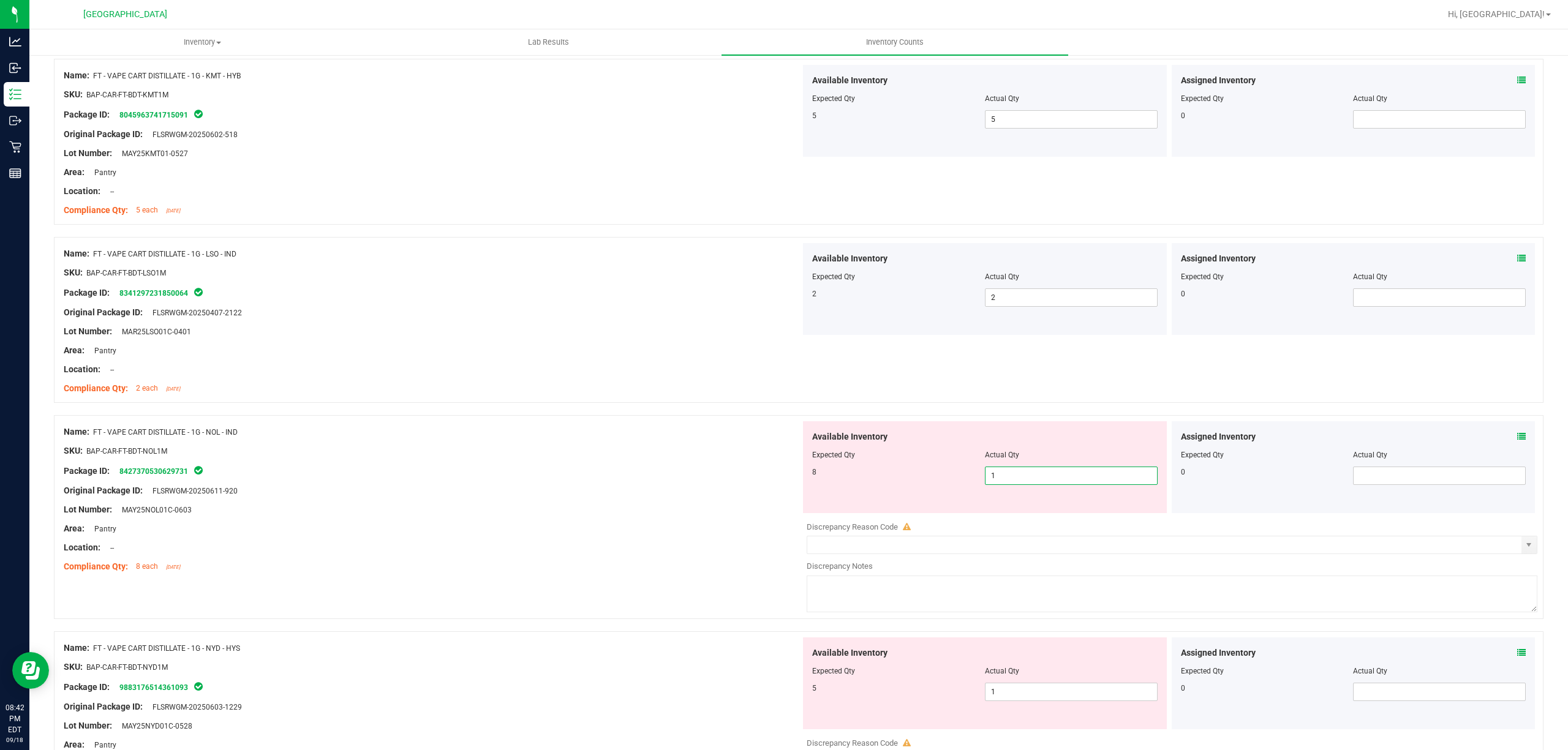
click at [1081, 476] on input "1" at bounding box center [1071, 476] width 171 height 17
click at [1082, 476] on input "1" at bounding box center [1071, 476] width 171 height 17
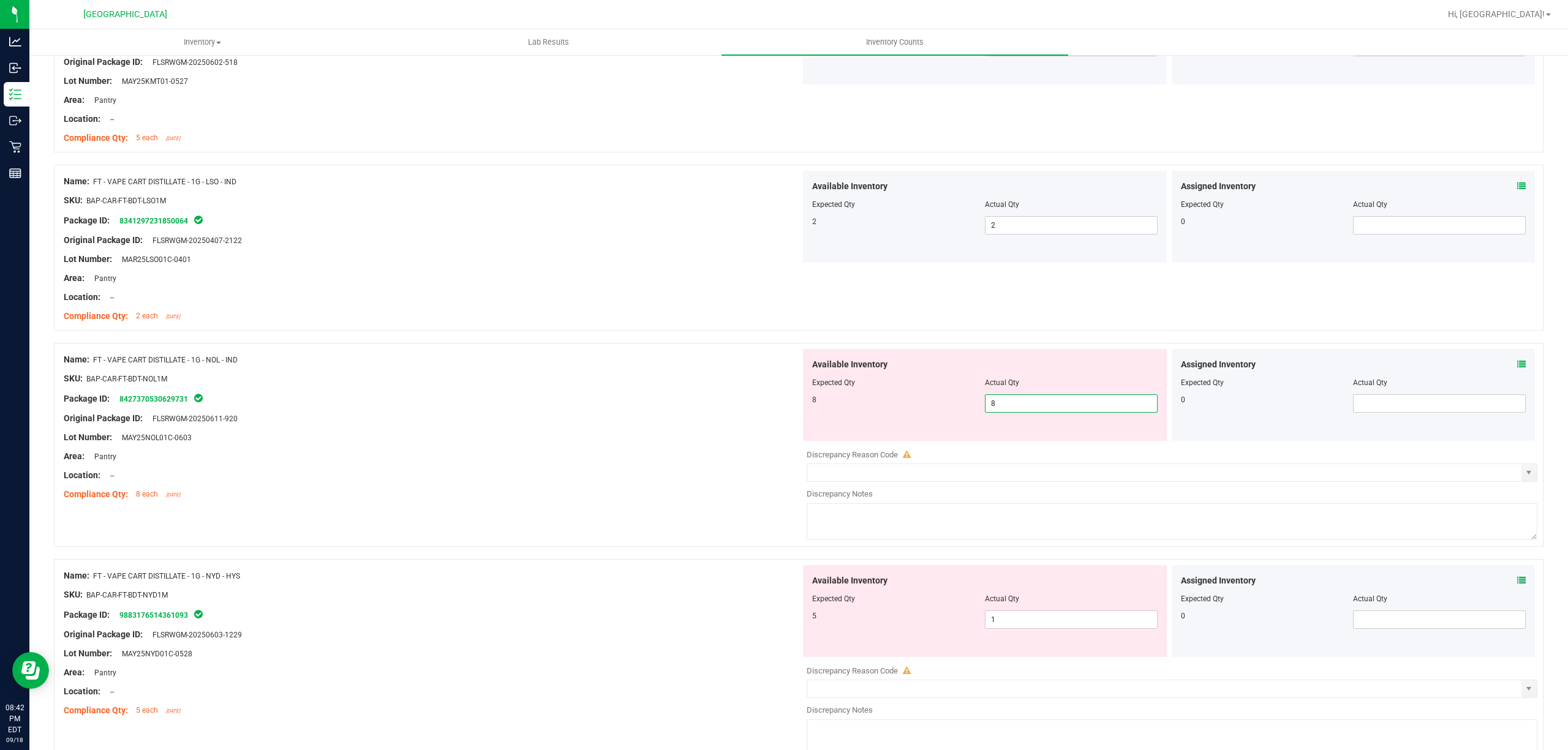
scroll to position [1551, 0]
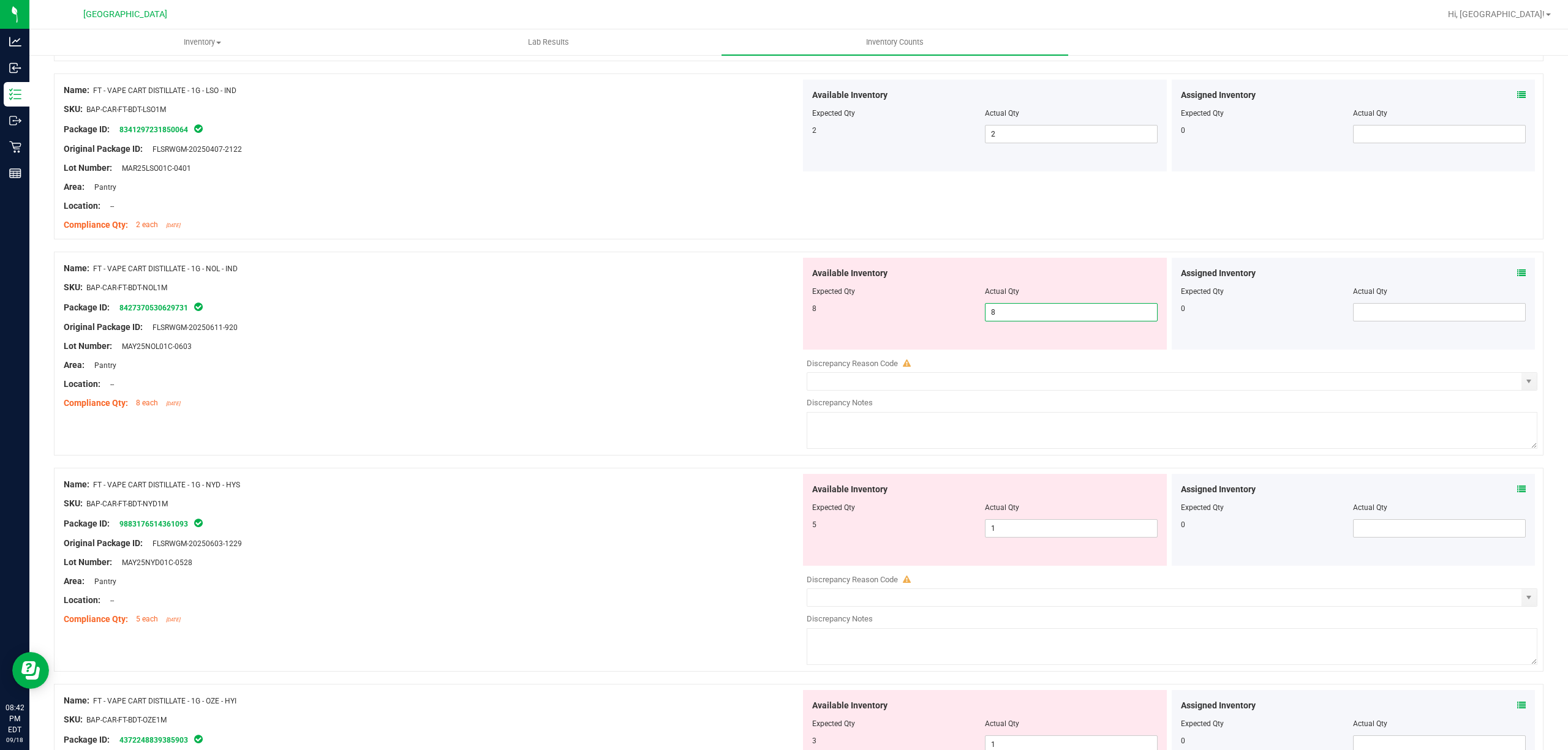
click at [1066, 511] on div "Available Inventory Expected Qty Actual Qty 5 1 1" at bounding box center [984, 520] width 364 height 92
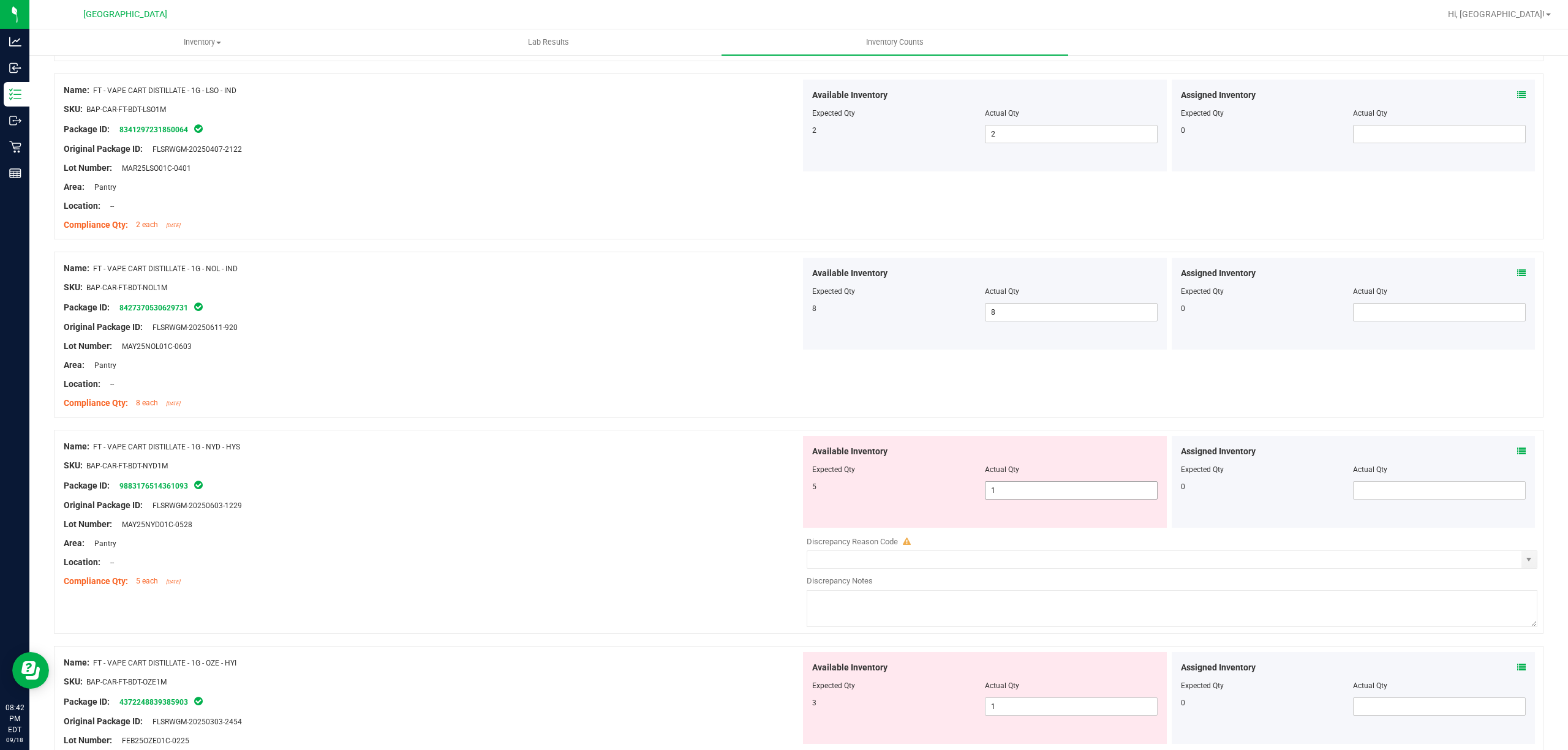
click at [1072, 496] on span "1 1" at bounding box center [1071, 490] width 172 height 18
click at [1072, 496] on input "1" at bounding box center [1071, 490] width 171 height 17
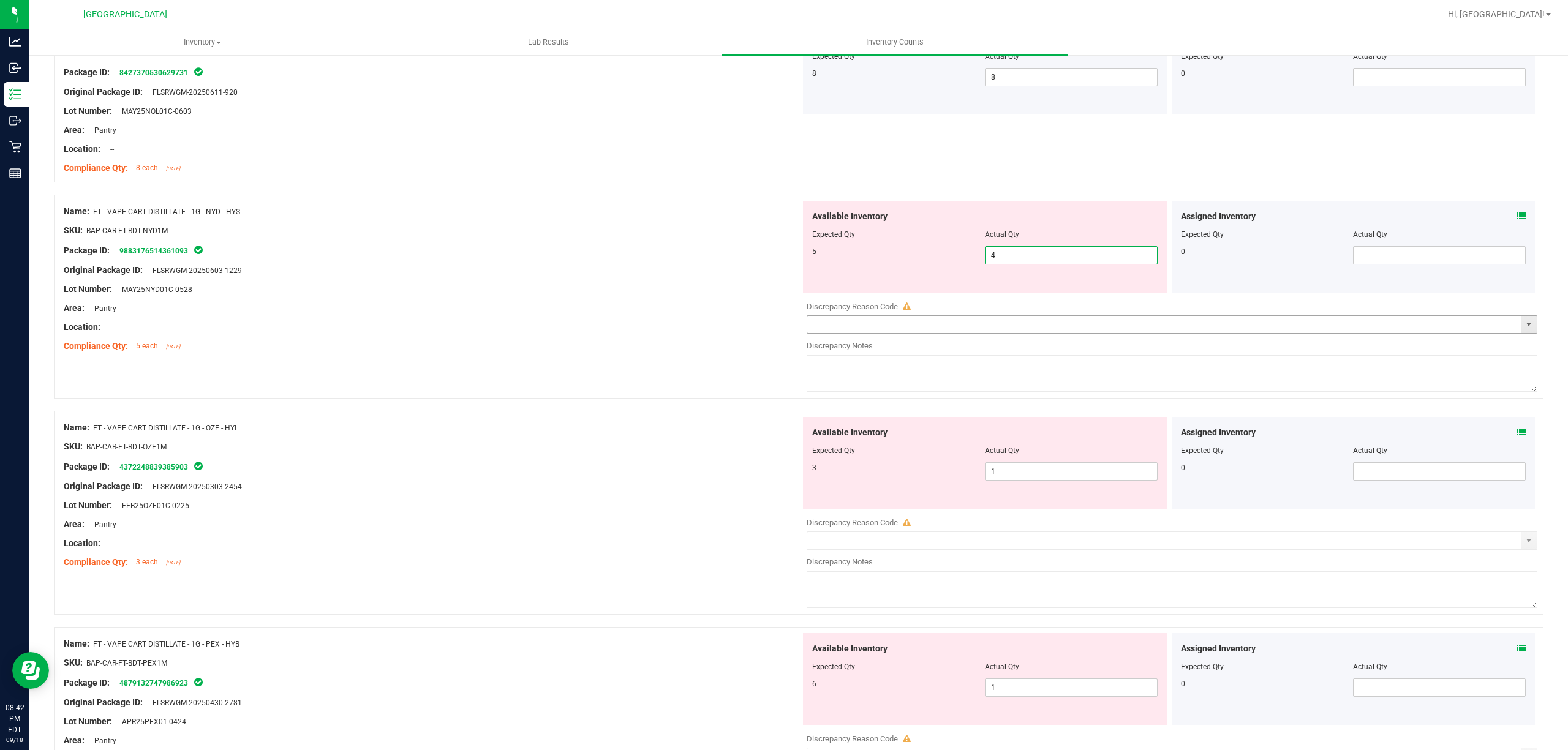
scroll to position [1796, 0]
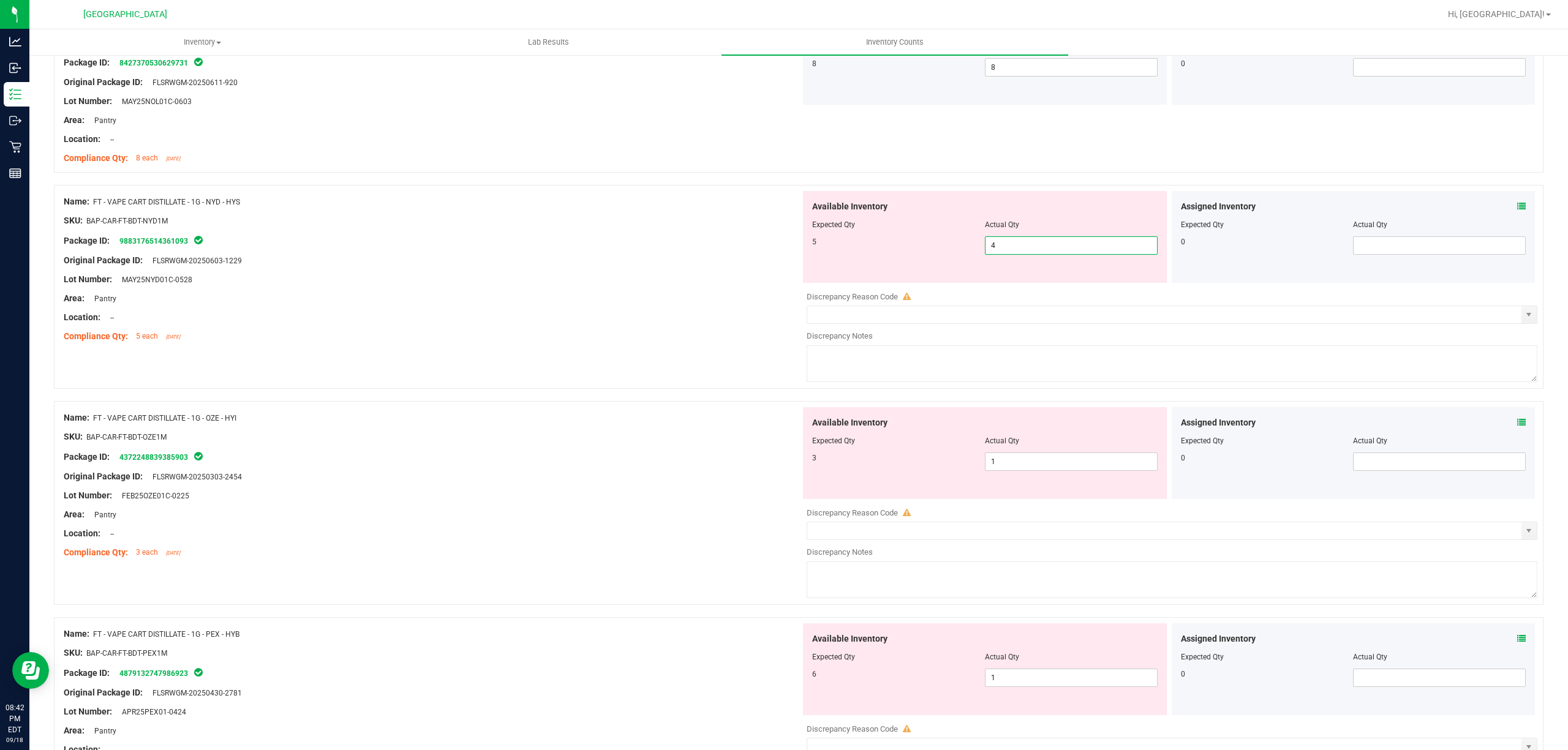
click at [1088, 248] on input "4" at bounding box center [1071, 246] width 171 height 17
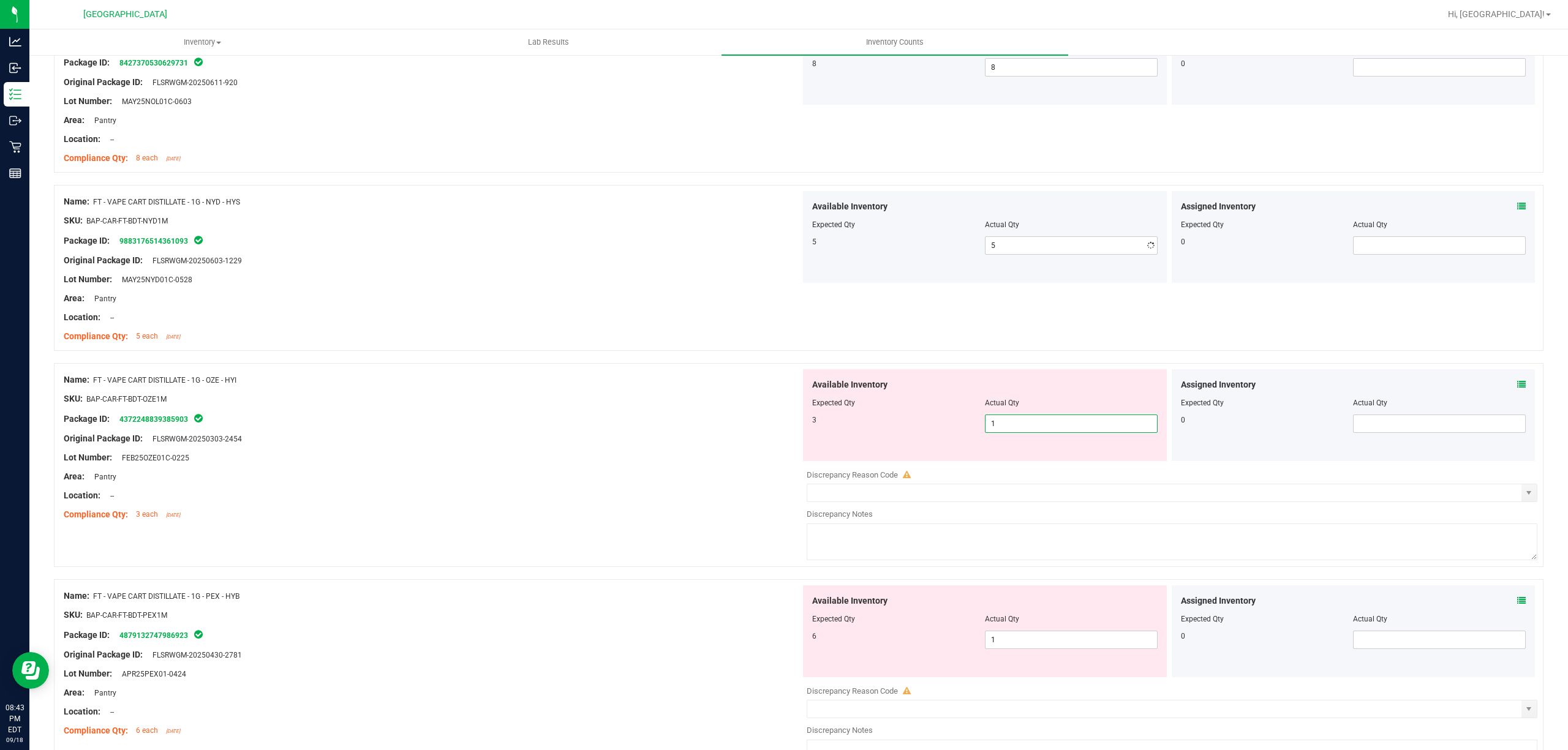
click
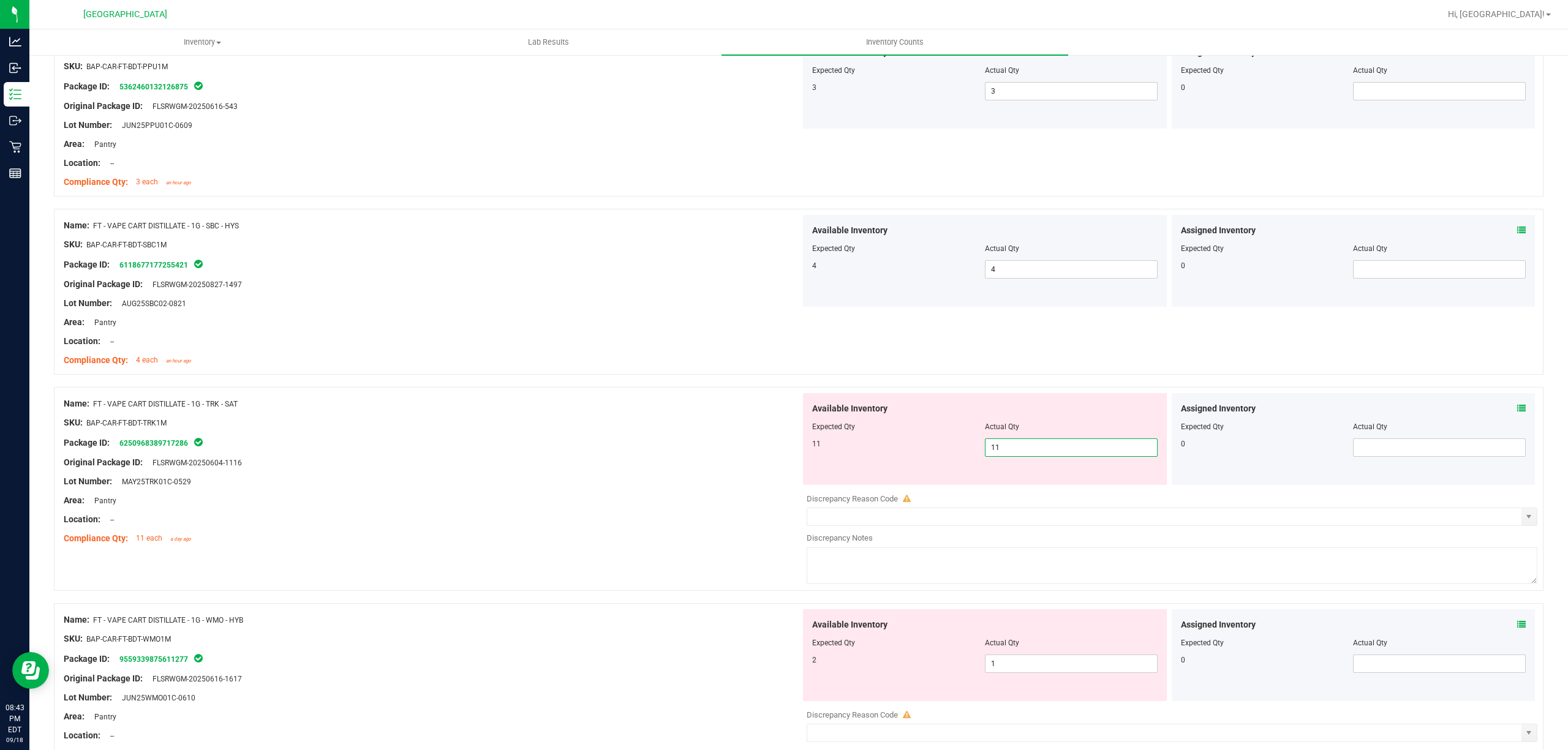
scroll to position [2694, 0]
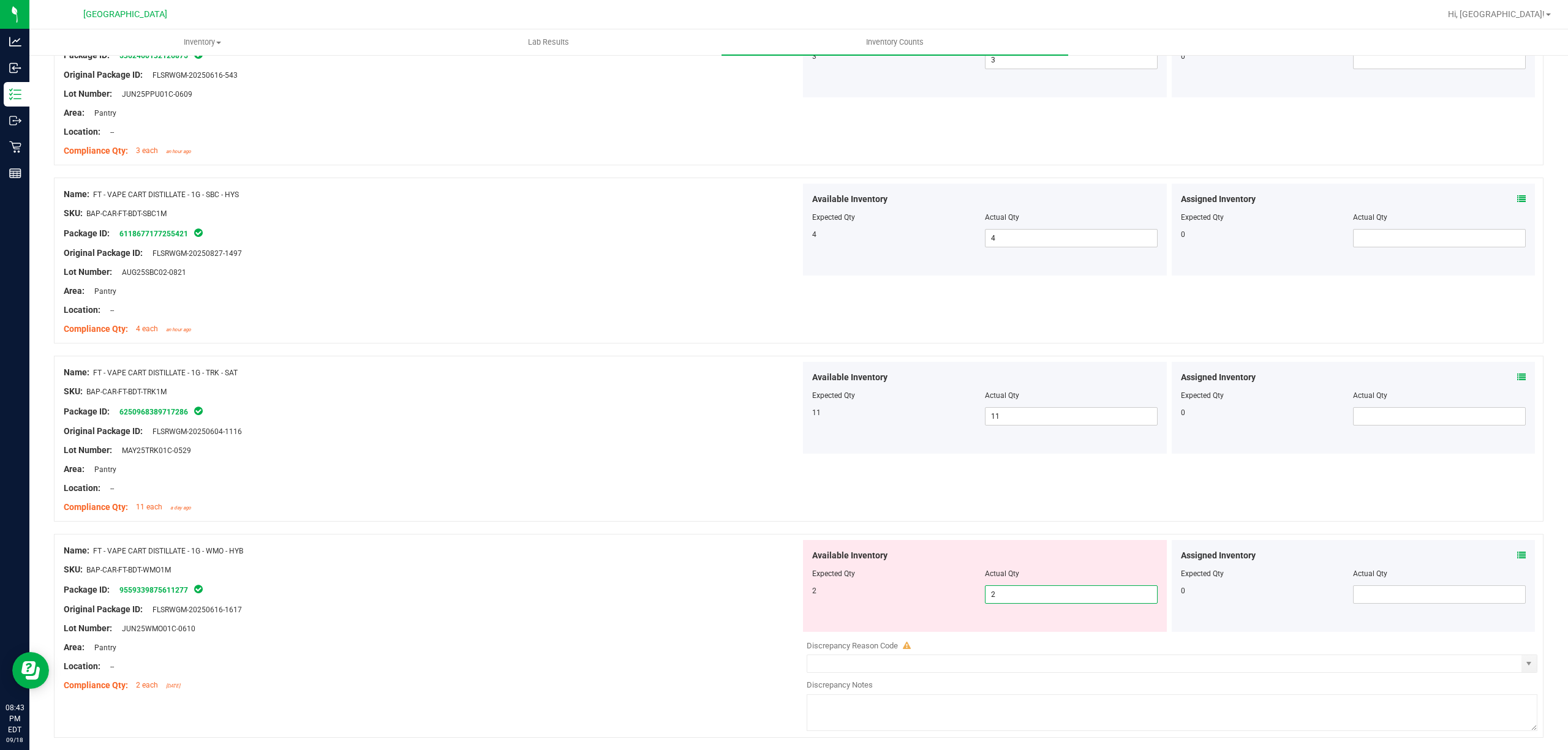
drag, startPoint x: 525, startPoint y: 467, endPoint x: 523, endPoint y: 474, distance: 7.3
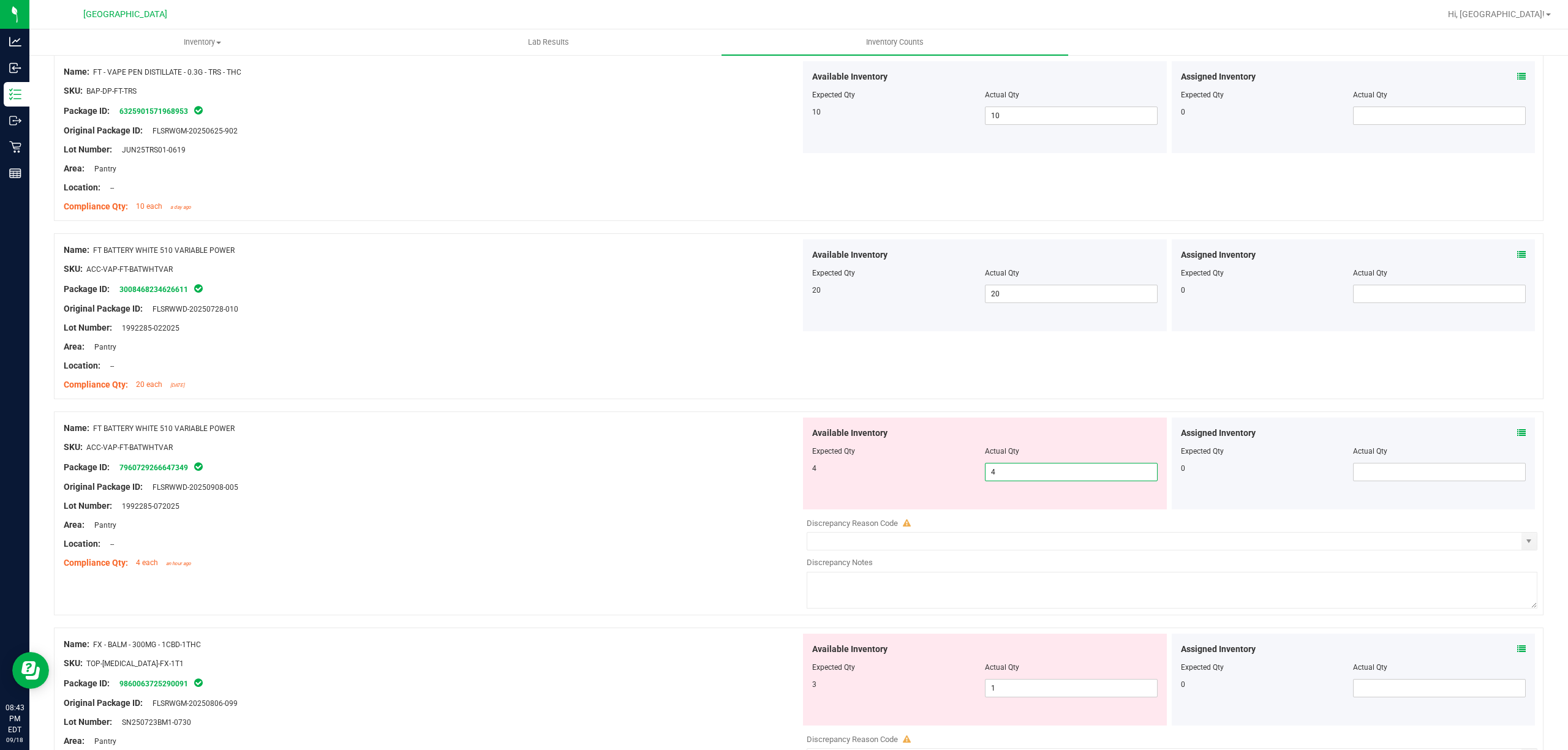
scroll to position [1142, 0]
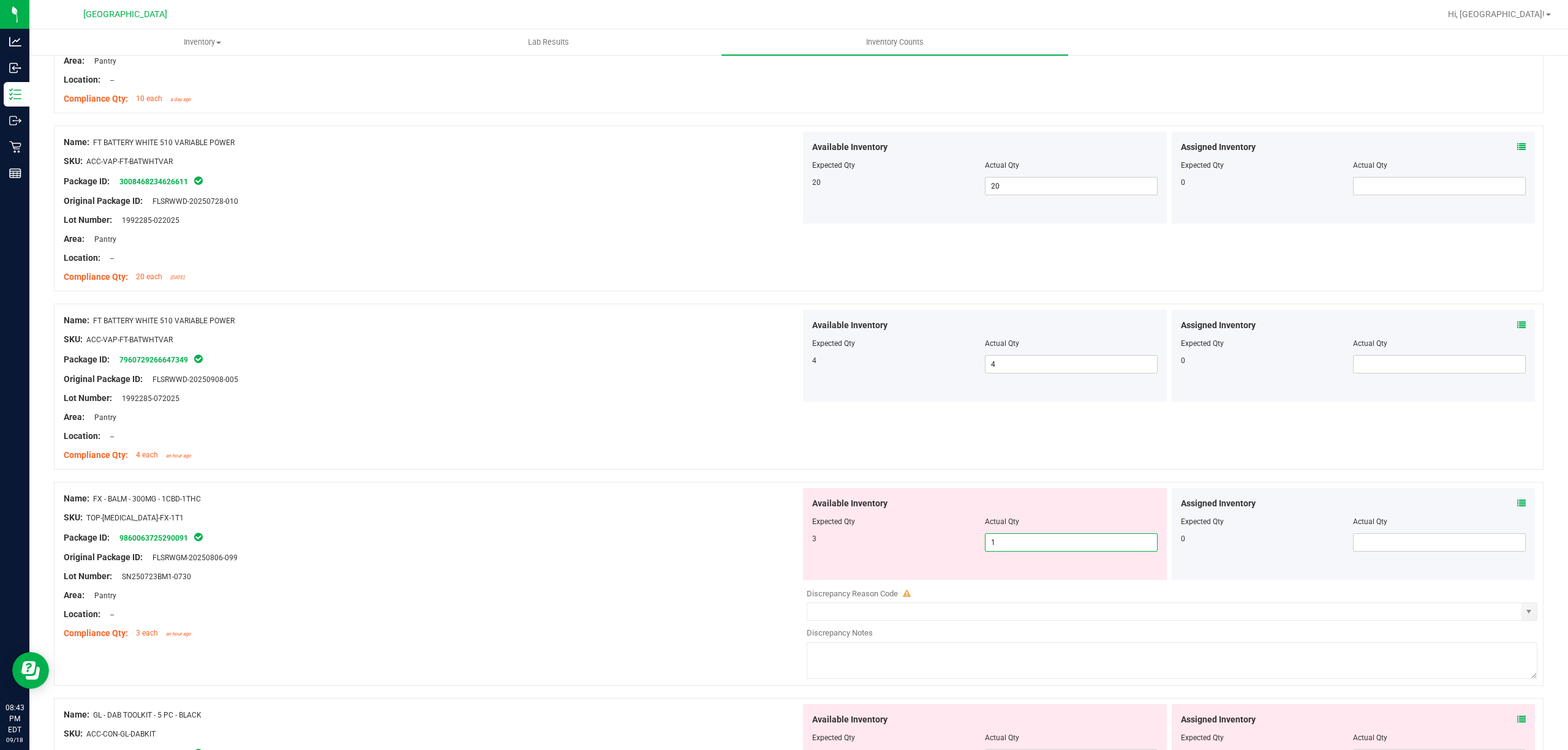
drag, startPoint x: 1025, startPoint y: 537, endPoint x: 1025, endPoint y: 546, distance: 9.0
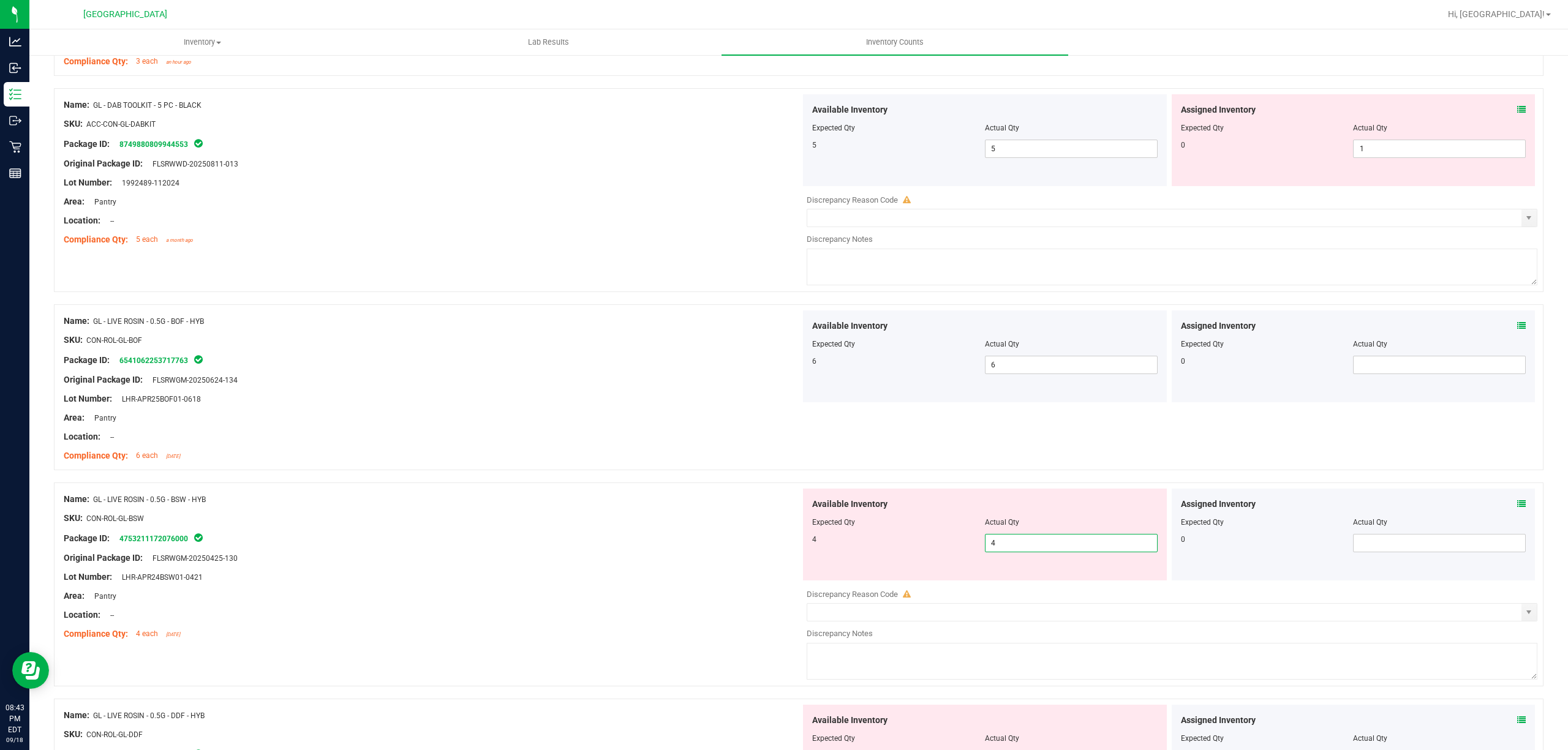
scroll to position [1877, 0]
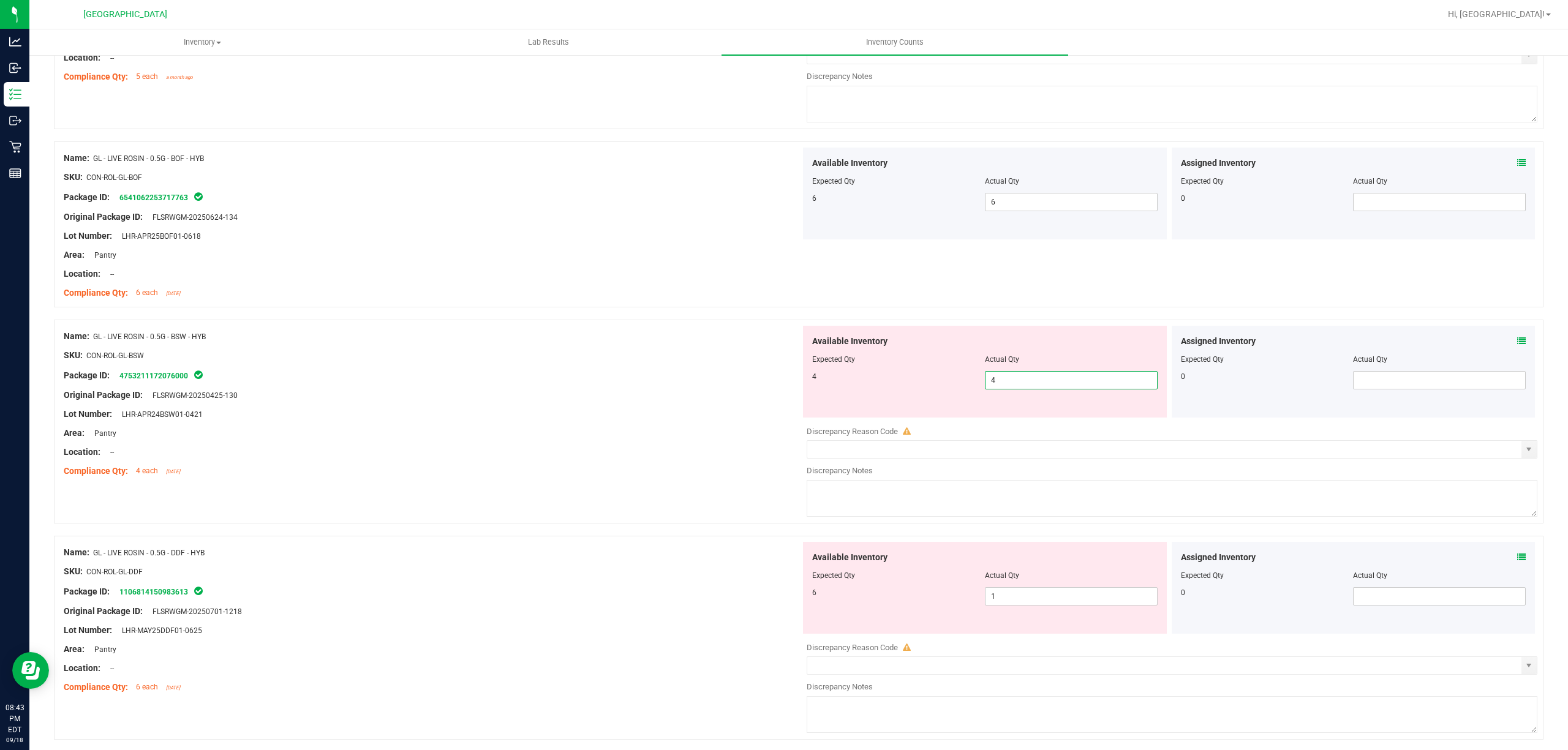
drag, startPoint x: 1010, startPoint y: 580, endPoint x: 1010, endPoint y: 587, distance: 7.0
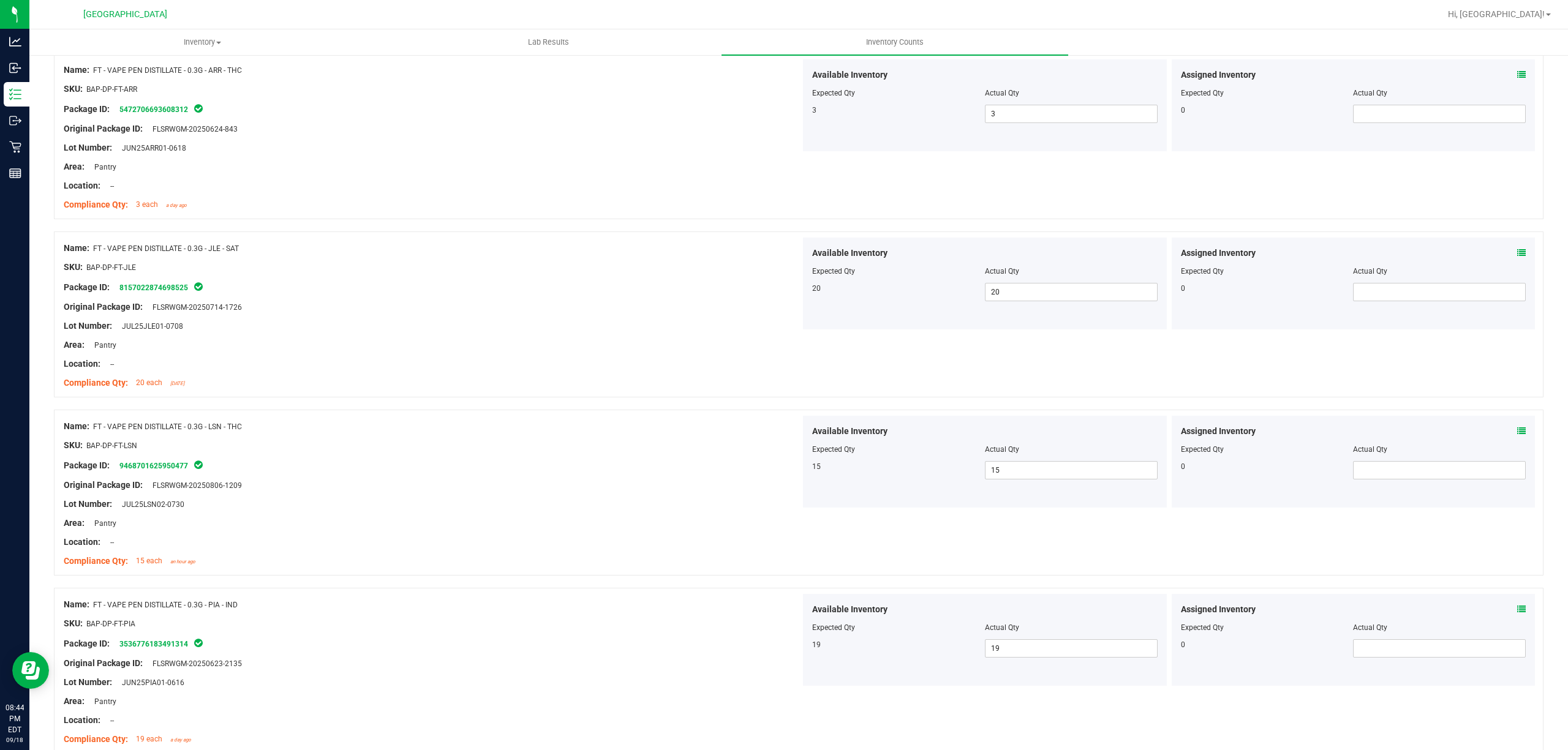
scroll to position [0, 0]
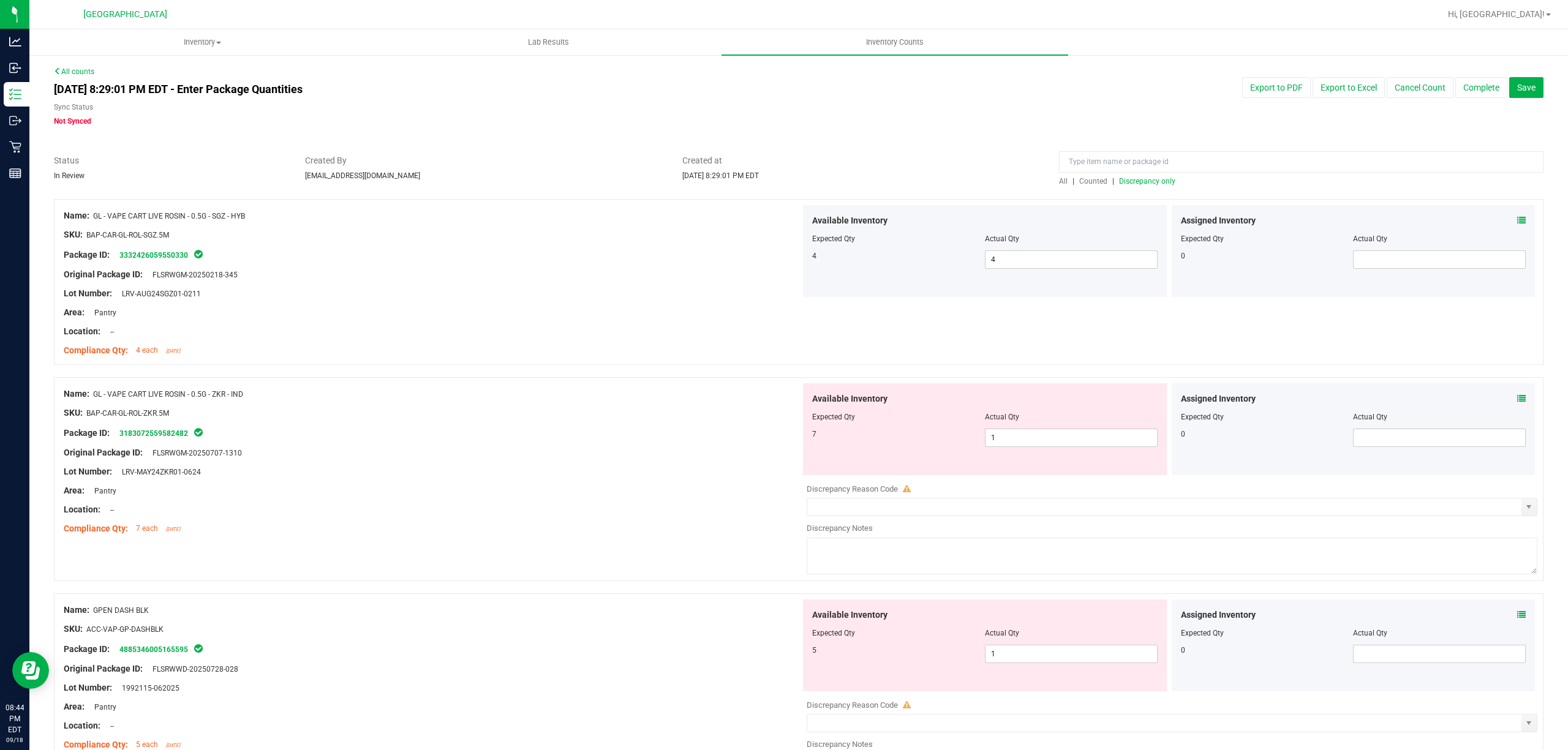
drag, startPoint x: 1076, startPoint y: 451, endPoint x: 1074, endPoint y: 445, distance: 6.3
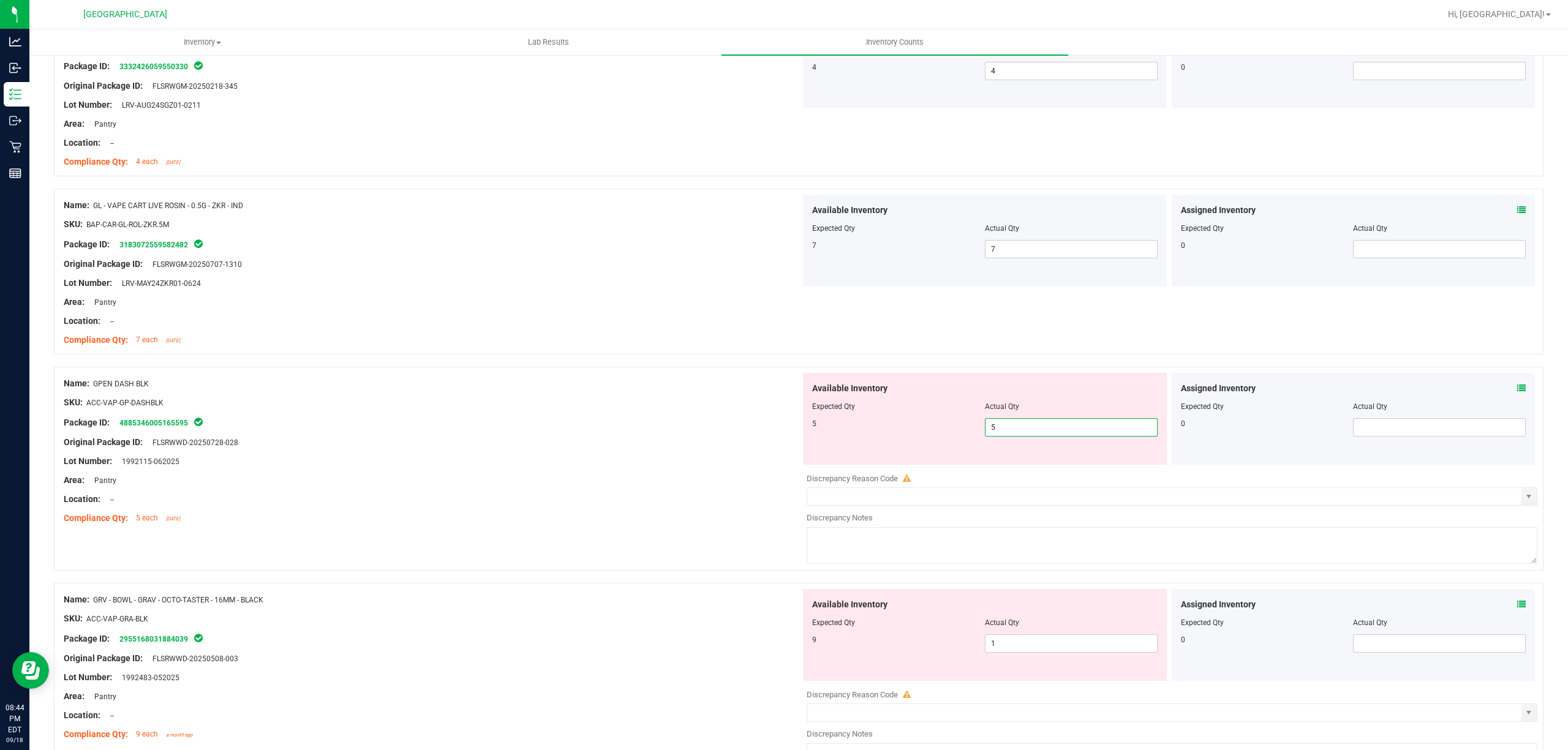
scroll to position [245, 0]
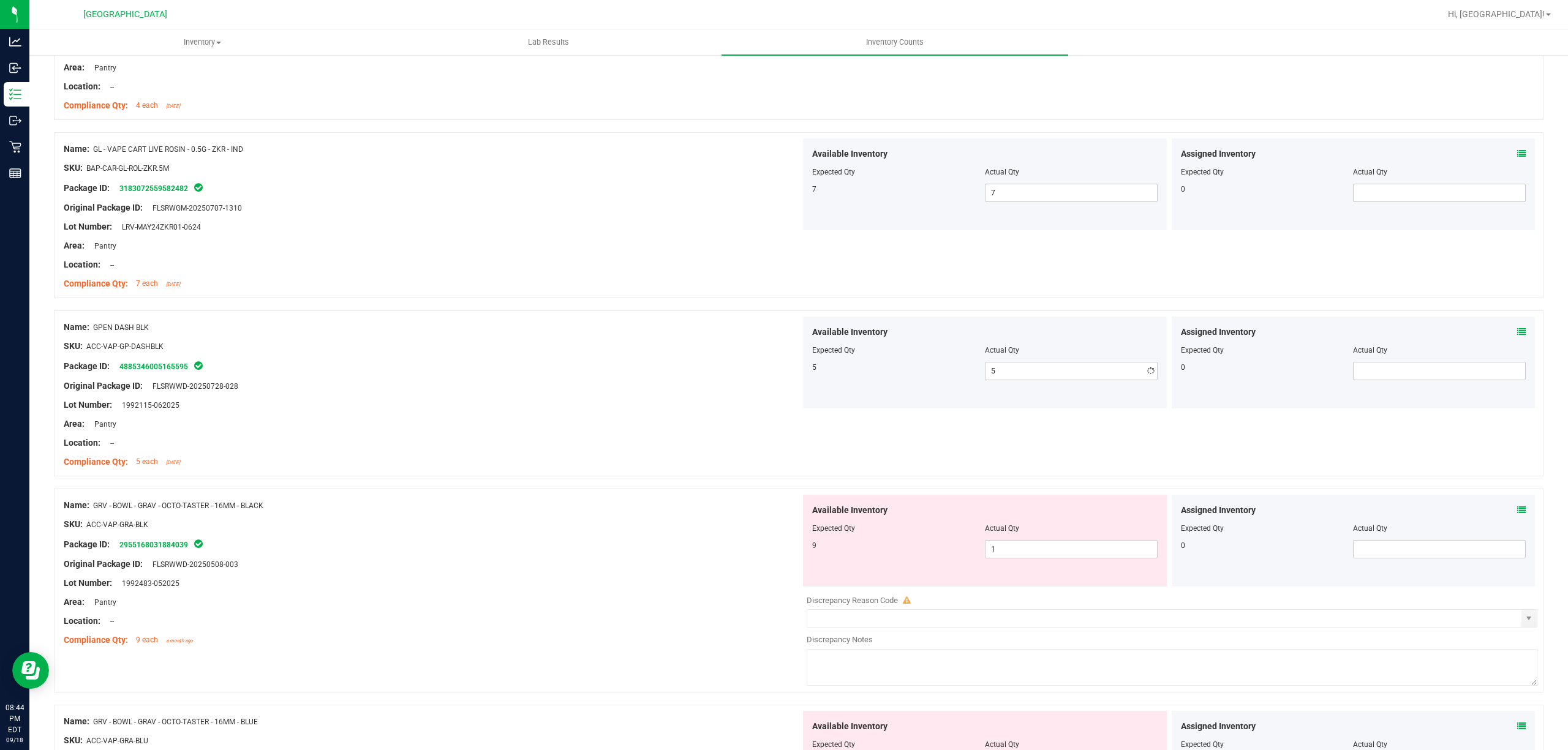
drag, startPoint x: 1091, startPoint y: 581, endPoint x: 1093, endPoint y: 589, distance: 8.2
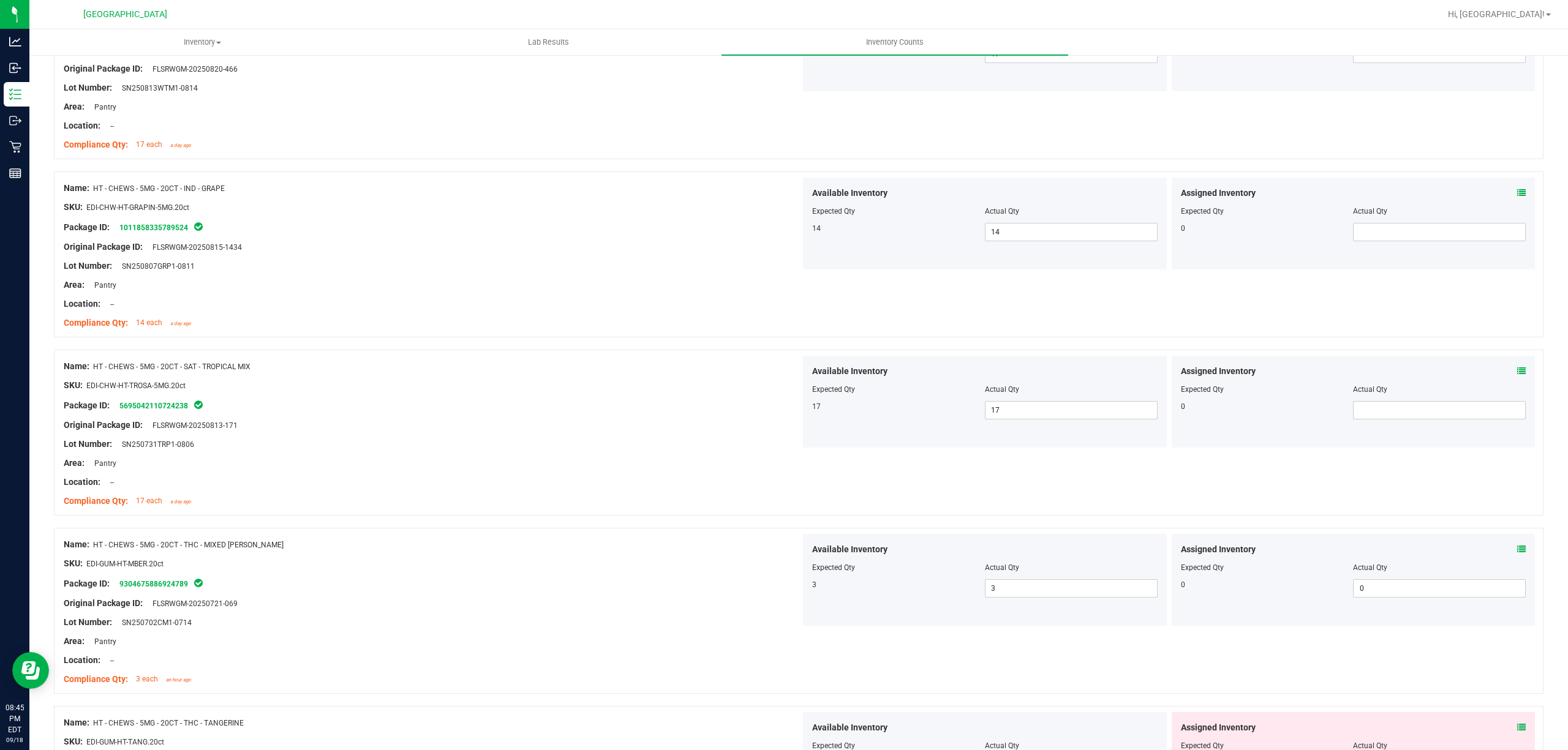
scroll to position [2857, 0]
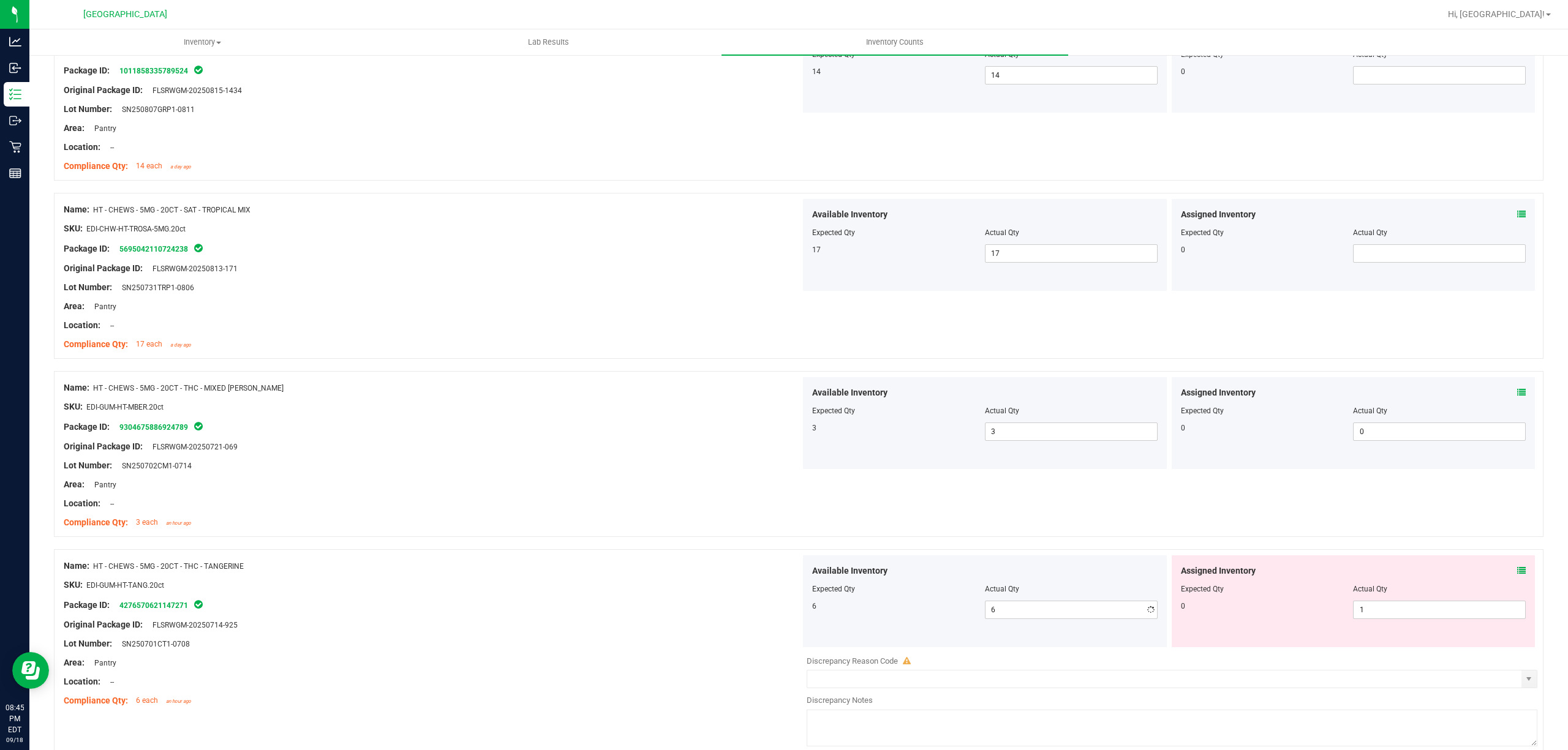
drag, startPoint x: 1397, startPoint y: 599, endPoint x: 1397, endPoint y: 605, distance: 6.0
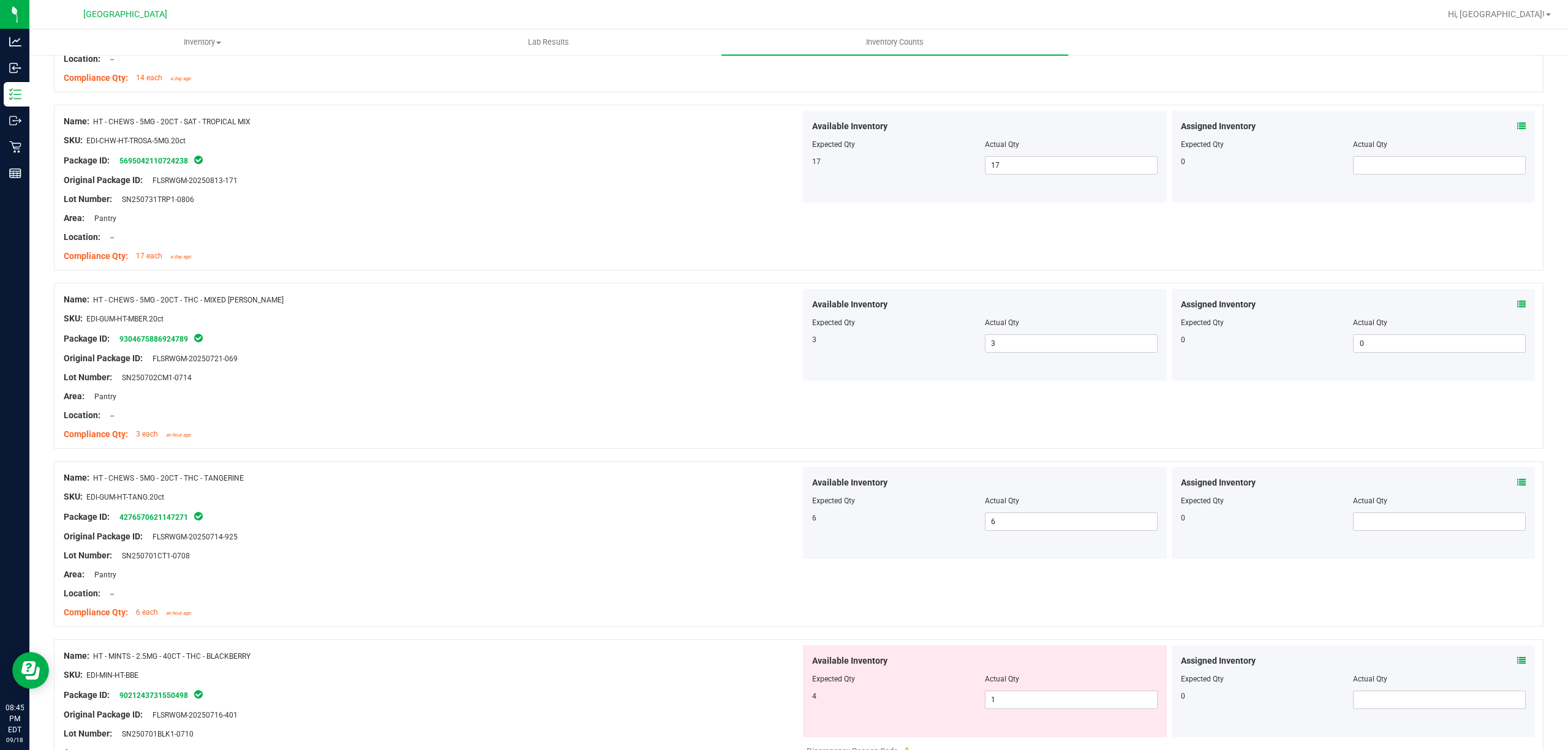
scroll to position [3099, 0]
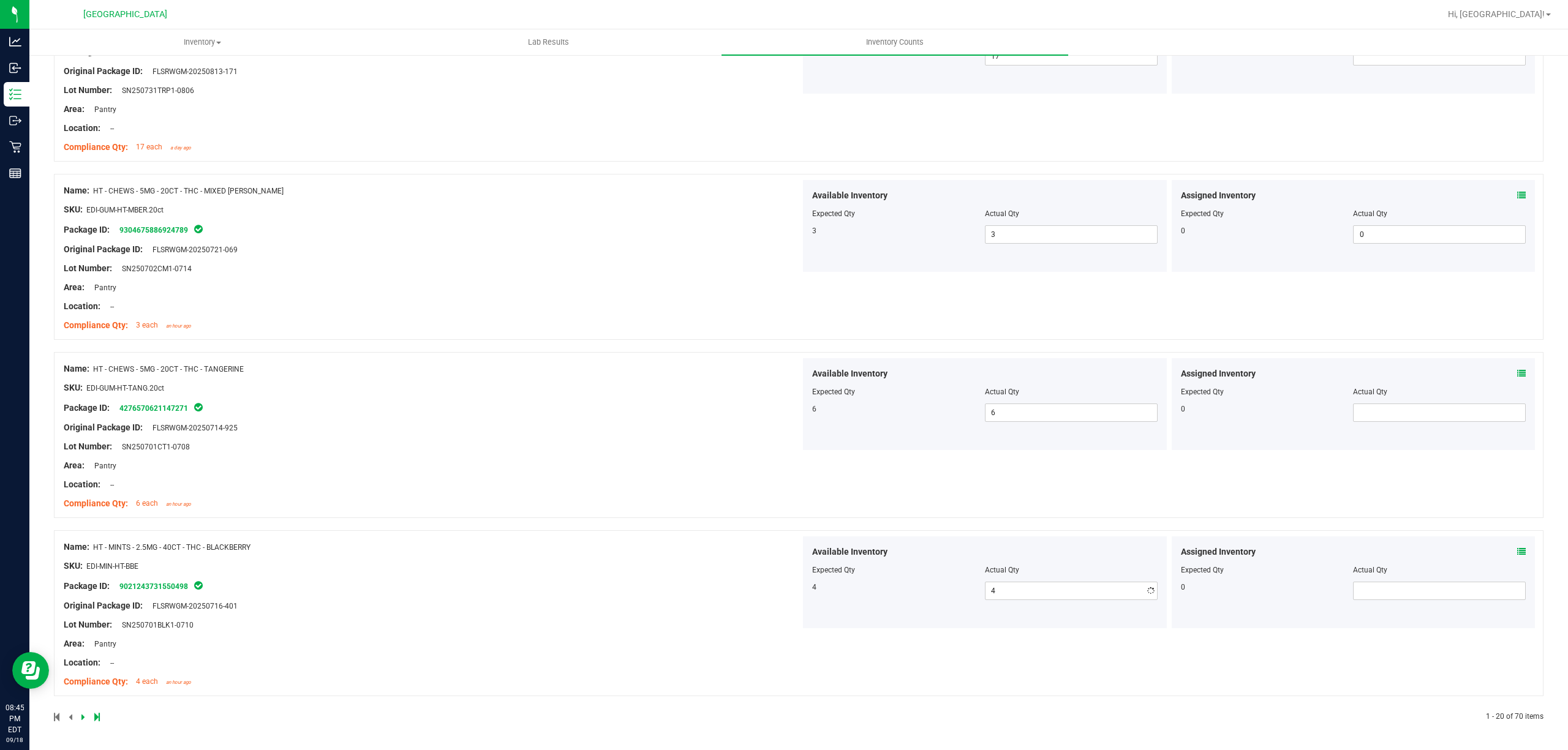
drag, startPoint x: 433, startPoint y: 500, endPoint x: 440, endPoint y: 500, distance: 7.0
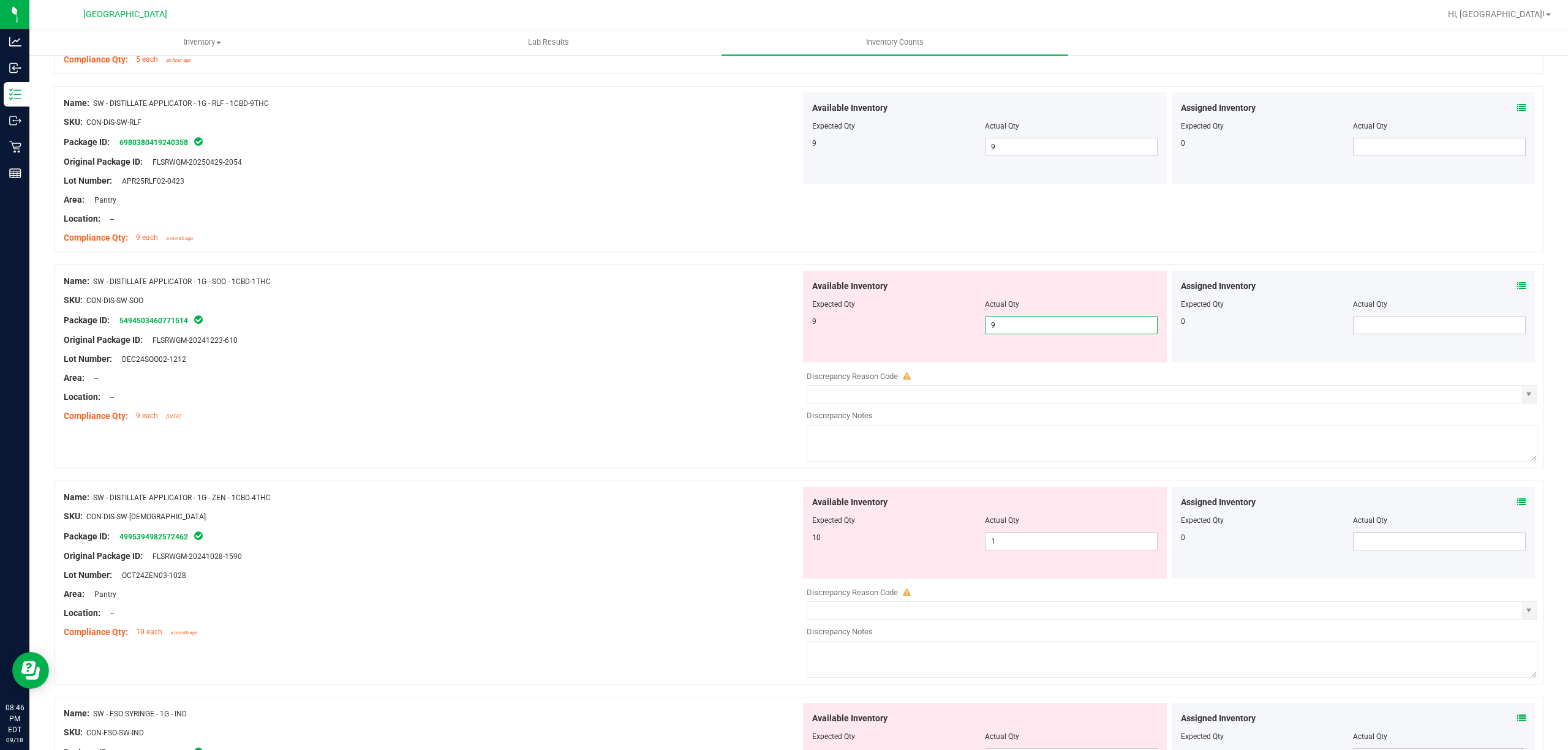
scroll to position [1632, 0]
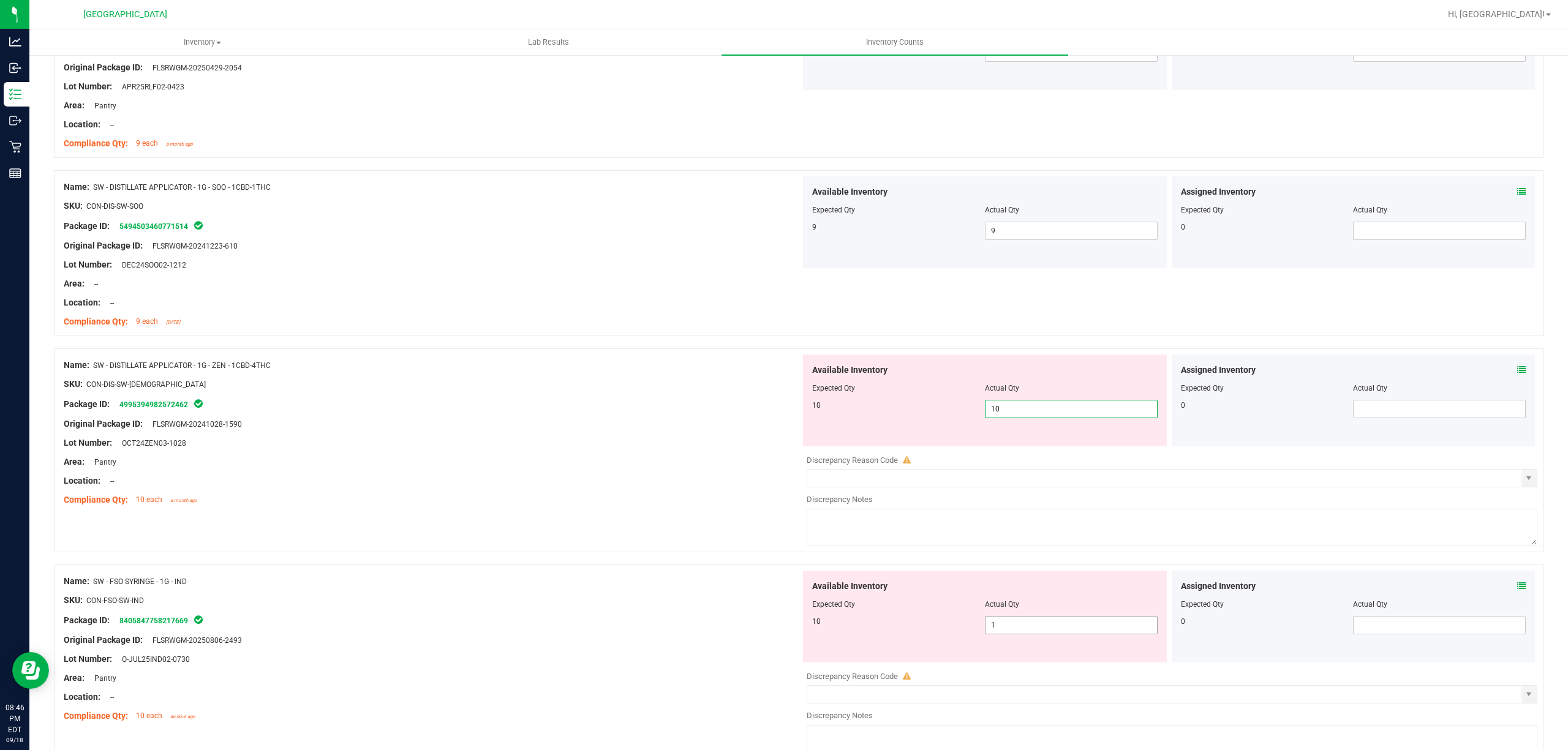
drag, startPoint x: 1025, startPoint y: 591, endPoint x: 1025, endPoint y: 599, distance: 8.0
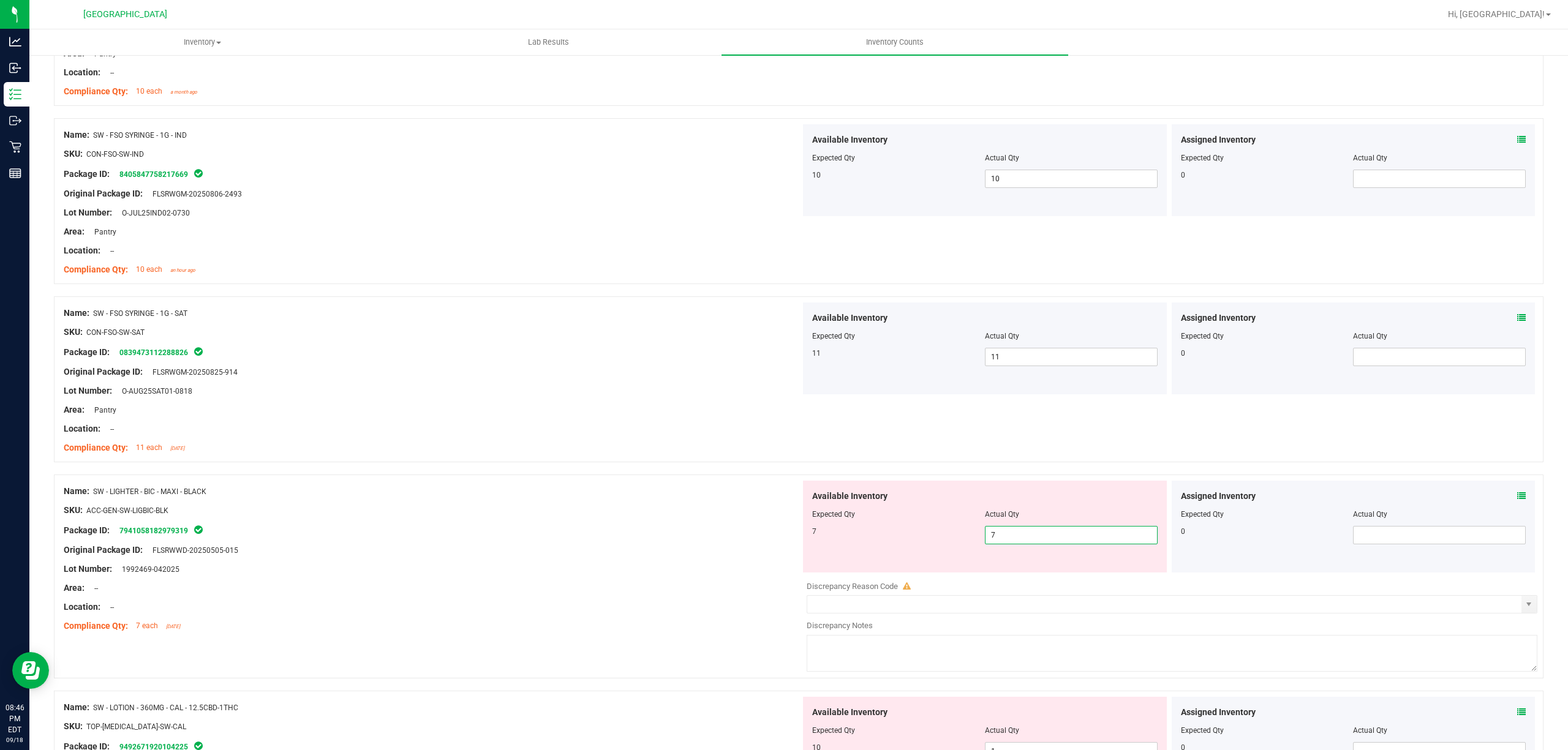
scroll to position [2204, 0]
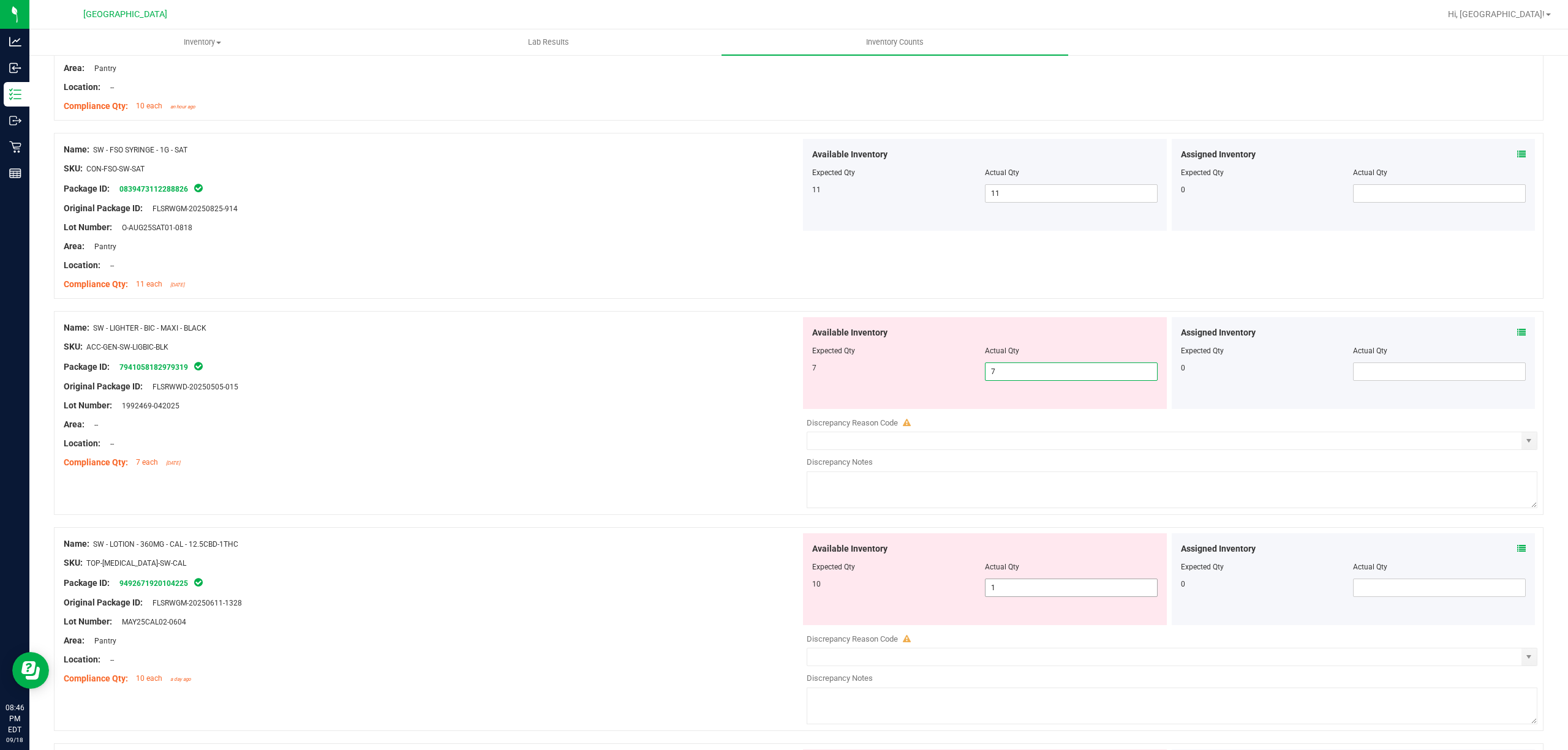
drag, startPoint x: 1040, startPoint y: 540, endPoint x: 1035, endPoint y: 550, distance: 11.2
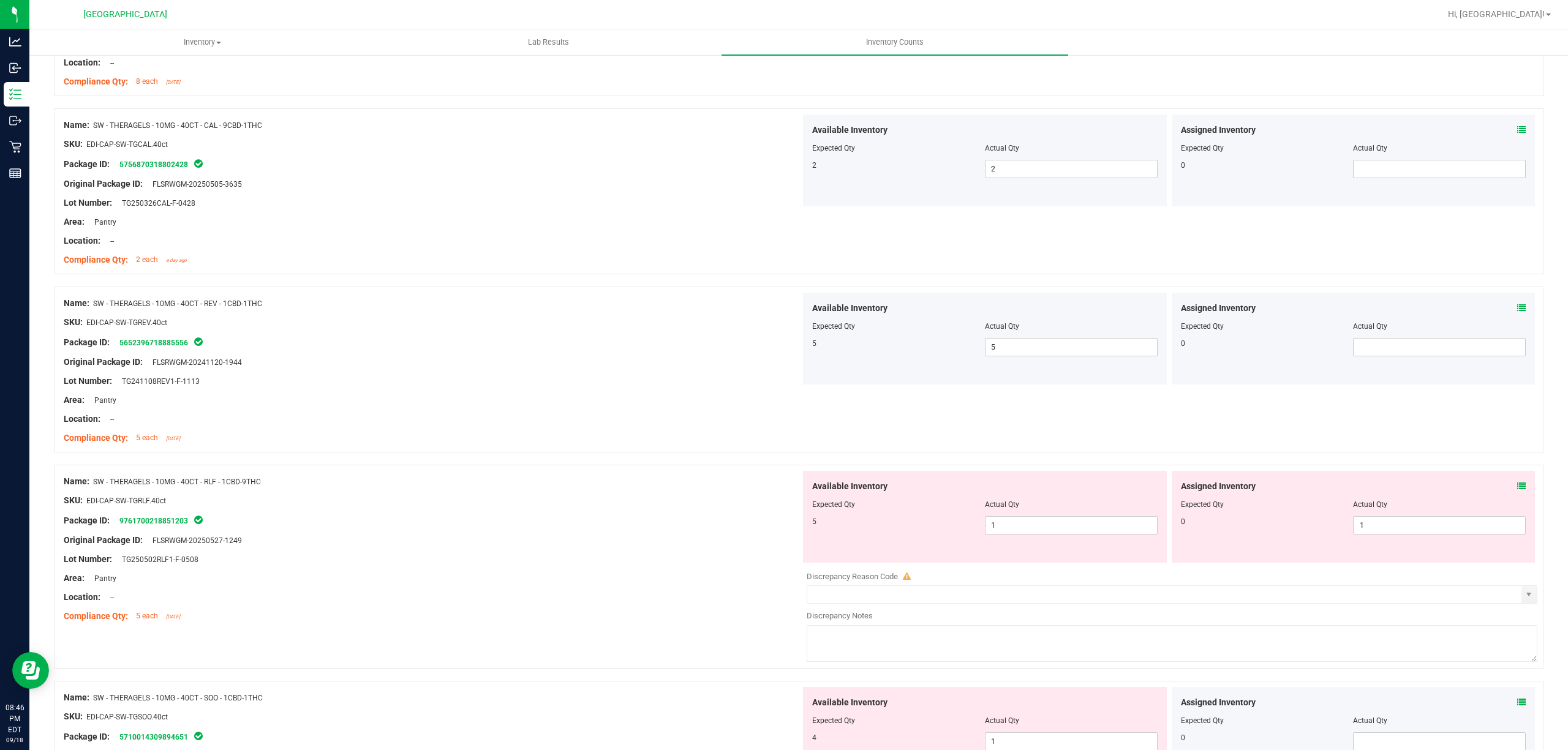
scroll to position [653, 0]
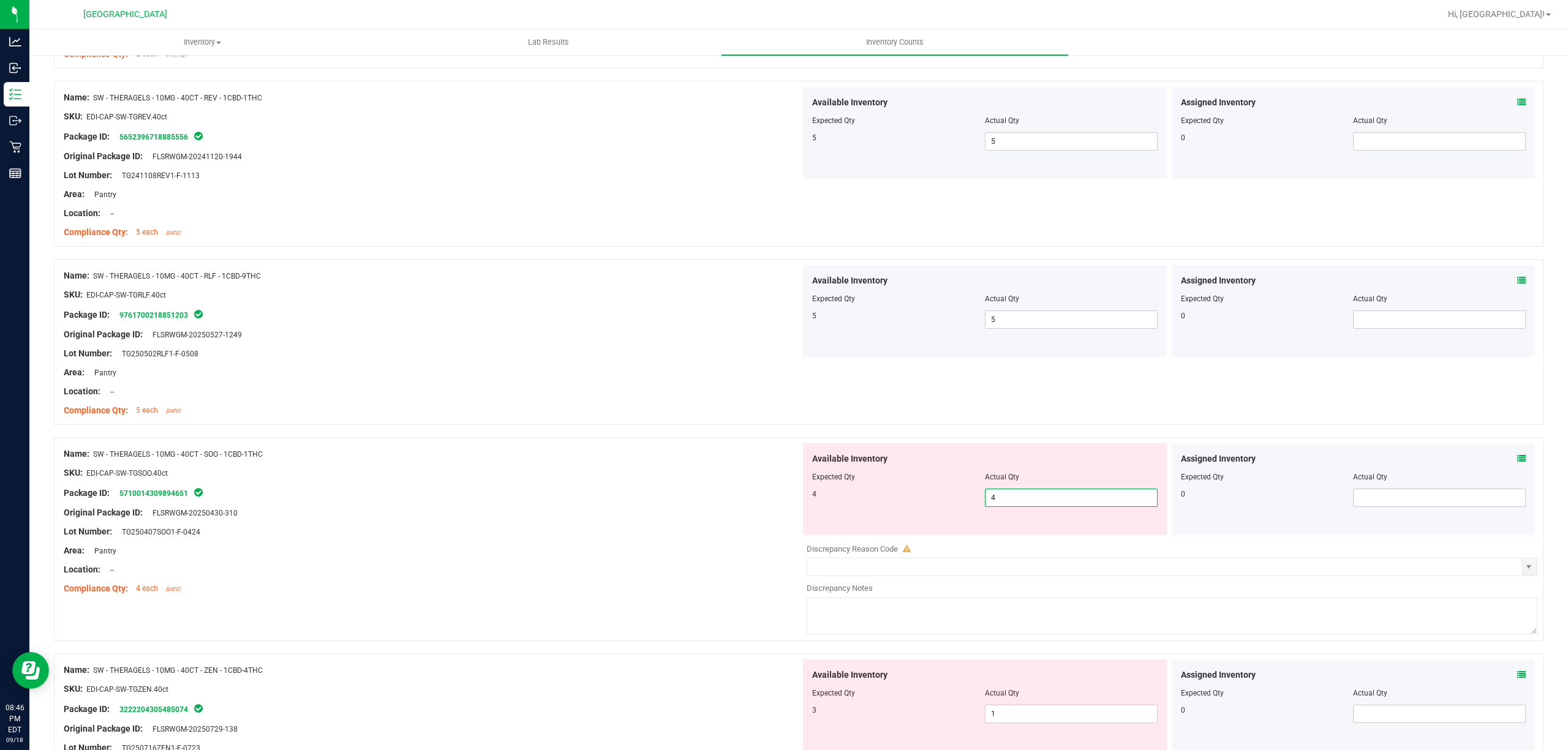
drag, startPoint x: 447, startPoint y: 493, endPoint x: 486, endPoint y: 497, distance: 39.2
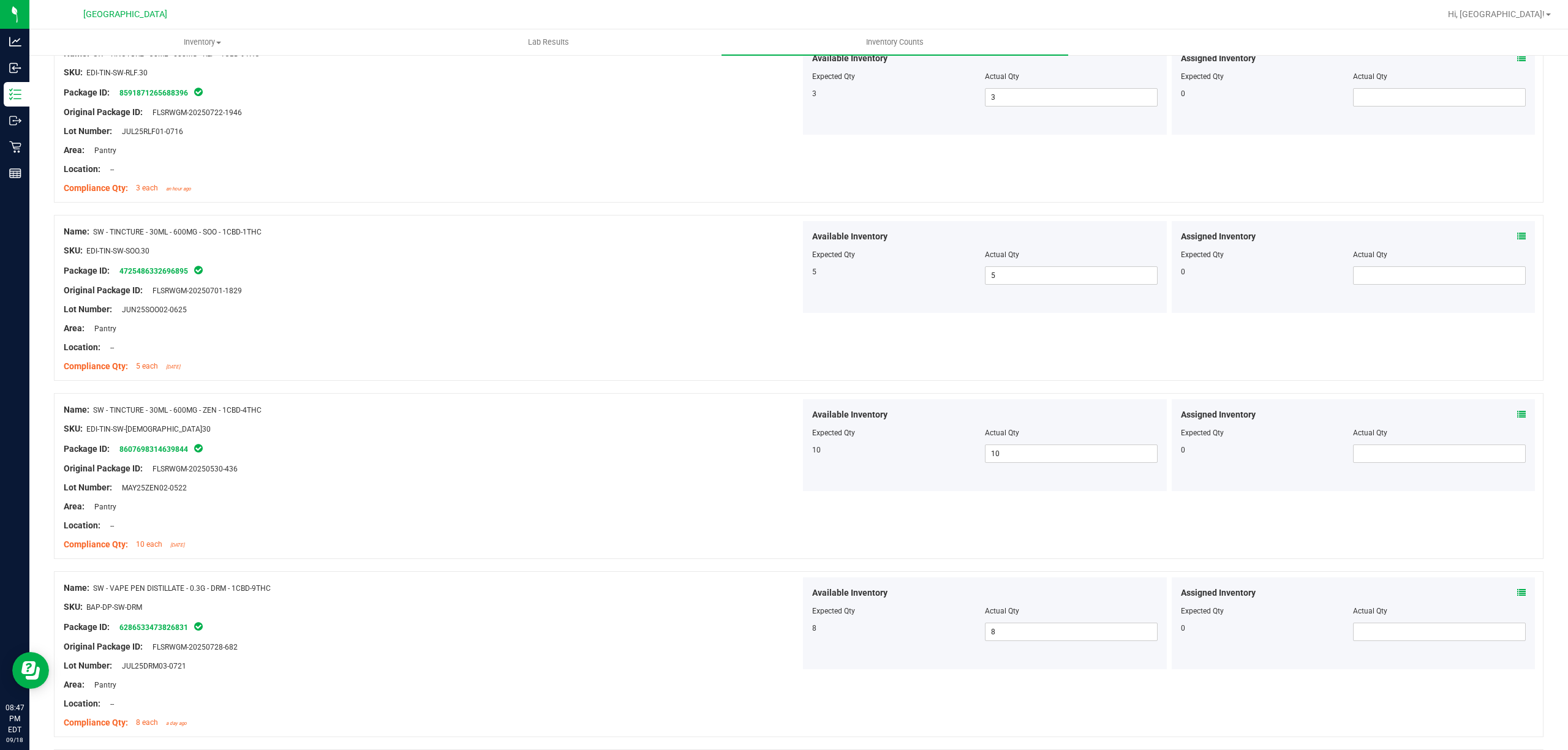
scroll to position [2367, 0]
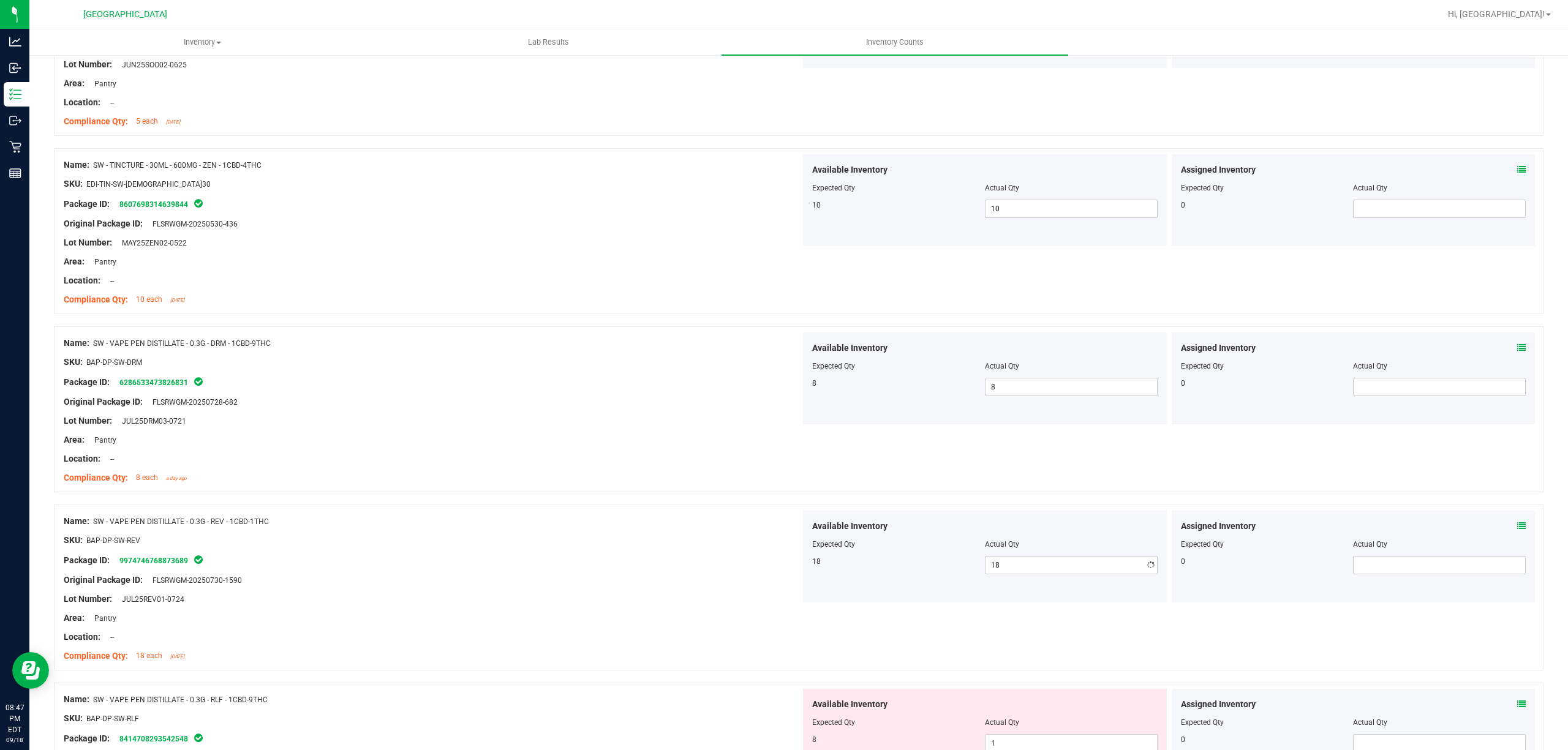
drag, startPoint x: 422, startPoint y: 534, endPoint x: 562, endPoint y: 534, distance: 140.0
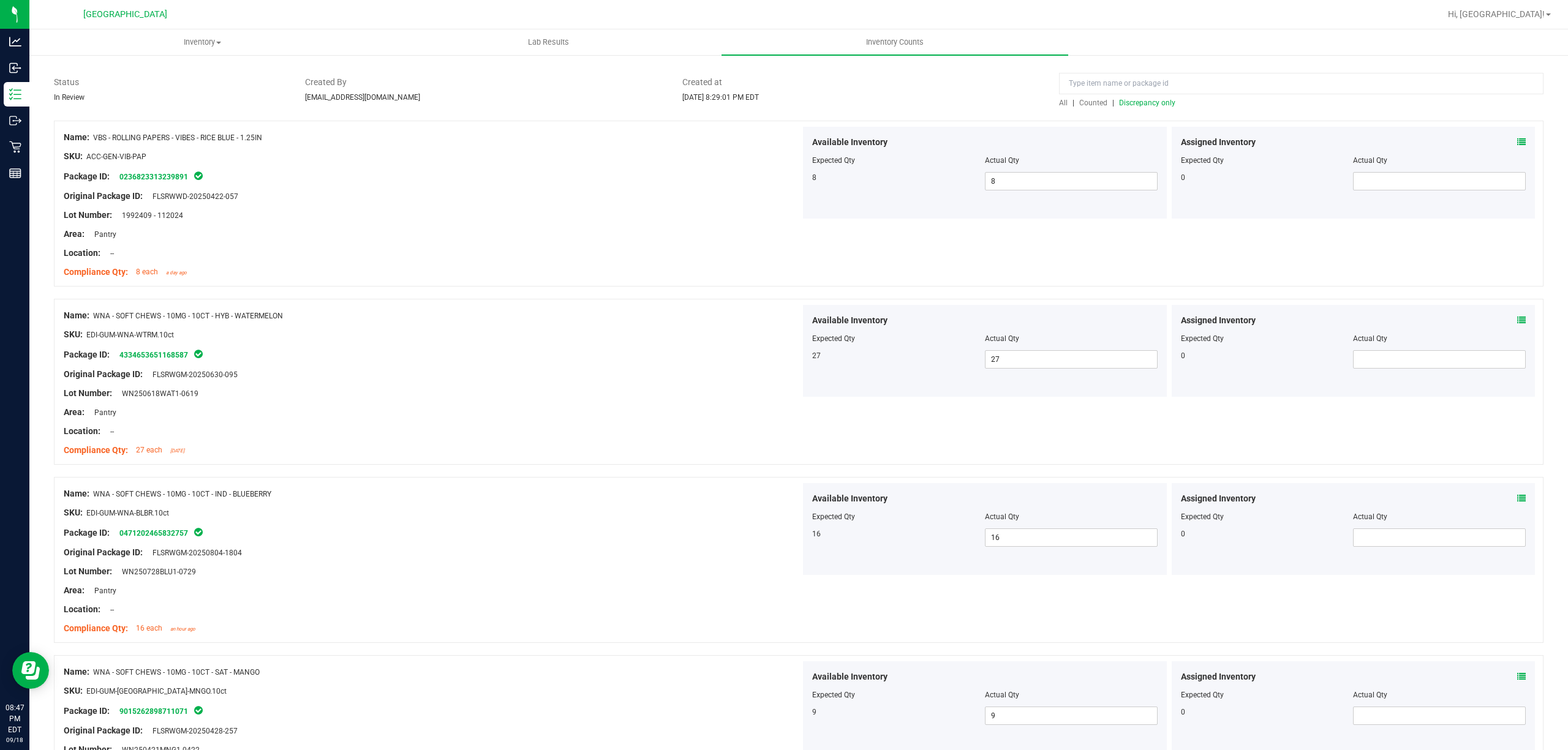
scroll to position [0, 0]
